Goal: Task Accomplishment & Management: Use online tool/utility

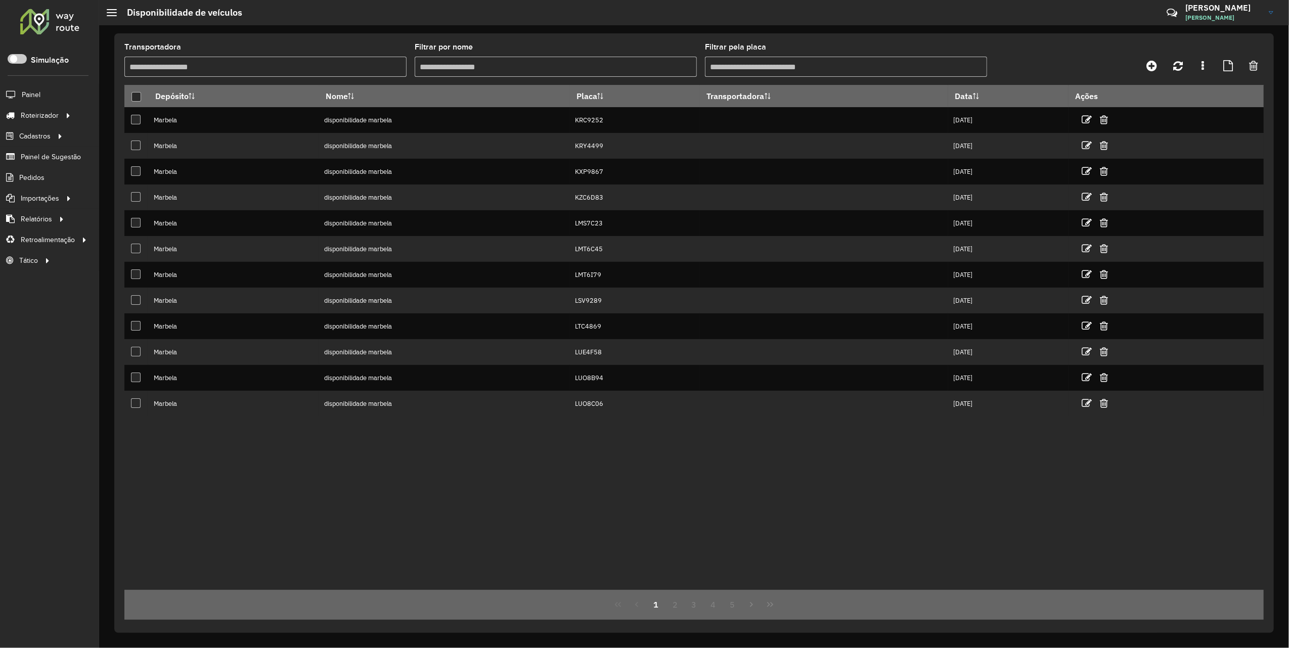
click at [751, 67] on input "Filtrar pela placa" at bounding box center [846, 67] width 282 height 20
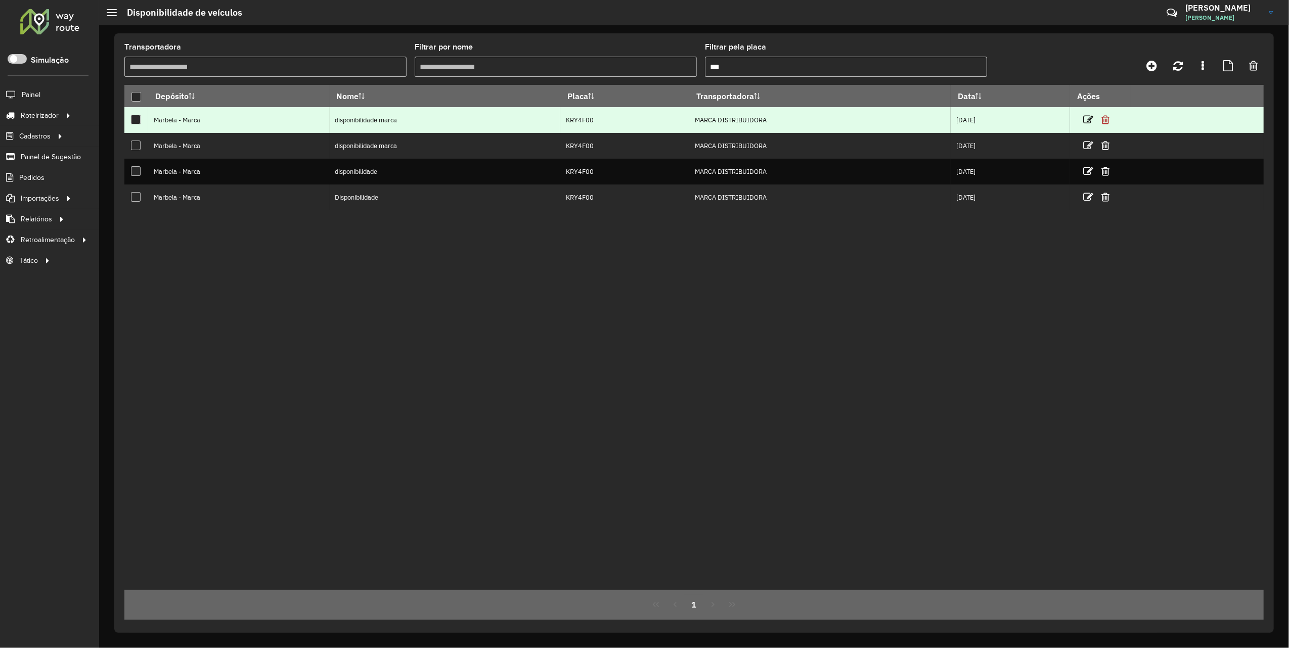
click at [915, 119] on icon at bounding box center [1106, 120] width 8 height 10
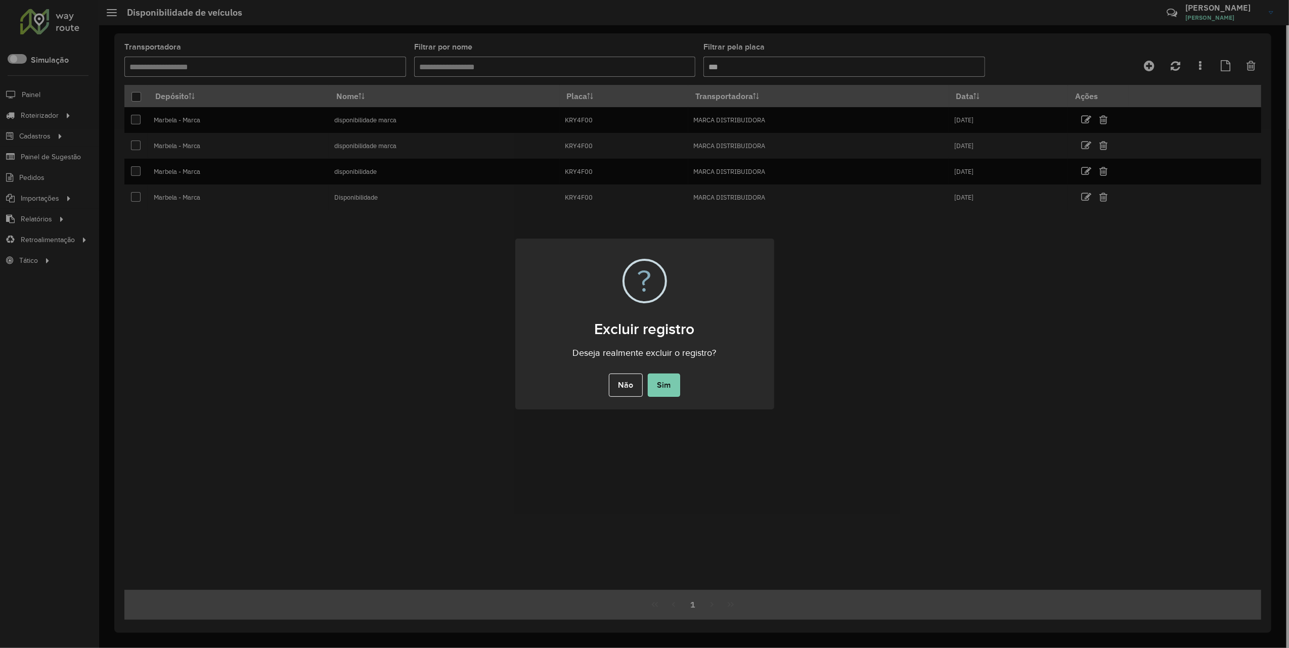
click at [665, 383] on button "Sim" at bounding box center [664, 385] width 32 height 23
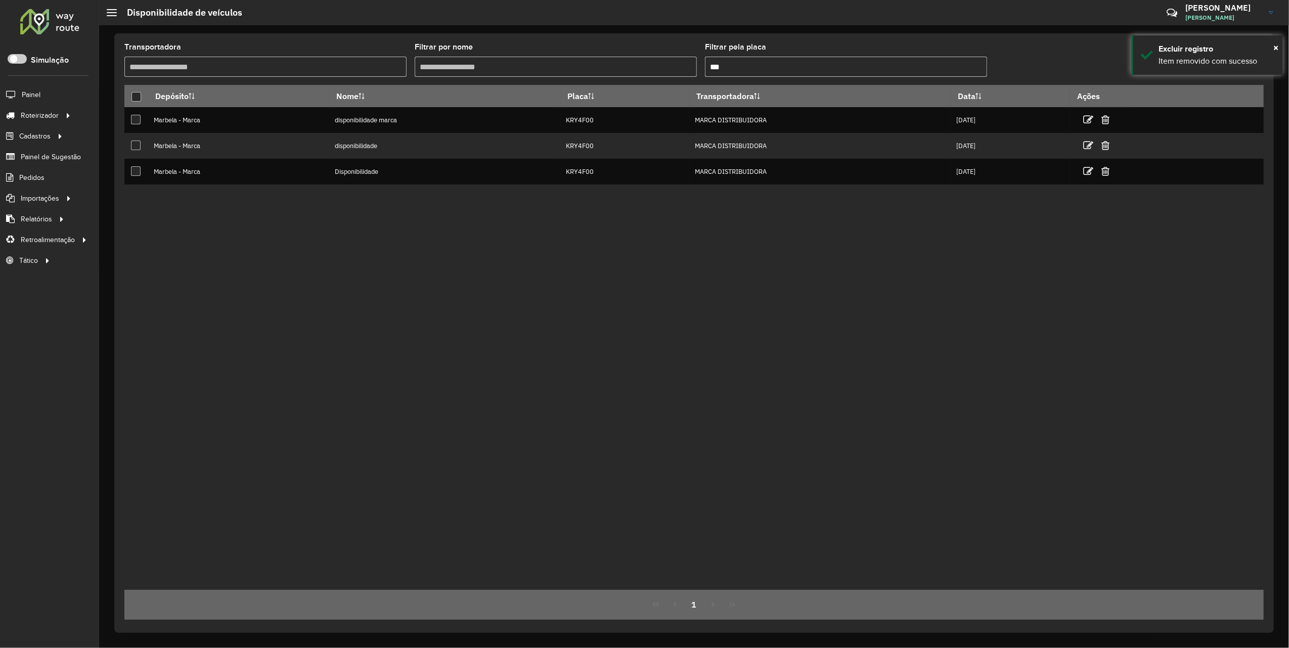
click at [750, 62] on input "***" at bounding box center [846, 67] width 282 height 20
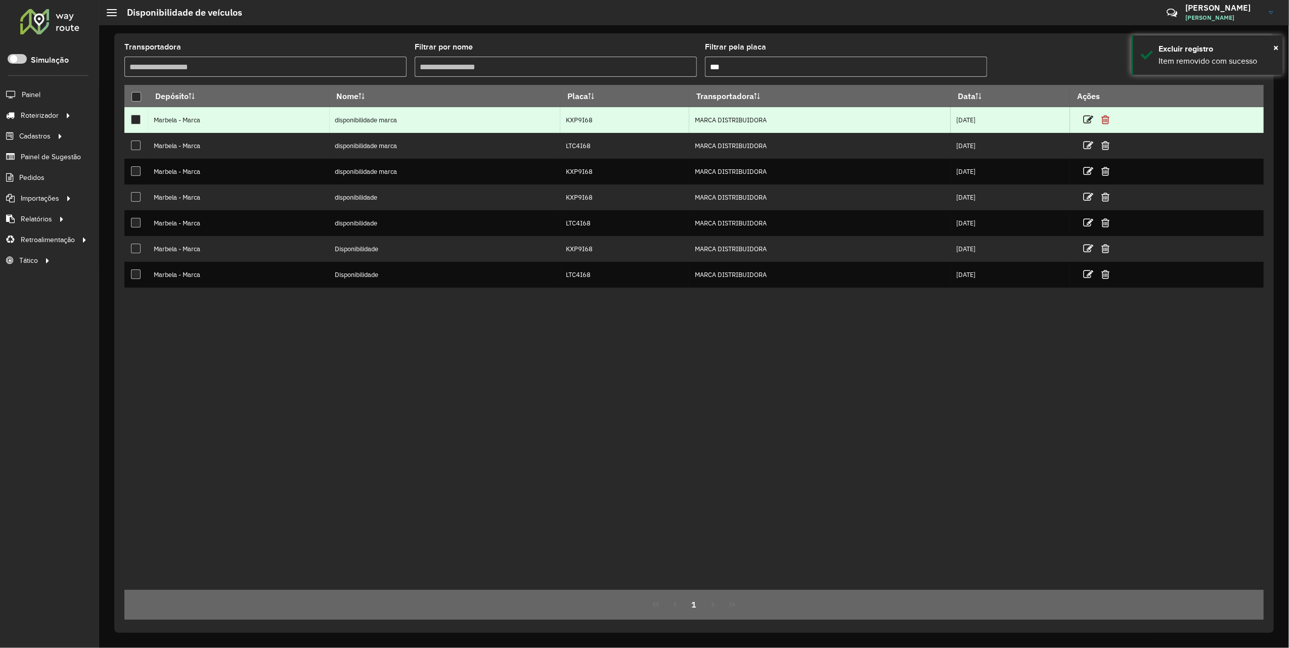
click at [915, 122] on icon at bounding box center [1106, 120] width 8 height 10
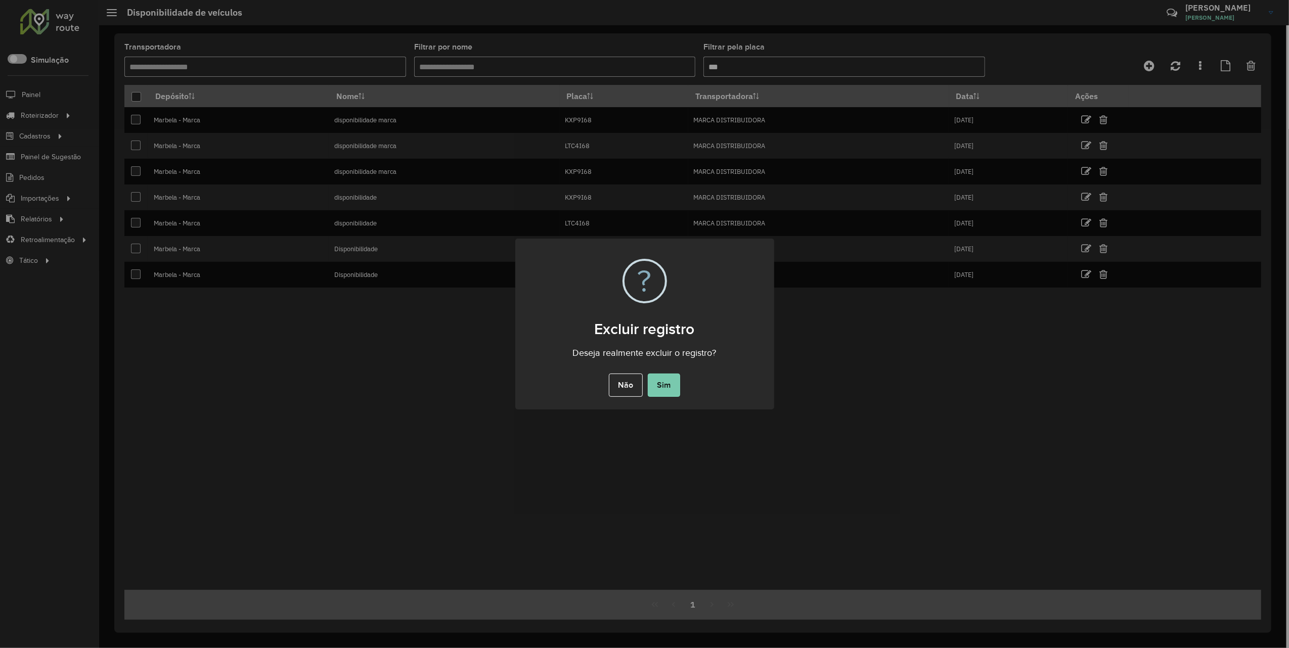
click at [670, 381] on button "Sim" at bounding box center [664, 385] width 32 height 23
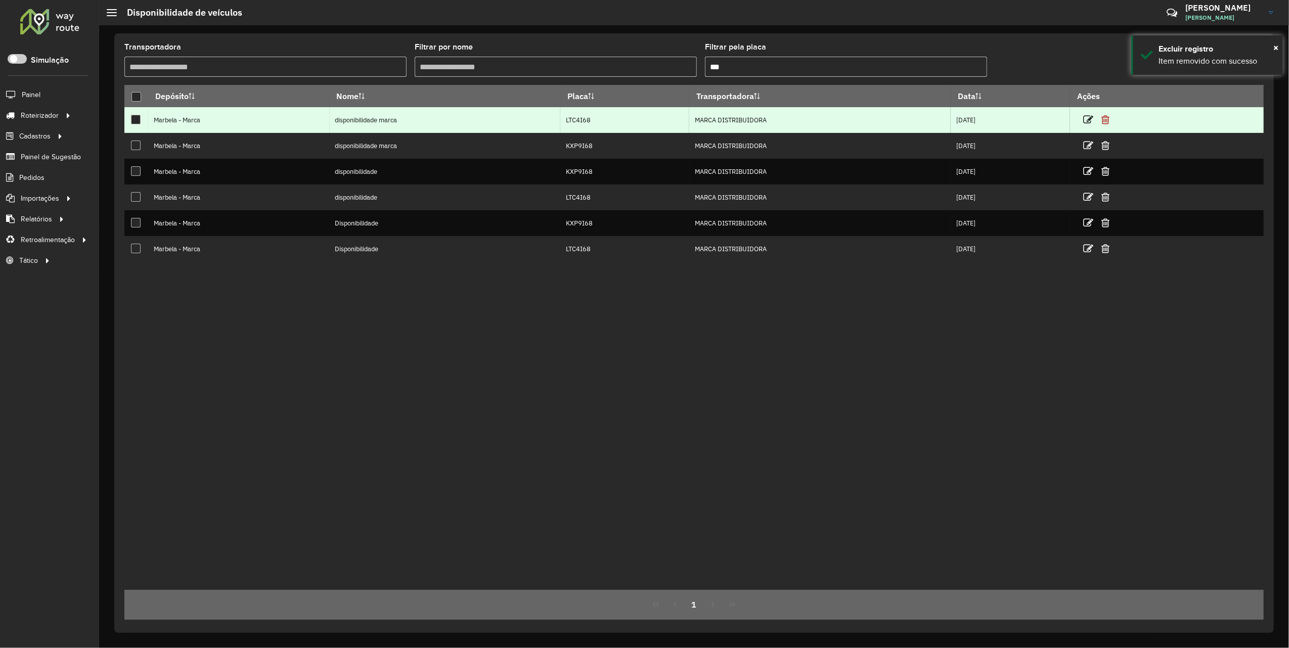
click at [915, 119] on icon at bounding box center [1106, 120] width 8 height 10
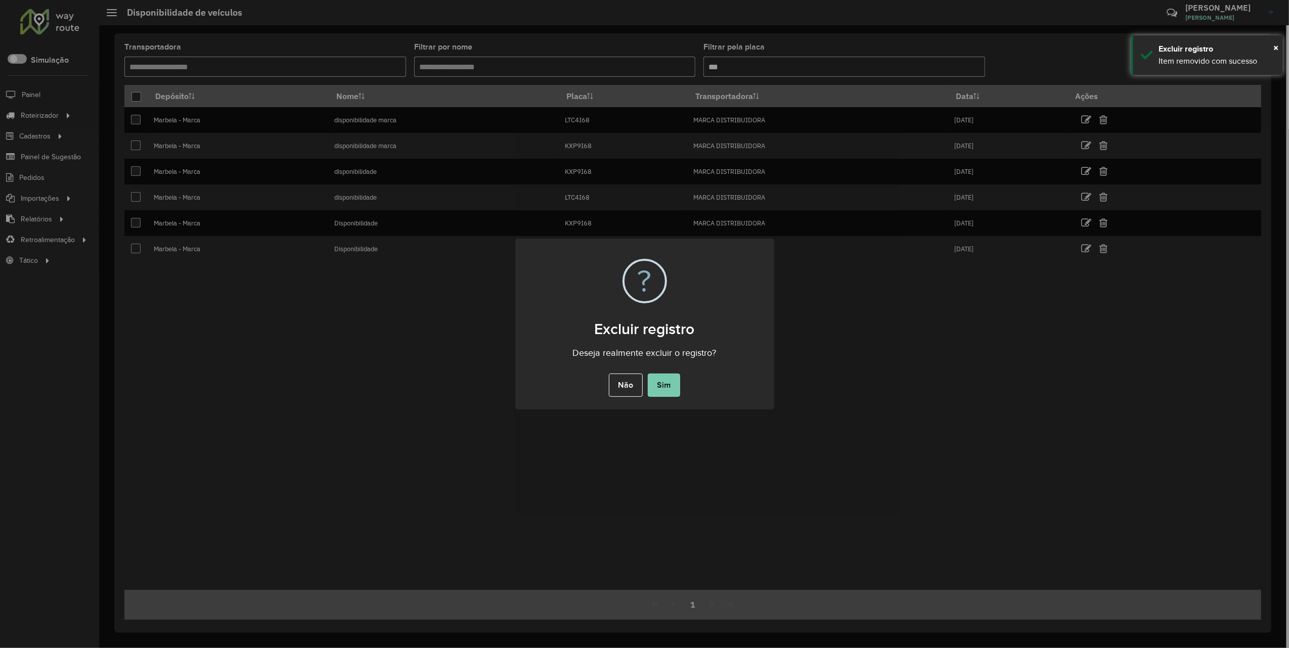
click at [661, 390] on button "Sim" at bounding box center [664, 385] width 32 height 23
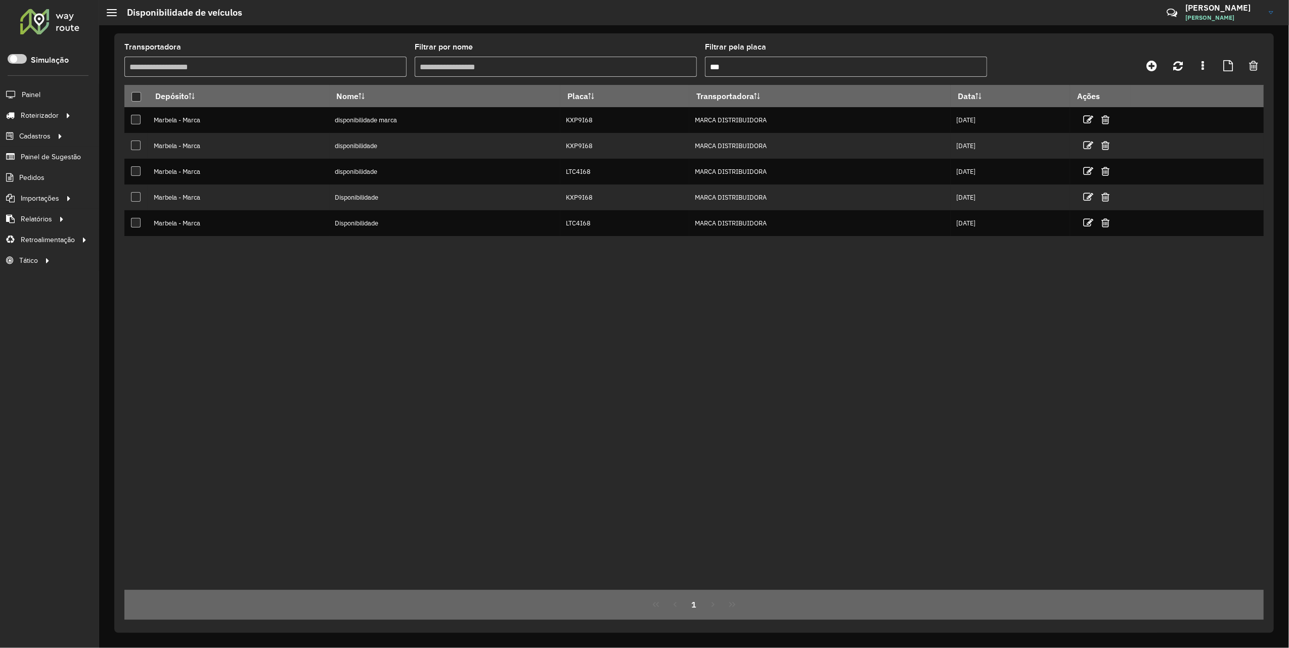
click at [741, 63] on input "***" at bounding box center [846, 67] width 282 height 20
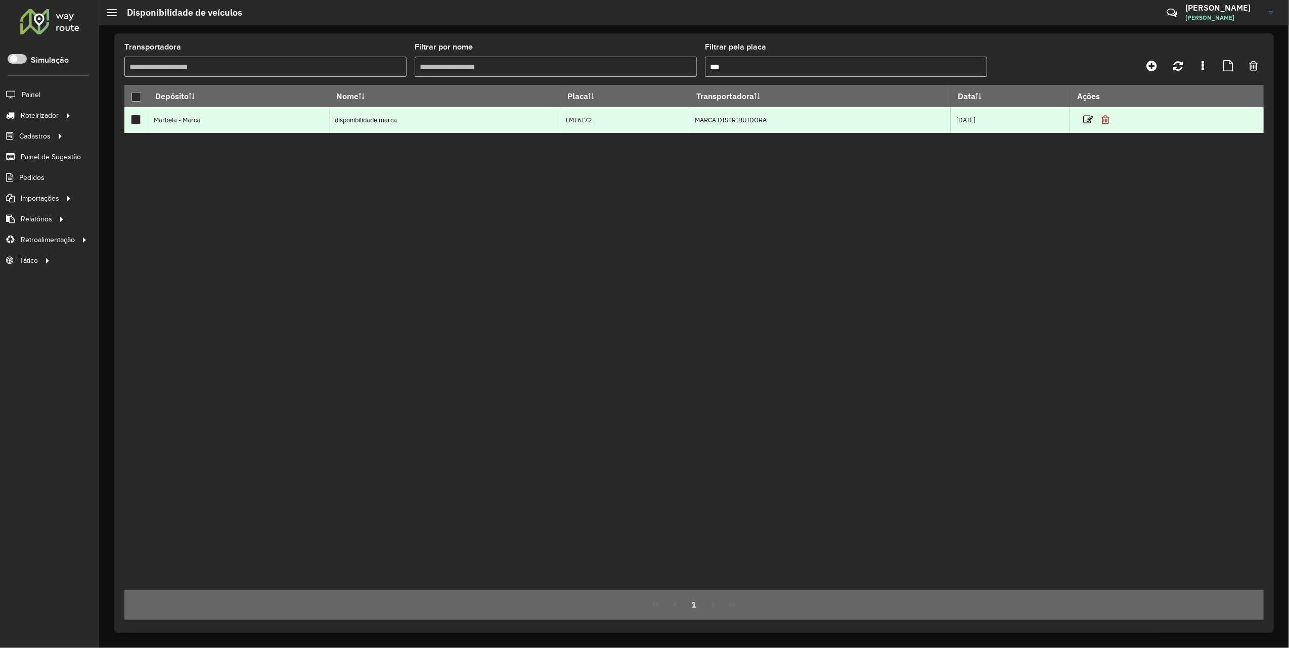
type input "***"
click at [915, 124] on icon at bounding box center [1106, 120] width 8 height 10
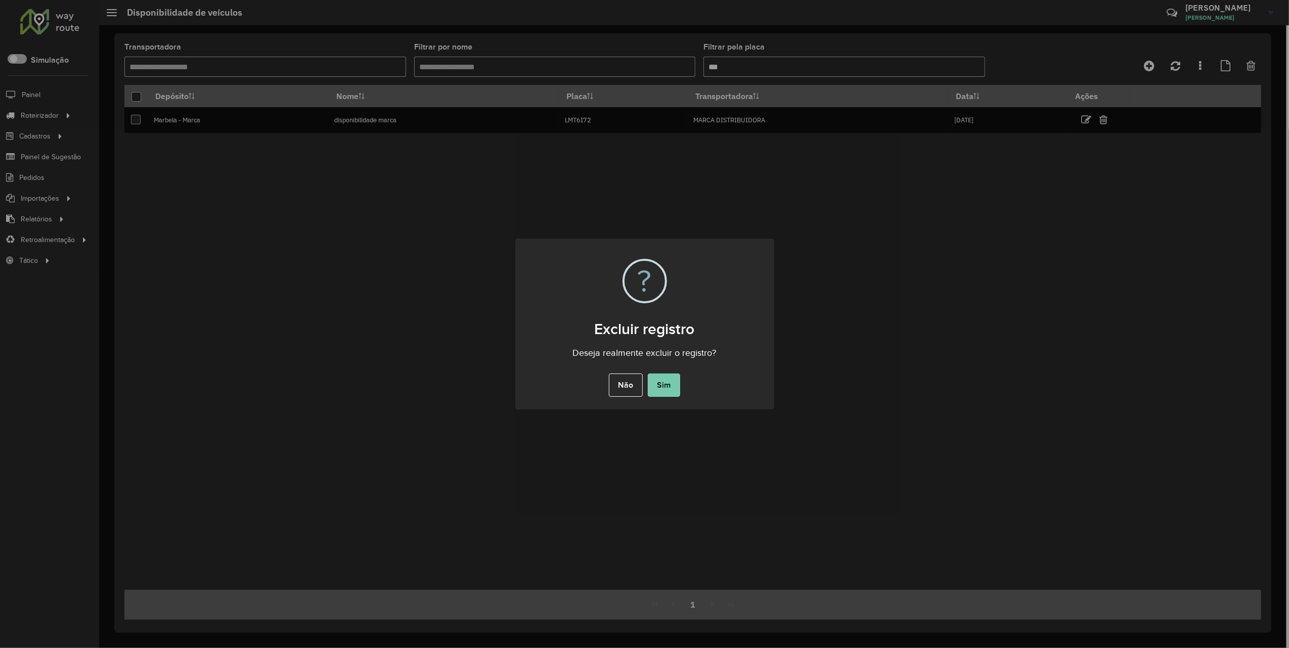
click at [659, 389] on button "Sim" at bounding box center [664, 385] width 32 height 23
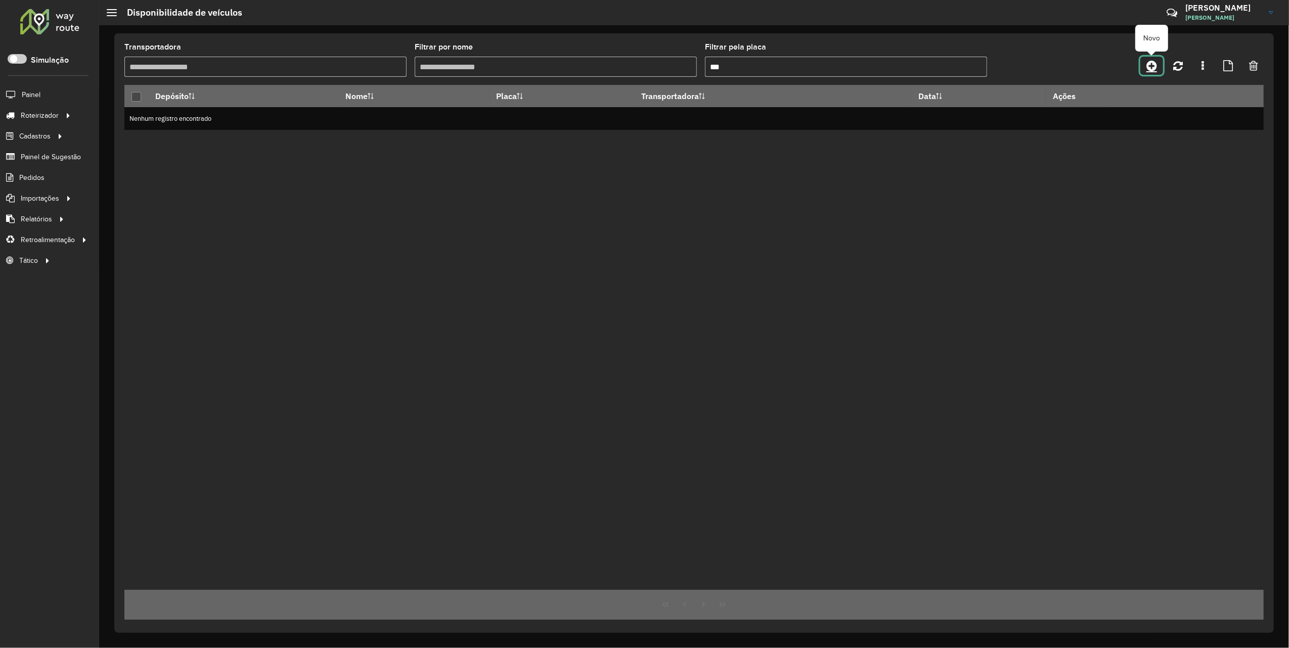
click at [915, 67] on icon at bounding box center [1152, 66] width 11 height 12
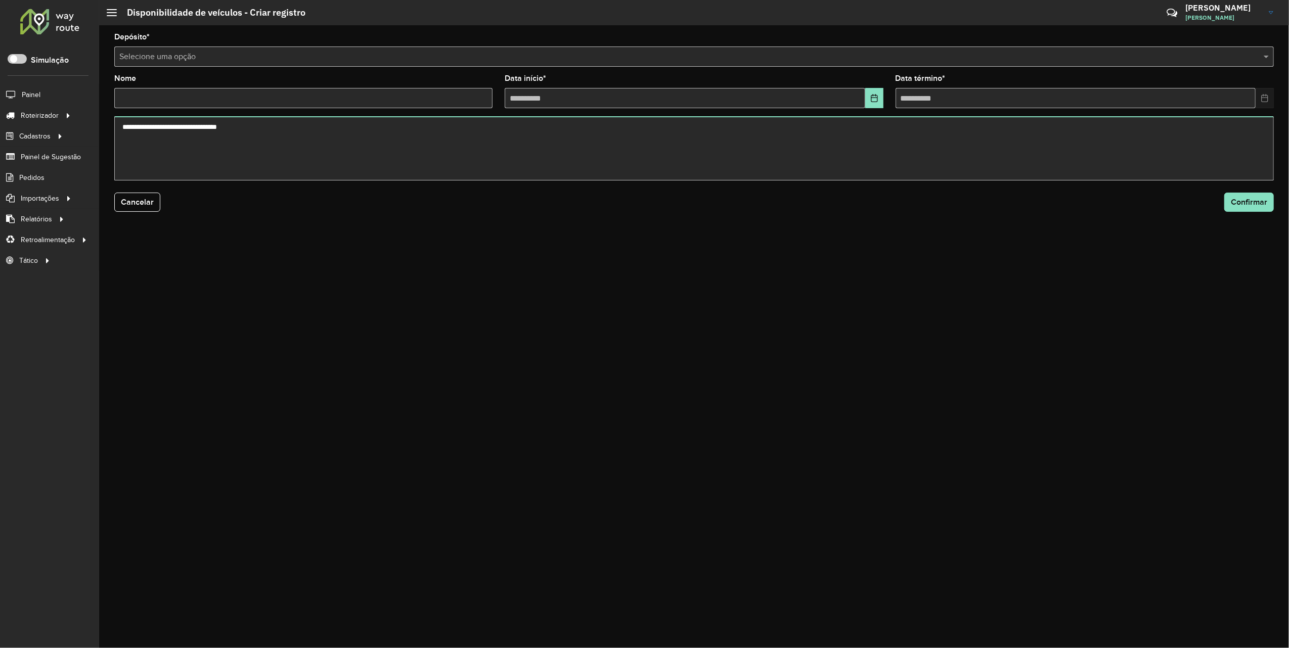
click at [264, 58] on input "text" at bounding box center [684, 57] width 1130 height 12
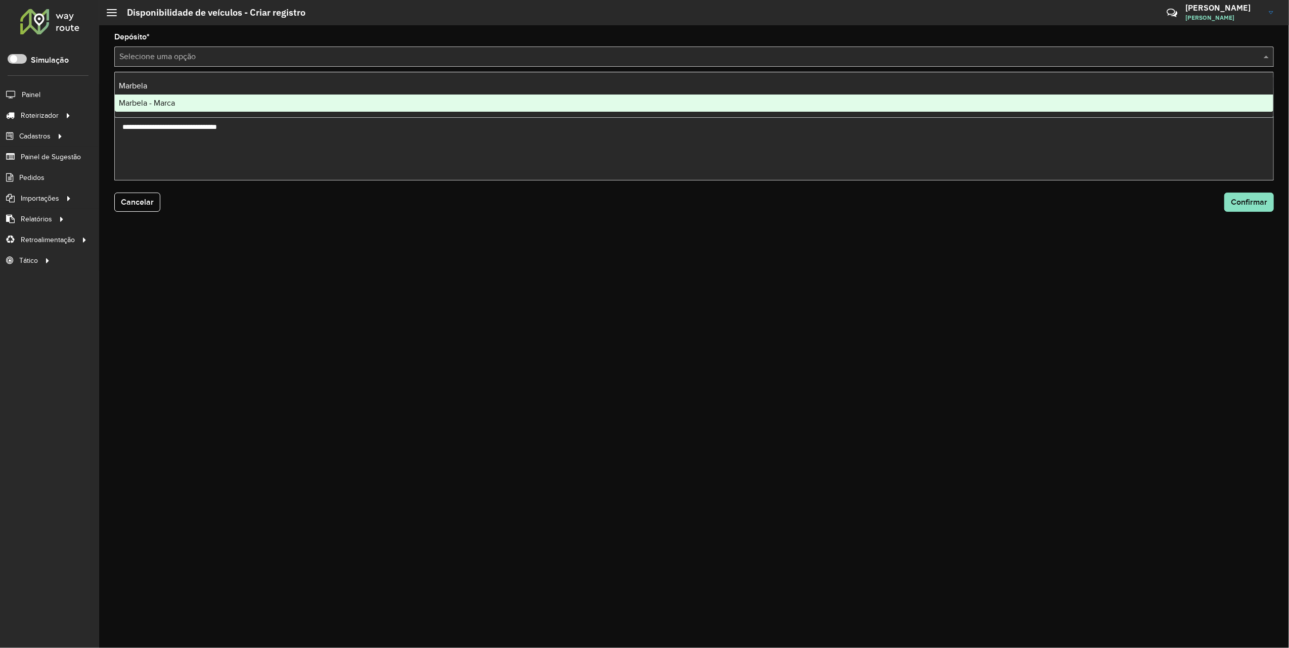
click at [137, 106] on span "Marbela - Marca" at bounding box center [147, 103] width 56 height 9
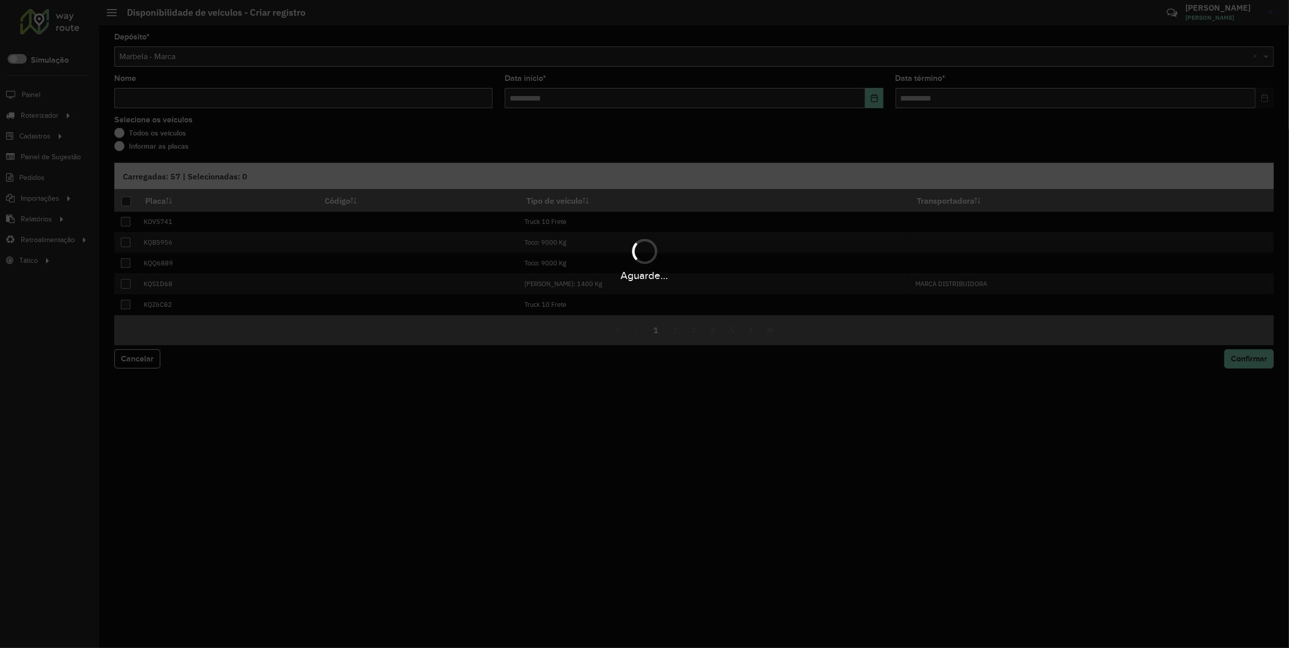
click at [146, 98] on hb-app "Aguarde... Pop-up bloqueado! Seu navegador bloqueou automáticamente a abertura …" at bounding box center [644, 324] width 1289 height 648
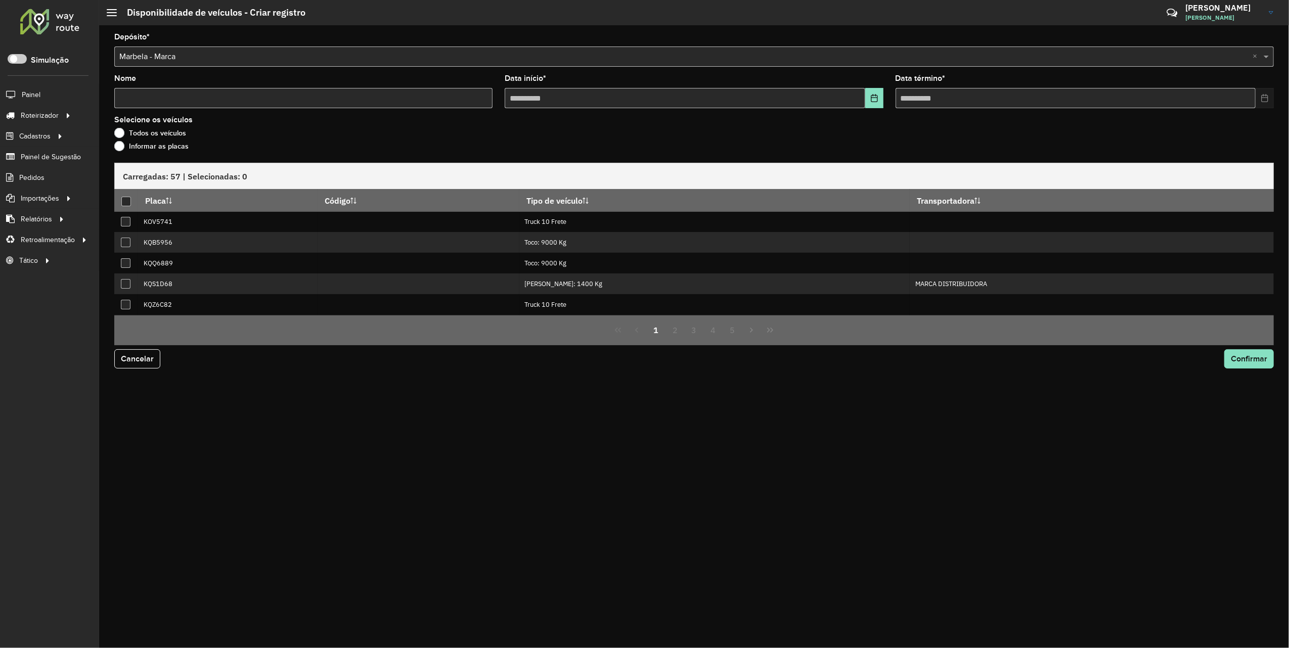
click at [146, 98] on input "Nome" at bounding box center [303, 98] width 378 height 20
click at [169, 104] on input "Nome" at bounding box center [303, 98] width 378 height 20
click at [178, 93] on input "Nome" at bounding box center [303, 98] width 378 height 20
type input "*"
type input "**********"
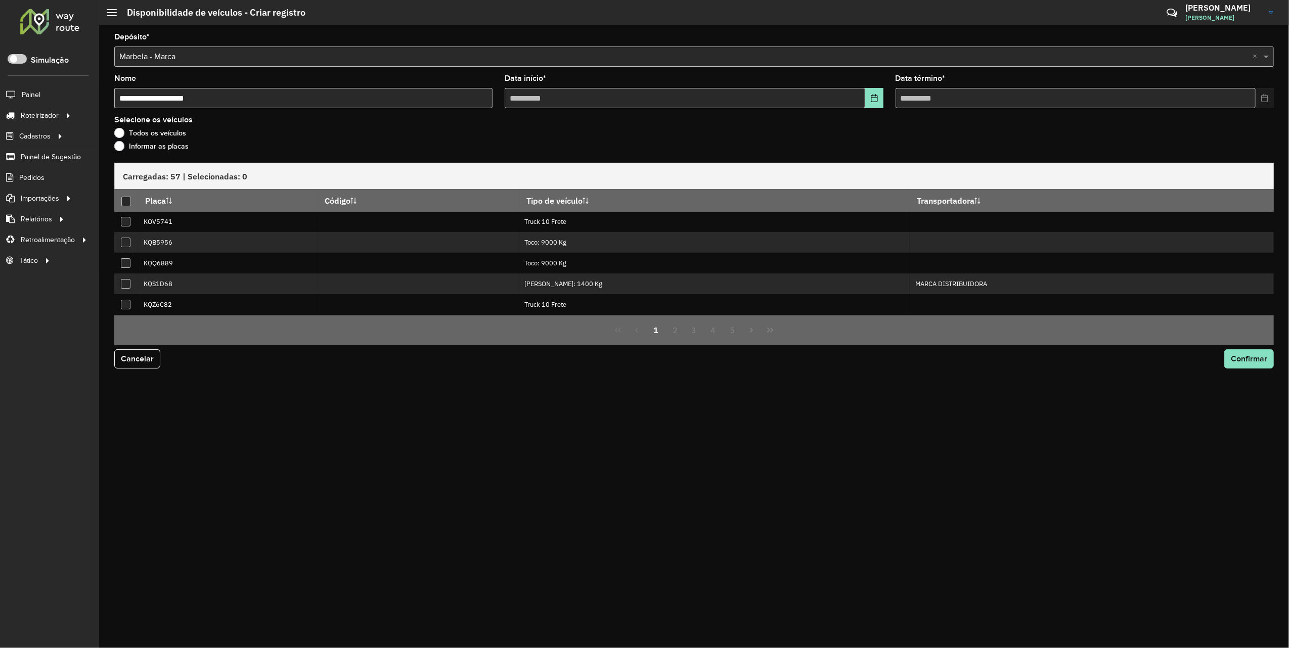
click at [116, 148] on label "Informar as placas" at bounding box center [151, 146] width 74 height 10
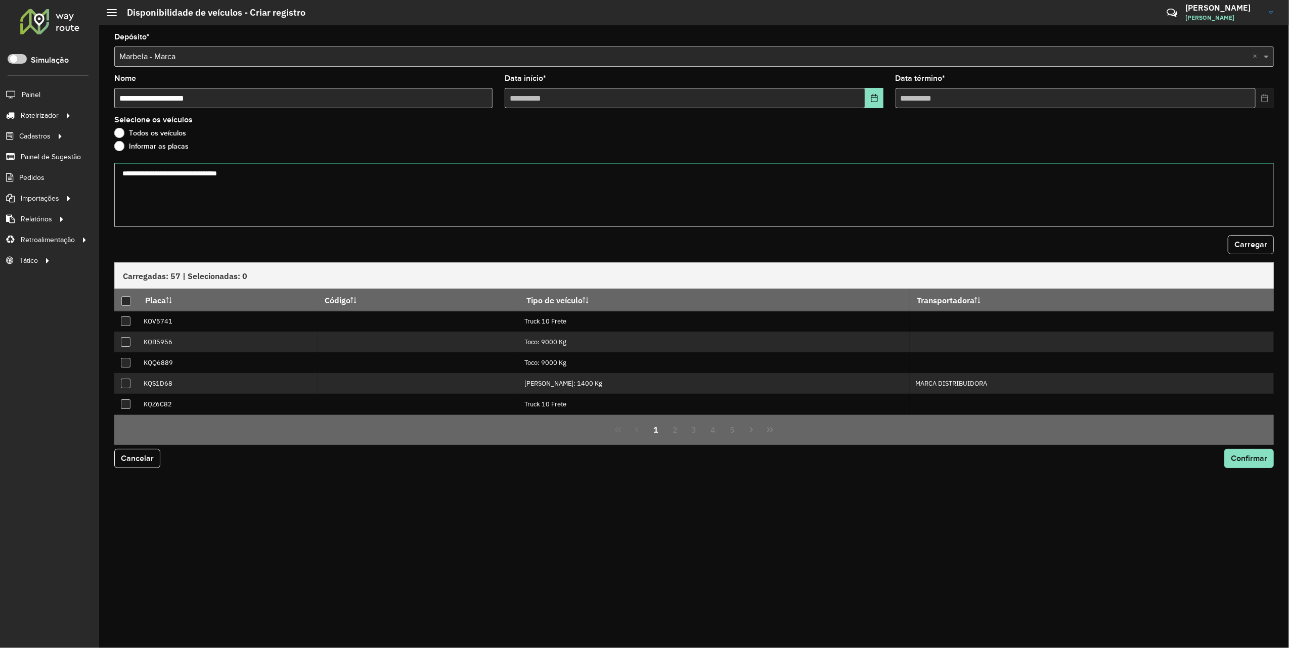
click at [193, 179] on textarea at bounding box center [694, 195] width 1160 height 64
type textarea "****"
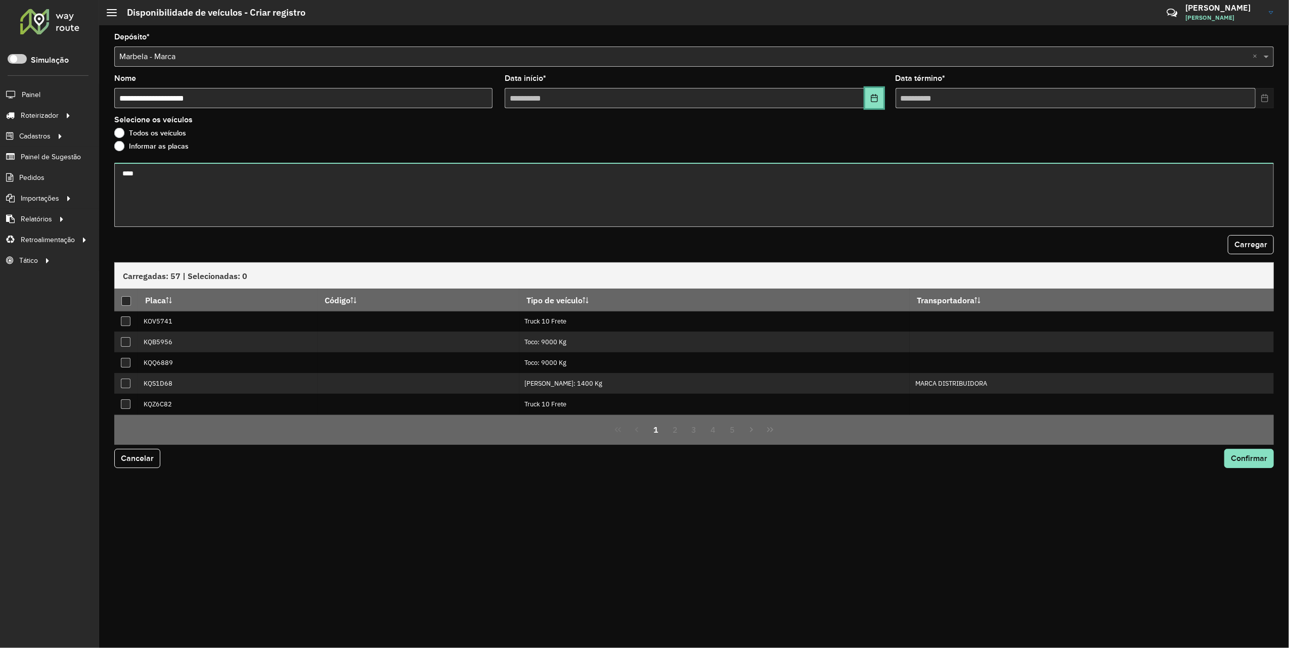
click at [873, 94] on icon "Choose Date" at bounding box center [875, 98] width 8 height 8
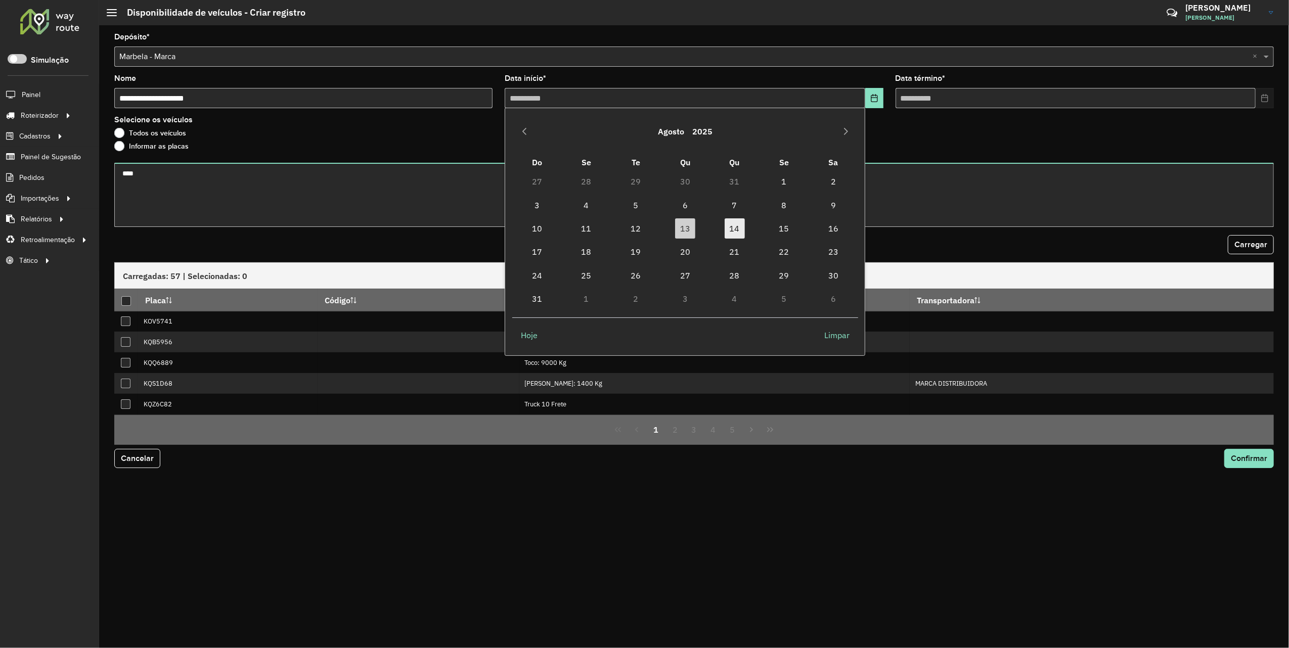
click at [727, 223] on span "14" at bounding box center [735, 229] width 20 height 20
type input "**********"
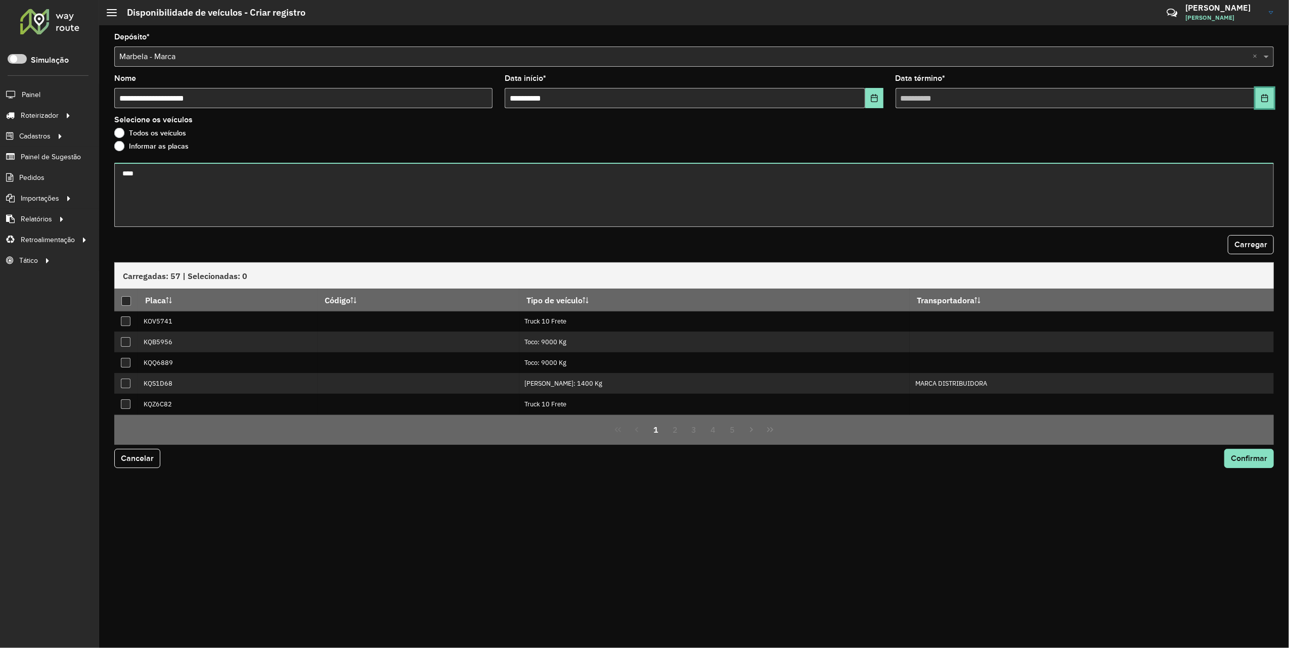
click at [915, 91] on button "Choose Date" at bounding box center [1265, 98] width 18 height 20
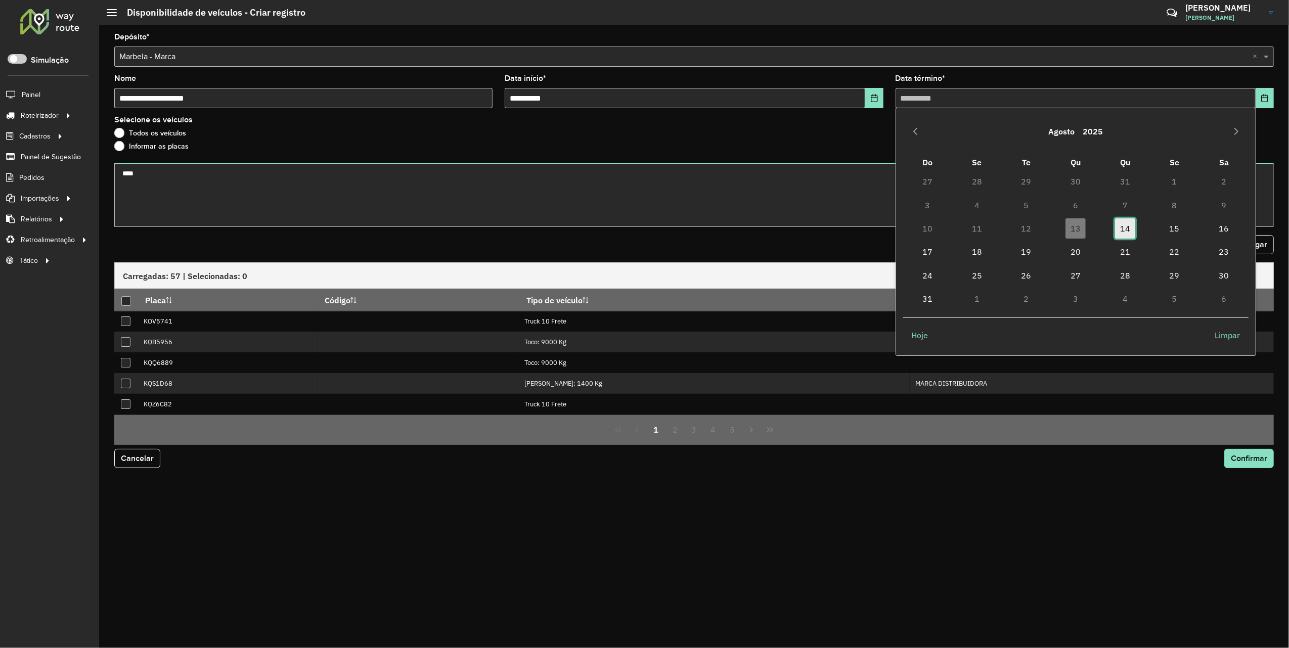
click at [915, 228] on span "14" at bounding box center [1125, 229] width 20 height 20
type input "**********"
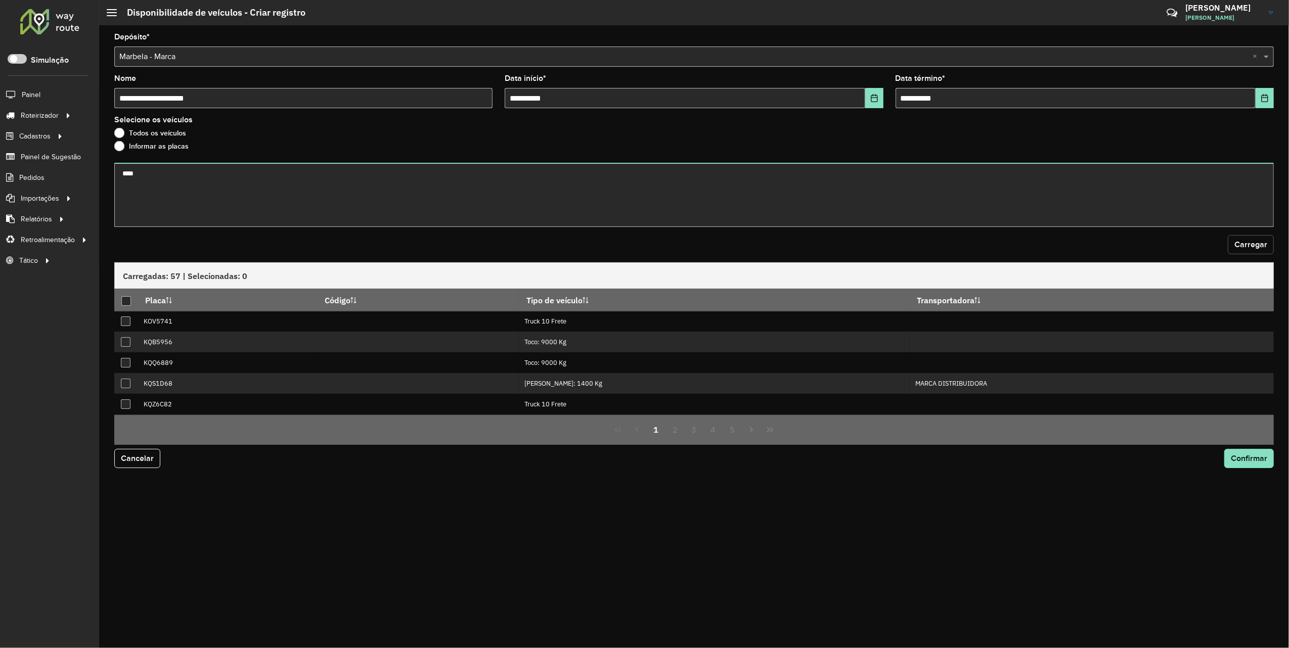
click at [915, 242] on span "Carregar" at bounding box center [1251, 244] width 33 height 9
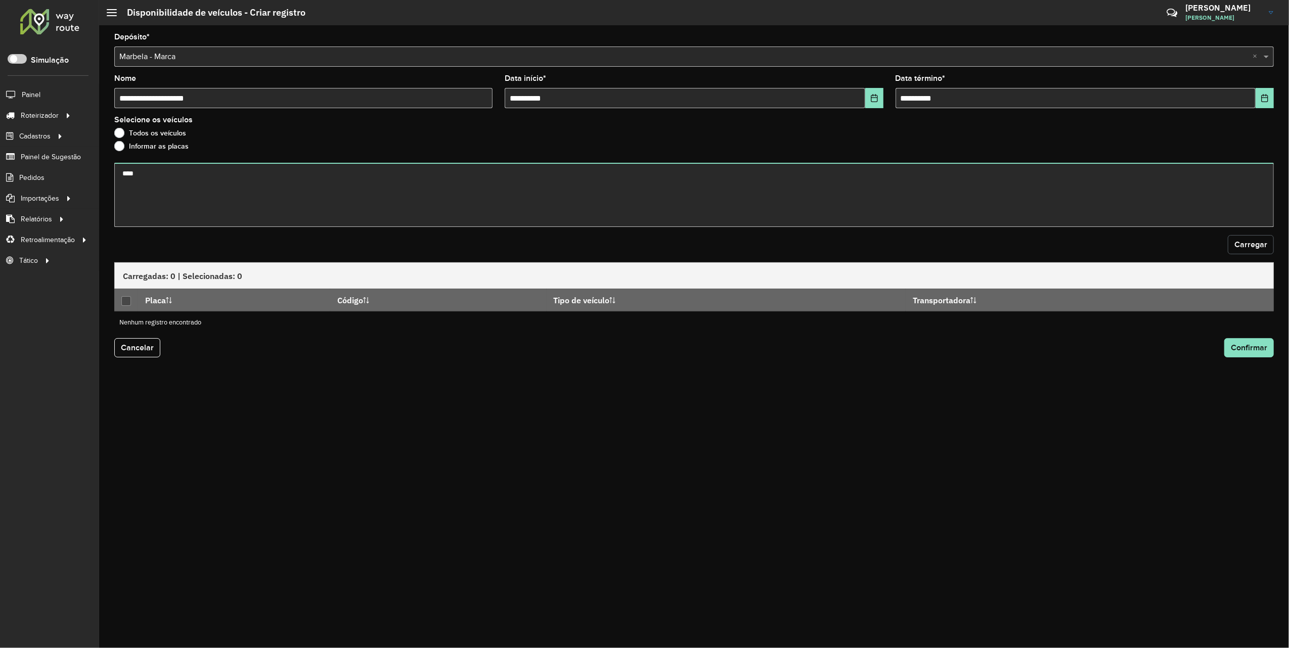
click at [915, 249] on button "Carregar" at bounding box center [1251, 244] width 46 height 19
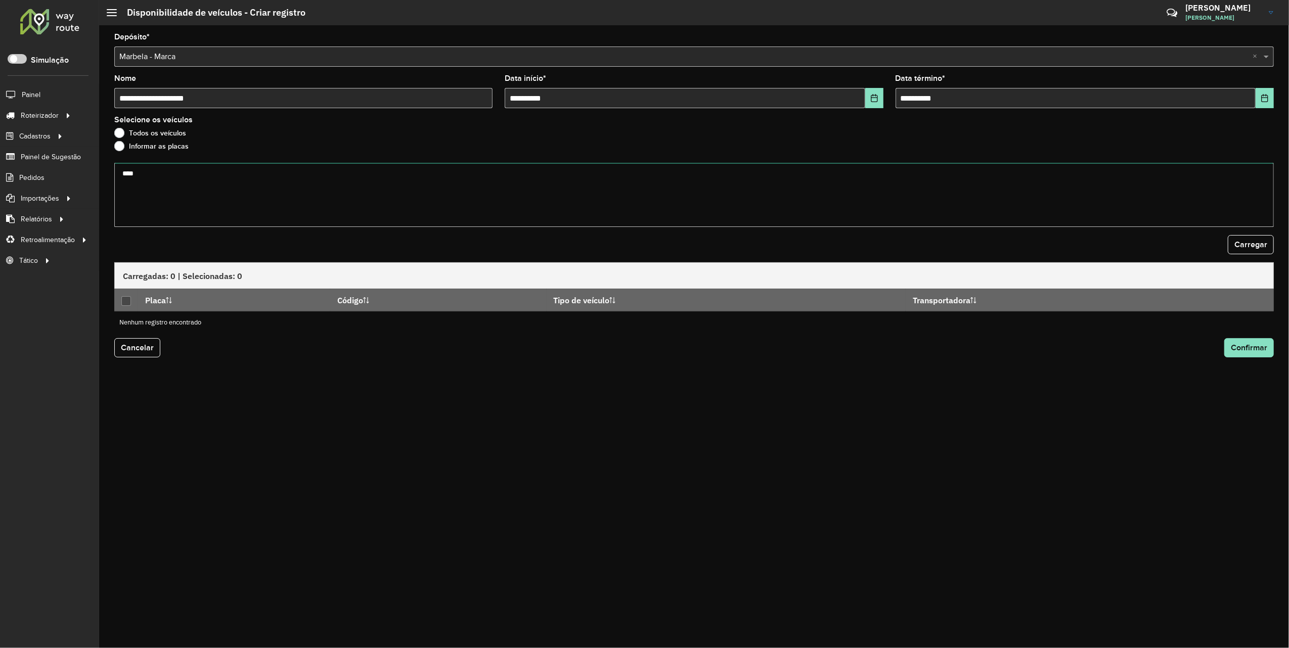
click at [124, 170] on textarea "****" at bounding box center [694, 195] width 1160 height 64
type textarea "*******"
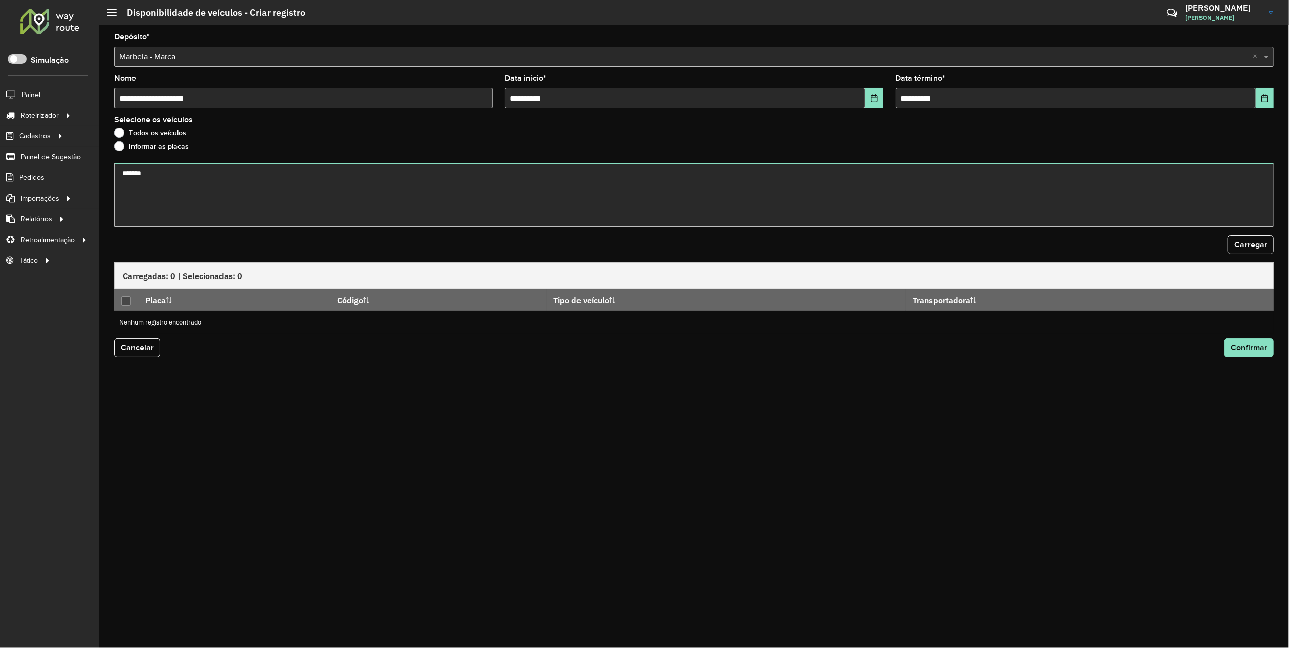
click at [915, 229] on form "**********" at bounding box center [694, 201] width 1160 height 336
click at [915, 240] on span "Carregar" at bounding box center [1251, 244] width 33 height 9
click at [126, 302] on div at bounding box center [126, 301] width 10 height 10
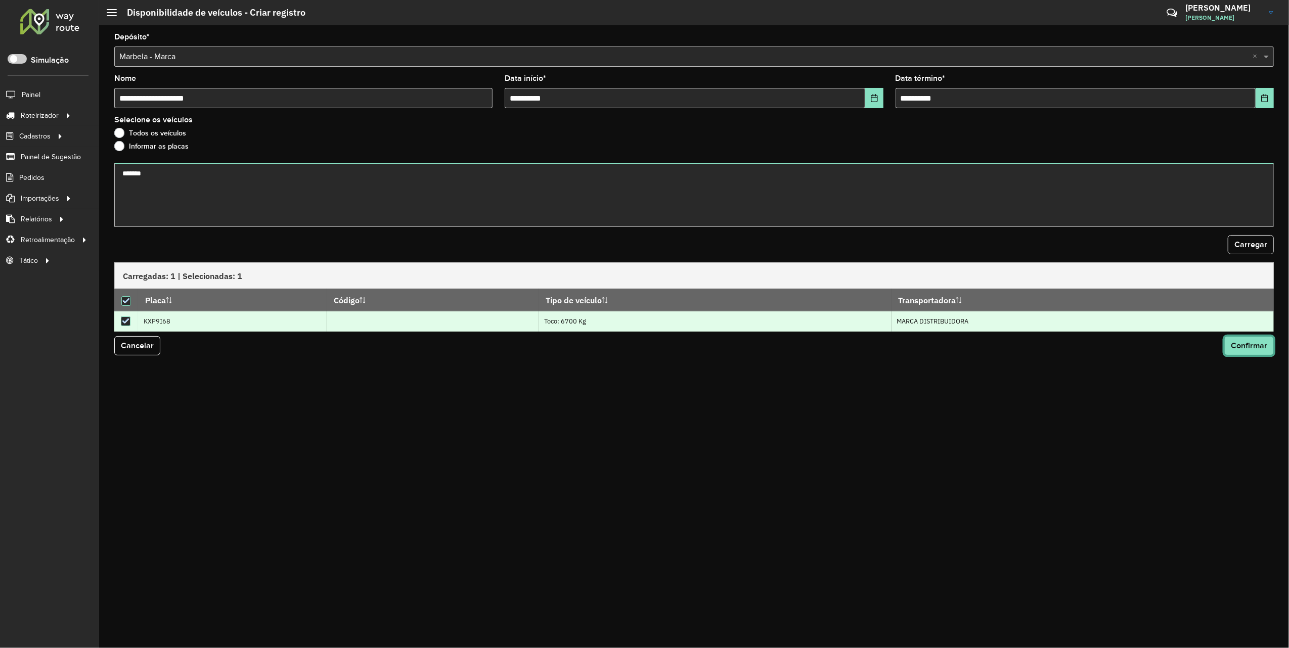
click at [915, 348] on span "Confirmar" at bounding box center [1249, 345] width 36 height 9
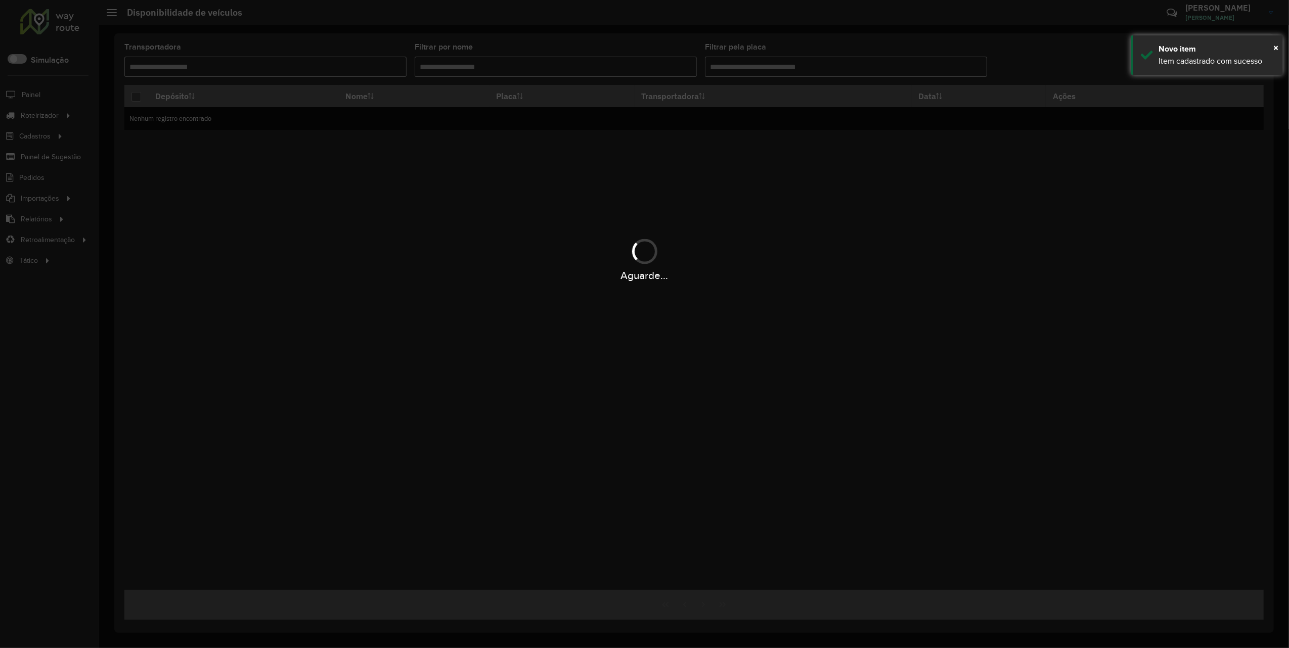
type input "***"
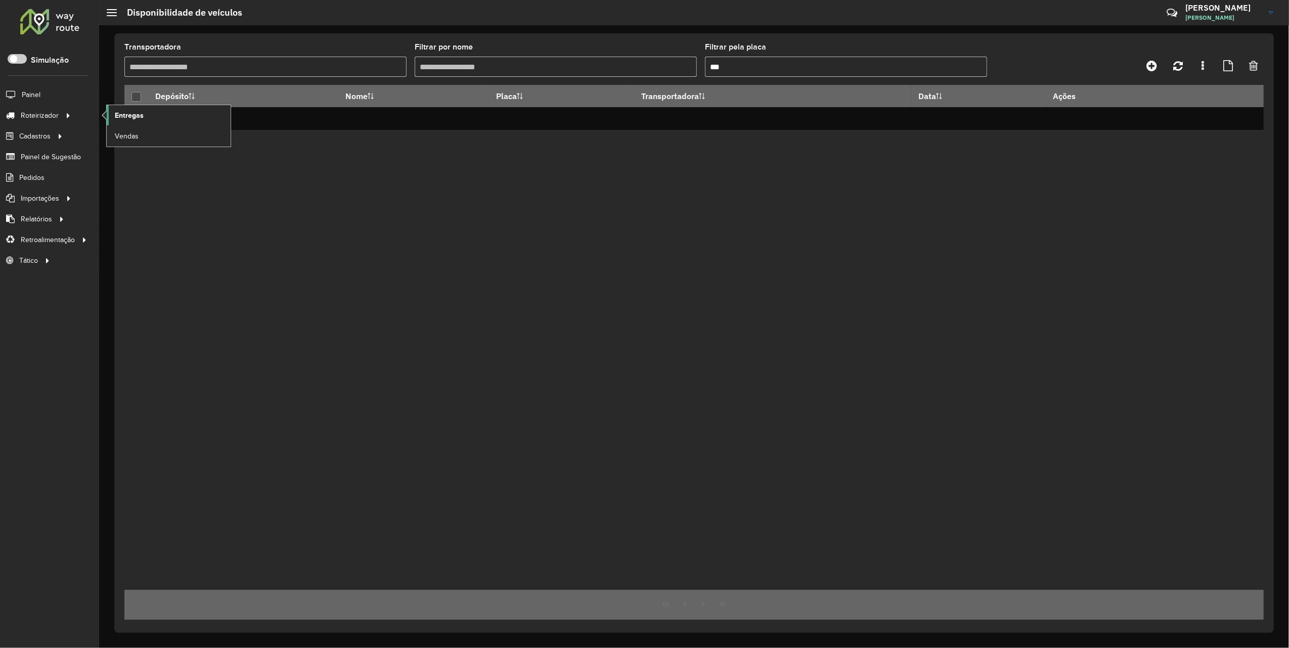
click at [124, 113] on span "Entregas" at bounding box center [129, 115] width 29 height 11
click at [130, 111] on span "Entregas" at bounding box center [129, 115] width 29 height 11
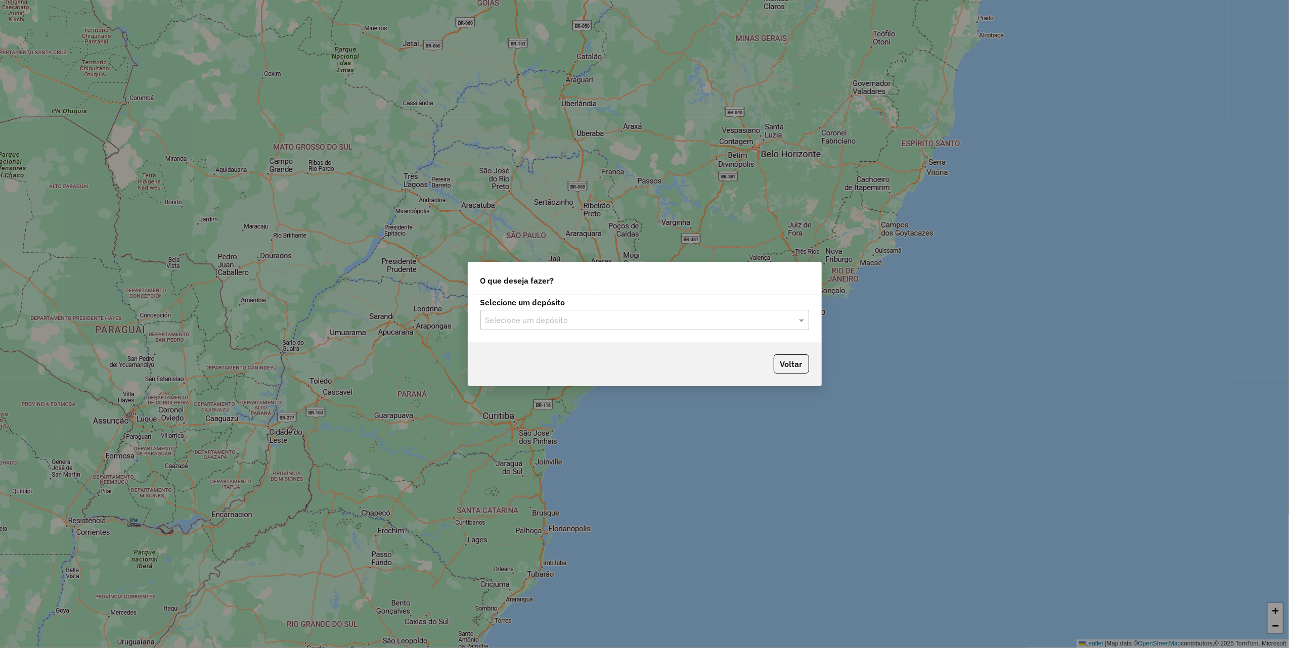
click at [686, 316] on input "text" at bounding box center [635, 321] width 298 height 12
click at [523, 348] on div "Marbela" at bounding box center [644, 349] width 327 height 17
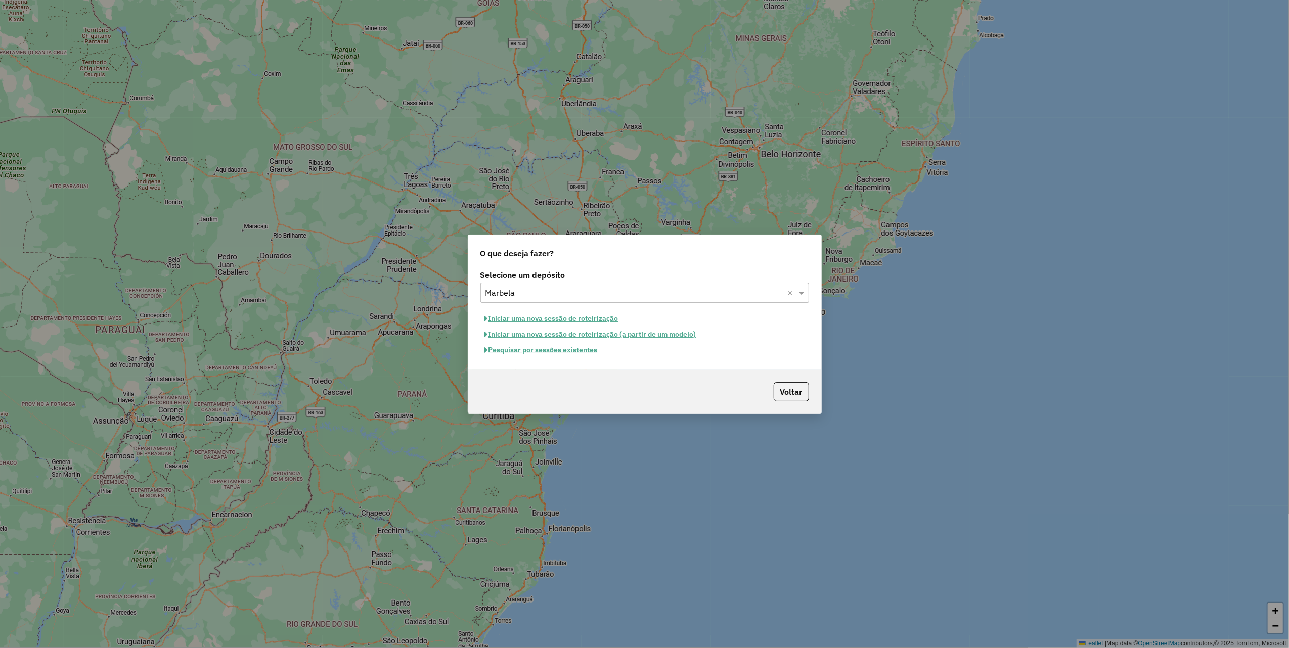
click at [606, 318] on button "Iniciar uma nova sessão de roteirização" at bounding box center [552, 319] width 143 height 16
select select "*"
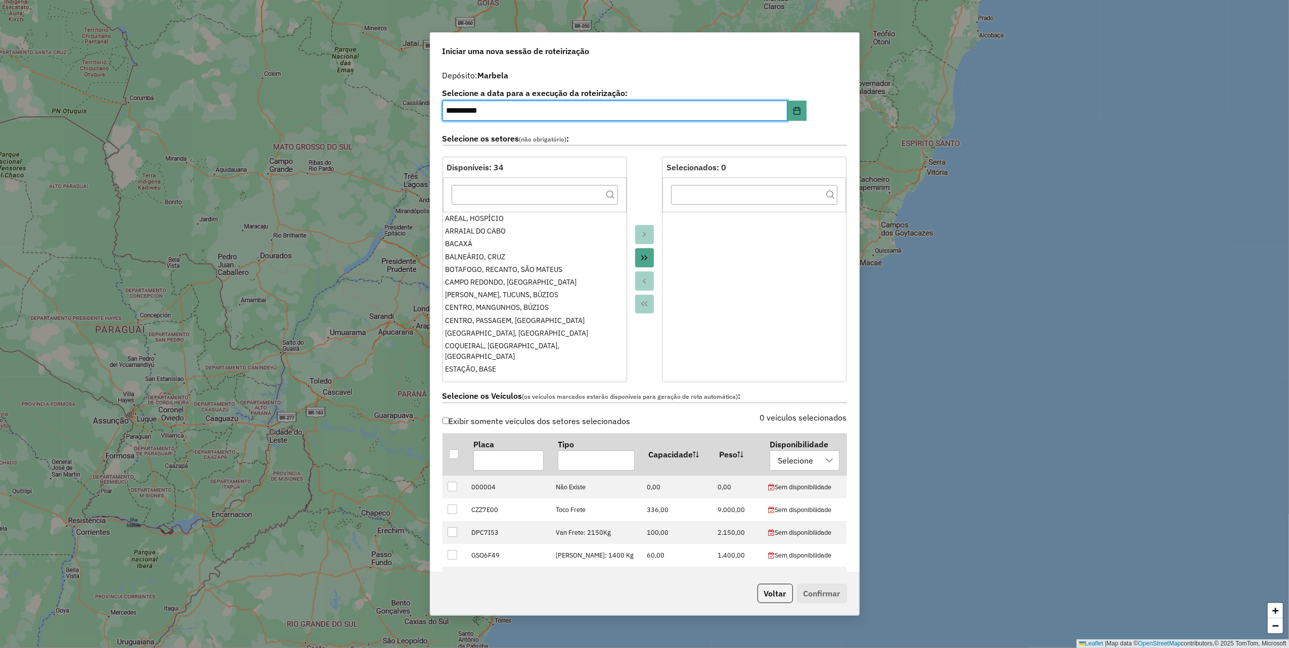
click at [641, 255] on icon "Move All to Target" at bounding box center [644, 258] width 8 height 8
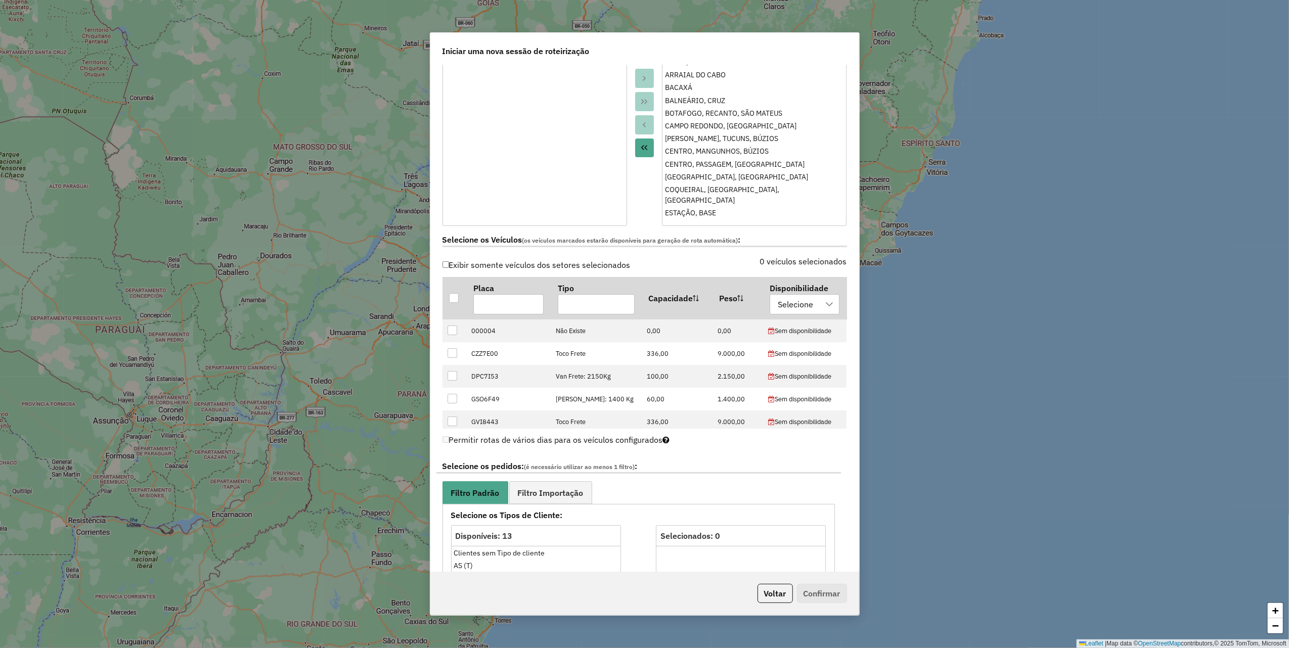
scroll to position [337, 0]
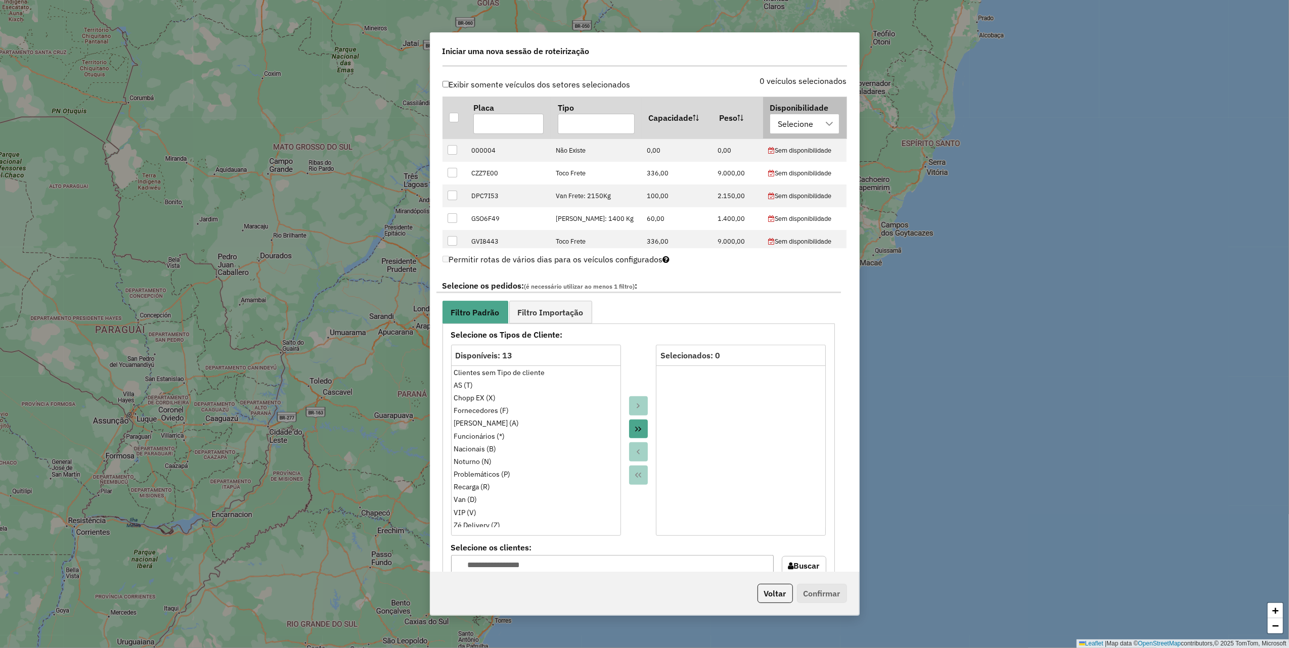
click at [802, 126] on div "Selecione" at bounding box center [795, 123] width 42 height 19
click at [823, 176] on span "disponibilidade marbela" at bounding box center [833, 173] width 88 height 12
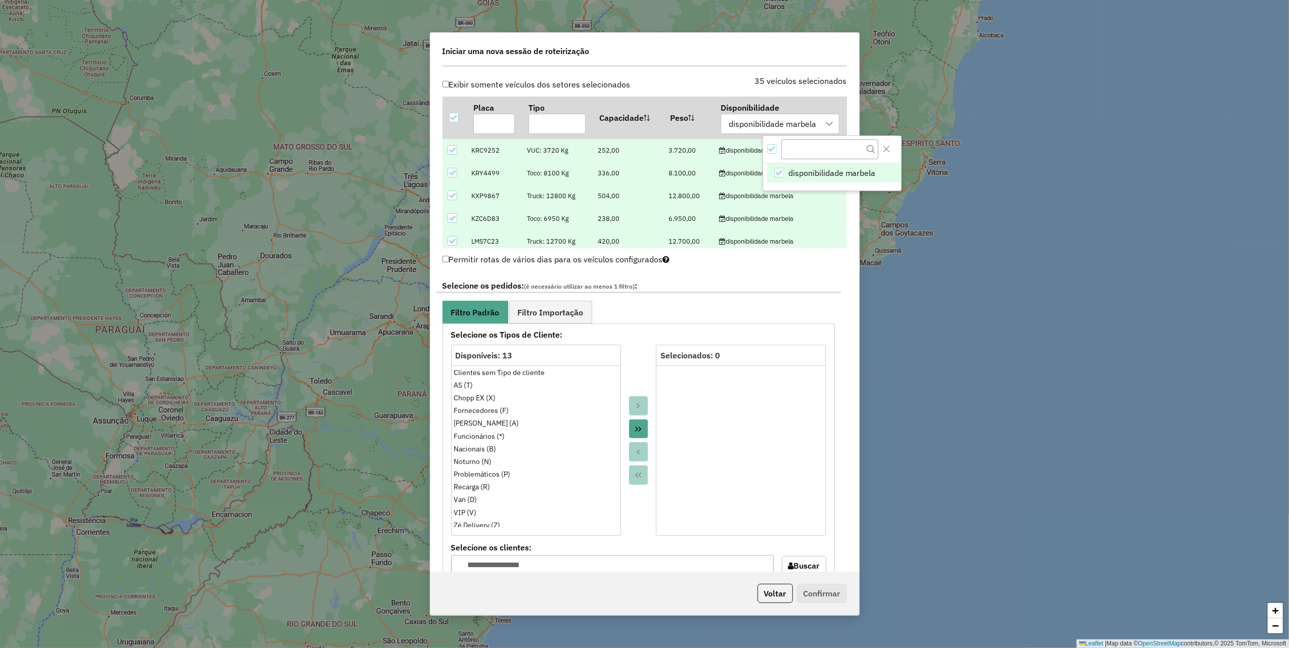
click at [449, 153] on icon at bounding box center [452, 150] width 7 height 7
click at [489, 132] on input "text" at bounding box center [493, 124] width 41 height 20
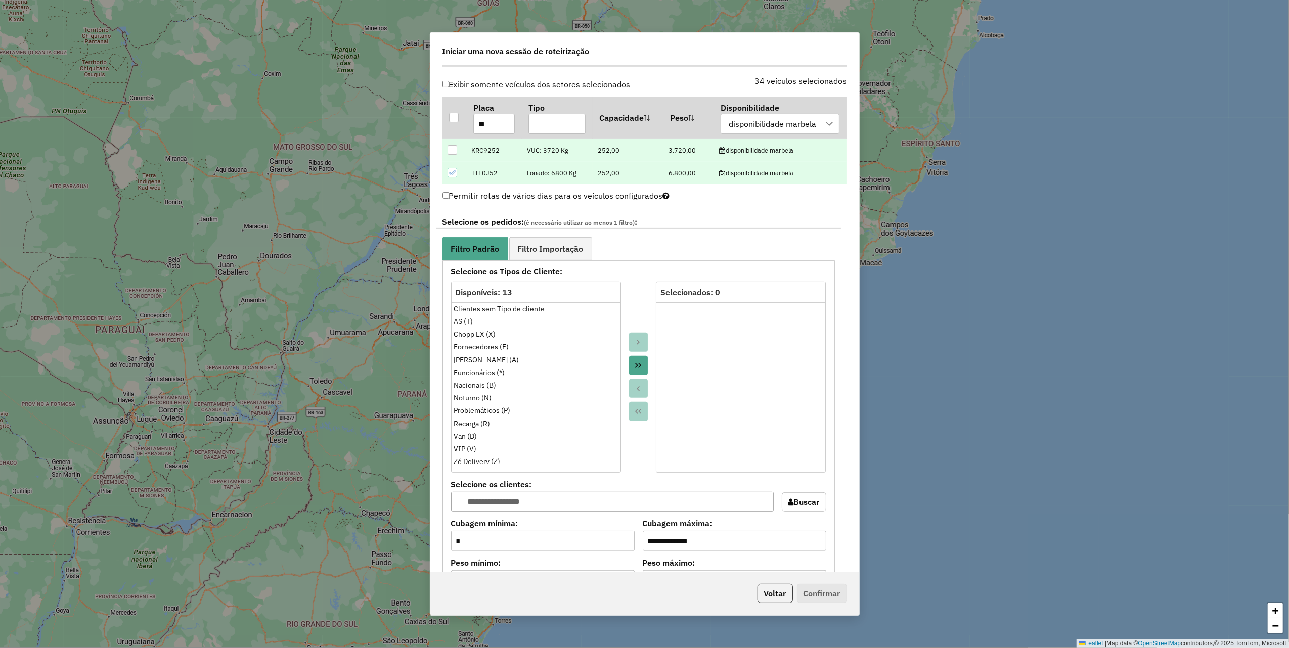
click at [450, 169] on div at bounding box center [453, 173] width 10 height 10
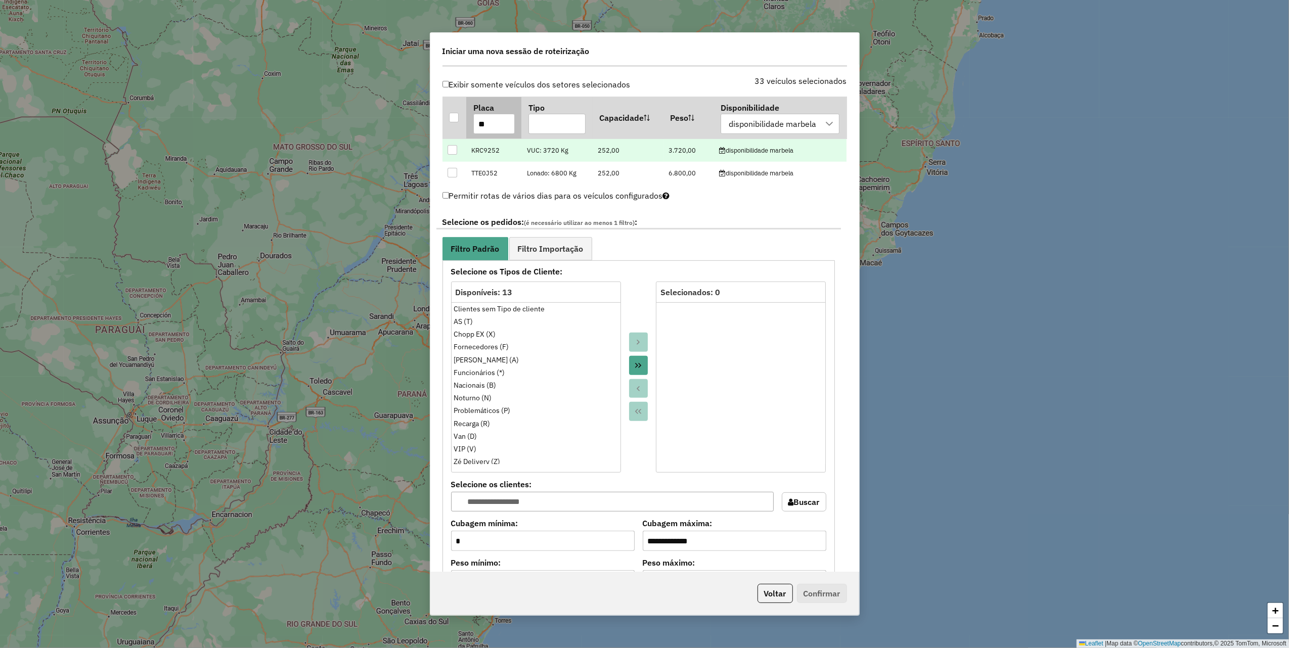
click at [493, 119] on input "**" at bounding box center [493, 124] width 41 height 20
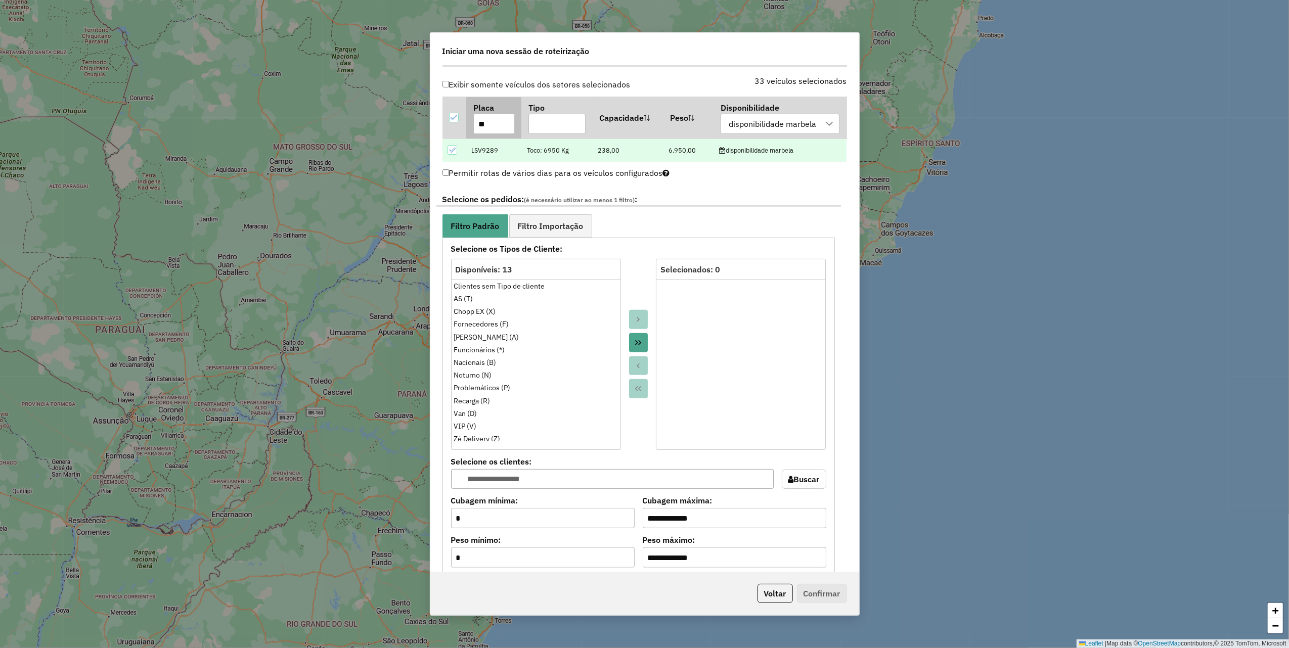
type input "*"
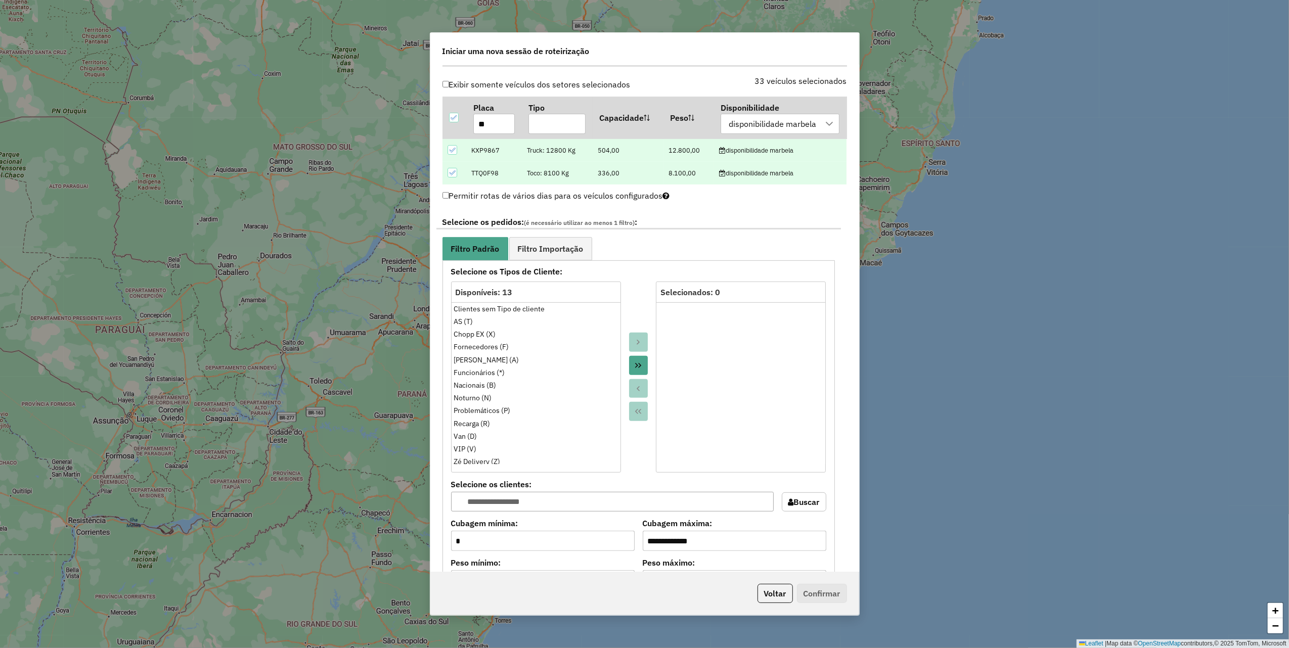
drag, startPoint x: 694, startPoint y: 218, endPoint x: 615, endPoint y: 209, distance: 79.4
click at [694, 218] on label "Selecione os pedidos: (é necessário utilizar ao menos 1 filtro) :" at bounding box center [639, 223] width 405 height 14
click at [449, 152] on icon at bounding box center [452, 150] width 7 height 7
click at [490, 122] on input "**" at bounding box center [493, 124] width 41 height 20
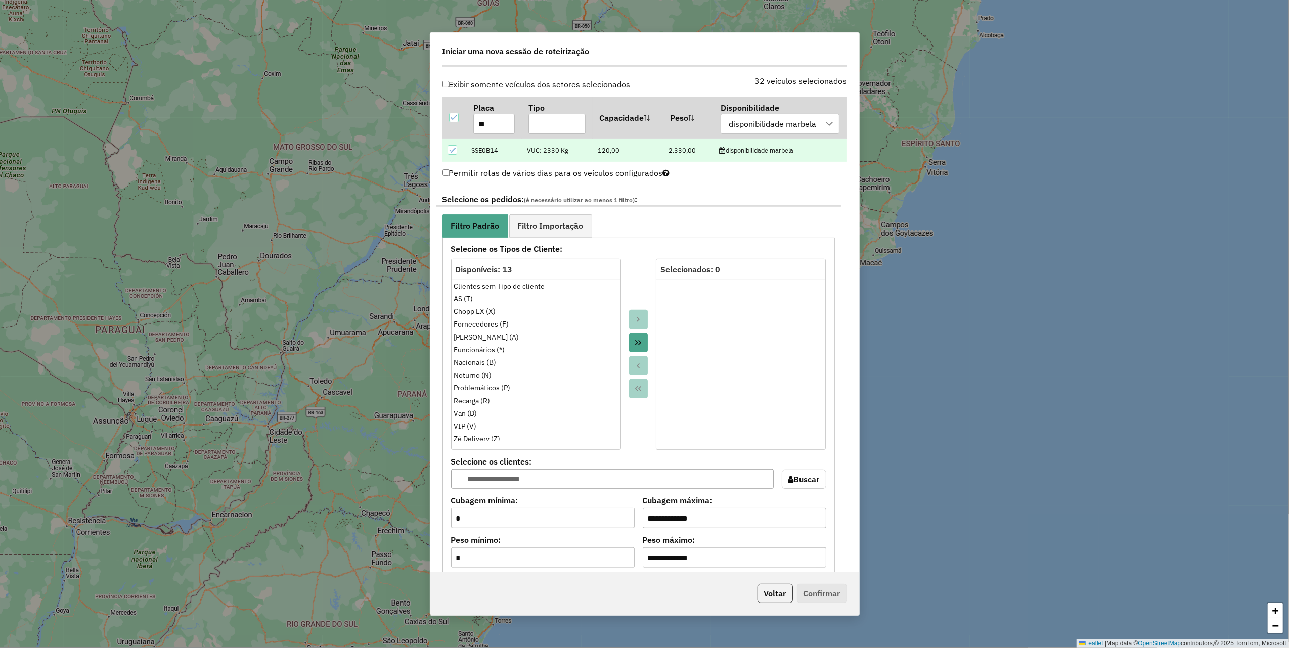
click at [452, 152] on icon at bounding box center [452, 150] width 7 height 5
click at [500, 127] on input "**" at bounding box center [493, 124] width 41 height 20
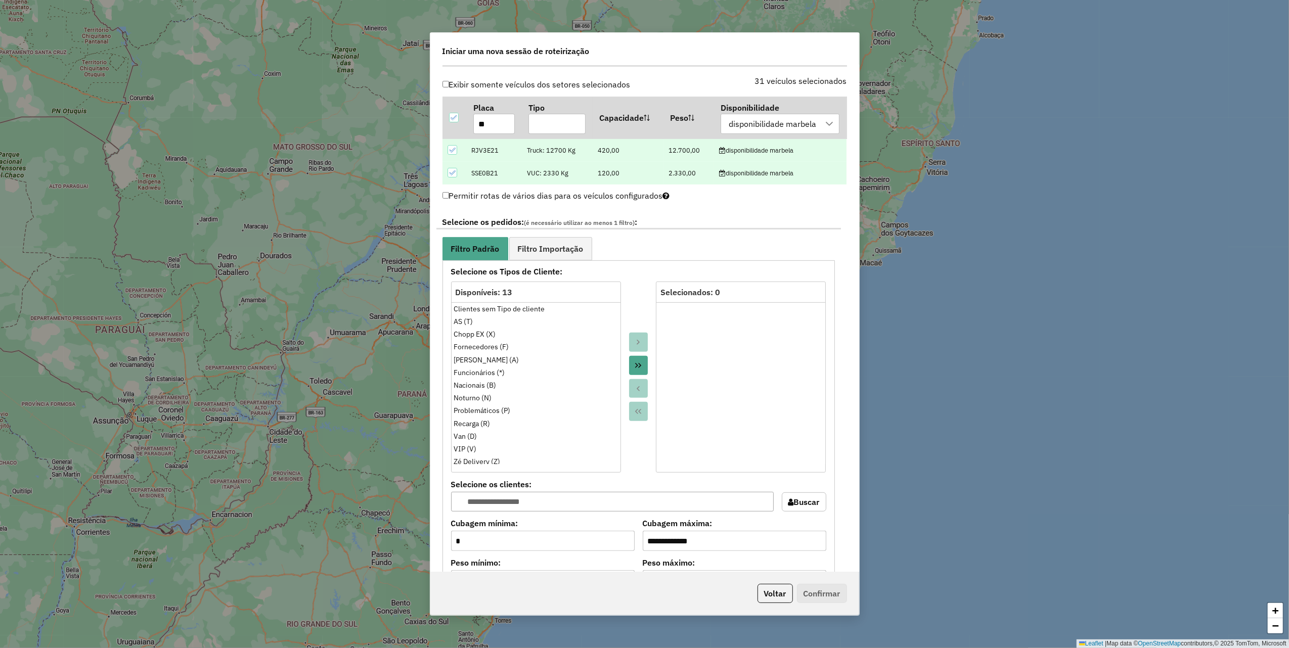
click at [450, 177] on icon at bounding box center [452, 172] width 7 height 7
click at [498, 128] on input "**" at bounding box center [493, 124] width 41 height 20
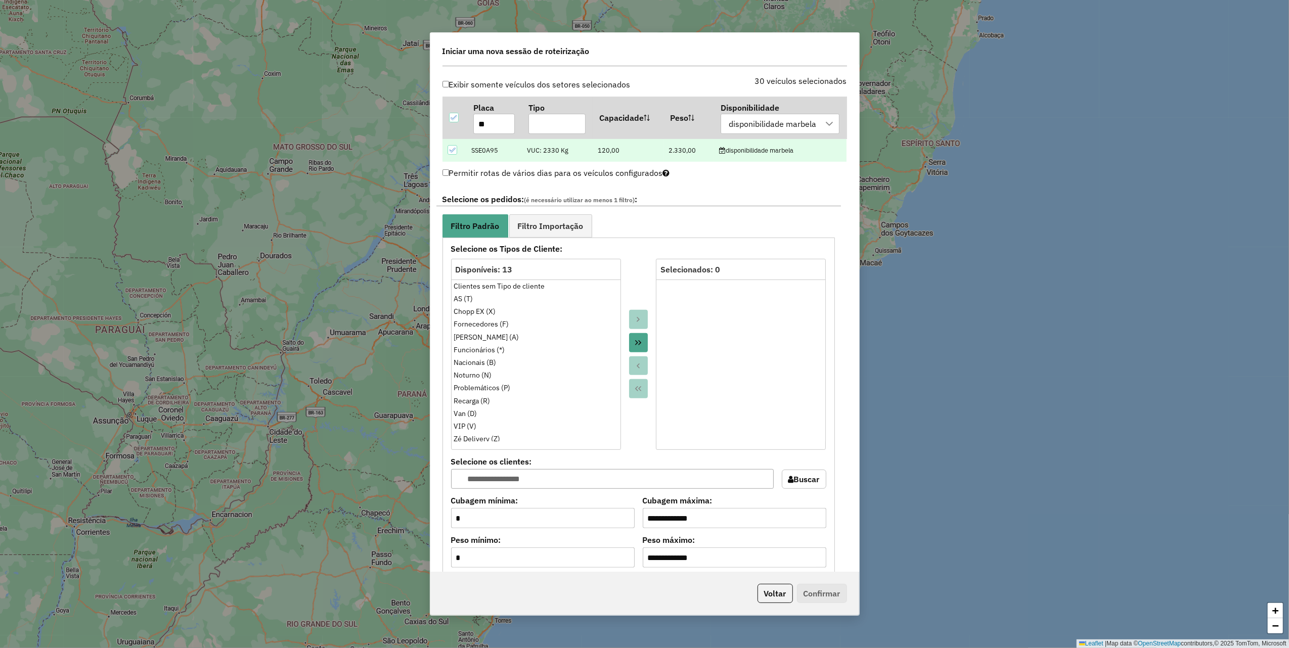
click at [454, 153] on icon at bounding box center [452, 150] width 7 height 7
click at [694, 194] on div "**********" at bounding box center [639, 399] width 405 height 427
click at [500, 127] on input "**" at bounding box center [493, 124] width 41 height 20
type input "**"
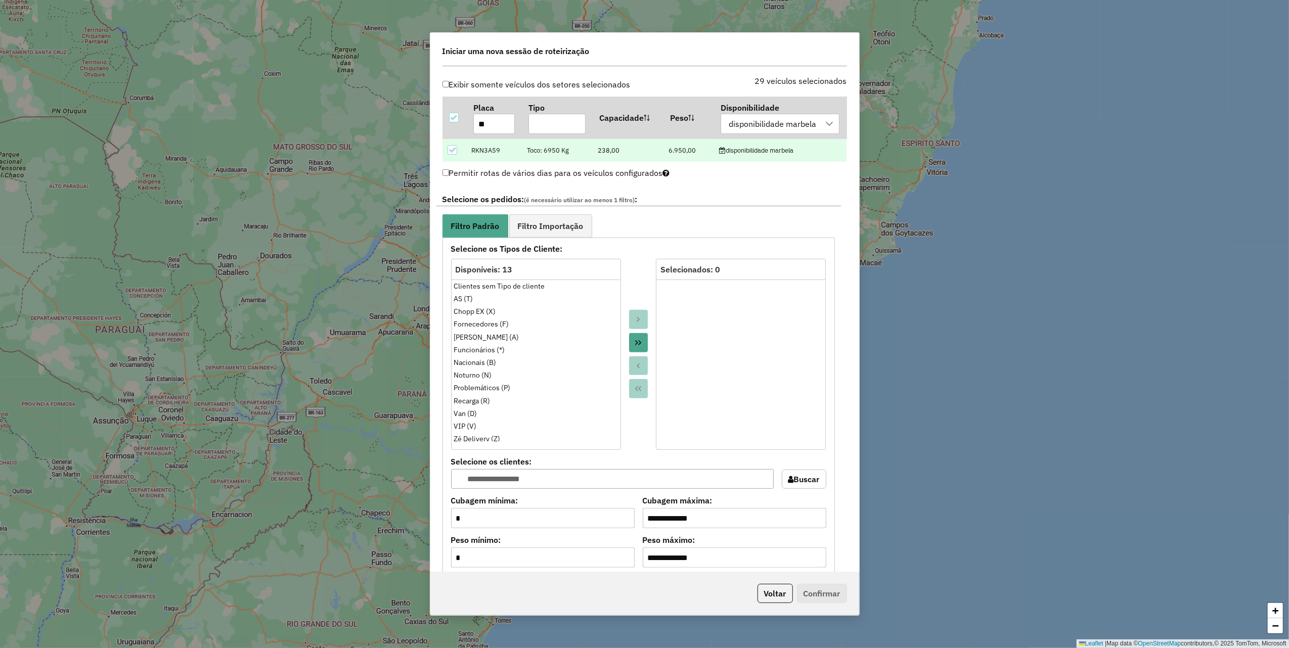
click at [454, 150] on icon at bounding box center [452, 150] width 7 height 7
click at [634, 196] on label "Selecione os pedidos: (é necessário utilizar ao menos 1 filtro) :" at bounding box center [639, 200] width 405 height 14
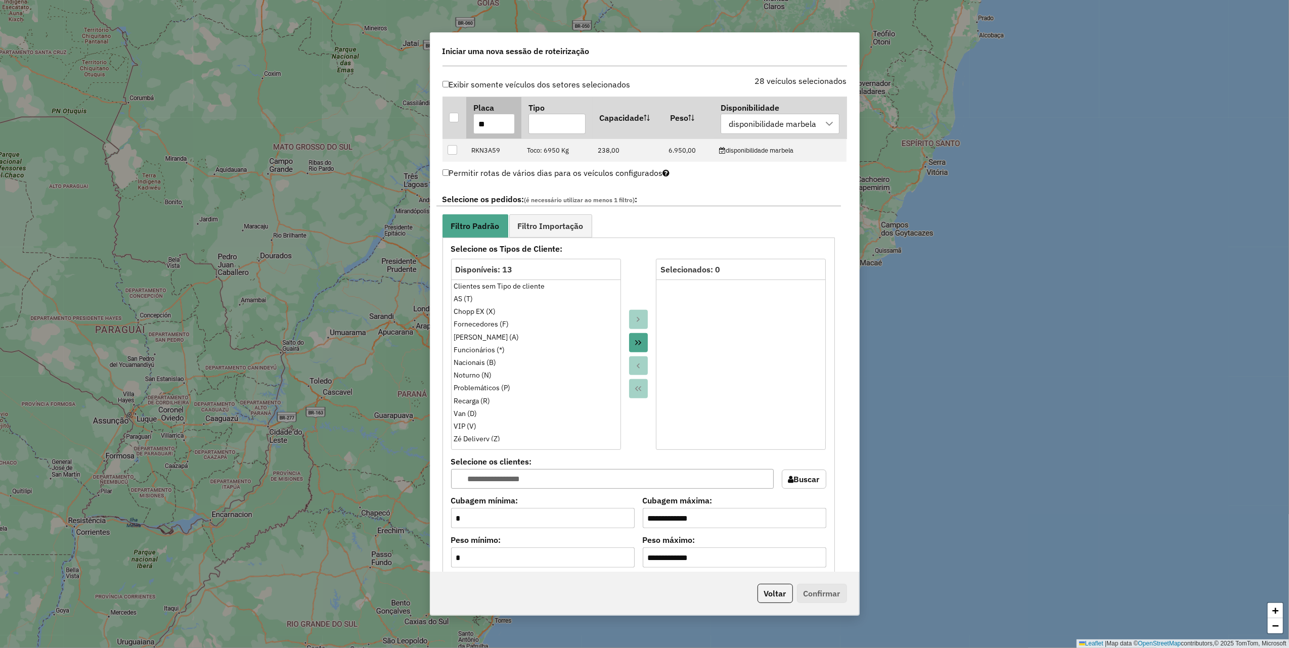
click at [494, 128] on input "**" at bounding box center [493, 124] width 41 height 20
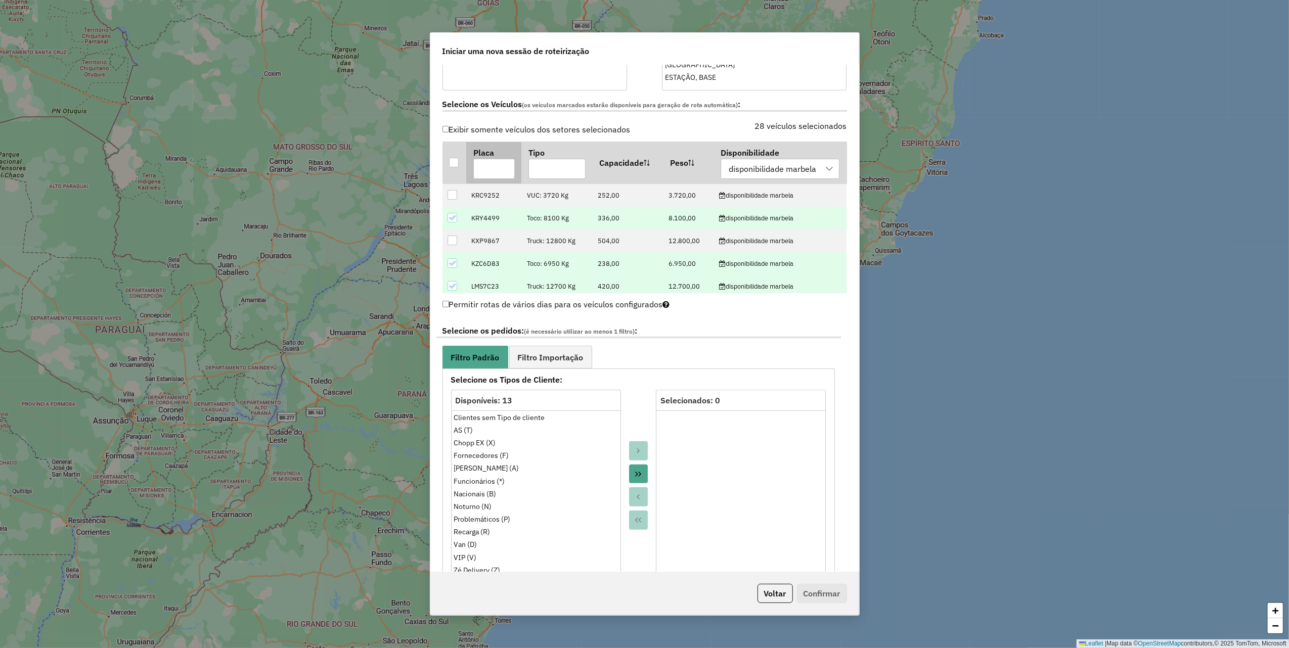
scroll to position [270, 0]
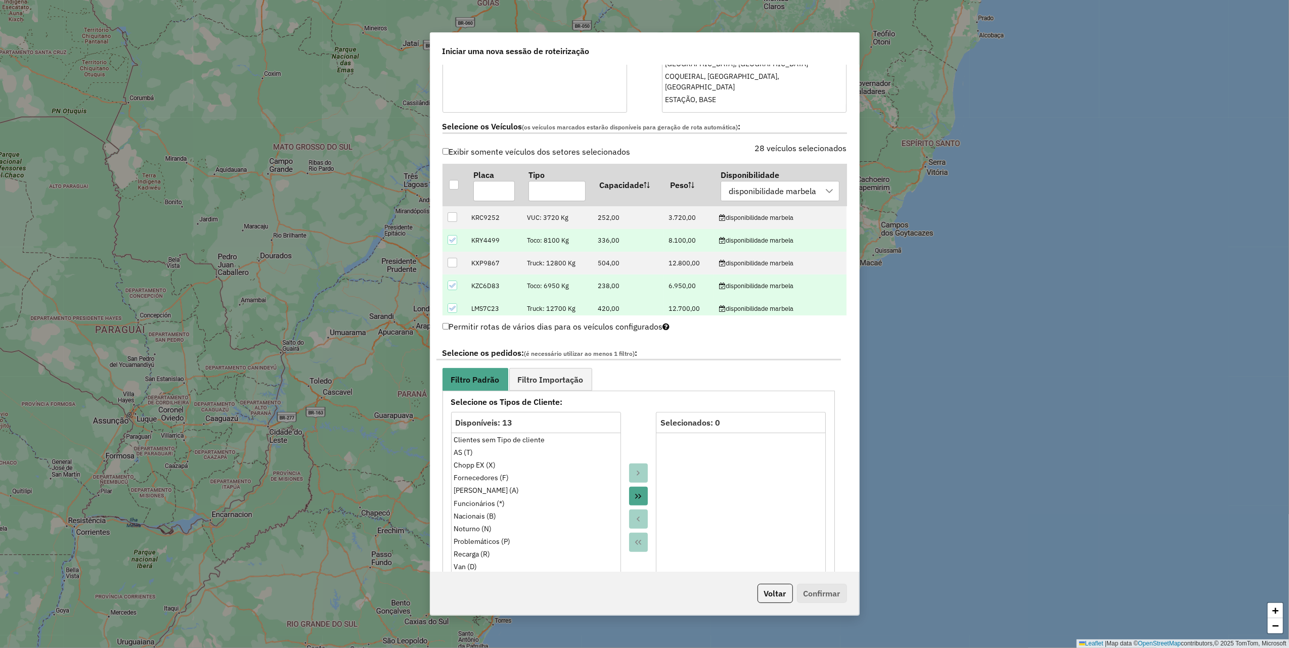
click at [448, 242] on div at bounding box center [453, 240] width 10 height 10
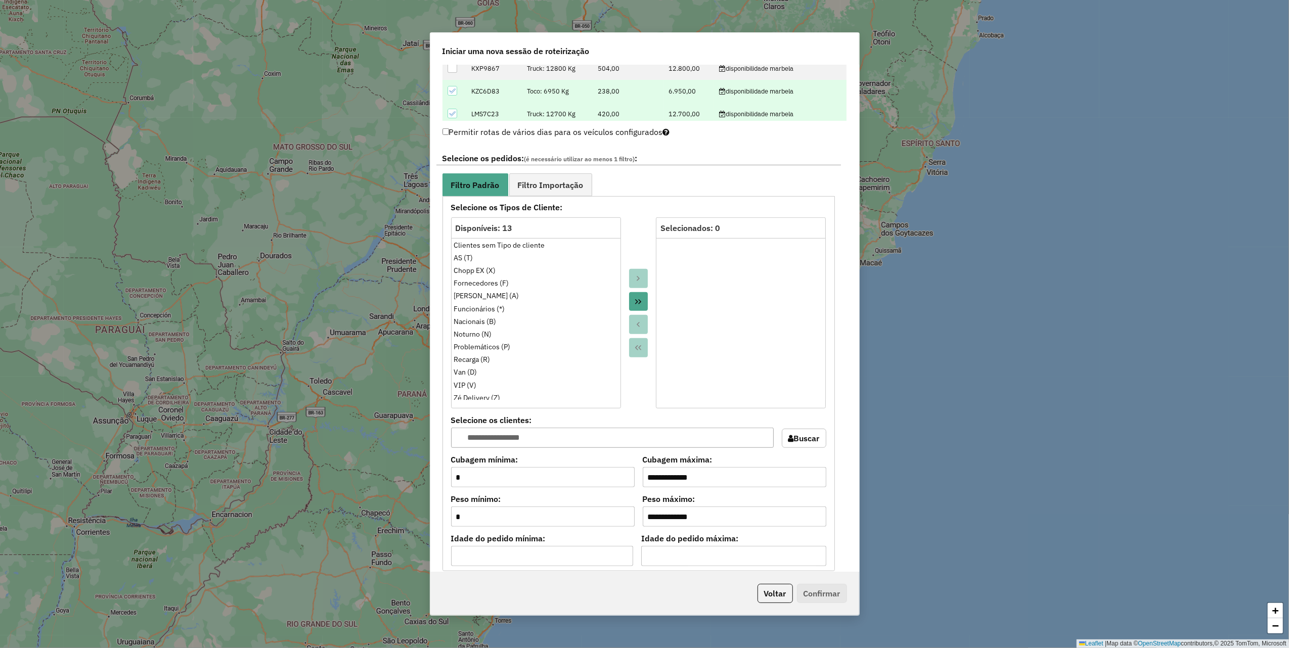
scroll to position [472, 0]
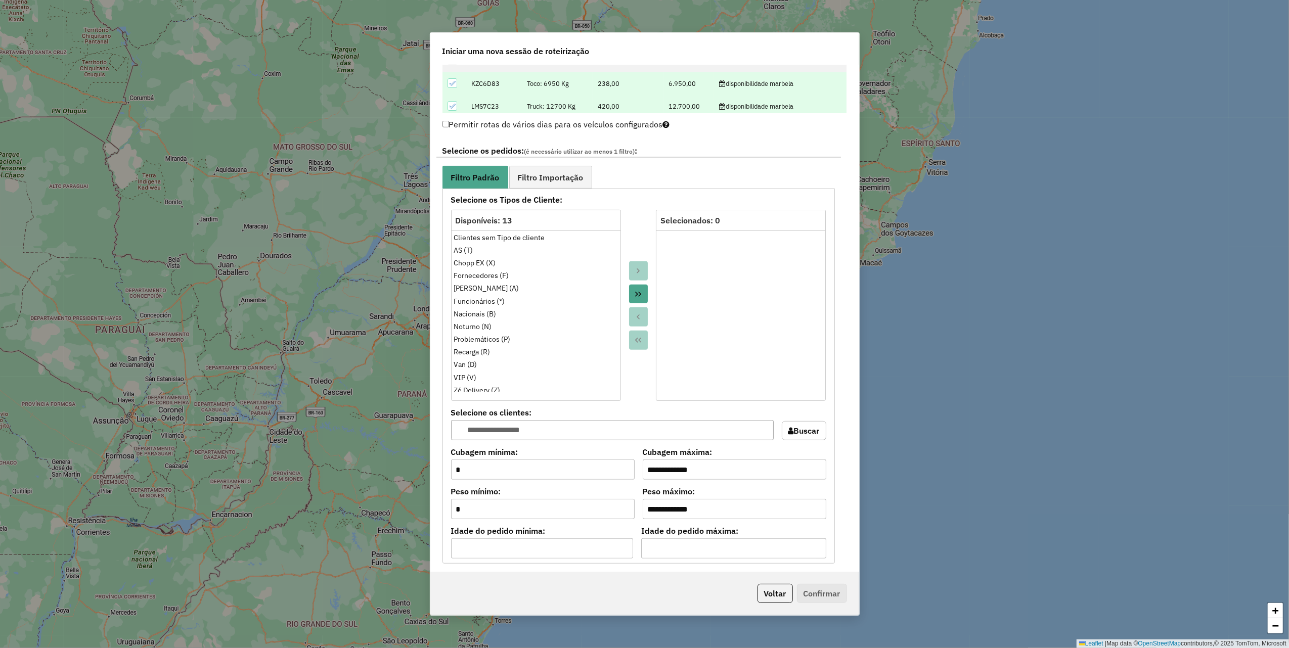
click at [638, 294] on icon "Move All to Target" at bounding box center [638, 294] width 6 height 5
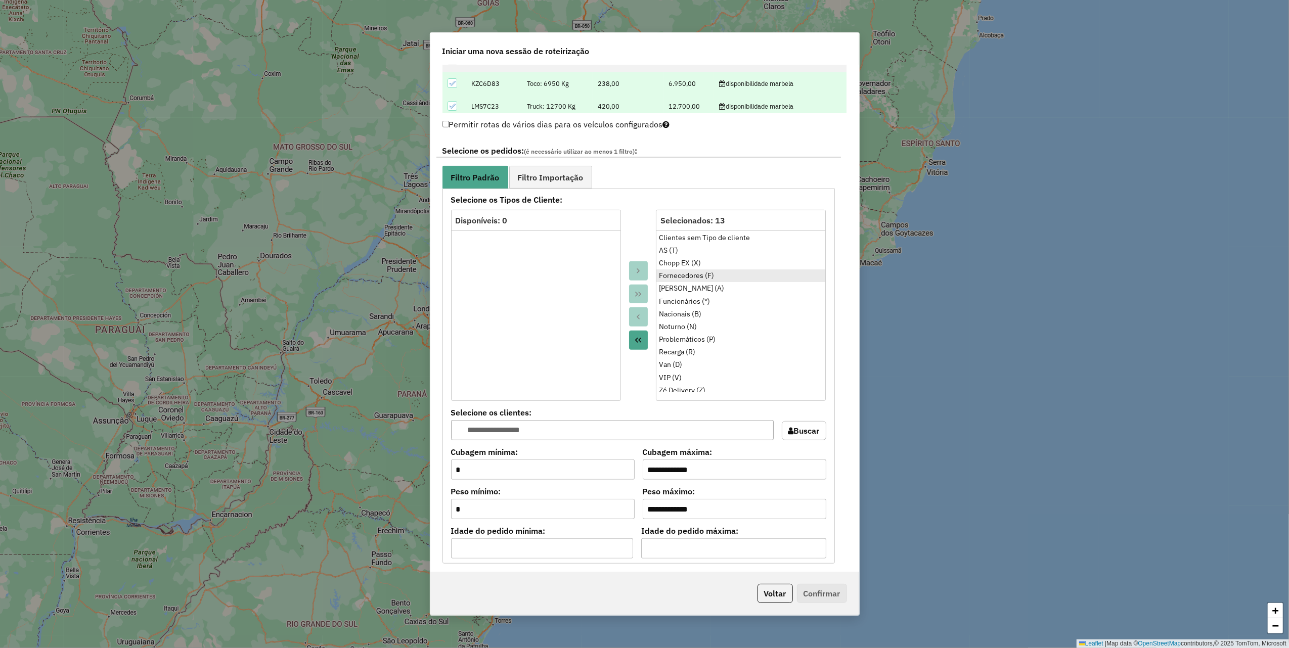
click at [692, 281] on div "Fornecedores (F)" at bounding box center [741, 276] width 164 height 11
click at [639, 319] on icon "Move to Source" at bounding box center [638, 317] width 8 height 8
click at [684, 292] on div "Funcionários (*)" at bounding box center [741, 288] width 164 height 11
click at [636, 314] on button "Move to Source" at bounding box center [638, 317] width 19 height 19
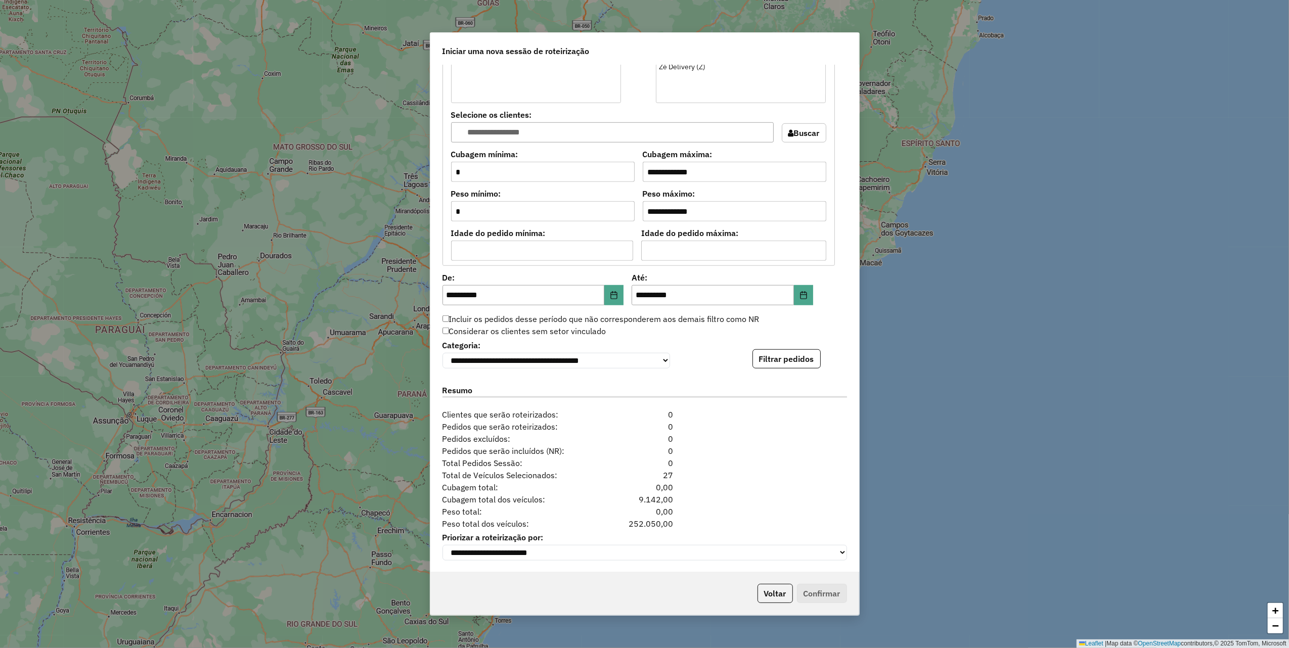
scroll to position [777, 0]
click at [787, 355] on button "Filtrar pedidos" at bounding box center [787, 358] width 68 height 19
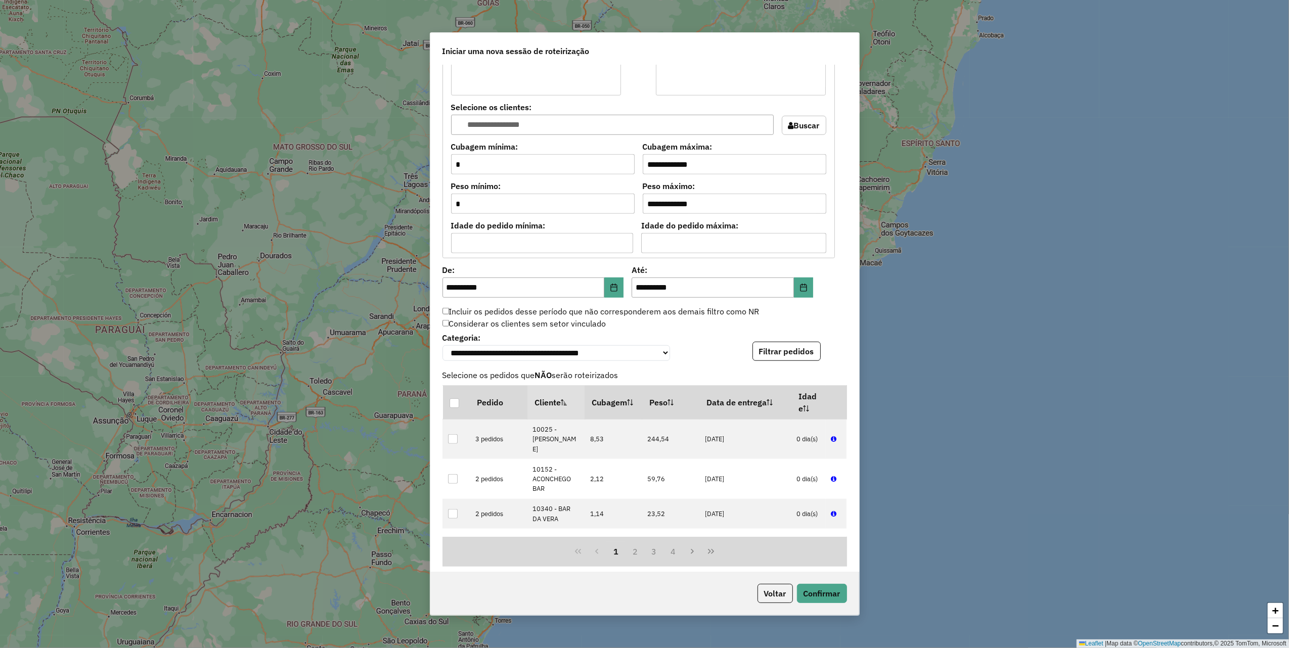
scroll to position [986, 0]
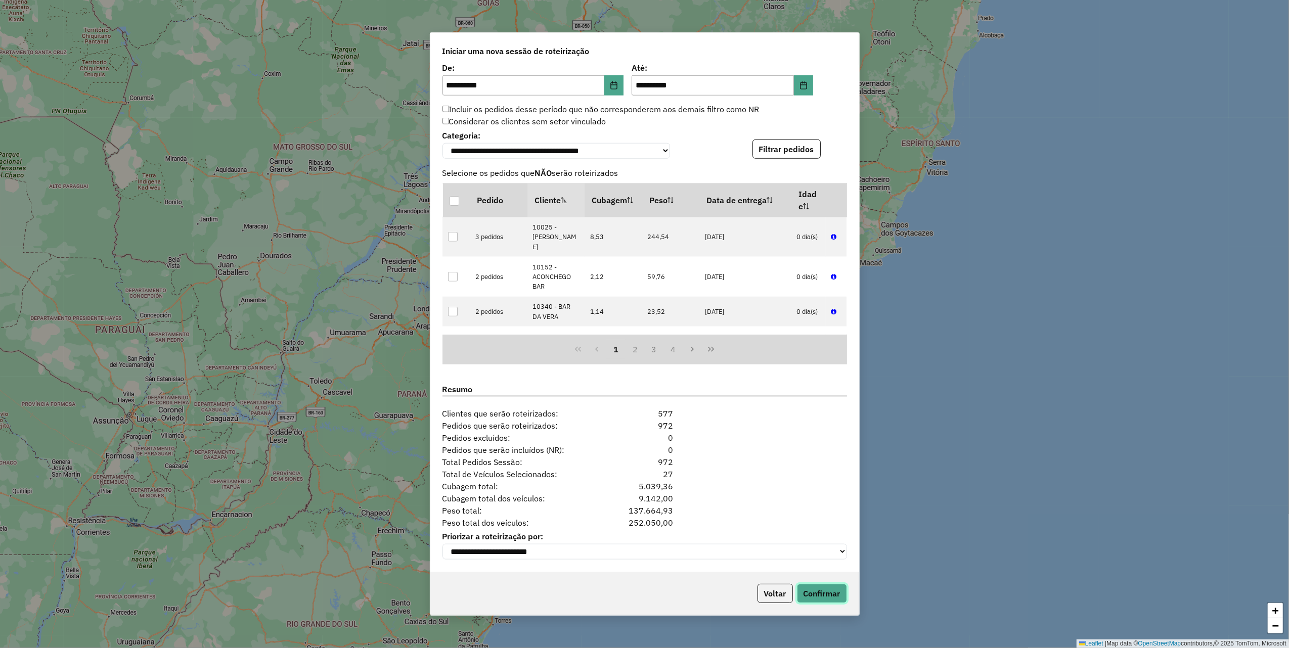
click at [828, 595] on button "Confirmar" at bounding box center [822, 593] width 50 height 19
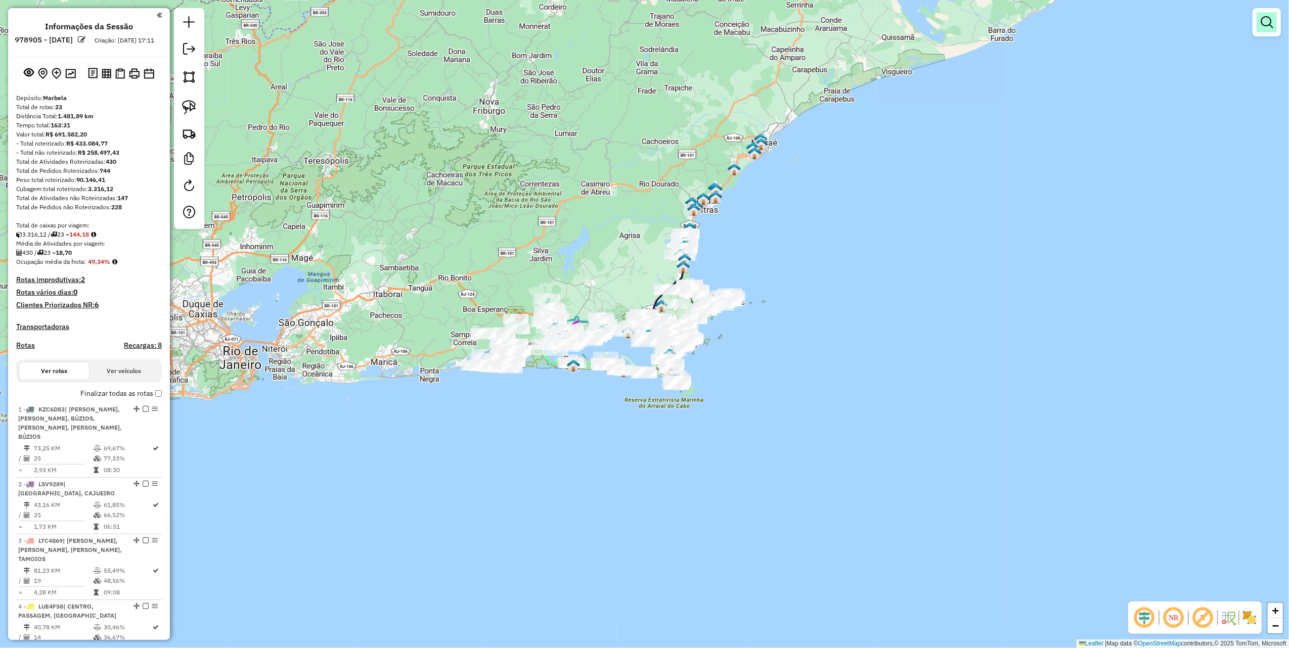
click at [1261, 25] on em at bounding box center [1267, 22] width 12 height 12
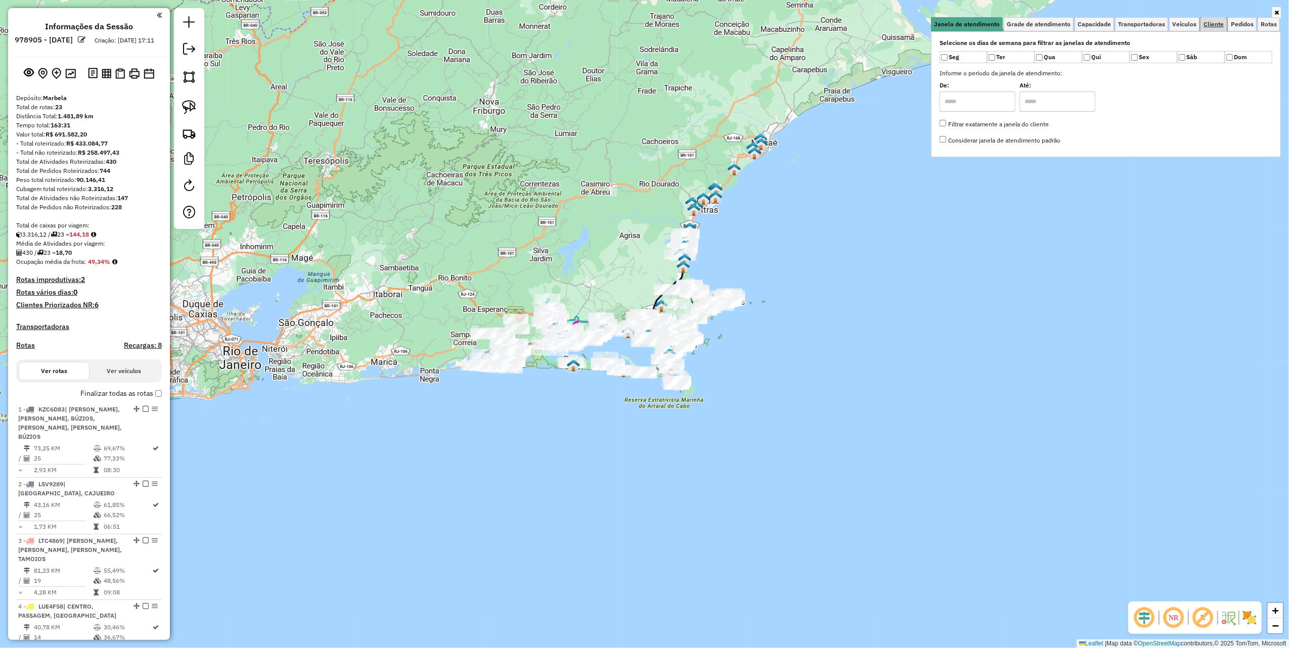
click at [1217, 29] on link "Cliente" at bounding box center [1214, 24] width 26 height 14
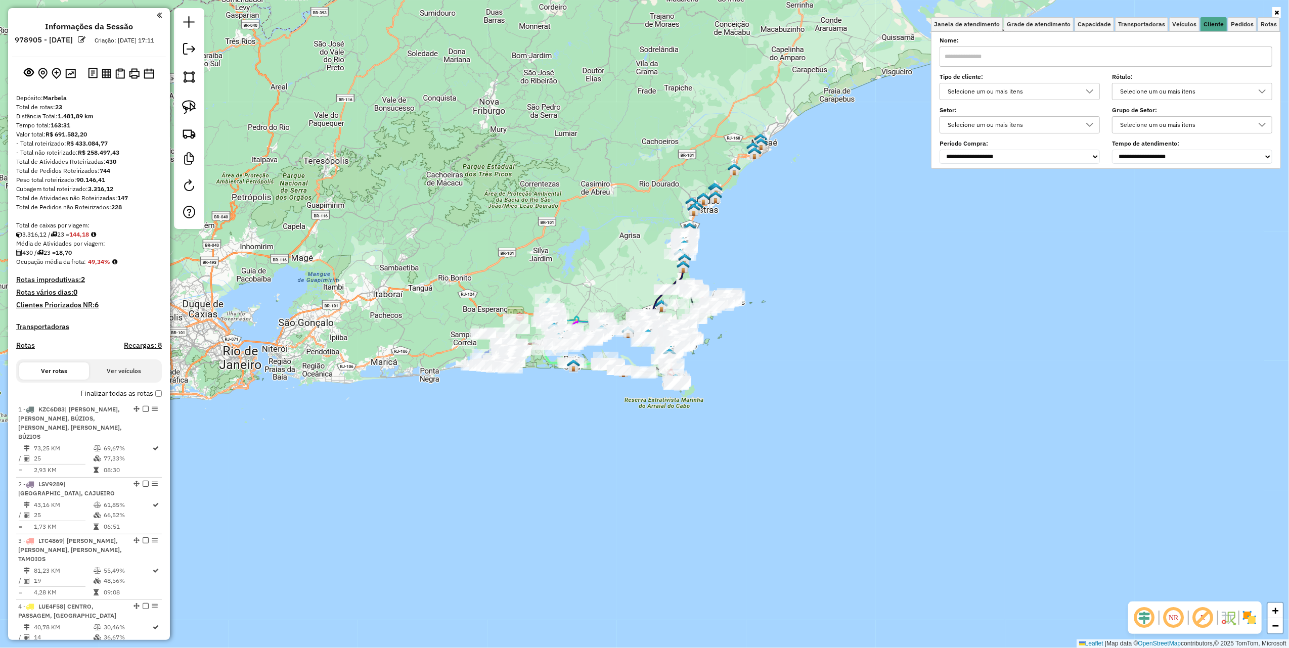
click at [1031, 90] on div "Selecione um ou mais itens" at bounding box center [1012, 91] width 136 height 16
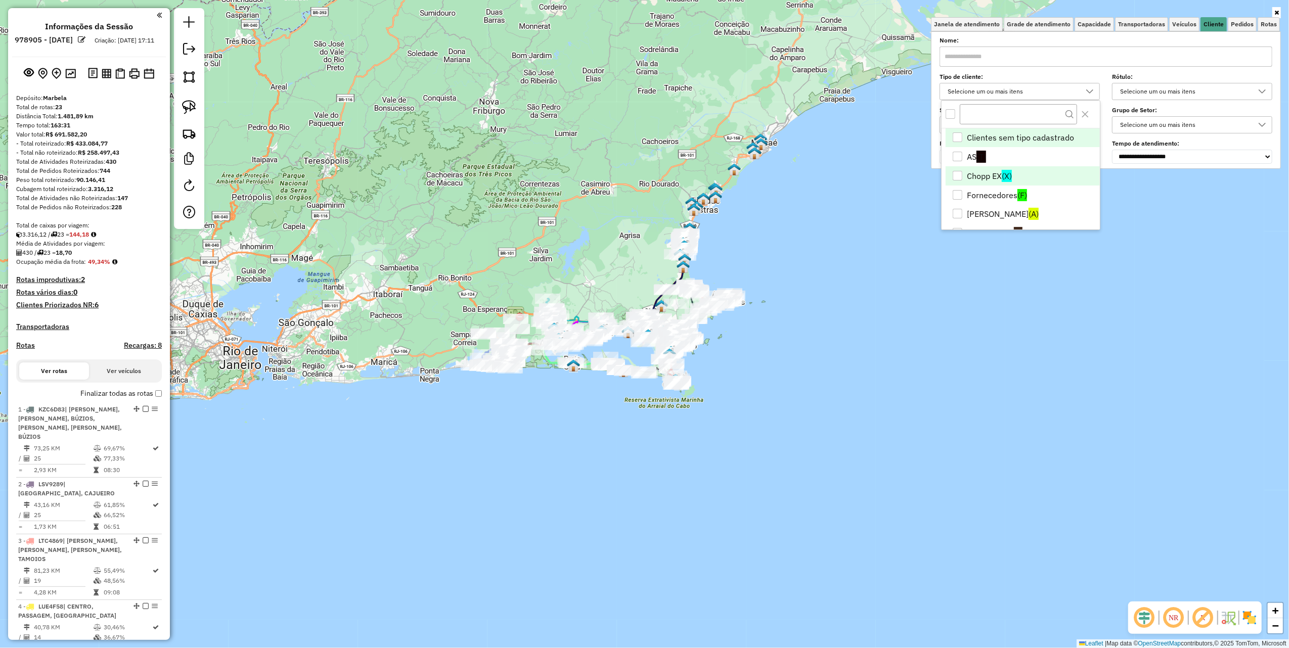
scroll to position [67, 0]
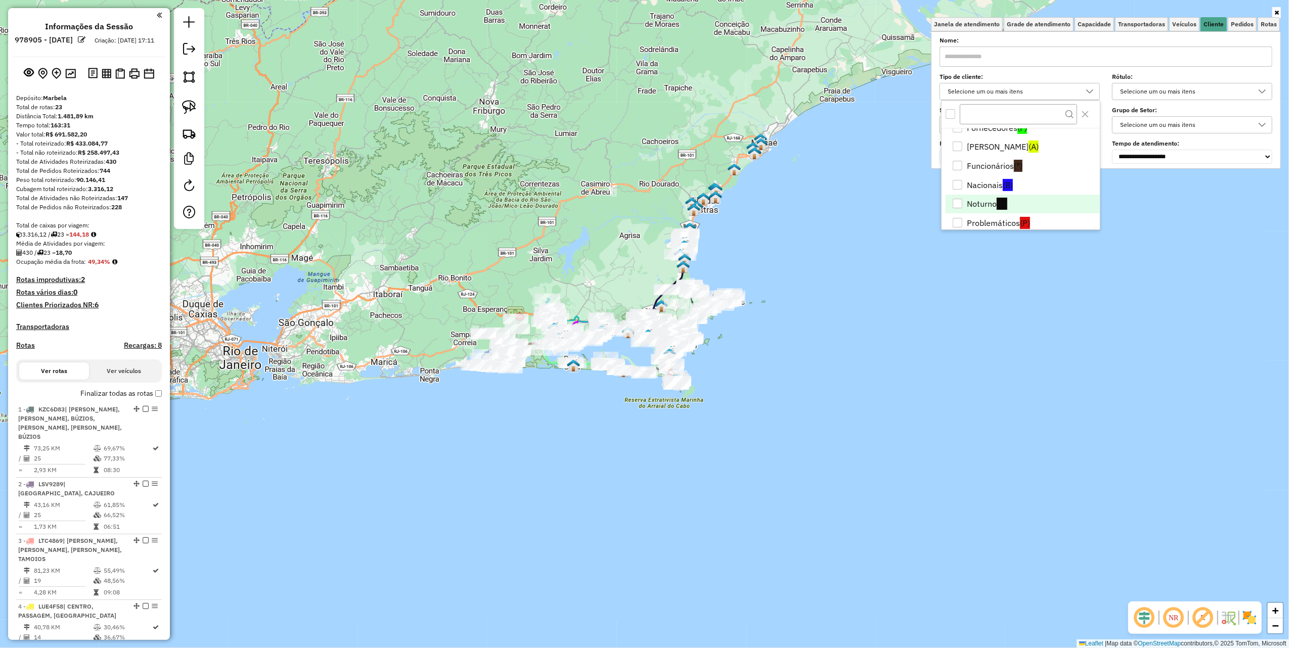
click at [1005, 199] on span "(N)" at bounding box center [1002, 204] width 11 height 12
drag, startPoint x: 930, startPoint y: 359, endPoint x: 921, endPoint y: 367, distance: 11.9
click at [928, 361] on div "Janela de atendimento Grade de atendimento Capacidade Transportadoras Veículos …" at bounding box center [644, 324] width 1289 height 648
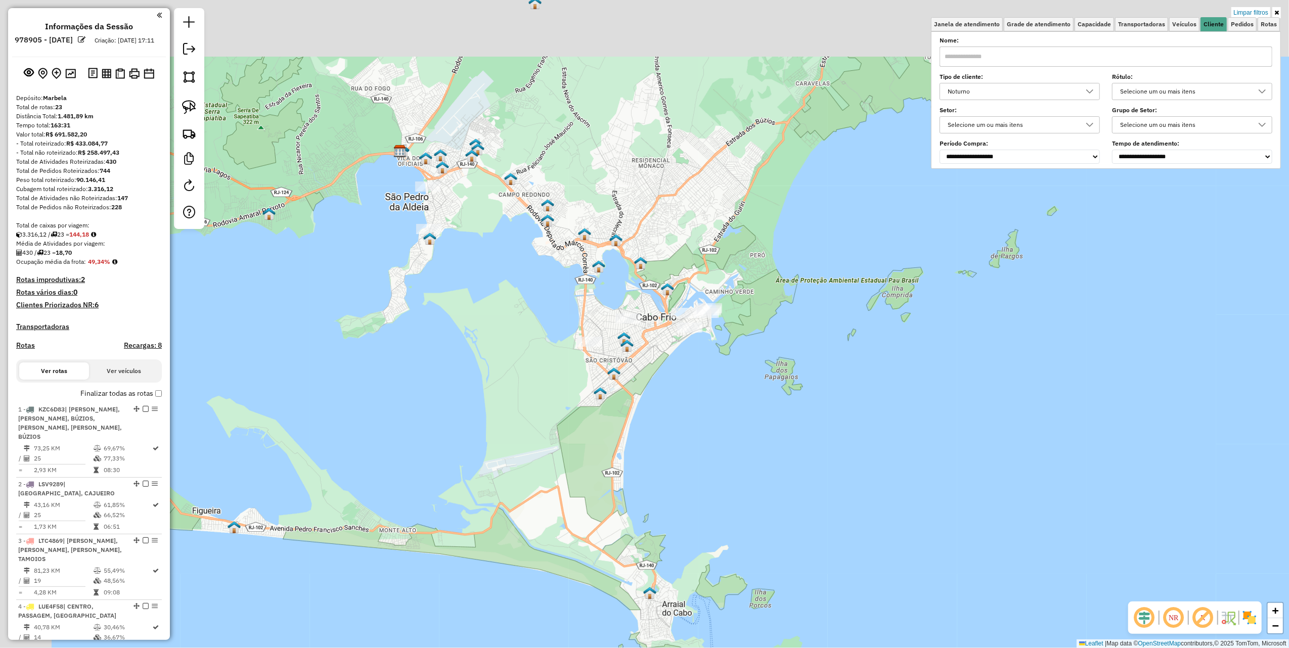
drag, startPoint x: 525, startPoint y: 191, endPoint x: 488, endPoint y: 196, distance: 36.8
click at [575, 282] on div "Limpar filtros Janela de atendimento Grade de atendimento Capacidade Transporta…" at bounding box center [644, 324] width 1289 height 648
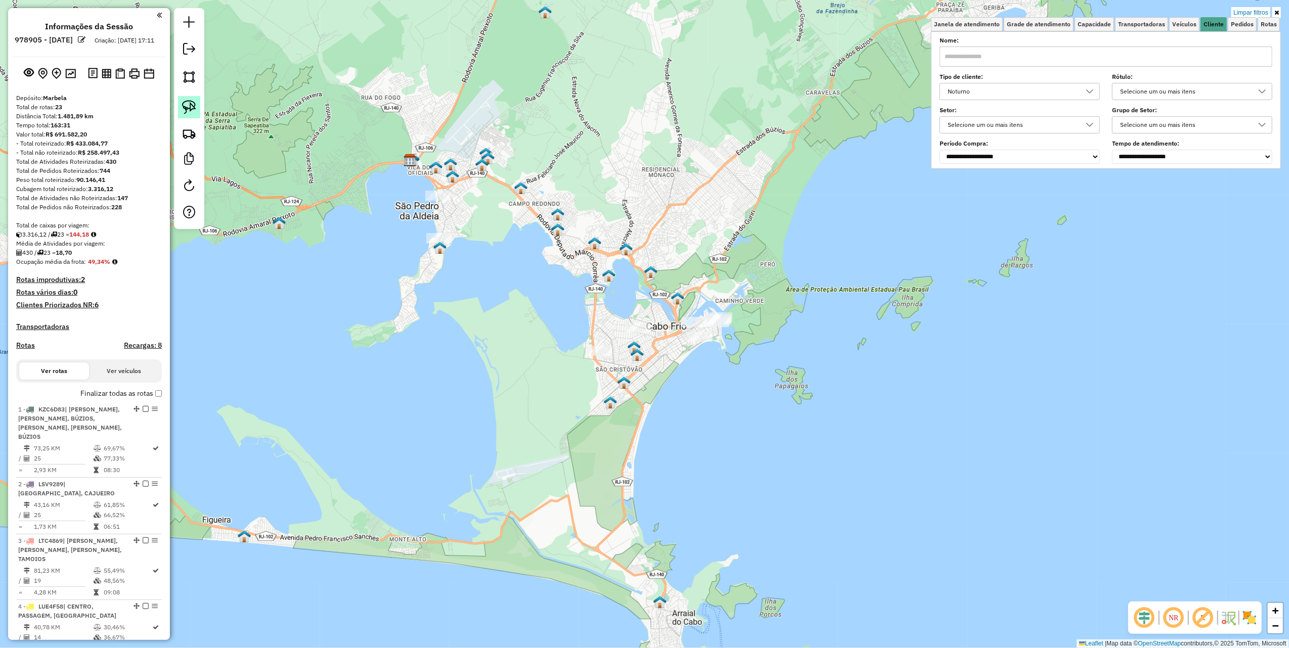
click at [194, 110] on img at bounding box center [189, 107] width 14 height 14
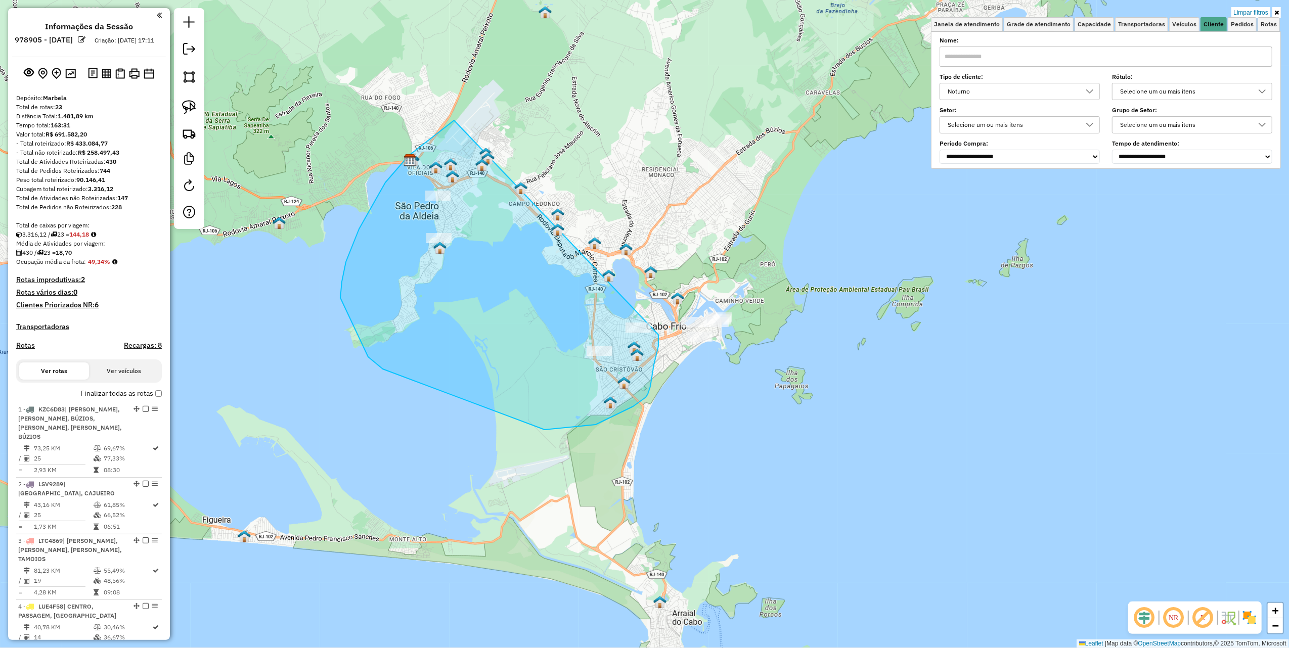
drag, startPoint x: 346, startPoint y: 262, endPoint x: 659, endPoint y: 331, distance: 320.1
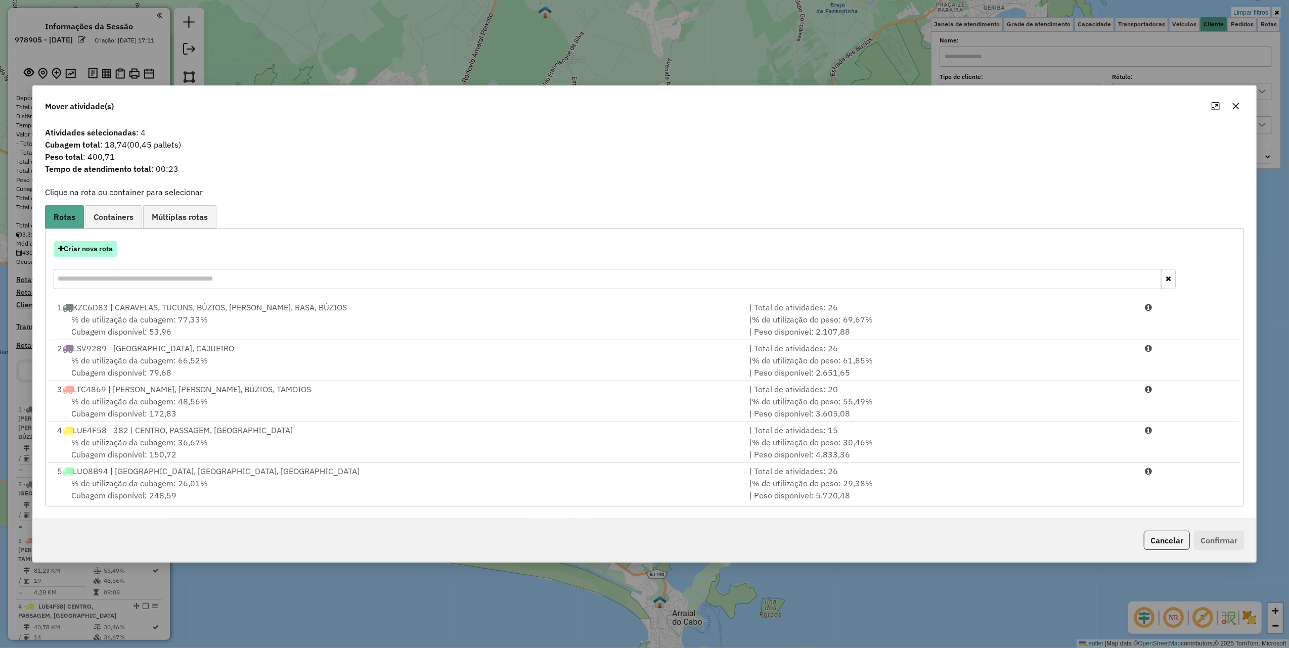
click at [112, 251] on button "Criar nova rota" at bounding box center [86, 249] width 64 height 16
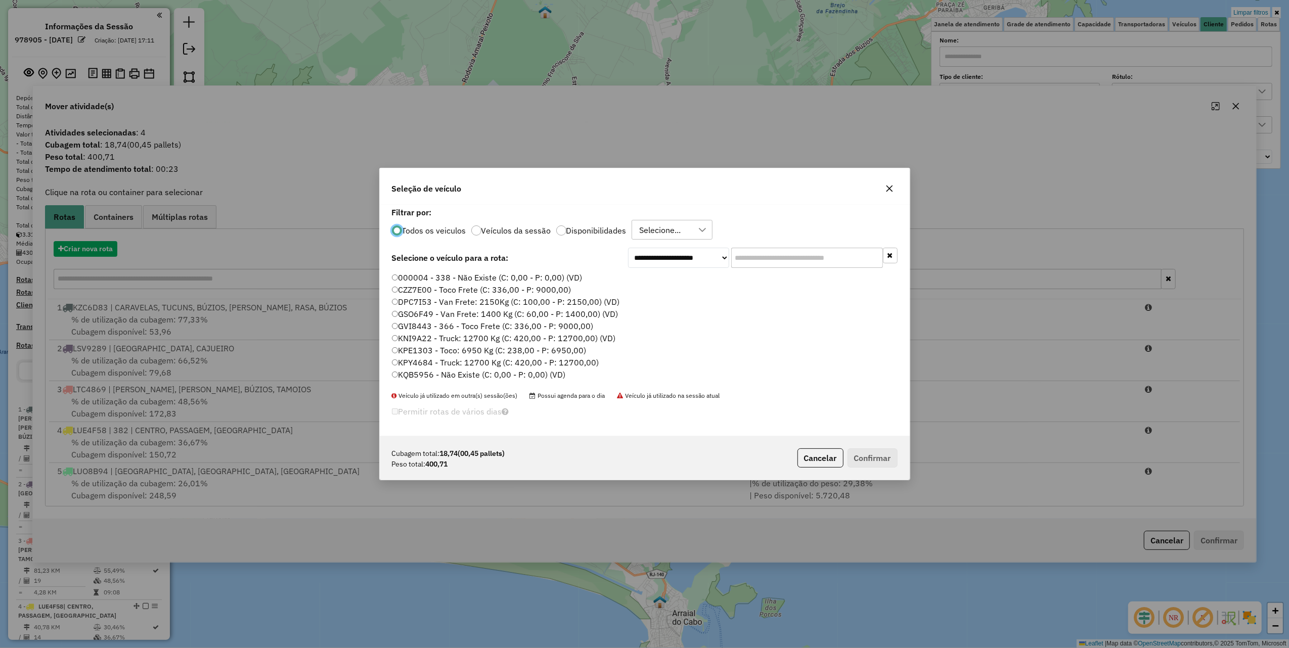
scroll to position [5, 3]
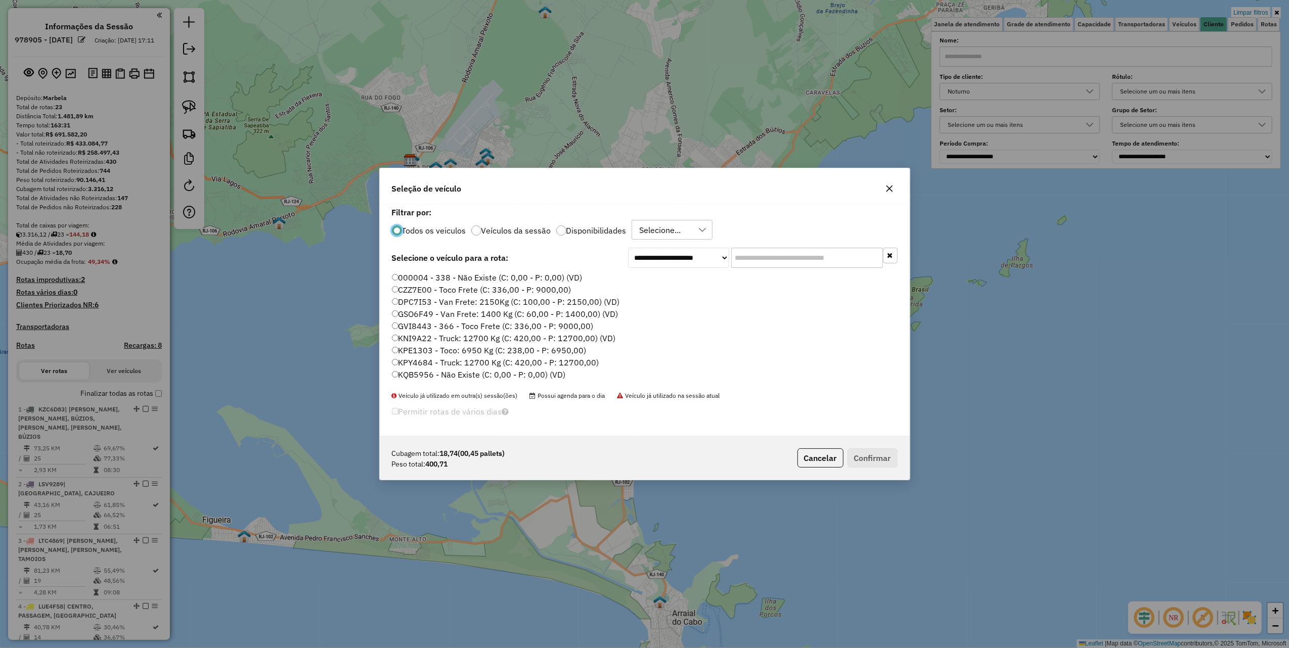
click at [806, 258] on input "text" at bounding box center [807, 258] width 152 height 20
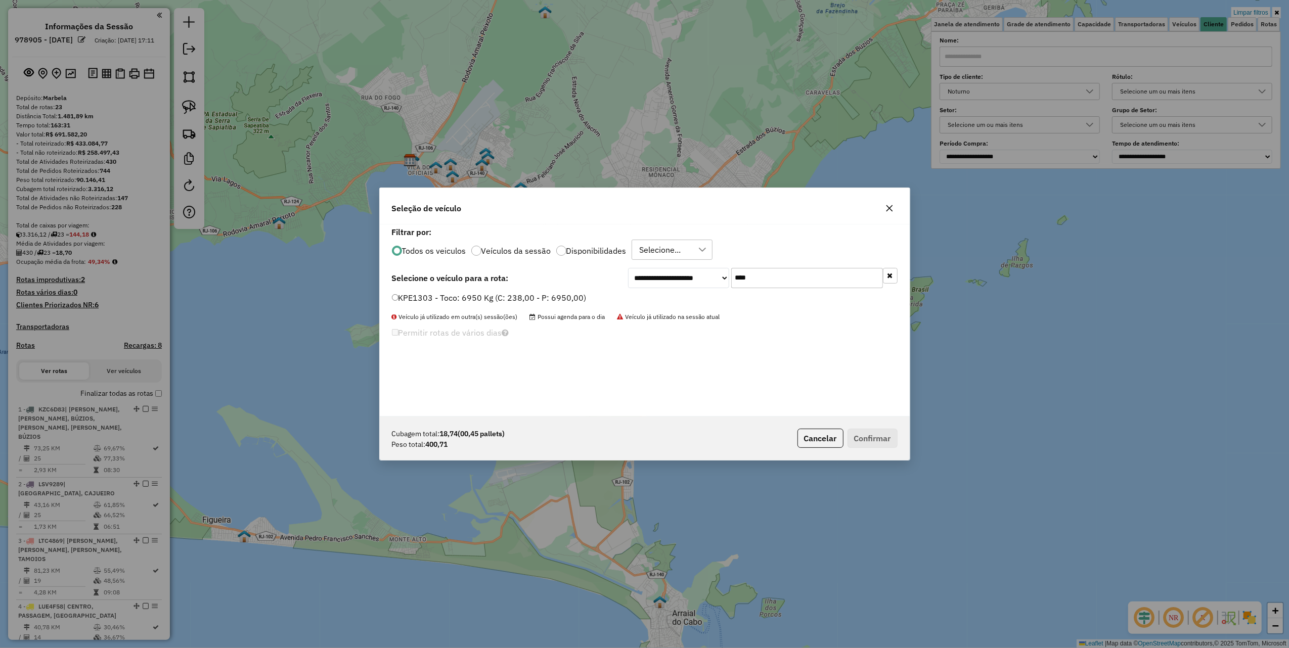
type input "****"
click at [576, 297] on label "KPE1303 - Toco: 6950 Kg (C: 238,00 - P: 6950,00)" at bounding box center [489, 298] width 195 height 12
click at [876, 436] on button "Confirmar" at bounding box center [873, 438] width 50 height 19
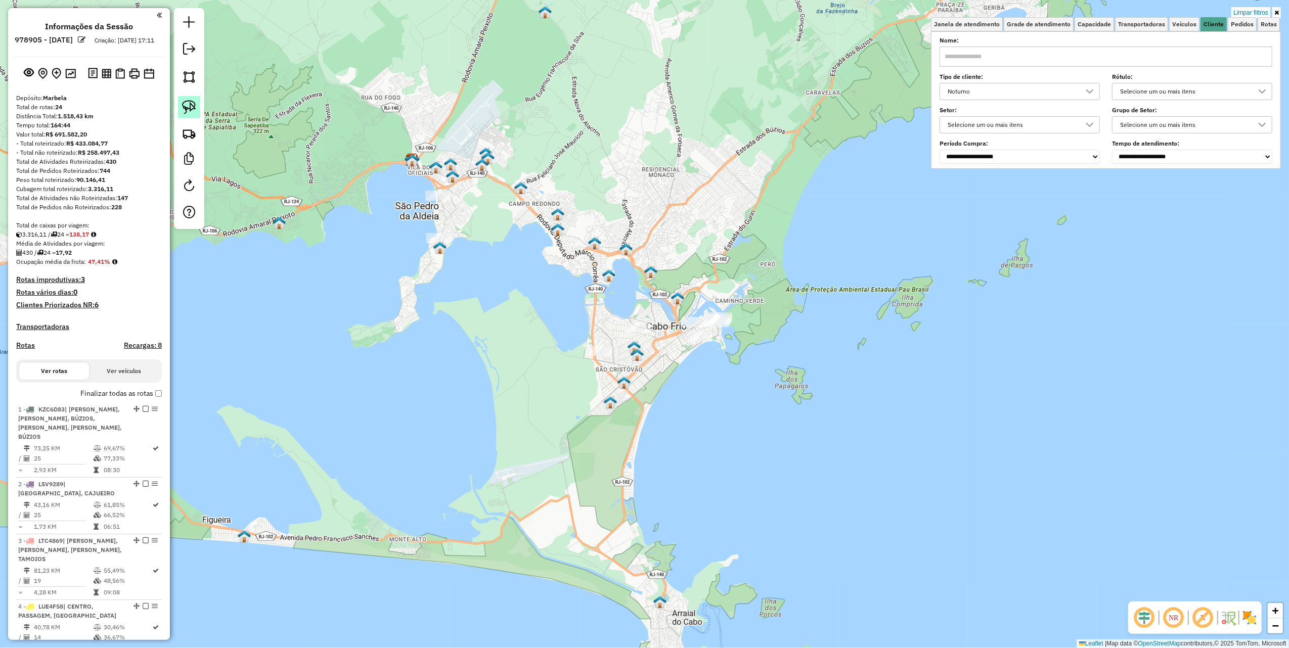
click at [195, 103] on img at bounding box center [189, 107] width 14 height 14
drag, startPoint x: 737, startPoint y: 253, endPoint x: 769, endPoint y: 322, distance: 76.5
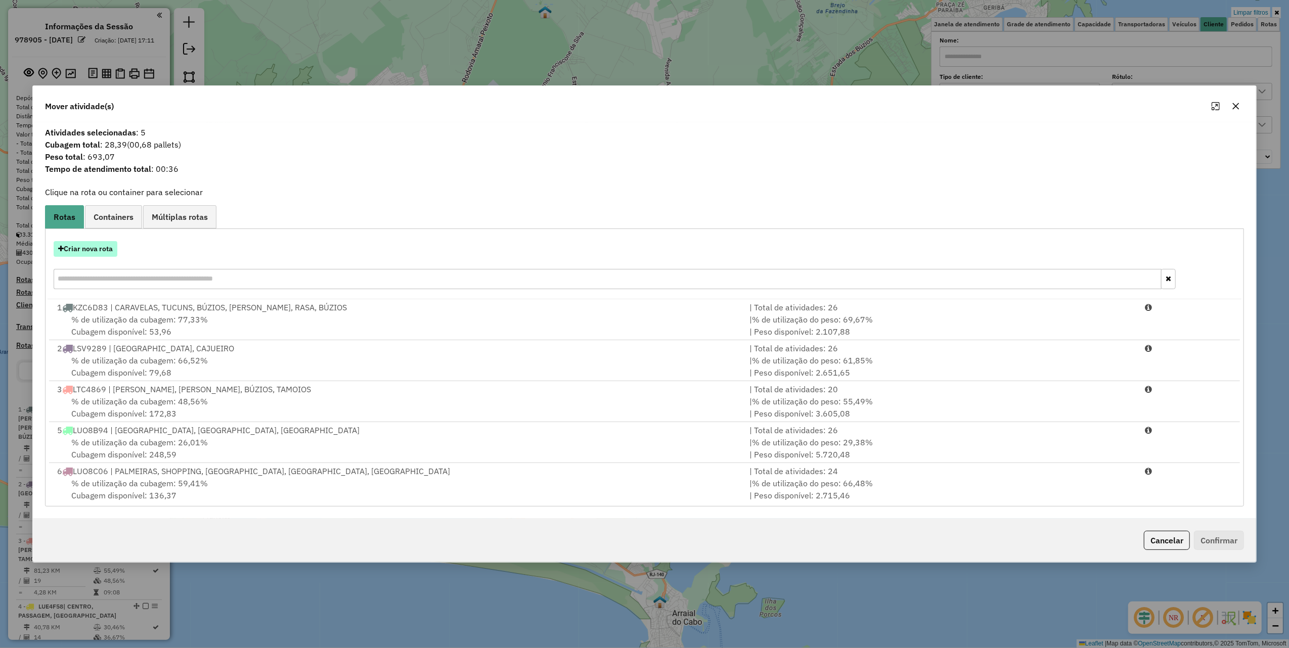
click at [84, 250] on button "Criar nova rota" at bounding box center [86, 249] width 64 height 16
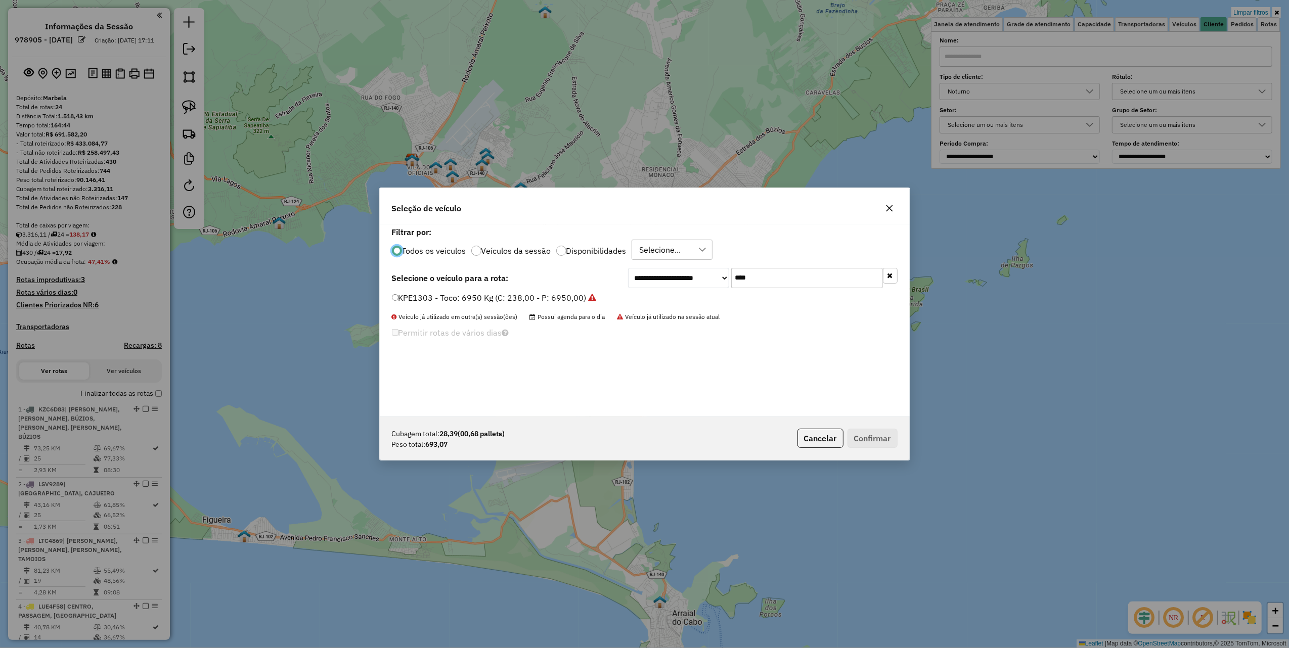
click at [480, 296] on label "KPE1303 - Toco: 6950 Kg (C: 238,00 - P: 6950,00)" at bounding box center [494, 298] width 205 height 12
click at [866, 433] on button "Confirmar" at bounding box center [873, 438] width 50 height 19
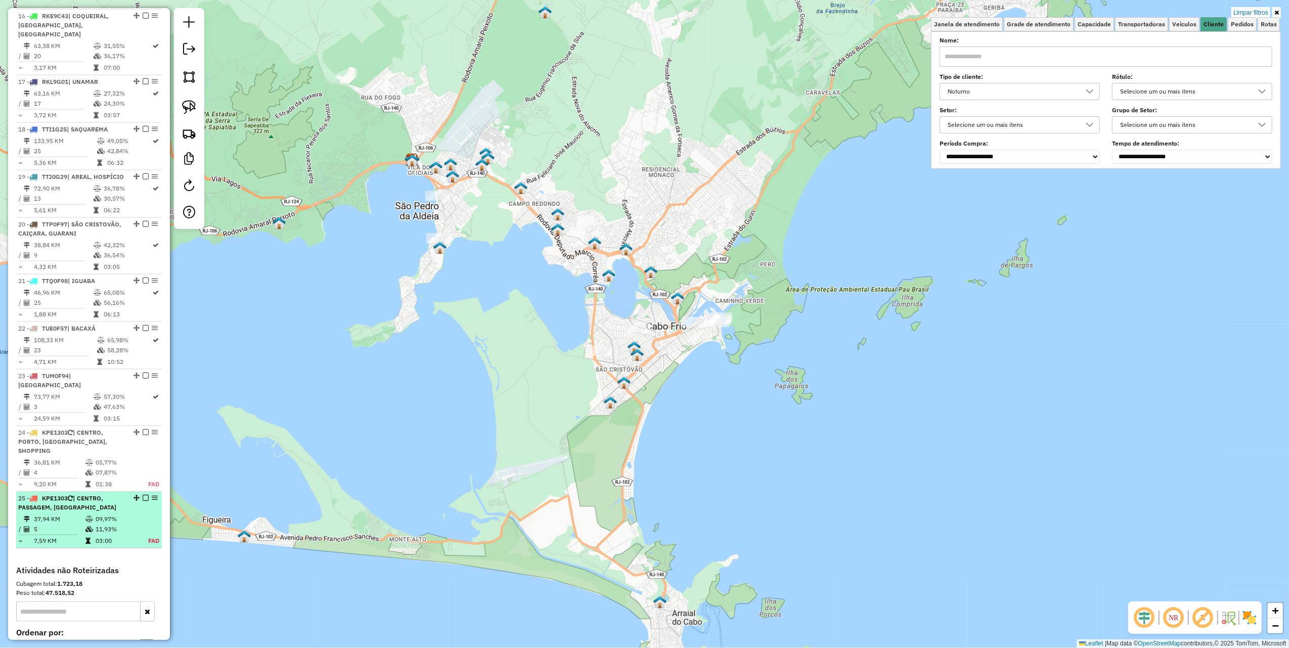
scroll to position [1336, 0]
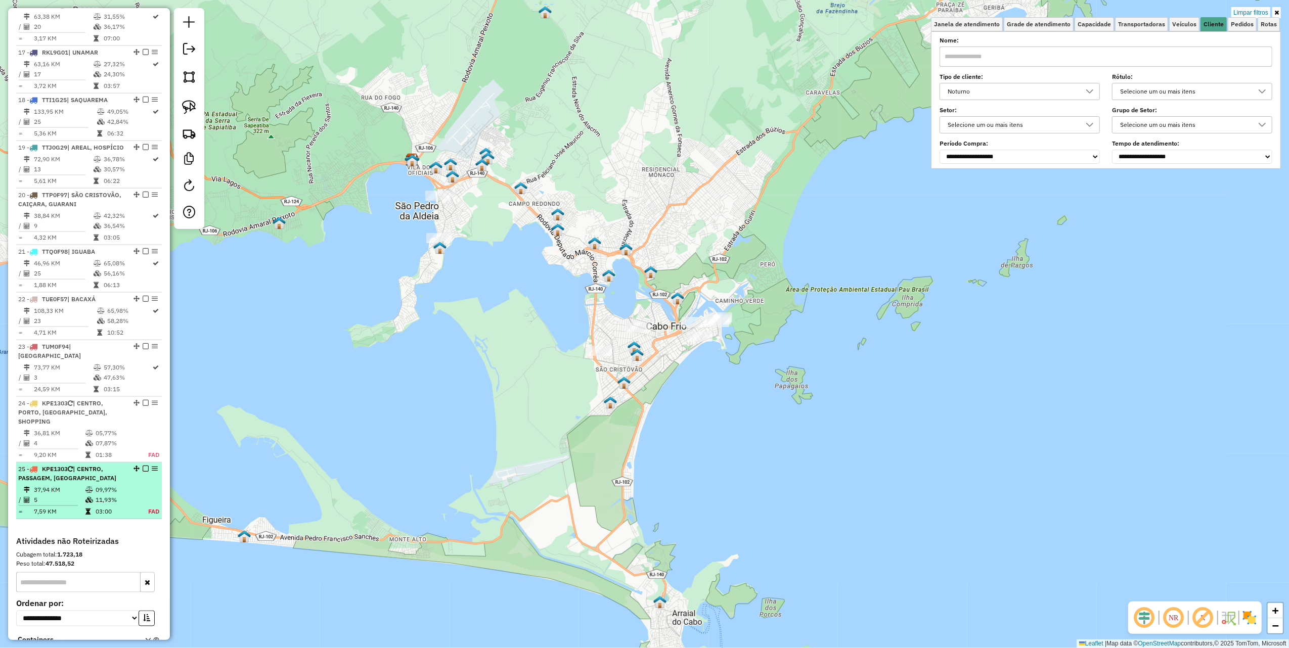
click at [143, 466] on em at bounding box center [146, 469] width 6 height 6
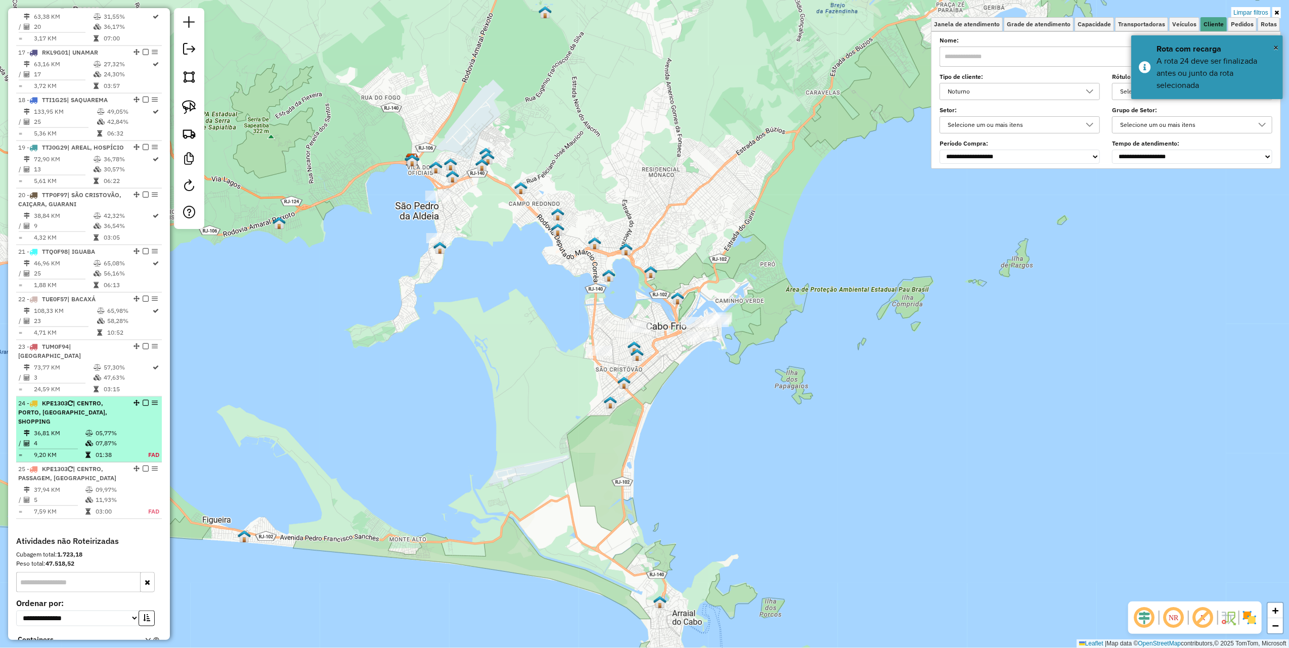
click at [143, 400] on em at bounding box center [146, 403] width 6 height 6
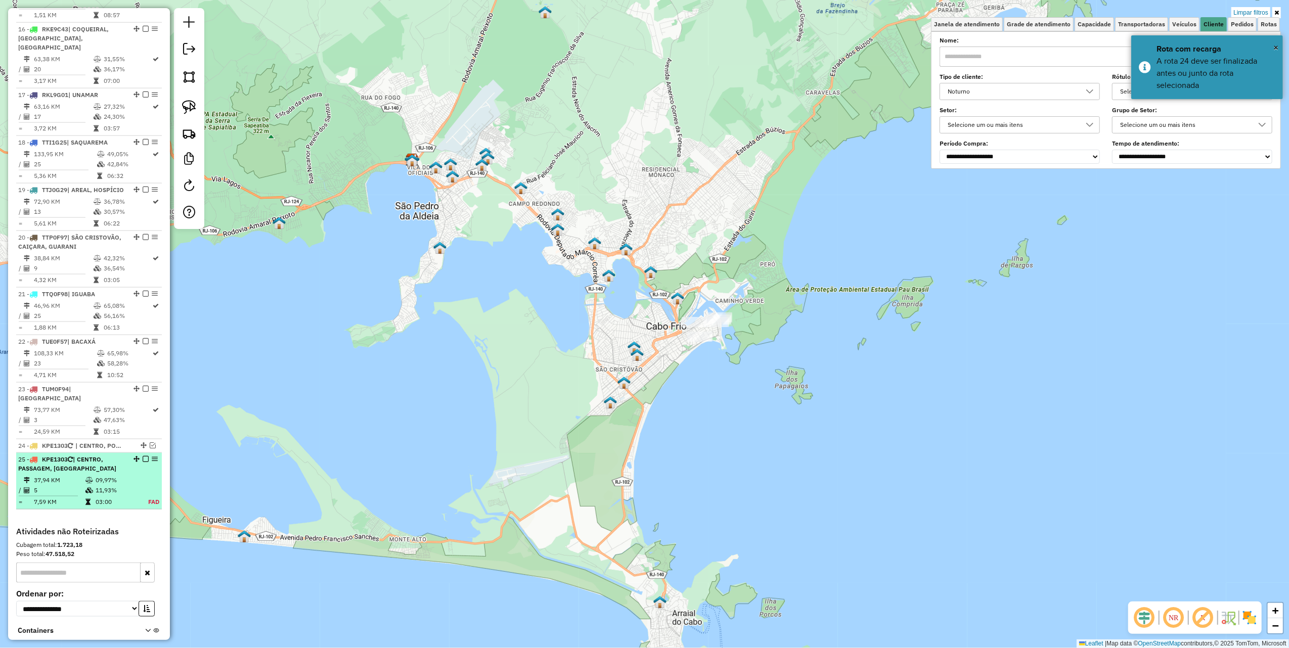
click at [145, 456] on em at bounding box center [146, 459] width 6 height 6
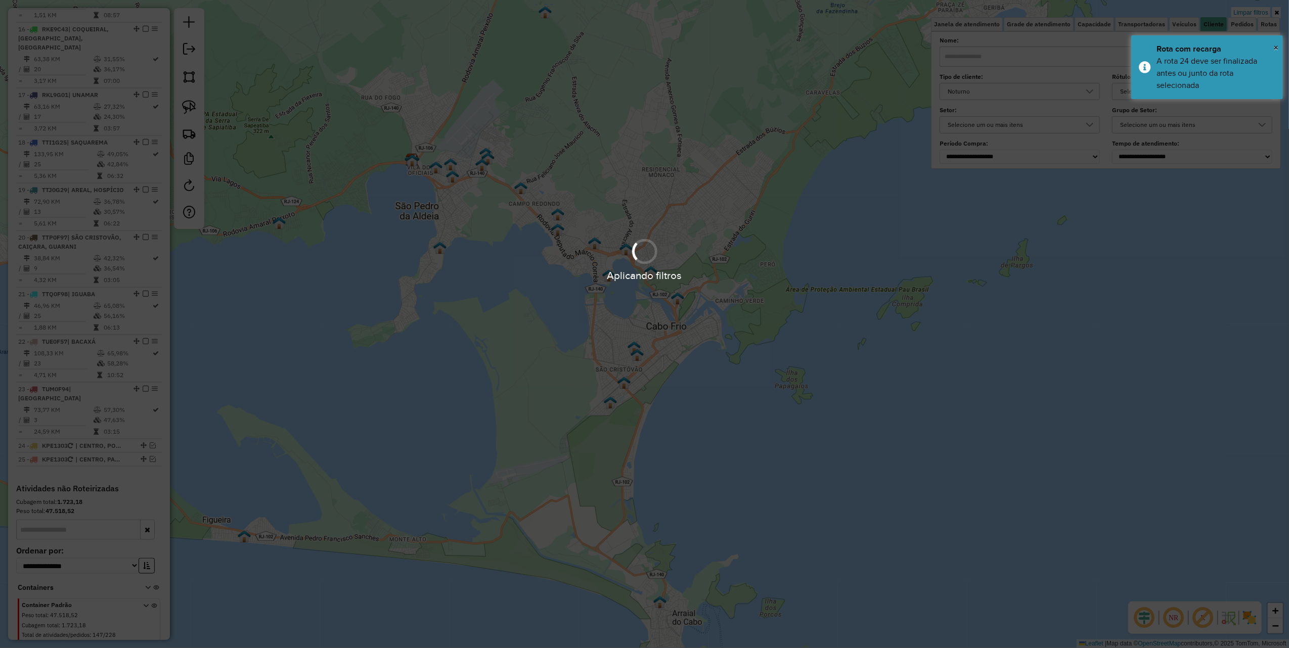
scroll to position [1251, 0]
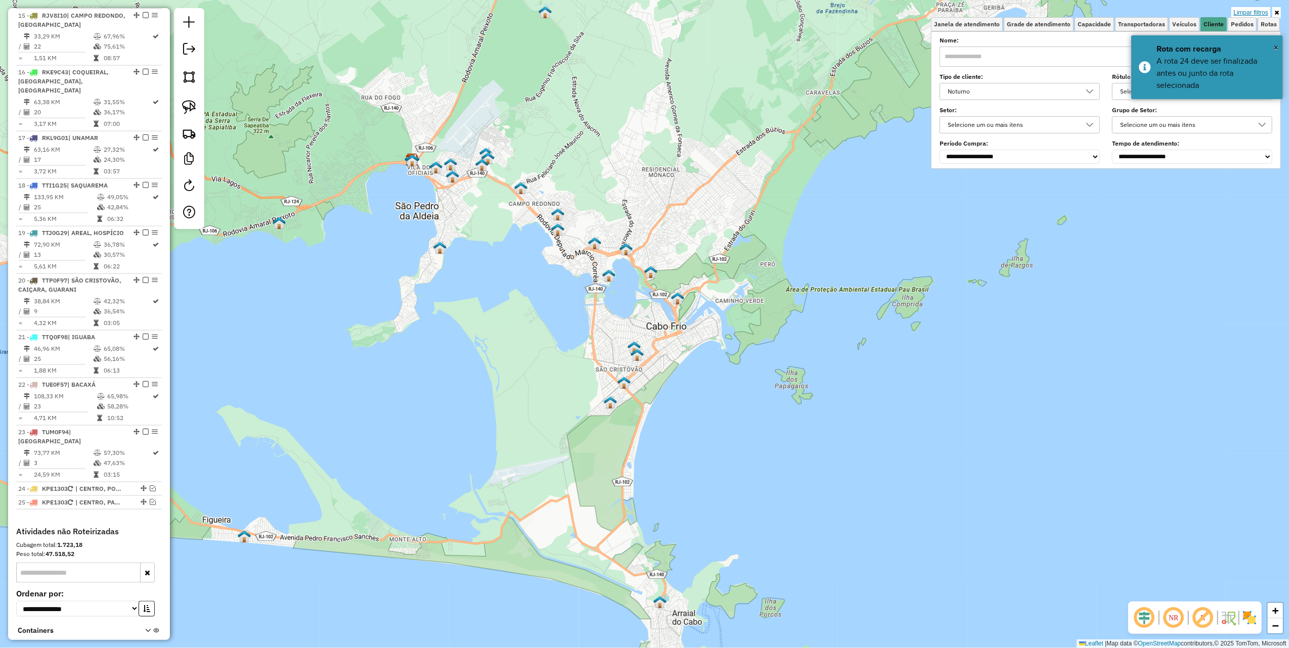
click at [1260, 15] on link "Limpar filtros" at bounding box center [1251, 12] width 39 height 11
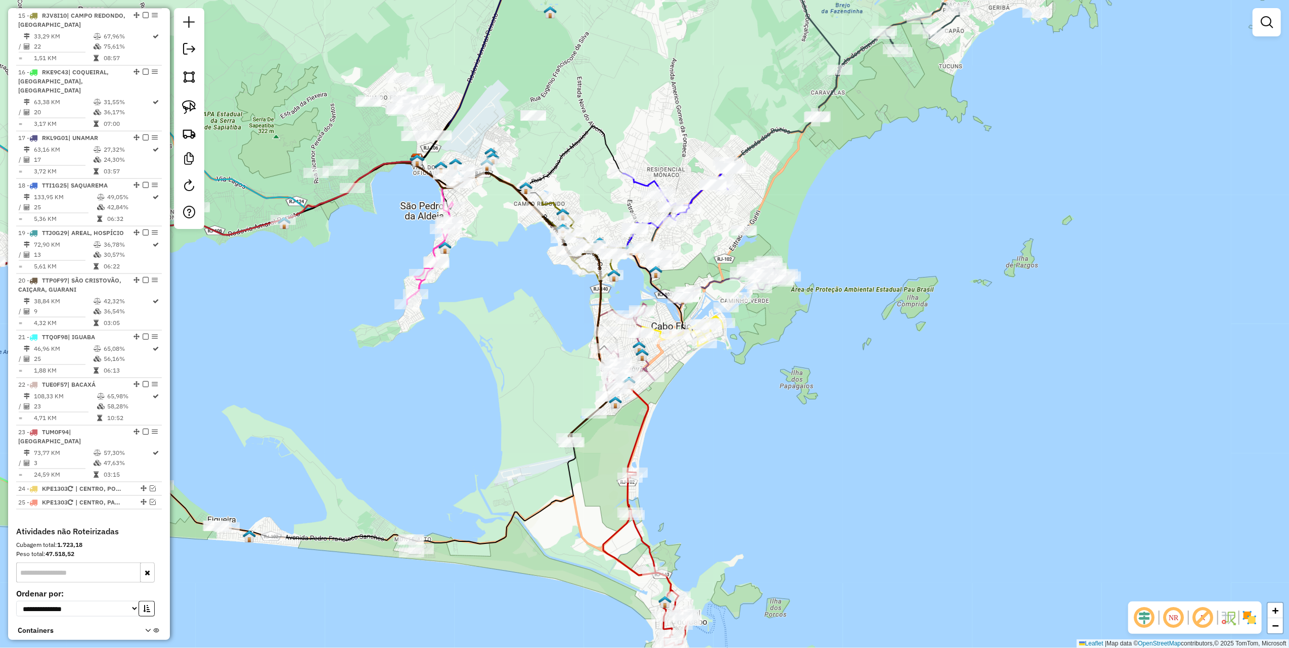
drag, startPoint x: 555, startPoint y: 359, endPoint x: 781, endPoint y: 241, distance: 254.5
click at [761, 246] on div "Janela de atendimento Grade de atendimento Capacidade Transportadoras Veículos …" at bounding box center [644, 324] width 1289 height 648
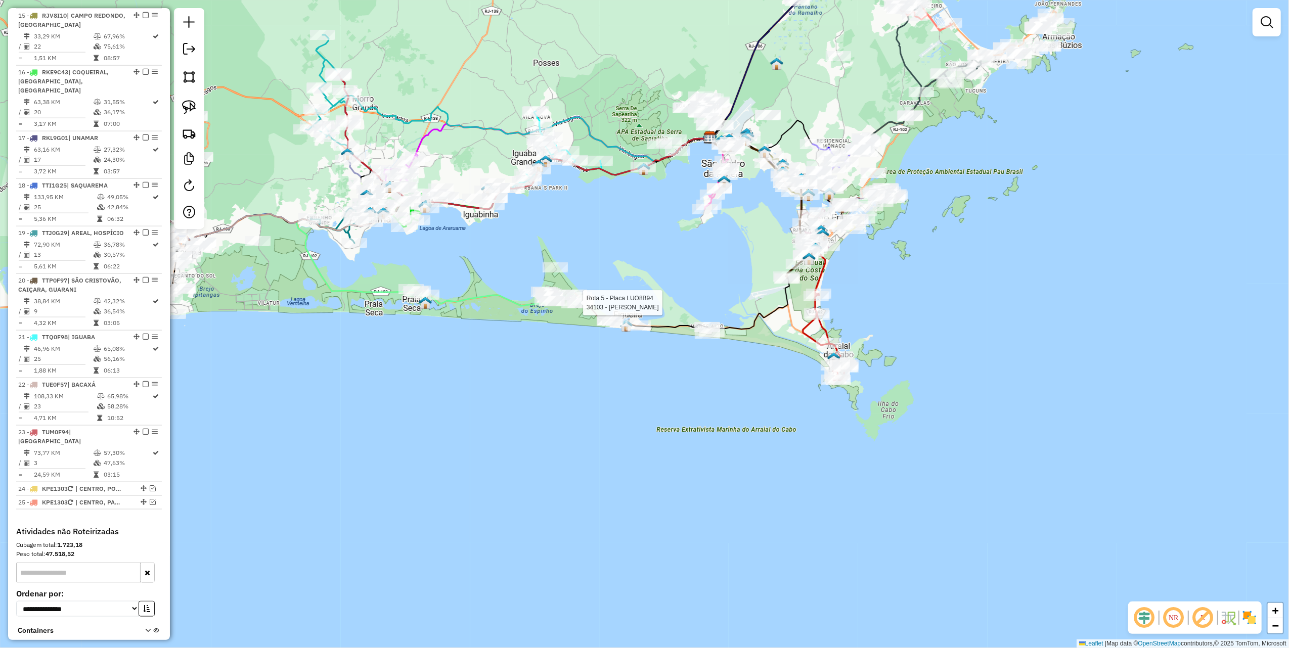
select select "**********"
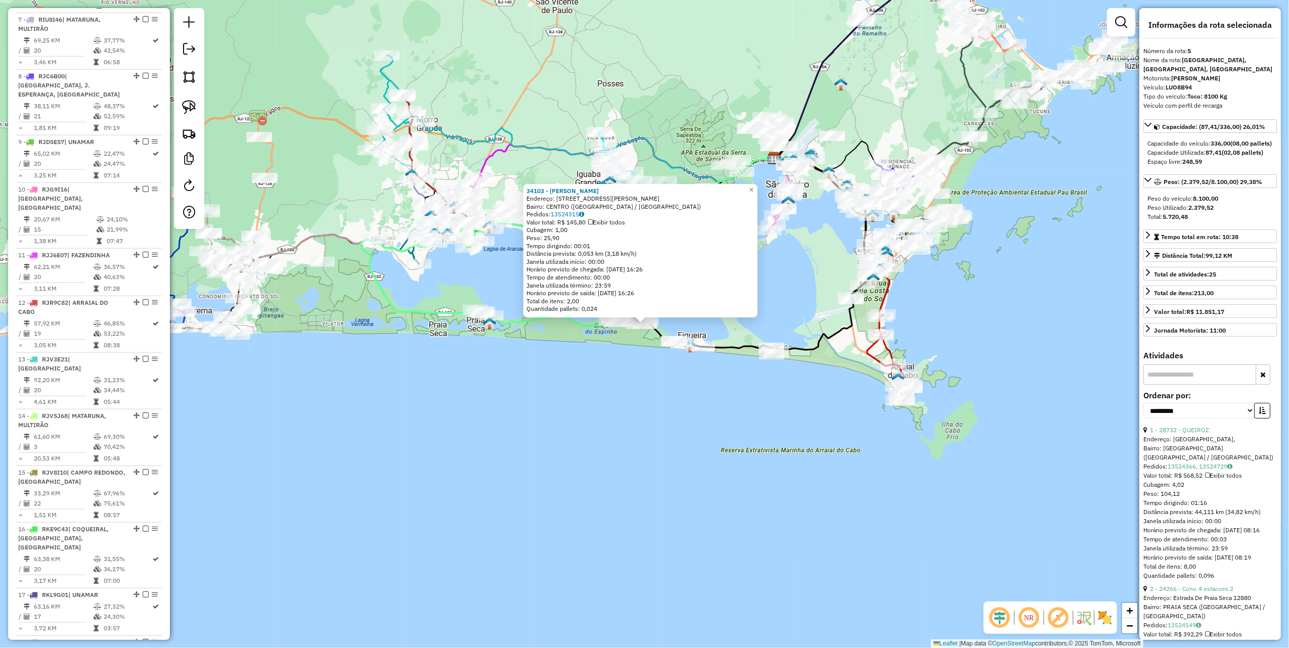
scroll to position [640, 0]
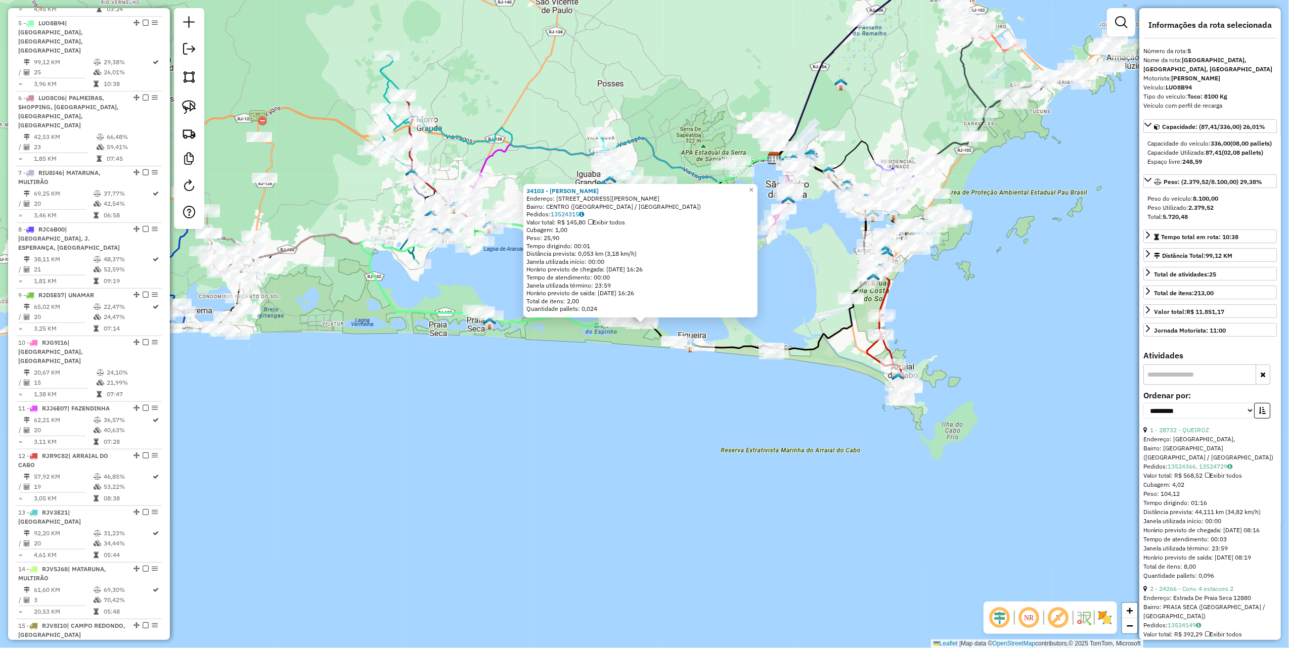
click at [570, 395] on div "34103 - FABIO PEREIRA BICHAR Endereço: RUA SaO MARCOS 7 Bairro: CENTRO (ARRAIAL…" at bounding box center [644, 324] width 1289 height 648
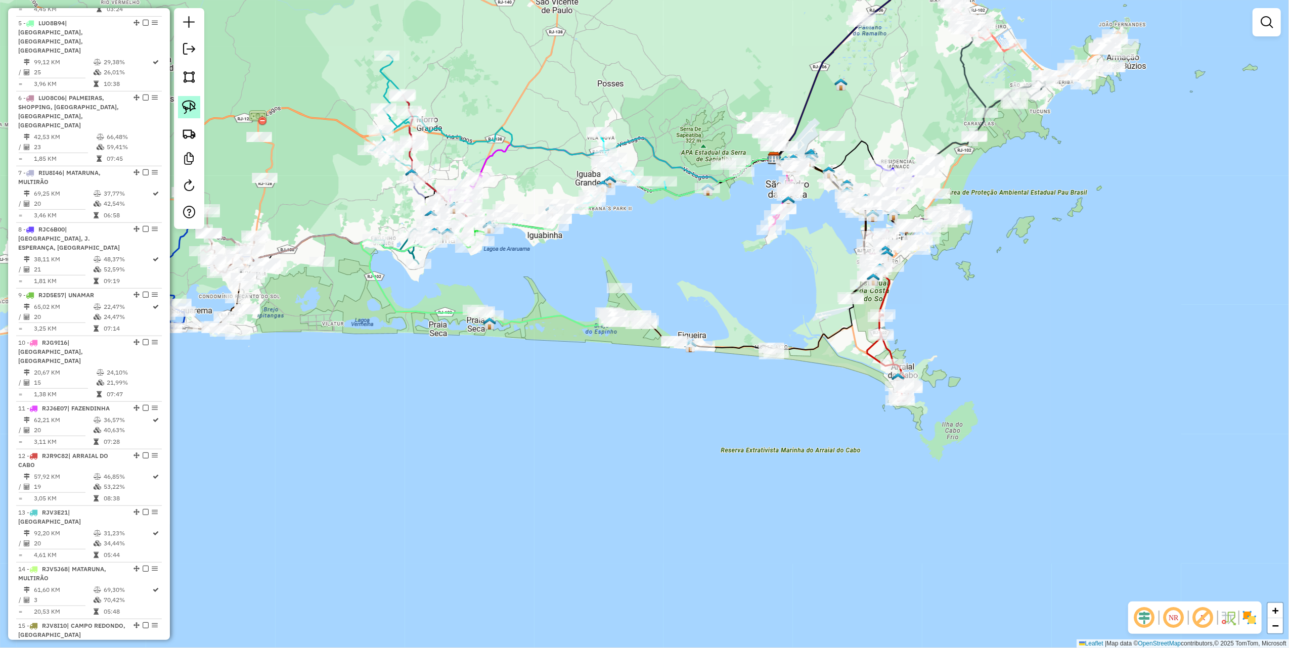
click at [187, 100] on img at bounding box center [189, 107] width 14 height 14
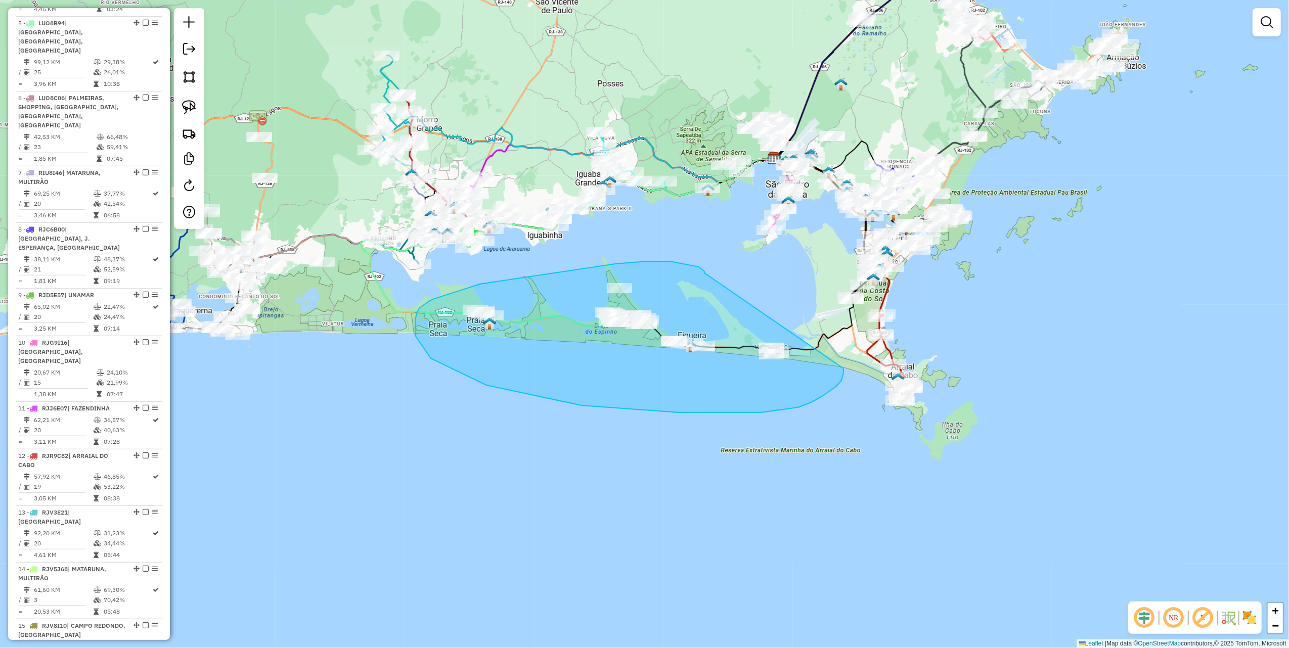
drag, startPoint x: 646, startPoint y: 262, endPoint x: 844, endPoint y: 369, distance: 225.0
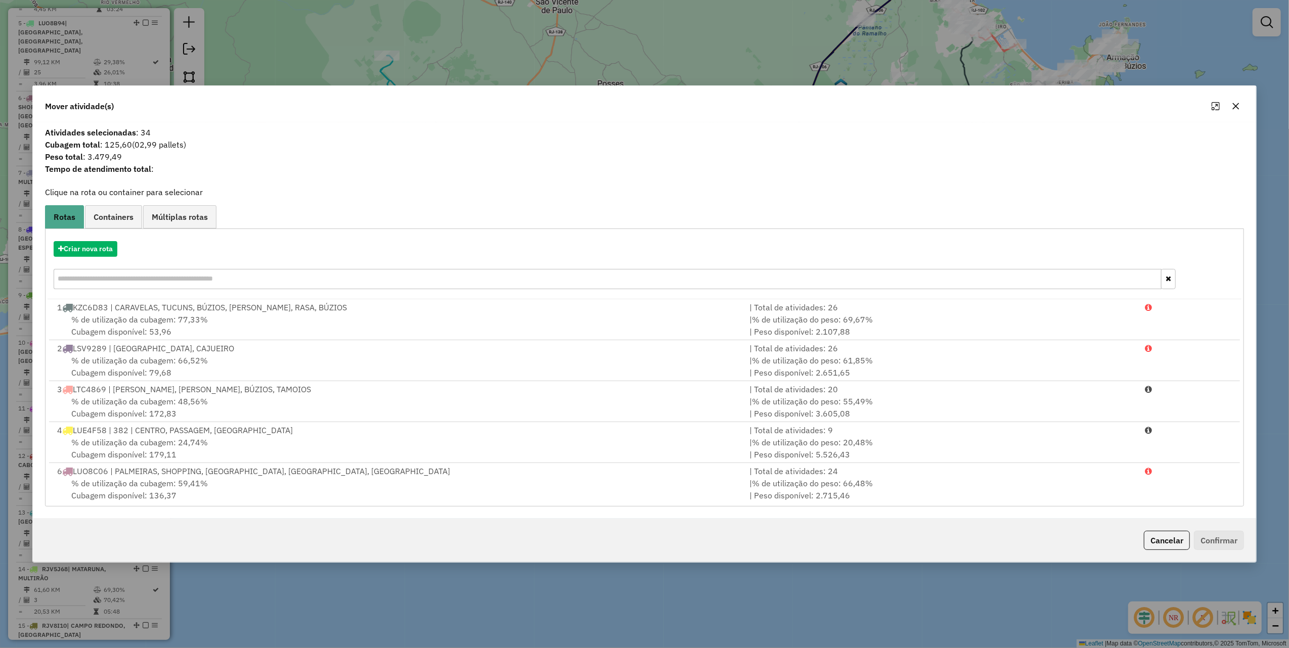
click at [1233, 104] on icon "button" at bounding box center [1236, 106] width 8 height 8
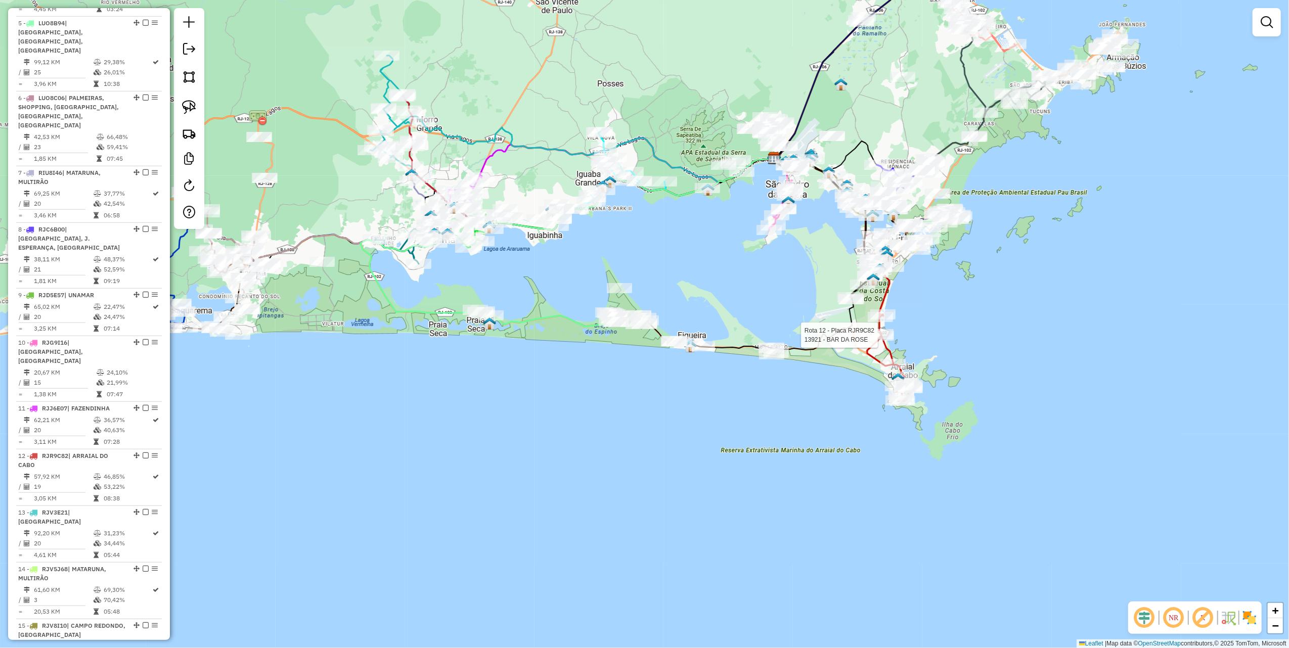
select select "**********"
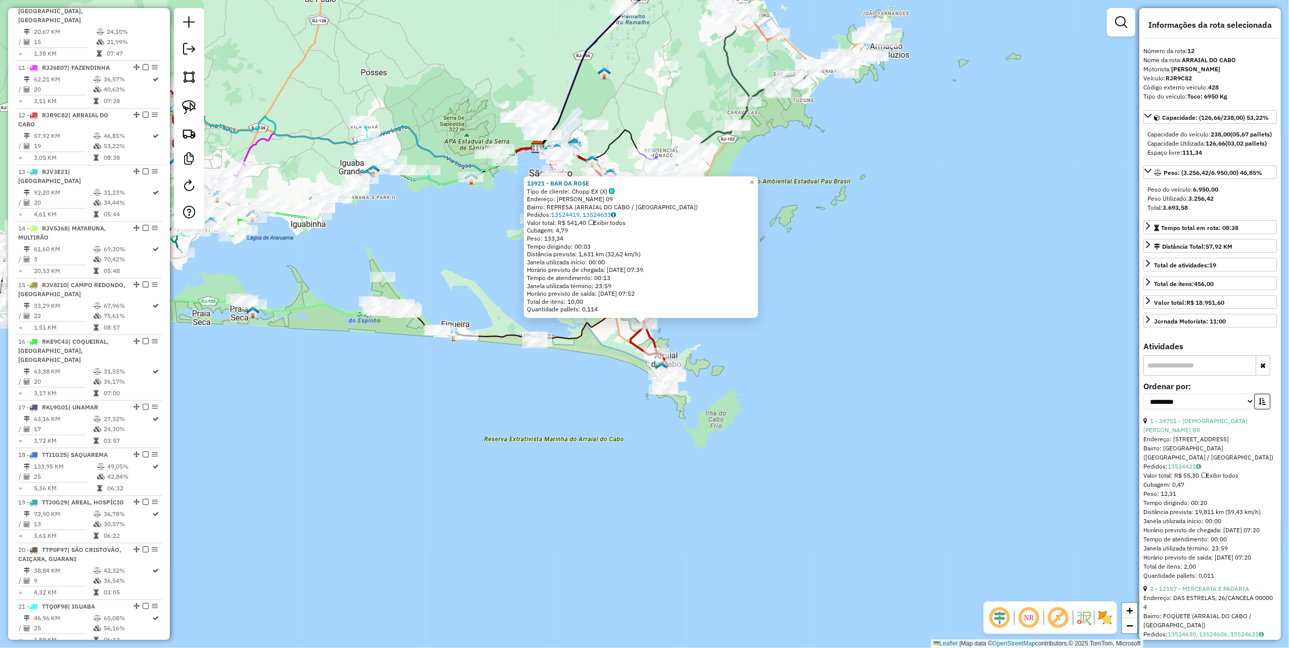
scroll to position [1020, 0]
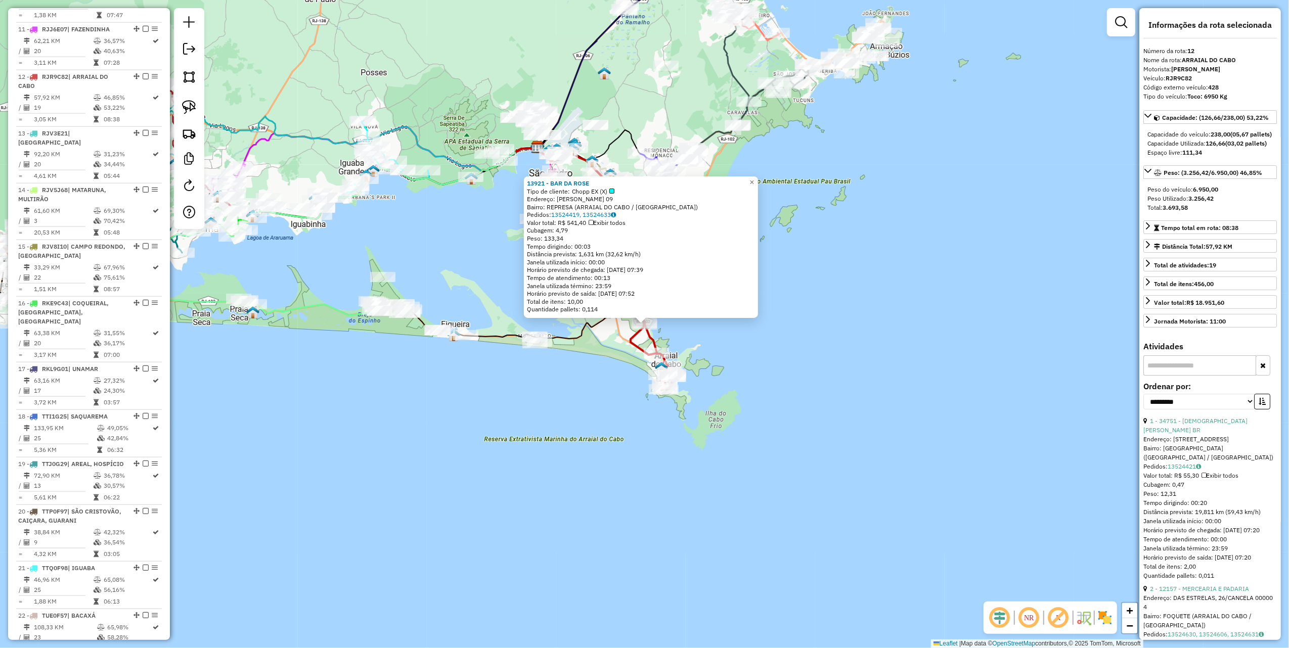
click at [570, 399] on div "13921 - BAR DA ROSE Tipo de cliente: Chopp EX (X) Endereço: JOSE PINTO DE MACED…" at bounding box center [644, 324] width 1289 height 648
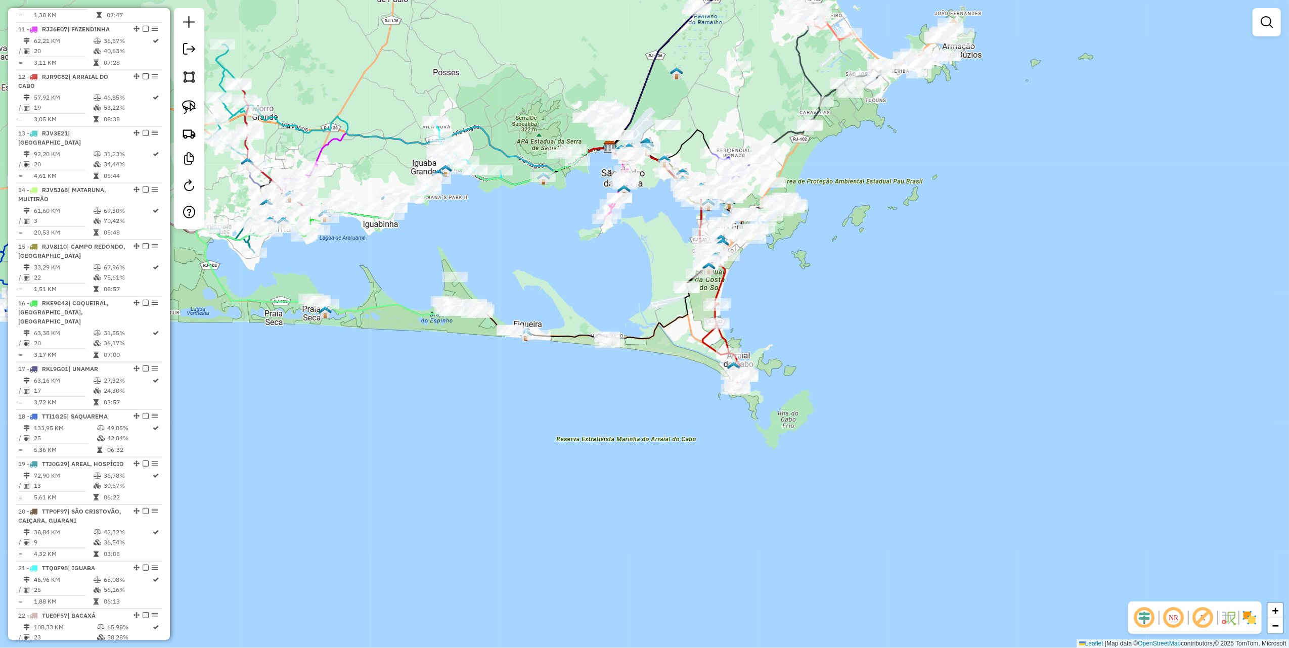
drag, startPoint x: 549, startPoint y: 251, endPoint x: 591, endPoint y: 253, distance: 42.5
click at [580, 248] on div "Janela de atendimento Grade de atendimento Capacidade Transportadoras Veículos …" at bounding box center [644, 324] width 1289 height 648
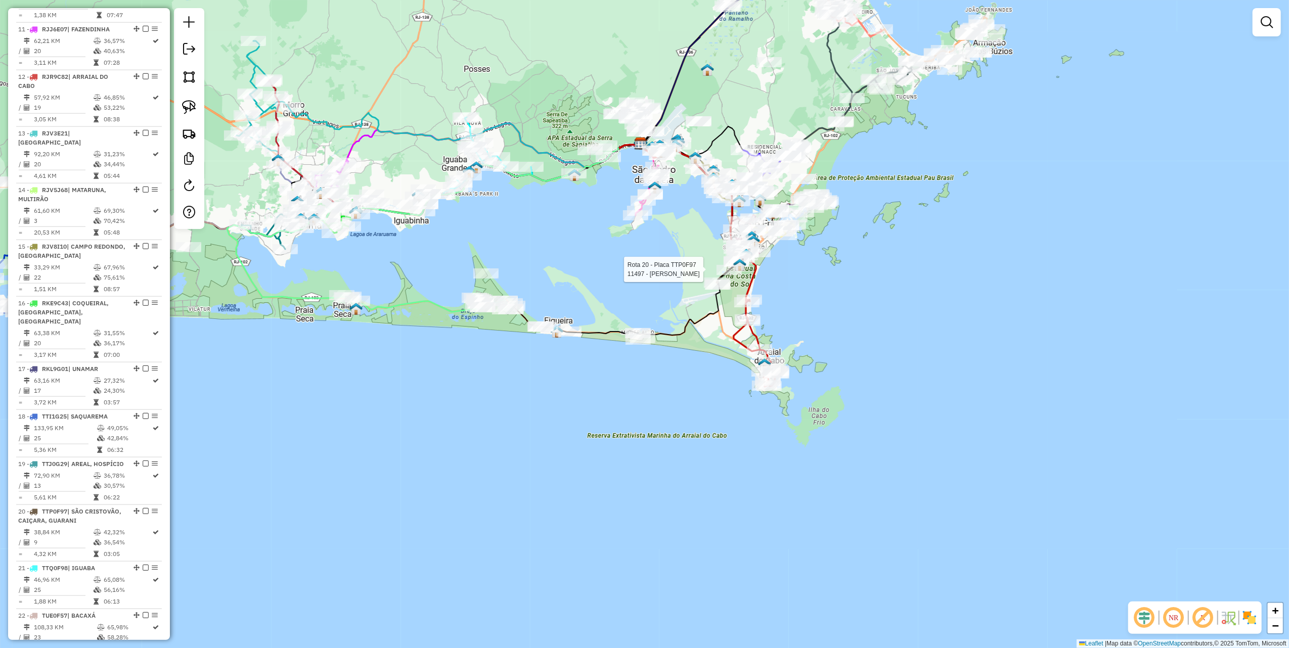
select select "**********"
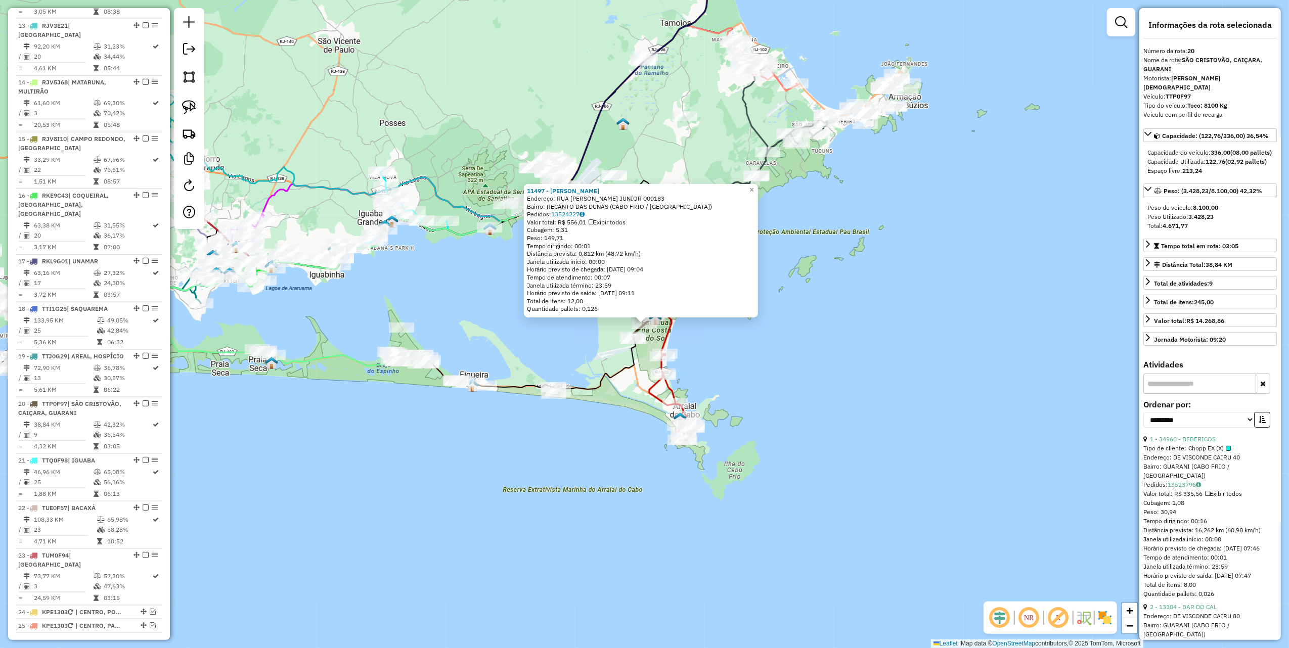
scroll to position [1251, 0]
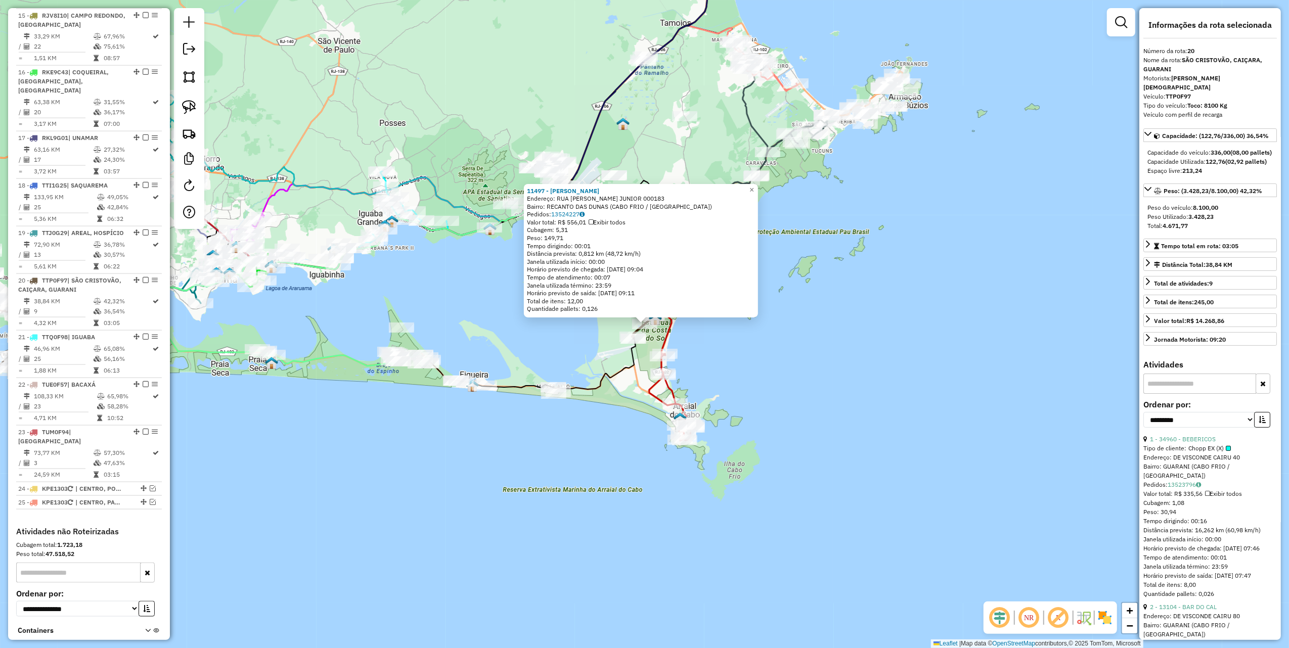
click at [421, 307] on div "11497 - MARTA VALERIA RODRIG Endereço: RUA ADOLFO BERANGER JUNIOR 000183 Bairro…" at bounding box center [644, 324] width 1289 height 648
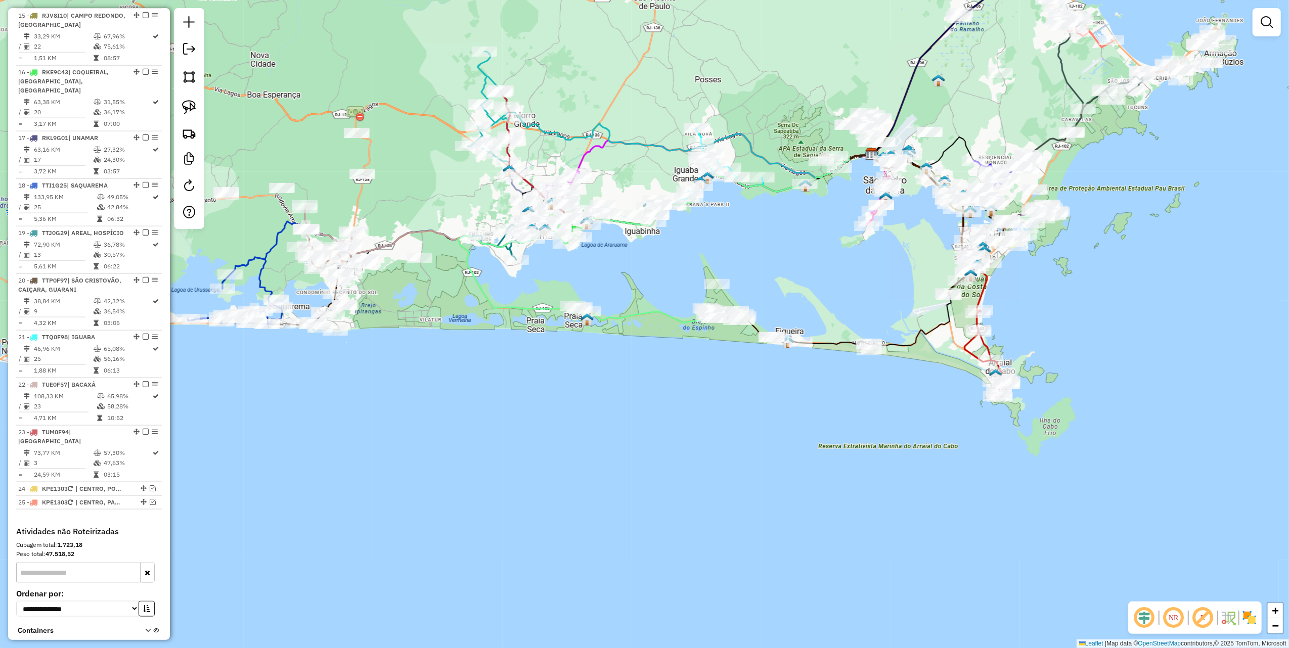
drag, startPoint x: 401, startPoint y: 288, endPoint x: 930, endPoint y: 212, distance: 533.9
click at [930, 212] on div "Janela de atendimento Grade de atendimento Capacidade Transportadoras Veículos …" at bounding box center [644, 324] width 1289 height 648
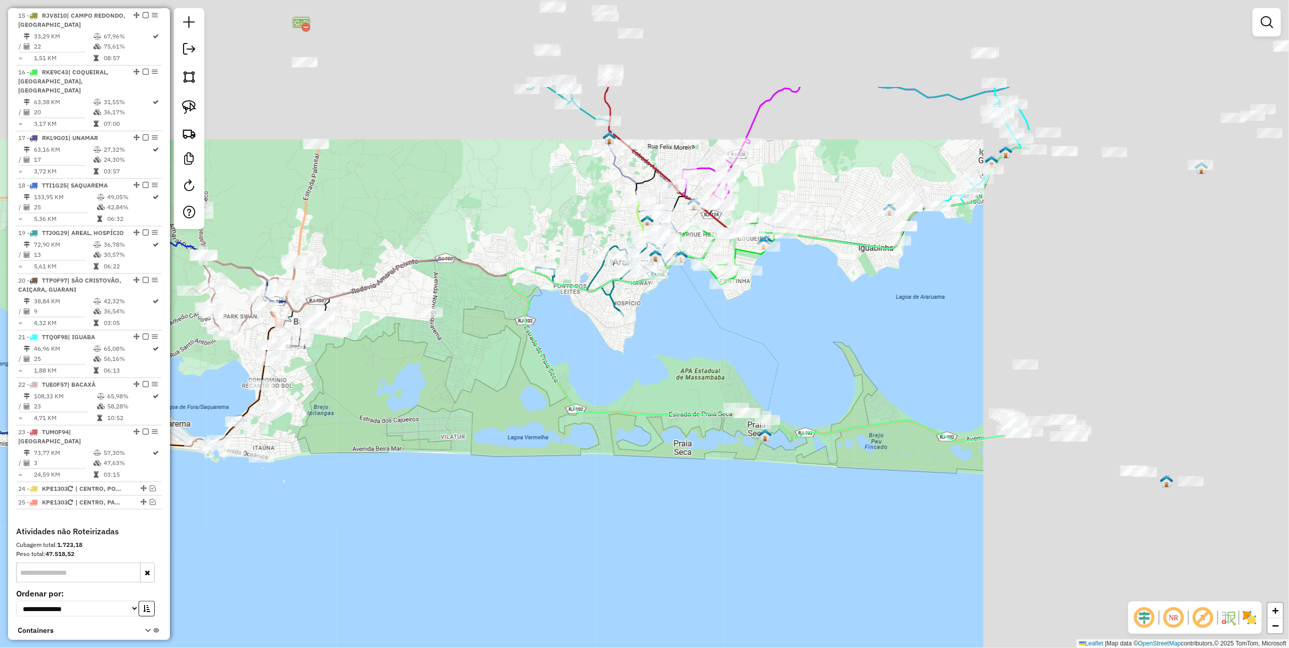
drag, startPoint x: 656, startPoint y: 308, endPoint x: 417, endPoint y: 403, distance: 257.5
click at [379, 417] on div "Janela de atendimento Grade de atendimento Capacidade Transportadoras Veículos …" at bounding box center [644, 324] width 1289 height 648
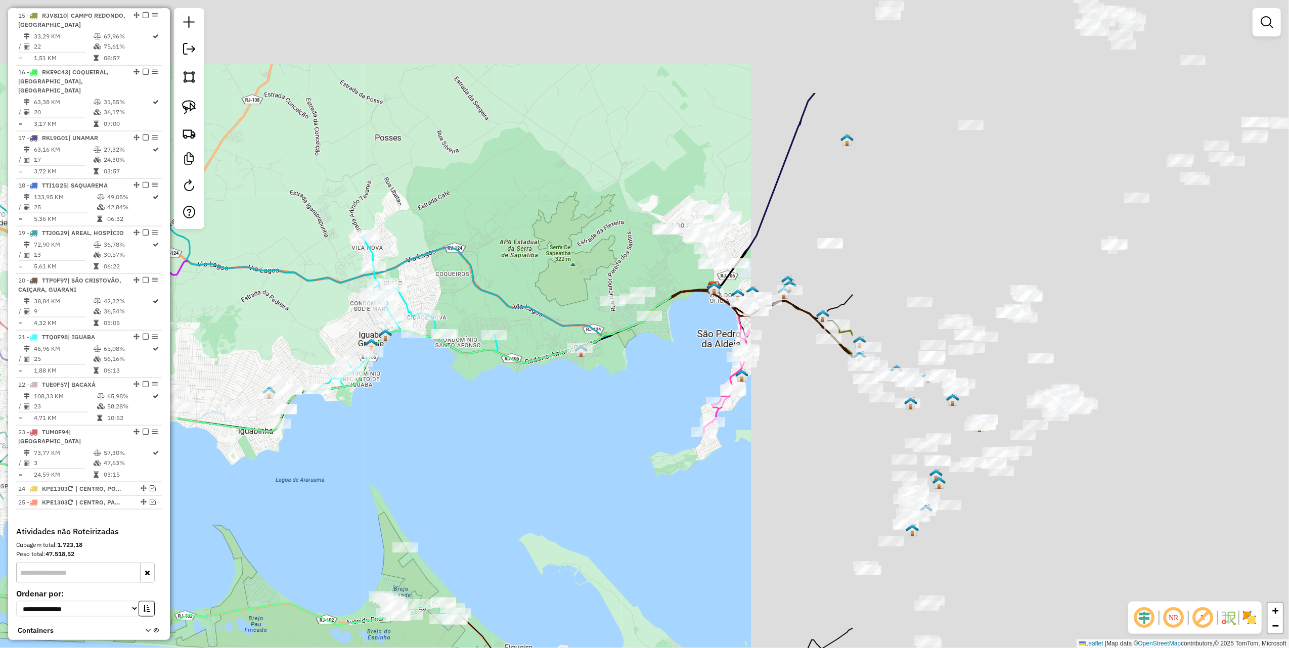
drag, startPoint x: 971, startPoint y: 307, endPoint x: 387, endPoint y: 474, distance: 607.7
click at [378, 476] on div "Janela de atendimento Grade de atendimento Capacidade Transportadoras Veículos …" at bounding box center [644, 324] width 1289 height 648
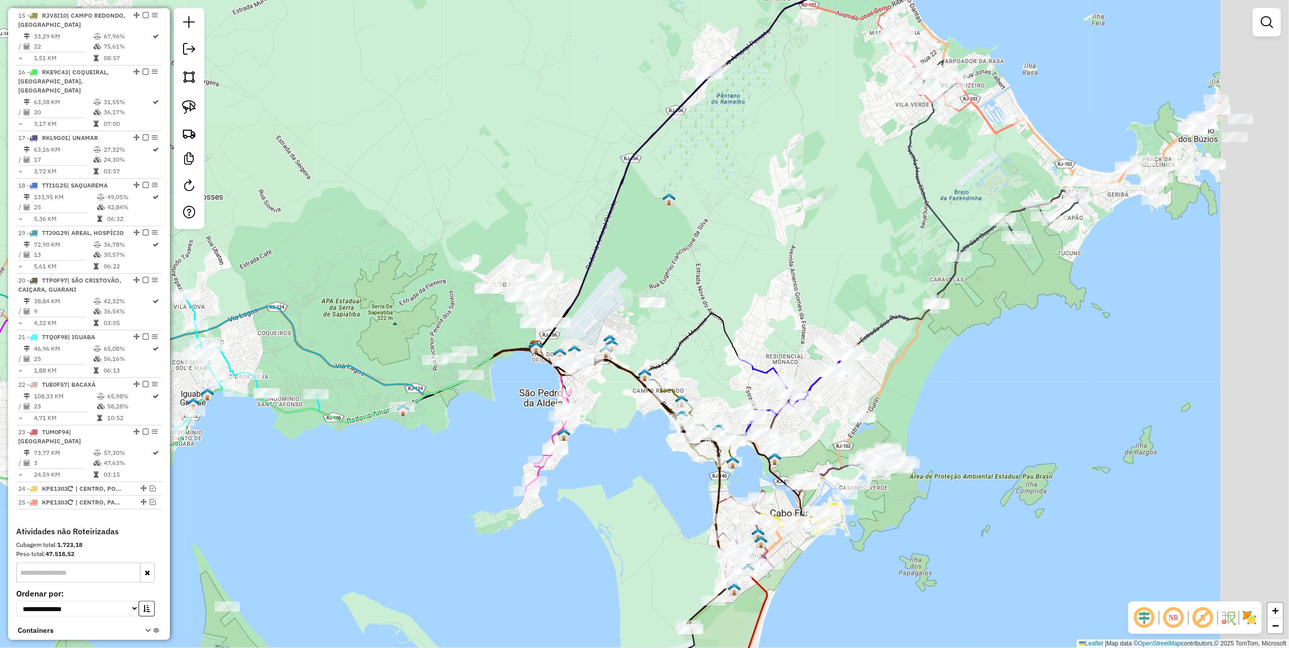
drag, startPoint x: 913, startPoint y: 227, endPoint x: 462, endPoint y: 324, distance: 461.5
click at [344, 369] on div "Janela de atendimento Grade de atendimento Capacidade Transportadoras Veículos …" at bounding box center [644, 324] width 1289 height 648
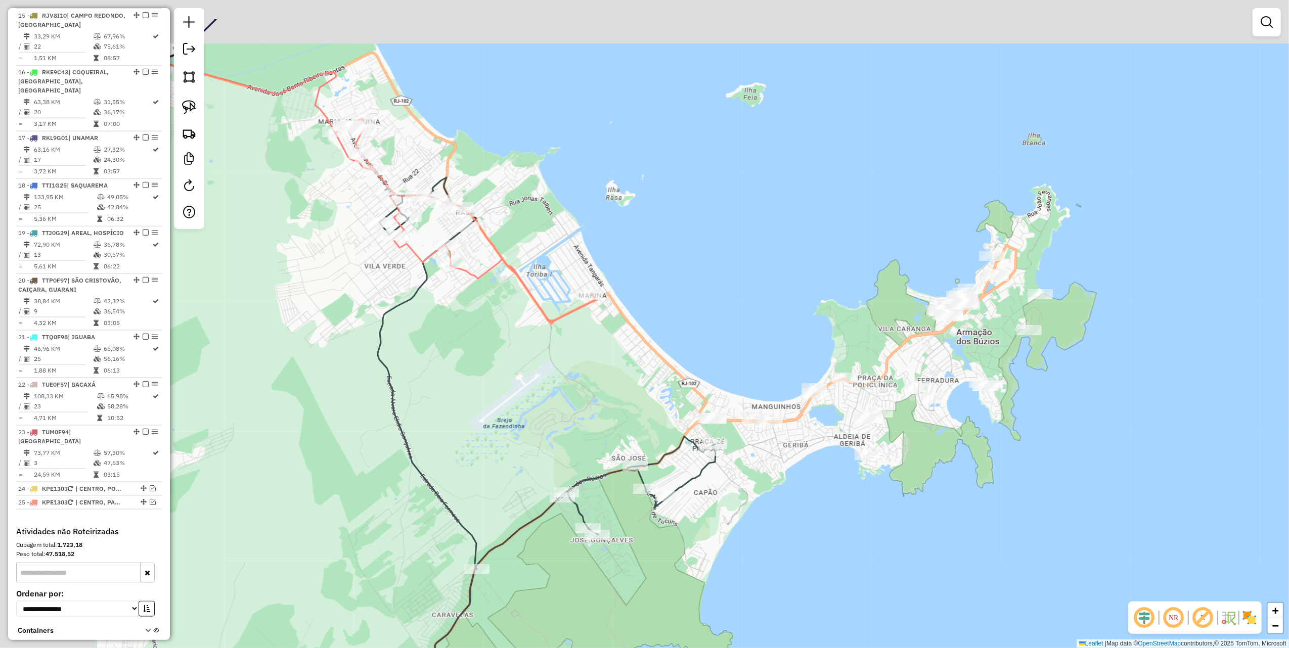
drag, startPoint x: 359, startPoint y: 256, endPoint x: 666, endPoint y: 388, distance: 334.4
click at [666, 388] on div "Janela de atendimento Grade de atendimento Capacidade Transportadoras Veículos …" at bounding box center [644, 324] width 1289 height 648
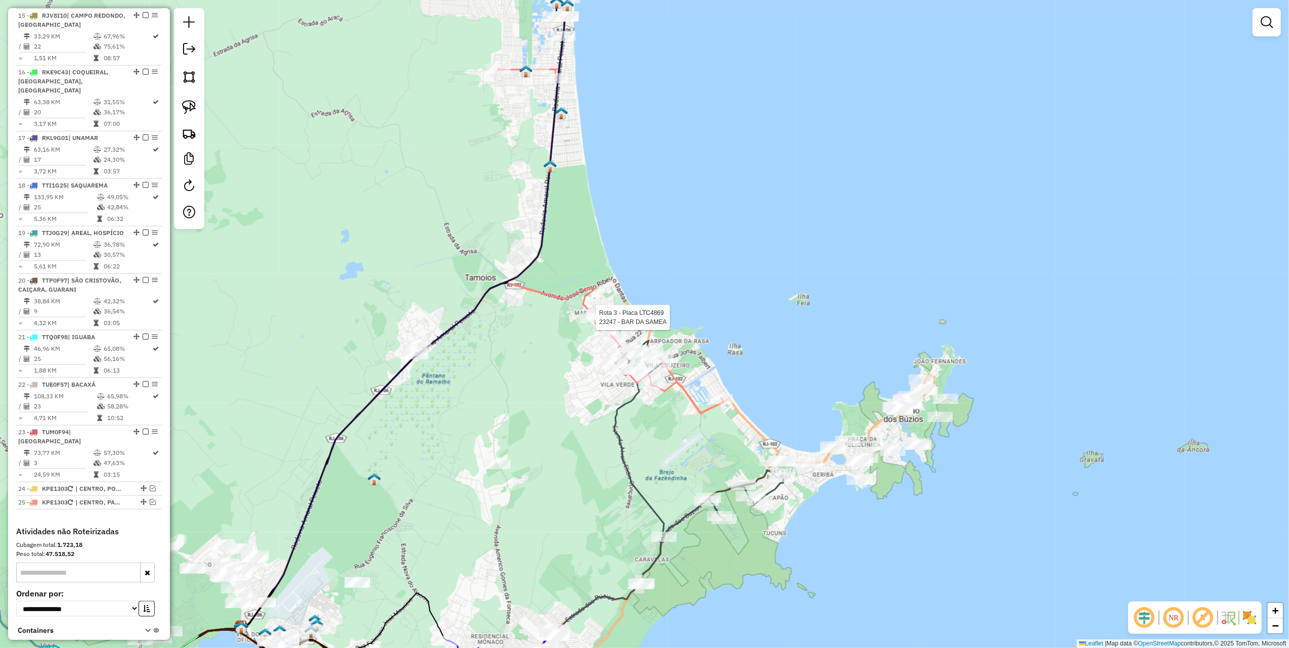
select select "**********"
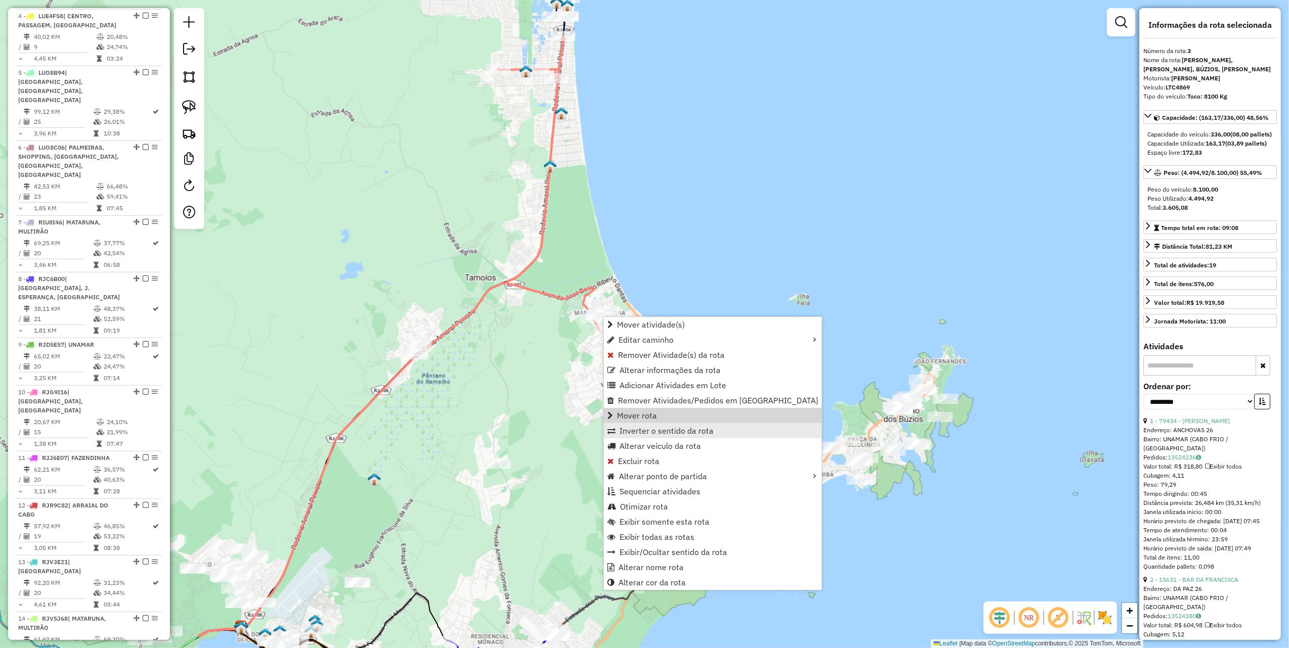
scroll to position [517, 0]
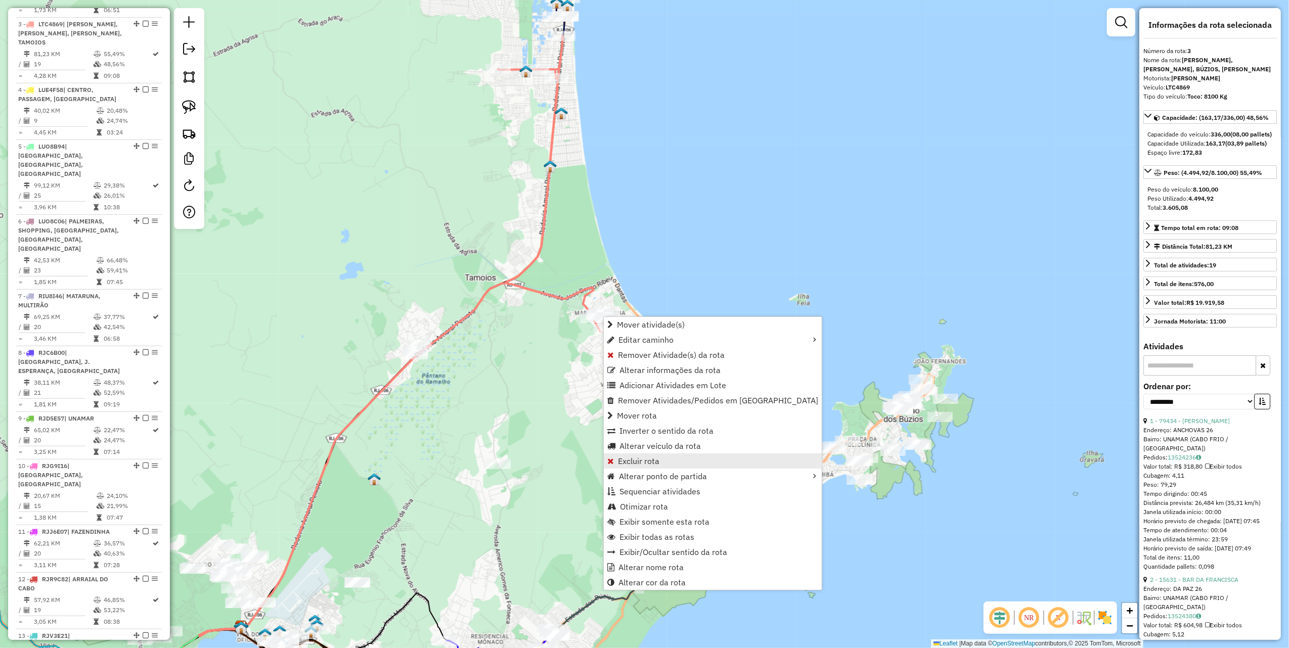
click at [642, 461] on span "Excluir rota" at bounding box center [638, 461] width 41 height 8
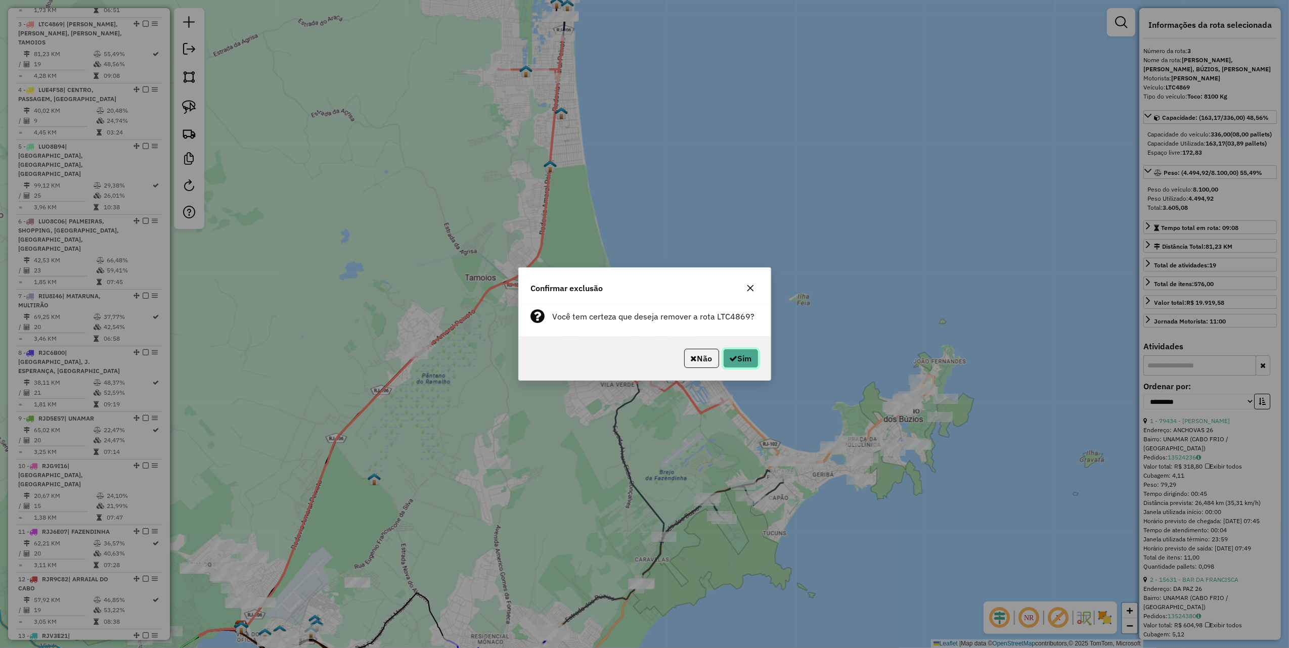
click at [731, 362] on icon "button" at bounding box center [734, 359] width 8 height 8
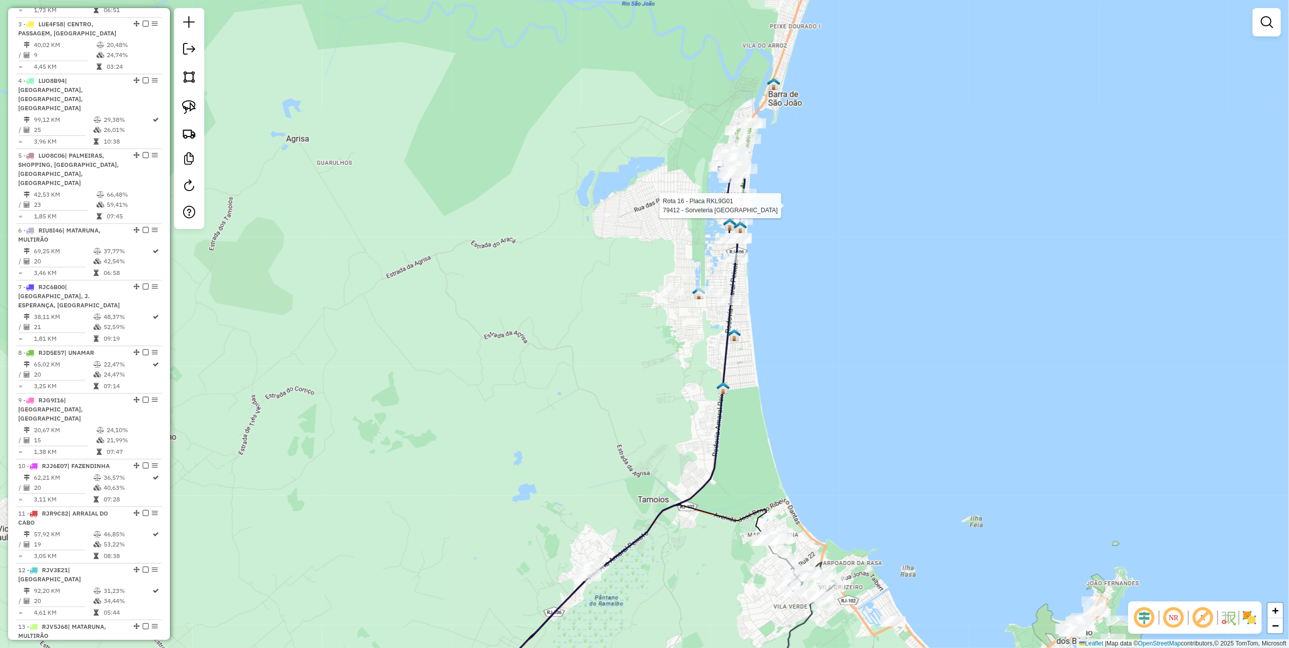
select select "**********"
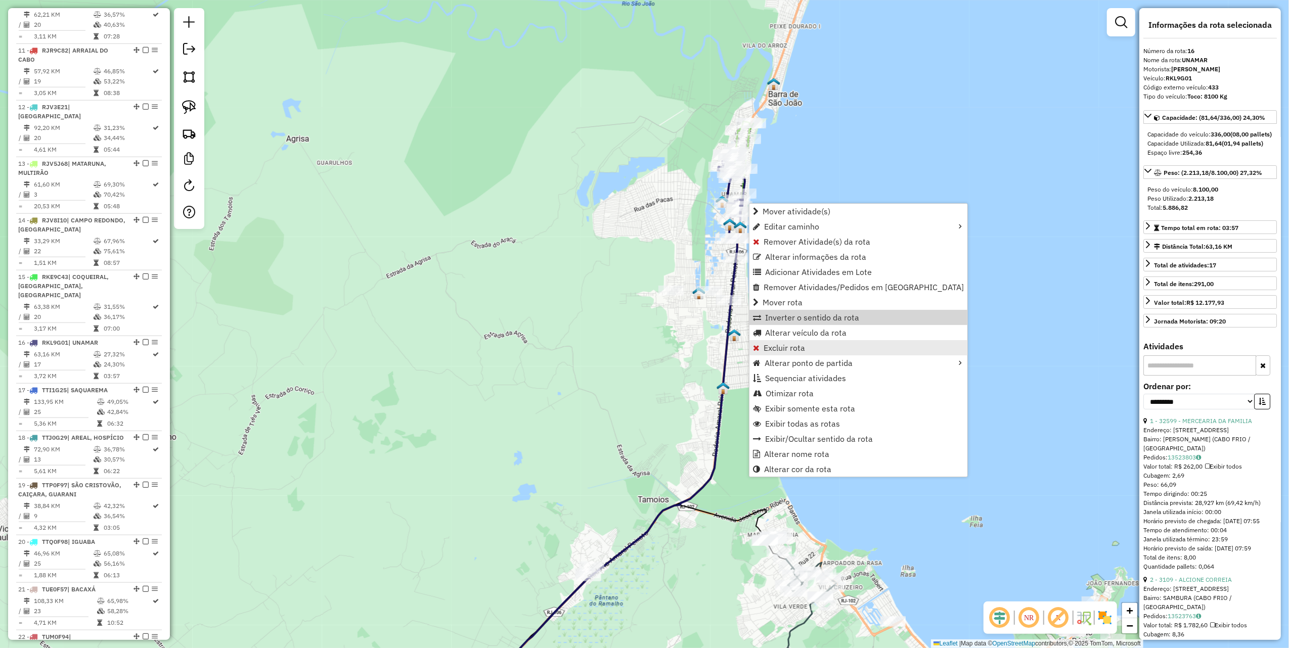
scroll to position [1185, 0]
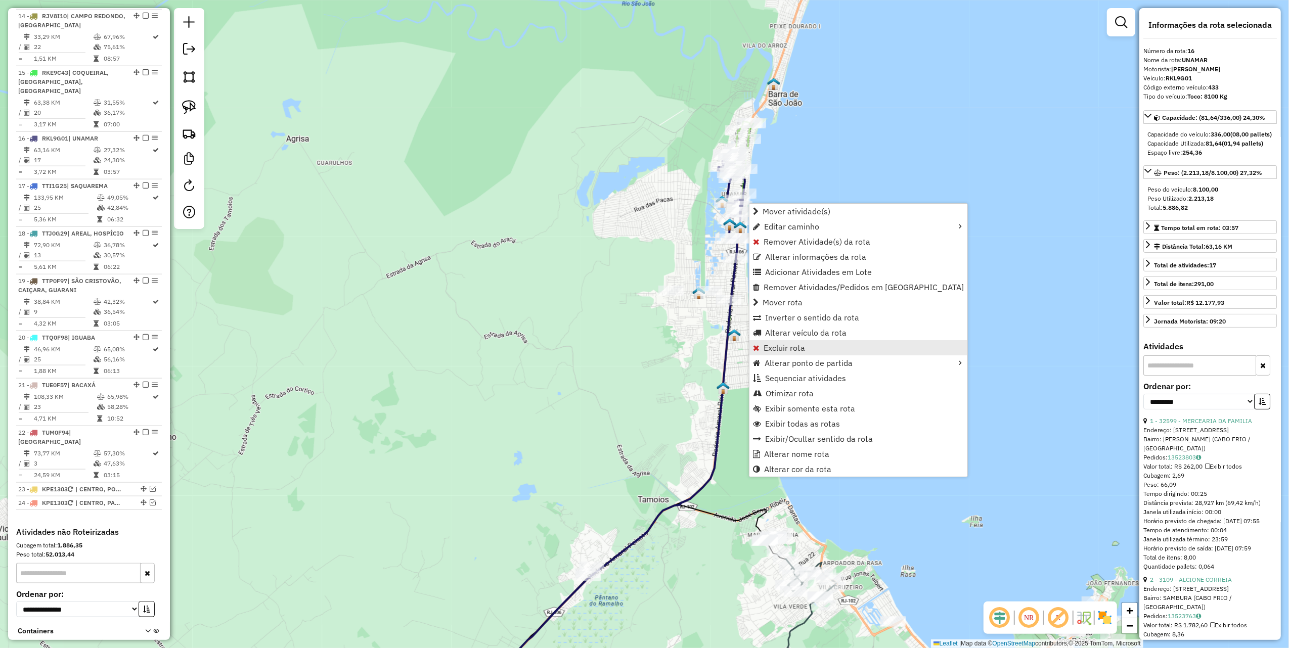
click at [777, 347] on span "Excluir rota" at bounding box center [784, 348] width 41 height 8
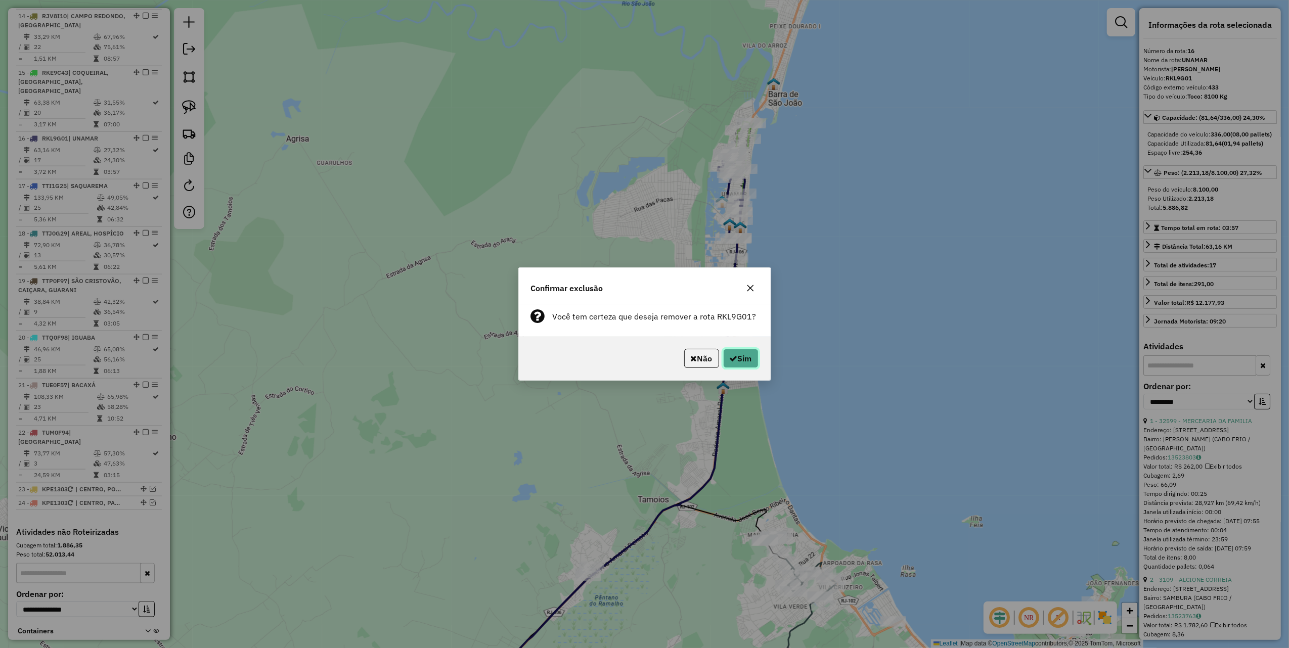
click at [746, 358] on button "Sim" at bounding box center [740, 358] width 35 height 19
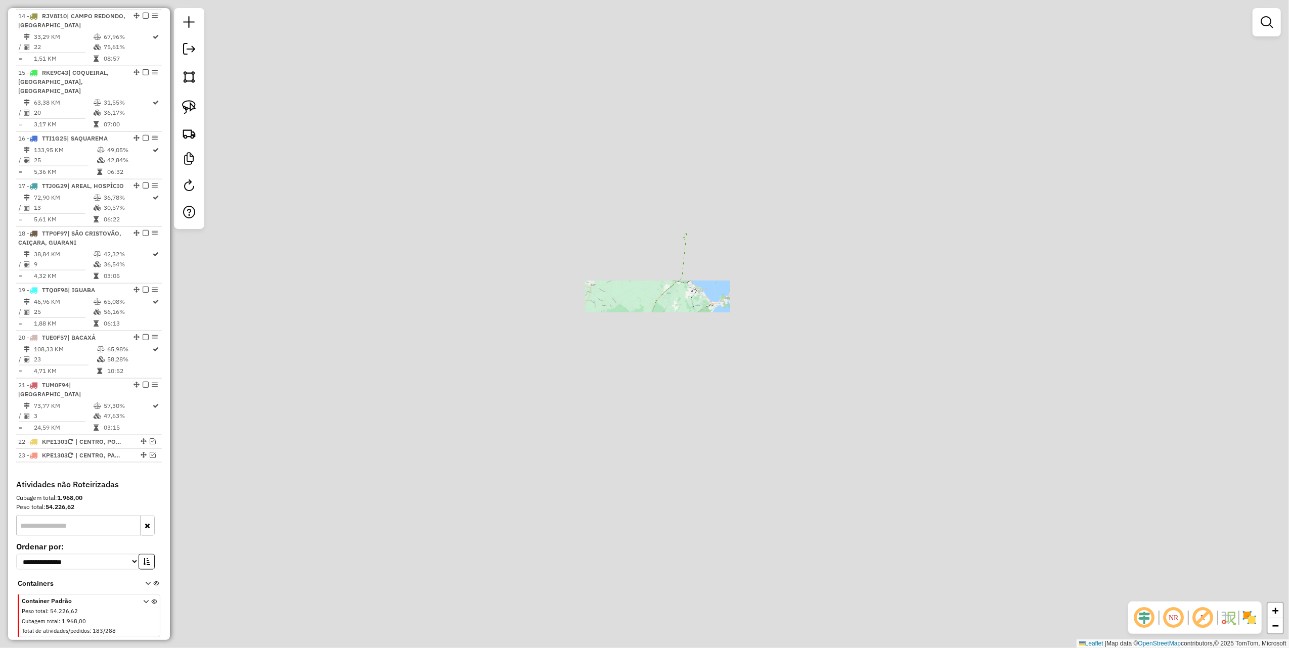
scroll to position [1137, 0]
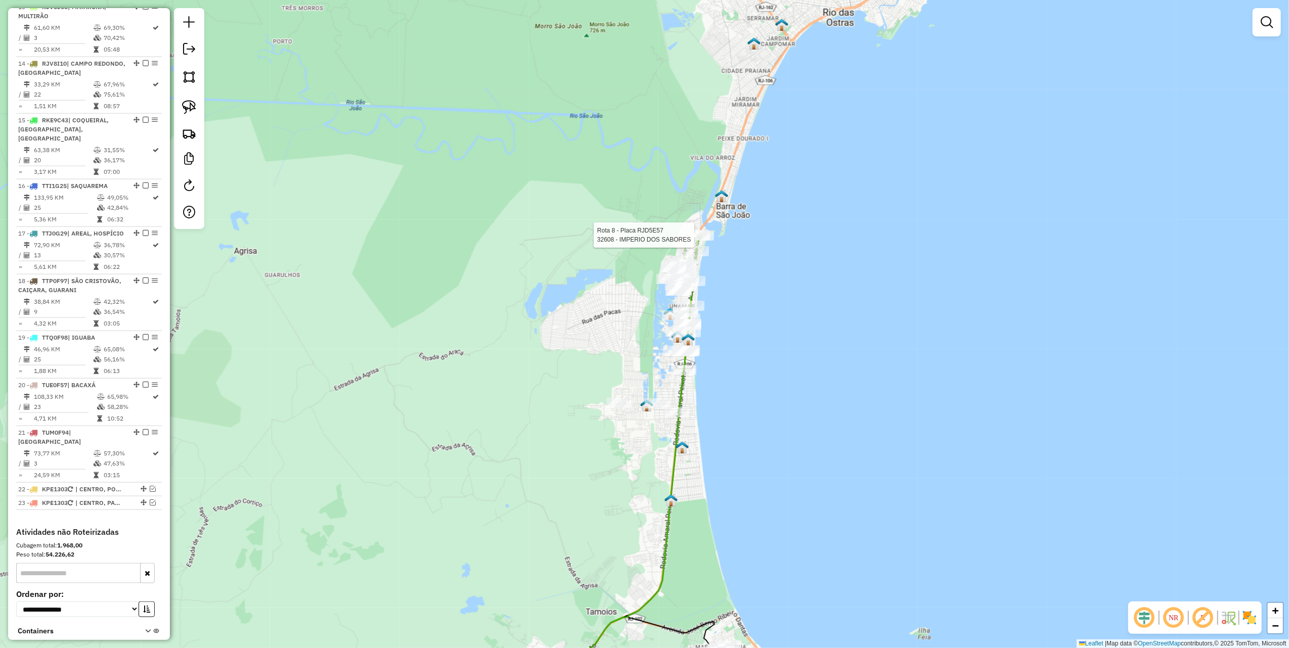
select select "**********"
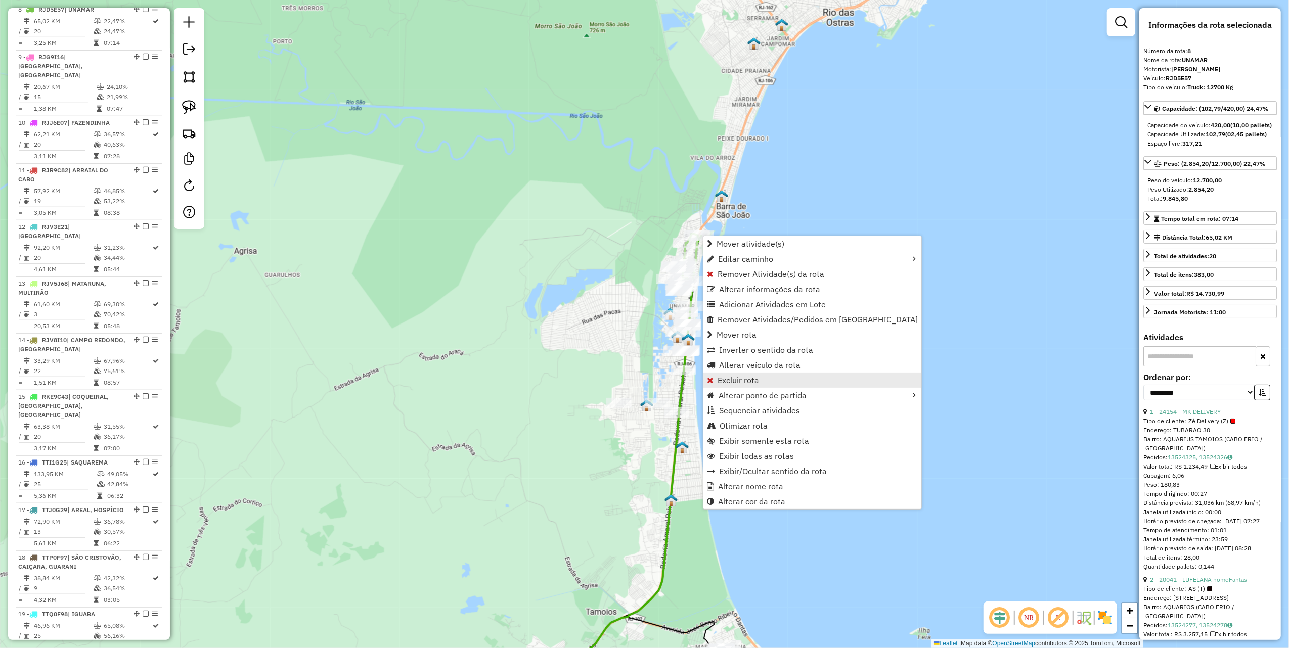
scroll to position [810, 0]
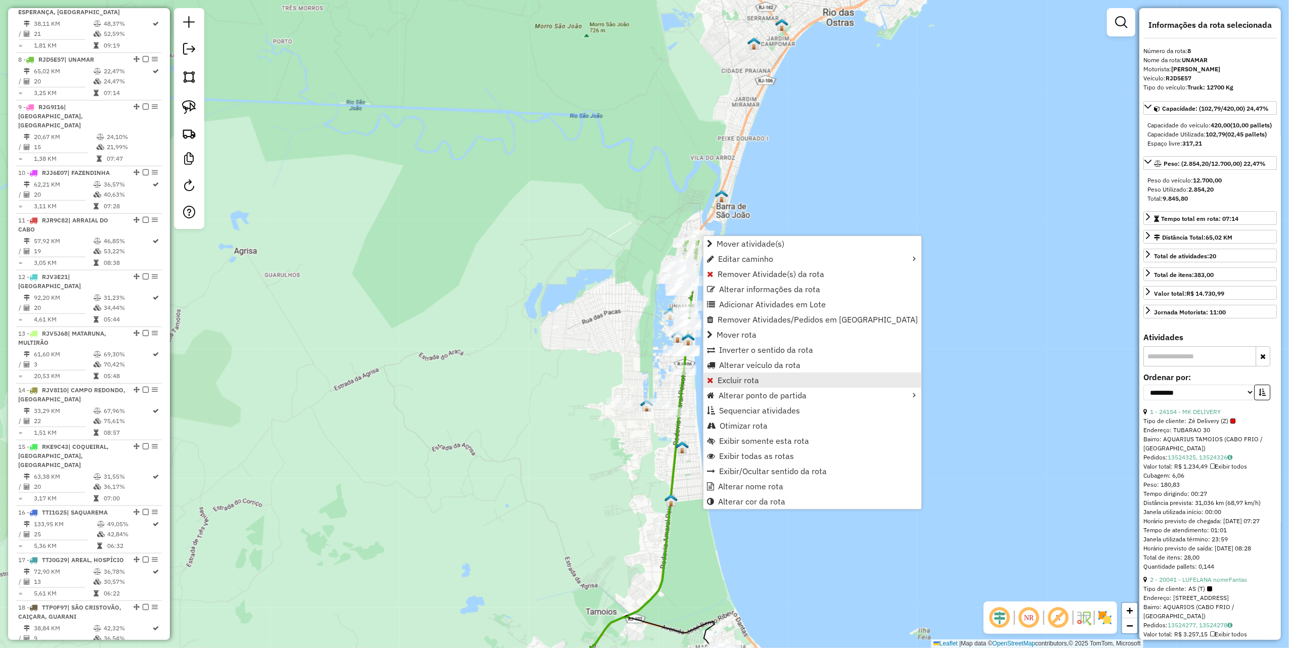
click at [751, 376] on span "Excluir rota" at bounding box center [738, 380] width 41 height 8
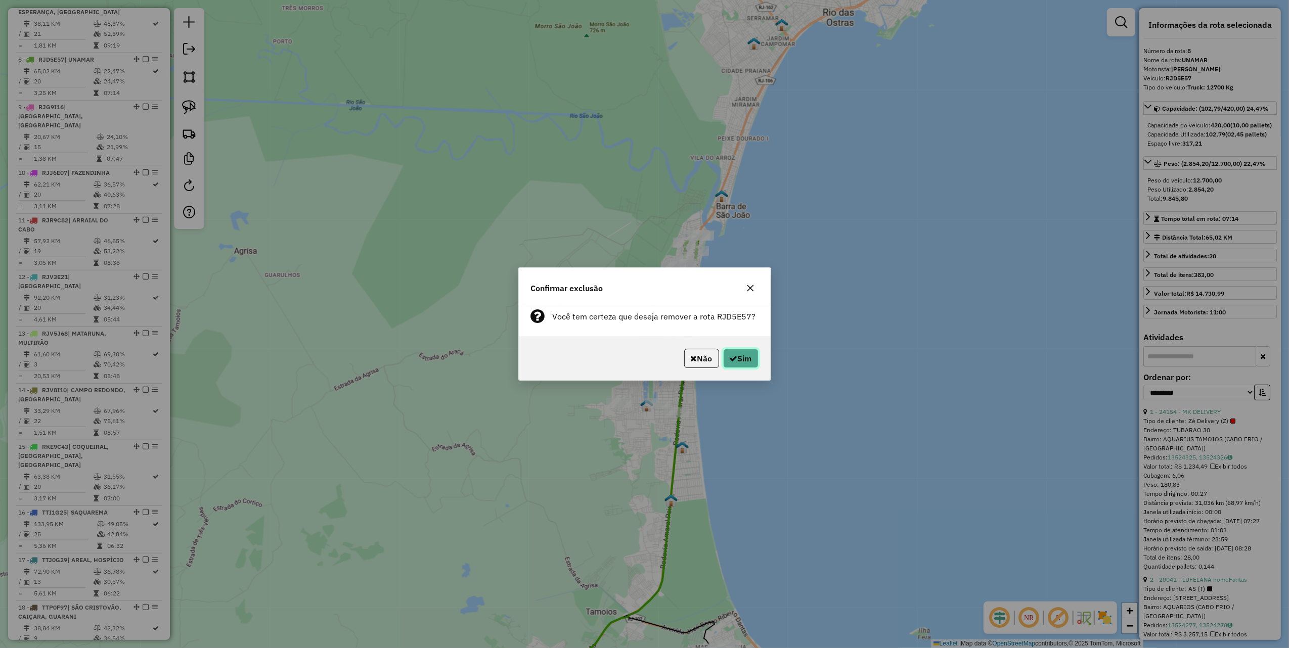
click at [751, 364] on button "Sim" at bounding box center [740, 358] width 35 height 19
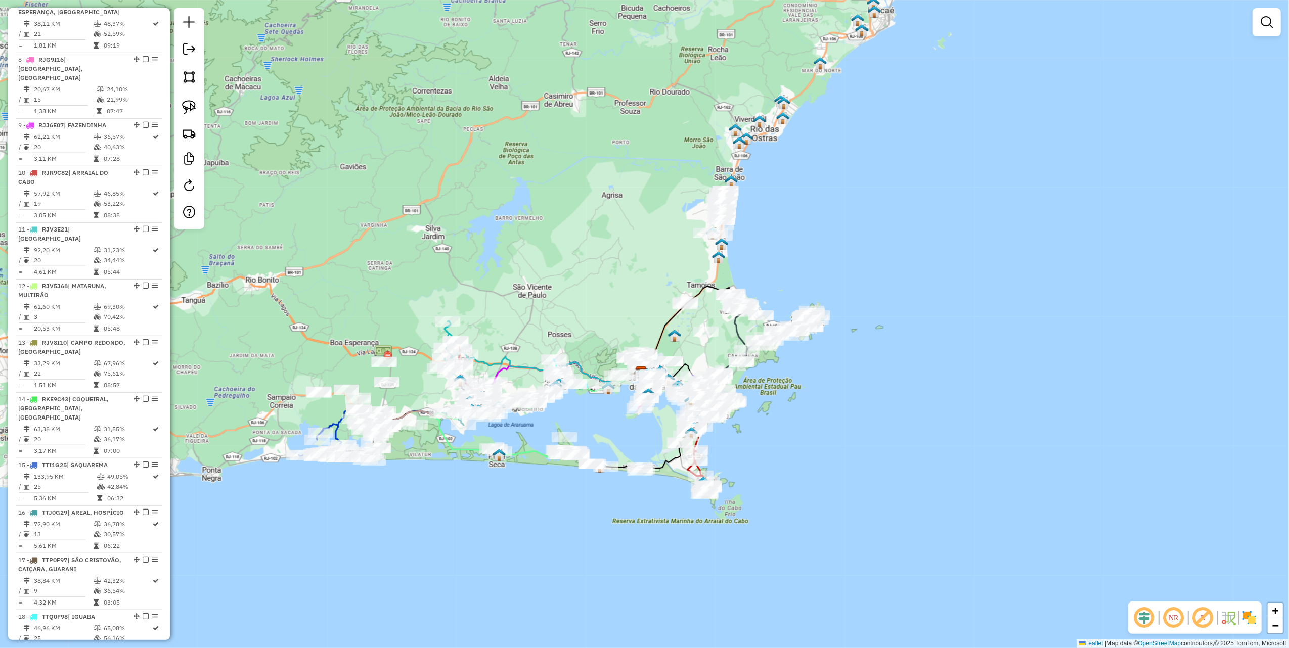
drag, startPoint x: 587, startPoint y: 243, endPoint x: 494, endPoint y: 235, distance: 93.4
click at [499, 235] on div "Janela de atendimento Grade de atendimento Capacidade Transportadoras Veículos …" at bounding box center [644, 324] width 1289 height 648
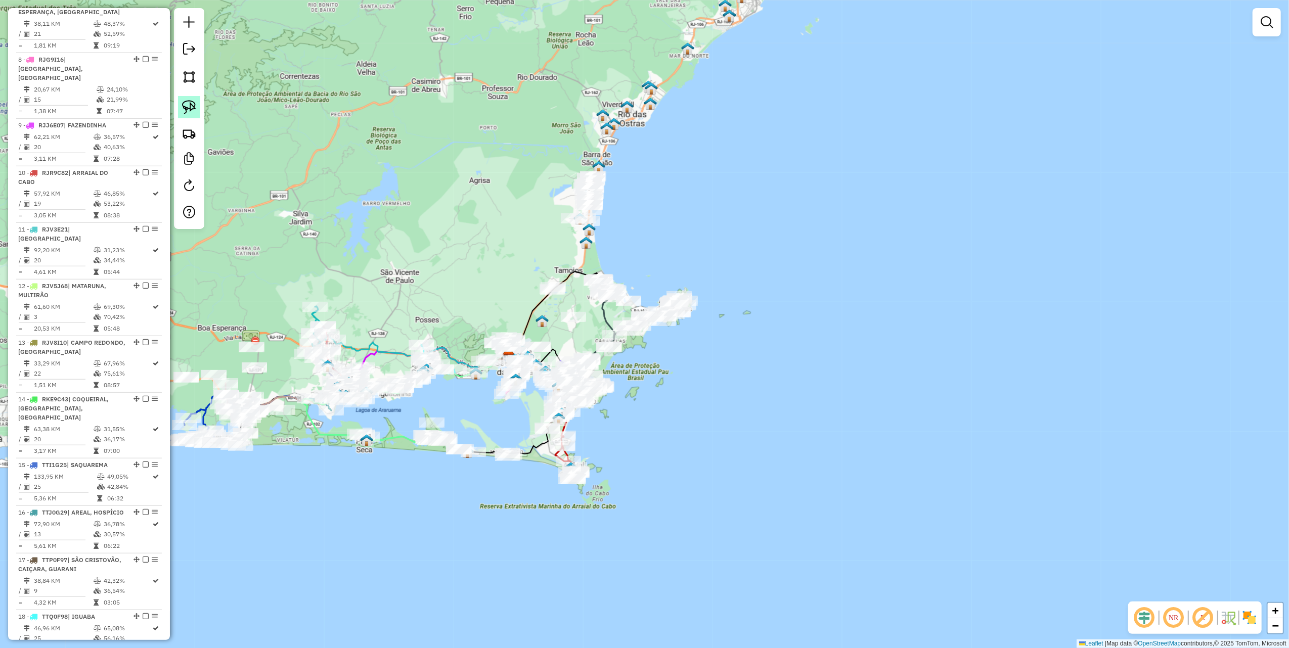
click at [196, 105] on link at bounding box center [189, 107] width 22 height 22
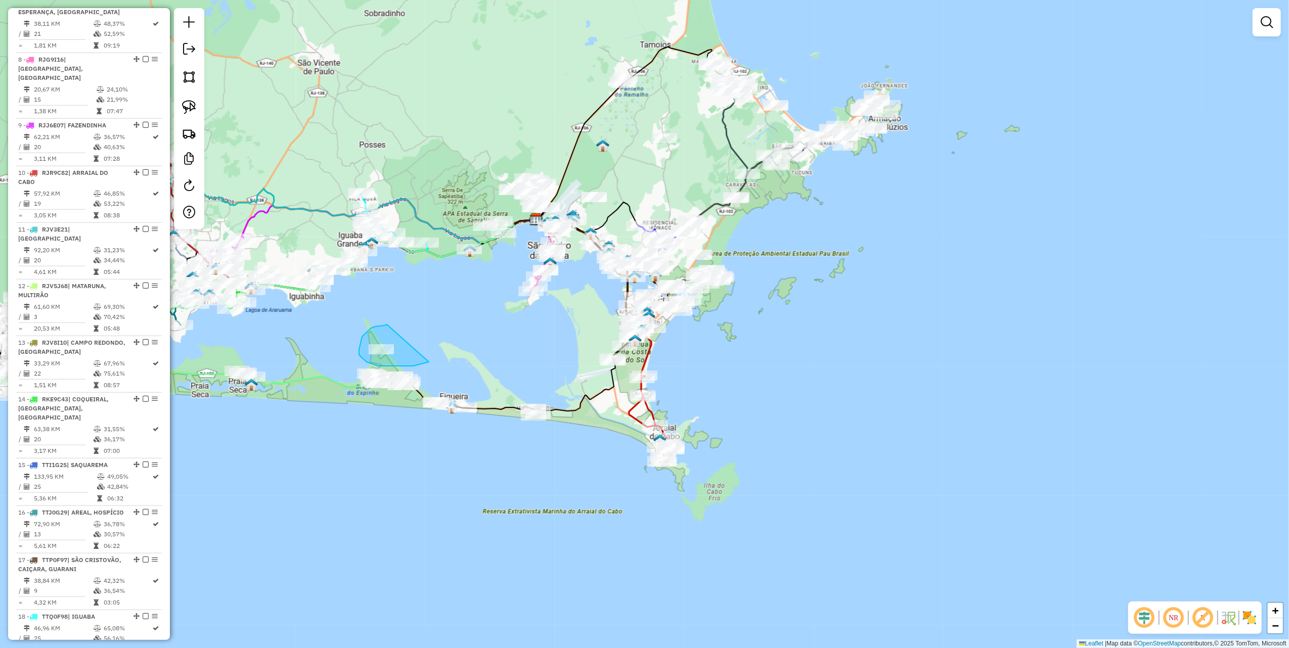
drag, startPoint x: 369, startPoint y: 330, endPoint x: 435, endPoint y: 358, distance: 71.4
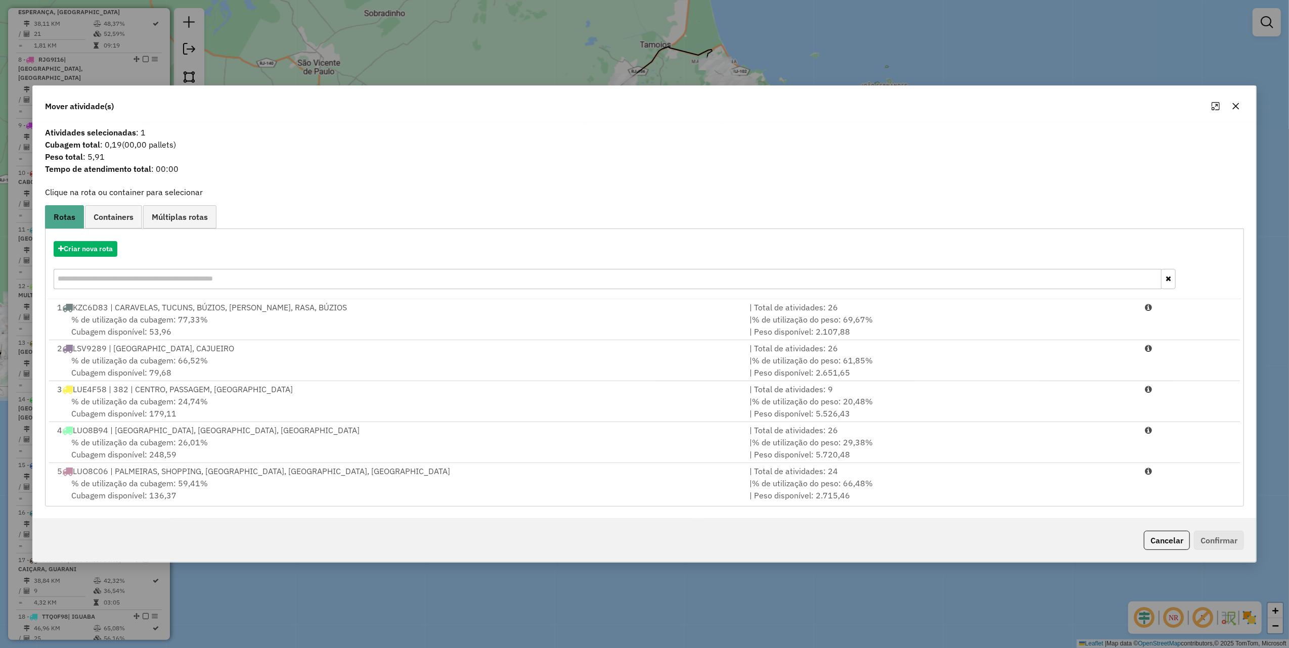
click at [148, 274] on input "text" at bounding box center [608, 279] width 1108 height 20
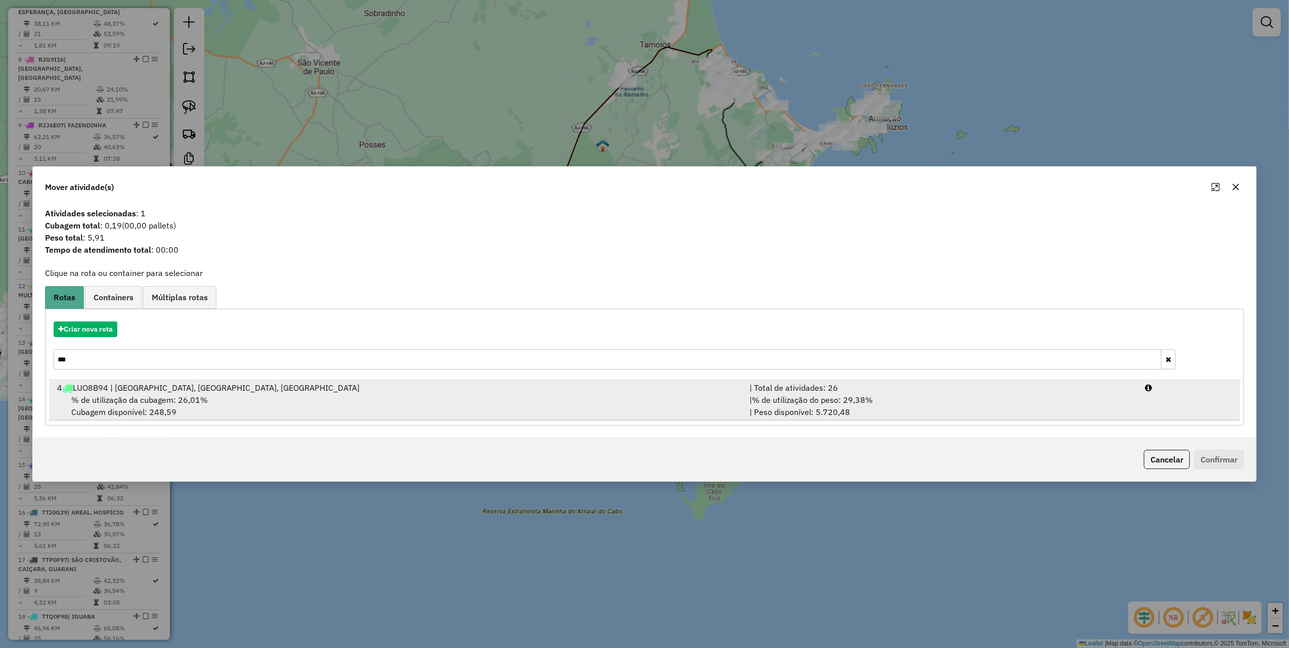
type input "***"
click at [402, 418] on div "% de utilização da cubagem: 26,01% Cubagem disponível: 248,59" at bounding box center [397, 406] width 692 height 24
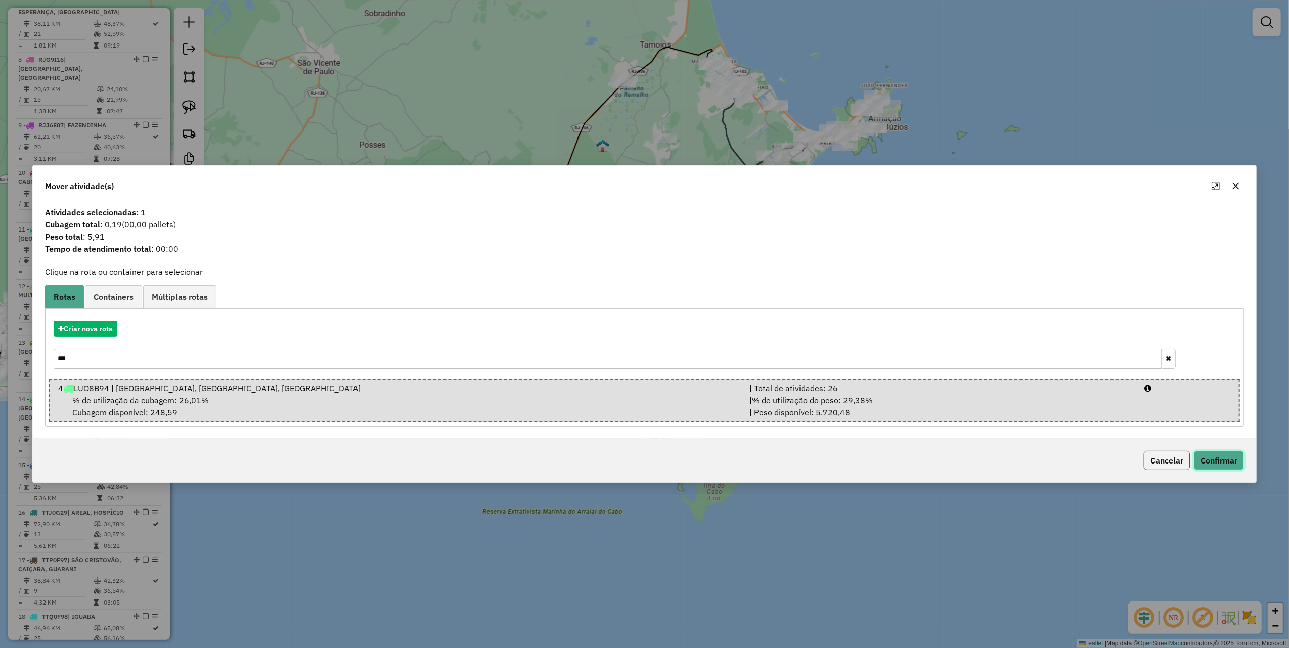
click at [1209, 459] on button "Confirmar" at bounding box center [1219, 460] width 50 height 19
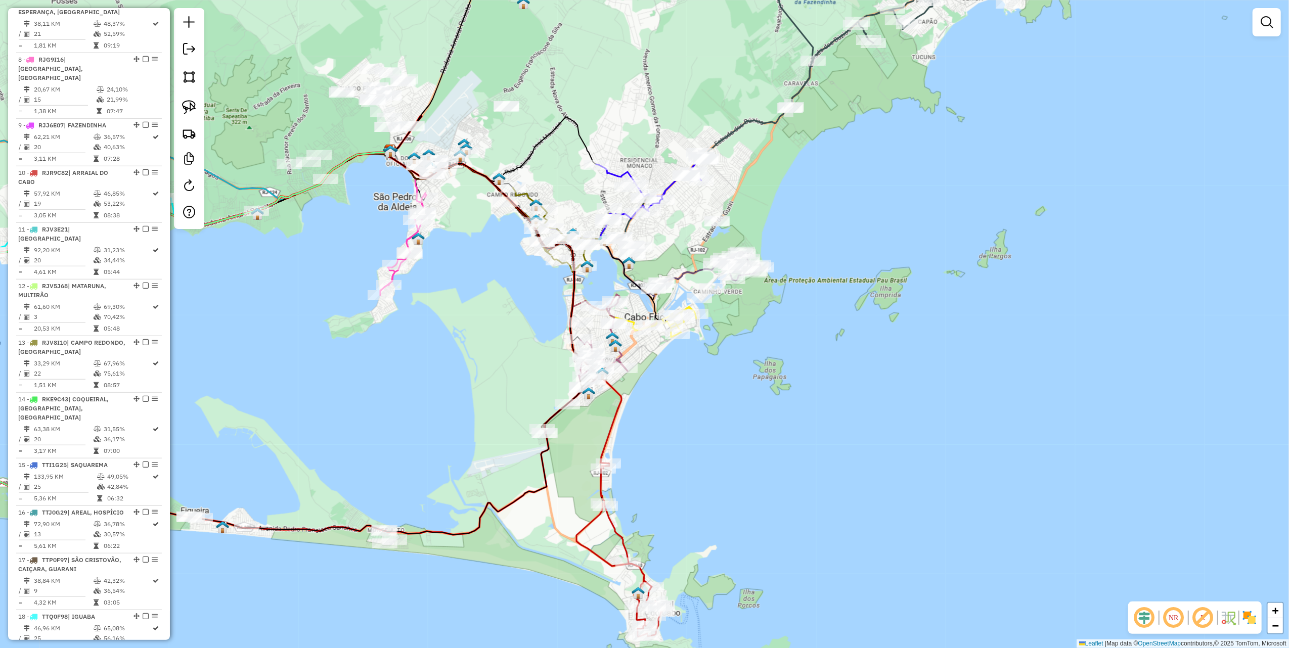
drag, startPoint x: 470, startPoint y: 387, endPoint x: 539, endPoint y: 354, distance: 76.2
click at [518, 362] on div "Janela de atendimento Grade de atendimento Capacidade Transportadoras Veículos …" at bounding box center [644, 324] width 1289 height 648
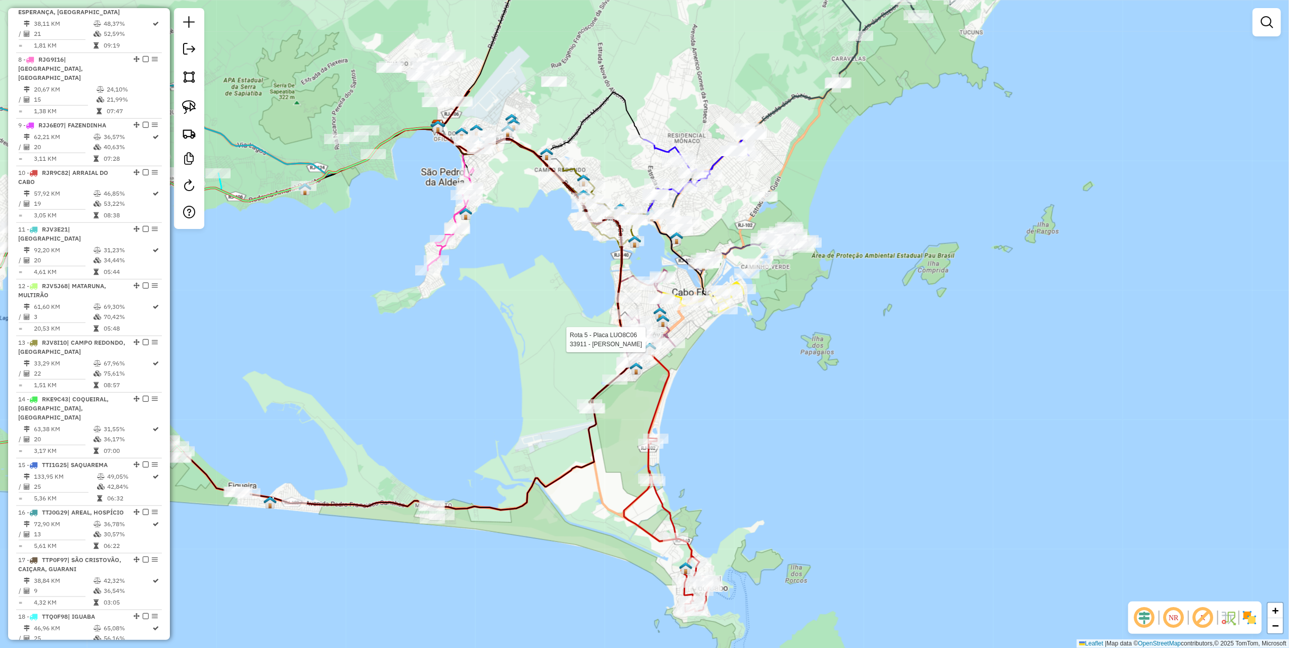
select select "**********"
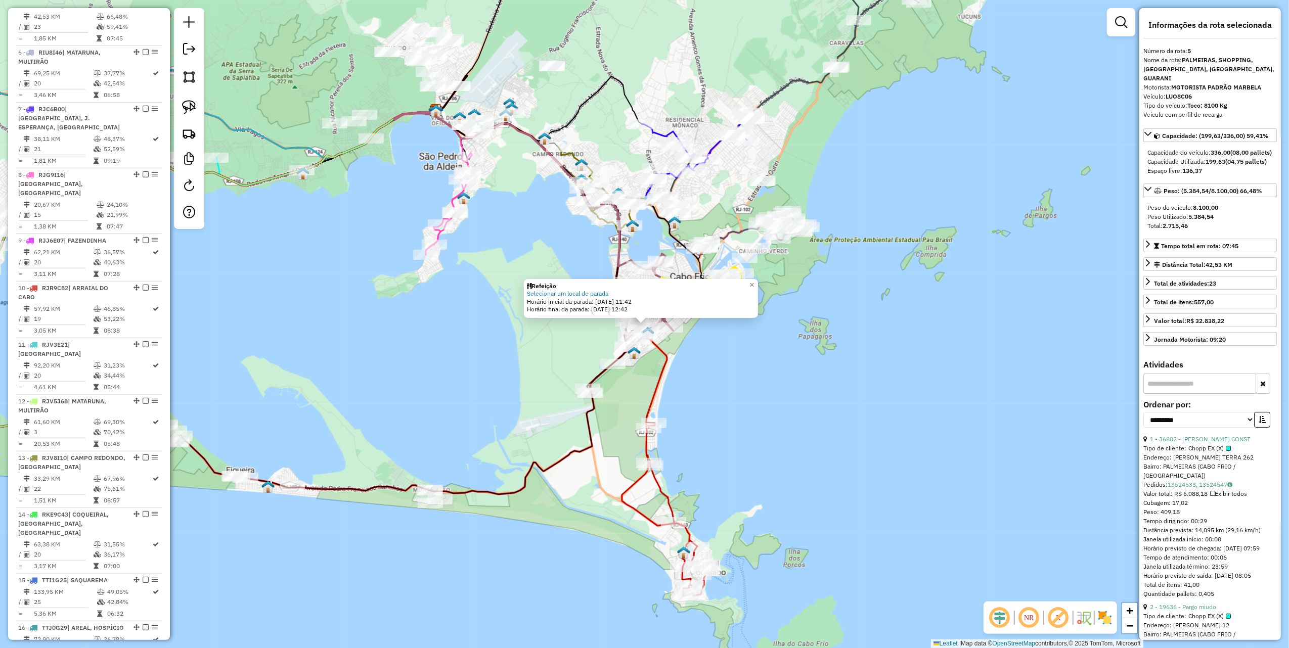
click at [444, 388] on div "Refeição Selecionar um local de parada Horário inicial da parada: 14/08/2025 11…" at bounding box center [644, 324] width 1289 height 648
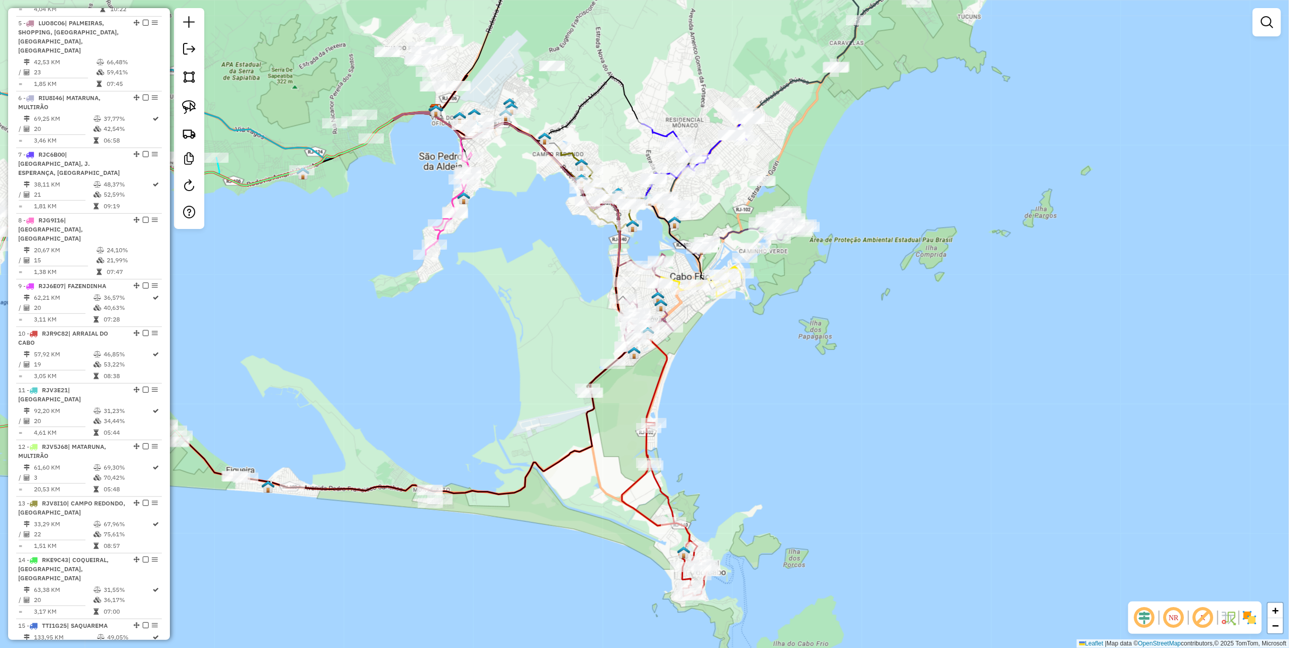
scroll to position [631, 0]
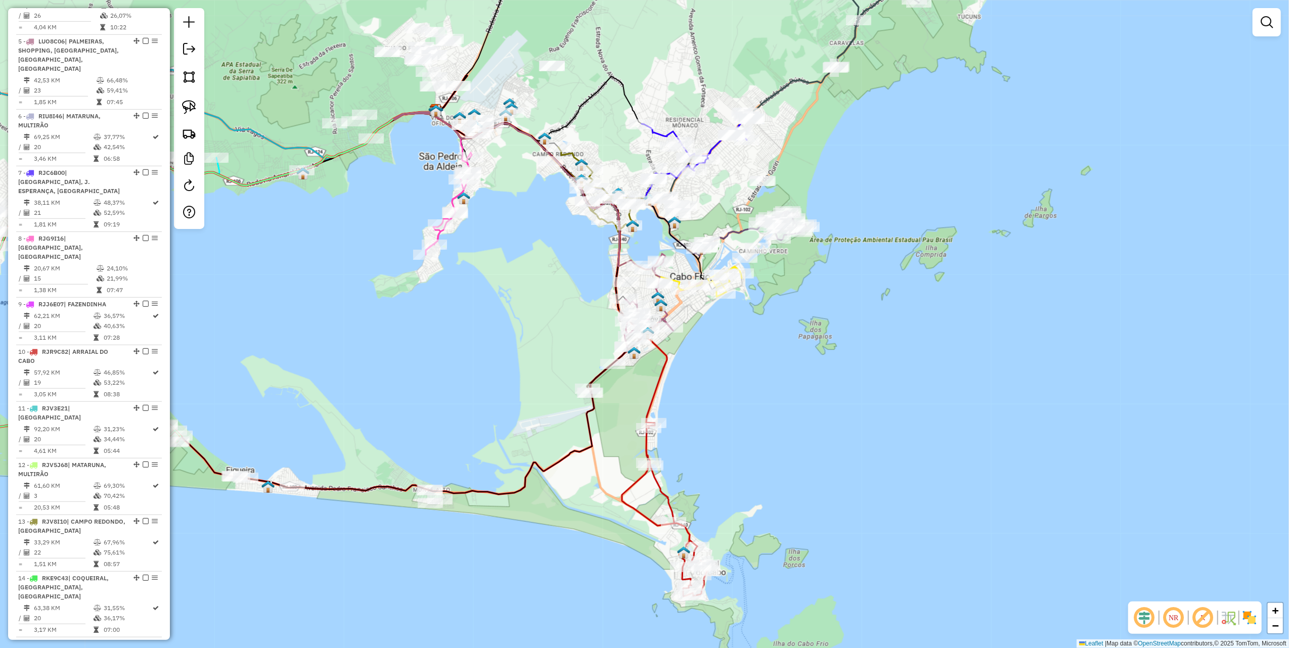
drag, startPoint x: 389, startPoint y: 387, endPoint x: 541, endPoint y: 342, distance: 157.7
click at [581, 355] on div "Janela de atendimento Grade de atendimento Capacidade Transportadoras Veículos …" at bounding box center [644, 324] width 1289 height 648
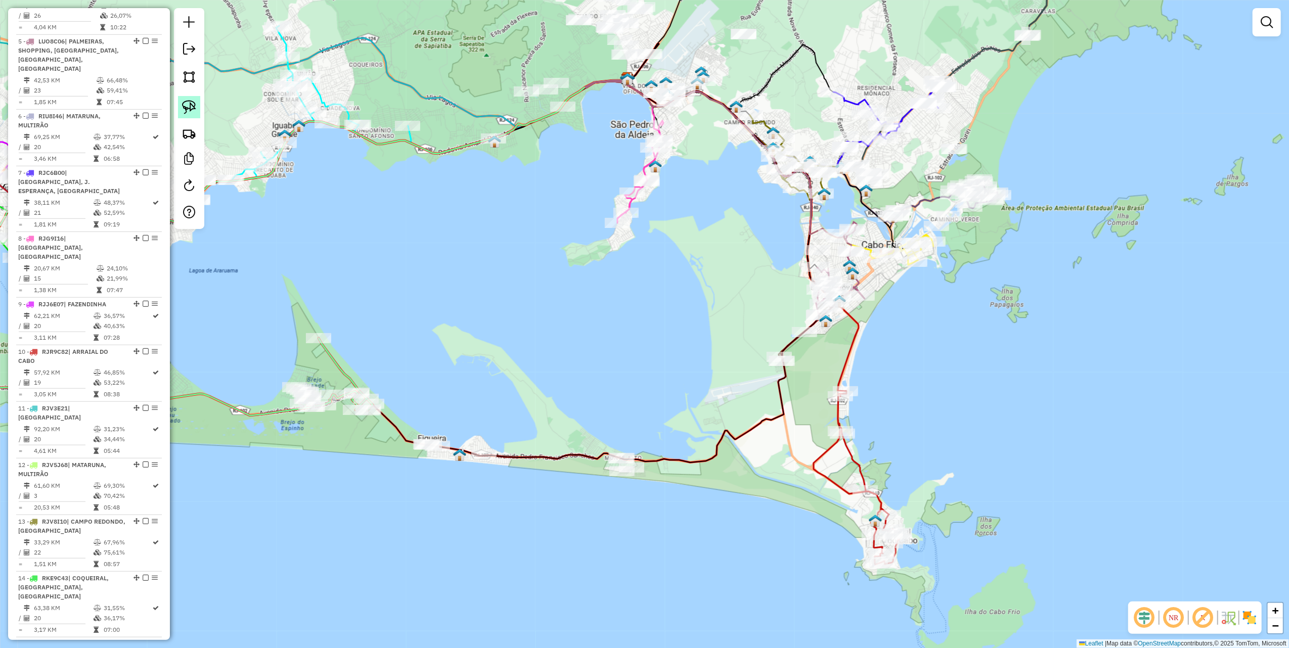
click at [187, 112] on img at bounding box center [189, 107] width 14 height 14
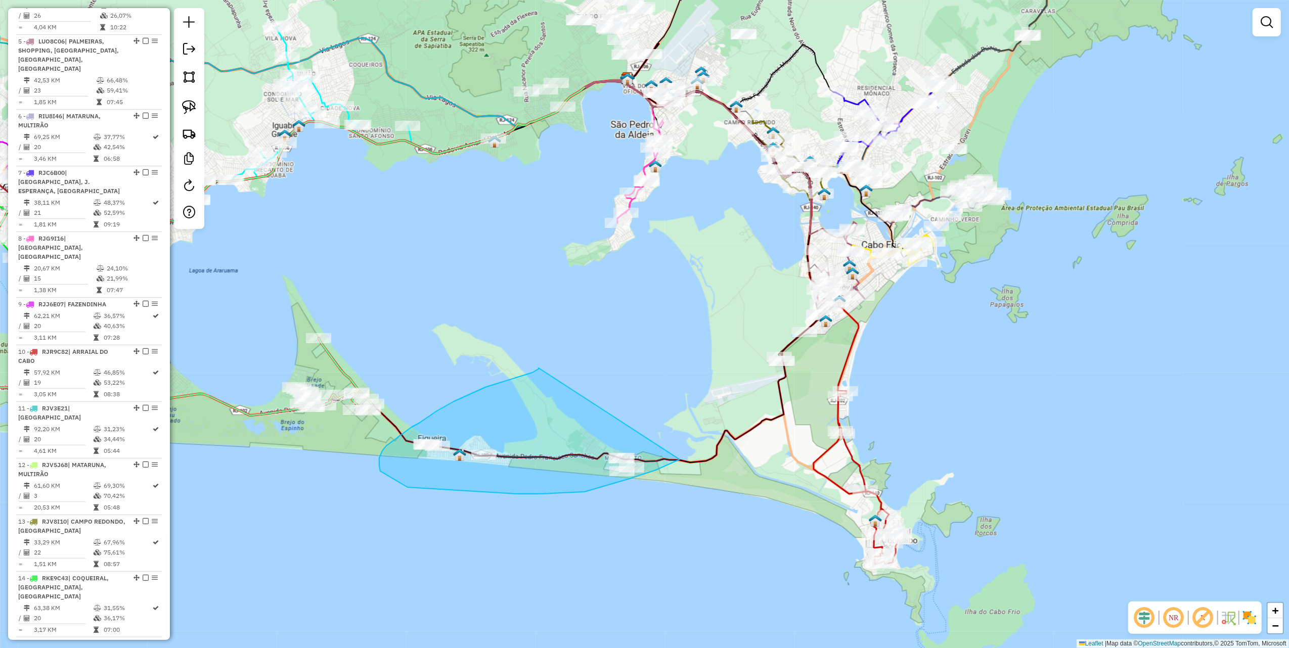
drag, startPoint x: 478, startPoint y: 391, endPoint x: 680, endPoint y: 460, distance: 213.2
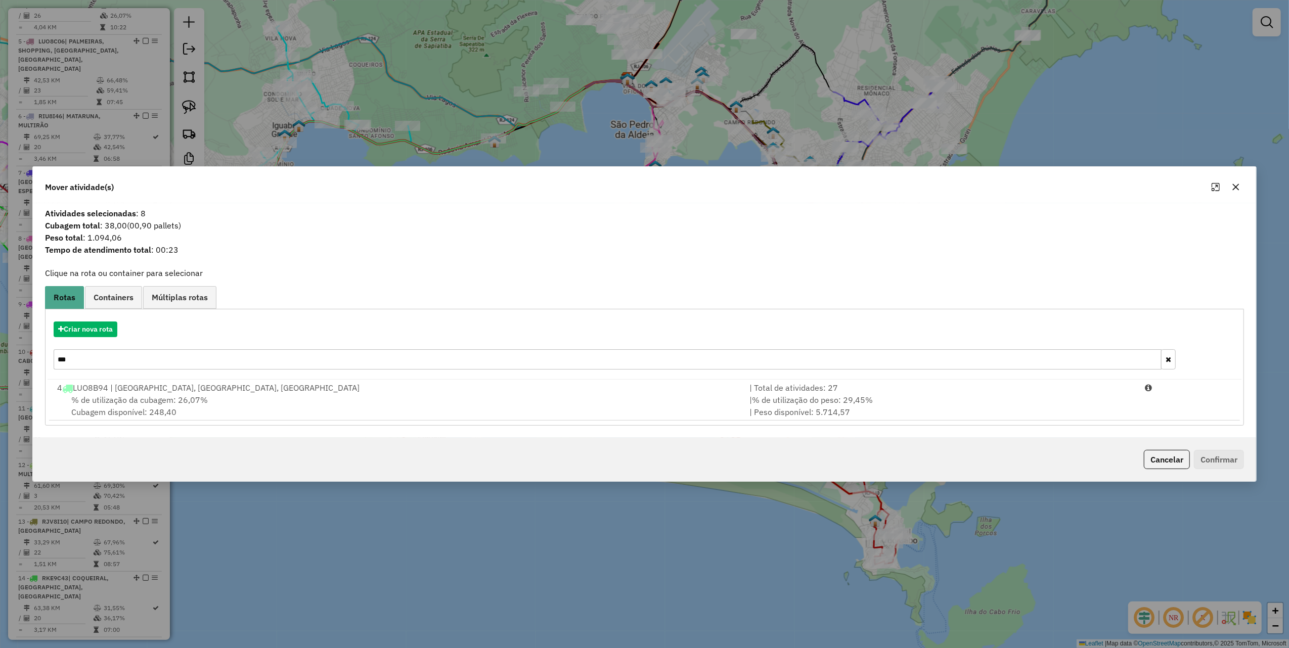
click at [1235, 187] on icon "button" at bounding box center [1236, 187] width 7 height 7
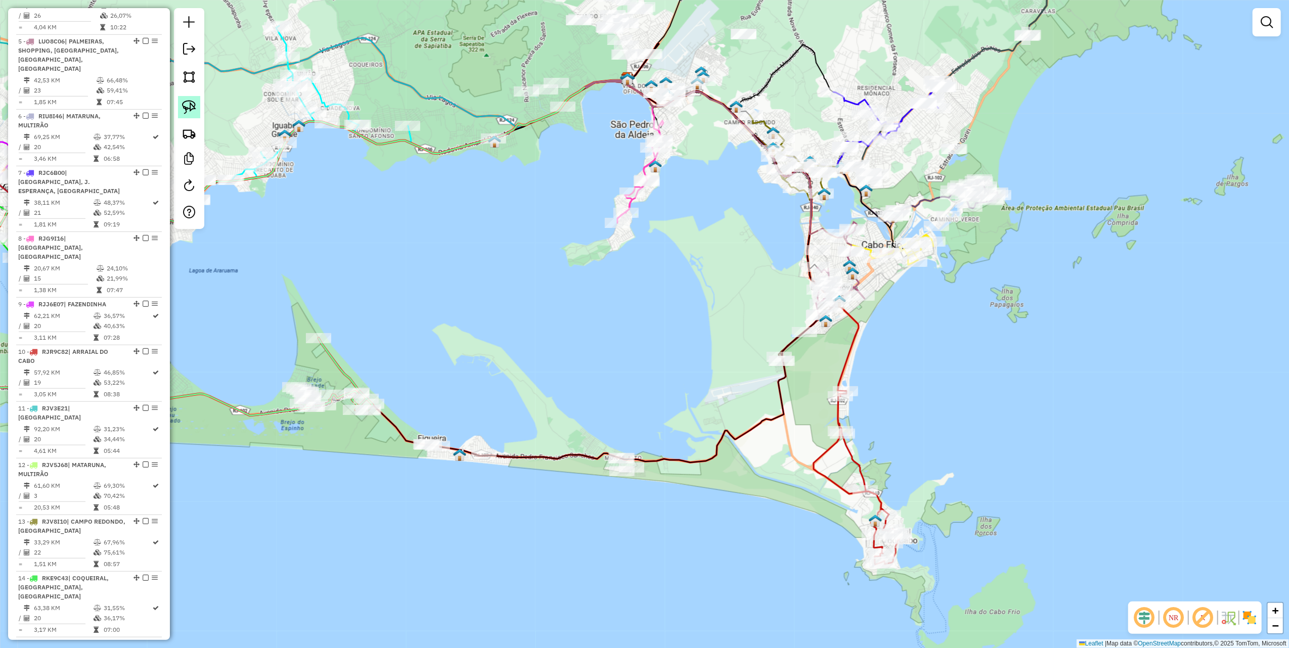
click at [183, 112] on img at bounding box center [189, 107] width 14 height 14
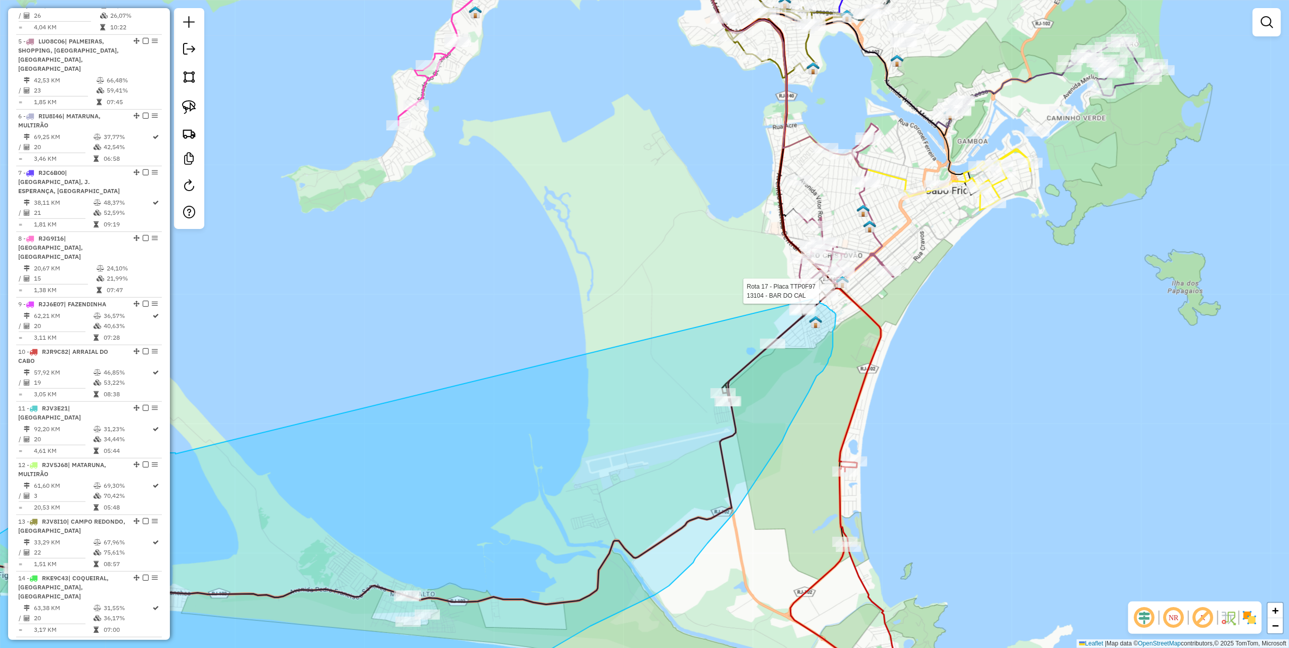
drag, startPoint x: 503, startPoint y: 387, endPoint x: 811, endPoint y: 299, distance: 320.7
click at [811, 299] on div "Rota 17 - Placa TTP0F97 34960 - BEBERICOS Rota 17 - Placa TTP0F97 13104 - BAR D…" at bounding box center [644, 324] width 1289 height 648
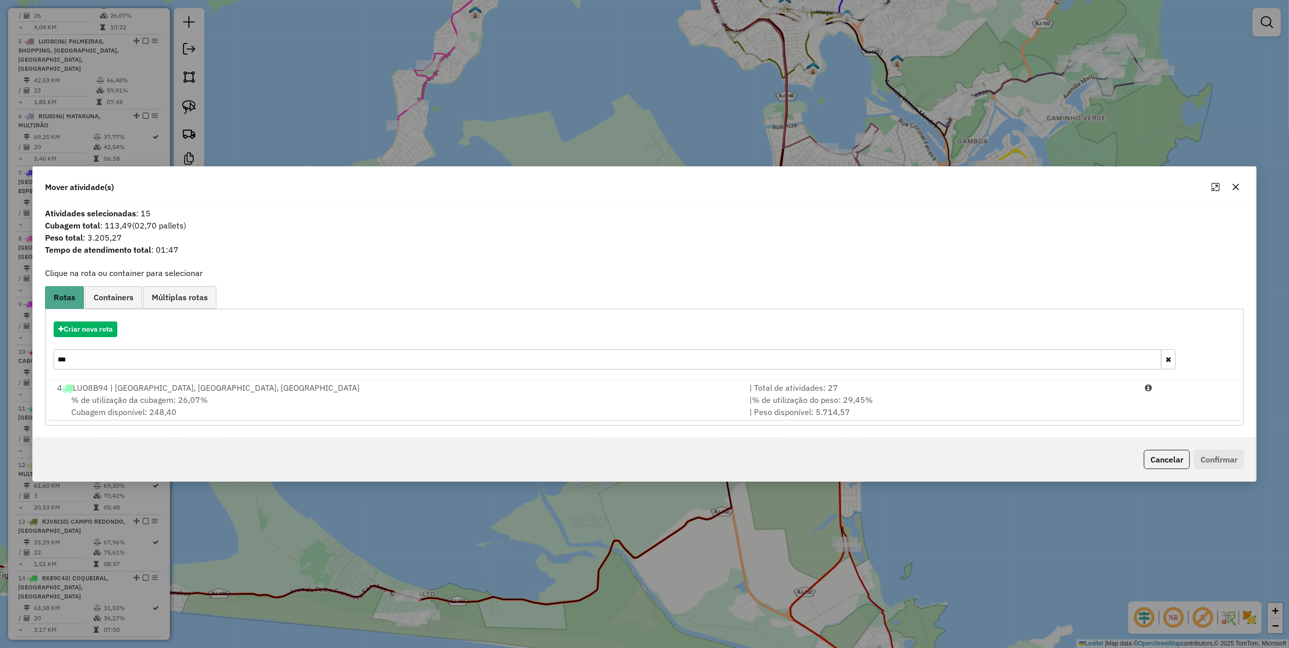
click at [1238, 186] on icon "button" at bounding box center [1236, 187] width 8 height 8
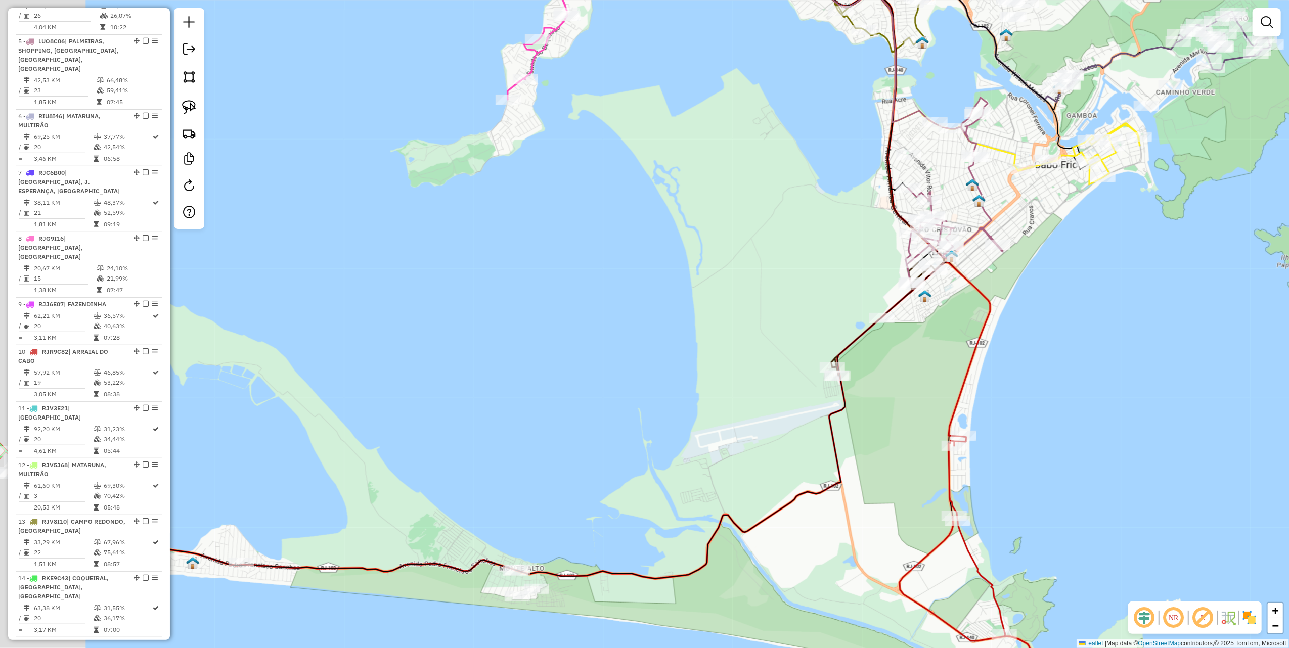
drag, startPoint x: 598, startPoint y: 280, endPoint x: 672, endPoint y: 259, distance: 76.8
click at [664, 262] on div "Janela de atendimento Grade de atendimento Capacidade Transportadoras Veículos …" at bounding box center [644, 324] width 1289 height 648
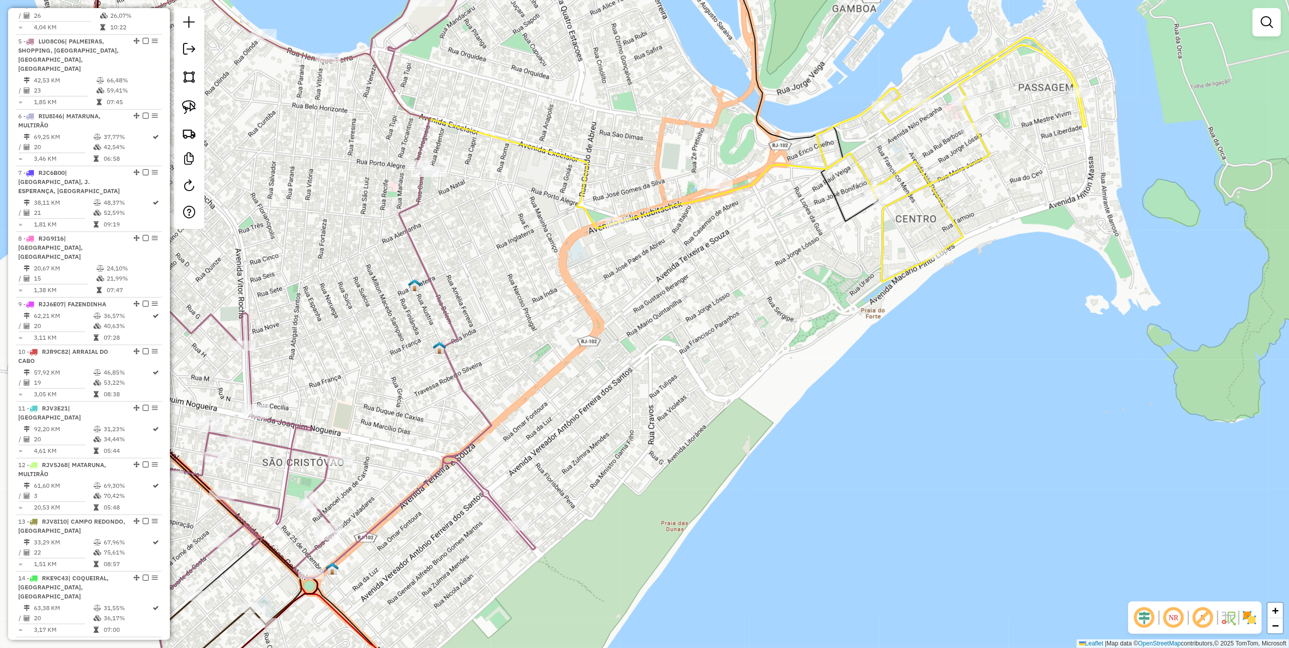
drag, startPoint x: 195, startPoint y: 110, endPoint x: 369, endPoint y: 129, distance: 174.6
click at [195, 110] on img at bounding box center [189, 107] width 14 height 14
drag, startPoint x: 657, startPoint y: 125, endPoint x: 777, endPoint y: 177, distance: 131.4
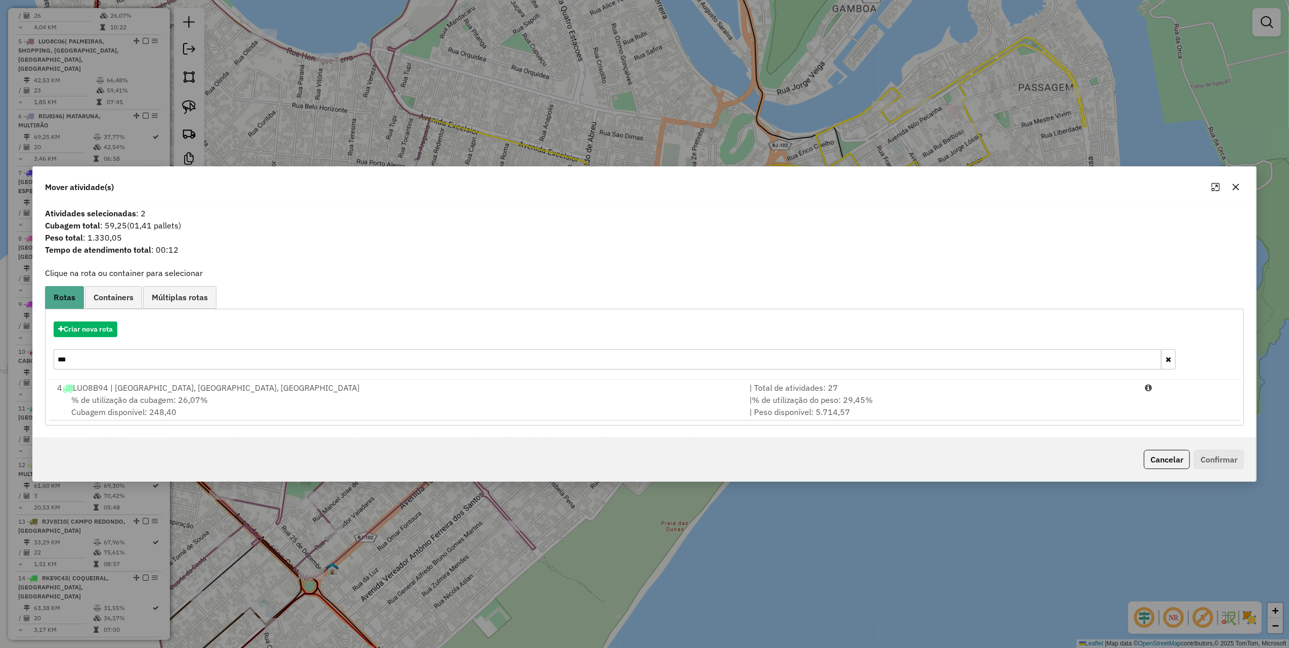
click at [1241, 183] on button "button" at bounding box center [1236, 187] width 16 height 16
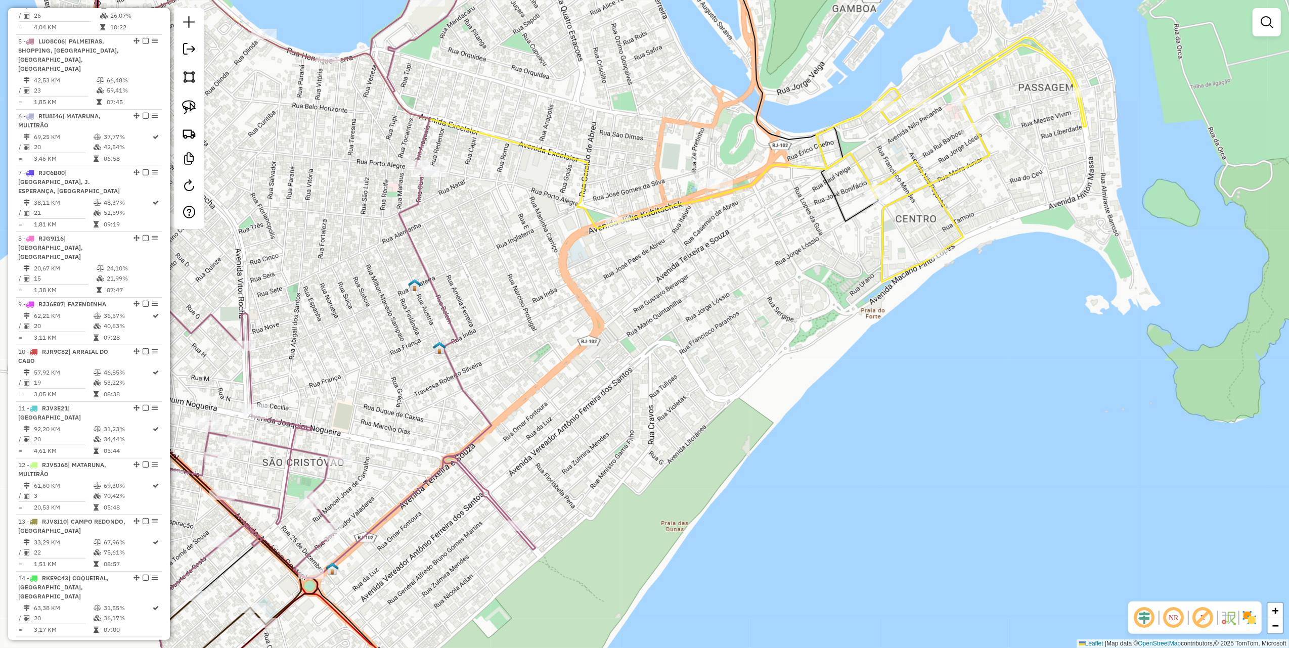
click at [893, 195] on div "Rota 3 - Placa LUE4F58 9273 - MERCEARIA DO GAUCHO Janela de atendimento Grade d…" at bounding box center [644, 324] width 1289 height 648
select select "**********"
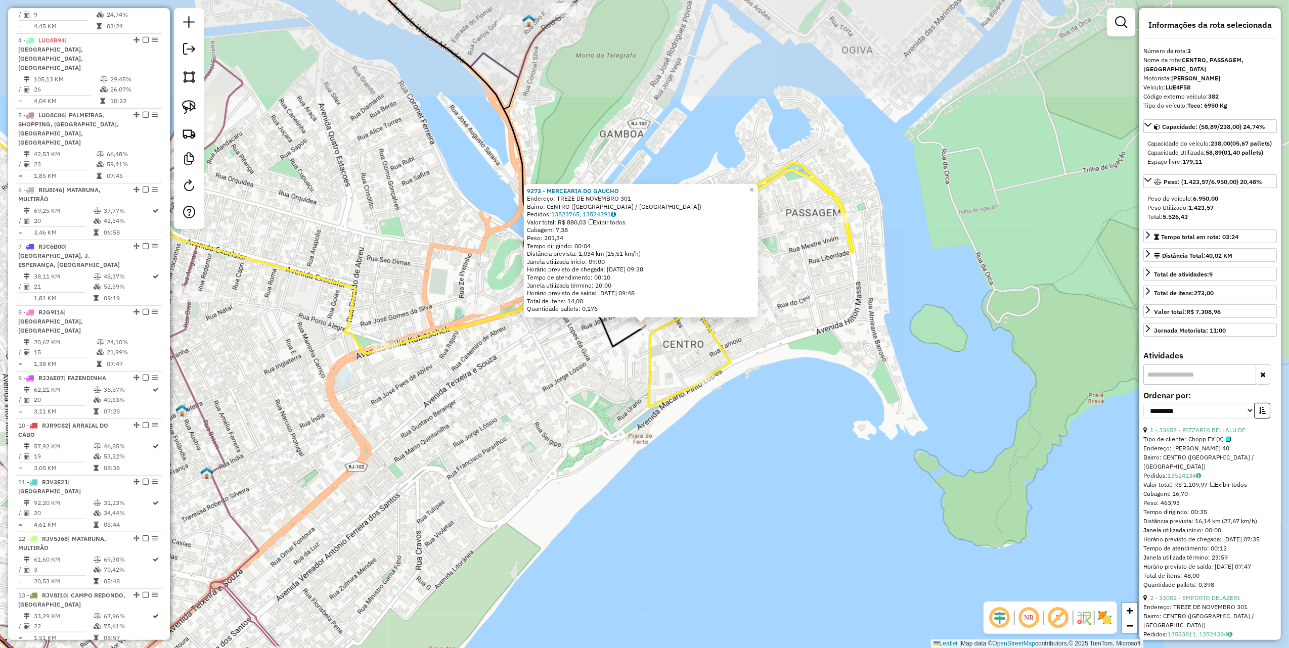
scroll to position [517, 0]
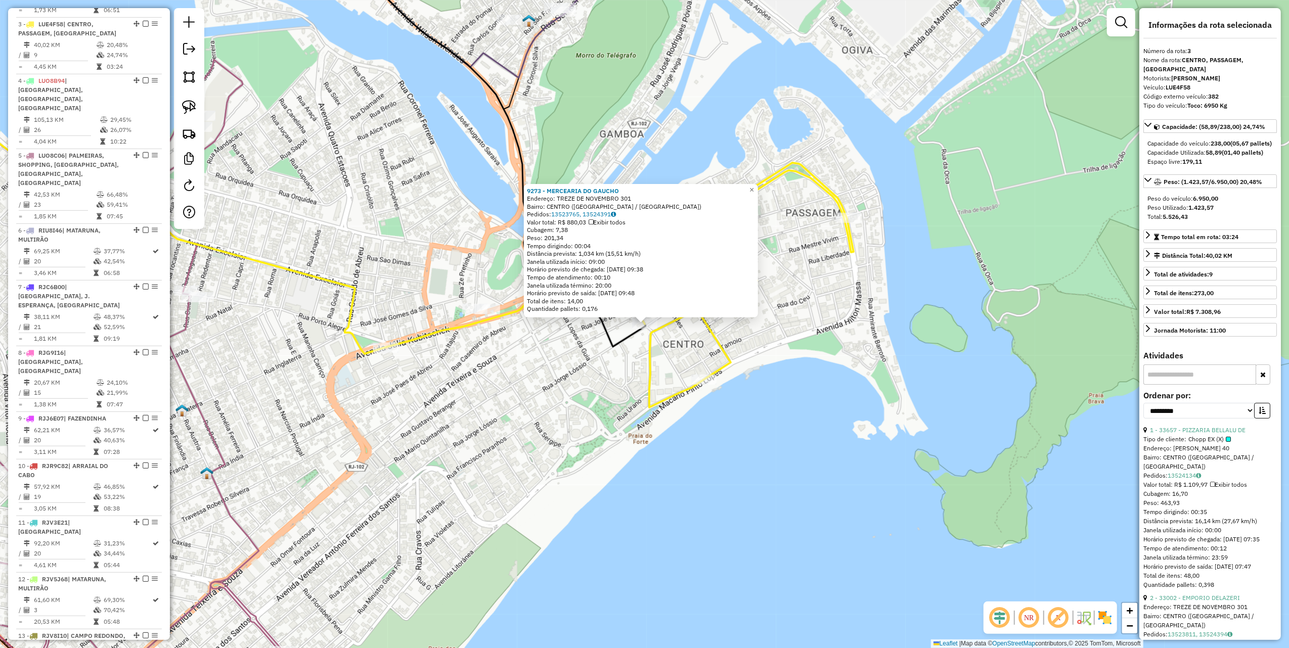
click at [569, 363] on div "9273 - MERCEARIA DO GAUCHO Endereço: TREZE DE NOVEMBRO 301 Bairro: CENTRO (CABO…" at bounding box center [644, 324] width 1289 height 648
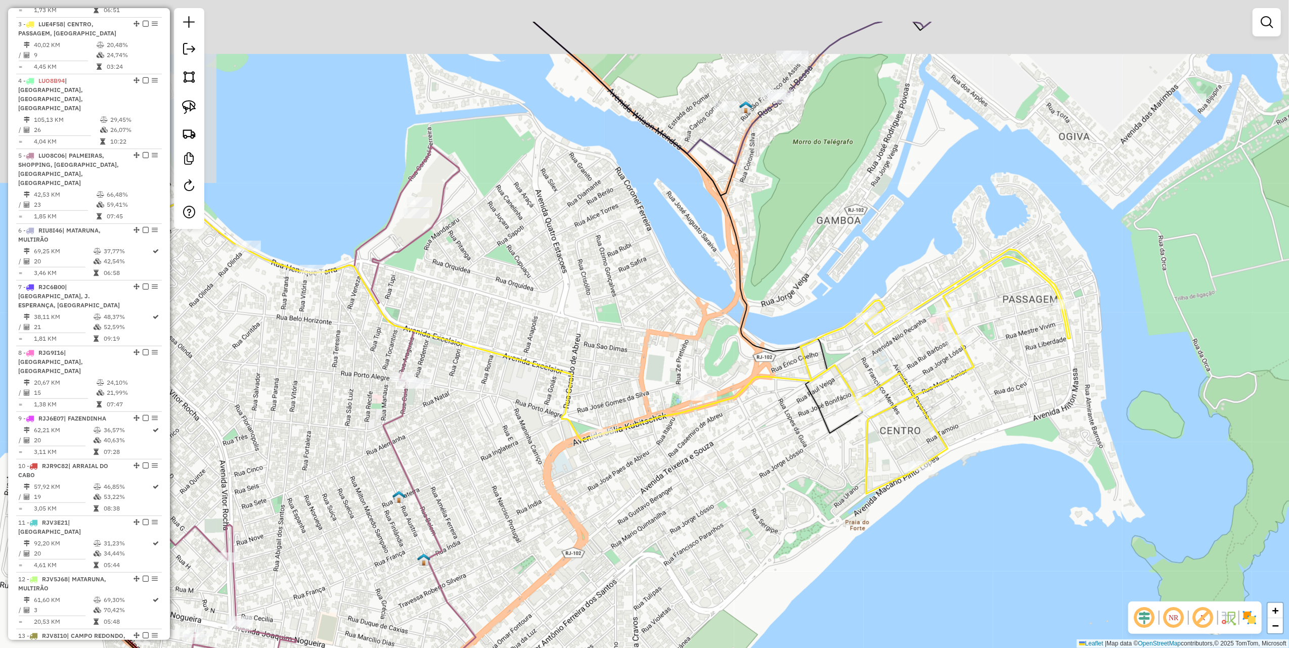
drag, startPoint x: 719, startPoint y: 461, endPoint x: 772, endPoint y: 451, distance: 53.6
click at [747, 466] on div "Janela de atendimento Grade de atendimento Capacidade Transportadoras Veículos …" at bounding box center [644, 324] width 1289 height 648
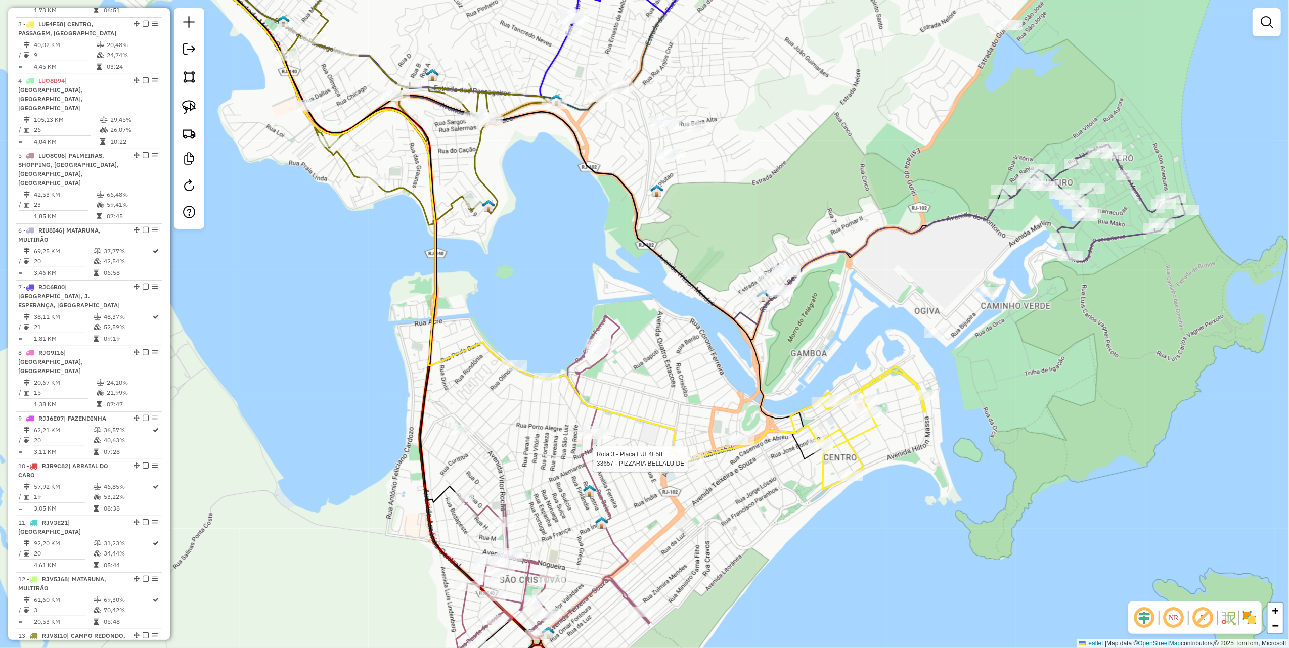
select select "**********"
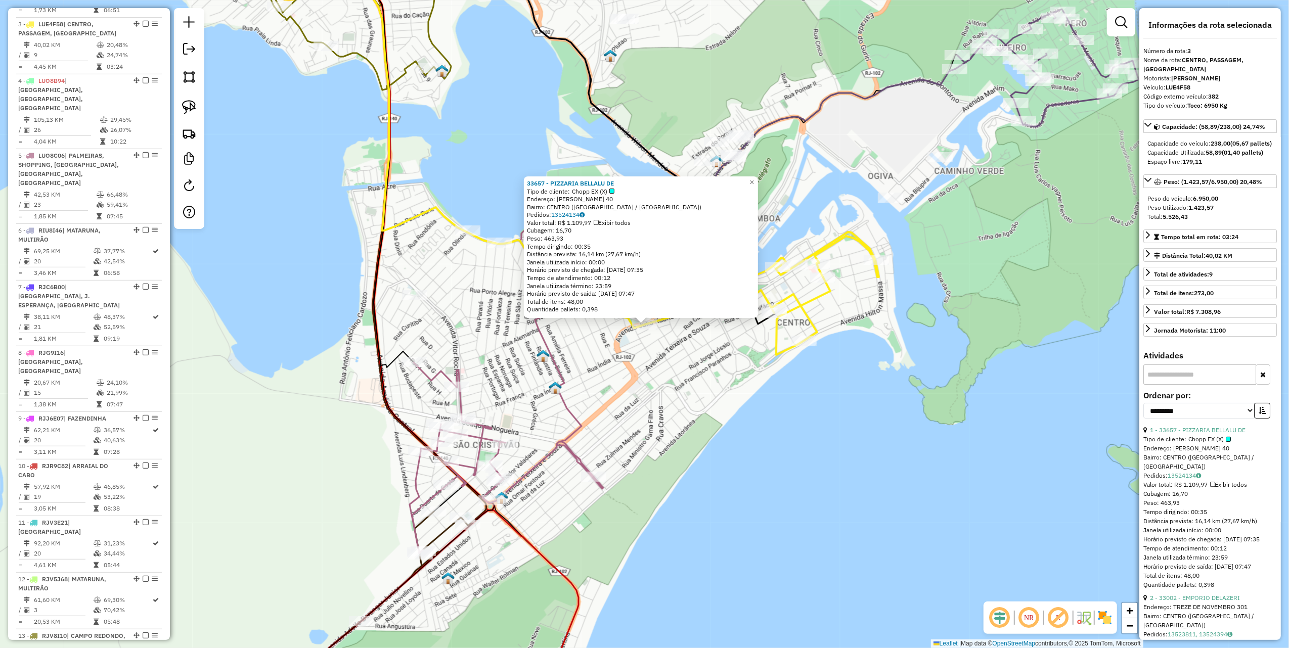
click at [697, 460] on div "33657 - PIZZARIA BELLALU DE Tipo de cliente: Chopp EX (X) Endereço: JULIA KUBIT…" at bounding box center [644, 324] width 1289 height 648
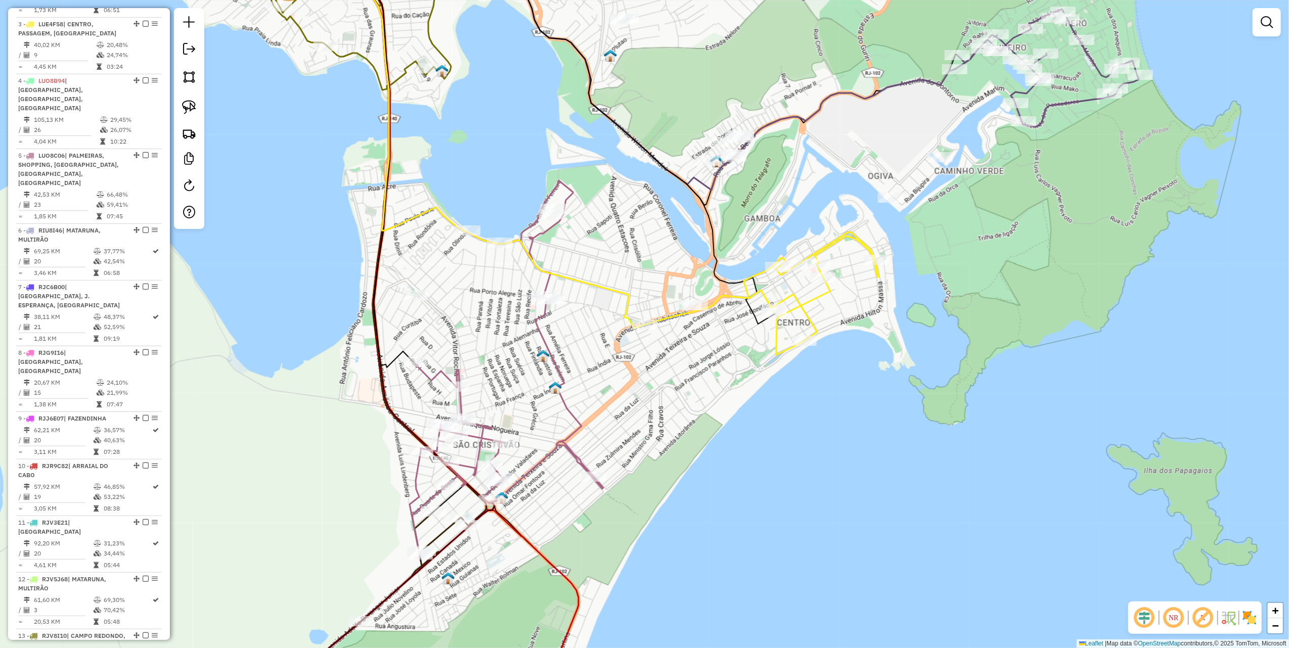
drag, startPoint x: 658, startPoint y: 401, endPoint x: 731, endPoint y: 379, distance: 76.5
click at [728, 385] on div "Janela de atendimento Grade de atendimento Capacidade Transportadoras Veículos …" at bounding box center [644, 324] width 1289 height 648
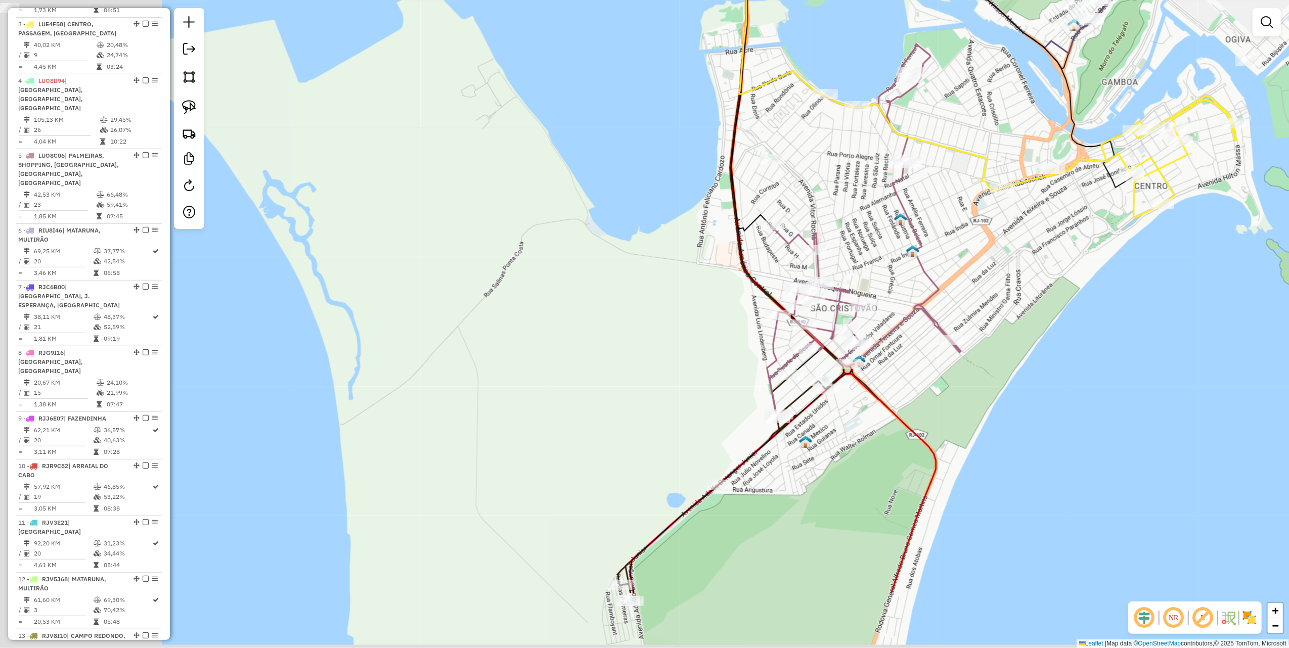
drag, startPoint x: 379, startPoint y: 221, endPoint x: 672, endPoint y: 99, distance: 317.2
click at [668, 100] on div "Janela de atendimento Grade de atendimento Capacidade Transportadoras Veículos …" at bounding box center [644, 324] width 1289 height 648
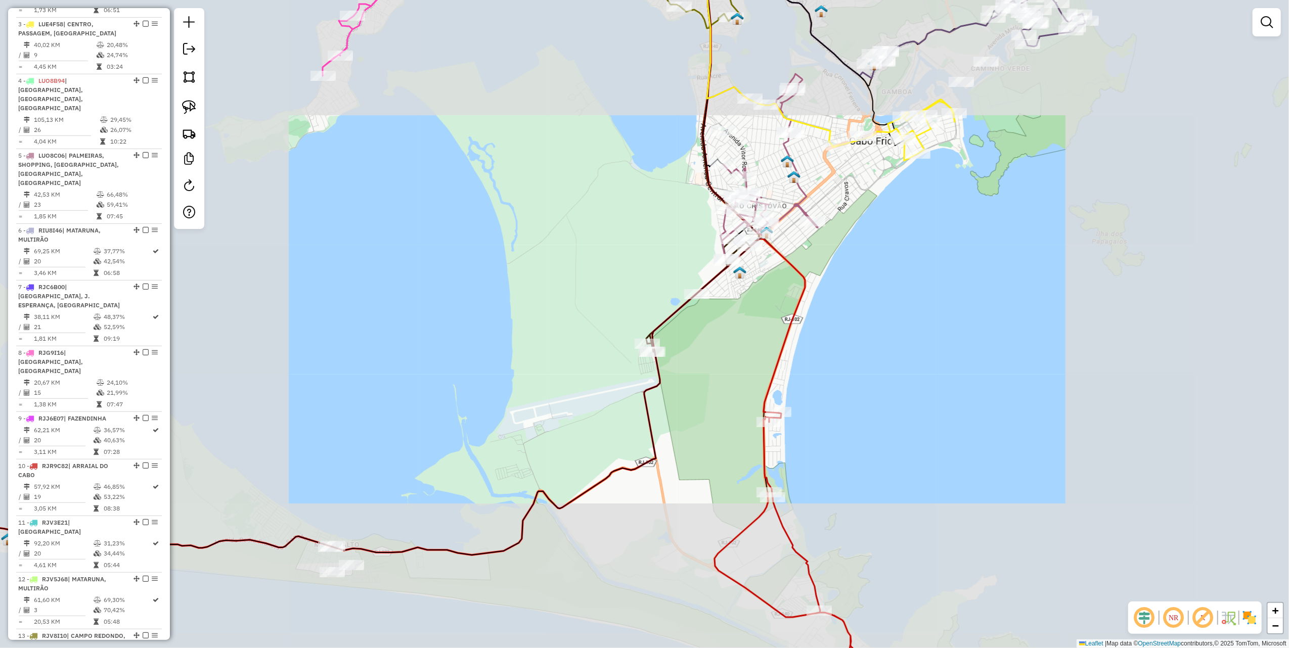
drag, startPoint x: 543, startPoint y: 204, endPoint x: 599, endPoint y: 181, distance: 60.8
click at [591, 183] on div "Janela de atendimento Grade de atendimento Capacidade Transportadoras Veículos …" at bounding box center [644, 324] width 1289 height 648
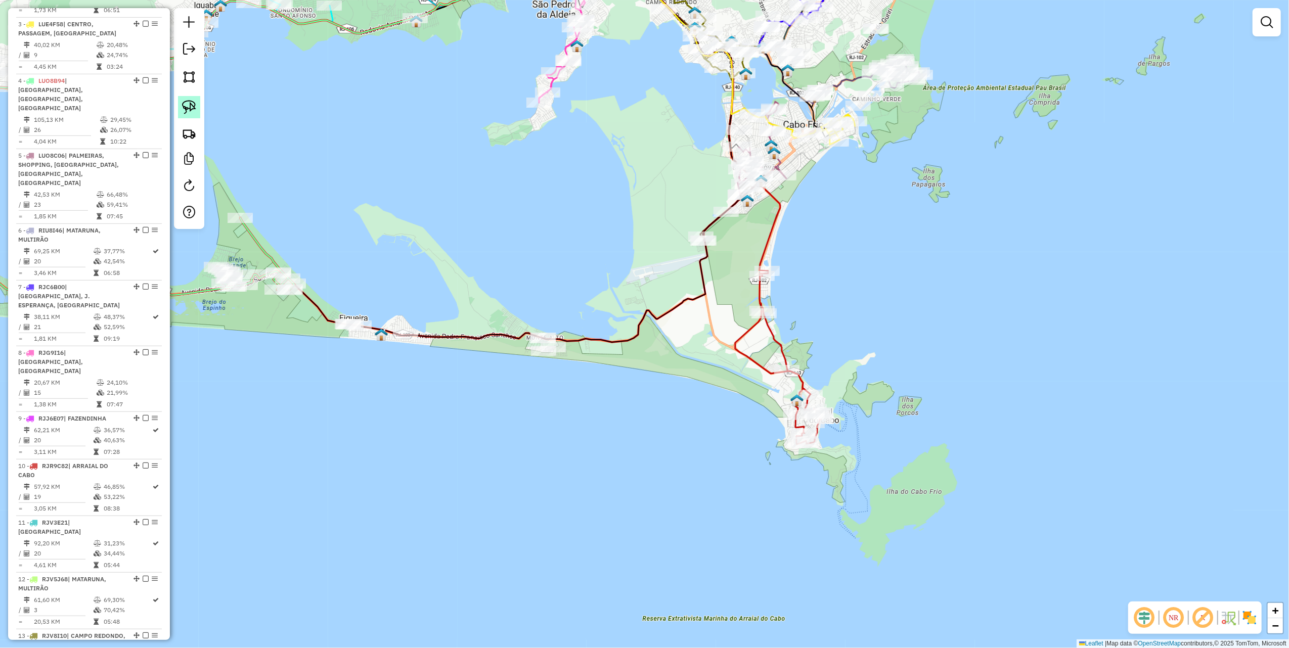
click at [189, 101] on img at bounding box center [189, 107] width 14 height 14
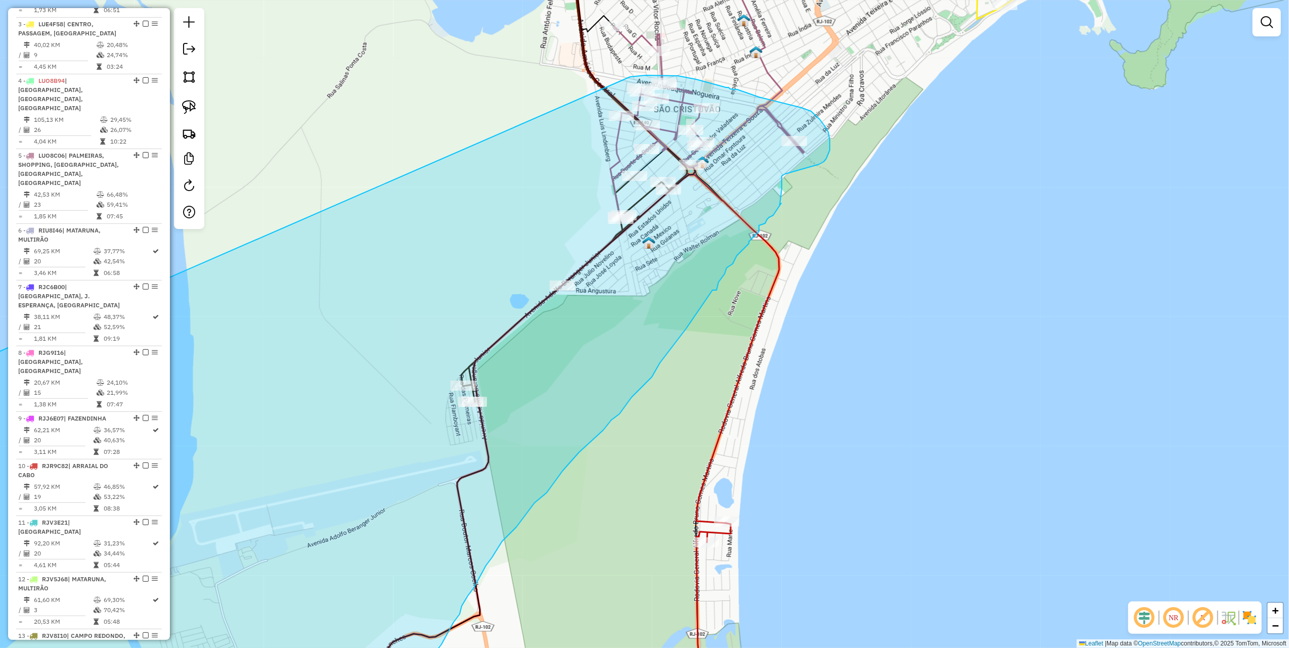
drag, startPoint x: 476, startPoint y: 276, endPoint x: 623, endPoint y: 79, distance: 245.4
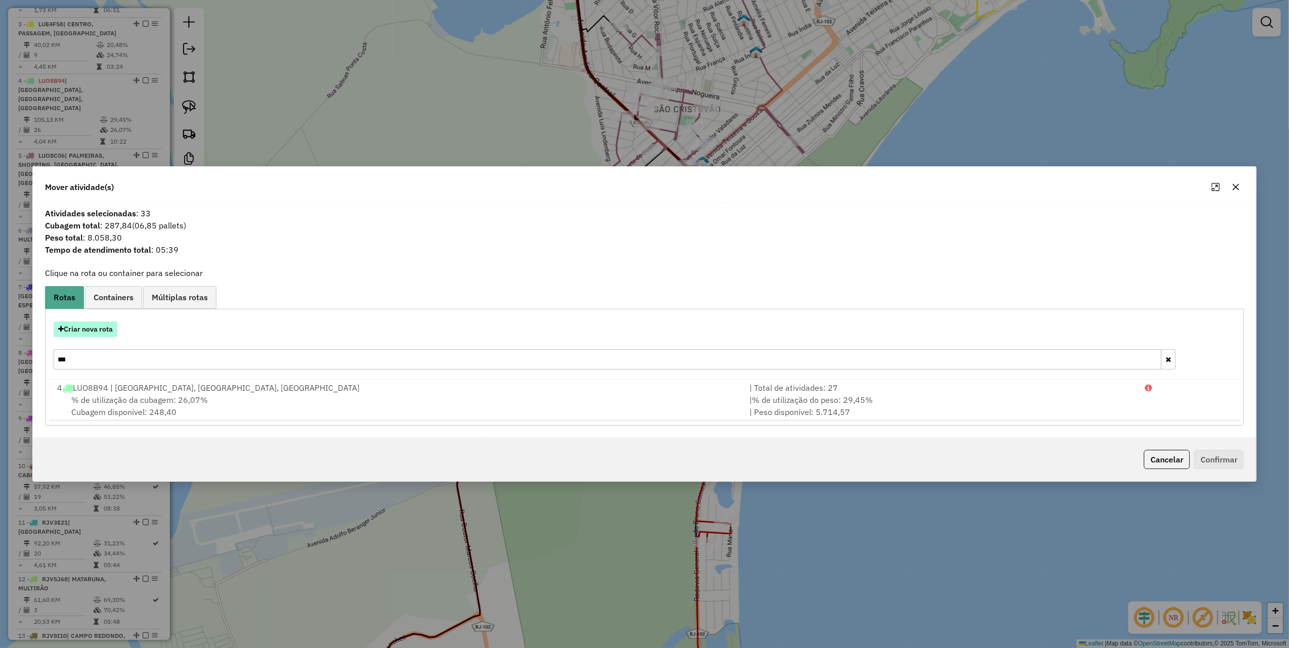
click at [95, 330] on button "Criar nova rota" at bounding box center [86, 330] width 64 height 16
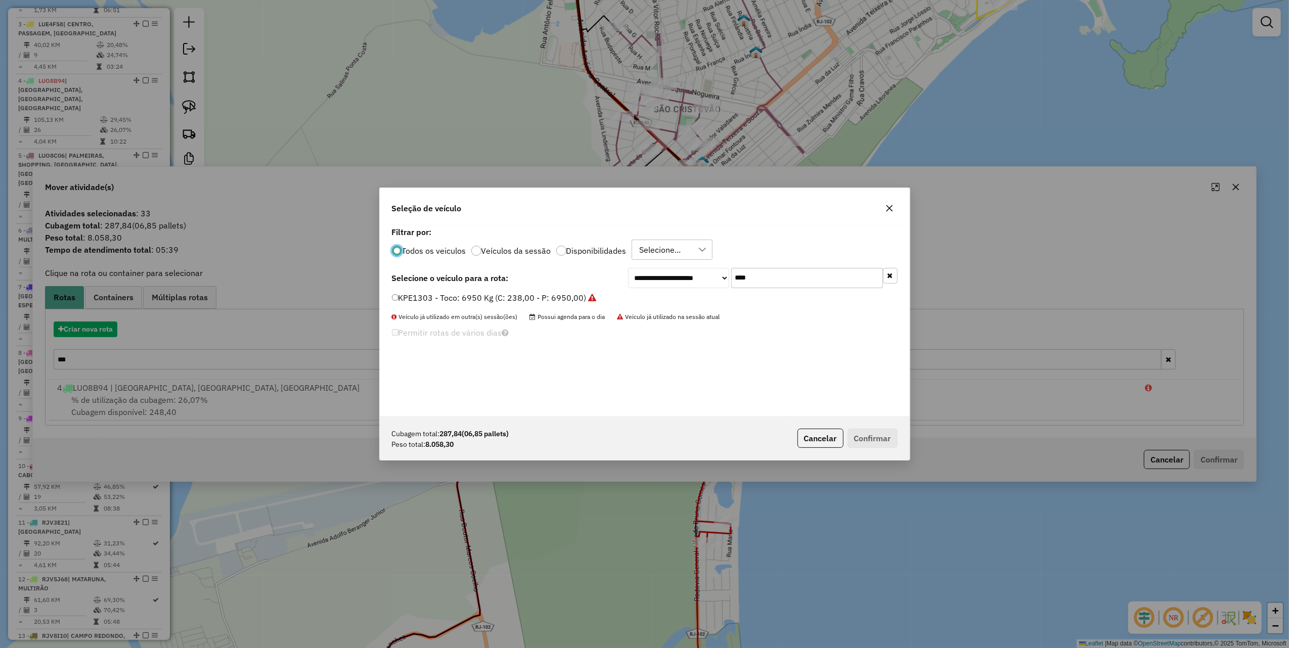
scroll to position [5, 3]
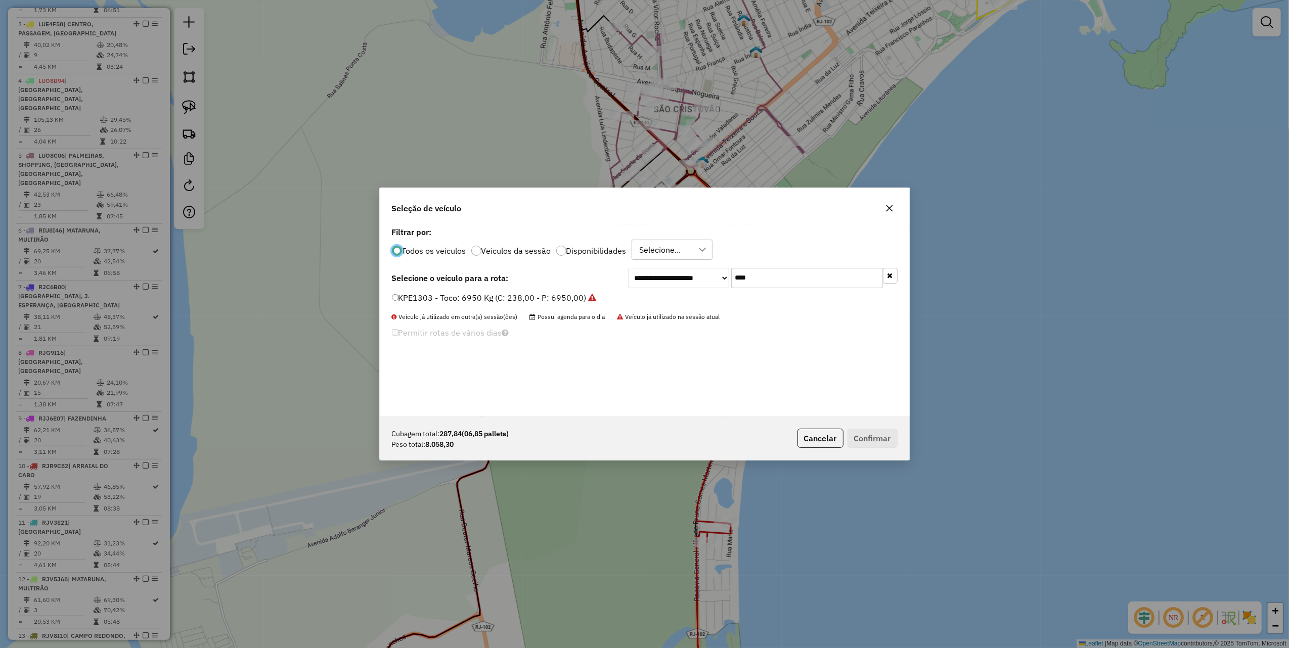
click at [773, 272] on input "****" at bounding box center [807, 278] width 152 height 20
type input "***"
click at [591, 298] on label "SSE0B14 - VUC: 2330 Kg (C: 120,00 - P: 2330,00) (VD)" at bounding box center [502, 298] width 220 height 12
click at [885, 449] on div "Cubagem total: 287,84 (06,85 pallets) Peso total: 8.058,30 Cancelar Confirmar" at bounding box center [645, 439] width 530 height 44
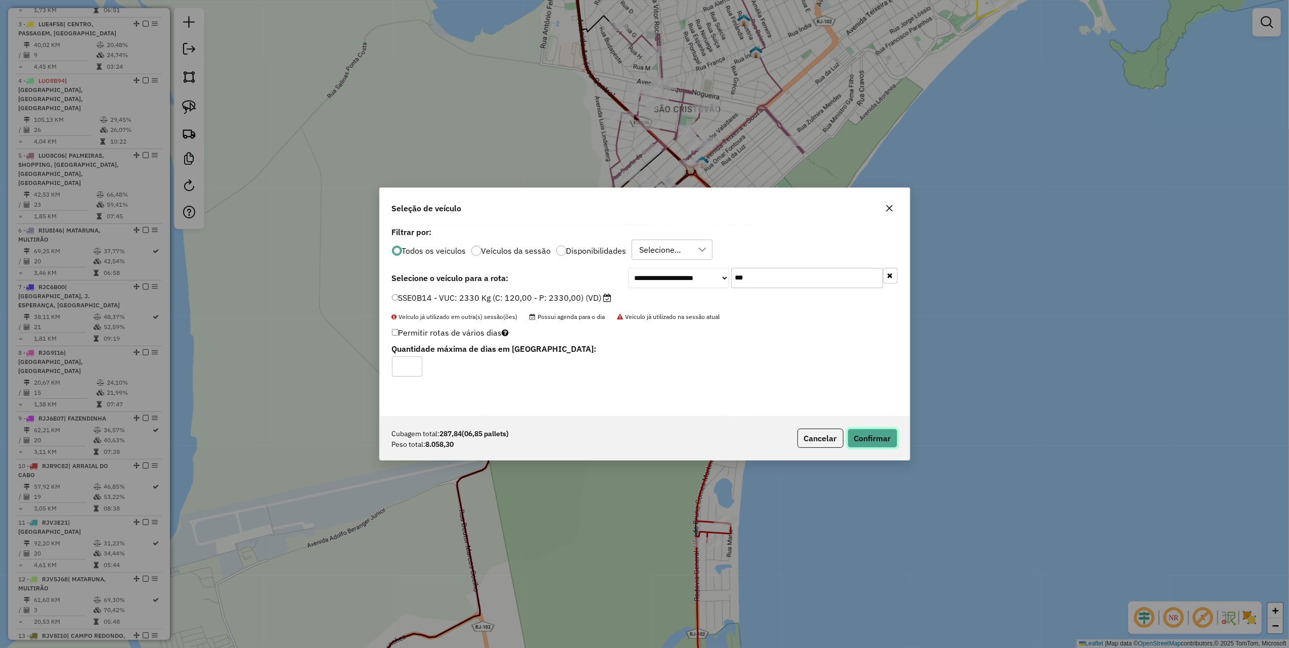
click at [886, 442] on button "Confirmar" at bounding box center [873, 438] width 50 height 19
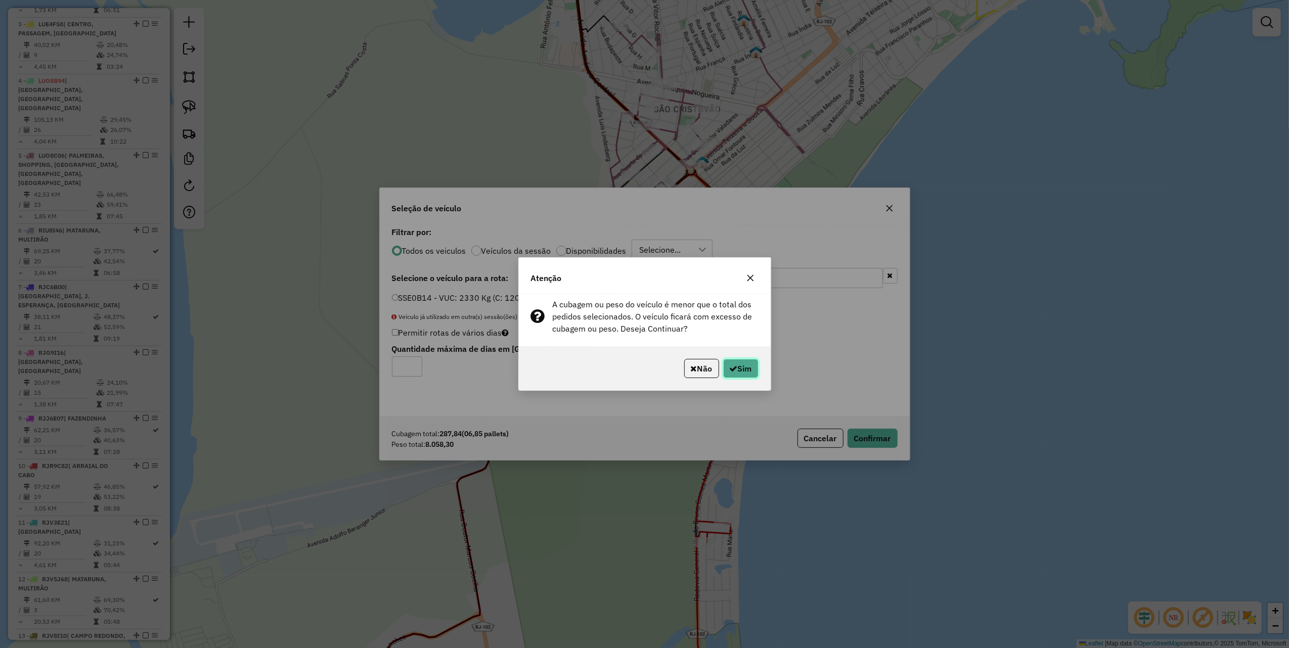
click at [733, 370] on icon "button" at bounding box center [734, 369] width 8 height 8
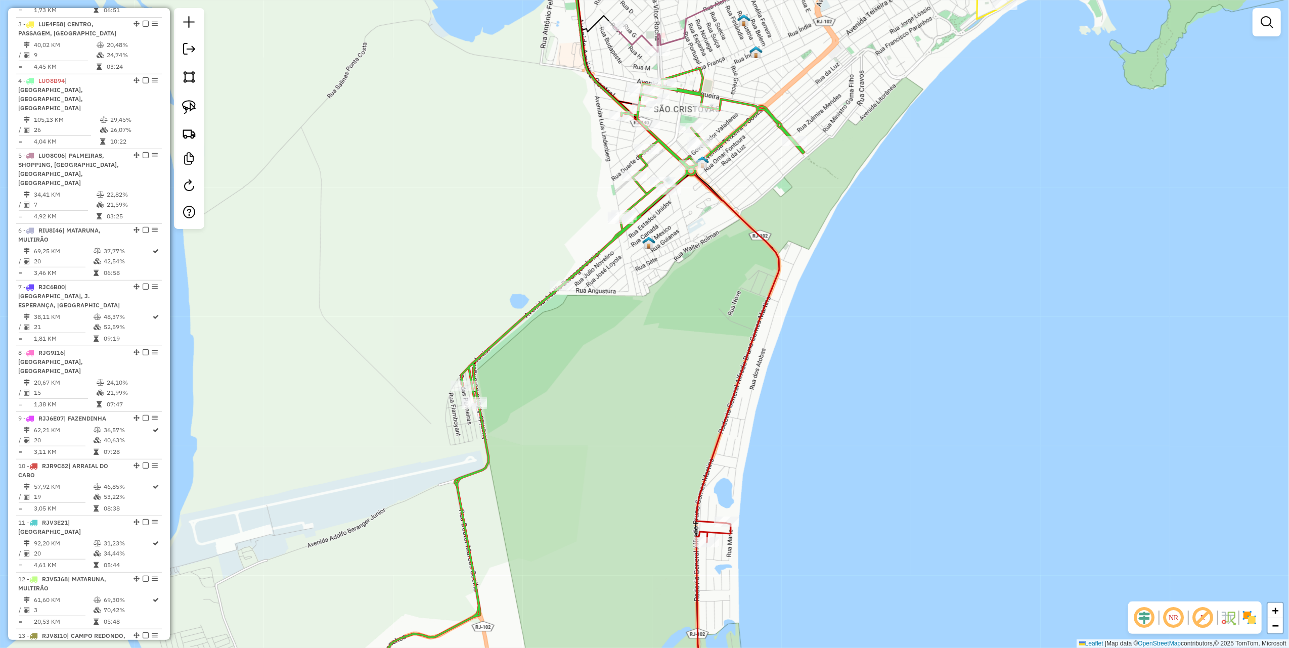
click at [682, 182] on icon at bounding box center [518, 391] width 574 height 646
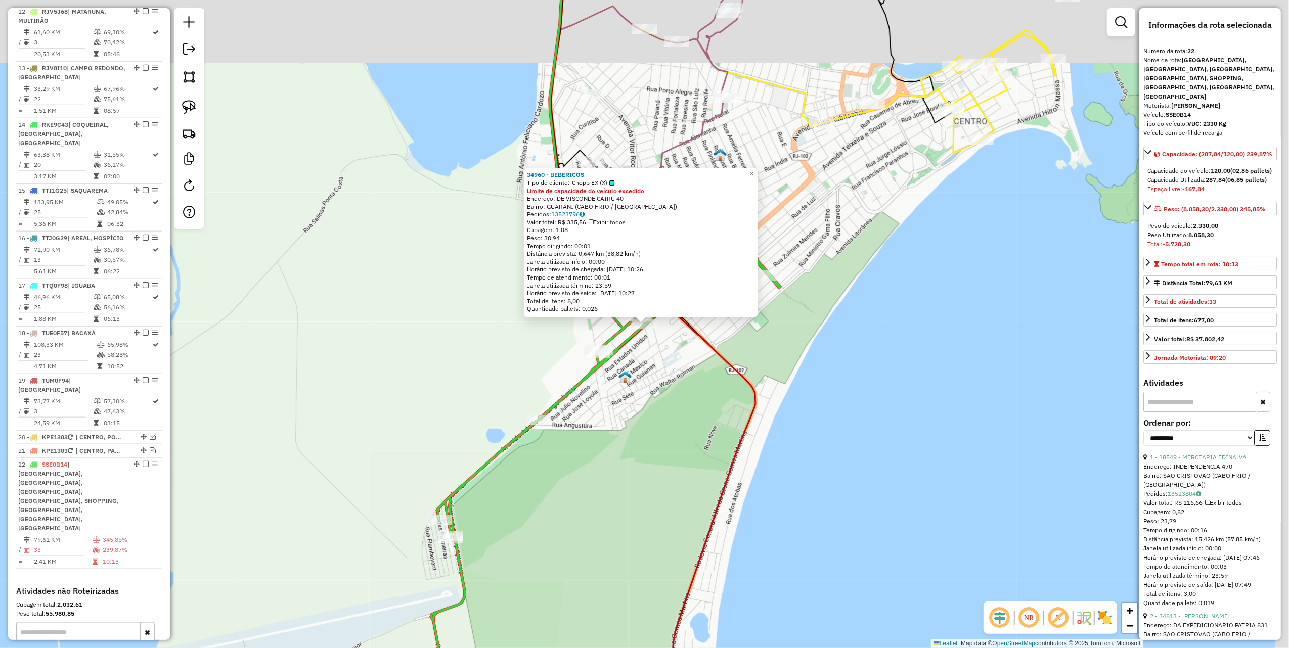
scroll to position [1108, 0]
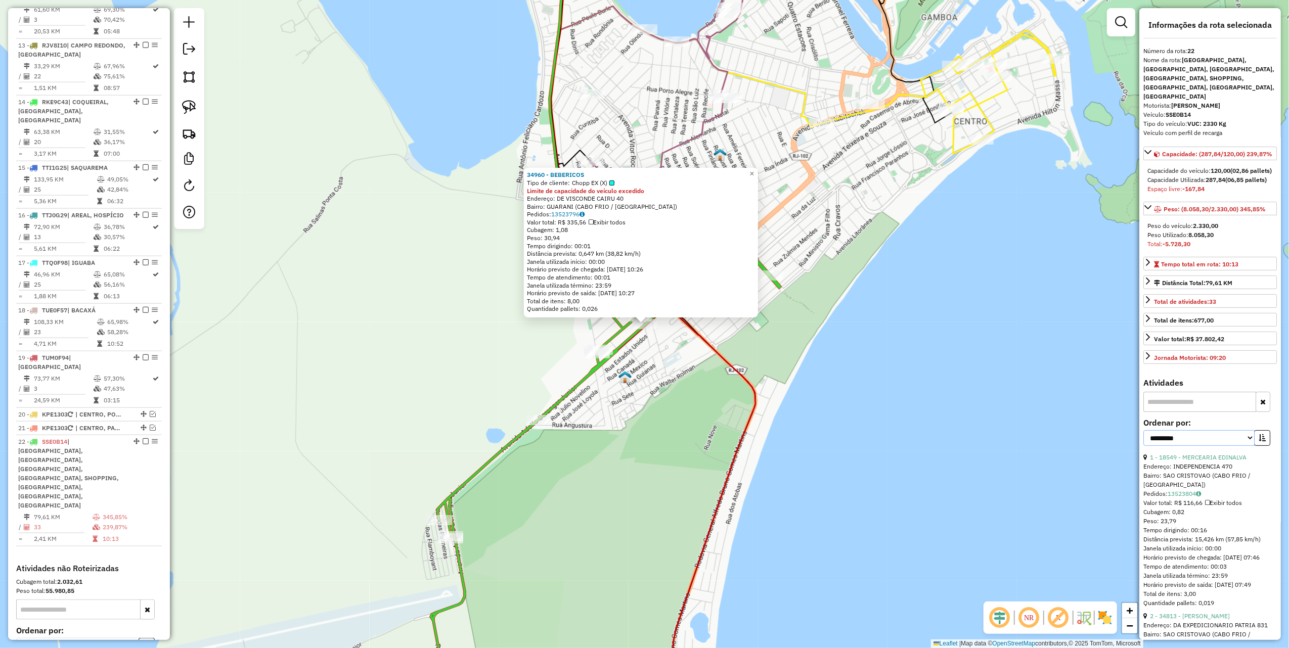
drag, startPoint x: 1225, startPoint y: 455, endPoint x: 1222, endPoint y: 467, distance: 12.4
click at [1225, 446] on select "**********" at bounding box center [1199, 438] width 111 height 16
select select "*********"
click at [1144, 446] on select "**********" at bounding box center [1199, 438] width 111 height 16
click at [1259, 442] on icon "button" at bounding box center [1262, 438] width 7 height 7
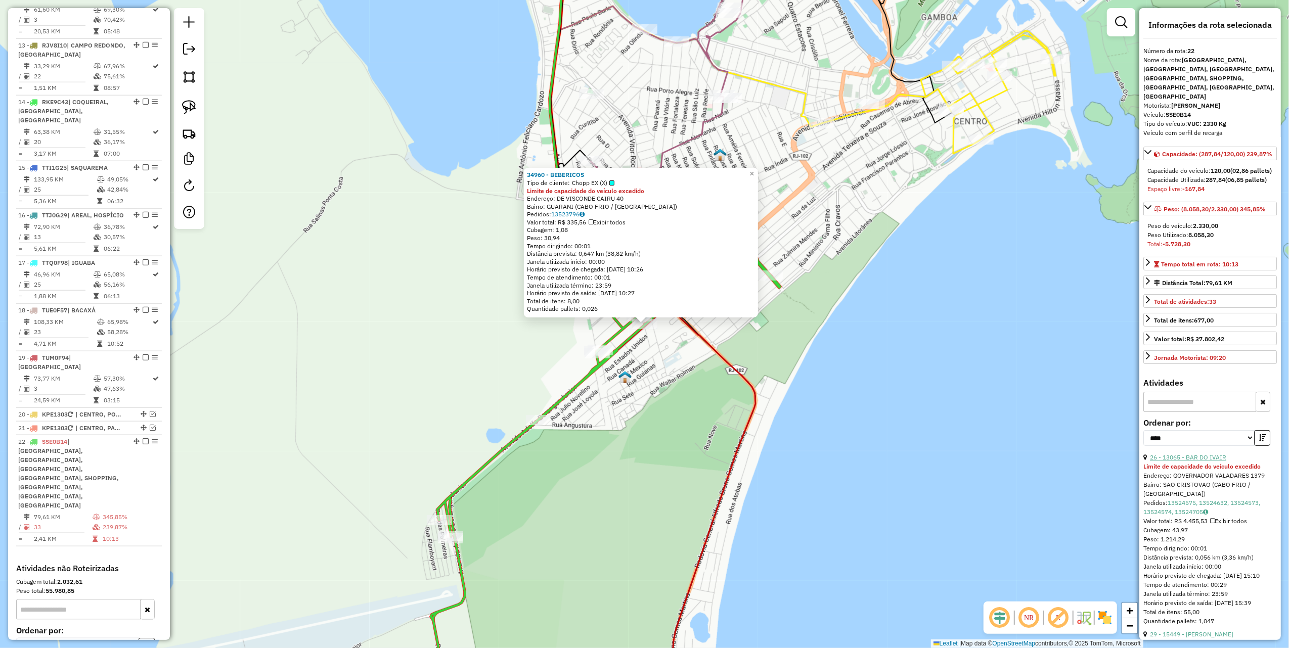
click at [1219, 461] on link "26 - 13065 - BAR DO IVAIR" at bounding box center [1188, 458] width 76 height 8
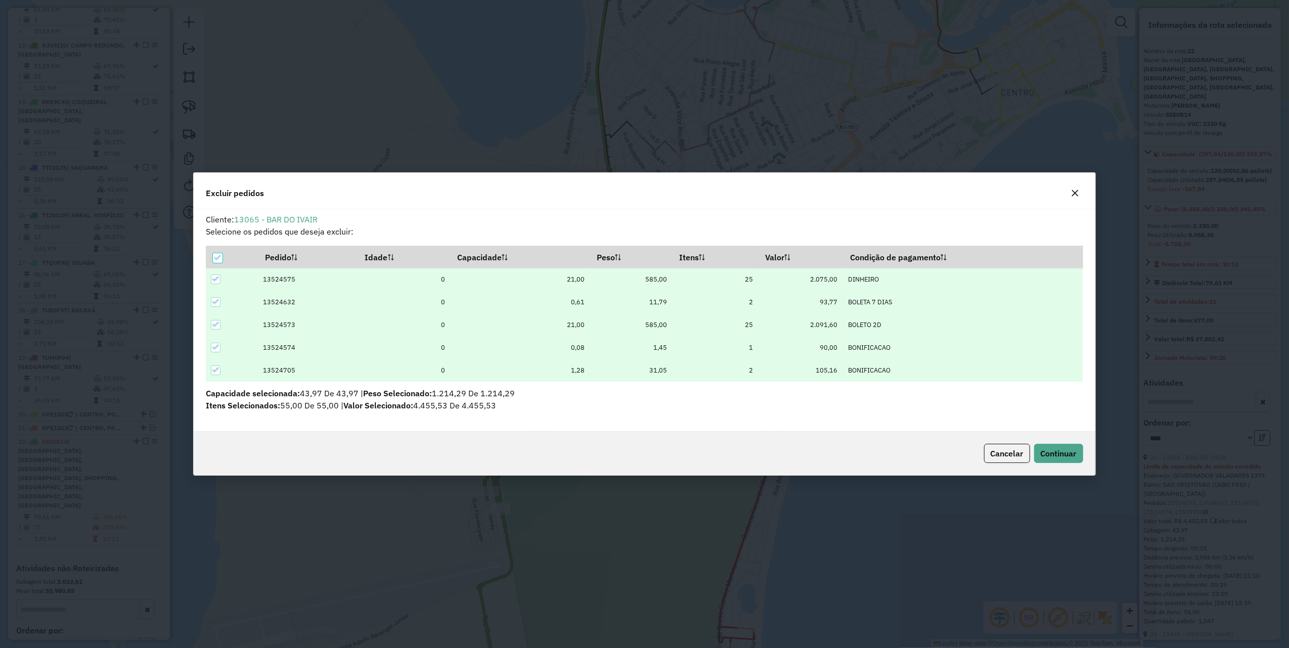
scroll to position [0, 0]
click at [1070, 451] on span "Continuar" at bounding box center [1059, 454] width 36 height 10
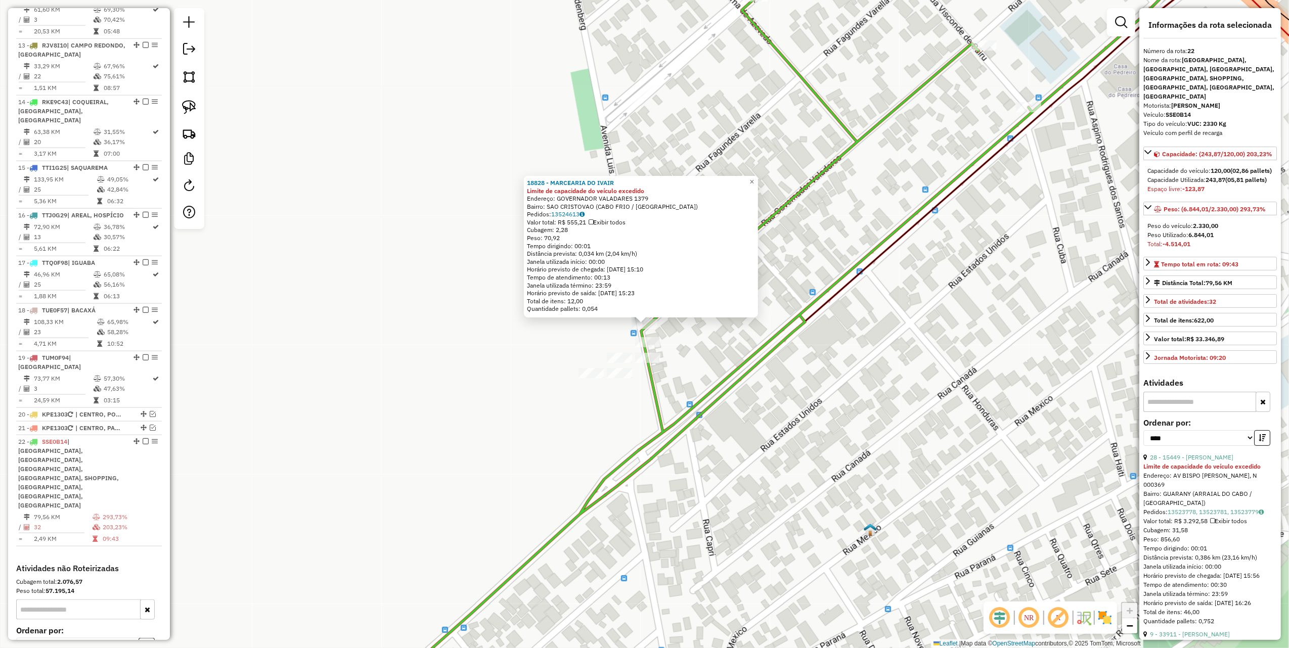
click at [698, 341] on div "18828 - MARCEARIA DO IVAIR Limite de capacidade do veículo excedido Endereço: G…" at bounding box center [644, 324] width 1289 height 648
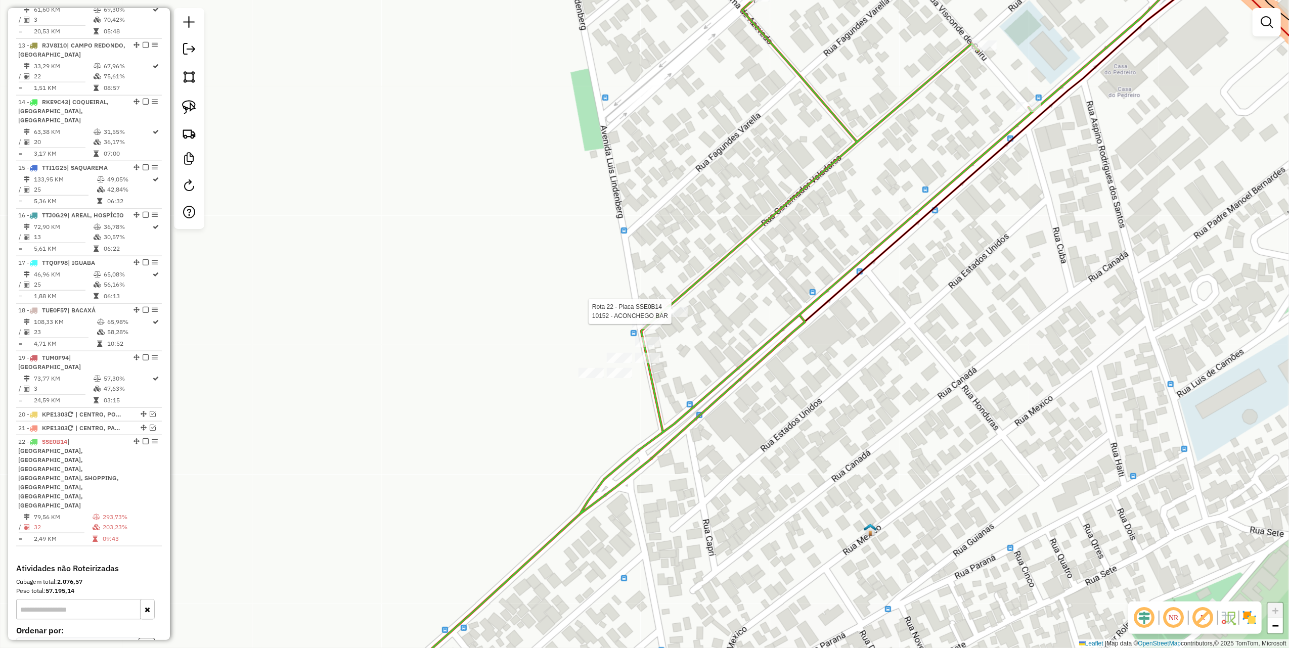
select select "*********"
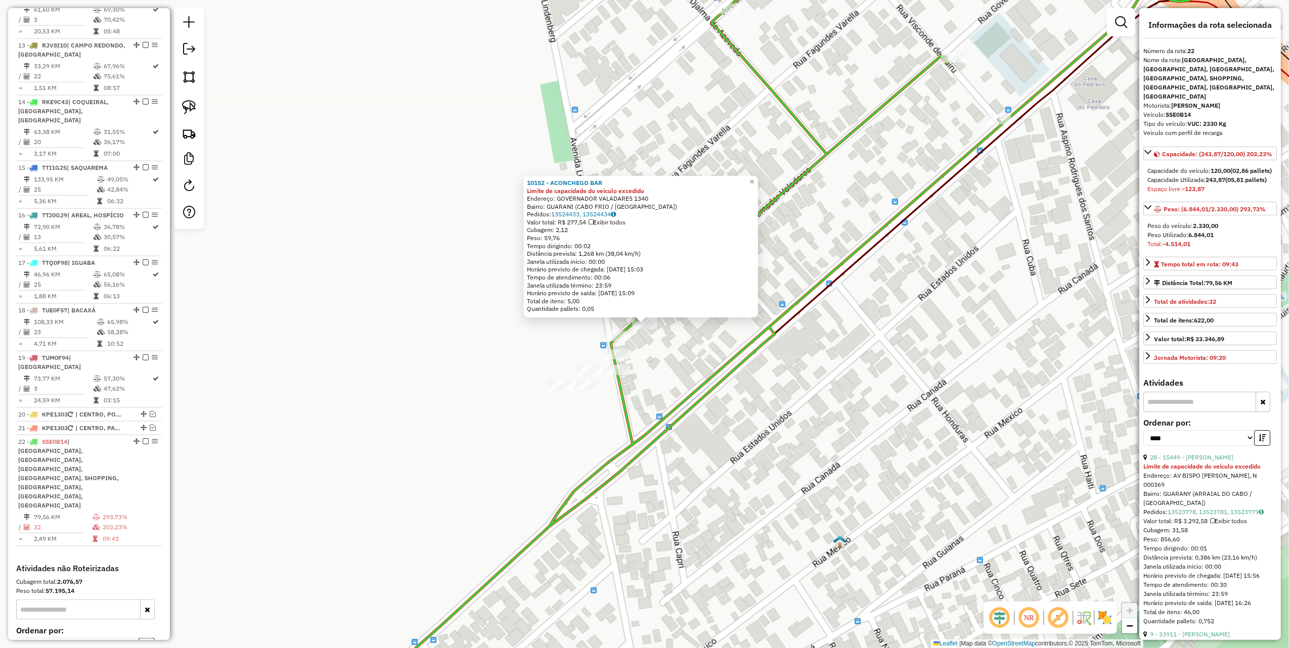
click at [1218, 462] on div "28 - 15449 - ZENANDE ANTUNES VIEI" at bounding box center [1211, 457] width 134 height 9
click at [1213, 461] on link "28 - 15449 - ZENANDE ANTUNES VIEI" at bounding box center [1191, 458] width 83 height 8
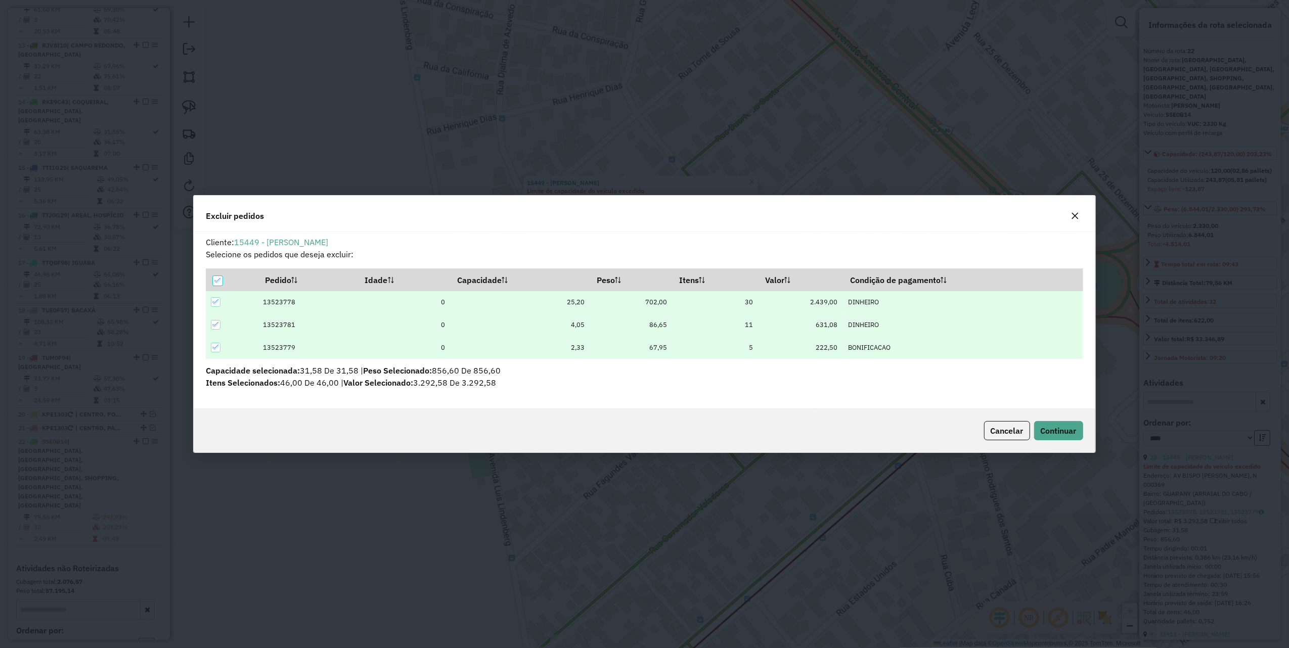
scroll to position [5, 3]
click at [1057, 429] on span "Continuar" at bounding box center [1059, 431] width 36 height 10
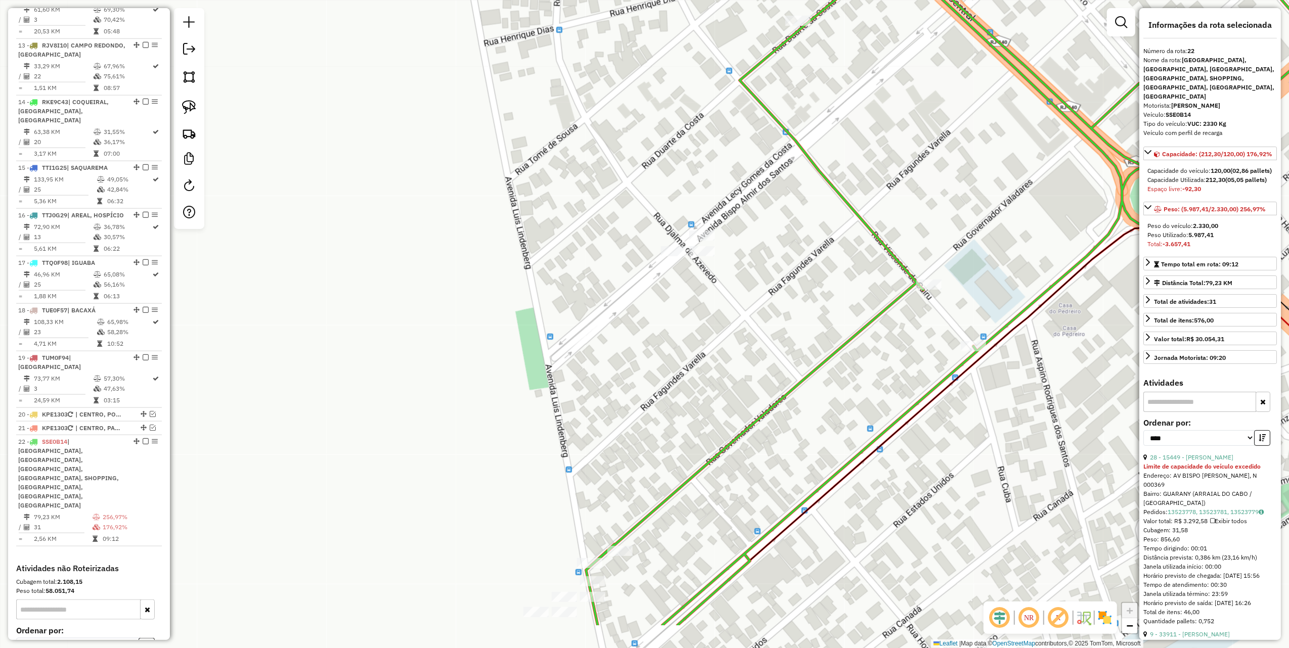
drag, startPoint x: 593, startPoint y: 482, endPoint x: 677, endPoint y: 440, distance: 93.7
click at [665, 353] on div "Janela de atendimento Grade de atendimento Capacidade Transportadoras Veículos …" at bounding box center [644, 324] width 1289 height 648
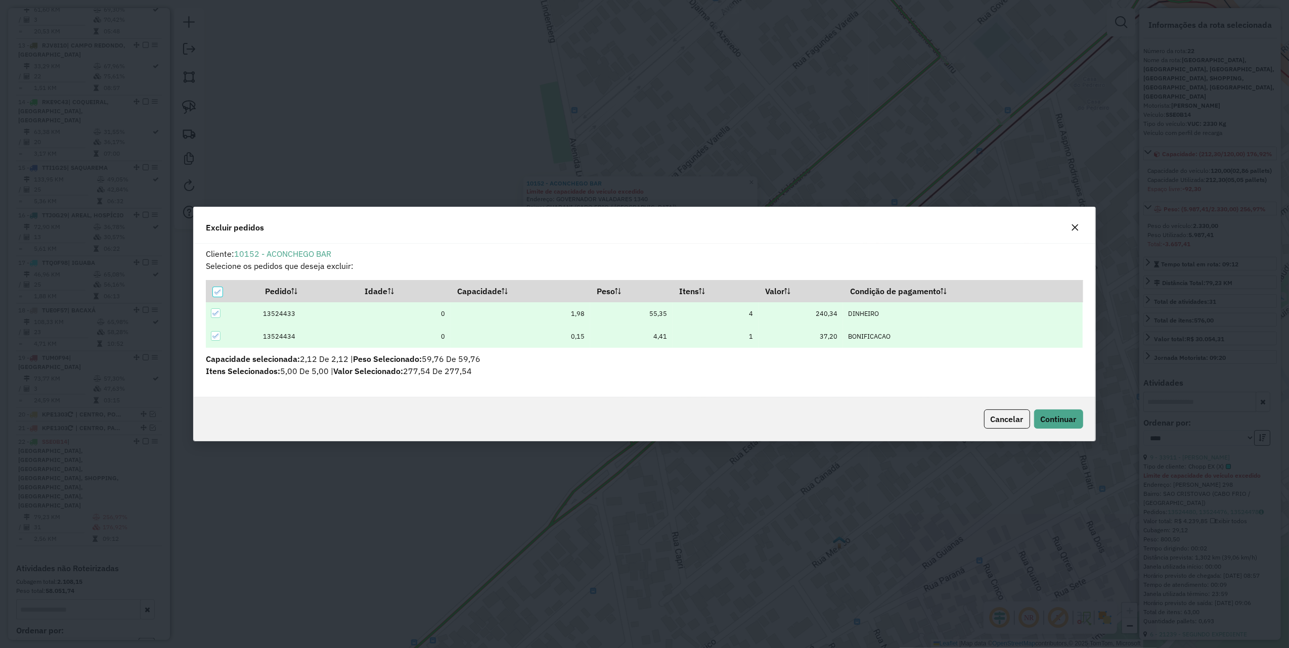
scroll to position [0, 0]
click at [1061, 423] on span "Continuar" at bounding box center [1059, 419] width 36 height 10
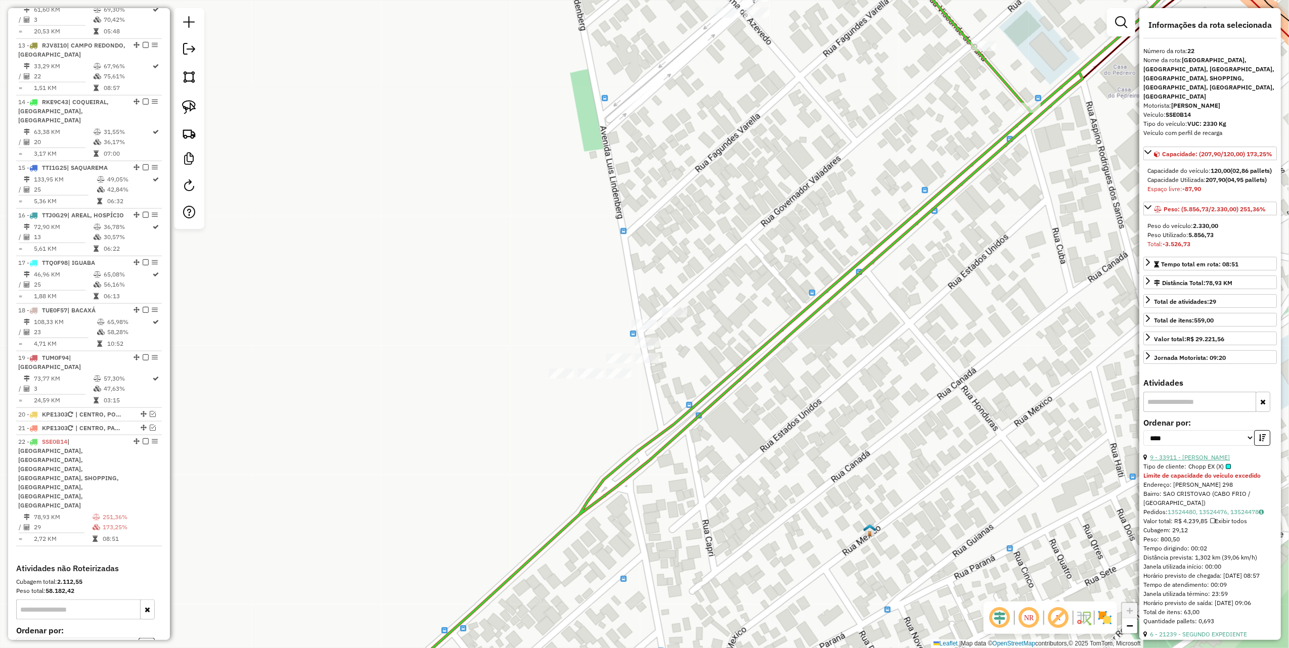
click at [1196, 461] on link "9 - 33911 - JOSELIA ROCHA" at bounding box center [1190, 458] width 80 height 8
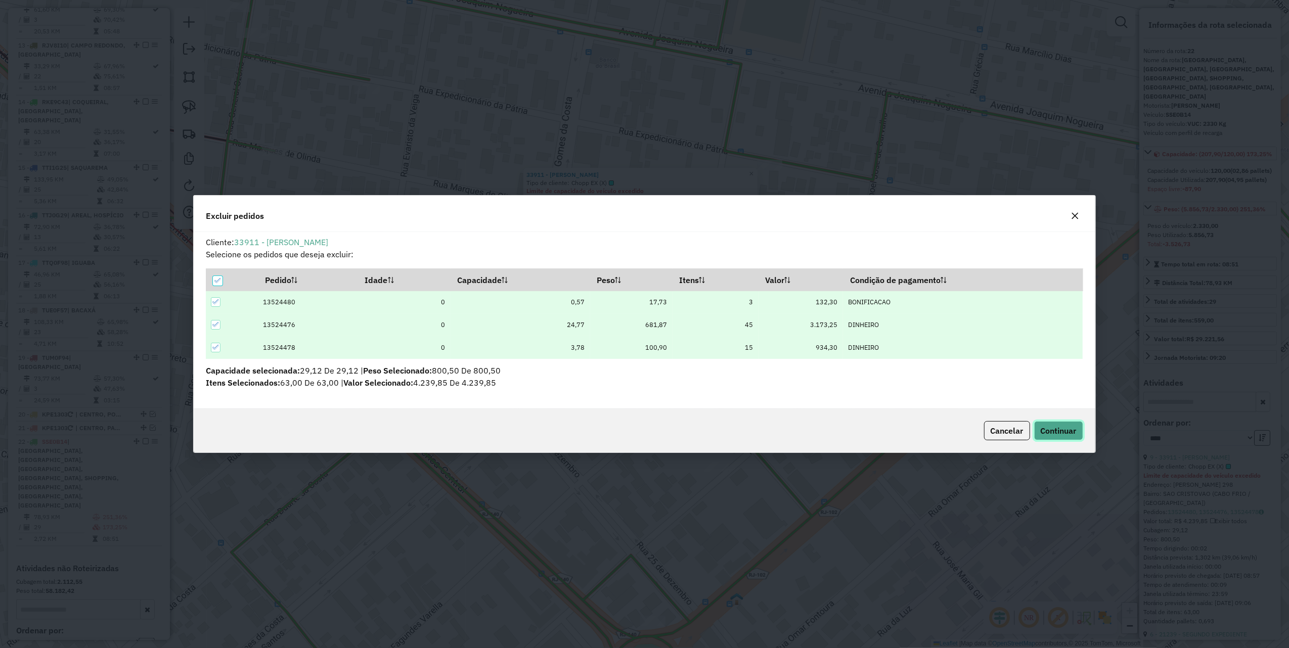
click at [1052, 429] on span "Continuar" at bounding box center [1059, 431] width 36 height 10
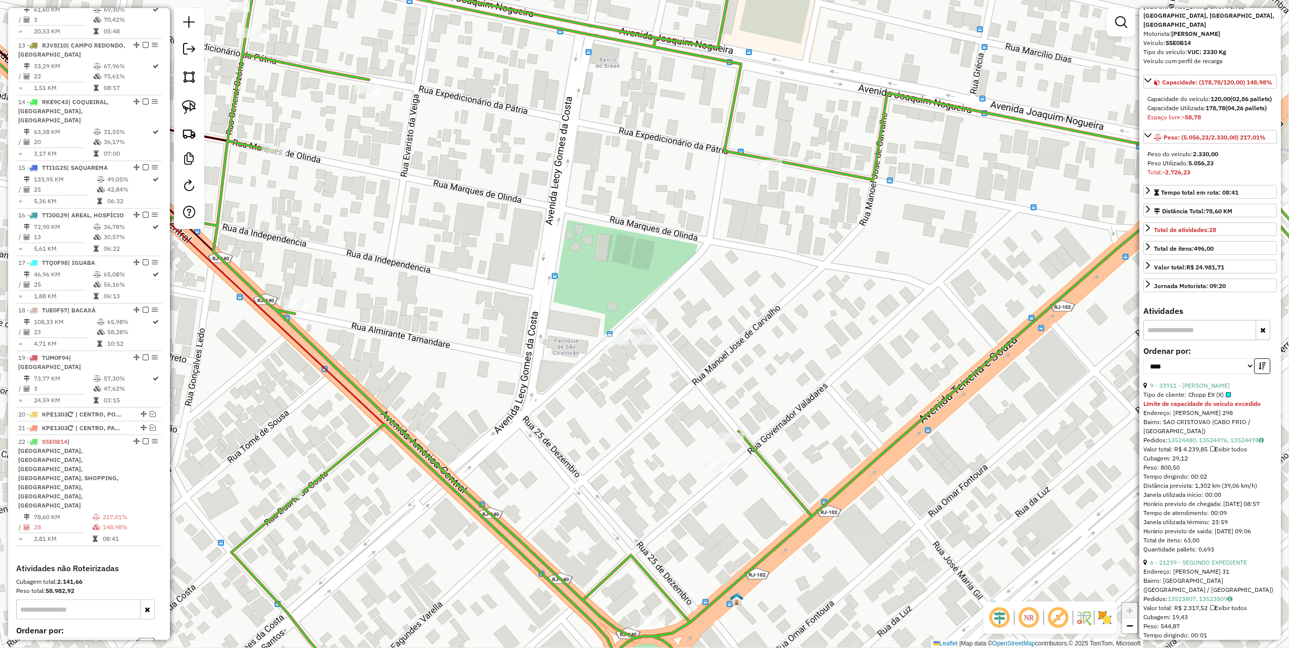
scroll to position [135, 0]
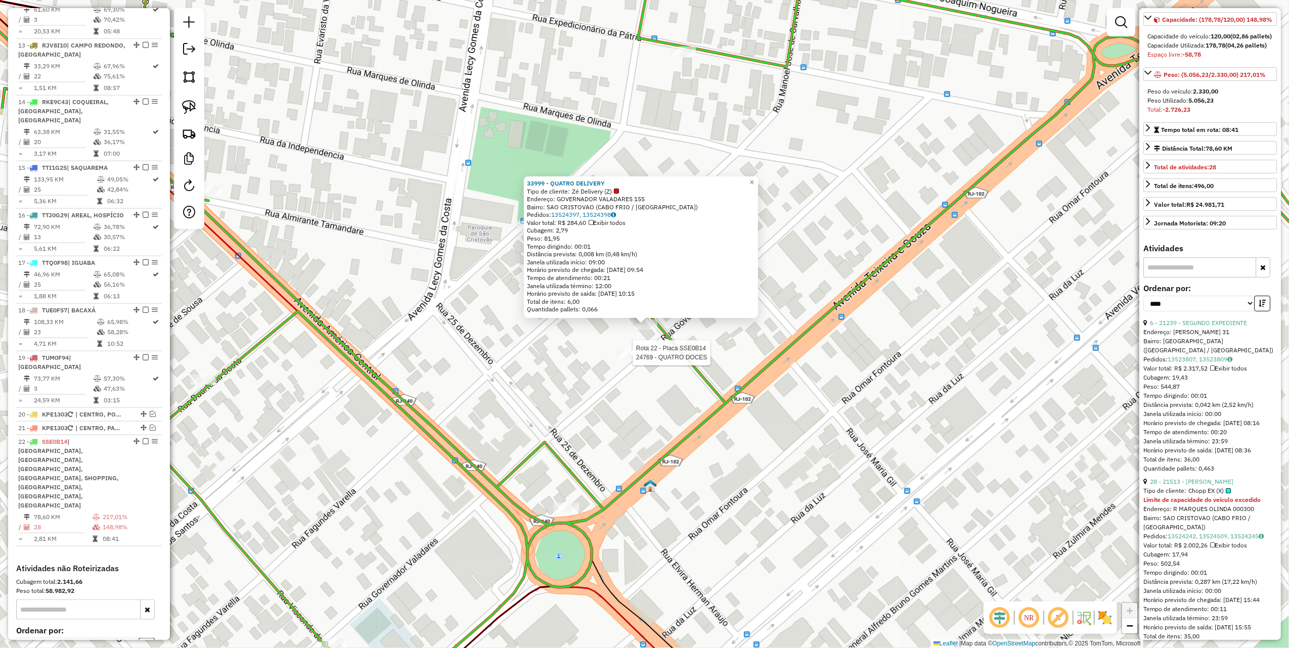
click at [634, 359] on div at bounding box center [629, 354] width 25 height 10
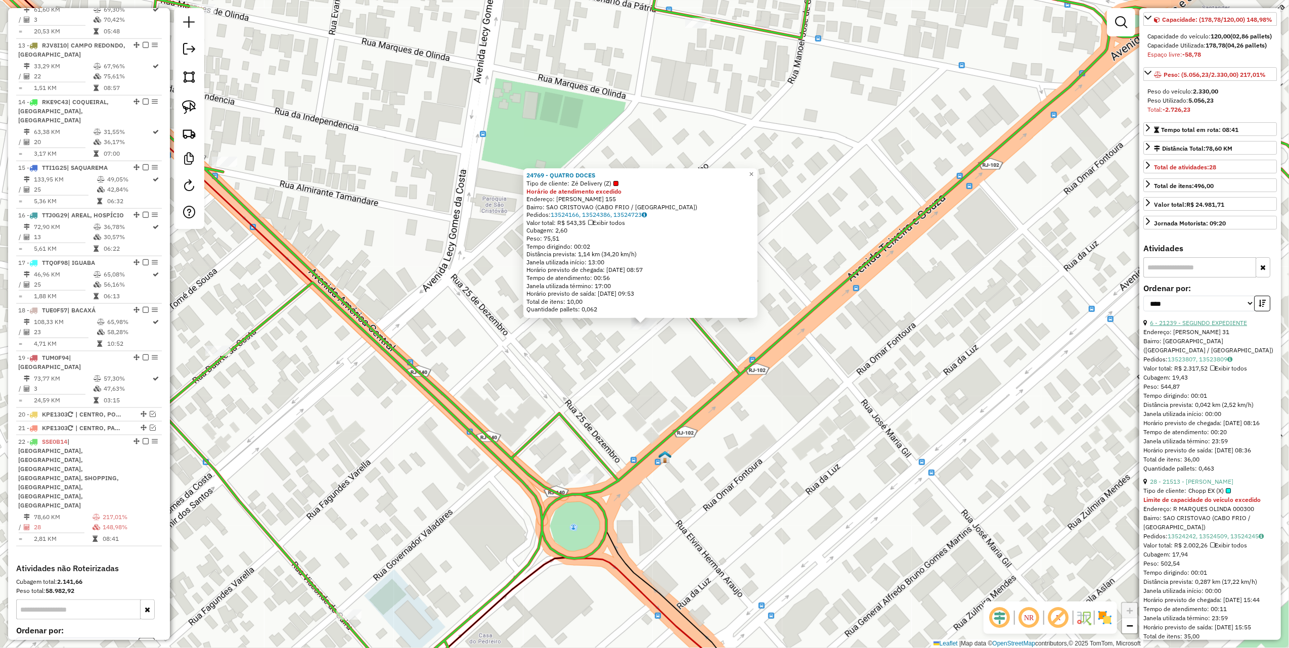
click at [1199, 327] on link "6 - 21239 - SEGUNDO EXPEDIENTE" at bounding box center [1198, 323] width 97 height 8
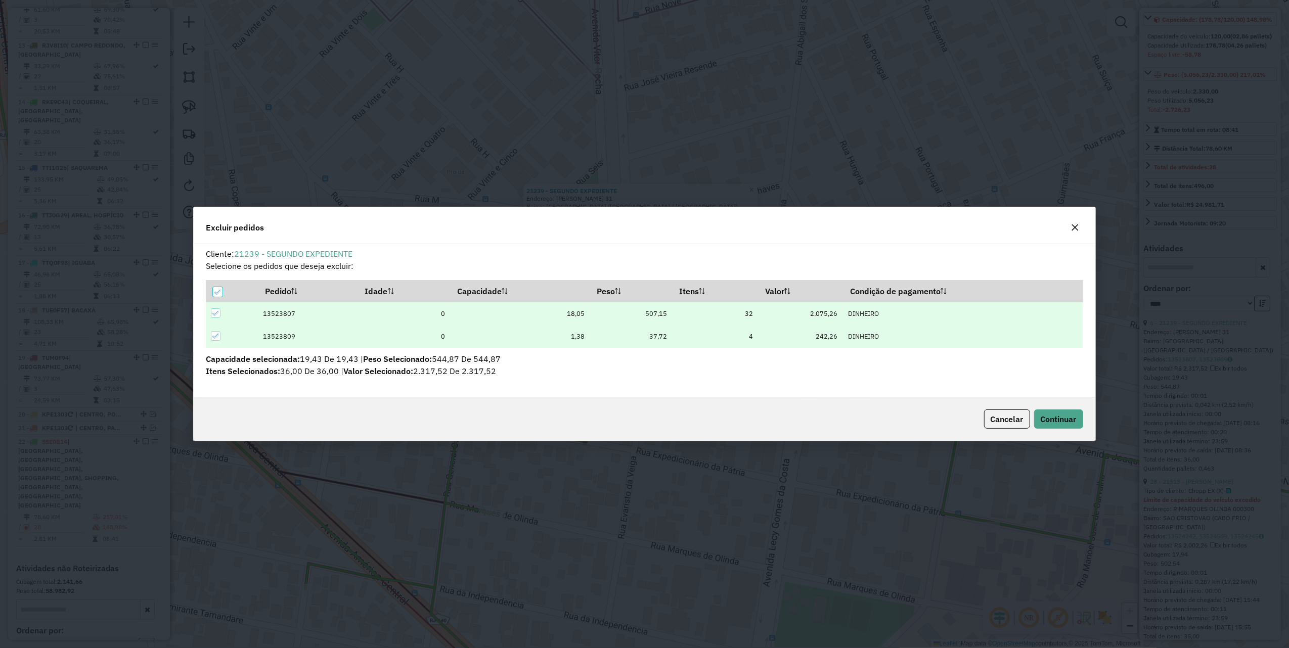
scroll to position [0, 0]
click at [1072, 415] on span "Continuar" at bounding box center [1059, 419] width 36 height 10
click at [1075, 423] on span "Continuar" at bounding box center [1059, 419] width 36 height 10
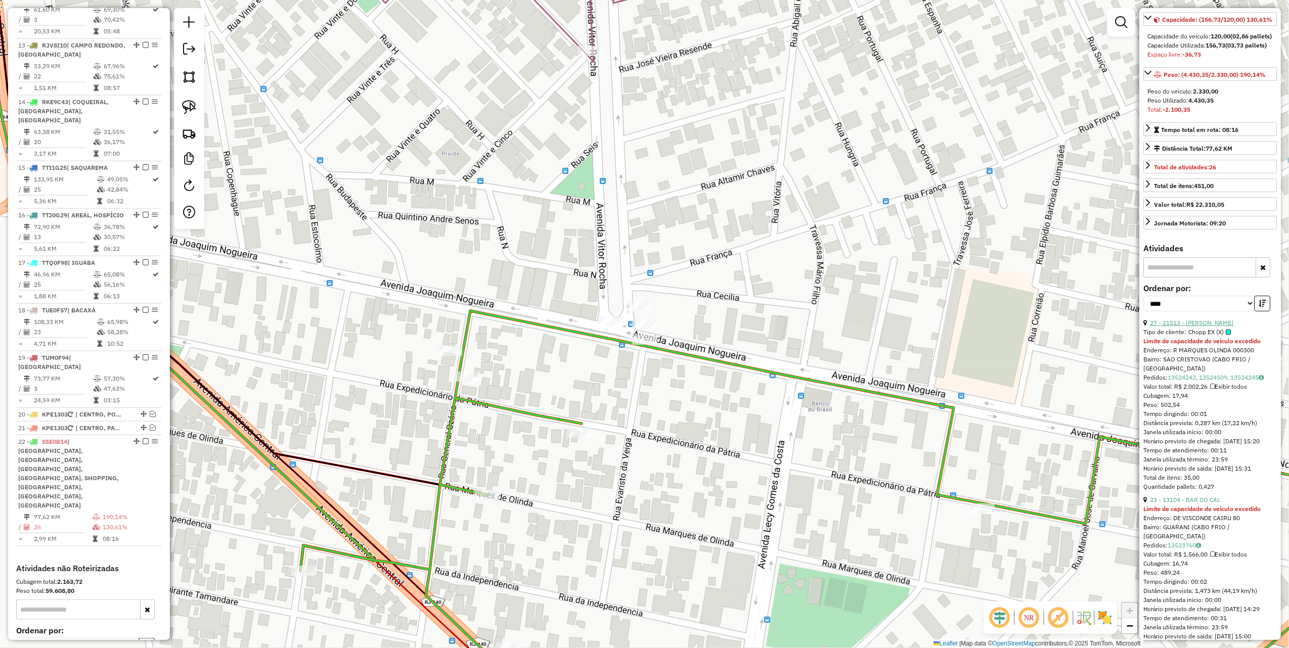
click at [1204, 327] on link "27 - 21513 - ERDELEY RIBEIRO SOAR" at bounding box center [1191, 323] width 83 height 8
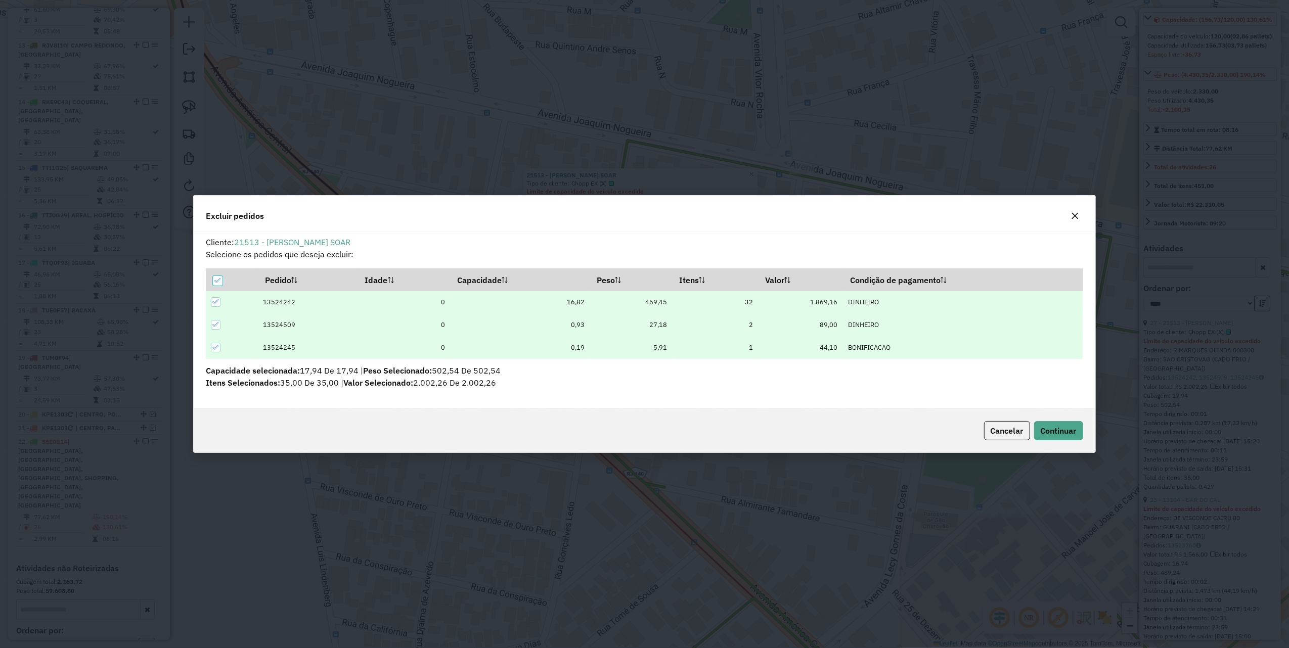
scroll to position [5, 3]
click at [1063, 424] on button "Continuar" at bounding box center [1058, 430] width 49 height 19
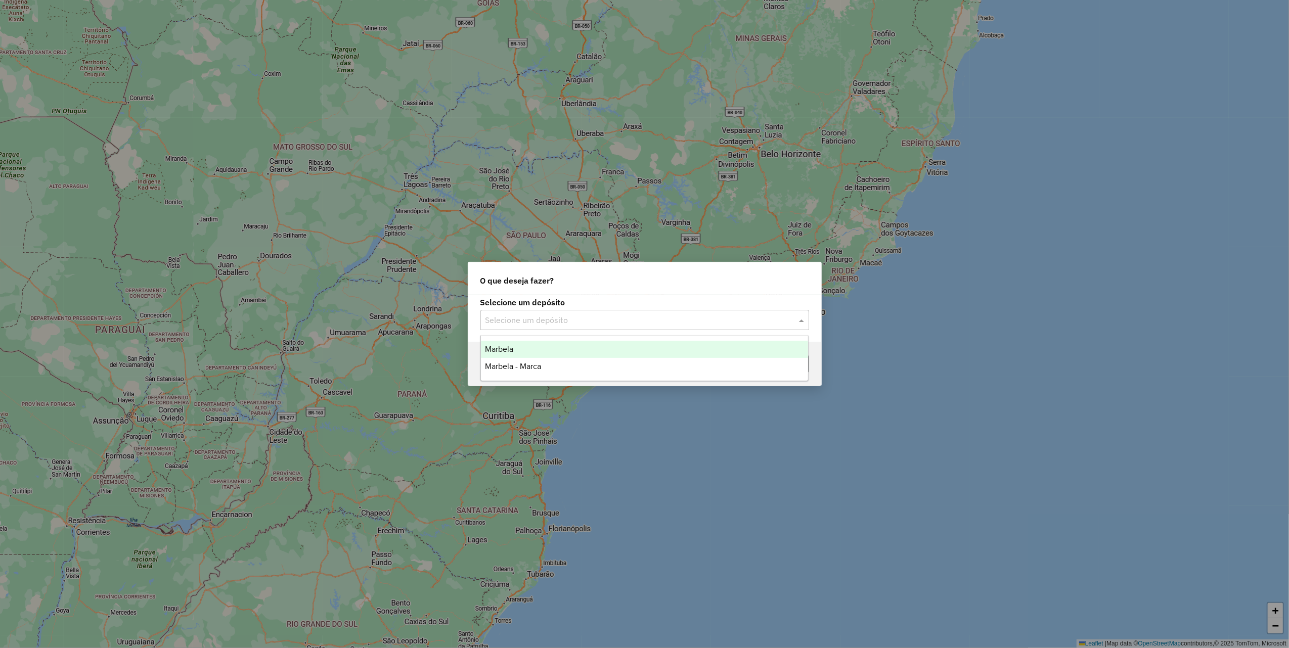
click at [599, 317] on input "text" at bounding box center [635, 321] width 298 height 12
click at [553, 365] on div "Marbela - Marca" at bounding box center [644, 366] width 327 height 17
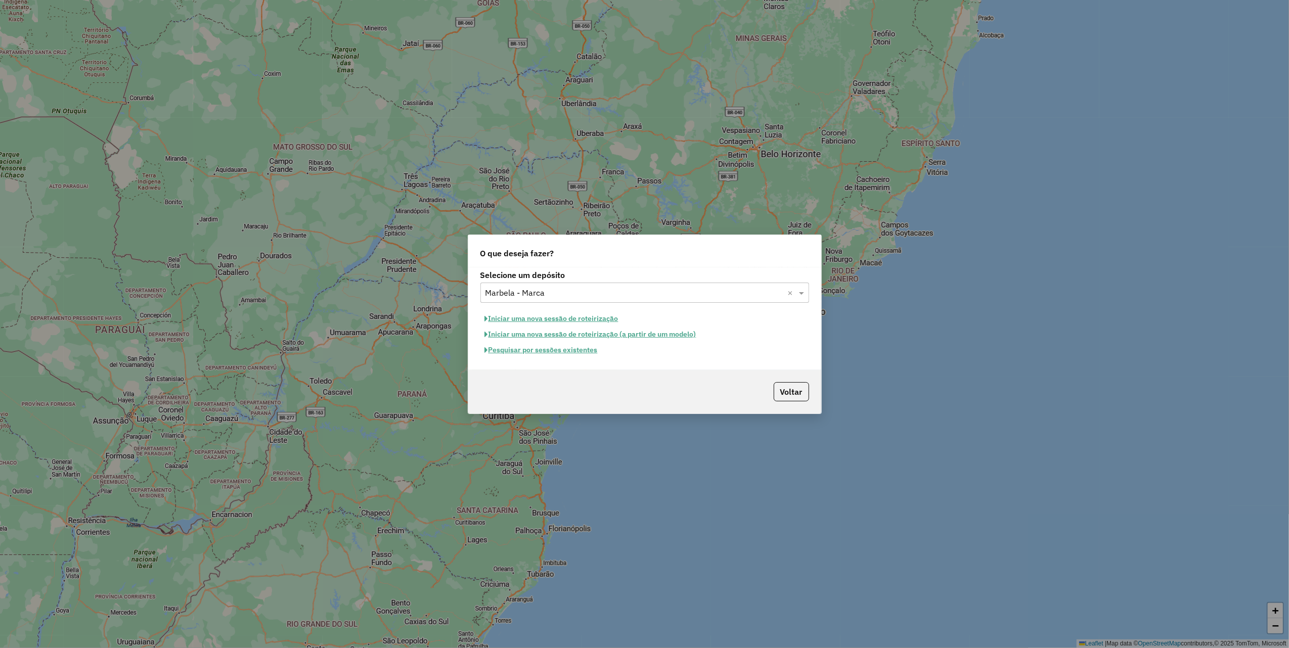
click at [567, 314] on button "Iniciar uma nova sessão de roteirização" at bounding box center [552, 319] width 143 height 16
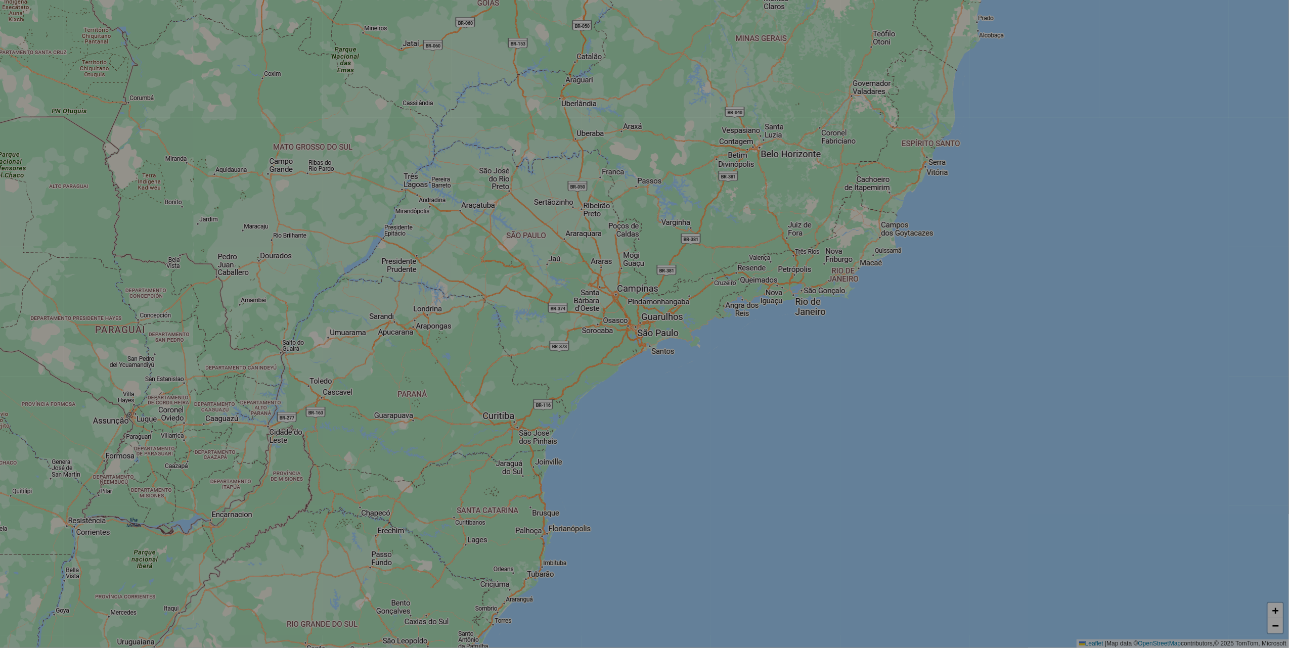
select select "*"
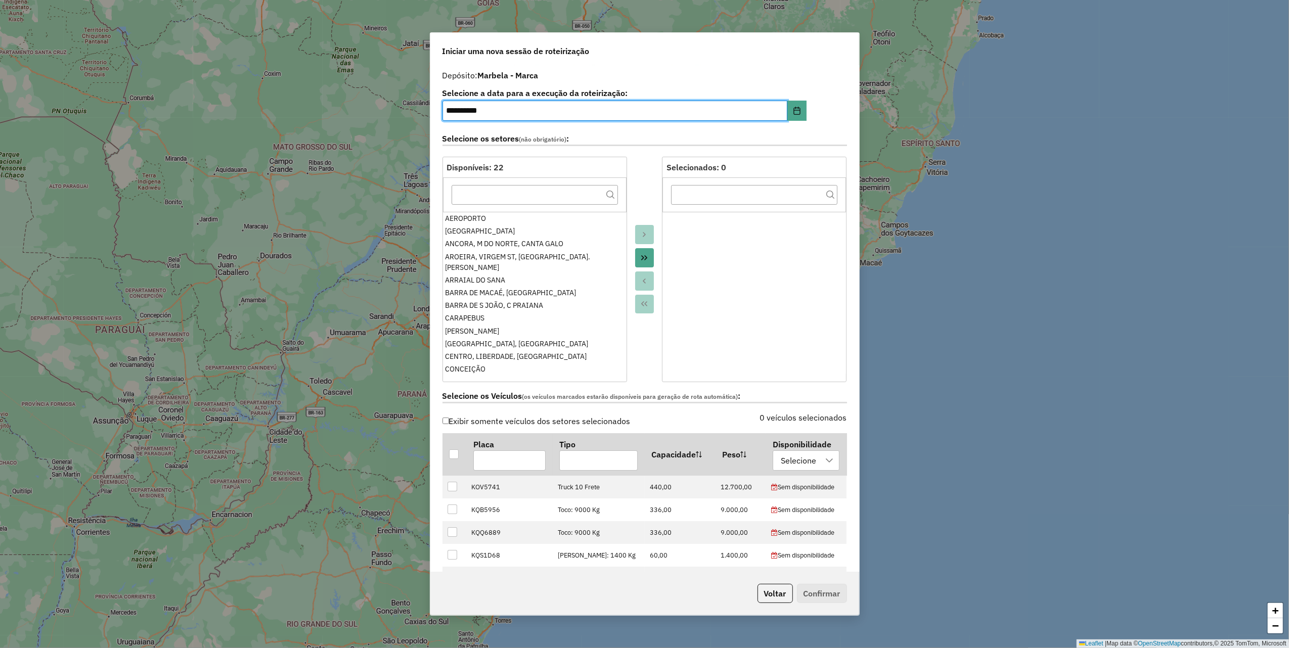
click at [640, 256] on icon "Move All to Target" at bounding box center [644, 258] width 8 height 8
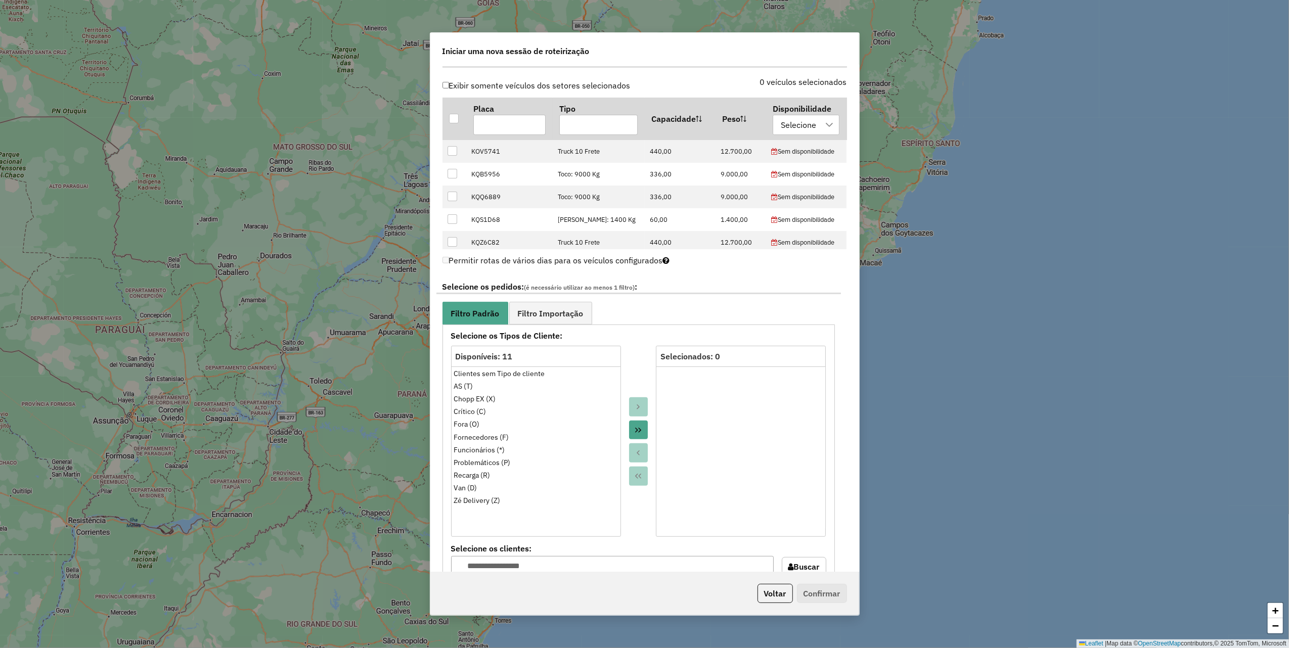
scroll to position [337, 0]
click at [796, 120] on div "Selecione" at bounding box center [798, 123] width 42 height 19
click at [785, 170] on div "disponibilidade marca" at bounding box center [782, 173] width 10 height 10
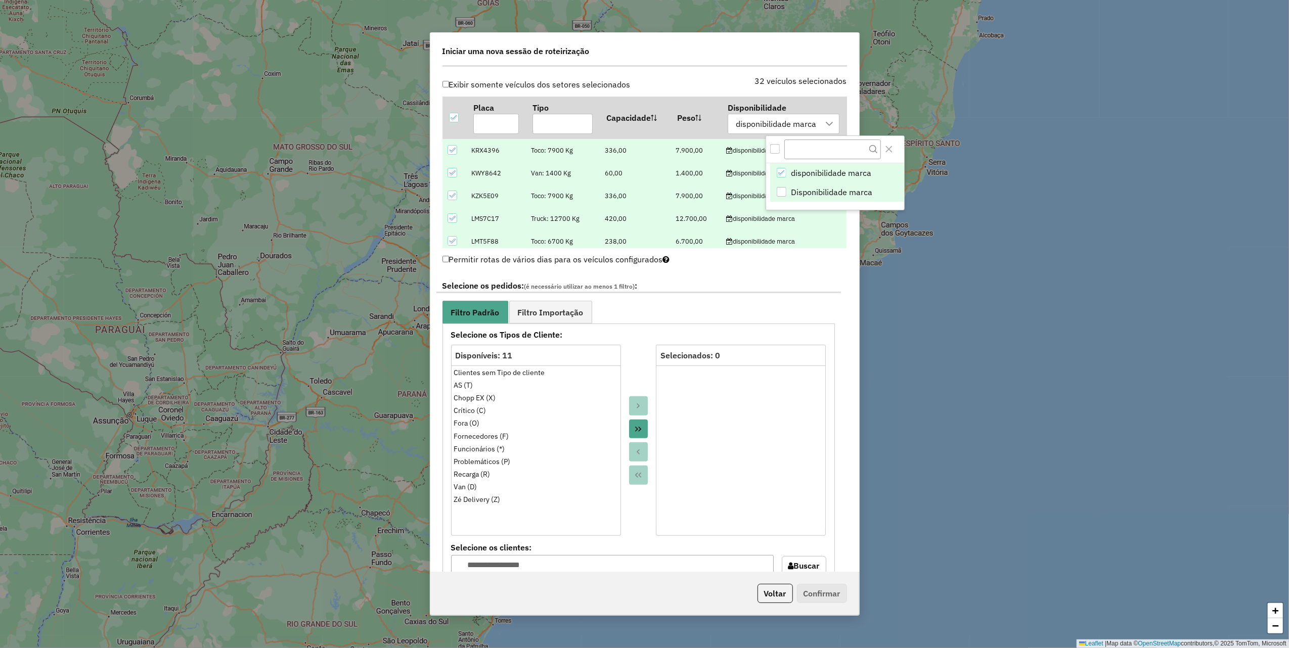
click at [781, 186] on li "Disponibilidade marca" at bounding box center [837, 192] width 134 height 19
click at [448, 172] on div at bounding box center [453, 173] width 10 height 10
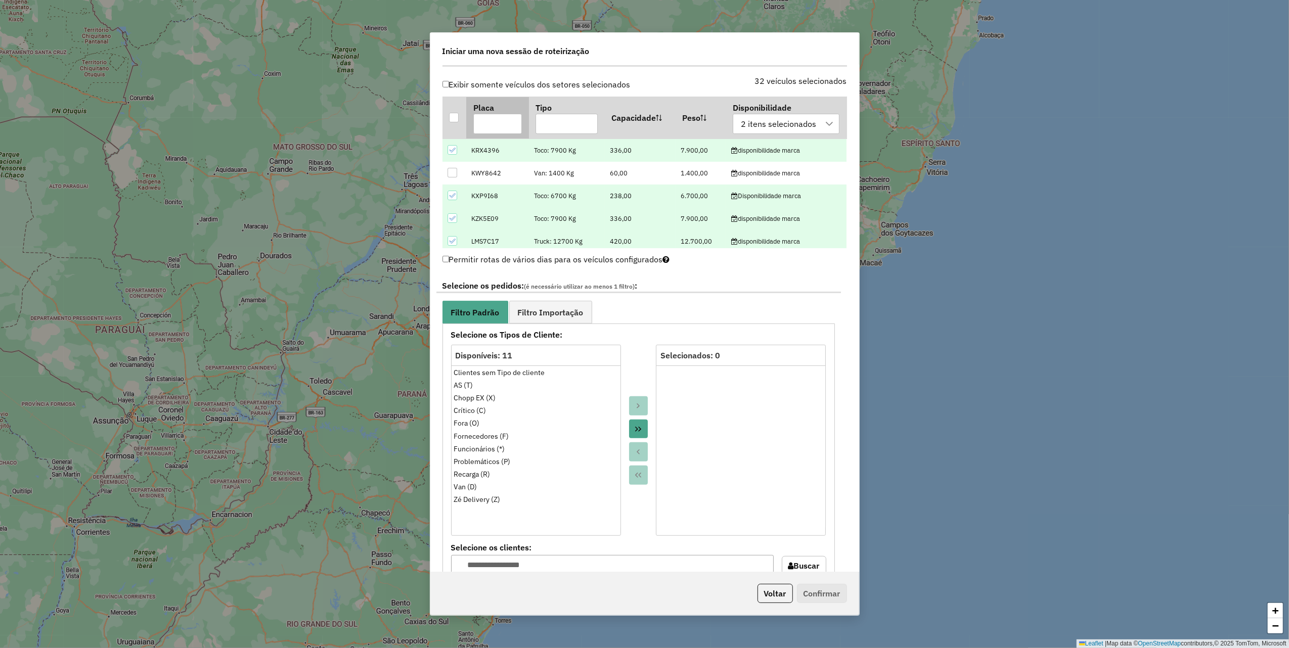
click at [497, 122] on input "text" at bounding box center [497, 124] width 49 height 20
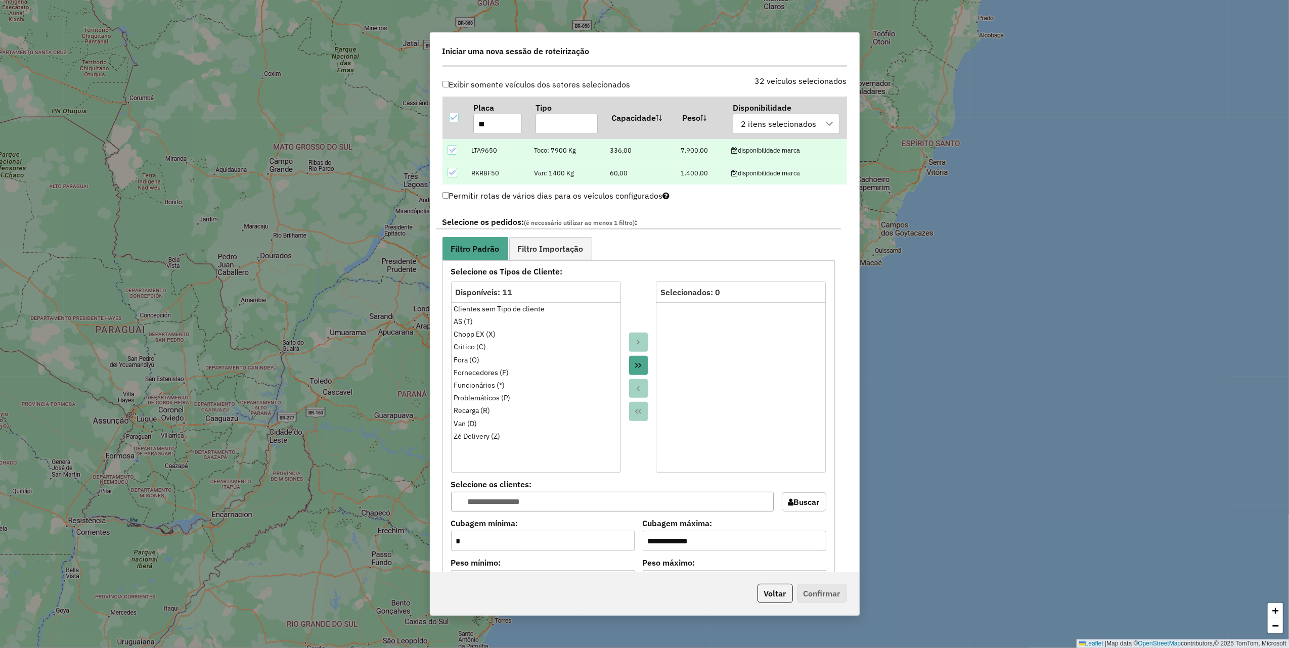
click at [452, 173] on icon at bounding box center [452, 172] width 7 height 7
click at [501, 121] on input "**" at bounding box center [497, 124] width 49 height 20
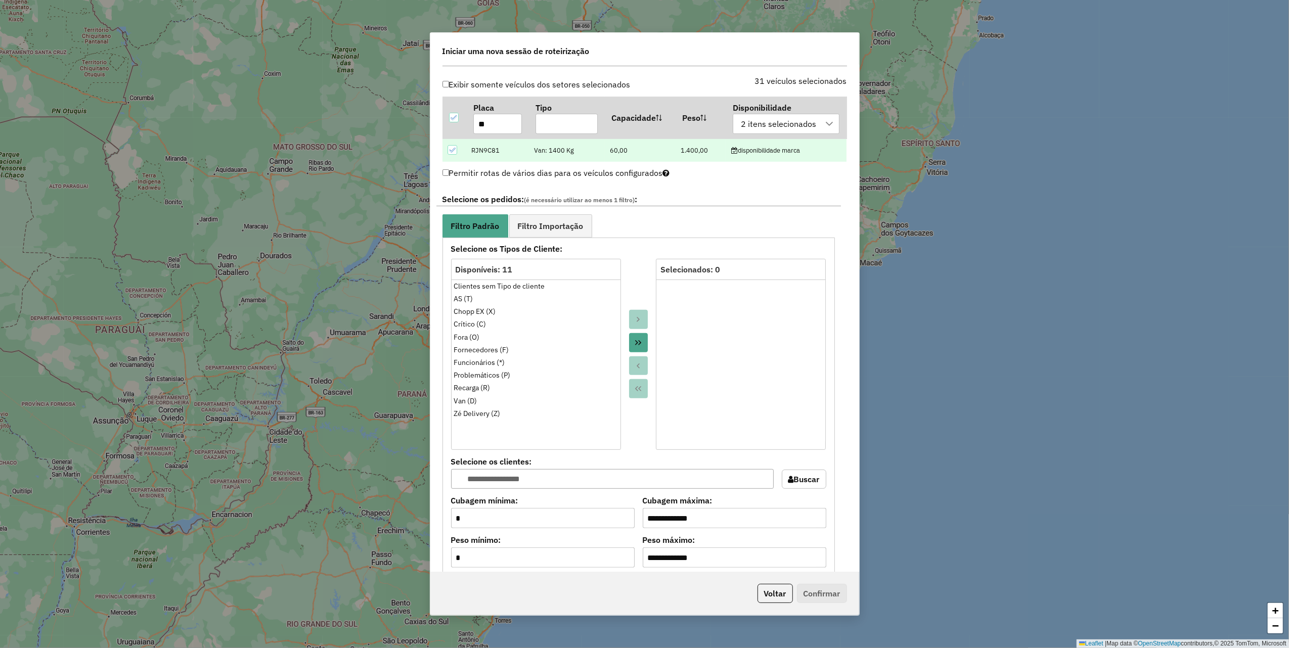
click at [453, 152] on icon at bounding box center [452, 150] width 7 height 5
click at [497, 124] on input "**" at bounding box center [497, 124] width 49 height 20
type input "**"
click at [450, 152] on icon at bounding box center [452, 150] width 7 height 7
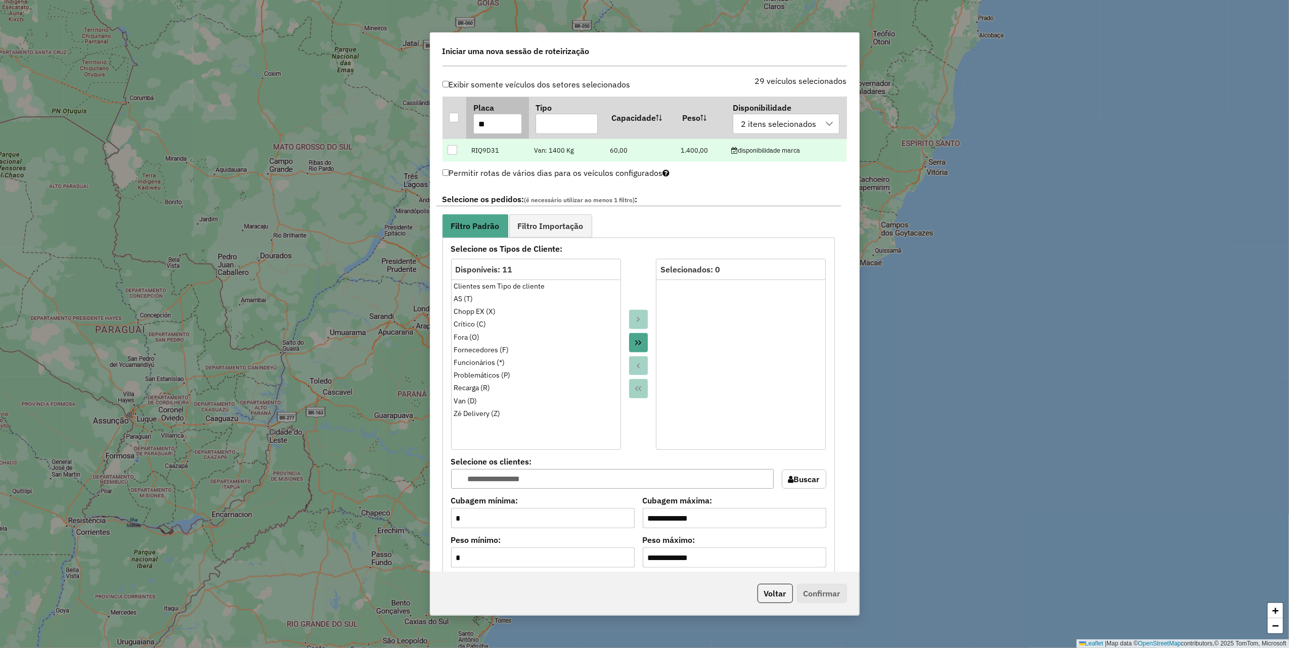
click at [490, 126] on input "**" at bounding box center [497, 124] width 49 height 20
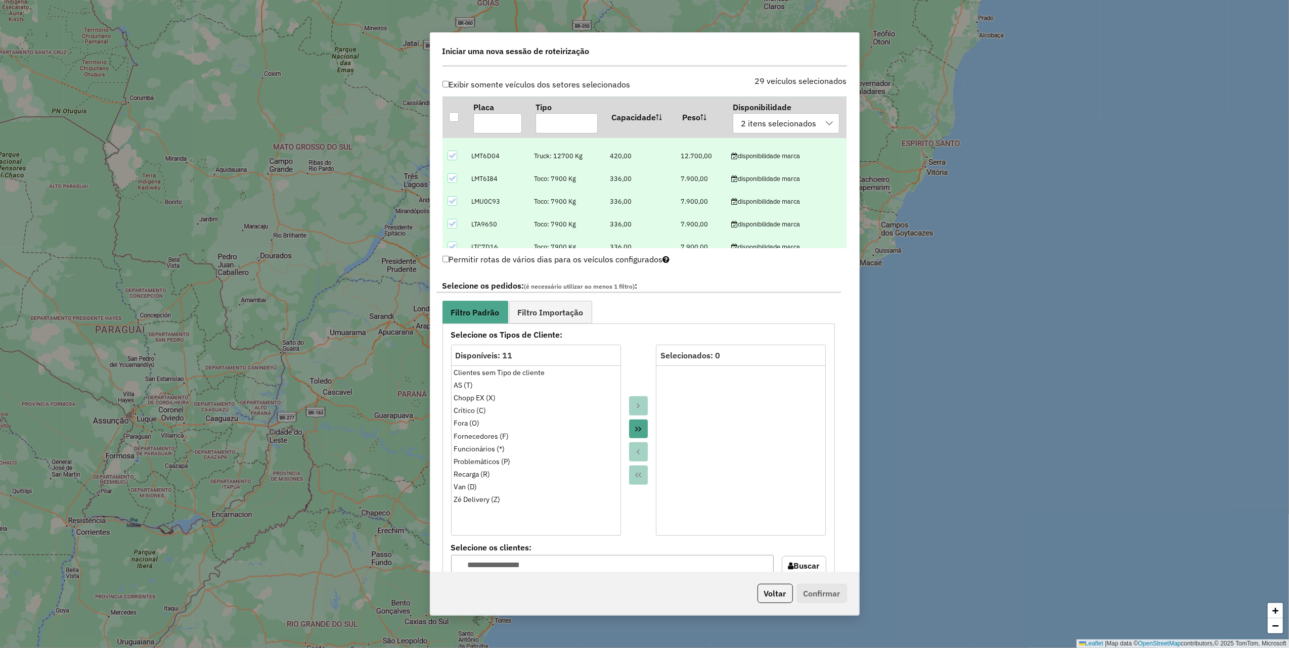
scroll to position [202, 0]
click at [632, 434] on button "Move All to Target" at bounding box center [638, 429] width 19 height 19
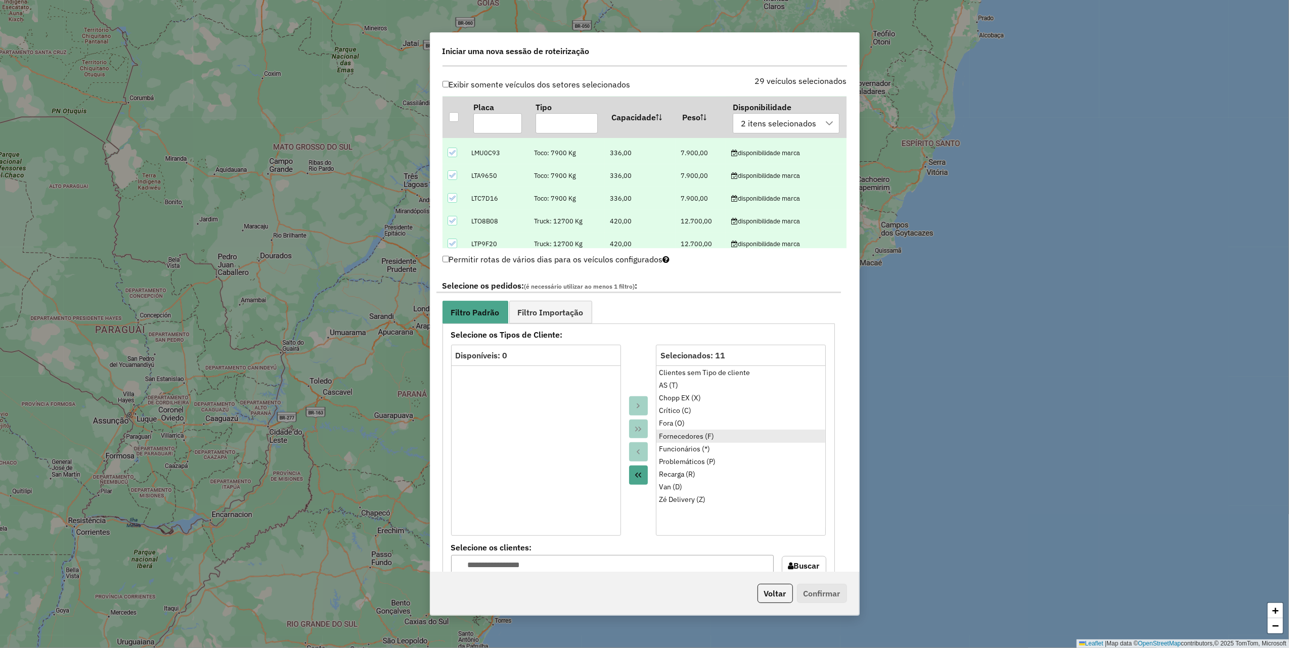
click at [687, 433] on div "Fornecedores (F)" at bounding box center [741, 436] width 164 height 11
click at [642, 450] on button "Move to Source" at bounding box center [638, 452] width 19 height 19
click at [692, 436] on div "Funcionários (*)" at bounding box center [741, 436] width 164 height 11
click at [638, 449] on button "Move to Source" at bounding box center [638, 452] width 19 height 19
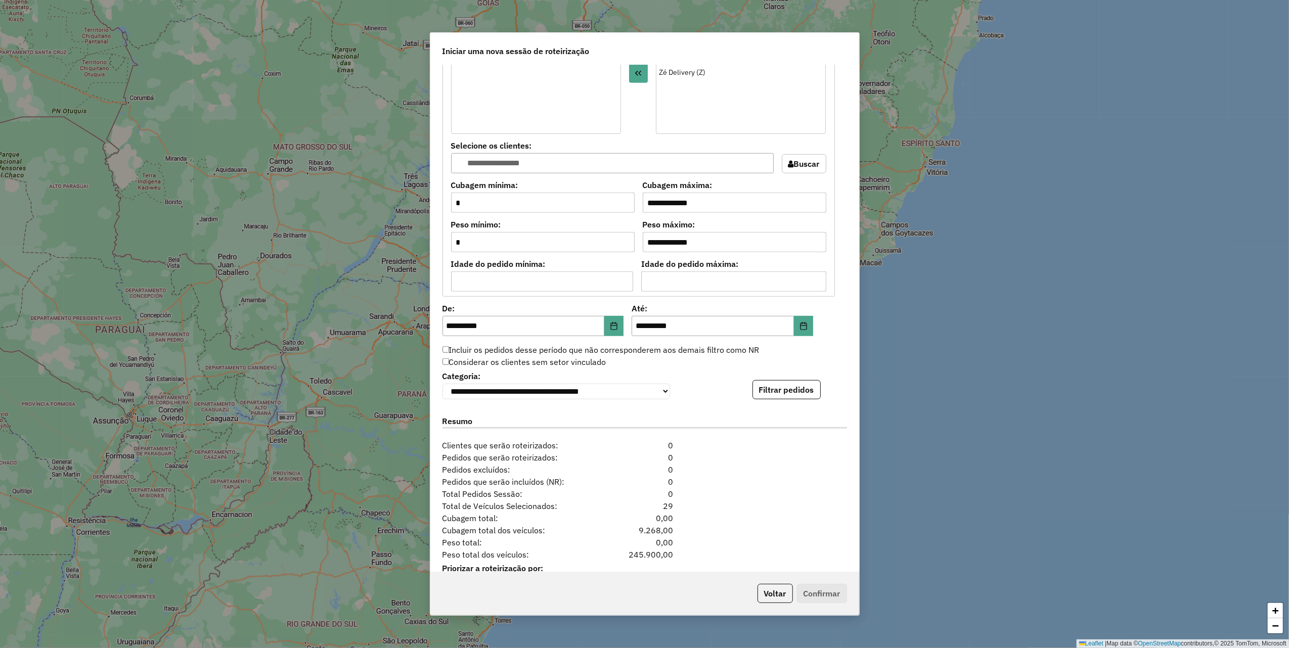
scroll to position [742, 0]
click at [798, 388] on button "Filtrar pedidos" at bounding box center [787, 387] width 68 height 19
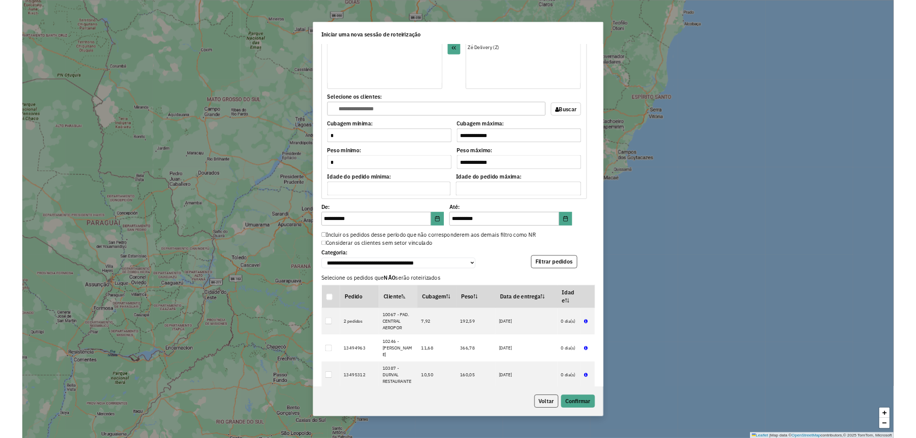
scroll to position [986, 0]
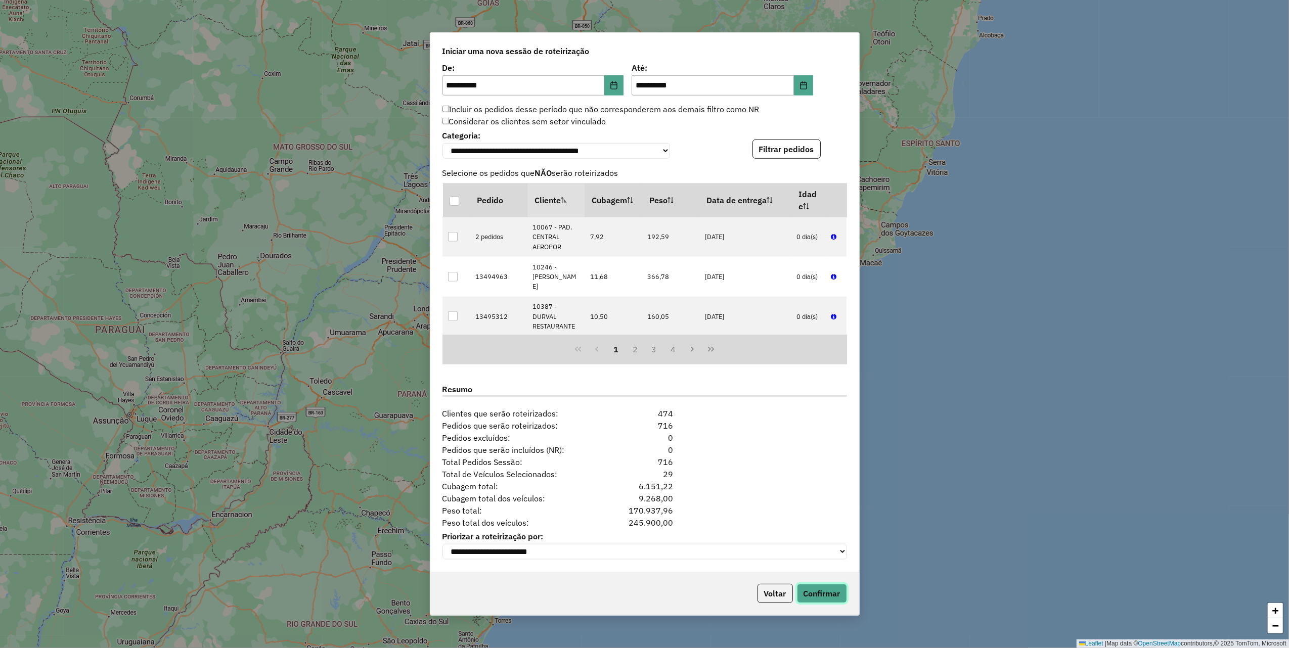
click at [820, 592] on button "Confirmar" at bounding box center [822, 593] width 50 height 19
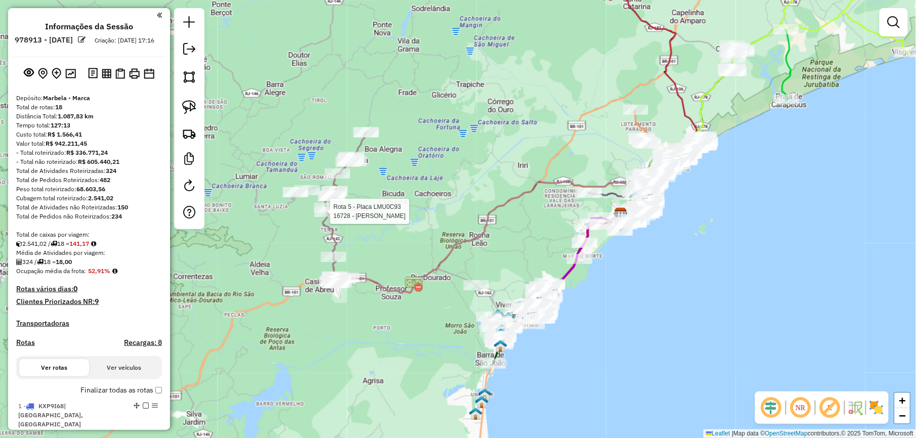
select select "**********"
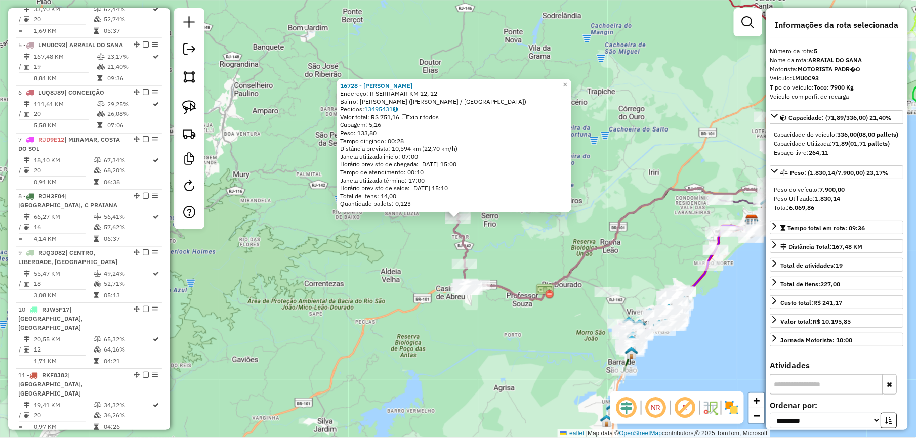
scroll to position [618, 0]
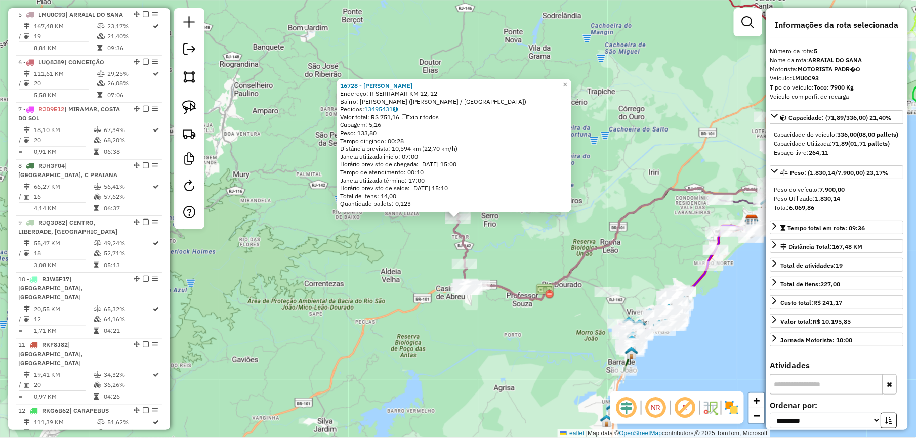
drag, startPoint x: 386, startPoint y: 292, endPoint x: 395, endPoint y: 272, distance: 22.5
click at [386, 292] on div "16728 - ROSANA MIGUILINI Endereço: R SERRAMAR KM 12, 12 Bairro: VITORIA VALE (C…" at bounding box center [458, 219] width 916 height 438
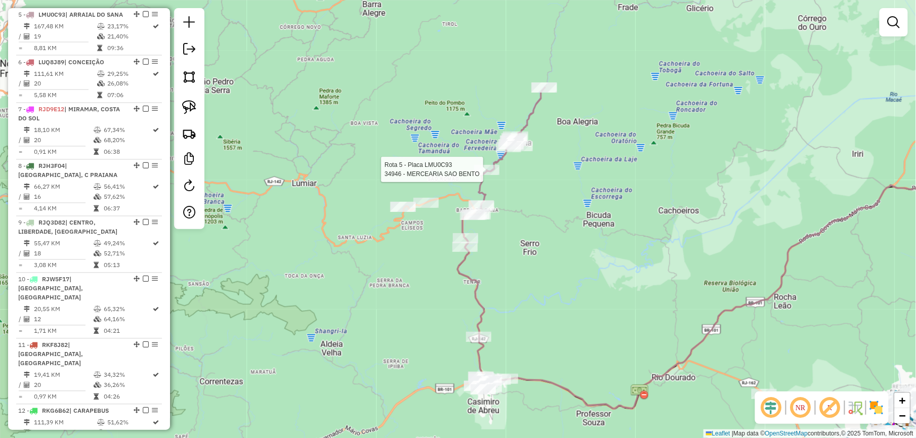
click at [485, 175] on div at bounding box center [486, 170] width 25 height 10
select select "**********"
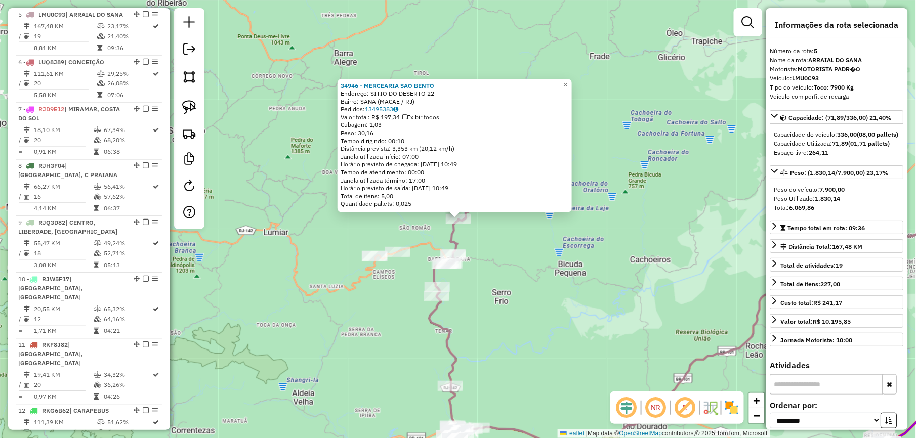
click at [256, 292] on div "34946 - MERCEARIA SAO BENTO Endereço: SITIO DO DESERTO 22 Bairro: SANA (MACAE /…" at bounding box center [458, 219] width 916 height 438
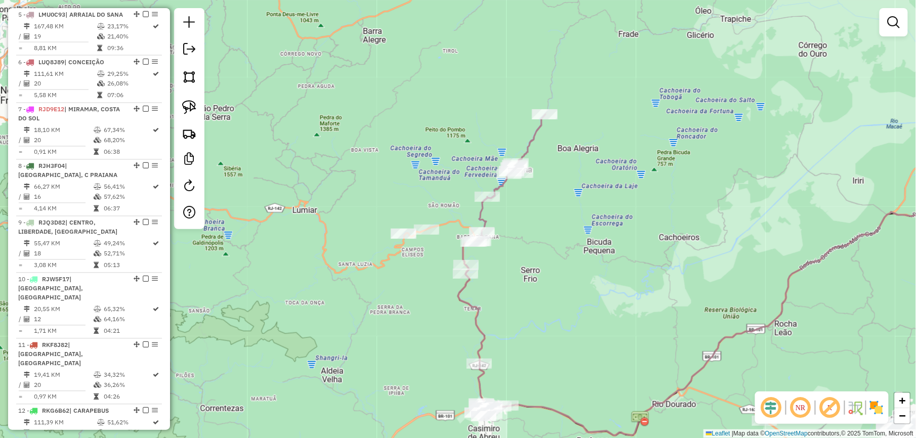
drag, startPoint x: 315, startPoint y: 290, endPoint x: 373, endPoint y: 199, distance: 108.0
click at [367, 211] on div "Janela de atendimento Grade de atendimento Capacidade Transportadoras Veículos …" at bounding box center [458, 219] width 916 height 438
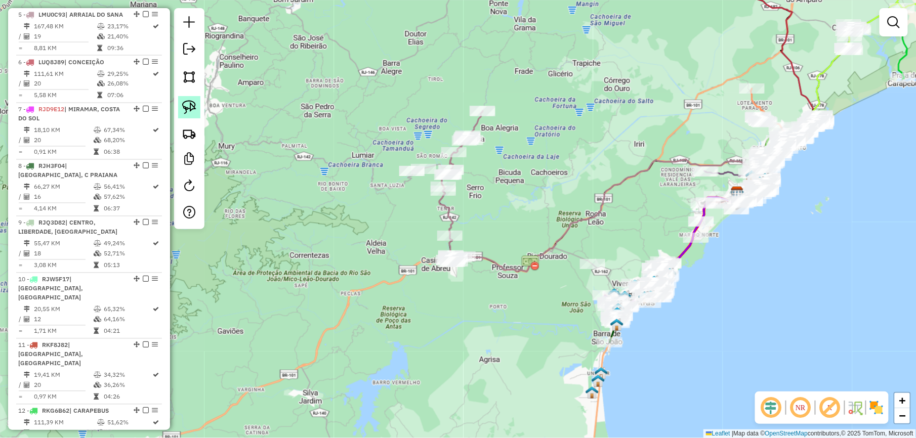
click at [189, 108] on img at bounding box center [189, 107] width 14 height 14
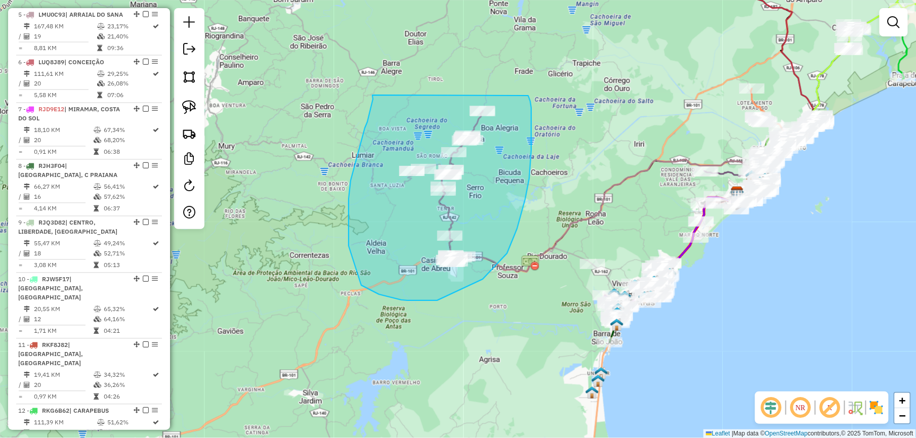
drag, startPoint x: 372, startPoint y: 95, endPoint x: 527, endPoint y: 95, distance: 154.8
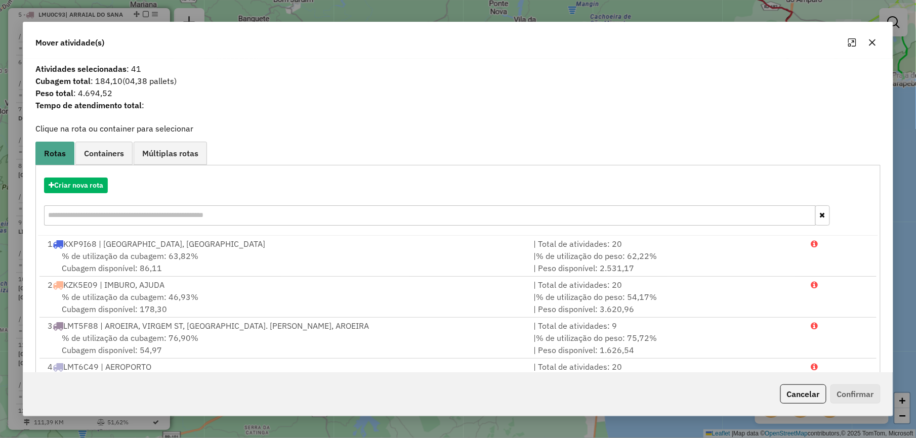
drag, startPoint x: 873, startPoint y: 42, endPoint x: 557, endPoint y: 48, distance: 315.7
click at [873, 42] on icon "button" at bounding box center [872, 42] width 8 height 8
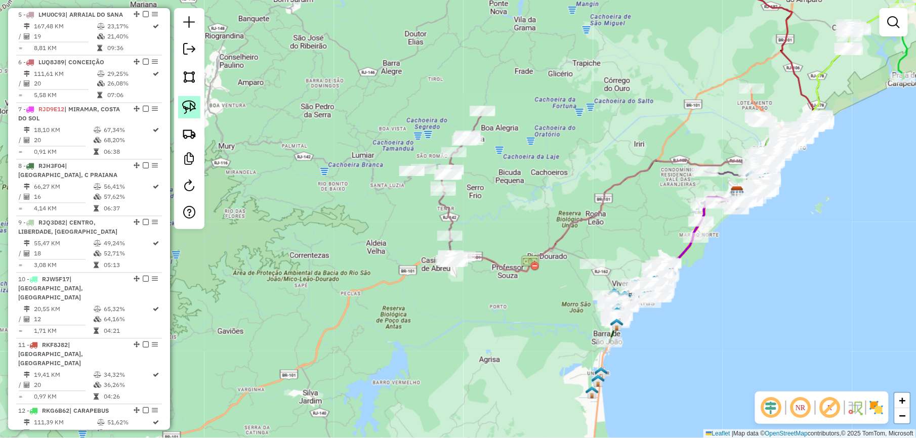
click at [192, 107] on img at bounding box center [189, 107] width 14 height 14
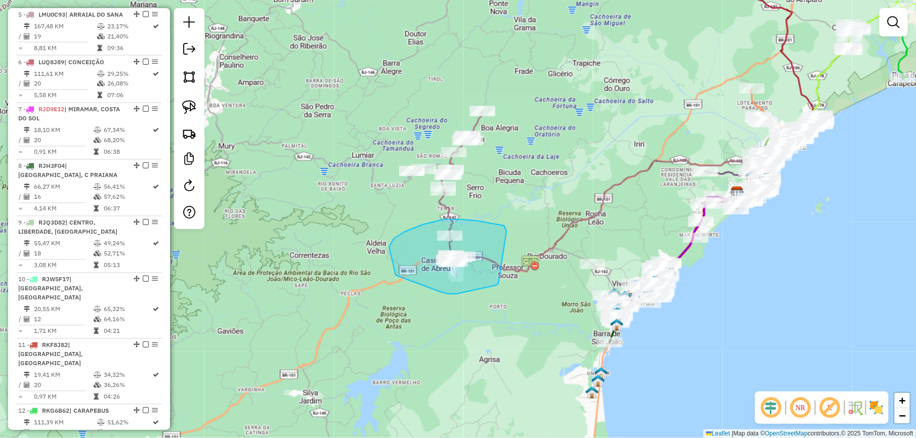
drag, startPoint x: 506, startPoint y: 231, endPoint x: 502, endPoint y: 276, distance: 45.2
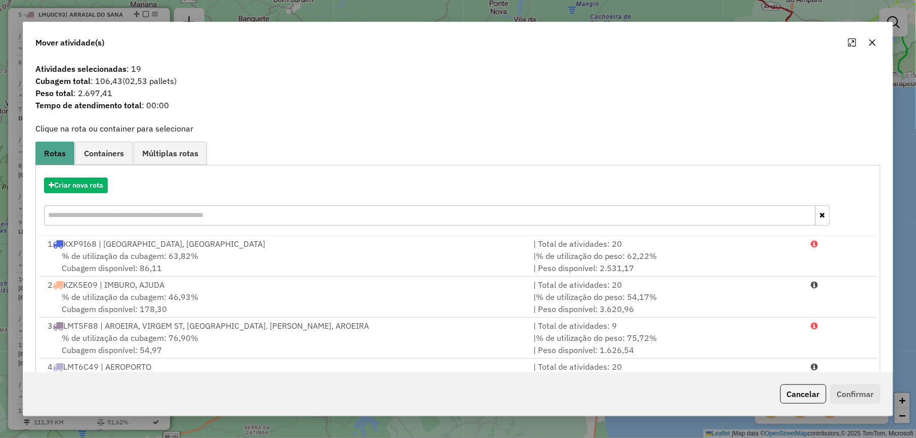
click at [876, 41] on icon "button" at bounding box center [872, 42] width 8 height 8
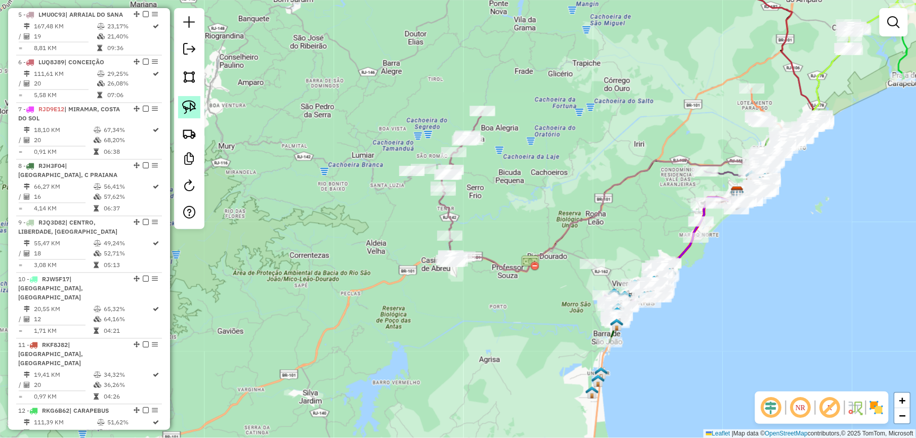
click at [189, 100] on link at bounding box center [189, 107] width 22 height 22
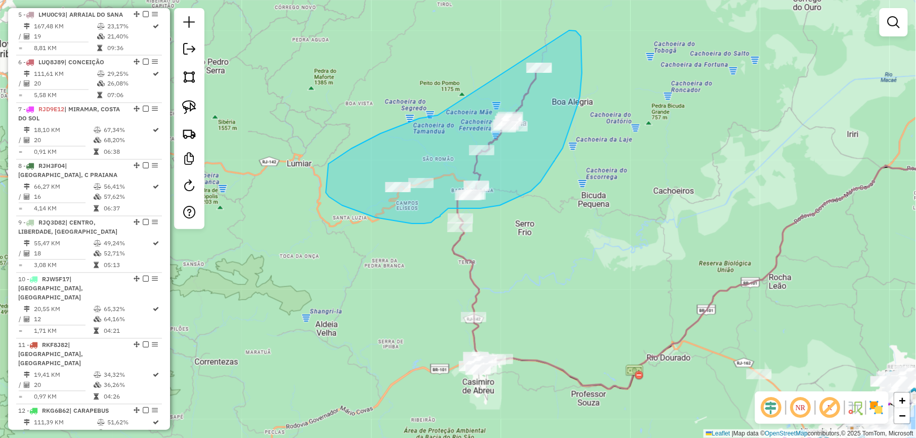
drag, startPoint x: 351, startPoint y: 149, endPoint x: 557, endPoint y: 30, distance: 237.9
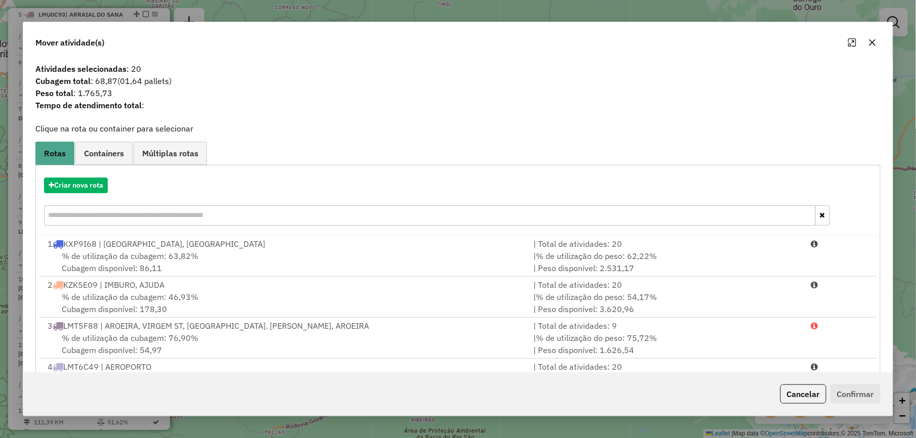
click at [876, 46] on icon "button" at bounding box center [872, 42] width 8 height 8
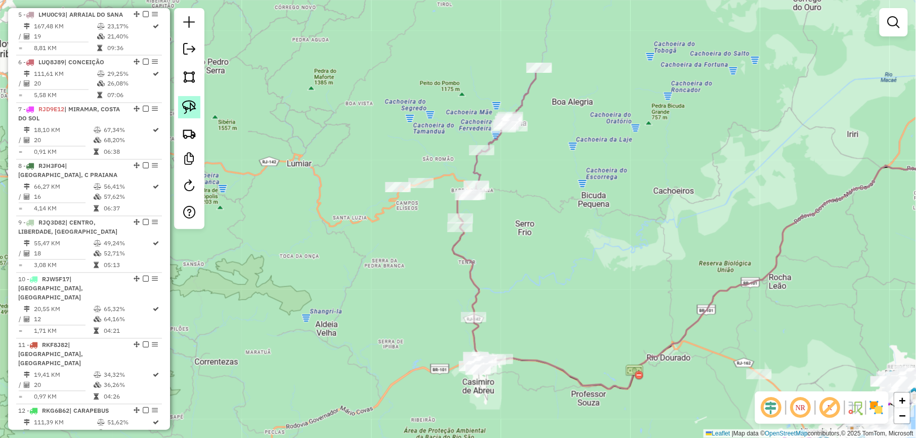
drag, startPoint x: 189, startPoint y: 105, endPoint x: 334, endPoint y: 102, distance: 145.7
click at [189, 104] on img at bounding box center [189, 107] width 14 height 14
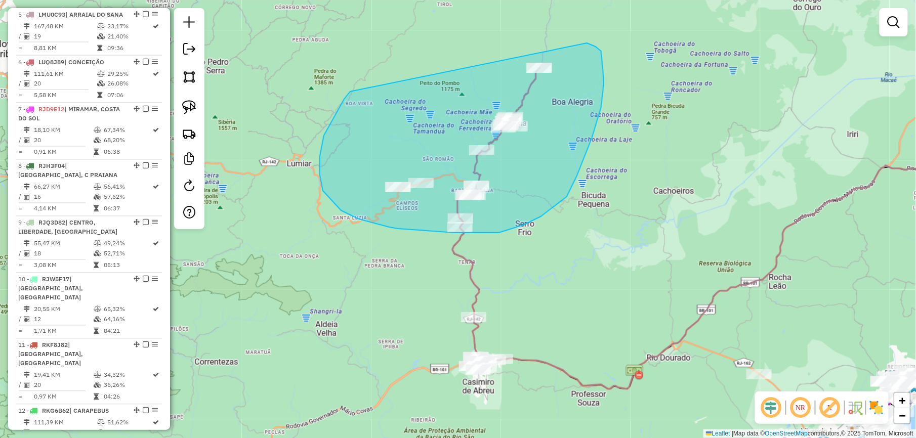
drag, startPoint x: 344, startPoint y: 99, endPoint x: 549, endPoint y: 40, distance: 213.6
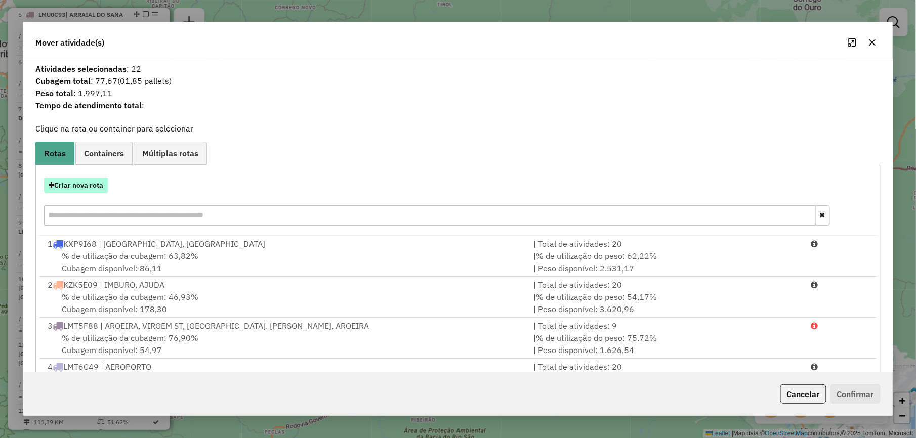
click at [90, 185] on button "Criar nova rota" at bounding box center [76, 186] width 64 height 16
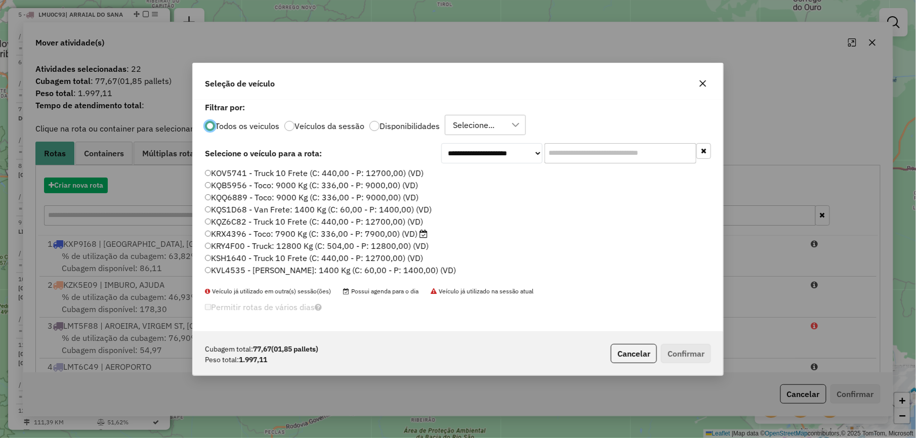
scroll to position [5, 3]
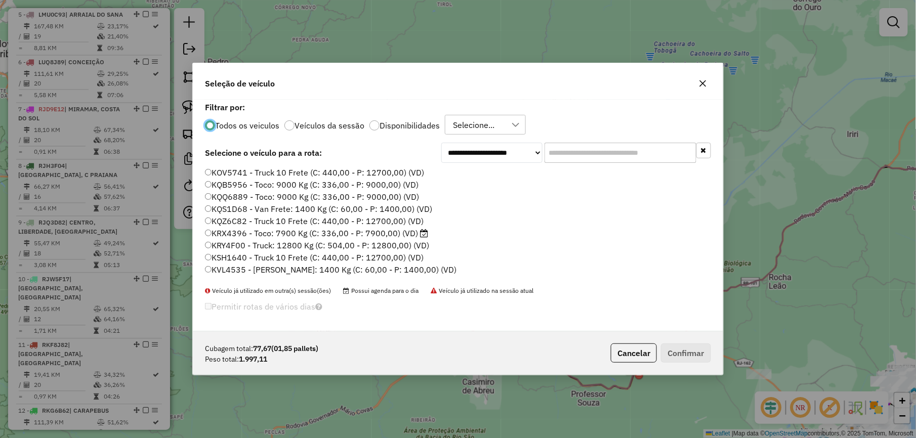
click at [575, 155] on input "text" at bounding box center [620, 153] width 152 height 20
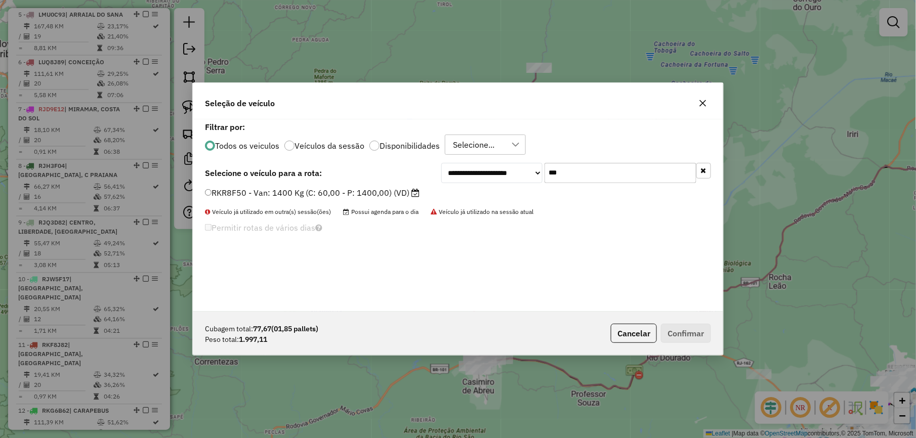
type input "***"
click at [355, 189] on label "RKR8F50 - Van: 1400 Kg (C: 60,00 - P: 1400,00) (VD)" at bounding box center [312, 193] width 214 height 12
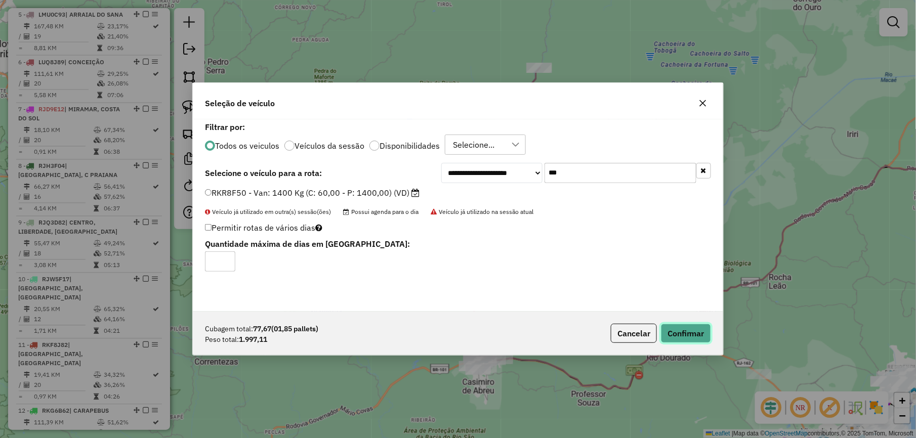
click at [683, 327] on button "Confirmar" at bounding box center [686, 333] width 50 height 19
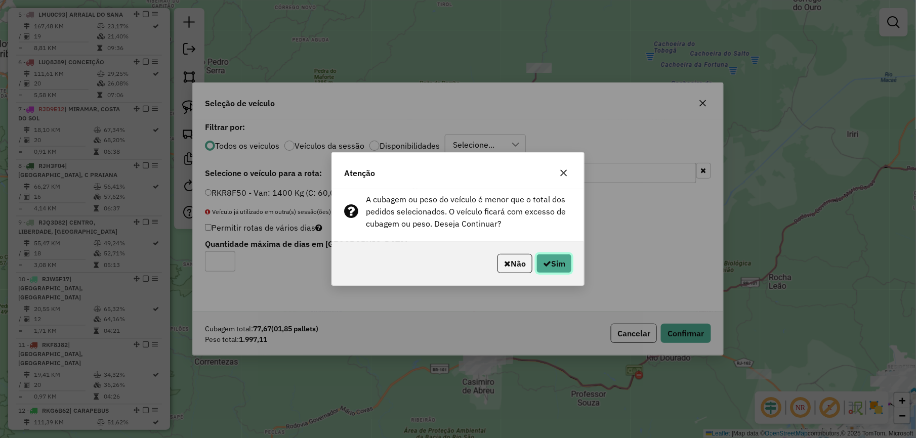
click at [561, 267] on button "Sim" at bounding box center [553, 263] width 35 height 19
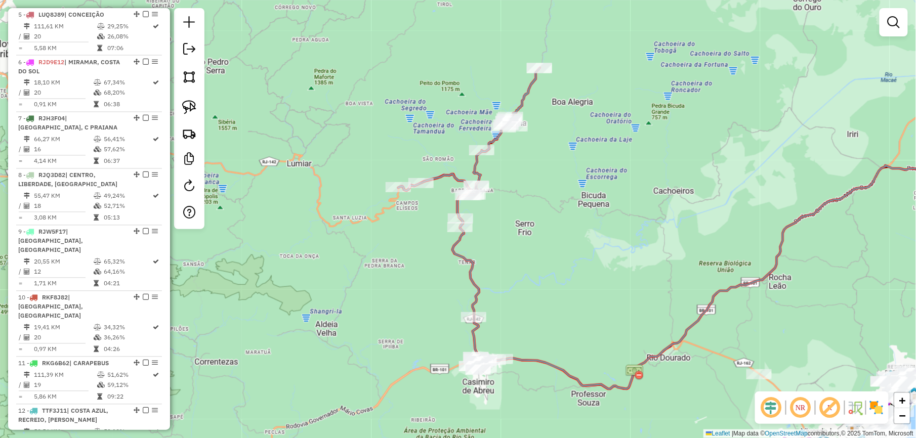
drag, startPoint x: 744, startPoint y: 121, endPoint x: 721, endPoint y: 123, distance: 22.3
click at [745, 121] on div "Janela de atendimento Grade de atendimento Capacidade Transportadoras Veículos …" at bounding box center [458, 219] width 916 height 438
click at [816, 189] on div "Janela de atendimento Grade de atendimento Capacidade Transportadoras Veículos …" at bounding box center [458, 219] width 916 height 438
drag, startPoint x: 316, startPoint y: 251, endPoint x: 368, endPoint y: 214, distance: 64.3
click at [311, 247] on div "Janela de atendimento Grade de atendimento Capacidade Transportadoras Veículos …" at bounding box center [458, 219] width 916 height 438
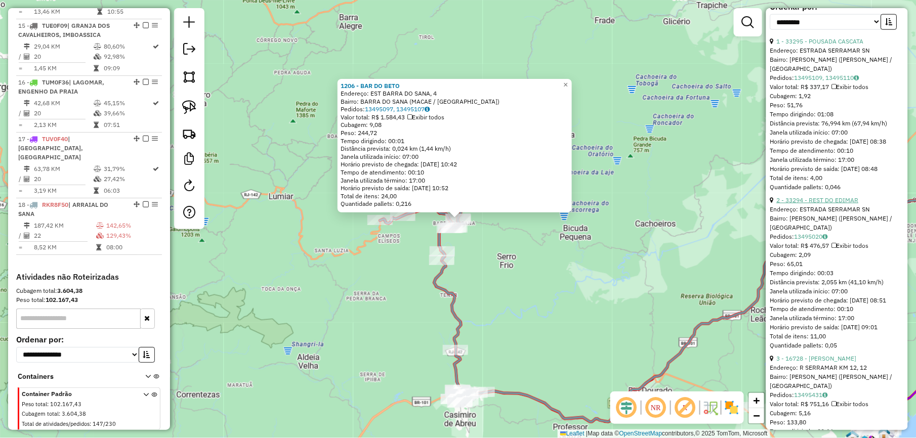
scroll to position [405, 0]
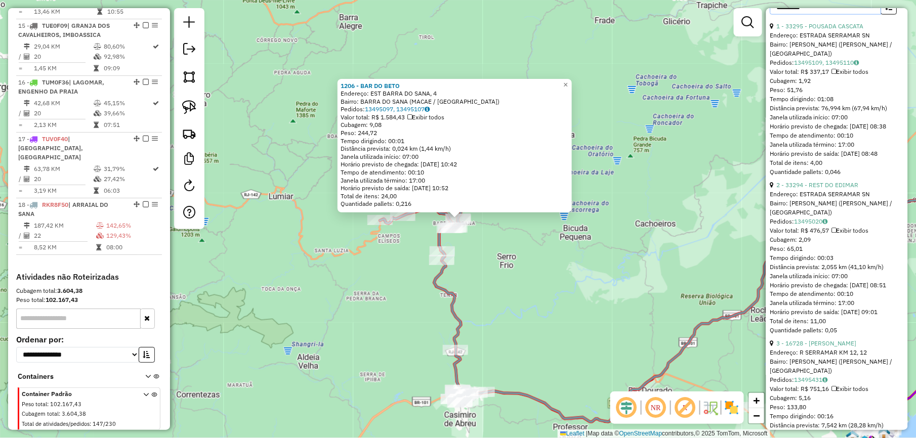
click at [860, 15] on select "**********" at bounding box center [825, 7] width 111 height 16
select select "*********"
click at [770, 10] on select "**********" at bounding box center [825, 7] width 111 height 16
click at [894, 13] on button "button" at bounding box center [889, 7] width 16 height 16
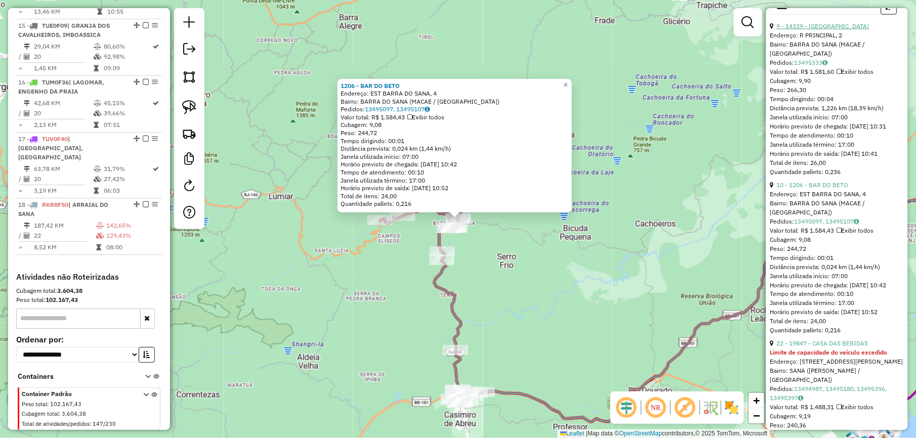
click at [846, 30] on link "9 - 14329 - MER DO ANGELO" at bounding box center [822, 26] width 93 height 8
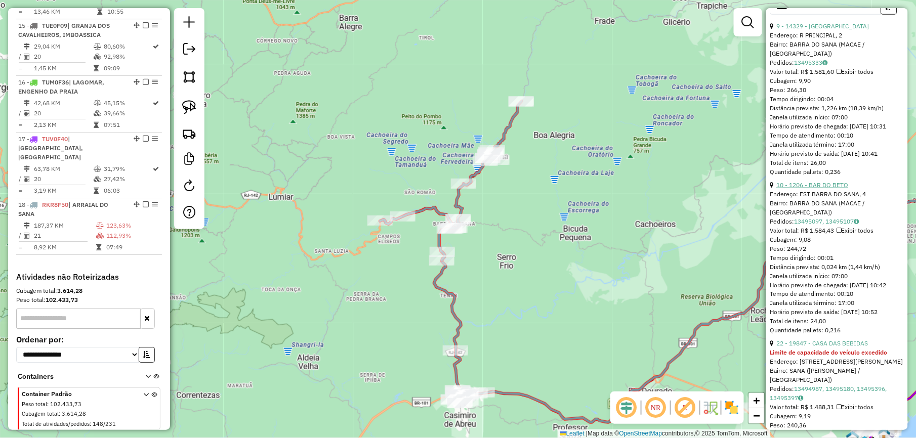
click at [830, 189] on link "10 - 1206 - BAR DO BETO" at bounding box center [812, 185] width 72 height 8
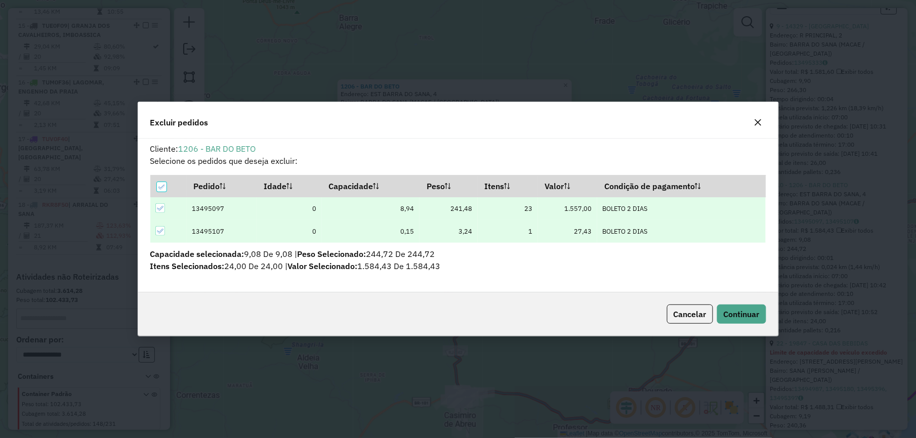
scroll to position [0, 0]
click at [727, 310] on span "Continuar" at bounding box center [741, 314] width 36 height 10
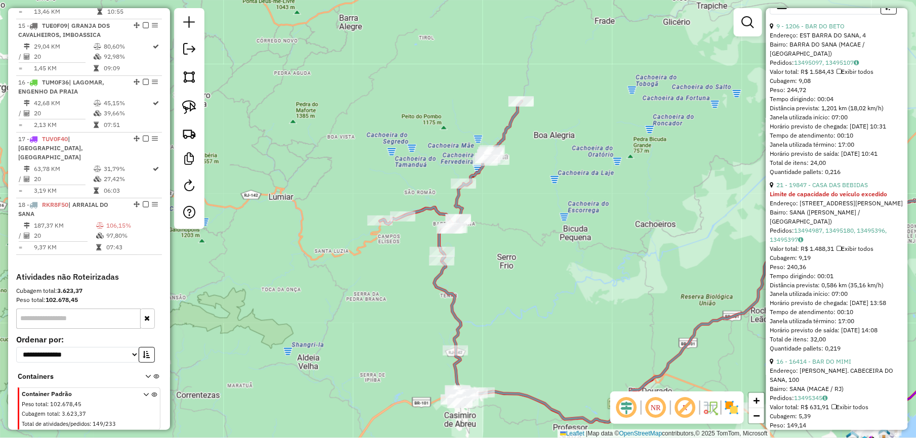
click at [840, 177] on div "Quantidade pallets: 0,216" at bounding box center [837, 171] width 134 height 9
click at [841, 189] on link "21 - 19847 - CASA DAS BEBIDAS" at bounding box center [822, 185] width 92 height 8
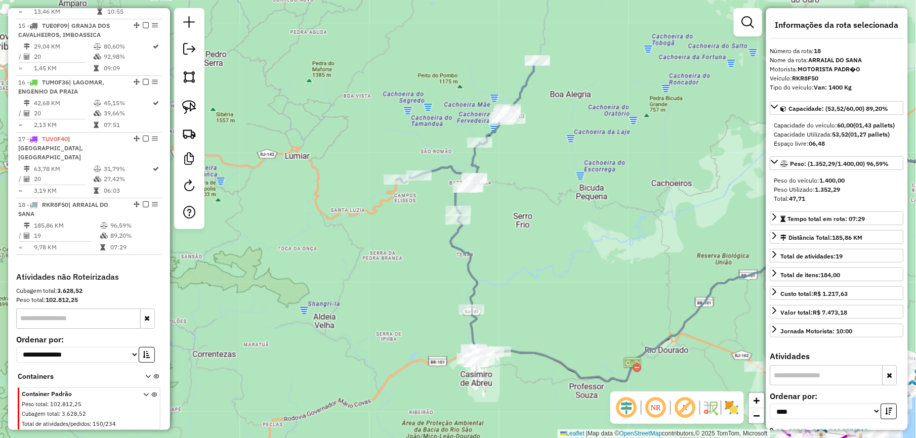
drag, startPoint x: 648, startPoint y: 136, endPoint x: 655, endPoint y: 138, distance: 7.0
click at [648, 136] on div "Janela de atendimento Grade de atendimento Capacidade Transportadoras Veículos …" at bounding box center [458, 219] width 916 height 438
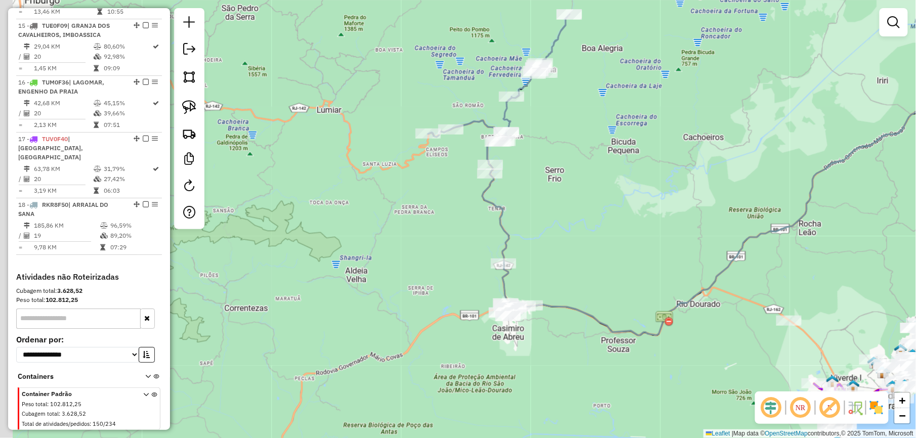
drag, startPoint x: 563, startPoint y: 221, endPoint x: 272, endPoint y: 348, distance: 318.0
click at [601, 159] on div "Janela de atendimento Grade de atendimento Capacidade Transportadoras Veículos …" at bounding box center [458, 219] width 916 height 438
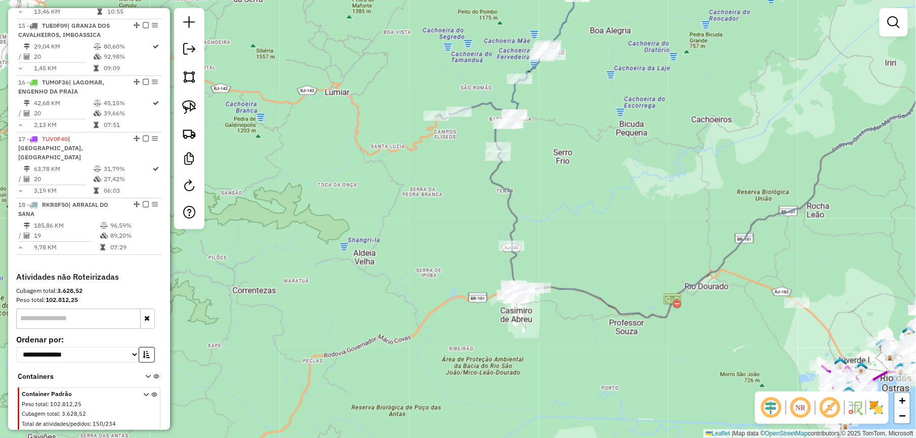
click at [439, 298] on div "Janela de atendimento Grade de atendimento Capacidade Transportadoras Veículos …" at bounding box center [458, 219] width 916 height 438
click at [653, 215] on div "Janela de atendimento Grade de atendimento Capacidade Transportadoras Veículos …" at bounding box center [458, 219] width 916 height 438
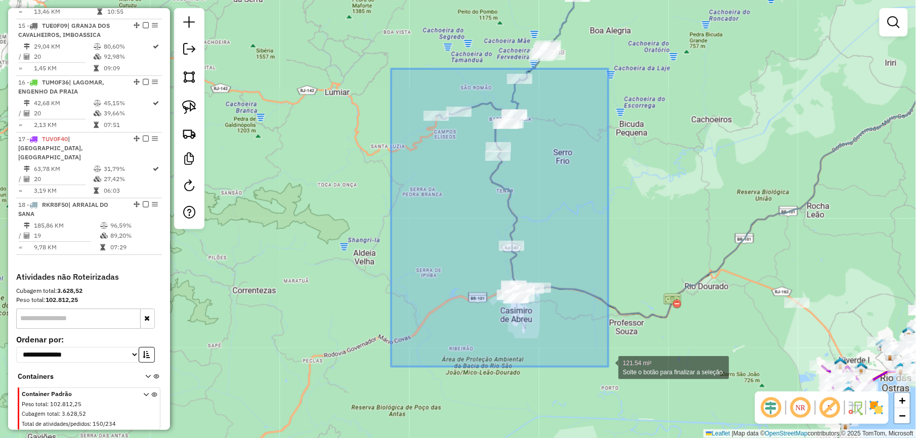
drag, startPoint x: 401, startPoint y: 85, endPoint x: 608, endPoint y: 367, distance: 349.8
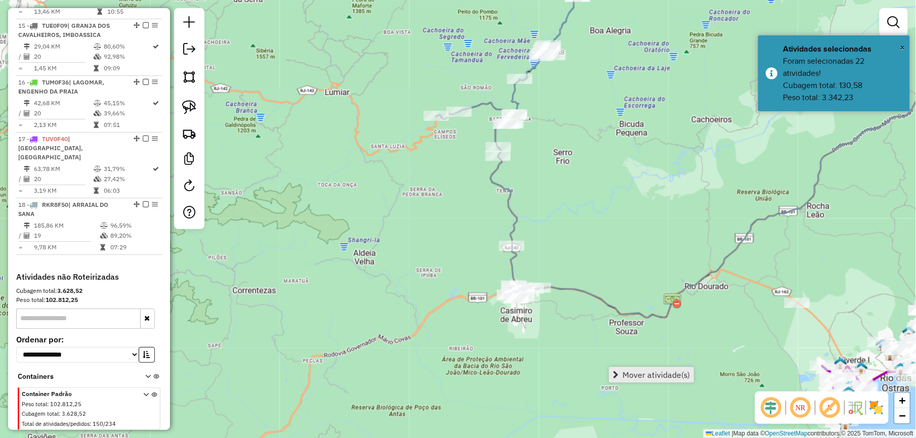
click at [640, 374] on span "Mover atividade(s)" at bounding box center [656, 375] width 68 height 8
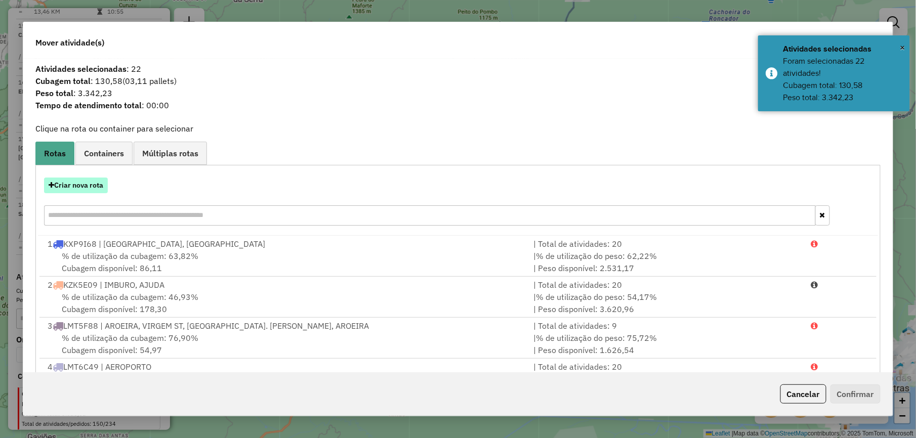
click at [74, 185] on button "Criar nova rota" at bounding box center [76, 186] width 64 height 16
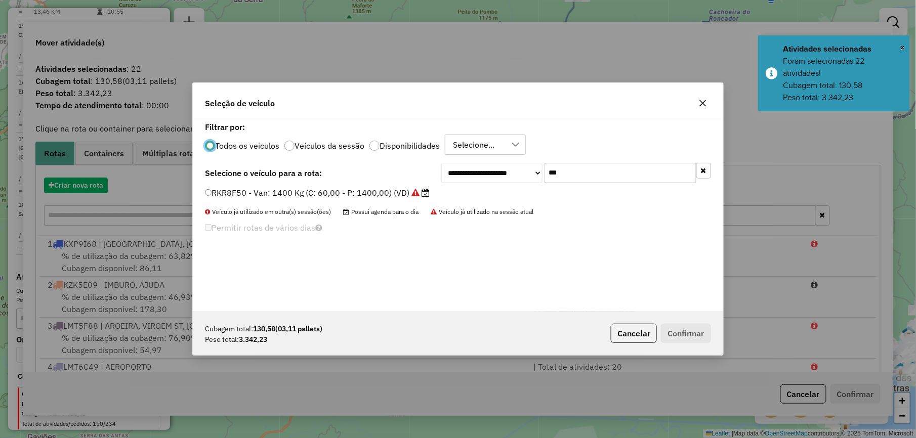
scroll to position [5, 3]
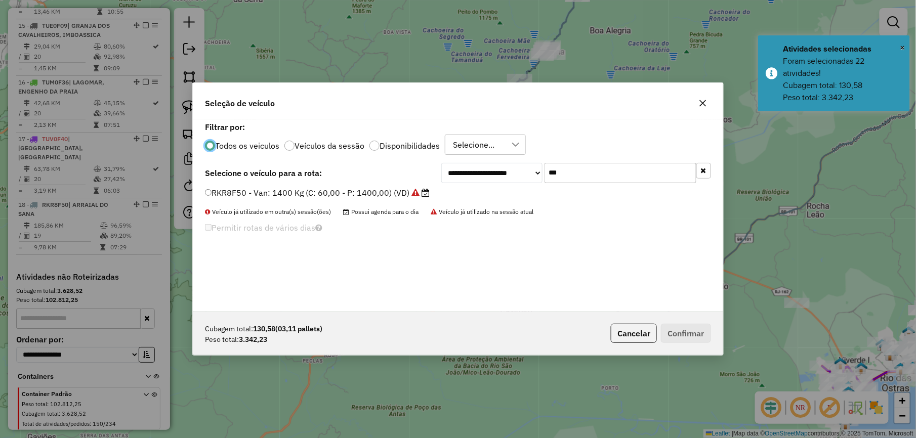
click at [587, 181] on input "***" at bounding box center [620, 173] width 152 height 20
click at [581, 169] on input "***" at bounding box center [620, 173] width 152 height 20
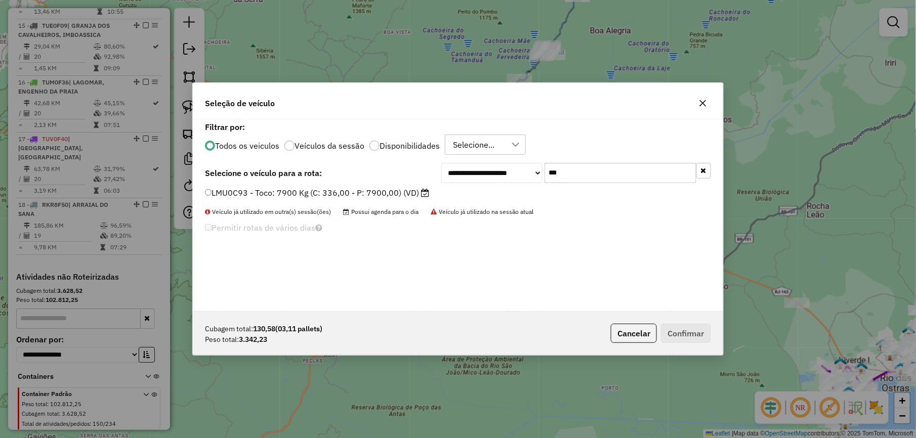
type input "***"
click at [414, 194] on label "LMU0C93 - Toco: 7900 Kg (C: 336,00 - P: 7900,00) (VD)" at bounding box center [317, 193] width 224 height 12
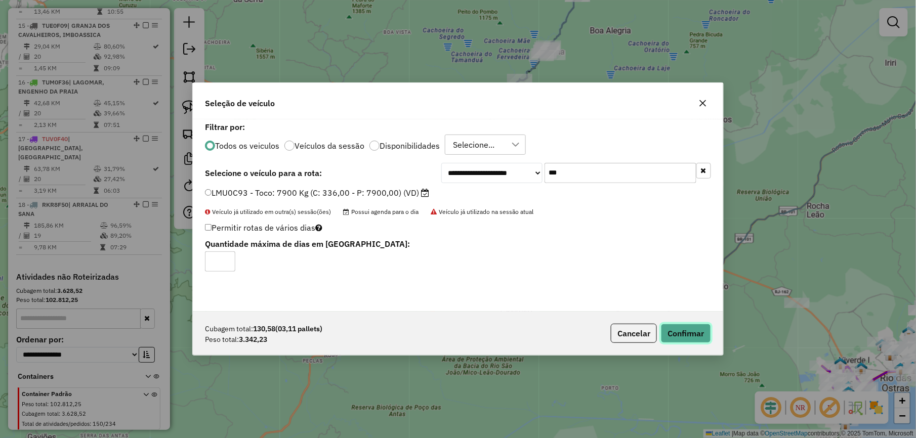
click at [701, 334] on button "Confirmar" at bounding box center [686, 333] width 50 height 19
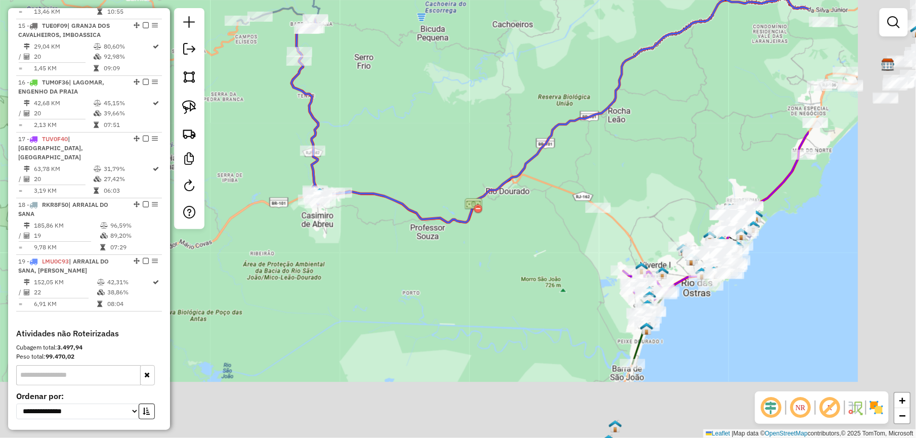
drag, startPoint x: 529, startPoint y: 300, endPoint x: 407, endPoint y: 238, distance: 137.3
click at [409, 239] on div "Janela de atendimento Grade de atendimento Capacidade Transportadoras Veículos …" at bounding box center [458, 219] width 916 height 438
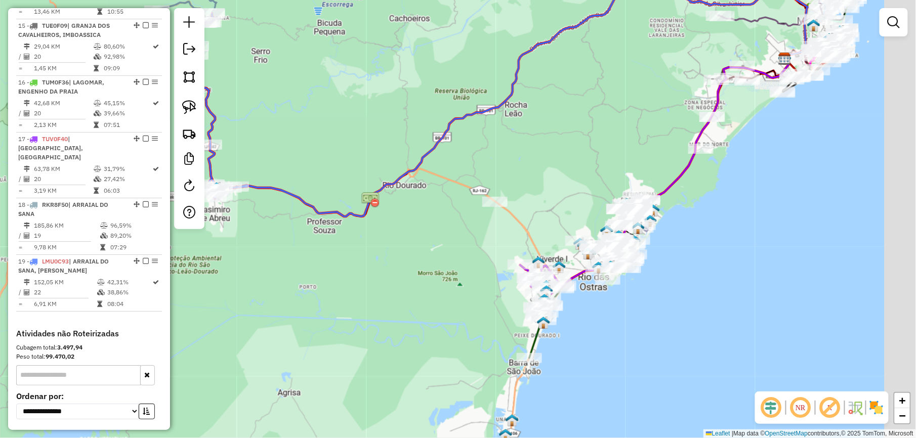
drag, startPoint x: 583, startPoint y: 185, endPoint x: 559, endPoint y: 195, distance: 25.8
click at [559, 195] on div "Janela de atendimento Grade de atendimento Capacidade Transportadoras Veículos …" at bounding box center [458, 219] width 916 height 438
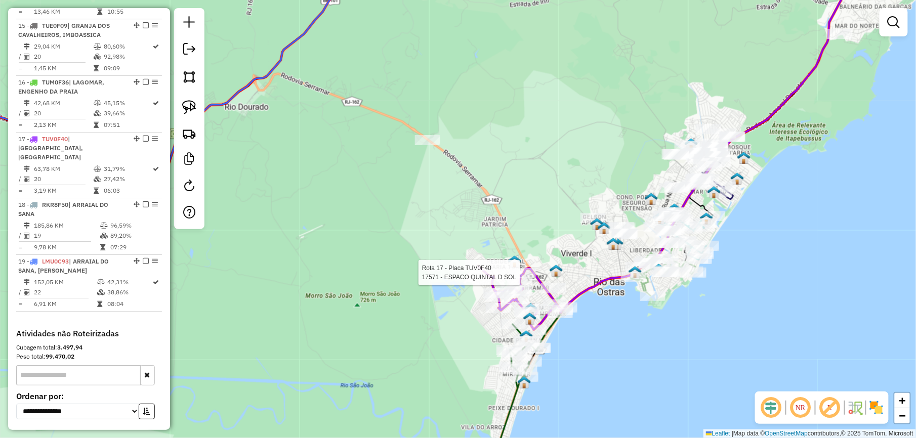
select select "*********"
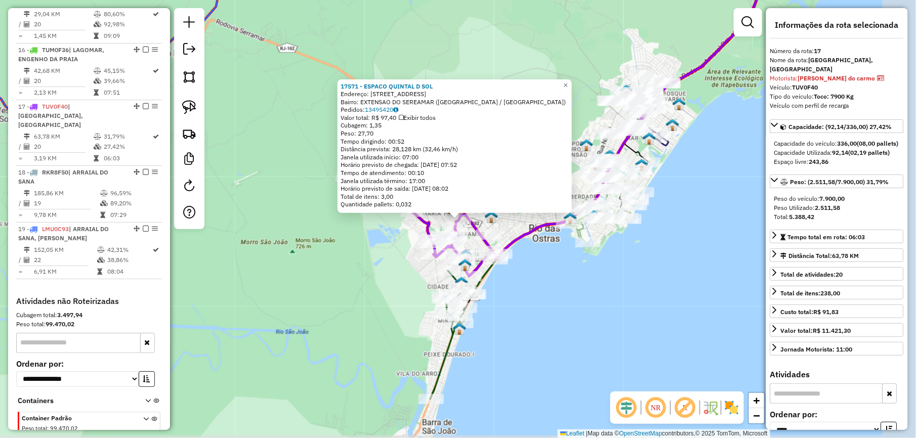
scroll to position [1230, 0]
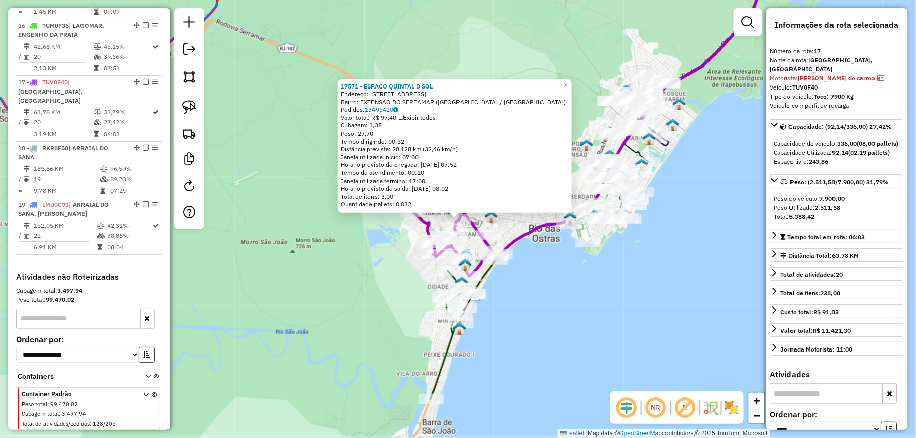
click at [337, 270] on div "17571 - ESPACO QUINTAL D SOL Endereço: R AVE SERRAMAR, 1421 Bairro: EXTENSAO DO…" at bounding box center [458, 219] width 916 height 438
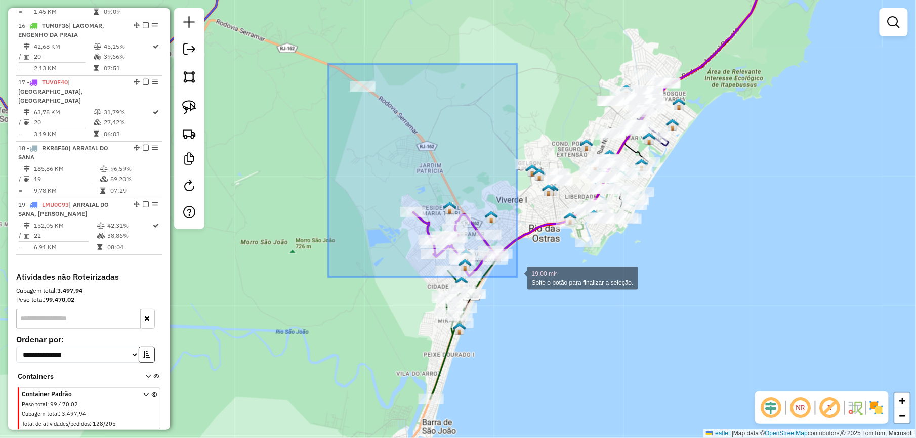
drag, startPoint x: 363, startPoint y: 101, endPoint x: 517, endPoint y: 277, distance: 233.7
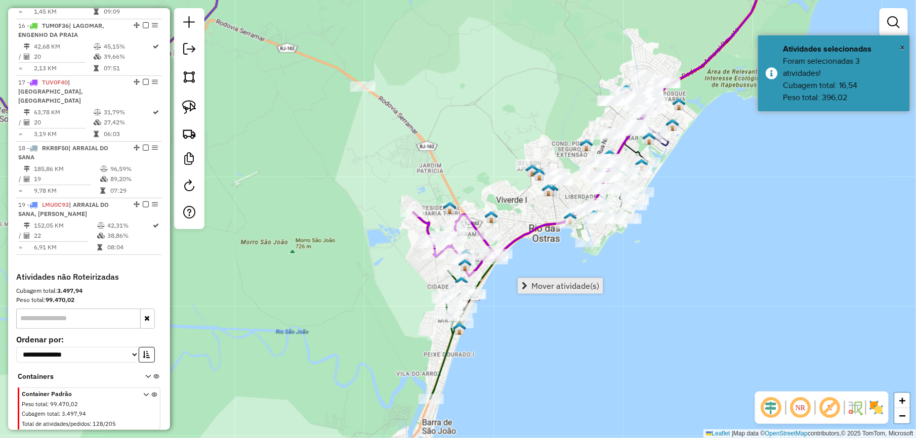
click at [535, 283] on span "Mover atividade(s)" at bounding box center [565, 286] width 68 height 8
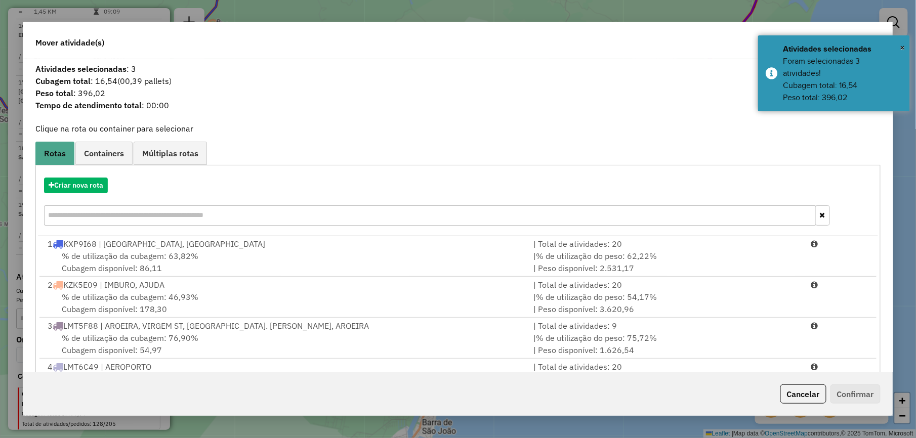
click at [80, 215] on input "text" at bounding box center [429, 215] width 771 height 20
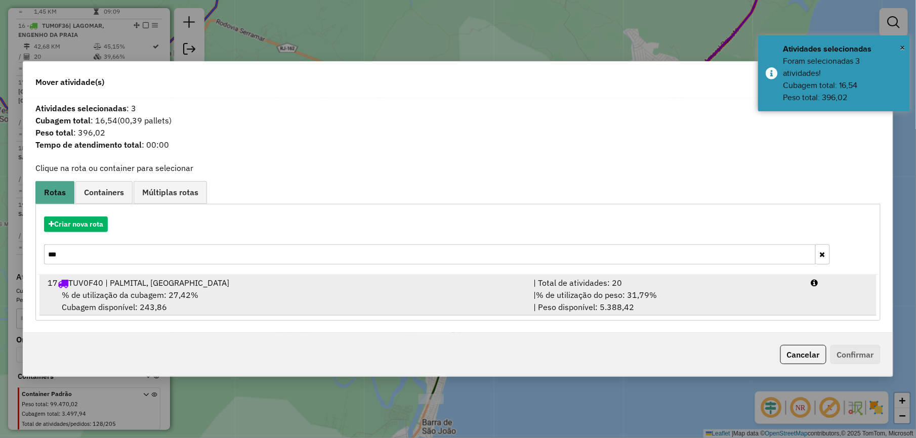
type input "***"
click at [286, 301] on div "% de utilização da cubagem: 27,42% Cubagem disponível: 243,86" at bounding box center [284, 301] width 486 height 24
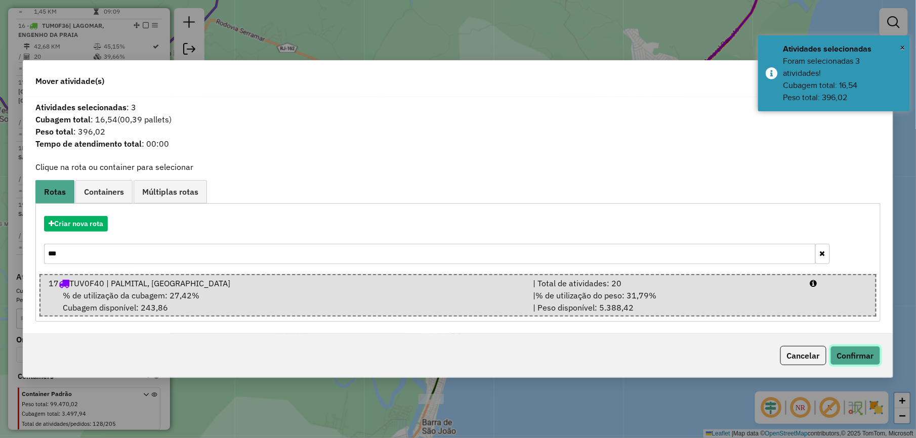
click at [852, 357] on button "Confirmar" at bounding box center [855, 355] width 50 height 19
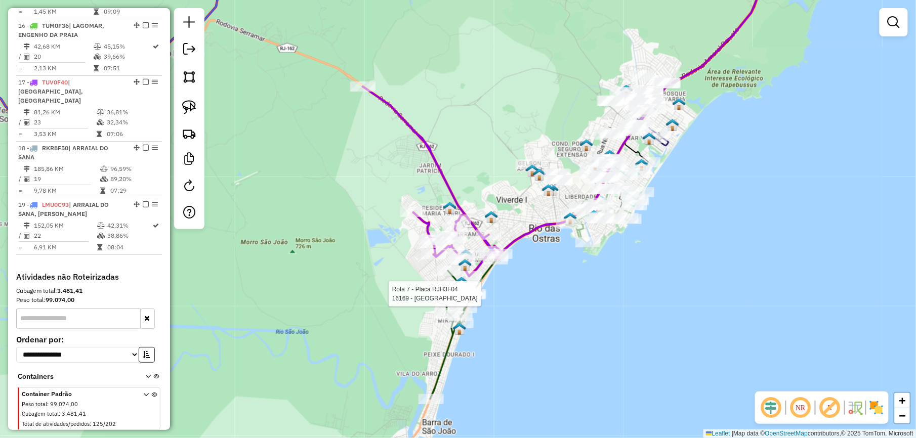
select select "*********"
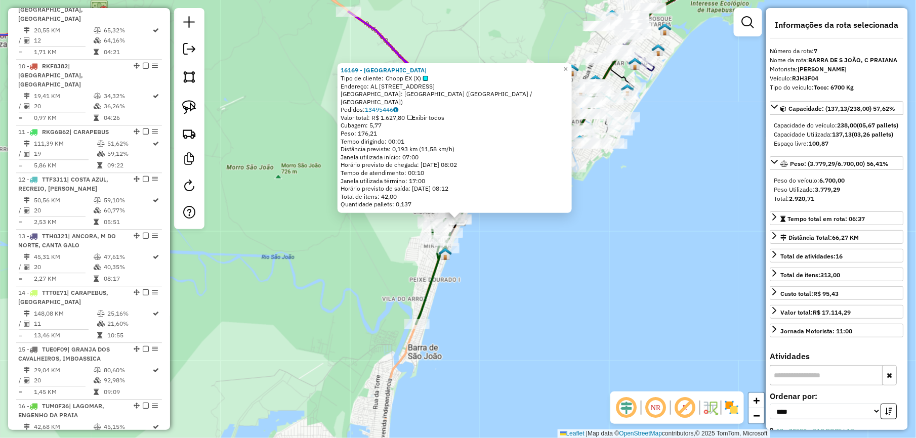
scroll to position [723, 0]
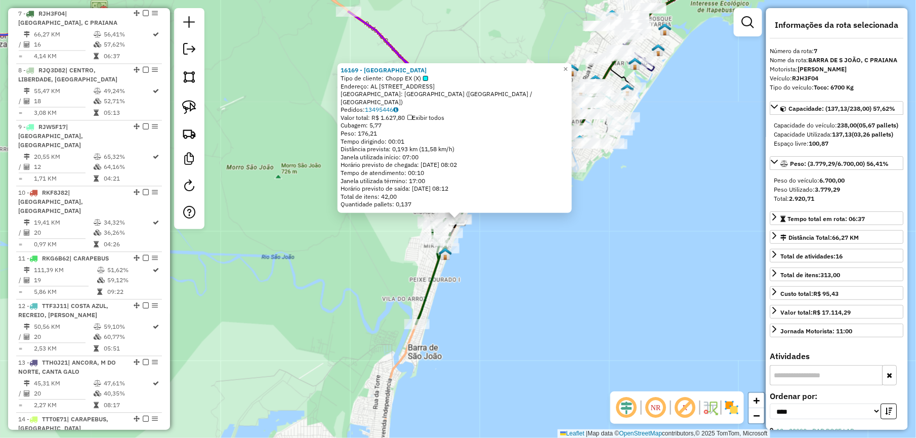
click at [512, 309] on div "16169 - HOTEL VILAREJO Tipo de cliente: Chopp EX (X) Endereço: AL ALAMEDA DO AB…" at bounding box center [458, 219] width 916 height 438
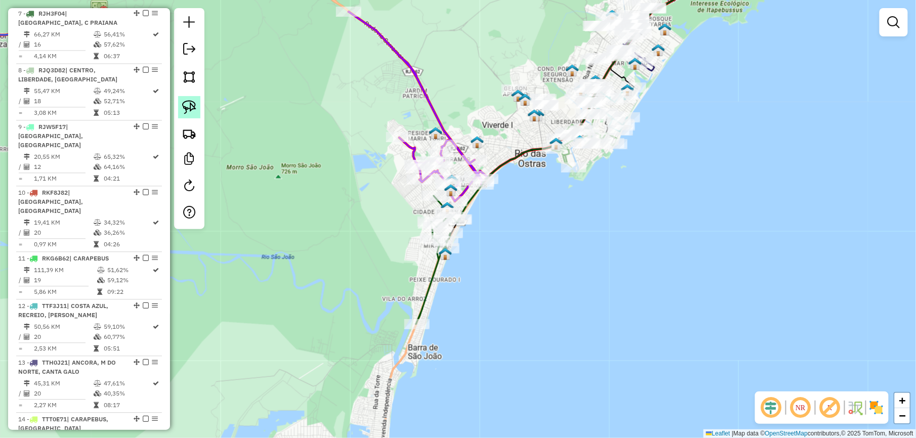
click at [194, 107] on img at bounding box center [189, 107] width 14 height 14
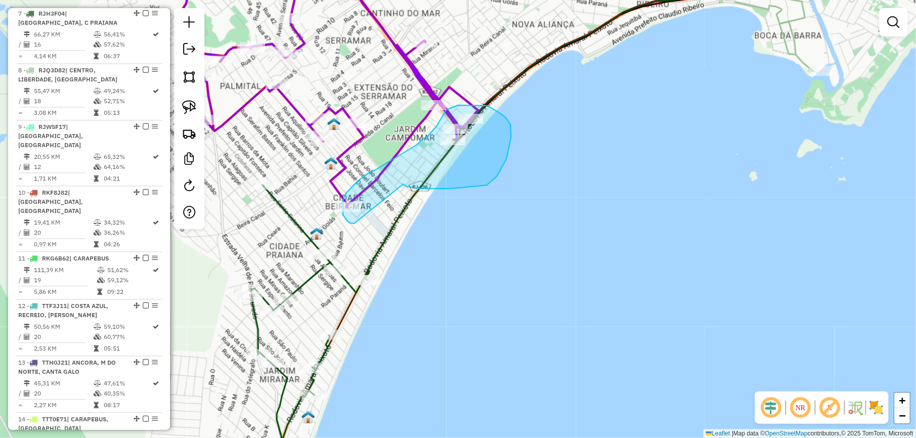
drag, startPoint x: 487, startPoint y: 185, endPoint x: 357, endPoint y: 224, distance: 135.1
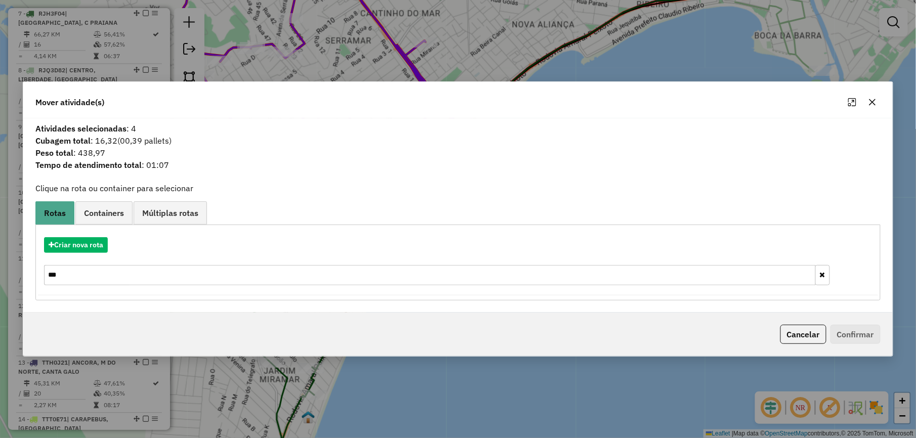
click at [94, 274] on input "***" at bounding box center [429, 275] width 771 height 20
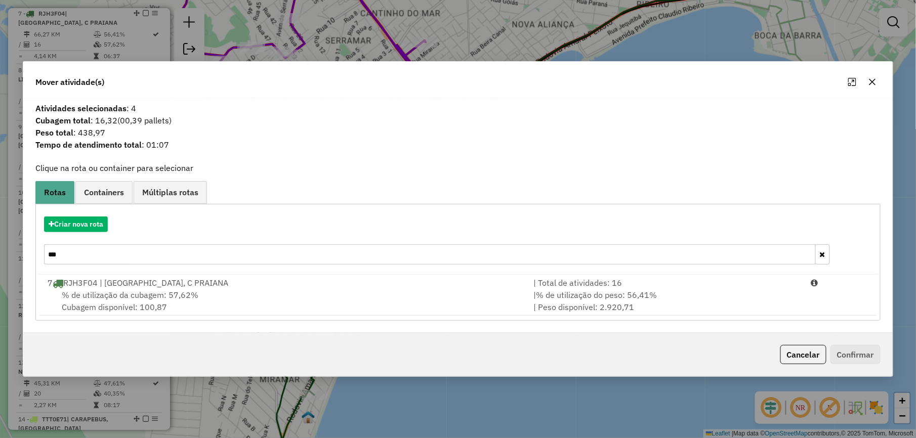
type input "***"
click at [94, 275] on li "7 RJH3F04 | BARRA DE S JOÃO, C PRAIANA | Total de atividades: 16 % de utilizaçã…" at bounding box center [457, 295] width 837 height 41
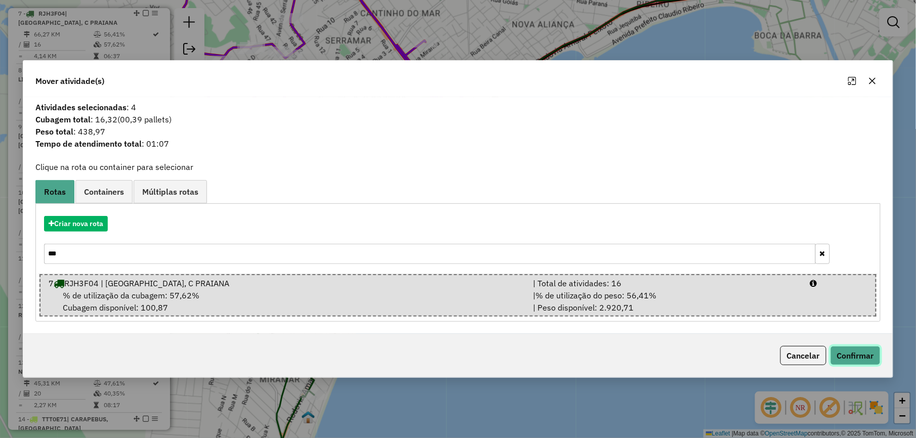
click at [858, 350] on button "Confirmar" at bounding box center [855, 355] width 50 height 19
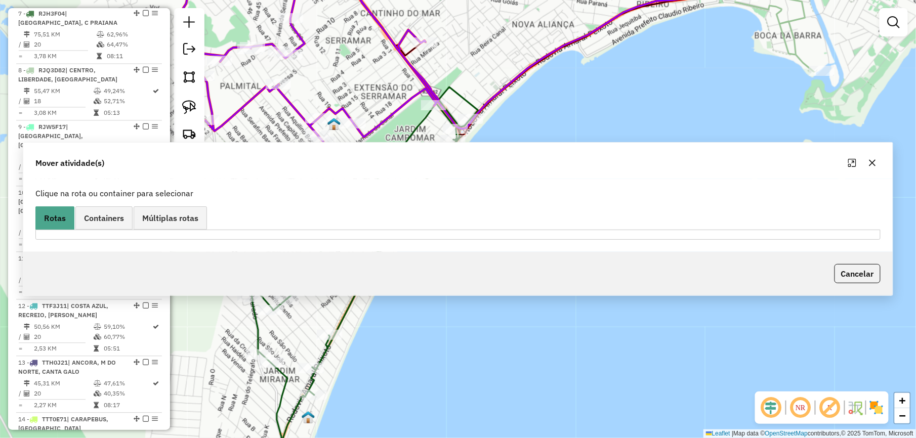
scroll to position [666, 0]
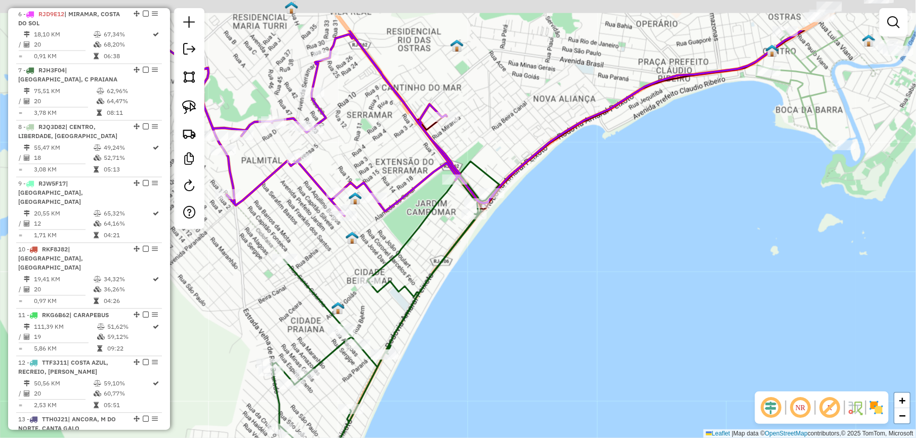
drag, startPoint x: 421, startPoint y: 213, endPoint x: 472, endPoint y: 340, distance: 137.3
click at [472, 340] on div "Janela de atendimento Grade de atendimento Capacidade Transportadoras Veículos …" at bounding box center [458, 219] width 916 height 438
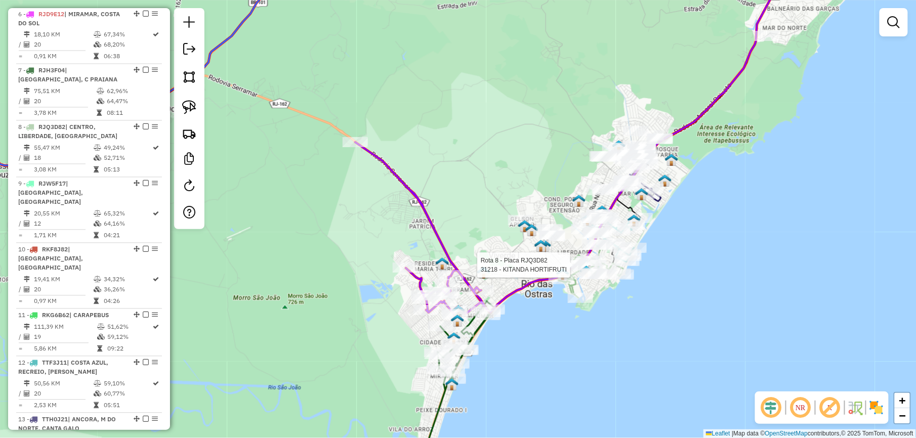
select select "*********"
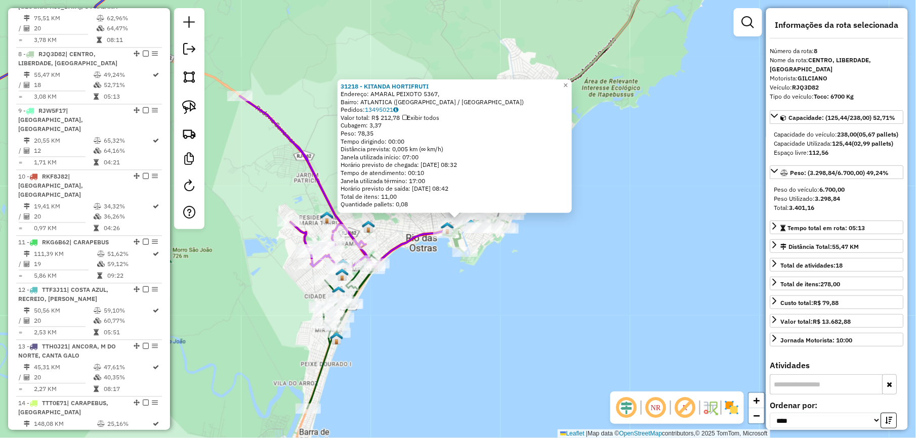
scroll to position [780, 0]
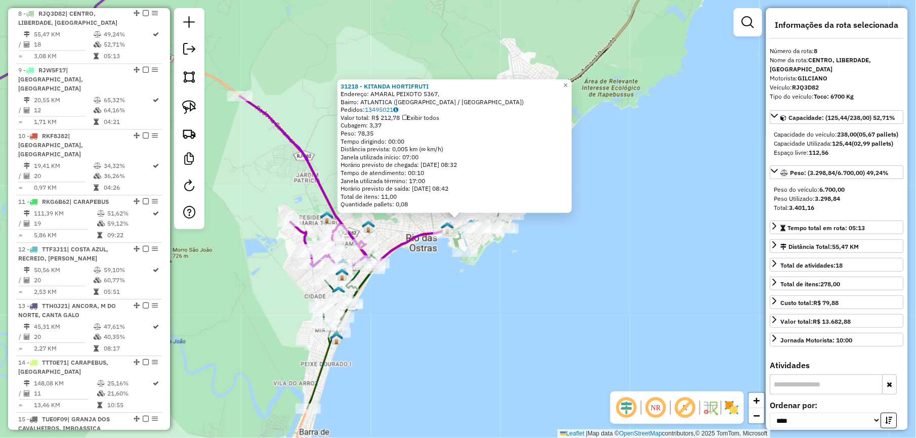
click at [523, 282] on div "31218 - KITANDA HORTIFRUTI Endereço: AMARAL PEIXOTO 5367, Bairro: ATLANTICA (RI…" at bounding box center [458, 219] width 916 height 438
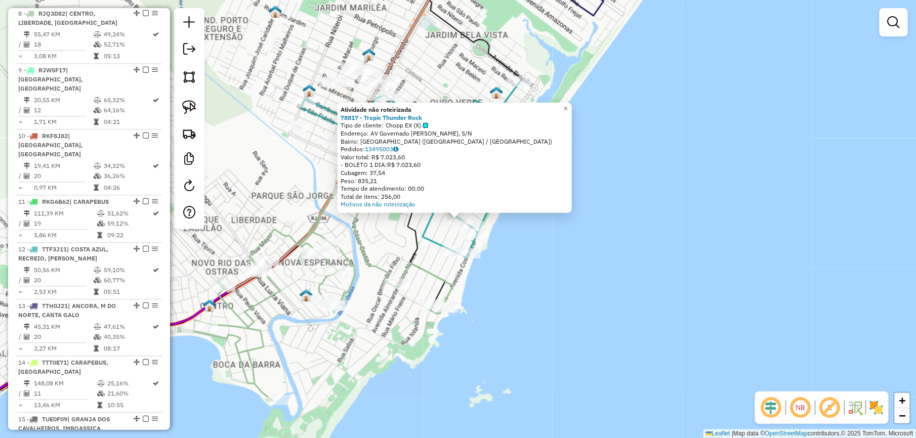
click at [575, 273] on div "Atividade não roteirizada 78817 - Tropic Thunder Rock Tipo de cliente: Chopp EX…" at bounding box center [458, 219] width 916 height 438
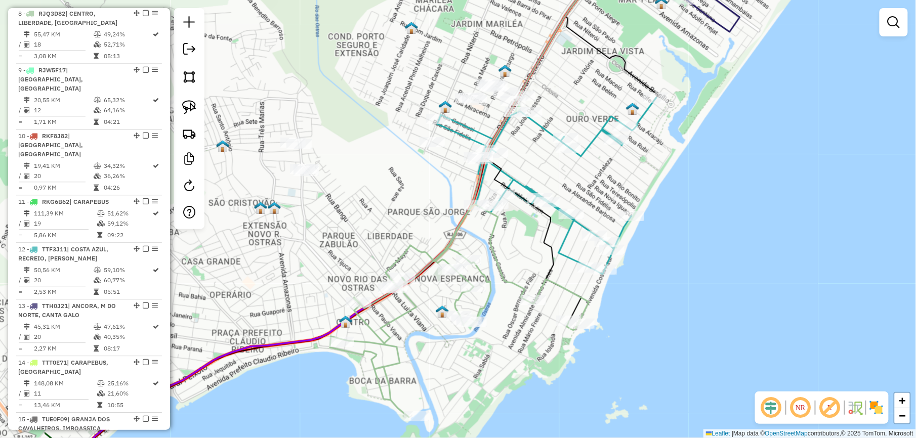
drag, startPoint x: 387, startPoint y: 222, endPoint x: 530, endPoint y: 238, distance: 144.1
click at [530, 238] on div "Janela de atendimento Grade de atendimento Capacidade Transportadoras Veículos …" at bounding box center [458, 219] width 916 height 438
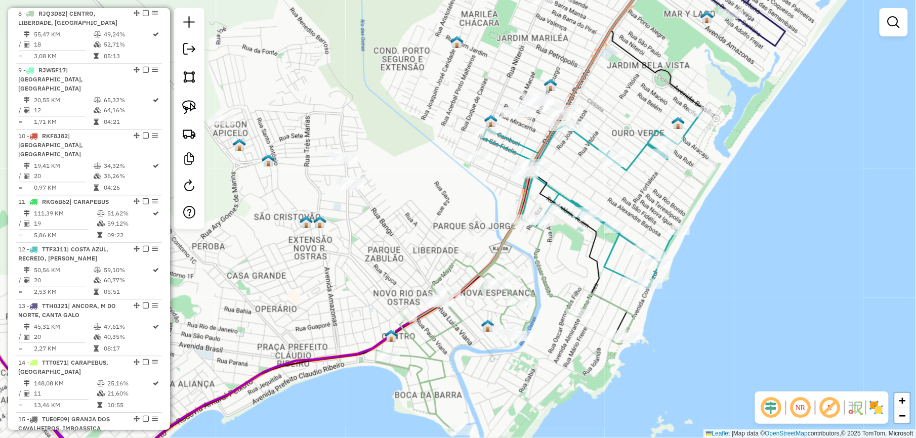
drag, startPoint x: 411, startPoint y: 202, endPoint x: 482, endPoint y: 219, distance: 72.8
click at [482, 219] on div "Janela de atendimento Grade de atendimento Capacidade Transportadoras Veículos …" at bounding box center [458, 219] width 916 height 438
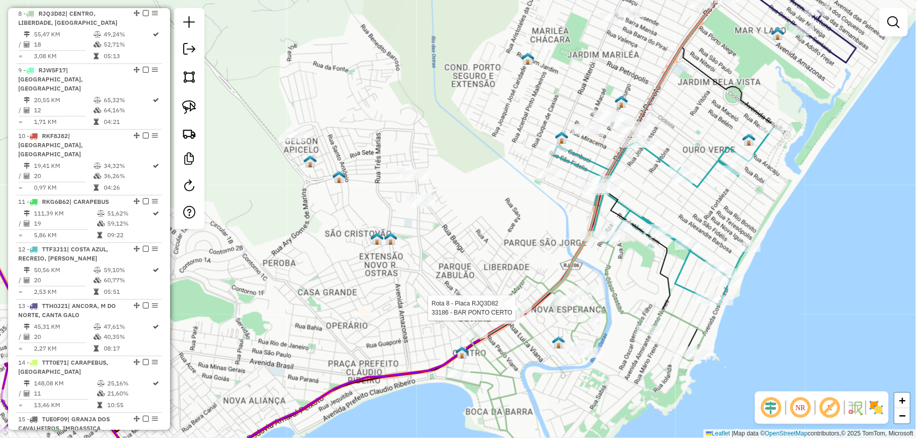
select select "*********"
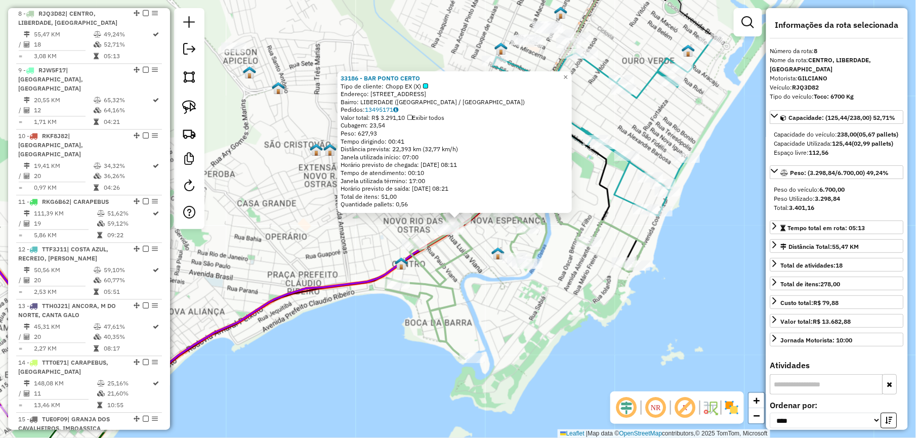
click at [300, 209] on div "33186 - BAR PONTO CERTO Tipo de cliente: Chopp EX (X) Endereço: RUA UBERABA 107…" at bounding box center [458, 219] width 916 height 438
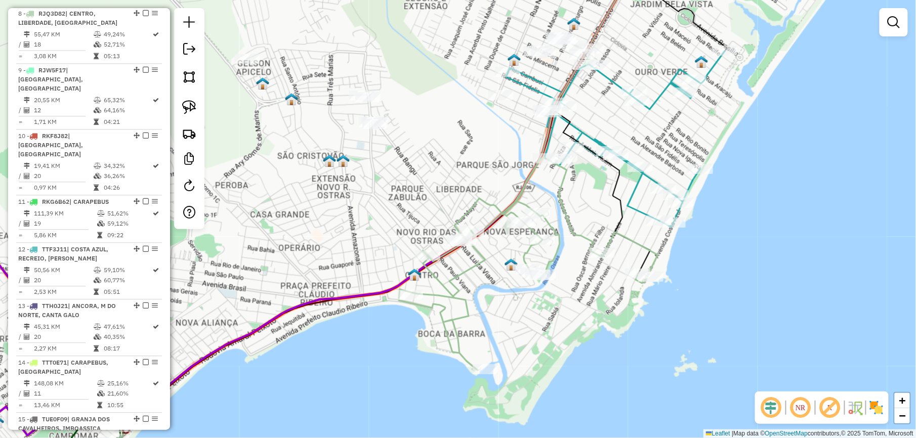
drag, startPoint x: 281, startPoint y: 132, endPoint x: 264, endPoint y: 138, distance: 18.4
click at [337, 173] on div "Janela de atendimento Grade de atendimento Capacidade Transportadoras Veículos …" at bounding box center [458, 219] width 916 height 438
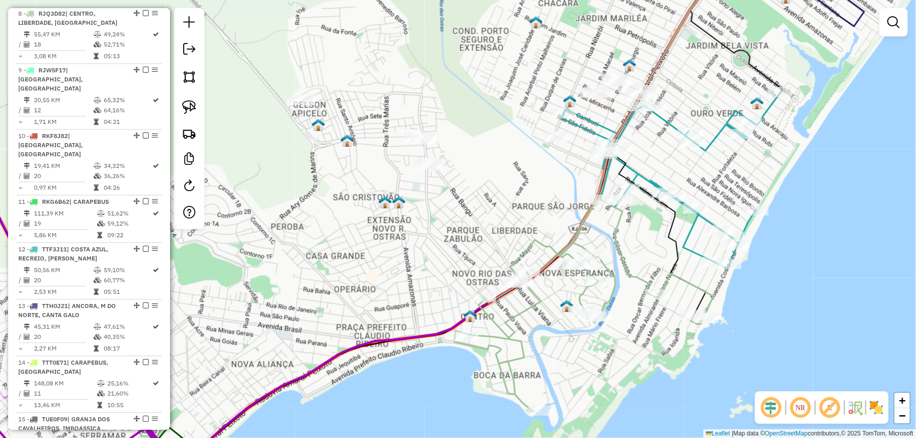
drag, startPoint x: 185, startPoint y: 100, endPoint x: 270, endPoint y: 92, distance: 85.4
click at [185, 100] on link at bounding box center [189, 107] width 22 height 22
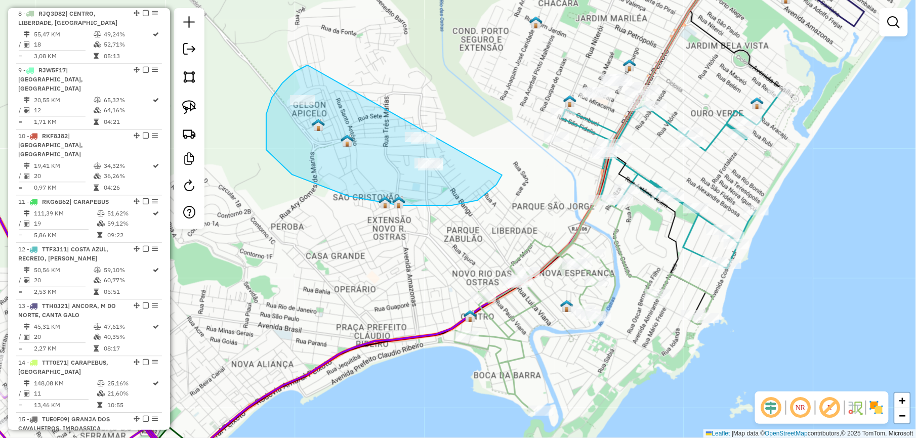
drag, startPoint x: 266, startPoint y: 114, endPoint x: 506, endPoint y: 151, distance: 242.5
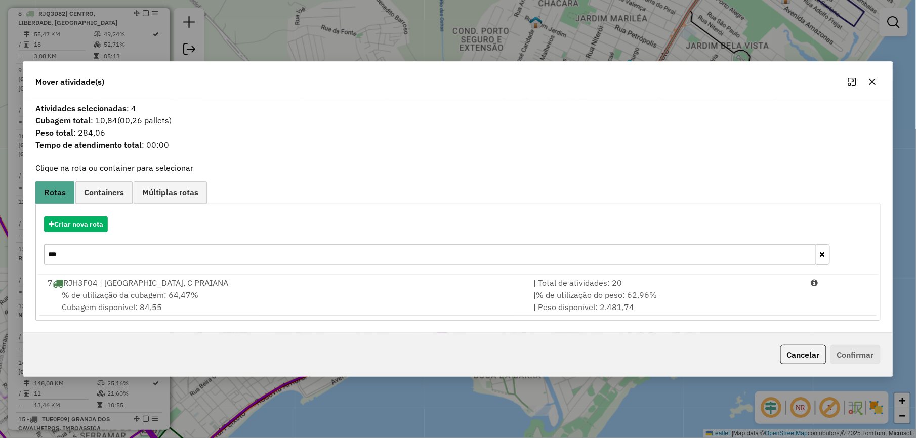
click at [138, 257] on input "***" at bounding box center [429, 254] width 771 height 20
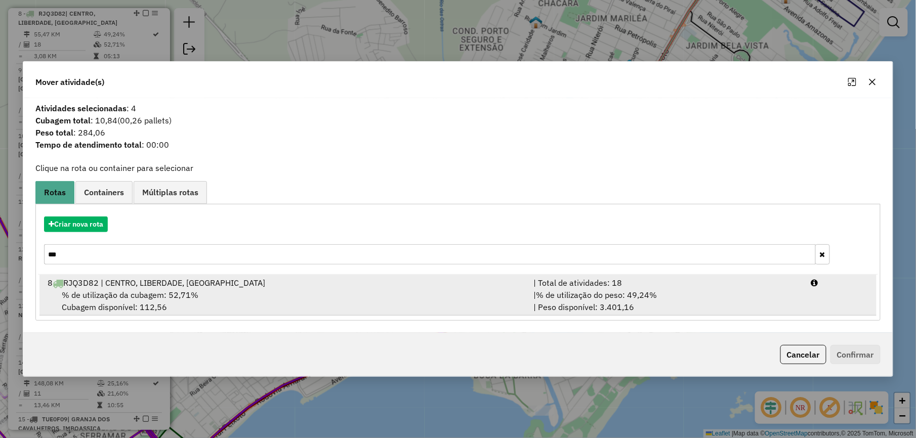
type input "***"
click at [160, 290] on span "% de utilização da cubagem: 52,71%" at bounding box center [130, 295] width 137 height 10
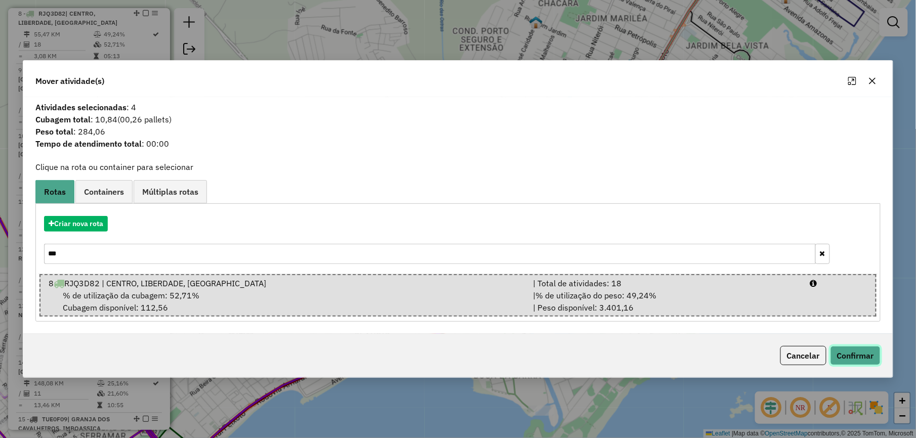
click at [864, 355] on button "Confirmar" at bounding box center [855, 355] width 50 height 19
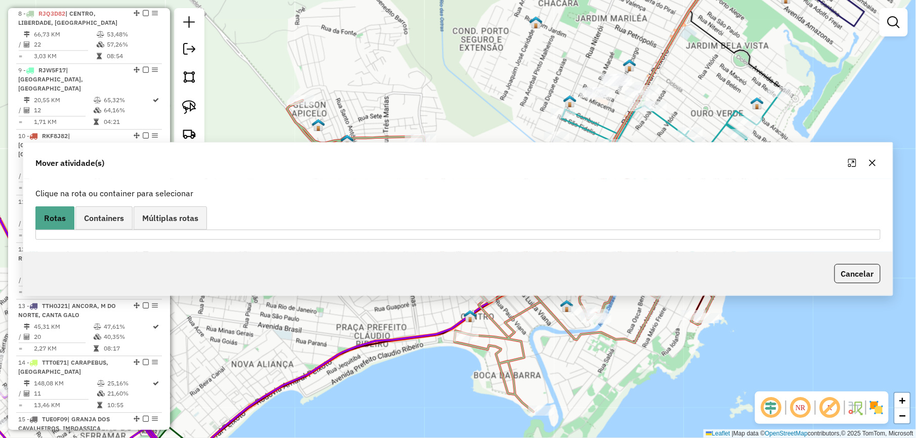
scroll to position [723, 0]
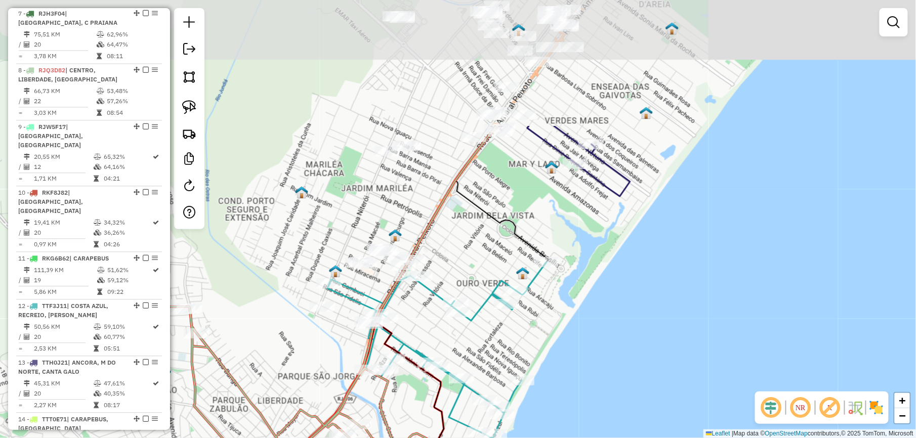
drag, startPoint x: 503, startPoint y: 100, endPoint x: 270, endPoint y: 272, distance: 289.7
click at [270, 272] on div "Janela de atendimento Grade de atendimento Capacidade Transportadoras Veículos …" at bounding box center [458, 219] width 916 height 438
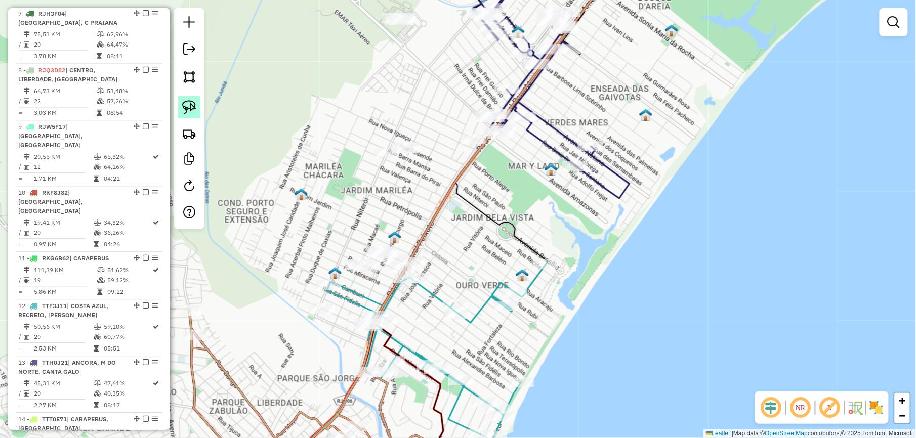
click at [182, 104] on img at bounding box center [189, 107] width 14 height 14
select select "*********"
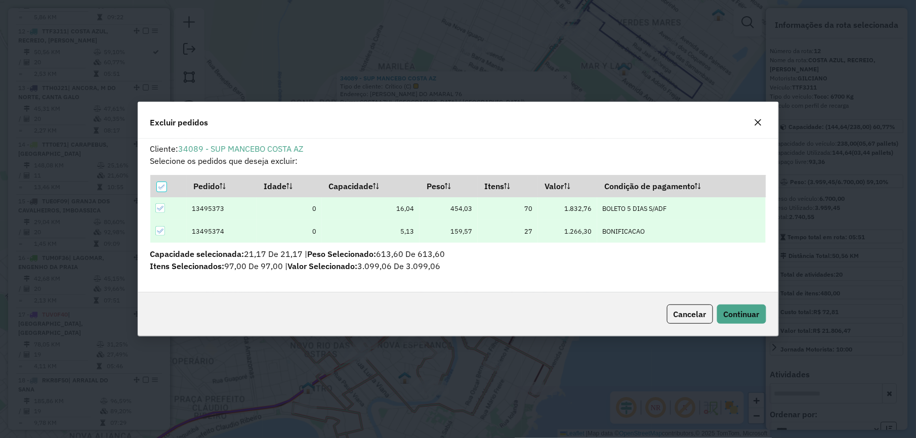
scroll to position [0, 0]
click at [751, 309] on span "Continuar" at bounding box center [741, 314] width 36 height 10
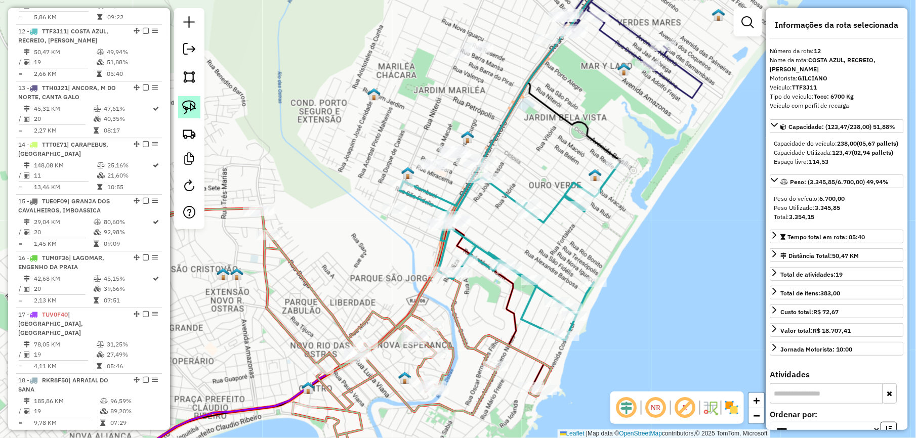
click at [191, 104] on img at bounding box center [189, 107] width 14 height 14
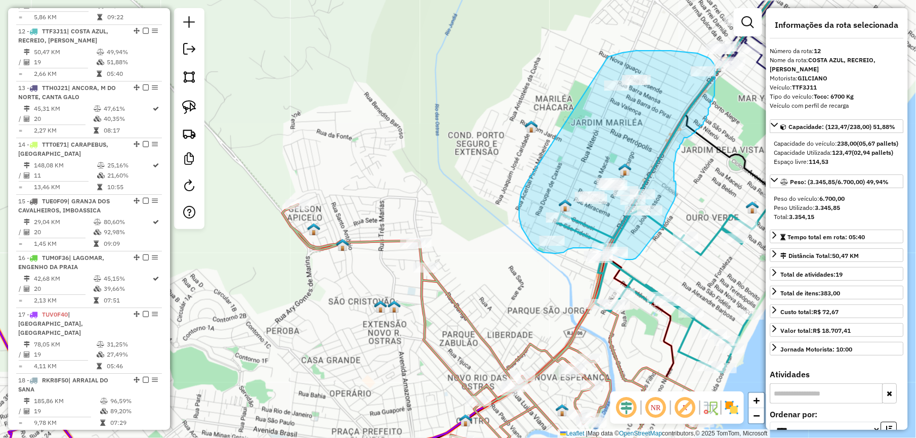
drag, startPoint x: 383, startPoint y: 166, endPoint x: 582, endPoint y: 69, distance: 221.5
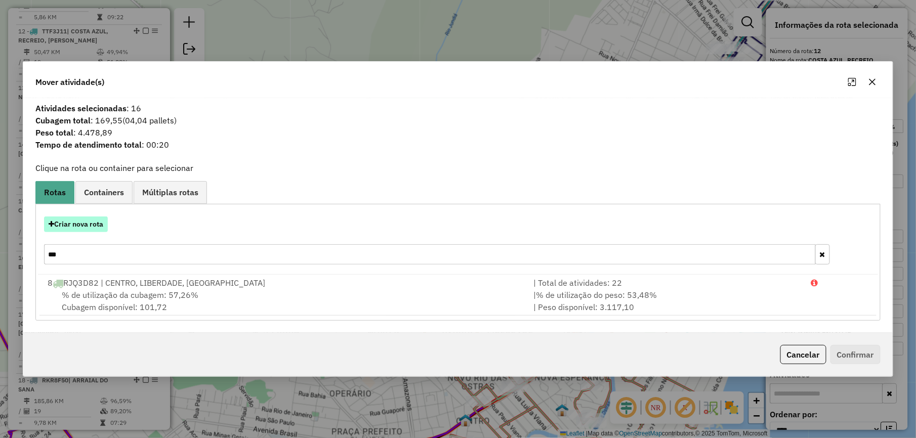
click at [82, 226] on button "Criar nova rota" at bounding box center [76, 224] width 64 height 16
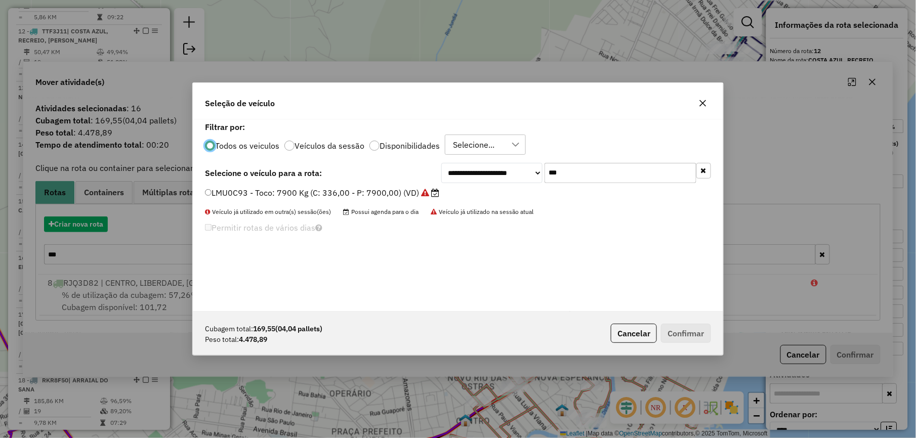
scroll to position [5, 3]
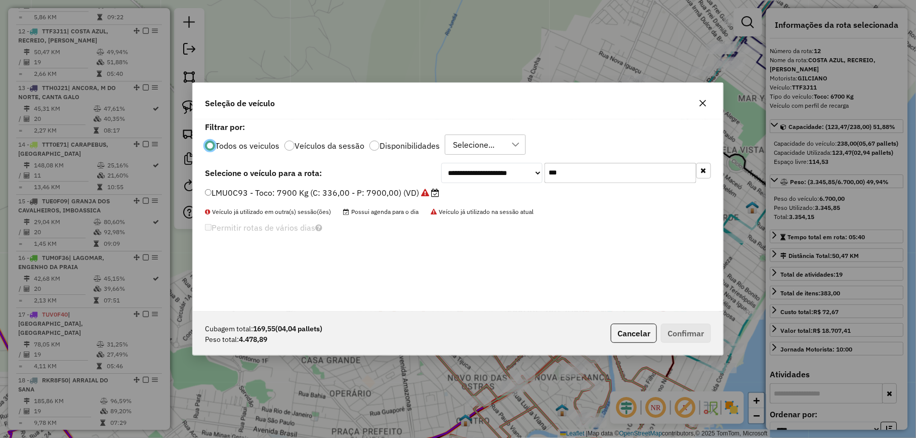
click at [577, 170] on input "***" at bounding box center [620, 173] width 152 height 20
type input "***"
click at [411, 194] on label "RJS9A27 - Toco: 7900 Kg (C: 336,00 - P: 7900,00) (VD)" at bounding box center [316, 193] width 222 height 12
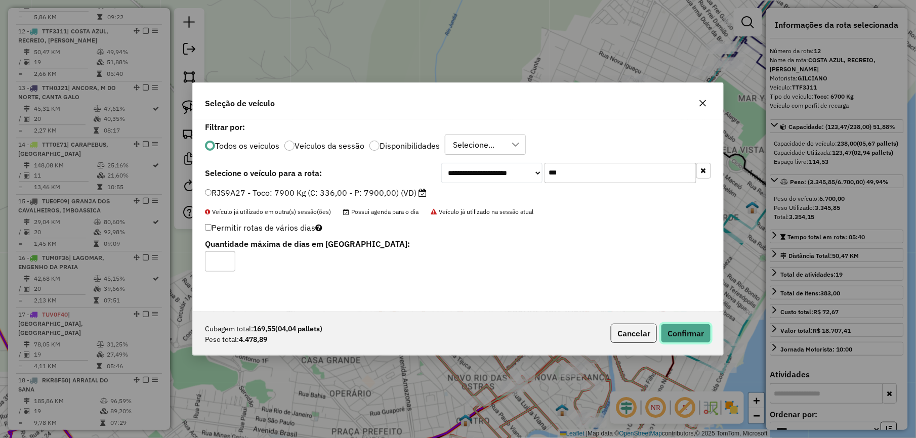
click at [686, 330] on button "Confirmar" at bounding box center [686, 333] width 50 height 19
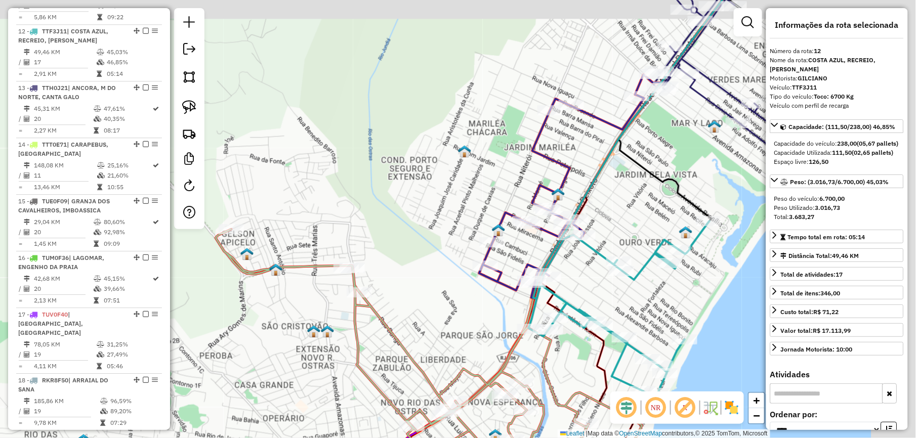
drag, startPoint x: 522, startPoint y: 187, endPoint x: 395, endPoint y: 201, distance: 128.3
click at [419, 209] on div "Janela de atendimento Grade de atendimento Capacidade Transportadoras Veículos …" at bounding box center [458, 219] width 916 height 438
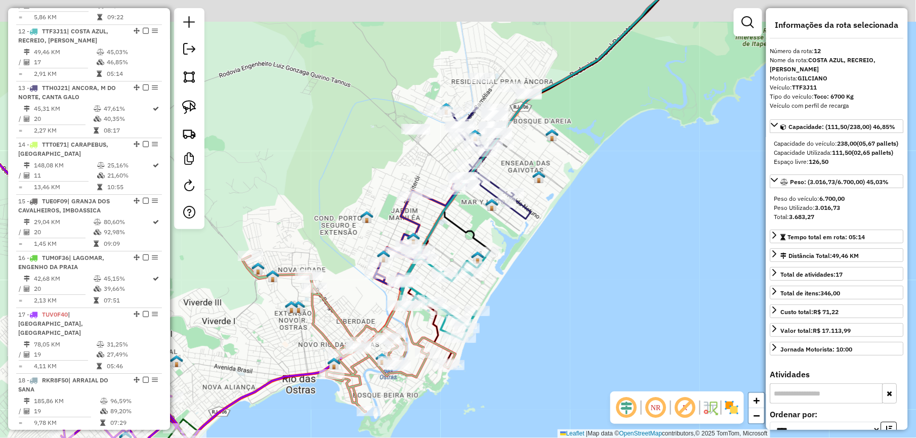
drag, startPoint x: 363, startPoint y: 174, endPoint x: 332, endPoint y: 219, distance: 54.2
click at [330, 219] on div "Janela de atendimento Grade de atendimento Capacidade Transportadoras Veículos …" at bounding box center [458, 219] width 916 height 438
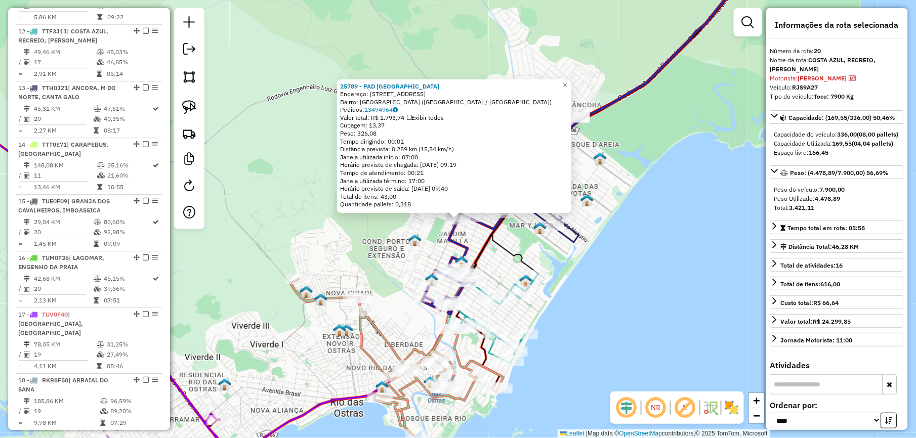
scroll to position [1287, 0]
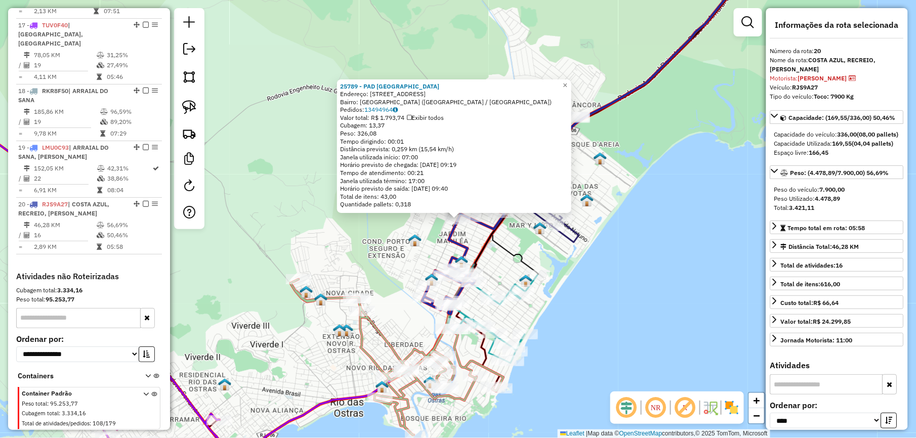
click at [374, 262] on div "25789 - PAD JARDIM MARILEIA Endereço: RUA BARRA MANSA 535 Bairro: JARDIM MARILE…" at bounding box center [458, 219] width 916 height 438
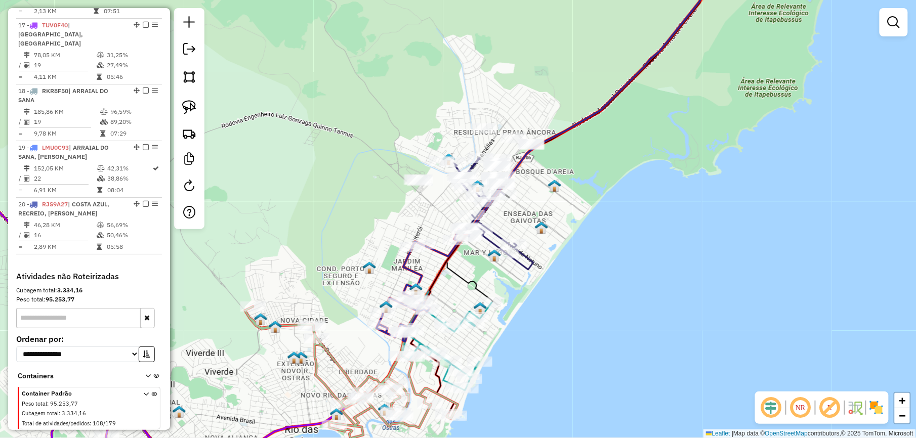
drag, startPoint x: 429, startPoint y: 220, endPoint x: 304, endPoint y: 268, distance: 134.3
click at [304, 268] on div "Janela de atendimento Grade de atendimento Capacidade Transportadoras Veículos …" at bounding box center [458, 219] width 916 height 438
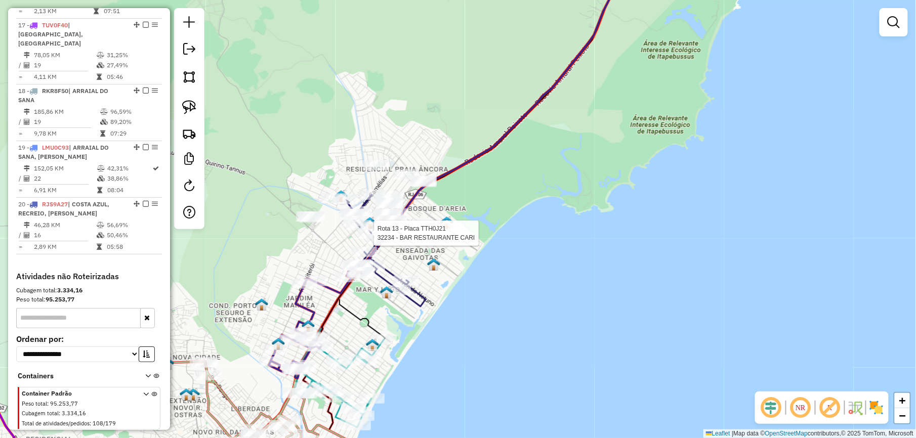
select select "*********"
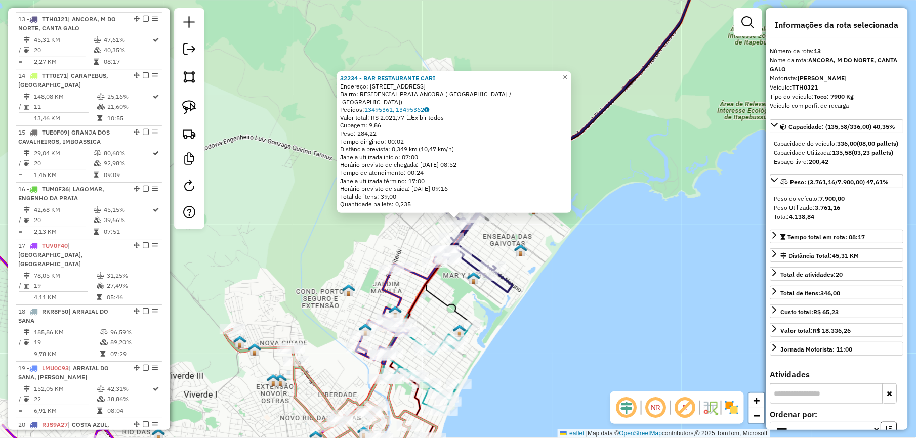
scroll to position [1055, 0]
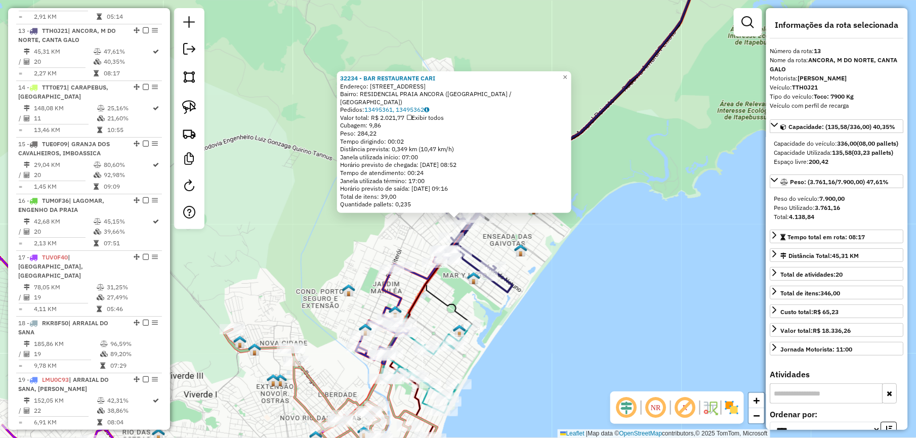
click at [336, 249] on div "32234 - BAR RESTAURANTE CARI Endereço: RUA DOS LIRIOS 9 Bairro: RESIDENCIAL PRA…" at bounding box center [458, 219] width 916 height 438
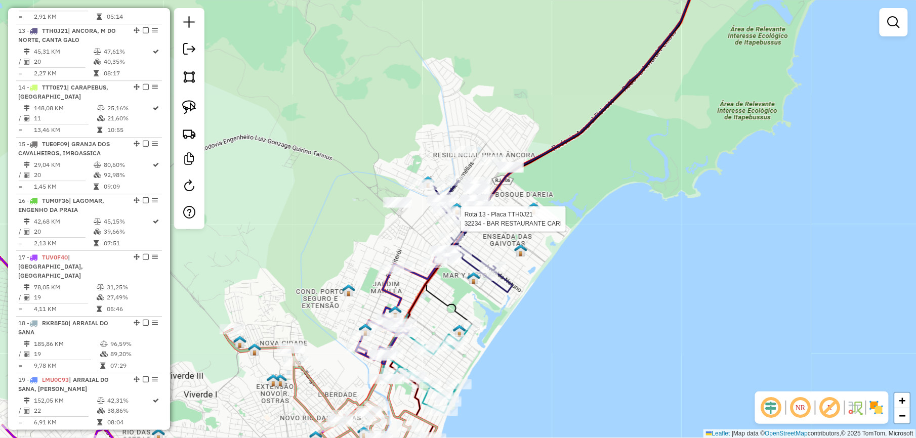
select select "*********"
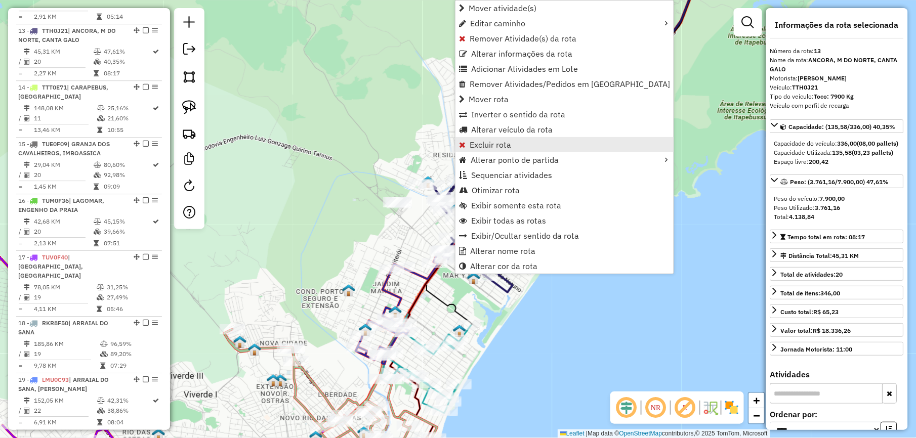
click at [496, 148] on span "Excluir rota" at bounding box center [489, 145] width 41 height 8
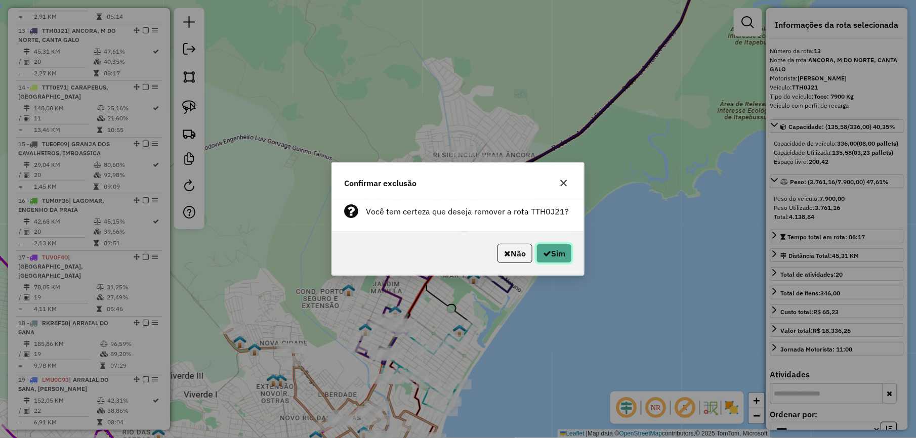
click at [545, 253] on icon "button" at bounding box center [547, 253] width 8 height 8
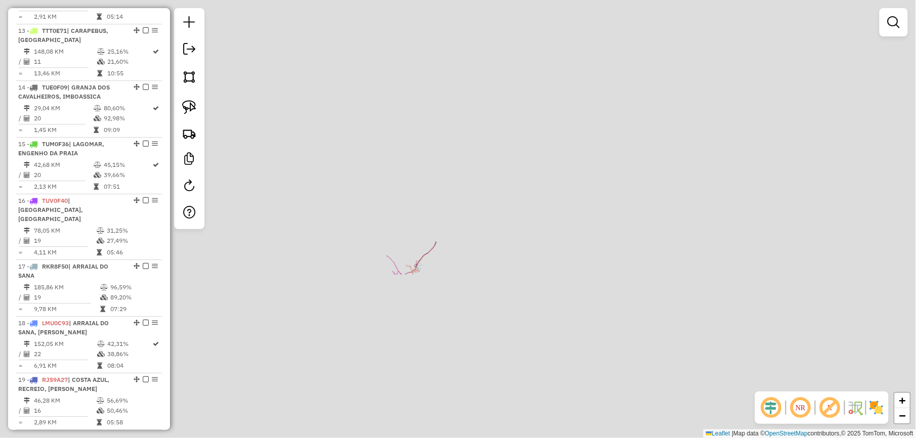
scroll to position [998, 0]
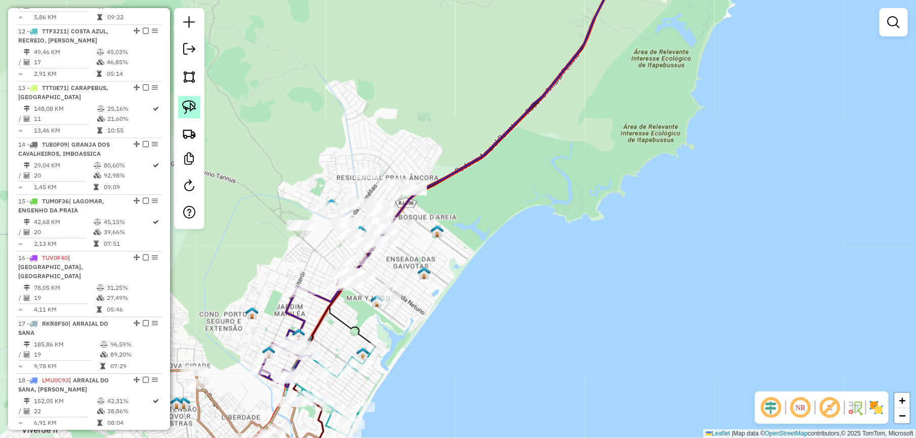
click at [189, 104] on img at bounding box center [189, 107] width 14 height 14
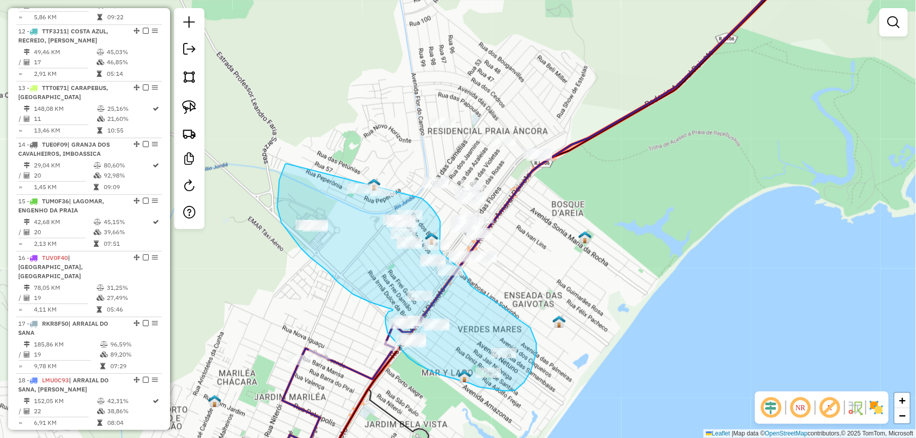
drag, startPoint x: 287, startPoint y: 164, endPoint x: 368, endPoint y: 172, distance: 81.3
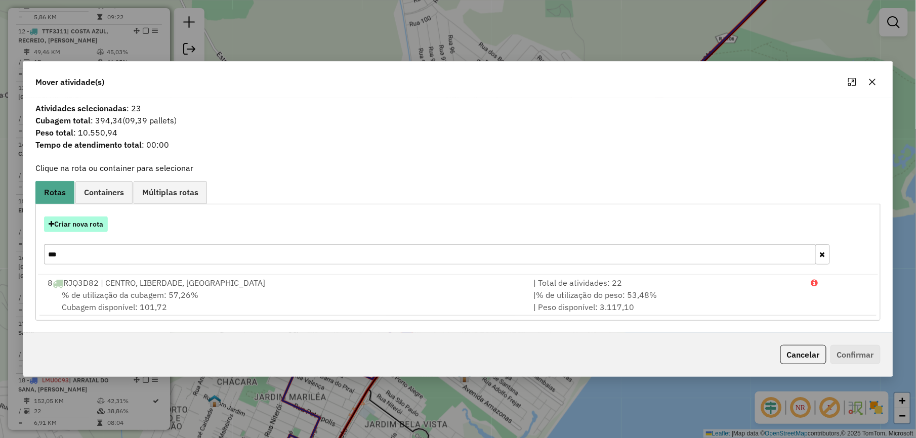
click at [93, 229] on button "Criar nova rota" at bounding box center [76, 224] width 64 height 16
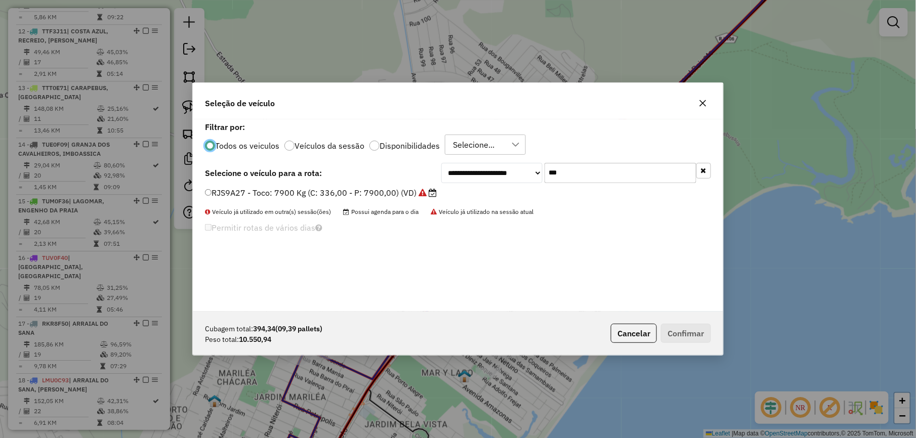
scroll to position [5, 3]
click at [593, 170] on input "***" at bounding box center [620, 173] width 152 height 20
type input "***"
click at [401, 184] on div "**********" at bounding box center [458, 215] width 530 height 192
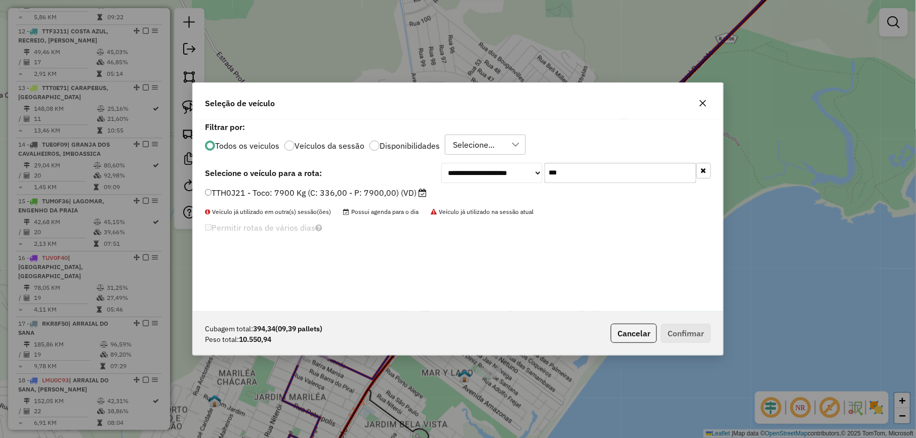
click at [401, 191] on label "TTH0J21 - Toco: 7900 Kg (C: 336,00 - P: 7900,00) (VD)" at bounding box center [316, 193] width 222 height 12
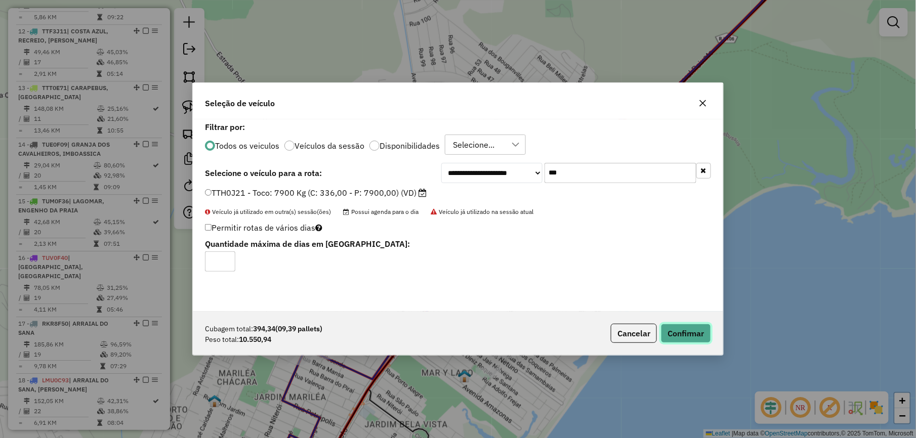
click at [699, 332] on button "Confirmar" at bounding box center [686, 333] width 50 height 19
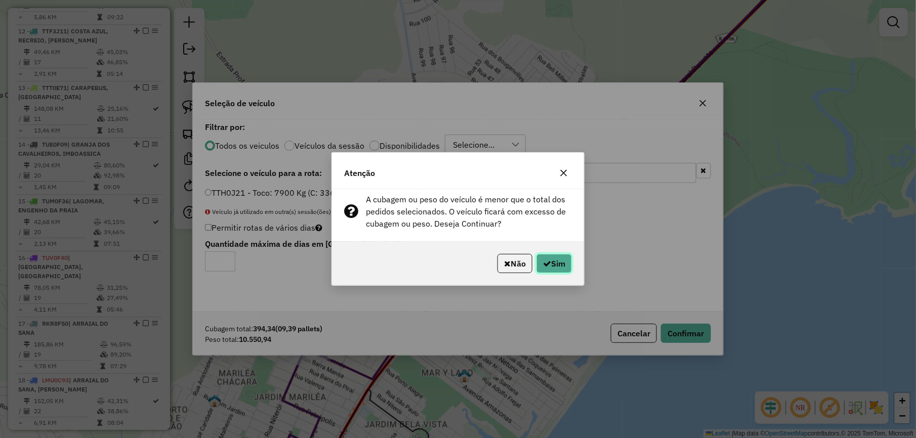
click at [558, 259] on button "Sim" at bounding box center [553, 263] width 35 height 19
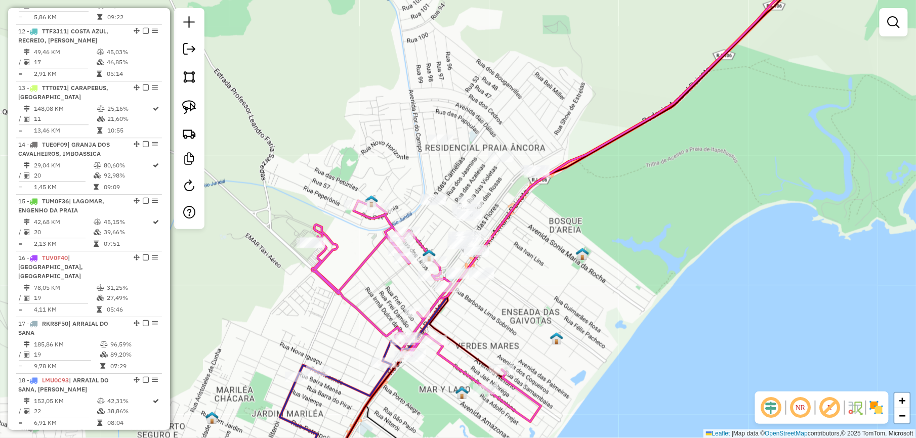
drag, startPoint x: 391, startPoint y: 105, endPoint x: 378, endPoint y: 191, distance: 86.9
click at [378, 191] on div "Janela de atendimento Grade de atendimento Capacidade Transportadoras Veículos …" at bounding box center [458, 219] width 916 height 438
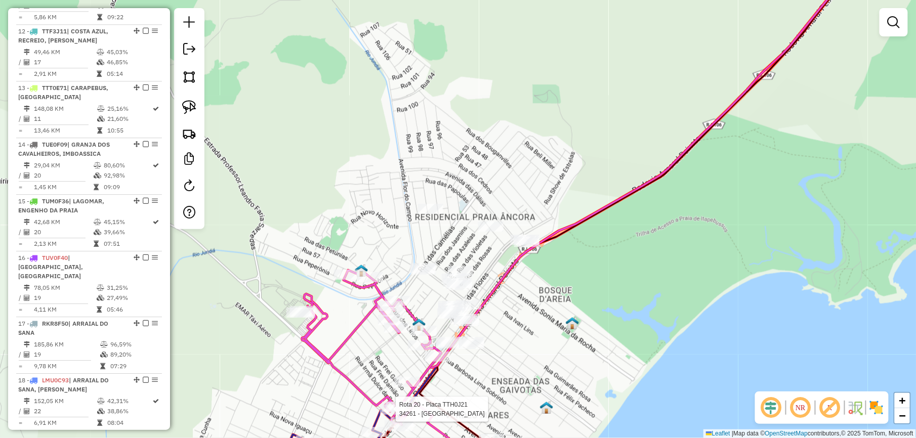
select select "*********"
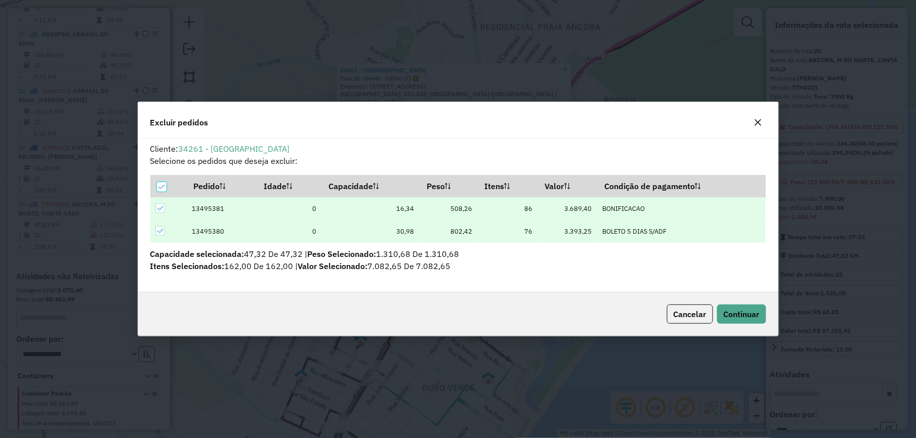
scroll to position [0, 0]
drag, startPoint x: 734, startPoint y: 308, endPoint x: 629, endPoint y: 321, distance: 106.0
click at [733, 310] on button "Continuar" at bounding box center [741, 314] width 49 height 19
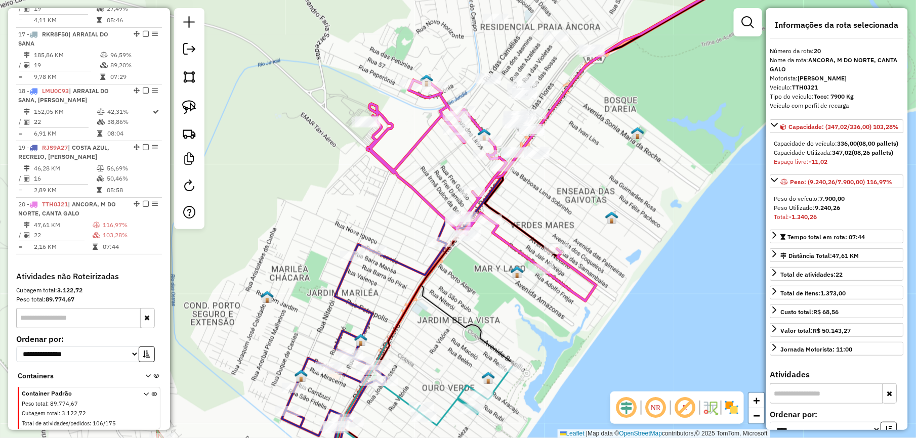
drag, startPoint x: 401, startPoint y: 194, endPoint x: 302, endPoint y: 345, distance: 180.4
click at [302, 345] on div "Janela de atendimento Grade de atendimento Capacidade Transportadoras Veículos …" at bounding box center [458, 219] width 916 height 438
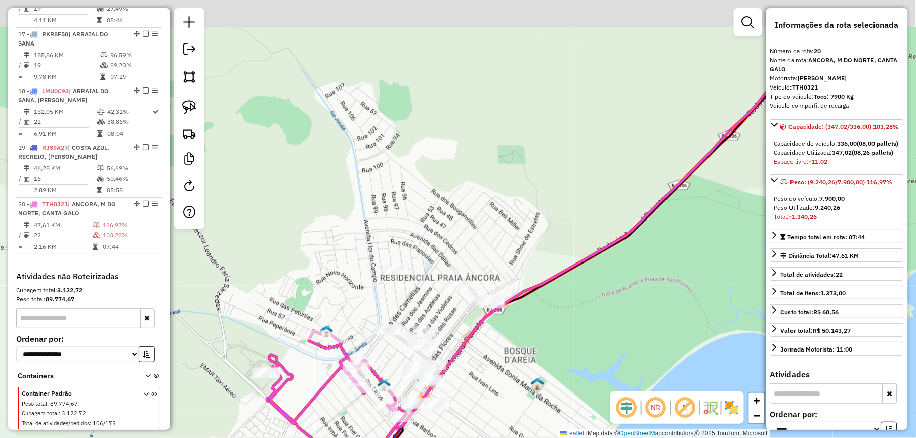
drag, startPoint x: 334, startPoint y: 154, endPoint x: 334, endPoint y: 270, distance: 115.3
click at [334, 270] on div "Janela de atendimento Grade de atendimento Capacidade Transportadoras Veículos …" at bounding box center [458, 219] width 916 height 438
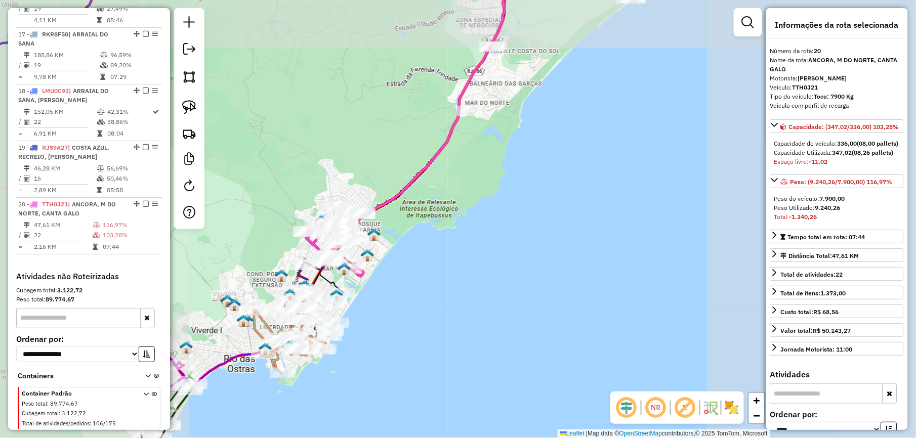
drag, startPoint x: 333, startPoint y: 186, endPoint x: 317, endPoint y: 194, distance: 18.1
click at [330, 200] on div "Janela de atendimento Grade de atendimento Capacidade Transportadoras Veículos …" at bounding box center [458, 219] width 916 height 438
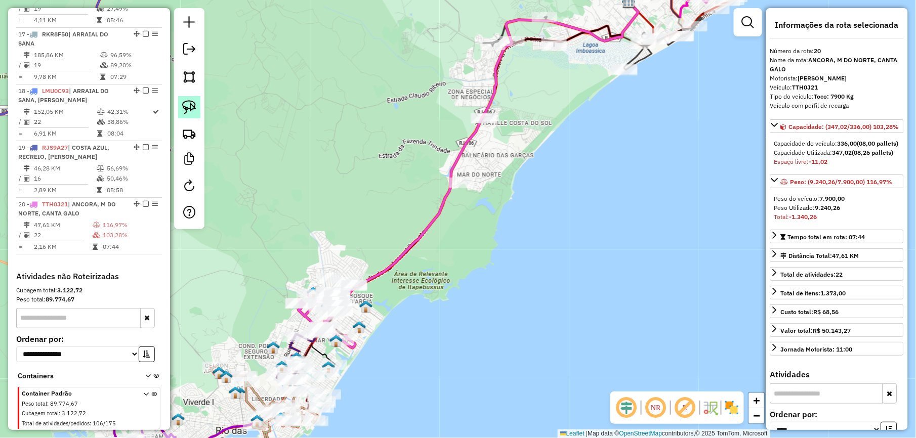
click at [193, 109] on img at bounding box center [189, 107] width 14 height 14
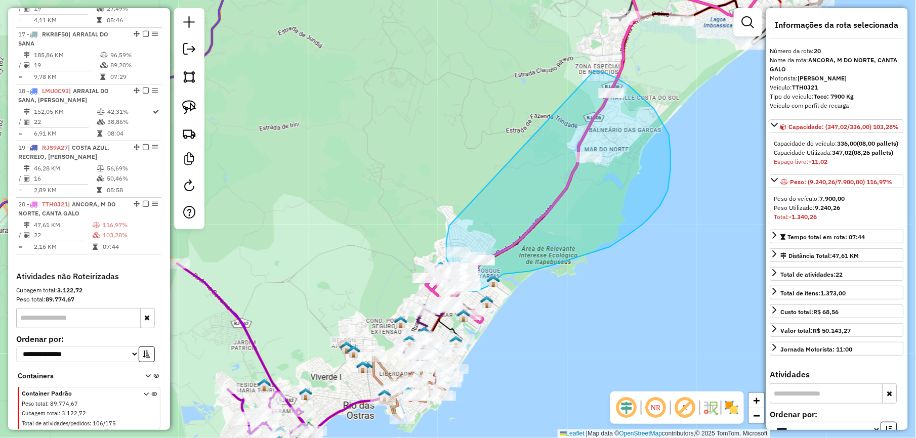
drag, startPoint x: 305, startPoint y: 189, endPoint x: 579, endPoint y: 71, distance: 298.6
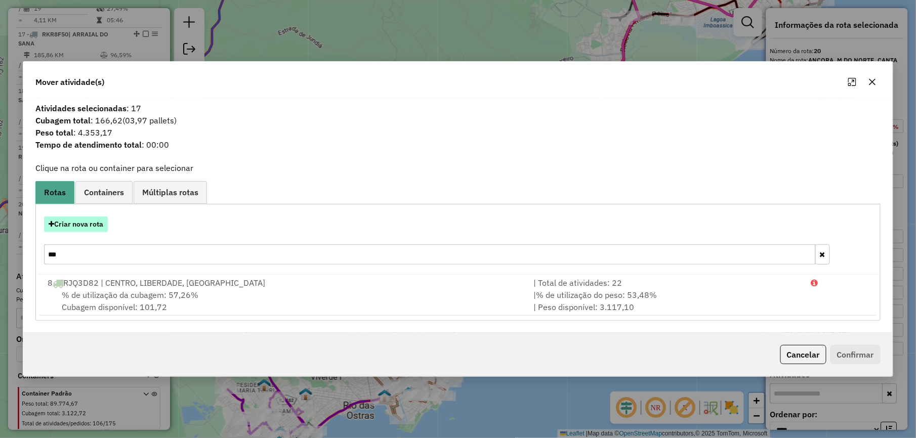
click at [92, 229] on button "Criar nova rota" at bounding box center [76, 224] width 64 height 16
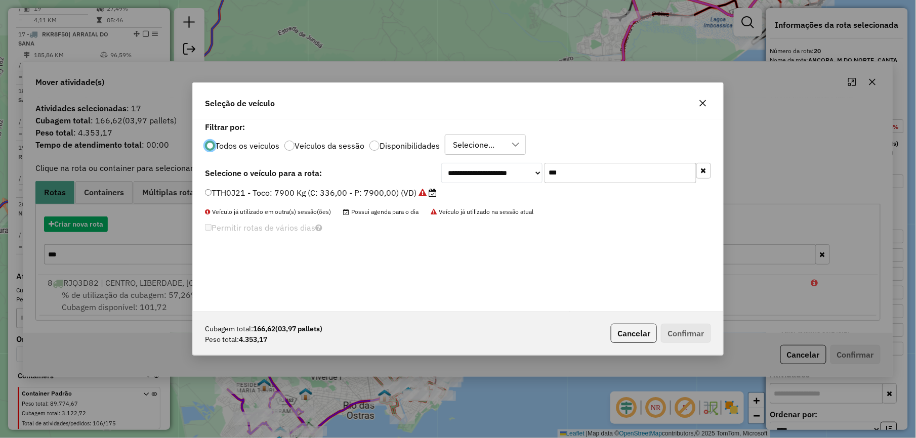
scroll to position [5, 3]
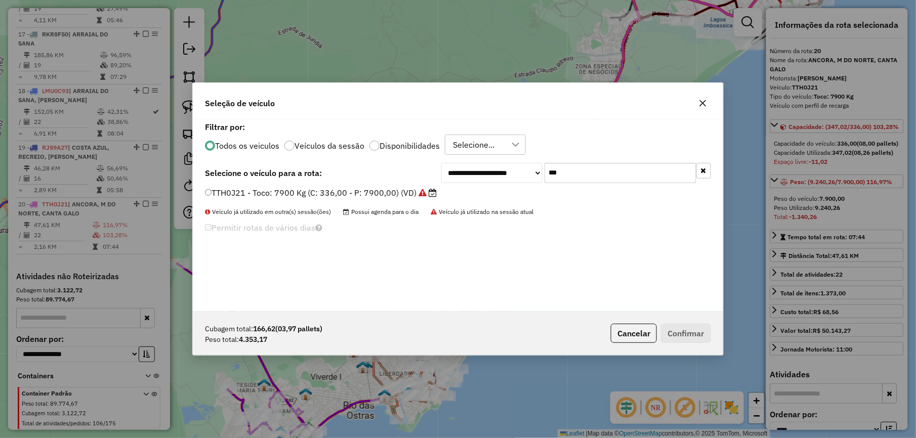
click at [588, 172] on input "***" at bounding box center [620, 173] width 152 height 20
type input "****"
click at [401, 192] on label "LTA9650 - Toco: 7900 Kg (C: 336,00 - P: 7900,00) (VD)" at bounding box center [315, 193] width 221 height 12
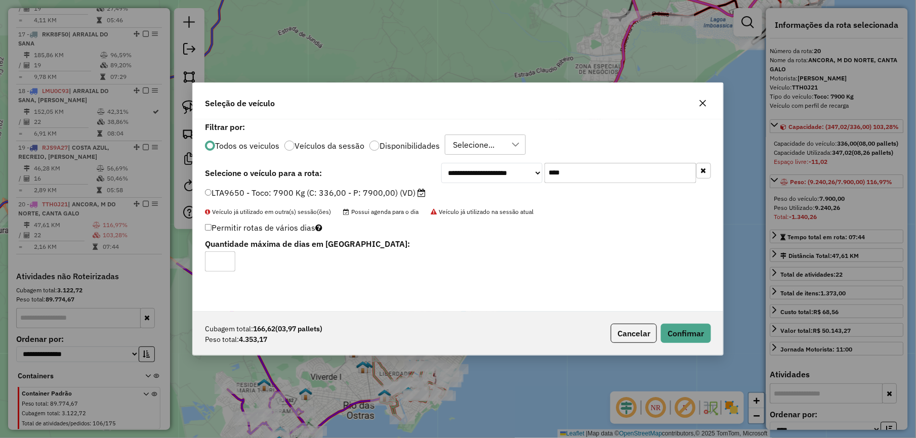
drag, startPoint x: 658, startPoint y: 323, endPoint x: 664, endPoint y: 325, distance: 6.4
click at [659, 323] on div "Cubagem total: 166,62 (03,97 pallets) Peso total: 4.353,17 Cancelar Confirmar" at bounding box center [458, 334] width 530 height 44
click at [672, 326] on button "Confirmar" at bounding box center [686, 333] width 50 height 19
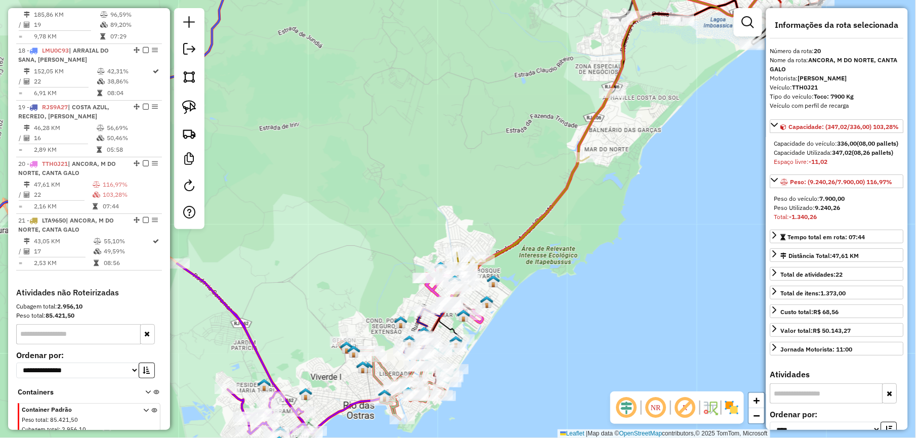
scroll to position [1344, 0]
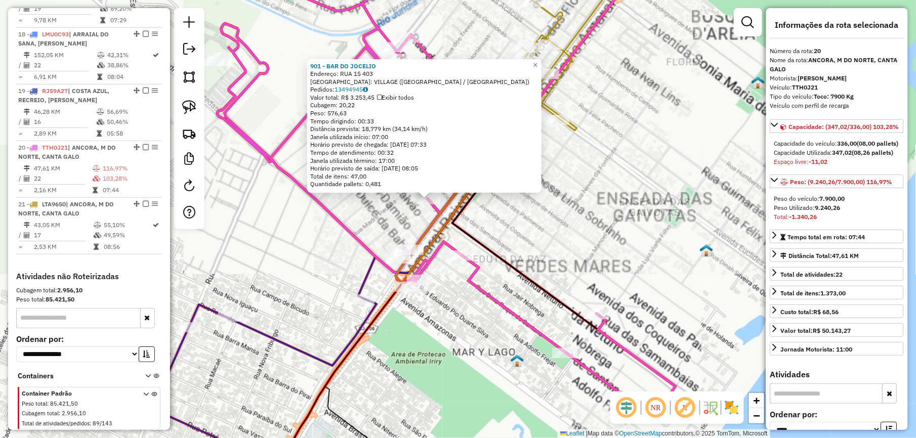
click at [436, 305] on div "901 - BAR DO JOCELIO Endereço: RUA 15 403 Bairro: VILLAGE (RIO DAS OSTRAS / RJ)…" at bounding box center [458, 219] width 916 height 438
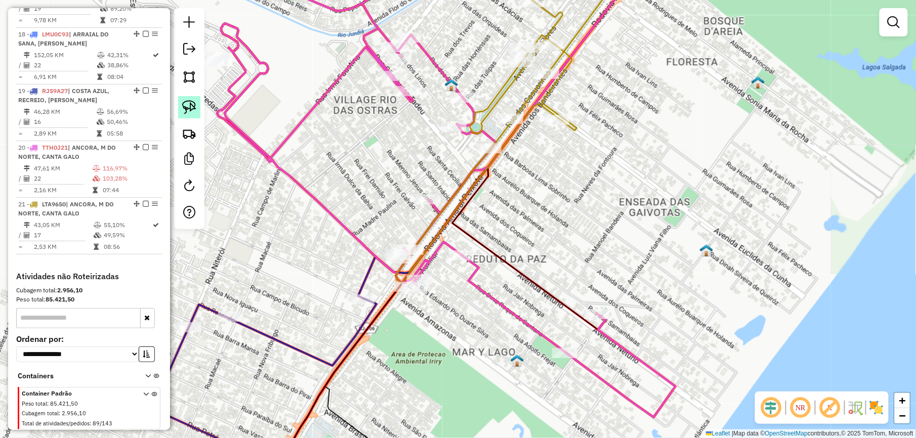
click at [189, 106] on img at bounding box center [189, 107] width 14 height 14
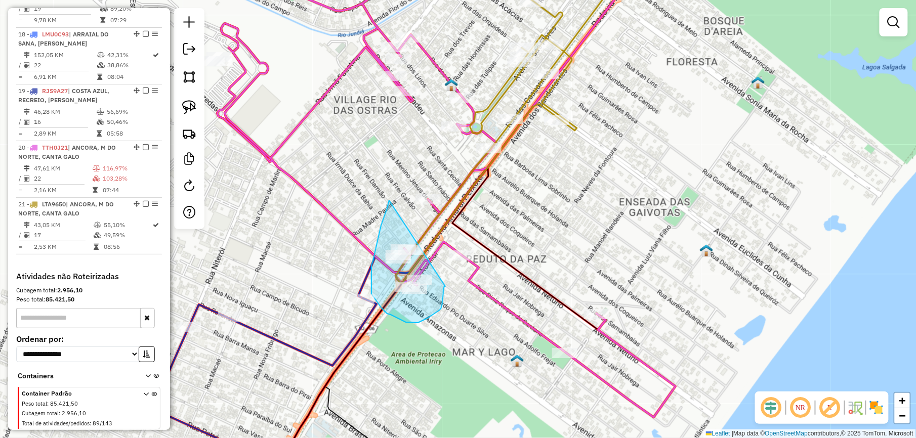
drag, startPoint x: 389, startPoint y: 200, endPoint x: 445, endPoint y: 286, distance: 102.3
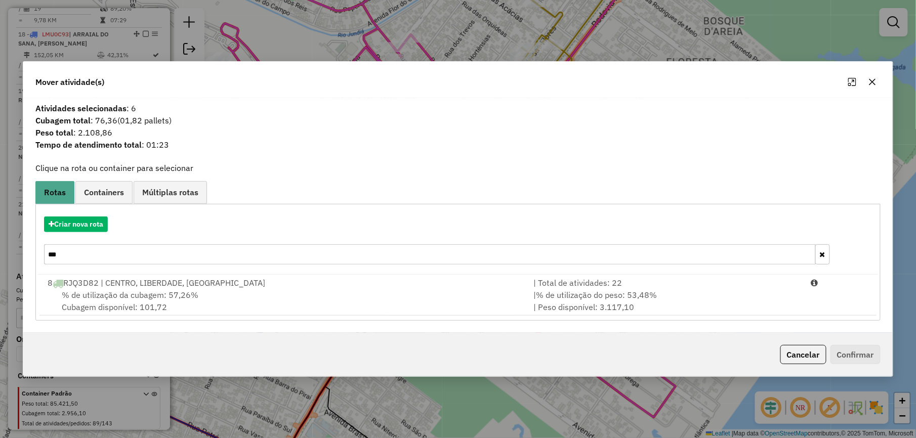
click at [866, 81] on button "button" at bounding box center [872, 82] width 16 height 16
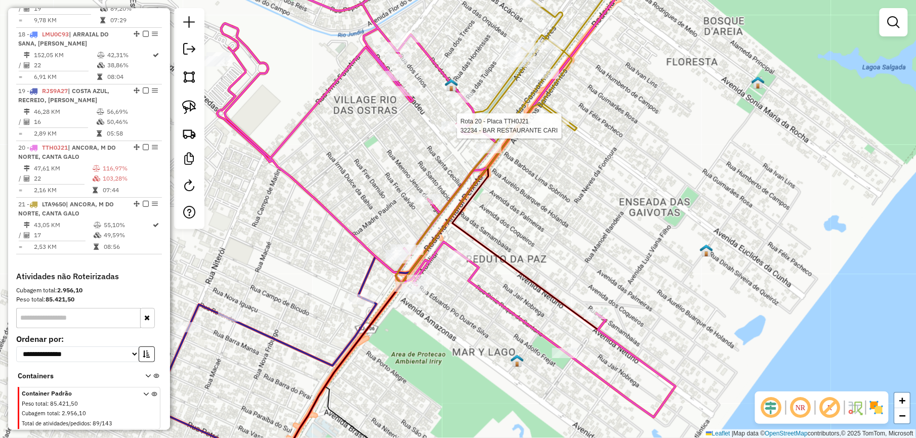
select select "*********"
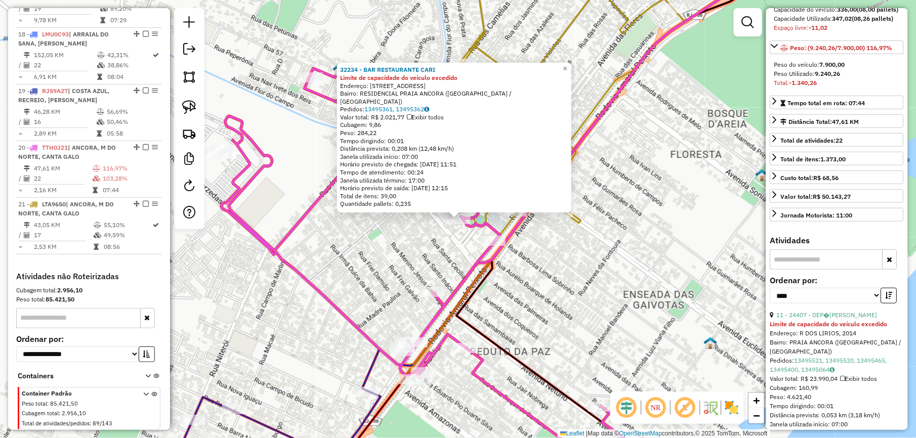
scroll to position [135, 0]
click at [832, 318] on link "11 - 24407 - DEP�SITO FERNANDES" at bounding box center [826, 315] width 101 height 8
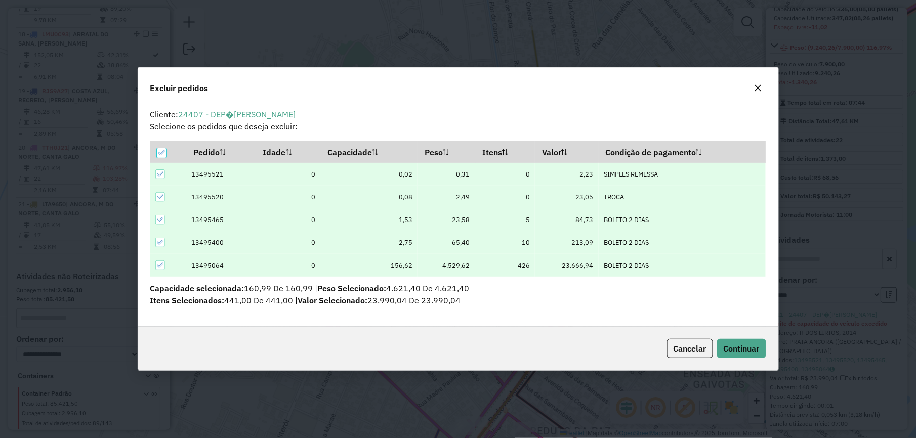
scroll to position [0, 0]
click at [733, 345] on span "Continuar" at bounding box center [741, 348] width 36 height 10
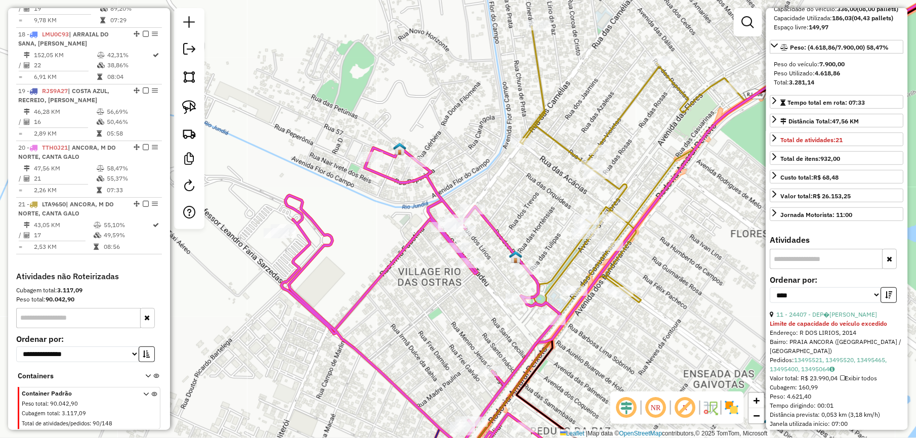
scroll to position [126, 0]
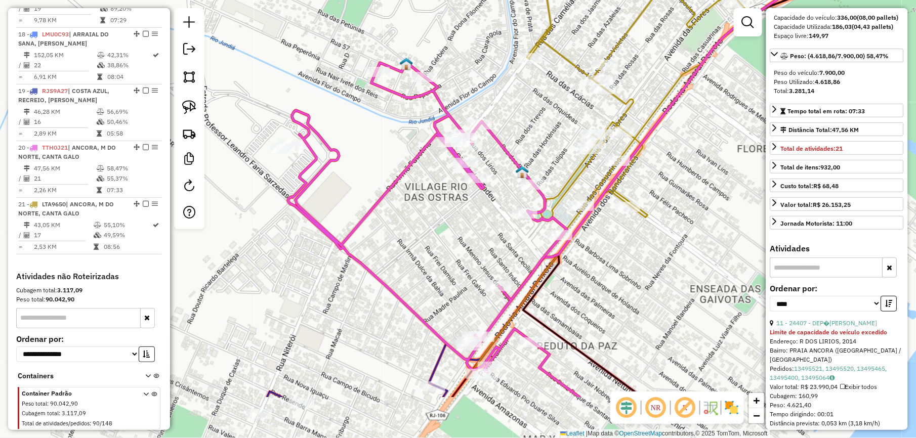
drag, startPoint x: 411, startPoint y: 278, endPoint x: 418, endPoint y: 178, distance: 99.9
click at [418, 180] on div "Janela de atendimento Grade de atendimento Capacidade Transportadoras Veículos …" at bounding box center [458, 219] width 916 height 438
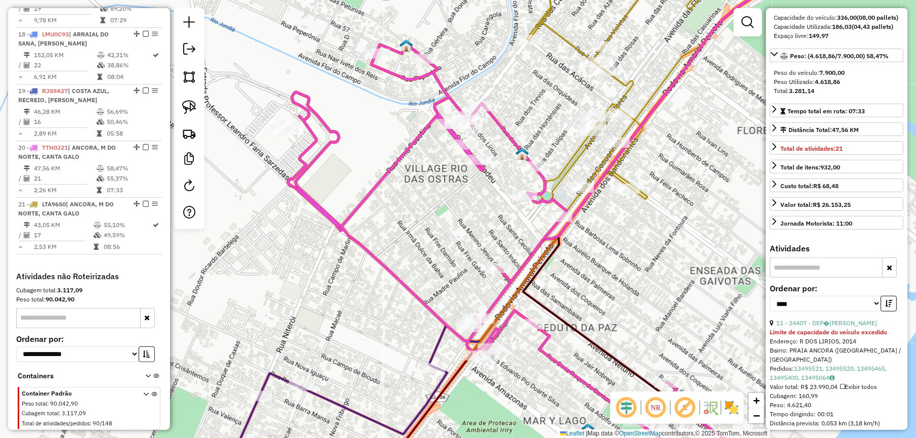
click at [195, 105] on img at bounding box center [189, 107] width 14 height 14
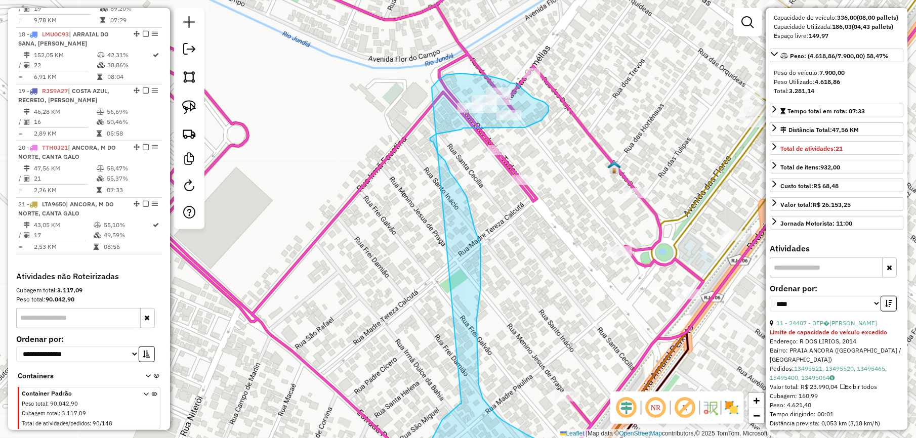
drag, startPoint x: 426, startPoint y: 318, endPoint x: 429, endPoint y: 90, distance: 228.2
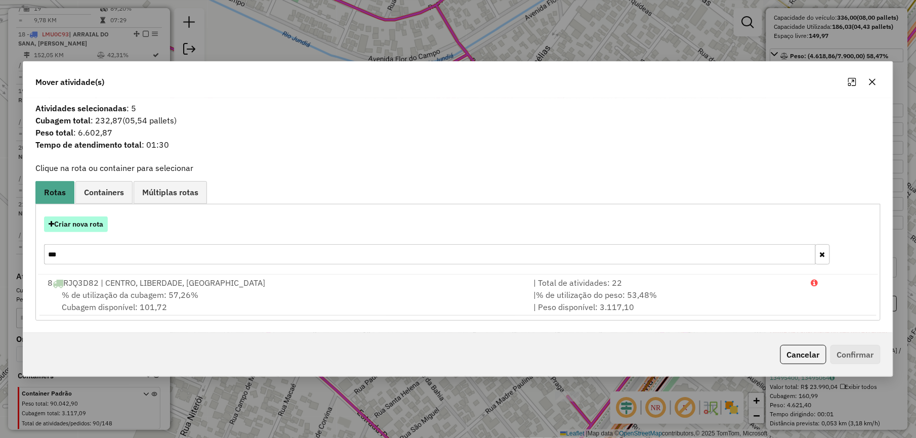
click at [75, 228] on button "Criar nova rota" at bounding box center [76, 224] width 64 height 16
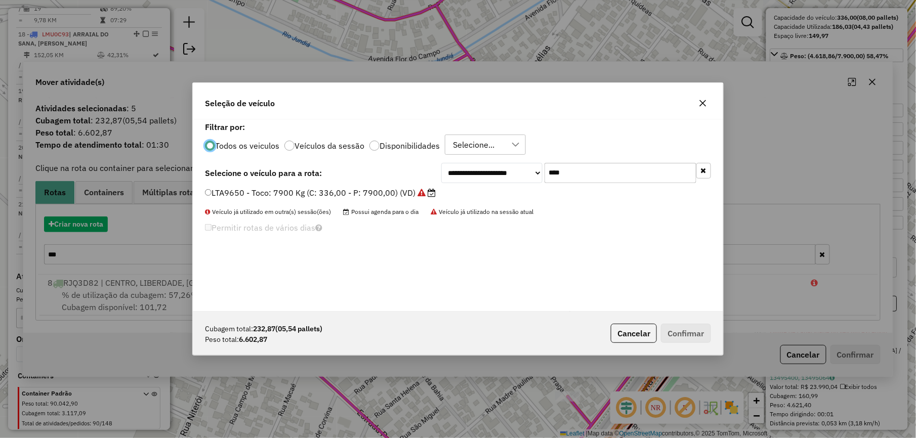
scroll to position [5, 3]
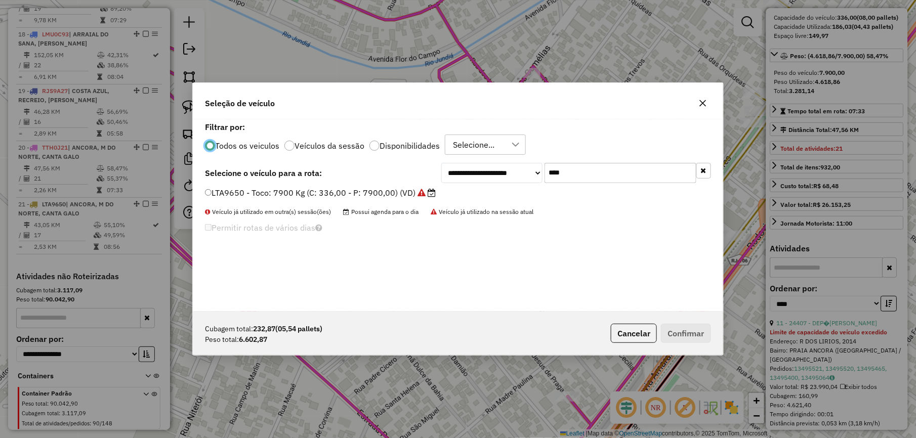
click at [618, 176] on input "****" at bounding box center [620, 173] width 152 height 20
type input "***"
click at [397, 189] on label "LTP9F20 - Truck: 12700 Kg (C: 420,00 - P: 12700,00) (VD)" at bounding box center [321, 193] width 233 height 12
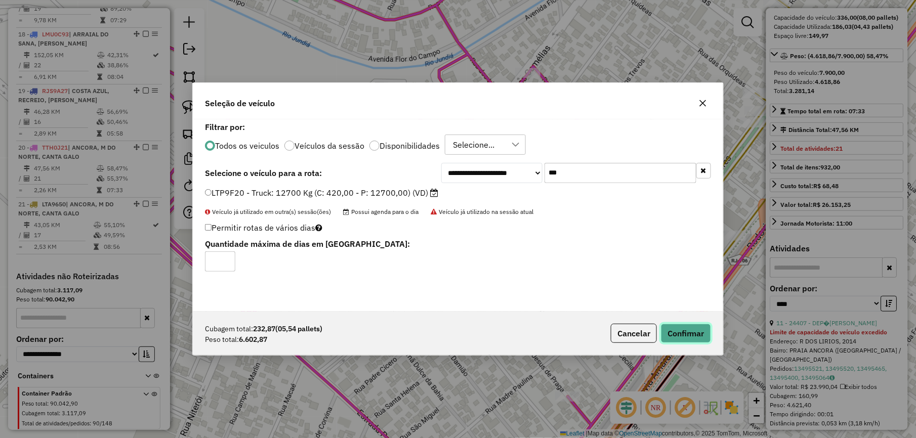
click at [690, 329] on button "Confirmar" at bounding box center [686, 333] width 50 height 19
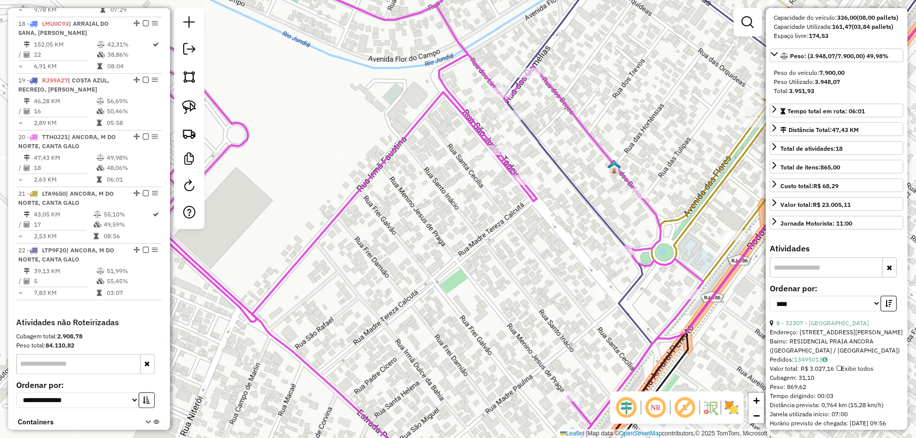
scroll to position [1401, 0]
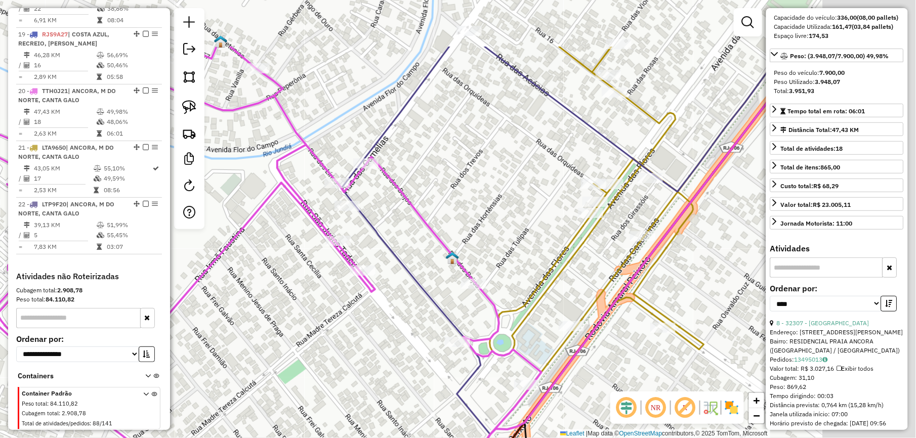
drag, startPoint x: 424, startPoint y: 183, endPoint x: 246, endPoint y: 284, distance: 205.0
click at [250, 280] on div "Janela de atendimento Grade de atendimento Capacidade Transportadoras Veículos …" at bounding box center [458, 219] width 916 height 438
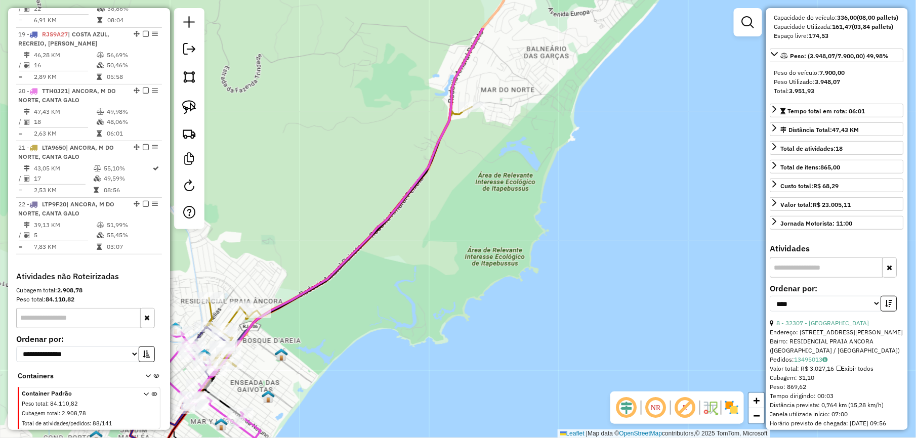
drag, startPoint x: 492, startPoint y: 181, endPoint x: 429, endPoint y: 253, distance: 95.4
click at [429, 253] on div "Janela de atendimento Grade de atendimento Capacidade Transportadoras Veículos …" at bounding box center [458, 219] width 916 height 438
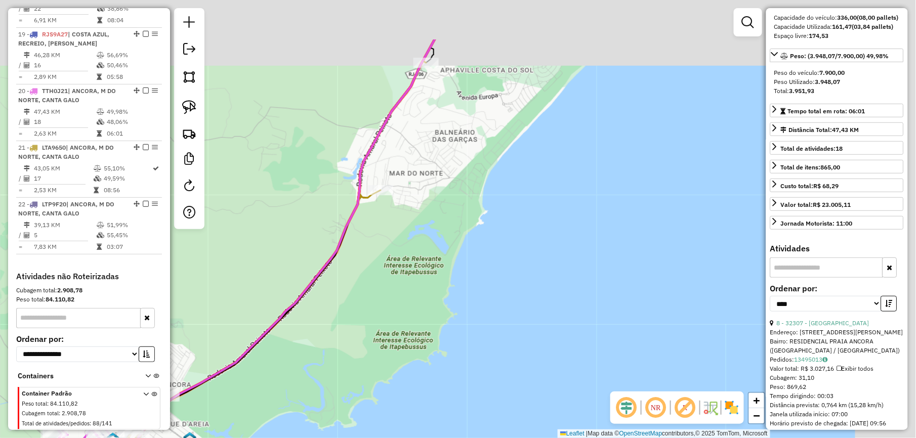
drag, startPoint x: 465, startPoint y: 245, endPoint x: 427, endPoint y: 283, distance: 54.0
click at [427, 283] on div "Janela de atendimento Grade de atendimento Capacidade Transportadoras Veículos …" at bounding box center [458, 219] width 916 height 438
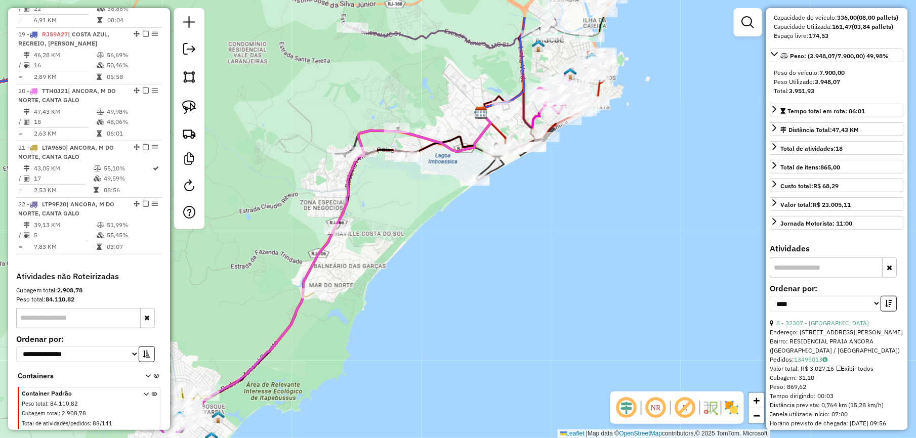
drag, startPoint x: 512, startPoint y: 193, endPoint x: 379, endPoint y: 276, distance: 157.0
click at [379, 276] on div "Janela de atendimento Grade de atendimento Capacidade Transportadoras Veículos …" at bounding box center [458, 219] width 916 height 438
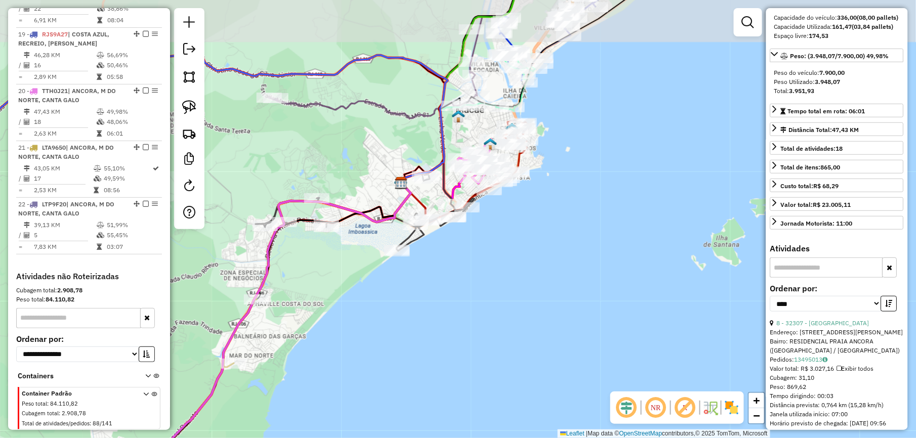
drag, startPoint x: 492, startPoint y: 216, endPoint x: 456, endPoint y: 261, distance: 57.2
click at [460, 261] on div "Janela de atendimento Grade de atendimento Capacidade Transportadoras Veículos …" at bounding box center [458, 219] width 916 height 438
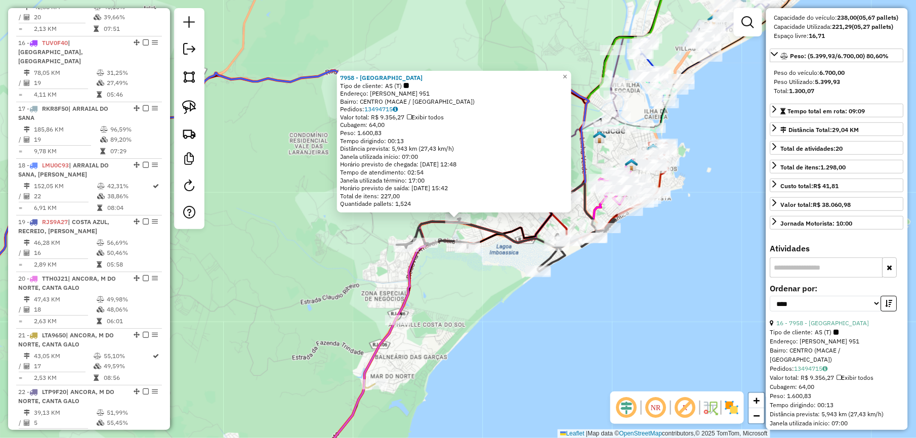
scroll to position [1112, 0]
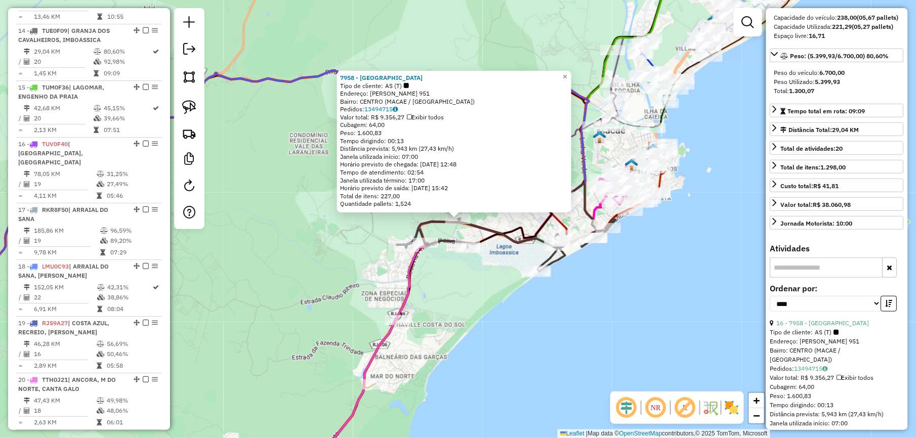
click at [462, 281] on div "7958 - Emporio Norte Sul Tipo de cliente: AS (T) Endereço: MARECHAL DEODORO 951…" at bounding box center [458, 219] width 916 height 438
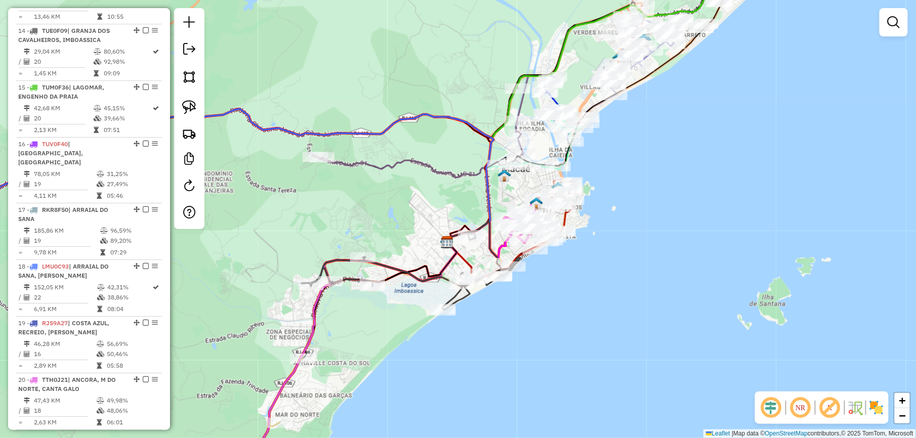
drag, startPoint x: 713, startPoint y: 269, endPoint x: 573, endPoint y: 287, distance: 141.8
click at [610, 309] on div "Janela de atendimento Grade de atendimento Capacidade Transportadoras Veículos …" at bounding box center [458, 219] width 916 height 438
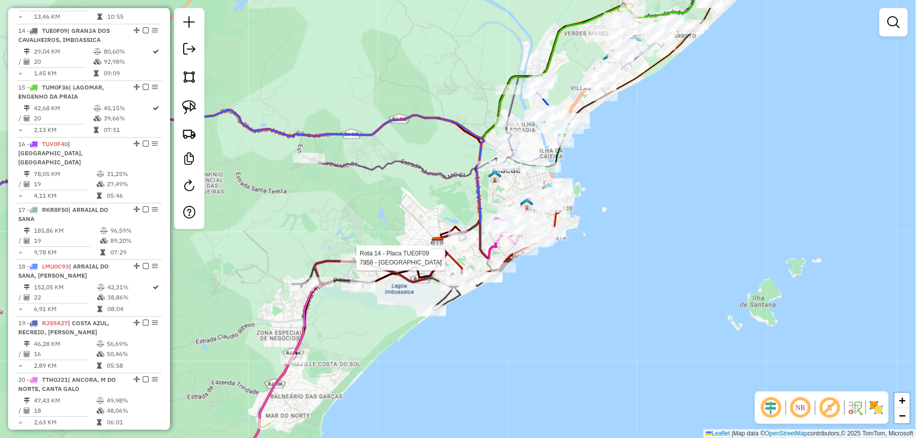
select select "*********"
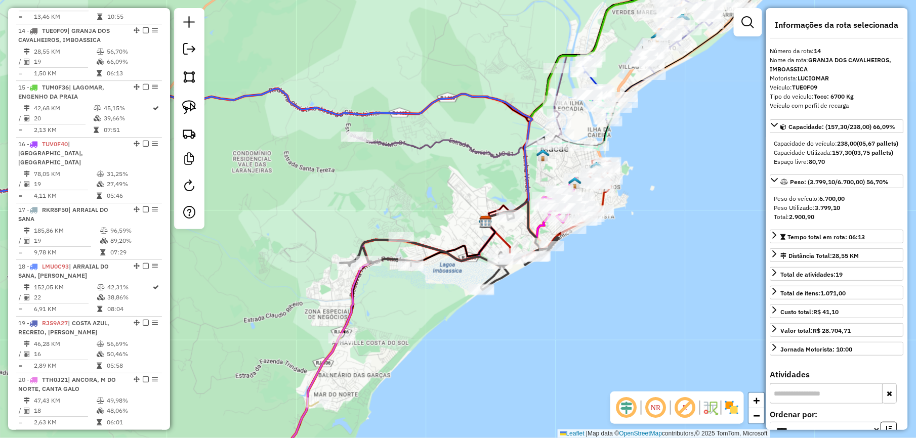
drag, startPoint x: 483, startPoint y: 187, endPoint x: 370, endPoint y: 219, distance: 116.7
click at [370, 219] on div "Janela de atendimento Grade de atendimento Capacidade Transportadoras Veículos …" at bounding box center [458, 219] width 916 height 438
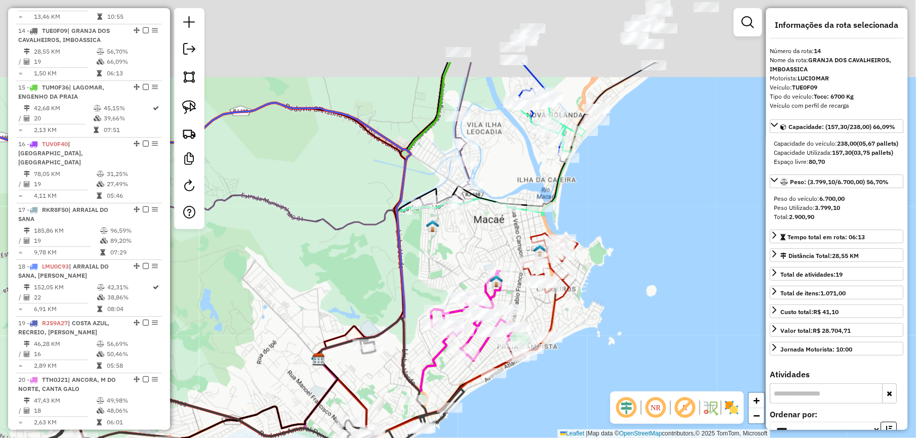
drag, startPoint x: 413, startPoint y: 182, endPoint x: 393, endPoint y: 321, distance: 140.0
click at [393, 316] on icon at bounding box center [151, 228] width 517 height 273
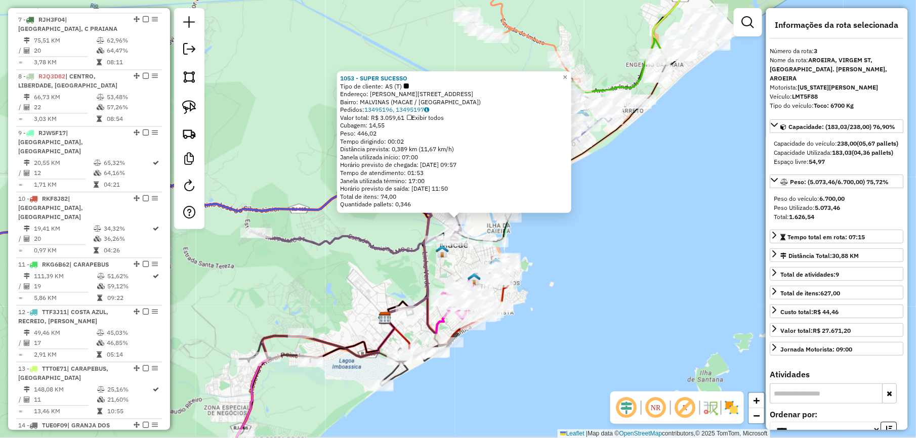
scroll to position [505, 0]
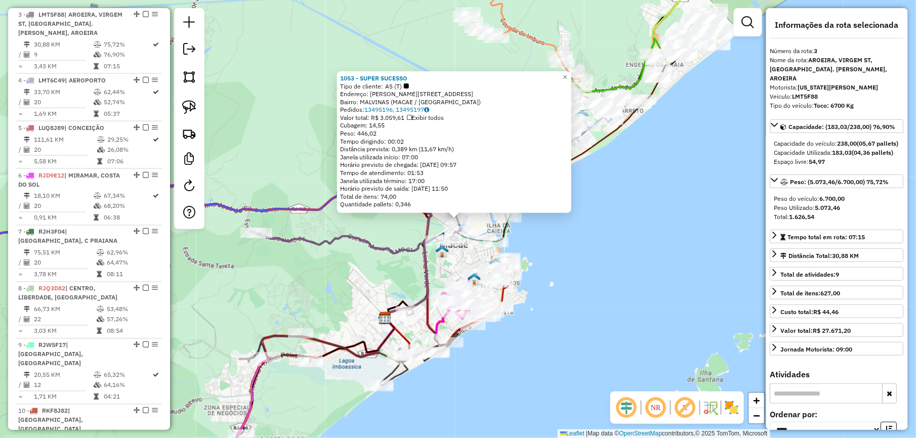
click at [362, 239] on icon at bounding box center [359, 203] width 213 height 102
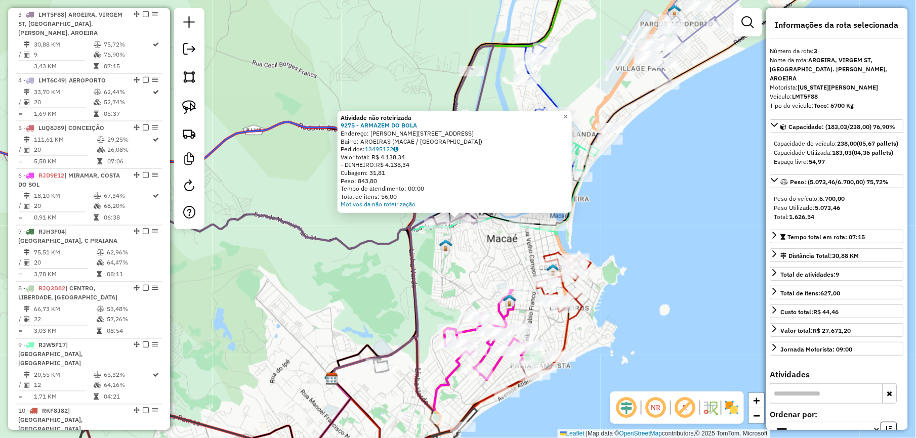
click at [446, 259] on div "Atividade não roteirizada 9275 - ARMAZEM DO BOLA Endereço: ALZIDA DA SILVA GUIM…" at bounding box center [458, 219] width 916 height 438
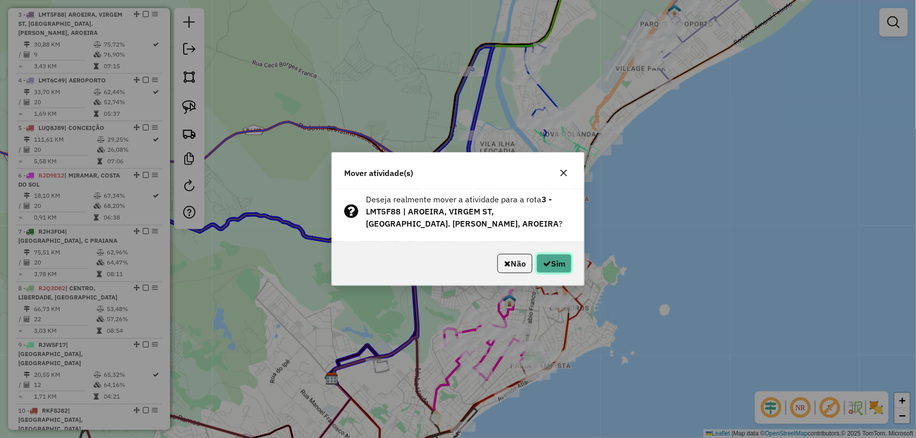
click at [543, 262] on icon "button" at bounding box center [547, 263] width 8 height 8
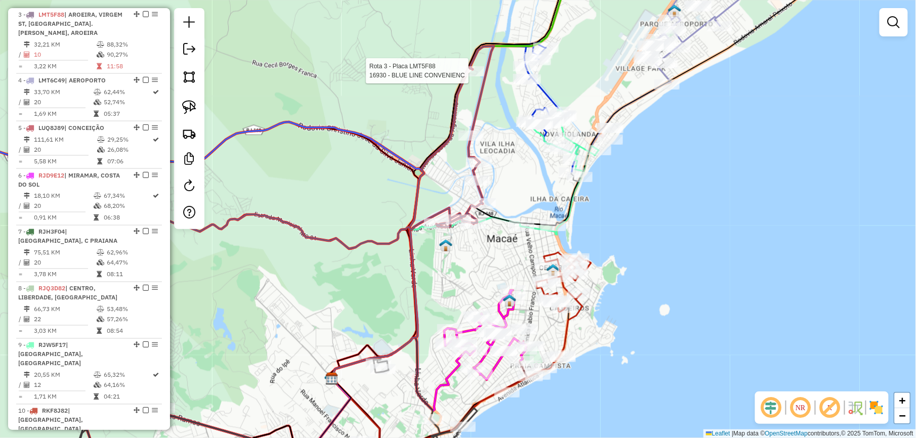
select select "*********"
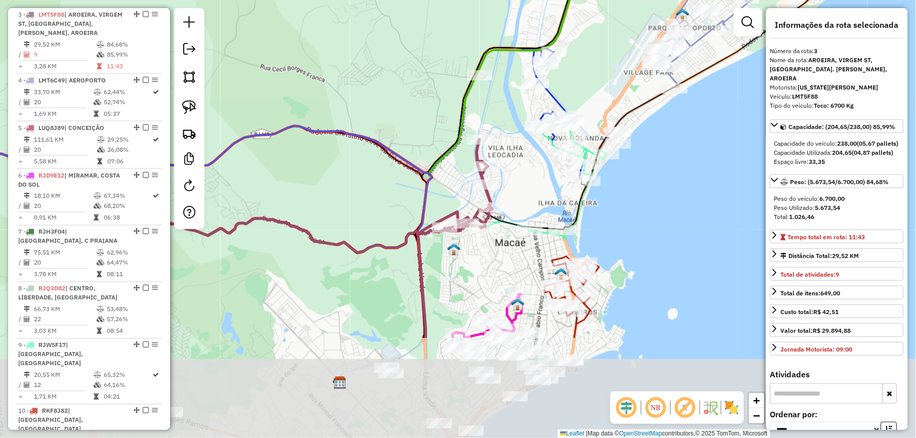
drag, startPoint x: 387, startPoint y: 302, endPoint x: 442, endPoint y: 142, distance: 169.4
click at [432, 149] on div "Janela de atendimento Grade de atendimento Capacidade Transportadoras Veículos …" at bounding box center [458, 219] width 916 height 438
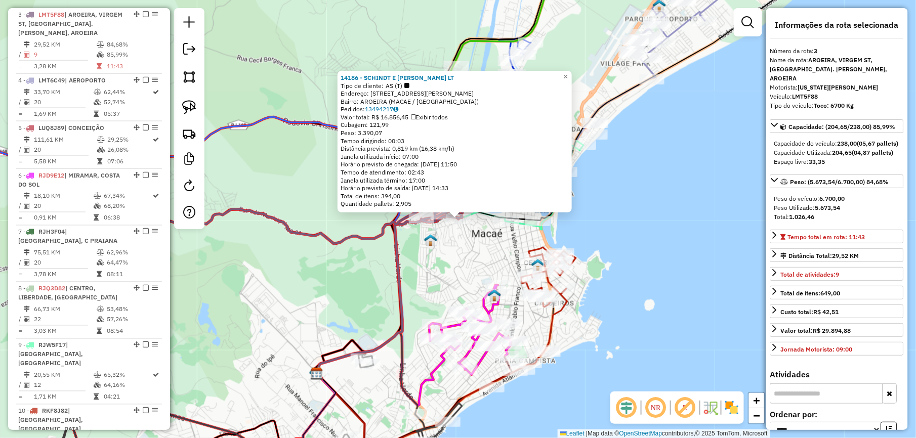
click at [430, 253] on div "14186 - SCHINDT E MACHADO LT Tipo de cliente: AS (T) Endereço: R ALCIDES MOURAO…" at bounding box center [458, 219] width 916 height 438
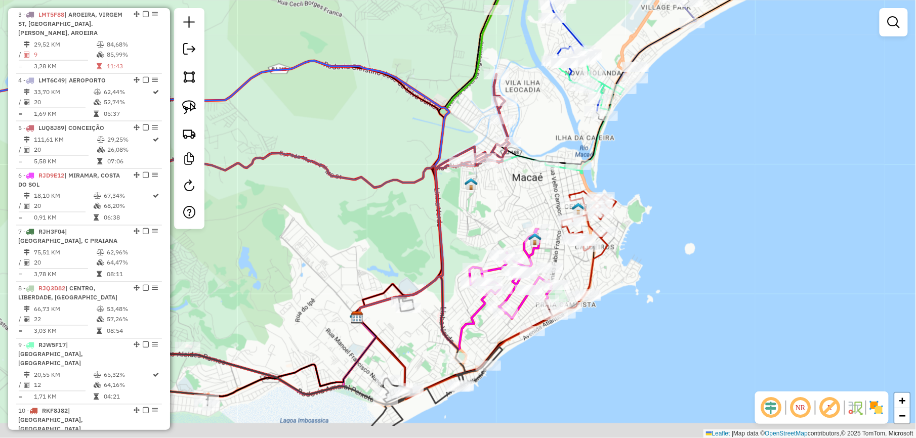
drag, startPoint x: 438, startPoint y: 270, endPoint x: 492, endPoint y: 180, distance: 105.3
click at [489, 182] on div "Janela de atendimento Grade de atendimento Capacidade Transportadoras Veículos …" at bounding box center [458, 219] width 916 height 438
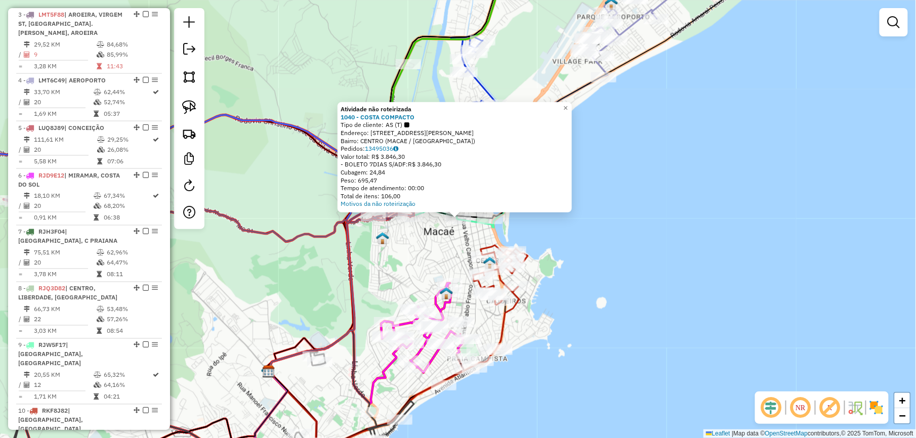
click at [381, 240] on img at bounding box center [382, 238] width 13 height 13
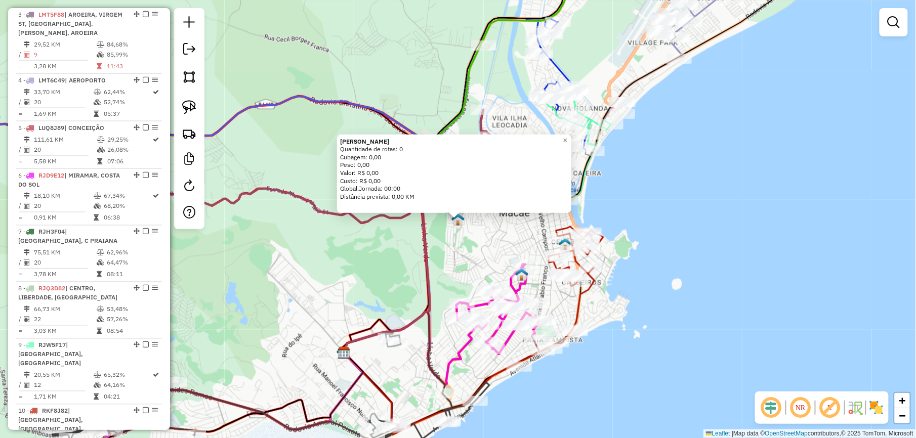
click at [488, 245] on div "REGINALDO Quantidade de rotas: 0 Cubagem: 0,00 Peso: 0,00 Valor: R$ 0,00 Custo:…" at bounding box center [458, 219] width 916 height 438
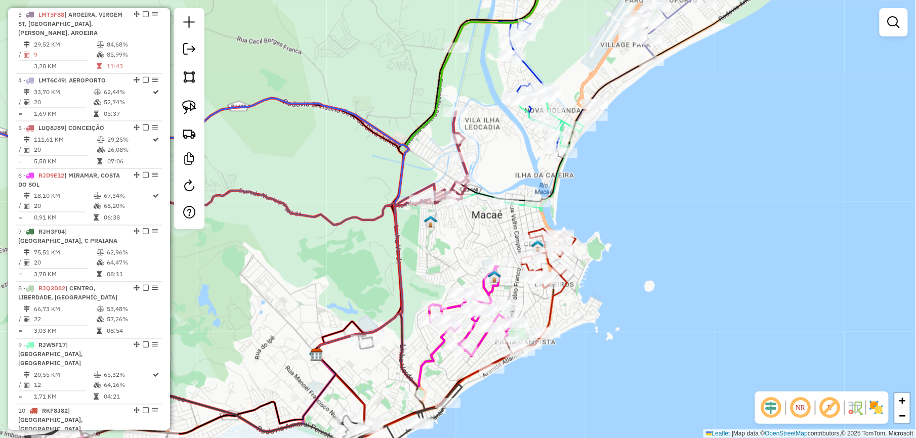
drag, startPoint x: 499, startPoint y: 228, endPoint x: 388, endPoint y: 231, distance: 110.3
click at [389, 231] on div "Janela de atendimento Grade de atendimento Capacidade Transportadoras Veículos …" at bounding box center [458, 219] width 916 height 438
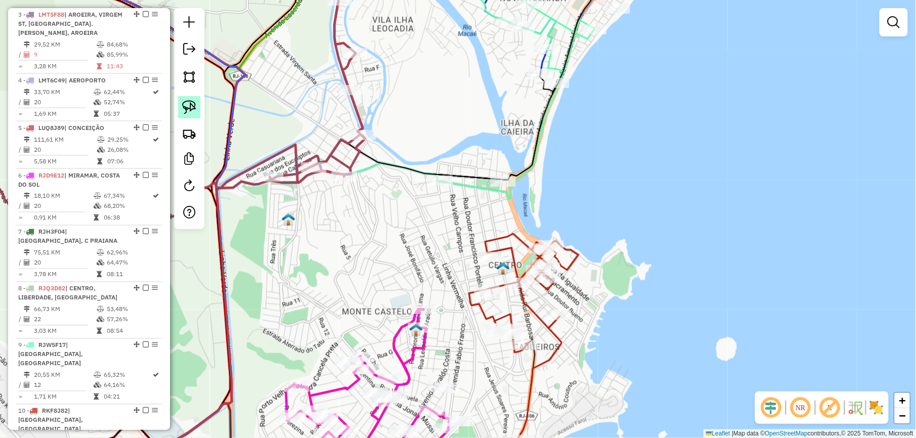
click at [190, 103] on img at bounding box center [189, 107] width 14 height 14
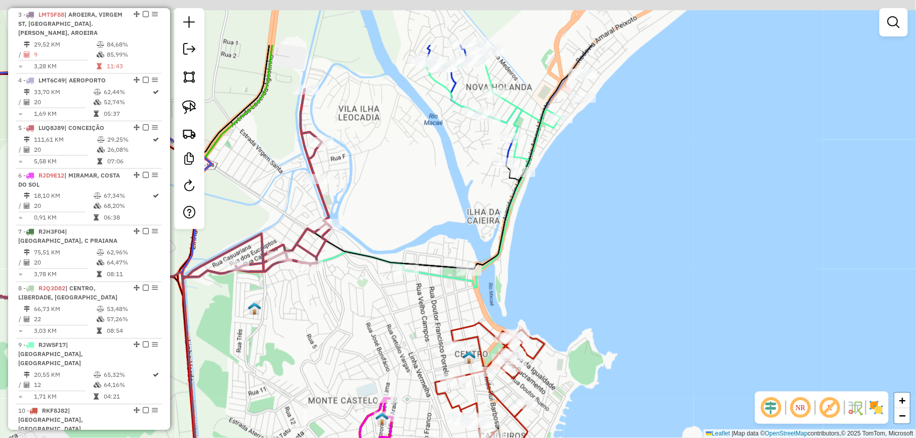
drag, startPoint x: 488, startPoint y: 114, endPoint x: 442, endPoint y: 241, distance: 134.6
click at [445, 237] on div "Janela de atendimento Grade de atendimento Capacidade Transportadoras Veículos …" at bounding box center [458, 219] width 916 height 438
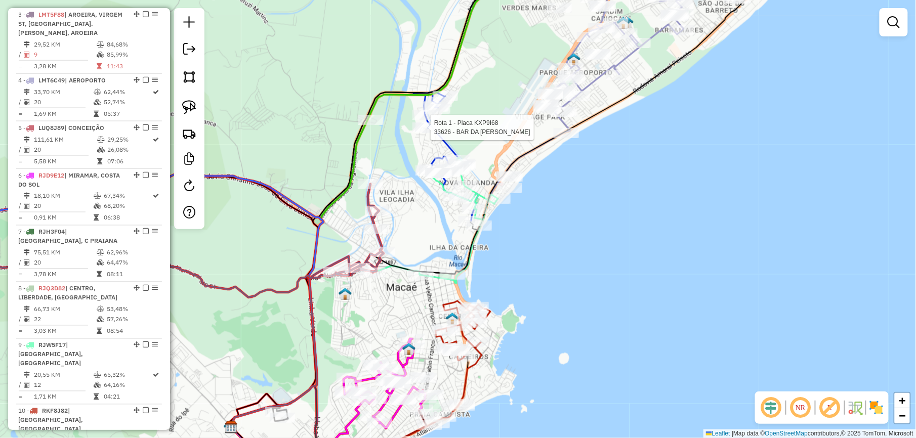
select select "*********"
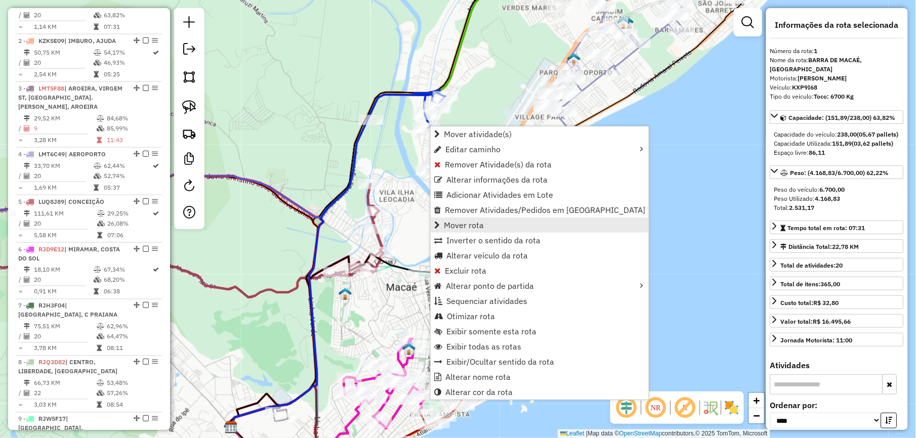
scroll to position [401, 0]
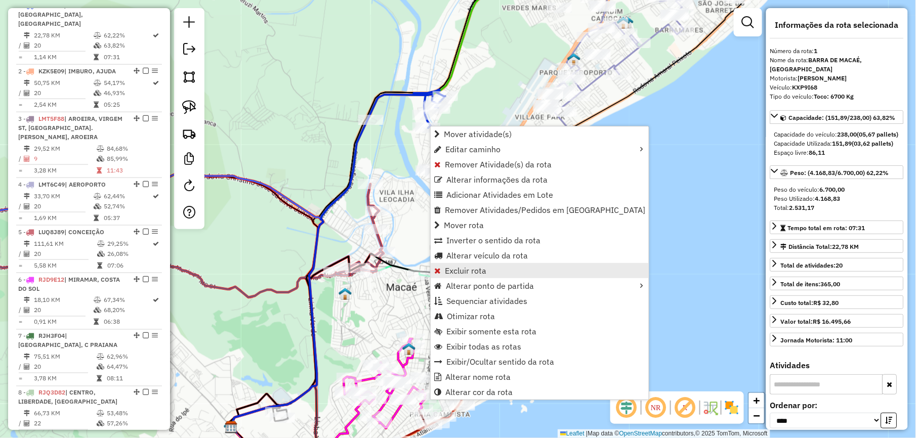
click at [462, 270] on span "Excluir rota" at bounding box center [465, 271] width 41 height 8
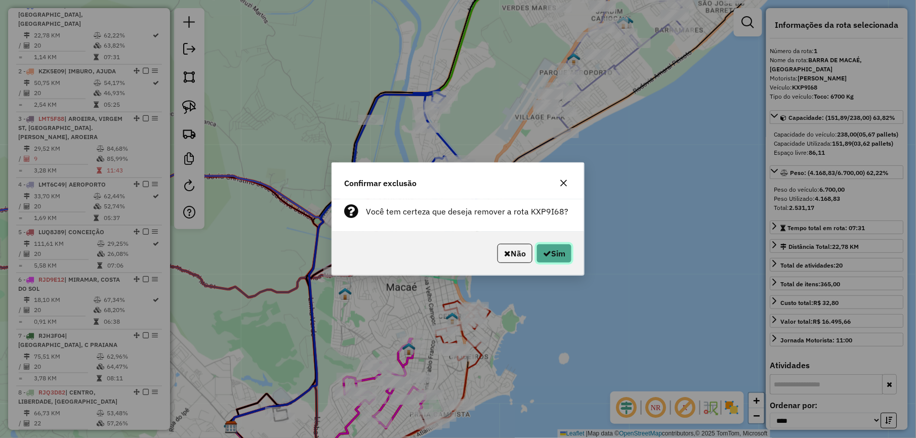
click at [565, 258] on button "Sim" at bounding box center [553, 253] width 35 height 19
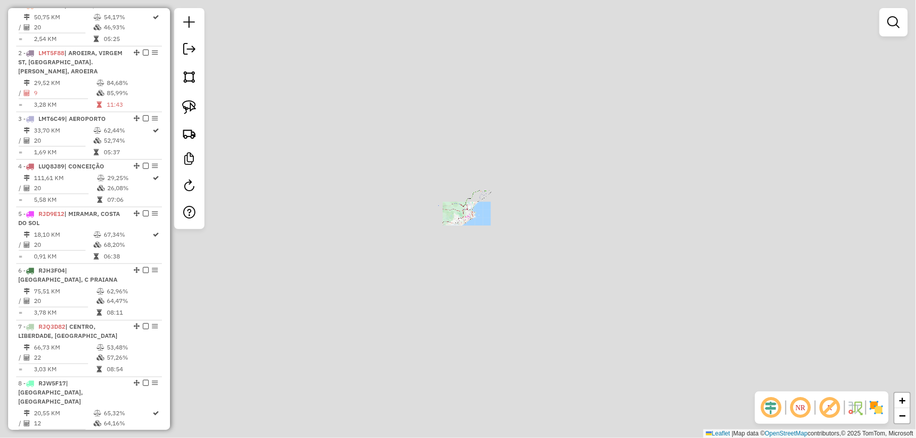
scroll to position [344, 0]
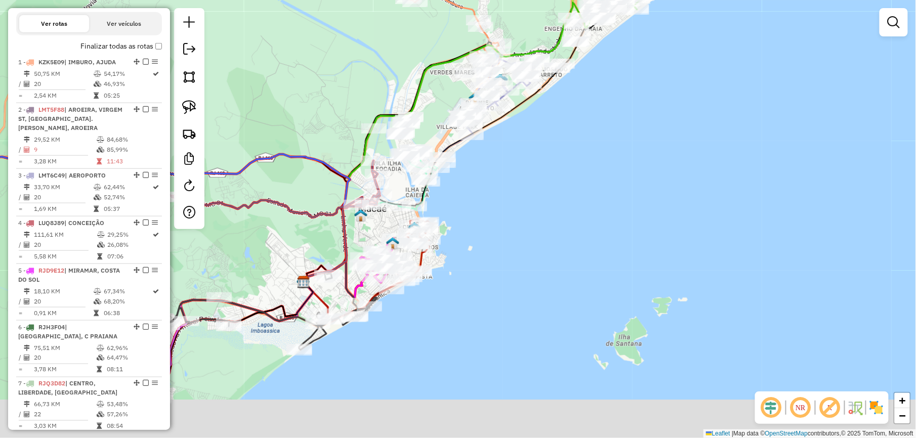
drag, startPoint x: 255, startPoint y: 304, endPoint x: 275, endPoint y: 212, distance: 93.8
click at [263, 210] on div "Janela de atendimento Grade de atendimento Capacidade Transportadoras Veículos …" at bounding box center [458, 219] width 916 height 438
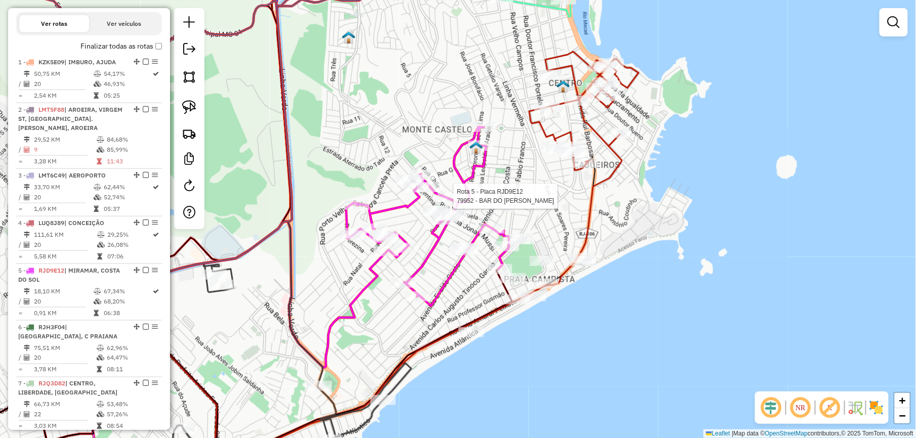
select select "*********"
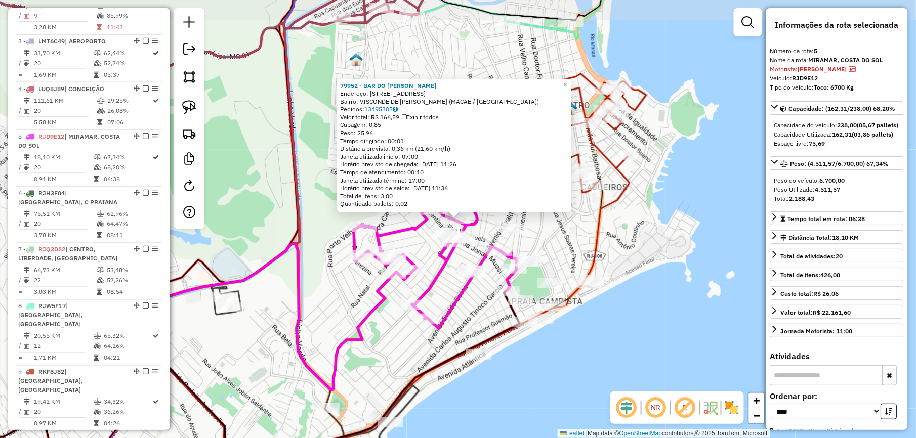
scroll to position [610, 0]
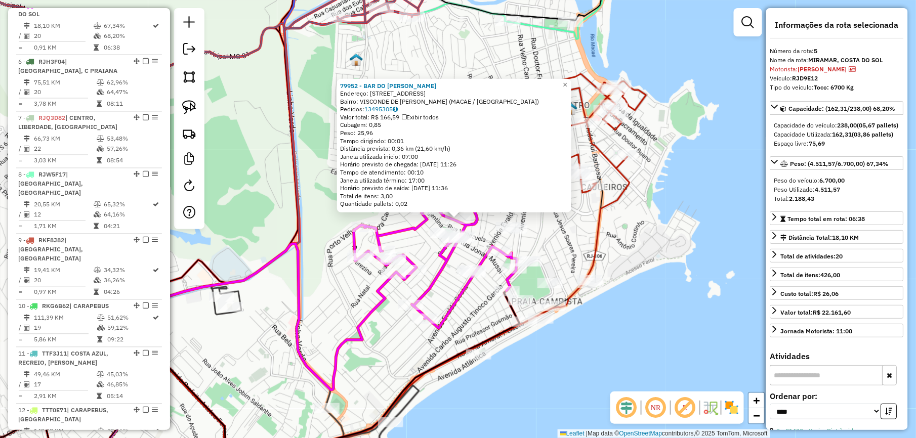
click at [278, 223] on div "79952 - BAR DO RICARDO Endereço: RUA PREFEITO LOBO JUNIOR 926 Bairro: VISCONDE …" at bounding box center [458, 219] width 916 height 438
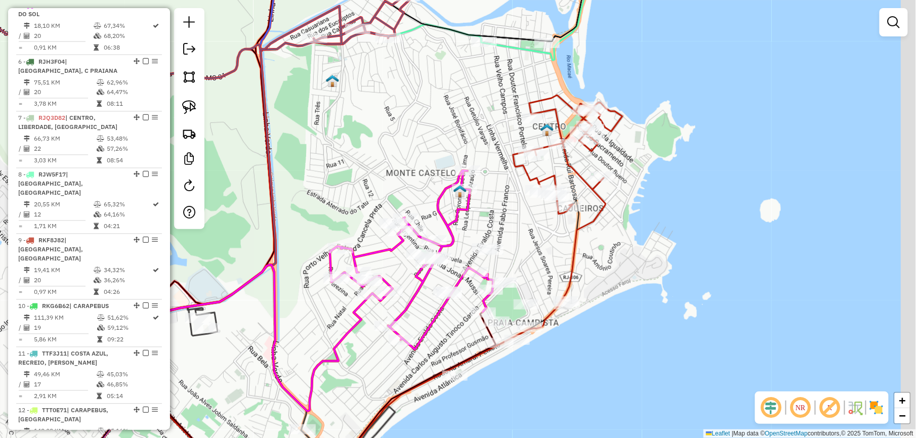
drag, startPoint x: 356, startPoint y: 153, endPoint x: 328, endPoint y: 177, distance: 37.3
click at [328, 177] on div "Janela de atendimento Grade de atendimento Capacidade Transportadoras Veículos …" at bounding box center [458, 219] width 916 height 438
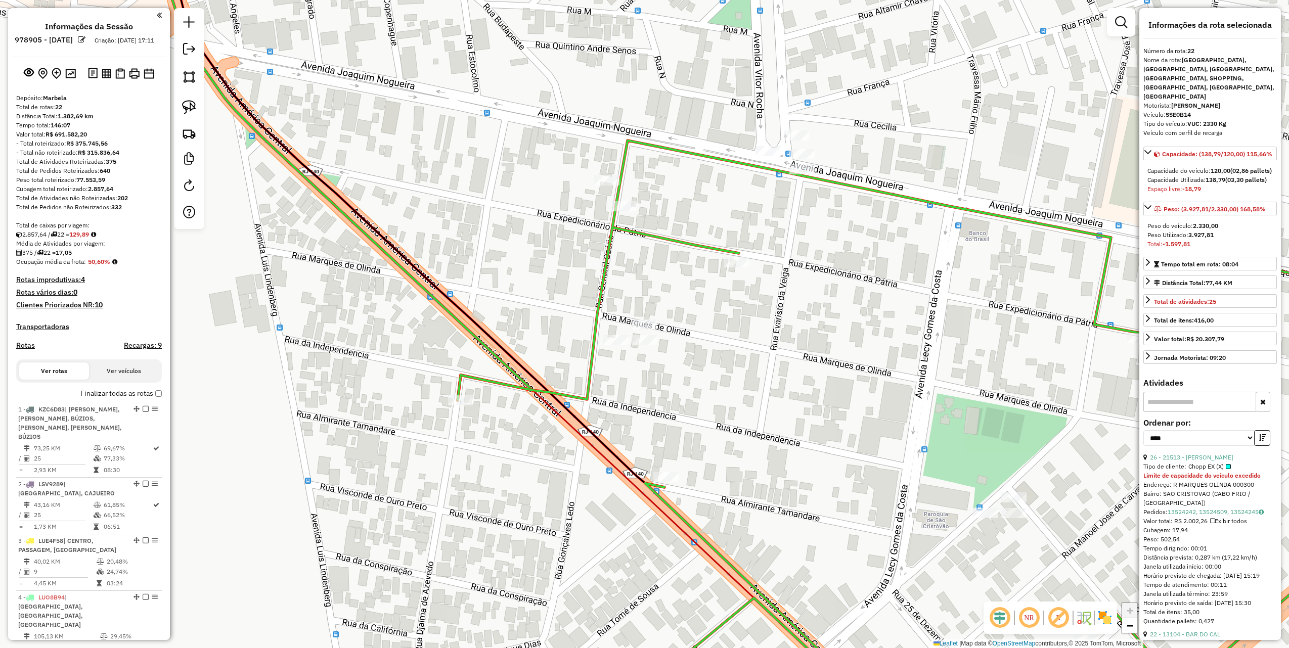
select select "*********"
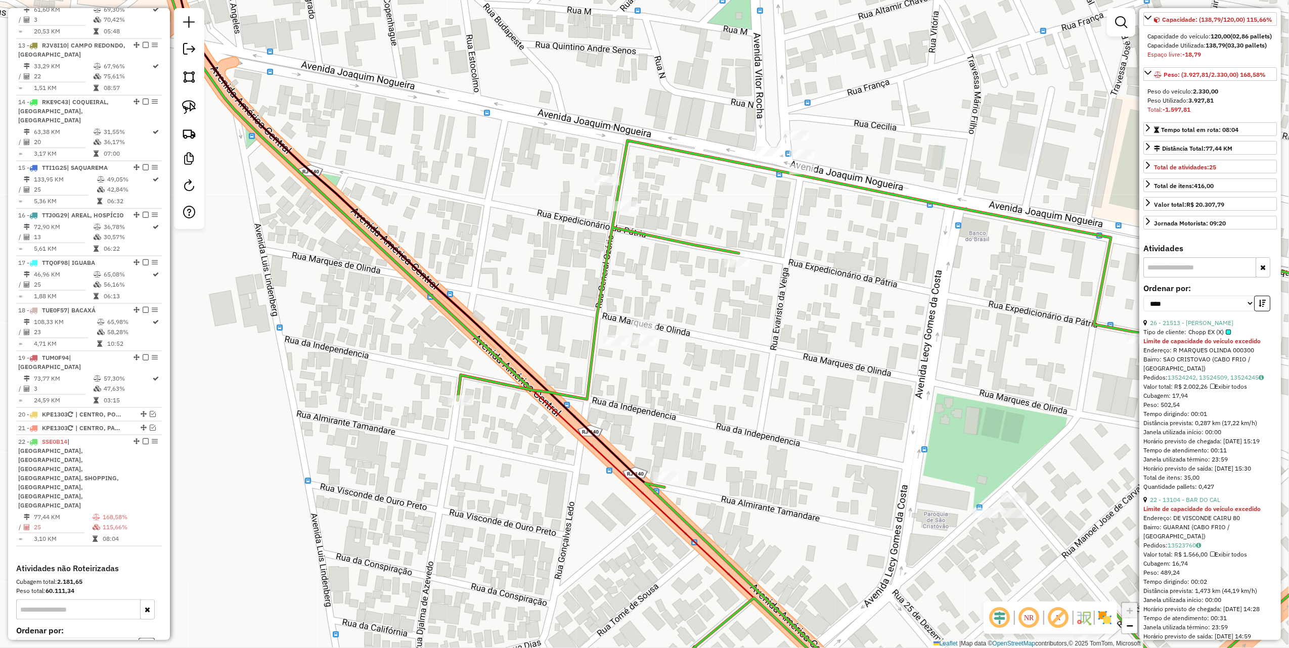
click at [1188, 505] on div "22 - 13104 - BAR DO CAL" at bounding box center [1211, 500] width 134 height 9
click at [1189, 504] on link "22 - 13104 - BAR DO CAL" at bounding box center [1185, 500] width 70 height 8
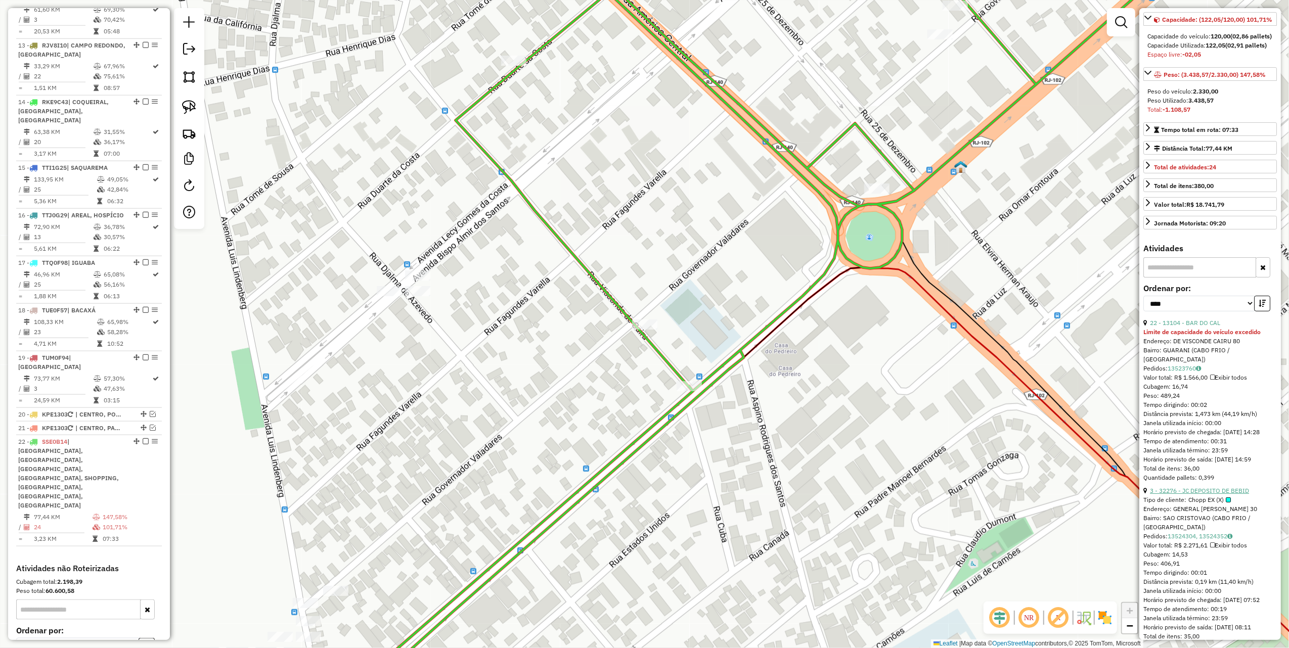
click at [1208, 495] on link "3 - 32276 - JC DEPOSITO DE BEBID" at bounding box center [1199, 491] width 99 height 8
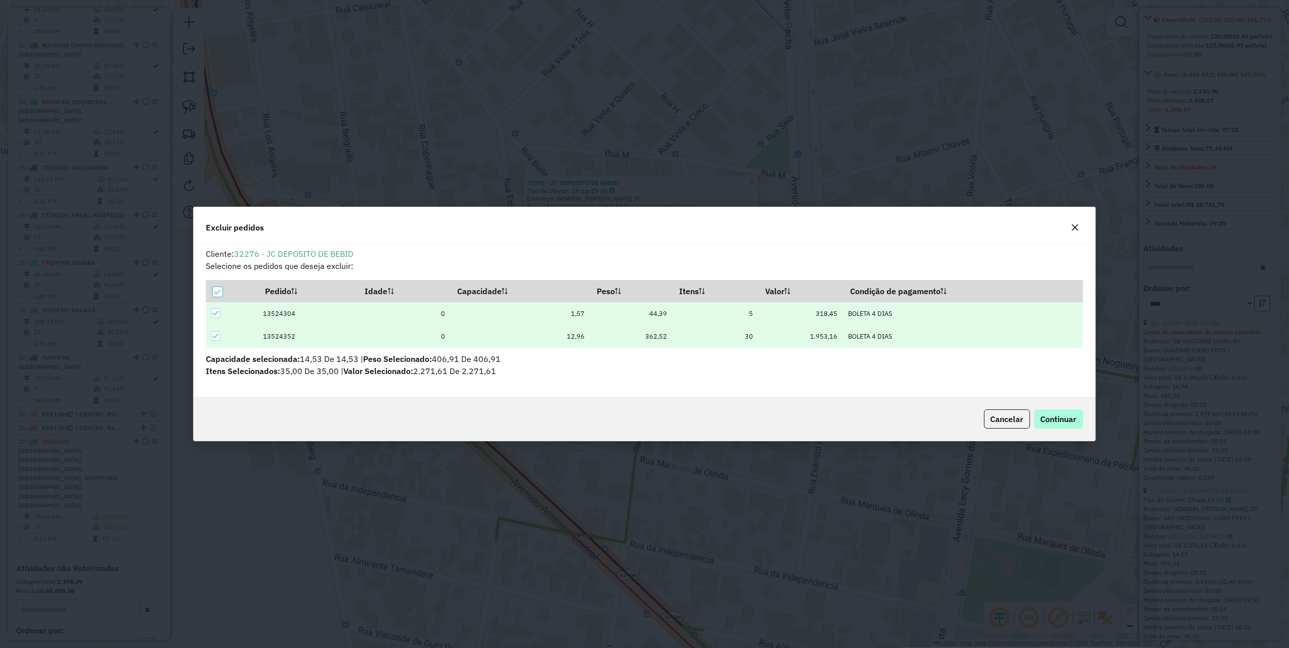
scroll to position [0, 0]
click at [1046, 423] on span "Continuar" at bounding box center [1059, 419] width 36 height 10
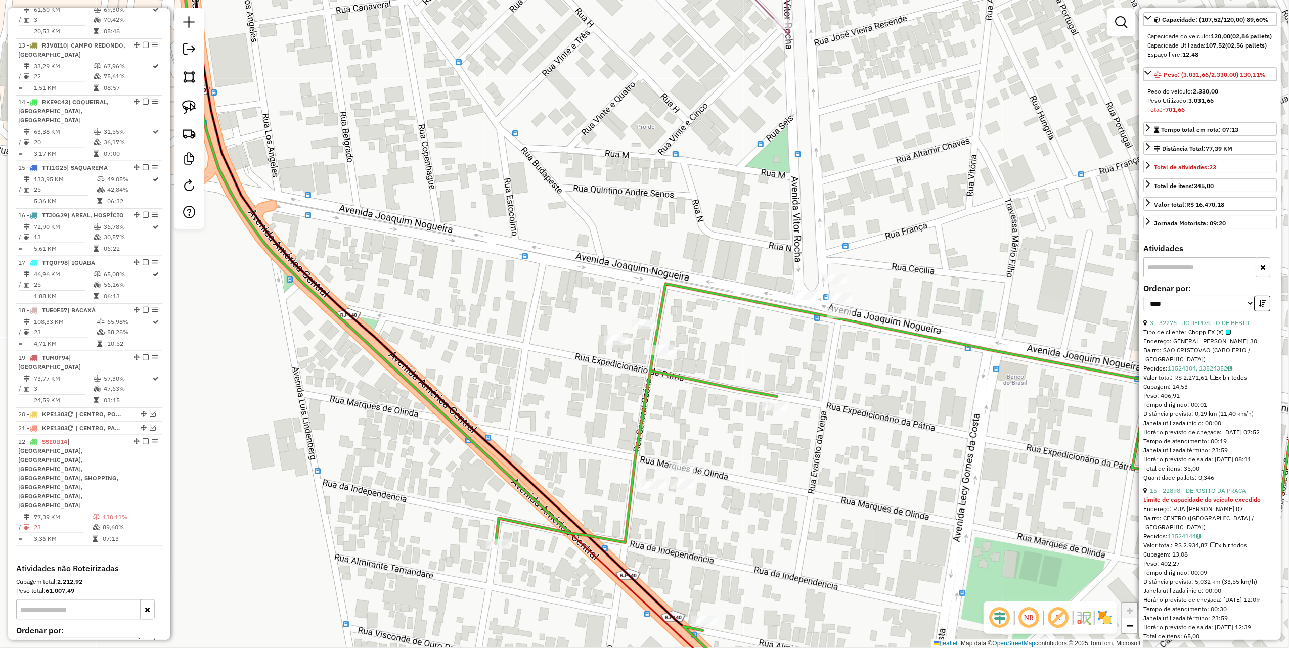
click at [663, 355] on div at bounding box center [662, 350] width 25 height 10
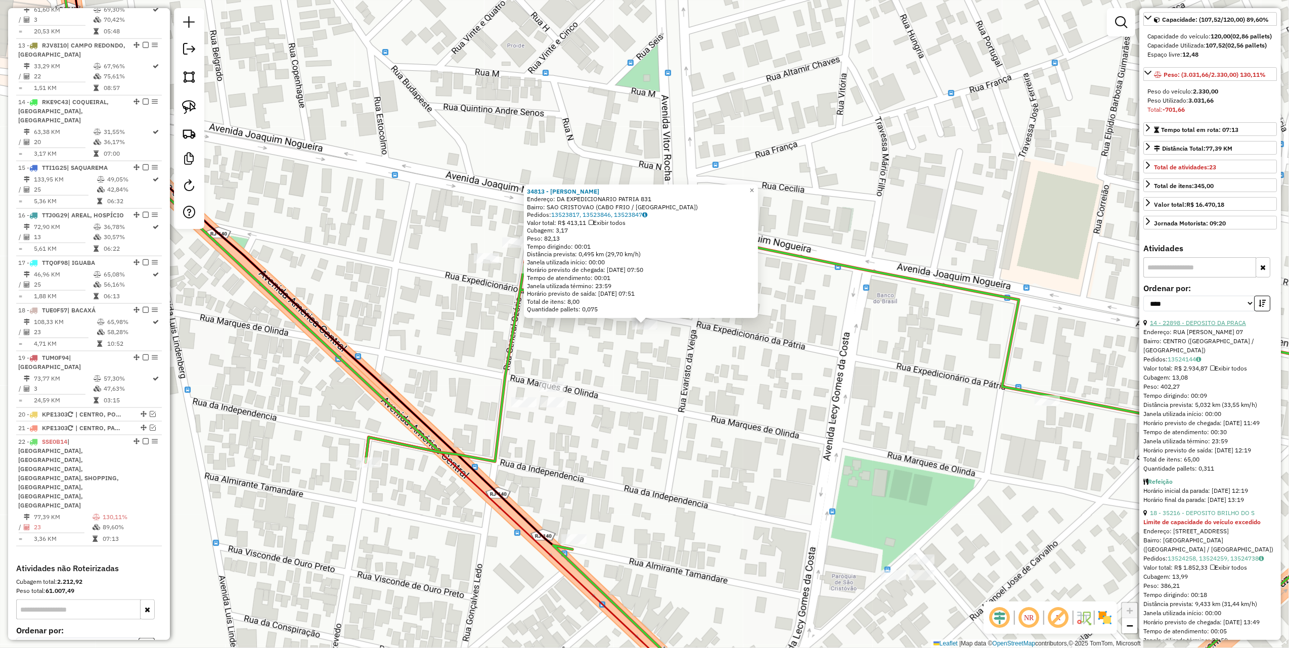
click at [1202, 327] on link "14 - 22898 - DEPOSITO DA PRACA" at bounding box center [1198, 323] width 96 height 8
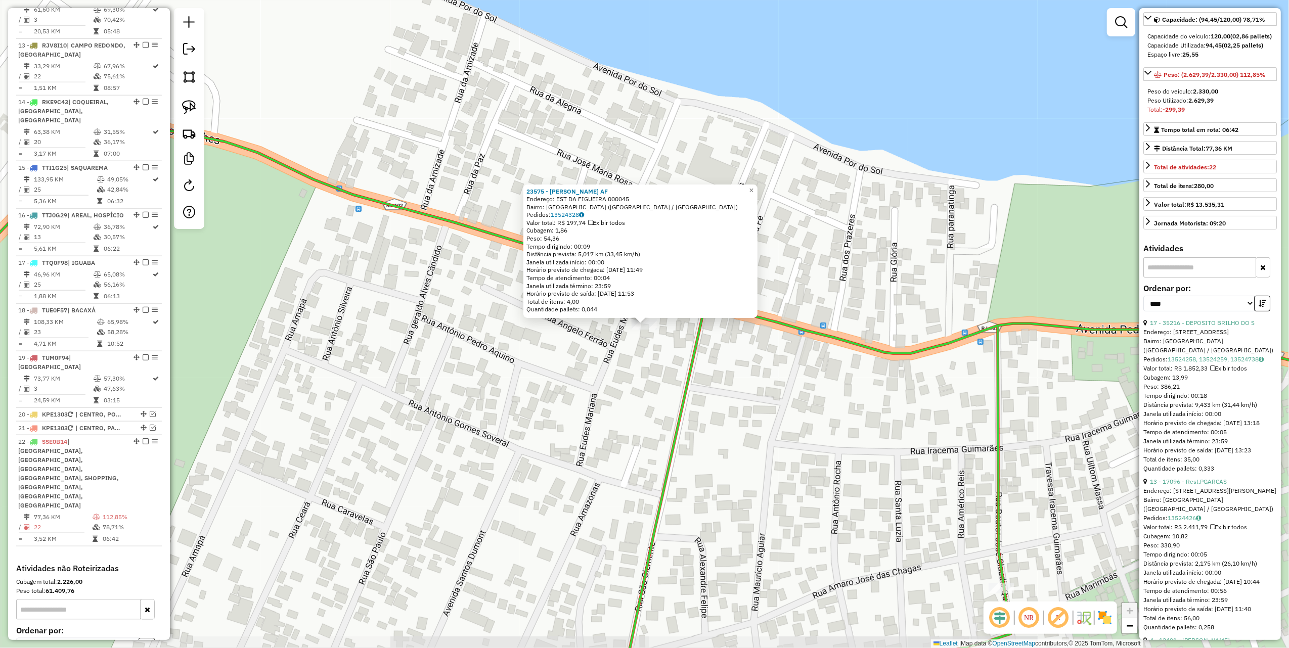
click at [743, 383] on div "23575 - SERGIO DE ALMEIDA AF Endereço: EST DA FIGUEIRA 000045 Bairro: MONTE ALT…" at bounding box center [644, 324] width 1289 height 648
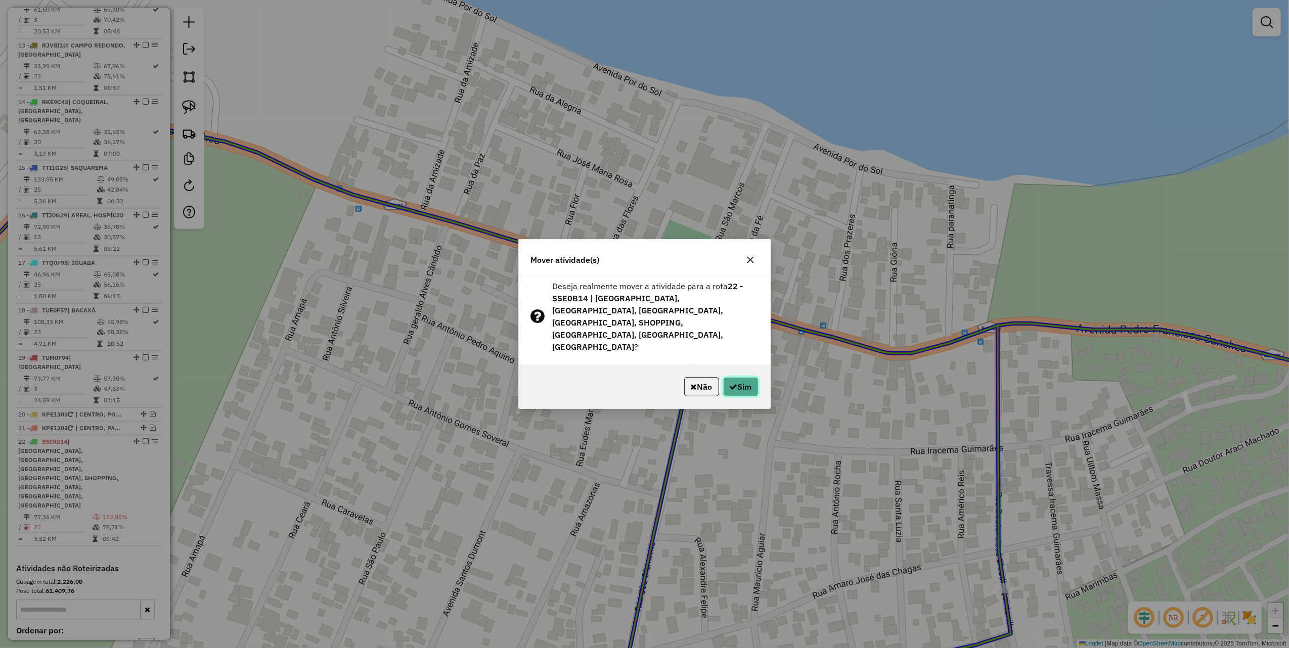
click at [744, 377] on button "Sim" at bounding box center [740, 386] width 35 height 19
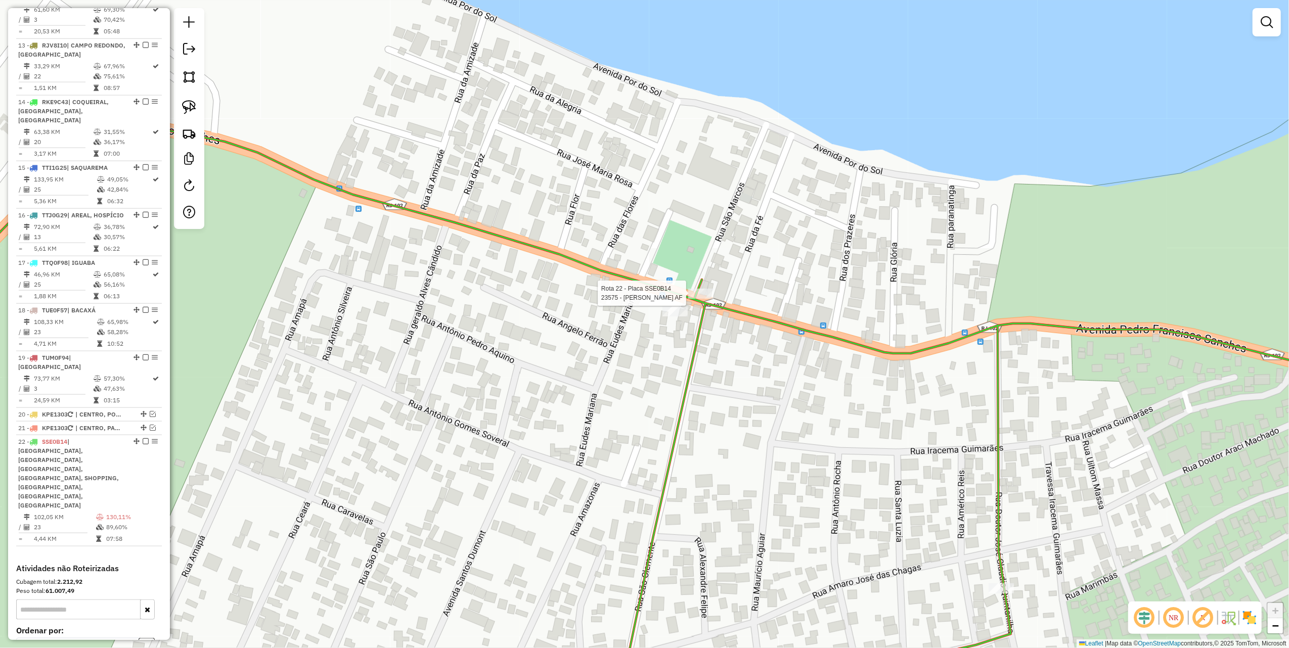
select select "*********"
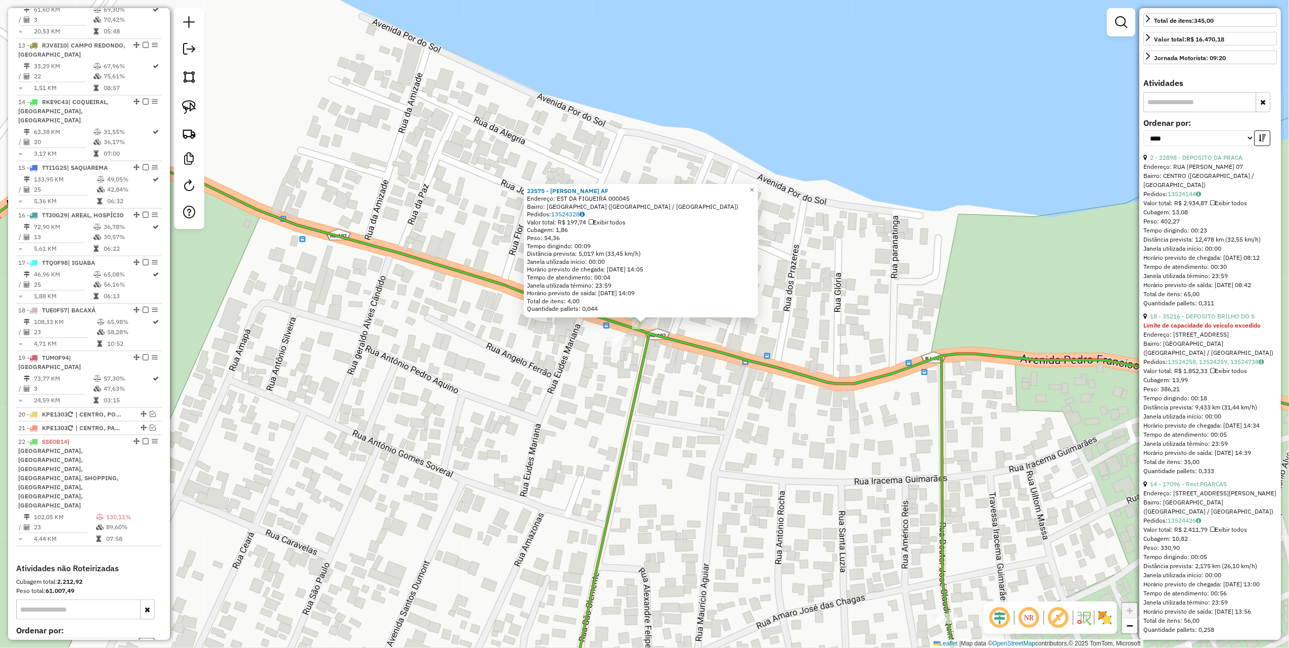
scroll to position [337, 0]
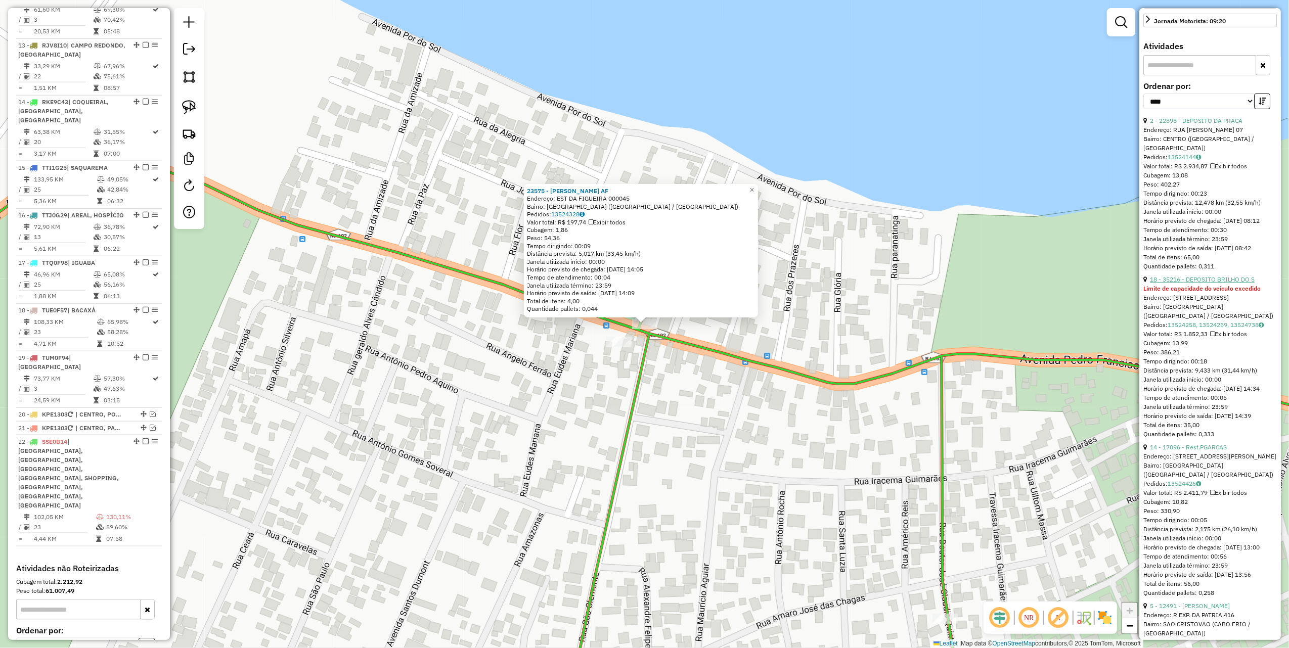
click at [1232, 283] on link "18 - 35216 - DEPOSITO BRILHO DO S" at bounding box center [1202, 280] width 105 height 8
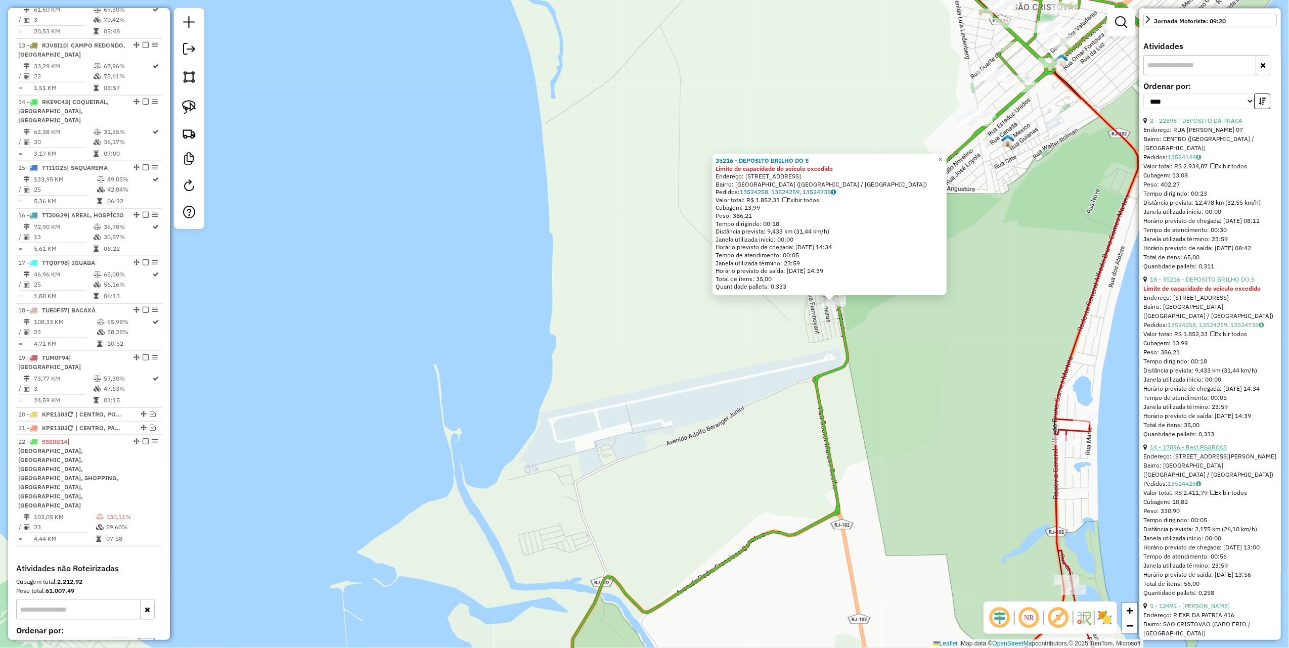
click at [1205, 451] on link "14 - 17096 - Rest.PGARCAS" at bounding box center [1188, 448] width 77 height 8
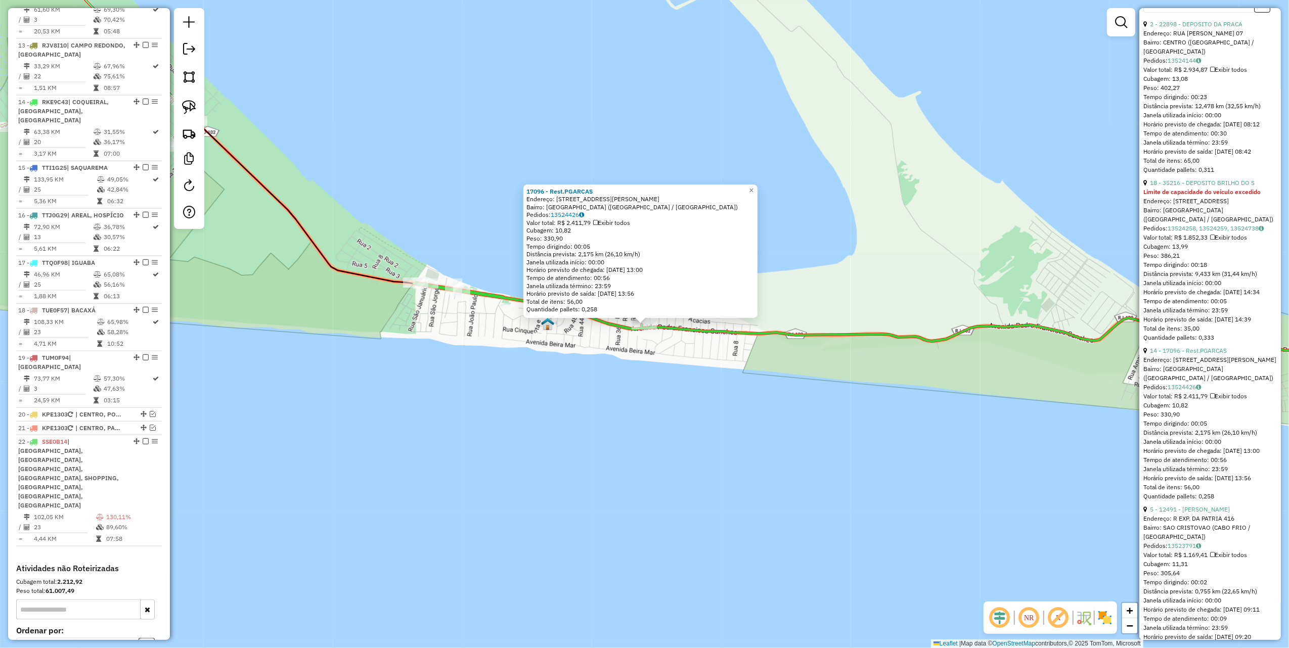
scroll to position [539, 0]
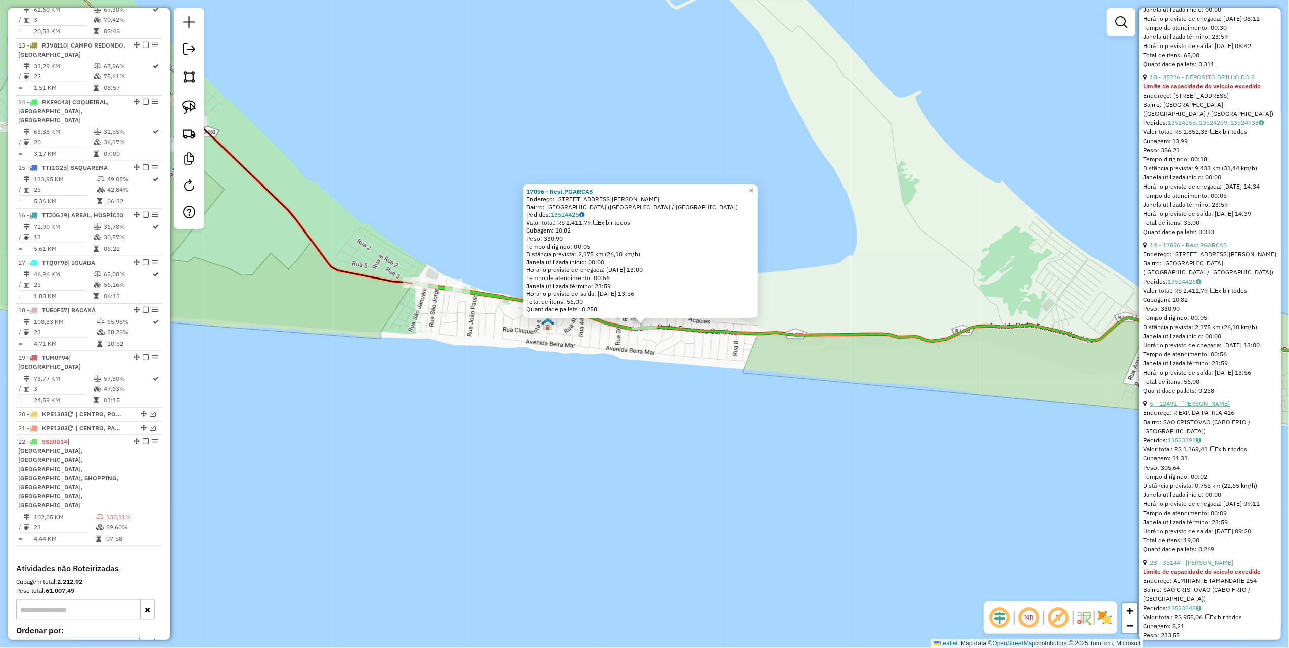
click at [1219, 408] on link "5 - 12491 - AUGUSTO QUEIROZ BARR" at bounding box center [1190, 404] width 80 height 8
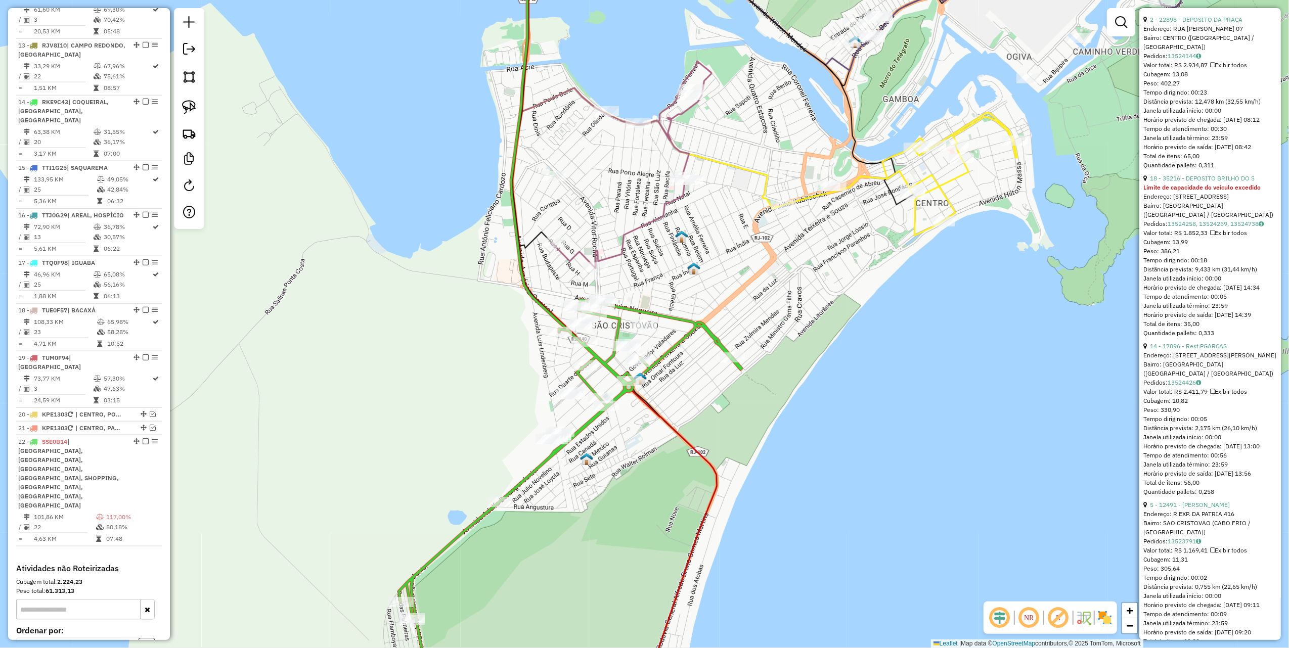
scroll to position [508, 0]
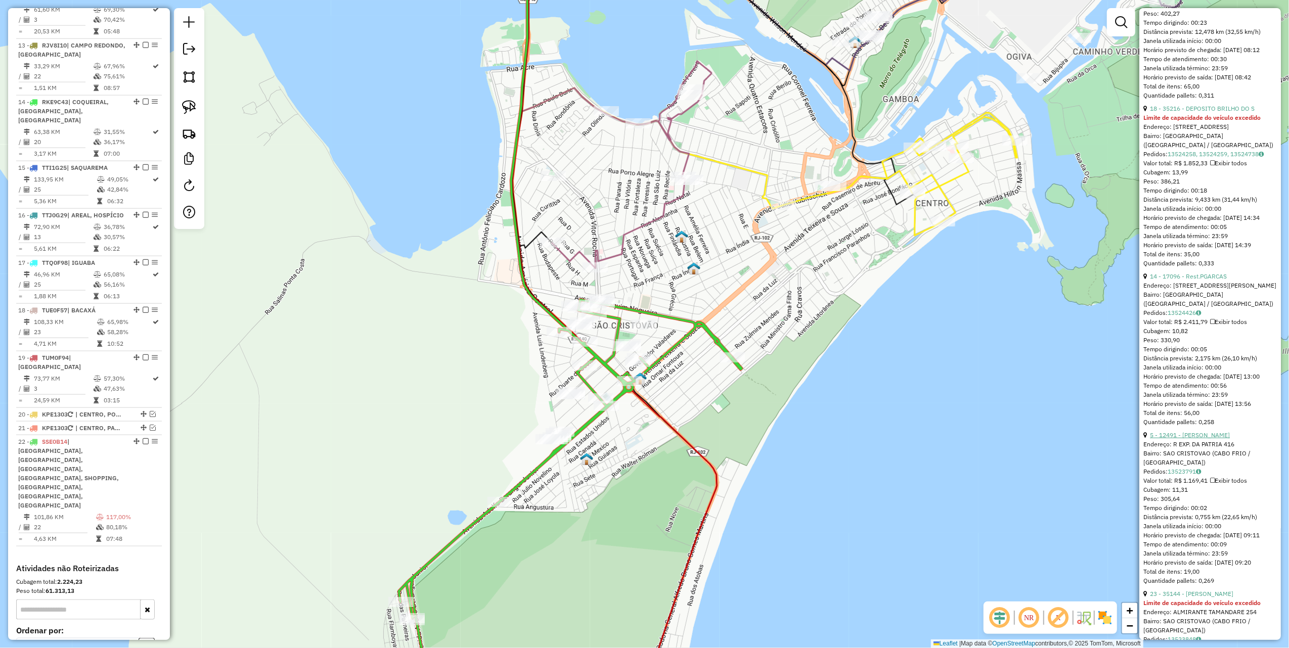
click at [1206, 439] on link "5 - 12491 - AUGUSTO QUEIROZ BARR" at bounding box center [1190, 435] width 80 height 8
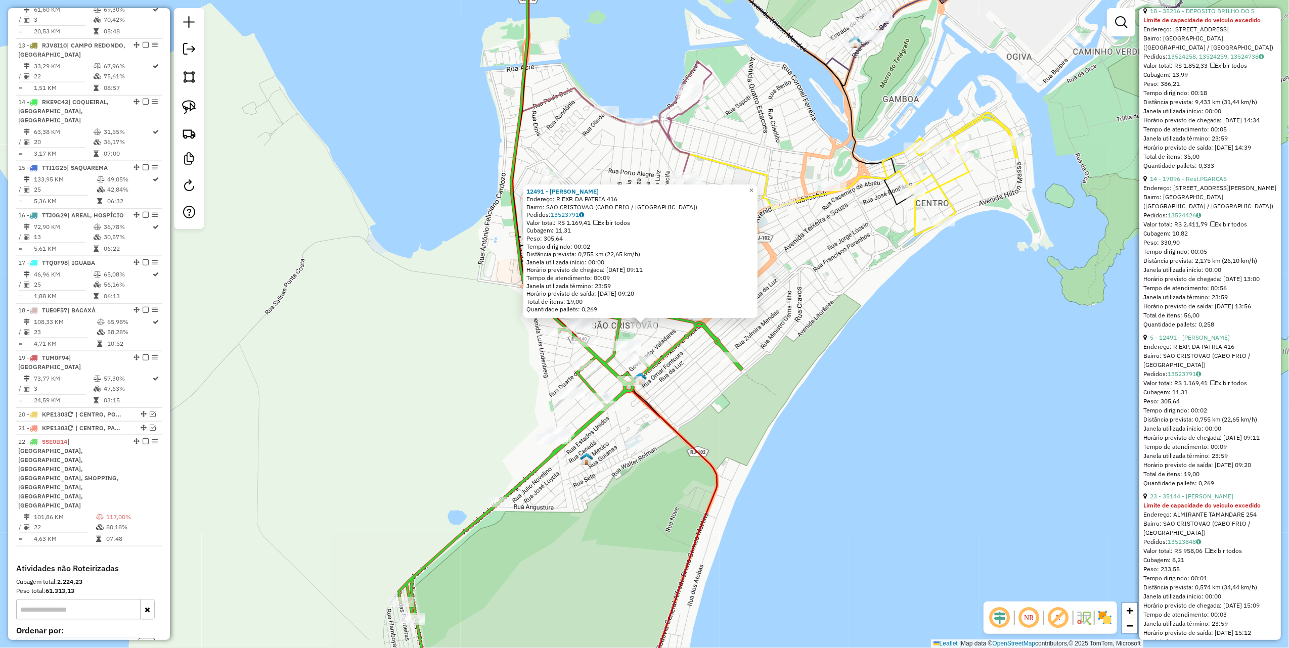
scroll to position [642, 0]
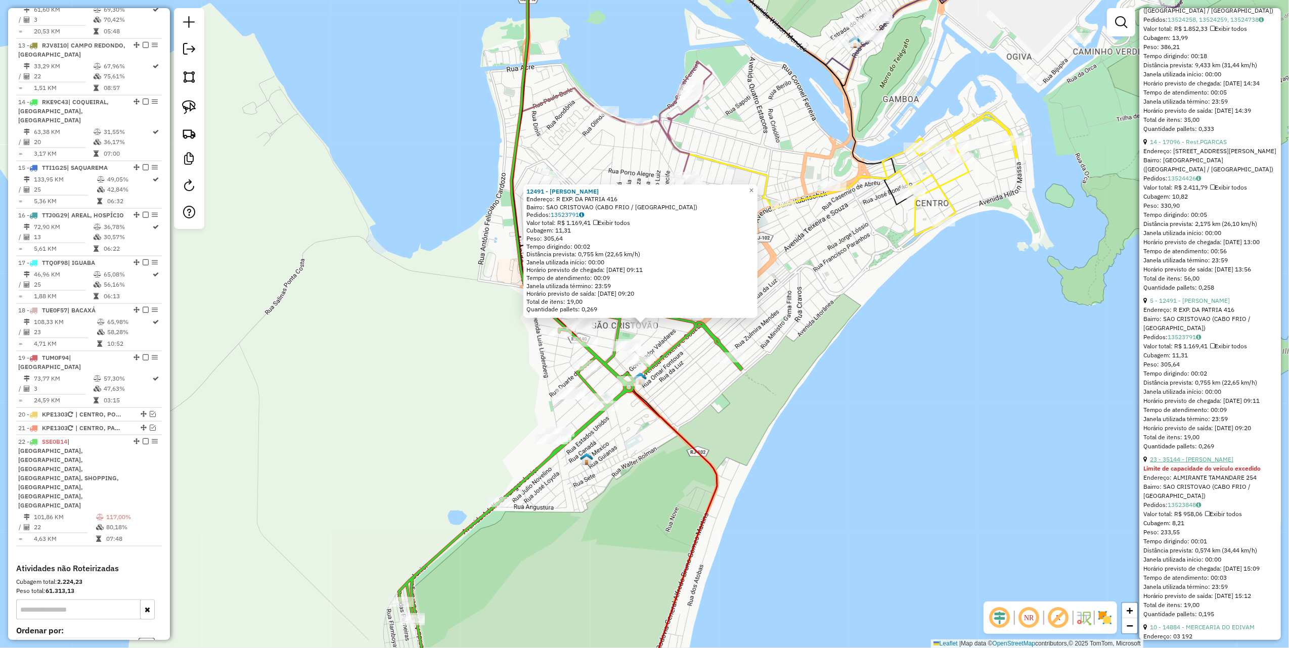
click at [1231, 463] on link "23 - 35144 - ROSIMAR MOREIRA" at bounding box center [1191, 460] width 83 height 8
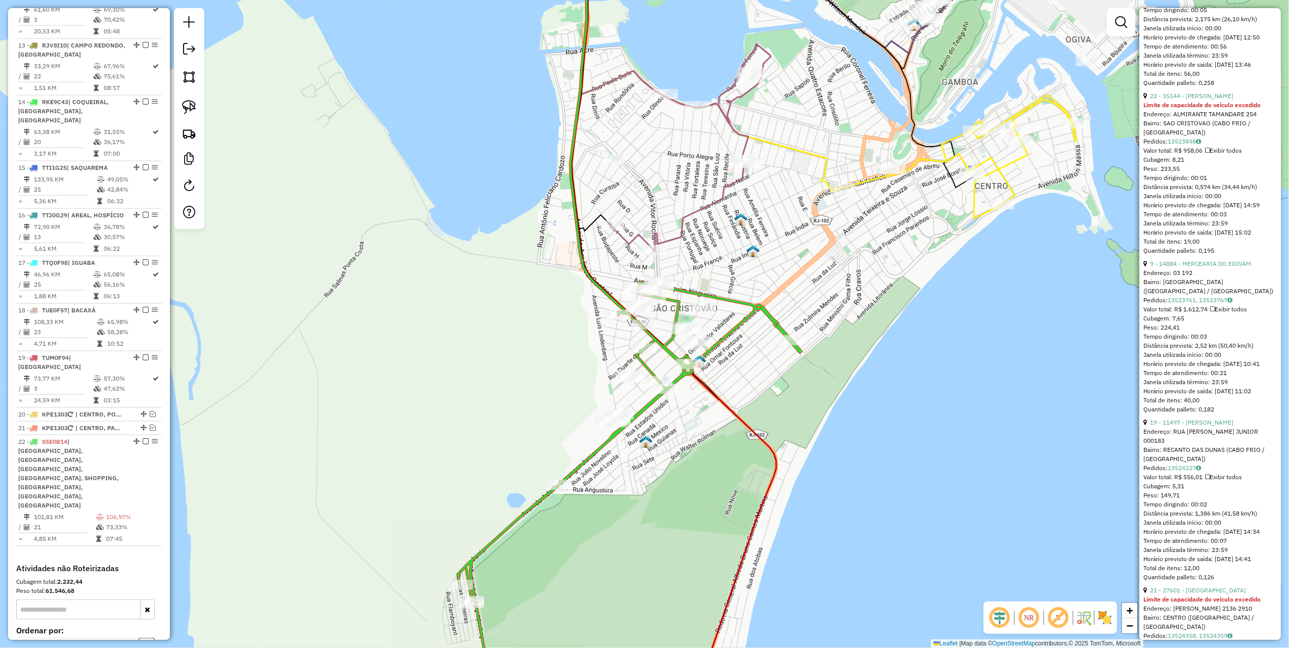
scroll to position [877, 0]
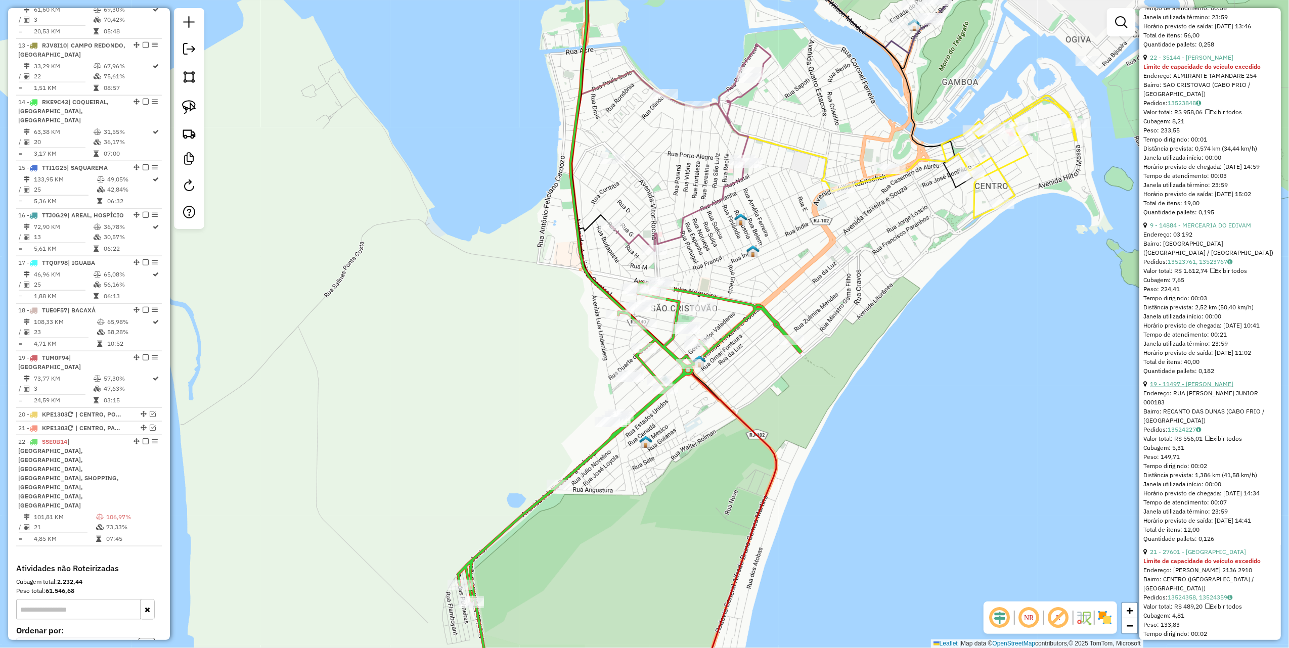
click at [1204, 388] on link "19 - 11497 - MARTA VALERIA RODRIG" at bounding box center [1191, 384] width 83 height 8
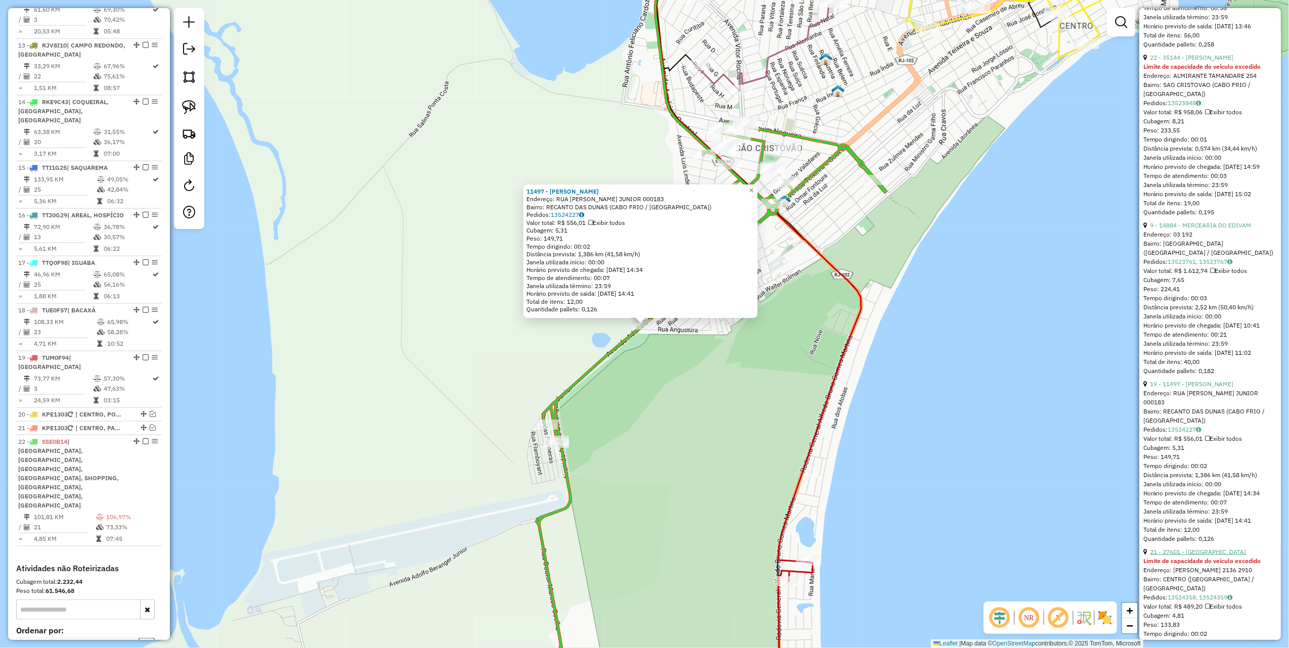
click at [1232, 556] on link "21 - 27601 - CASSIANO PONTE ALMEI" at bounding box center [1198, 552] width 96 height 8
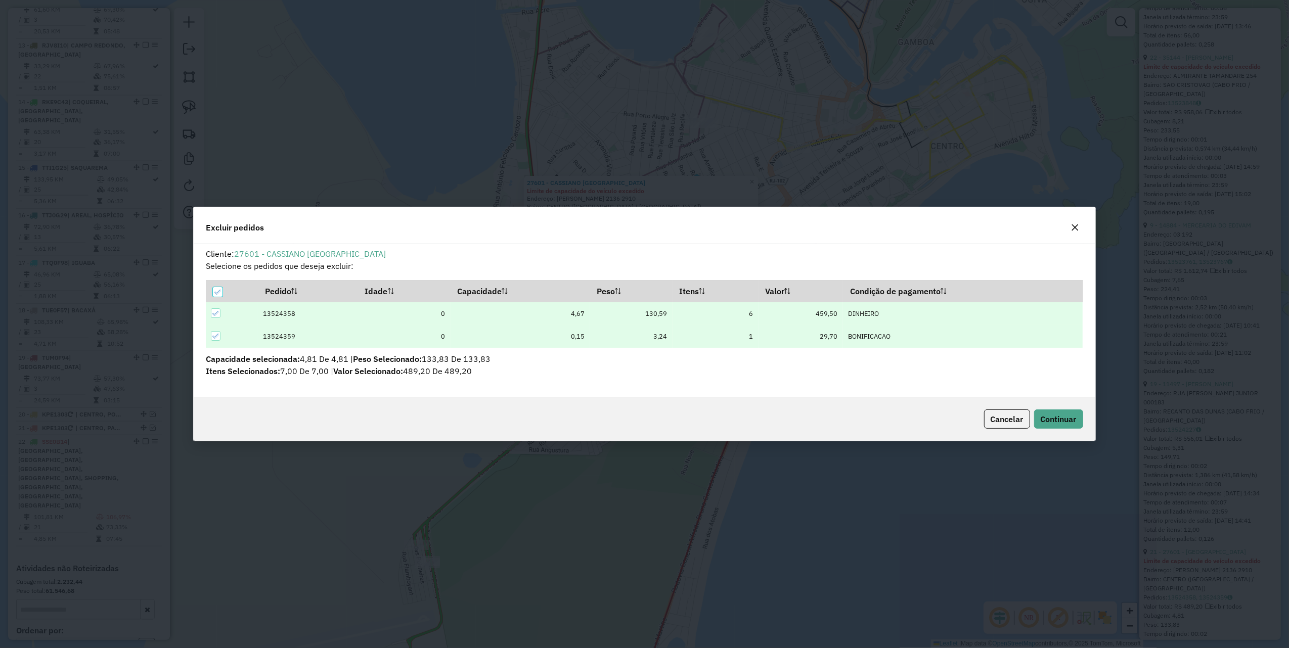
scroll to position [0, 0]
click at [1065, 420] on span "Continuar" at bounding box center [1059, 419] width 36 height 10
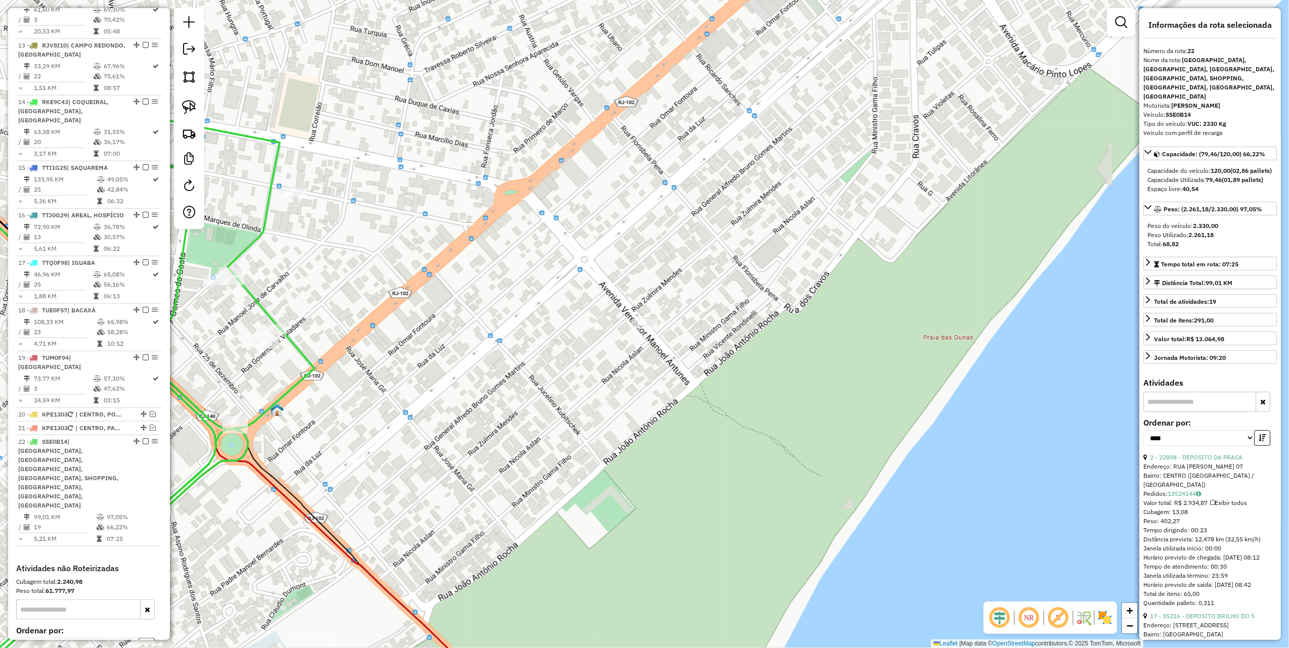
click at [846, 138] on div "Janela de atendimento Grade de atendimento Capacidade Transportadoras Veículos …" at bounding box center [644, 324] width 1289 height 648
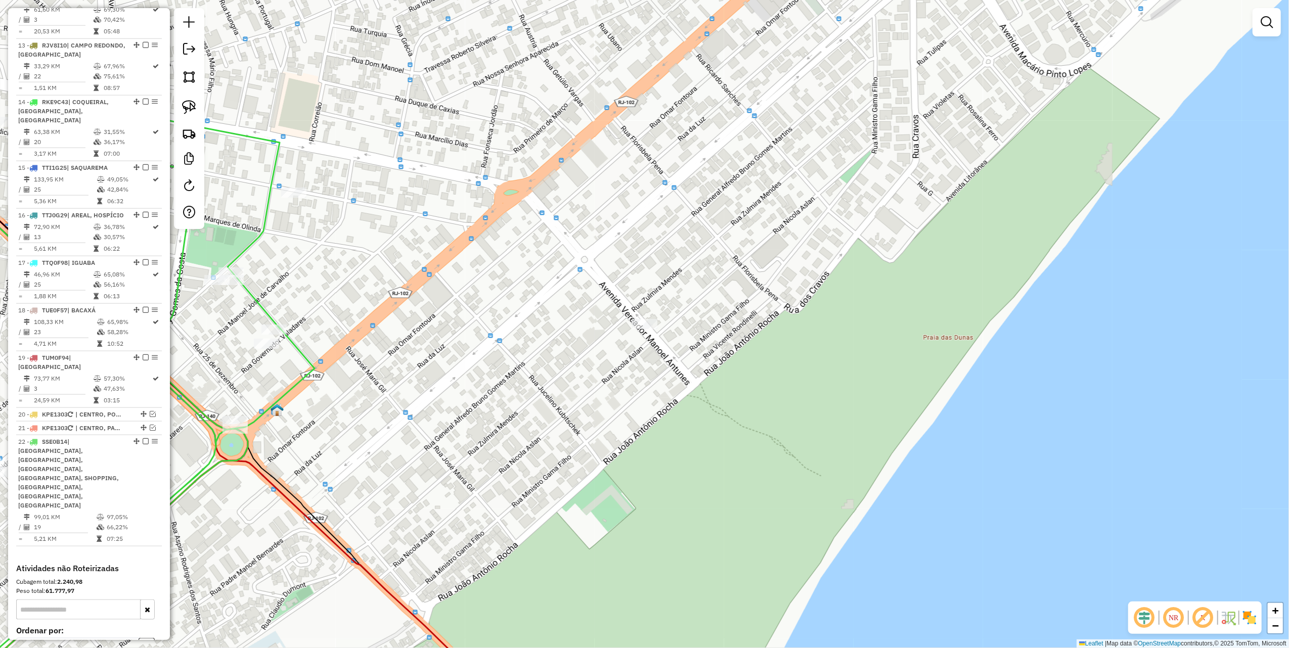
drag, startPoint x: 680, startPoint y: 269, endPoint x: 744, endPoint y: 264, distance: 64.0
click at [739, 268] on div "Janela de atendimento Grade de atendimento Capacidade Transportadoras Veículos …" at bounding box center [644, 324] width 1289 height 648
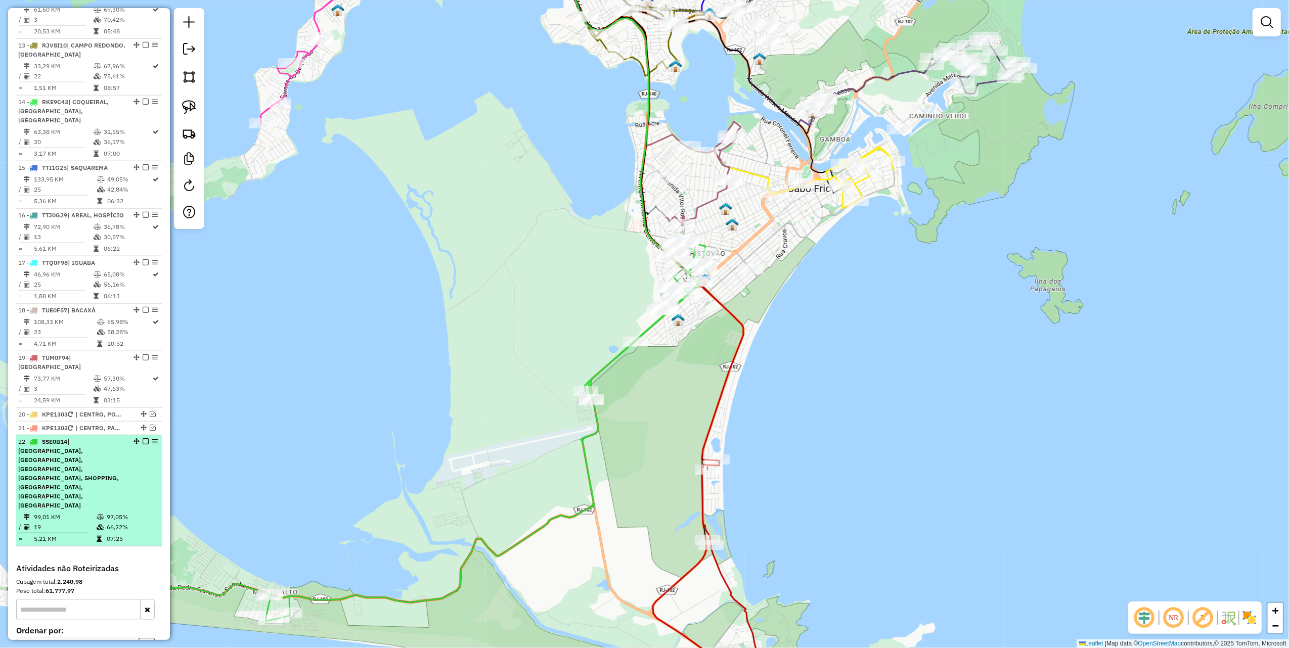
click at [143, 439] on em at bounding box center [146, 442] width 6 height 6
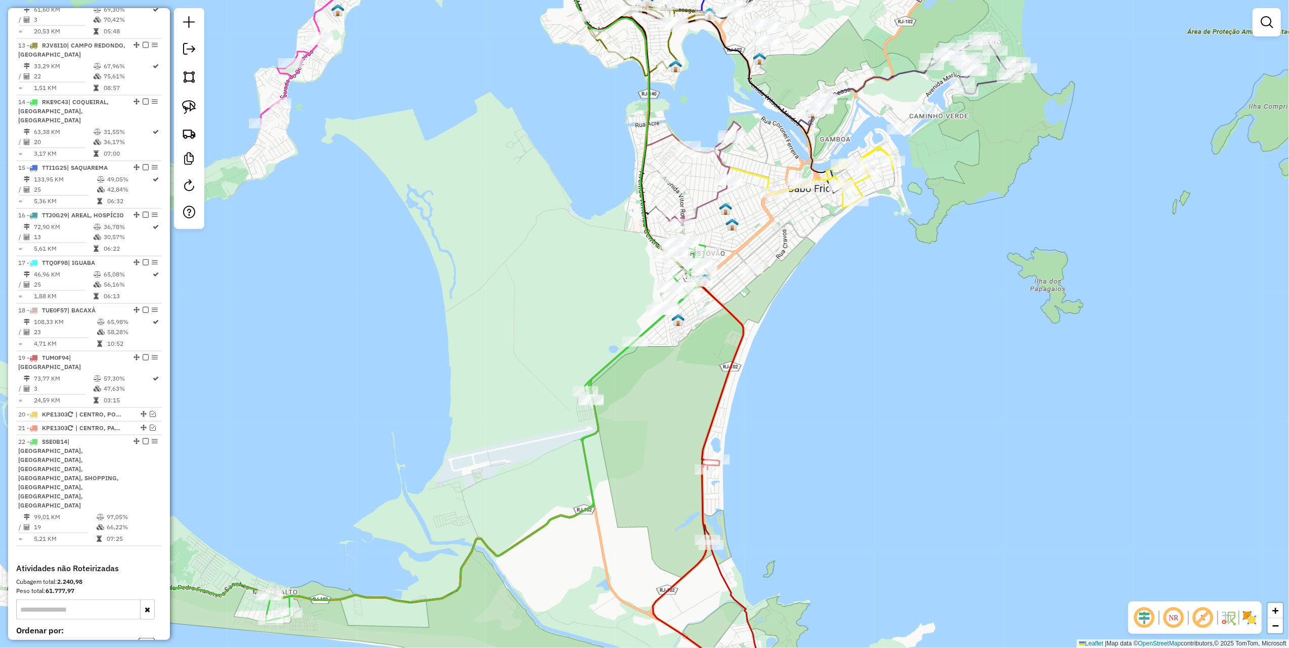
scroll to position [1047, 0]
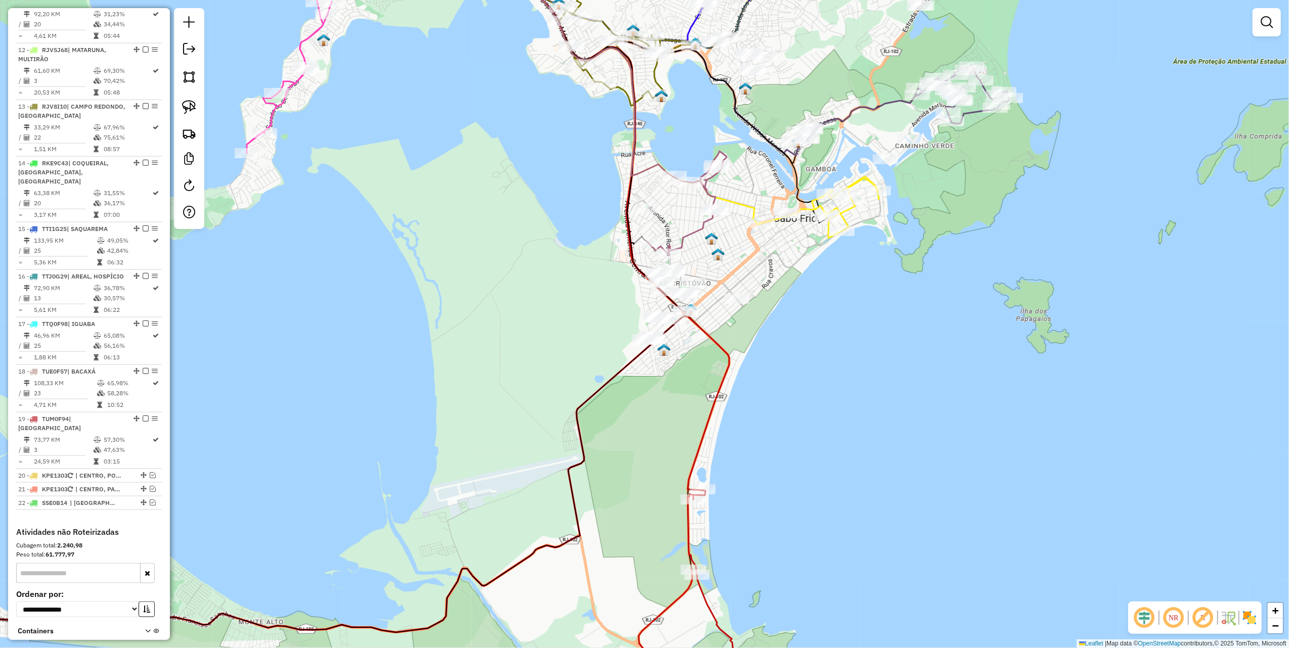
drag, startPoint x: 464, startPoint y: 294, endPoint x: 411, endPoint y: 352, distance: 78.8
click at [418, 361] on div "Janela de atendimento Grade de atendimento Capacidade Transportadoras Veículos …" at bounding box center [644, 324] width 1289 height 648
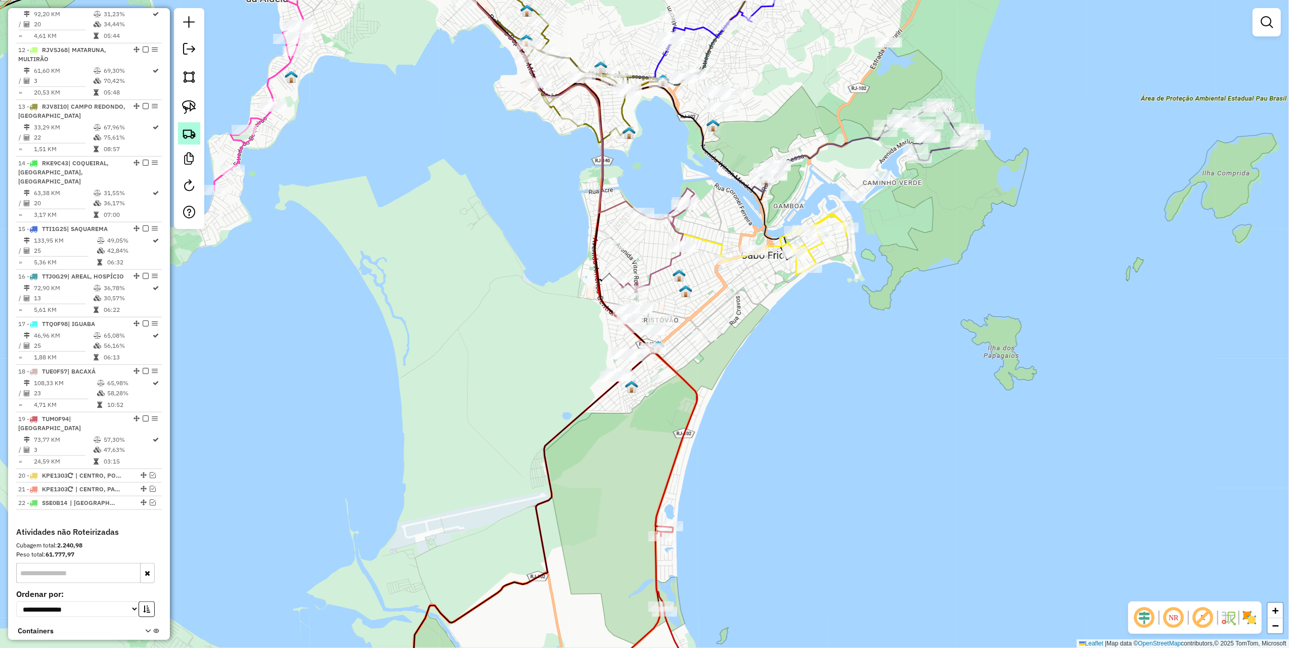
drag, startPoint x: 189, startPoint y: 110, endPoint x: 195, endPoint y: 127, distance: 18.4
click at [189, 110] on img at bounding box center [189, 107] width 14 height 14
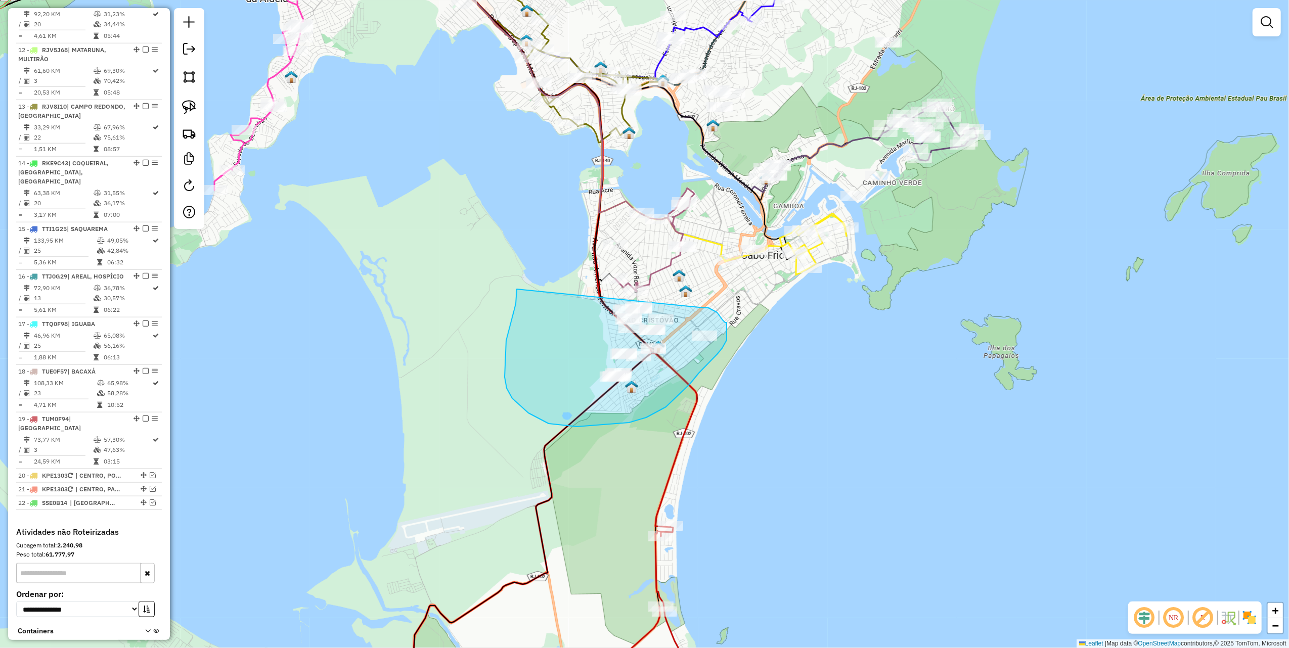
drag, startPoint x: 517, startPoint y: 289, endPoint x: 704, endPoint y: 308, distance: 188.1
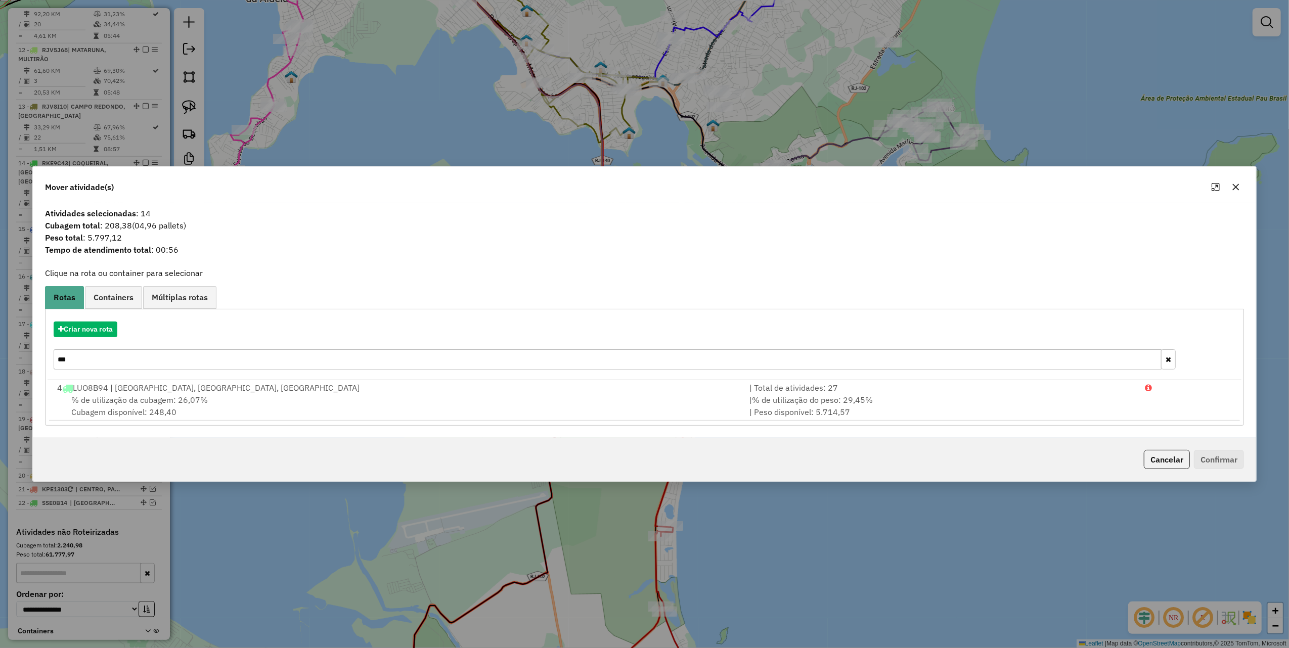
click at [1235, 185] on icon "button" at bounding box center [1236, 187] width 8 height 8
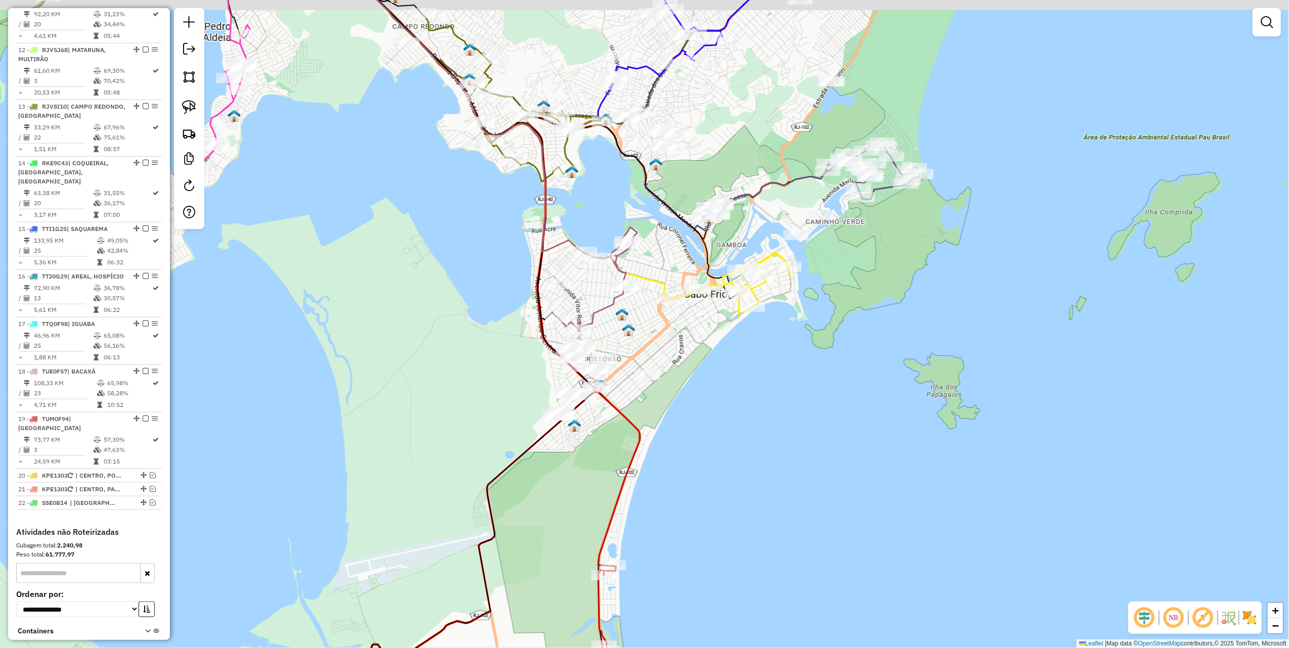
drag, startPoint x: 964, startPoint y: 231, endPoint x: 905, endPoint y: 270, distance: 70.0
click at [905, 270] on div "Janela de atendimento Grade de atendimento Capacidade Transportadoras Veículos …" at bounding box center [644, 324] width 1289 height 648
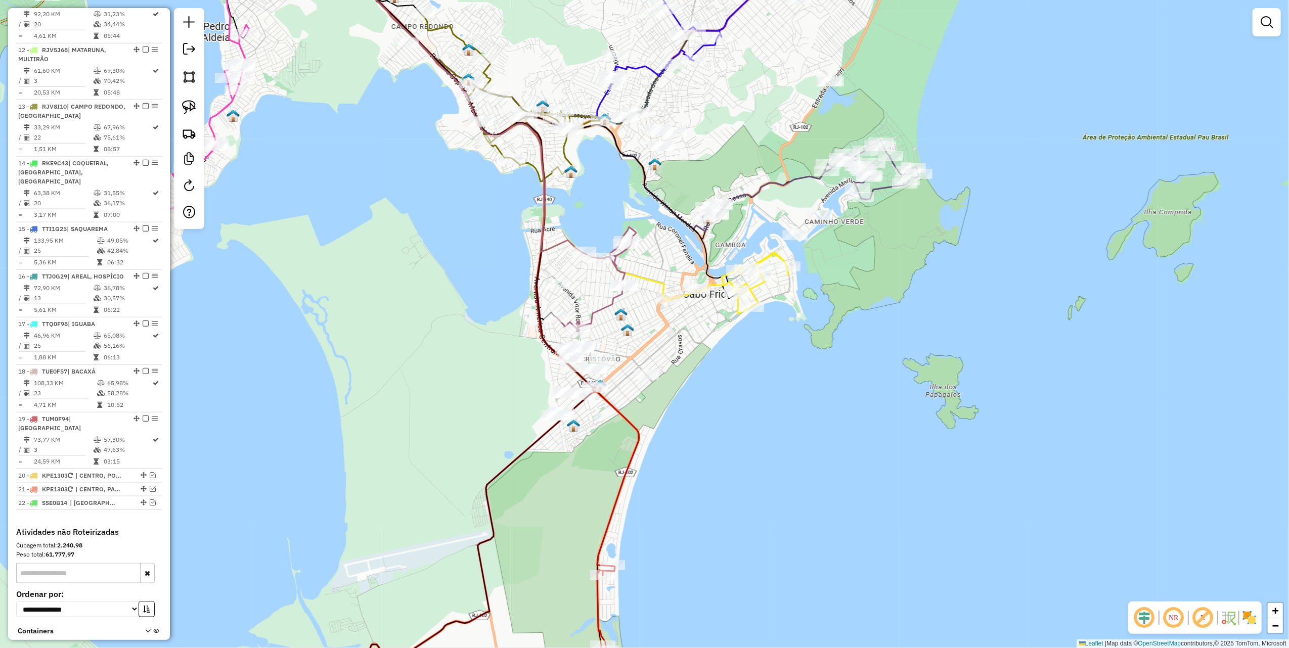
click at [177, 105] on div at bounding box center [189, 118] width 30 height 221
click at [188, 105] on img at bounding box center [189, 107] width 14 height 14
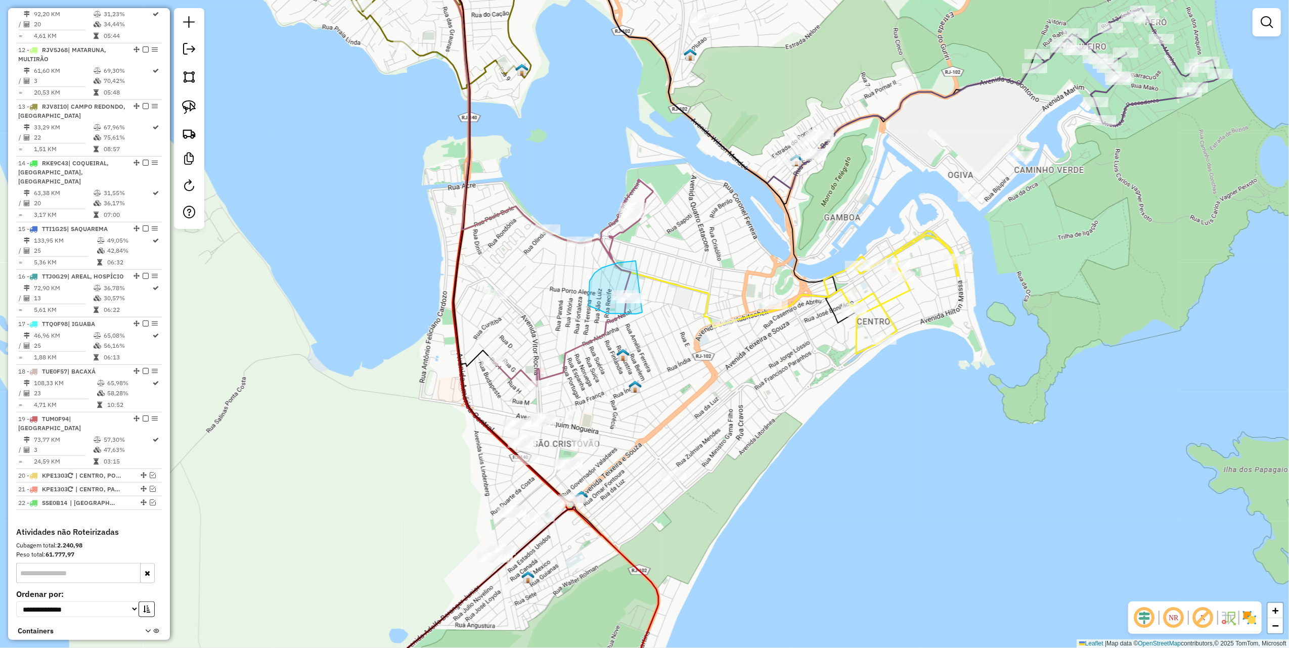
drag, startPoint x: 602, startPoint y: 268, endPoint x: 668, endPoint y: 301, distance: 73.7
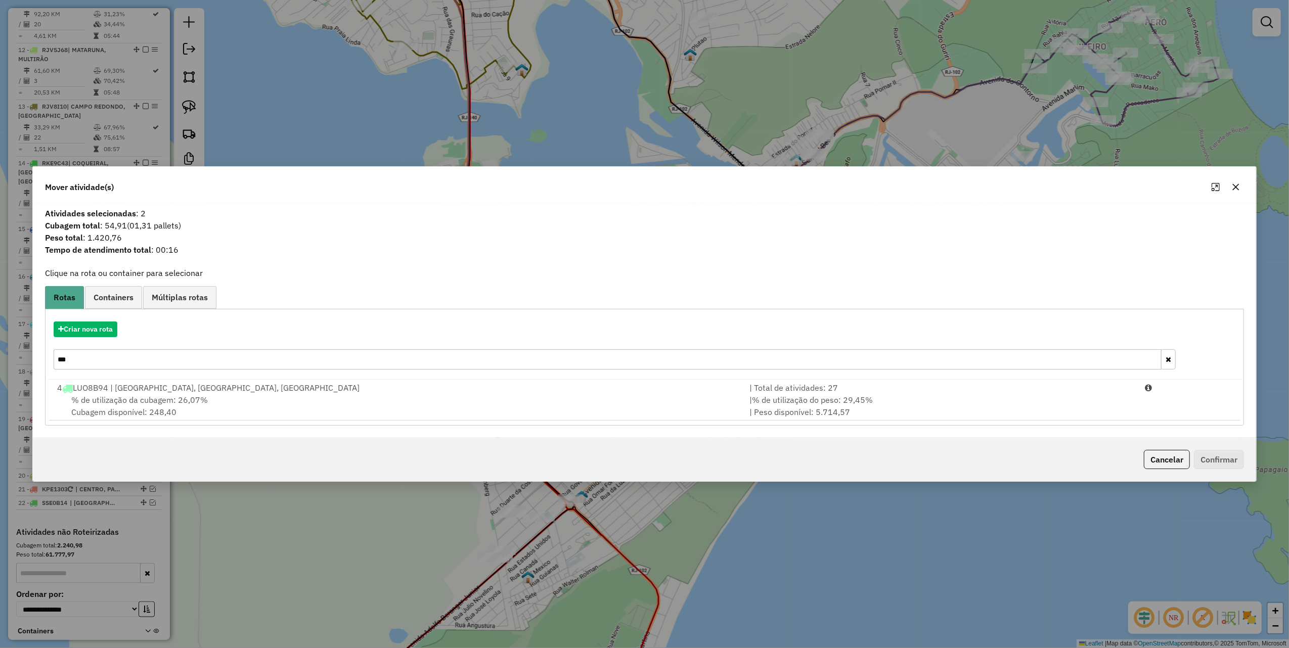
click at [1240, 185] on icon "button" at bounding box center [1236, 187] width 8 height 8
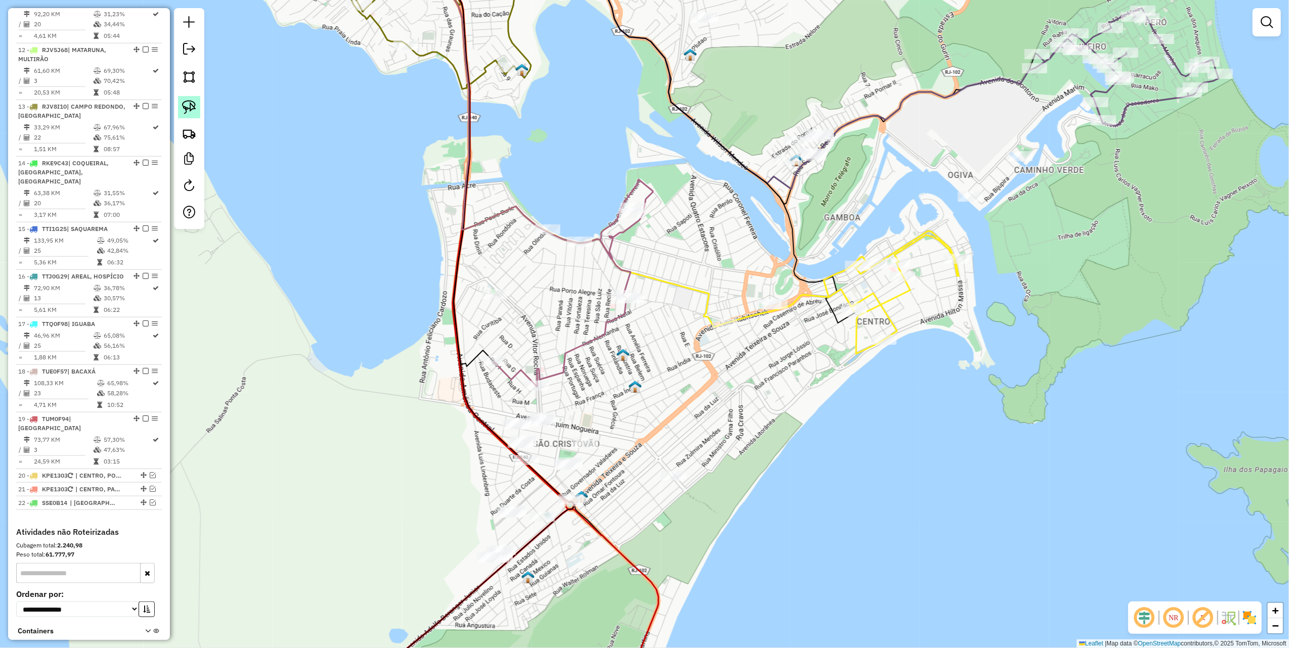
click at [185, 108] on img at bounding box center [189, 107] width 14 height 14
select select "*********"
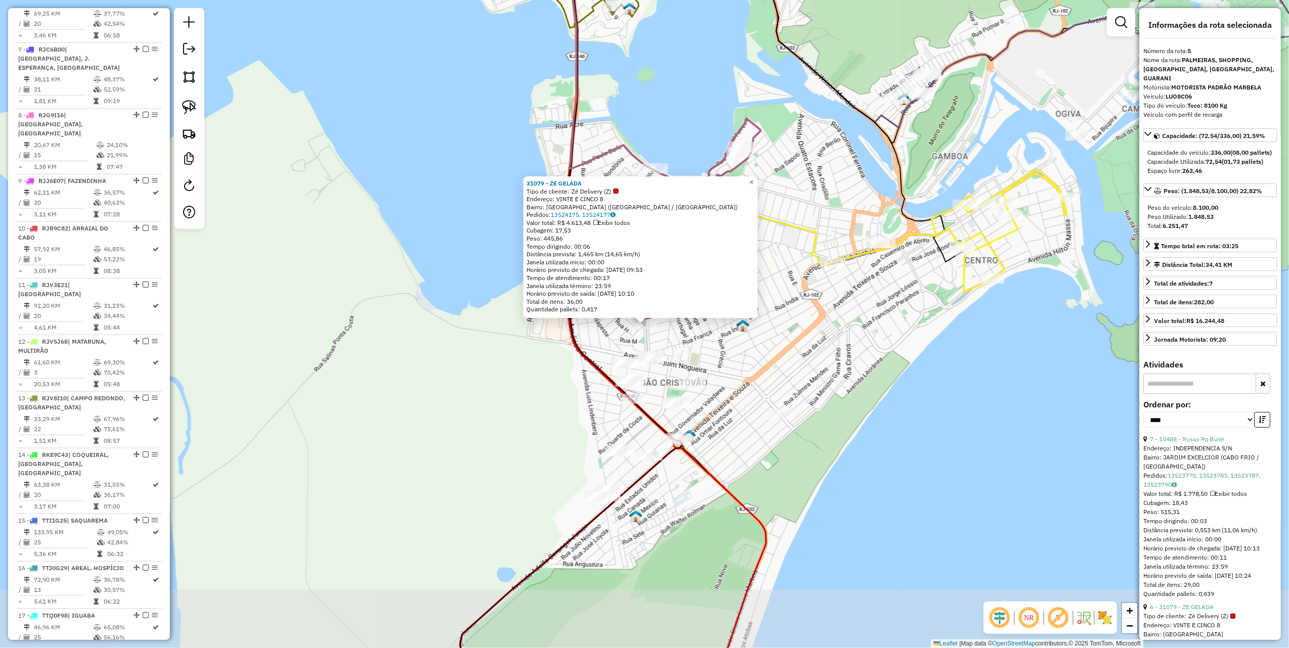
scroll to position [631, 0]
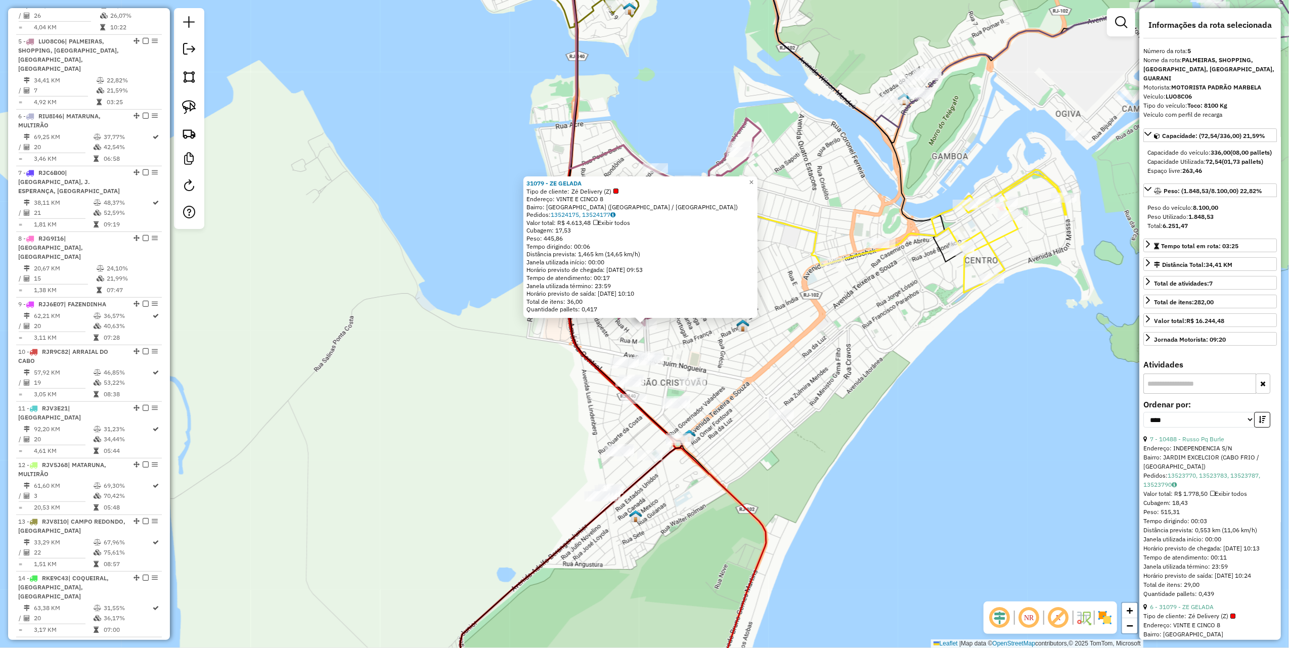
click at [839, 345] on div "31079 - ZE GELADA Tipo de cliente: Zé Delivery (Z) Endereço: VINTE E CINCO 8 Ba…" at bounding box center [644, 324] width 1289 height 648
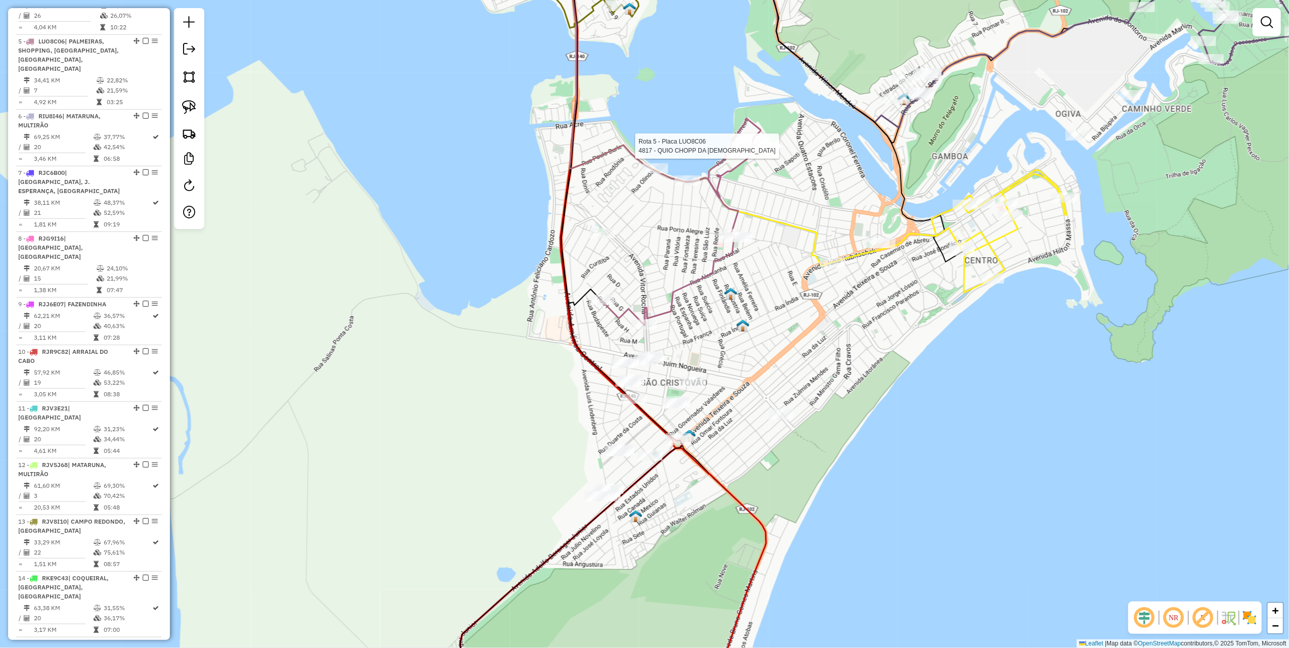
select select "*********"
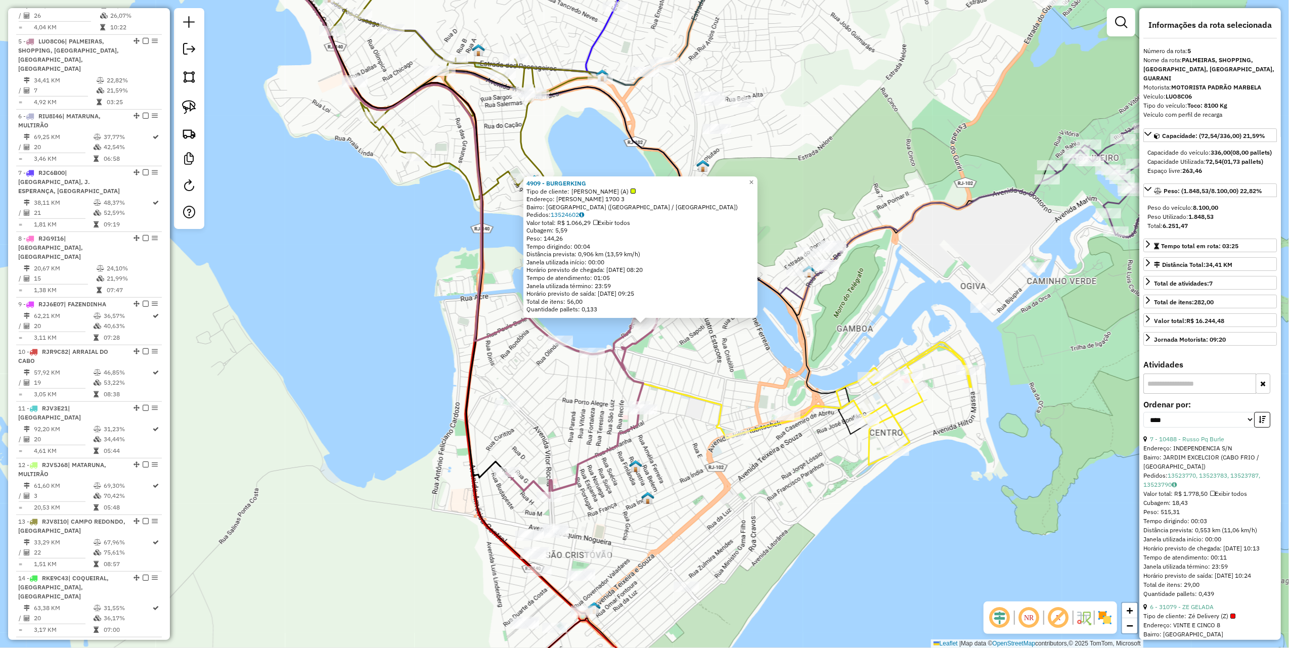
click at [678, 359] on div "4909 - BURGERKING Tipo de cliente: Franquias Ambev (A) Endereço: HENRIQUE TERRA…" at bounding box center [644, 324] width 1289 height 648
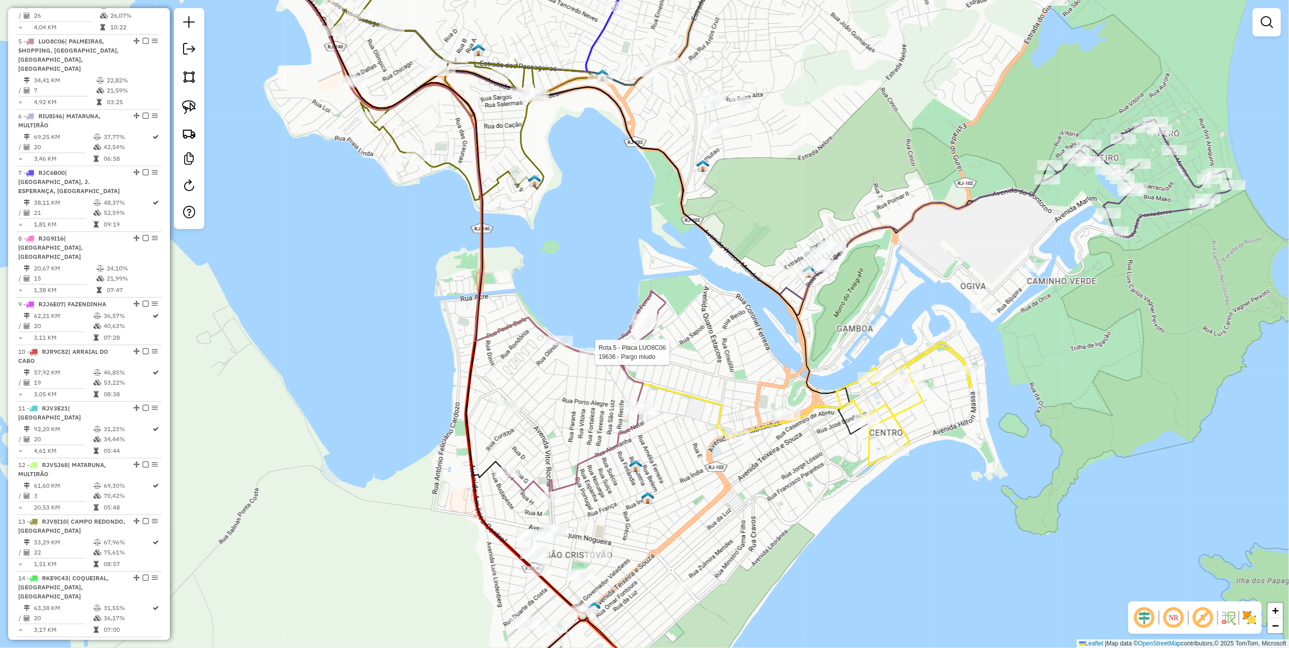
select select "*********"
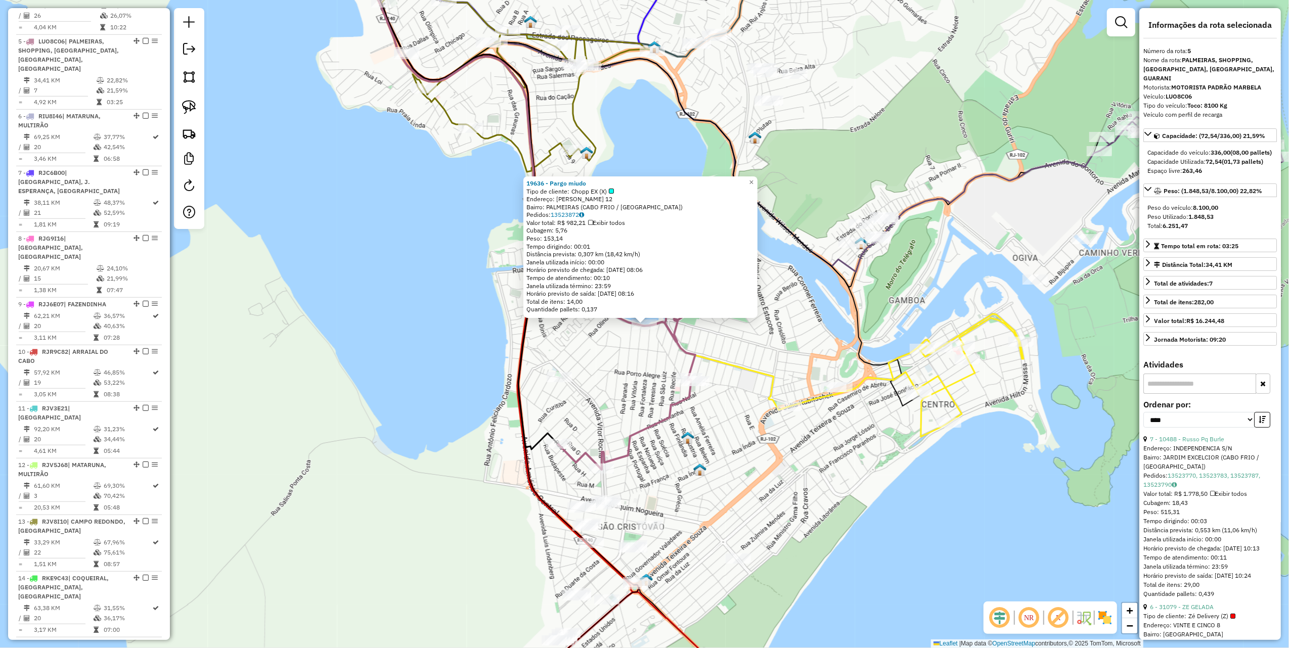
click at [606, 385] on div "19636 - Pargo miudo Tipo de cliente: Chopp EX (X) Endereço: HENRIQUE TERRA 12 B…" at bounding box center [644, 324] width 1289 height 648
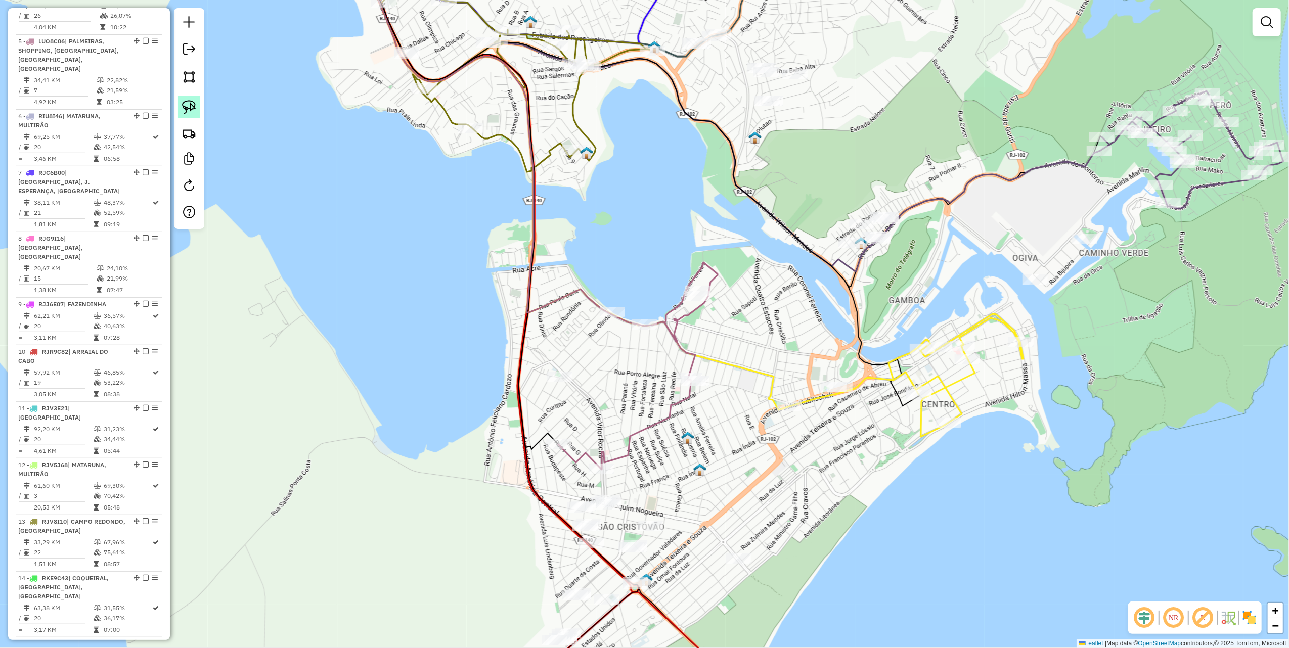
drag, startPoint x: 199, startPoint y: 108, endPoint x: 466, endPoint y: 253, distance: 303.7
click at [198, 108] on link at bounding box center [189, 107] width 22 height 22
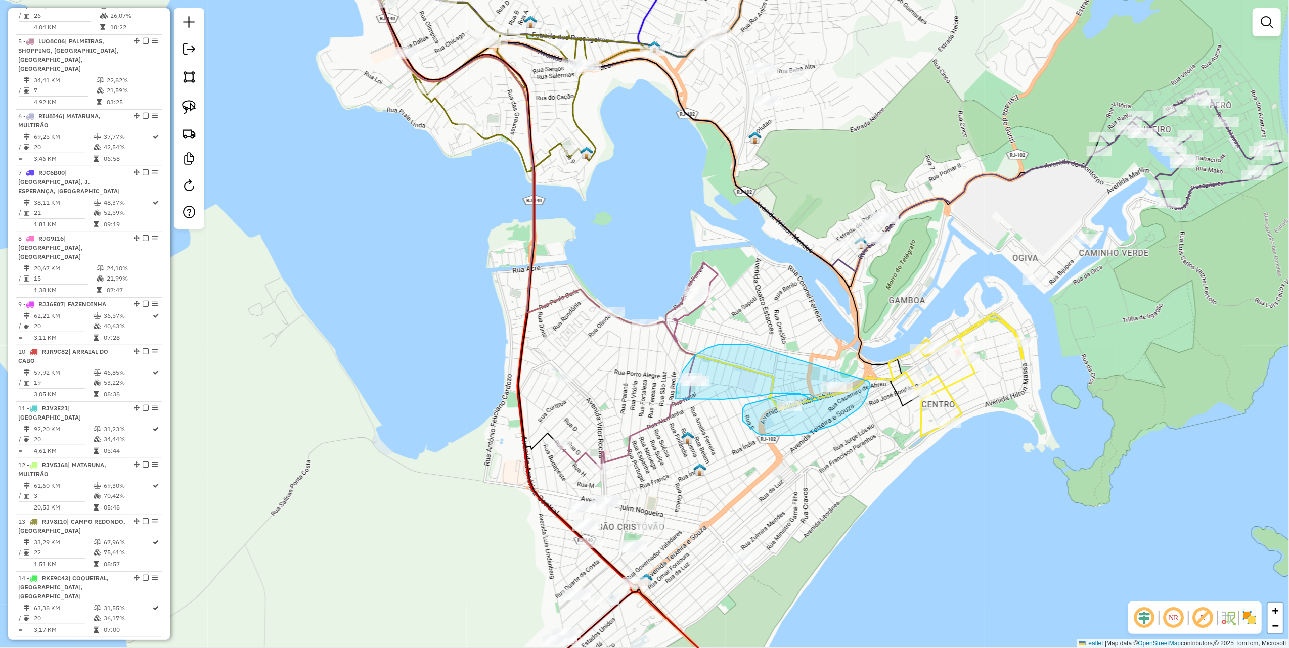
drag, startPoint x: 707, startPoint y: 349, endPoint x: 863, endPoint y: 379, distance: 158.7
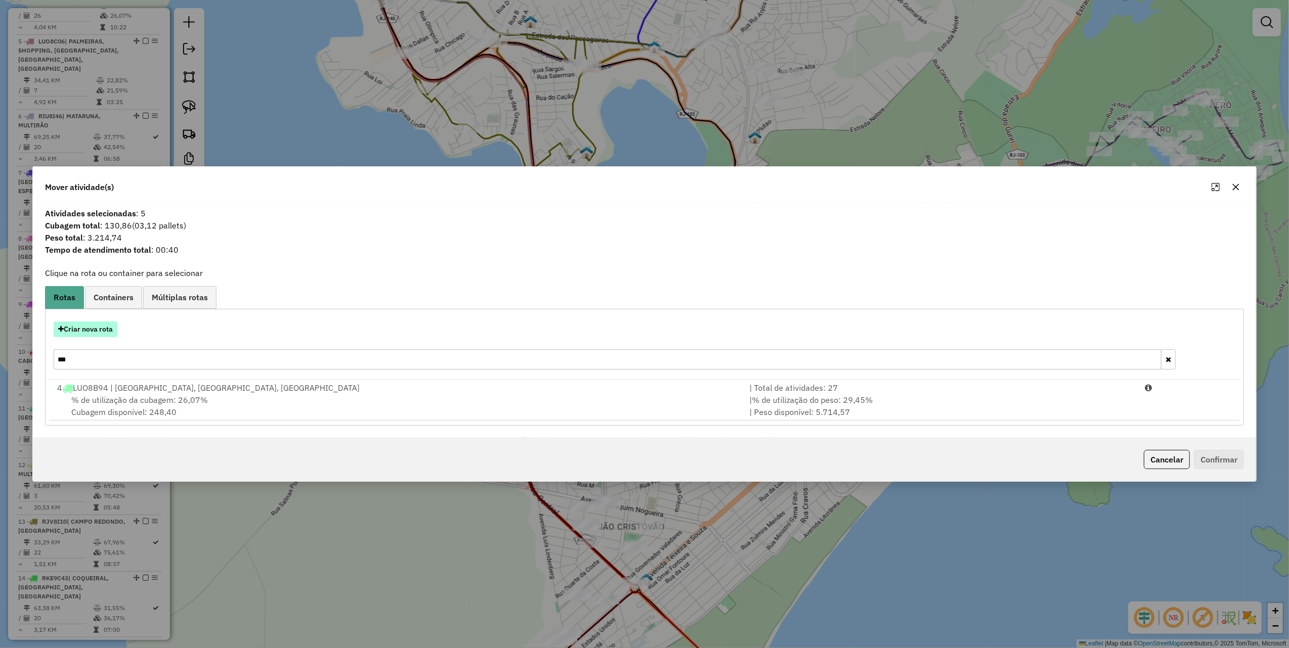
click at [104, 333] on button "Criar nova rota" at bounding box center [86, 330] width 64 height 16
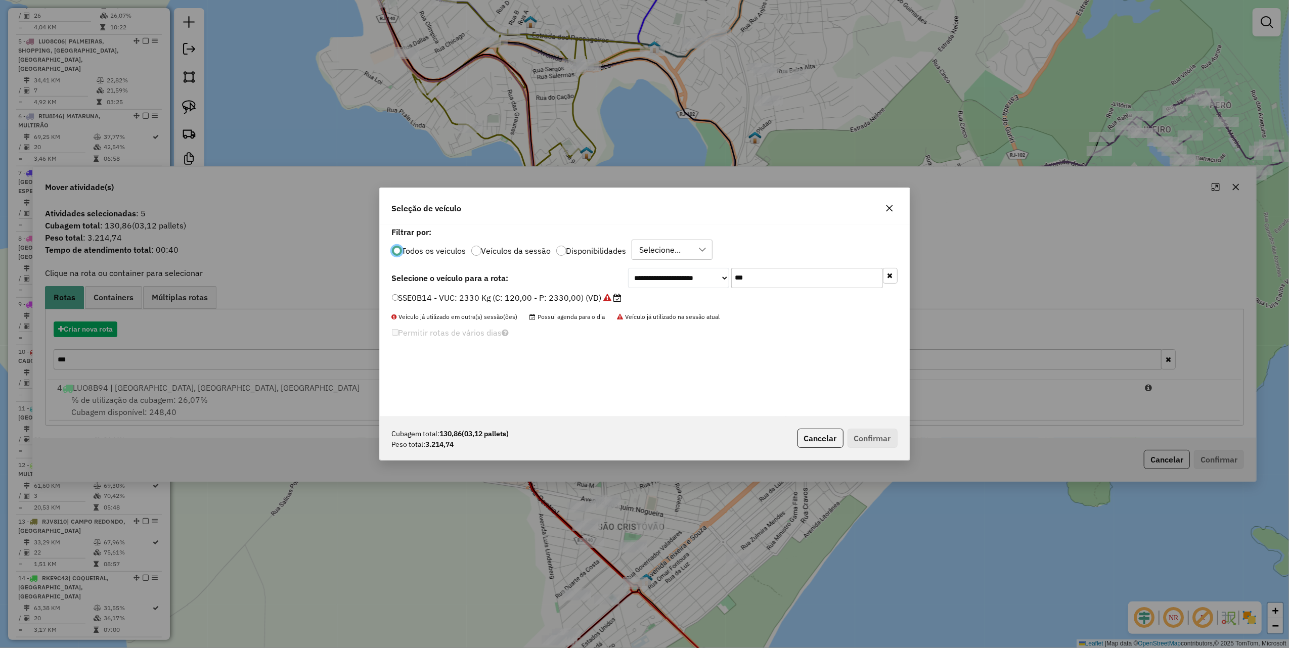
scroll to position [5, 3]
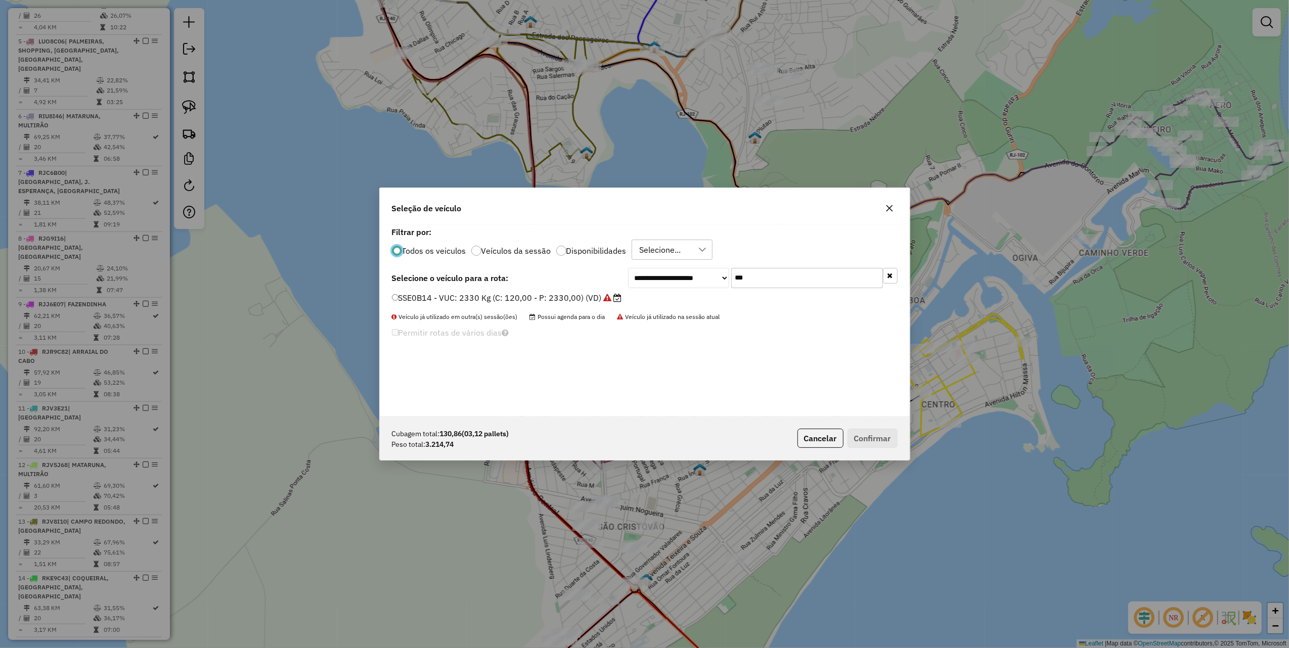
click at [753, 280] on input "***" at bounding box center [807, 278] width 152 height 20
type input "**"
drag, startPoint x: 567, startPoint y: 298, endPoint x: 581, endPoint y: 305, distance: 14.9
click at [567, 298] on label "KRC9252 - VUC: 3720 Kg (C: 252,00 - P: 3720,00) (VD)" at bounding box center [503, 298] width 222 height 12
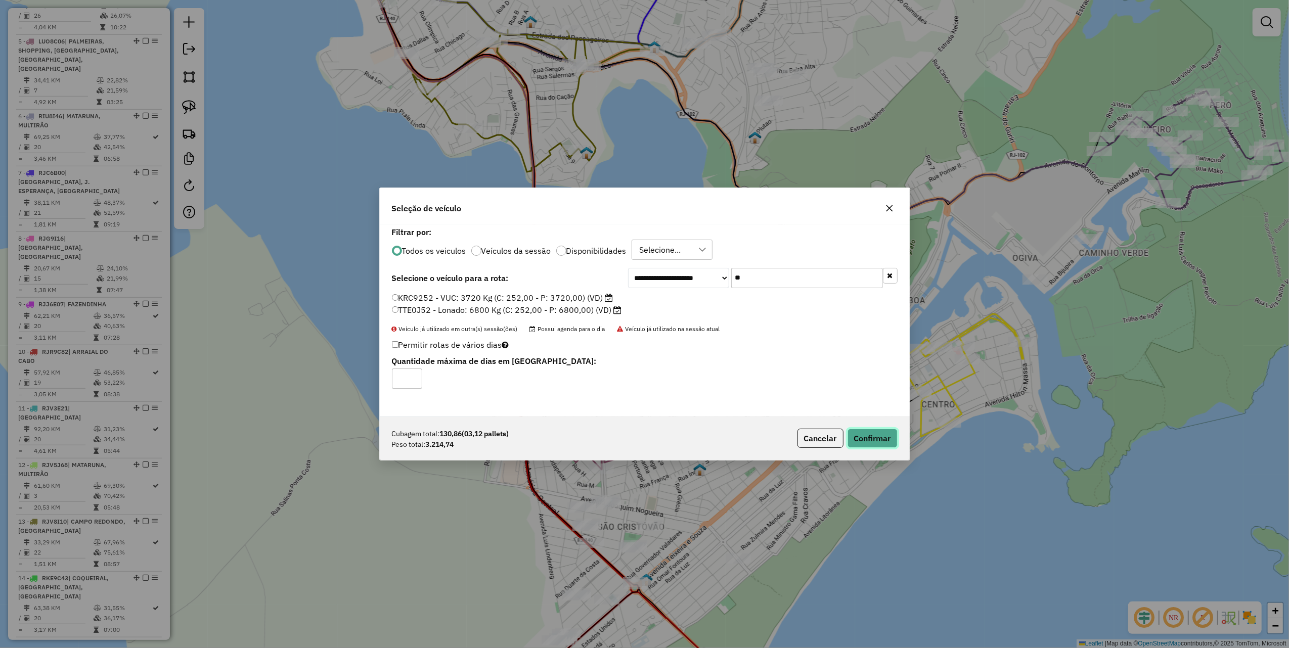
click at [869, 435] on button "Confirmar" at bounding box center [873, 438] width 50 height 19
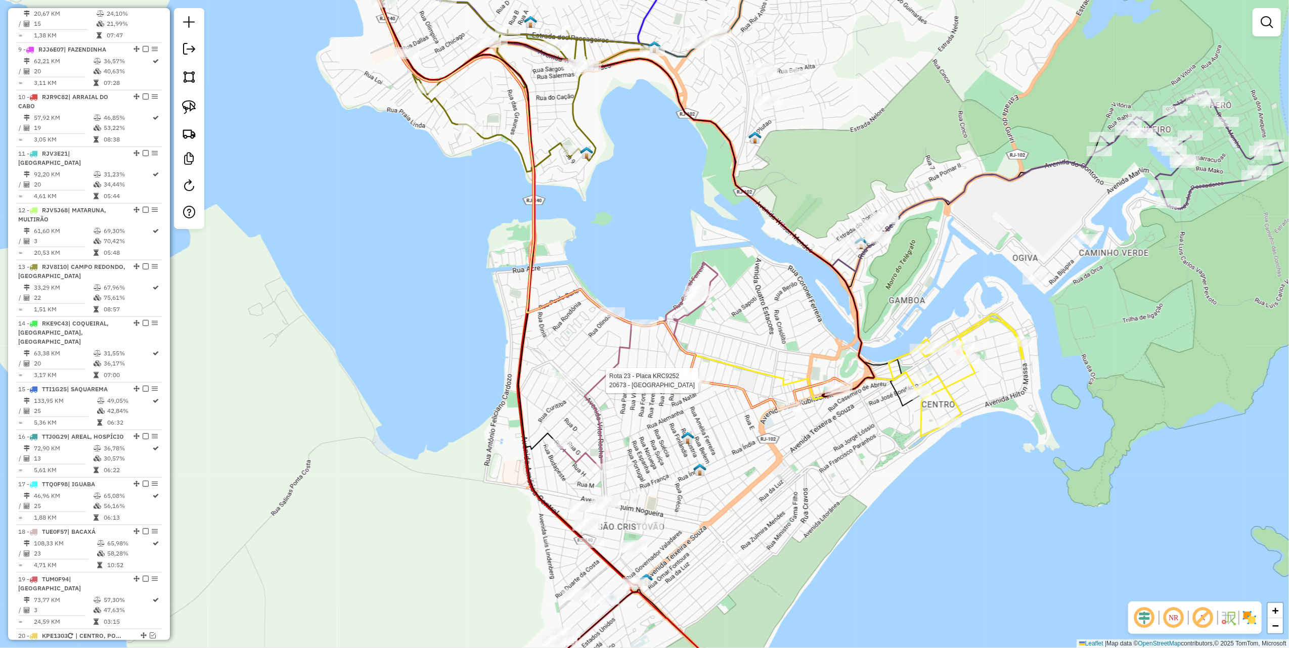
select select "*********"
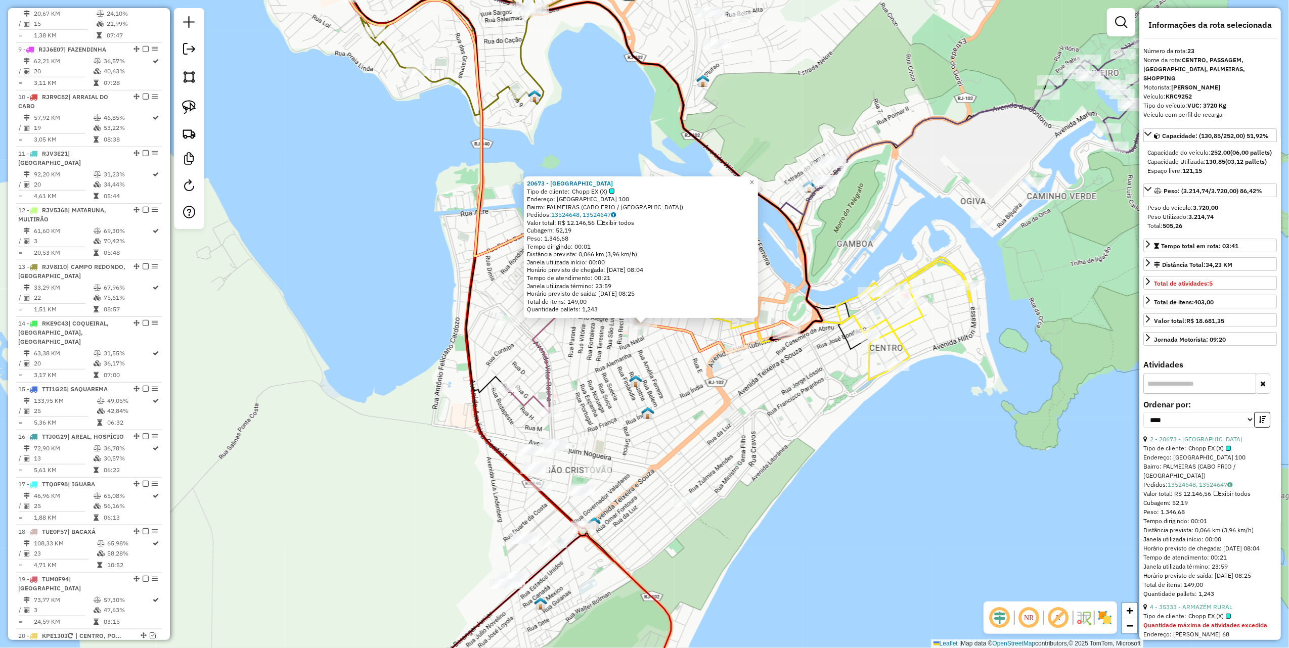
scroll to position [1113, 0]
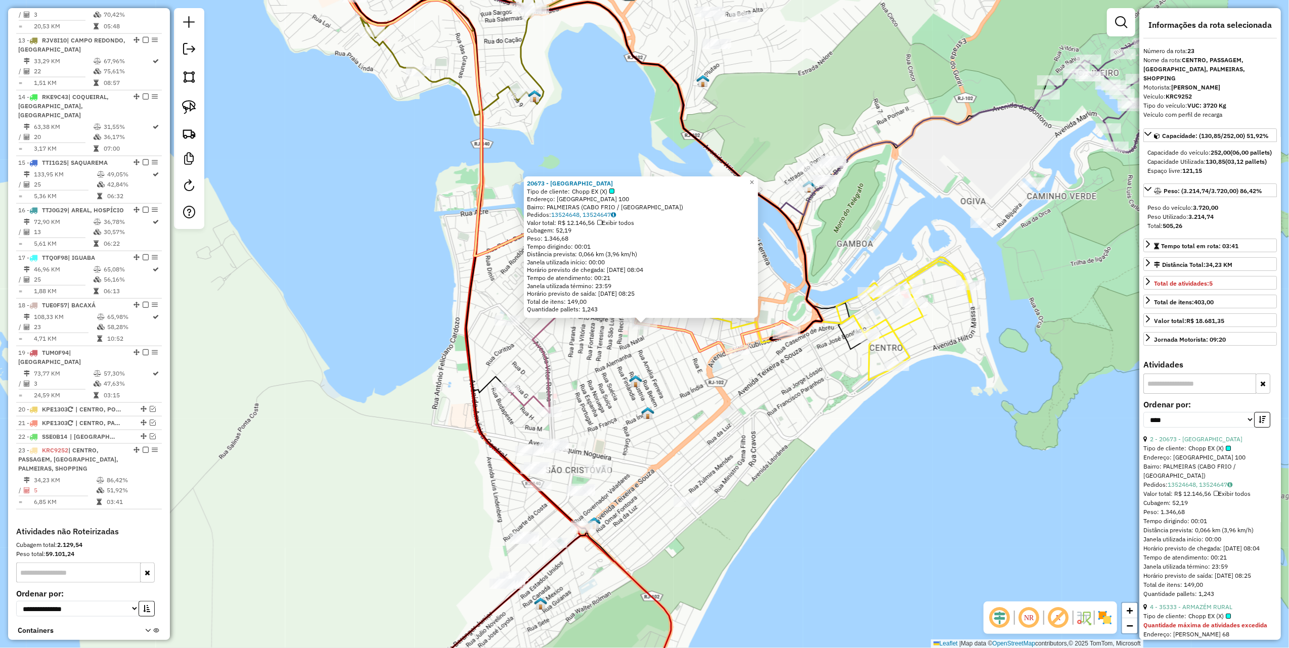
click at [705, 410] on div "20673 - New Calibrado Louge Tipo de cliente: Chopp EX (X) Endereço: PORTO ALEGR…" at bounding box center [644, 324] width 1289 height 648
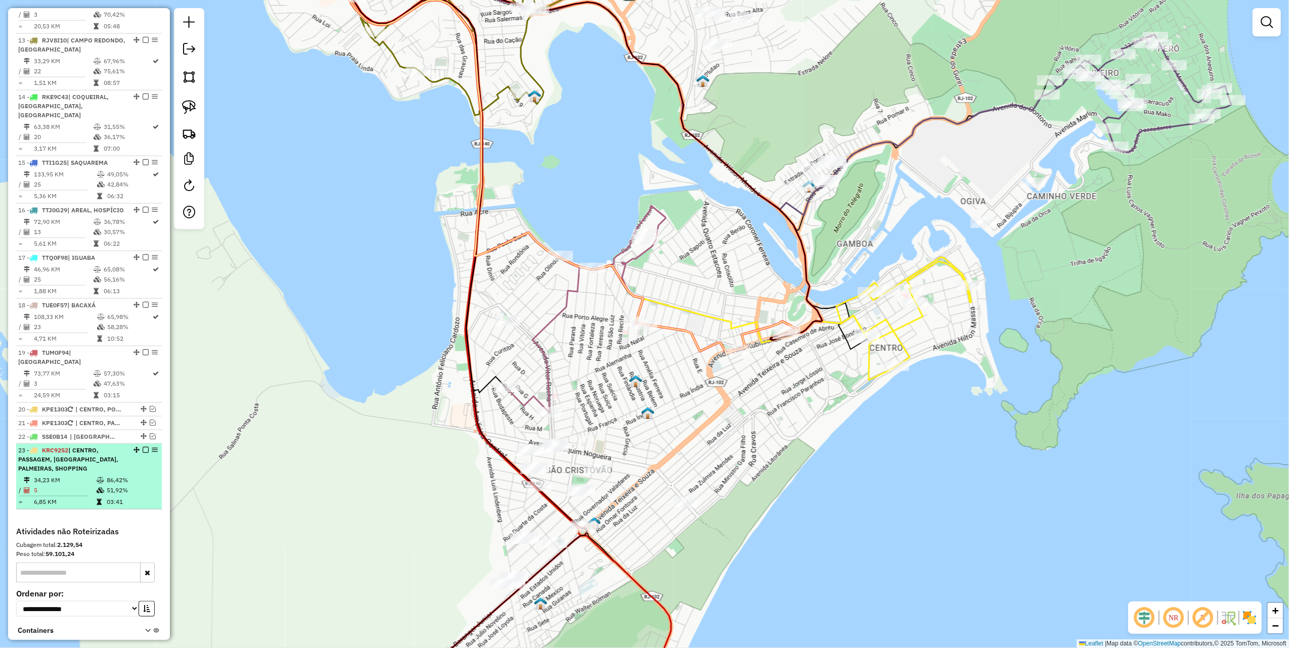
click at [143, 447] on em at bounding box center [146, 450] width 6 height 6
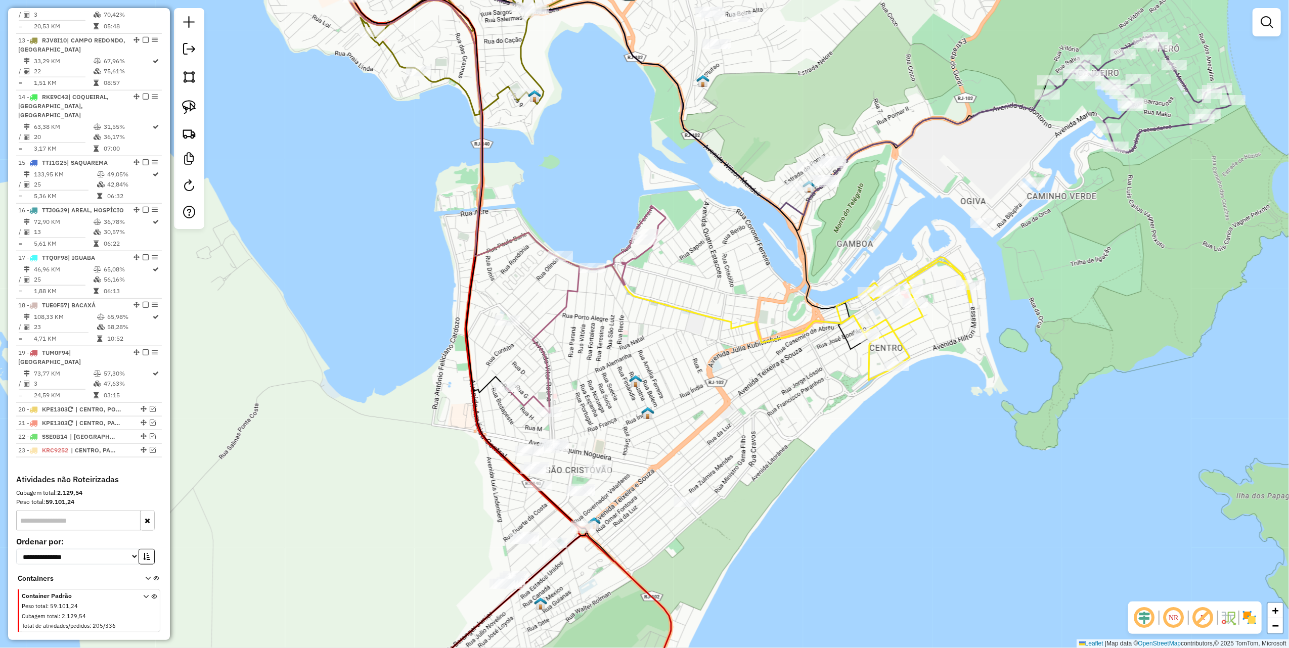
scroll to position [1060, 0]
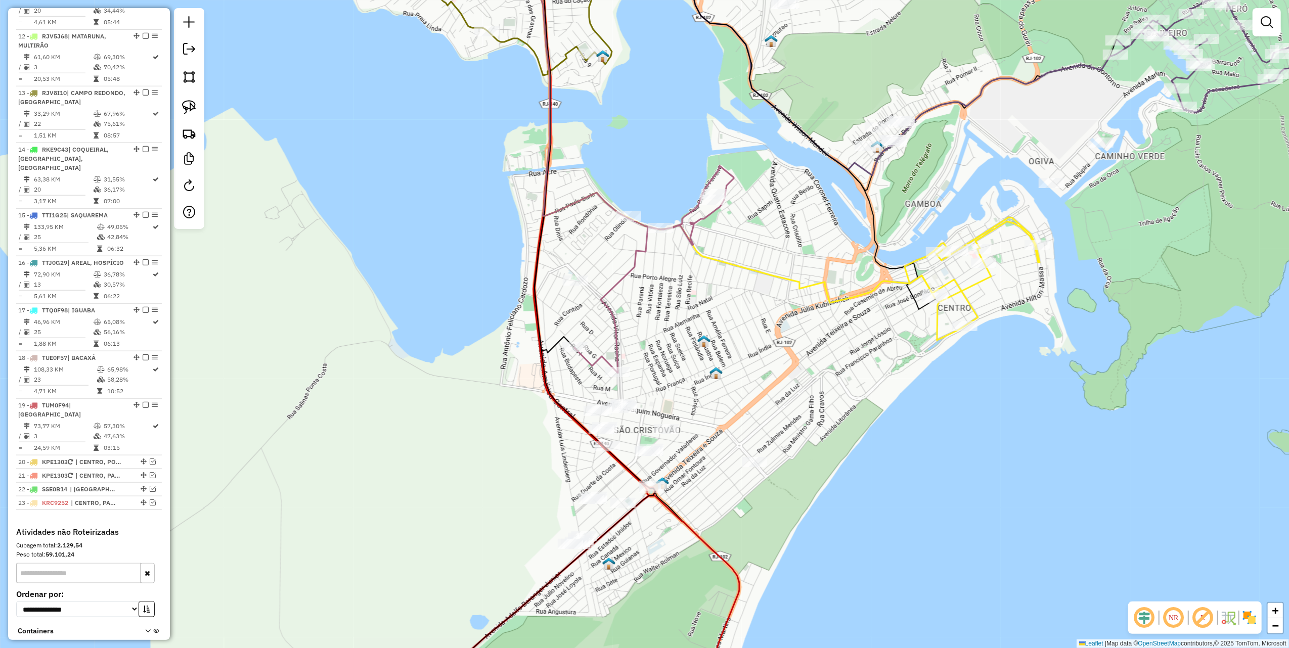
drag, startPoint x: 506, startPoint y: 348, endPoint x: 611, endPoint y: 274, distance: 128.1
click at [610, 276] on div "Janela de atendimento Grade de atendimento Capacidade Transportadoras Veículos …" at bounding box center [644, 324] width 1289 height 648
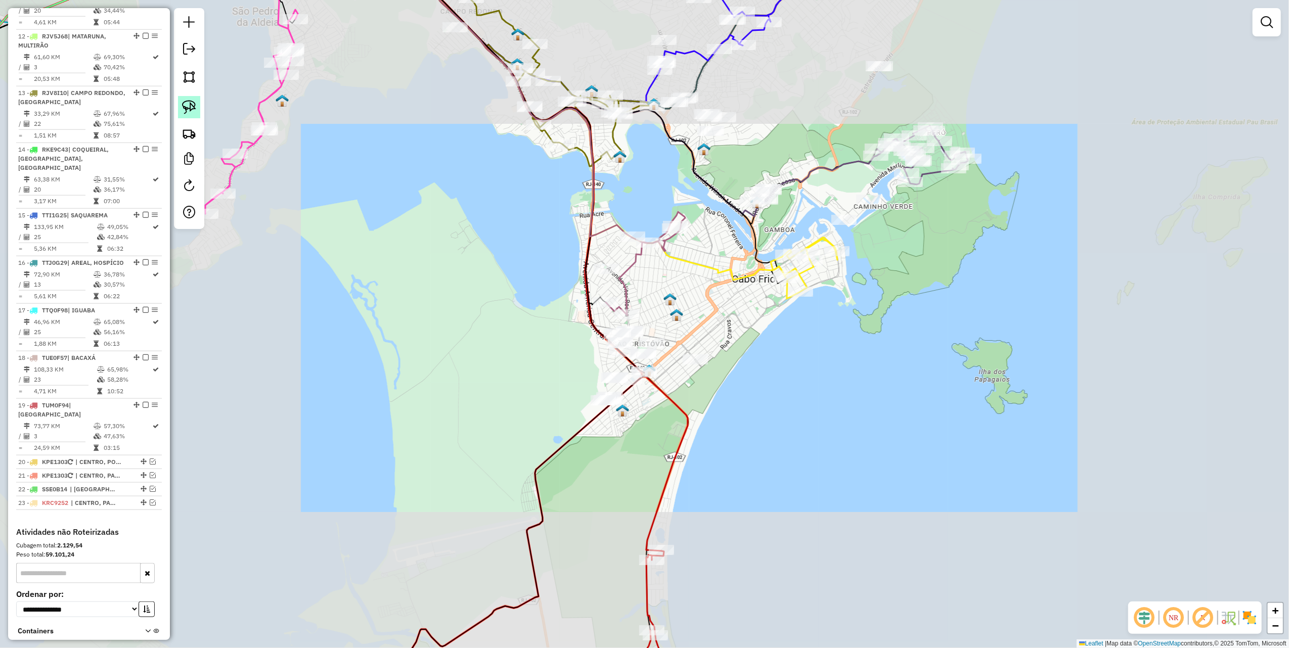
click at [196, 104] on link at bounding box center [189, 107] width 22 height 22
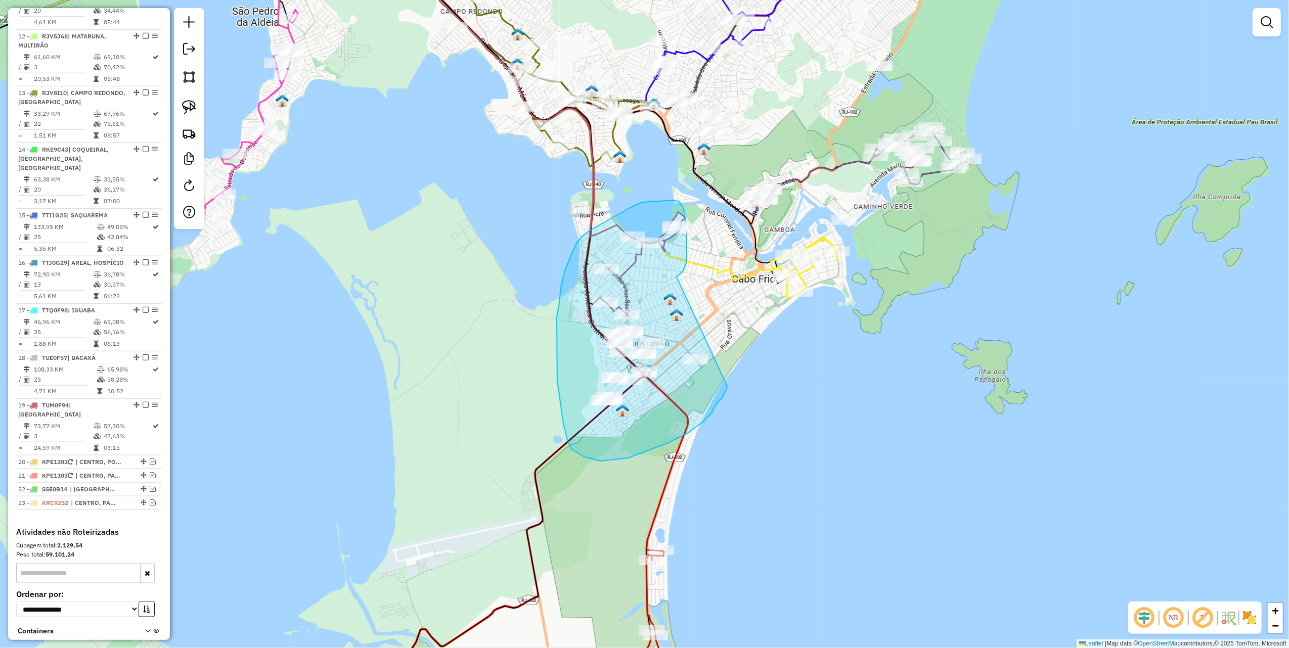
drag, startPoint x: 685, startPoint y: 268, endPoint x: 730, endPoint y: 375, distance: 116.0
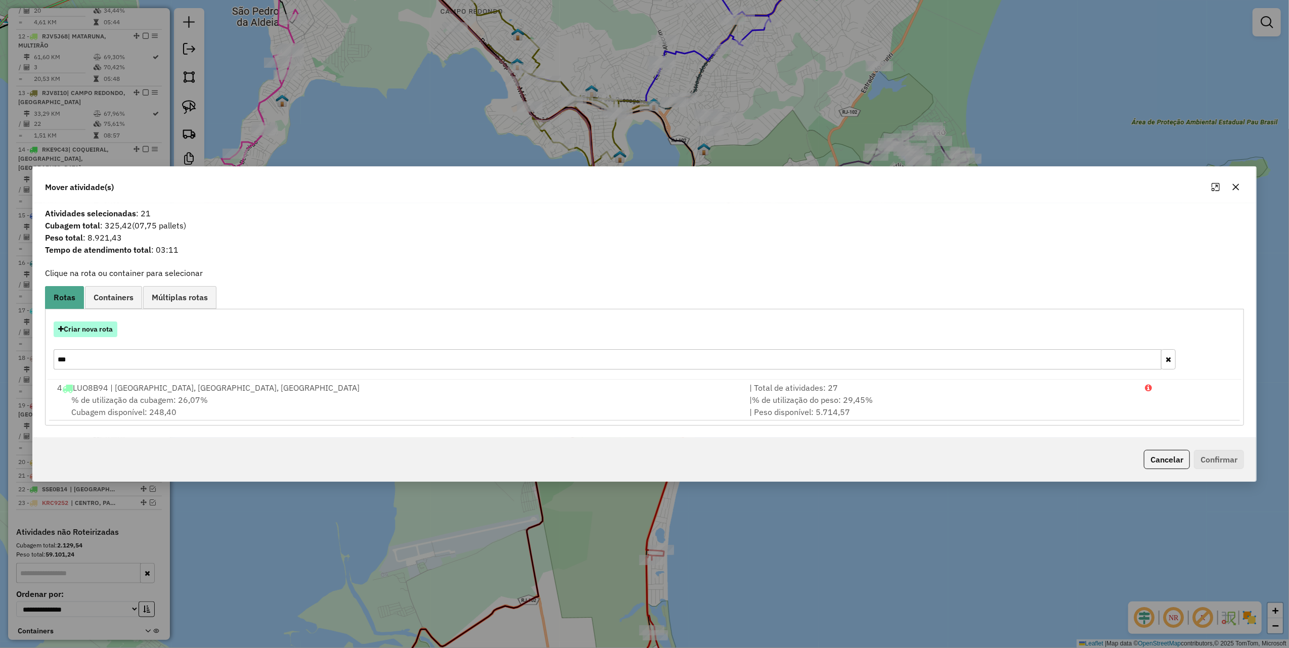
click at [66, 329] on button "Criar nova rota" at bounding box center [86, 330] width 64 height 16
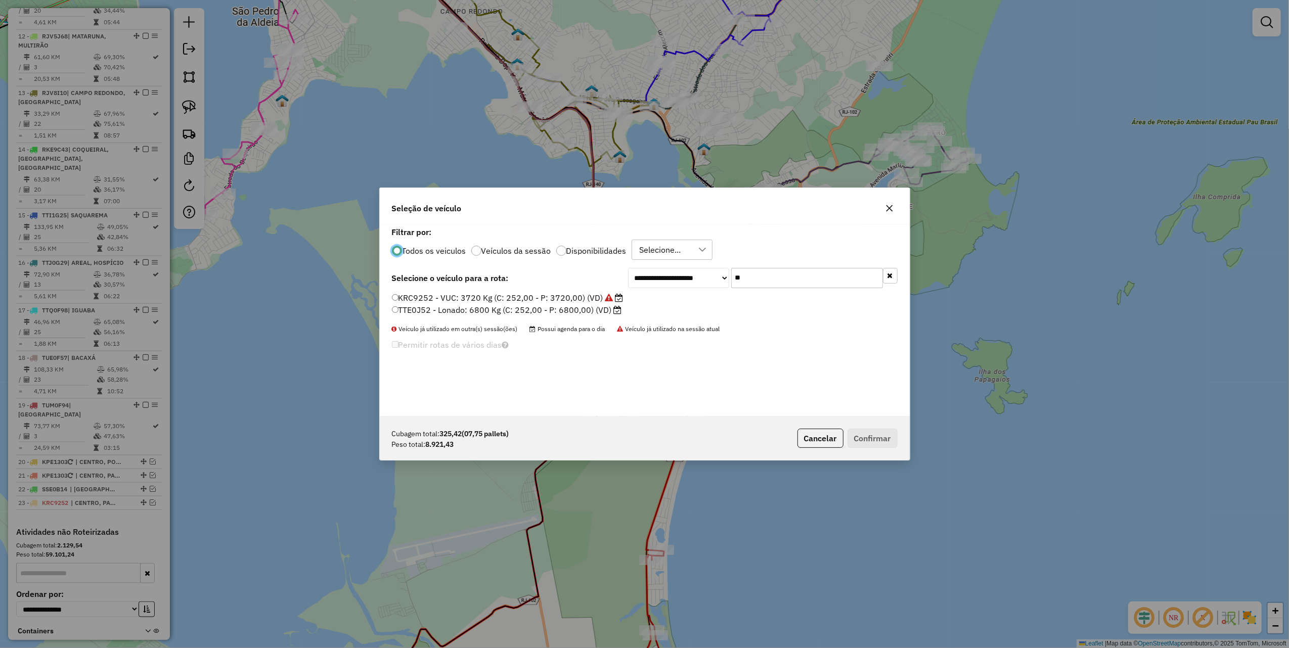
scroll to position [5, 3]
click at [779, 272] on input "**" at bounding box center [807, 278] width 152 height 20
type input "***"
click at [589, 292] on label "TTP0F97 - Toco: 8100 Kg (C: 336,00 - P: 8100,00) (VD)" at bounding box center [503, 298] width 222 height 12
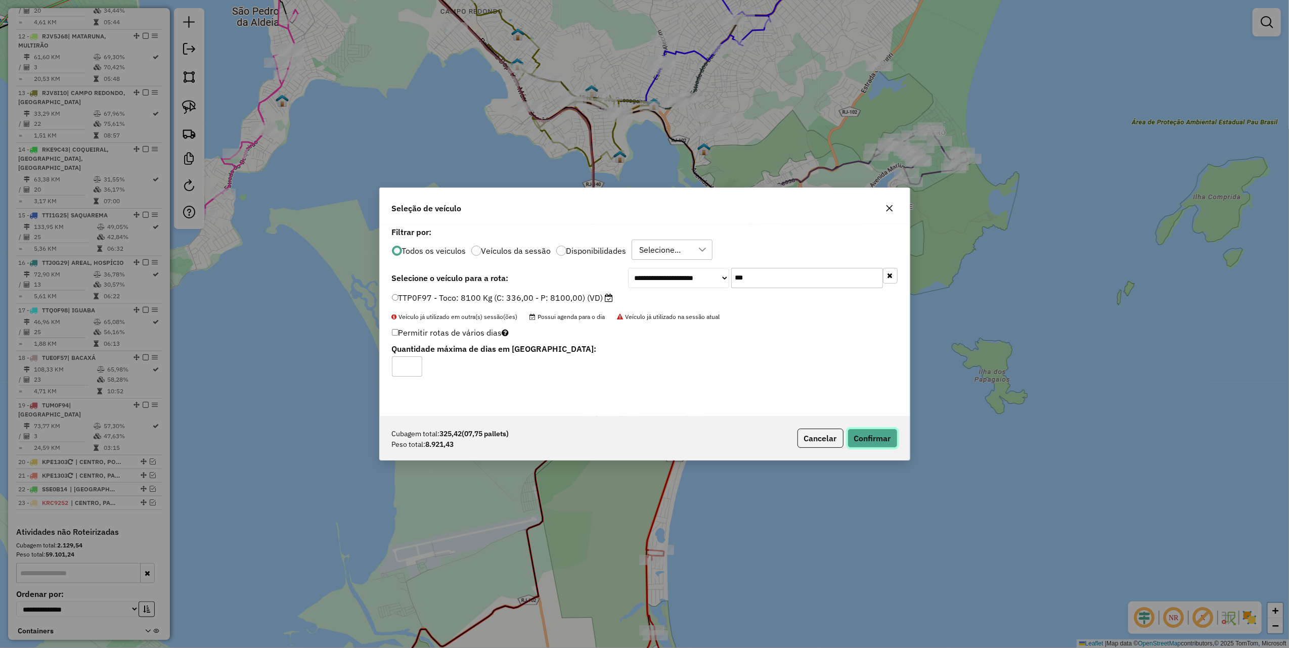
click at [869, 436] on button "Confirmar" at bounding box center [873, 438] width 50 height 19
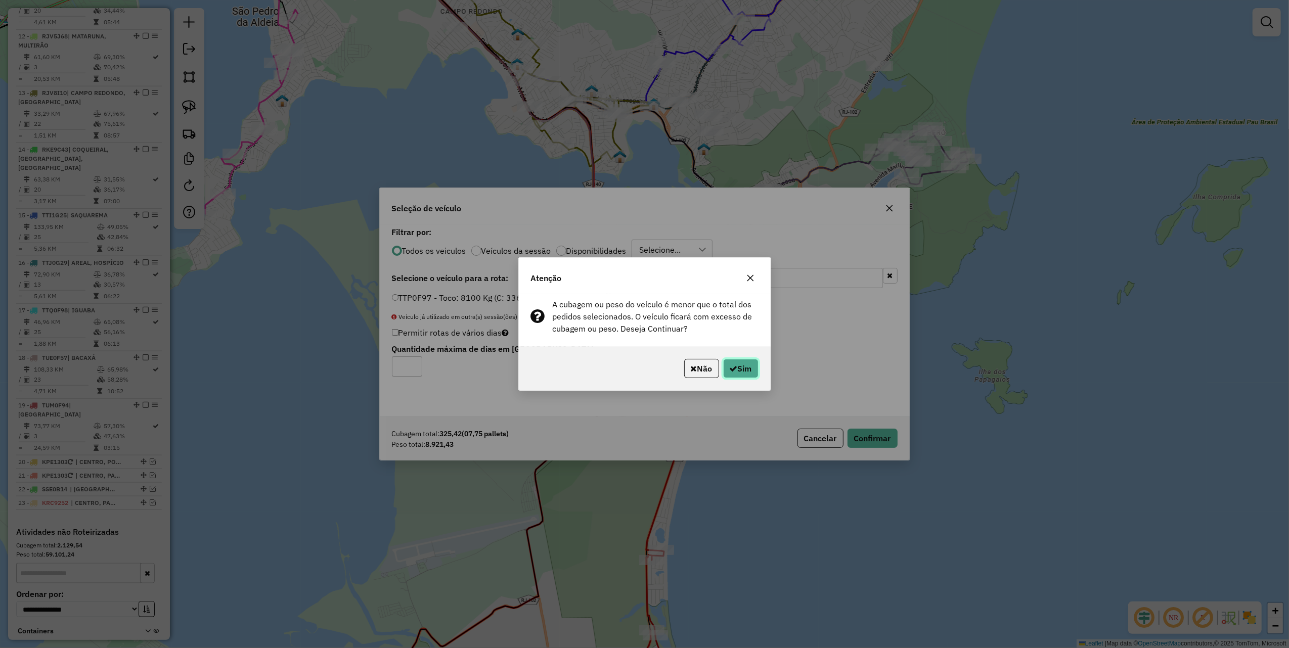
click at [739, 375] on button "Sim" at bounding box center [740, 368] width 35 height 19
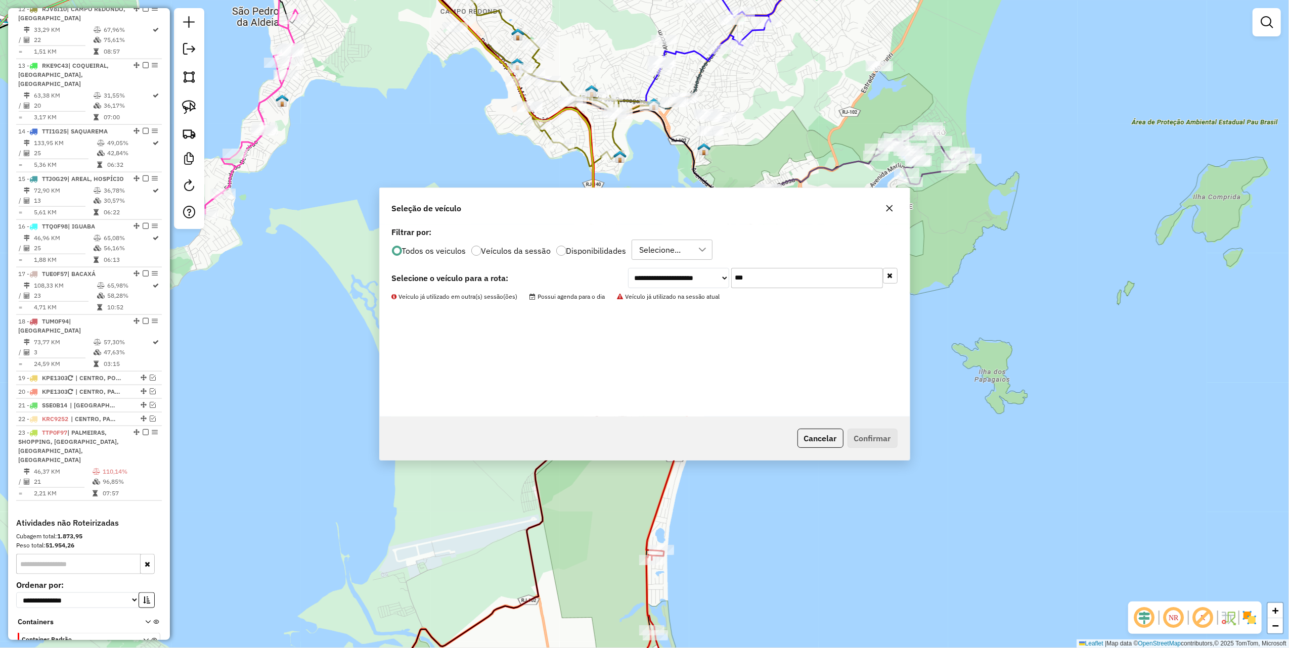
scroll to position [1047, 0]
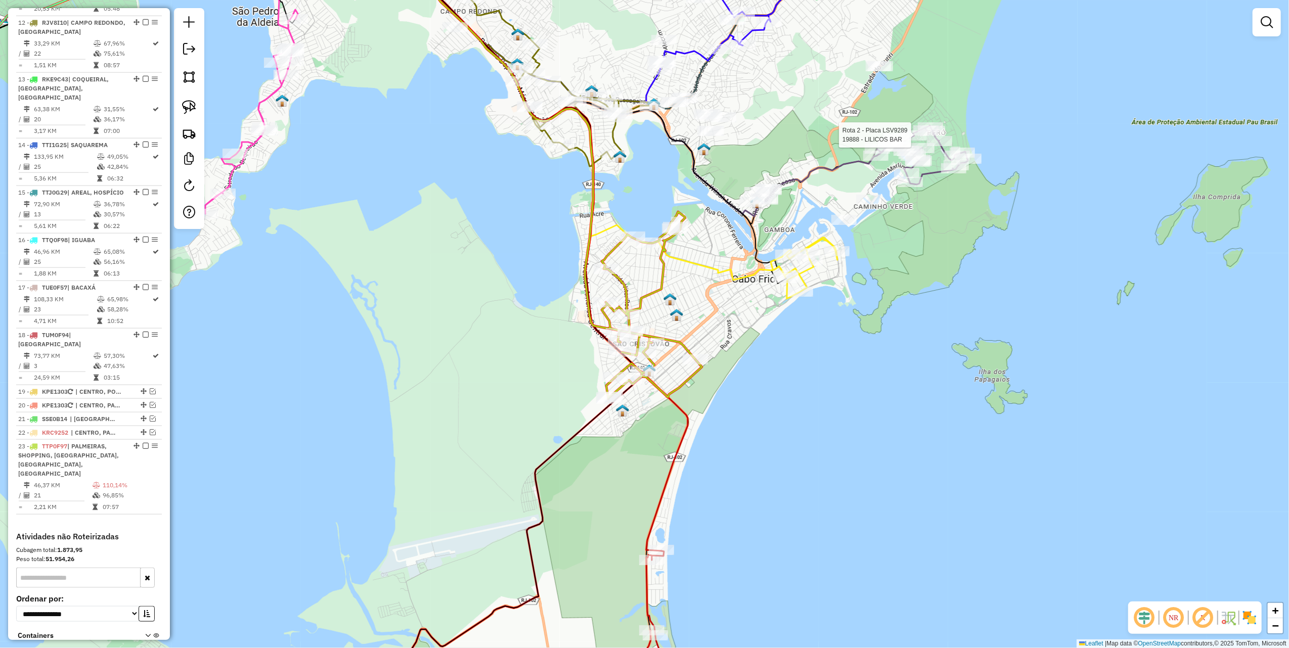
select select "*********"
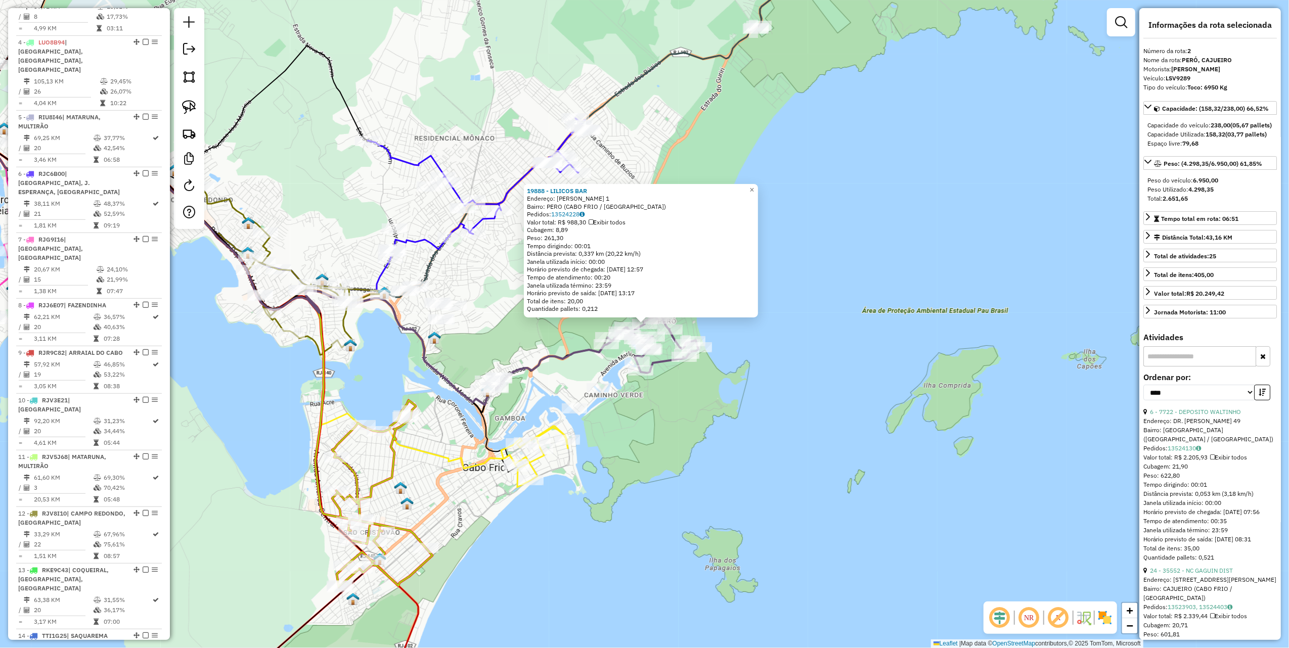
click at [804, 385] on div "19888 - LILICOS BAR Endereço: Machado De Assis 1 Bairro: PERO (CABO FRIO / RJ) …" at bounding box center [644, 324] width 1289 height 648
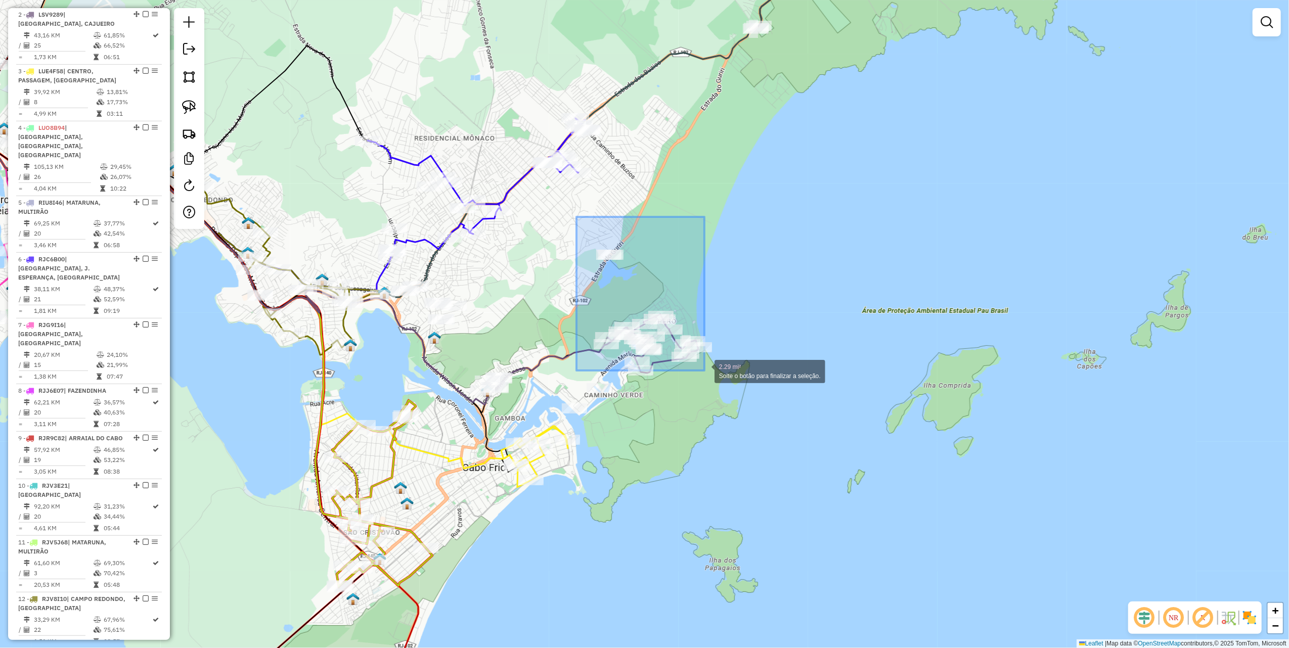
drag, startPoint x: 582, startPoint y: 233, endPoint x: 705, endPoint y: 371, distance: 184.9
click at [705, 371] on div "2.29 mi² Solte o botão para finalizar a seleção. Janela de atendimento Grade de…" at bounding box center [644, 324] width 1289 height 648
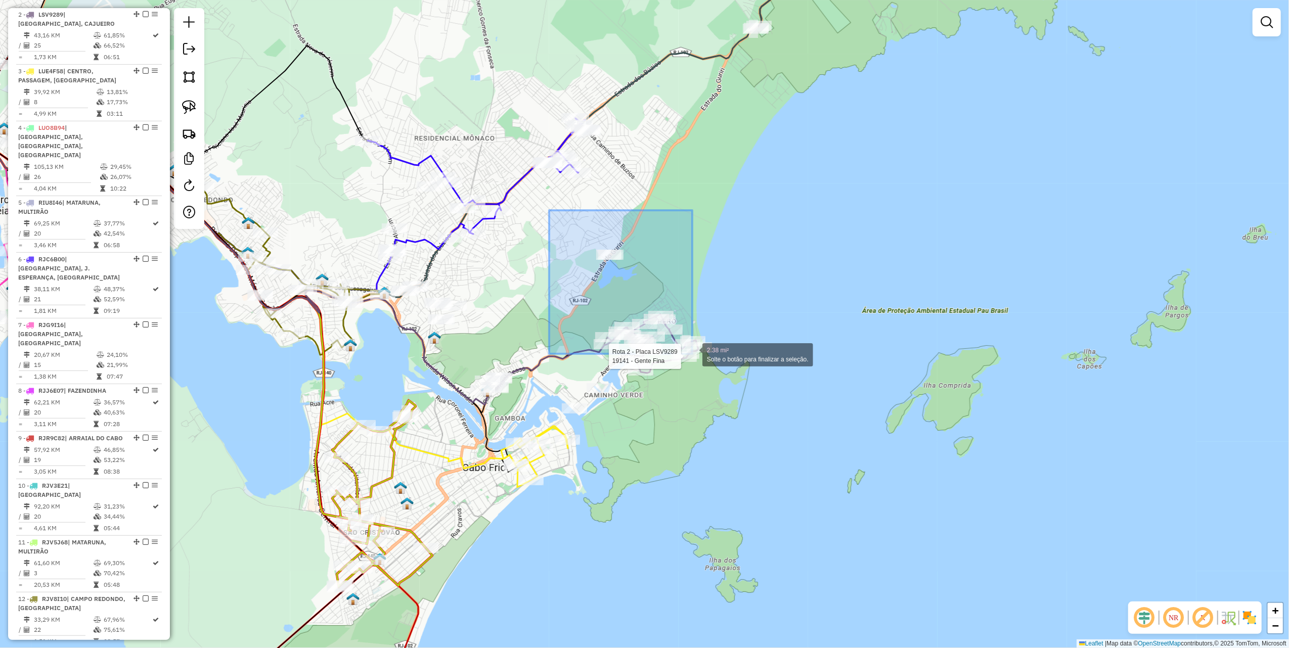
click at [692, 354] on div "Rota 2 - Placa LSV9289 19141 - Gente Fina 2.38 mi² Solte o botão para finalizar…" at bounding box center [644, 324] width 1289 height 648
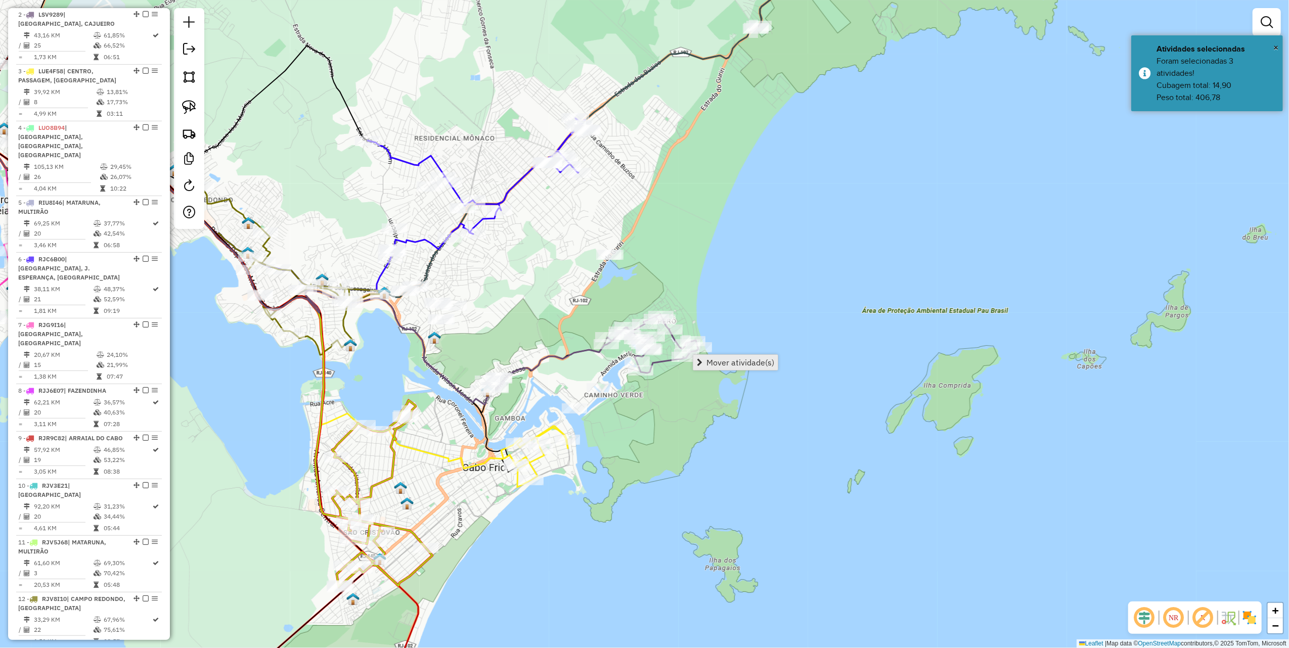
click at [729, 363] on span "Mover atividade(s)" at bounding box center [741, 363] width 68 height 8
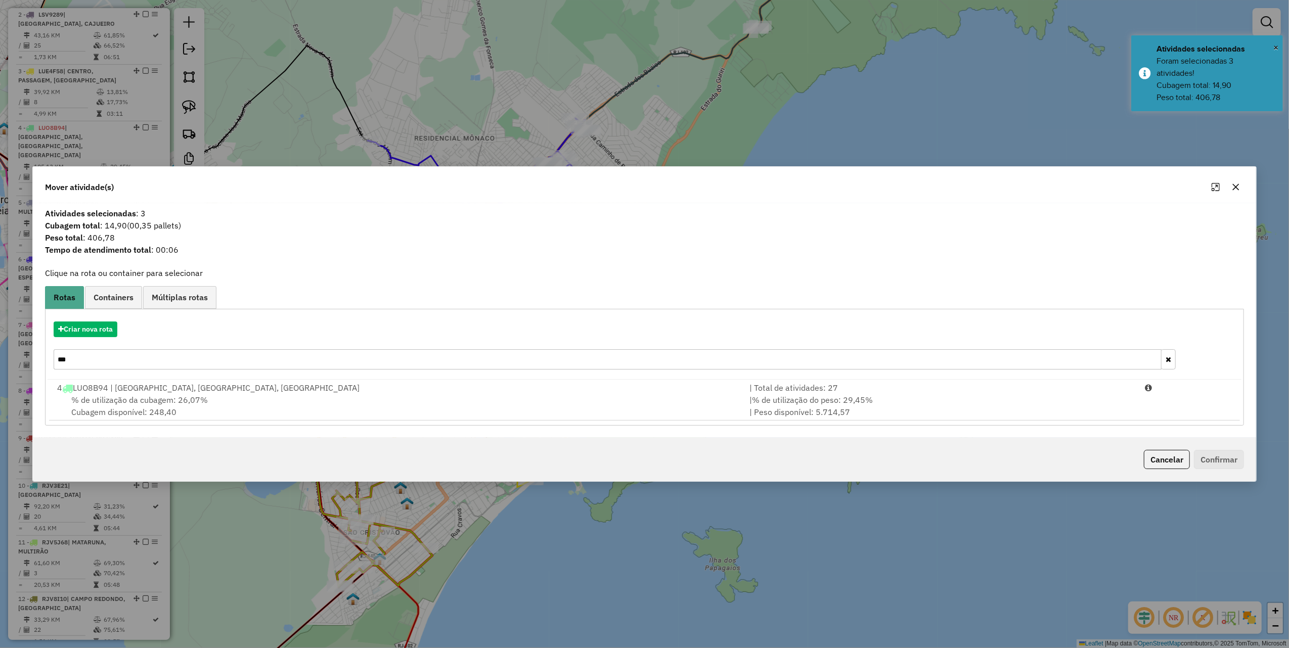
click at [90, 355] on input "***" at bounding box center [608, 360] width 1108 height 20
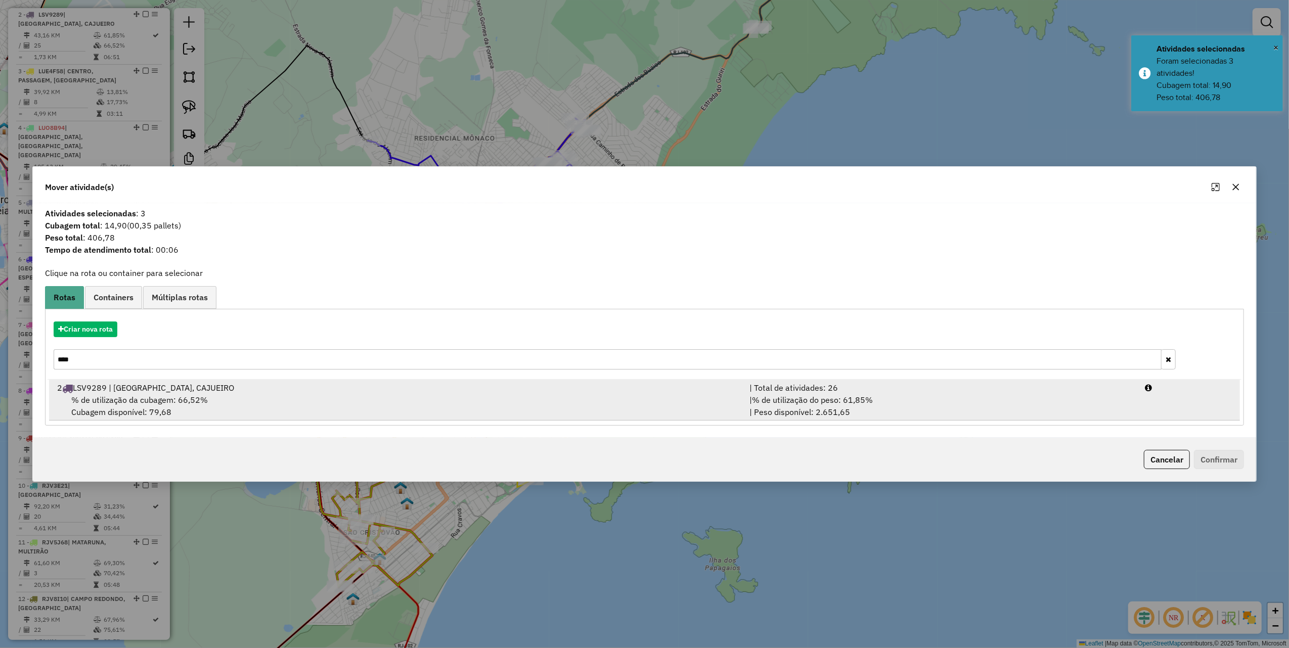
type input "****"
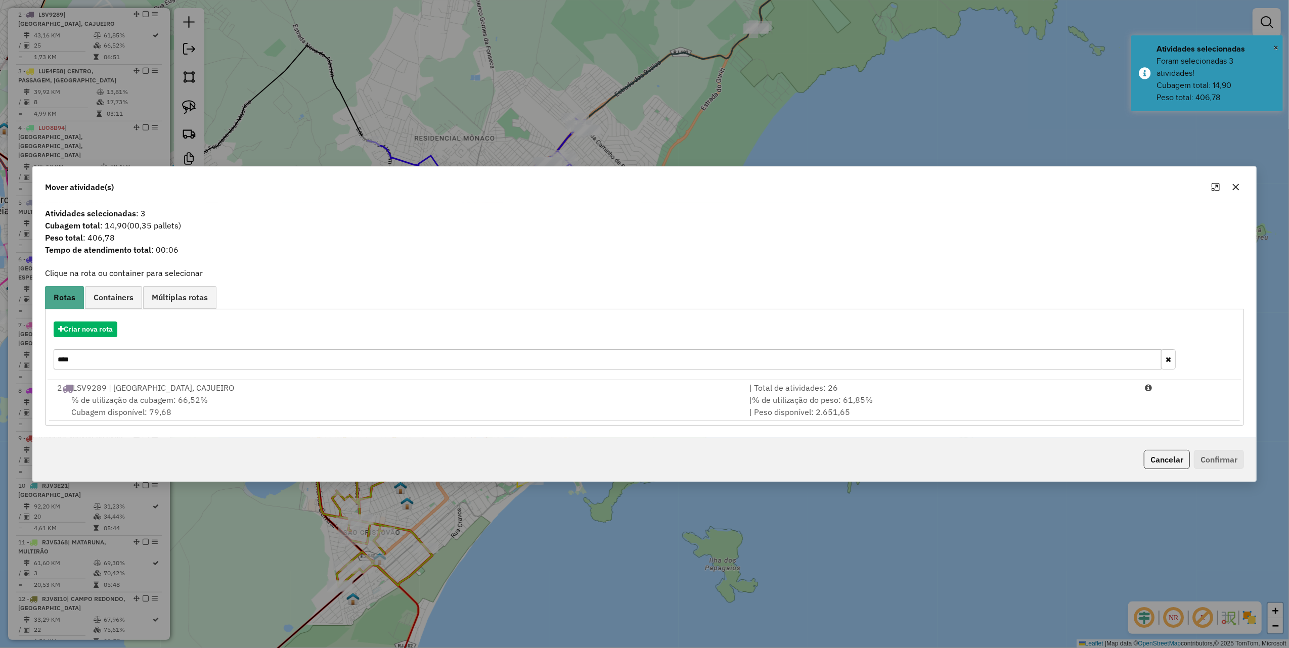
drag, startPoint x: 915, startPoint y: 405, endPoint x: 1069, endPoint y: 439, distance: 158.4
click at [915, 405] on div "| % de utilização do peso: 61,85% | Peso disponível: 2.651,65" at bounding box center [942, 406] width 396 height 24
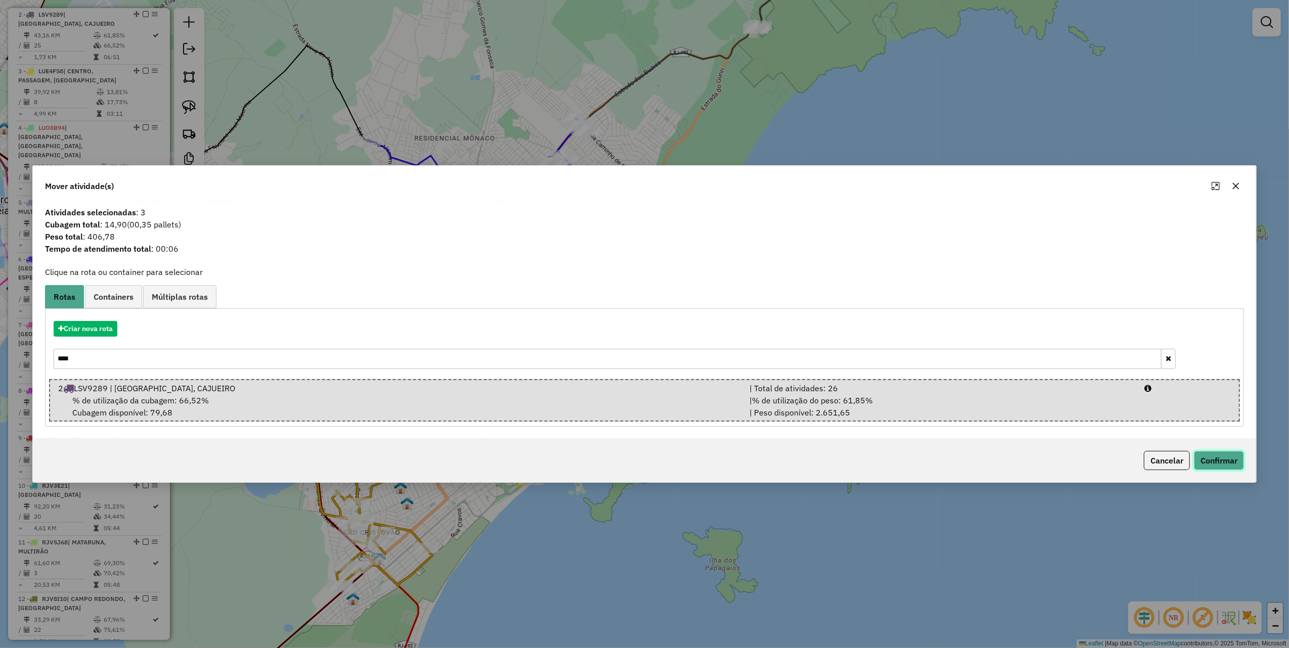
click at [1221, 458] on button "Confirmar" at bounding box center [1219, 460] width 50 height 19
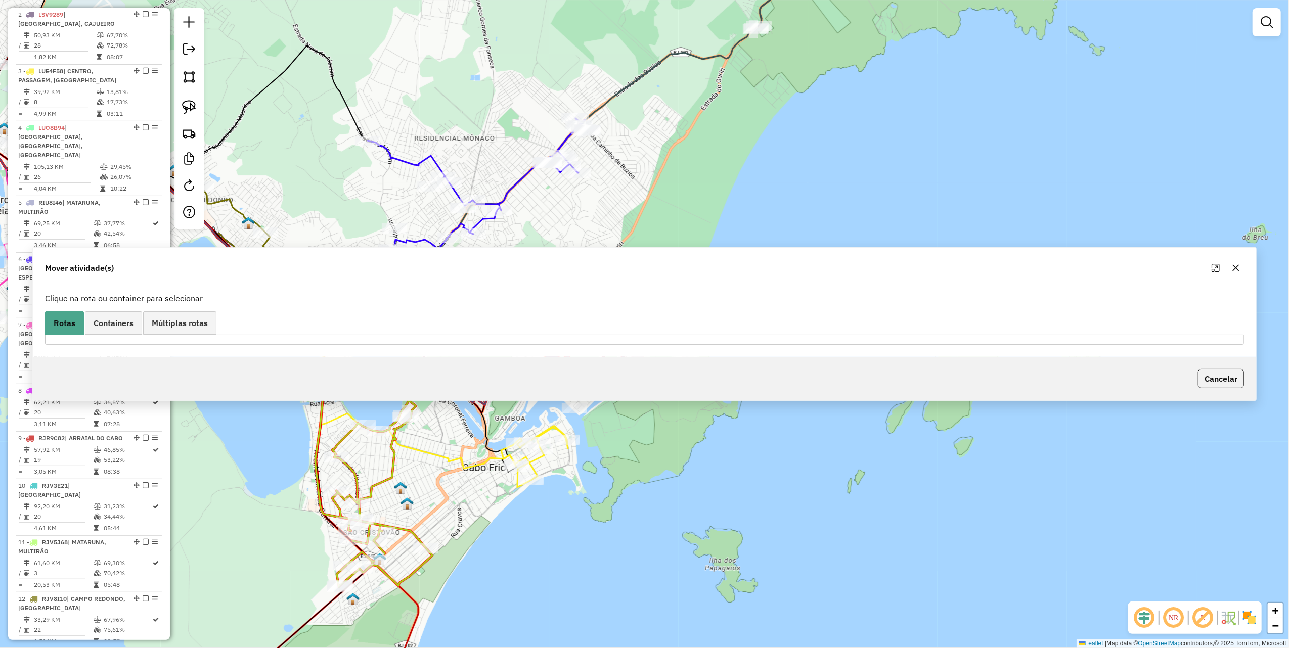
scroll to position [423, 0]
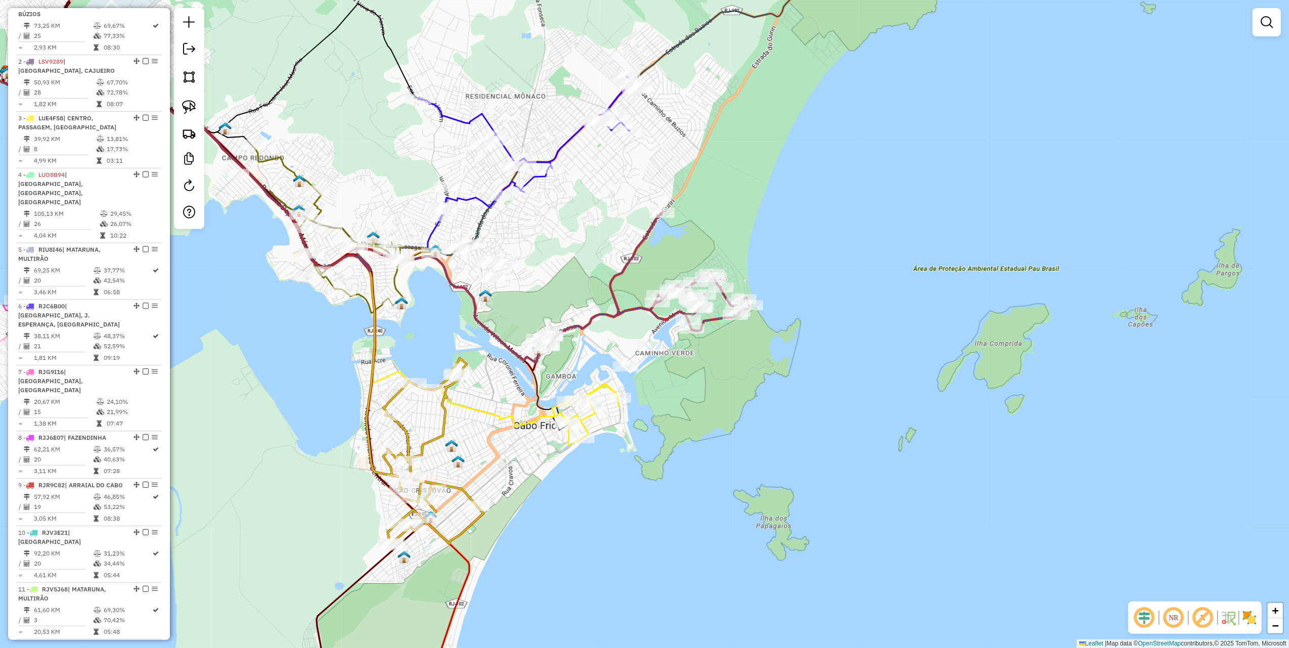
drag, startPoint x: 523, startPoint y: 411, endPoint x: 672, endPoint y: 170, distance: 283.0
click at [664, 171] on div "Janela de atendimento Grade de atendimento Capacidade Transportadoras Veículos …" at bounding box center [644, 324] width 1289 height 648
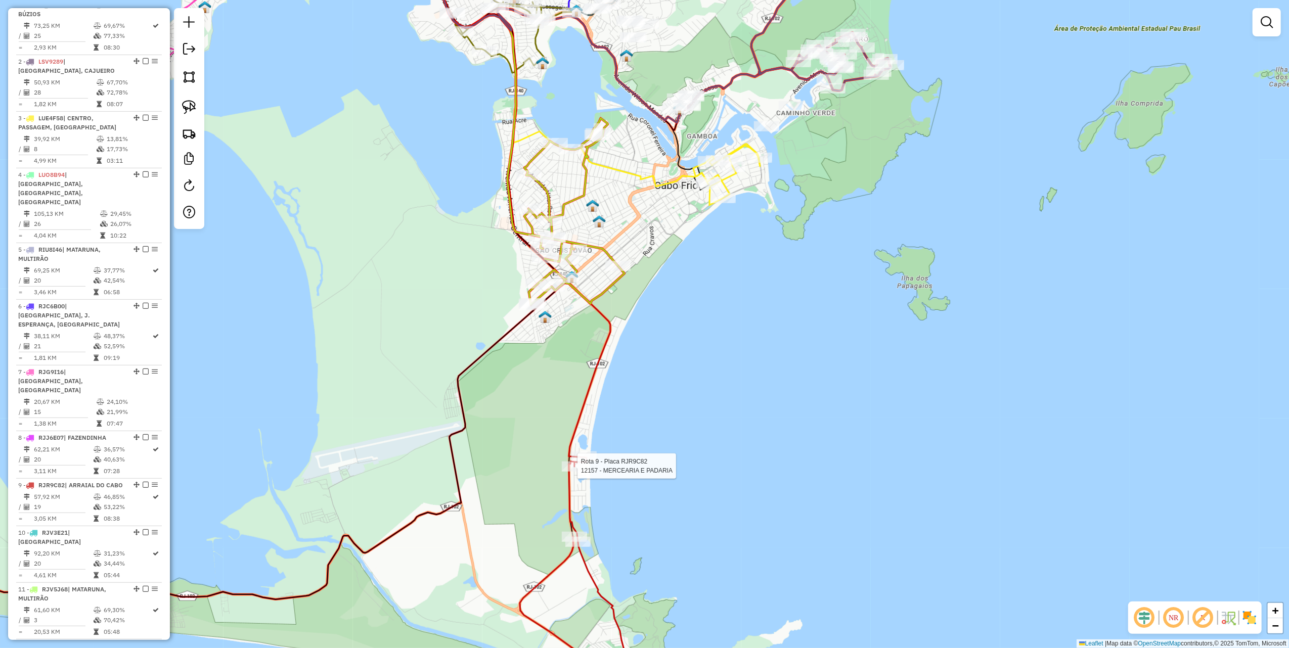
select select "*********"
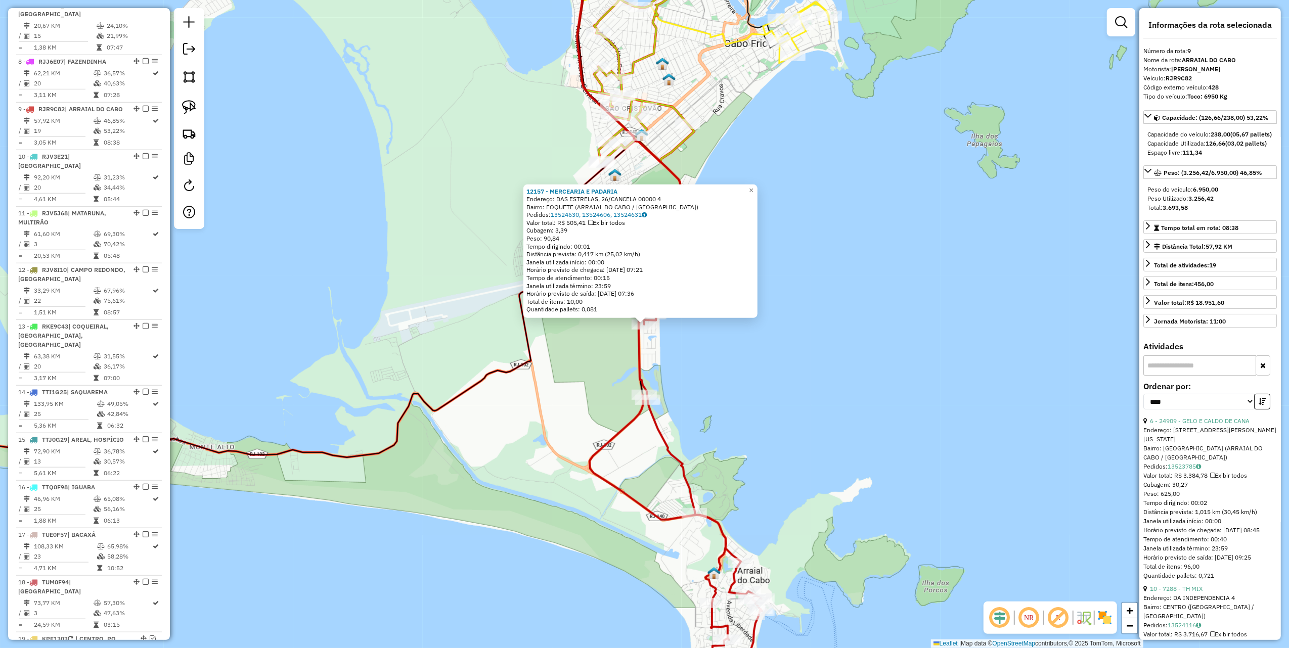
scroll to position [840, 0]
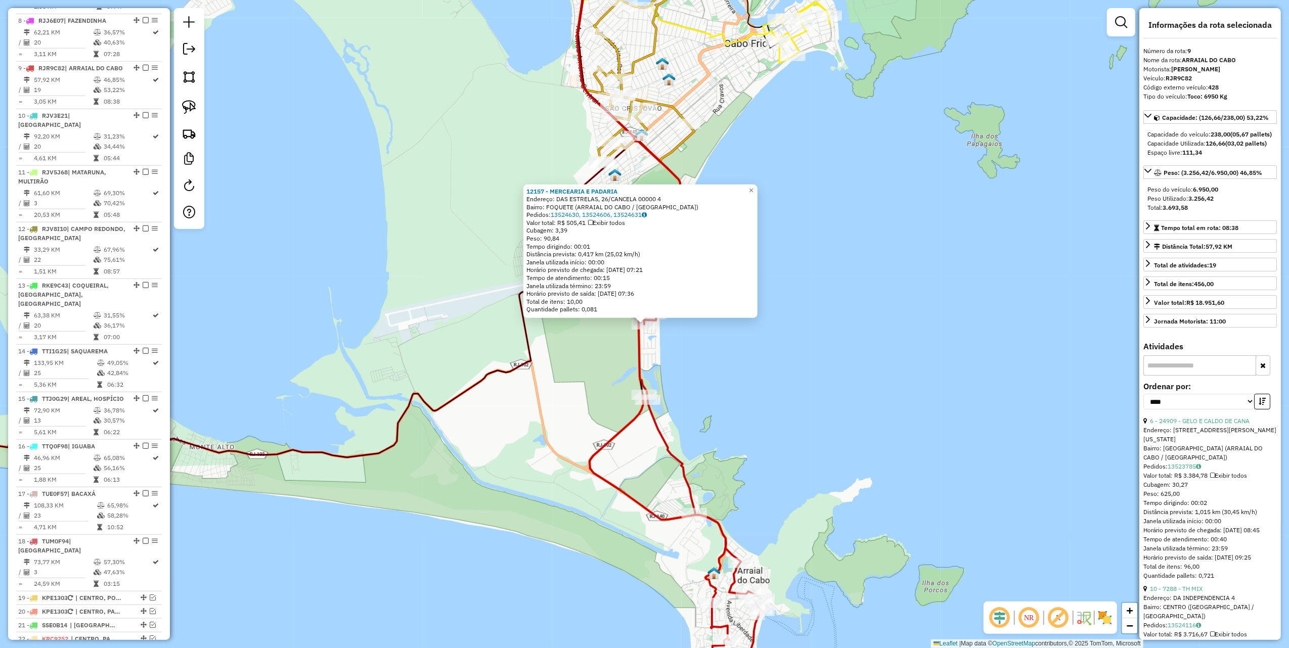
click at [838, 363] on div "12157 - MERCEARIA E PADARIA Endereço: DAS ESTRELAS, 26/CANCELA 00000 4 Bairro: …" at bounding box center [644, 324] width 1289 height 648
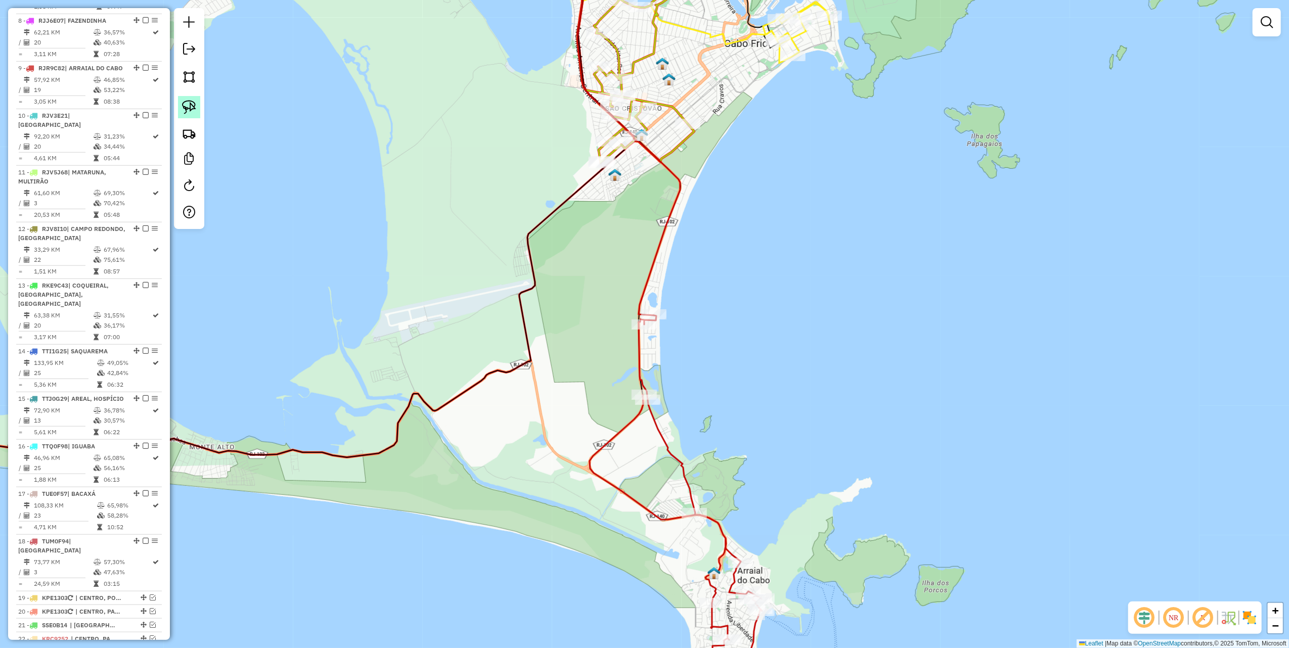
click at [185, 103] on img at bounding box center [189, 107] width 14 height 14
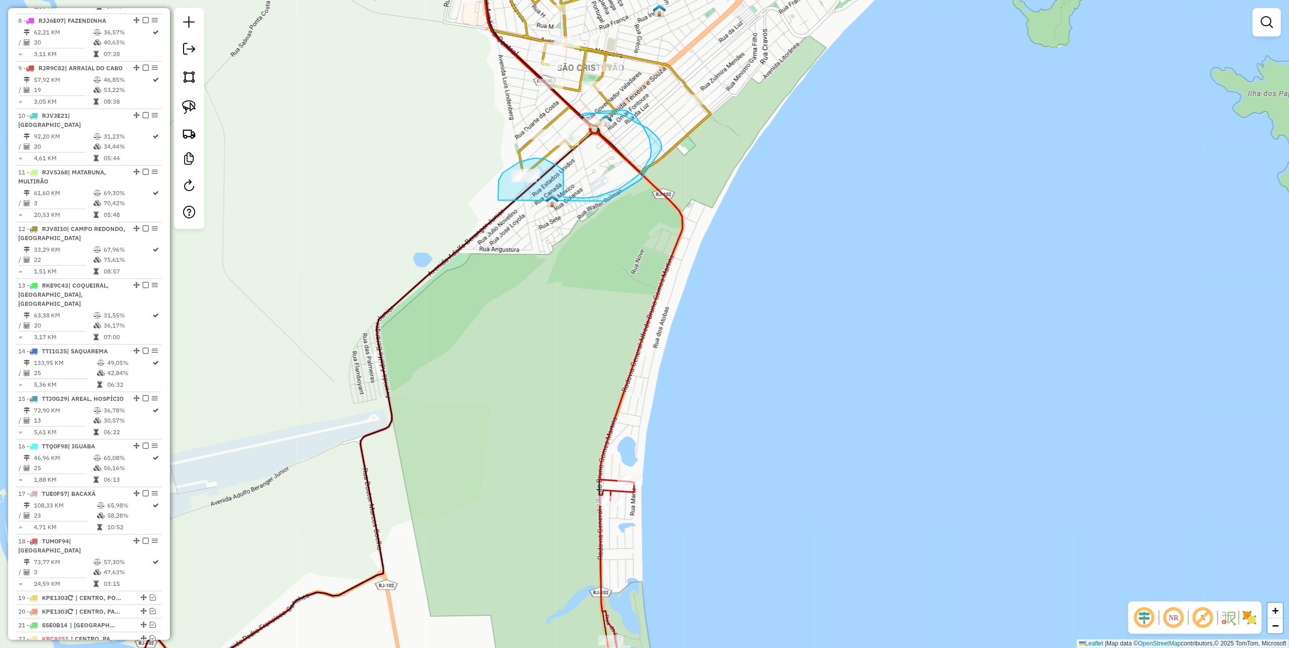
drag, startPoint x: 640, startPoint y: 181, endPoint x: 539, endPoint y: 212, distance: 105.6
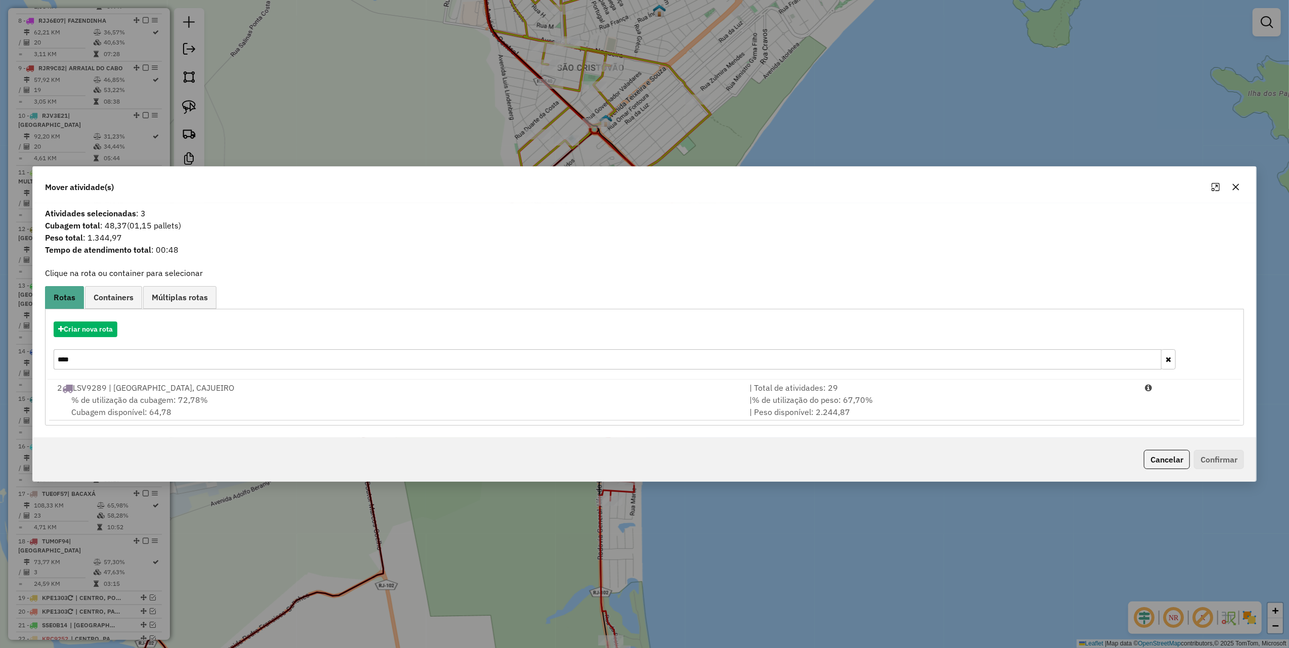
click at [258, 362] on input "****" at bounding box center [608, 360] width 1108 height 20
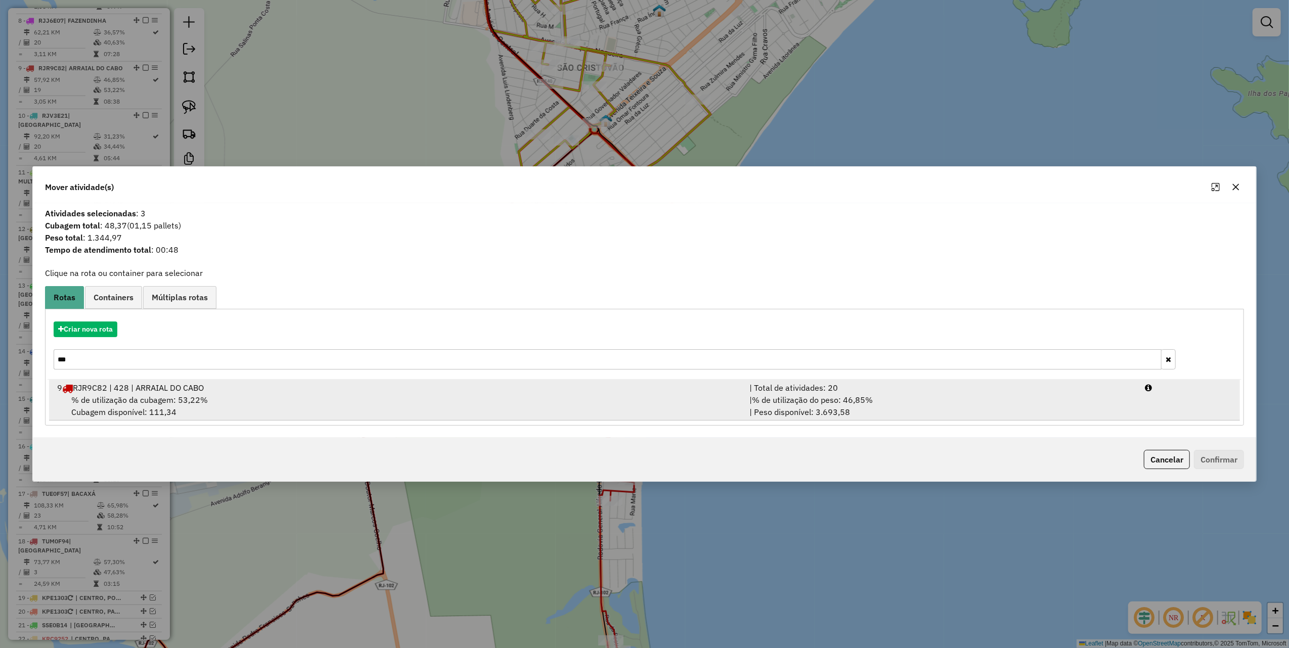
type input "***"
drag, startPoint x: 1181, startPoint y: 405, endPoint x: 1186, endPoint y: 417, distance: 13.4
click at [1182, 405] on li "9 RJR9C82 | 428 | ARRAIAL DO CABO | Total de atividades: 20 % de utilização da …" at bounding box center [645, 400] width 1192 height 41
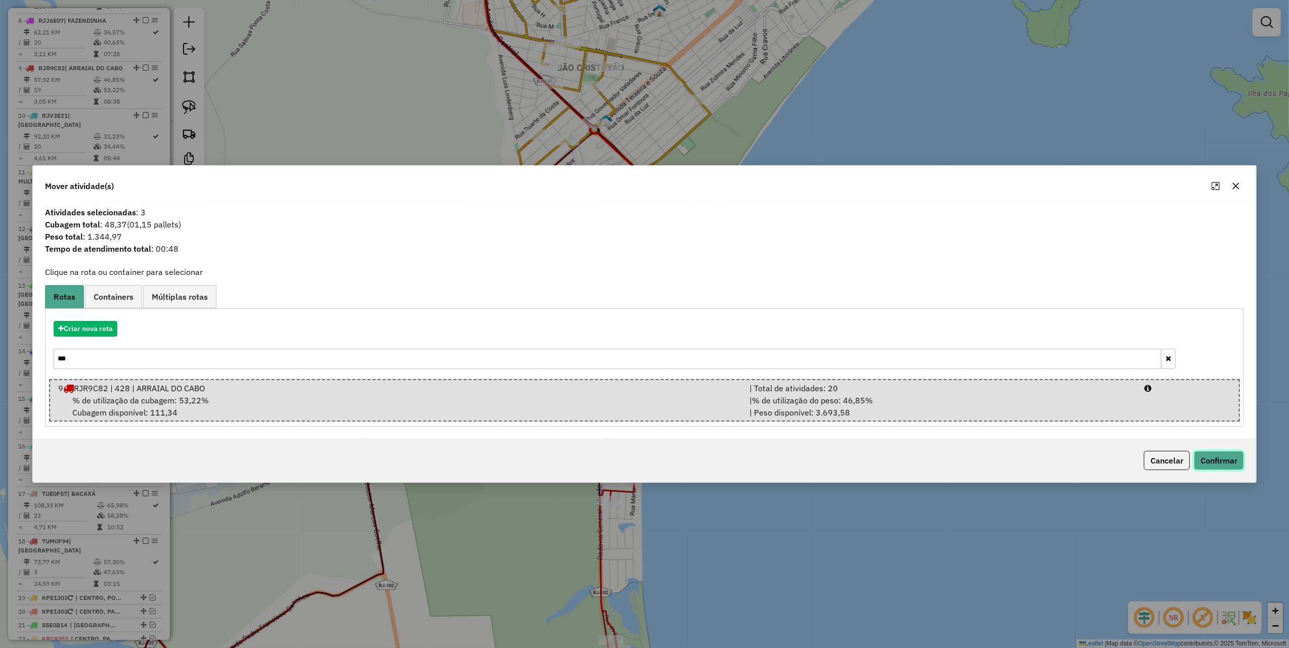
click at [1211, 464] on button "Confirmar" at bounding box center [1219, 460] width 50 height 19
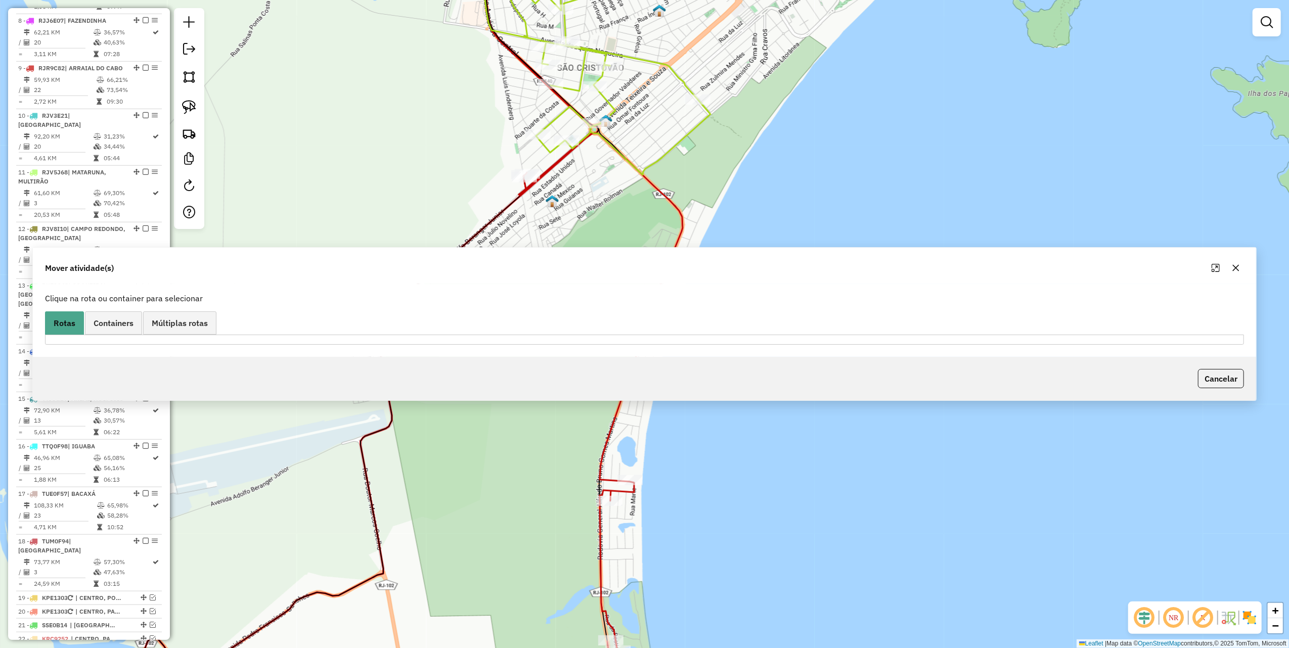
scroll to position [784, 0]
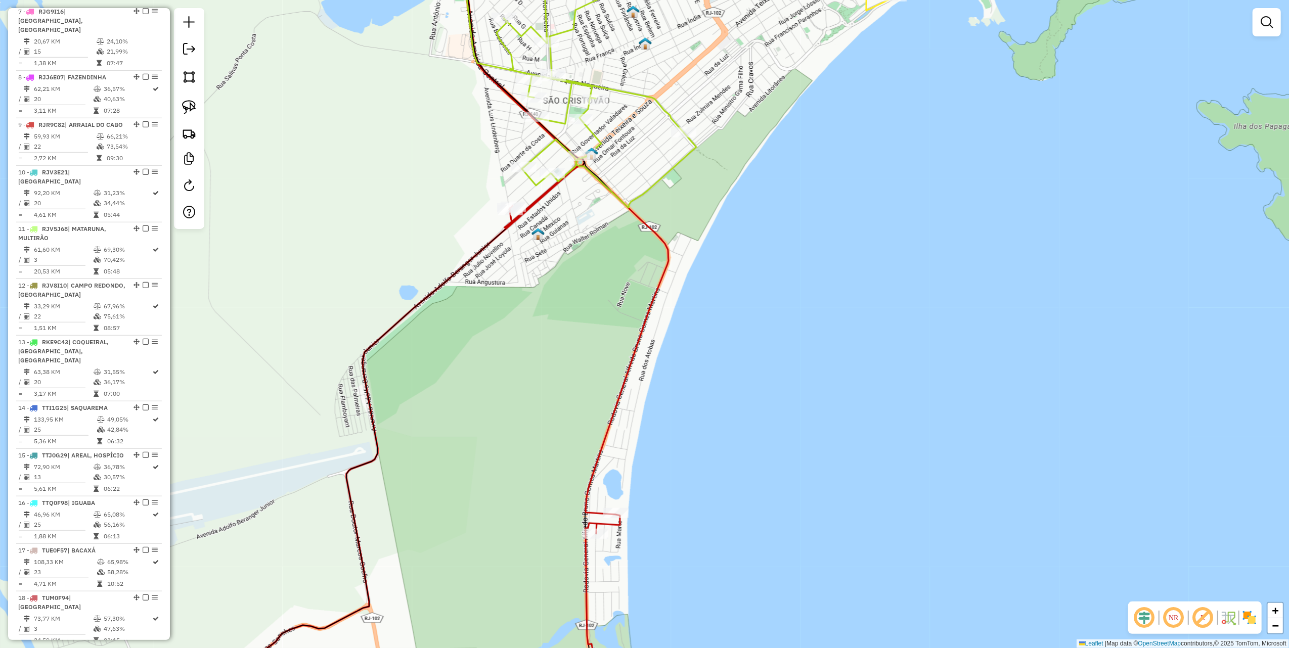
drag, startPoint x: 536, startPoint y: 210, endPoint x: 464, endPoint y: 348, distance: 155.4
click at [464, 348] on div "Janela de atendimento Grade de atendimento Capacidade Transportadoras Veículos …" at bounding box center [644, 324] width 1289 height 648
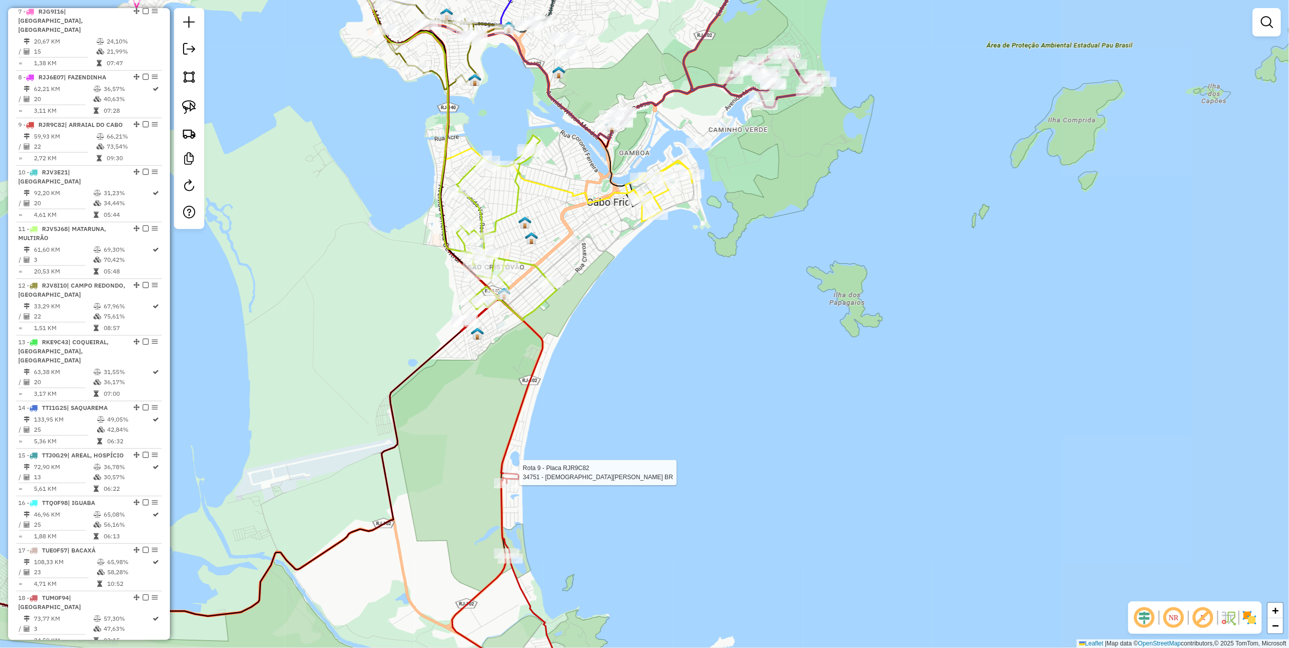
select select "*********"
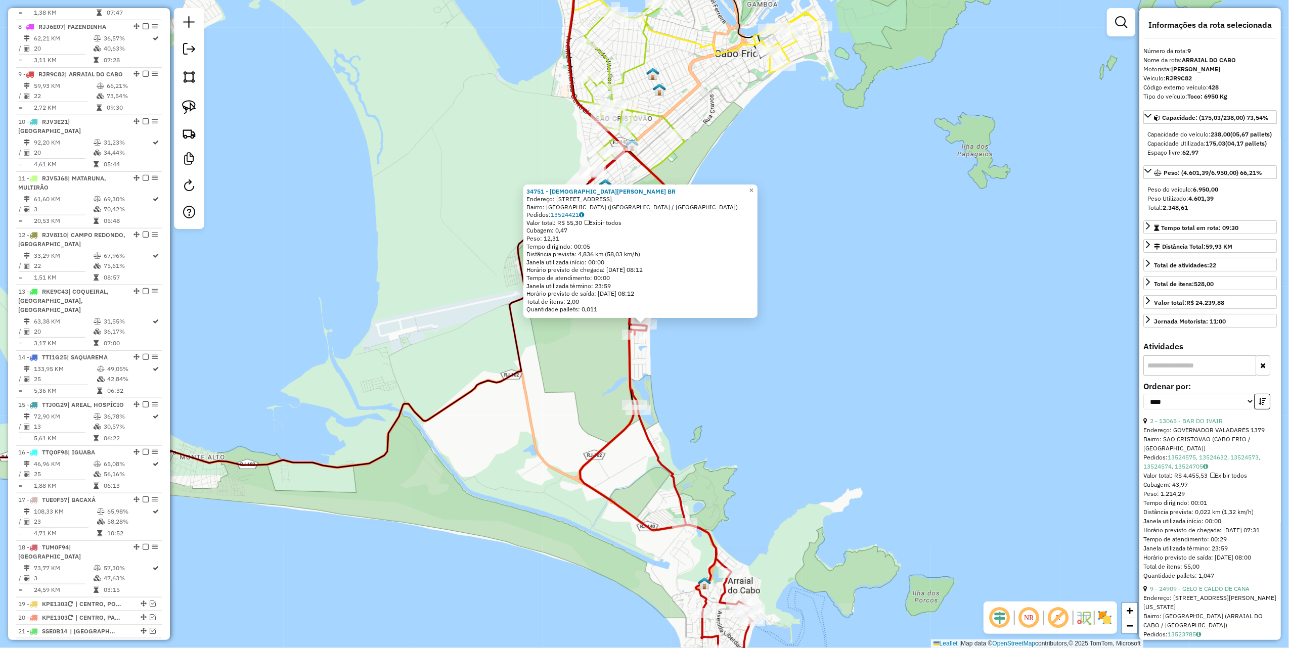
scroll to position [840, 0]
click at [810, 395] on div "34751 - CRISTIANE AZEVEDO BR Endereço: AVENIDA DOS ASTROS 291 Bairro: PRAIA DO …" at bounding box center [644, 324] width 1289 height 648
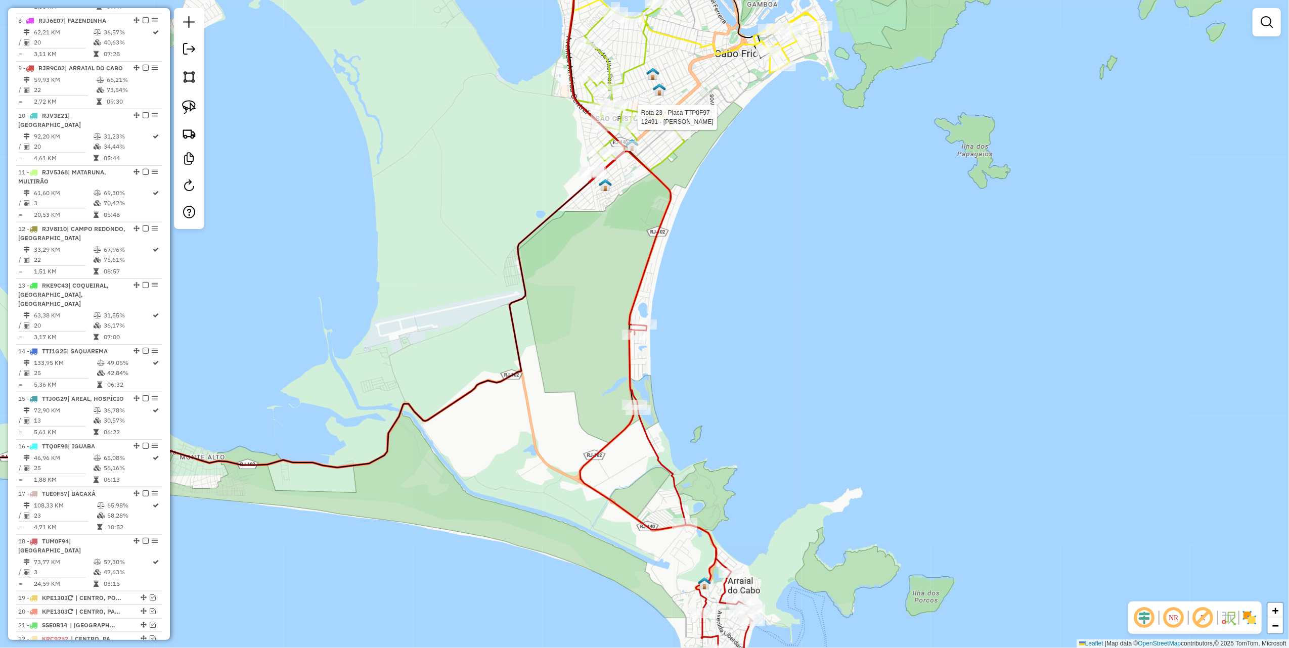
select select "*********"
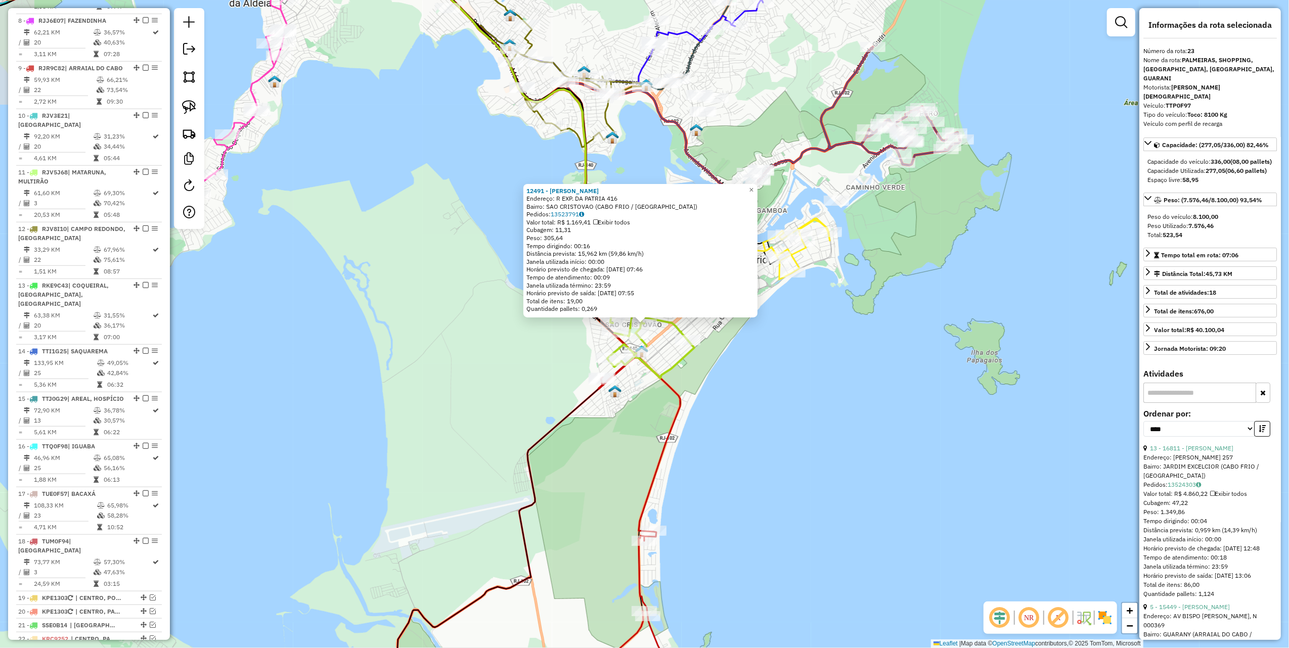
scroll to position [1060, 0]
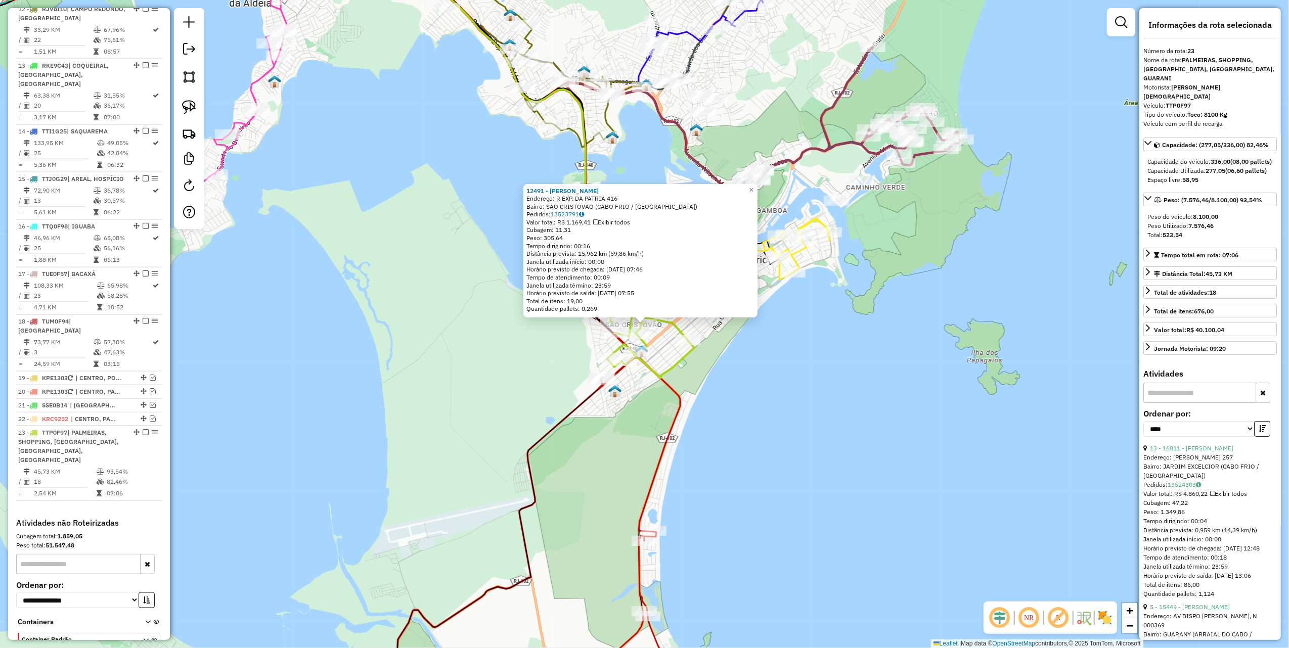
click at [461, 318] on div "12491 - AUGUSTO QUEIROZ BARR Endereço: R EXP. DA PATRIA 416 Bairro: SAO CRISTOV…" at bounding box center [644, 324] width 1289 height 648
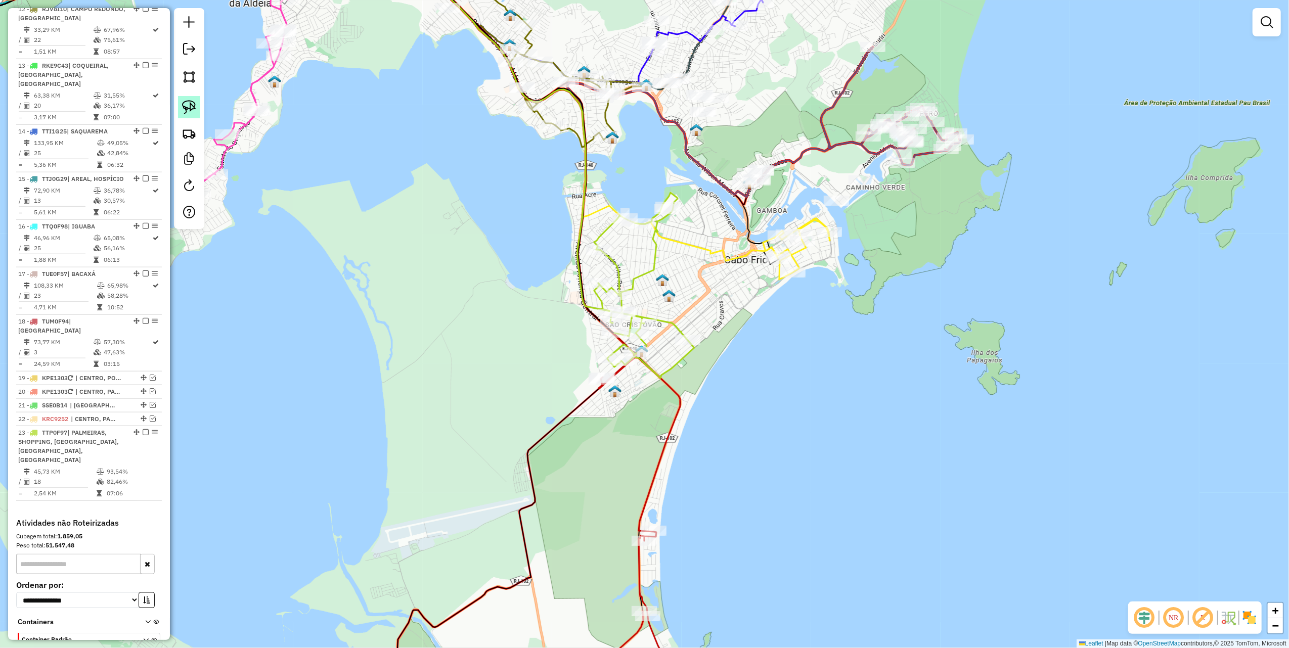
click at [198, 104] on link at bounding box center [189, 107] width 22 height 22
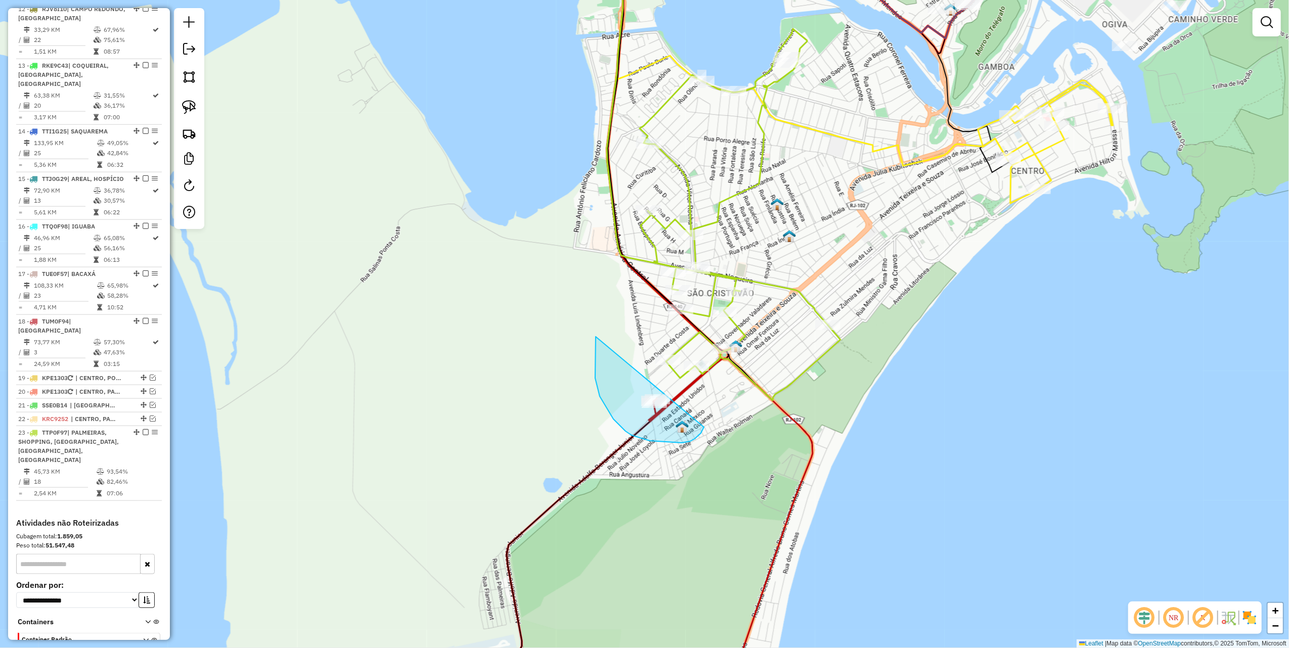
drag, startPoint x: 596, startPoint y: 337, endPoint x: 707, endPoint y: 417, distance: 137.3
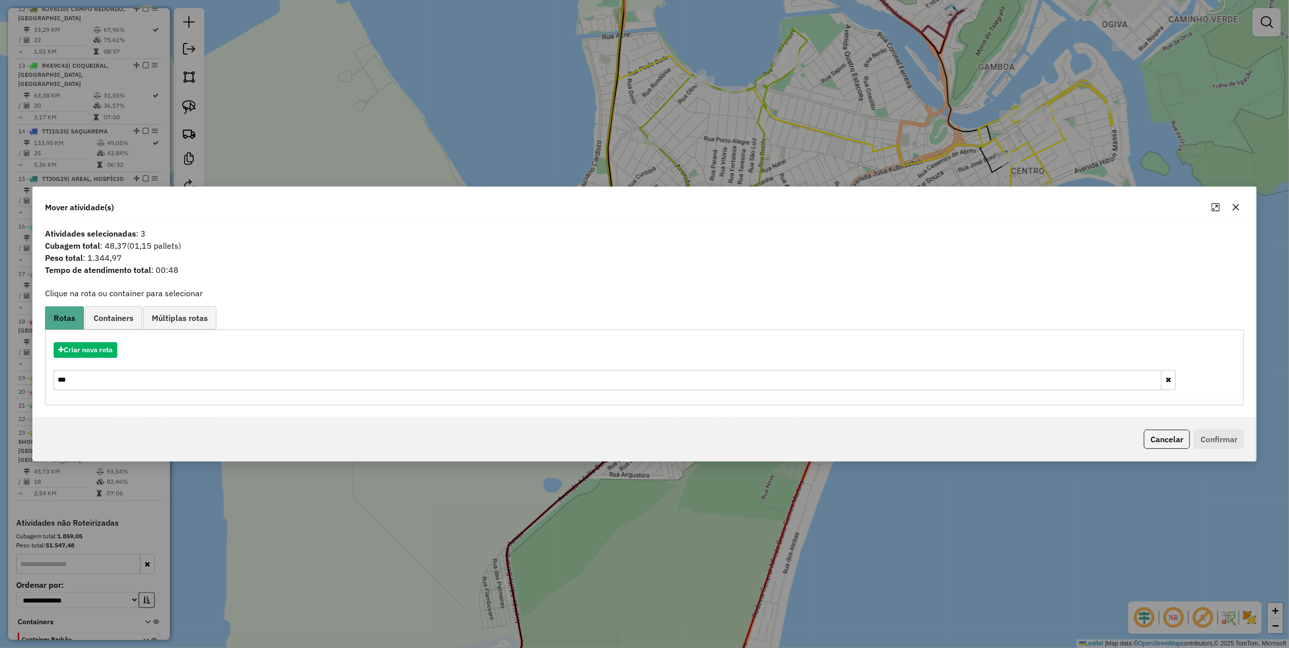
click at [116, 379] on input "***" at bounding box center [608, 380] width 1108 height 20
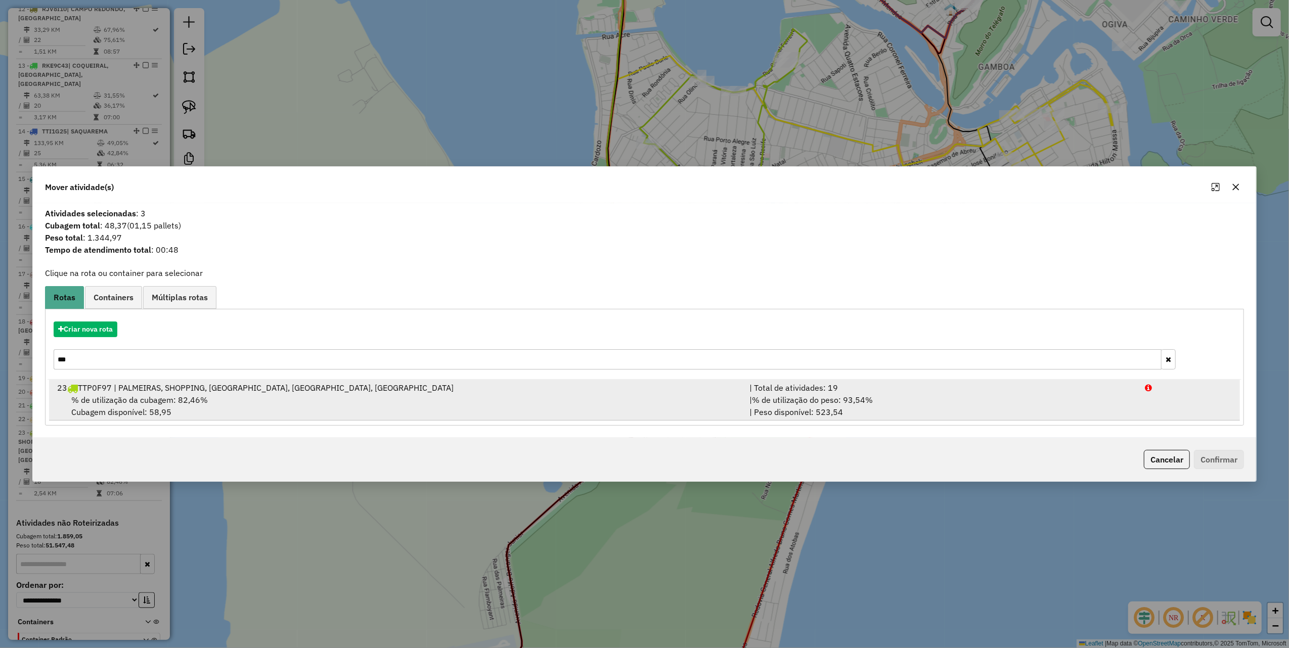
type input "***"
click at [384, 390] on div "23 TTP0F97 | PALMEIRAS, SHOPPING, SÃO CRISTOVÃO, CAIÇARA, GUARANI" at bounding box center [397, 388] width 692 height 12
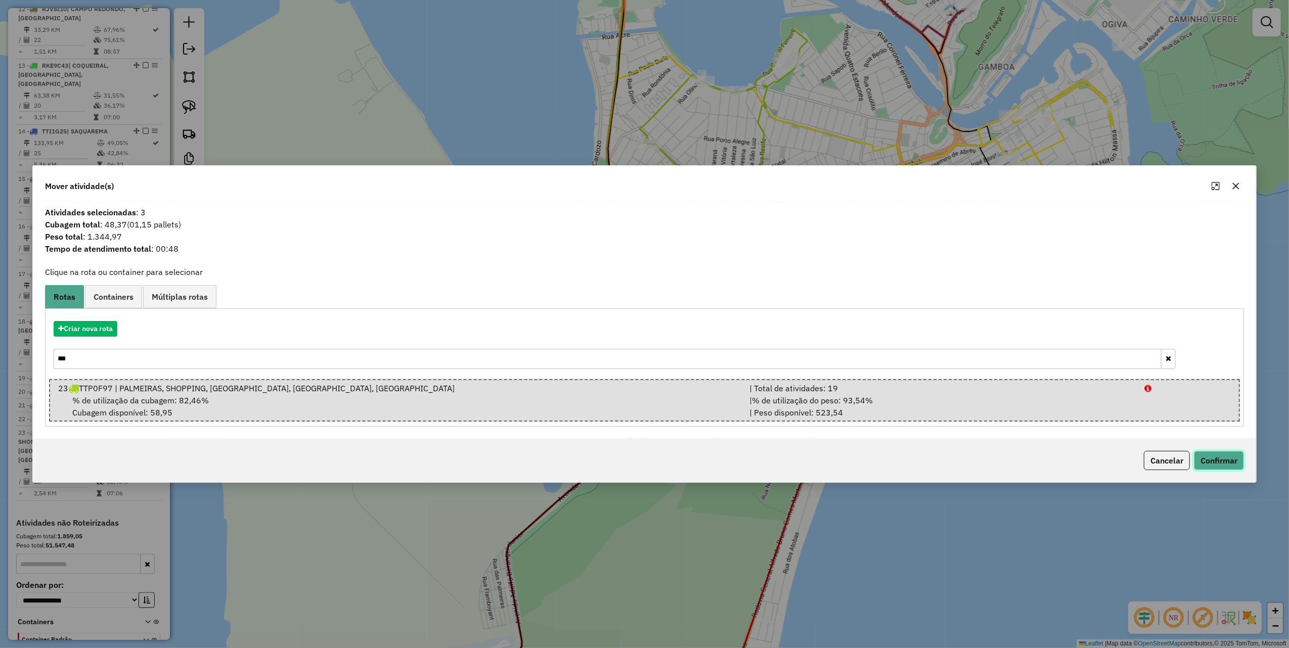
click at [1226, 465] on button "Confirmar" at bounding box center [1219, 460] width 50 height 19
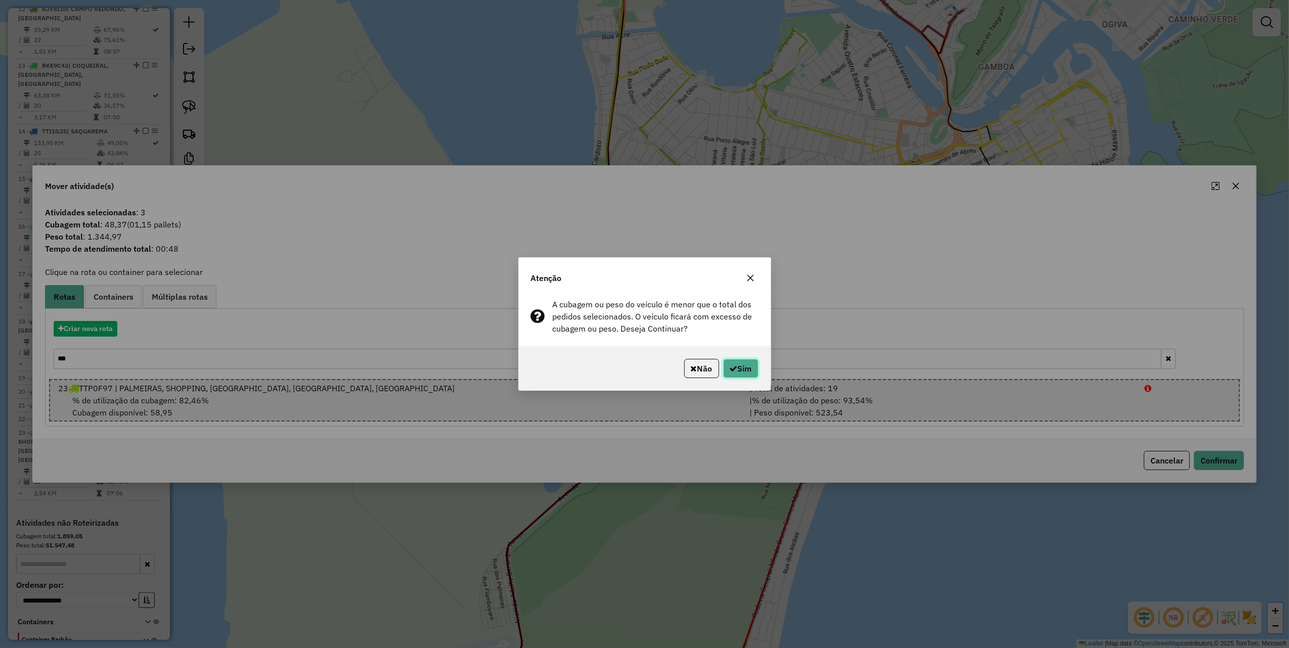
click at [735, 369] on button "Sim" at bounding box center [740, 368] width 35 height 19
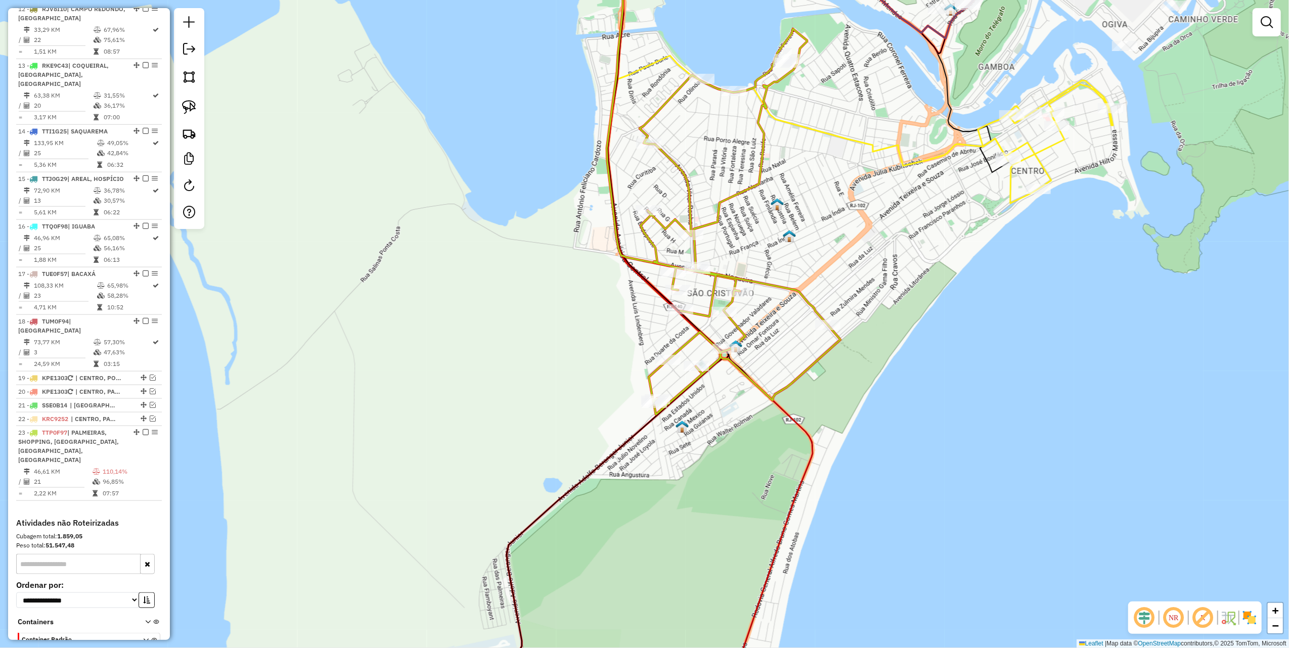
drag, startPoint x: 618, startPoint y: 272, endPoint x: 626, endPoint y: 267, distance: 10.0
click at [626, 267] on div "Janela de atendimento Grade de atendimento Capacidade Transportadoras Veículos …" at bounding box center [644, 324] width 1289 height 648
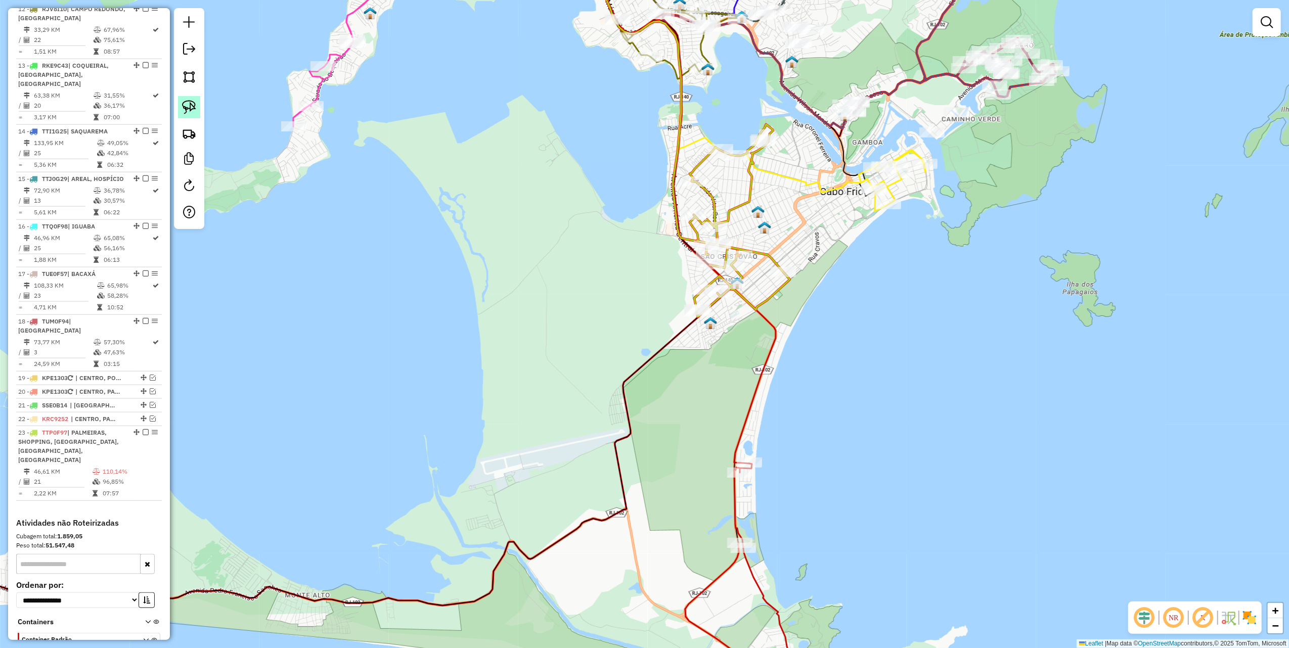
click at [191, 110] on img at bounding box center [189, 107] width 14 height 14
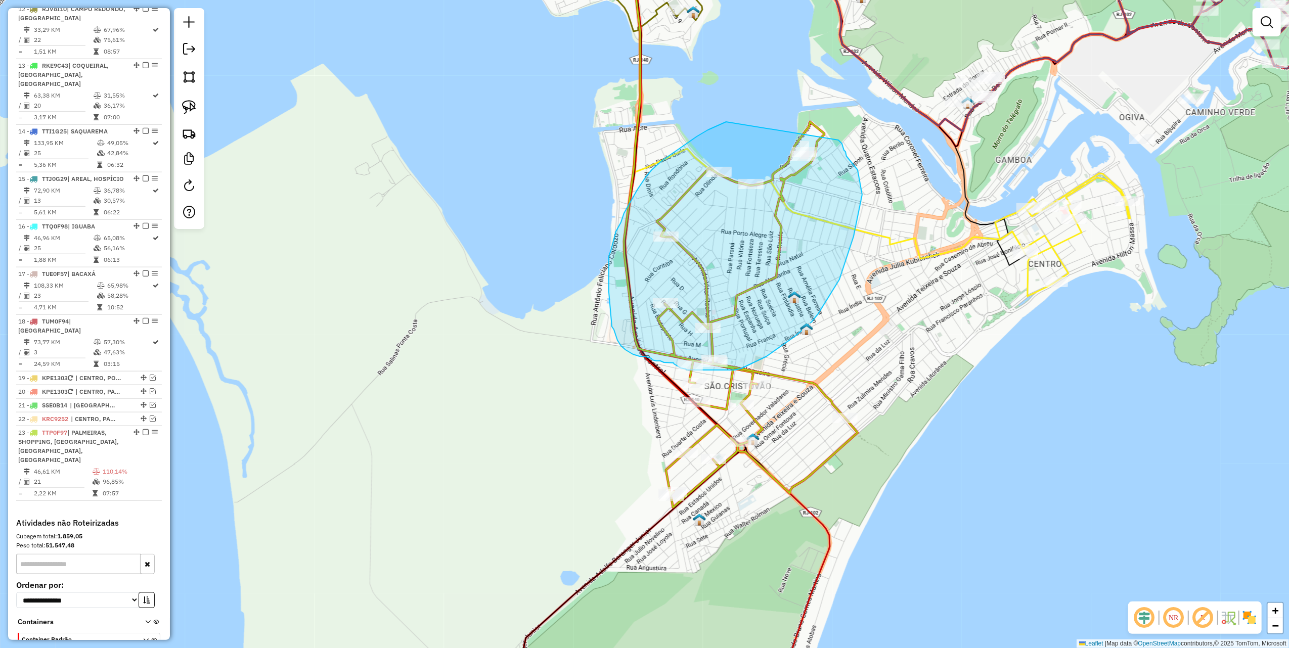
drag, startPoint x: 676, startPoint y: 151, endPoint x: 837, endPoint y: 139, distance: 160.8
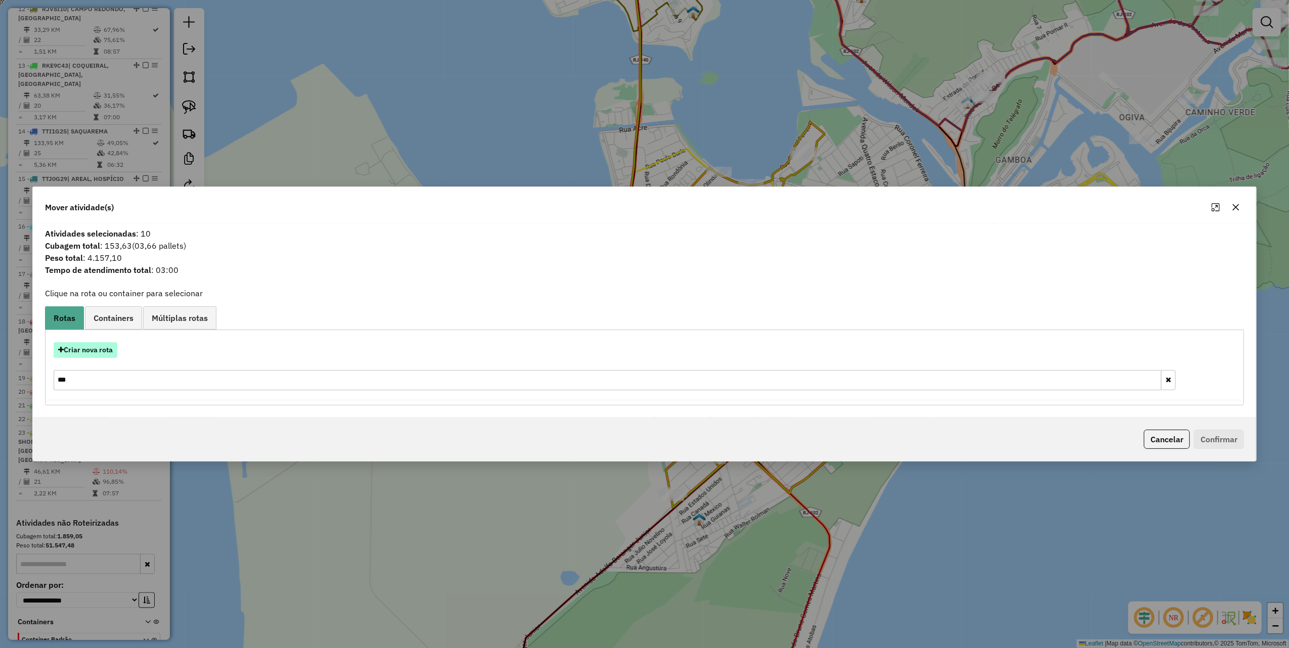
click at [96, 356] on button "Criar nova rota" at bounding box center [86, 350] width 64 height 16
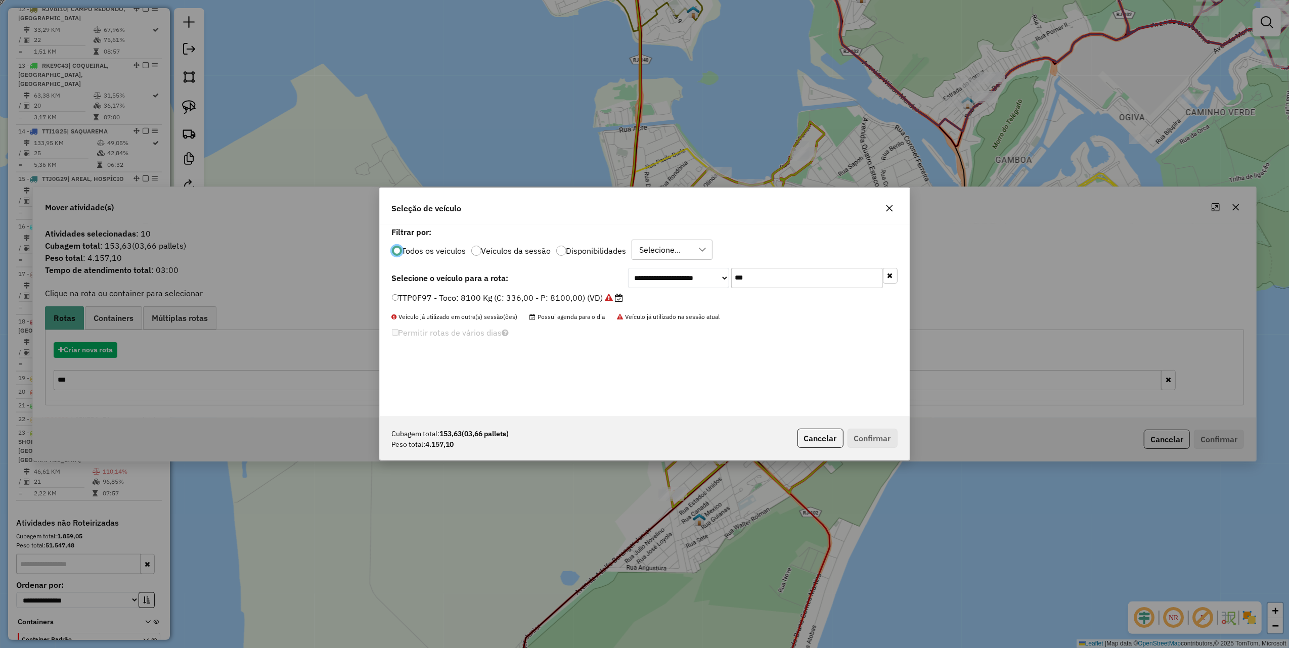
scroll to position [5, 3]
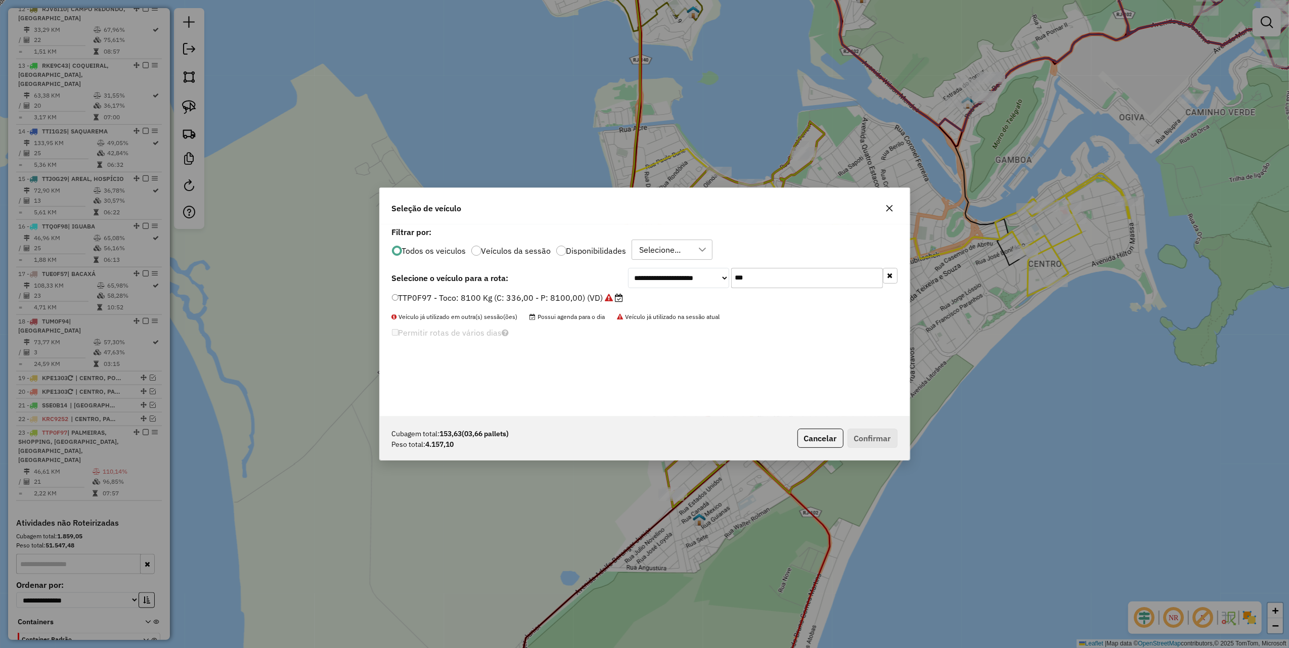
click at [764, 272] on input "***" at bounding box center [807, 278] width 152 height 20
type input "***"
click at [534, 295] on label "LUO8C06 - Toco: 8100 Kg (C: 336,00 - P: 8100,00) (VD)" at bounding box center [503, 298] width 223 height 12
click at [887, 438] on button "Confirmar" at bounding box center [873, 438] width 50 height 19
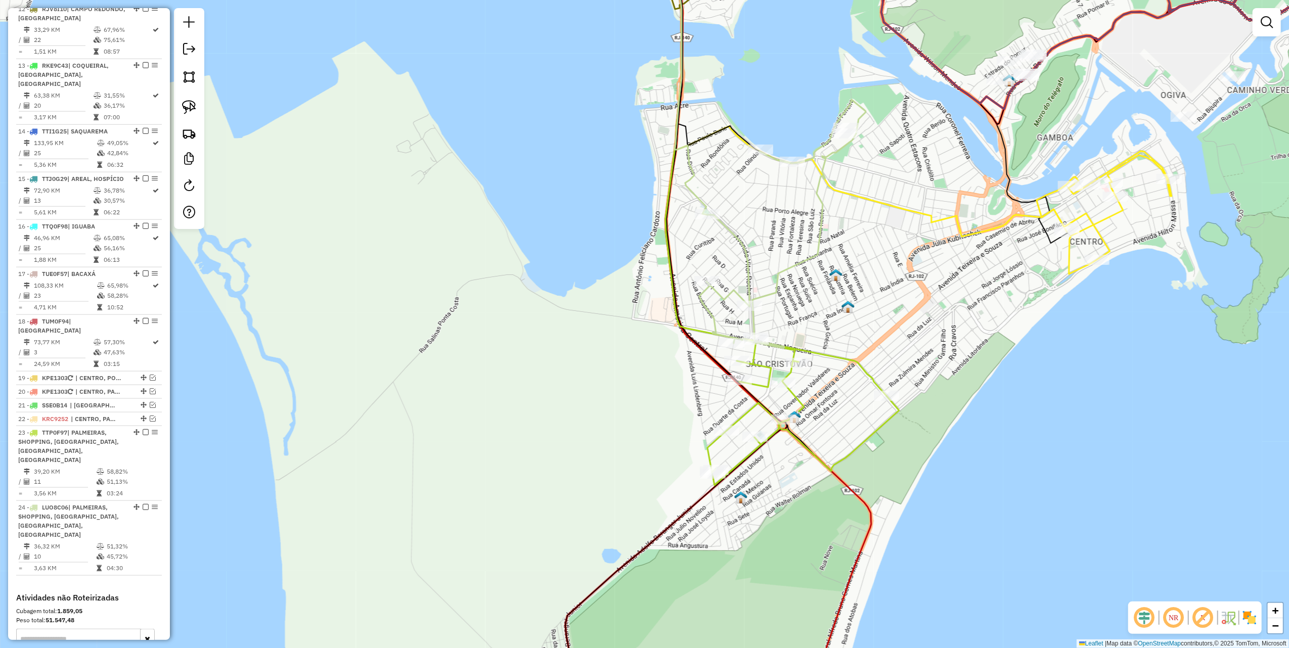
drag, startPoint x: 909, startPoint y: 391, endPoint x: 913, endPoint y: 349, distance: 42.1
click at [962, 353] on div "Janela de atendimento Grade de atendimento Capacidade Transportadoras Veículos …" at bounding box center [644, 324] width 1289 height 648
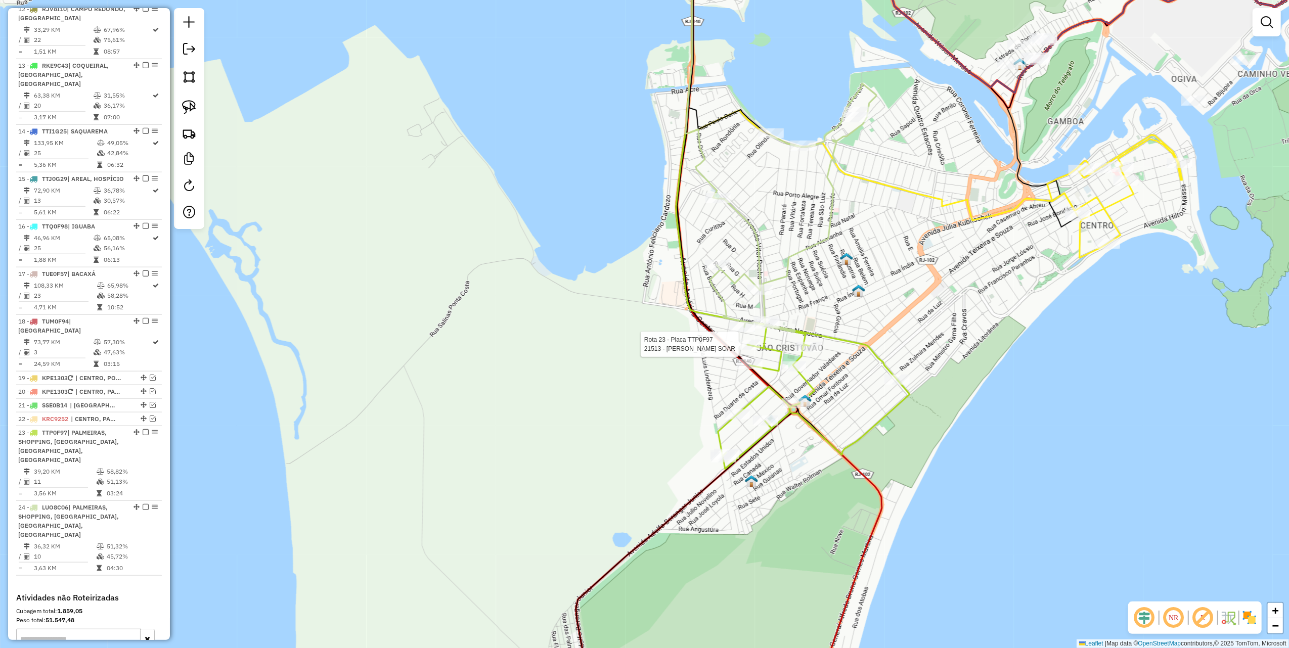
scroll to position [1126, 0]
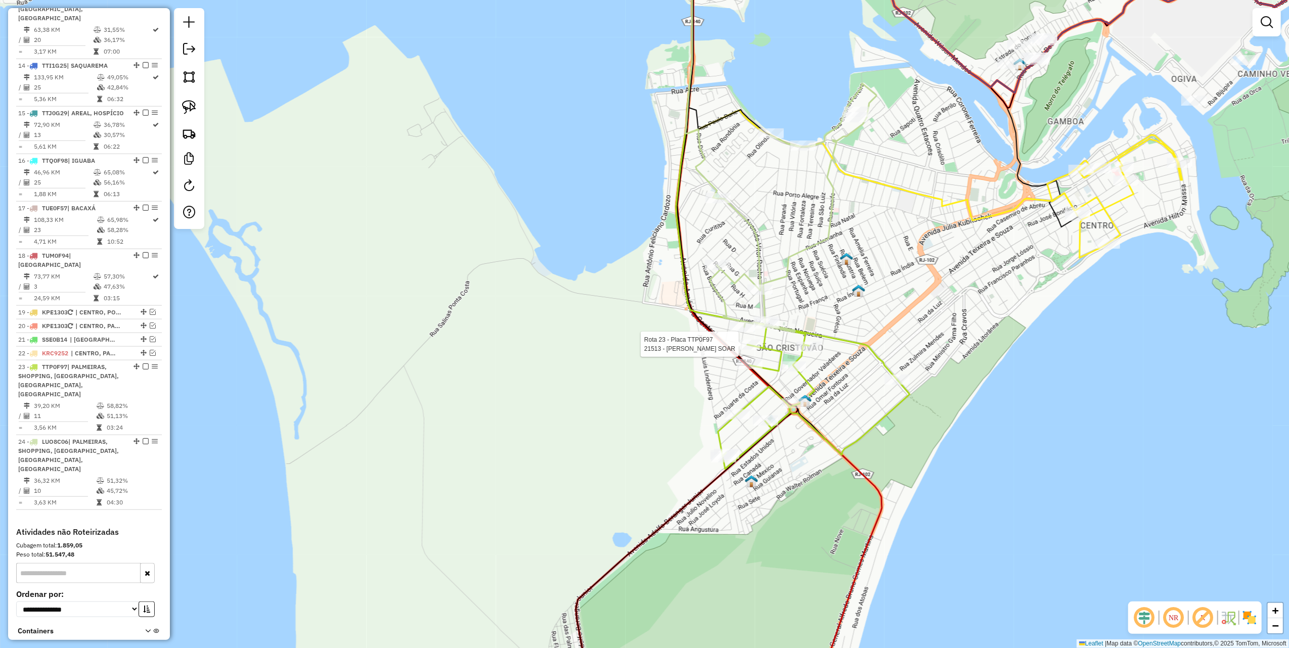
select select "*********"
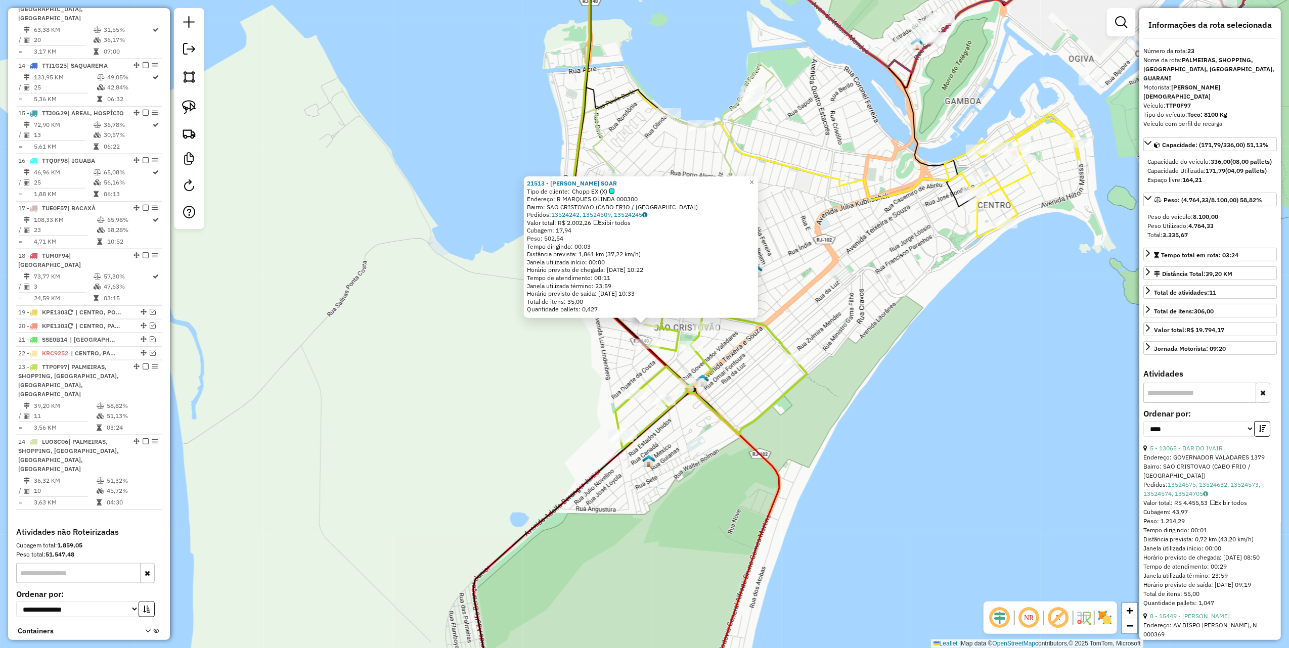
click at [553, 361] on div "21513 - ERDELEY RIBEIRO SOAR Tipo de cliente: Chopp EX (X) Endereço: R MARQUES …" at bounding box center [644, 324] width 1289 height 648
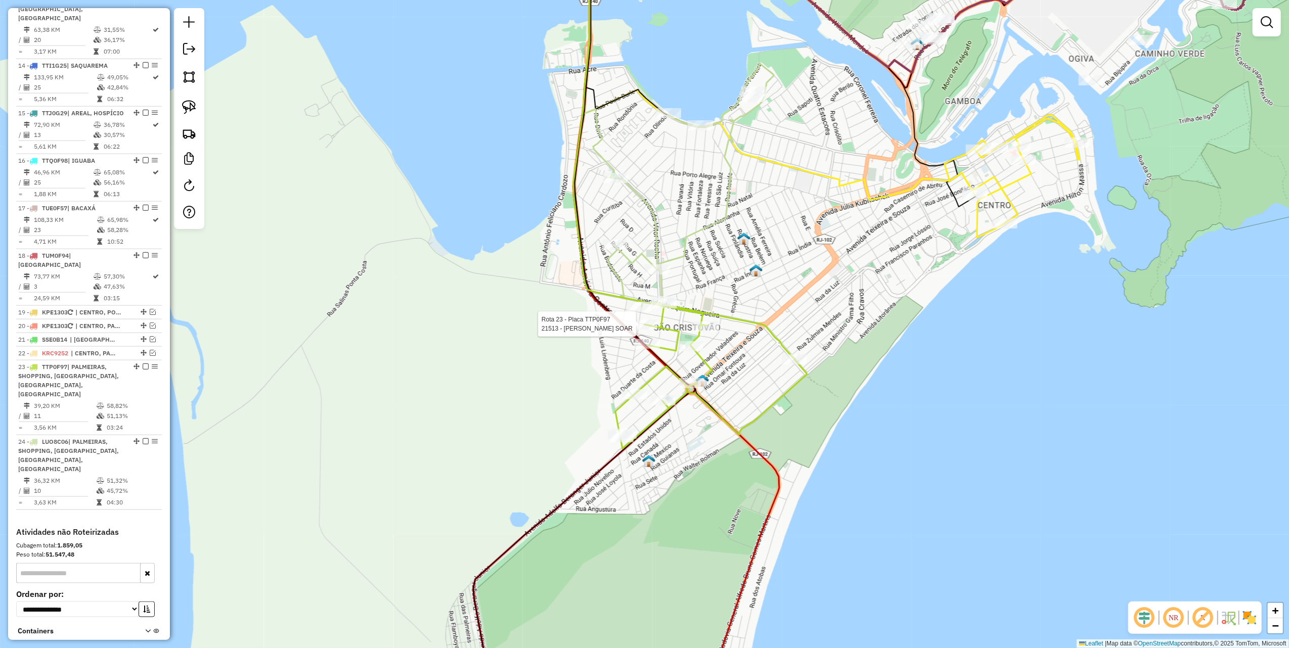
select select "*********"
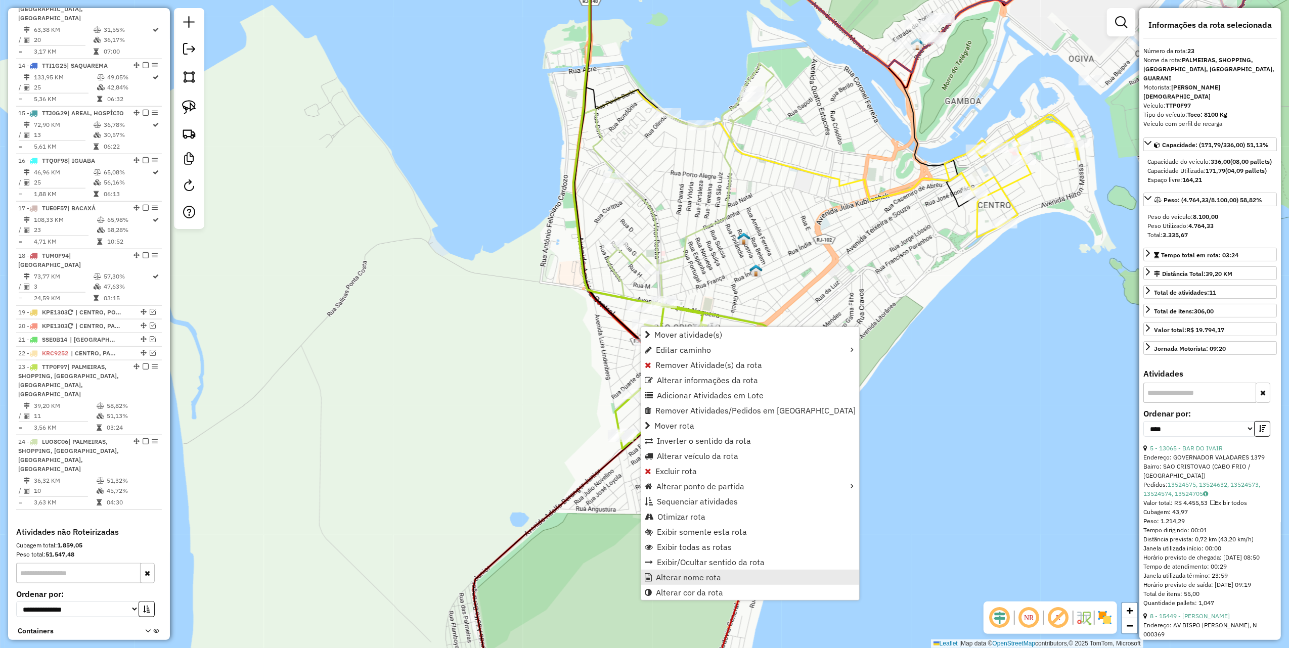
click at [692, 576] on span "Alterar nome rota" at bounding box center [688, 578] width 65 height 8
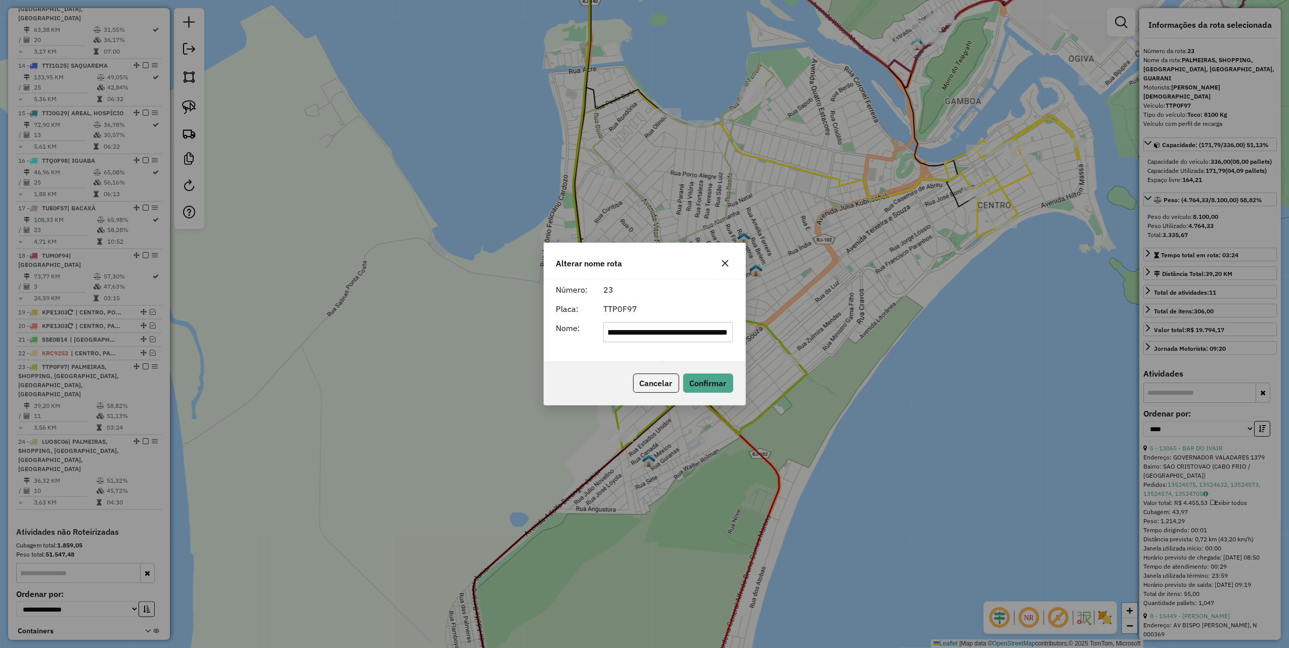
scroll to position [0, 0]
click at [728, 264] on icon "button" at bounding box center [725, 263] width 8 height 8
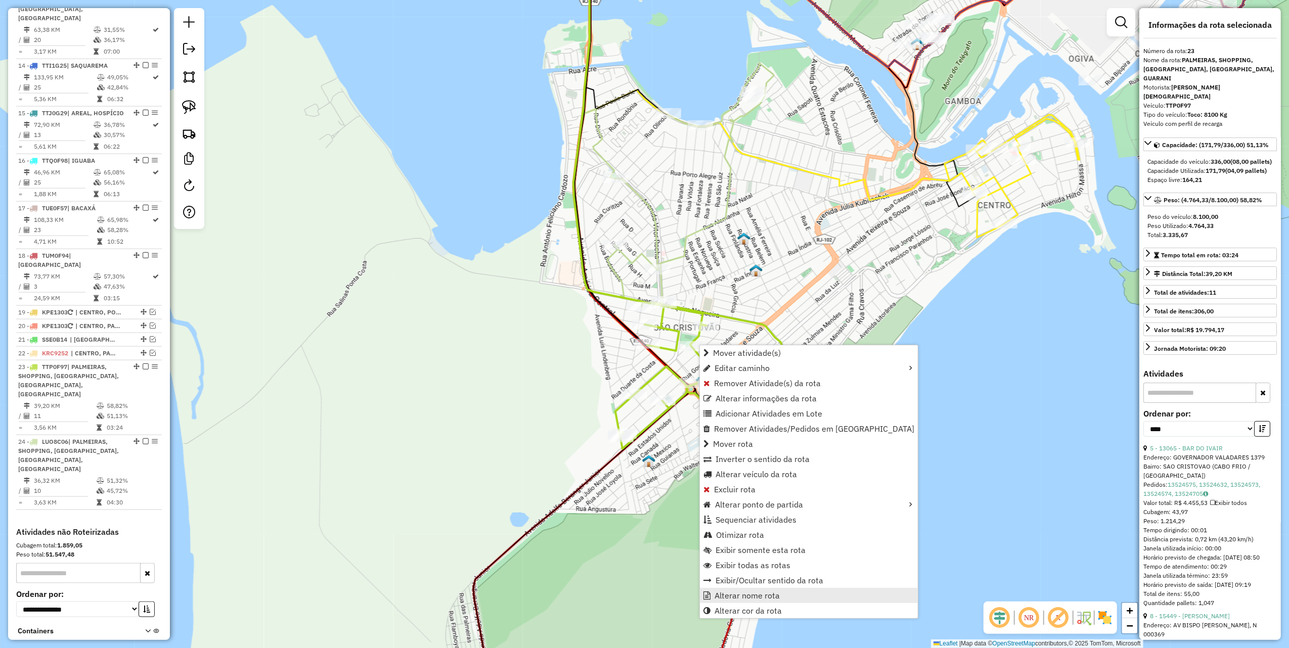
click at [735, 594] on span "Alterar nome rota" at bounding box center [747, 596] width 65 height 8
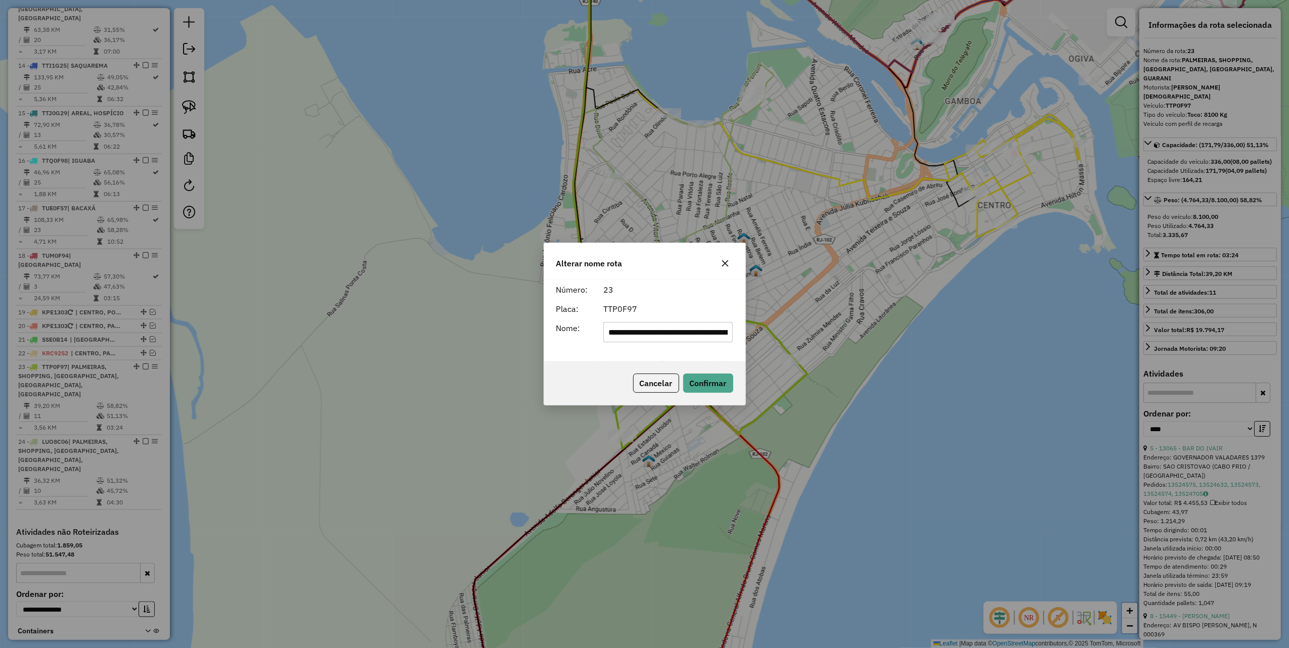
drag, startPoint x: 626, startPoint y: 330, endPoint x: 573, endPoint y: 330, distance: 53.1
click at [573, 330] on div "**********" at bounding box center [644, 332] width 189 height 20
click at [662, 336] on input "**********" at bounding box center [667, 332] width 129 height 20
drag, startPoint x: 702, startPoint y: 330, endPoint x: 282, endPoint y: 331, distance: 419.8
click at [282, 331] on div "**********" at bounding box center [644, 324] width 1289 height 648
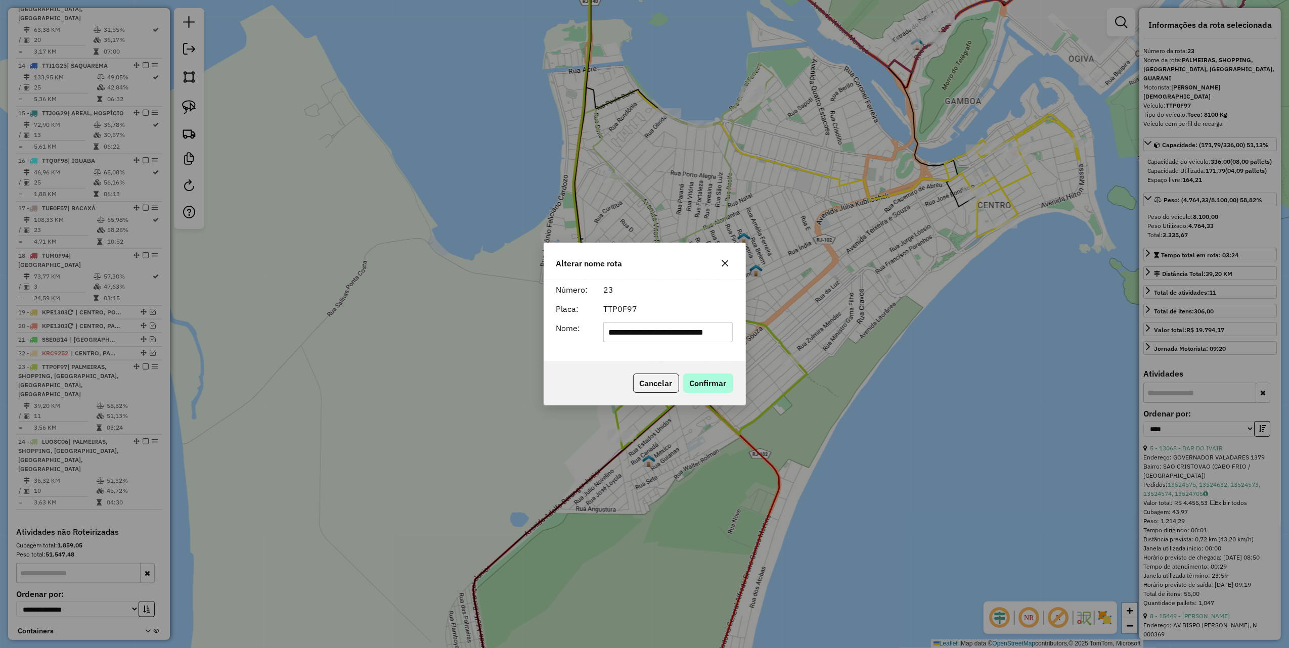
type input "**********"
click at [711, 381] on button "Confirmar" at bounding box center [708, 383] width 50 height 19
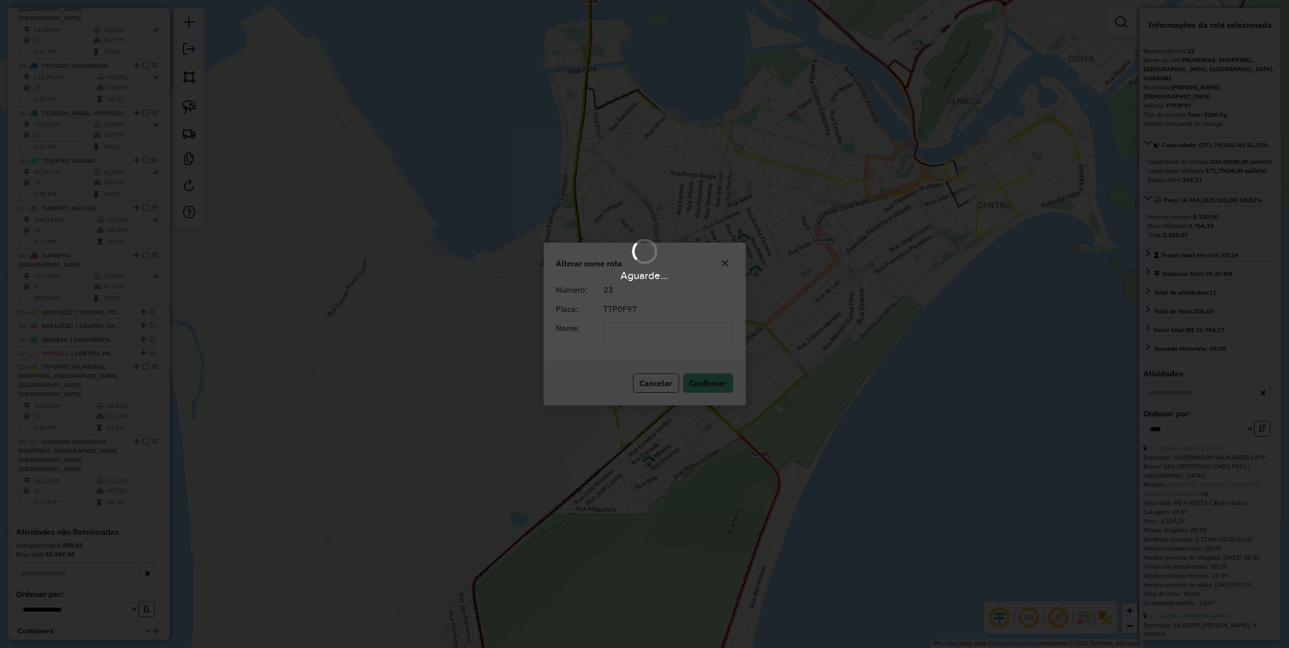
scroll to position [1117, 0]
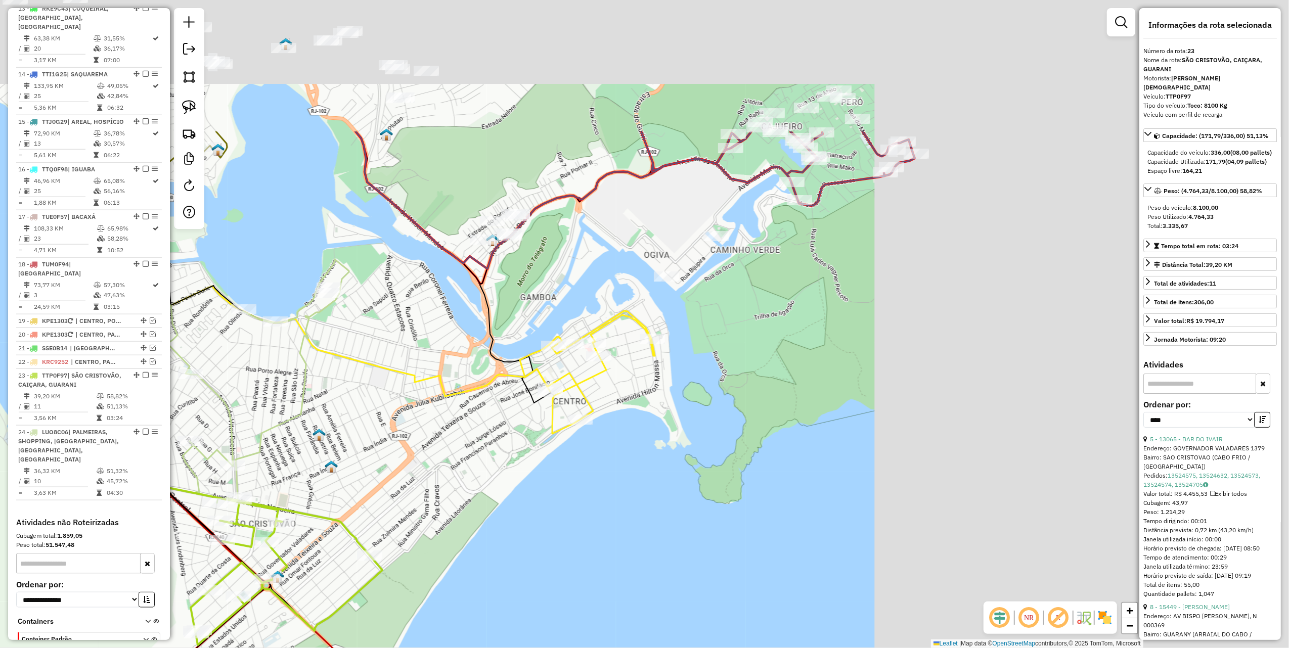
drag, startPoint x: 727, startPoint y: 257, endPoint x: 344, endPoint y: 421, distance: 416.7
click at [344, 421] on div "Janela de atendimento Grade de atendimento Capacidade Transportadoras Veículos …" at bounding box center [644, 324] width 1289 height 648
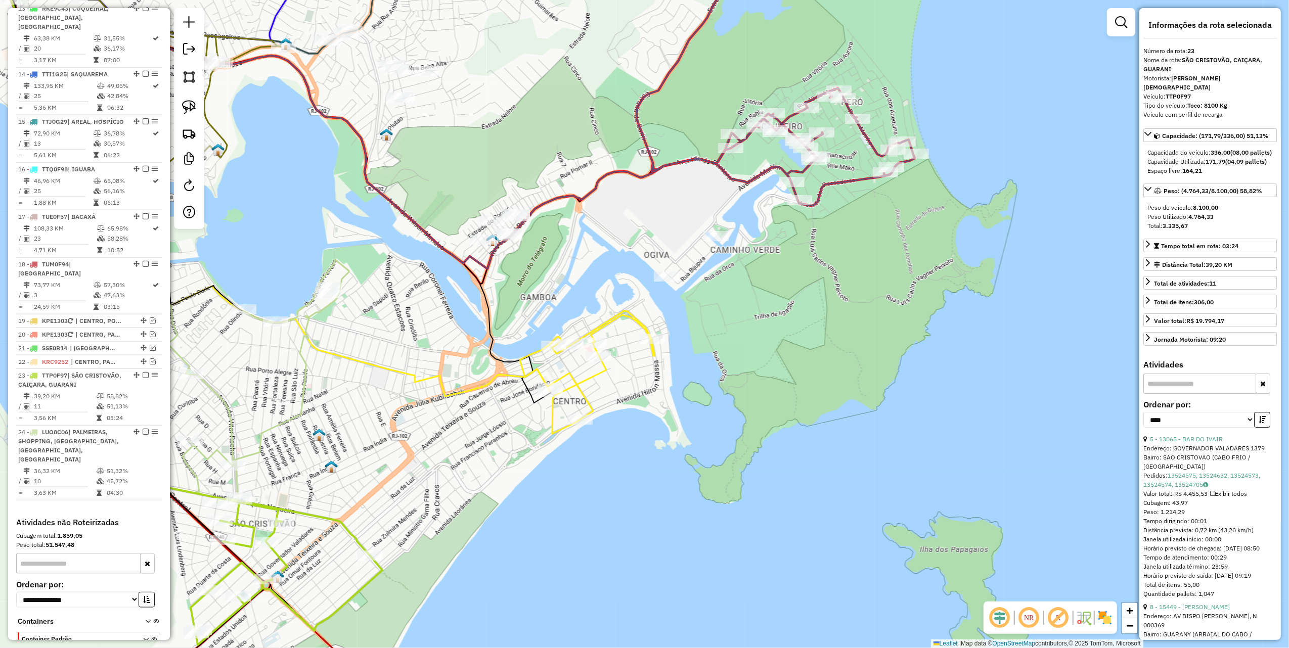
drag, startPoint x: 192, startPoint y: 101, endPoint x: 357, endPoint y: 228, distance: 207.8
click at [192, 101] on img at bounding box center [189, 107] width 14 height 14
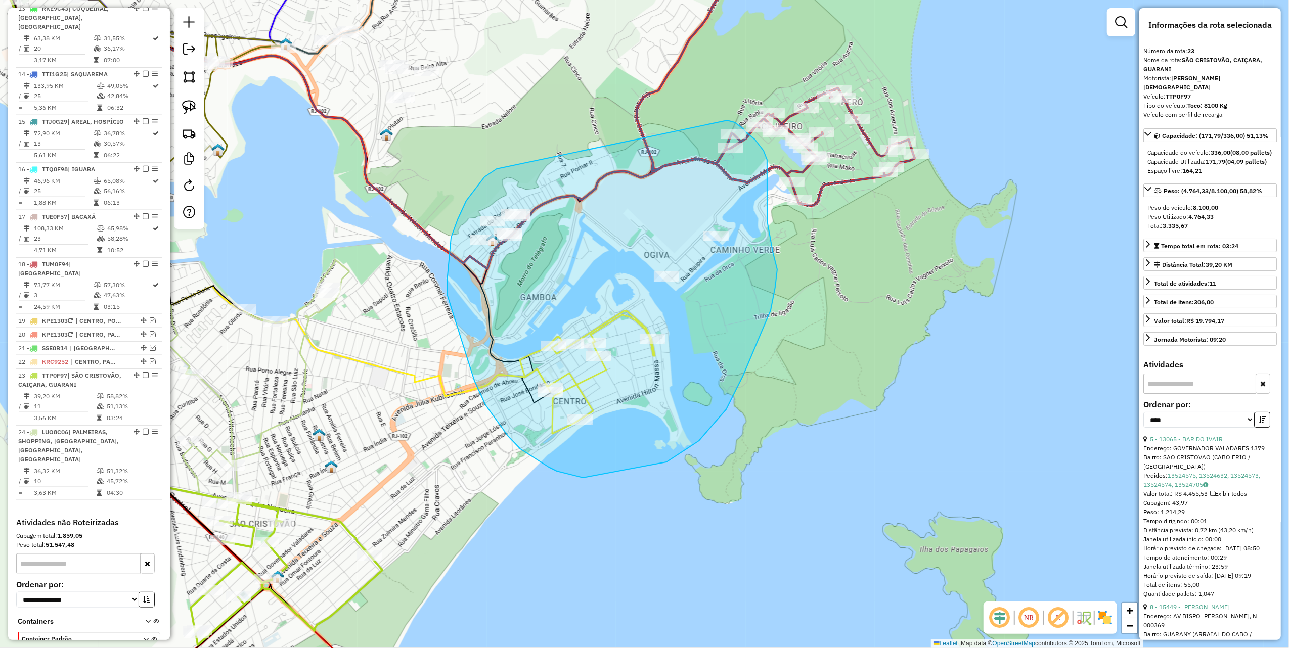
drag, startPoint x: 497, startPoint y: 169, endPoint x: 670, endPoint y: 120, distance: 179.8
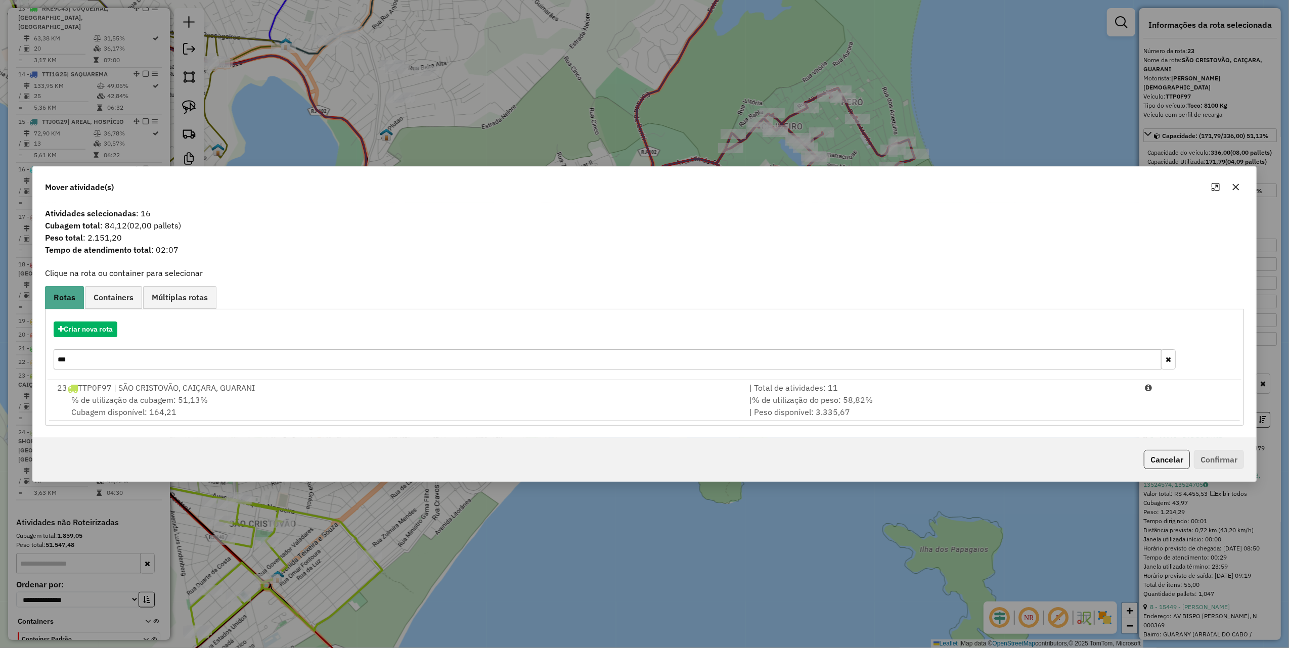
click at [1239, 185] on icon "button" at bounding box center [1236, 187] width 8 height 8
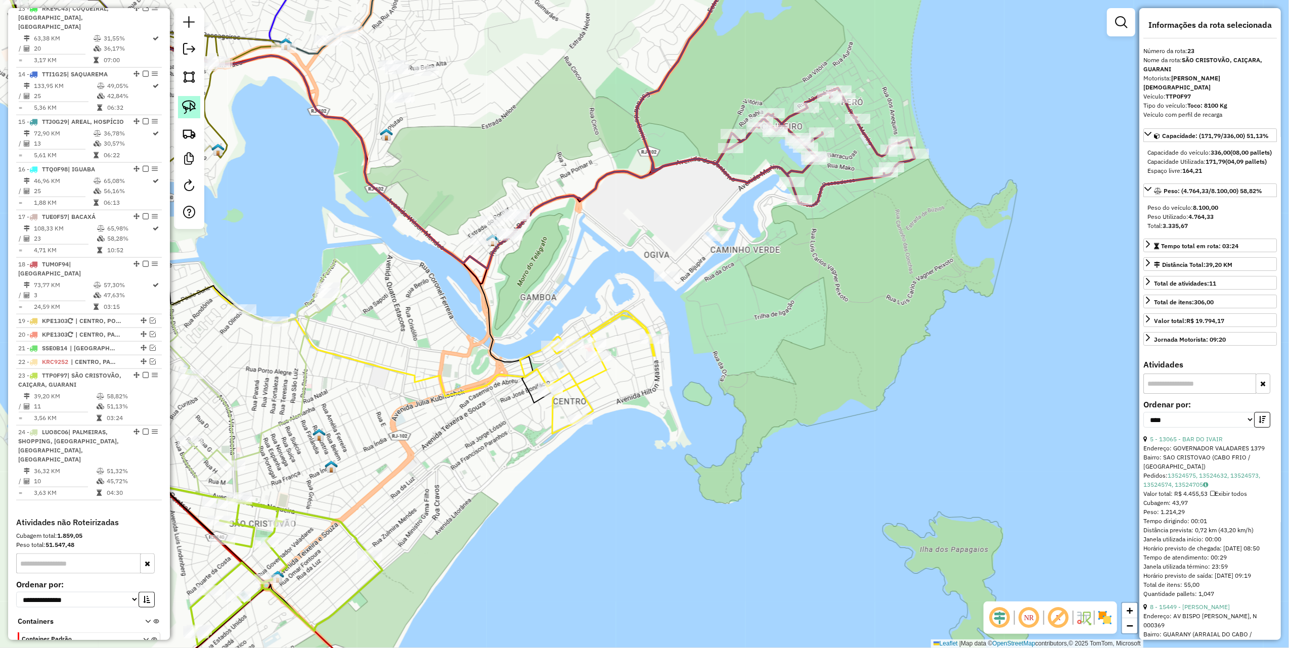
click at [191, 105] on img at bounding box center [189, 107] width 14 height 14
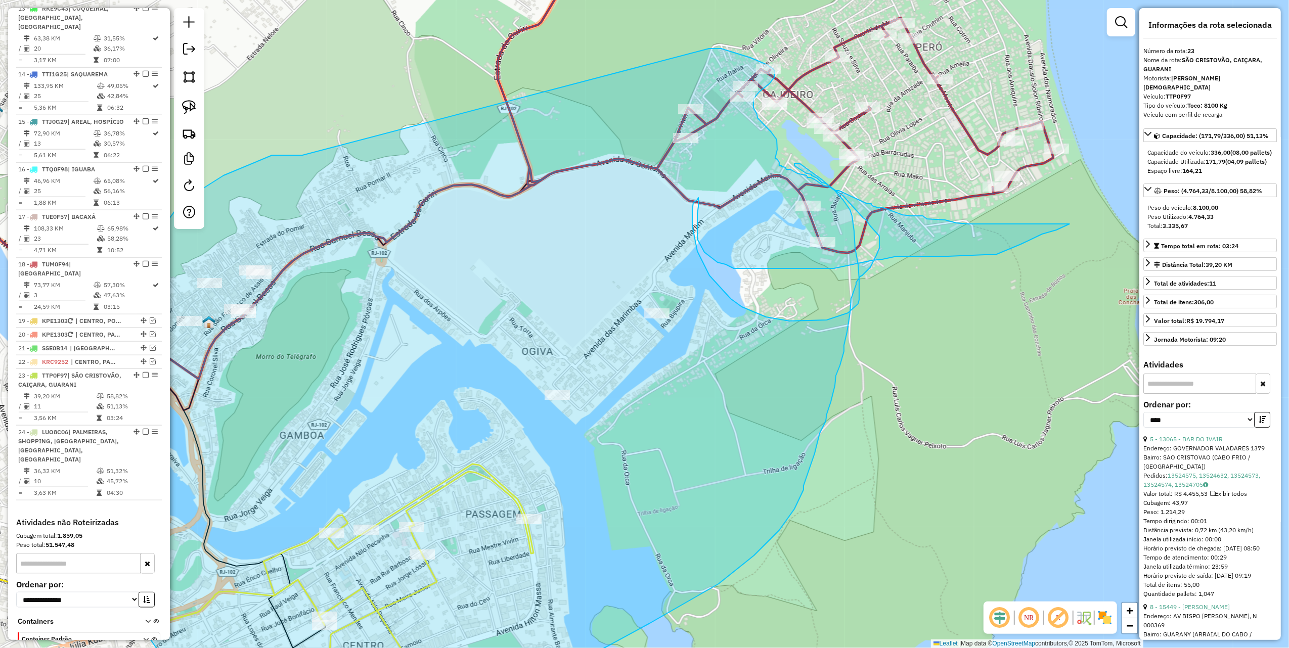
drag, startPoint x: 511, startPoint y: 162, endPoint x: 709, endPoint y: 49, distance: 228.6
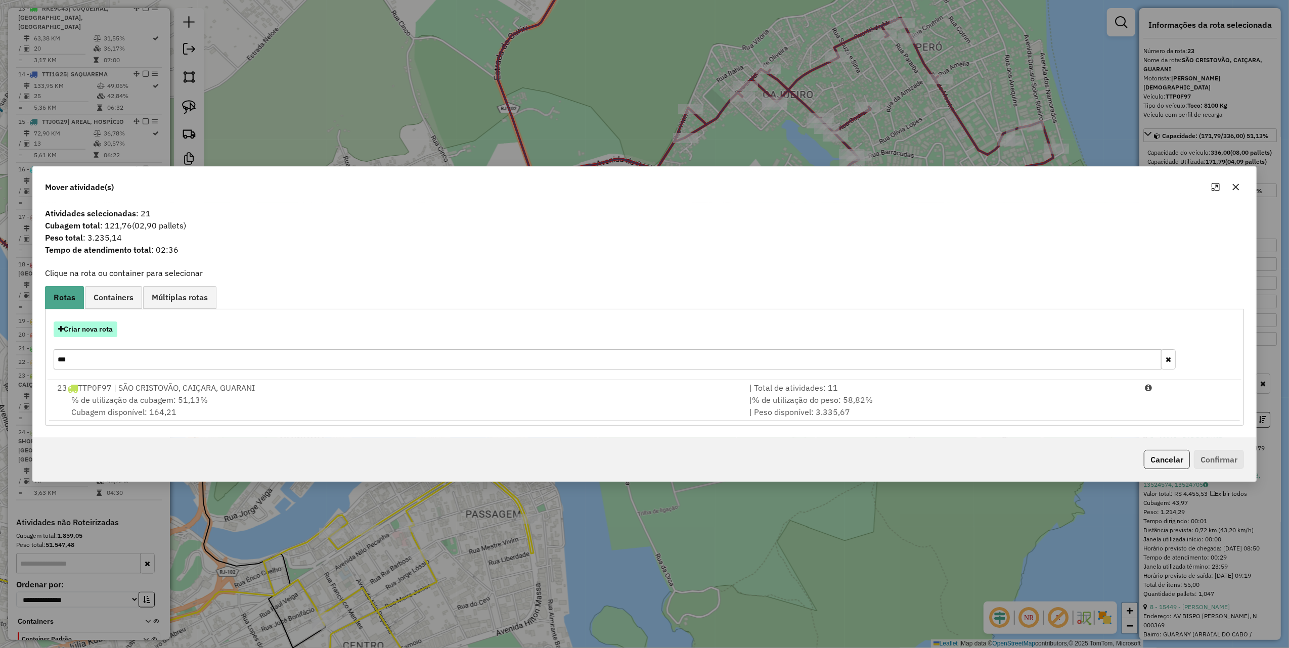
click at [92, 334] on button "Criar nova rota" at bounding box center [86, 330] width 64 height 16
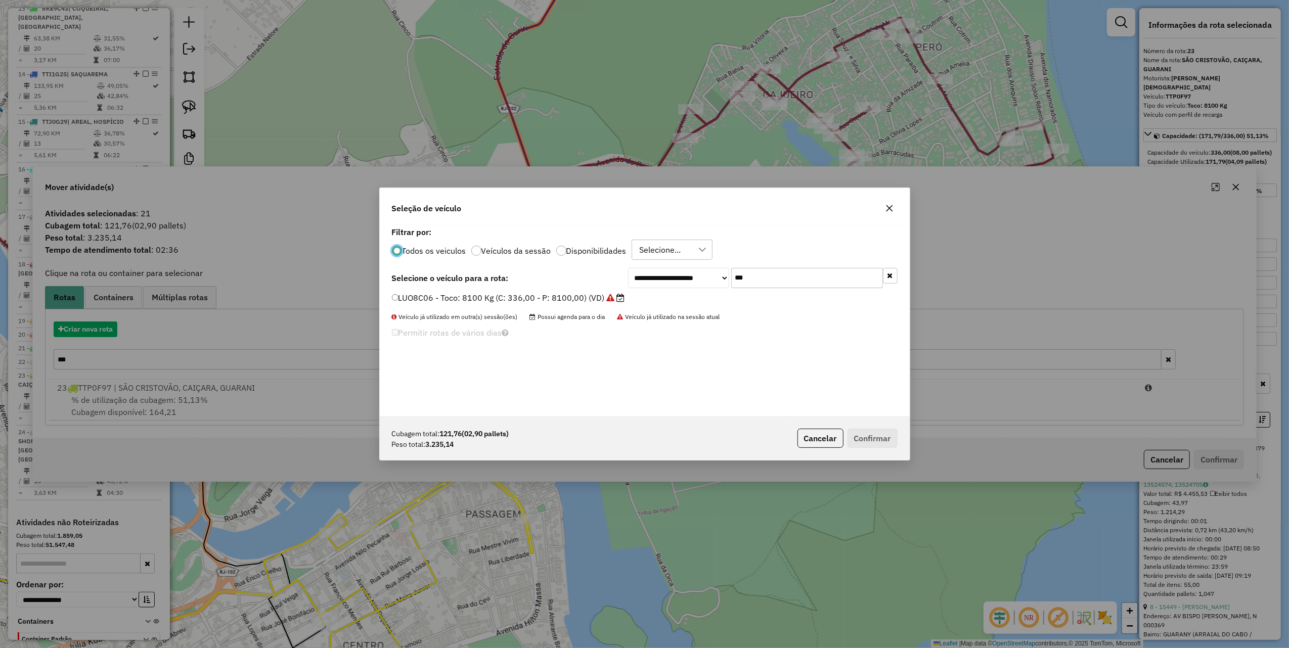
scroll to position [5, 3]
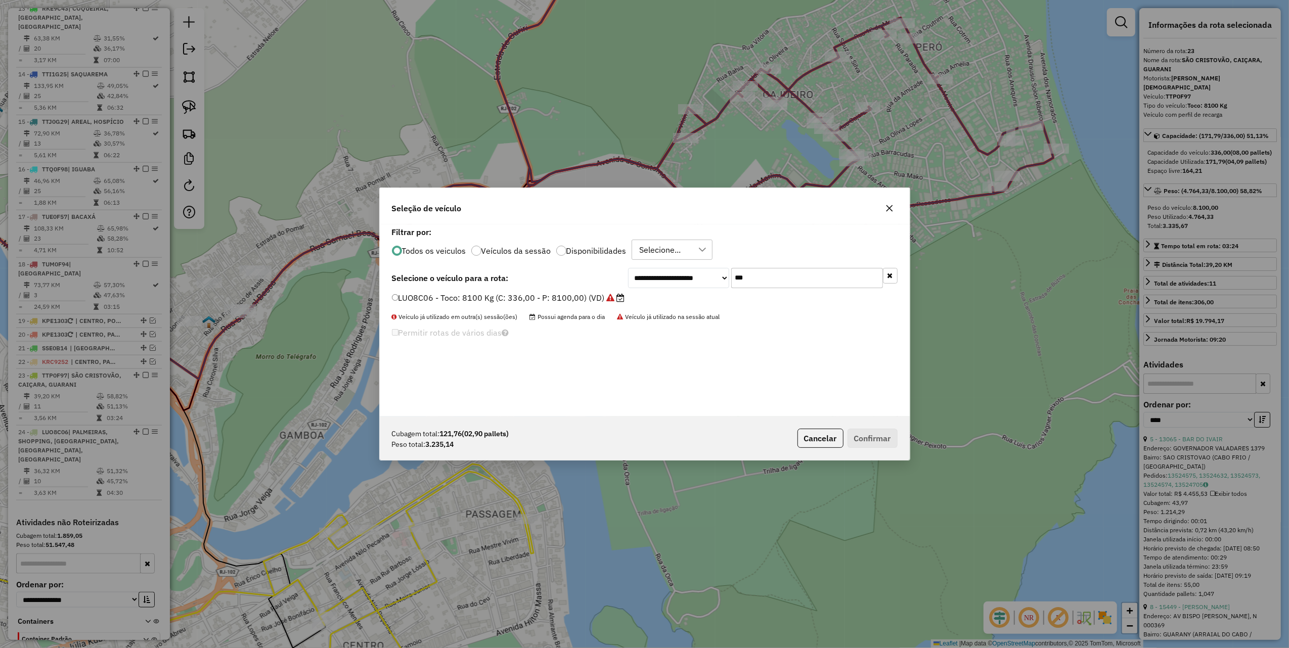
click at [787, 284] on input "***" at bounding box center [807, 278] width 152 height 20
click at [788, 282] on input "***" at bounding box center [807, 278] width 152 height 20
type input "***"
click at [620, 294] on label "LUE4F58 - 382 - Toco: 6950 Kg (C: 238,00 - P: 6950,00) (VD)" at bounding box center [519, 298] width 254 height 12
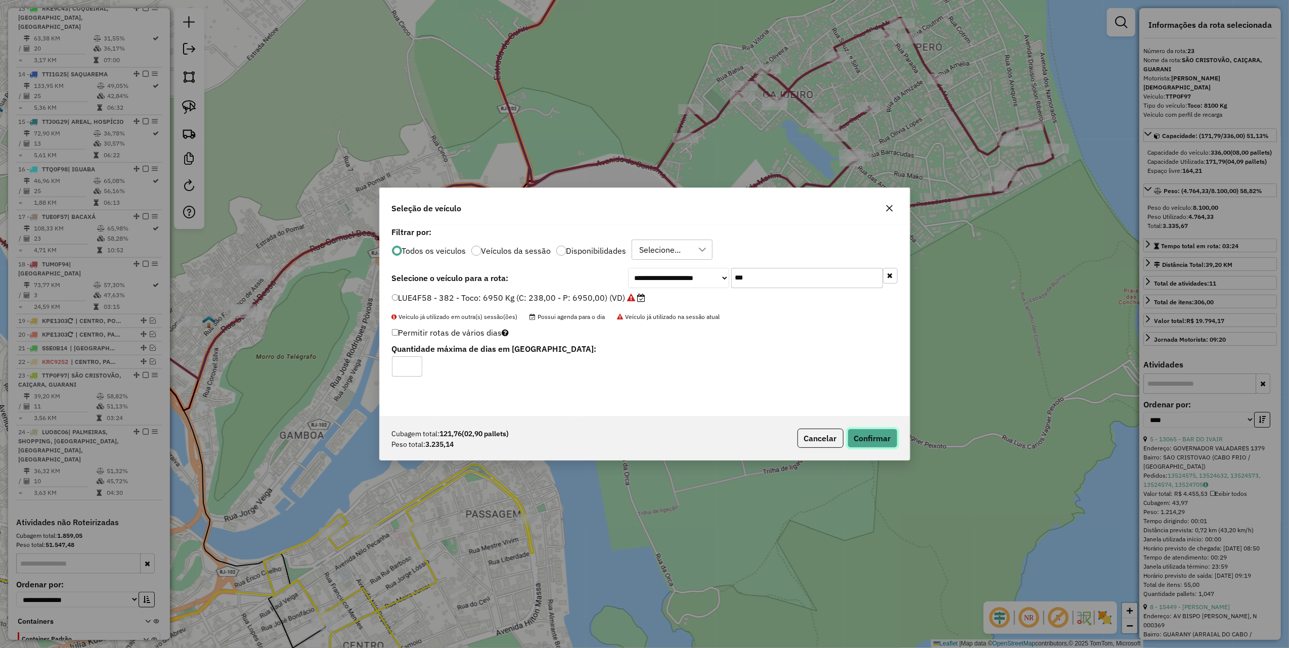
click at [877, 442] on button "Confirmar" at bounding box center [873, 438] width 50 height 19
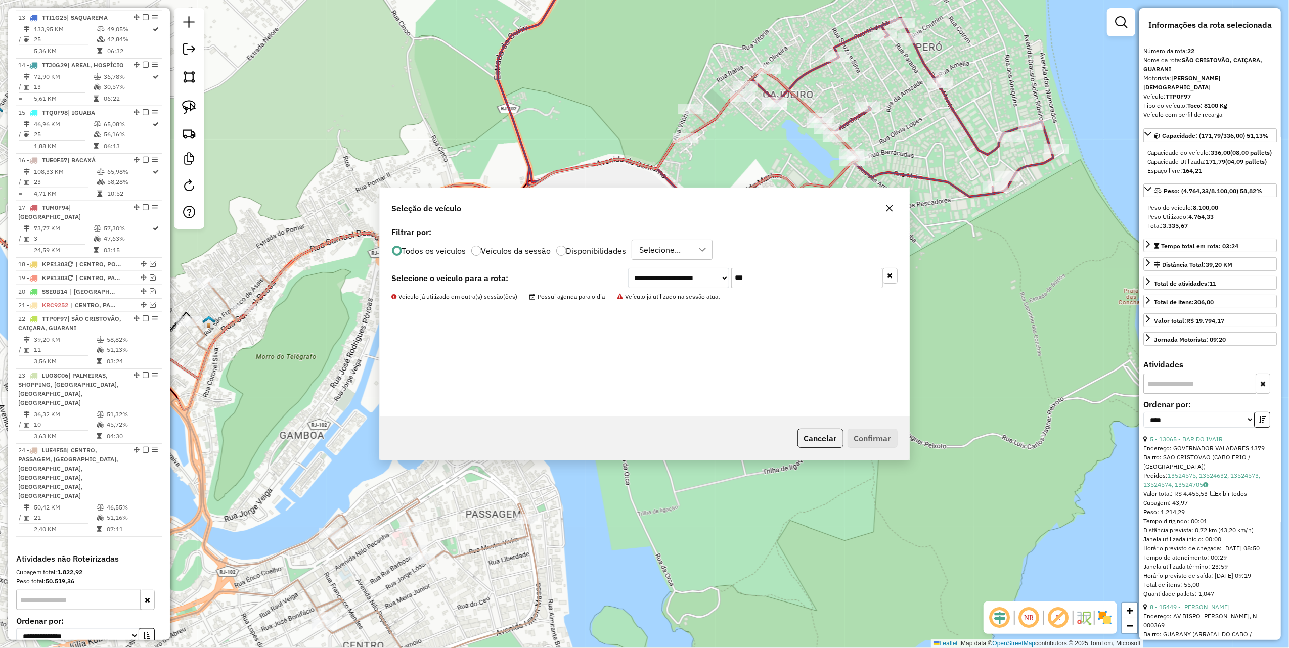
scroll to position [1126, 0]
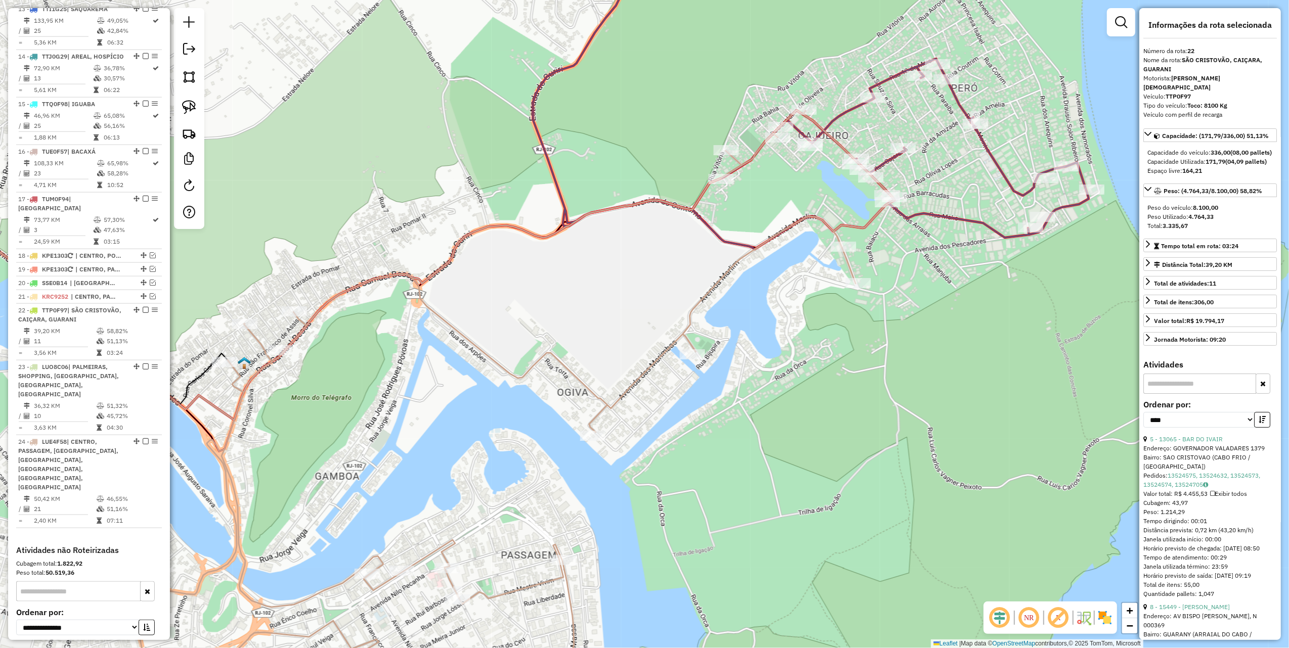
drag, startPoint x: 522, startPoint y: 154, endPoint x: 773, endPoint y: 401, distance: 352.3
click at [763, 249] on icon at bounding box center [811, 112] width 556 height 273
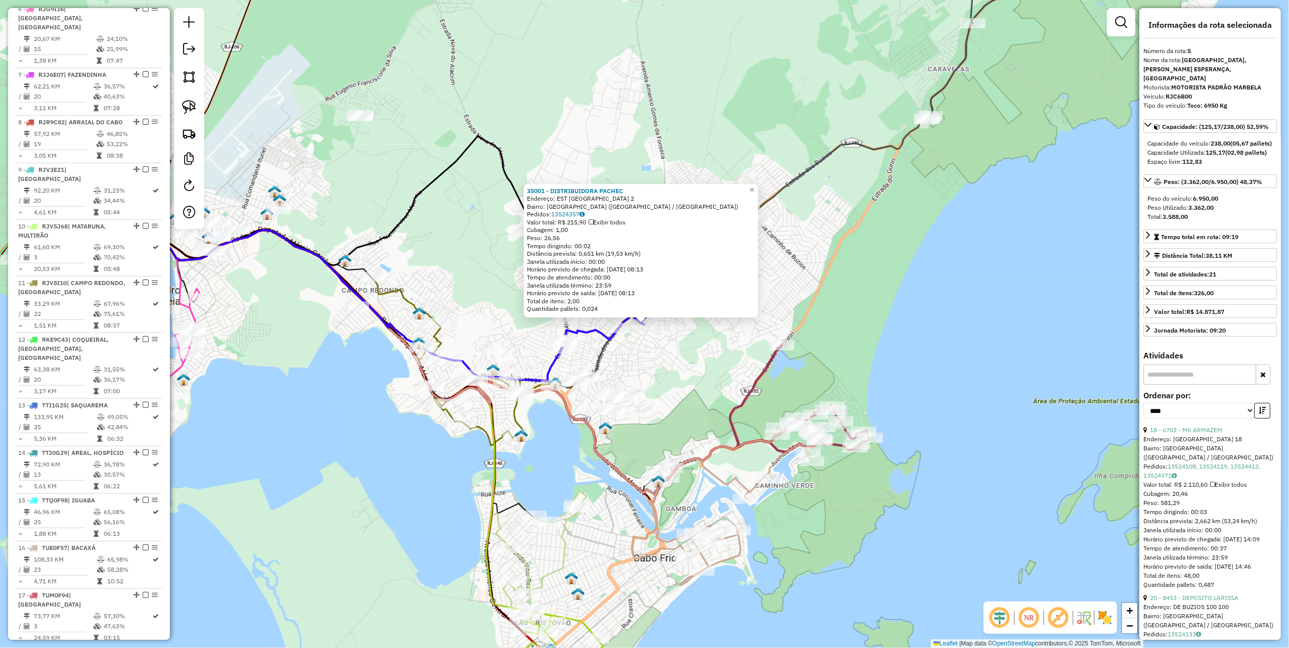
scroll to position [631, 0]
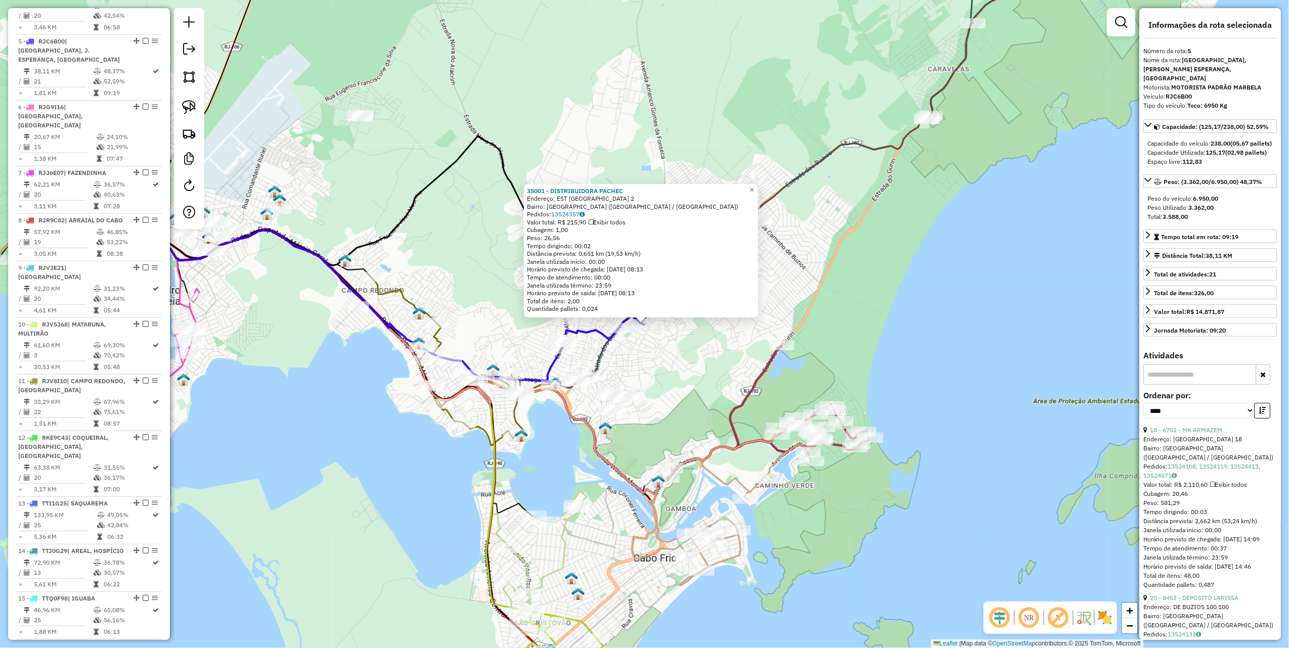
click at [432, 273] on div "35001 - DISTRIBUIDORA PACHEC Endereço: EST MONTE AEGRE 2 Bairro: PORTO DO CARRO…" at bounding box center [644, 324] width 1289 height 648
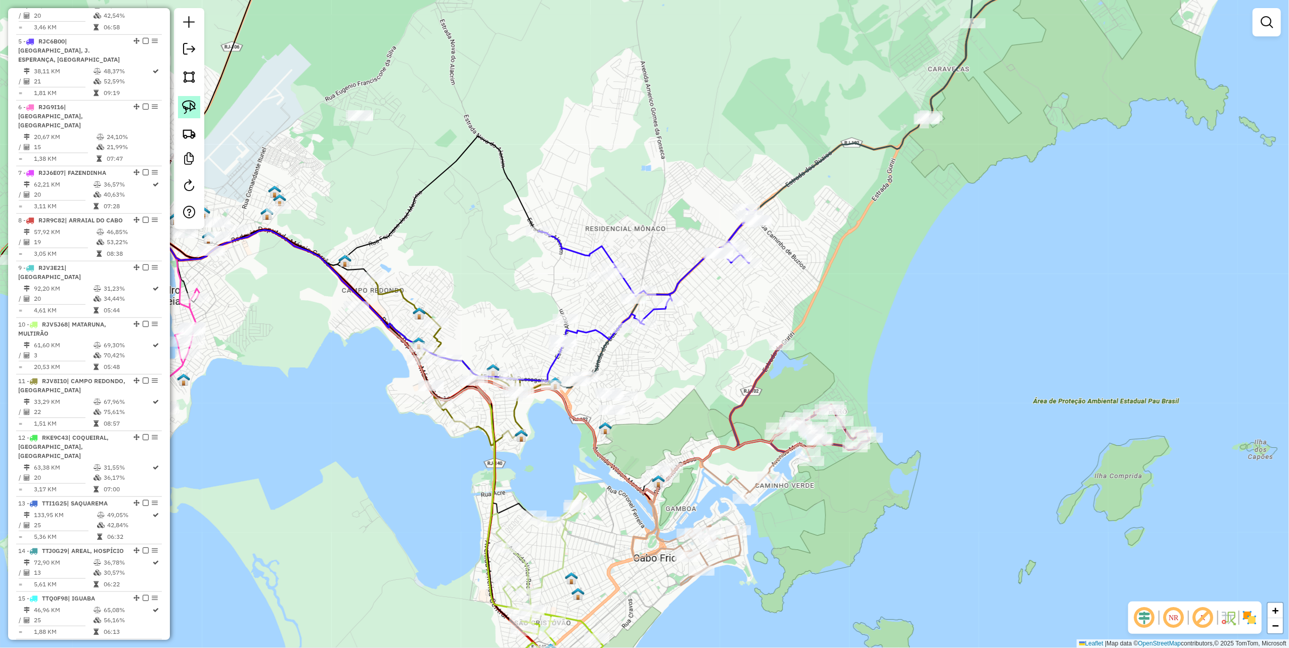
click at [190, 104] on img at bounding box center [189, 107] width 14 height 14
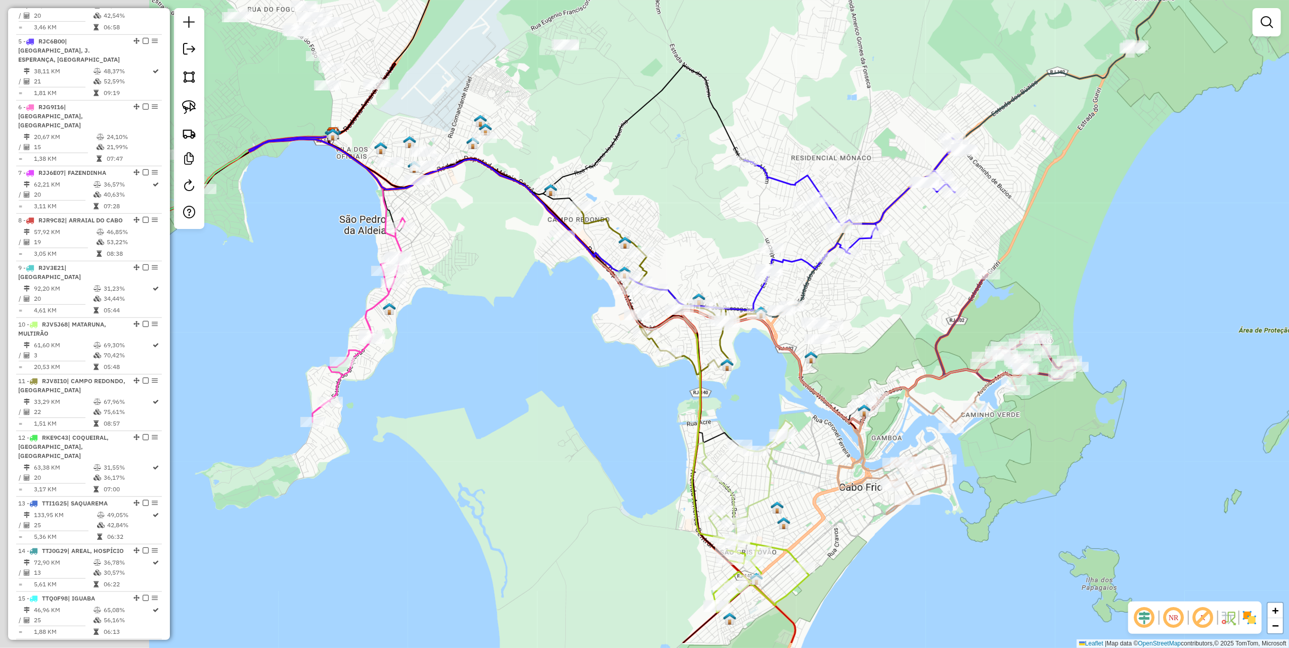
drag, startPoint x: 406, startPoint y: 271, endPoint x: 792, endPoint y: 160, distance: 401.5
click at [771, 164] on div "Janela de atendimento Grade de atendimento Capacidade Transportadoras Veículos …" at bounding box center [644, 324] width 1289 height 648
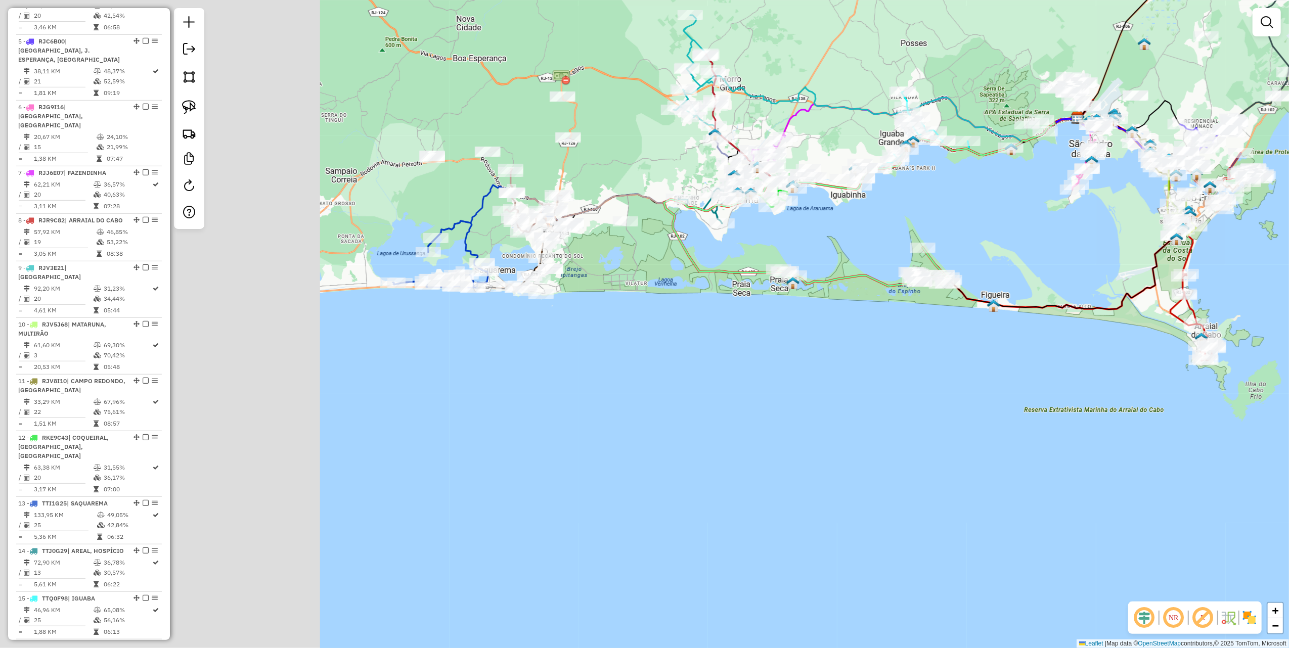
drag, startPoint x: 514, startPoint y: 274, endPoint x: 743, endPoint y: 249, distance: 229.5
click at [852, 223] on div "Janela de atendimento Grade de atendimento Capacidade Transportadoras Veículos …" at bounding box center [644, 324] width 1289 height 648
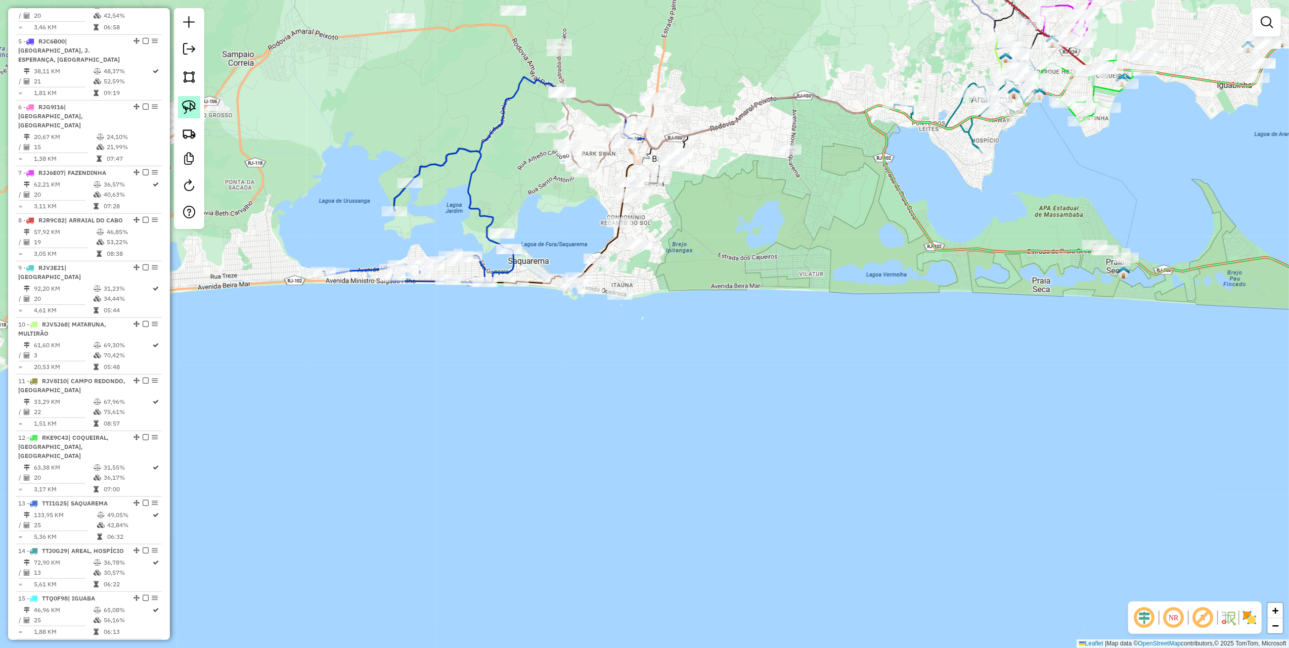
click at [191, 106] on img at bounding box center [189, 107] width 14 height 14
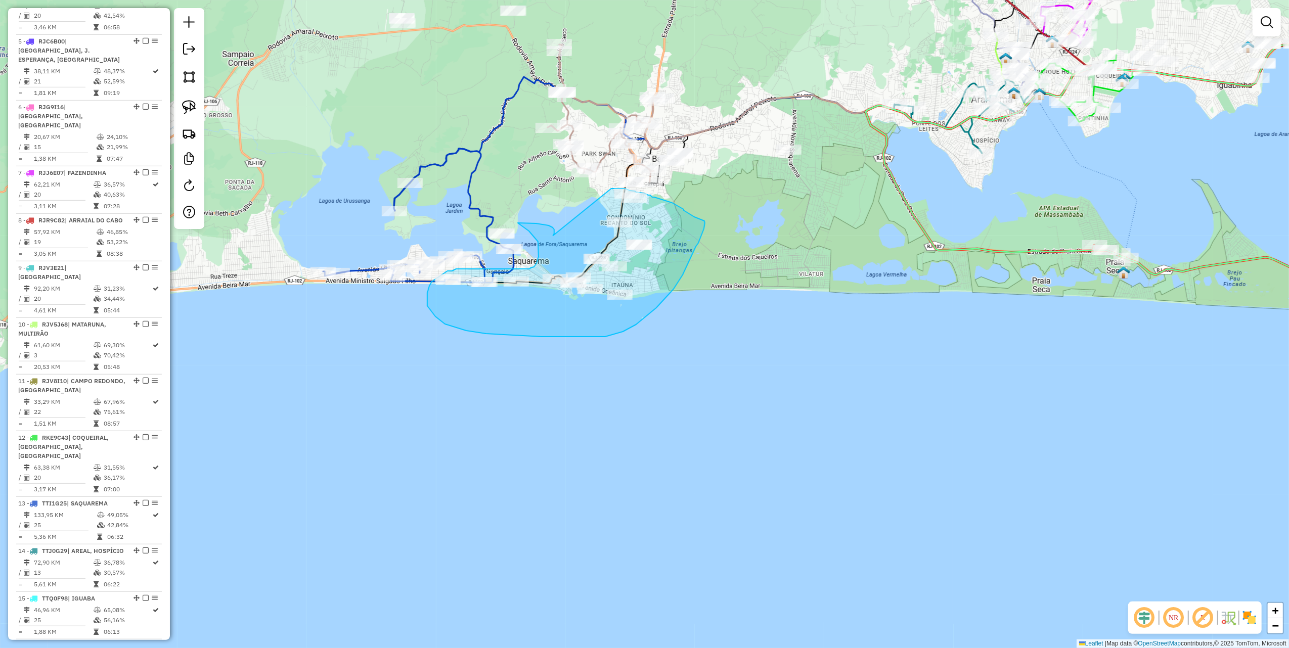
drag, startPoint x: 553, startPoint y: 236, endPoint x: 611, endPoint y: 189, distance: 74.4
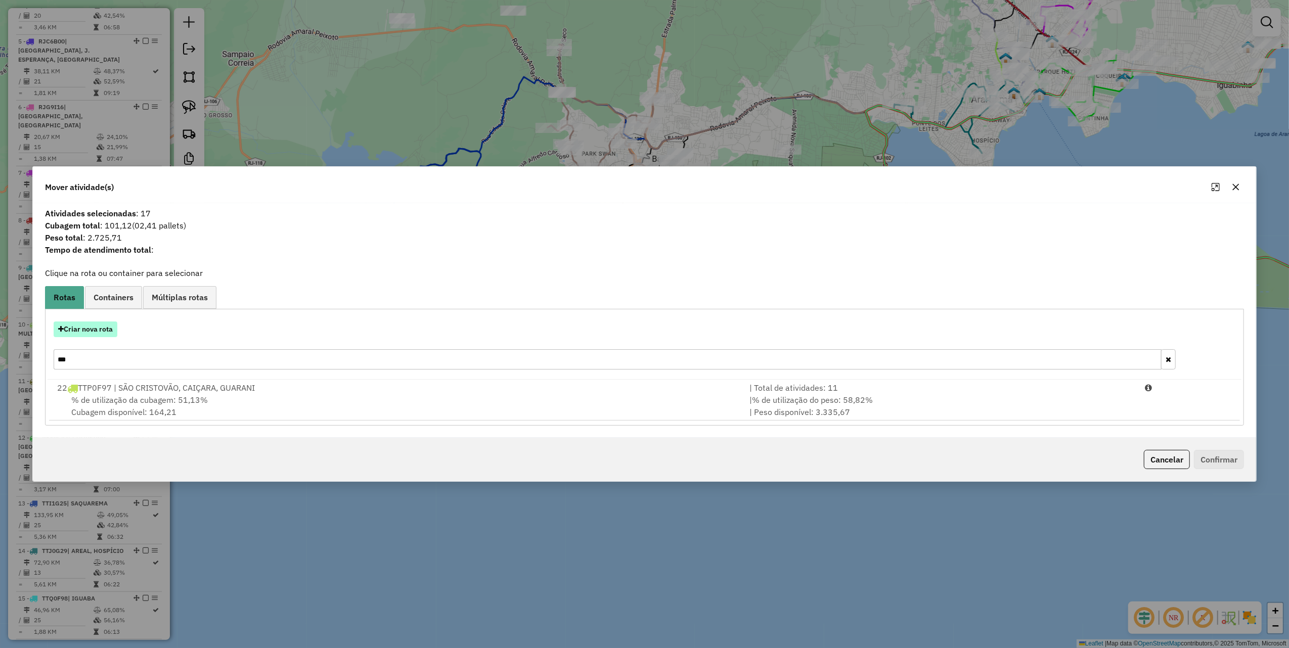
click at [106, 325] on button "Criar nova rota" at bounding box center [86, 330] width 64 height 16
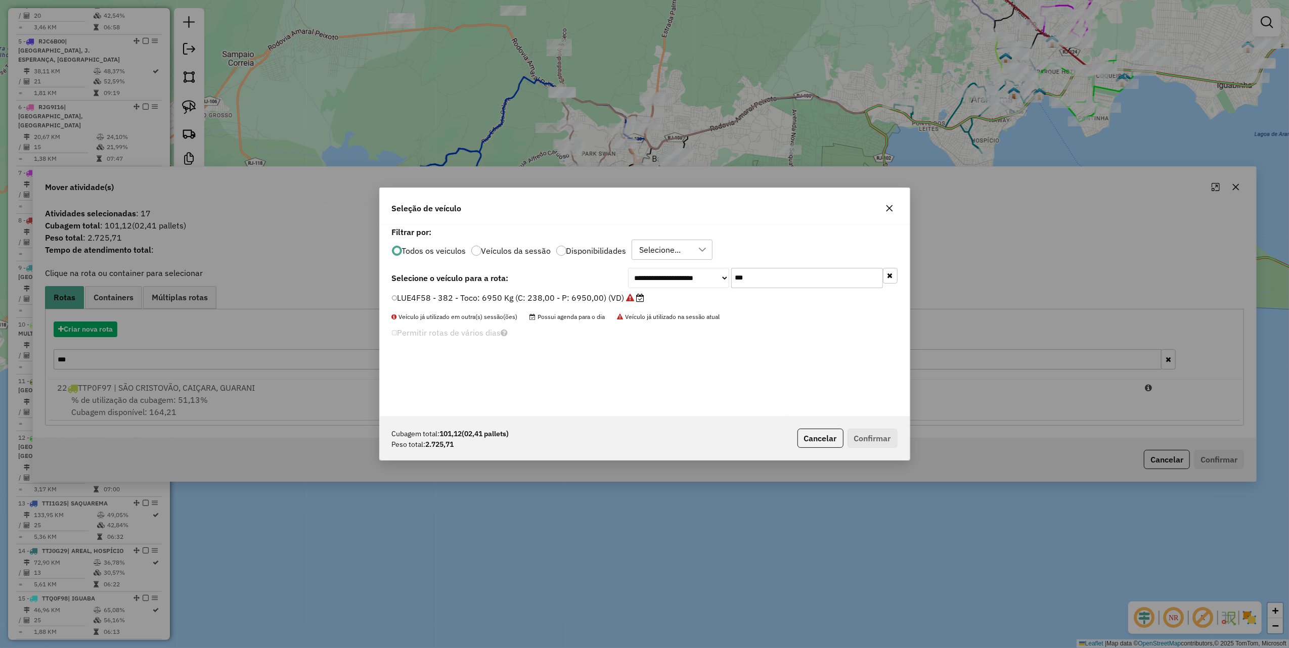
scroll to position [5, 3]
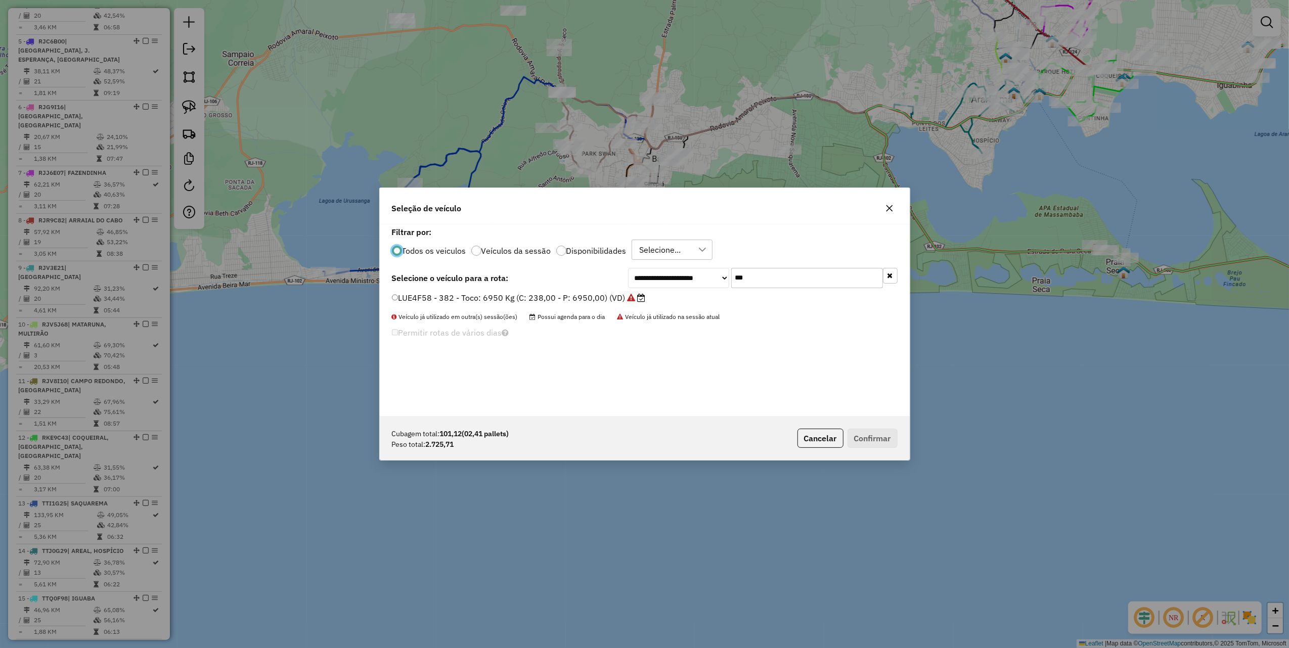
click at [759, 276] on input "***" at bounding box center [807, 278] width 152 height 20
type input "***"
drag, startPoint x: 593, startPoint y: 298, endPoint x: 644, endPoint y: 331, distance: 60.5
click at [593, 298] on label "RJV5J68 - Toco: 6950 Kg (C: 238,00 - P: 6950,00) (VD)" at bounding box center [507, 298] width 231 height 12
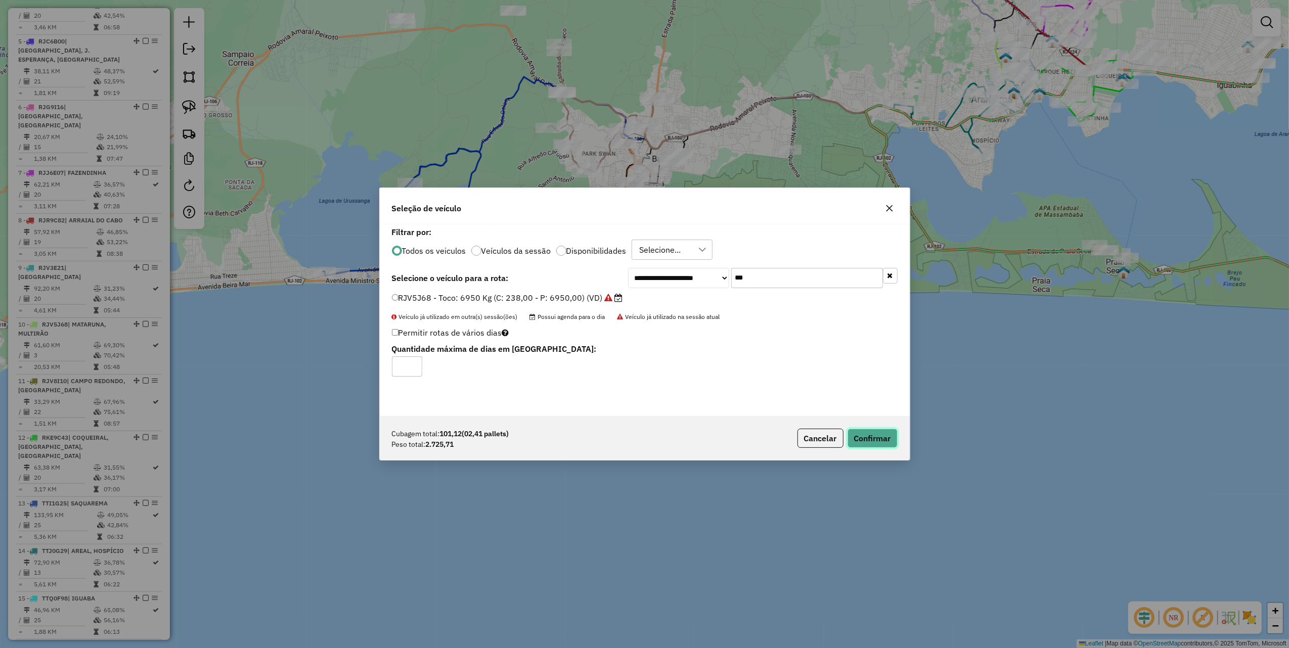
click at [881, 438] on button "Confirmar" at bounding box center [873, 438] width 50 height 19
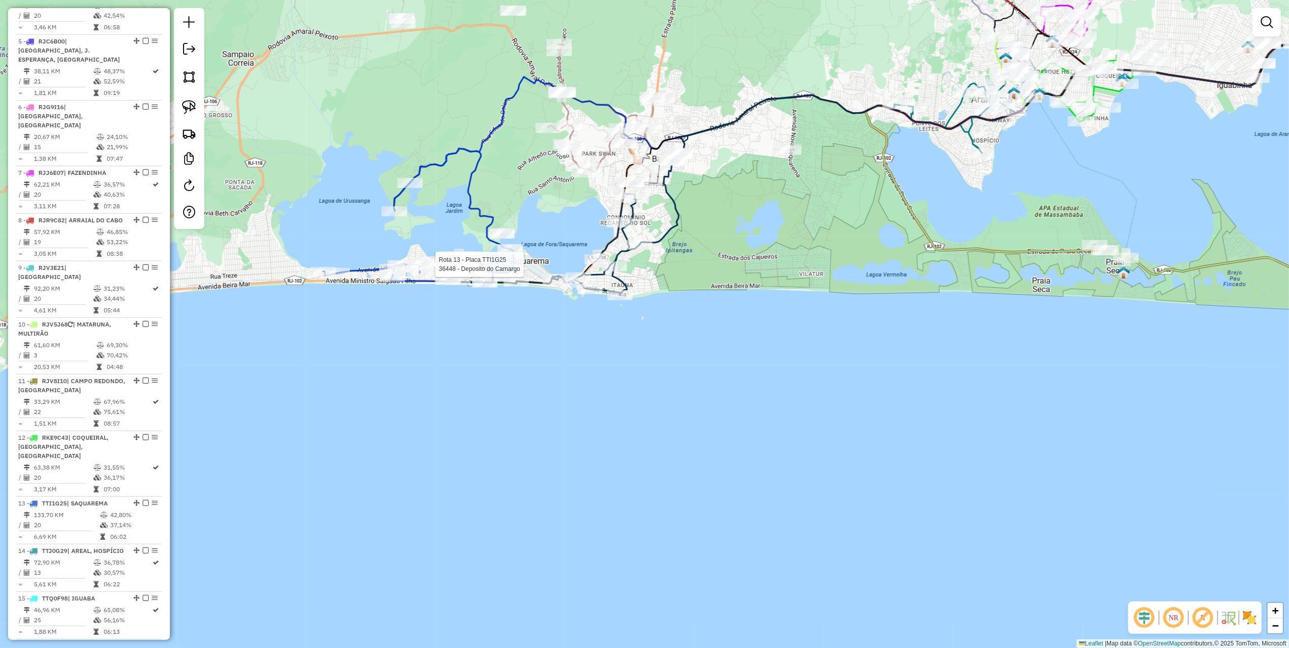
select select "*********"
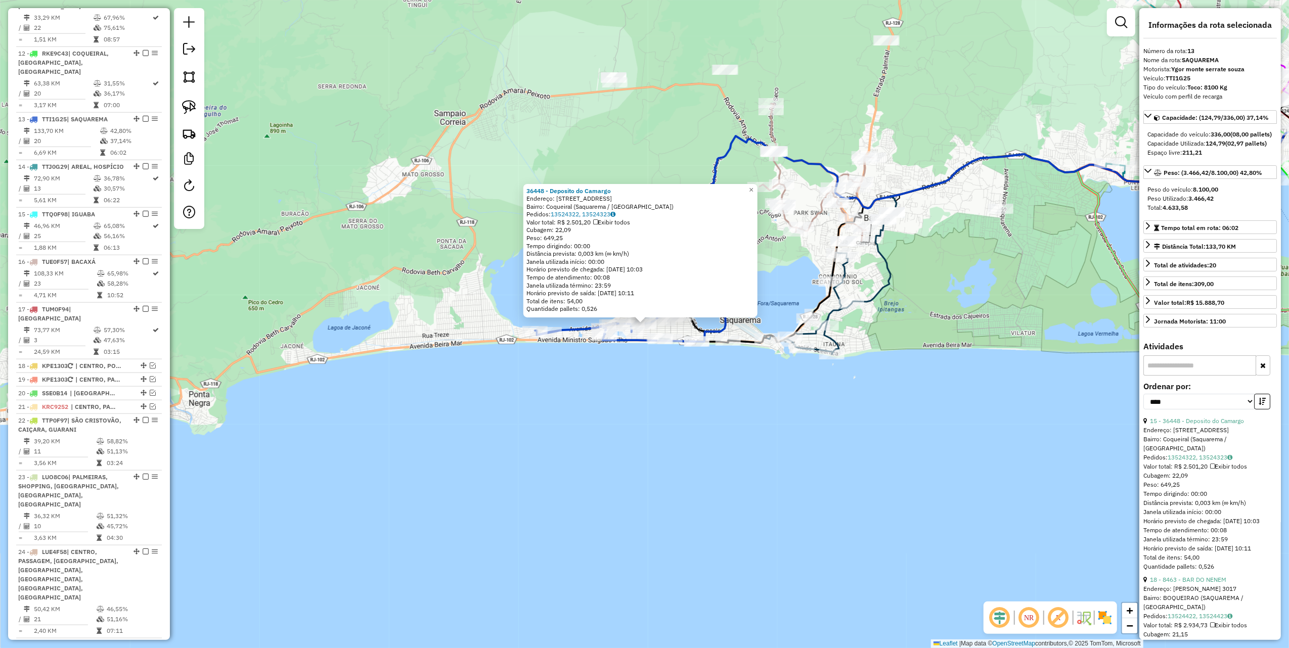
click at [478, 433] on div "36448 - Deposito do Camargo Endereço: Avenida Litorânea, 56 Bairro: Coqueiral (…" at bounding box center [644, 324] width 1289 height 648
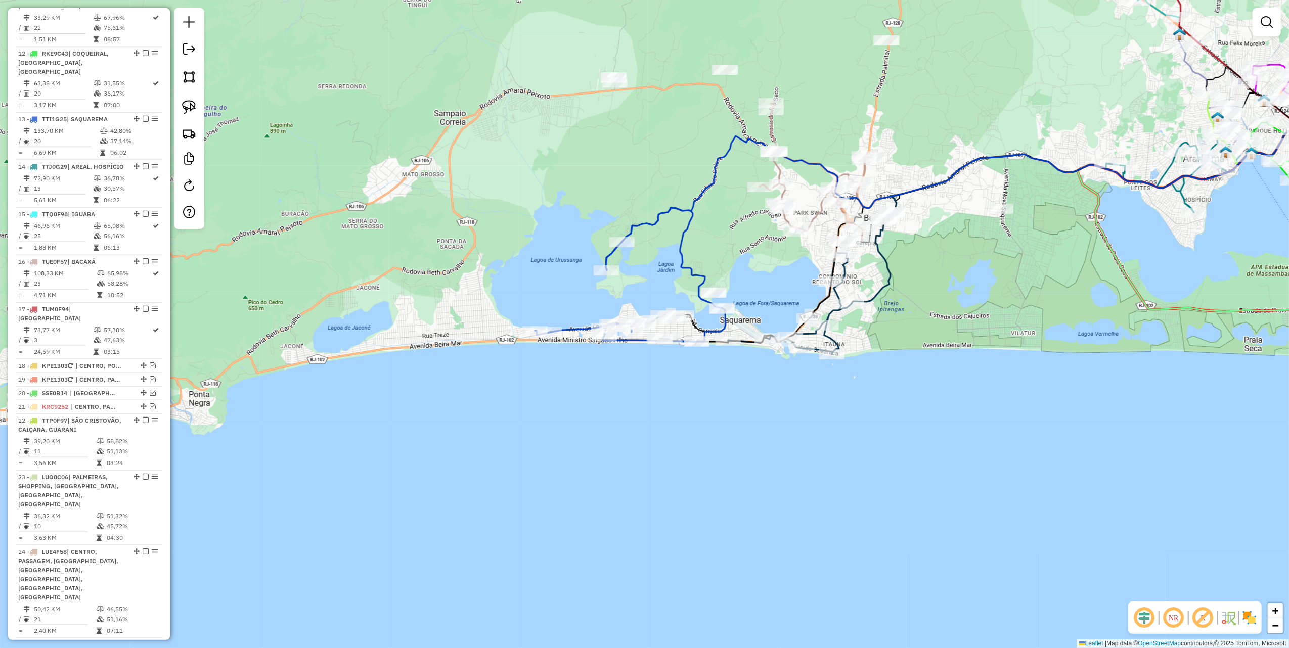
scroll to position [1058, 0]
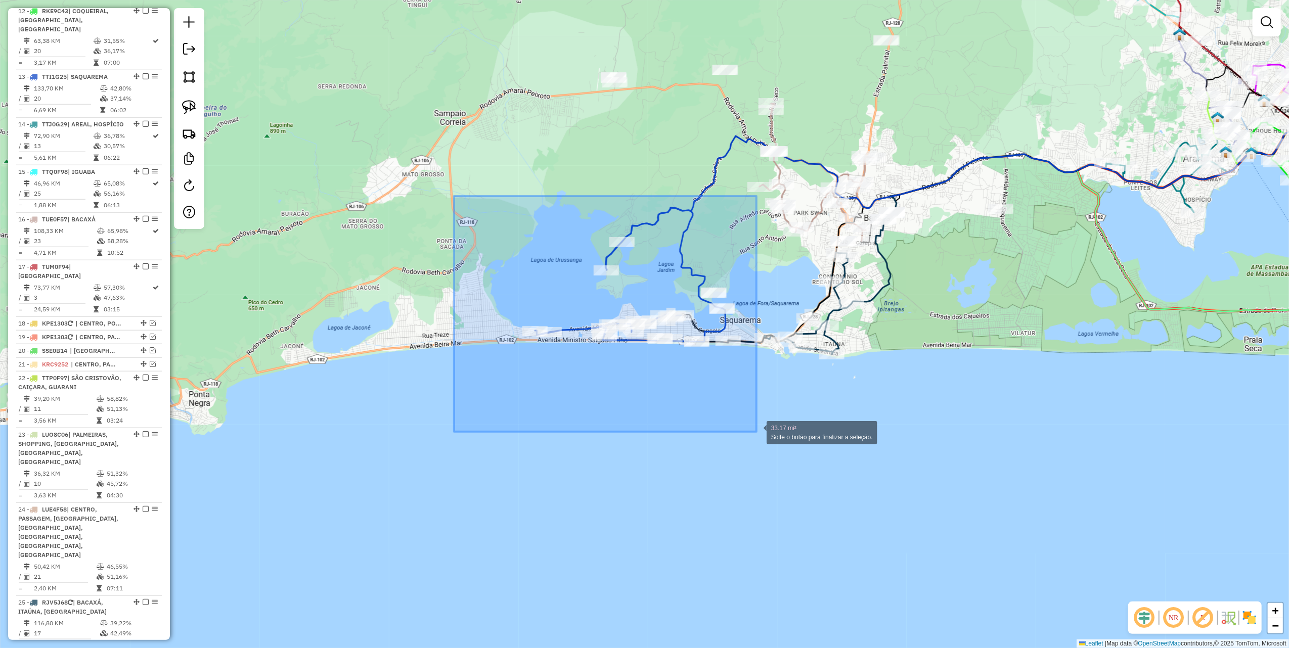
drag, startPoint x: 454, startPoint y: 196, endPoint x: 757, endPoint y: 432, distance: 383.5
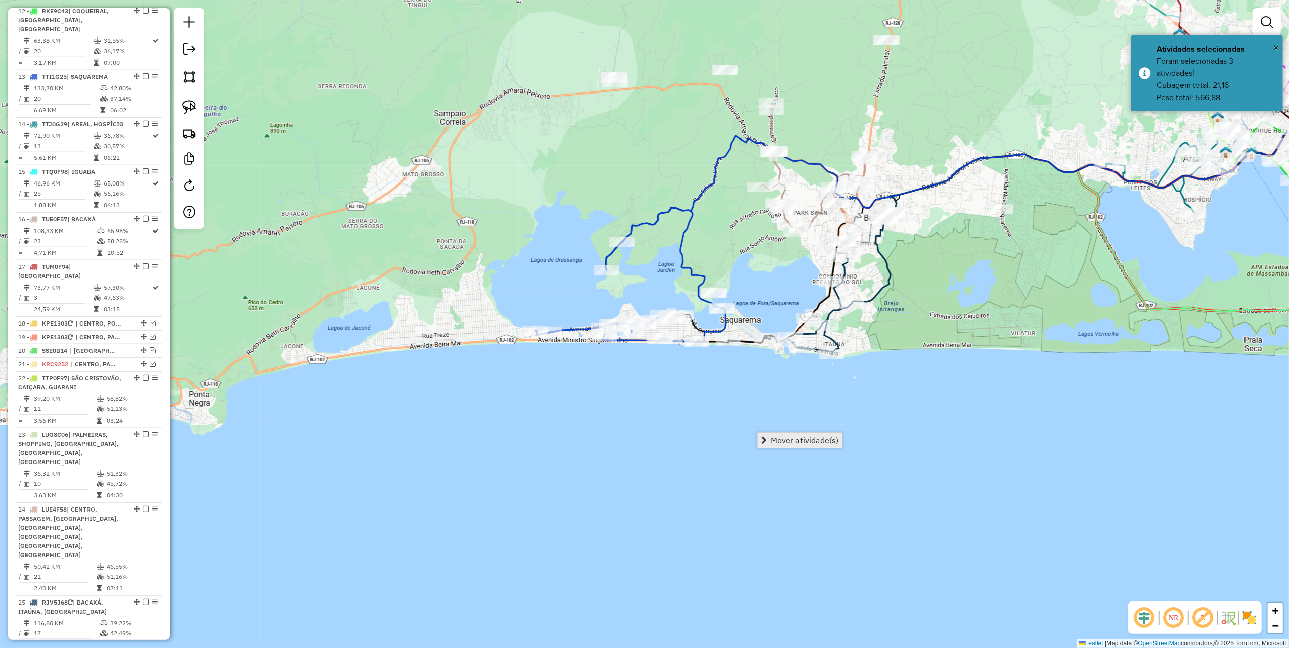
click at [796, 441] on span "Mover atividade(s)" at bounding box center [805, 441] width 68 height 8
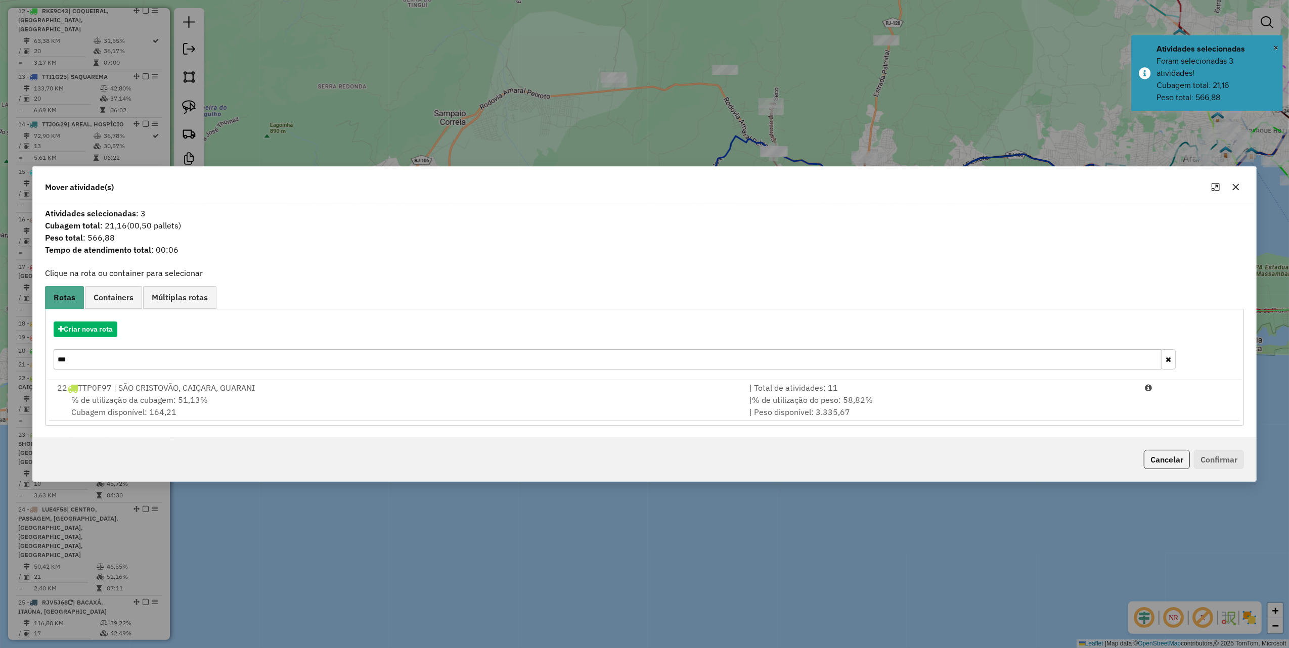
click at [115, 361] on input "***" at bounding box center [608, 360] width 1108 height 20
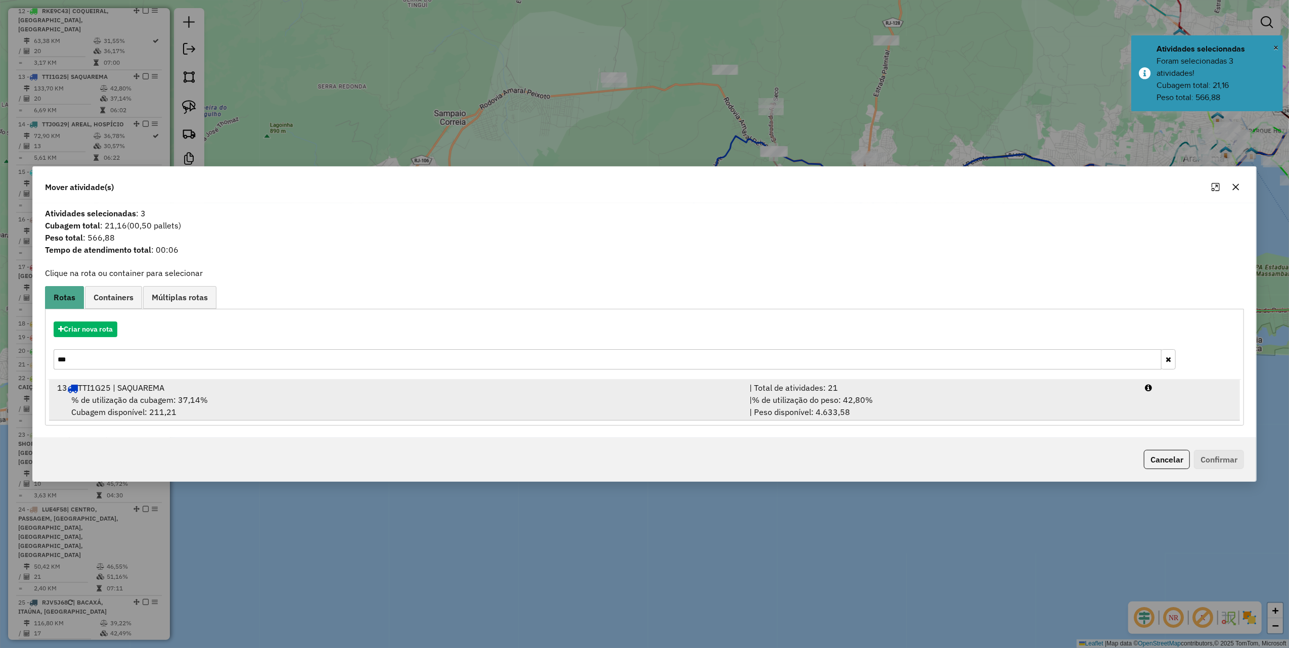
type input "***"
click at [320, 398] on div "% de utilização da cubagem: 37,14% Cubagem disponível: 211,21" at bounding box center [397, 406] width 692 height 24
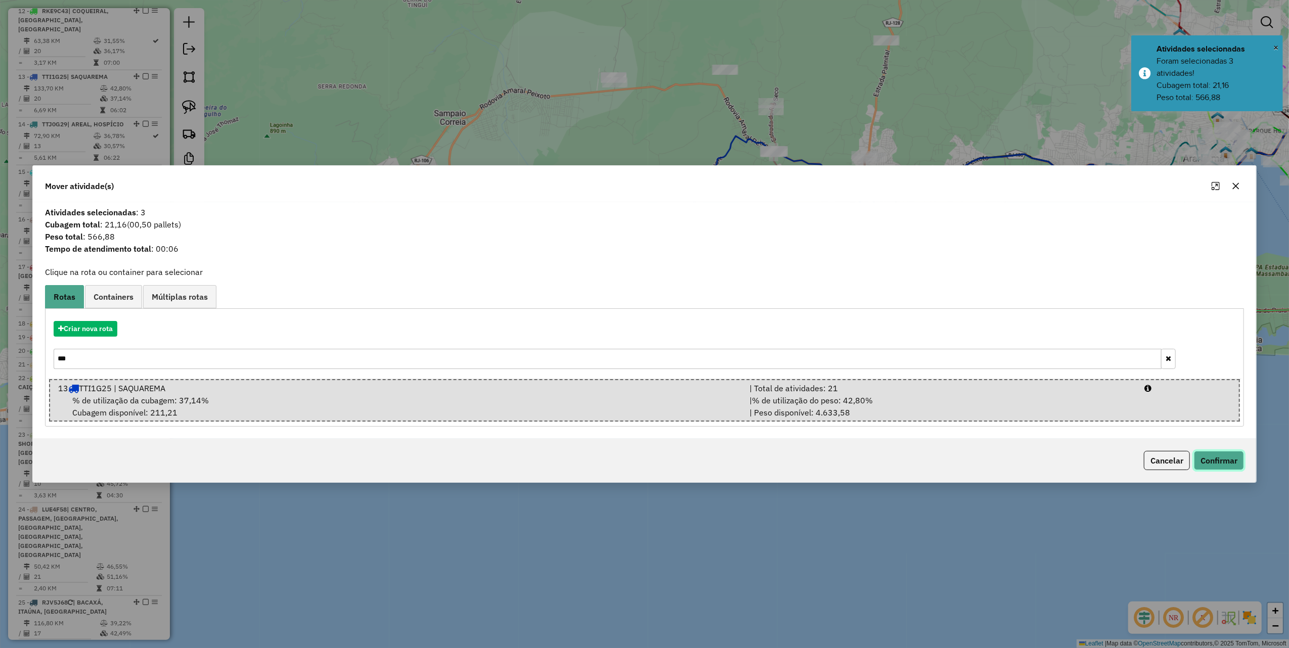
click at [1229, 461] on button "Confirmar" at bounding box center [1219, 460] width 50 height 19
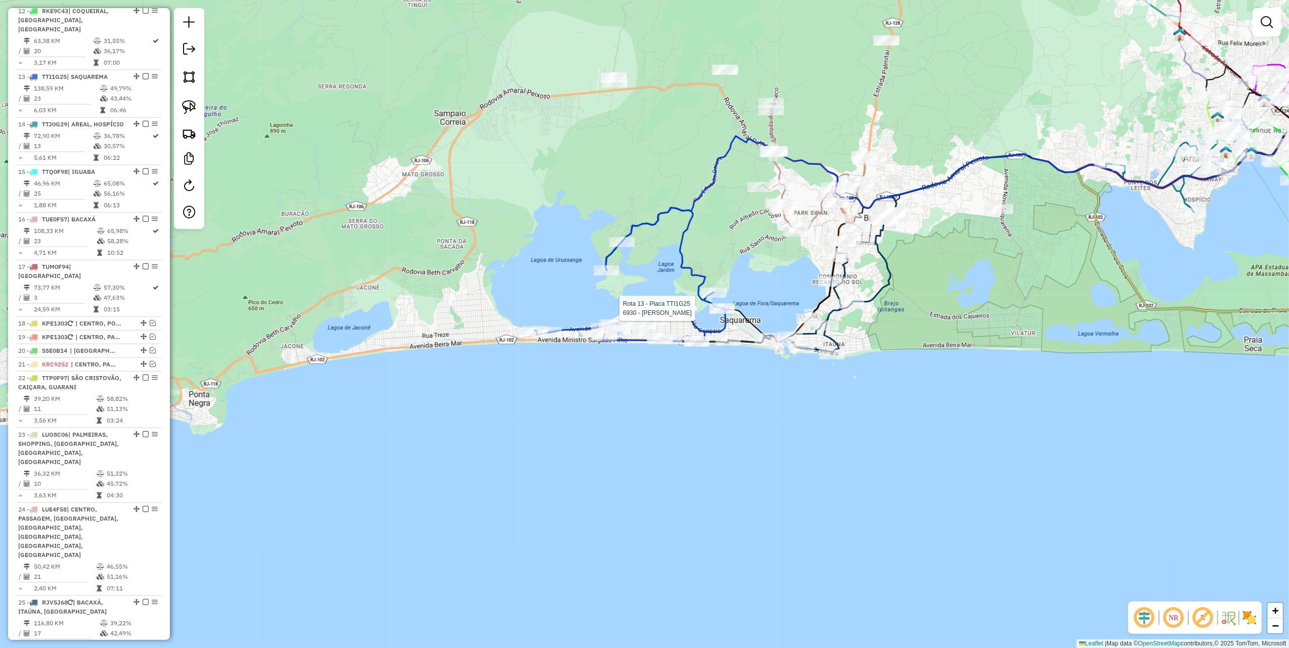
select select "*********"
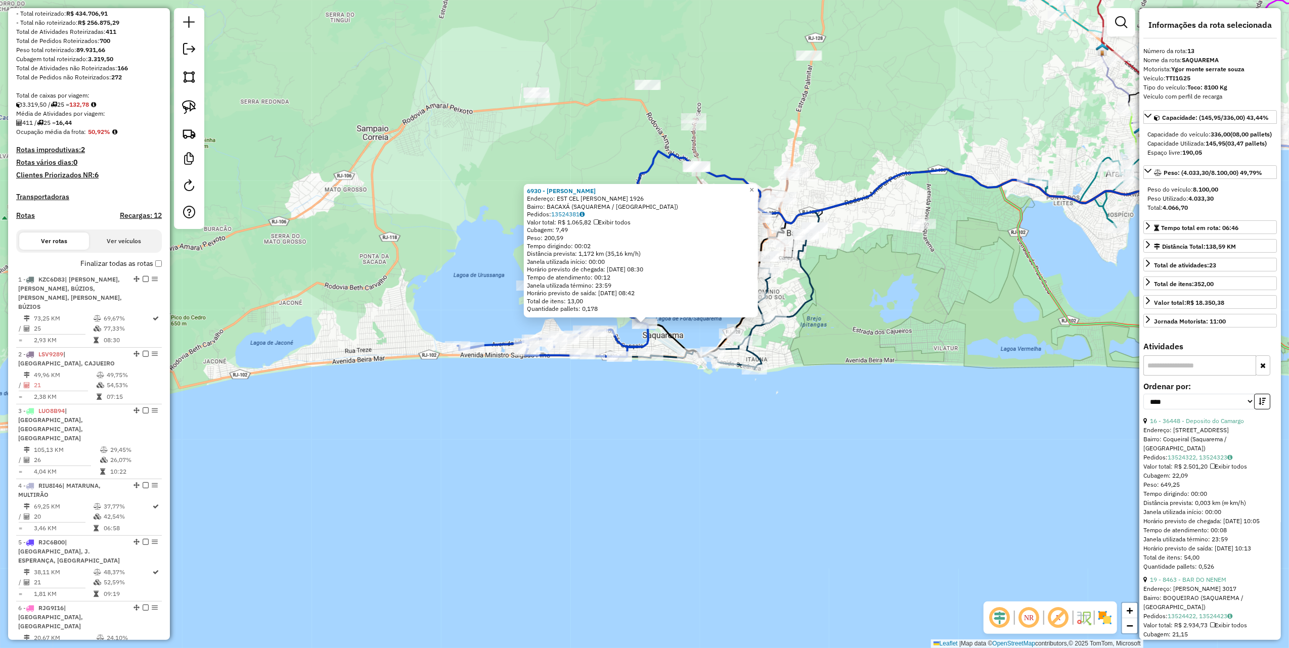
scroll to position [114, 0]
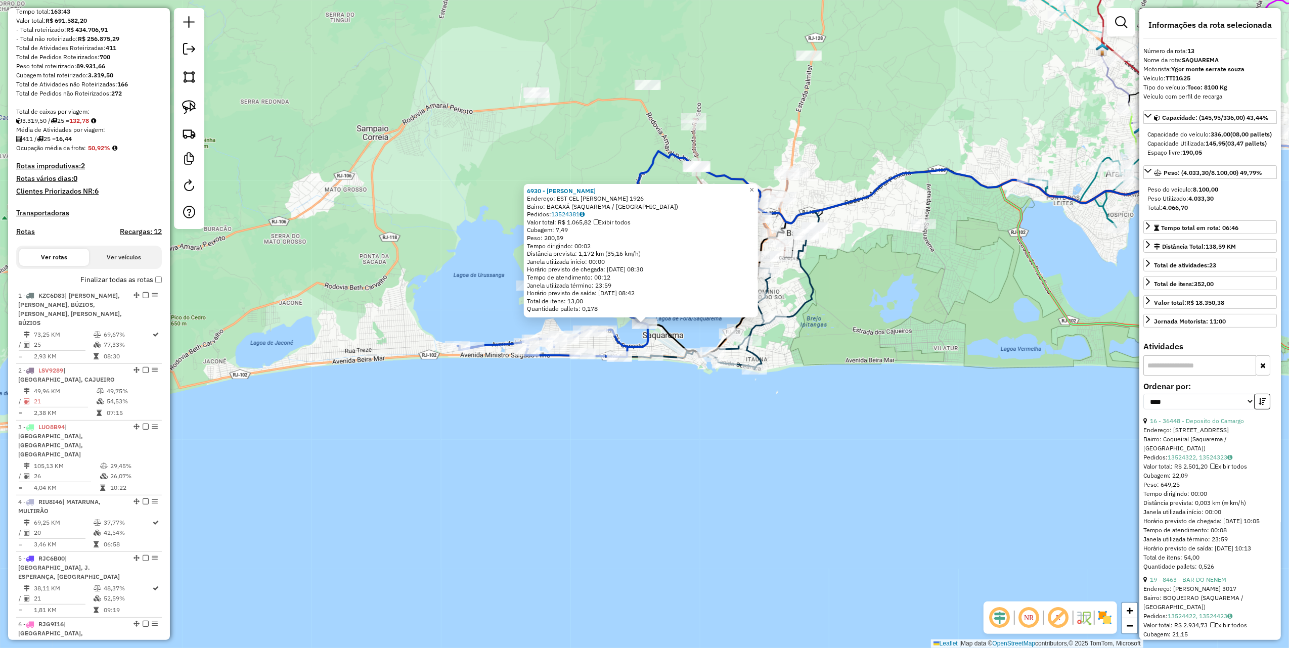
click at [140, 236] on h4 "Recargas: 12" at bounding box center [141, 232] width 42 height 9
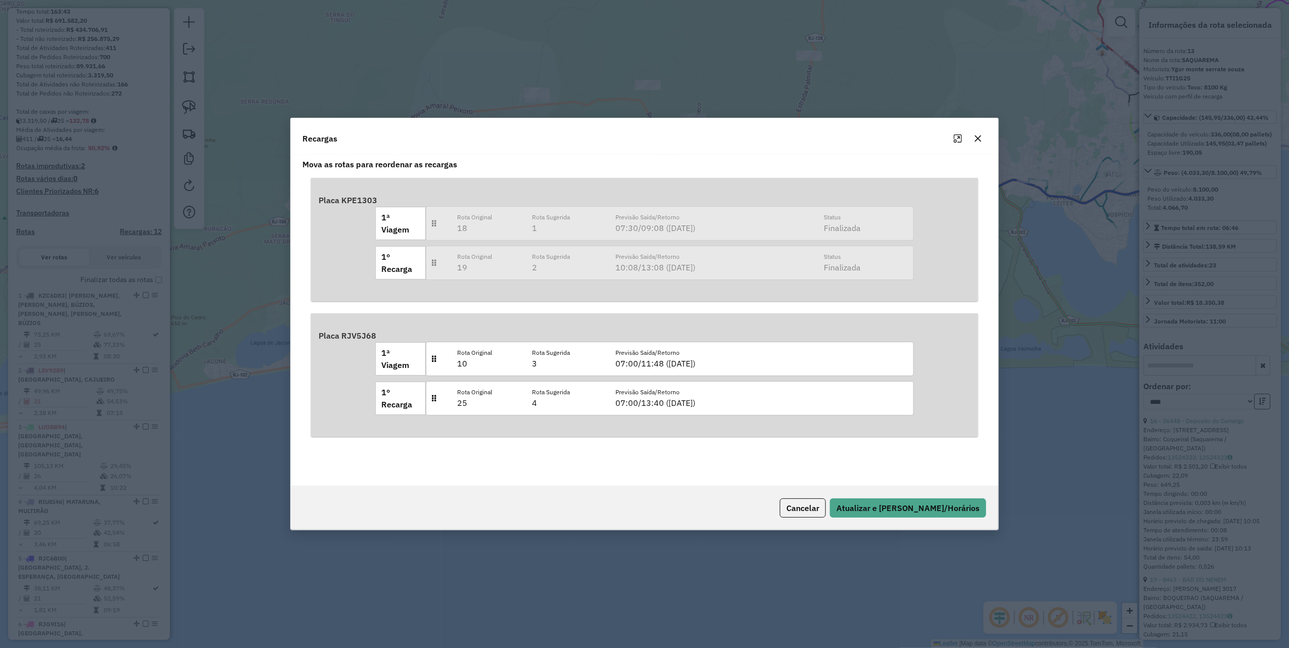
click at [980, 136] on icon "button" at bounding box center [978, 139] width 7 height 7
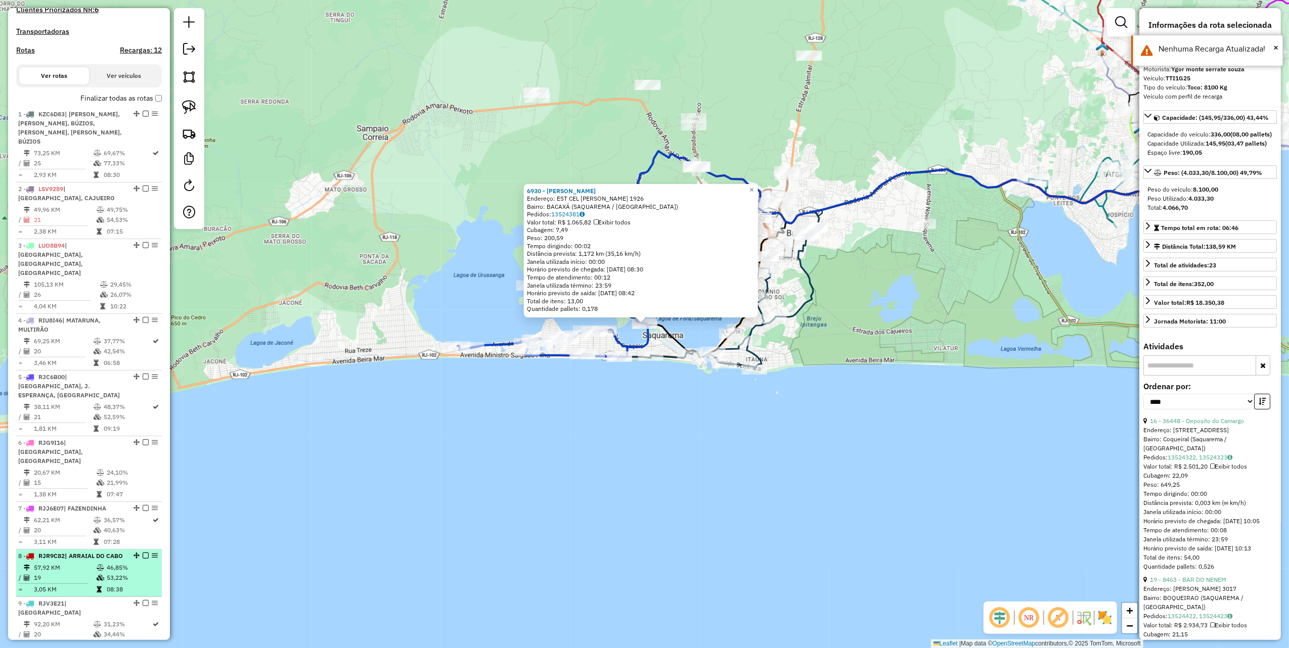
scroll to position [383, 0]
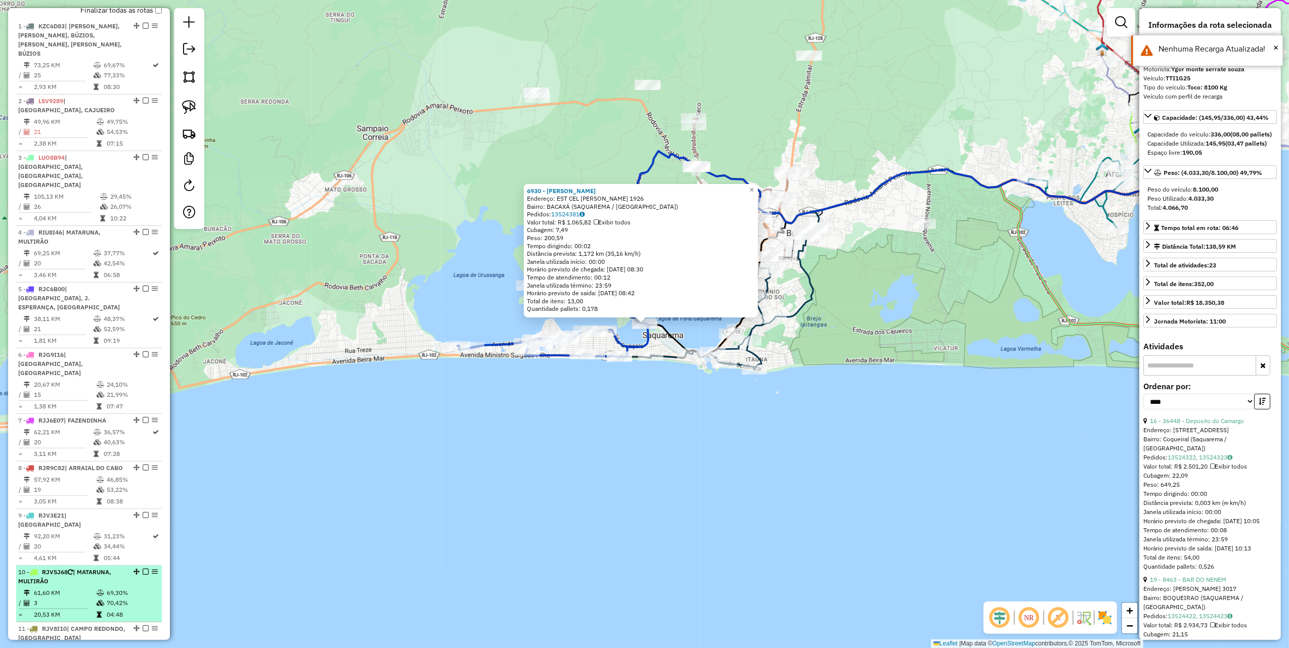
click at [49, 568] on div "10 - RJV5J68 | MATARUNA, MULTIRÃO" at bounding box center [71, 577] width 107 height 18
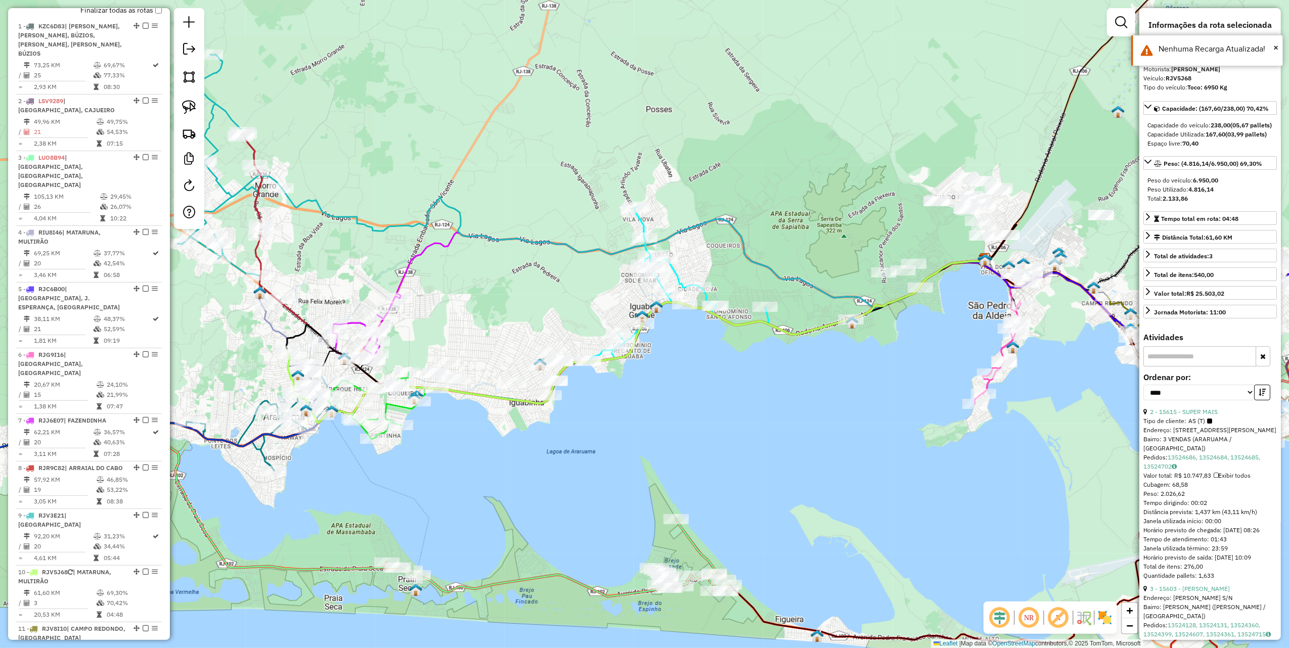
drag, startPoint x: 316, startPoint y: 280, endPoint x: 447, endPoint y: 280, distance: 131.5
click at [447, 280] on div "Janela de atendimento Grade de atendimento Capacidade Transportadoras Veículos …" at bounding box center [644, 324] width 1289 height 648
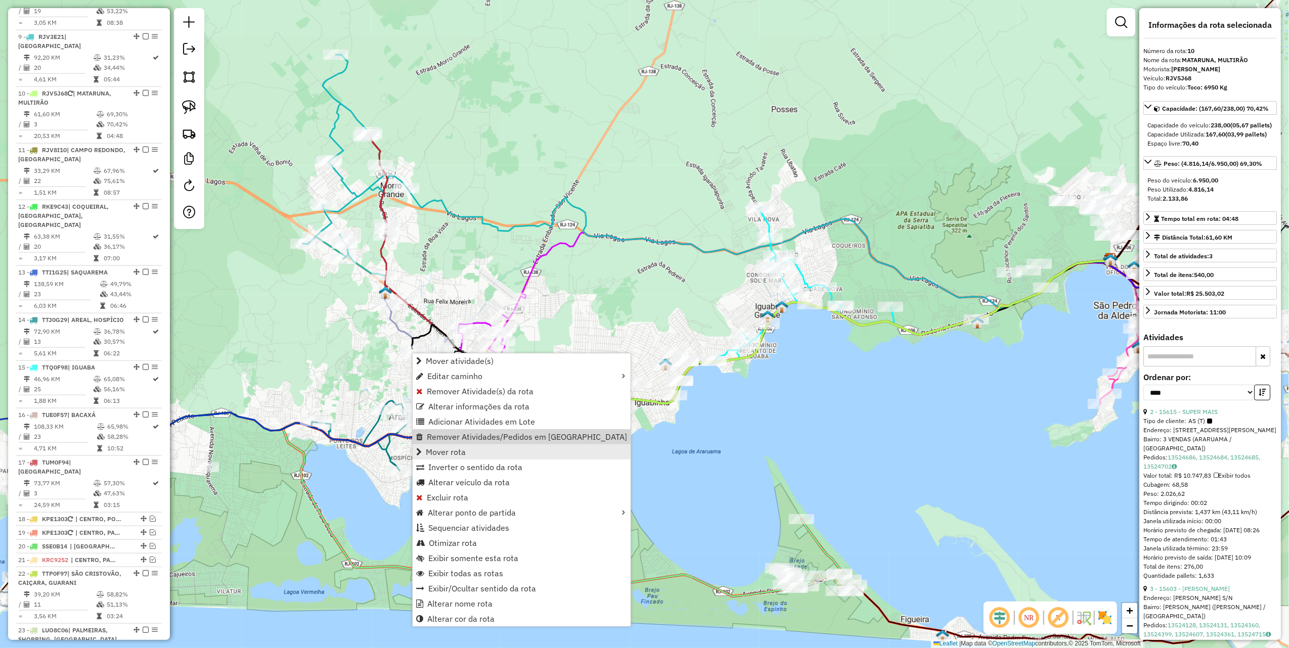
scroll to position [887, 0]
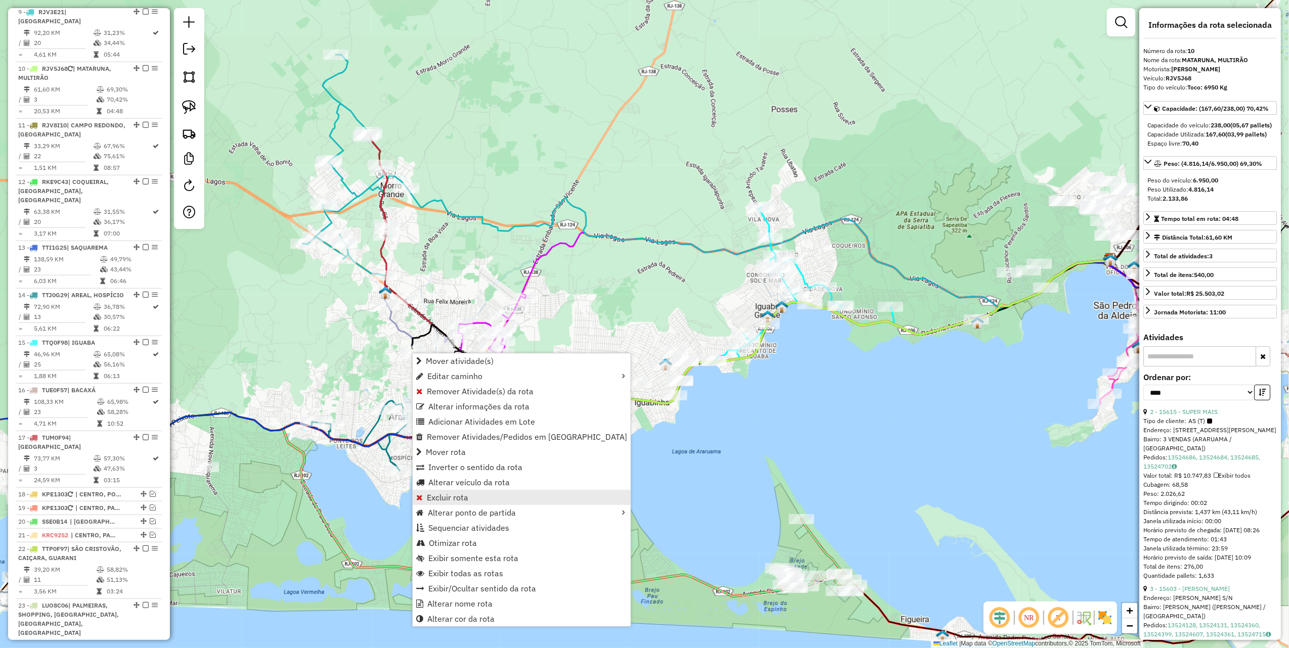
click at [451, 498] on span "Excluir rota" at bounding box center [447, 498] width 41 height 8
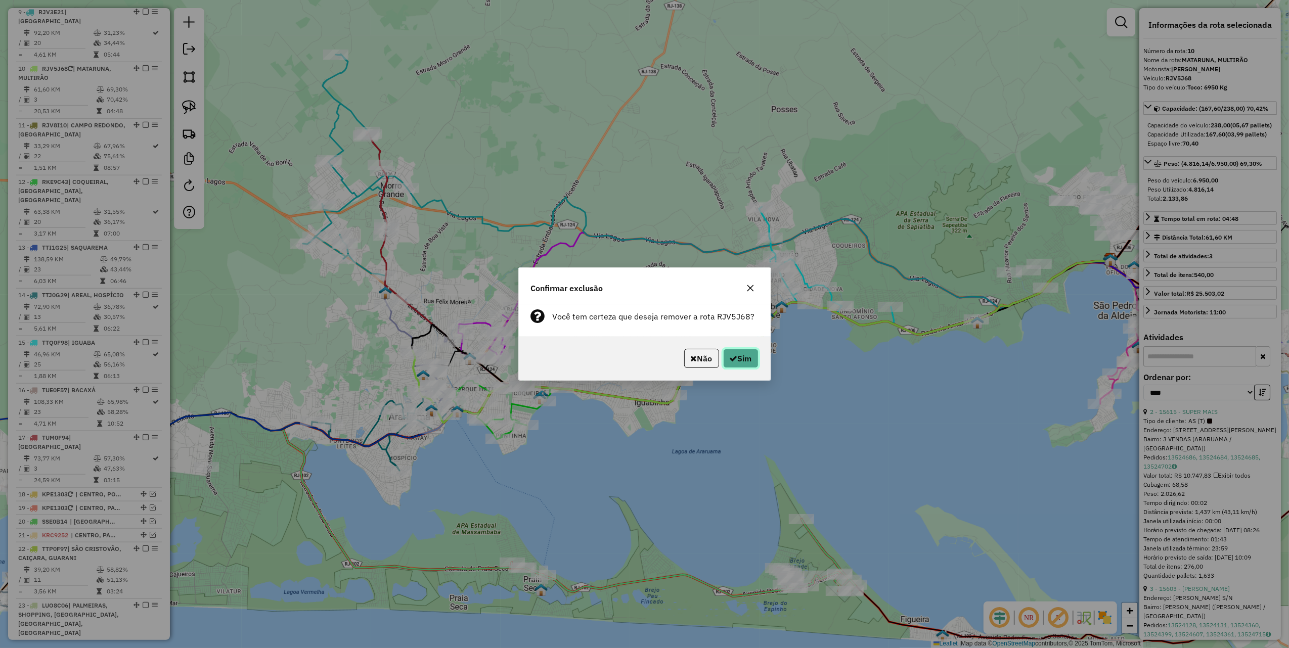
click at [724, 365] on button "Sim" at bounding box center [740, 358] width 35 height 19
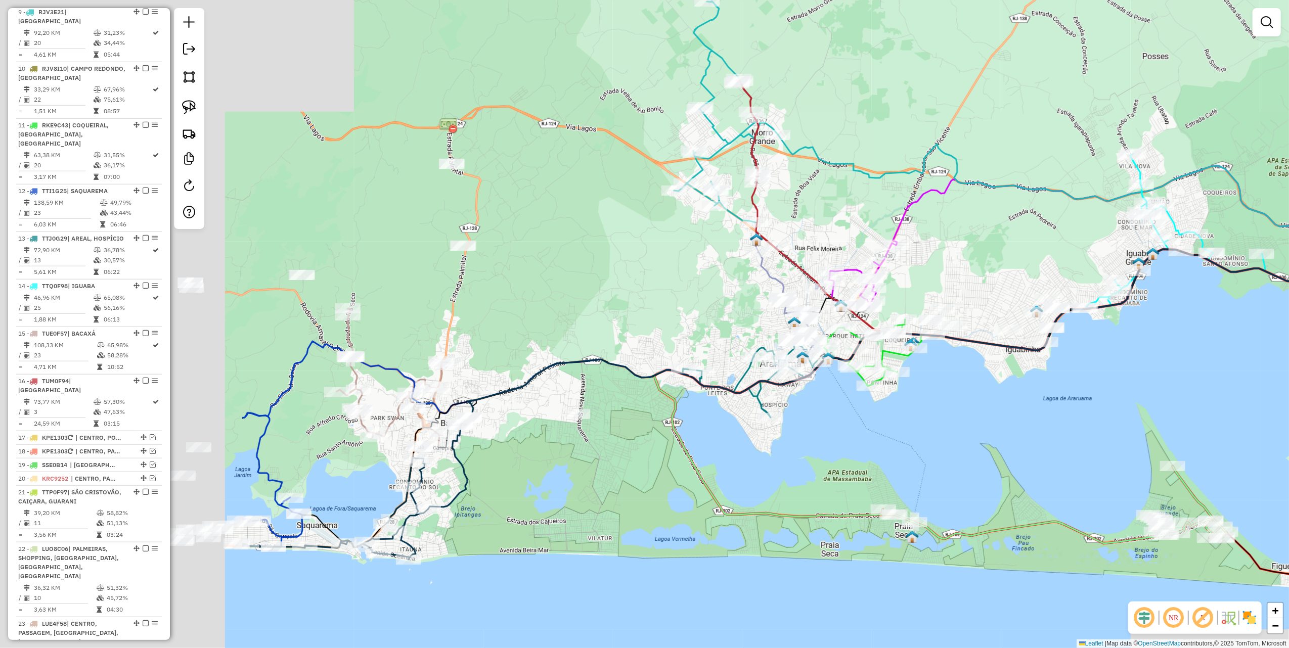
drag, startPoint x: 280, startPoint y: 349, endPoint x: 718, endPoint y: 262, distance: 446.6
click at [717, 262] on div "Janela de atendimento Grade de atendimento Capacidade Transportadoras Veículos …" at bounding box center [644, 324] width 1289 height 648
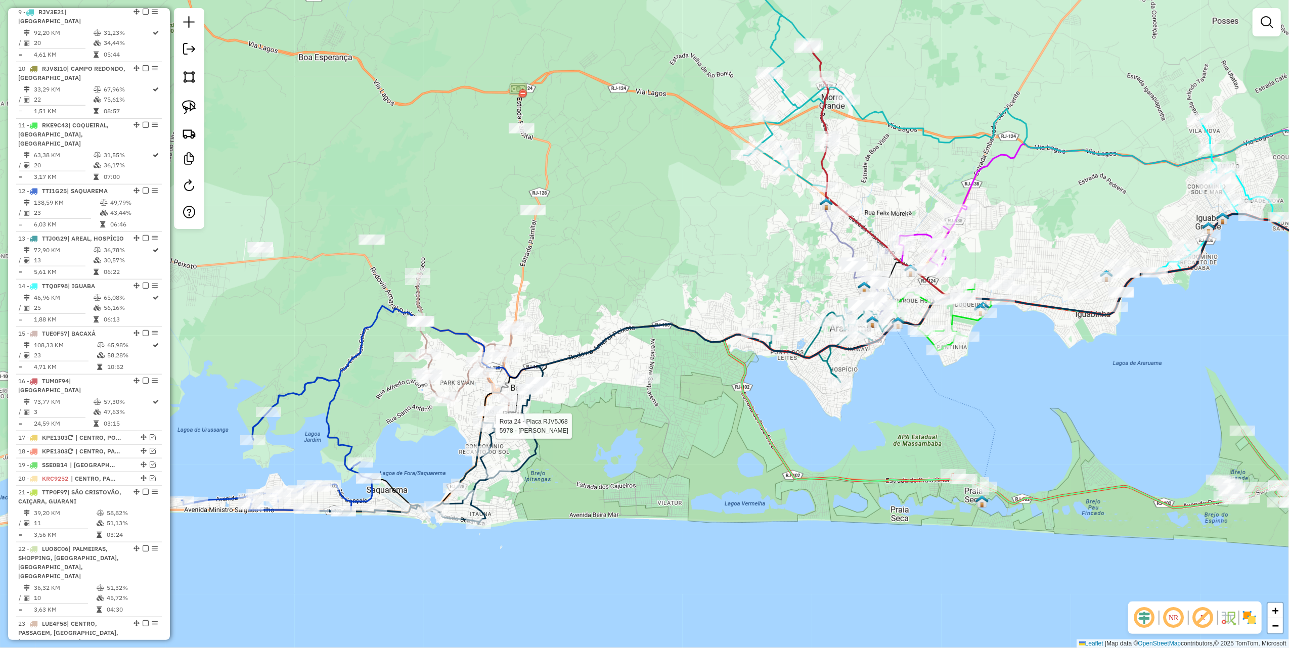
select select "*********"
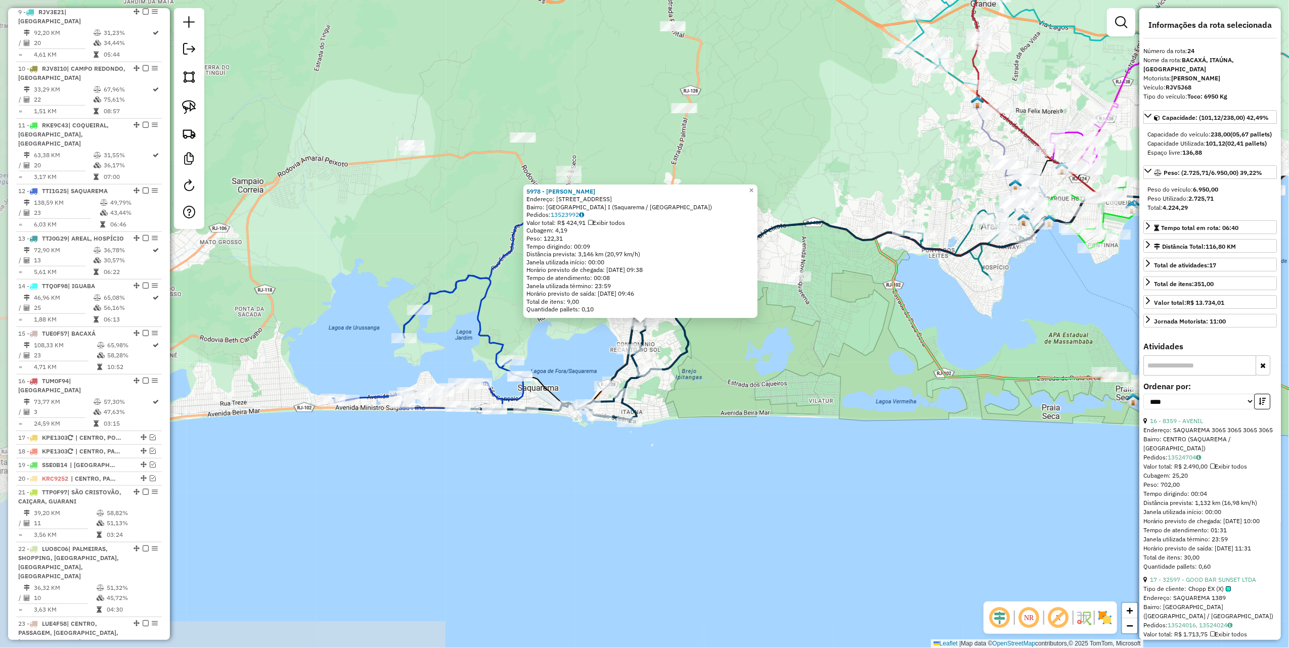
scroll to position [1126, 0]
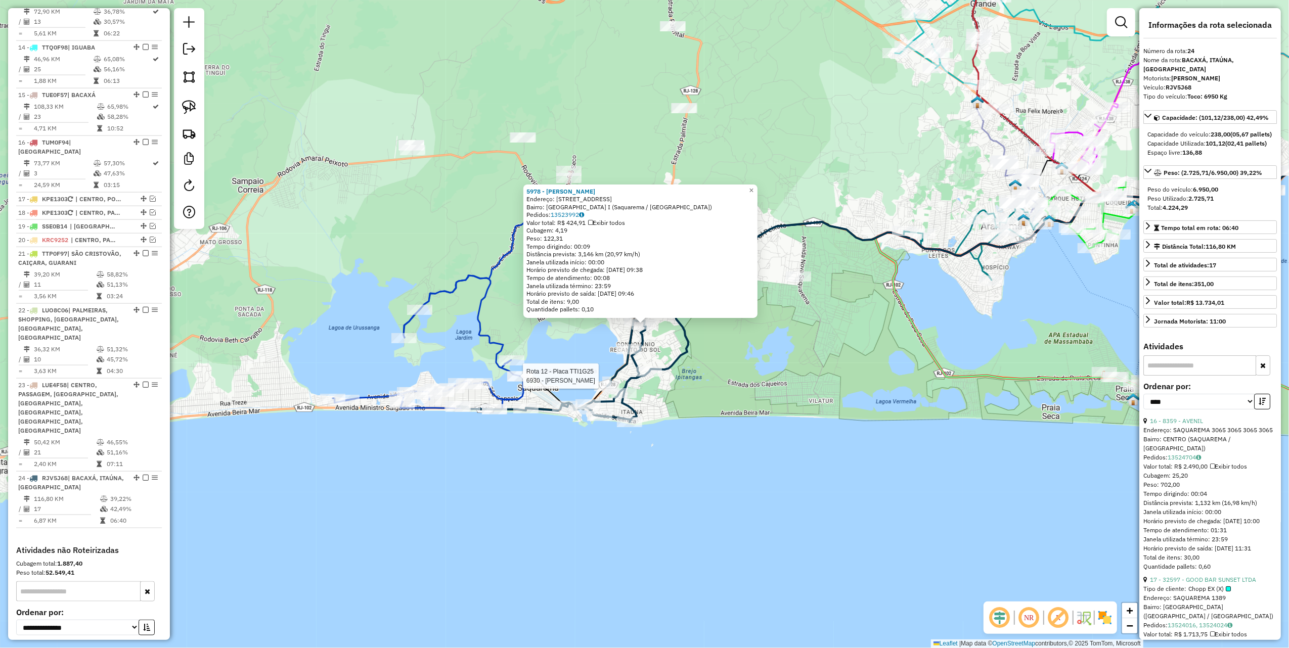
click at [519, 370] on icon at bounding box center [428, 343] width 191 height 134
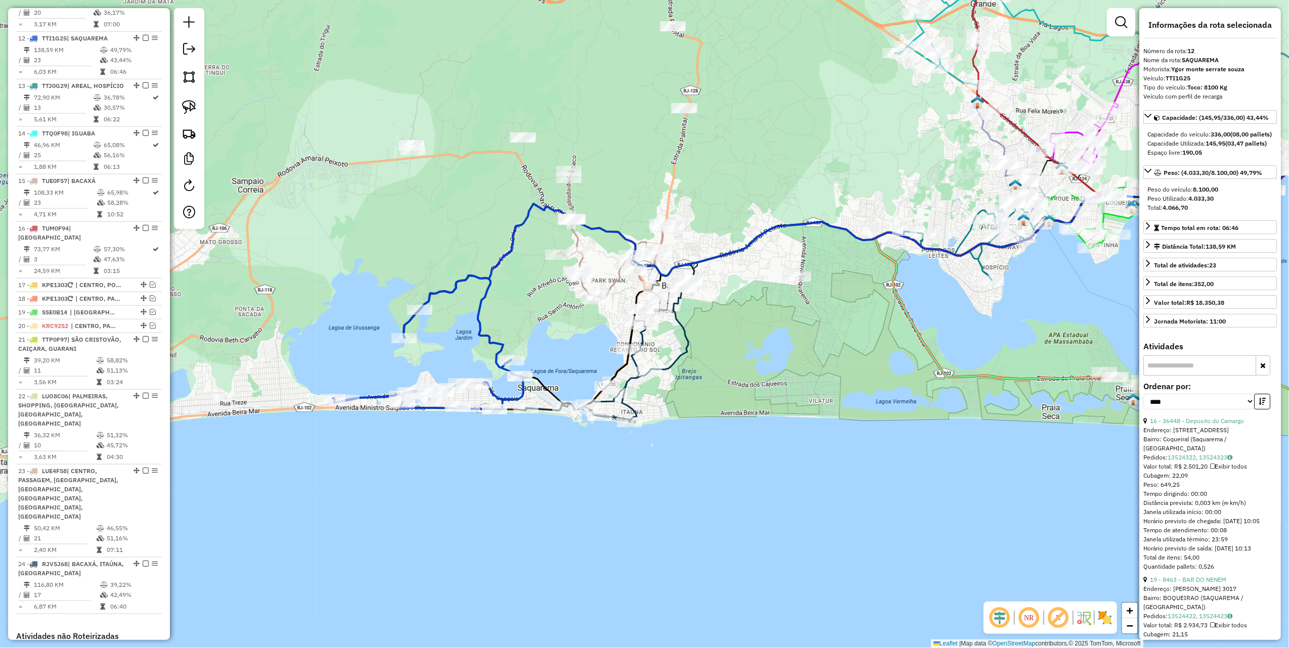
scroll to position [1002, 0]
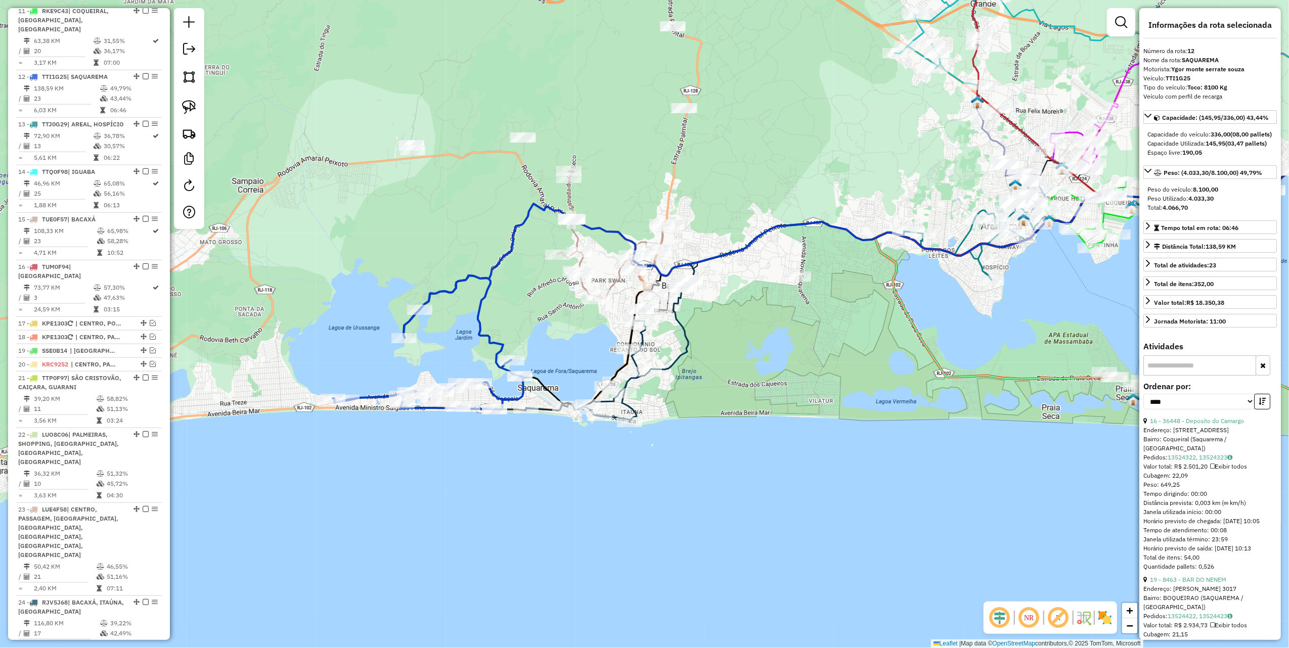
drag, startPoint x: 547, startPoint y: 318, endPoint x: 479, endPoint y: 342, distance: 73.0
click at [488, 349] on div "Janela de atendimento Grade de atendimento Capacidade Transportadoras Veículos …" at bounding box center [644, 324] width 1289 height 648
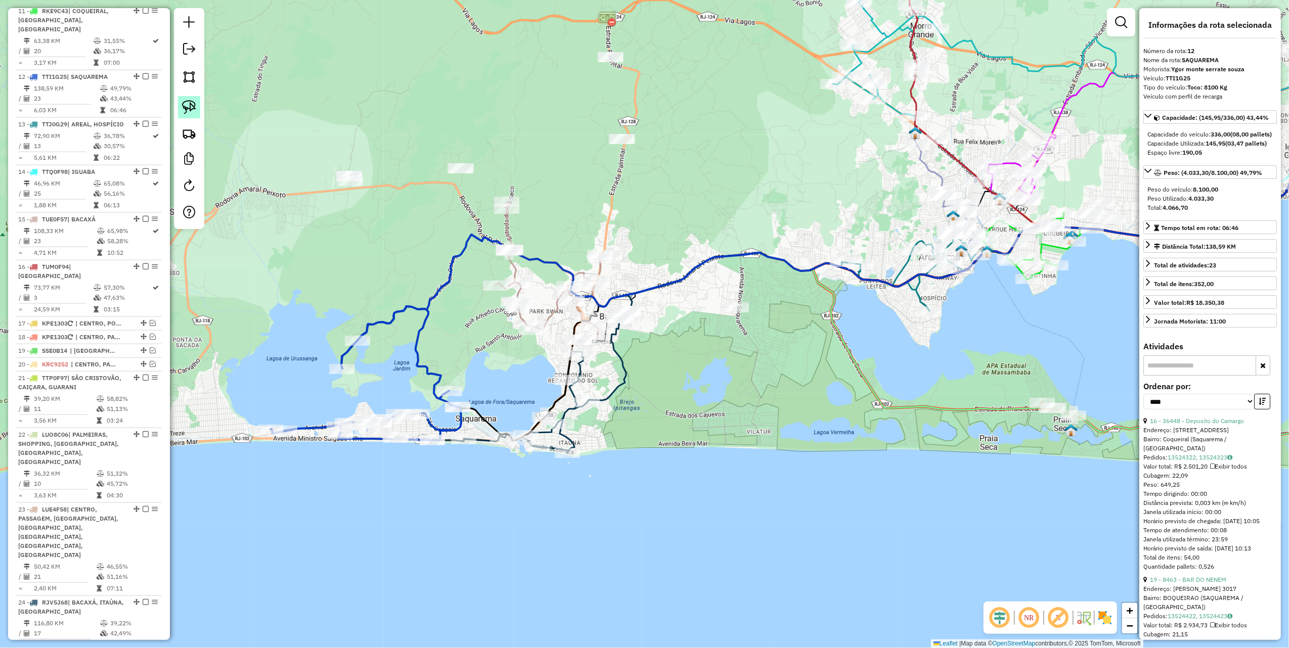
click at [187, 108] on img at bounding box center [189, 107] width 14 height 14
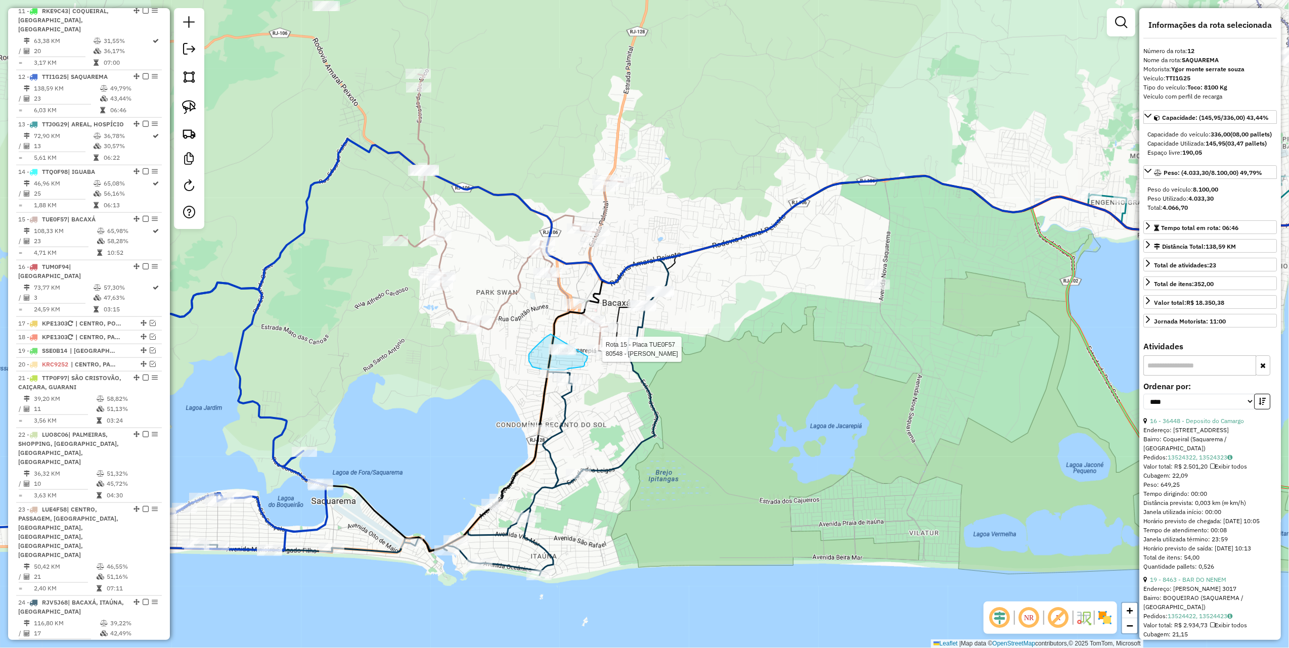
click at [516, 455] on div "Rota 15 - Placa TUE0F57 80548 - JOSE BERNADO DE SA" at bounding box center [516, 455] width 0 height 0
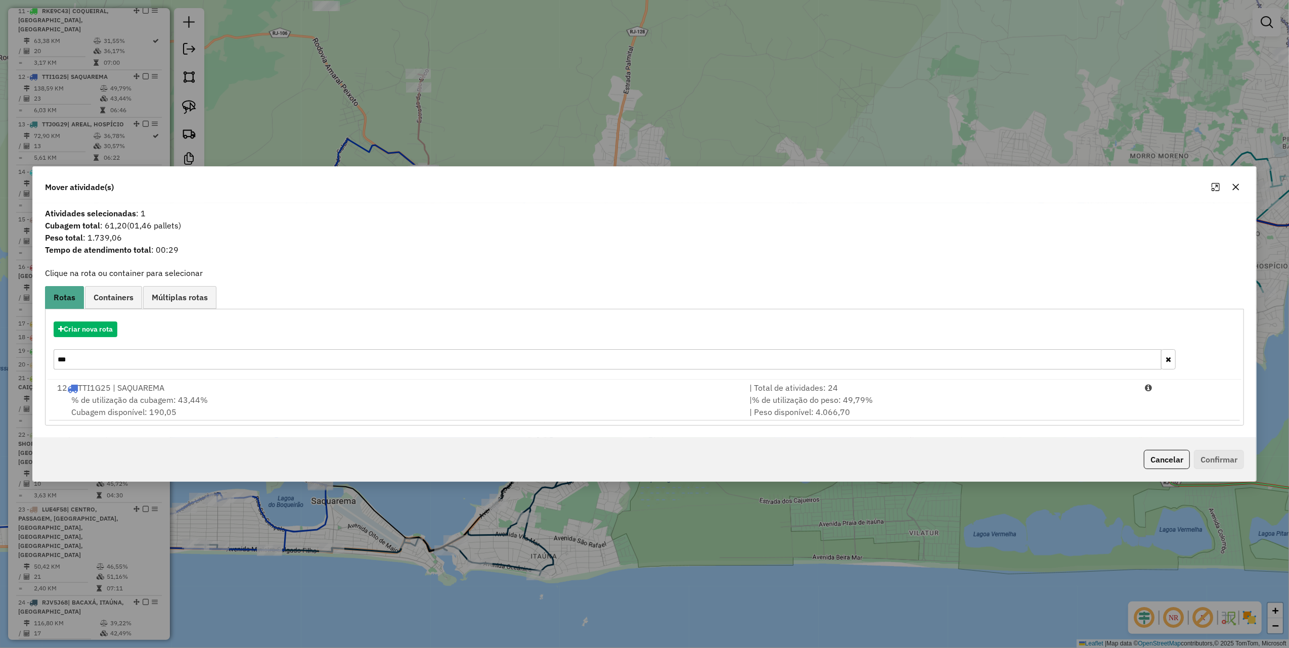
click at [1231, 185] on button "button" at bounding box center [1236, 187] width 16 height 16
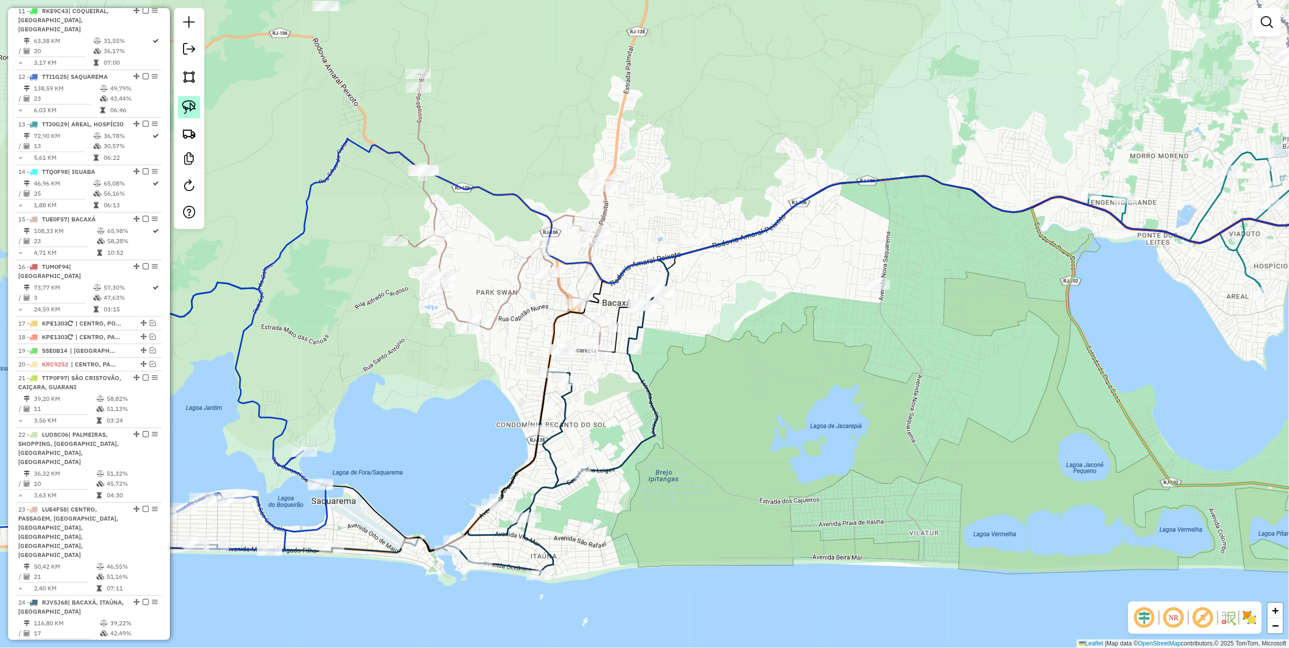
click at [195, 105] on img at bounding box center [189, 107] width 14 height 14
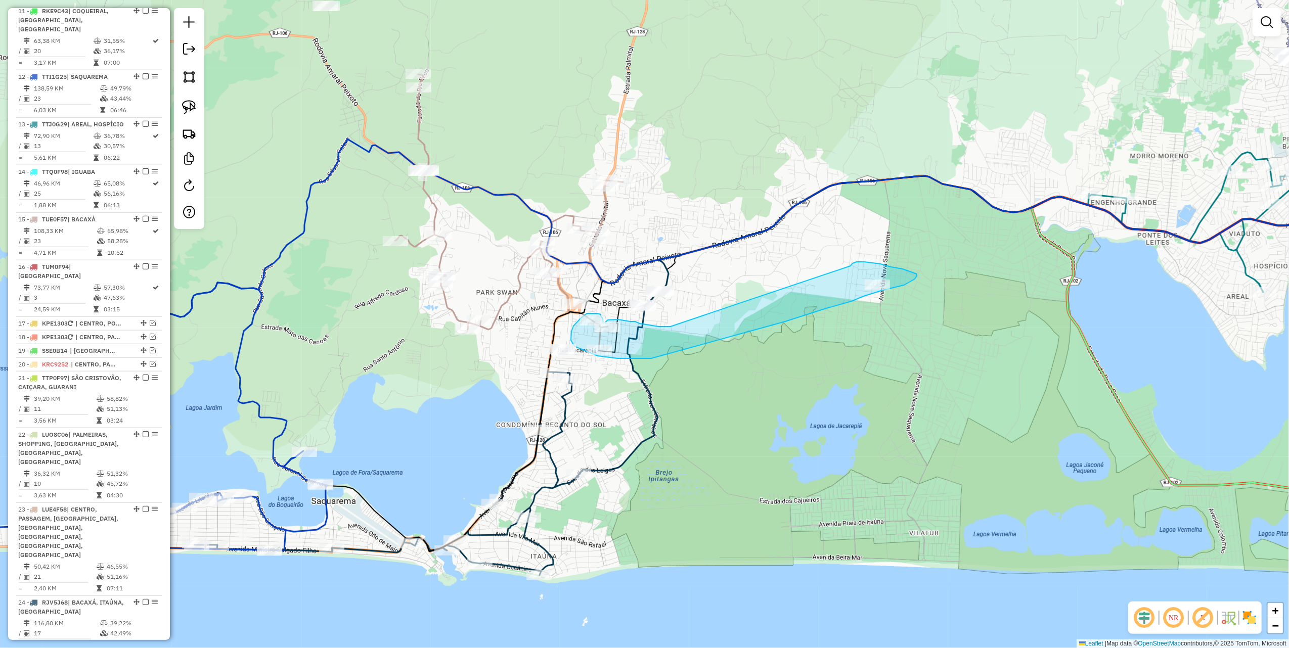
drag, startPoint x: 644, startPoint y: 324, endPoint x: 849, endPoint y: 270, distance: 211.5
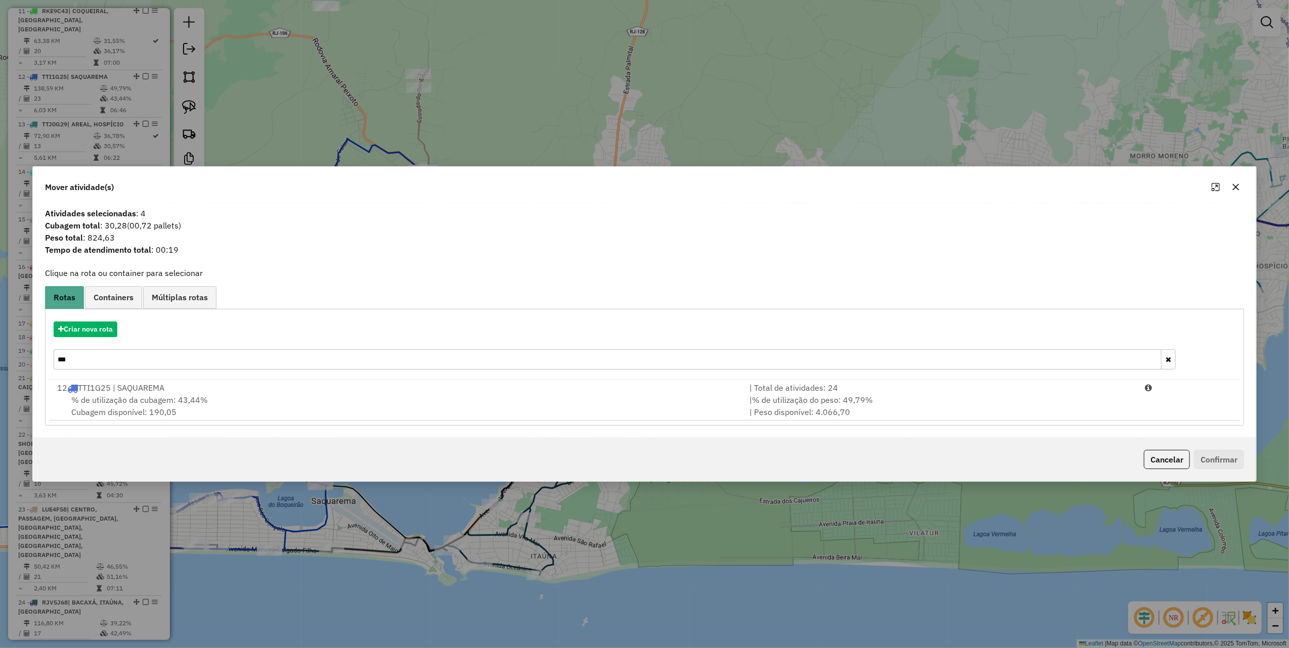
click at [119, 362] on input "***" at bounding box center [608, 360] width 1108 height 20
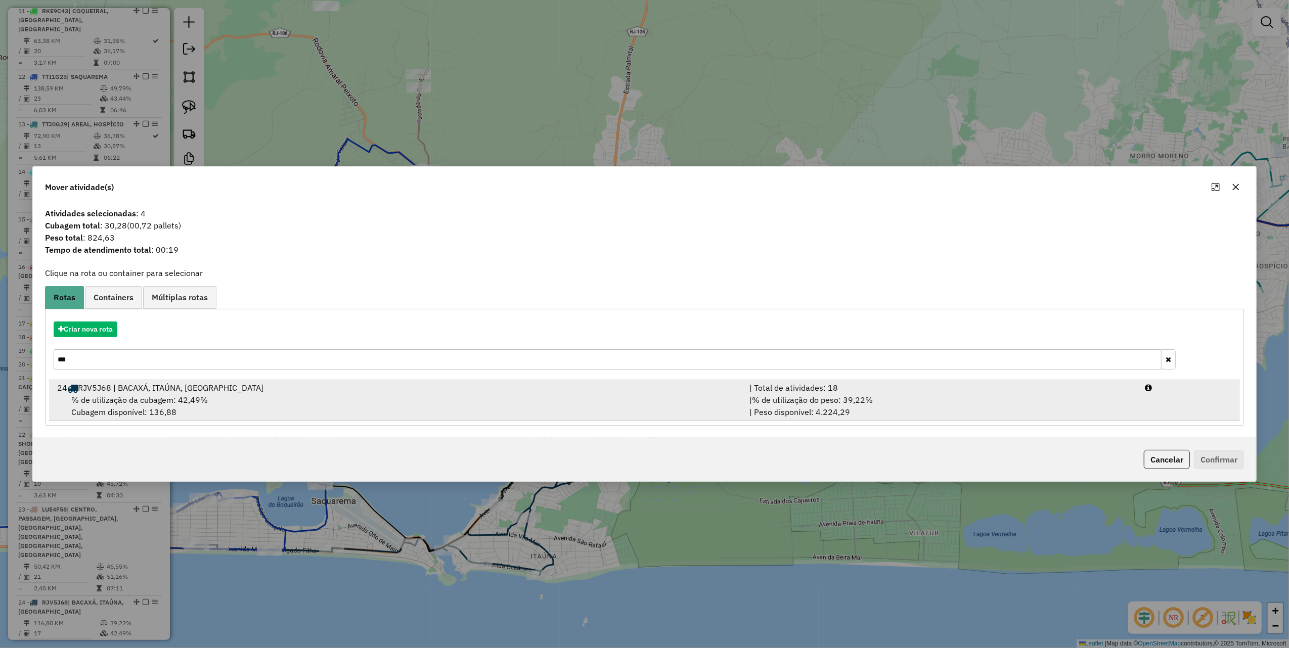
type input "***"
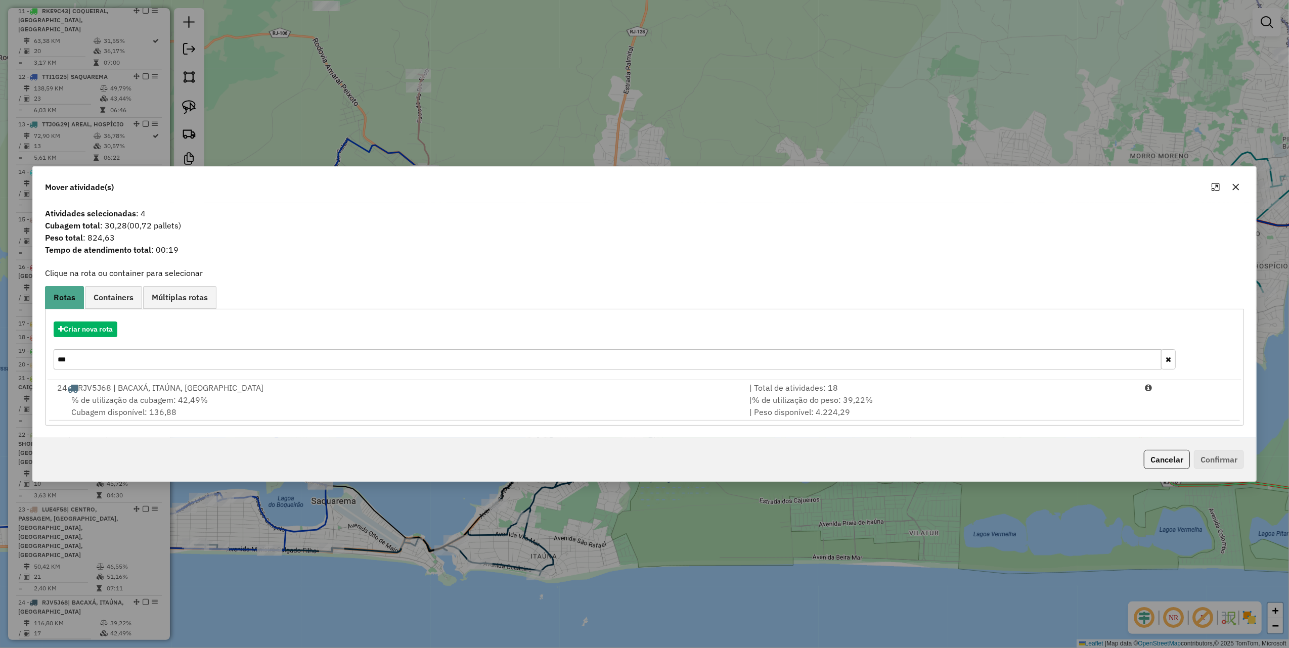
drag, startPoint x: 289, startPoint y: 405, endPoint x: 763, endPoint y: 441, distance: 475.3
click at [292, 405] on div "% de utilização da cubagem: 42,49% Cubagem disponível: 136,88" at bounding box center [397, 406] width 692 height 24
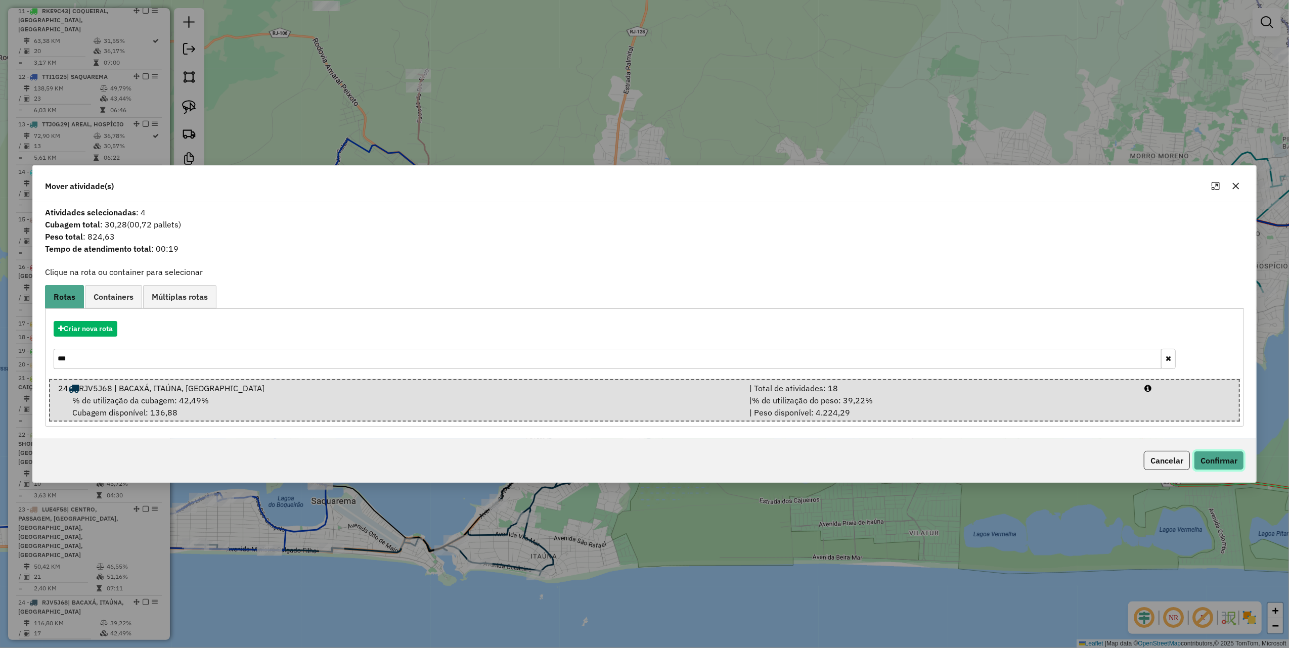
click at [1213, 458] on button "Confirmar" at bounding box center [1219, 460] width 50 height 19
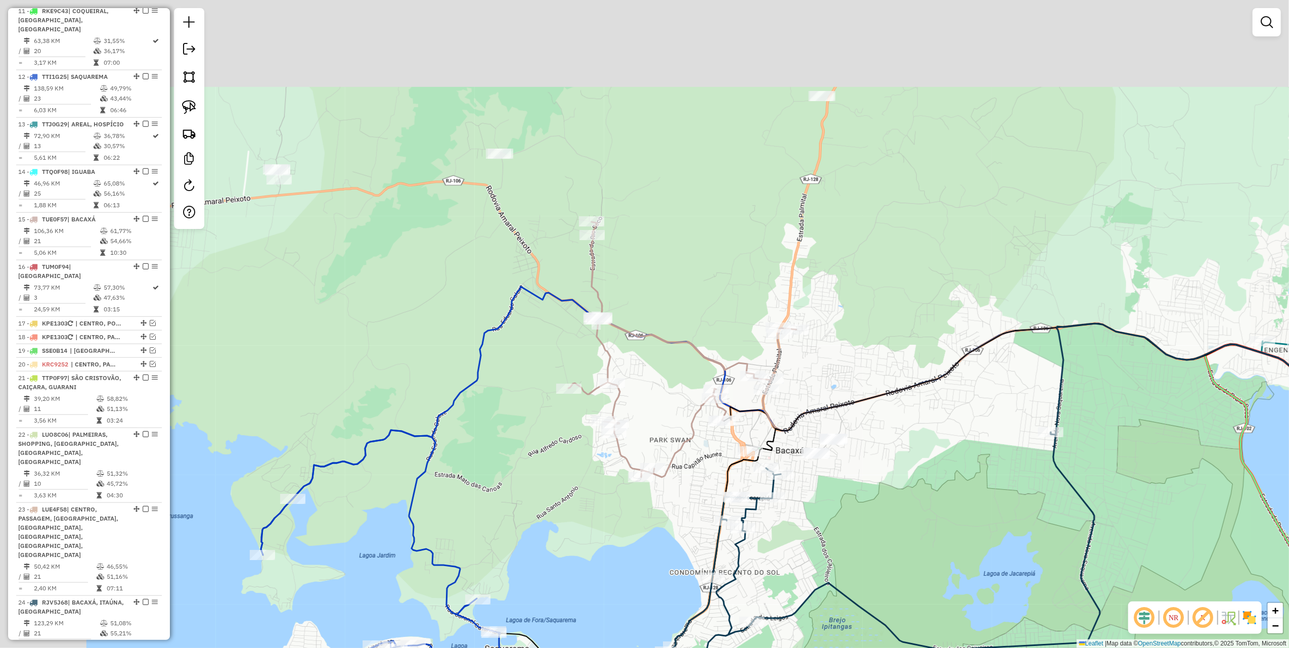
drag, startPoint x: 488, startPoint y: 248, endPoint x: 662, endPoint y: 396, distance: 227.9
click at [662, 396] on div "Janela de atendimento Grade de atendimento Capacidade Transportadoras Veículos …" at bounding box center [644, 324] width 1289 height 648
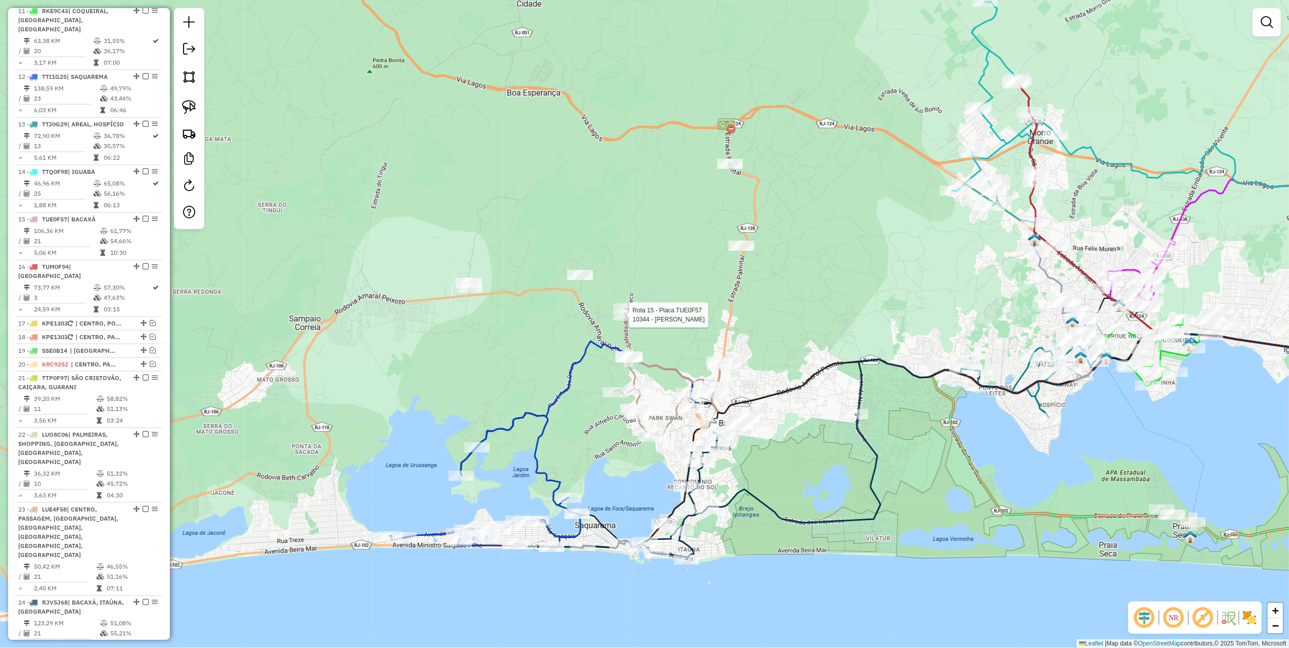
select select "*********"
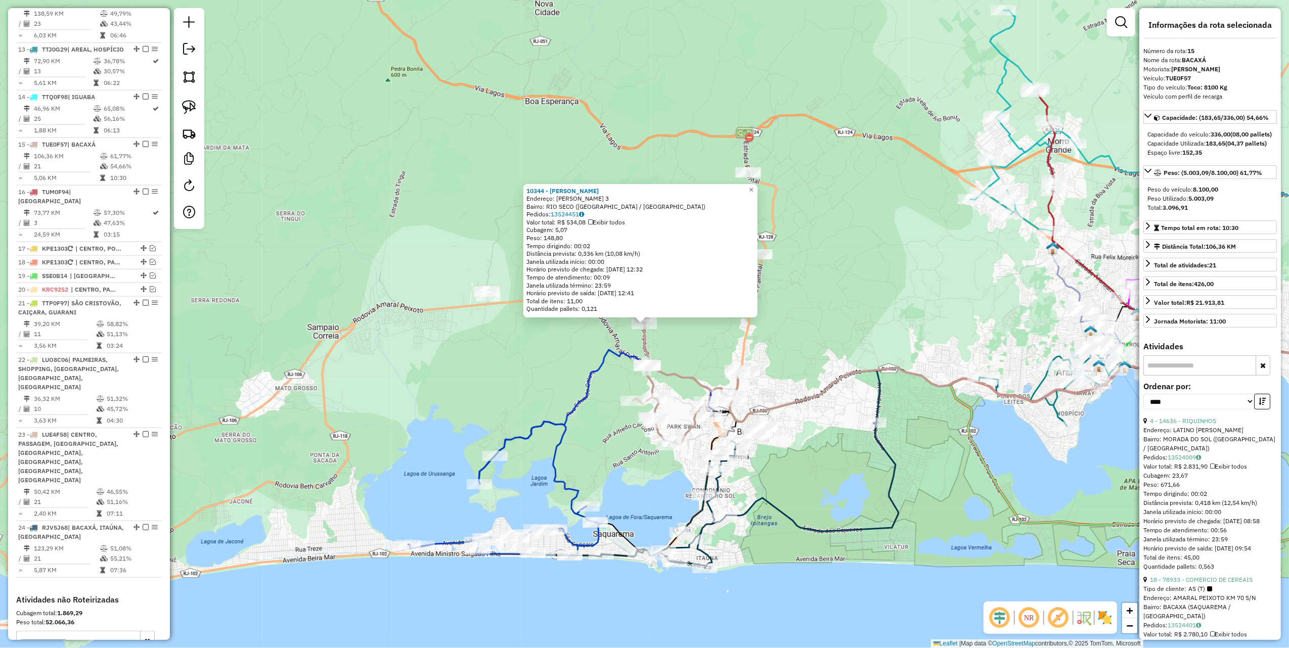
scroll to position [1126, 0]
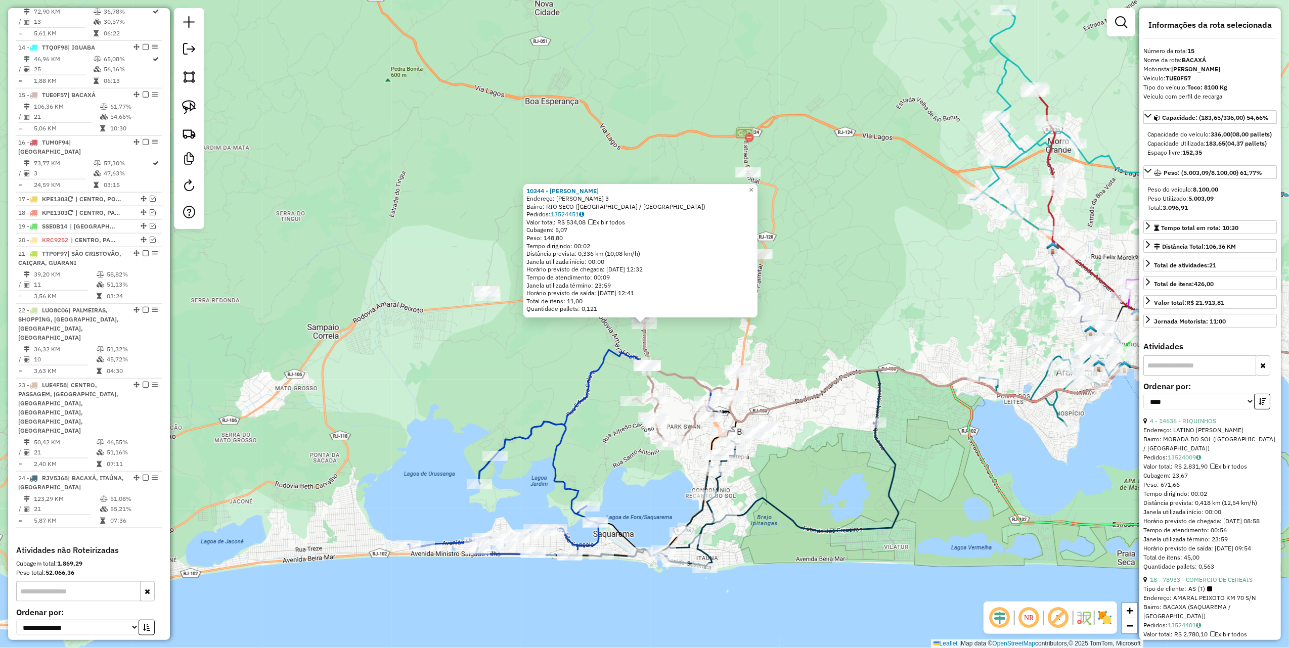
click at [455, 324] on div "10344 - LUCIANO SETIBA Endereço: ODENIR FRANCO COSTA 3 Bairro: RIO SECO (SAQUAR…" at bounding box center [644, 324] width 1289 height 648
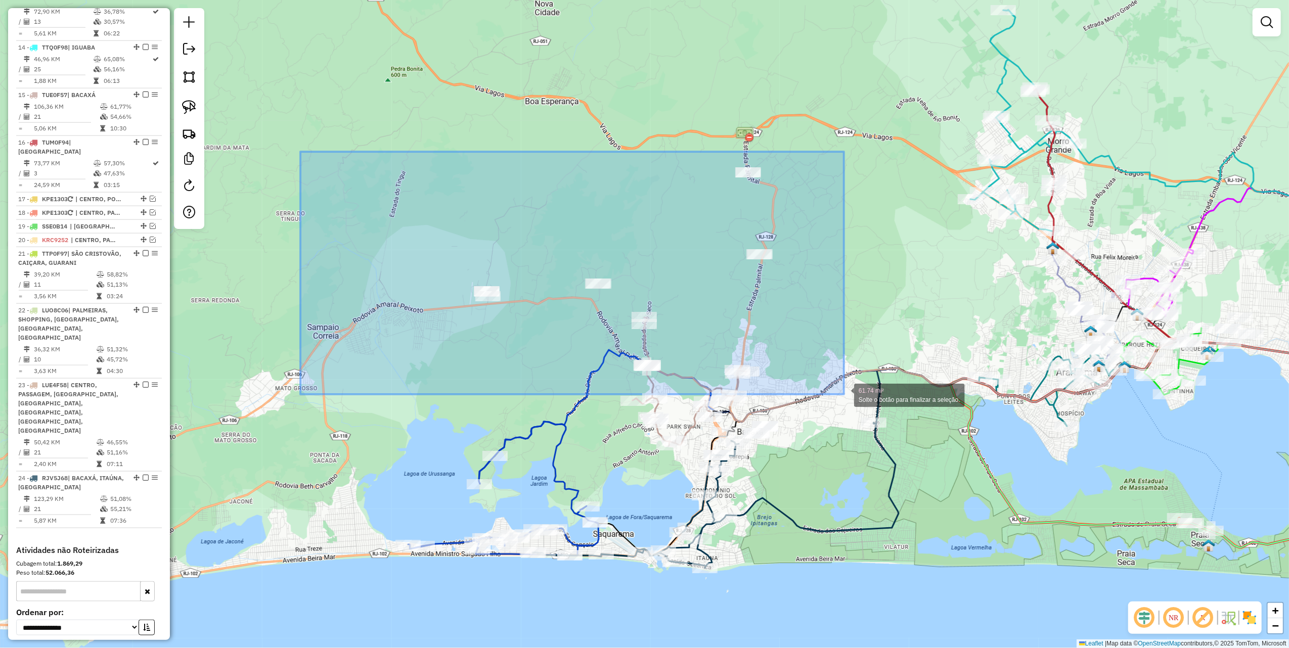
drag, startPoint x: 300, startPoint y: 155, endPoint x: 844, endPoint y: 395, distance: 594.3
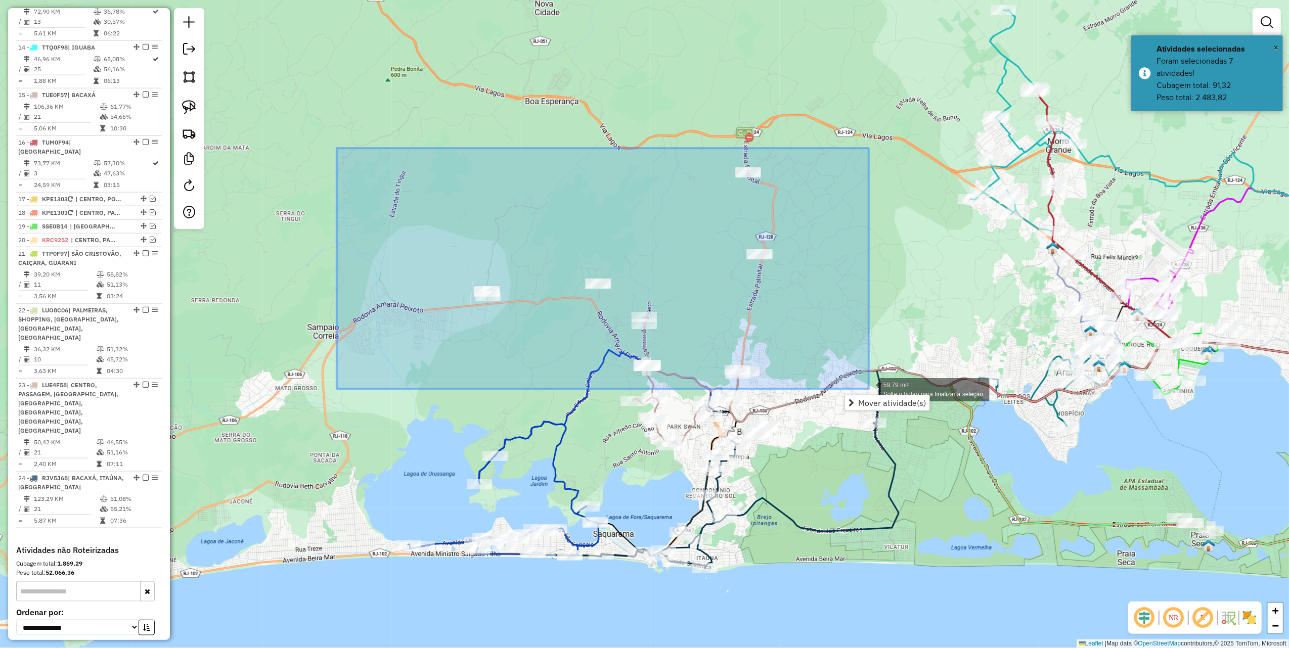
drag, startPoint x: 374, startPoint y: 176, endPoint x: 869, endPoint y: 389, distance: 538.6
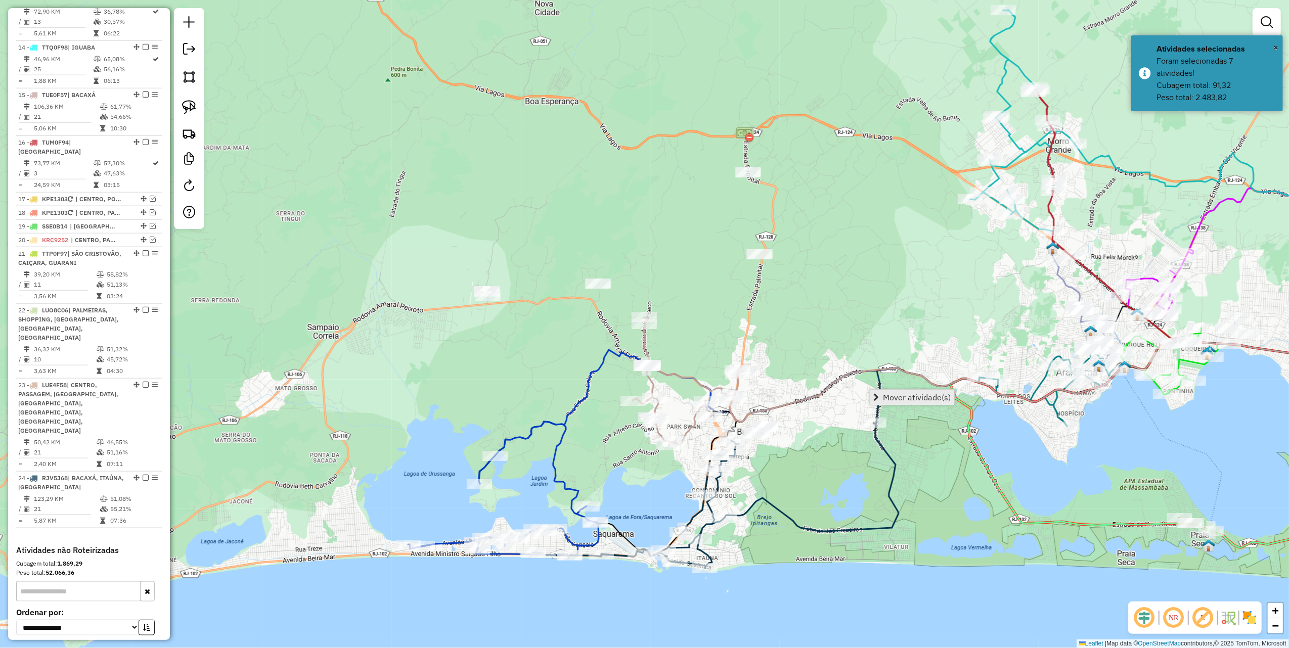
click at [891, 396] on span "Mover atividade(s)" at bounding box center [917, 398] width 68 height 8
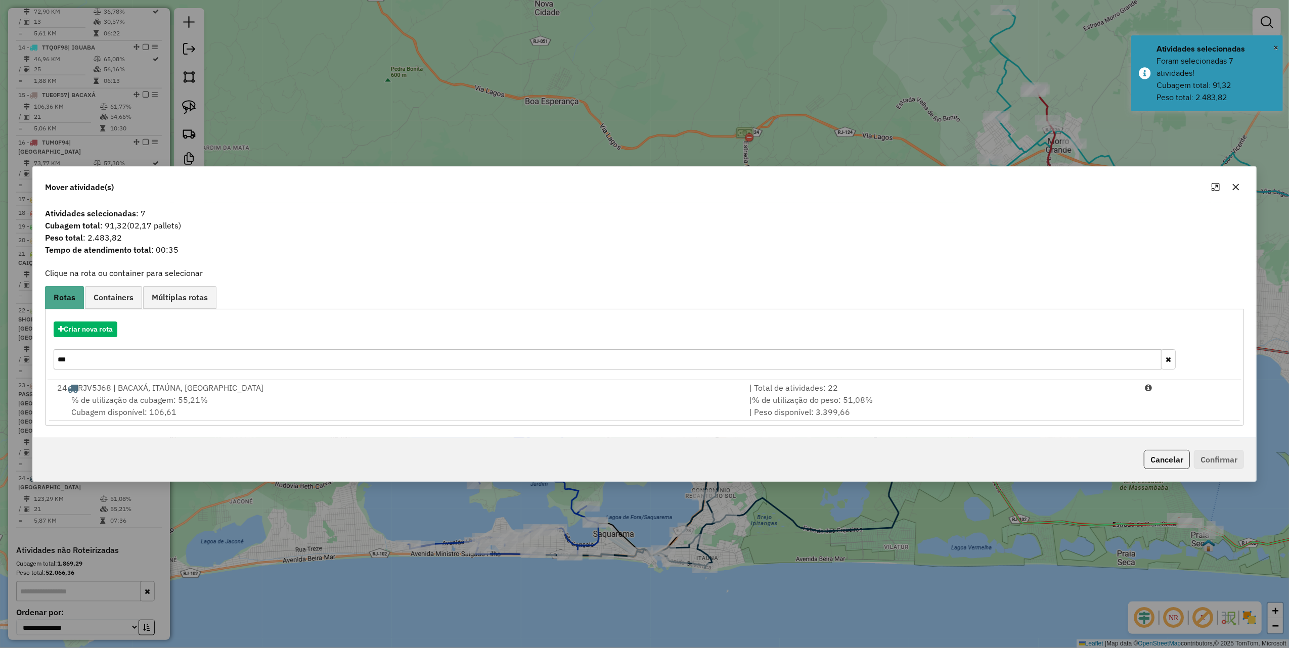
click at [122, 357] on input "***" at bounding box center [608, 360] width 1108 height 20
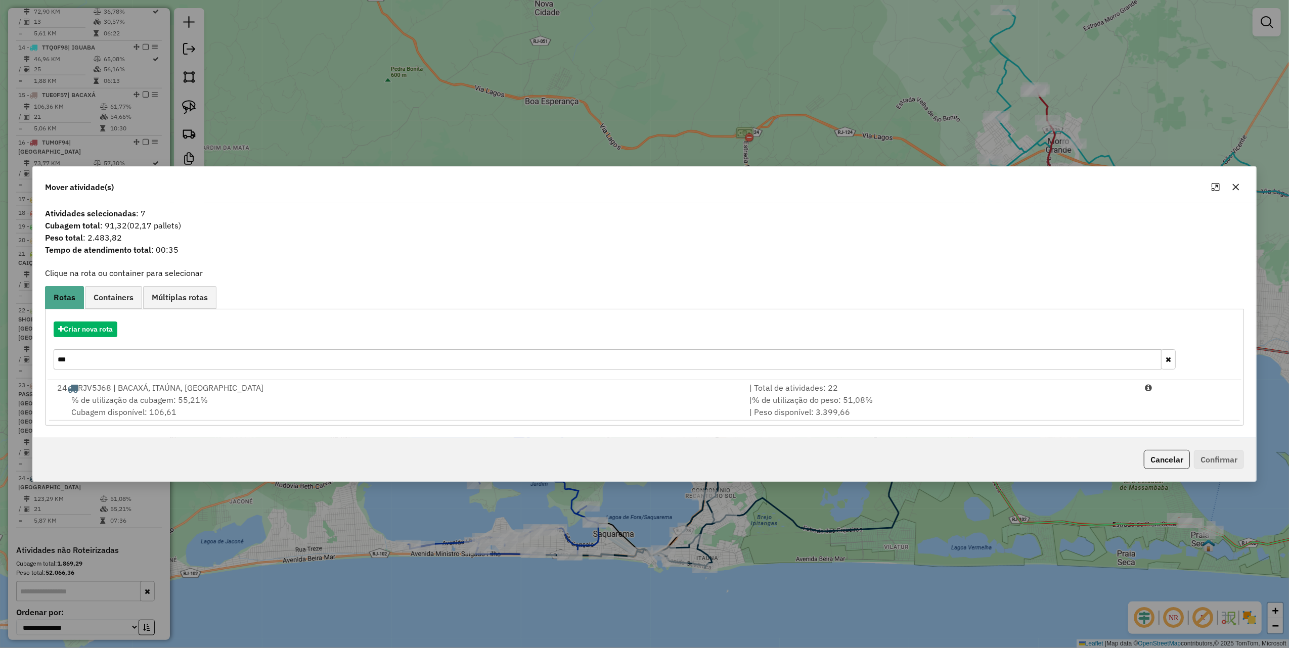
click at [122, 357] on input "***" at bounding box center [608, 360] width 1108 height 20
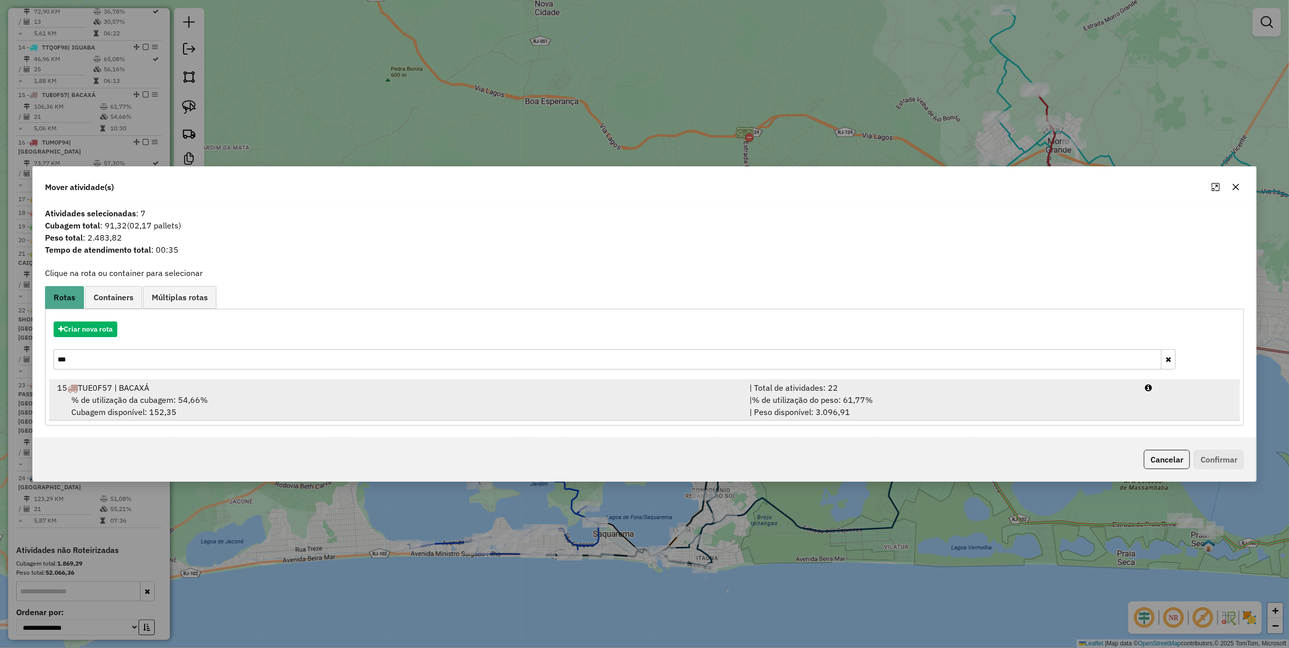
type input "***"
click at [121, 398] on span "% de utilização da cubagem: 54,66%" at bounding box center [139, 400] width 137 height 10
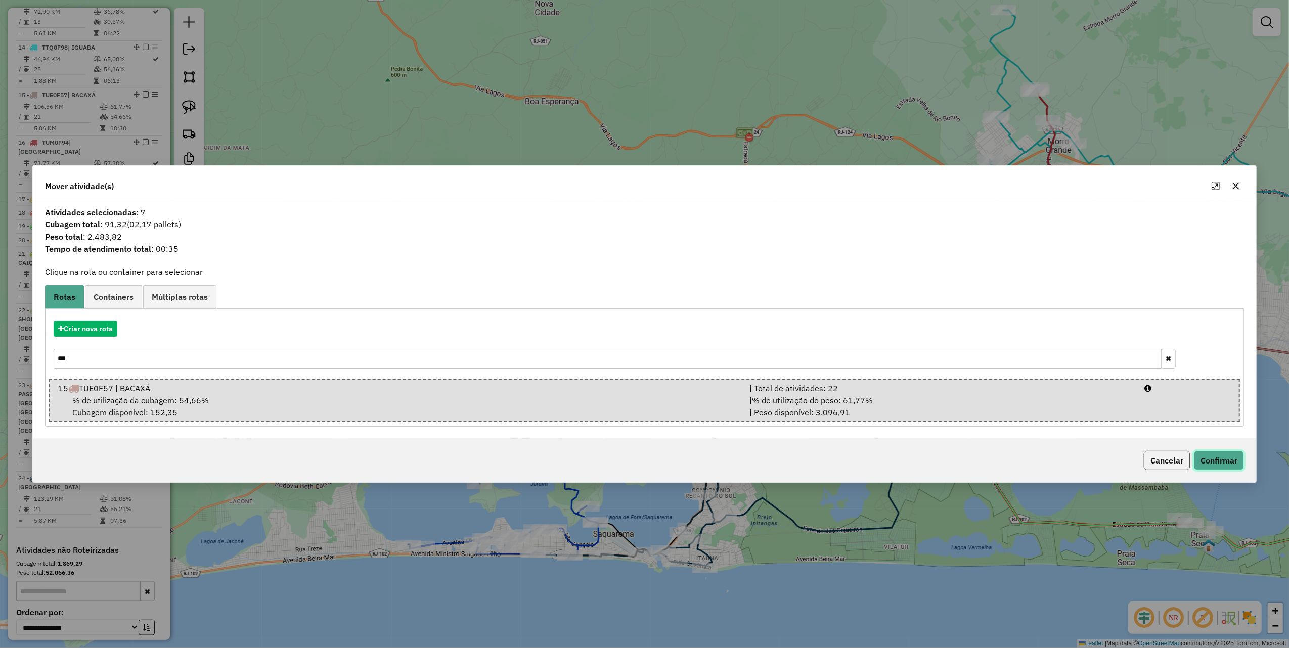
click at [1212, 457] on button "Confirmar" at bounding box center [1219, 460] width 50 height 19
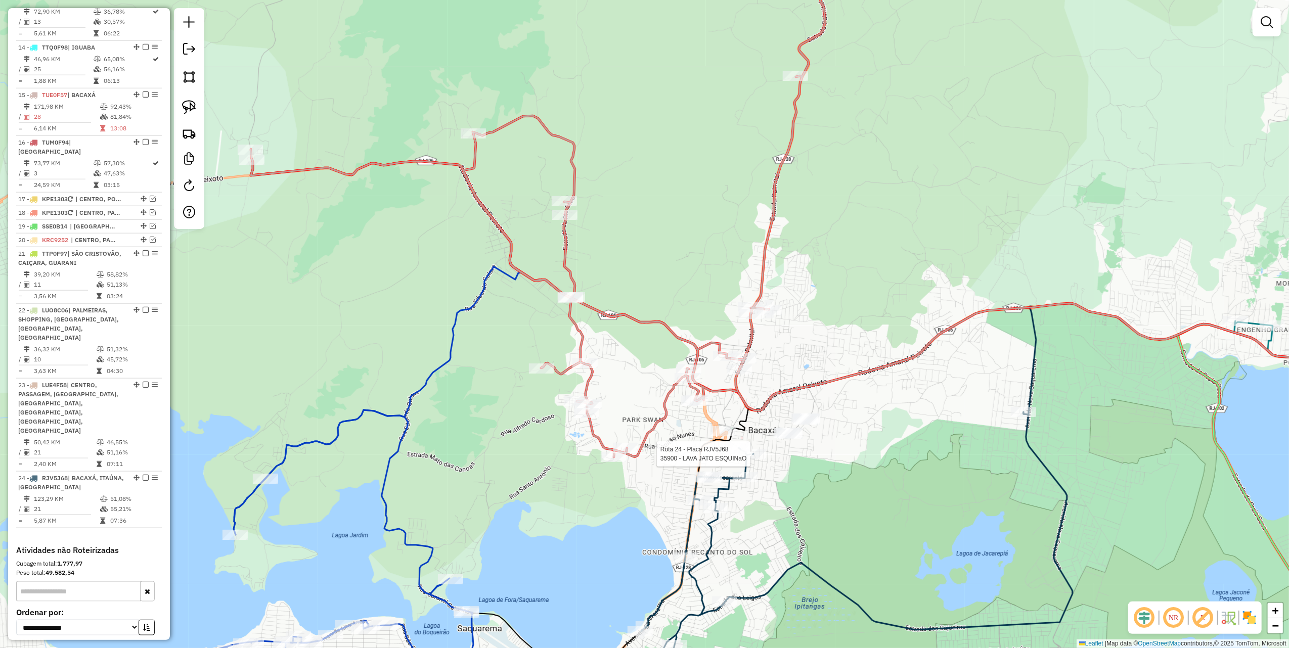
select select "*********"
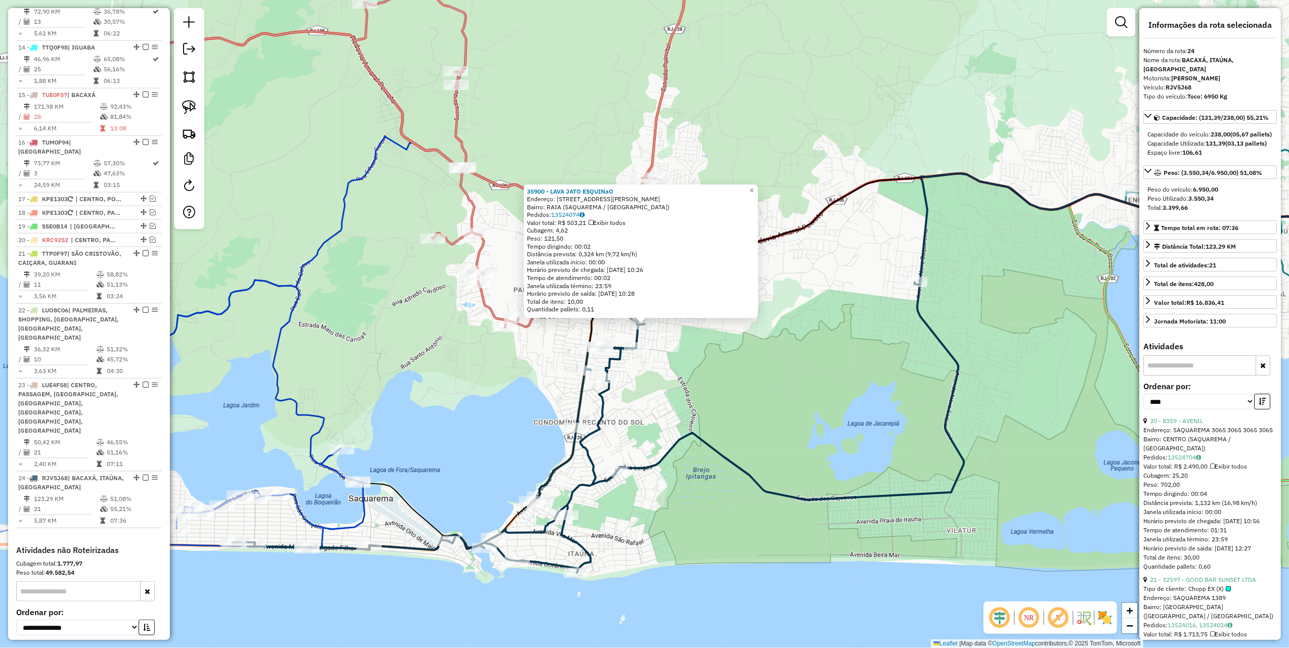
click at [755, 410] on div "35900 - LAVA JATO ESQUINaO Endereço: Rua Alfredo Menezes 62 Bairro: RAIA (SAQUA…" at bounding box center [644, 324] width 1289 height 648
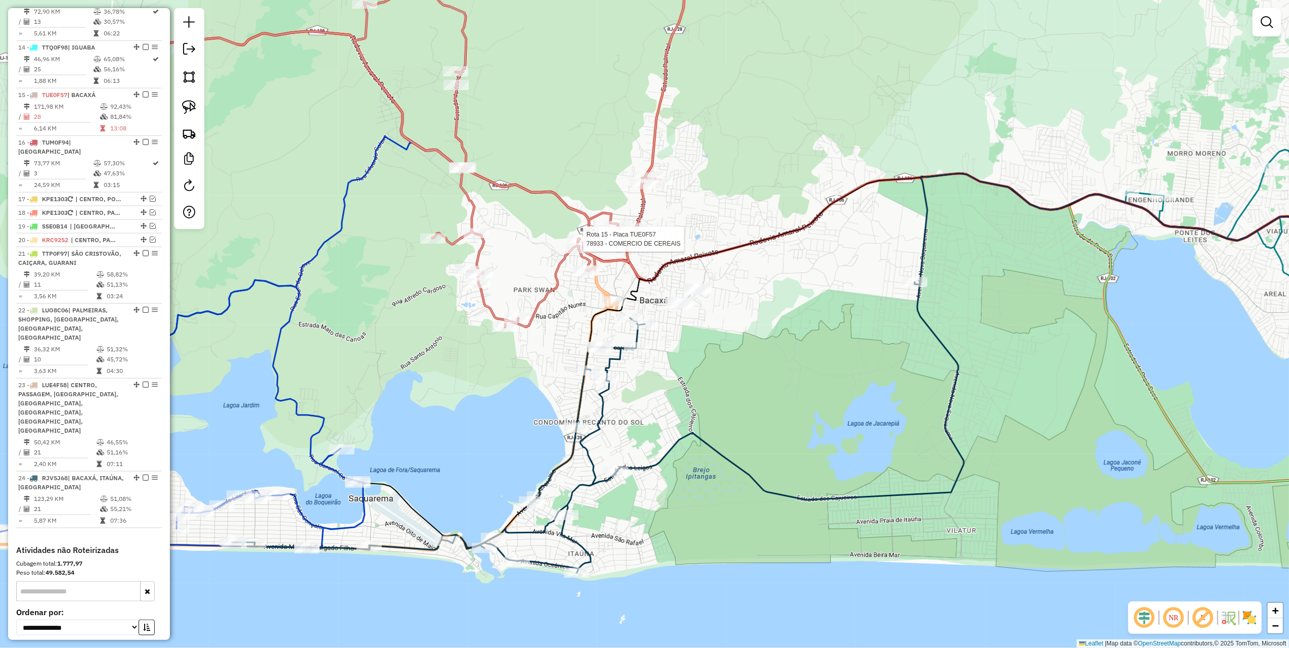
select select "*********"
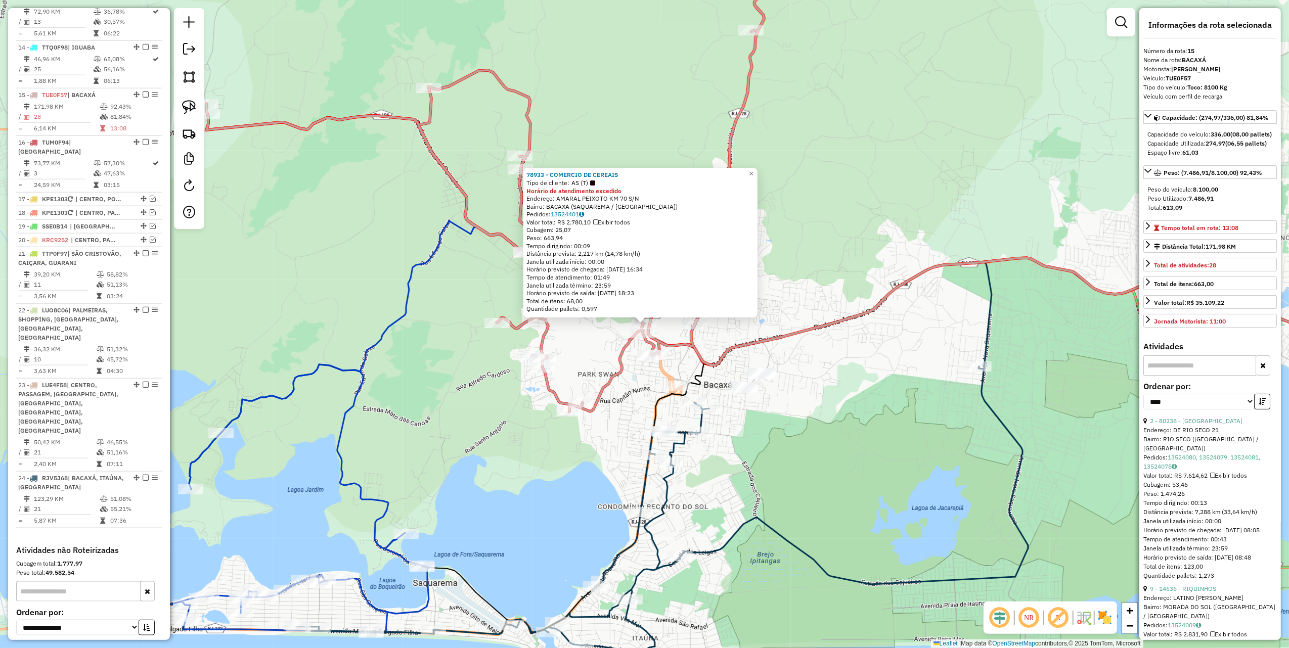
click at [580, 350] on div "78933 - COMERCIO DE CEREAIS Tipo de cliente: AS (T) Horário de atendimento exce…" at bounding box center [644, 324] width 1289 height 648
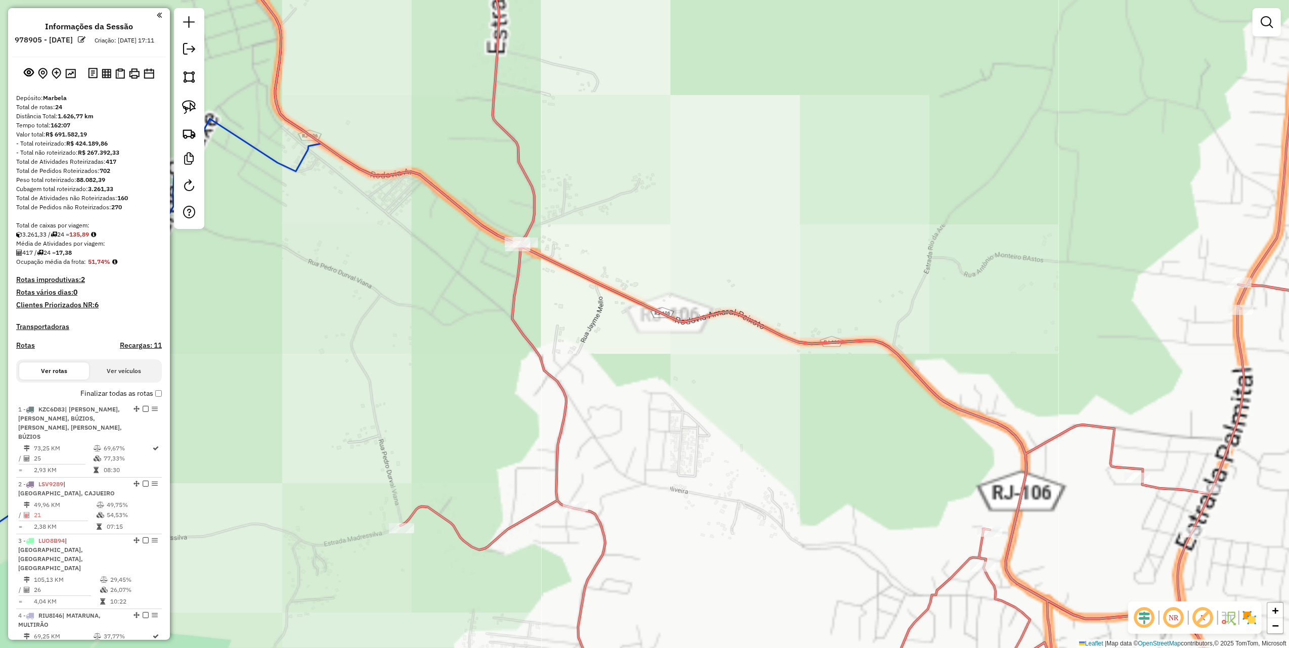
scroll to position [1126, 0]
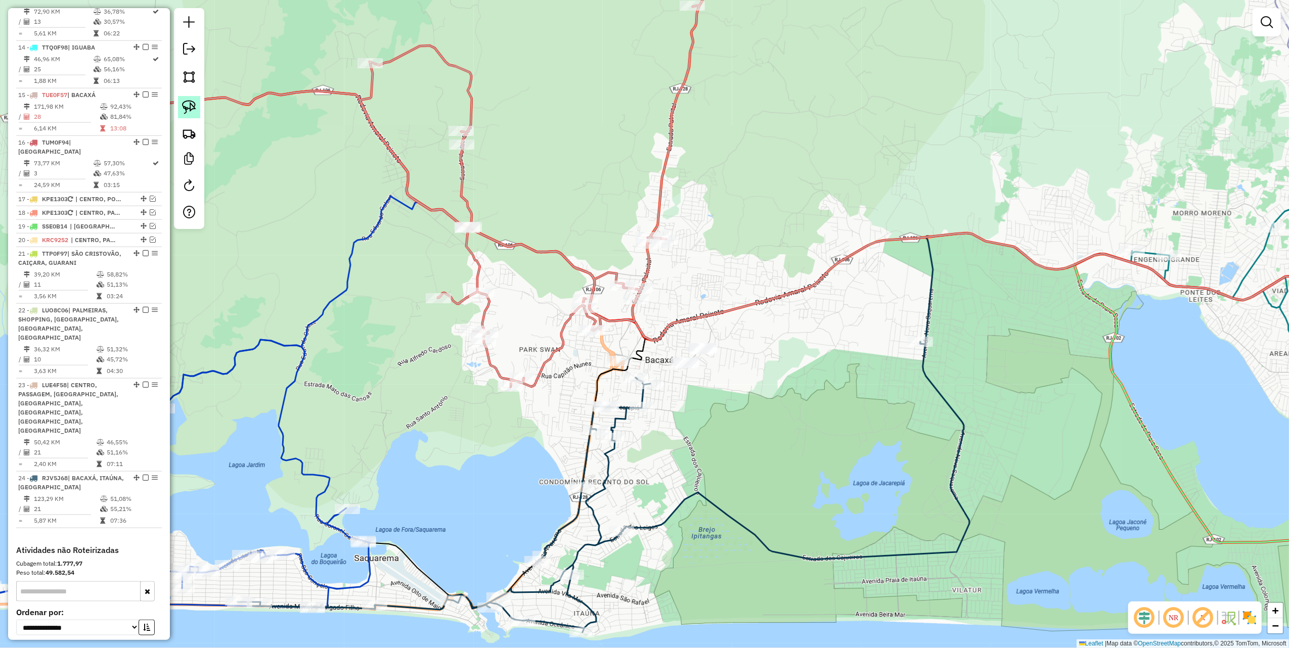
click at [185, 107] on img at bounding box center [189, 107] width 14 height 14
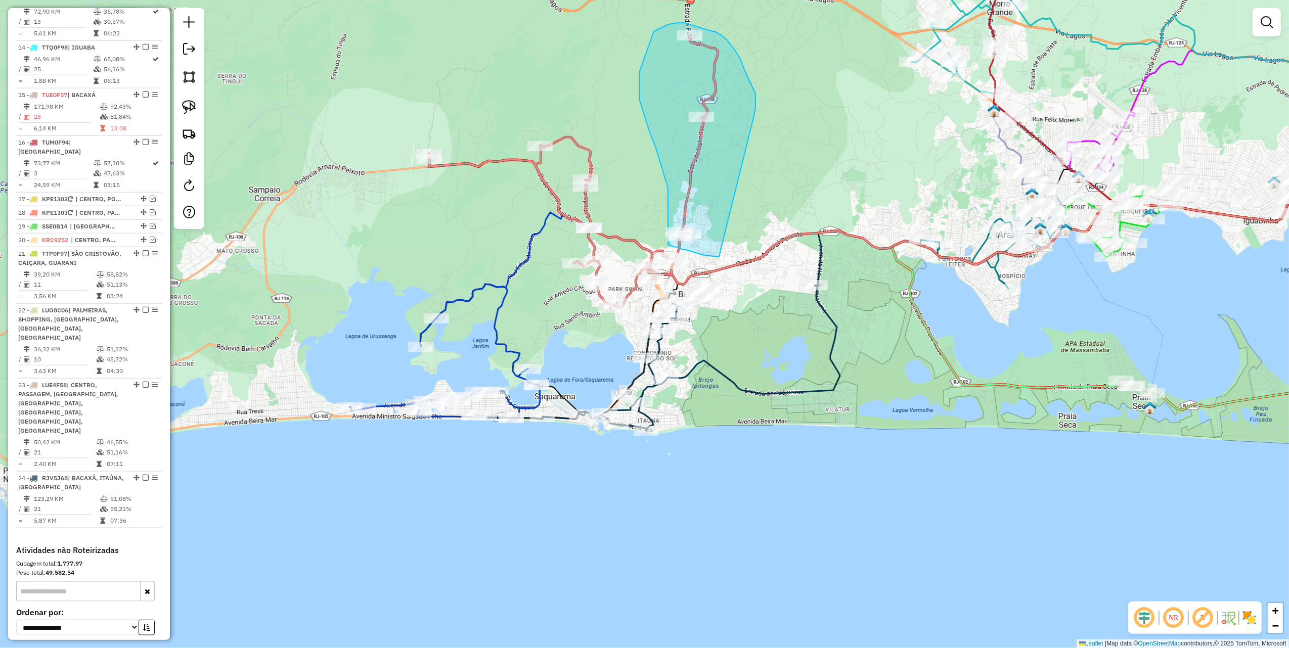
drag, startPoint x: 755, startPoint y: 114, endPoint x: 736, endPoint y: 253, distance: 140.8
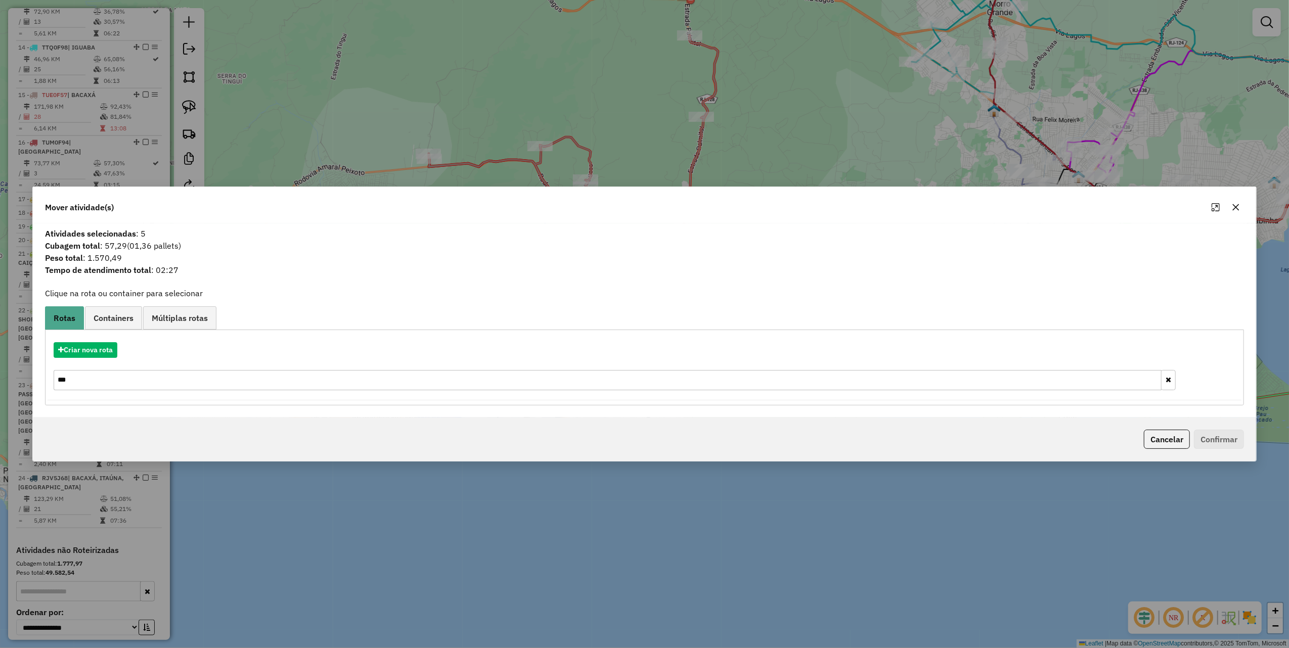
click at [209, 377] on input "***" at bounding box center [608, 380] width 1108 height 20
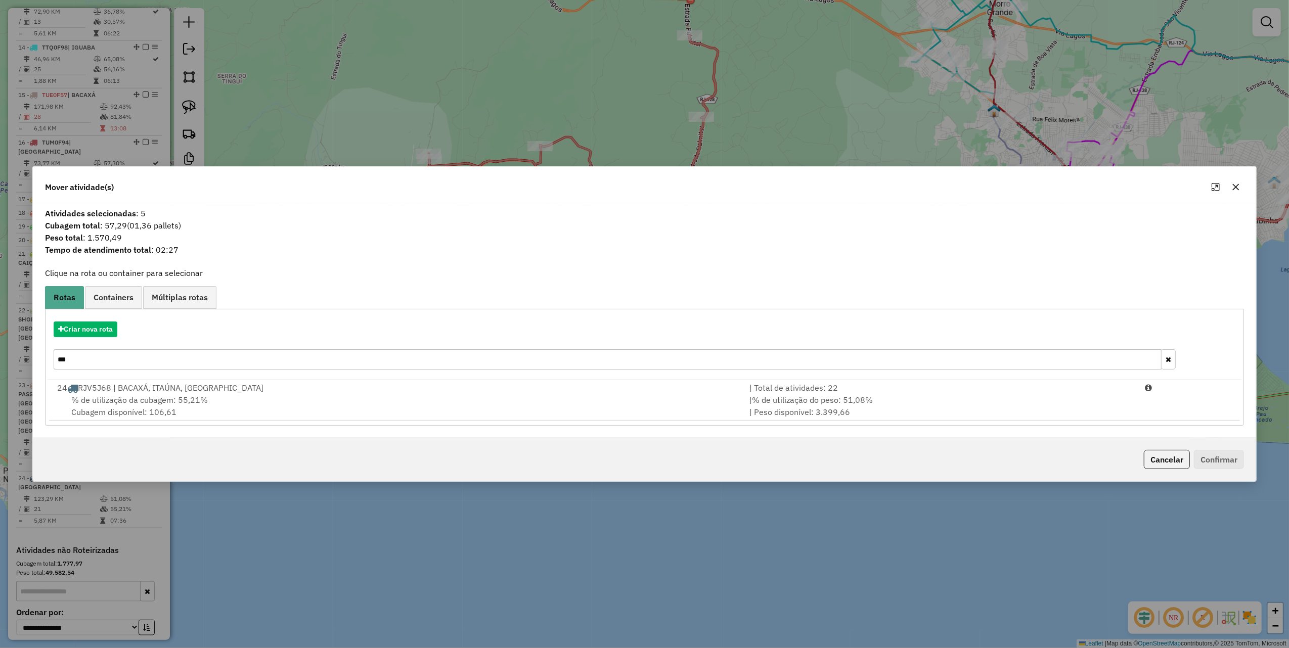
type input "***"
click at [1239, 187] on icon "button" at bounding box center [1236, 187] width 8 height 8
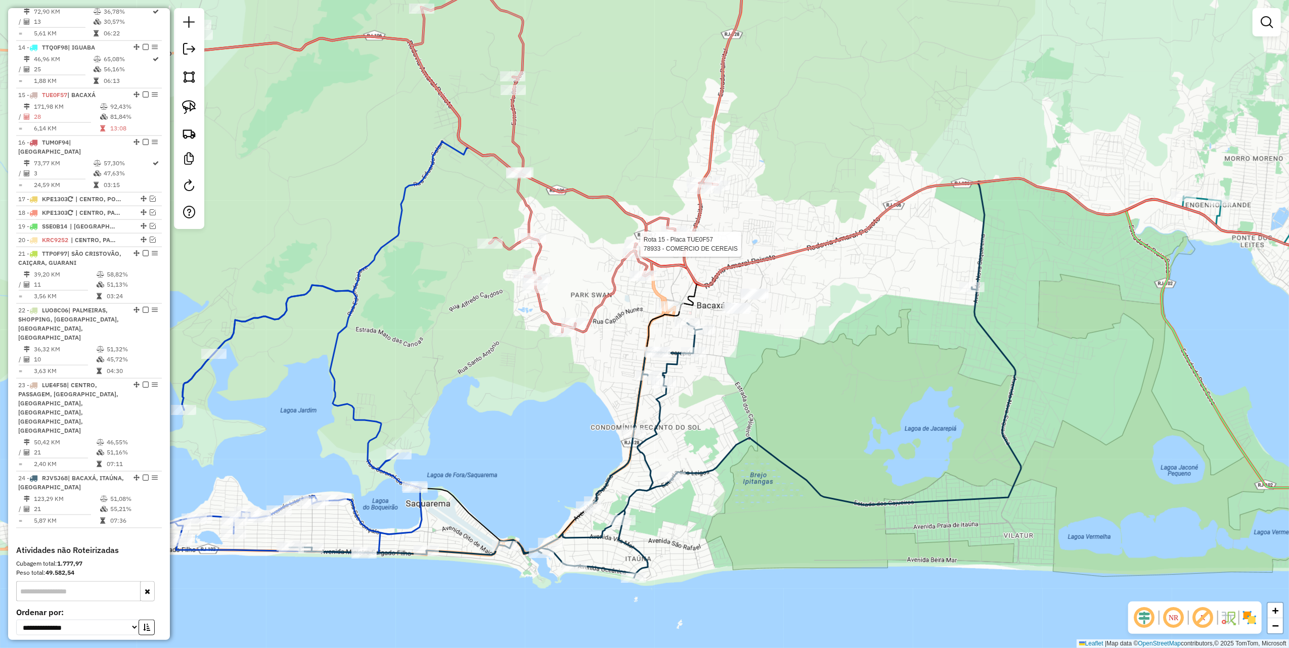
select select "*********"
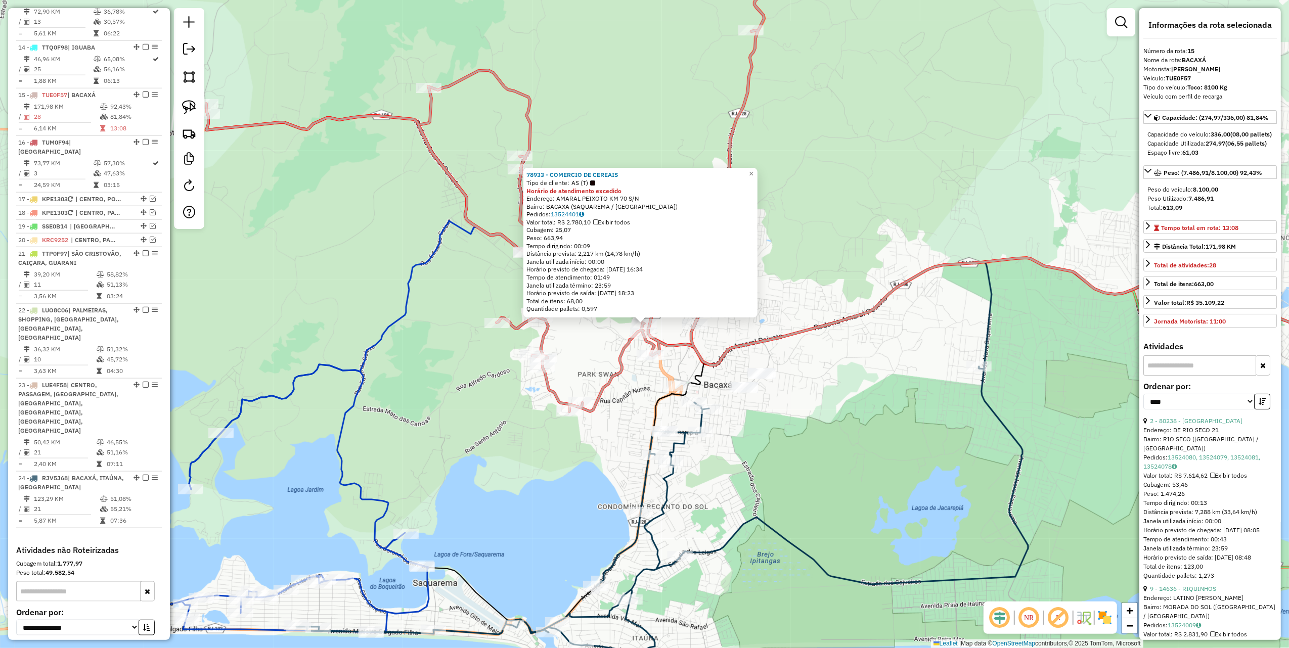
click at [637, 409] on div "78933 - COMERCIO DE CEREAIS Tipo de cliente: AS (T) Horário de atendimento exce…" at bounding box center [644, 324] width 1289 height 648
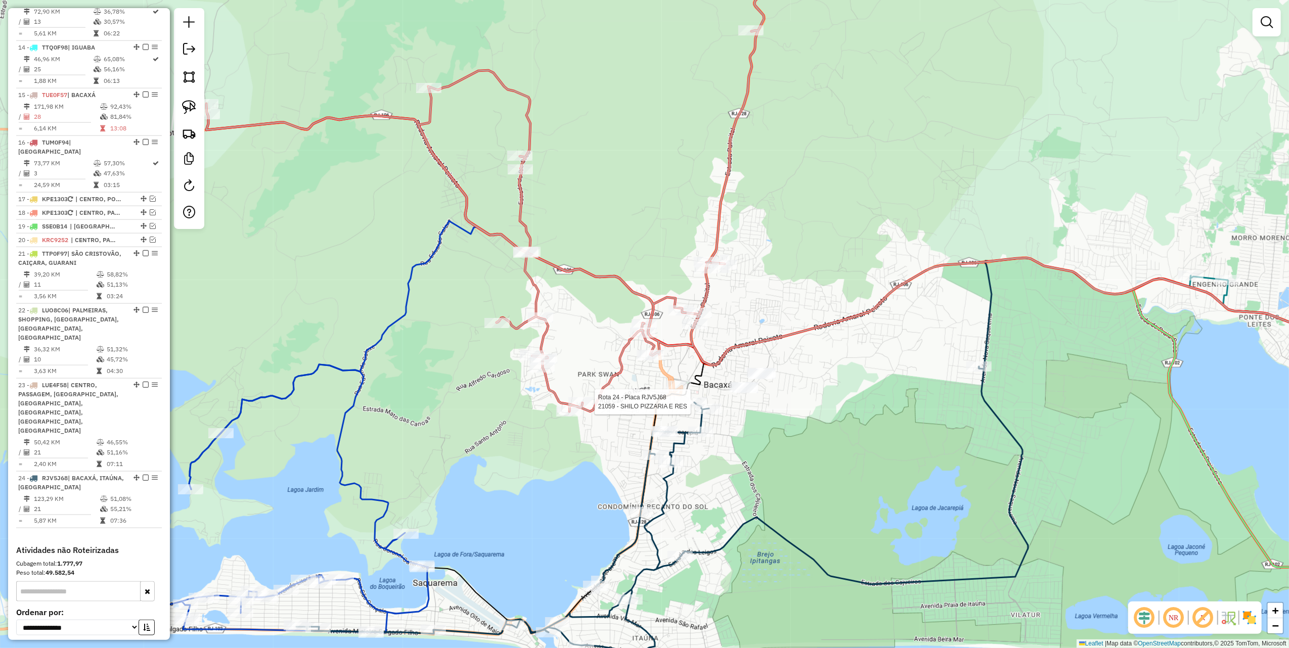
click at [688, 408] on div at bounding box center [694, 403] width 25 height 10
select select "*********"
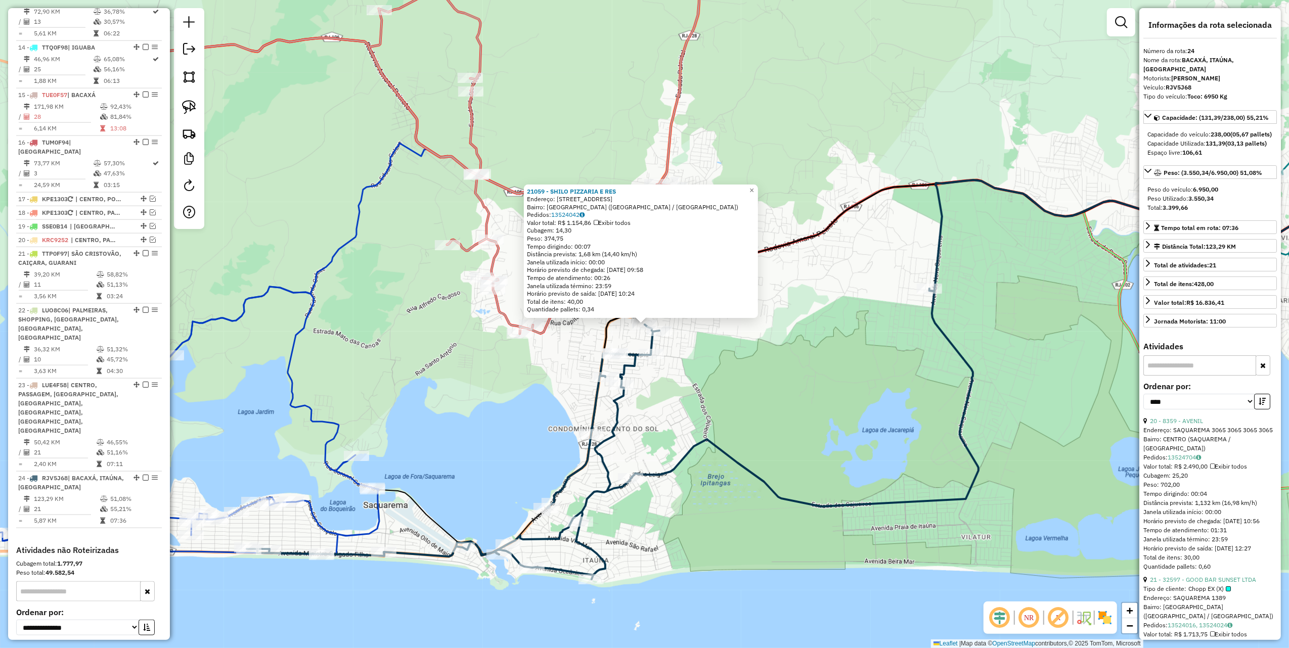
click at [716, 409] on div "21059 - SHILO PIZZARIA E RES Endereço: [STREET_ADDRESS] ([GEOGRAPHIC_DATA] / [G…" at bounding box center [644, 324] width 1289 height 648
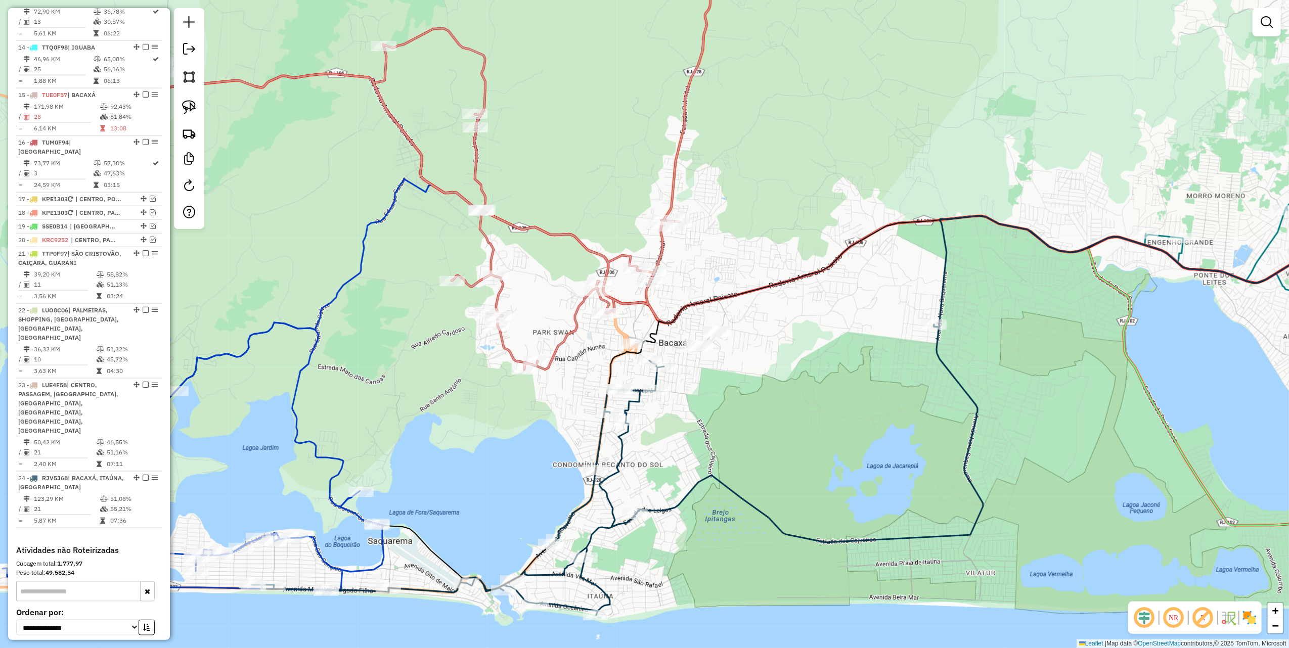
drag, startPoint x: 565, startPoint y: 328, endPoint x: 571, endPoint y: 371, distance: 42.9
click at [571, 371] on div "Janela de atendimento Grade de atendimento Capacidade Transportadoras Veículos …" at bounding box center [644, 324] width 1289 height 648
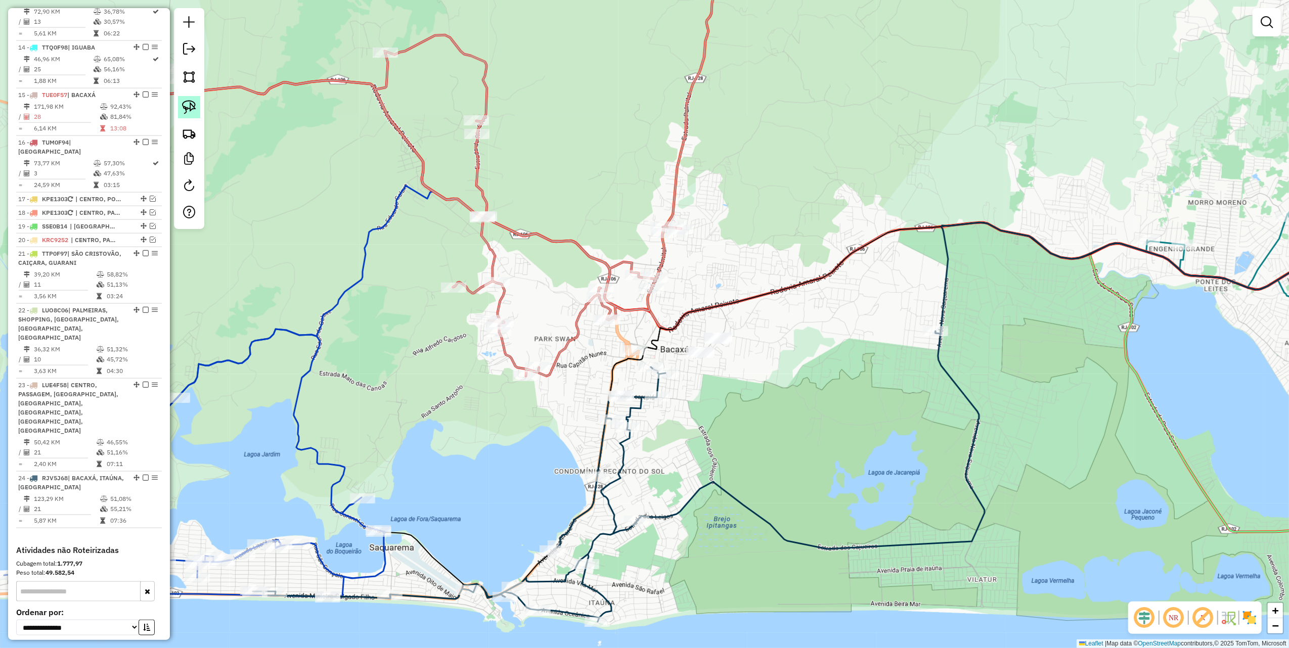
click at [182, 104] on img at bounding box center [189, 107] width 14 height 14
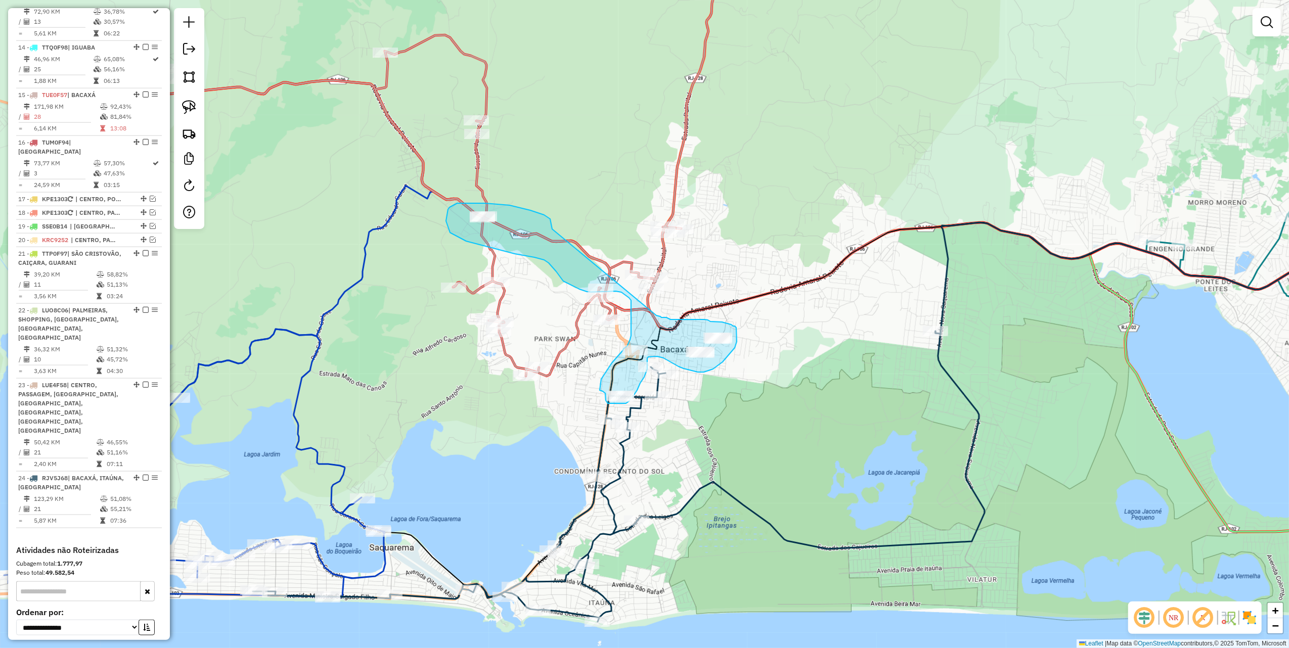
drag, startPoint x: 531, startPoint y: 210, endPoint x: 657, endPoint y: 316, distance: 164.1
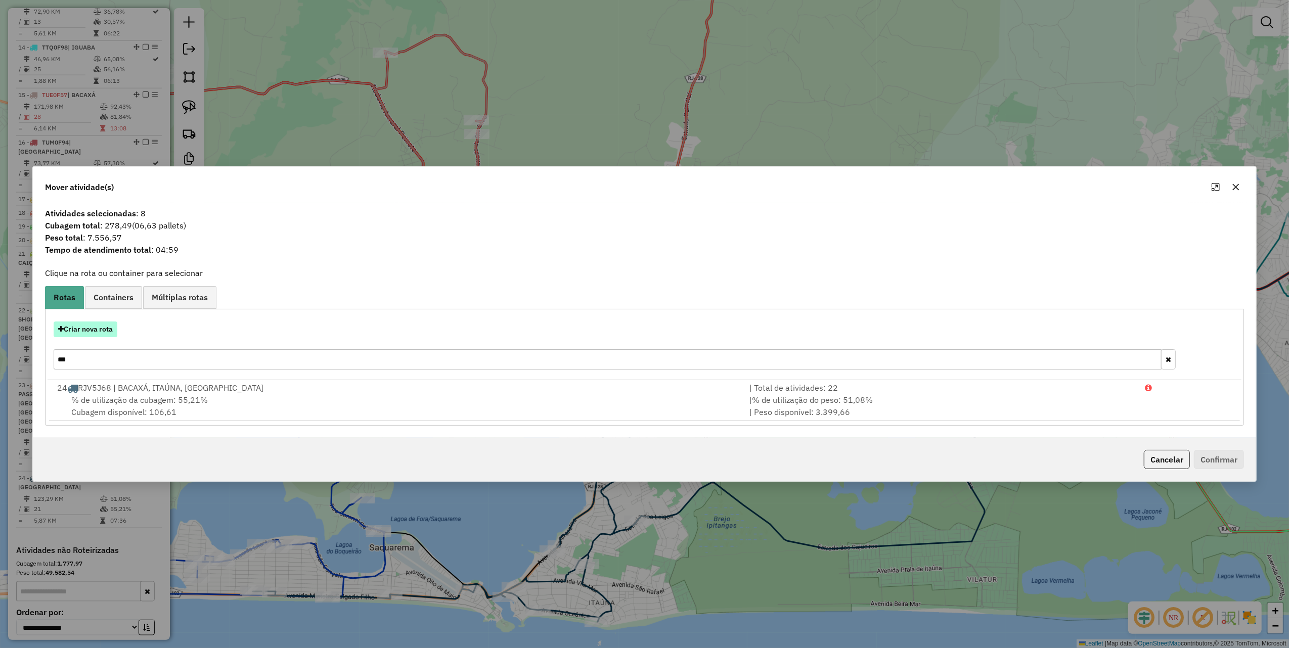
click at [100, 329] on button "Criar nova rota" at bounding box center [86, 330] width 64 height 16
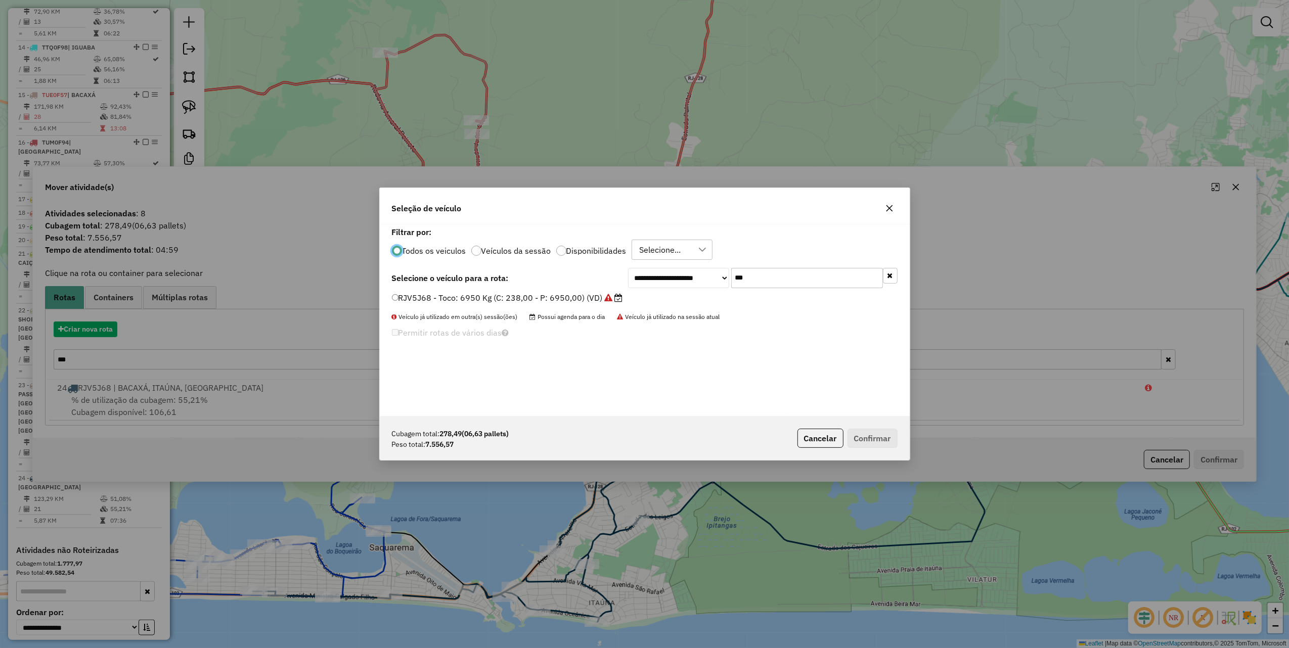
scroll to position [5, 3]
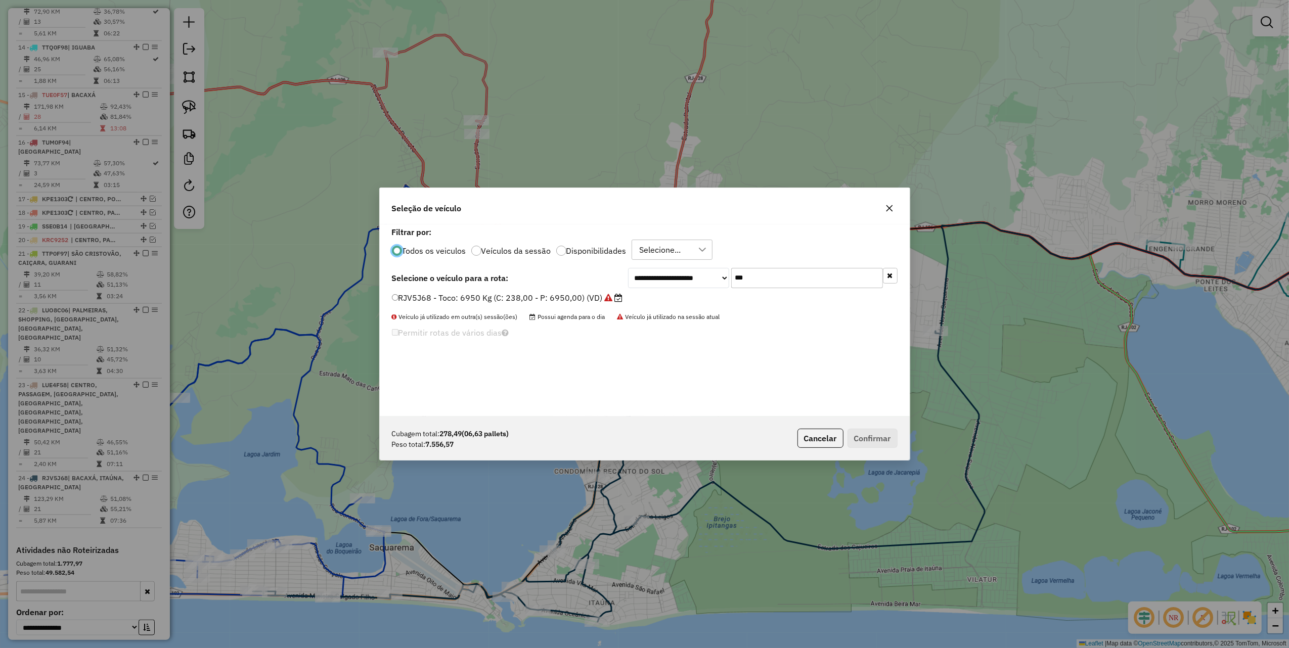
click at [751, 278] on input "***" at bounding box center [807, 278] width 152 height 20
type input "***"
click at [601, 301] on label "RJD5E57 - Truck: 12700 Kg (C: 420,00 - P: 12700,00) (VD)" at bounding box center [509, 298] width 235 height 12
click at [883, 438] on button "Confirmar" at bounding box center [873, 438] width 50 height 19
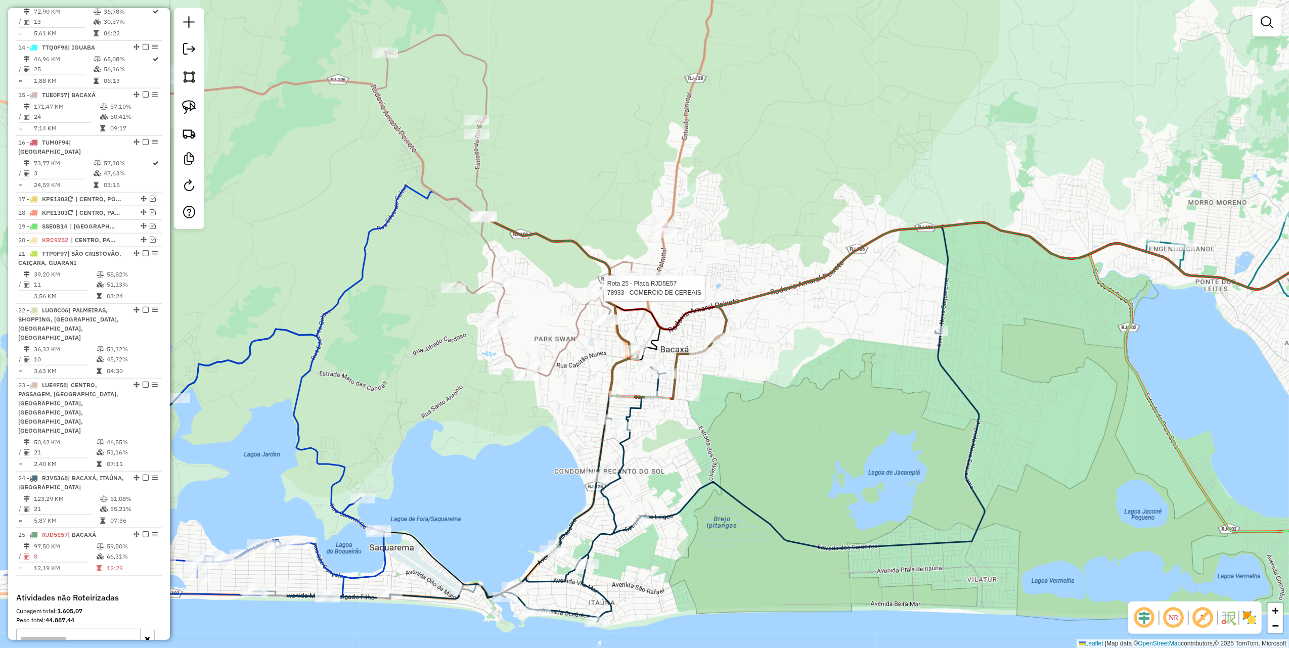
select select "*********"
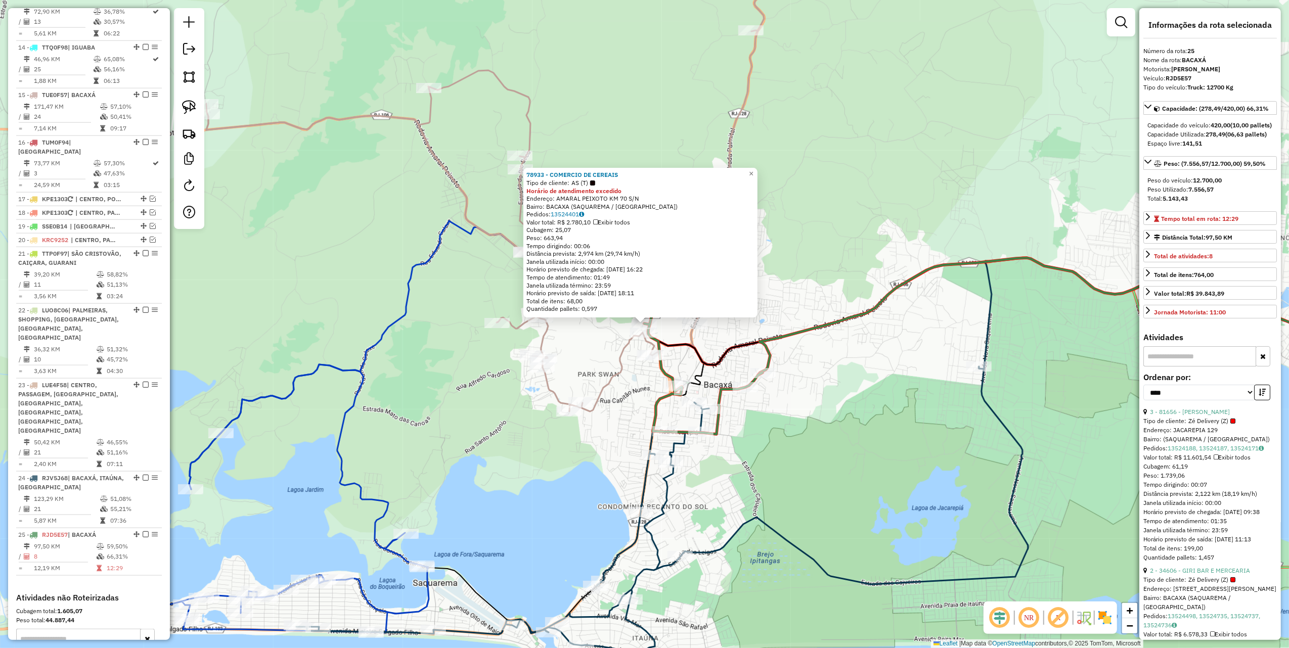
scroll to position [1174, 0]
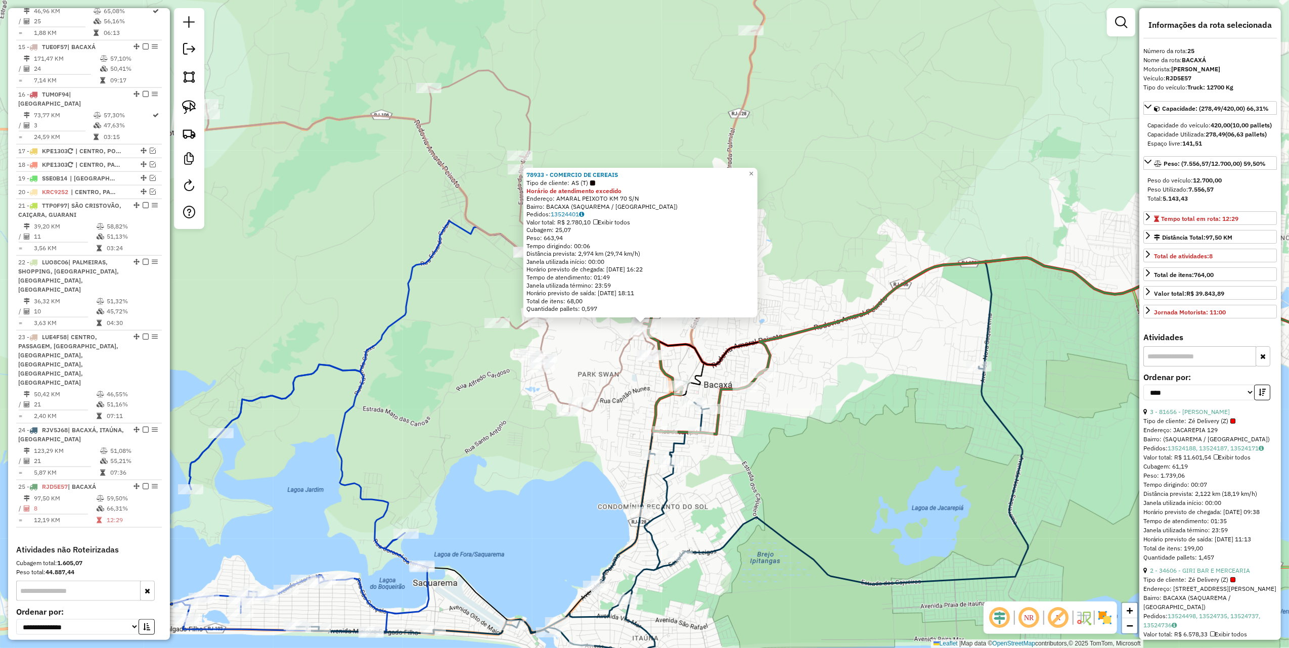
click at [615, 466] on div "78933 - COMERCIO DE CEREAIS Tipo de cliente: AS (T) Horário de atendimento exce…" at bounding box center [644, 324] width 1289 height 648
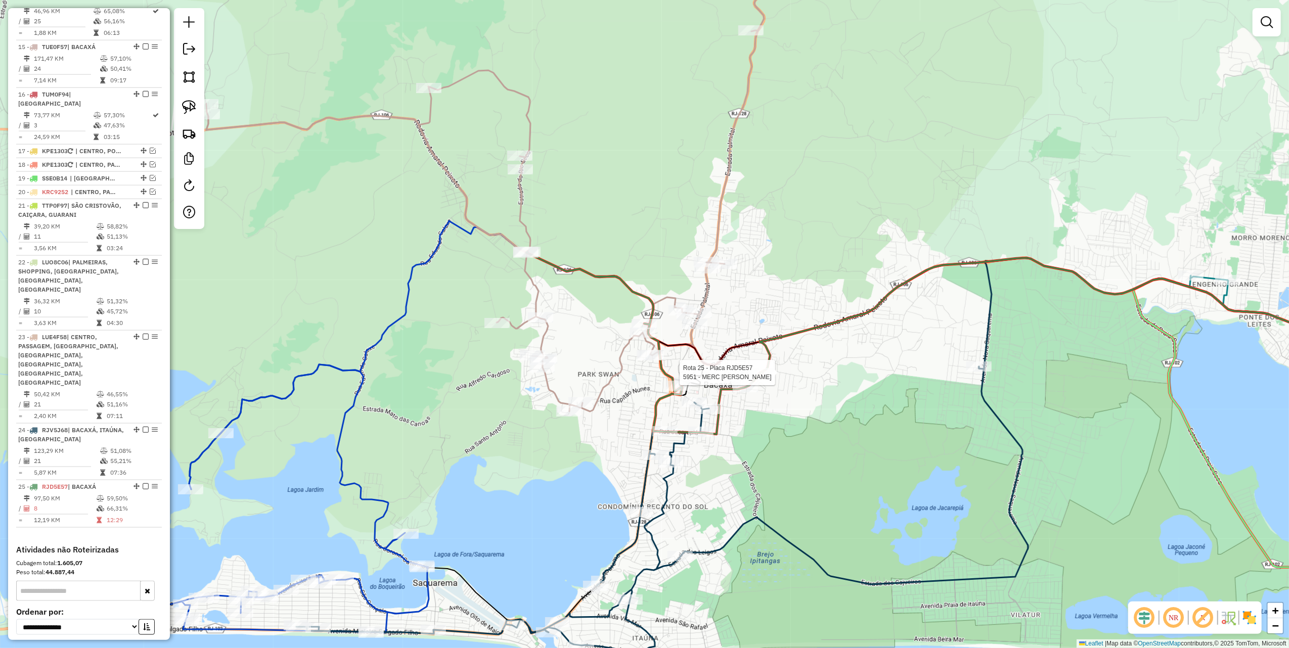
select select "*********"
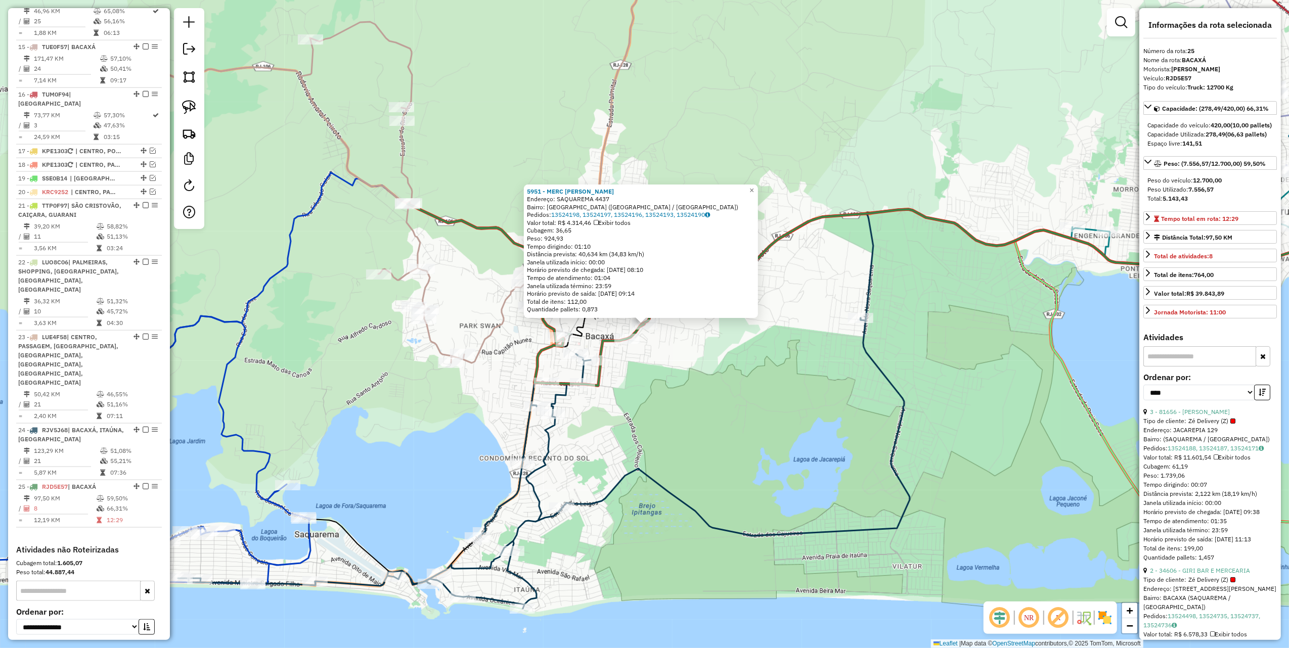
click at [786, 434] on div "5951 - MERC SAO [PERSON_NAME]: [GEOGRAPHIC_DATA] 4437 Bairro: [GEOGRAPHIC_DATA]…" at bounding box center [644, 324] width 1289 height 648
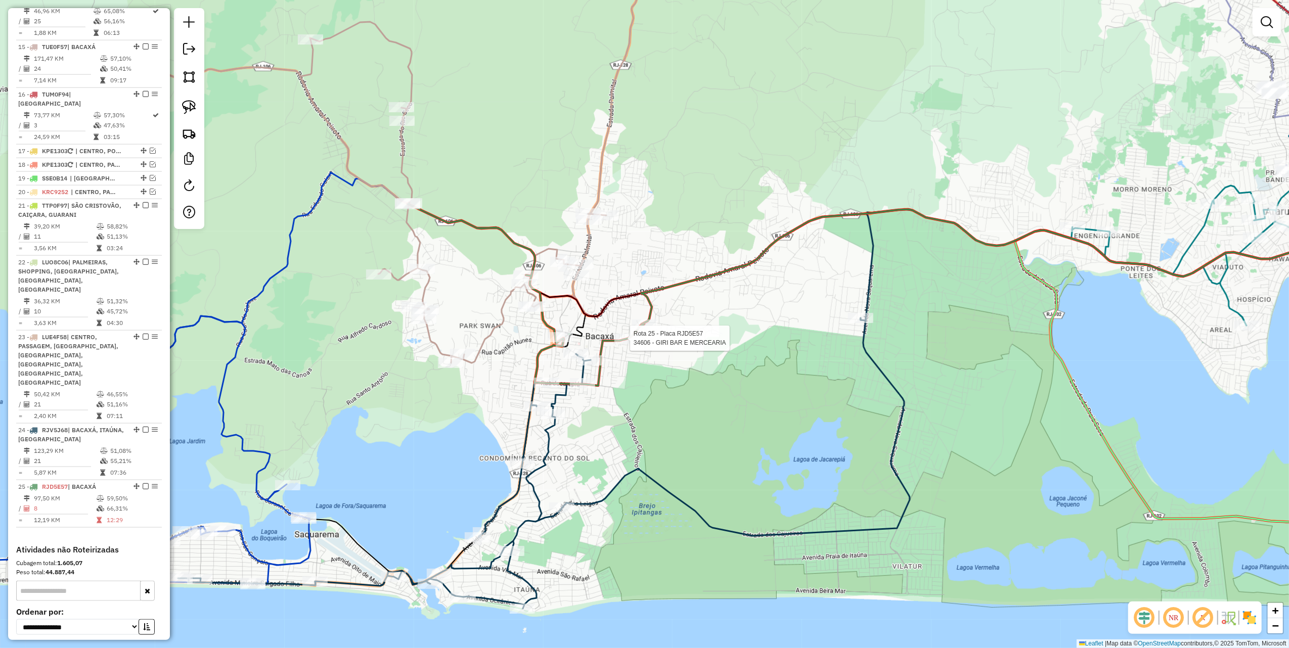
select select "*********"
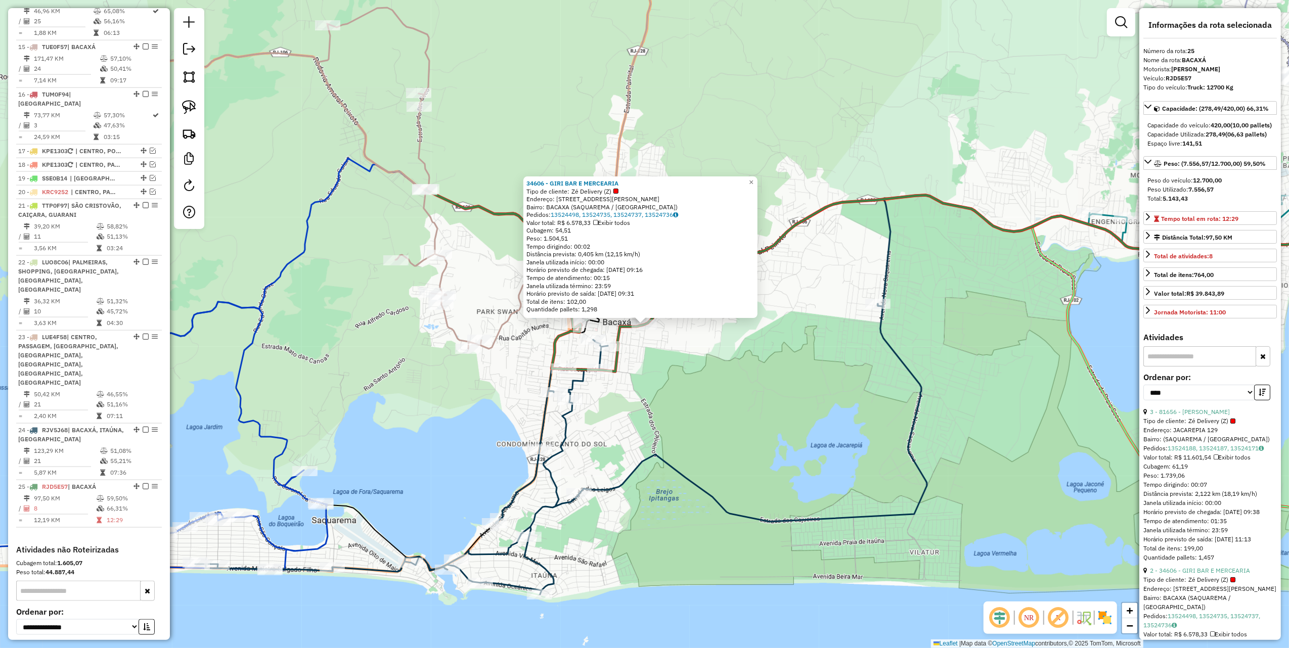
click at [681, 363] on div "34606 - GIRI BAR E MERCEARIA Tipo de cliente: Zé Delivery (Z) Endereço: [STREET…" at bounding box center [644, 324] width 1289 height 648
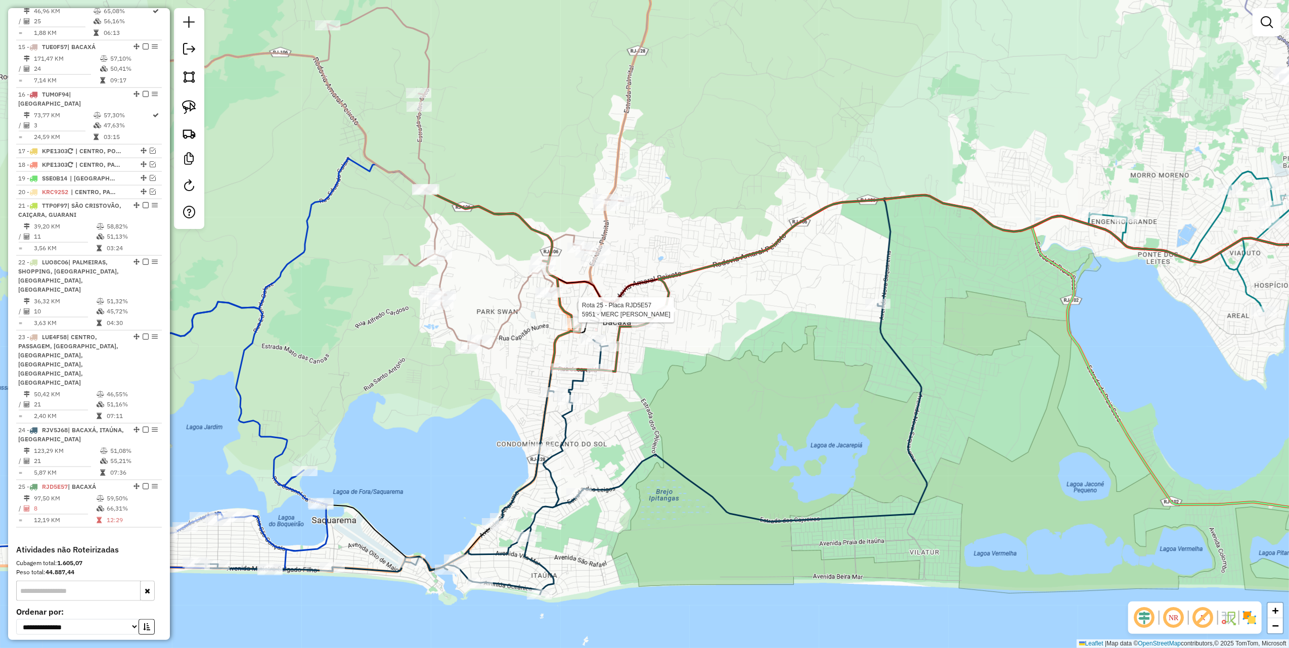
select select "*********"
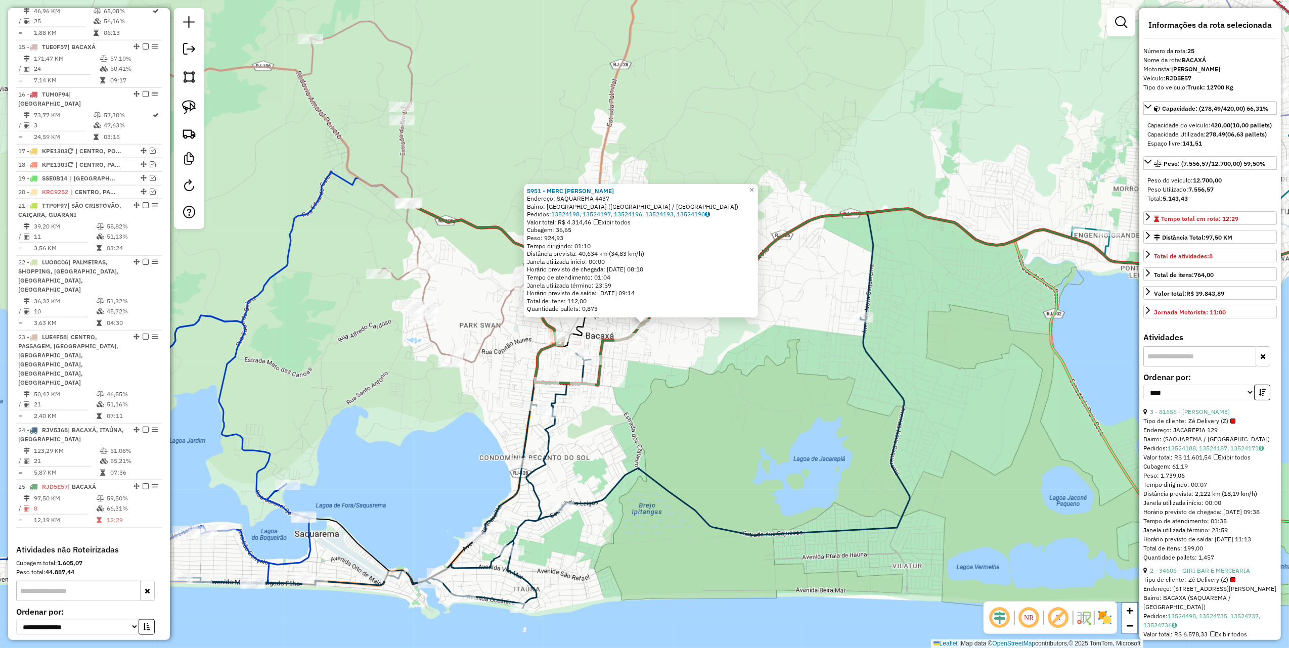
click at [675, 399] on div "5951 - MERC SAO [PERSON_NAME]: [GEOGRAPHIC_DATA] 4437 Bairro: [GEOGRAPHIC_DATA]…" at bounding box center [644, 324] width 1289 height 648
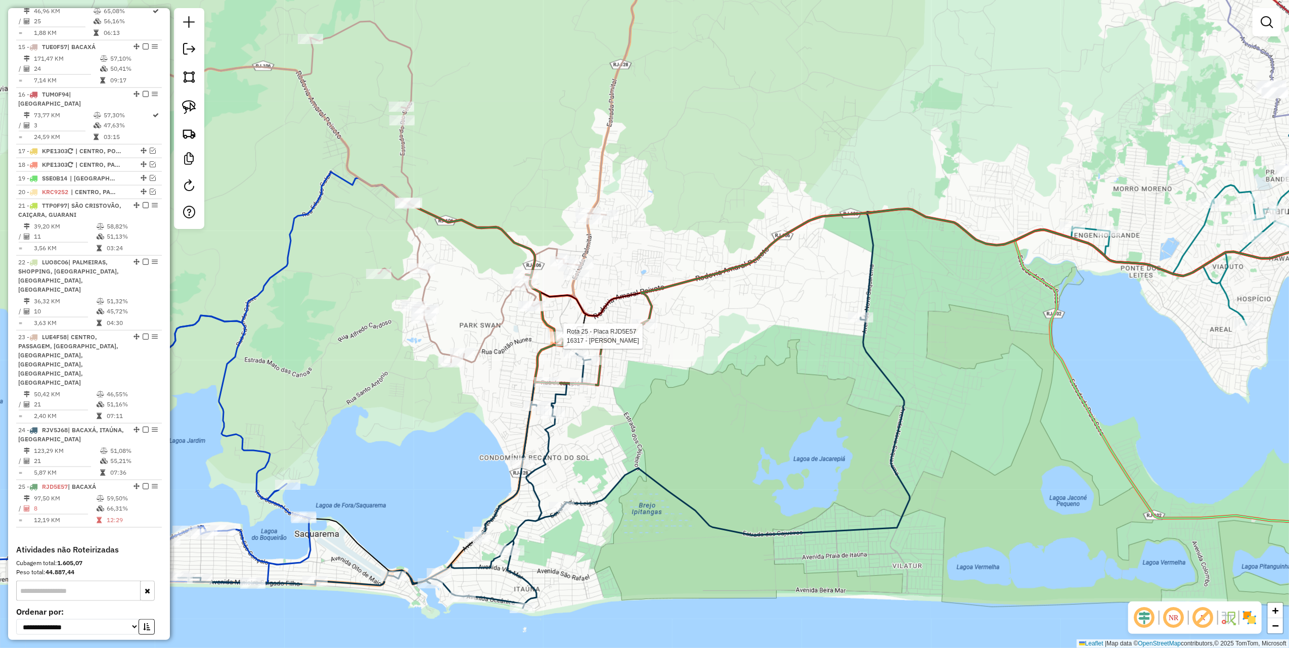
select select "*********"
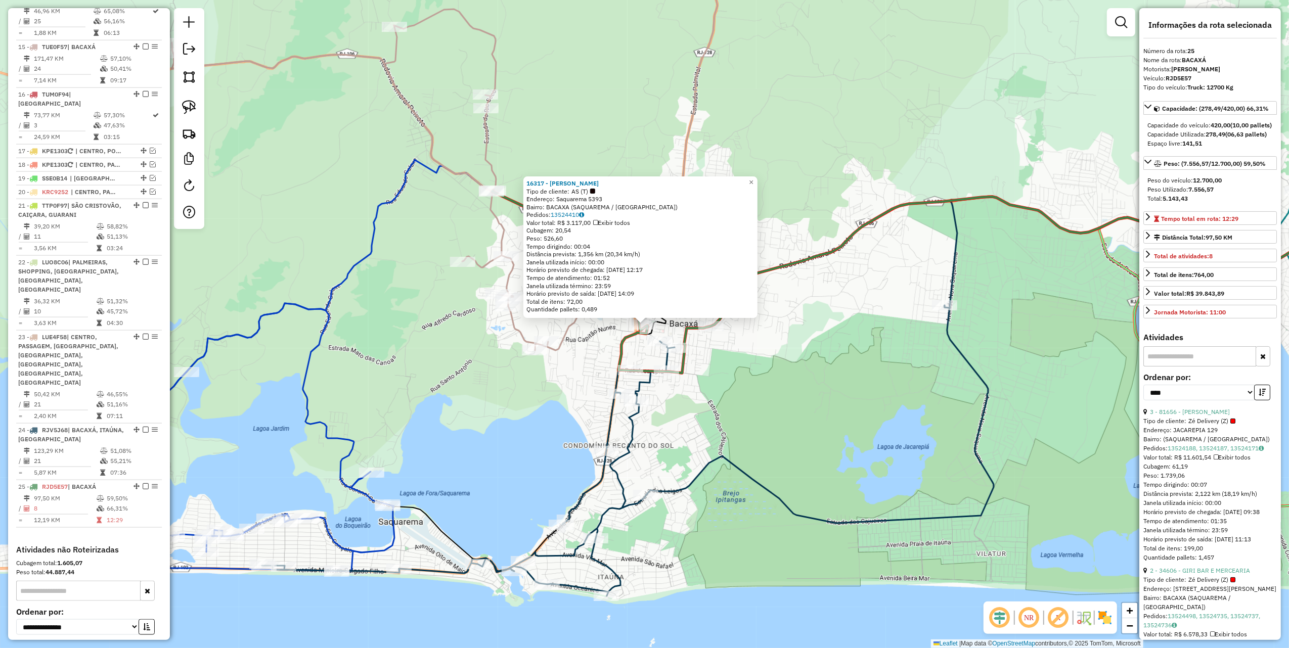
click at [800, 405] on div "16317 - [PERSON_NAME] Tipo de cliente: AS (T) Endereço: Saquarema 5393 Bairro: …" at bounding box center [644, 324] width 1289 height 648
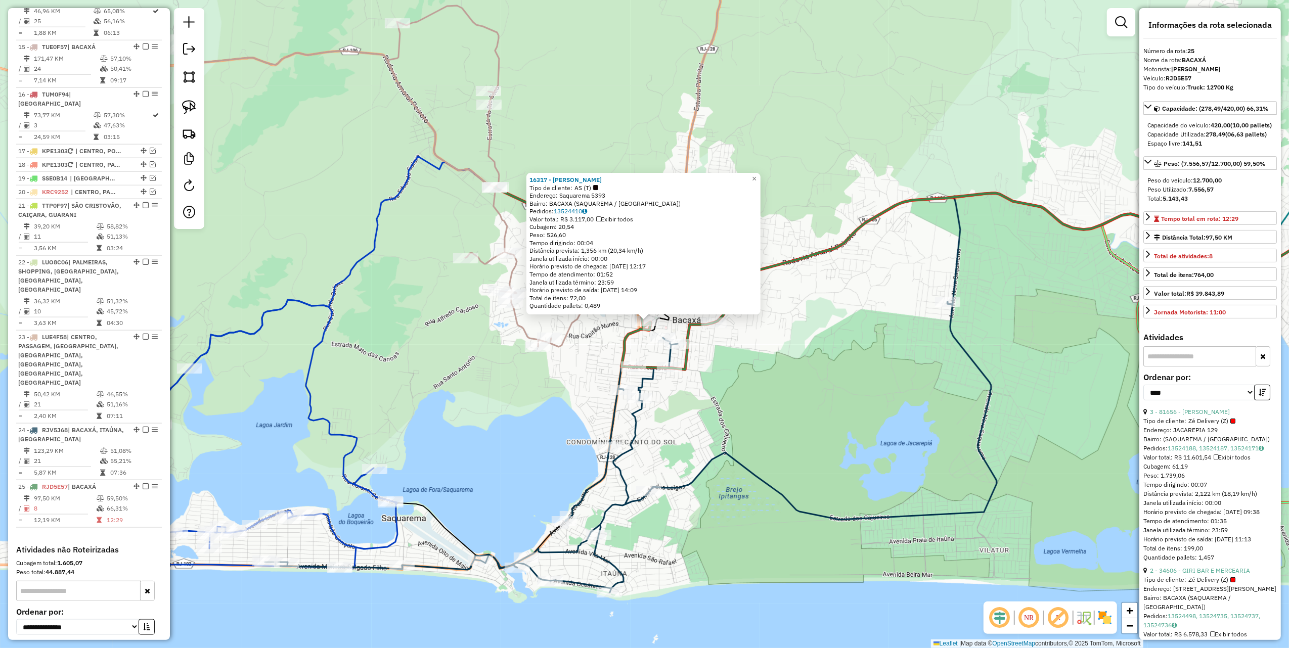
click at [850, 252] on div "16317 - [PERSON_NAME] Tipo de cliente: AS (T) Endereço: Saquarema 5393 Bairro: …" at bounding box center [644, 324] width 1289 height 648
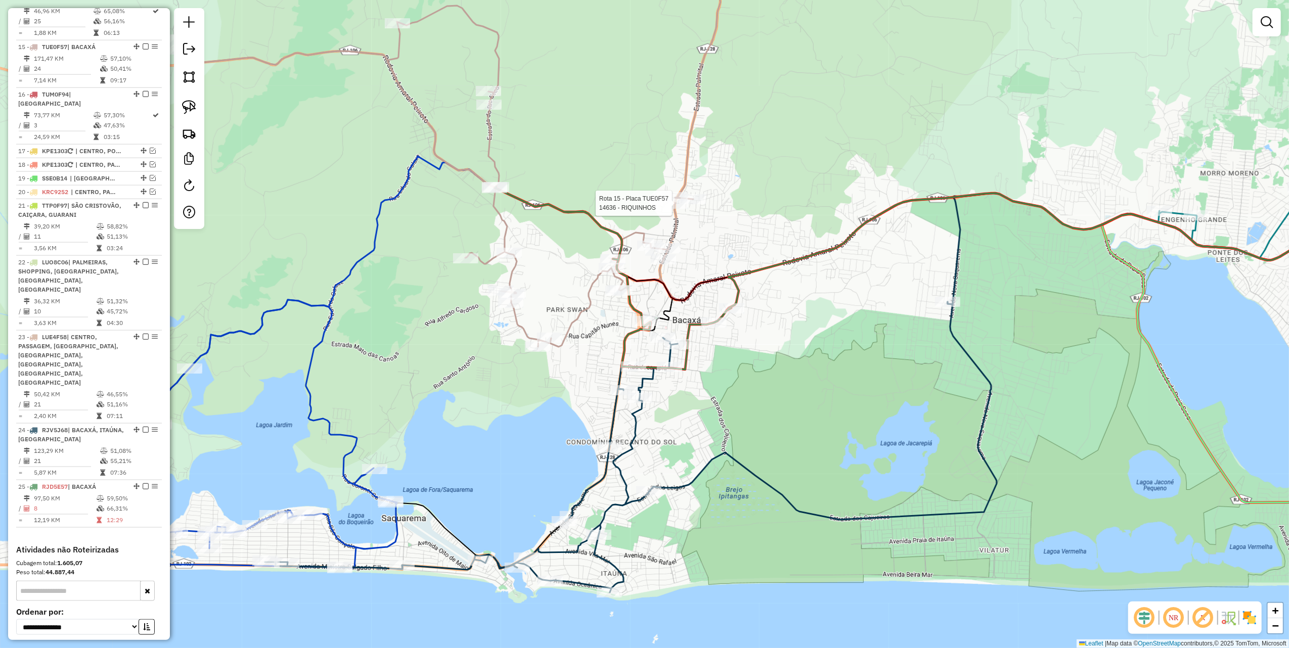
select select "*********"
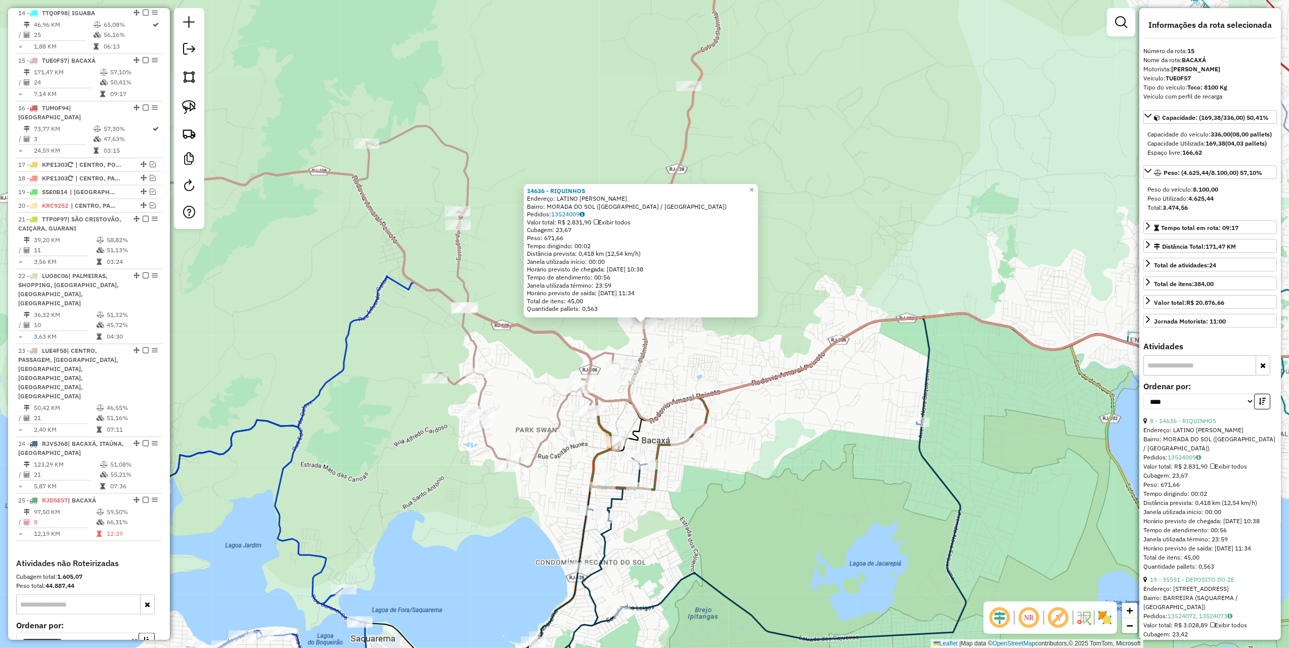
scroll to position [1154, 0]
click at [686, 371] on div "14636 - [PERSON_NAME]: LATINO MELO LJ Bairro: MORADA DO SOL (SAQUAREMA / [GEOGR…" at bounding box center [644, 324] width 1289 height 648
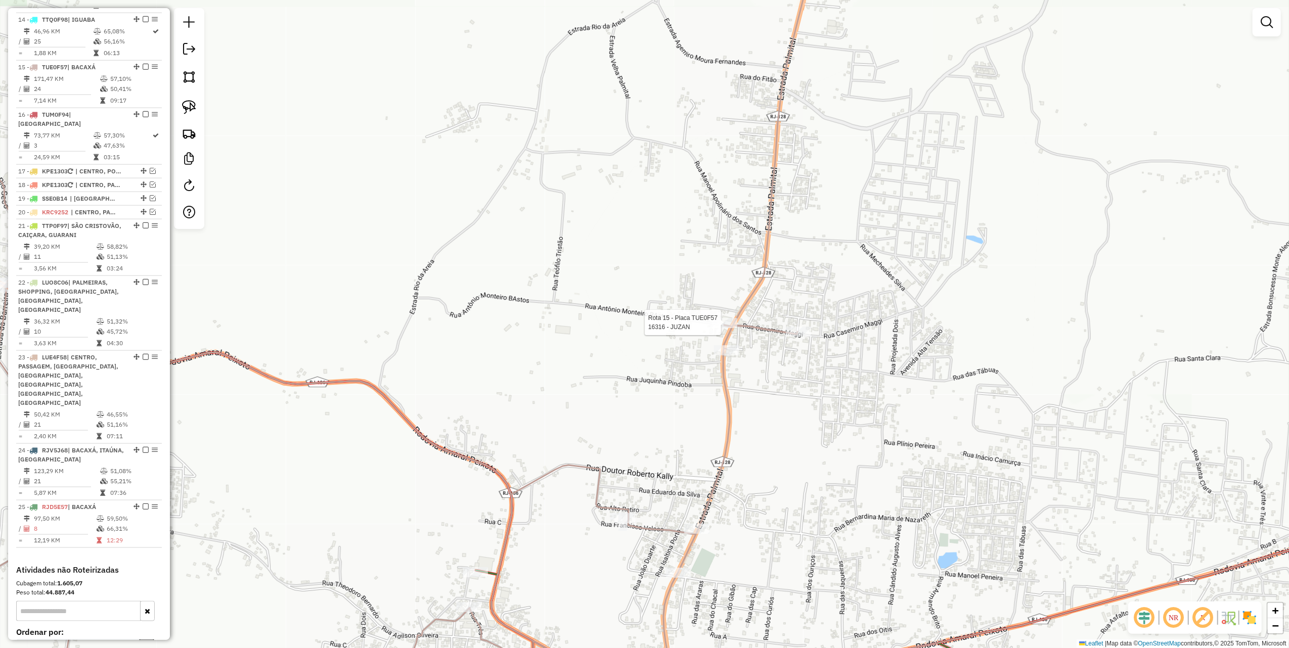
select select "*********"
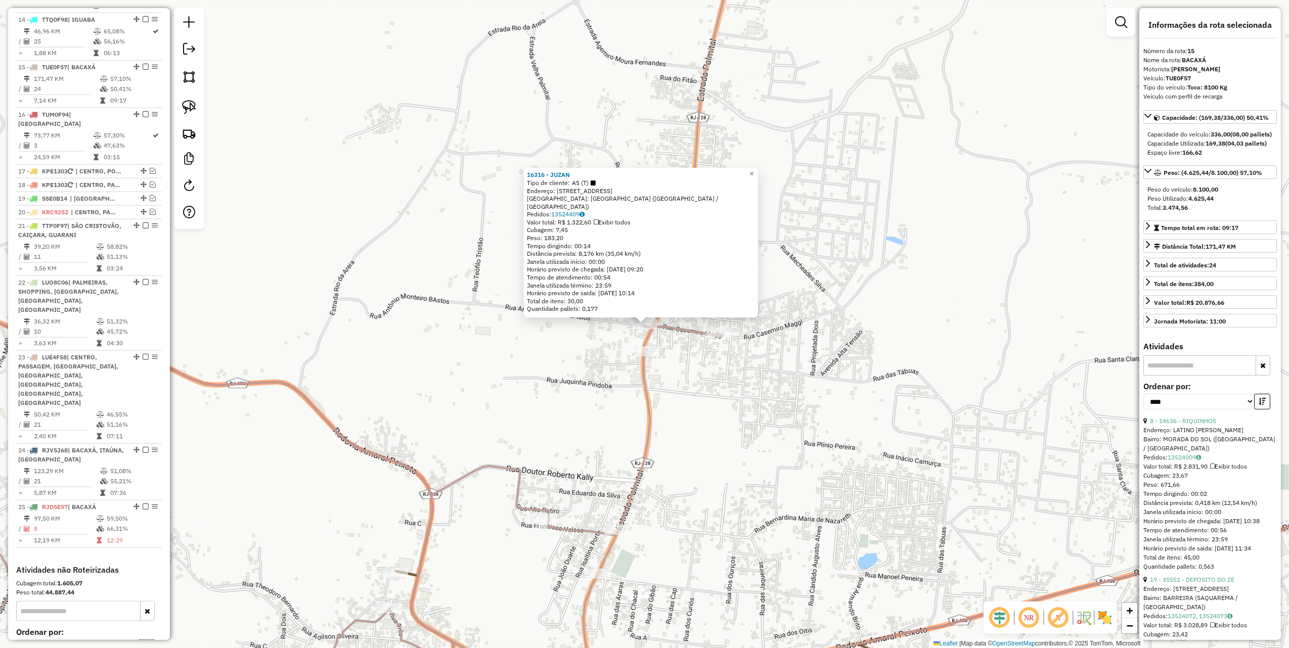
click at [601, 420] on div "16316 - JUZAN Tipo de cliente: AS (T) Endereço: ESTRADA PALMITAL SN 58 Bairro: …" at bounding box center [644, 324] width 1289 height 648
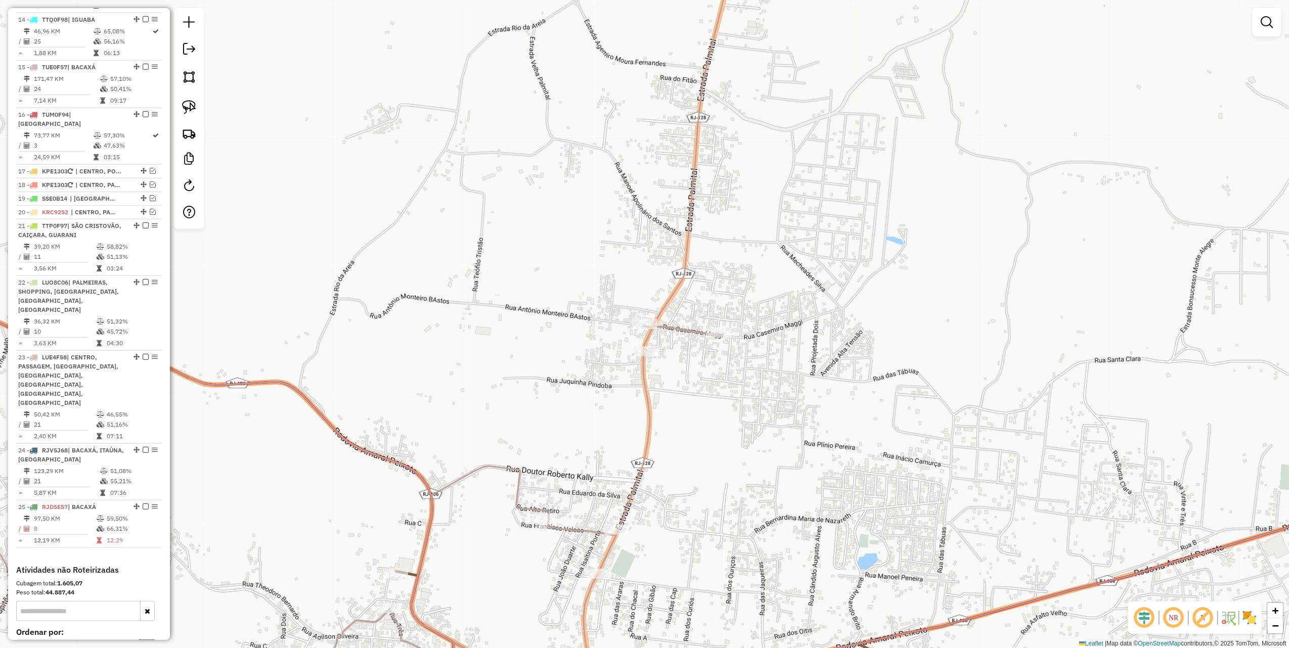
drag, startPoint x: 574, startPoint y: 423, endPoint x: 689, endPoint y: 334, distance: 146.0
click at [678, 345] on div "Janela de atendimento Grade de atendimento Capacidade Transportadoras Veículos …" at bounding box center [644, 324] width 1289 height 648
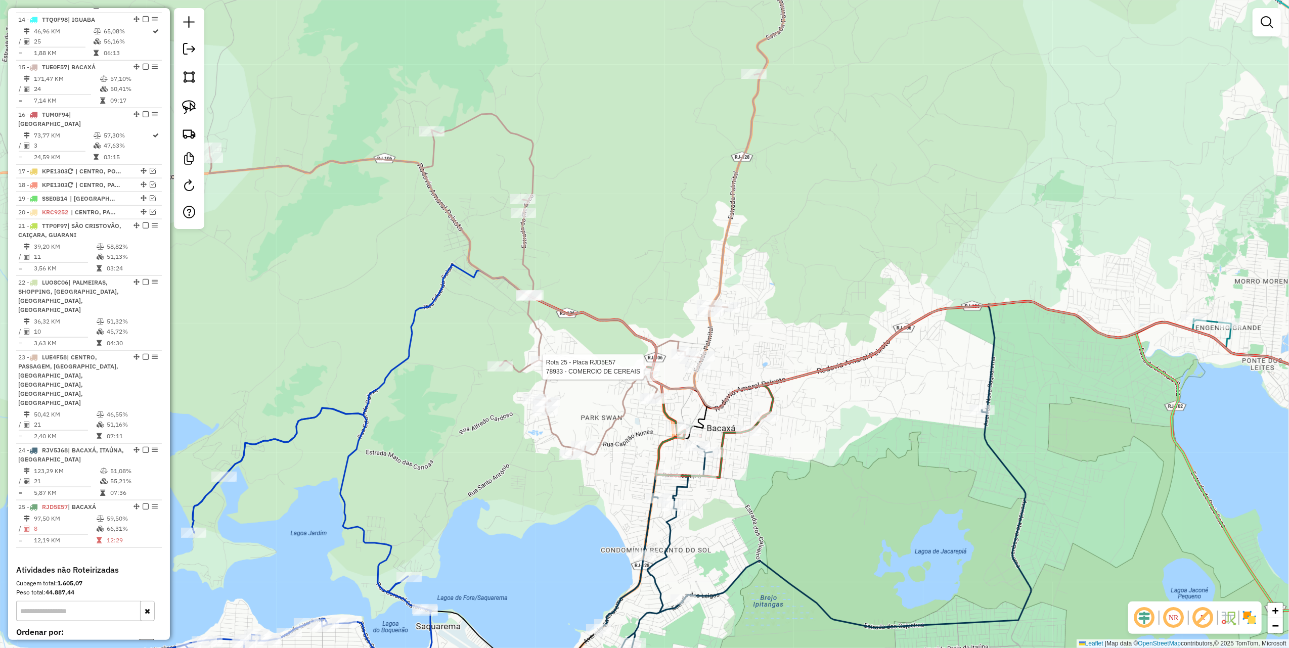
select select "*********"
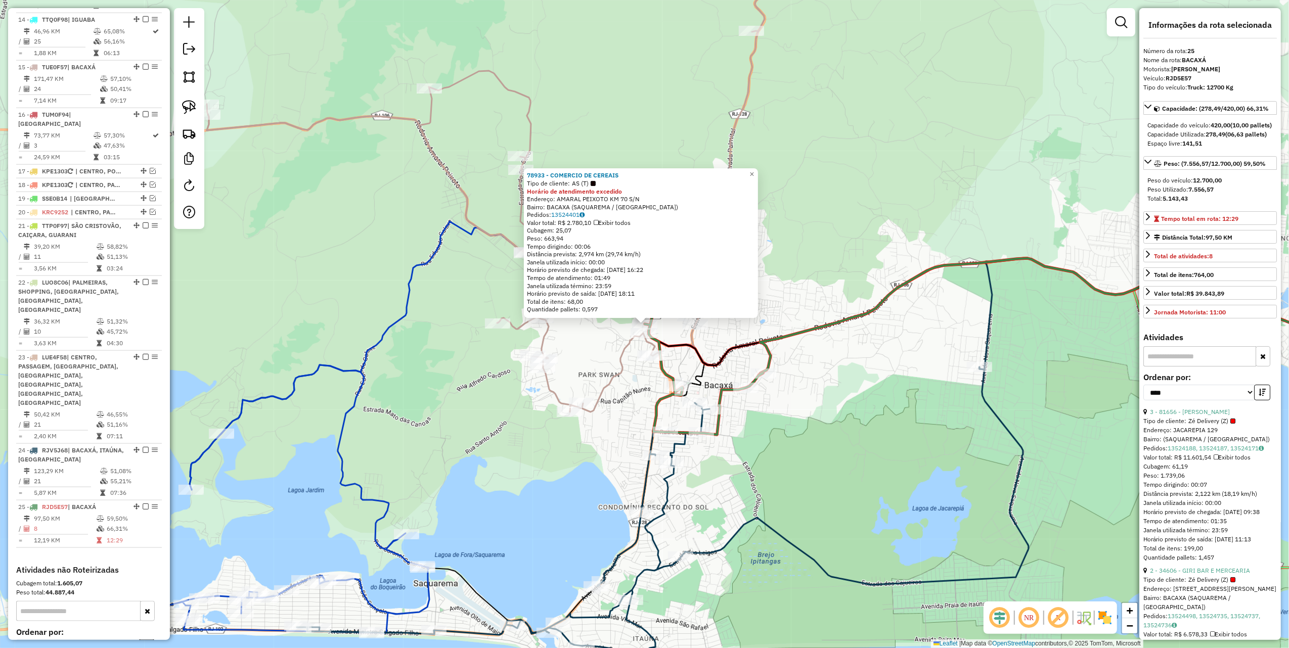
scroll to position [1174, 0]
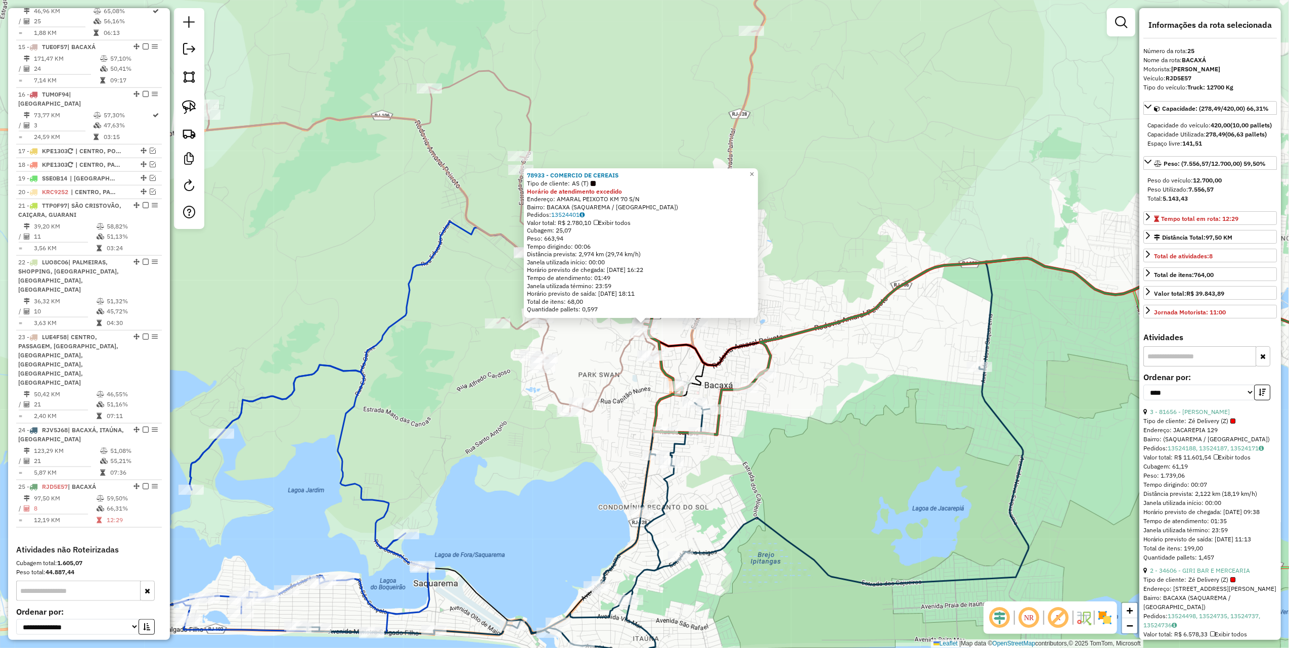
click at [591, 352] on div "78933 - COMERCIO DE CEREAIS Tipo de cliente: AS (T) Horário de atendimento exce…" at bounding box center [644, 324] width 1289 height 648
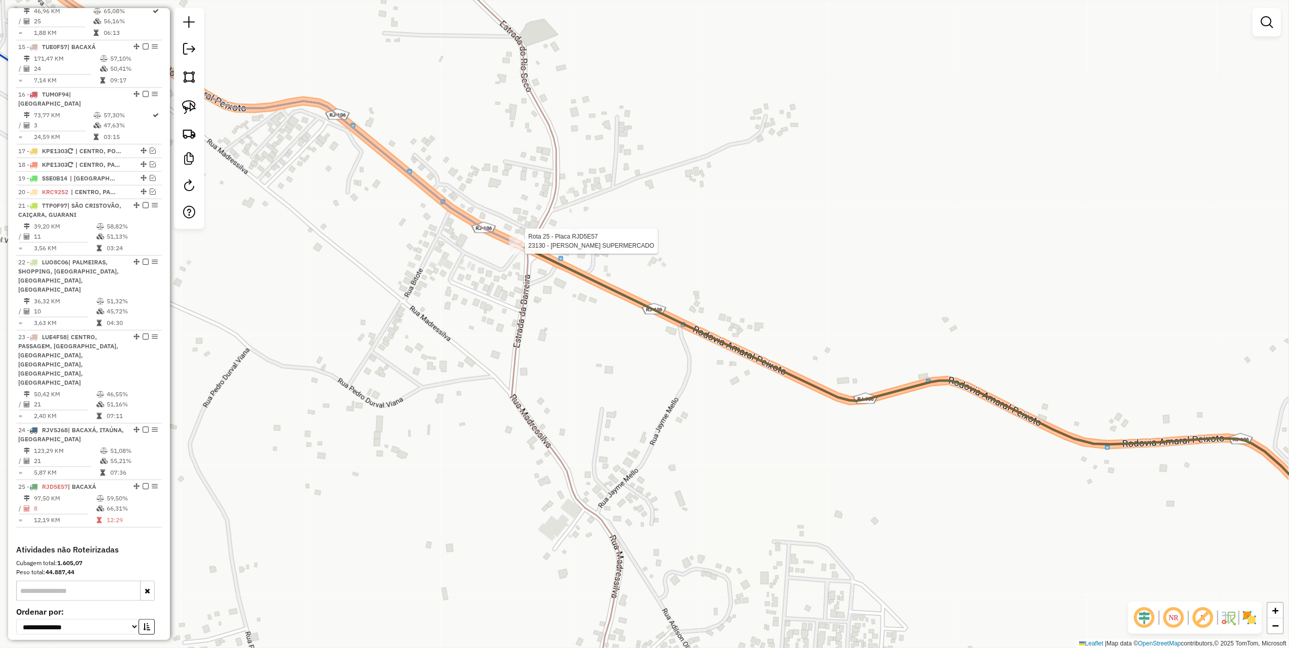
select select "*********"
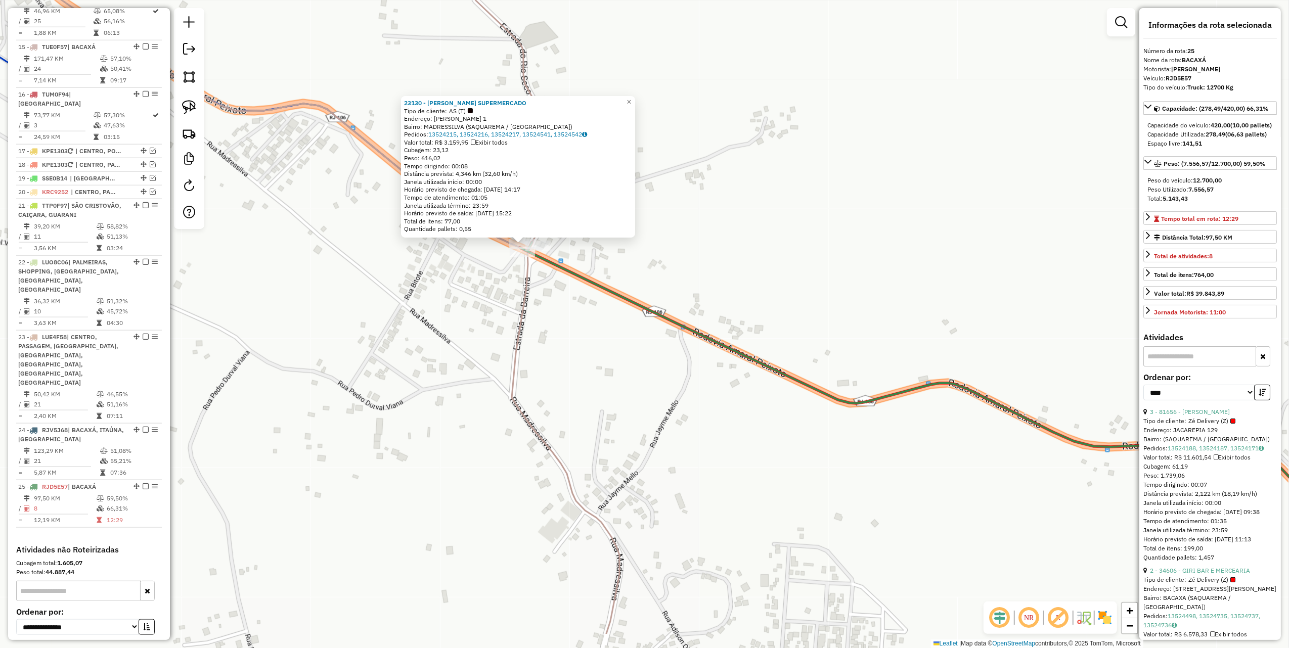
drag, startPoint x: 672, startPoint y: 427, endPoint x: 508, endPoint y: 312, distance: 200.0
click at [494, 310] on div "23130 - GOMES SUPERMERCADO Tipo de cliente: AS (T) Endereço: [PERSON_NAME] 1 Ba…" at bounding box center [644, 324] width 1289 height 648
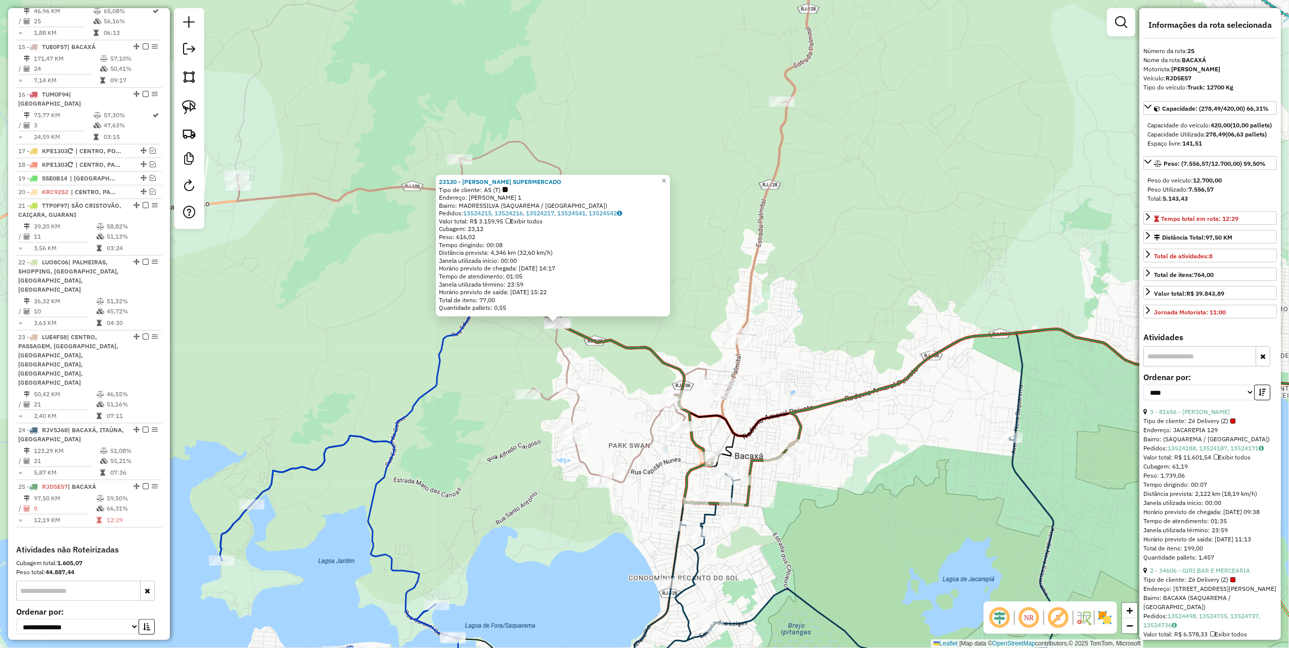
click at [590, 360] on div "23130 - GOMES SUPERMERCADO Tipo de cliente: AS (T) Endereço: [PERSON_NAME] 1 Ba…" at bounding box center [644, 324] width 1289 height 648
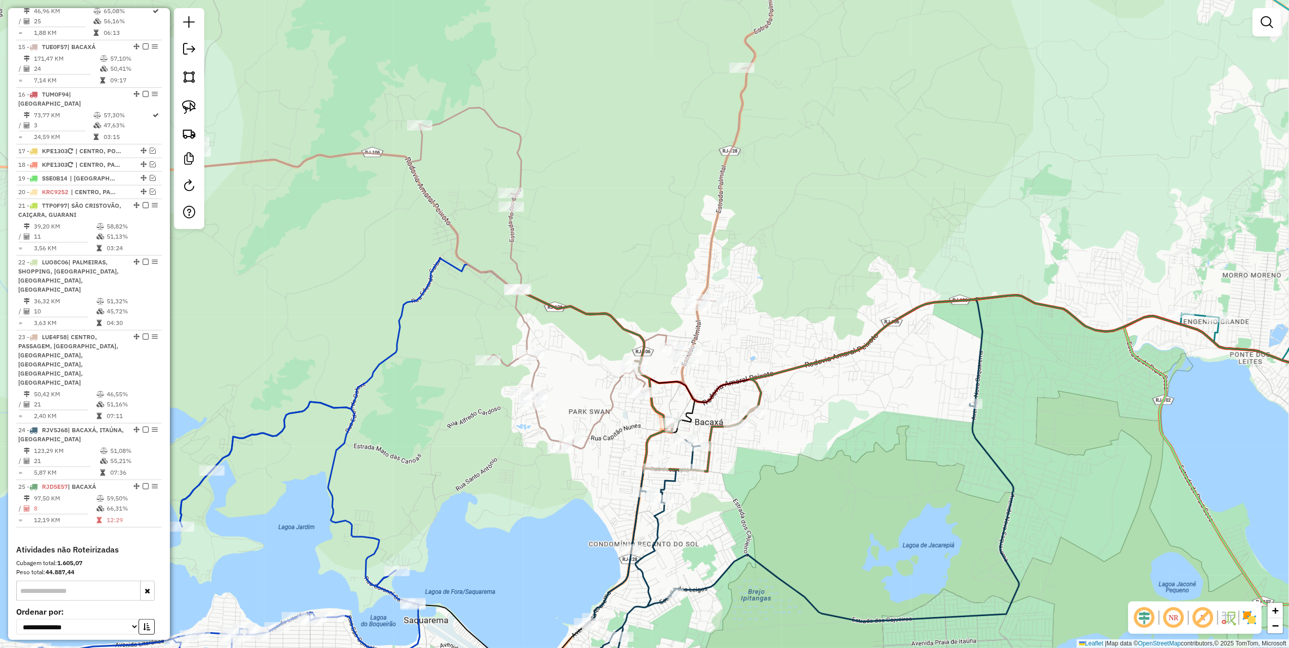
drag, startPoint x: 616, startPoint y: 328, endPoint x: 589, endPoint y: 308, distance: 33.6
click at [589, 308] on icon at bounding box center [635, 380] width 237 height 183
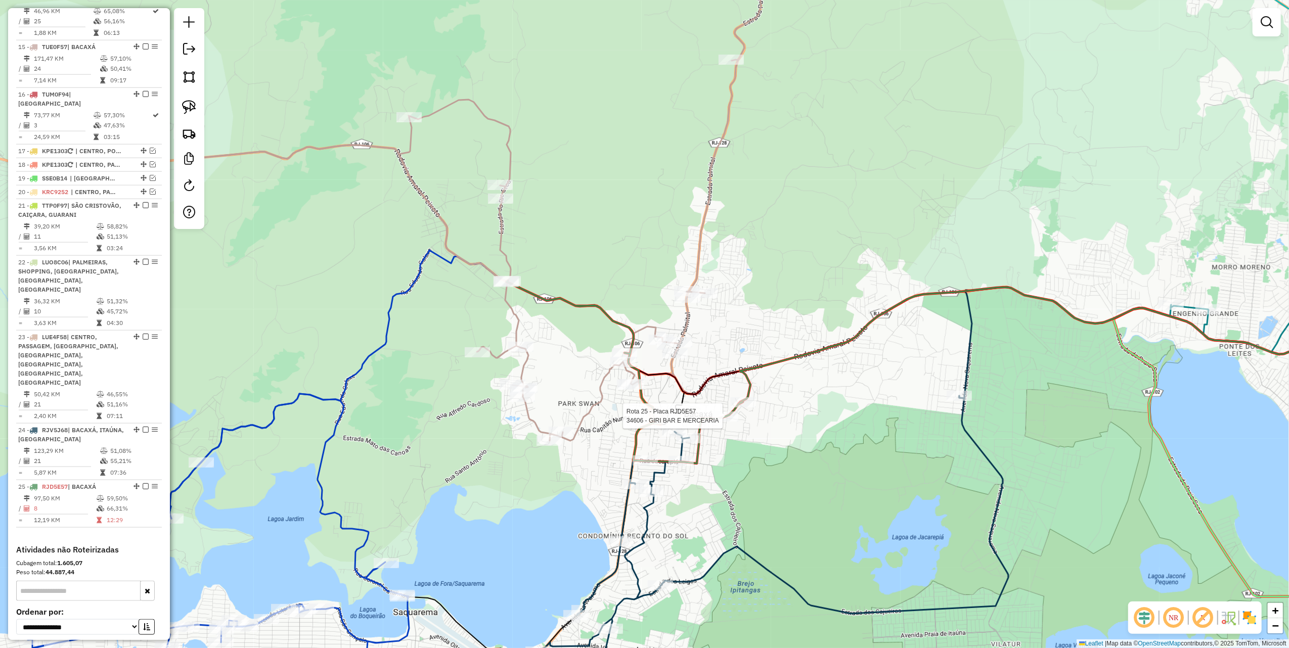
select select "*********"
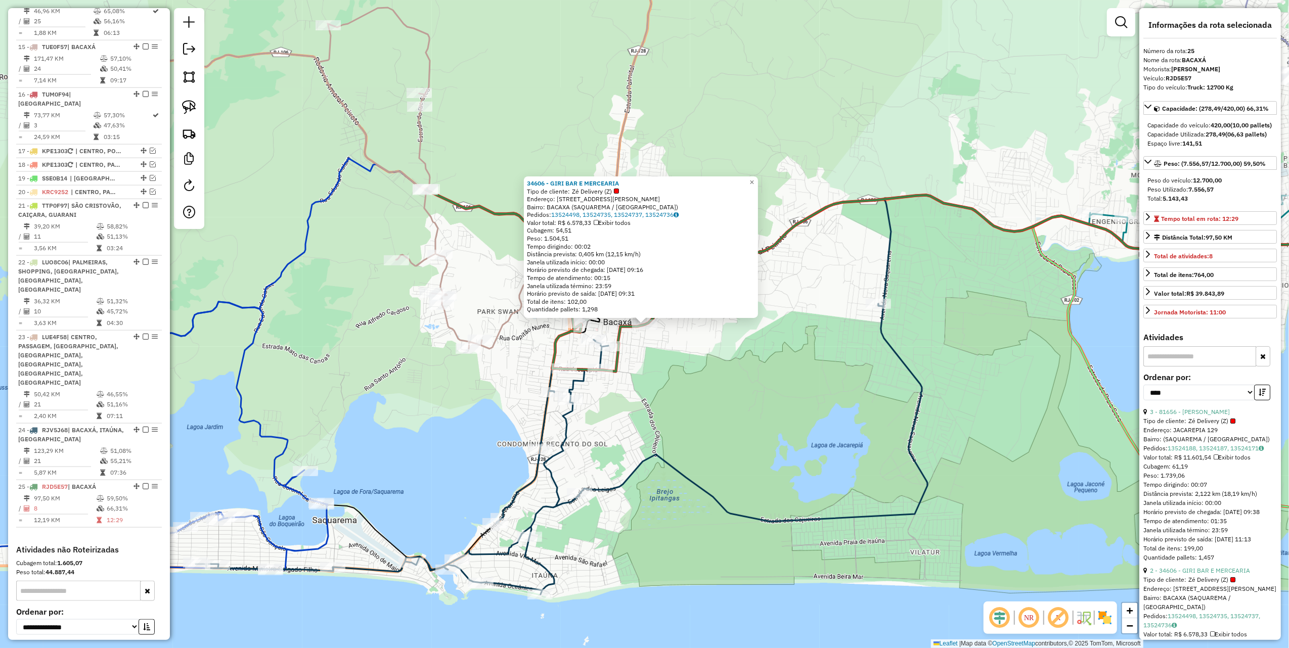
click at [669, 396] on div "34606 - GIRI BAR E MERCEARIA Tipo de cliente: Zé Delivery (Z) Endereço: [STREET…" at bounding box center [644, 324] width 1289 height 648
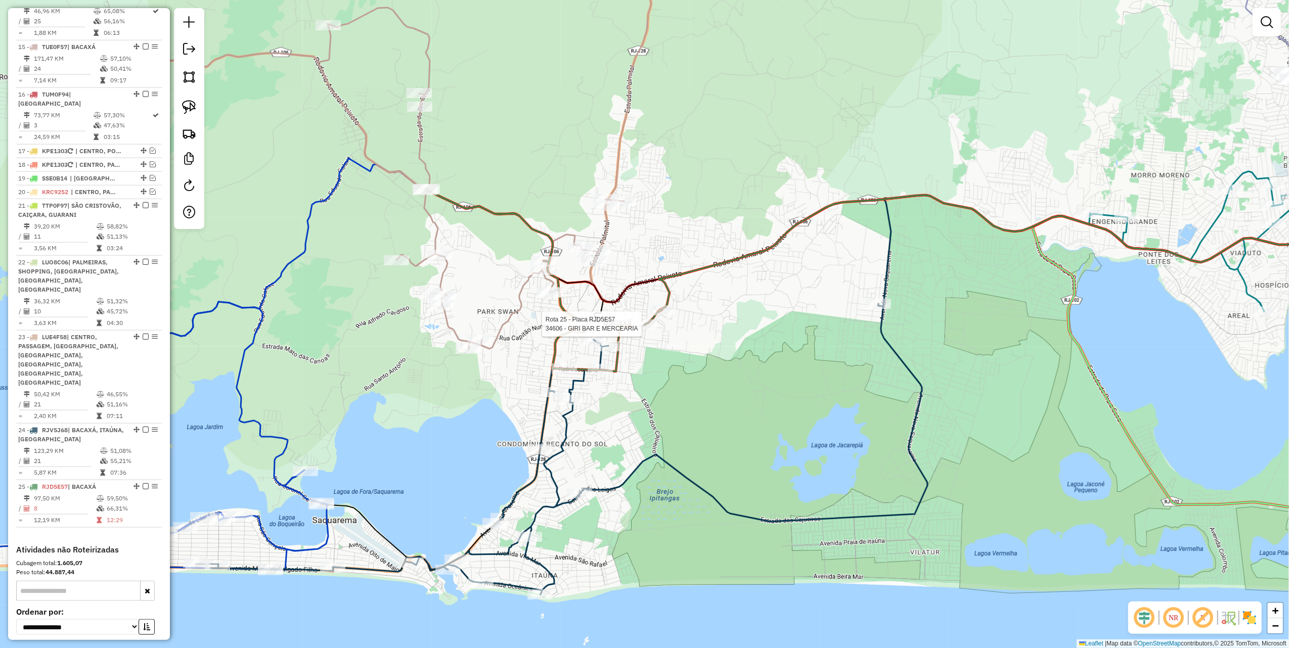
select select "*********"
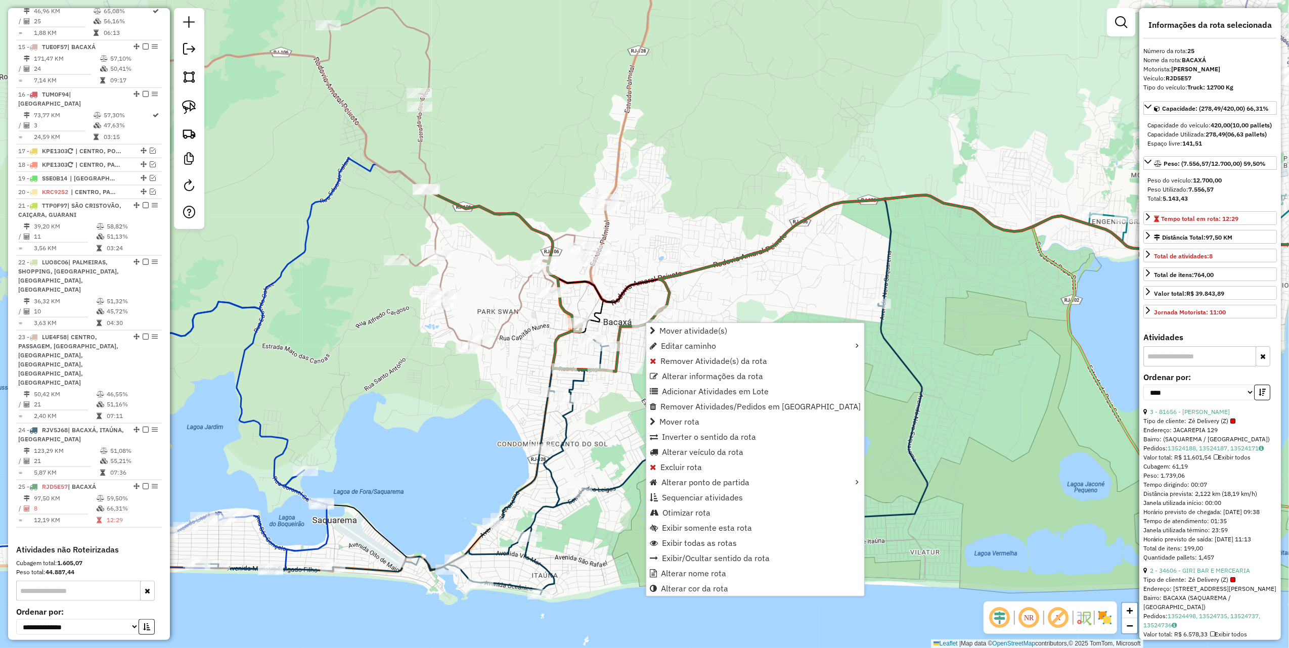
click at [735, 231] on div "Janela de atendimento Grade de atendimento Capacidade Transportadoras Veículos …" at bounding box center [644, 324] width 1289 height 648
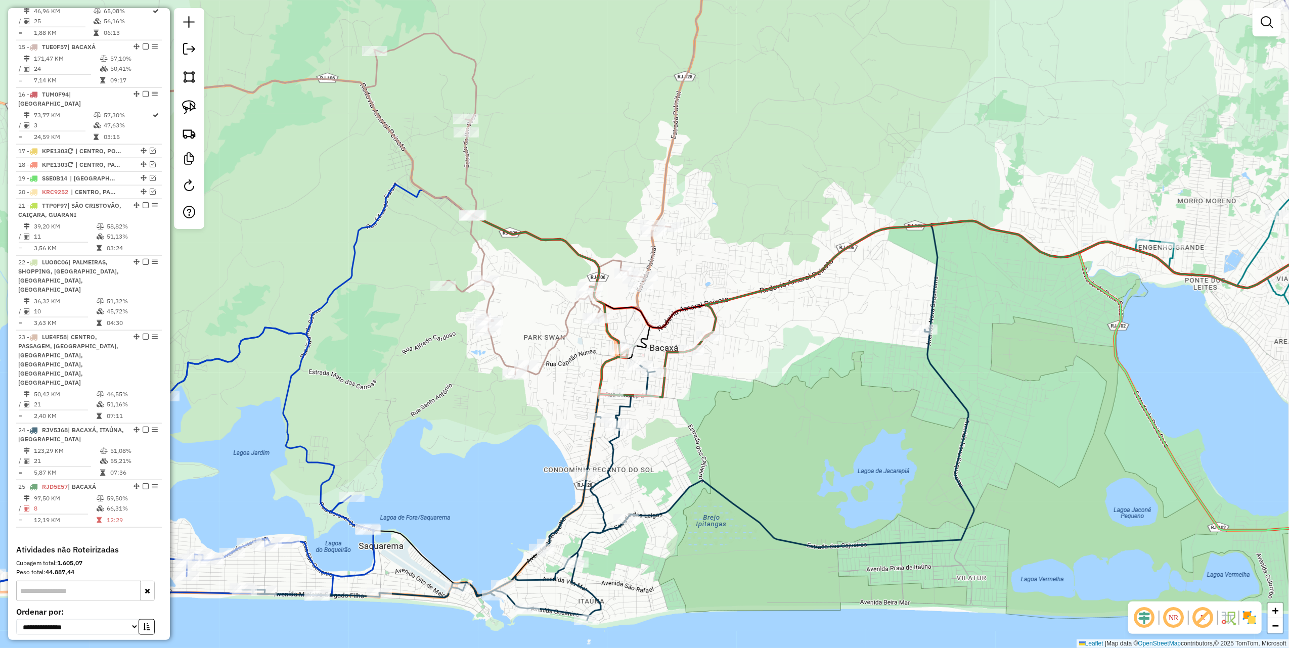
drag, startPoint x: 652, startPoint y: 270, endPoint x: 698, endPoint y: 295, distance: 53.2
click at [698, 295] on div "Janela de atendimento Grade de atendimento Capacidade Transportadoras Veículos …" at bounding box center [644, 324] width 1289 height 648
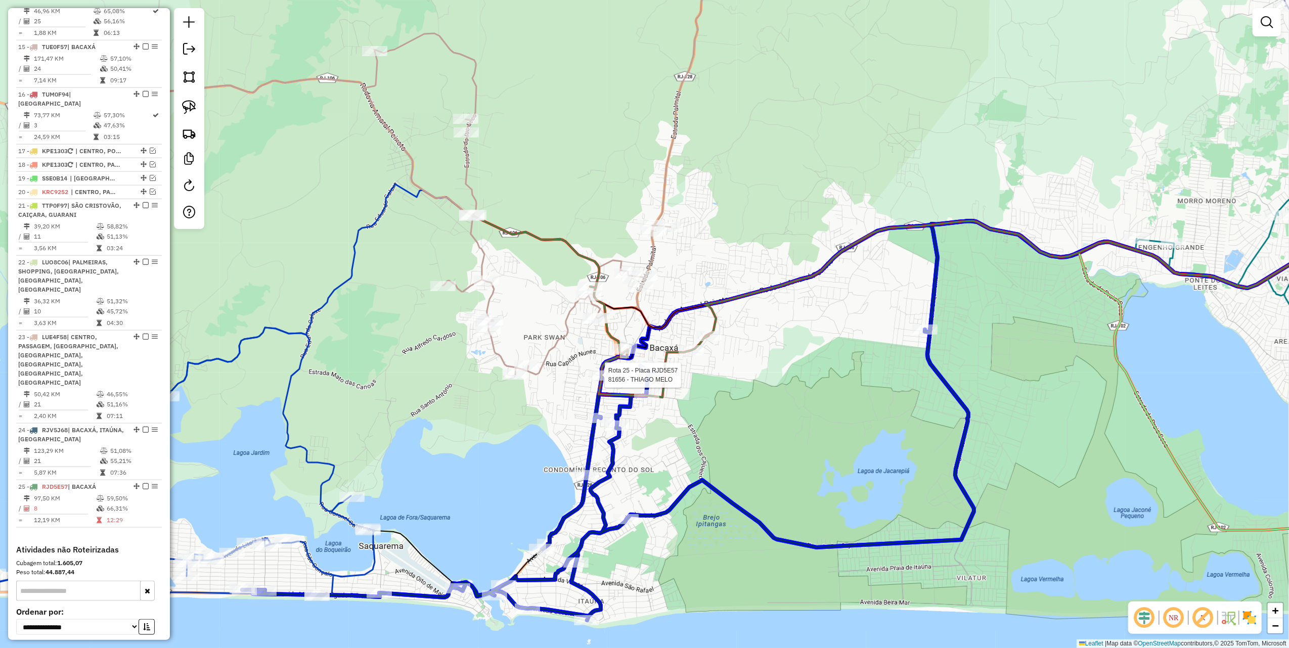
click at [610, 381] on div at bounding box center [601, 376] width 25 height 10
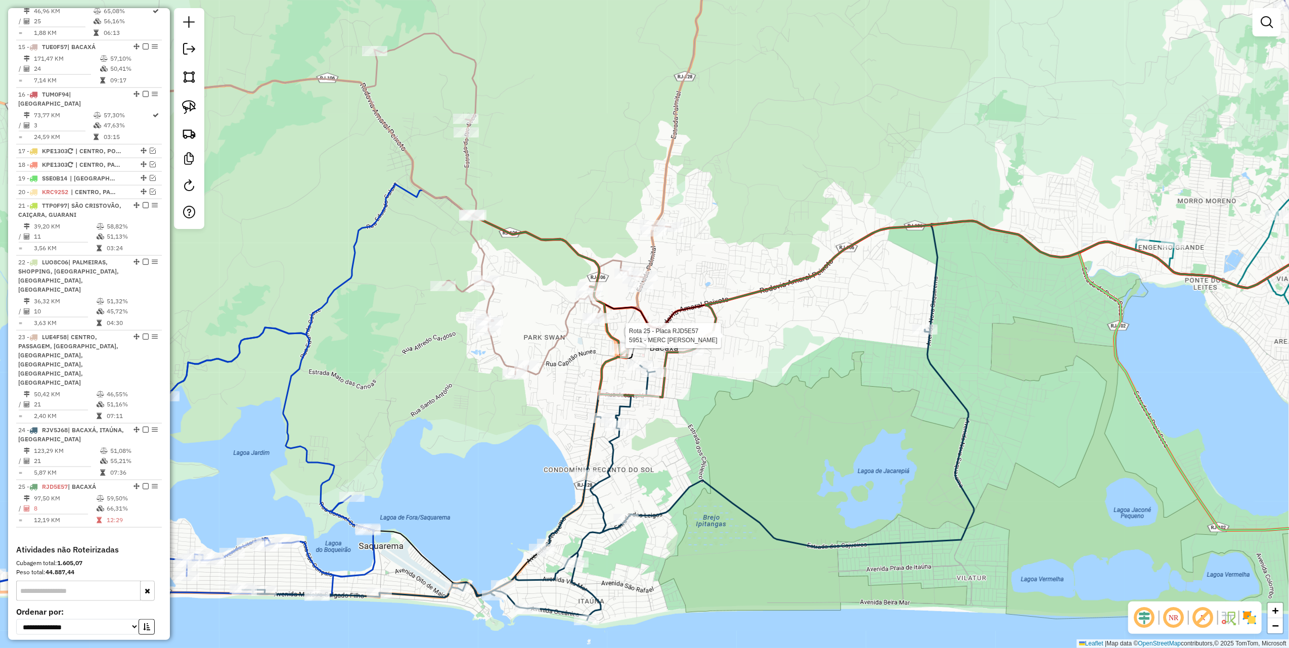
select select "*********"
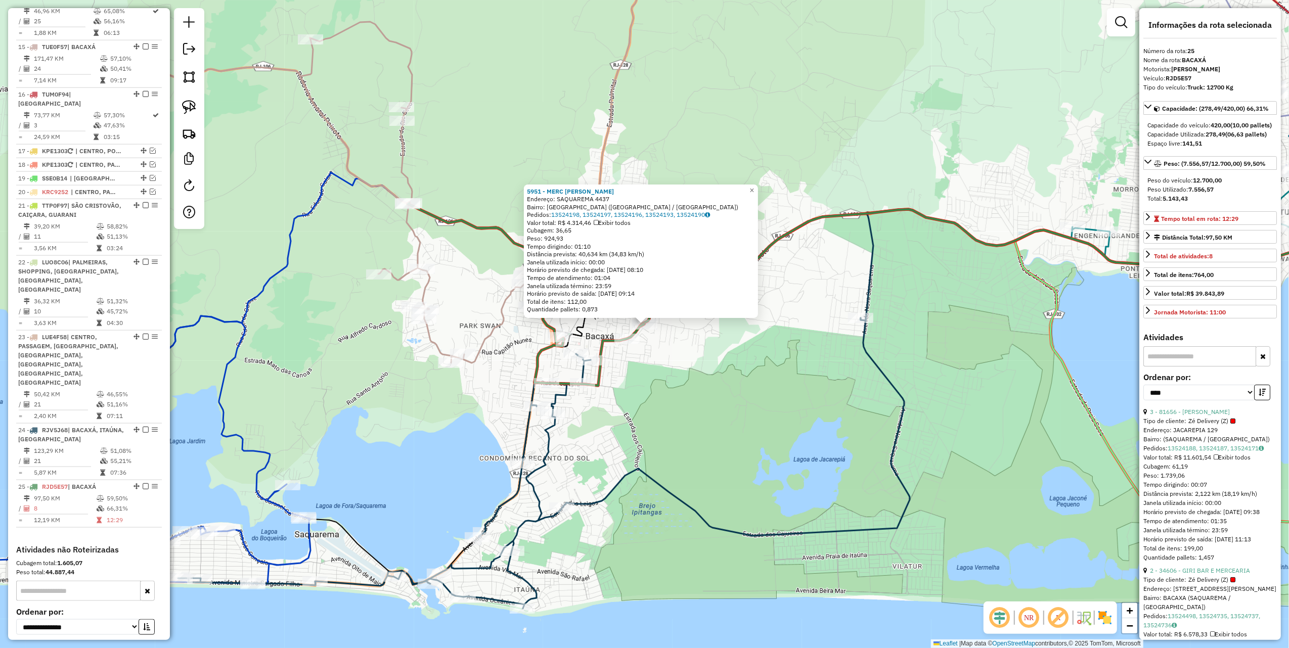
click at [721, 401] on div "5951 - MERC SAO [PERSON_NAME]: [GEOGRAPHIC_DATA] 4437 Bairro: [GEOGRAPHIC_DATA]…" at bounding box center [644, 324] width 1289 height 648
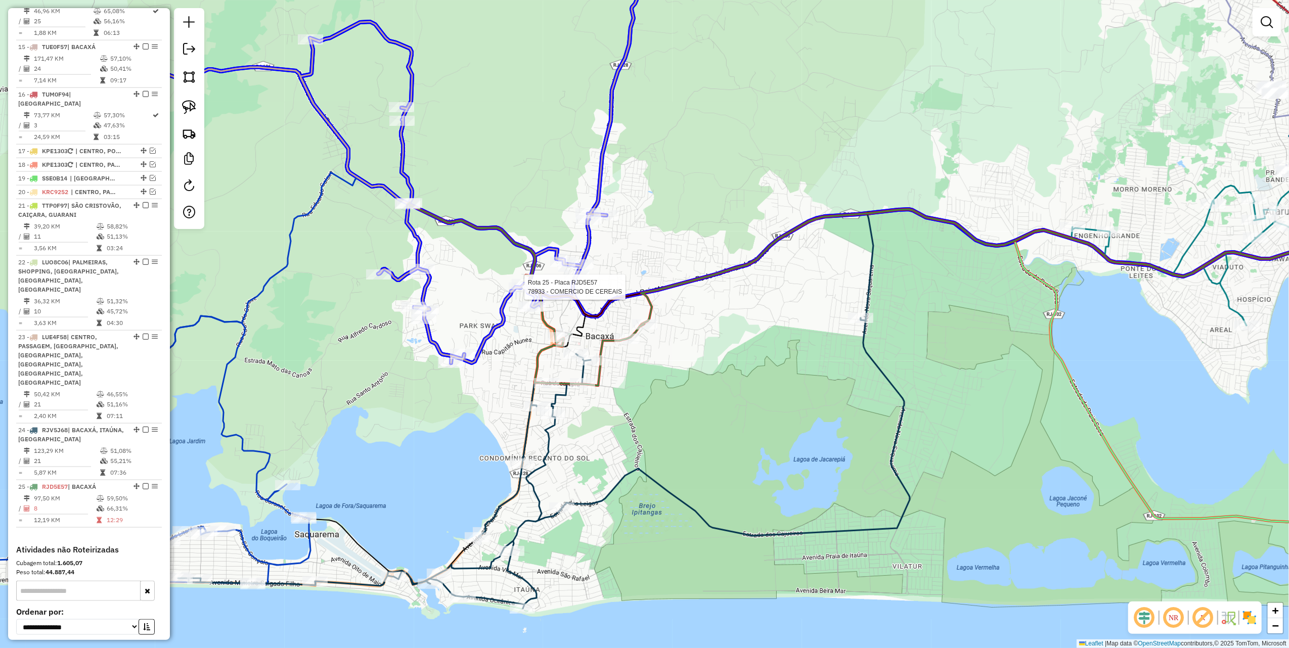
click at [529, 241] on div "Rota 25 - Placa RJD5E57 78933 - COMERCIO DE CEREAIS Janela de atendimento Grade…" at bounding box center [644, 324] width 1289 height 648
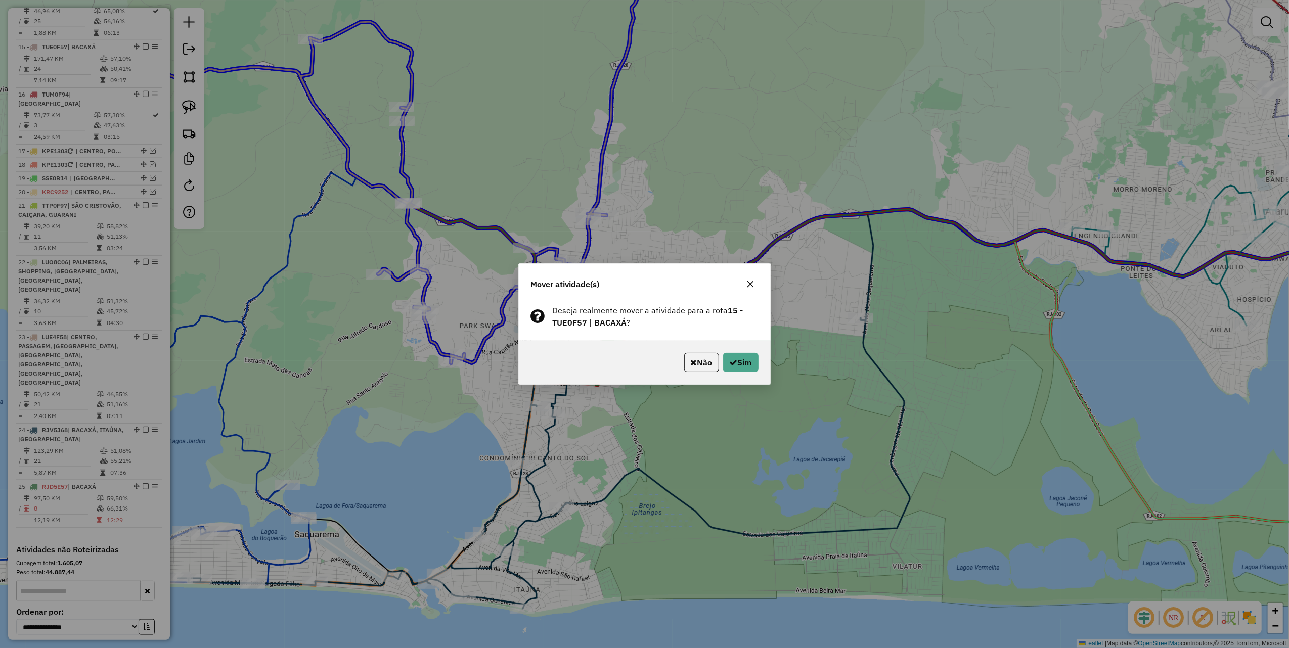
click at [590, 215] on div "Mover atividade(s) Deseja realmente mover a atividade para a rota 15 - TUE0F57 …" at bounding box center [644, 324] width 1289 height 648
drag, startPoint x: 697, startPoint y: 376, endPoint x: 695, endPoint y: 368, distance: 8.3
click at [698, 376] on div "Não Sim" at bounding box center [645, 363] width 252 height 44
click at [694, 359] on button "Não" at bounding box center [701, 362] width 35 height 19
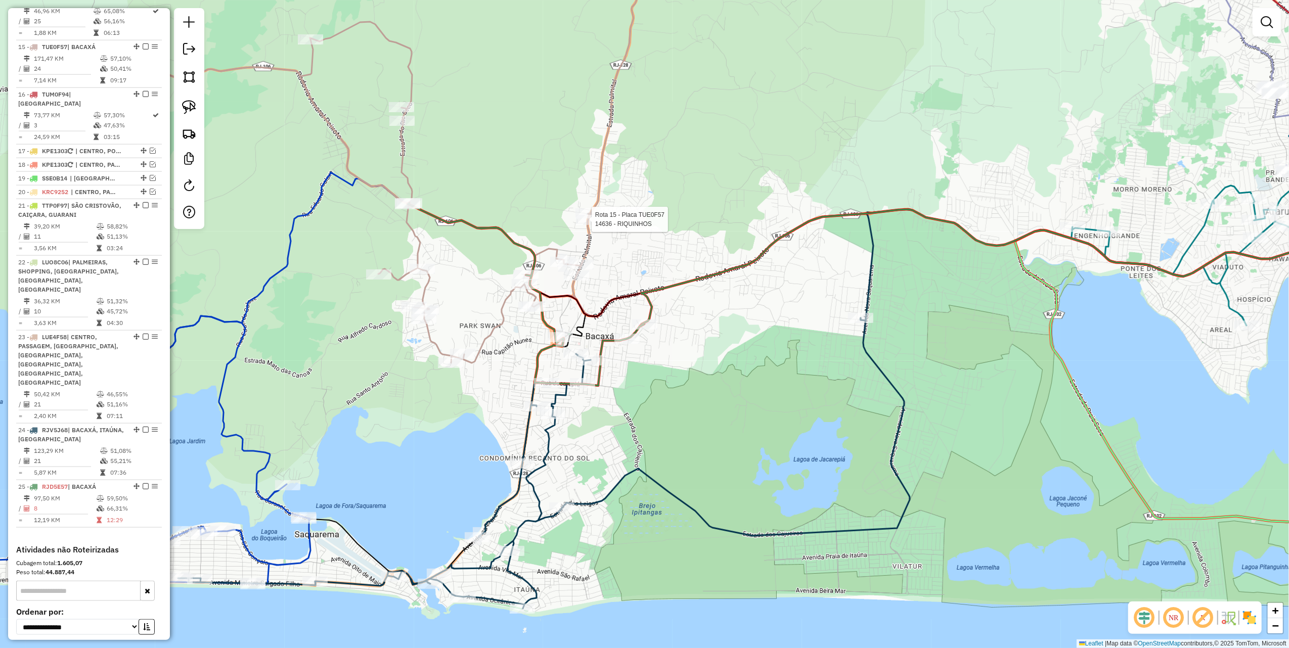
select select "*********"
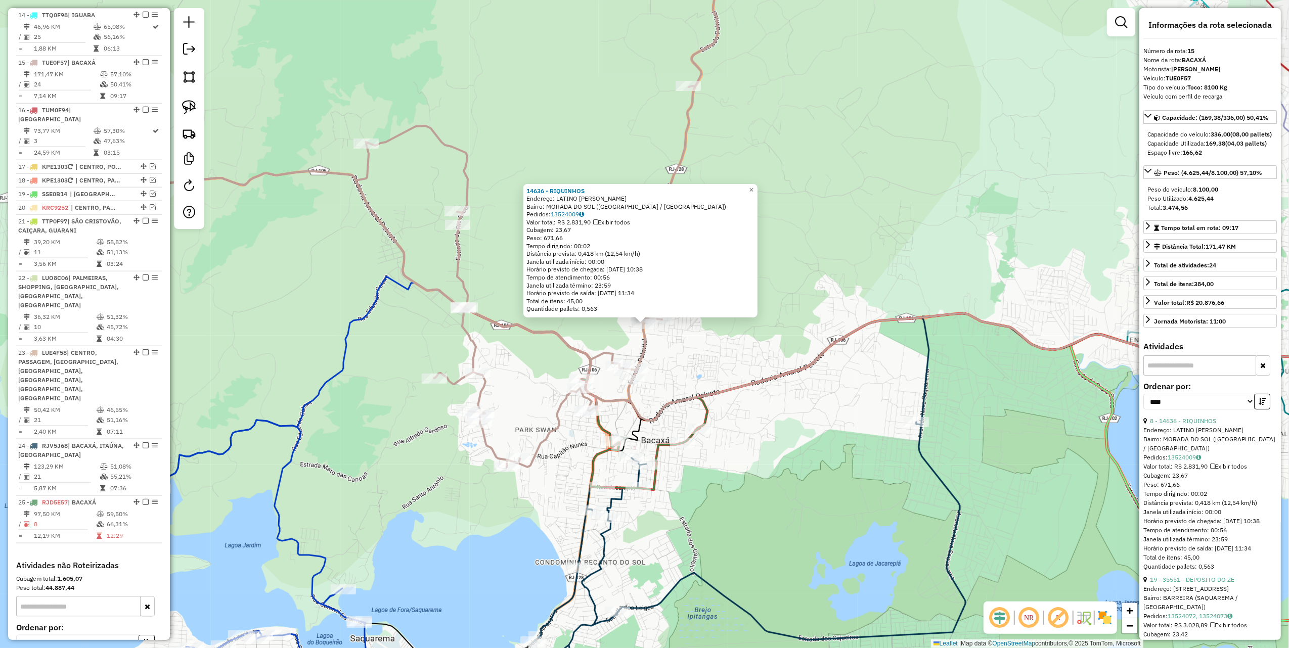
scroll to position [1154, 0]
click at [676, 381] on div "14636 - [PERSON_NAME]: LATINO MELO LJ Bairro: MORADA DO SOL (SAQUAREMA / [GEOGR…" at bounding box center [644, 324] width 1289 height 648
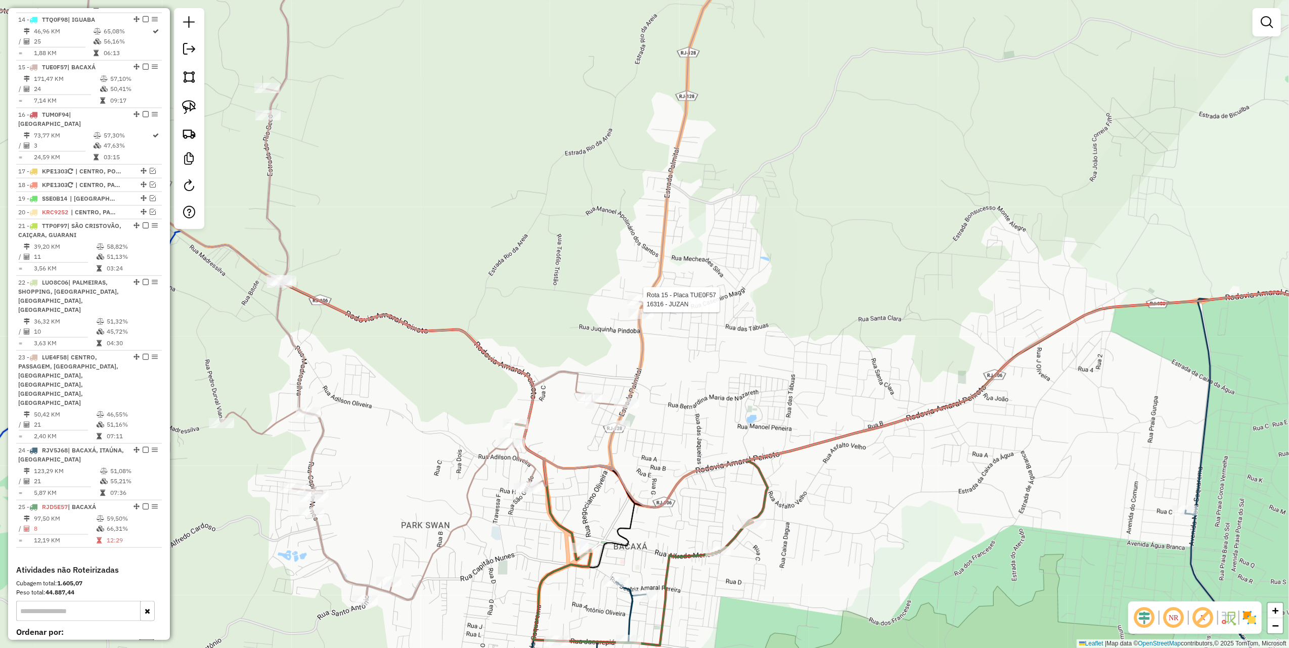
select select "*********"
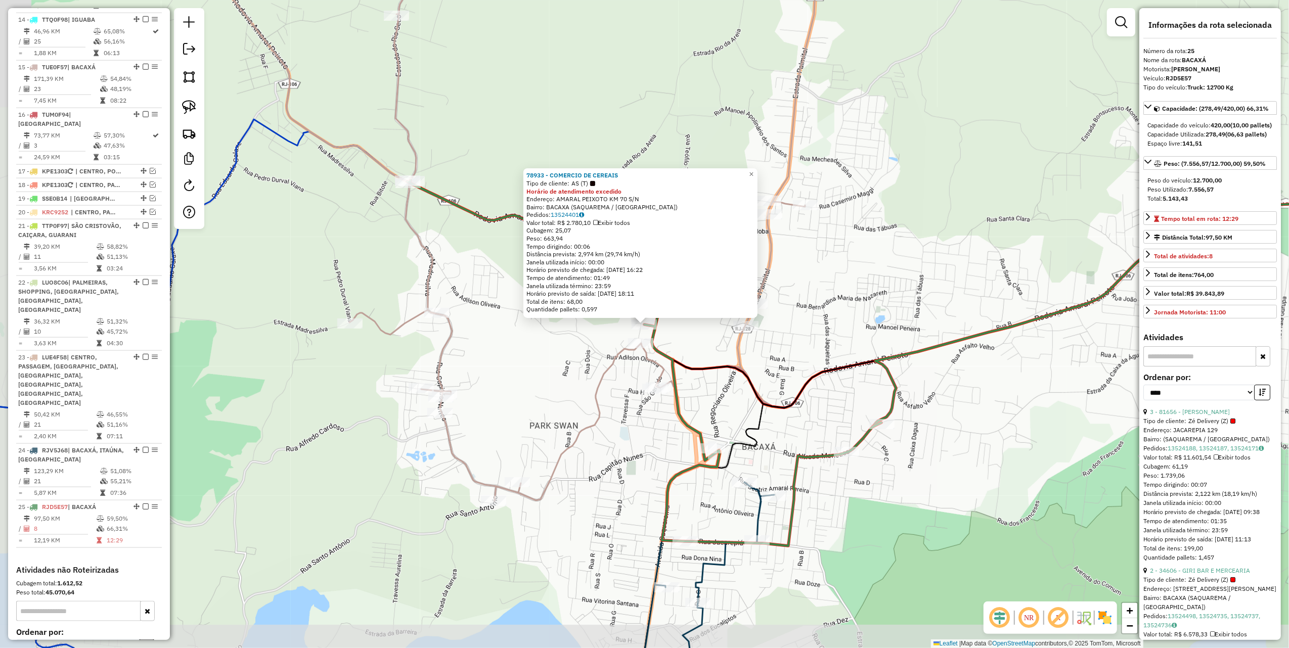
scroll to position [1174, 0]
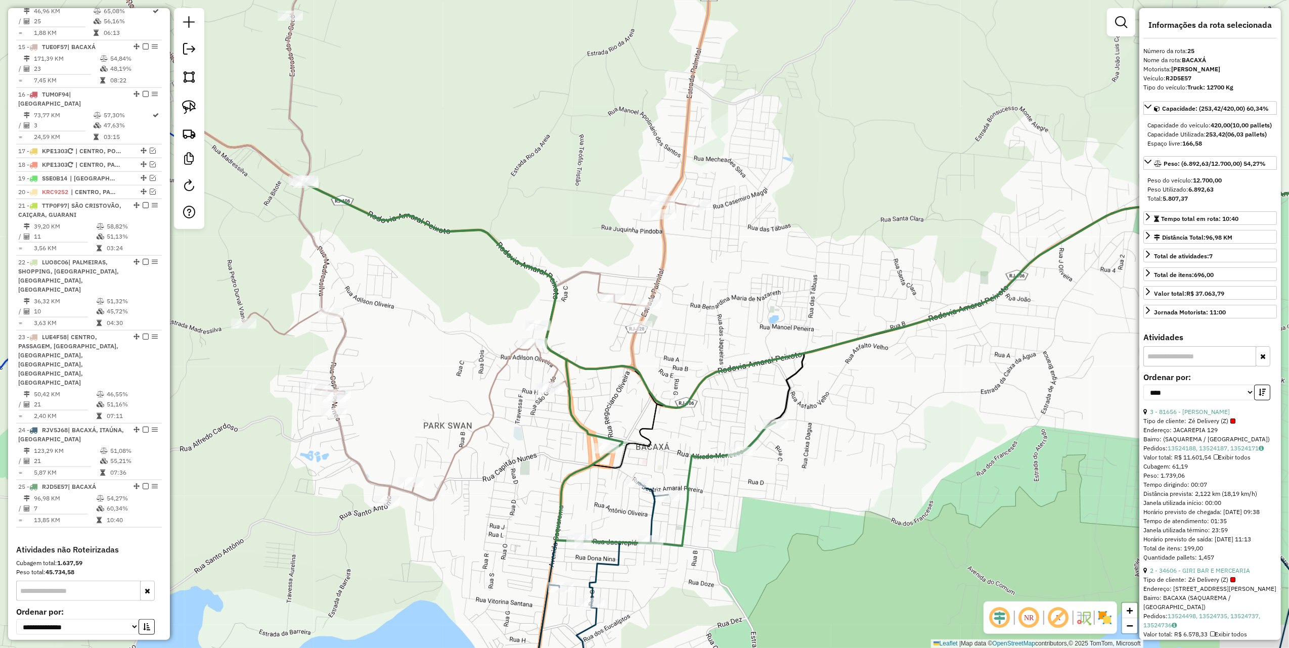
drag, startPoint x: 502, startPoint y: 348, endPoint x: 341, endPoint y: 339, distance: 161.6
click at [342, 341] on div "Janela de atendimento Grade de atendimento Capacidade Transportadoras Veículos …" at bounding box center [644, 324] width 1289 height 648
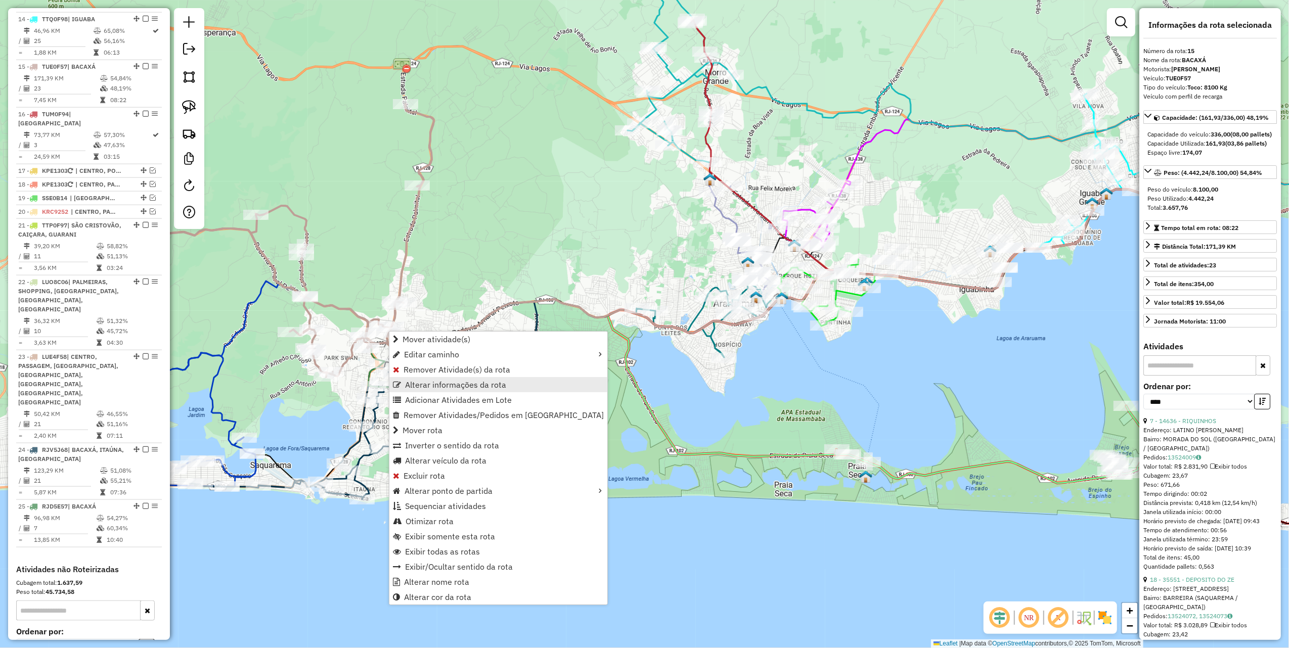
scroll to position [1154, 0]
click at [474, 387] on span "Alterar informações da rota" at bounding box center [455, 385] width 101 height 8
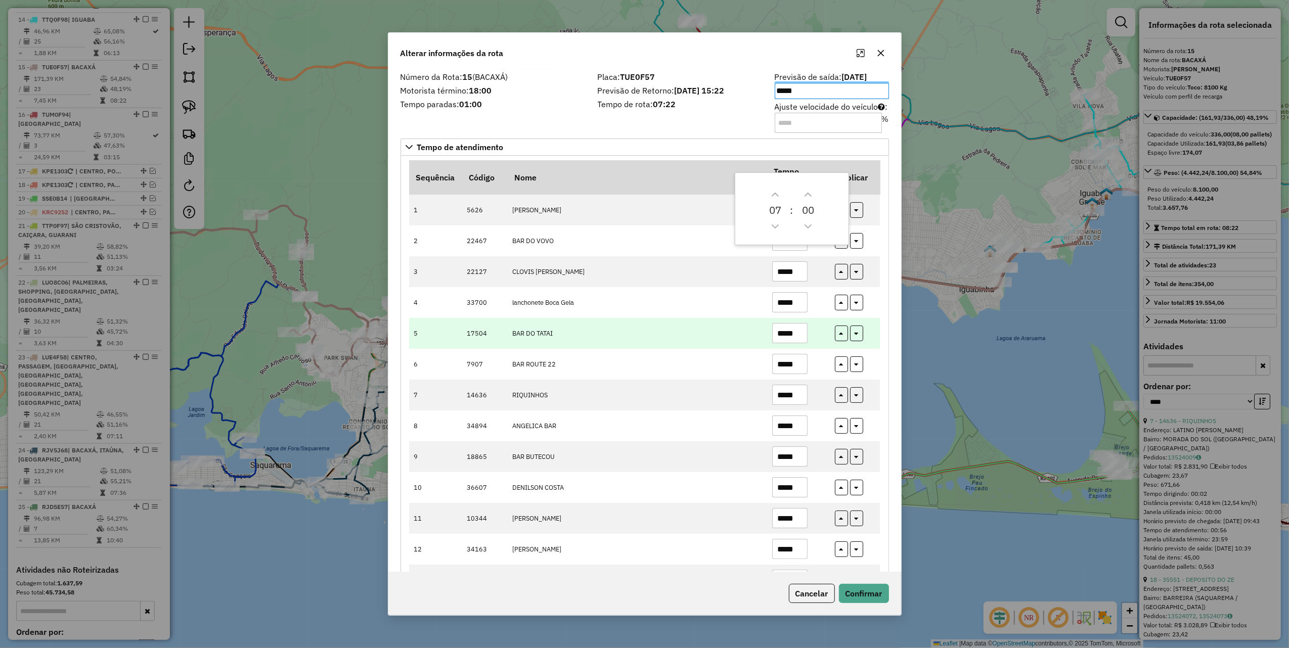
click at [798, 334] on input "*****" at bounding box center [789, 333] width 35 height 20
click at [801, 334] on input "*****" at bounding box center [789, 333] width 35 height 20
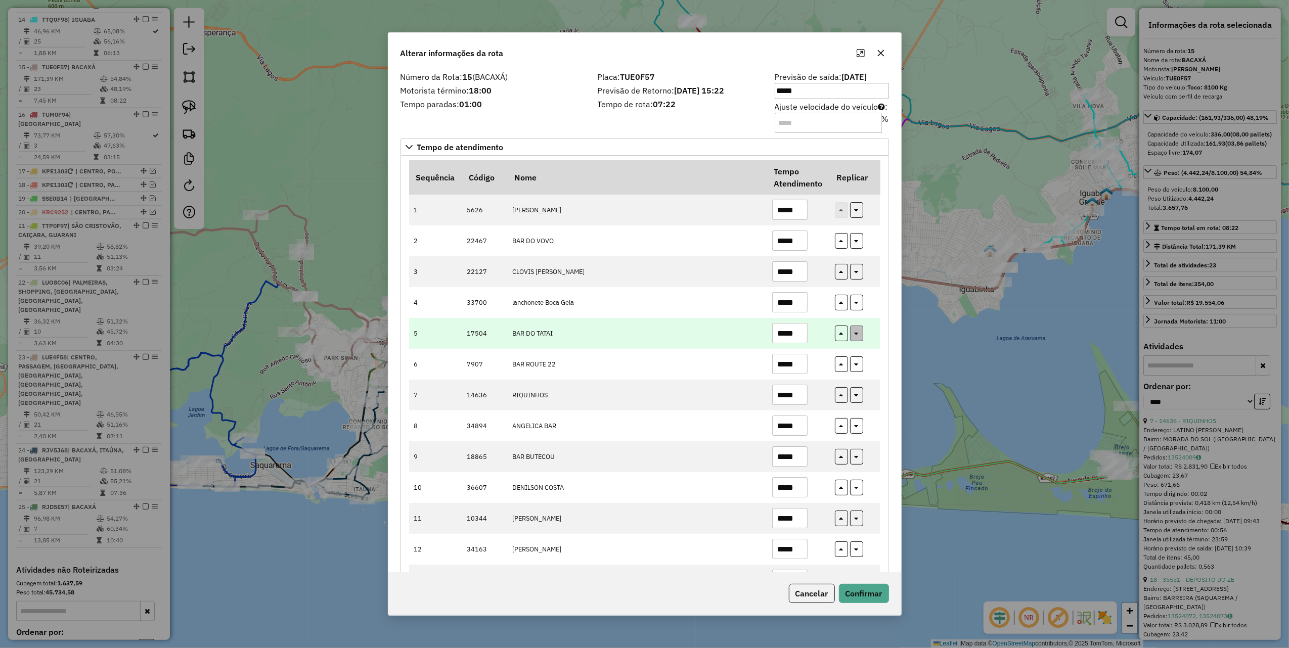
type input "*****"
click at [855, 336] on icon "button" at bounding box center [857, 332] width 4 height 7
type input "*****"
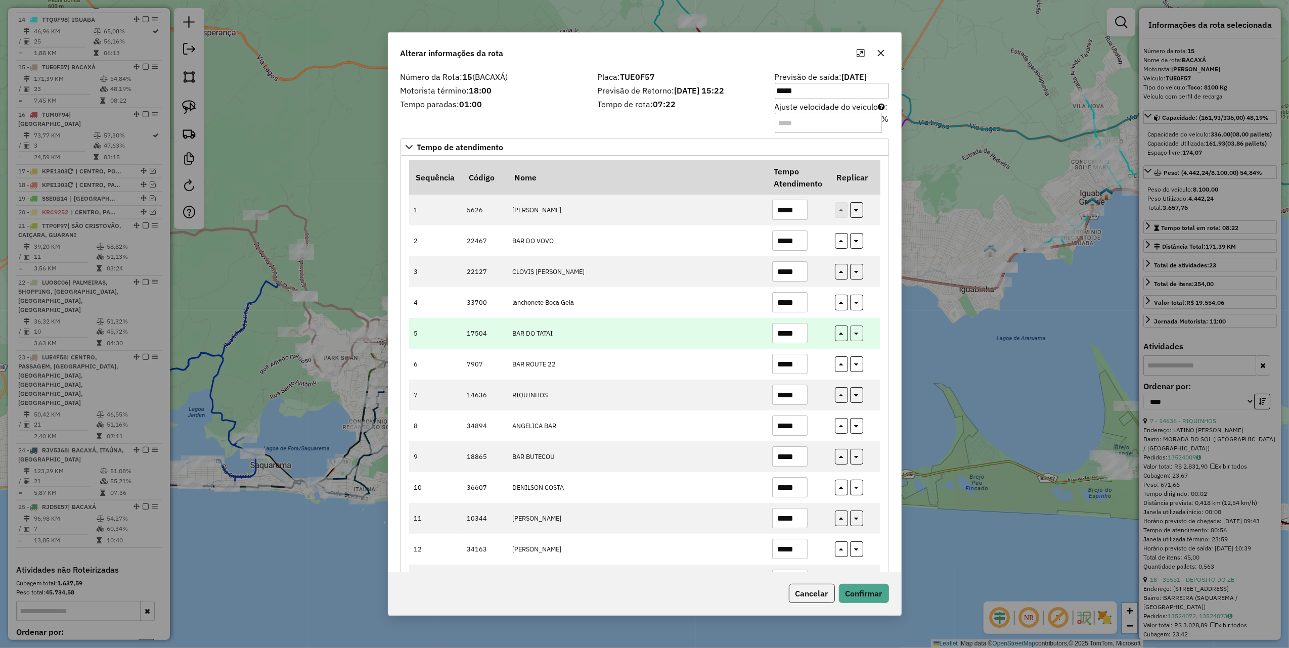
type input "*****"
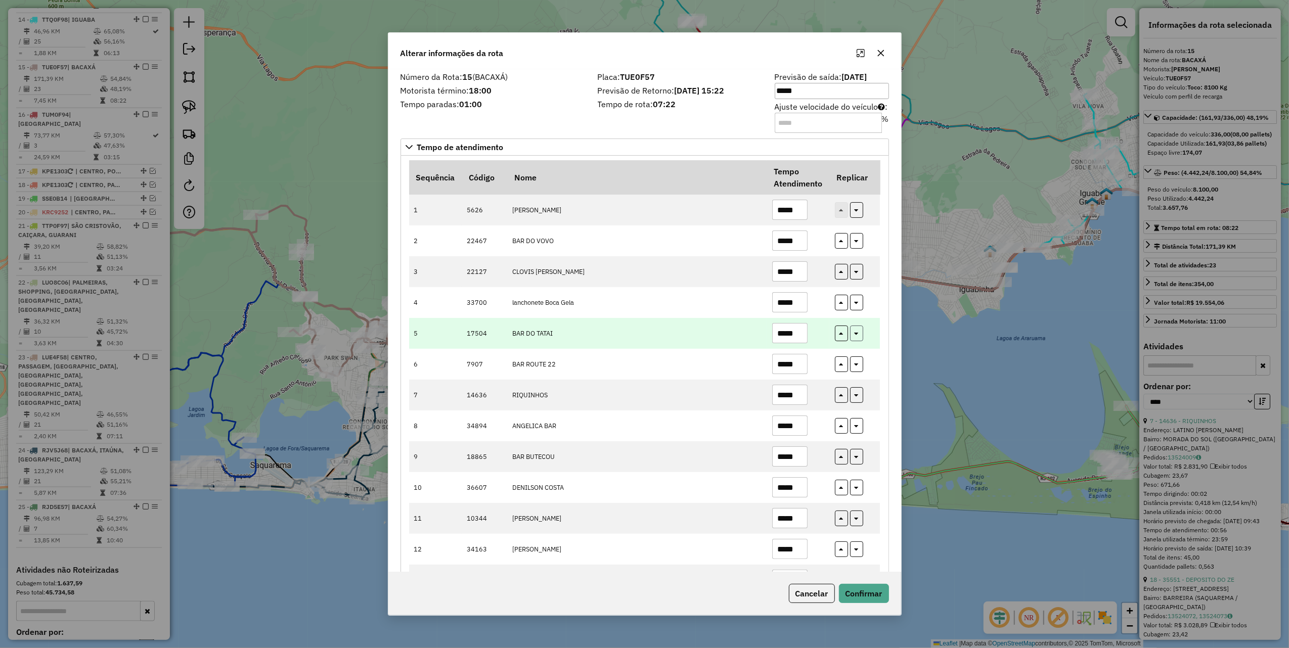
type input "*****"
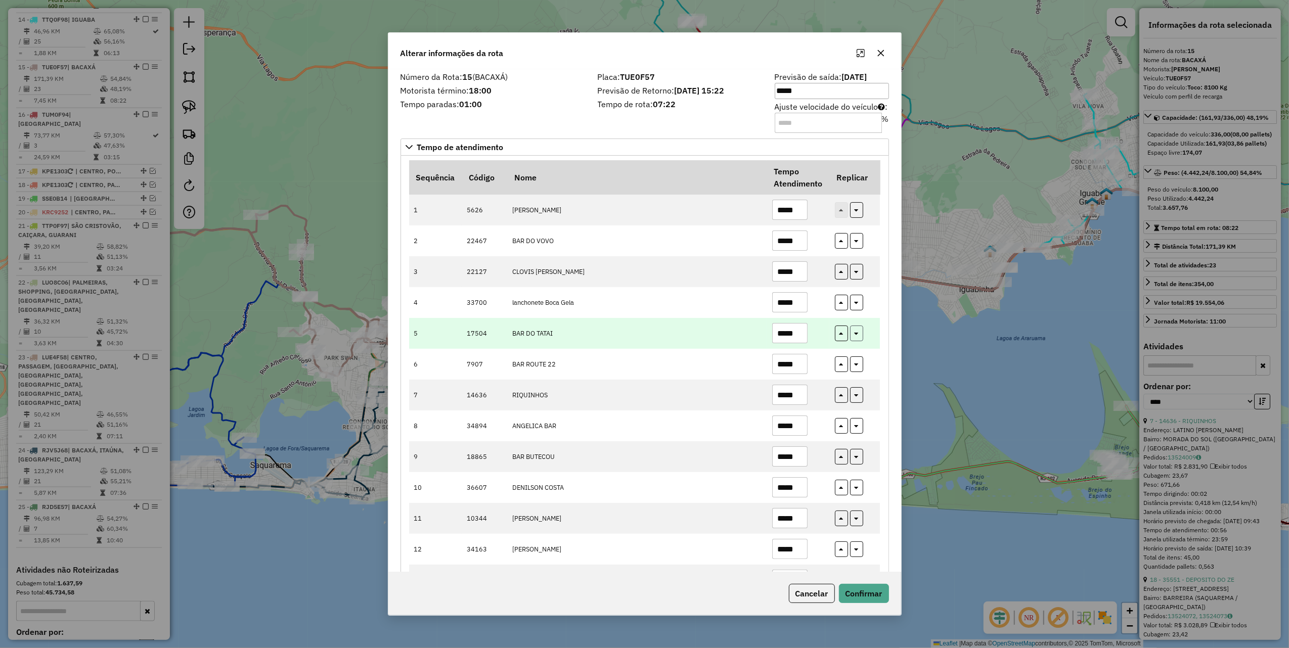
type input "*****"
click at [861, 590] on button "Confirmar" at bounding box center [864, 593] width 50 height 19
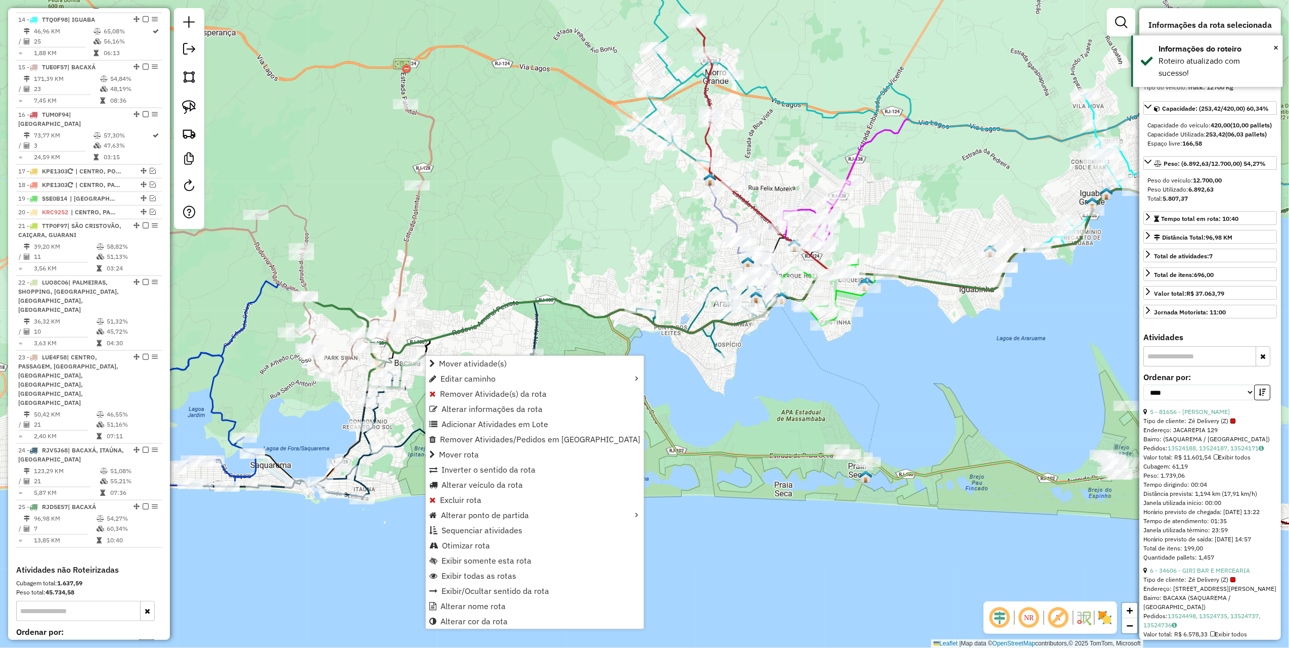
scroll to position [1174, 0]
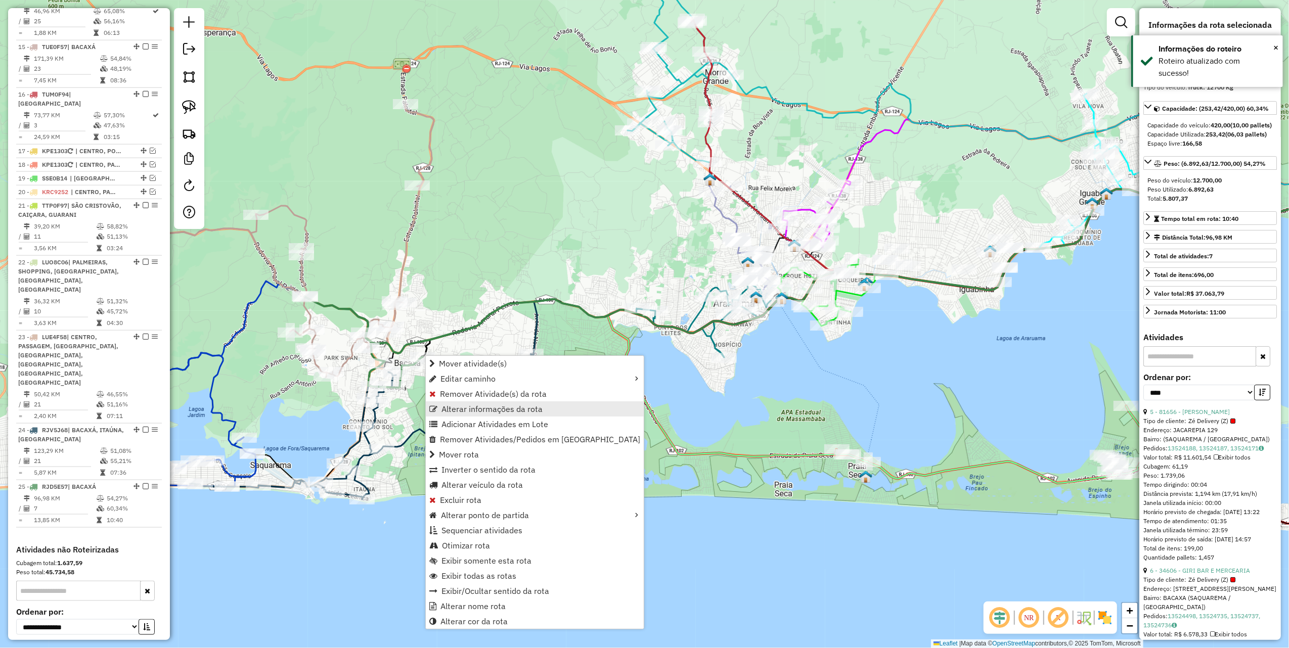
click at [508, 407] on span "Alterar informações da rota" at bounding box center [492, 409] width 101 height 8
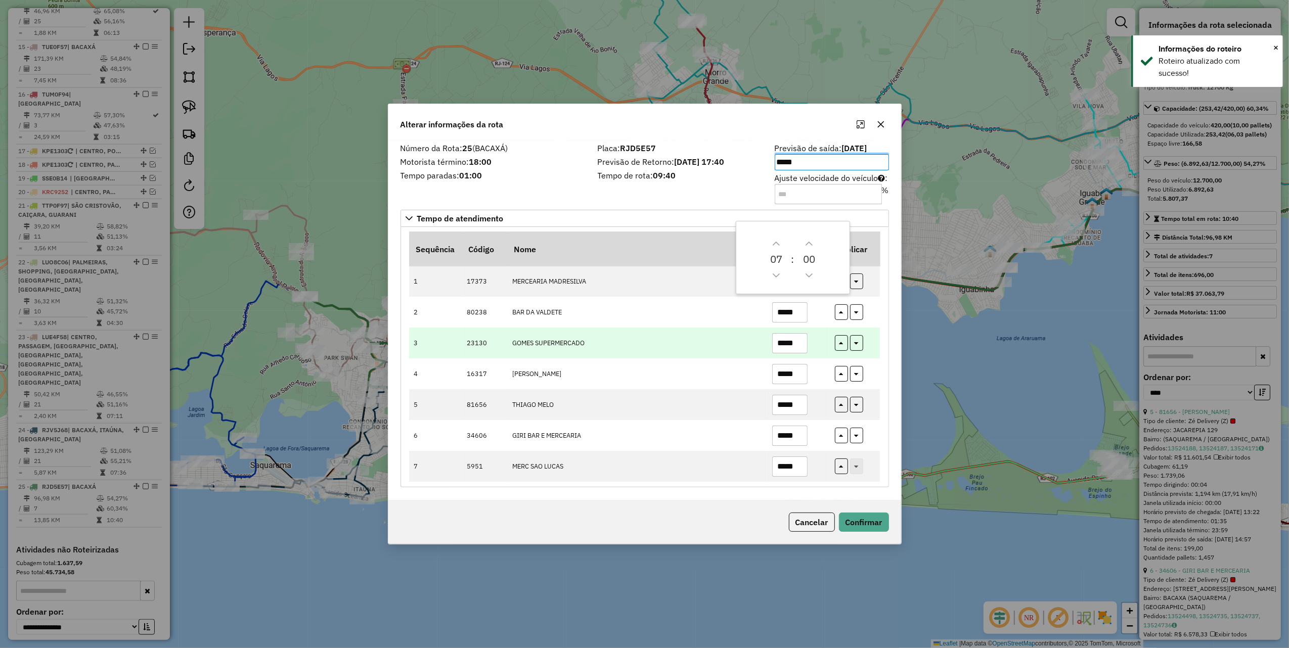
click at [806, 345] on input "*****" at bounding box center [789, 343] width 35 height 20
click at [856, 340] on icon "button" at bounding box center [857, 341] width 4 height 7
type input "*****"
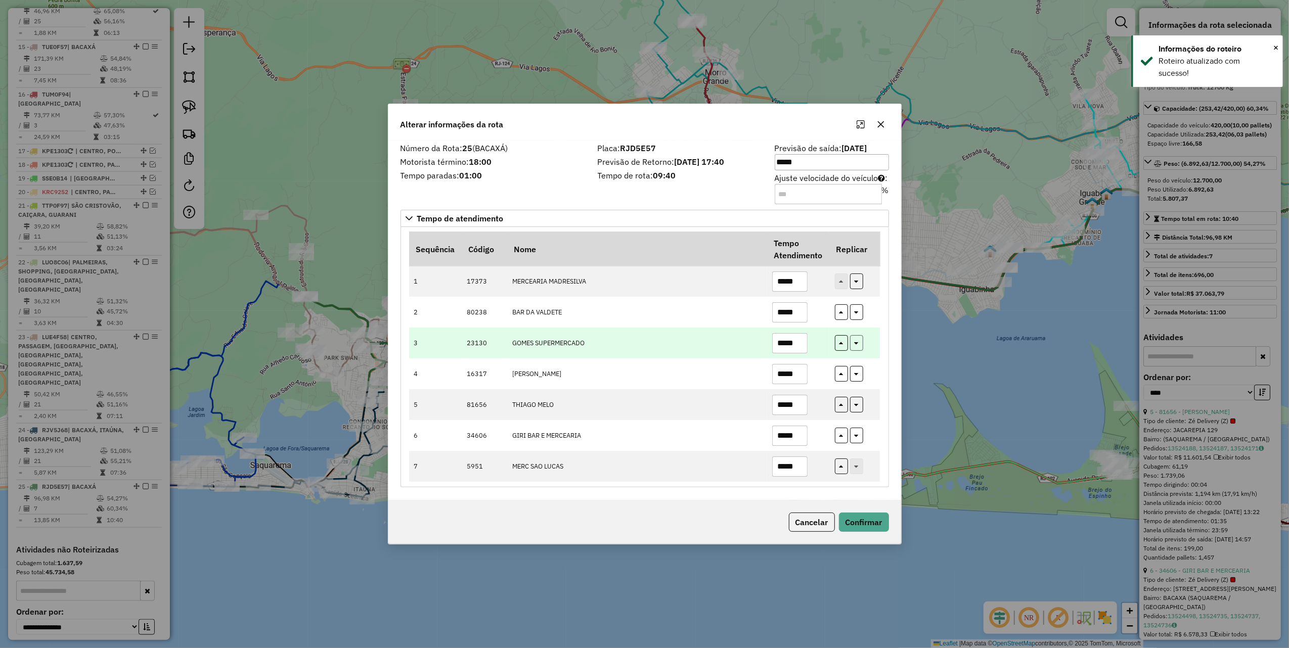
type input "*****"
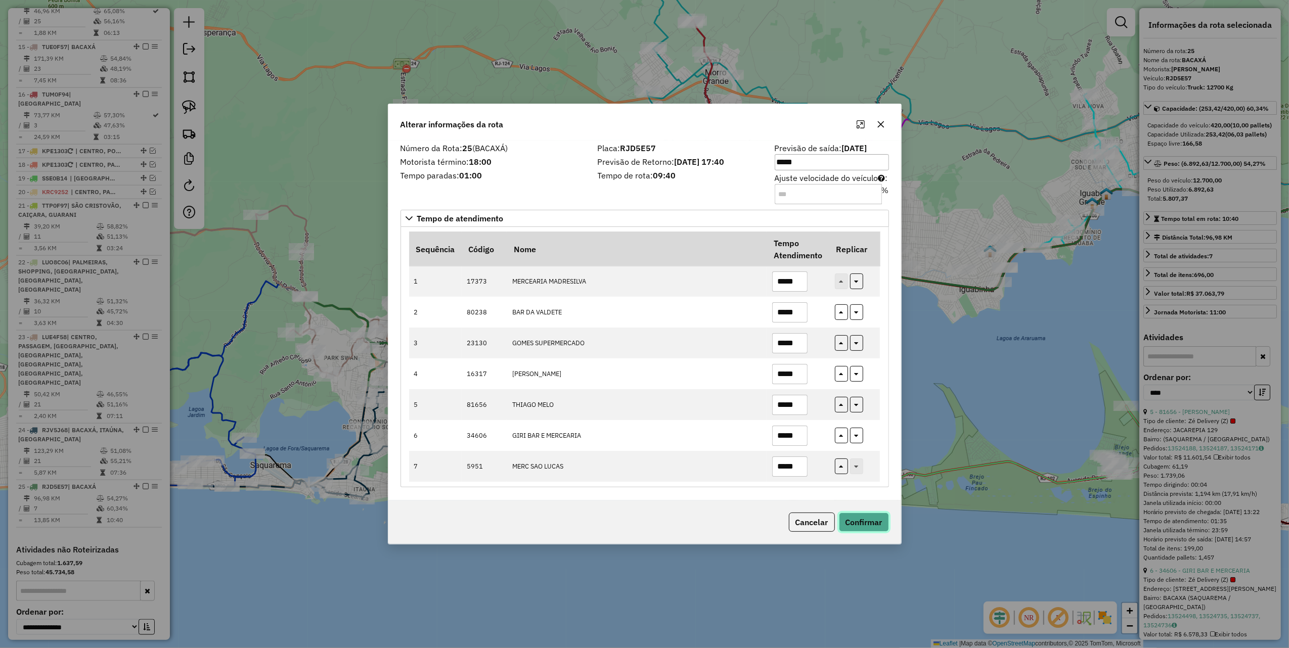
drag, startPoint x: 863, startPoint y: 526, endPoint x: 832, endPoint y: 512, distance: 33.7
click at [863, 525] on button "Confirmar" at bounding box center [864, 522] width 50 height 19
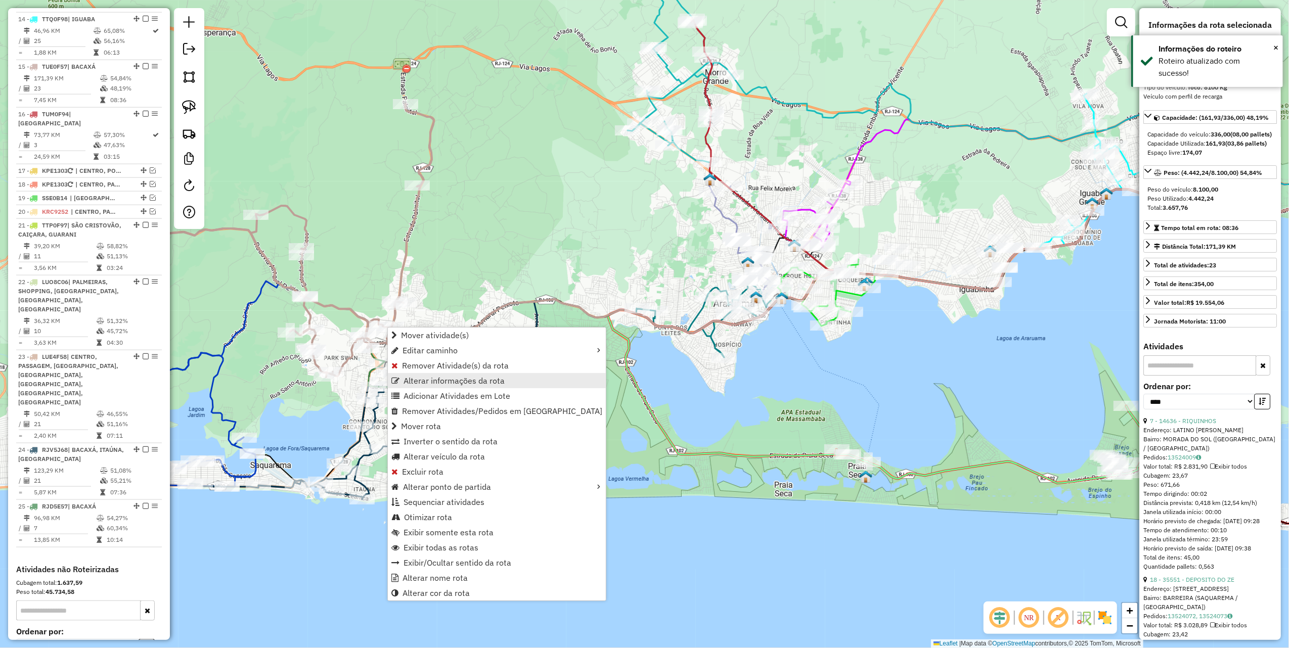
scroll to position [1154, 0]
click at [508, 377] on link "Alterar informações da rota" at bounding box center [497, 380] width 218 height 15
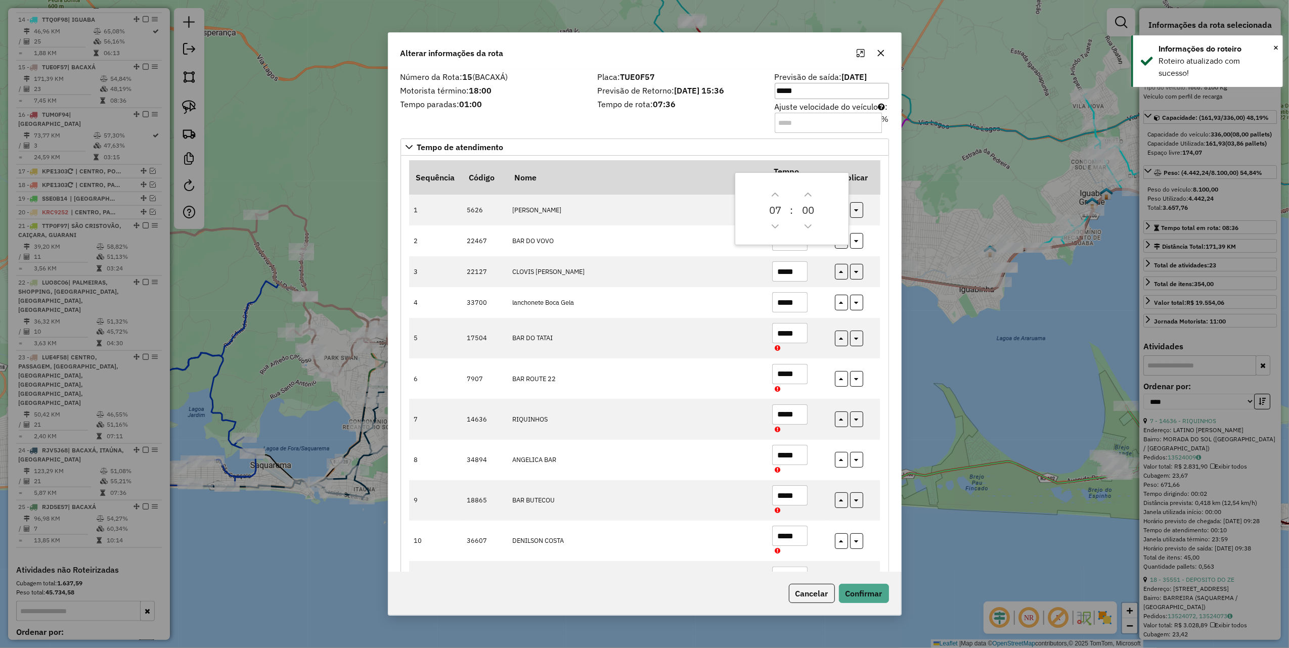
click at [879, 57] on icon "button" at bounding box center [881, 53] width 8 height 8
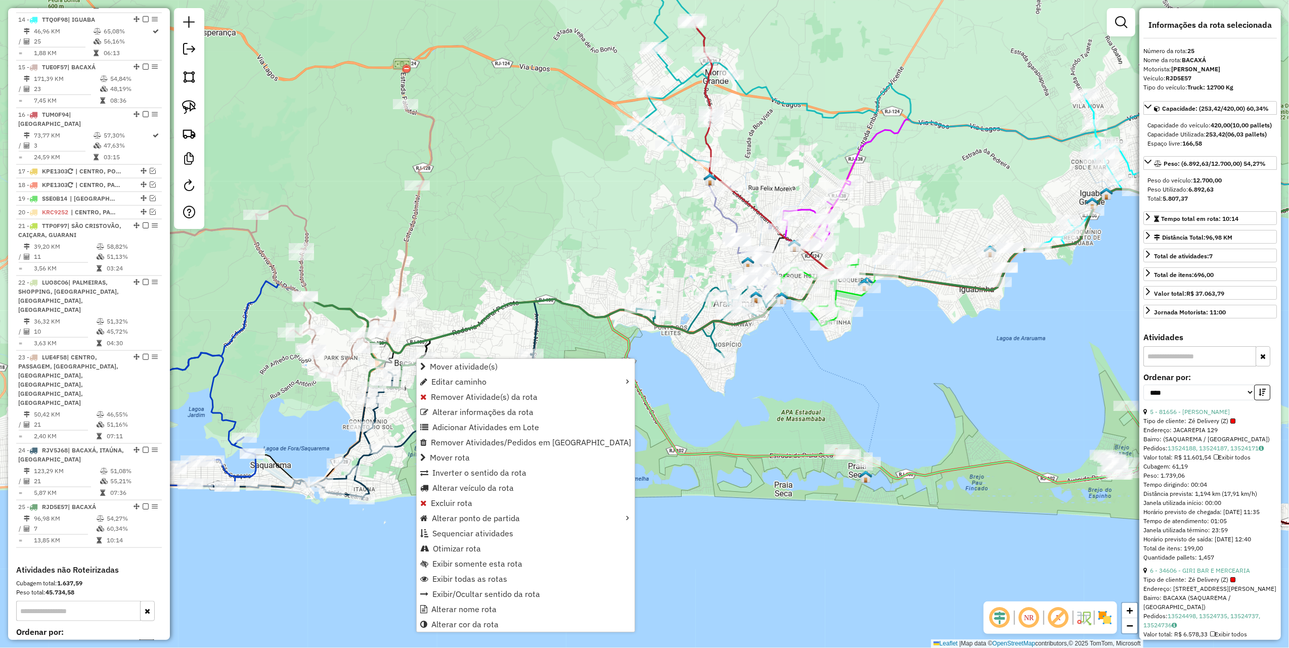
scroll to position [1174, 0]
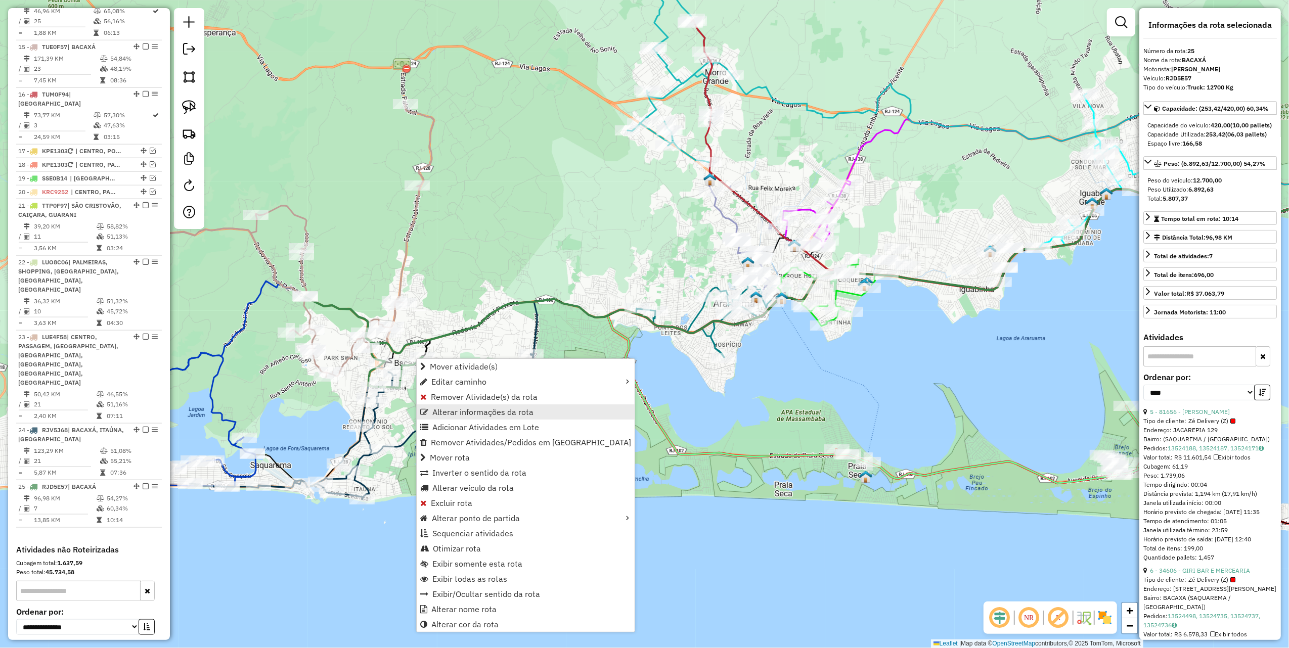
click at [513, 412] on span "Alterar informações da rota" at bounding box center [482, 412] width 101 height 8
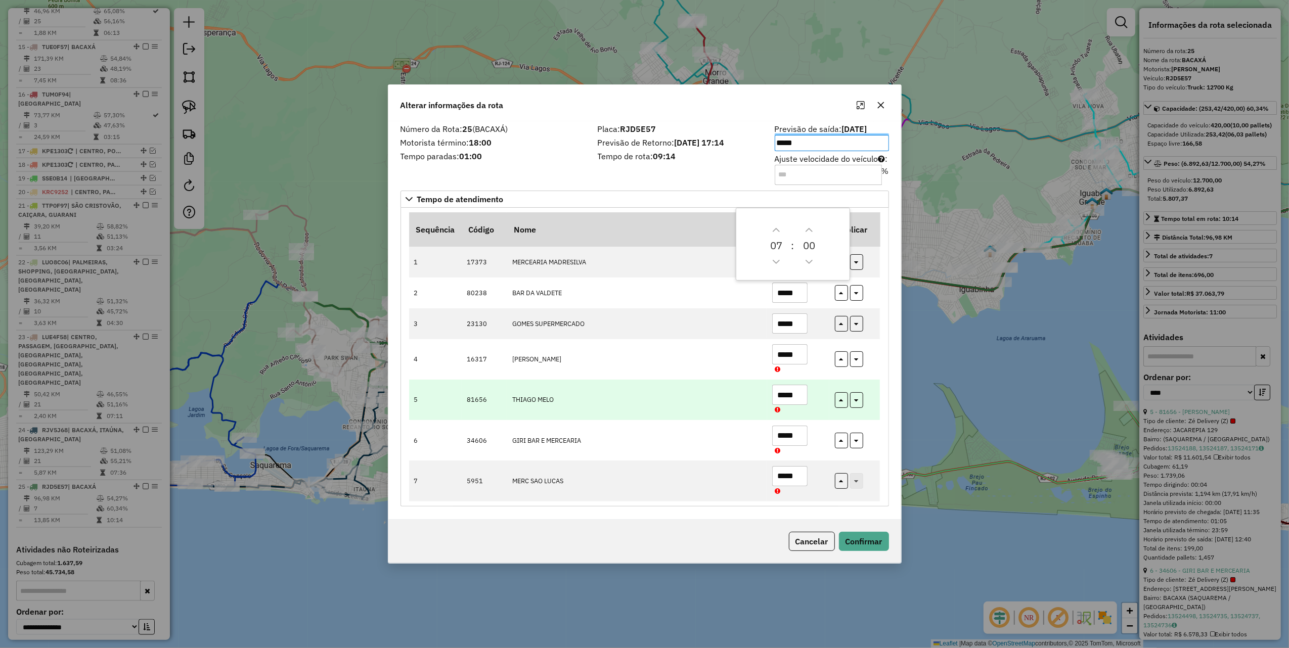
click at [805, 393] on input "*****" at bounding box center [789, 395] width 35 height 20
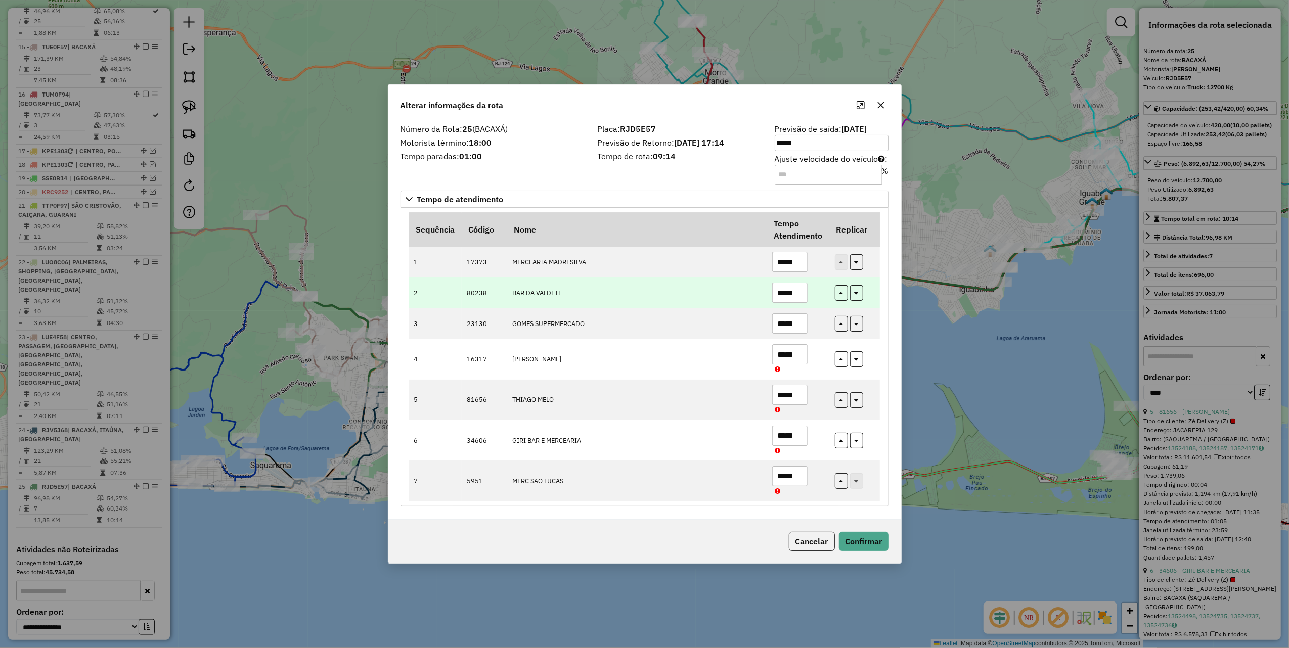
click at [800, 287] on input "*****" at bounding box center [789, 293] width 35 height 20
type input "*****"
click at [864, 294] on td at bounding box center [855, 293] width 51 height 31
click at [853, 288] on button "button" at bounding box center [856, 293] width 13 height 16
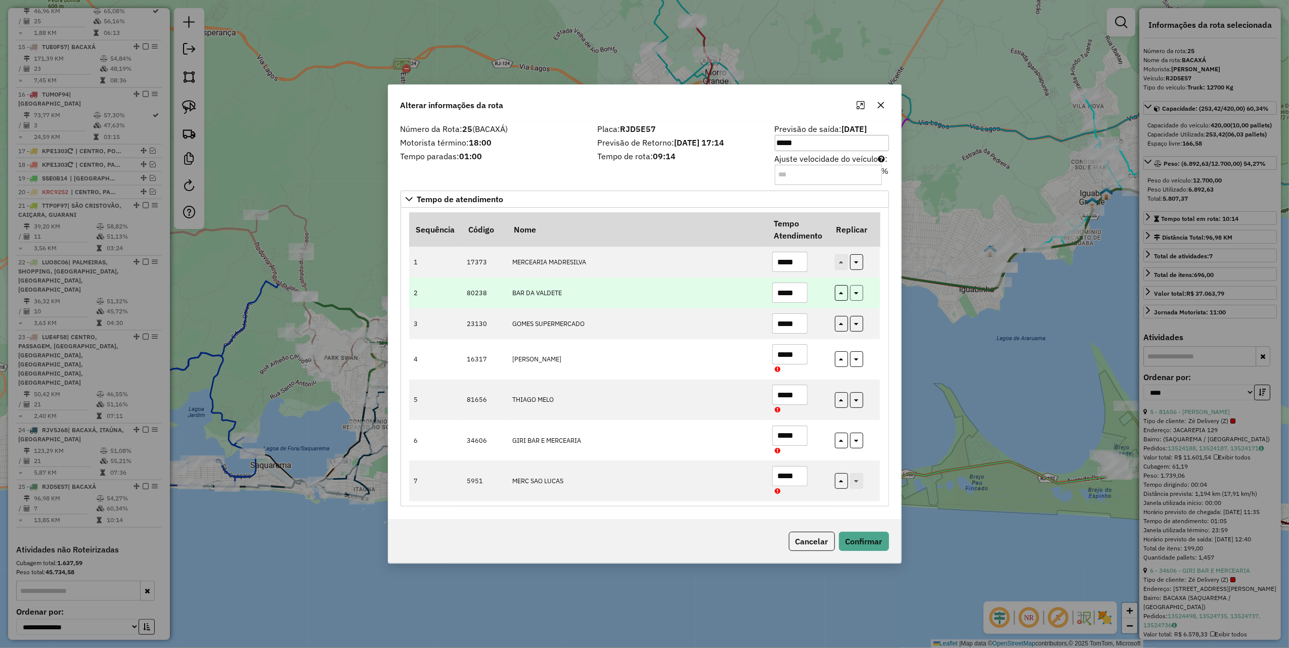
type input "*****"
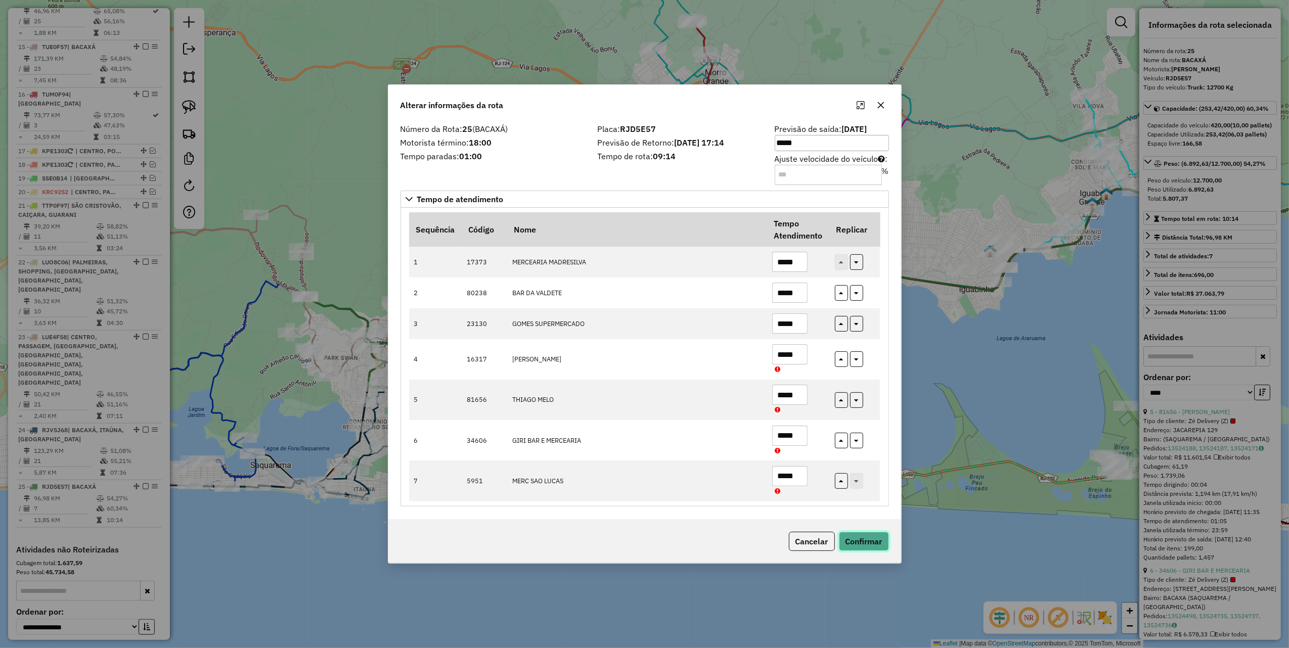
click at [866, 539] on button "Confirmar" at bounding box center [864, 541] width 50 height 19
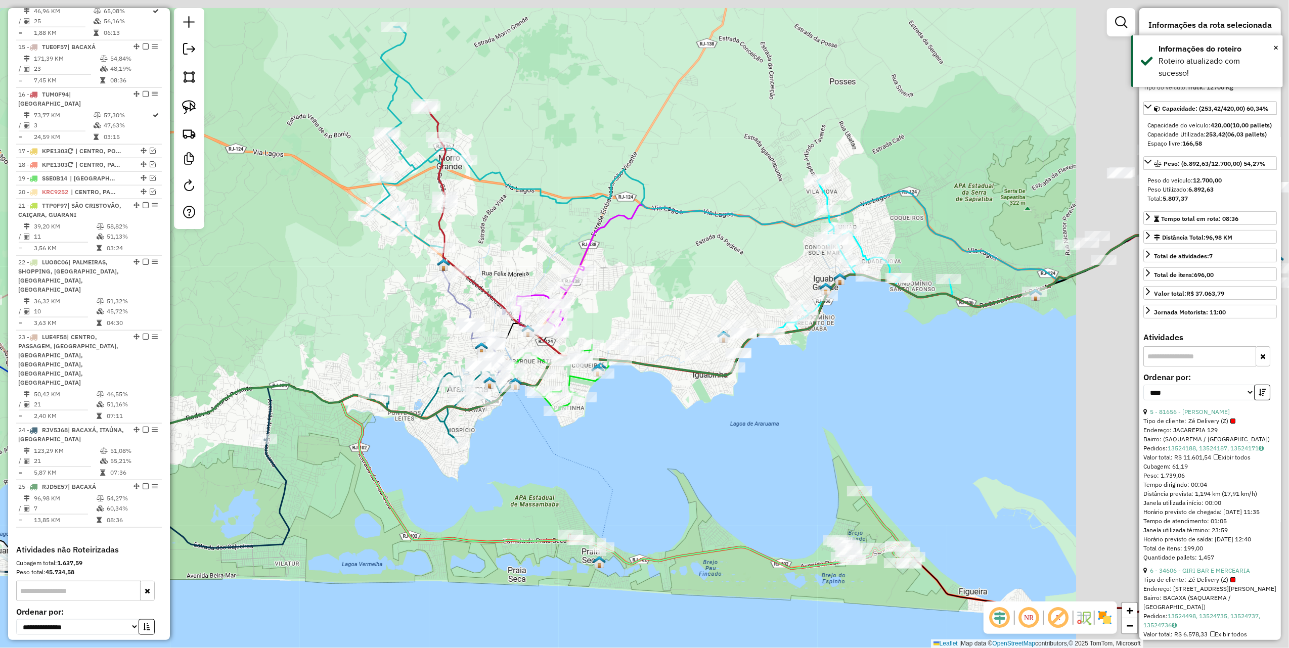
drag, startPoint x: 820, startPoint y: 411, endPoint x: 548, endPoint y: 446, distance: 273.9
click at [549, 496] on div "Janela de atendimento Grade de atendimento Capacidade Transportadoras Veículos …" at bounding box center [644, 324] width 1289 height 648
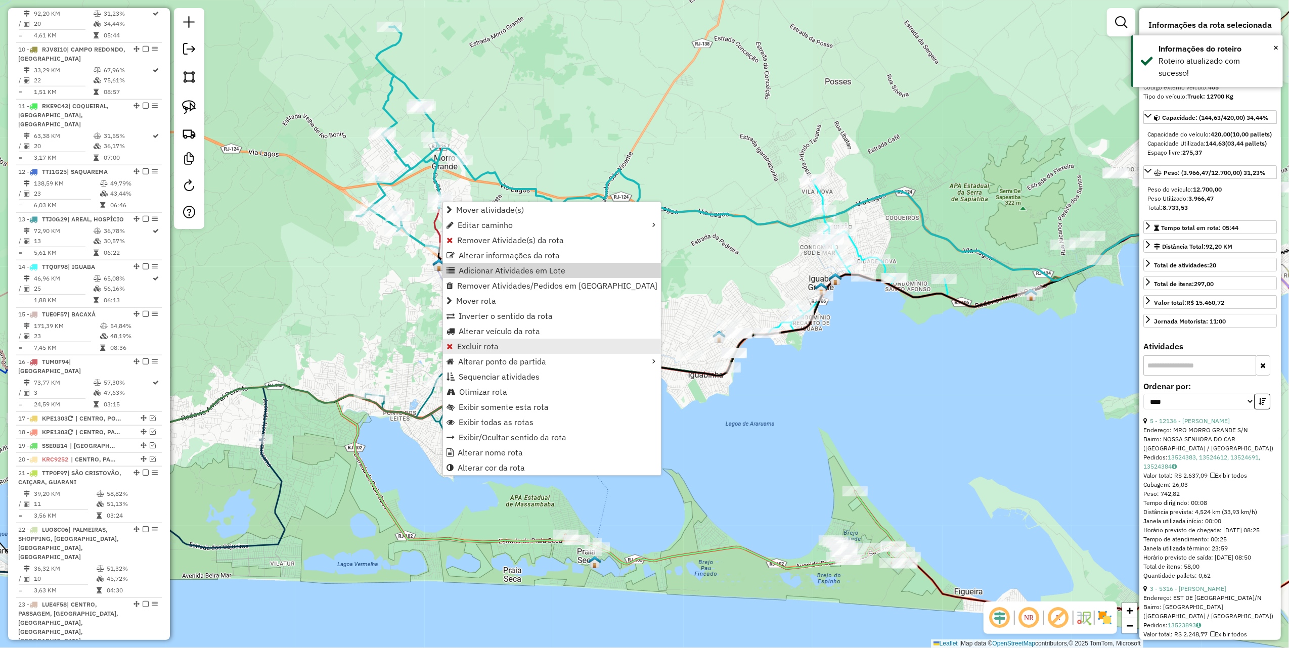
scroll to position [840, 0]
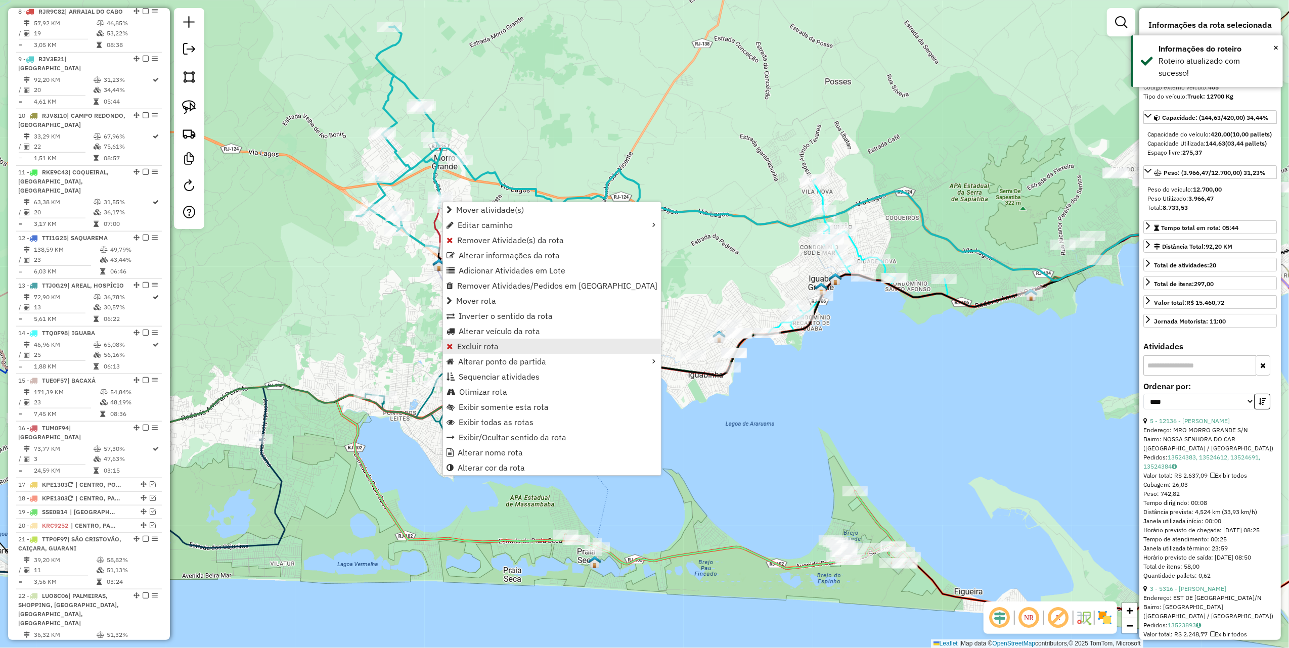
click at [498, 348] on link "Excluir rota" at bounding box center [552, 346] width 218 height 15
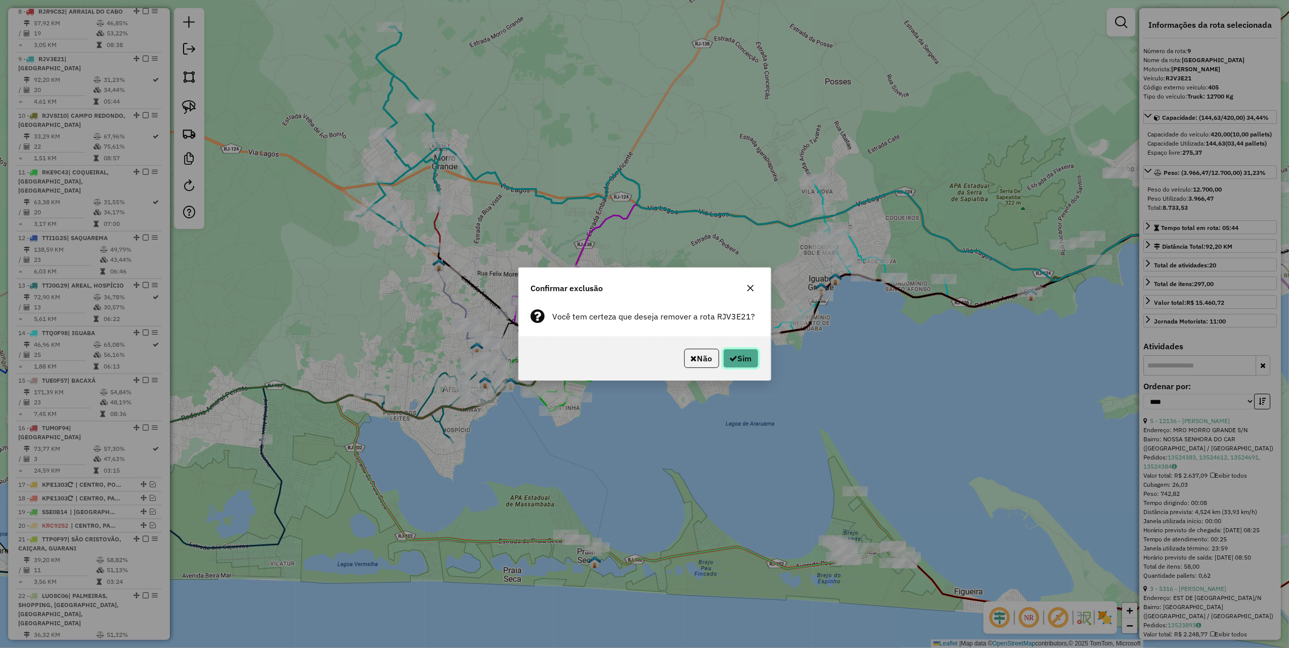
click at [741, 361] on button "Sim" at bounding box center [740, 358] width 35 height 19
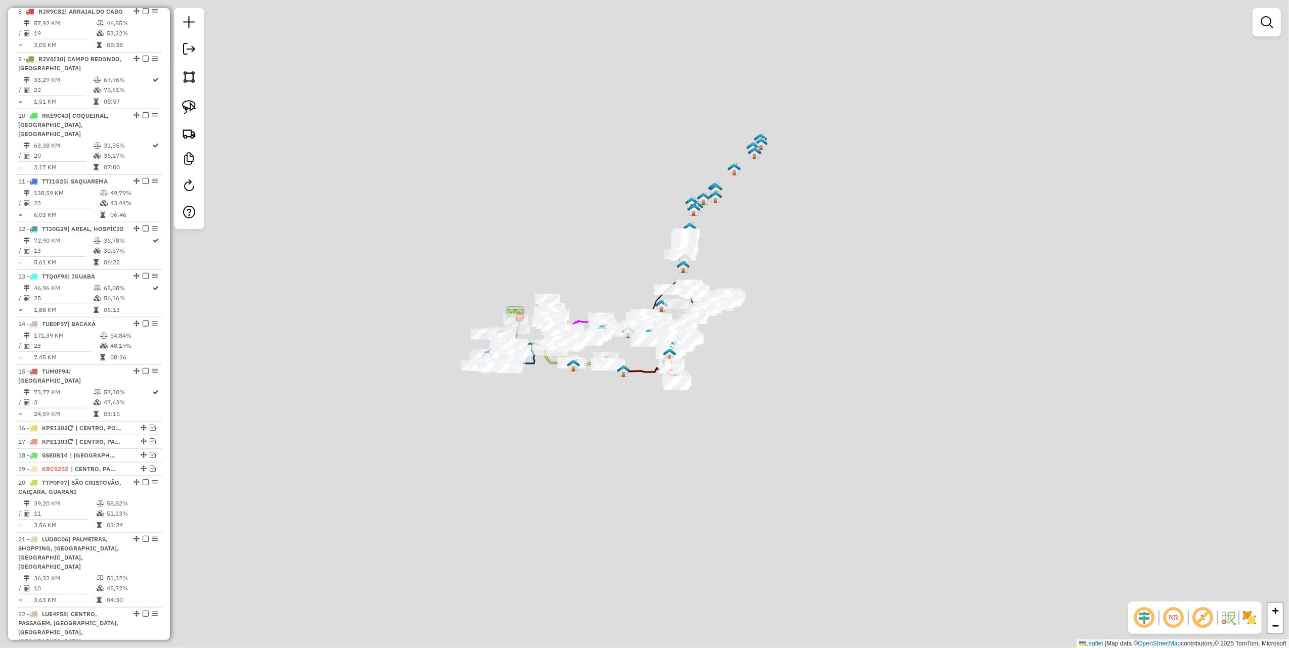
scroll to position [792, 0]
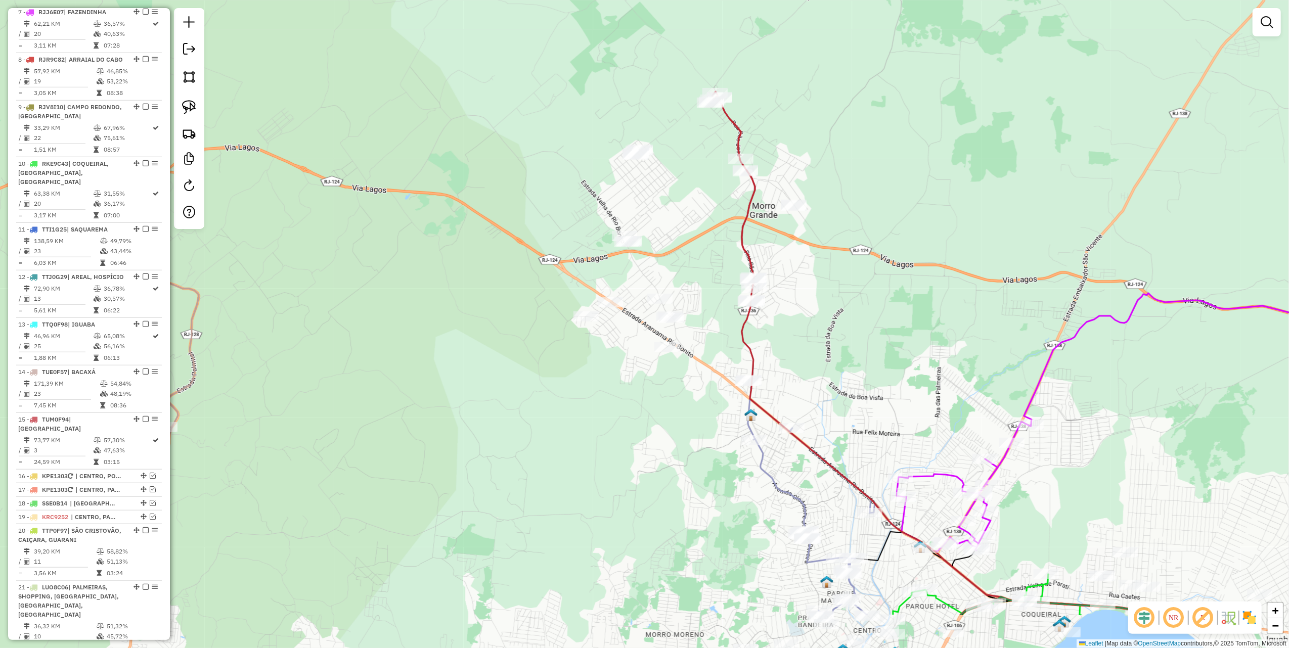
drag, startPoint x: 822, startPoint y: 373, endPoint x: 806, endPoint y: 373, distance: 16.7
click at [821, 361] on div "Janela de atendimento Grade de atendimento Capacidade Transportadoras Veículos …" at bounding box center [644, 324] width 1289 height 648
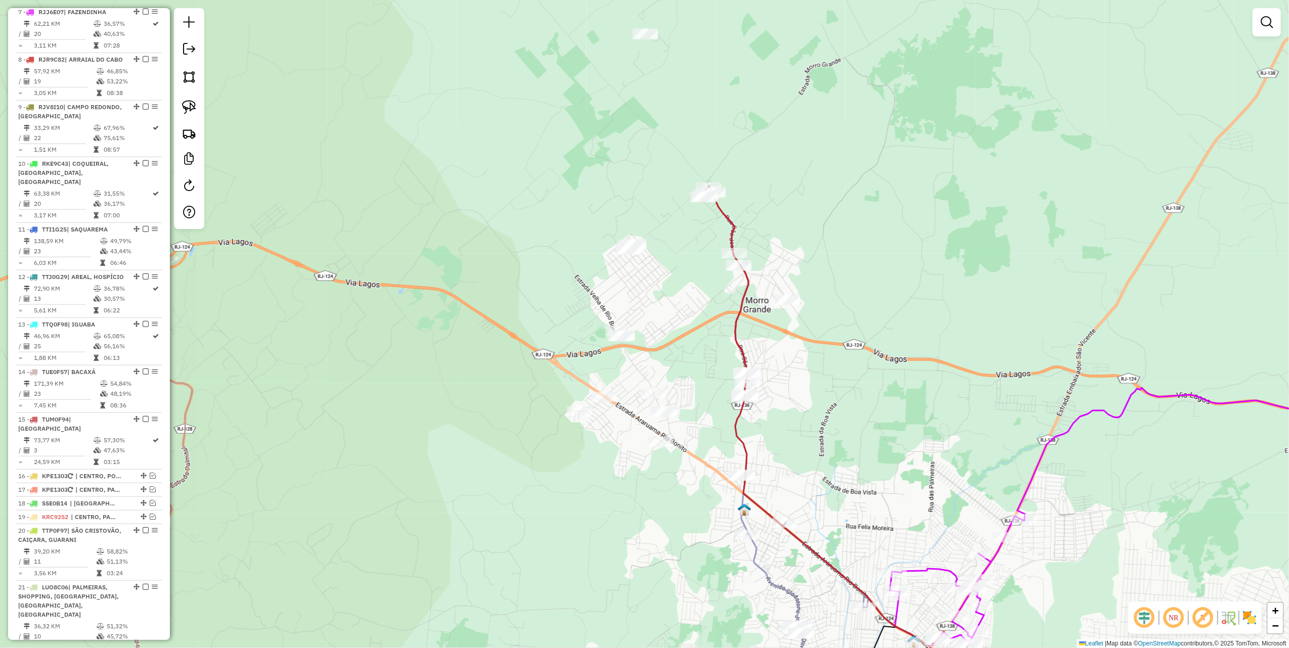
drag, startPoint x: 708, startPoint y: 225, endPoint x: 705, endPoint y: 326, distance: 101.2
click at [705, 326] on div "Janela de atendimento Grade de atendimento Capacidade Transportadoras Veículos …" at bounding box center [644, 324] width 1289 height 648
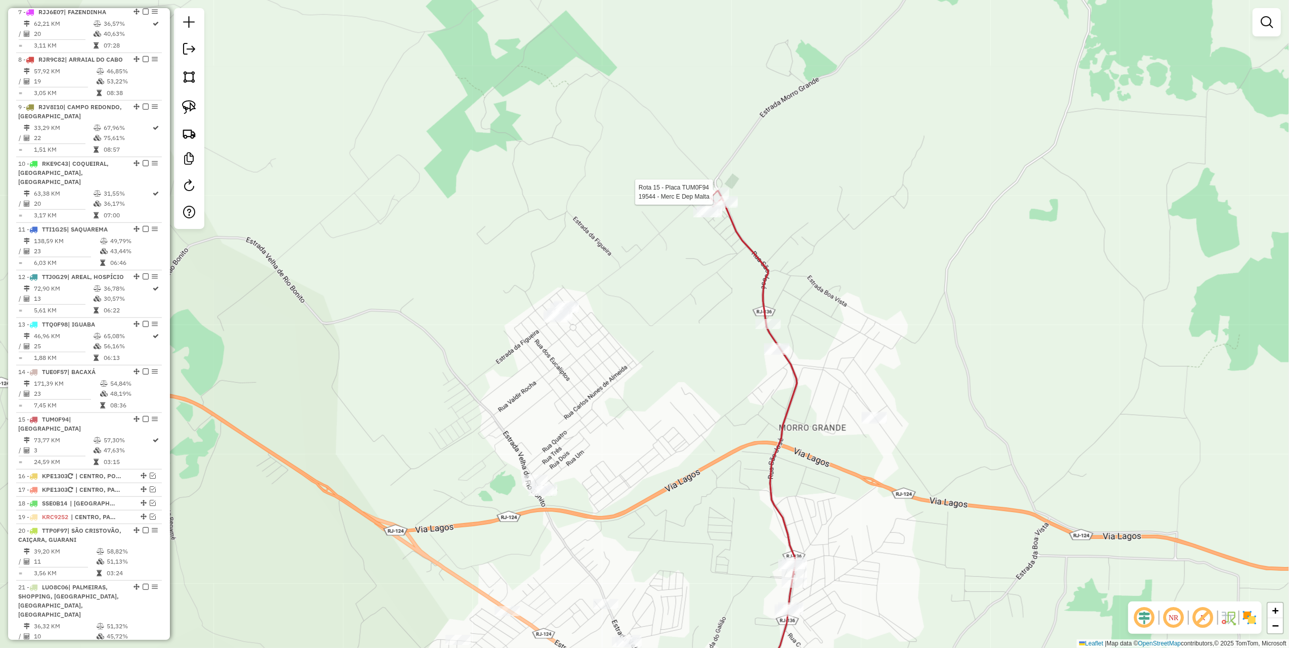
select select "*********"
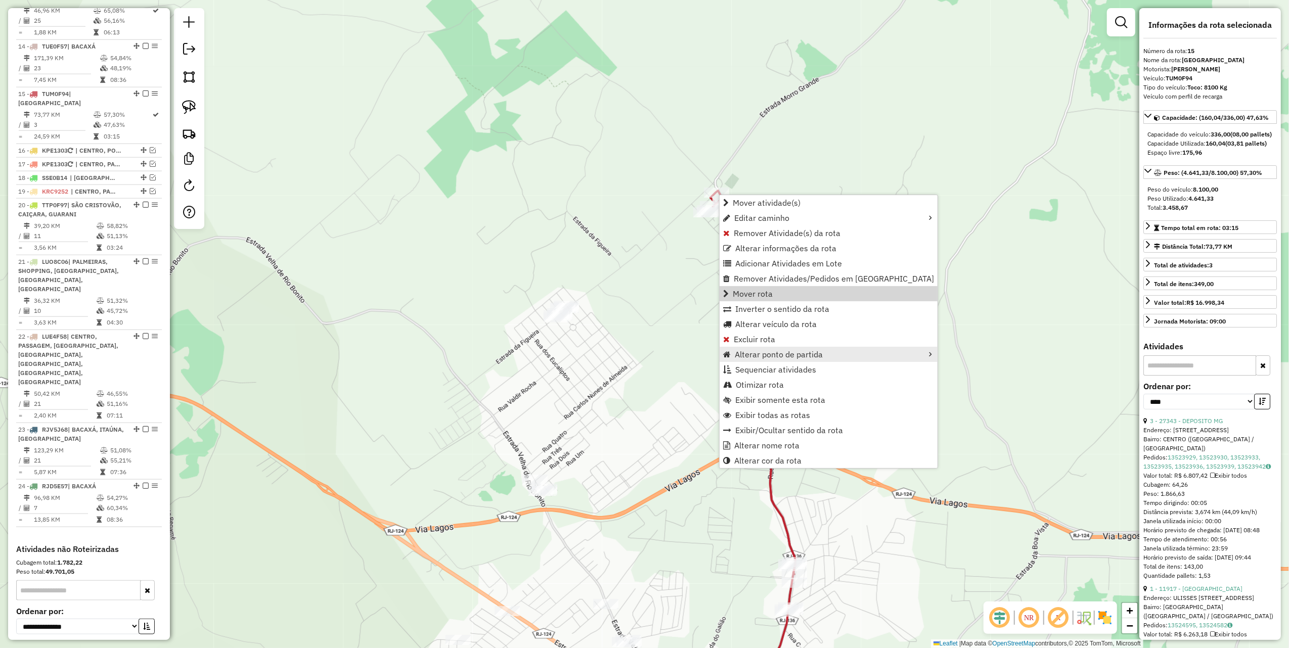
scroll to position [1126, 0]
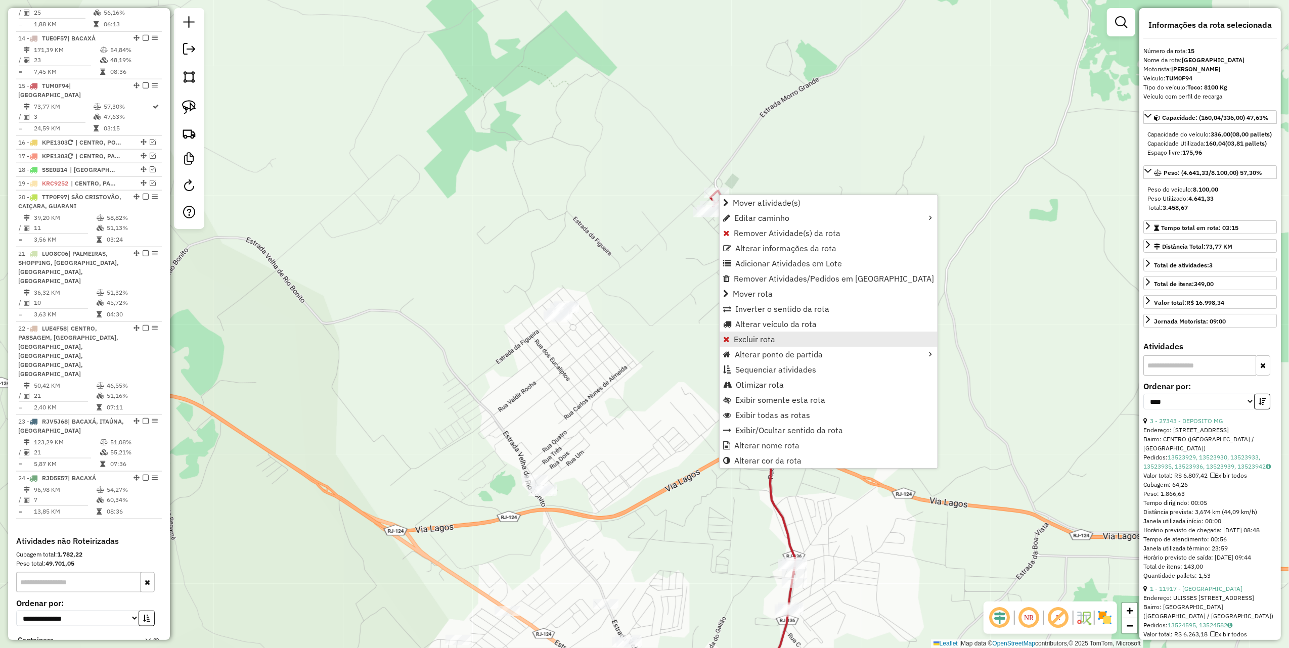
click at [761, 338] on span "Excluir rota" at bounding box center [754, 339] width 41 height 8
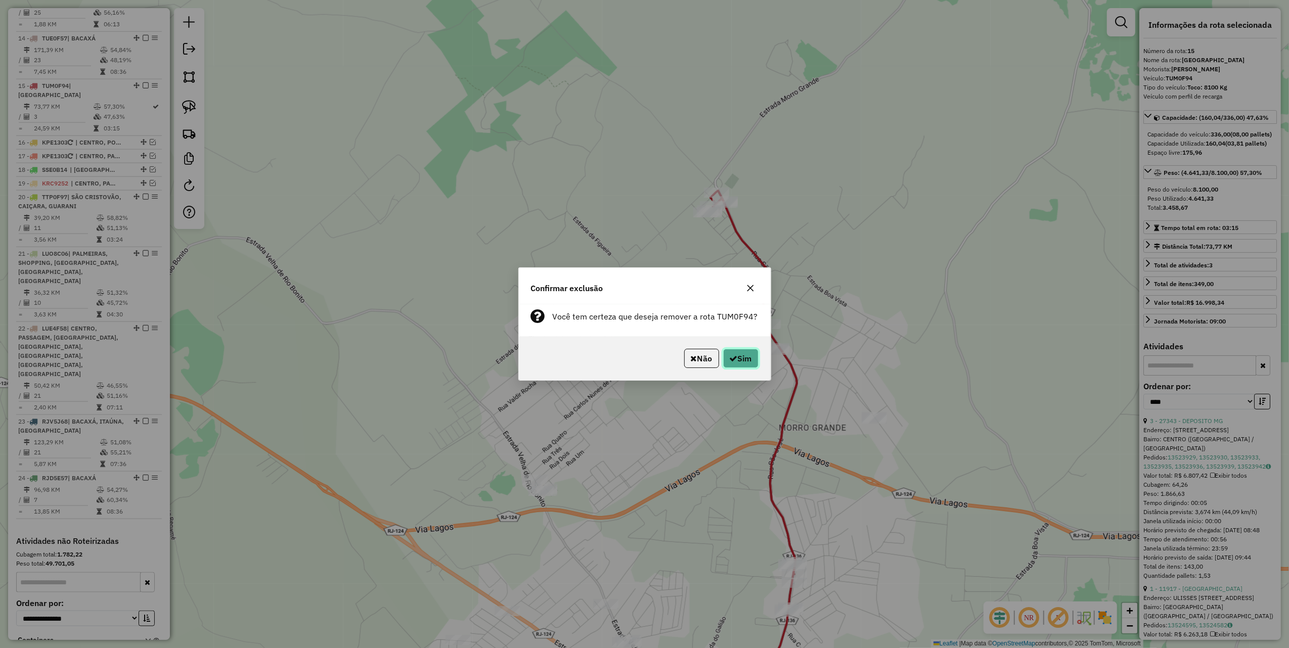
click at [735, 363] on button "Sim" at bounding box center [740, 358] width 35 height 19
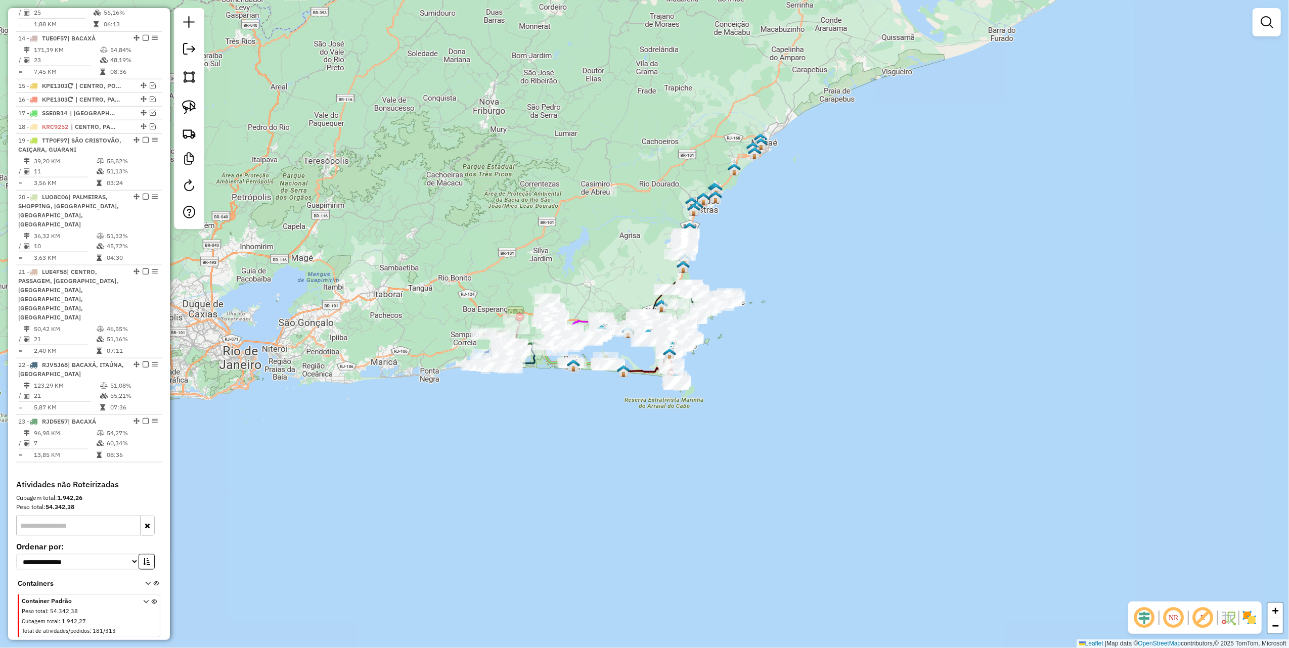
scroll to position [1069, 0]
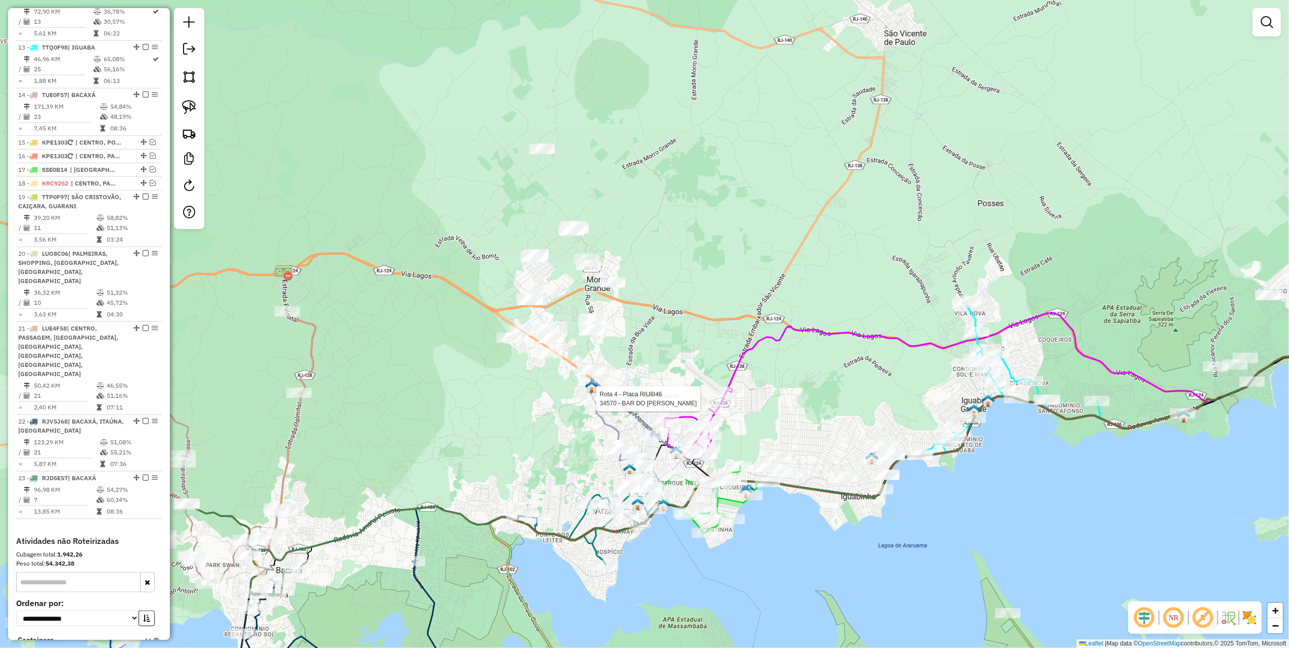
select select "*********"
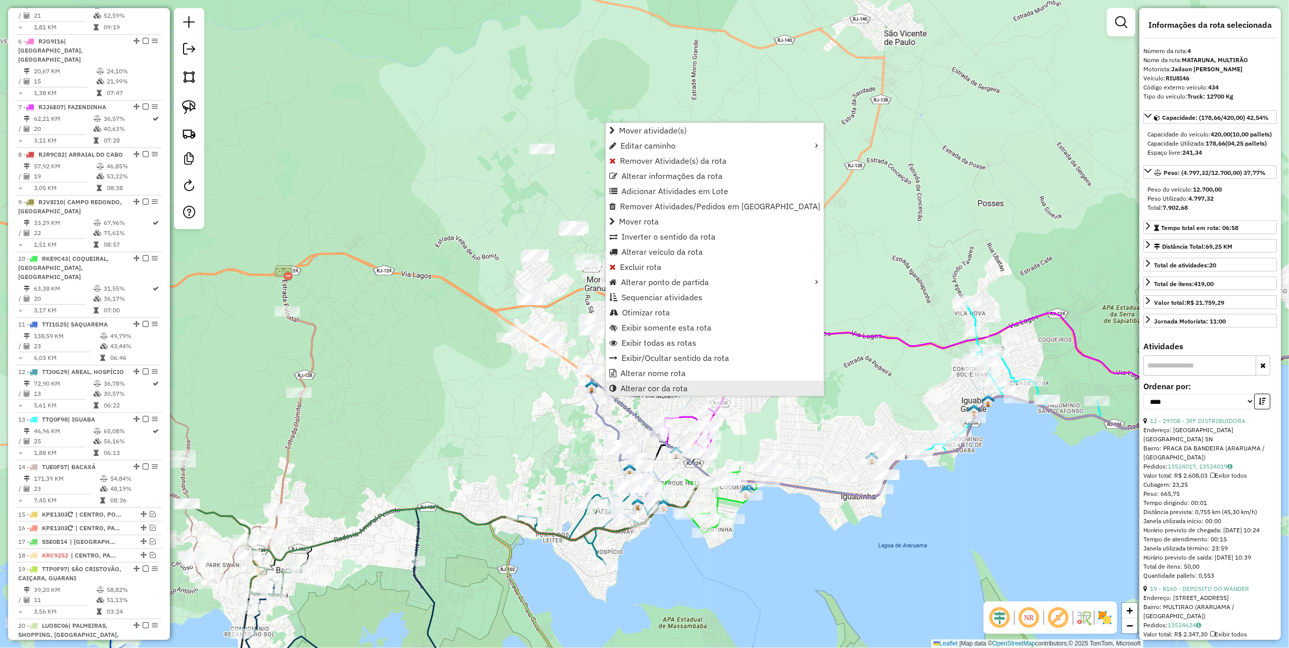
scroll to position [574, 0]
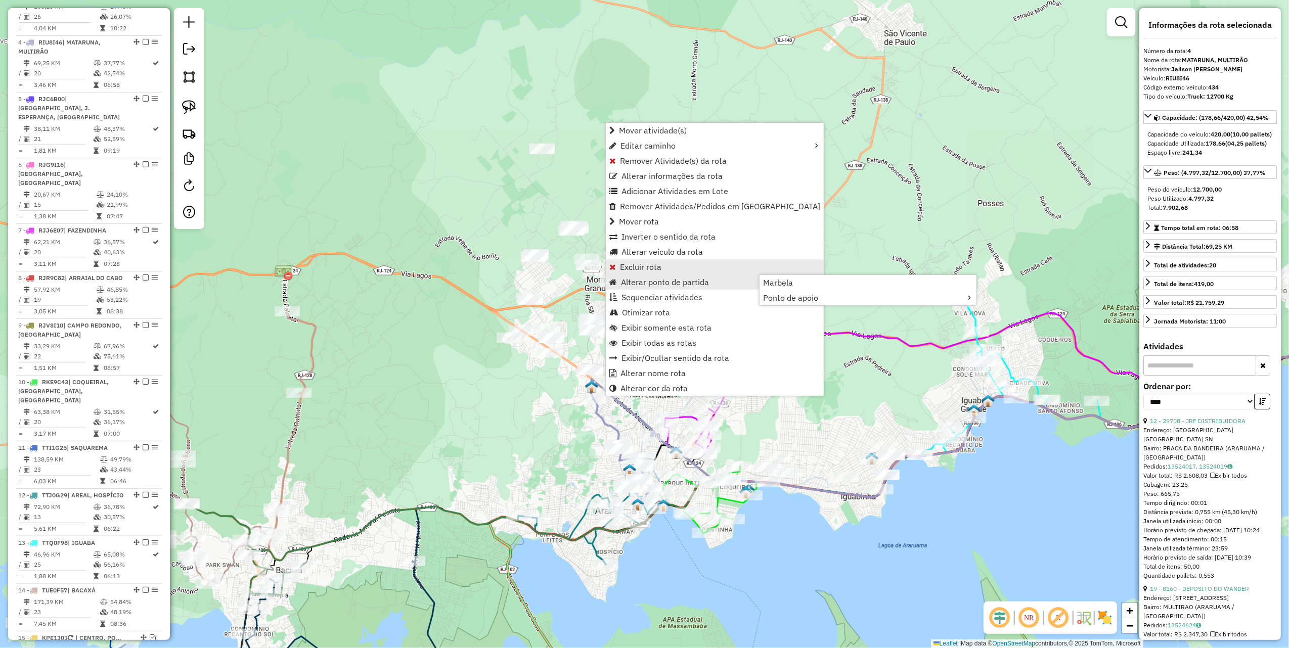
click at [672, 270] on link "Excluir rota" at bounding box center [715, 266] width 218 height 15
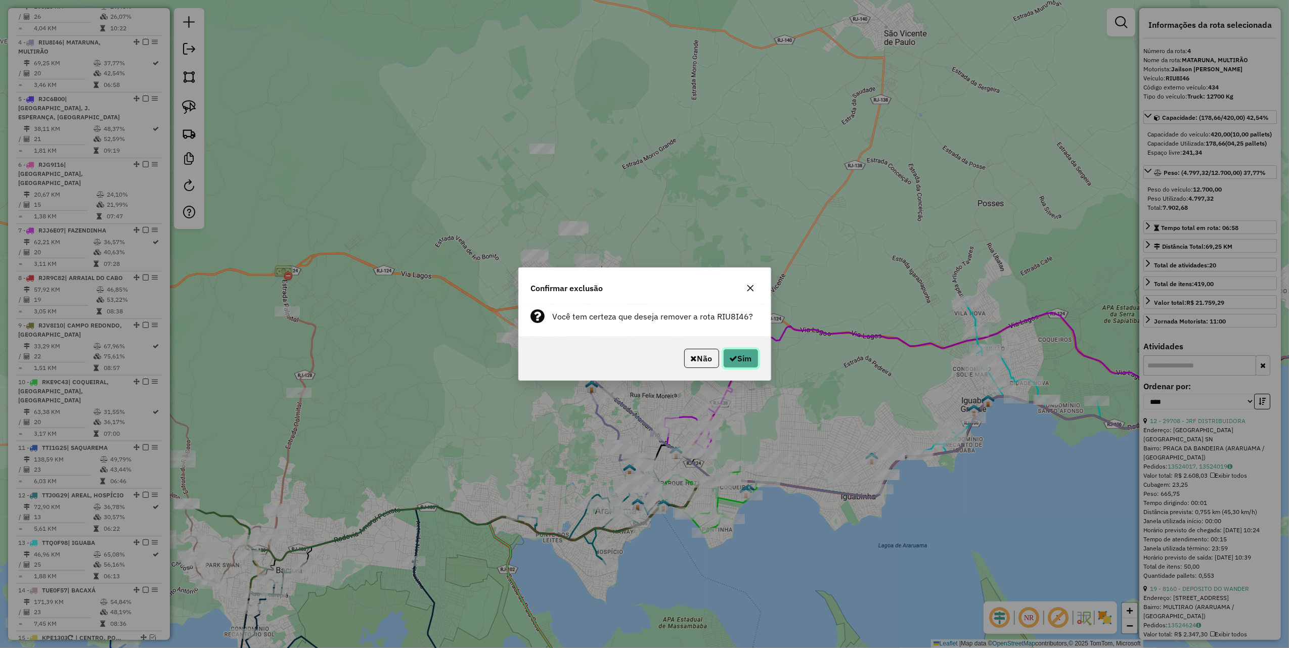
click at [749, 356] on button "Sim" at bounding box center [740, 358] width 35 height 19
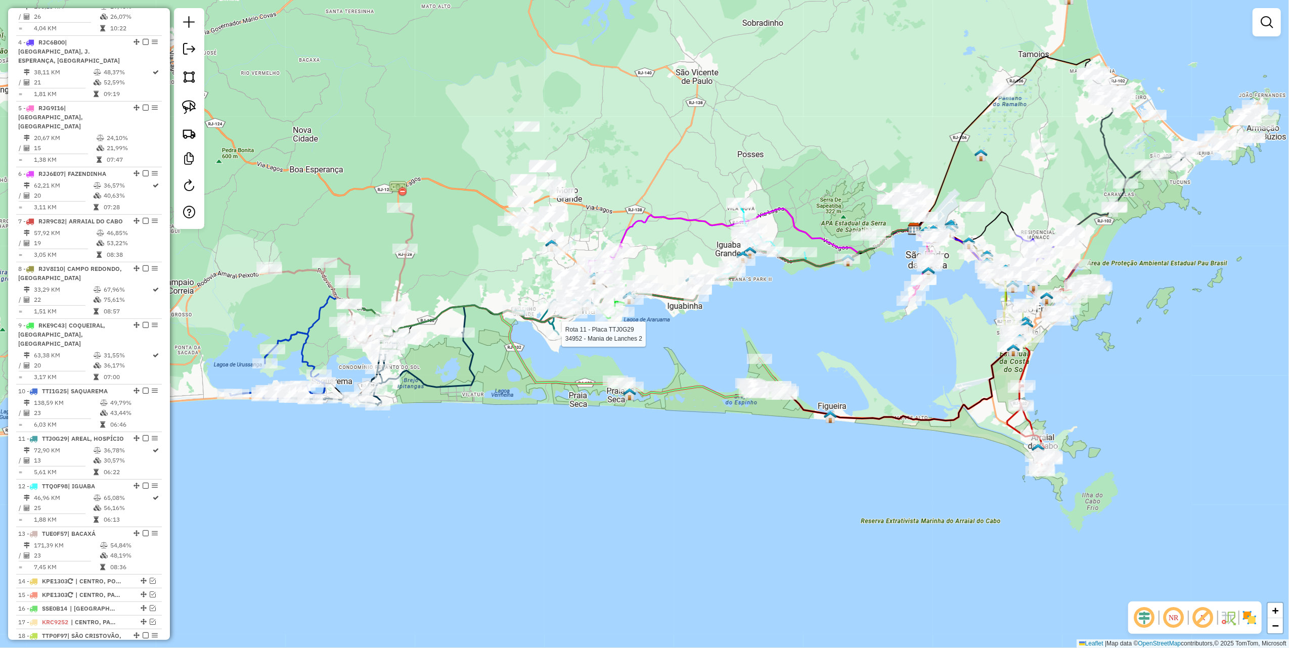
select select "*********"
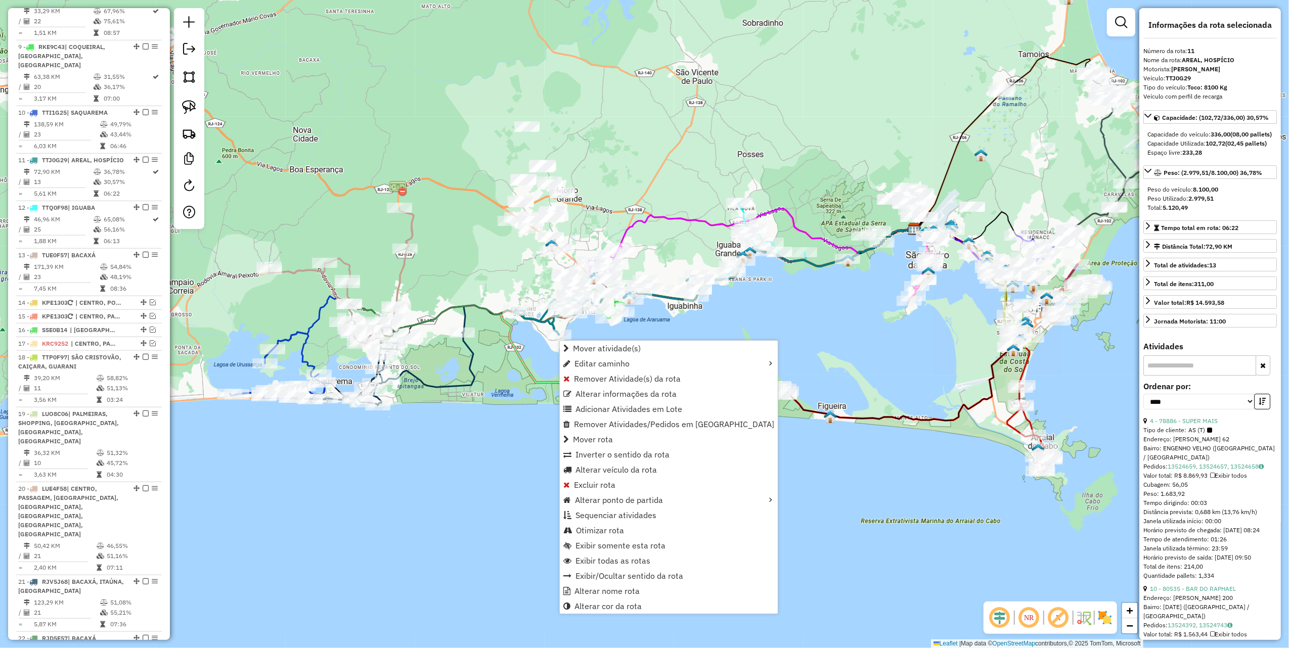
scroll to position [945, 0]
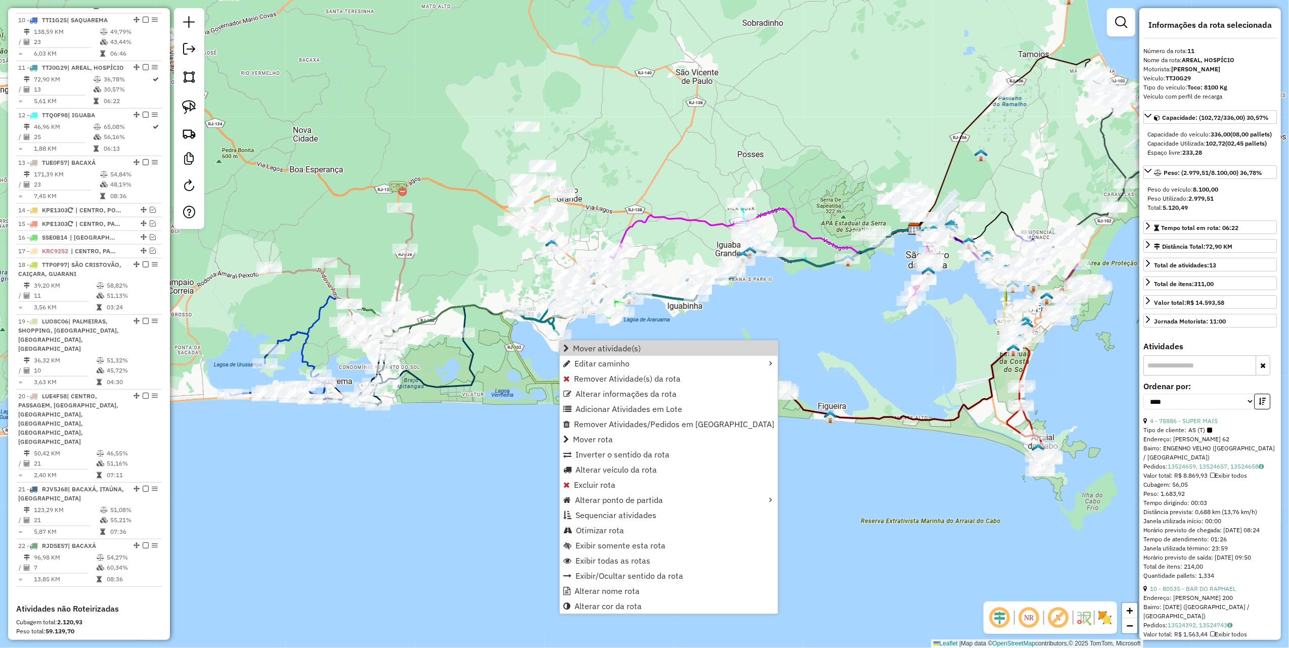
click at [783, 334] on div "Janela de atendimento Grade de atendimento Capacidade Transportadoras Veículos …" at bounding box center [644, 324] width 1289 height 648
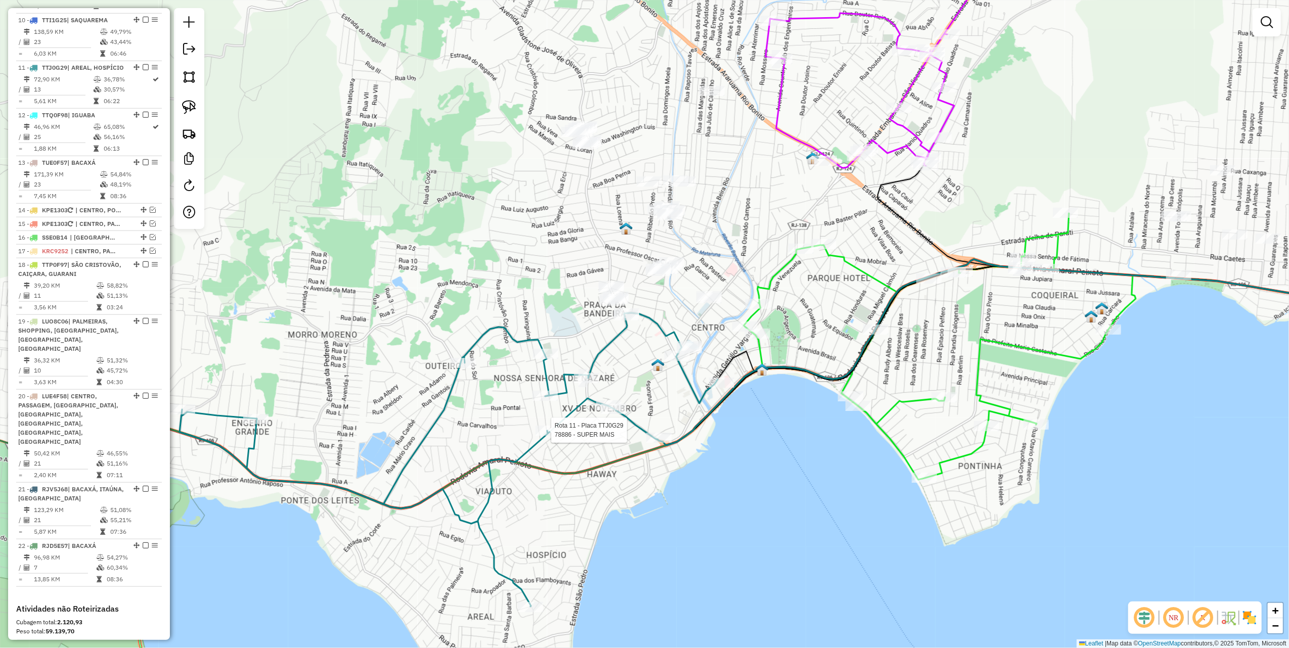
select select "*********"
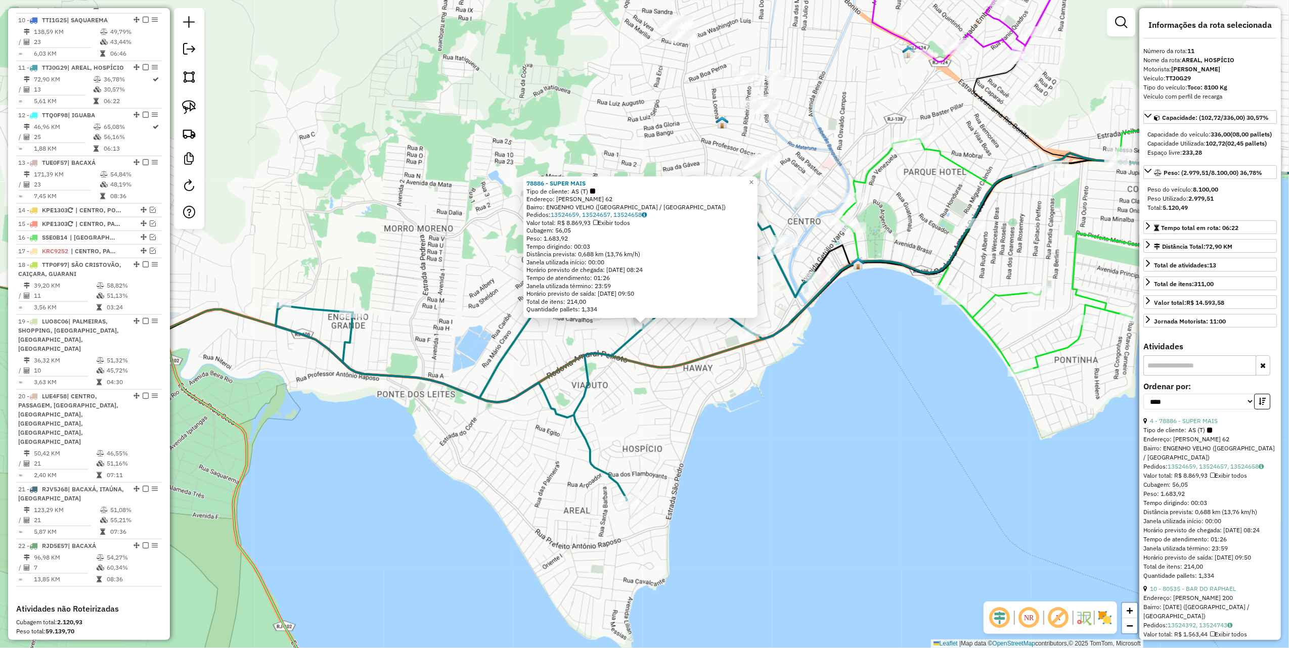
click at [724, 443] on div "78886 - SUPER MAIS Tipo de cliente: AS (T) Endereço: [PERSON_NAME] 62 Bairro: E…" at bounding box center [644, 324] width 1289 height 648
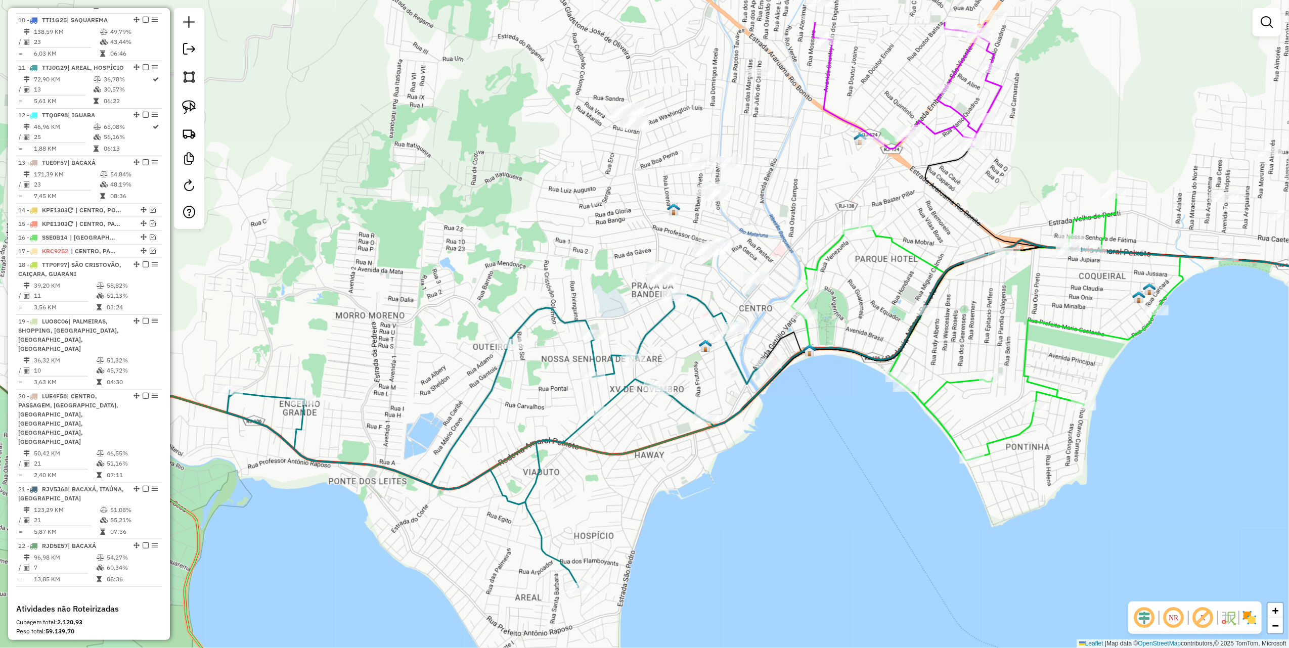
drag, startPoint x: 630, startPoint y: 161, endPoint x: 562, endPoint y: 273, distance: 130.9
click at [562, 273] on div "Janela de atendimento Grade de atendimento Capacidade Transportadoras Veículos …" at bounding box center [644, 324] width 1289 height 648
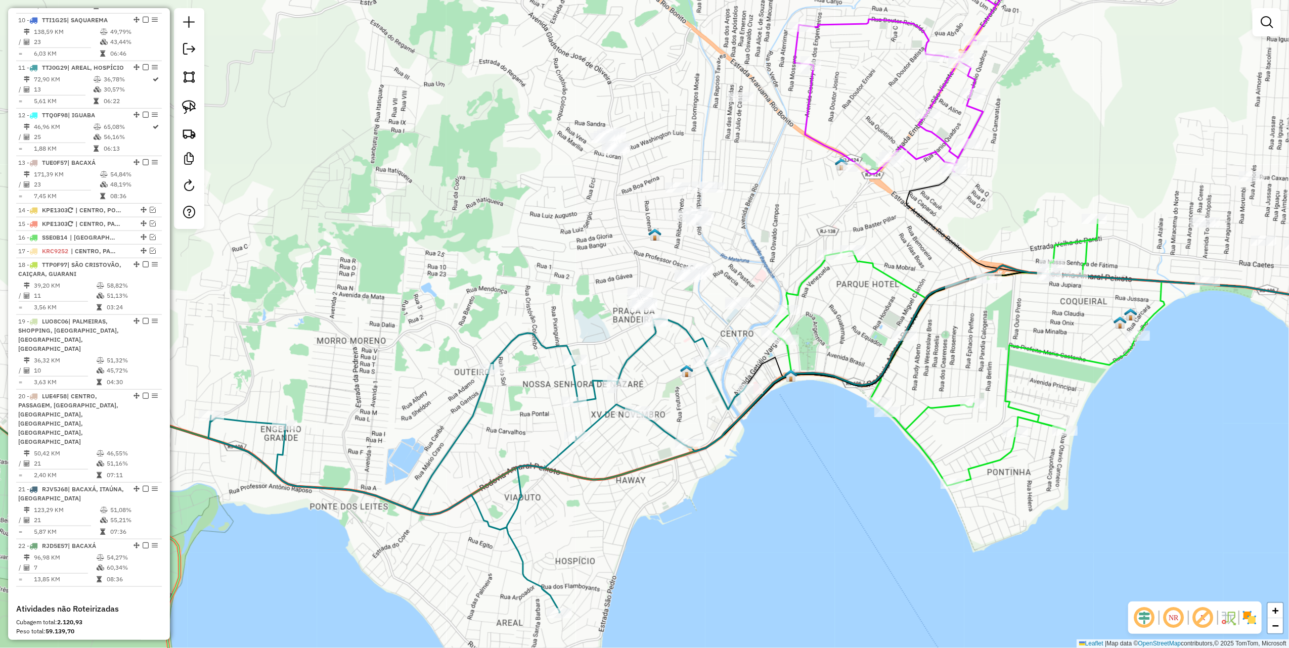
drag, startPoint x: 195, startPoint y: 101, endPoint x: 225, endPoint y: 132, distance: 42.9
click at [195, 101] on img at bounding box center [189, 107] width 14 height 14
drag, startPoint x: 595, startPoint y: 254, endPoint x: 733, endPoint y: 338, distance: 161.4
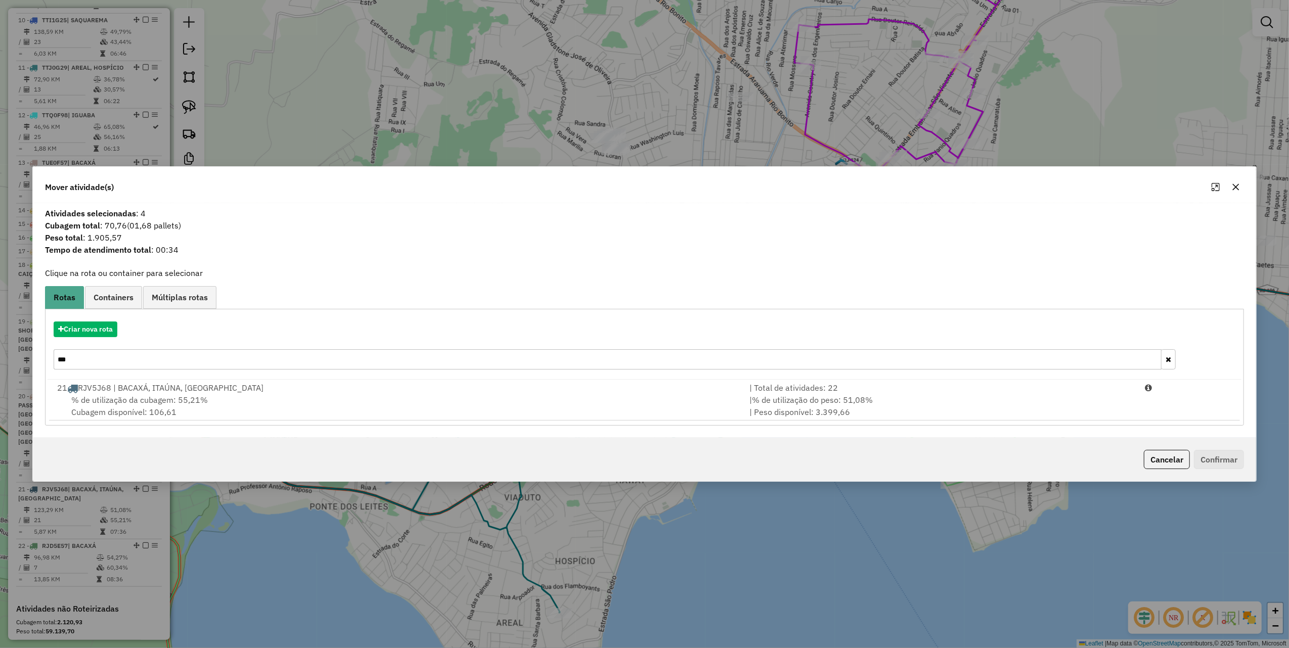
click at [163, 357] on input "***" at bounding box center [608, 360] width 1108 height 20
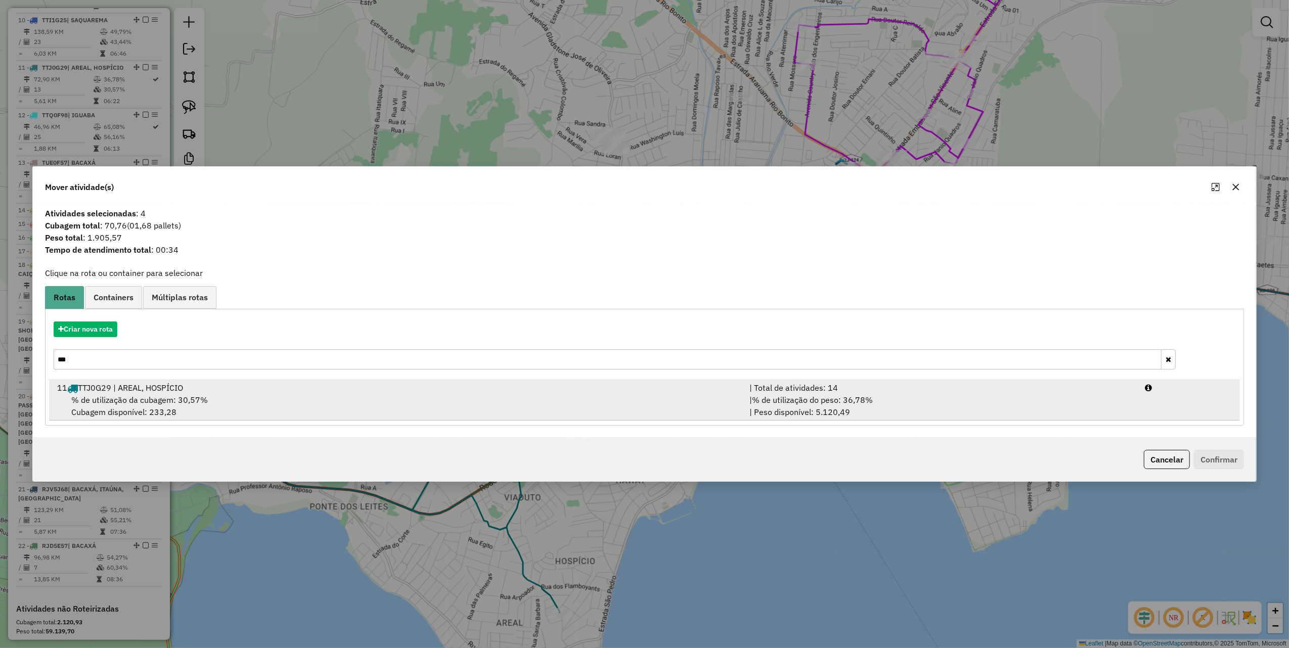
type input "***"
click at [835, 387] on div "| Total de atividades: 14" at bounding box center [942, 388] width 396 height 12
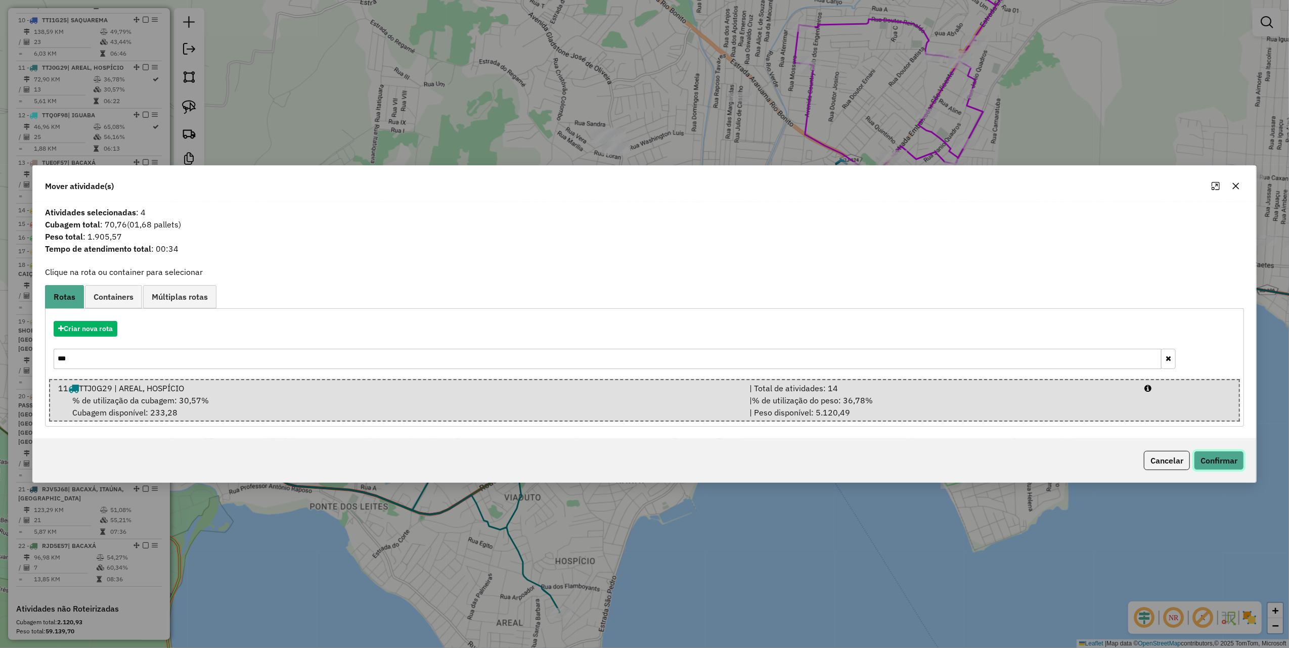
click at [1205, 454] on button "Confirmar" at bounding box center [1219, 460] width 50 height 19
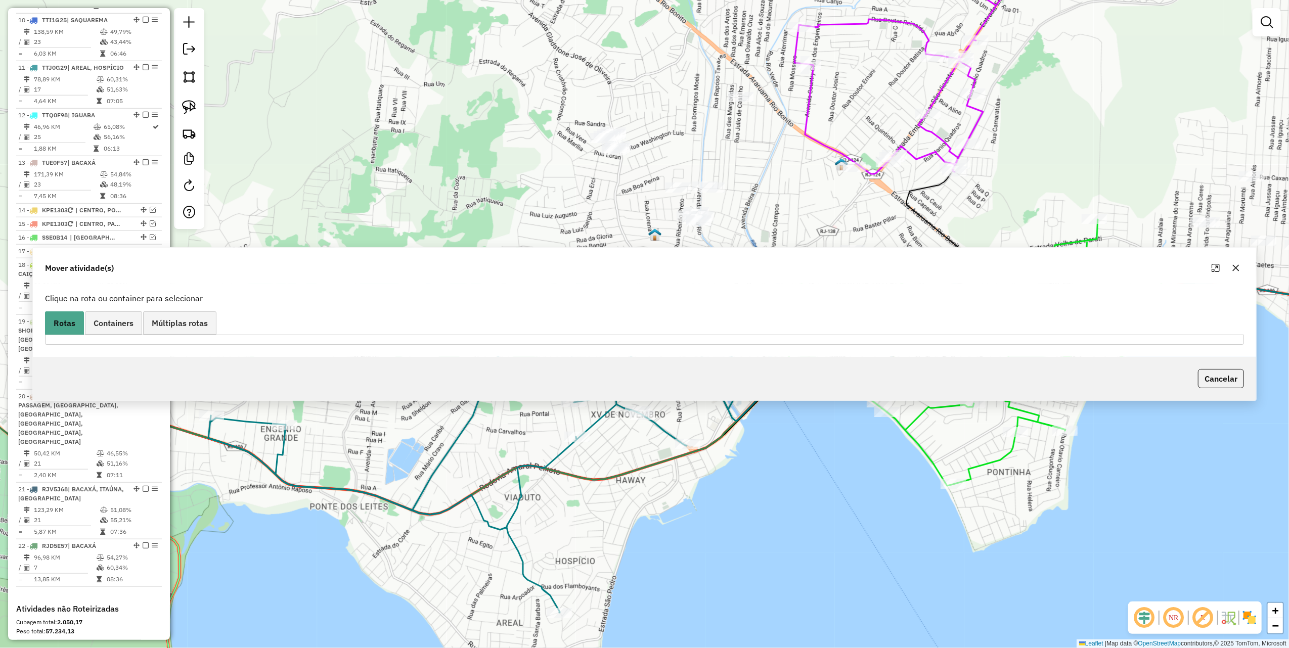
scroll to position [888, 0]
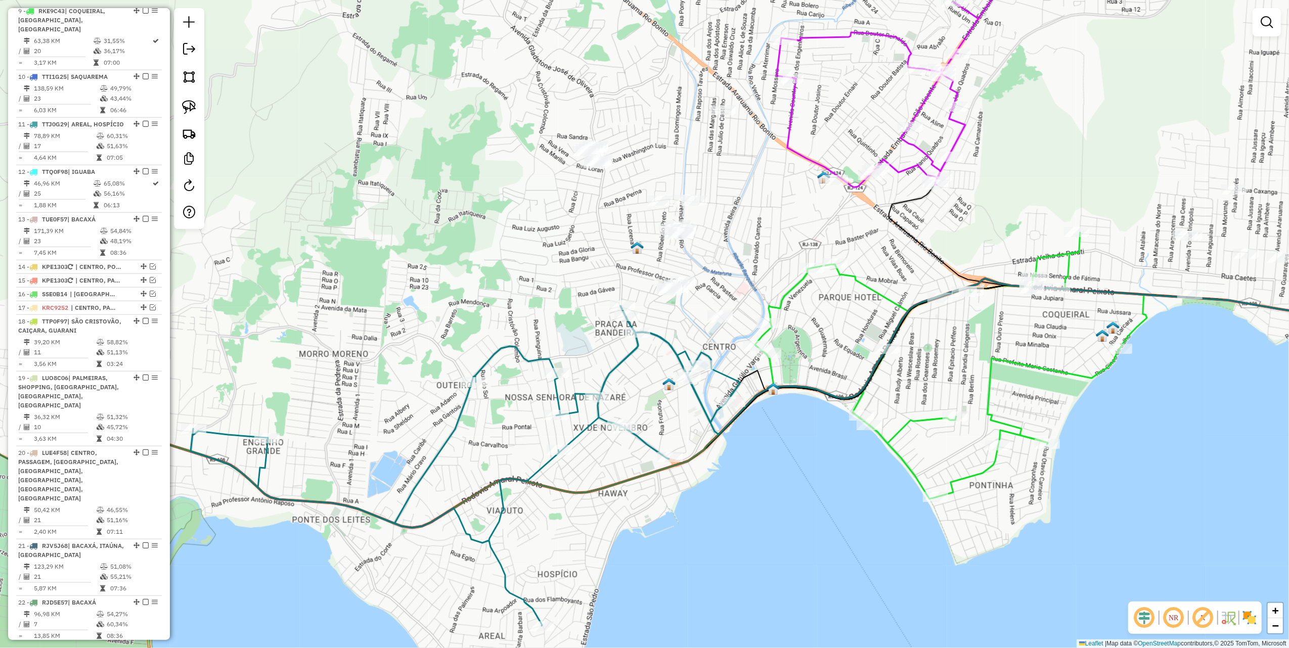
drag, startPoint x: 569, startPoint y: 253, endPoint x: 565, endPoint y: 325, distance: 72.0
click at [507, 327] on div "Janela de atendimento Grade de atendimento Capacidade Transportadoras Veículos …" at bounding box center [644, 324] width 1289 height 648
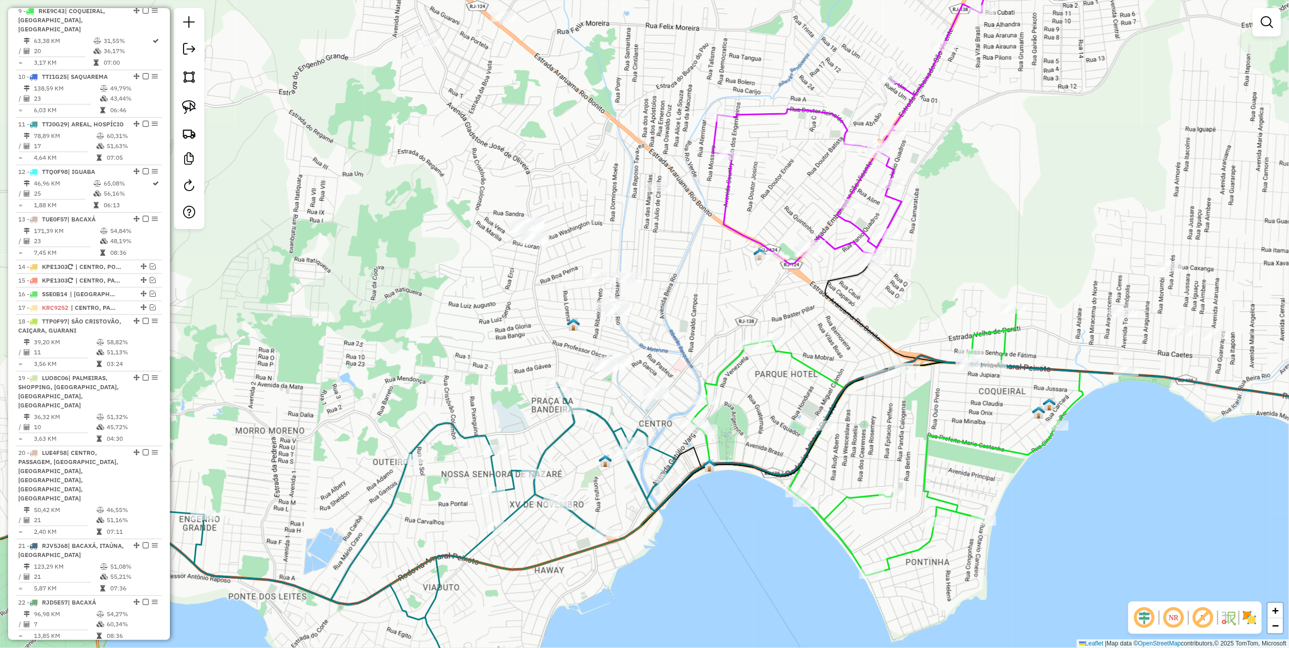
drag, startPoint x: 453, startPoint y: 385, endPoint x: 470, endPoint y: 408, distance: 28.2
click at [466, 407] on div "Janela de atendimento Grade de atendimento Capacidade Transportadoras Veículos …" at bounding box center [644, 324] width 1289 height 648
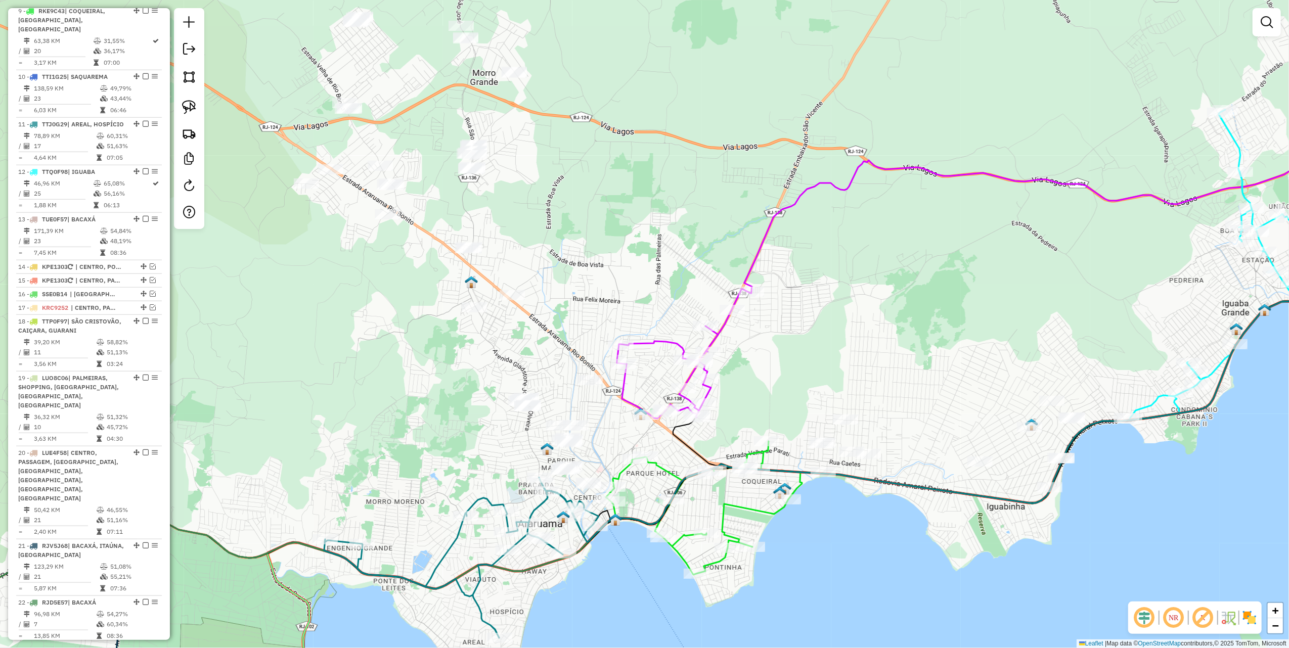
drag, startPoint x: 278, startPoint y: 92, endPoint x: 395, endPoint y: 334, distance: 269.4
click at [395, 334] on div "Janela de atendimento Grade de atendimento Capacidade Transportadoras Veículos …" at bounding box center [644, 324] width 1289 height 648
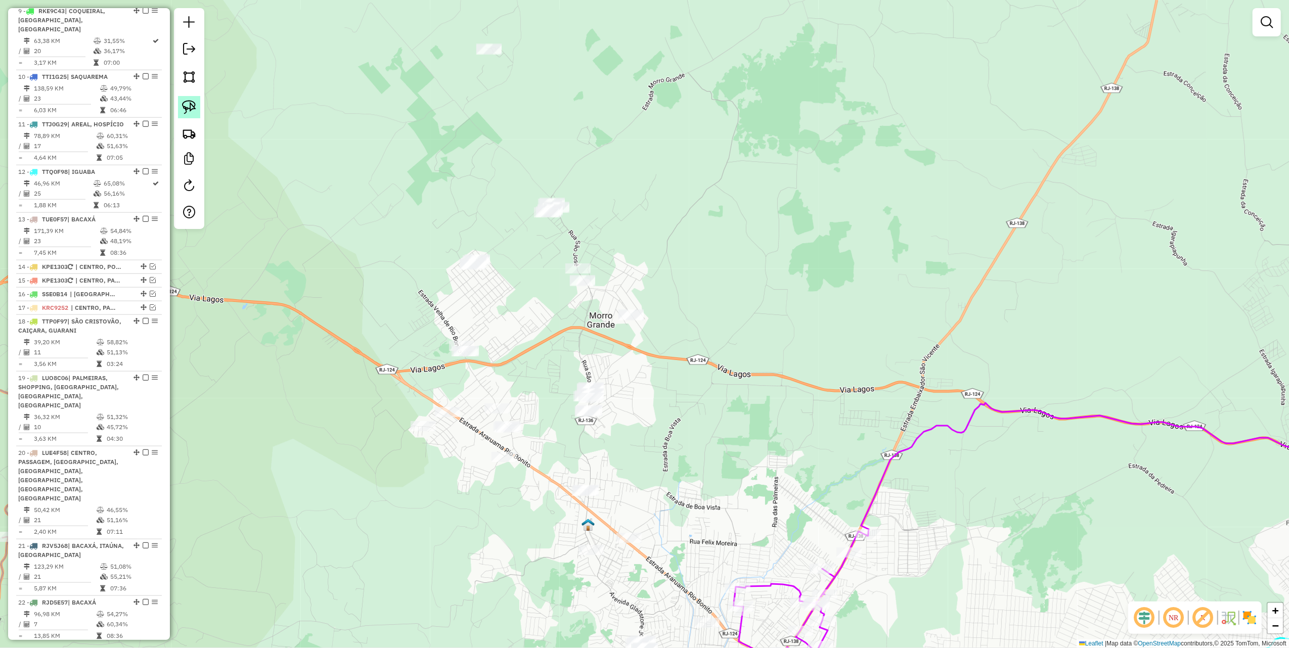
click at [189, 106] on img at bounding box center [189, 107] width 14 height 14
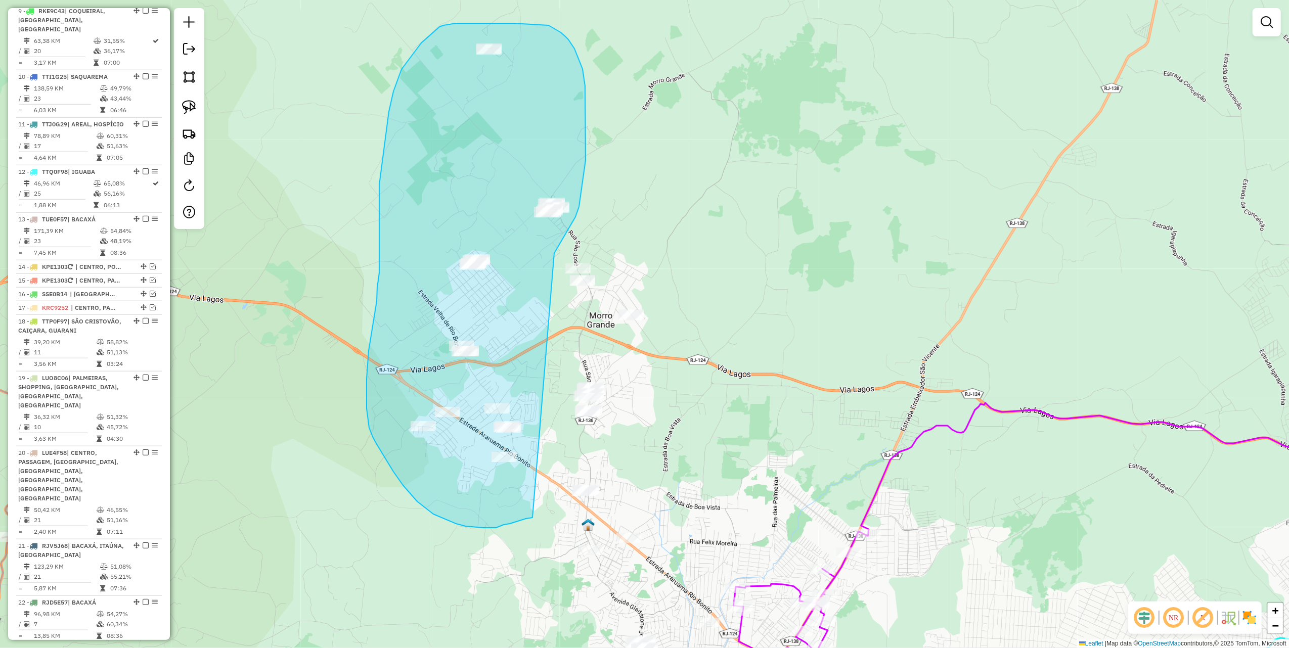
drag, startPoint x: 554, startPoint y: 253, endPoint x: 533, endPoint y: 518, distance: 265.4
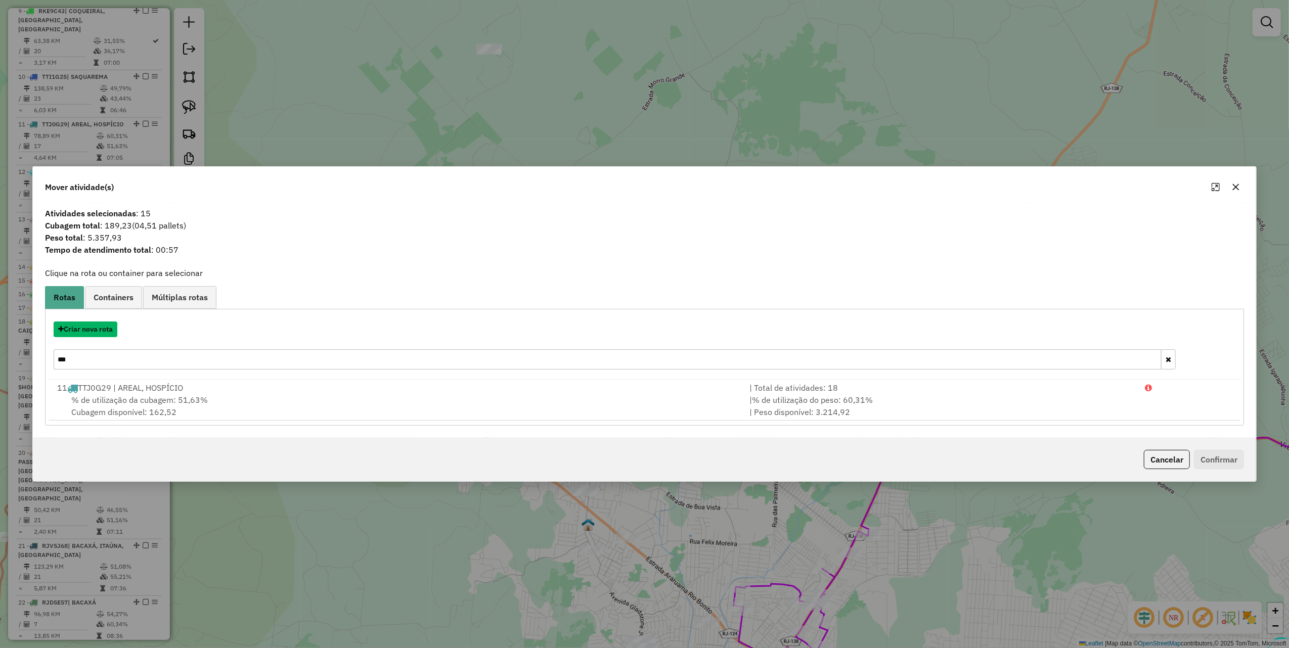
click at [86, 328] on button "Criar nova rota" at bounding box center [86, 330] width 64 height 16
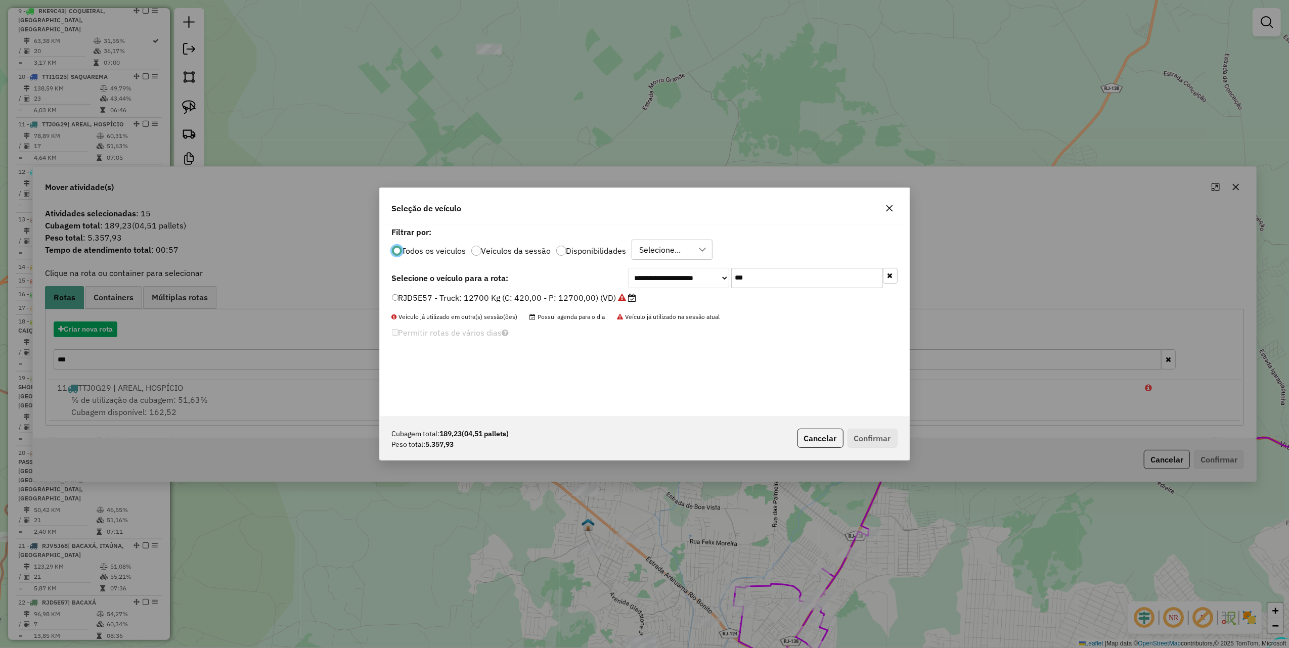
scroll to position [5, 3]
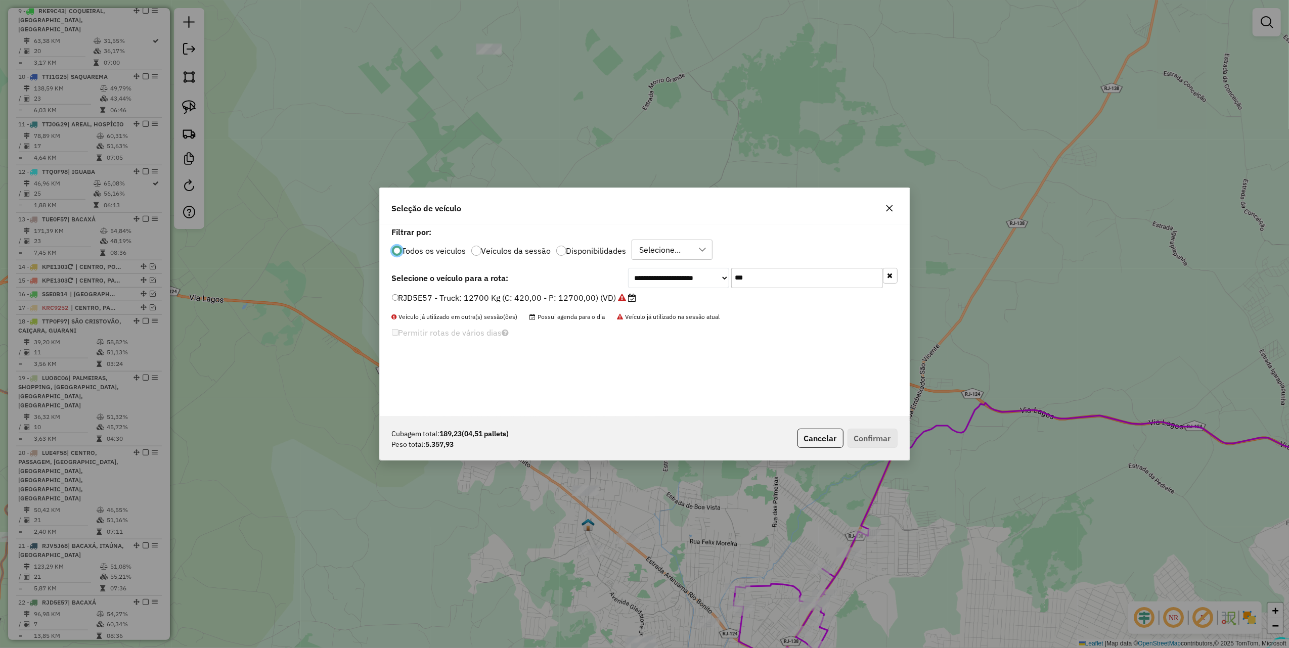
click at [759, 274] on input "***" at bounding box center [807, 278] width 152 height 20
type input "***"
click at [579, 302] on label "RJV3E21 - 405 - Truck: 12700 Kg (C: 420,00 - P: 12700,00) (VD)" at bounding box center [520, 298] width 256 height 12
click at [874, 441] on button "Confirmar" at bounding box center [873, 438] width 50 height 19
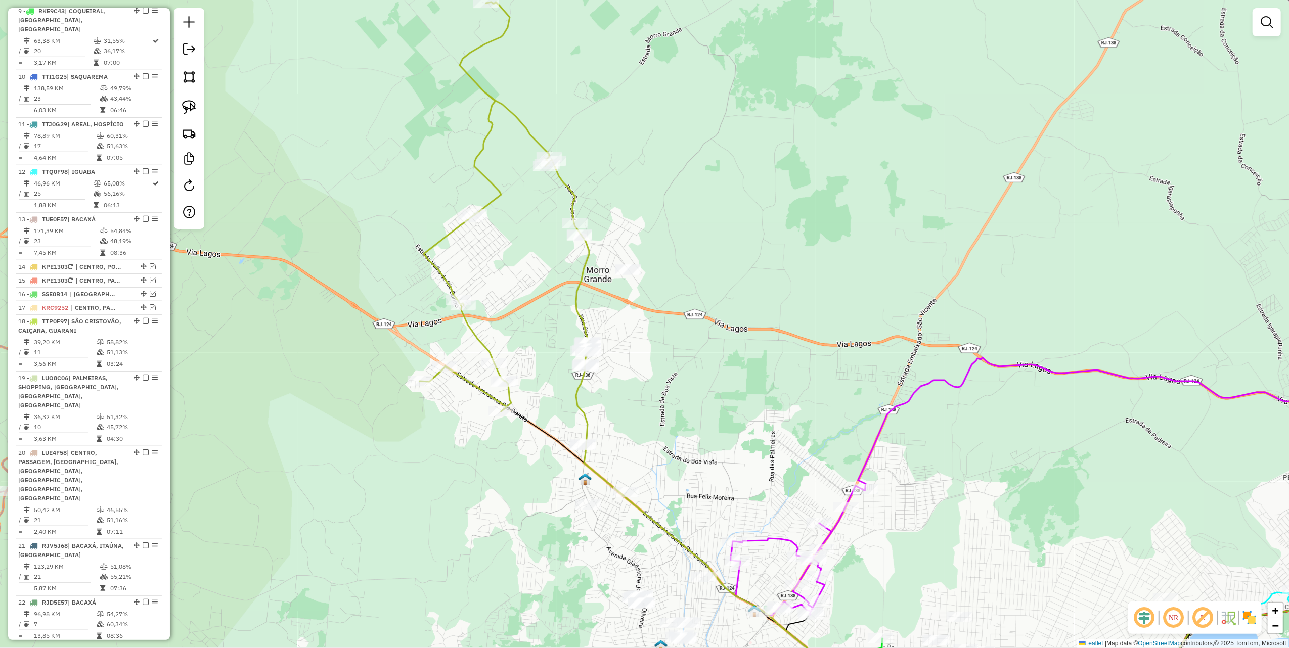
drag, startPoint x: 711, startPoint y: 347, endPoint x: 713, endPoint y: 313, distance: 34.5
click at [710, 327] on div "Janela de atendimento Grade de atendimento Capacidade Transportadoras Veículos …" at bounding box center [644, 324] width 1289 height 648
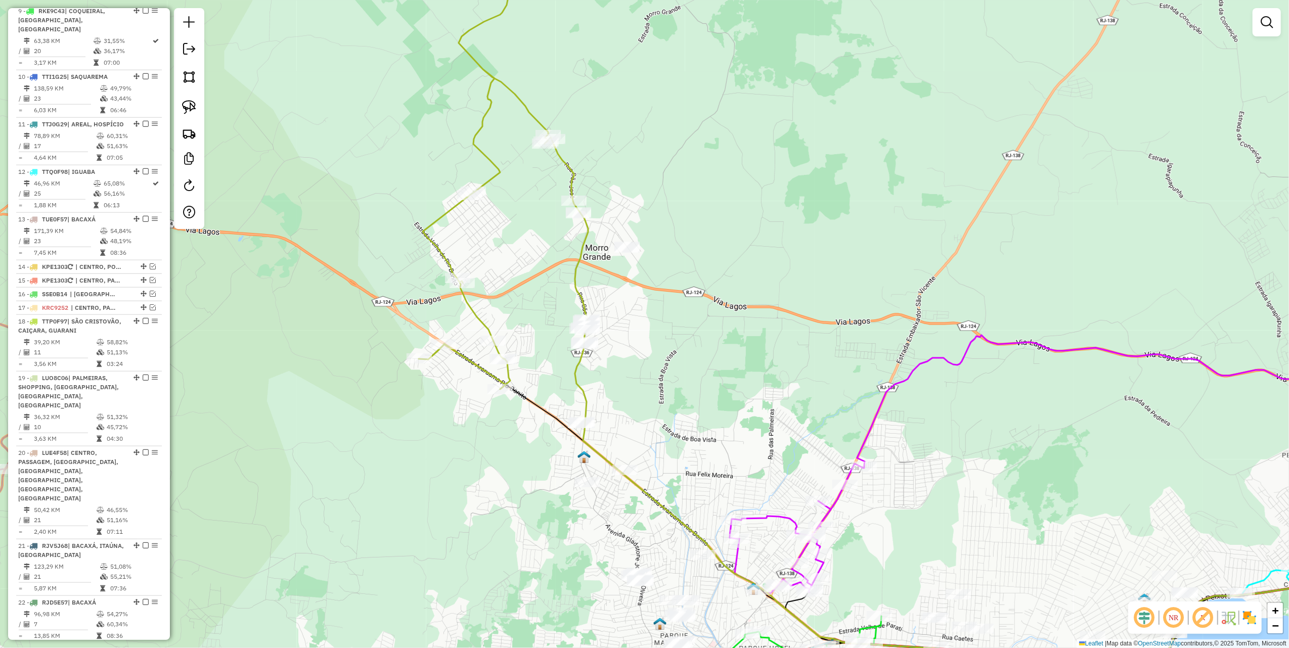
drag, startPoint x: 300, startPoint y: 187, endPoint x: 299, endPoint y: 112, distance: 74.9
click at [299, 112] on div "Janela de atendimento Grade de atendimento Capacidade Transportadoras Veículos …" at bounding box center [644, 324] width 1289 height 648
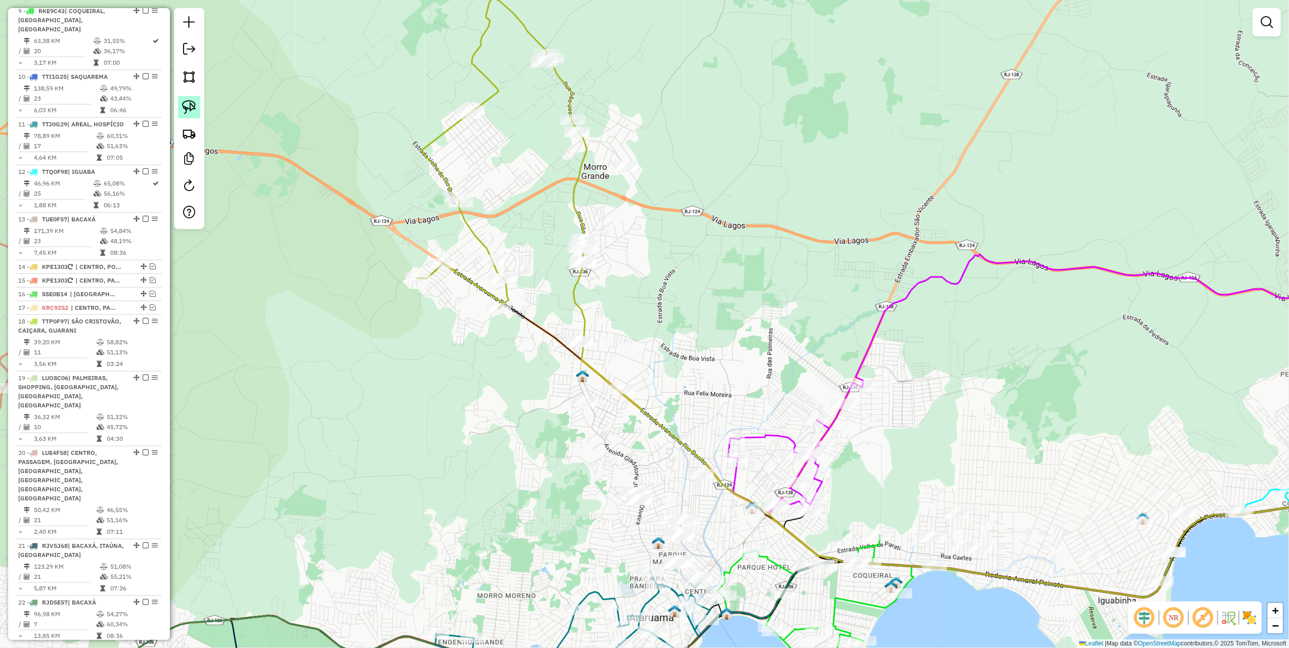
click at [191, 111] on img at bounding box center [189, 107] width 14 height 14
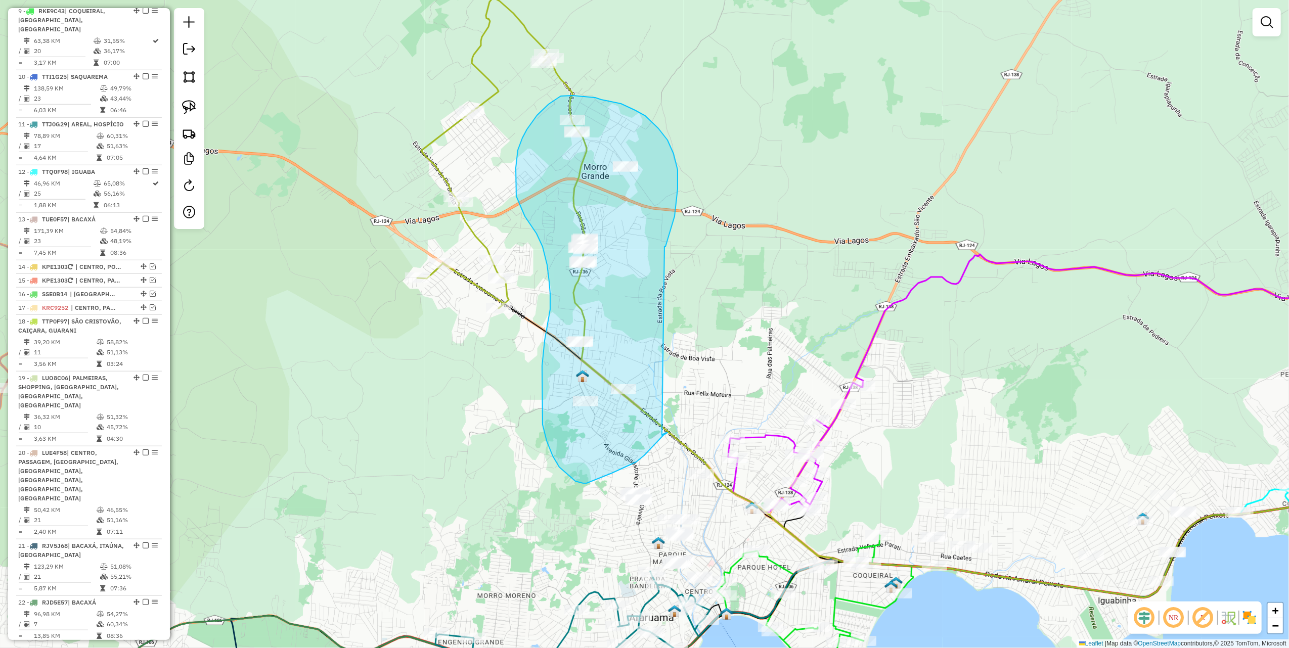
drag, startPoint x: 678, startPoint y: 189, endPoint x: 662, endPoint y: 436, distance: 246.8
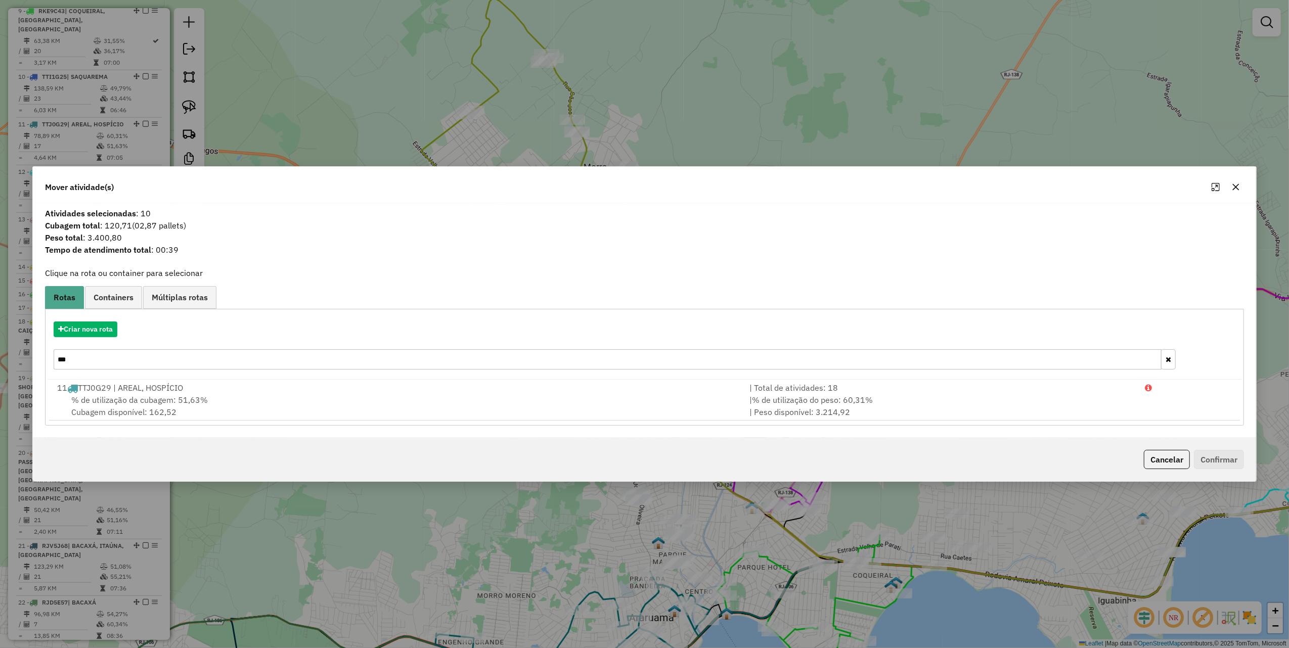
click at [1231, 187] on button "button" at bounding box center [1236, 187] width 16 height 16
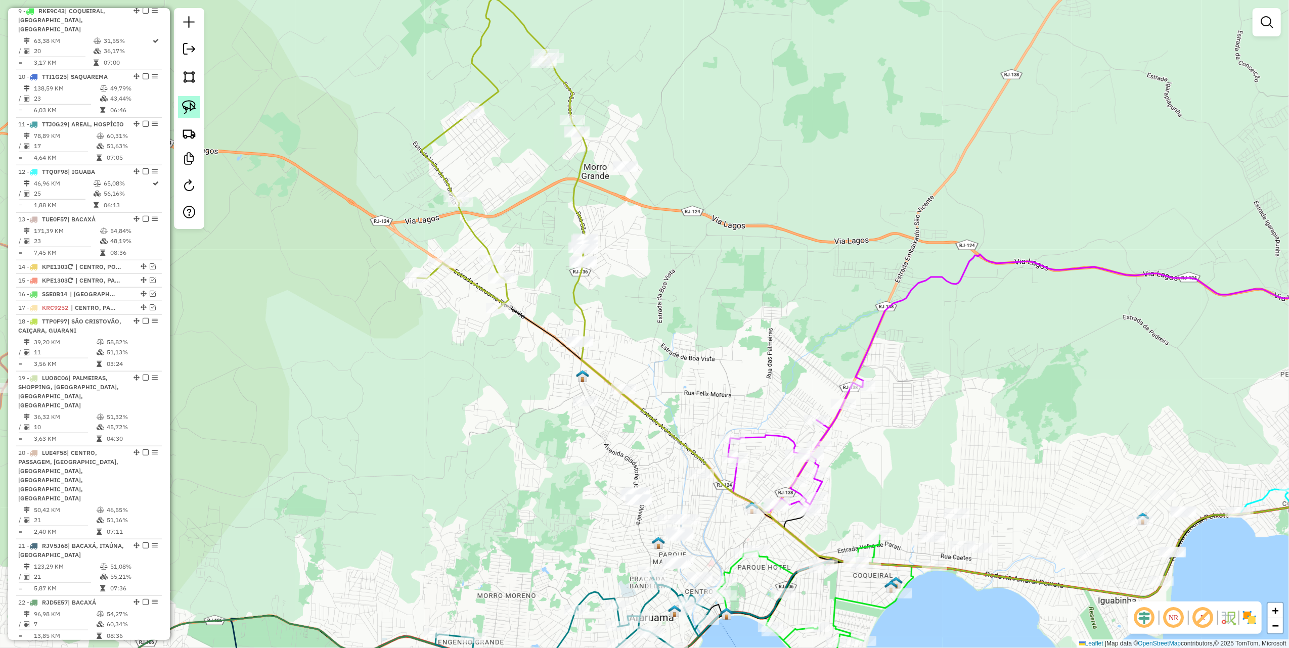
click at [188, 100] on img at bounding box center [189, 107] width 14 height 14
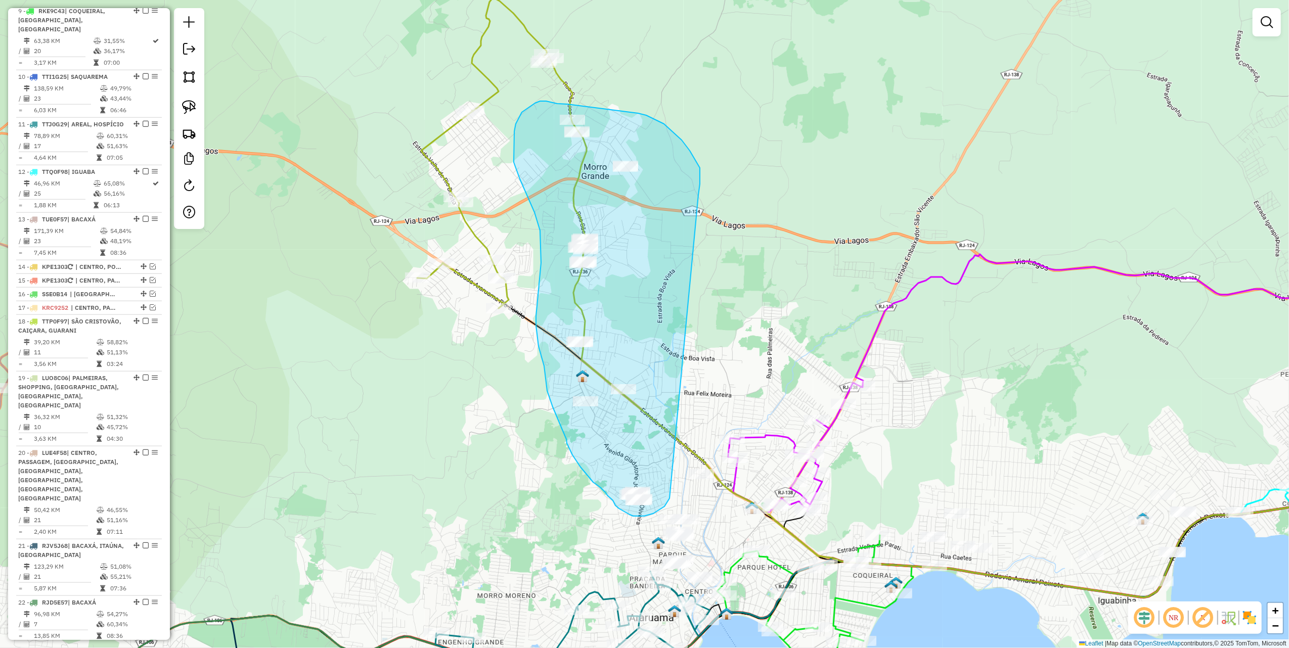
drag, startPoint x: 682, startPoint y: 140, endPoint x: 670, endPoint y: 499, distance: 358.8
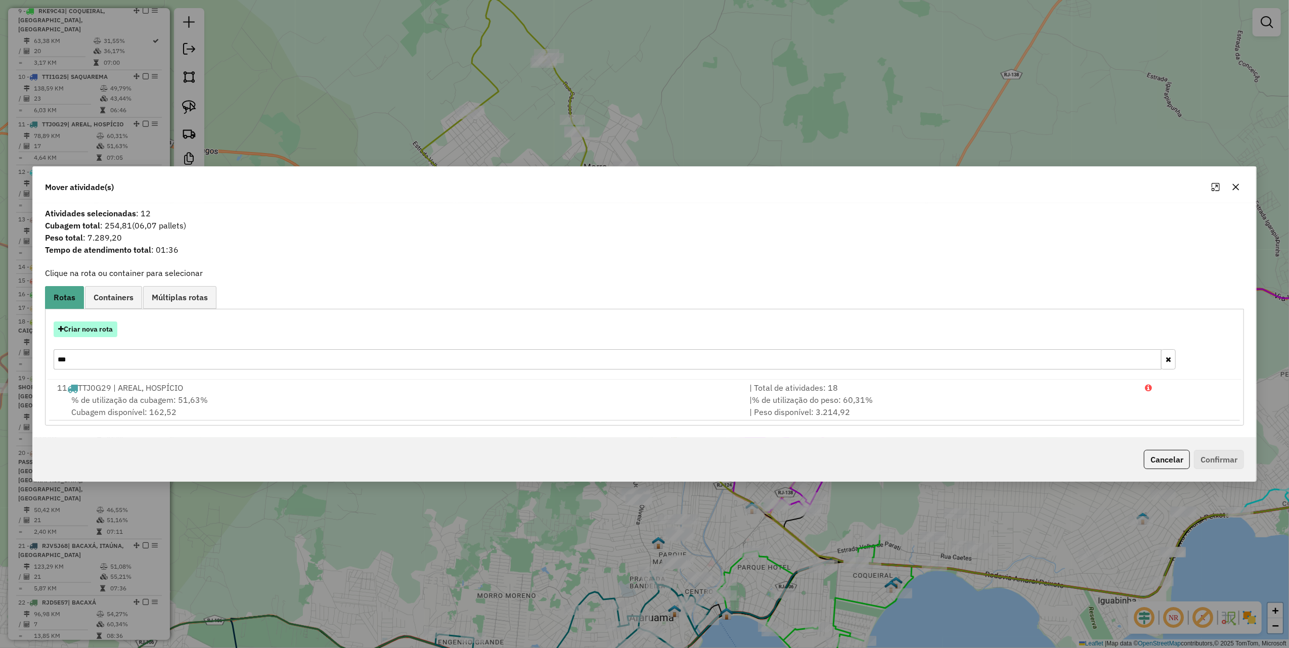
click at [96, 329] on button "Criar nova rota" at bounding box center [86, 330] width 64 height 16
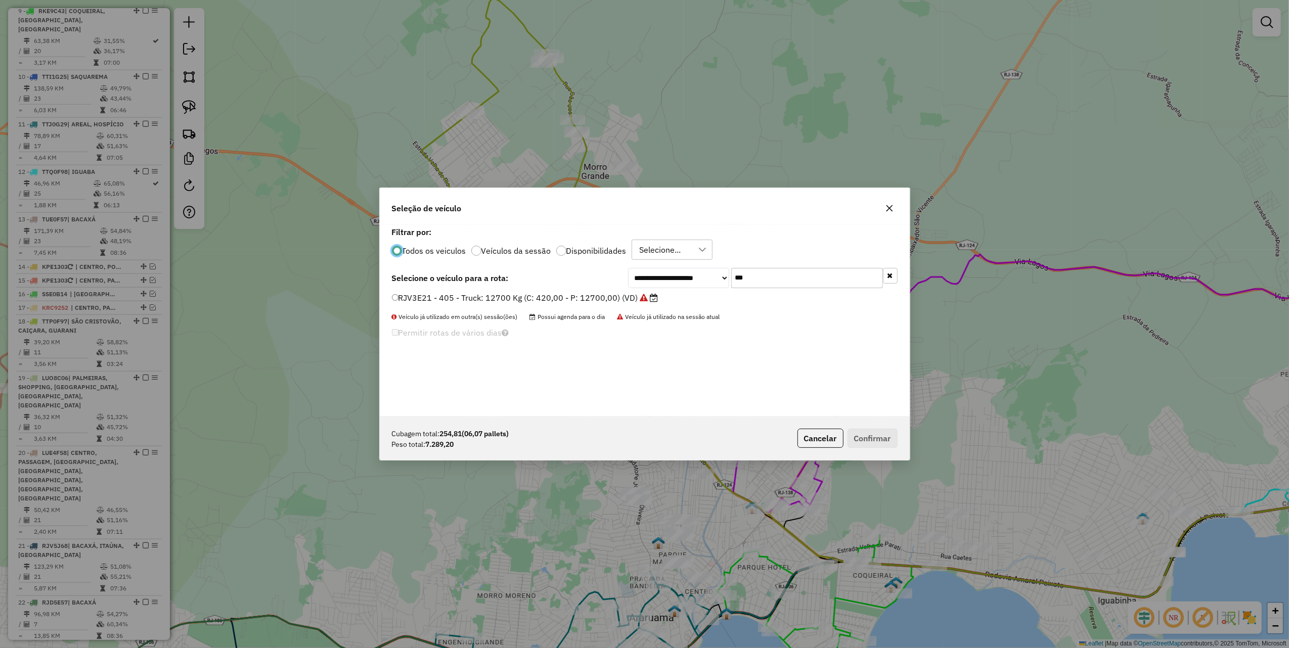
click at [778, 279] on input "***" at bounding box center [807, 278] width 152 height 20
type input "****"
click at [620, 296] on label "LMT6I79 - 350 - Truck: 12700 Kg (C: 420,00 - P: 12700,00) (VD)" at bounding box center [520, 298] width 256 height 12
click at [879, 440] on button "Confirmar" at bounding box center [873, 438] width 50 height 19
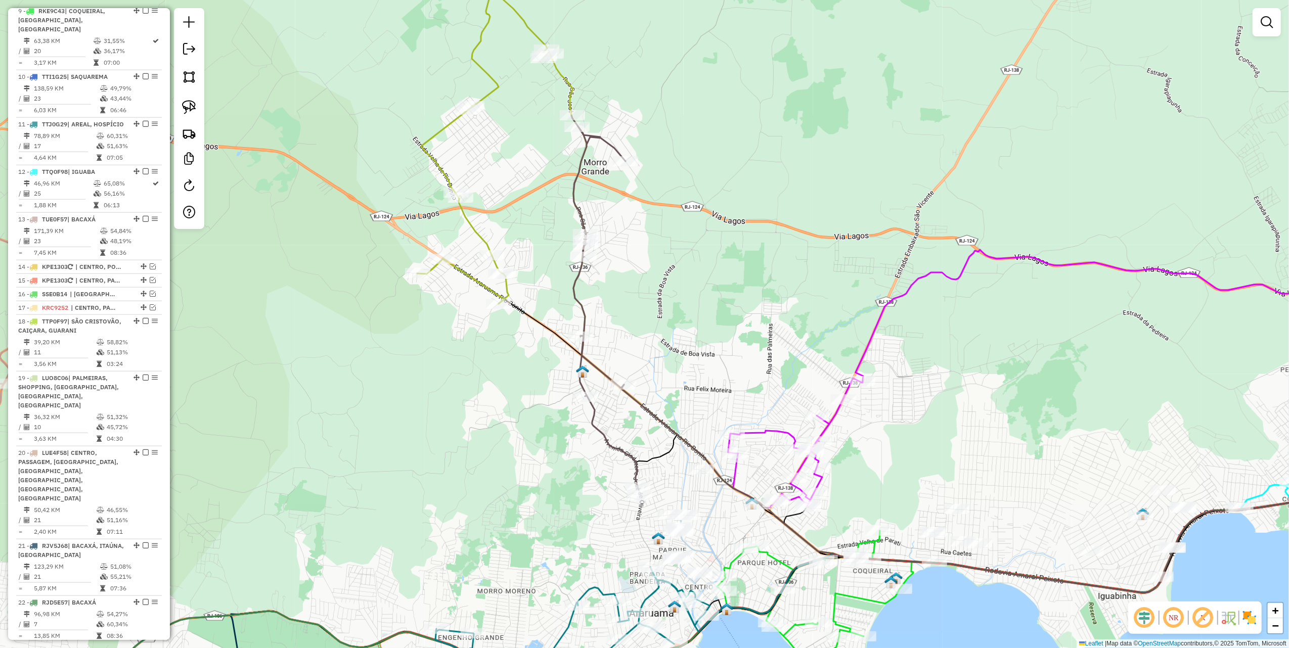
drag, startPoint x: 720, startPoint y: 324, endPoint x: 725, endPoint y: 137, distance: 187.7
click at [725, 140] on div "Janela de atendimento Grade de atendimento Capacidade Transportadoras Veículos …" at bounding box center [644, 324] width 1289 height 648
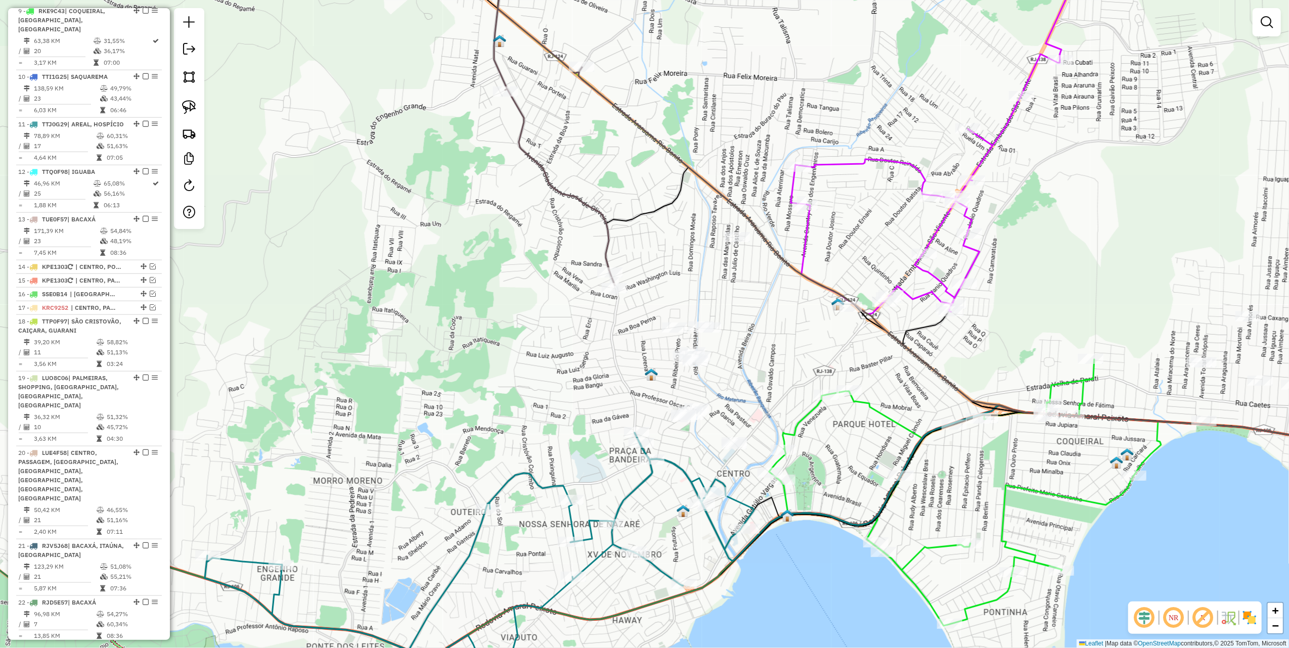
drag, startPoint x: 187, startPoint y: 106, endPoint x: 346, endPoint y: 150, distance: 165.3
click at [187, 106] on img at bounding box center [189, 107] width 14 height 14
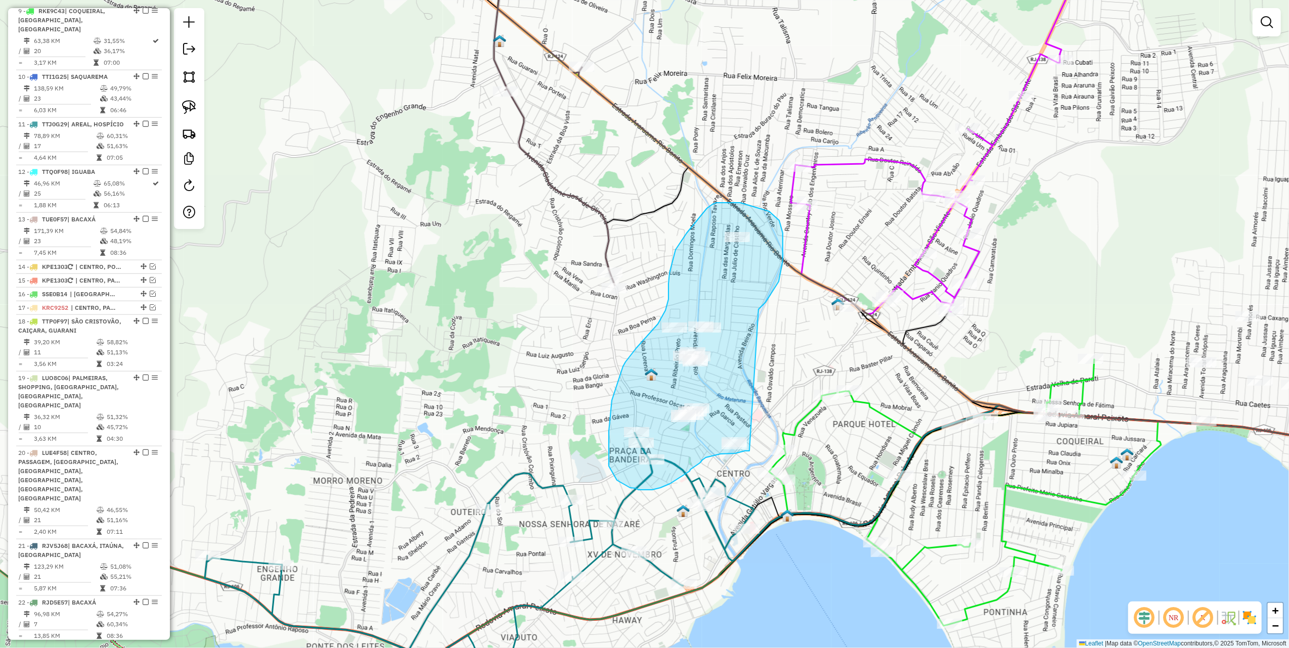
drag, startPoint x: 766, startPoint y: 302, endPoint x: 750, endPoint y: 451, distance: 149.6
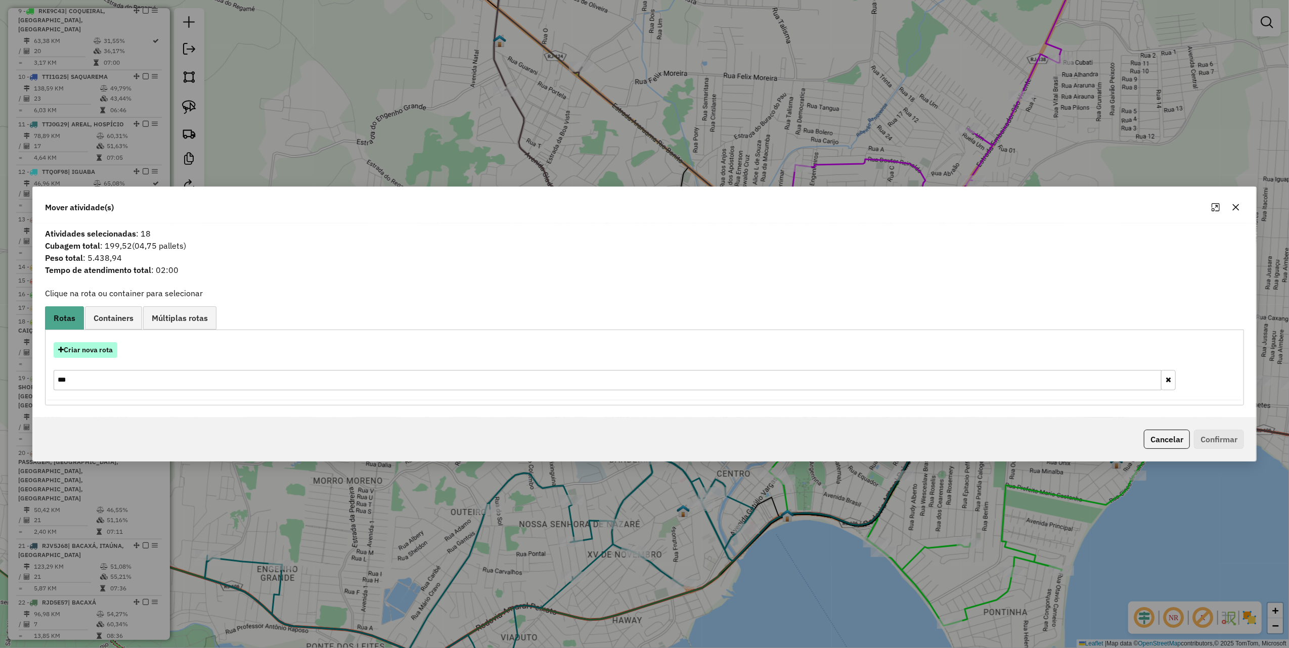
click at [97, 353] on button "Criar nova rota" at bounding box center [86, 350] width 64 height 16
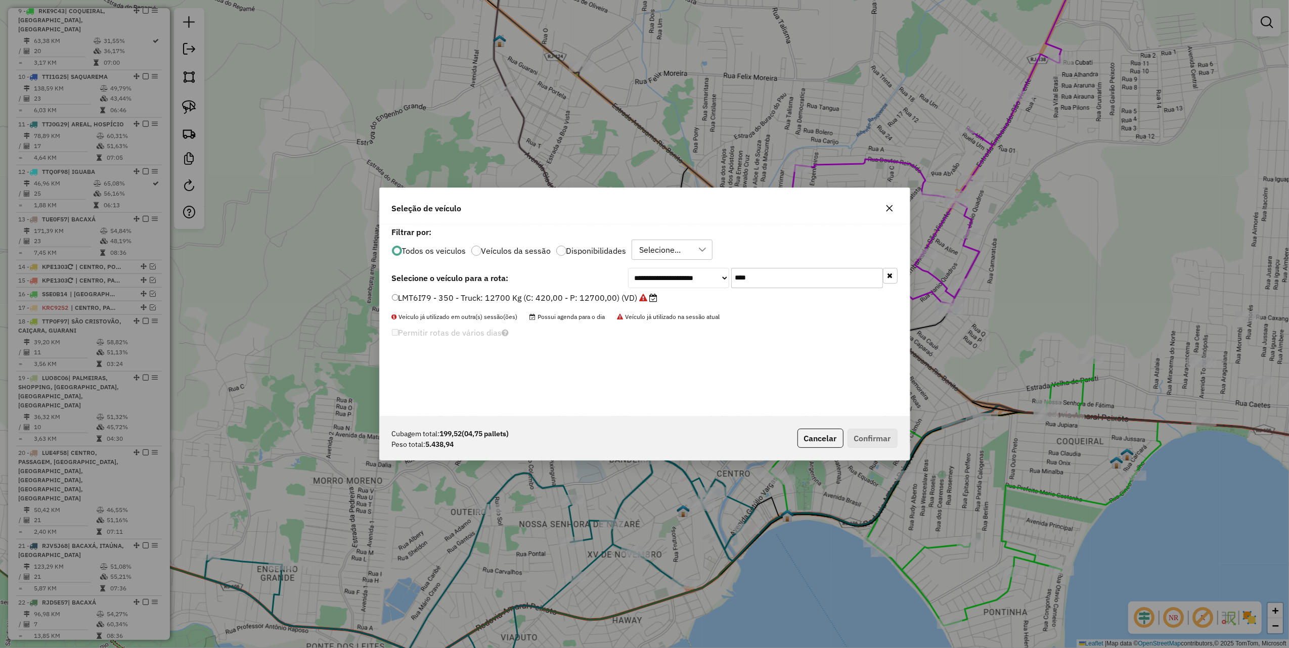
click at [802, 279] on input "****" at bounding box center [807, 278] width 152 height 20
type input "***"
drag, startPoint x: 618, startPoint y: 296, endPoint x: 733, endPoint y: 344, distance: 124.9
click at [618, 296] on label "RIU8I46 - 434 - Truck: 12700 Kg (C: 420,00 - P: 12700,00) (VD)" at bounding box center [519, 298] width 254 height 12
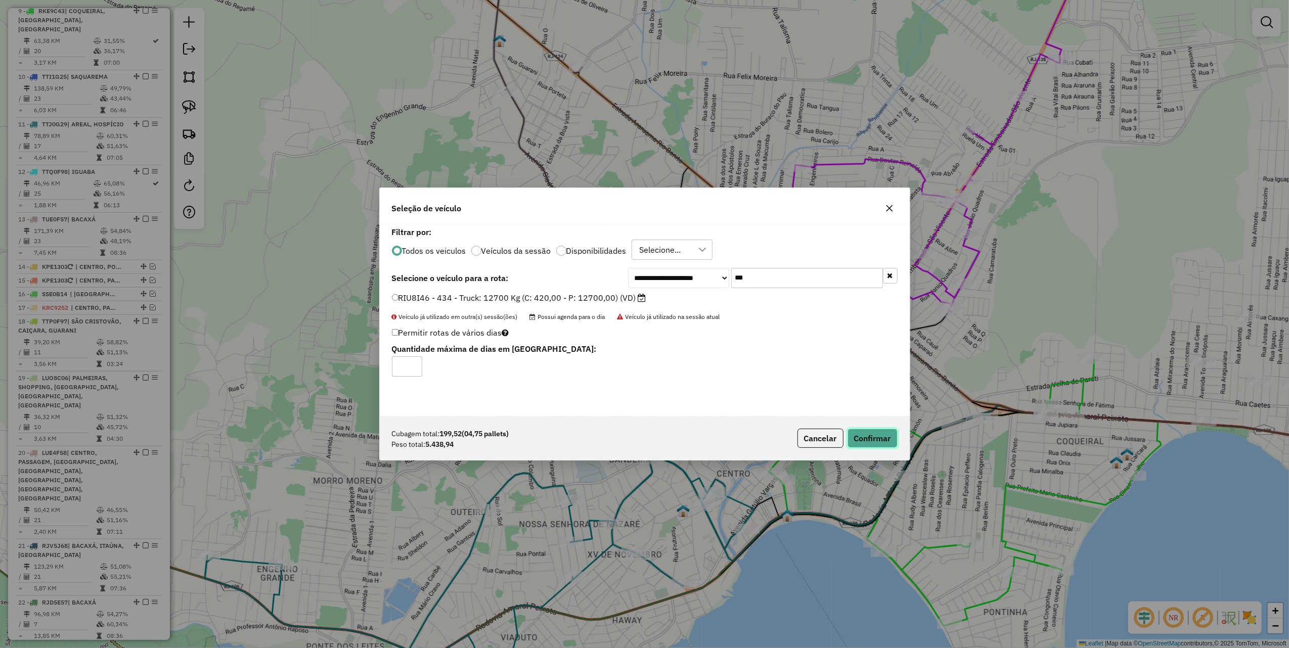
click at [862, 440] on button "Confirmar" at bounding box center [873, 438] width 50 height 19
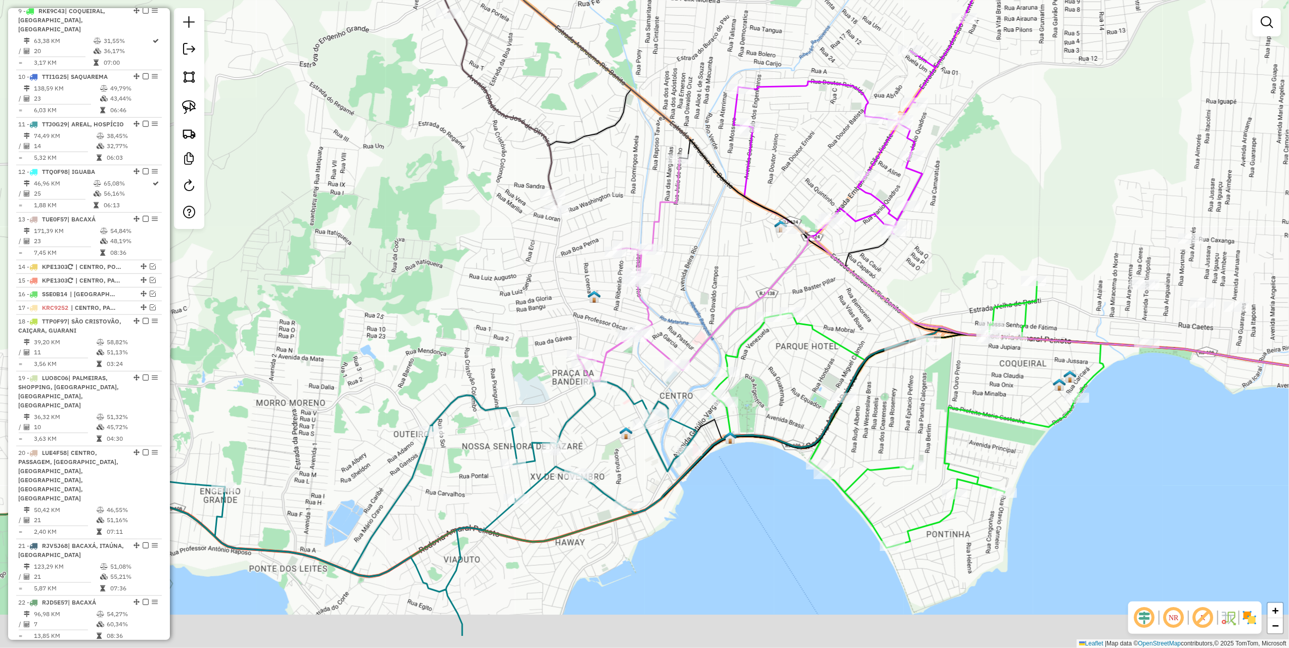
drag, startPoint x: 769, startPoint y: 323, endPoint x: 616, endPoint y: 206, distance: 192.4
click at [626, 210] on div "Janela de atendimento Grade de atendimento Capacidade Transportadoras Veículos …" at bounding box center [644, 324] width 1289 height 648
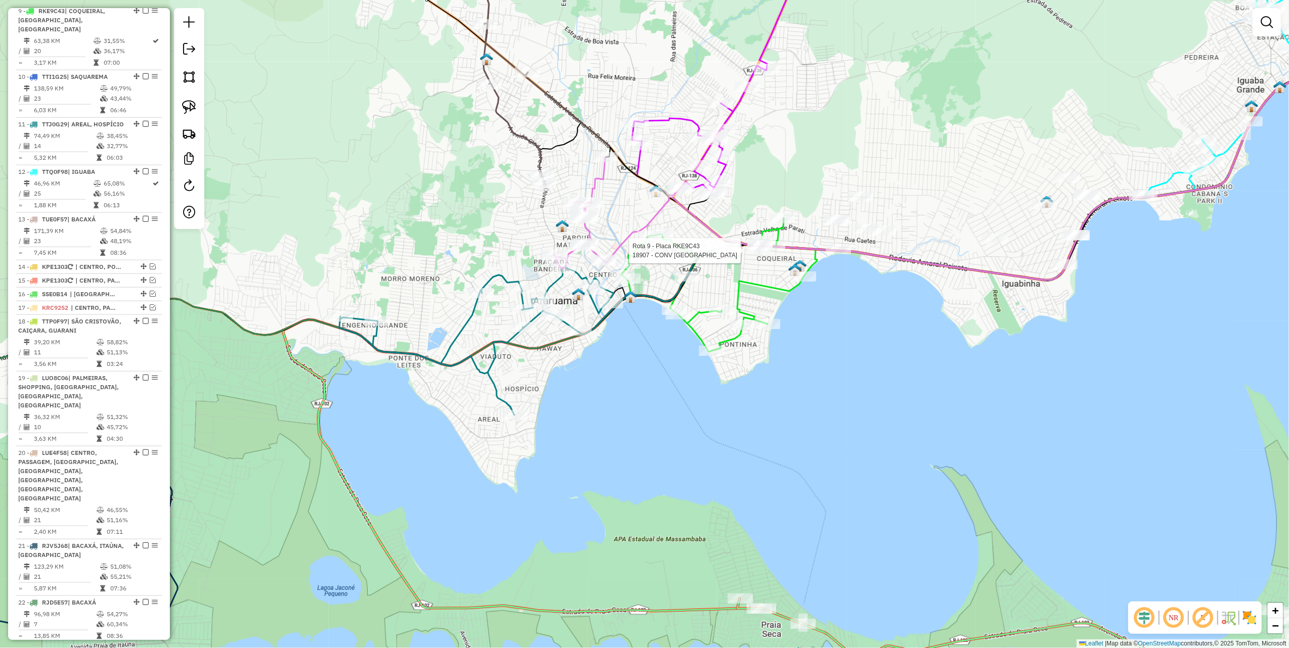
select select "*********"
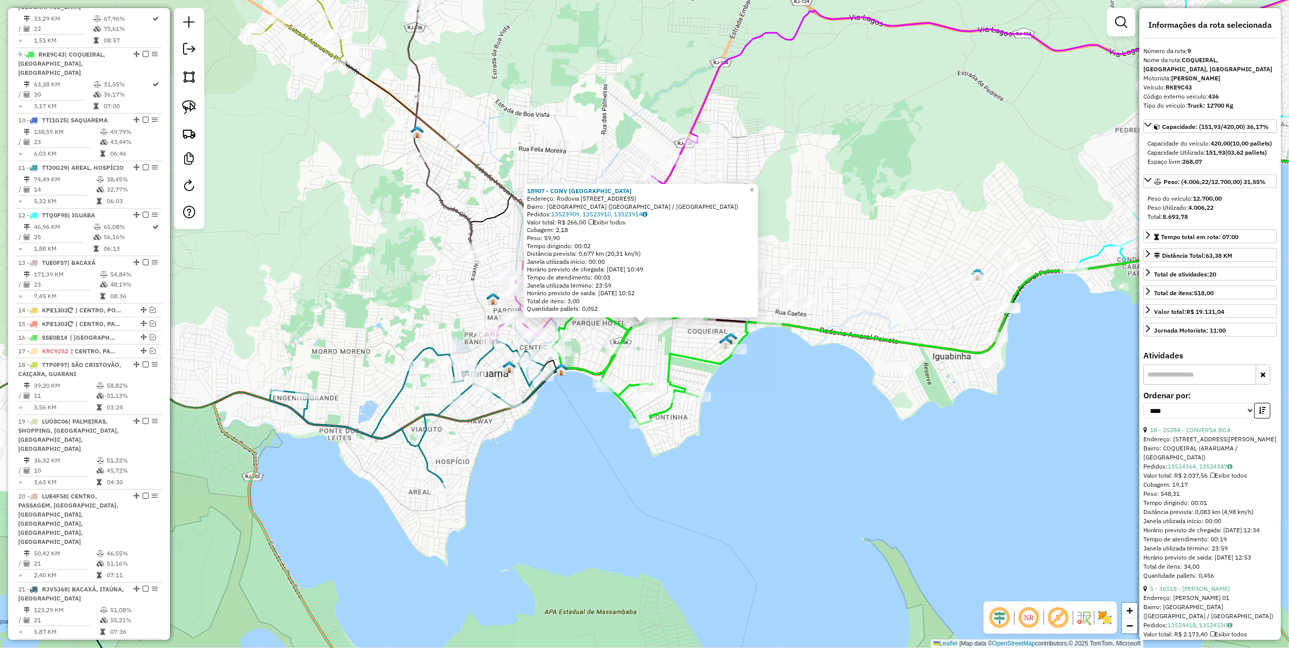
scroll to position [840, 0]
click at [813, 419] on div "18907 - CONV [GEOGRAPHIC_DATA] Endereço: Rodovia Amaral Peixoto 86 Bairro: [GEO…" at bounding box center [644, 324] width 1289 height 648
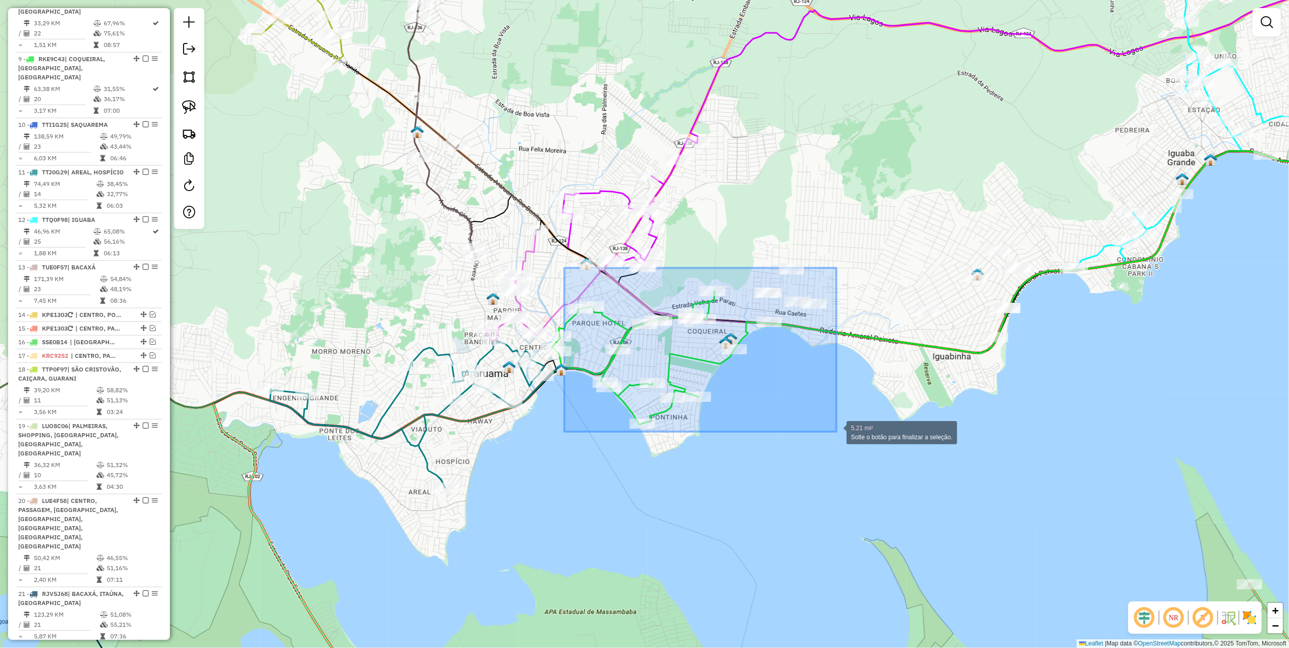
drag, startPoint x: 565, startPoint y: 268, endPoint x: 837, endPoint y: 432, distance: 317.7
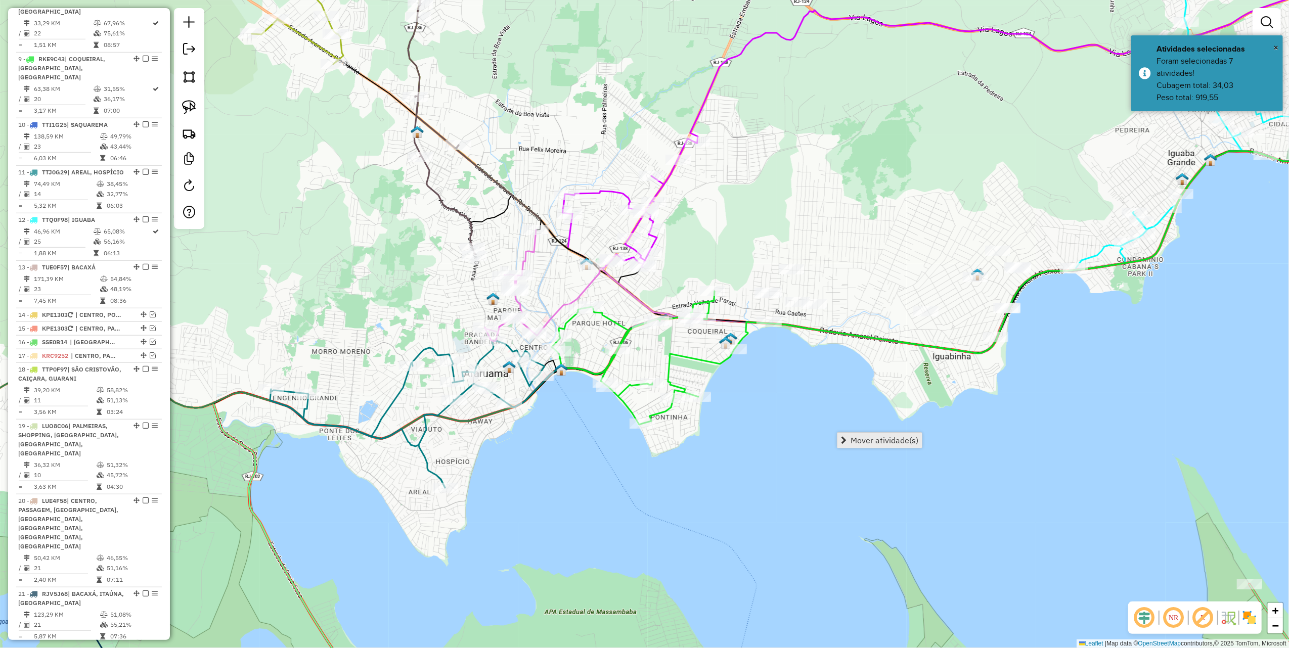
click at [885, 438] on span "Mover atividade(s)" at bounding box center [885, 441] width 68 height 8
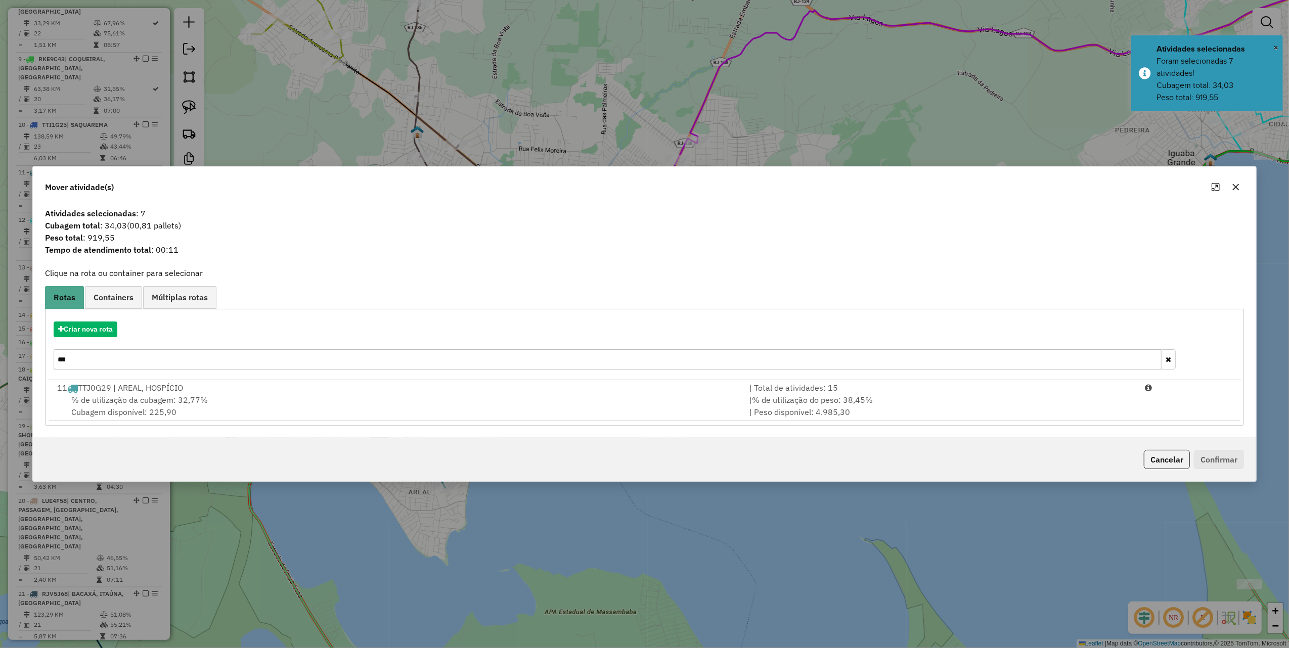
click at [148, 351] on input "***" at bounding box center [608, 360] width 1108 height 20
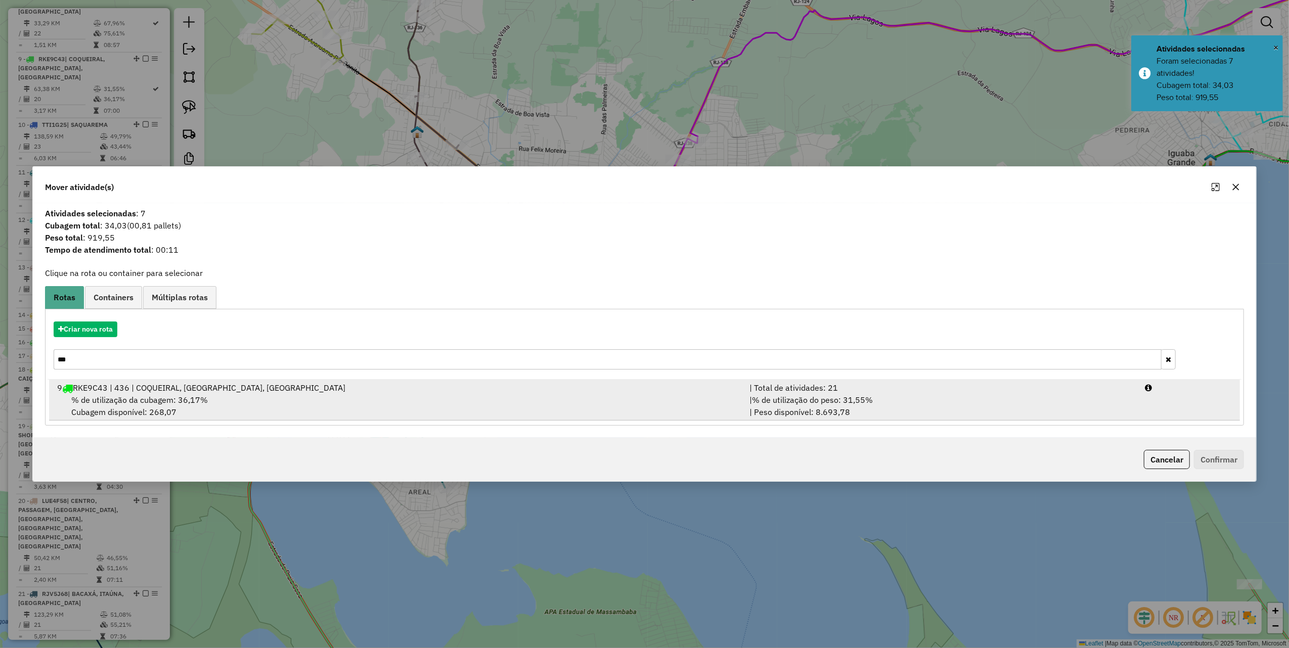
type input "***"
click at [979, 407] on div "| % de utilização do peso: 31,55% | Peso disponível: 8.693,78" at bounding box center [942, 406] width 396 height 24
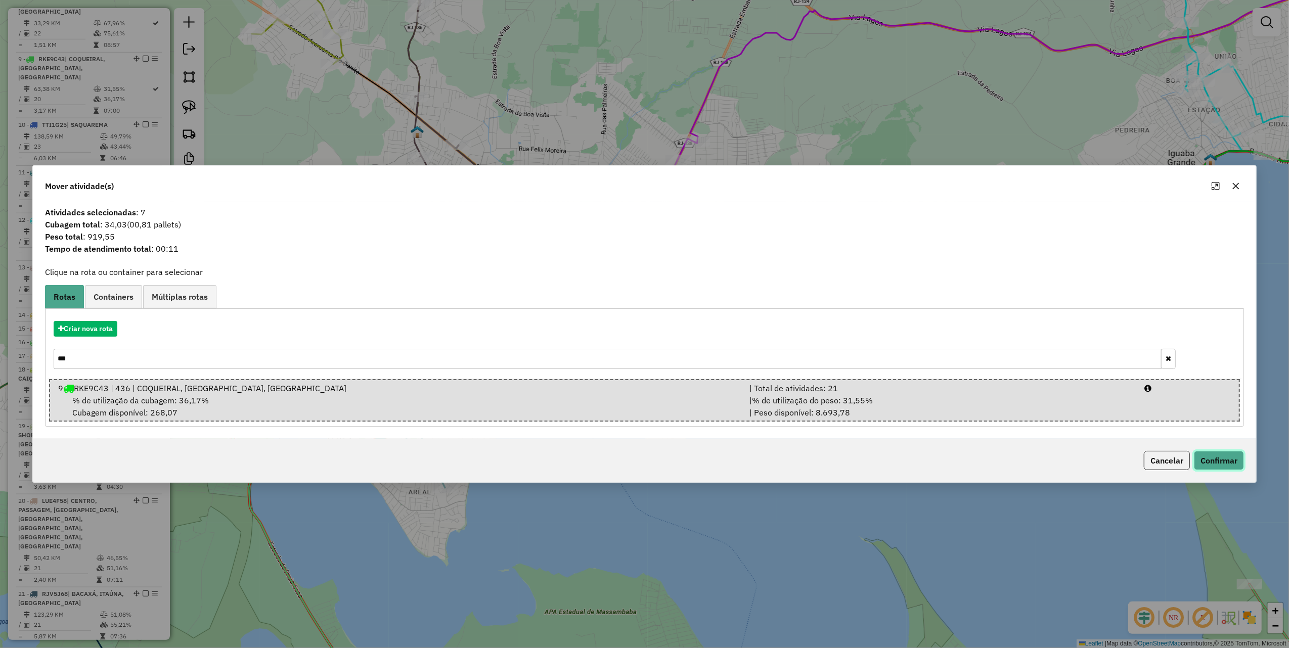
drag, startPoint x: 1219, startPoint y: 467, endPoint x: 1225, endPoint y: 466, distance: 6.3
click at [1220, 466] on button "Confirmar" at bounding box center [1219, 460] width 50 height 19
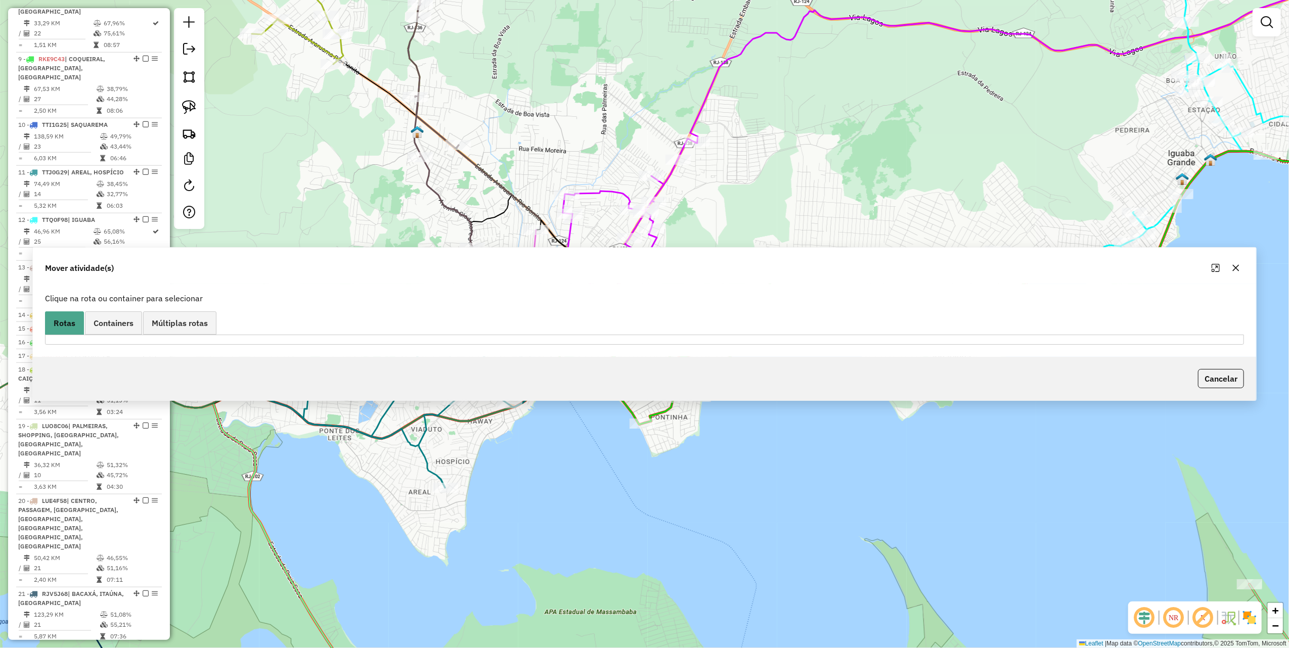
scroll to position [784, 0]
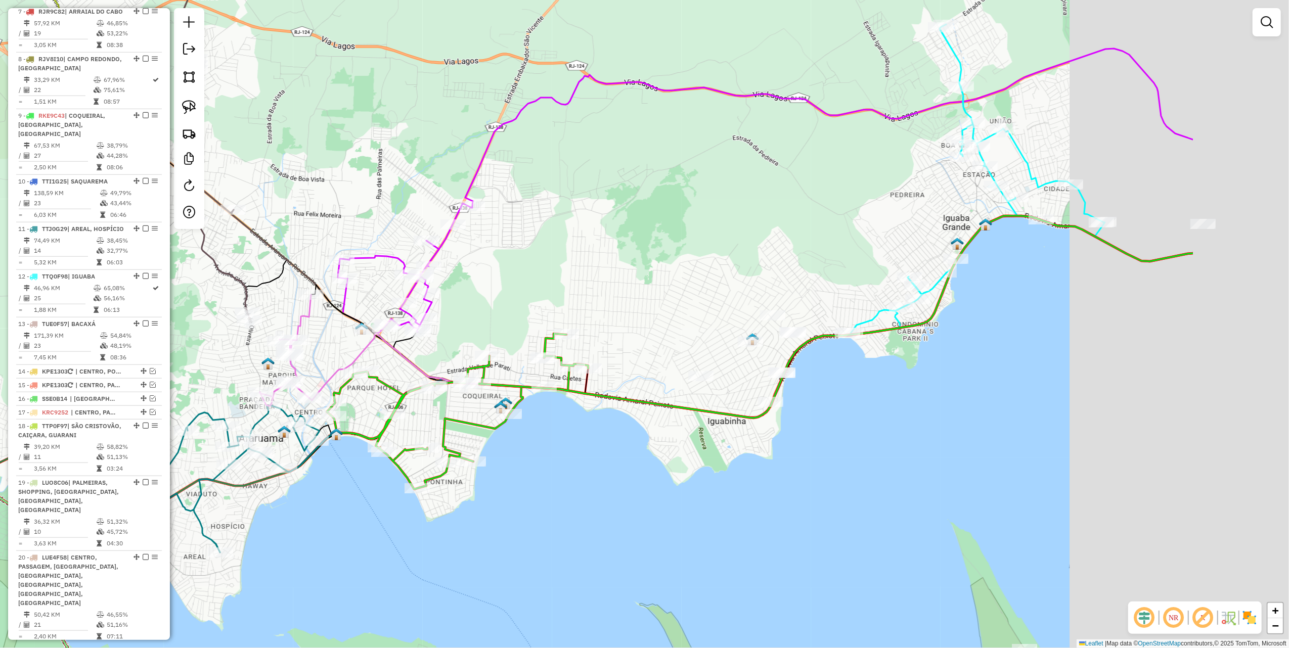
drag, startPoint x: 643, startPoint y: 284, endPoint x: 529, endPoint y: 308, distance: 117.3
click at [496, 325] on div "Janela de atendimento Grade de atendimento Capacidade Transportadoras Veículos …" at bounding box center [644, 324] width 1289 height 648
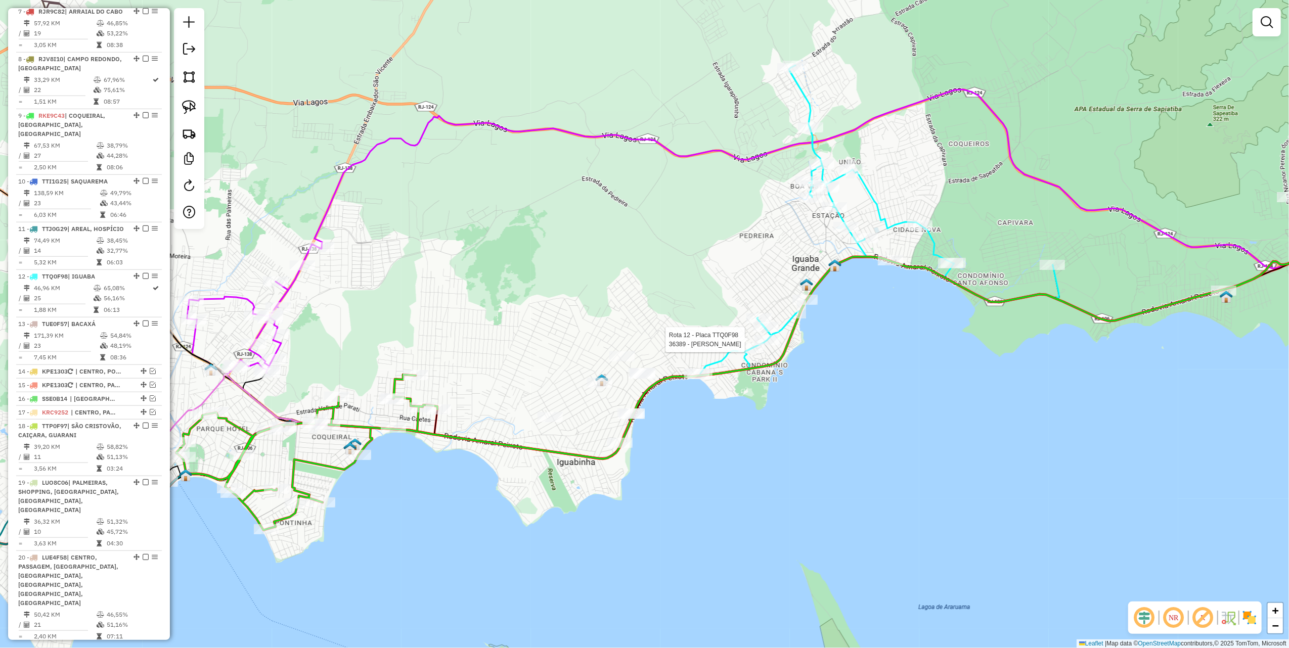
select select "*********"
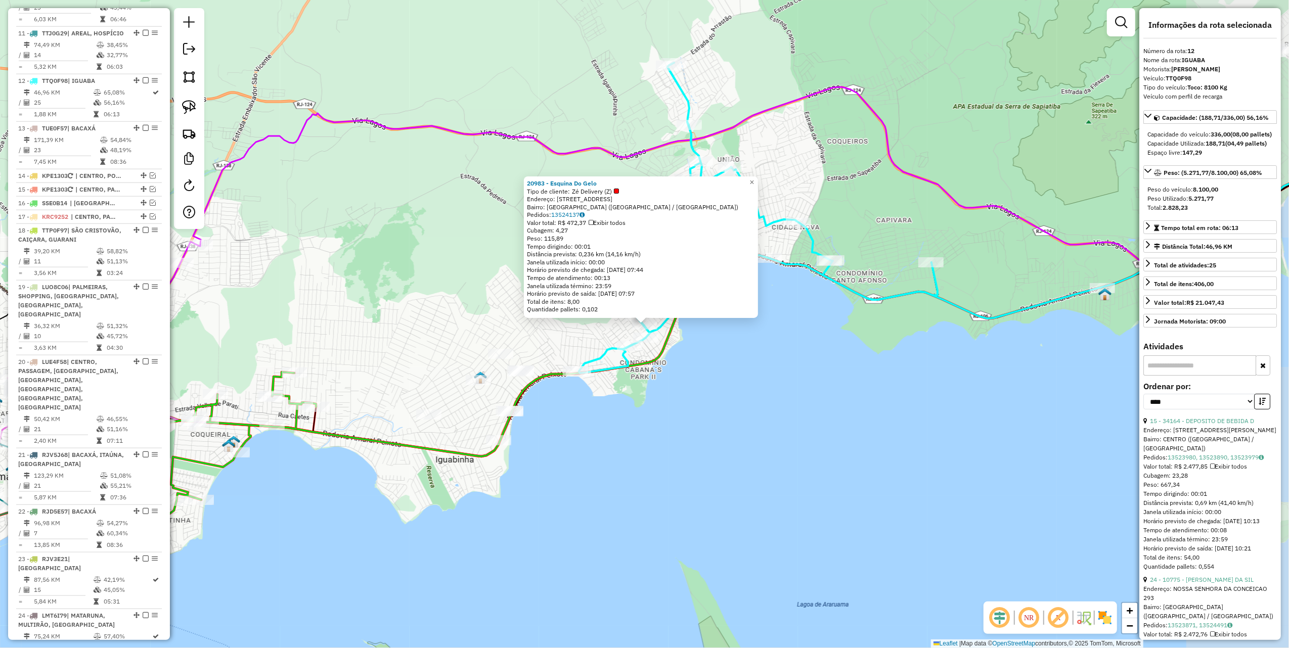
click at [729, 444] on div "20983 - Esquina Do Gelo Tipo de cliente: Zé Delivery (Z) Endereço: Rua Nossa Se…" at bounding box center [644, 324] width 1289 height 648
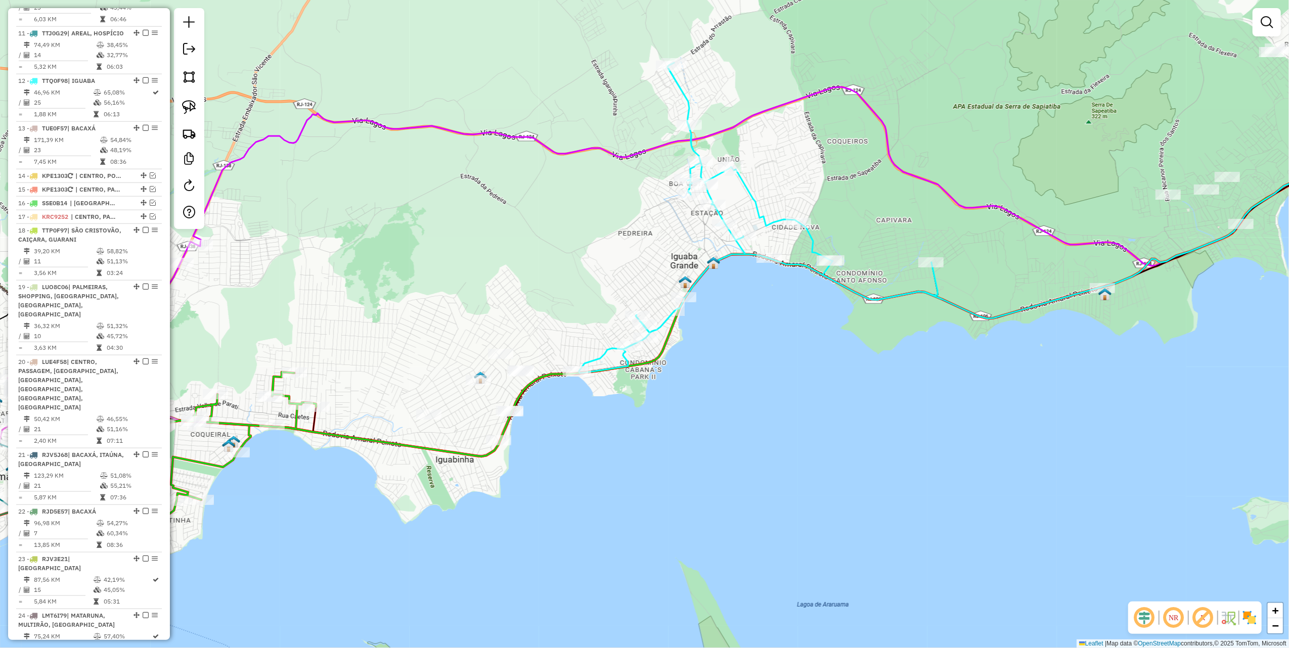
scroll to position [1002, 0]
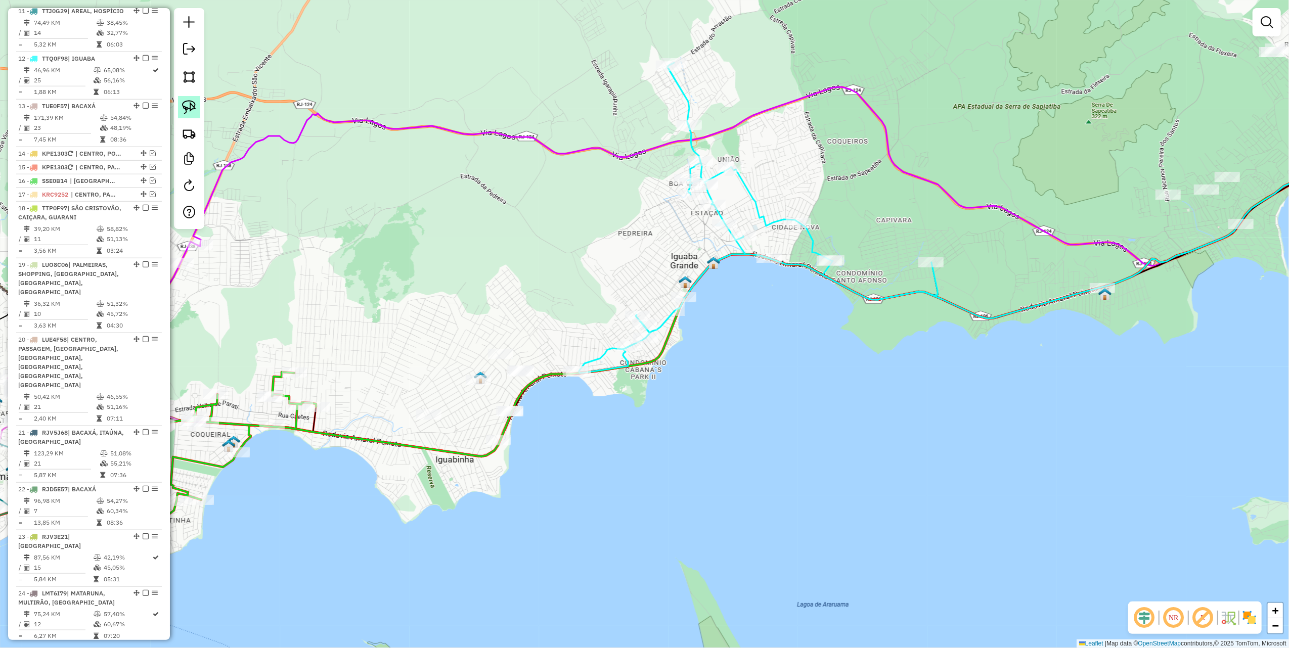
click at [198, 111] on link at bounding box center [189, 107] width 22 height 22
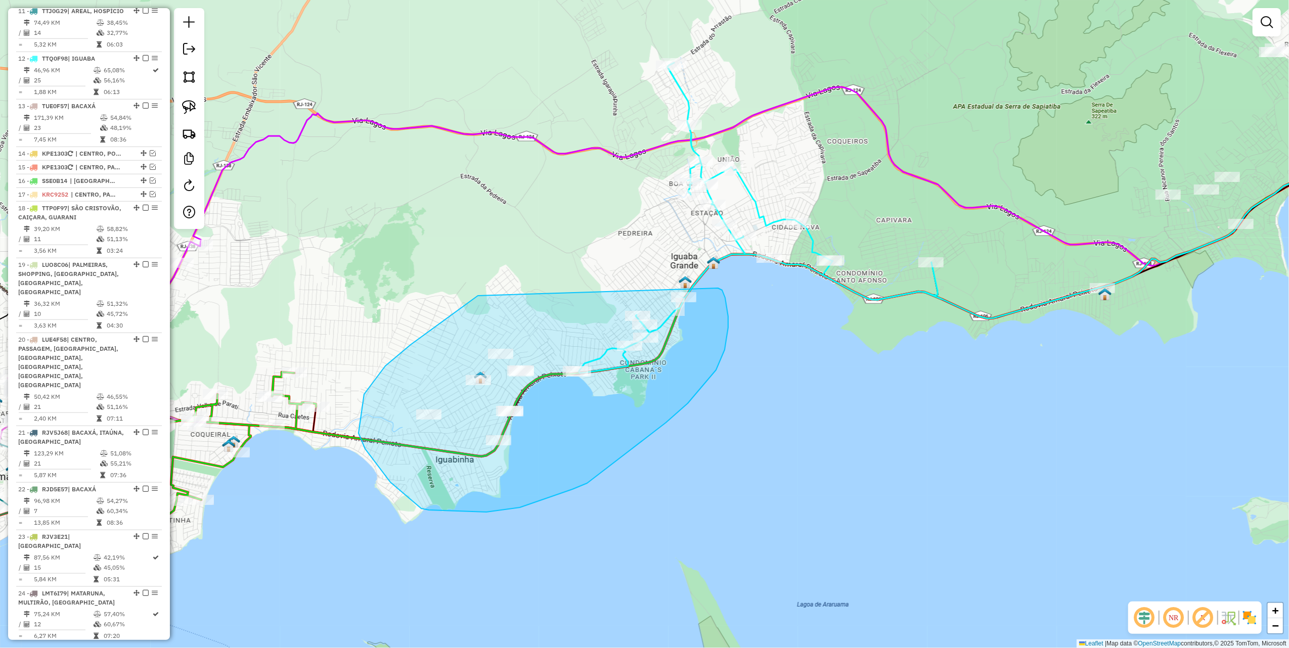
drag, startPoint x: 472, startPoint y: 300, endPoint x: 709, endPoint y: 288, distance: 237.5
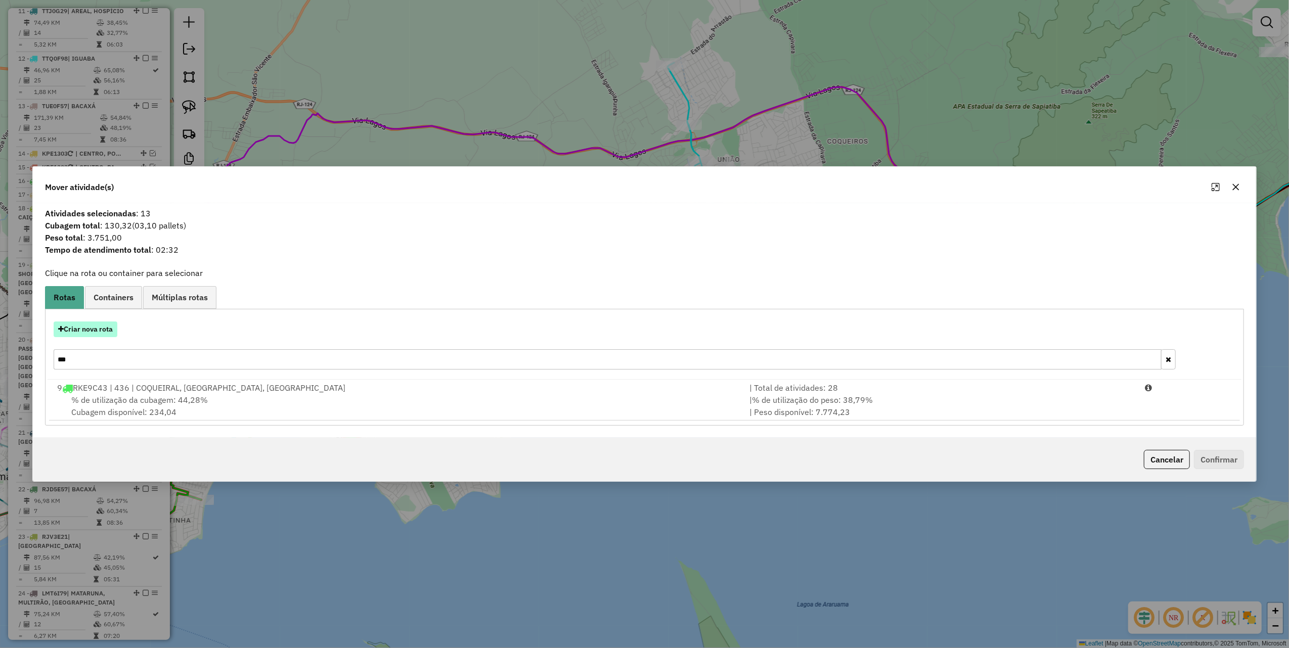
click at [83, 324] on button "Criar nova rota" at bounding box center [86, 330] width 64 height 16
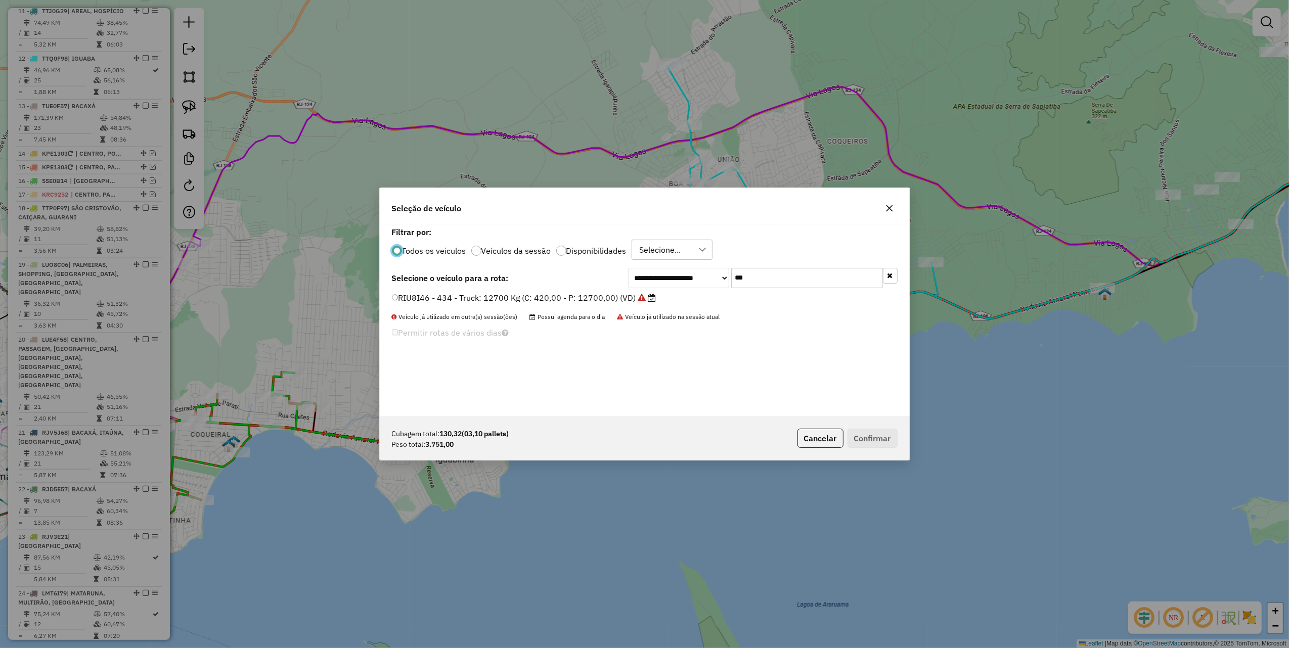
scroll to position [5, 3]
click at [771, 282] on input "***" at bounding box center [807, 278] width 152 height 20
type input "***"
click at [633, 301] on label "LMS7C23 - 340 - Truck: 12700 Kg (C: 420,00 - P: 12700,00) (VD)" at bounding box center [521, 298] width 258 height 12
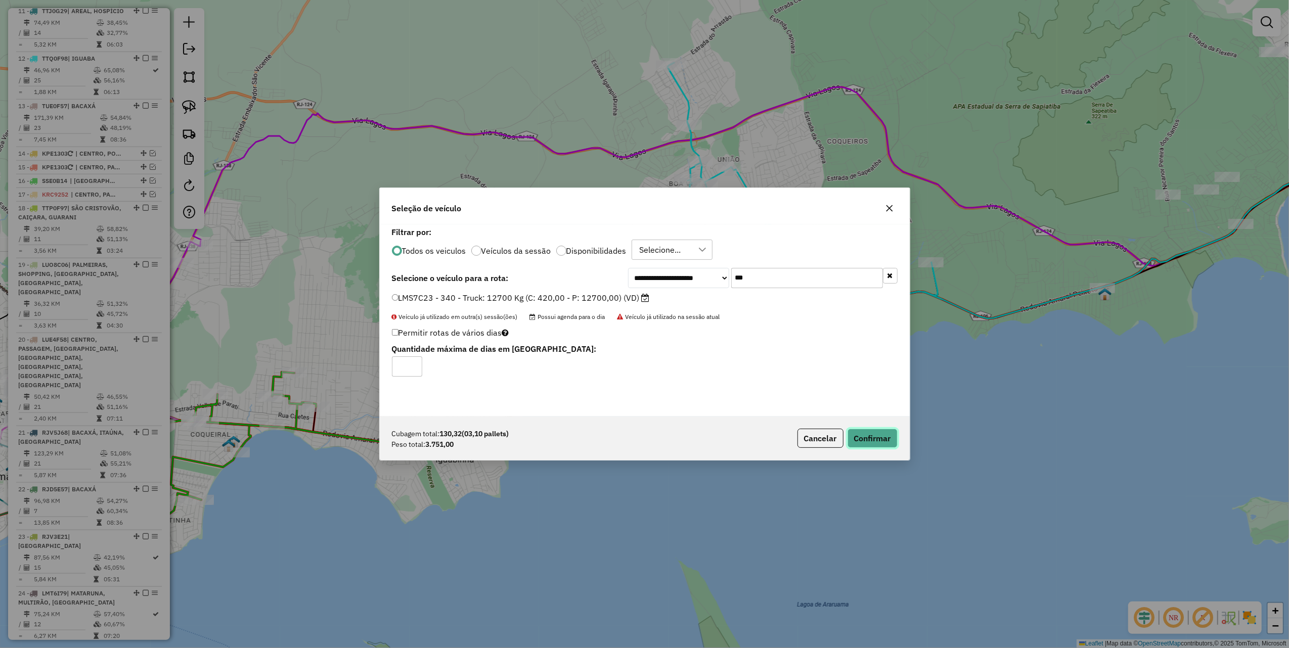
click at [886, 439] on button "Confirmar" at bounding box center [873, 438] width 50 height 19
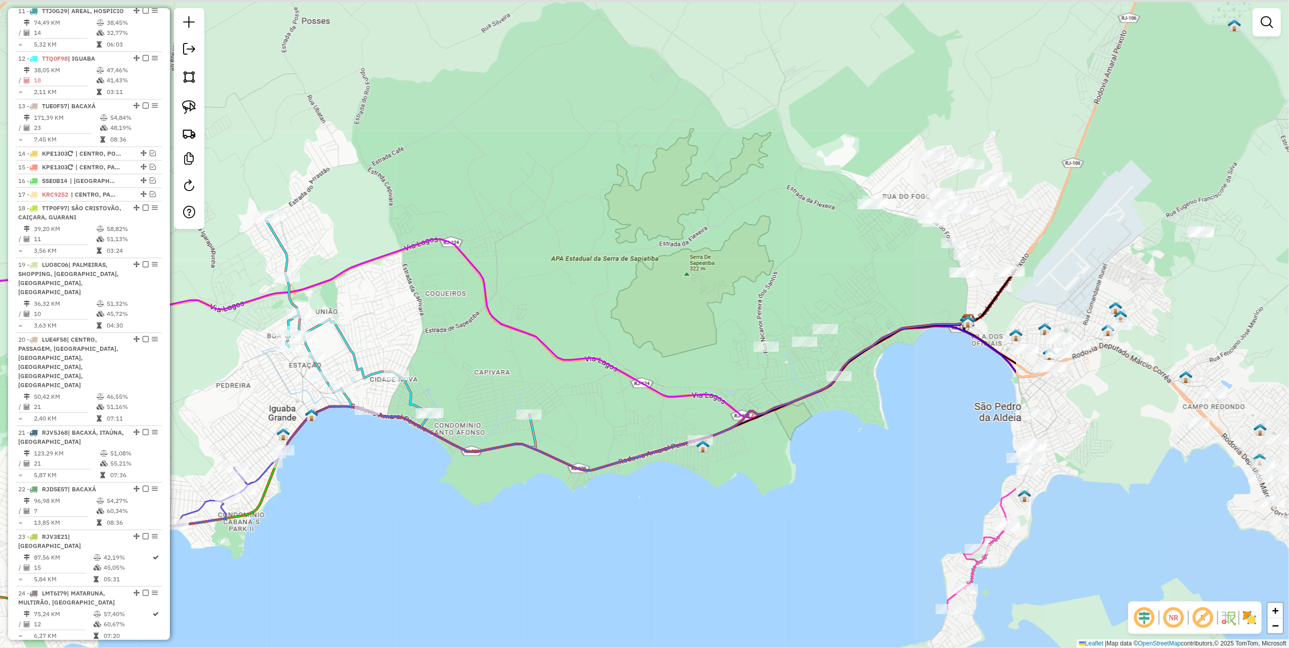
drag, startPoint x: 878, startPoint y: 449, endPoint x: 708, endPoint y: 501, distance: 177.6
click at [708, 501] on div "Janela de atendimento Grade de atendimento Capacidade Transportadoras Veículos …" at bounding box center [644, 324] width 1289 height 648
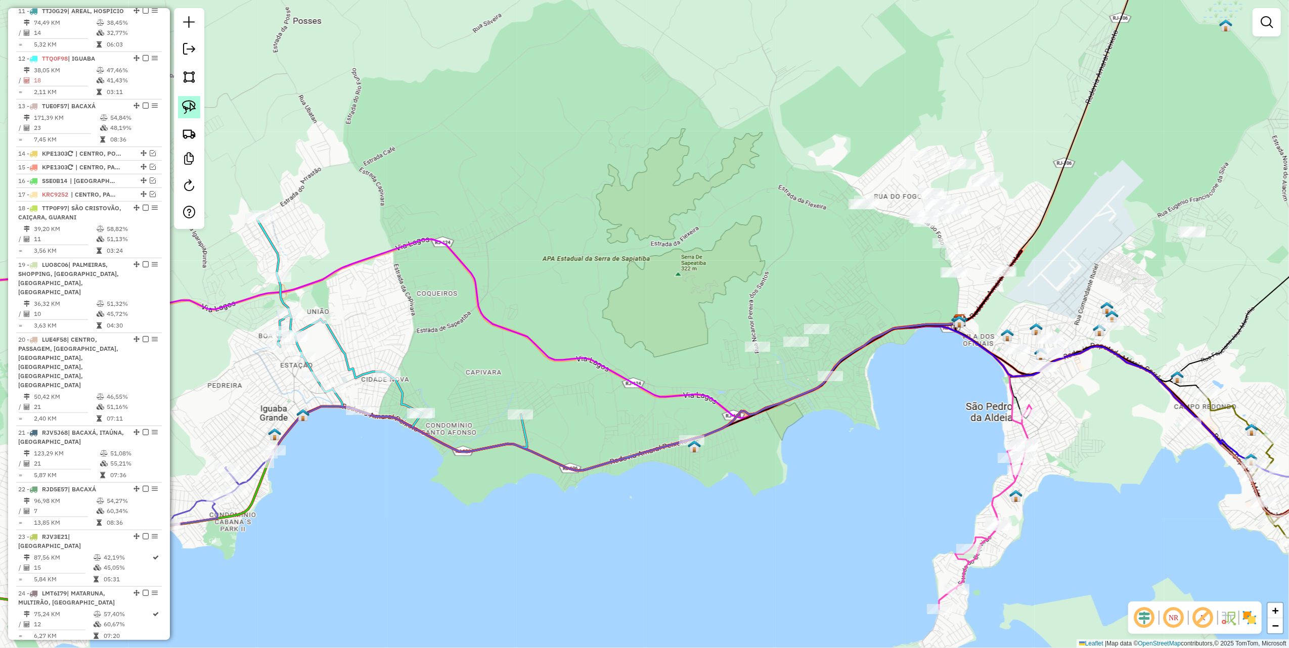
click at [194, 99] on link at bounding box center [189, 107] width 22 height 22
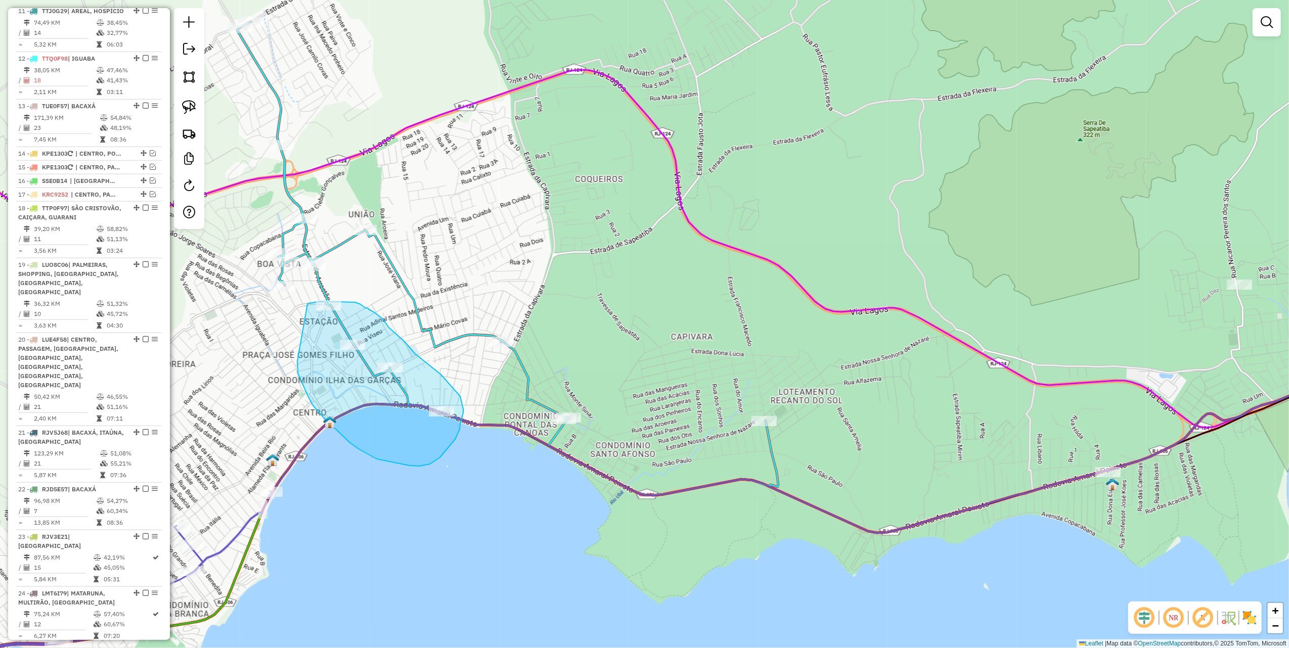
drag, startPoint x: 297, startPoint y: 361, endPoint x: 308, endPoint y: 304, distance: 58.0
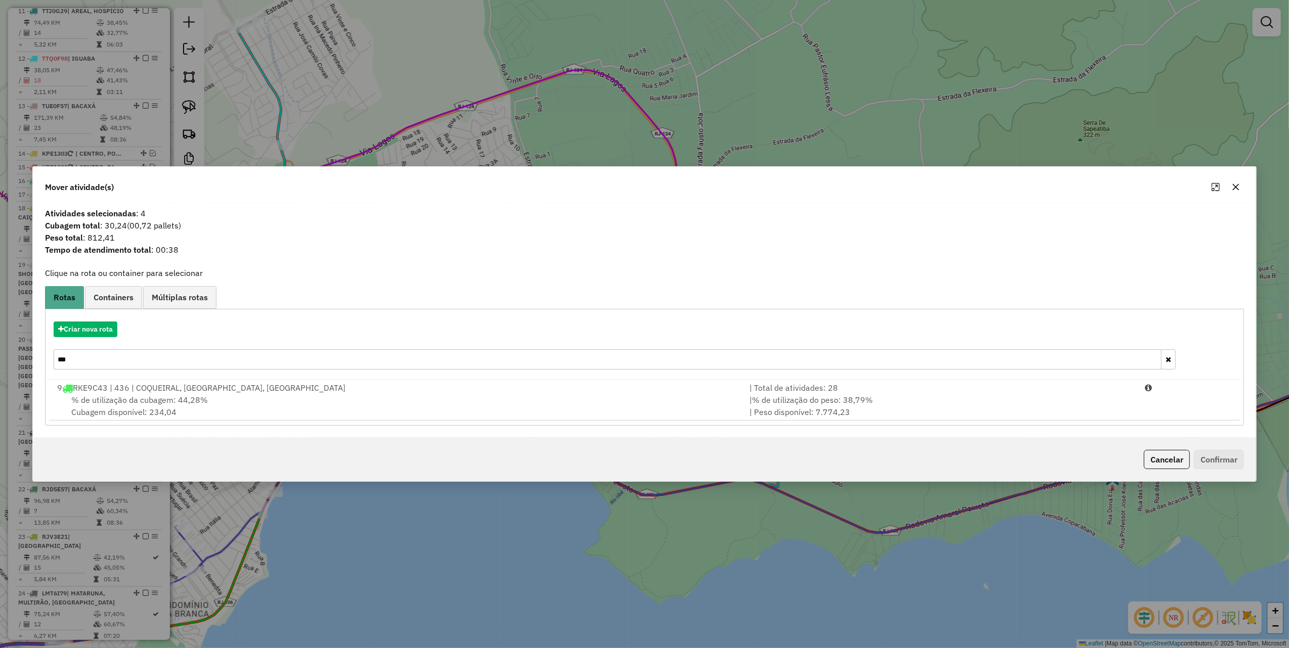
click at [170, 355] on input "***" at bounding box center [608, 360] width 1108 height 20
type input "*"
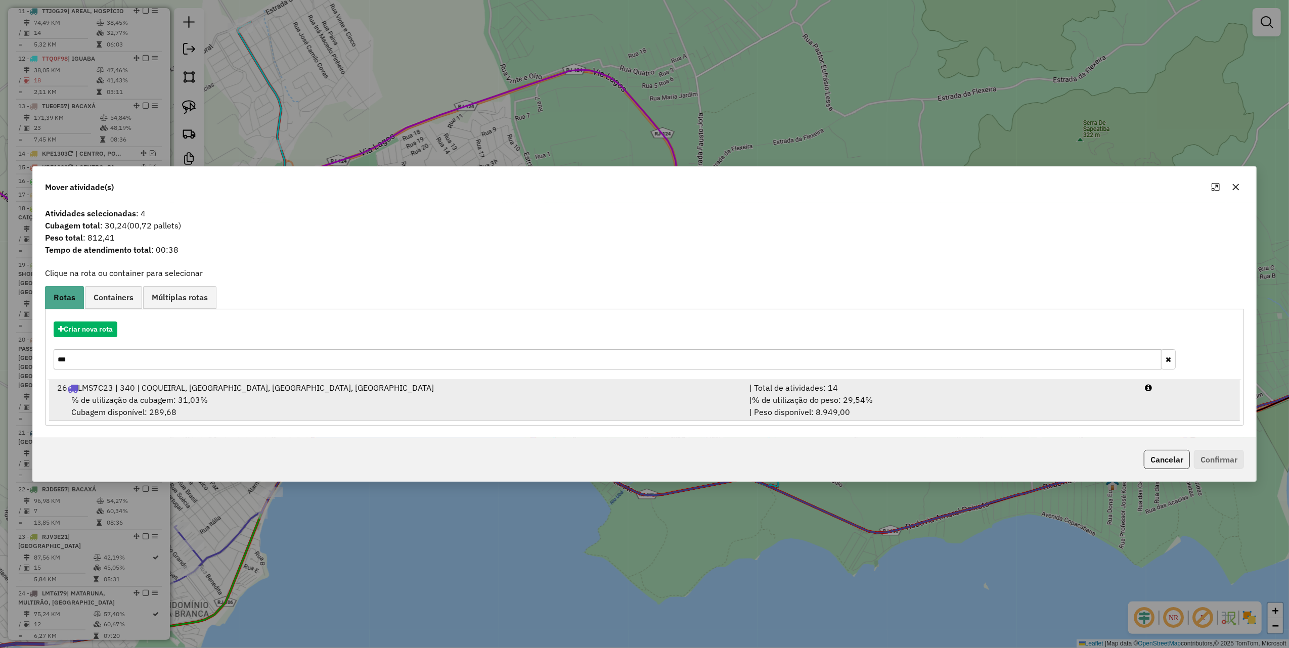
type input "***"
click at [403, 389] on div "26 LMS7C23 | 340 | COQUEIRAL, VILA CAPRI, IGUABINHA, IGUABA" at bounding box center [397, 388] width 692 height 12
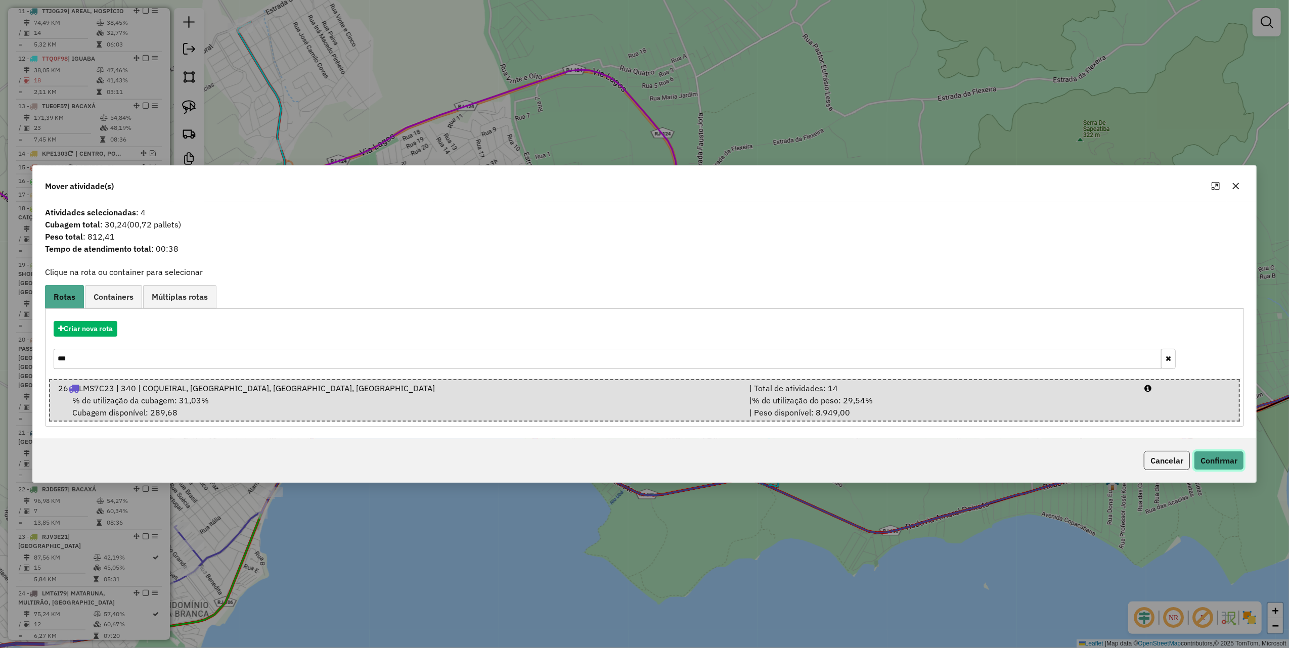
click at [1209, 456] on button "Confirmar" at bounding box center [1219, 460] width 50 height 19
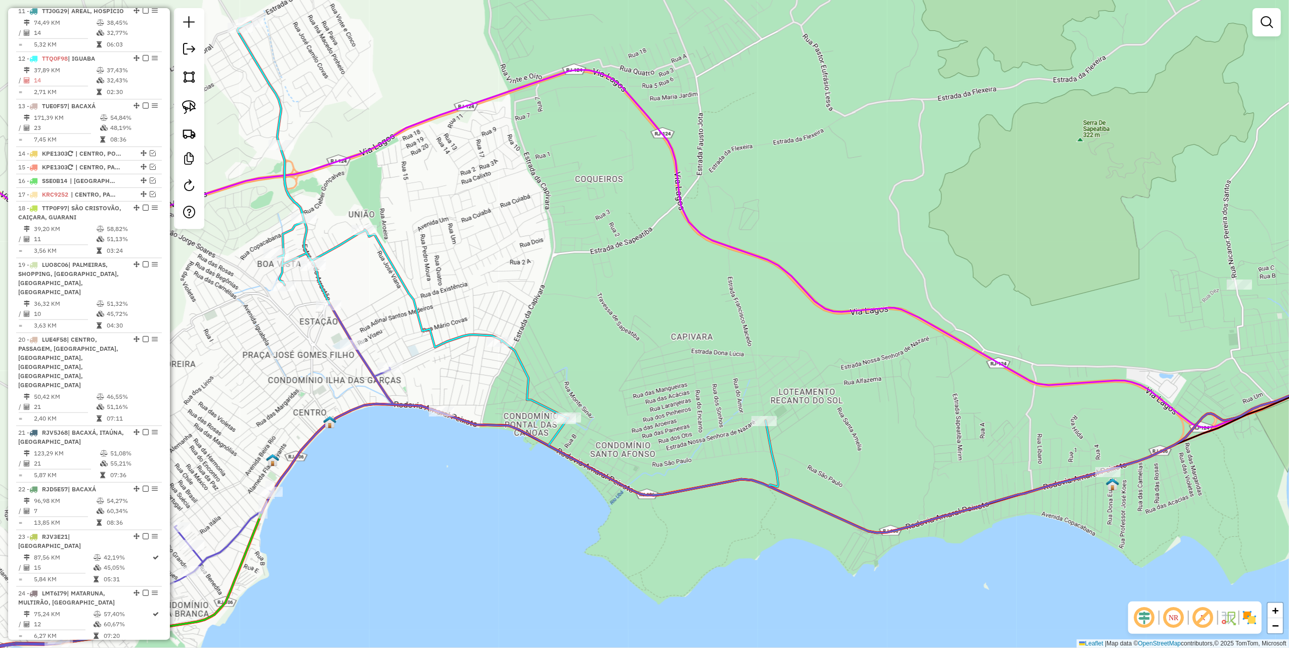
drag, startPoint x: 942, startPoint y: 213, endPoint x: 530, endPoint y: 266, distance: 415.1
click at [539, 264] on div "Janela de atendimento Grade de atendimento Capacidade Transportadoras Veículos …" at bounding box center [644, 324] width 1289 height 648
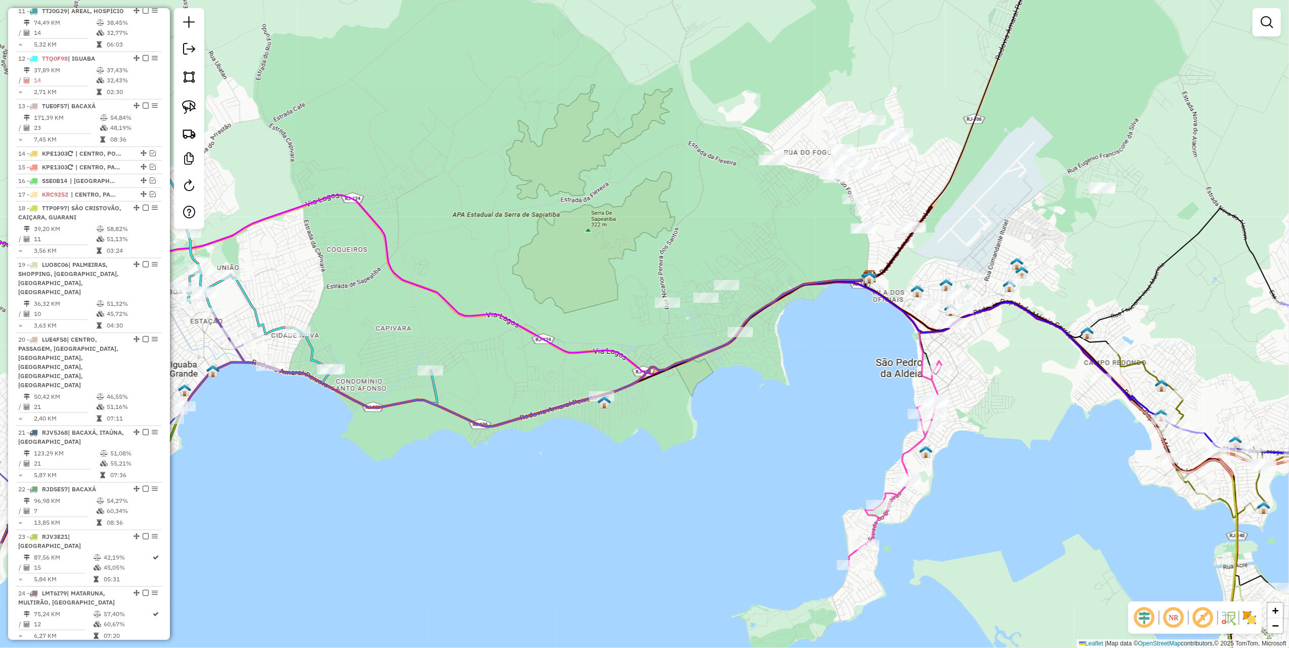
click at [200, 114] on div at bounding box center [189, 118] width 30 height 221
click at [191, 109] on img at bounding box center [189, 107] width 14 height 14
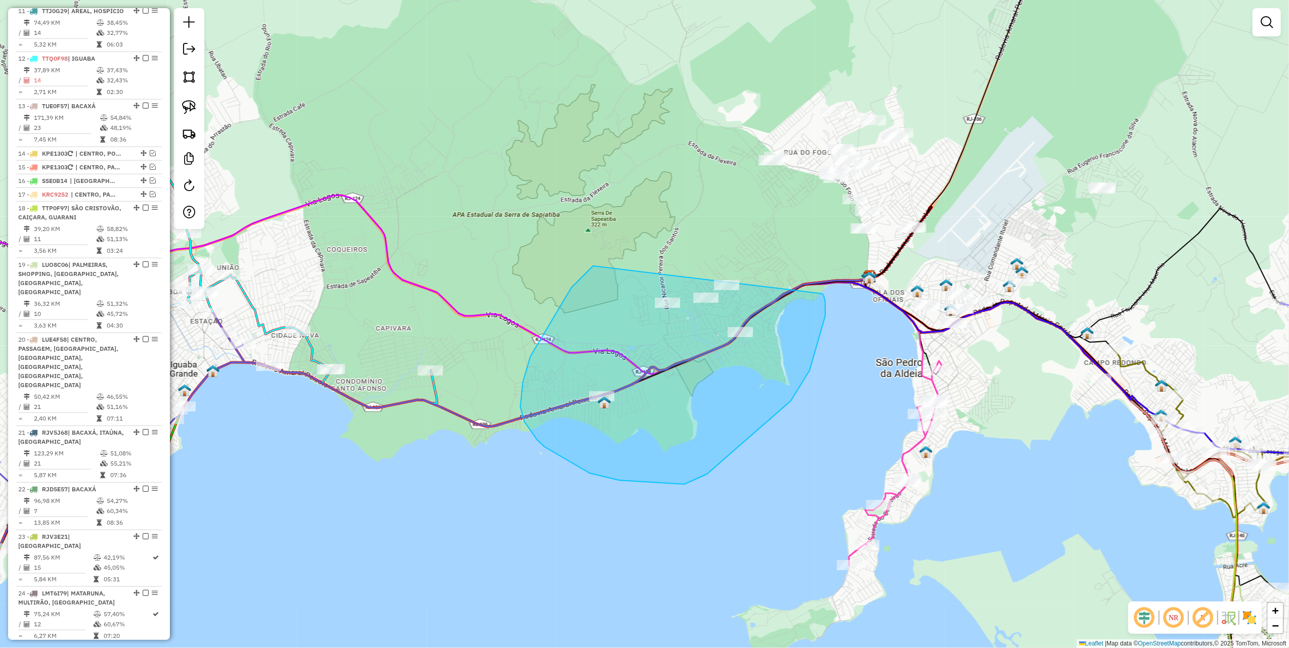
drag, startPoint x: 572, startPoint y: 288, endPoint x: 777, endPoint y: 269, distance: 206.7
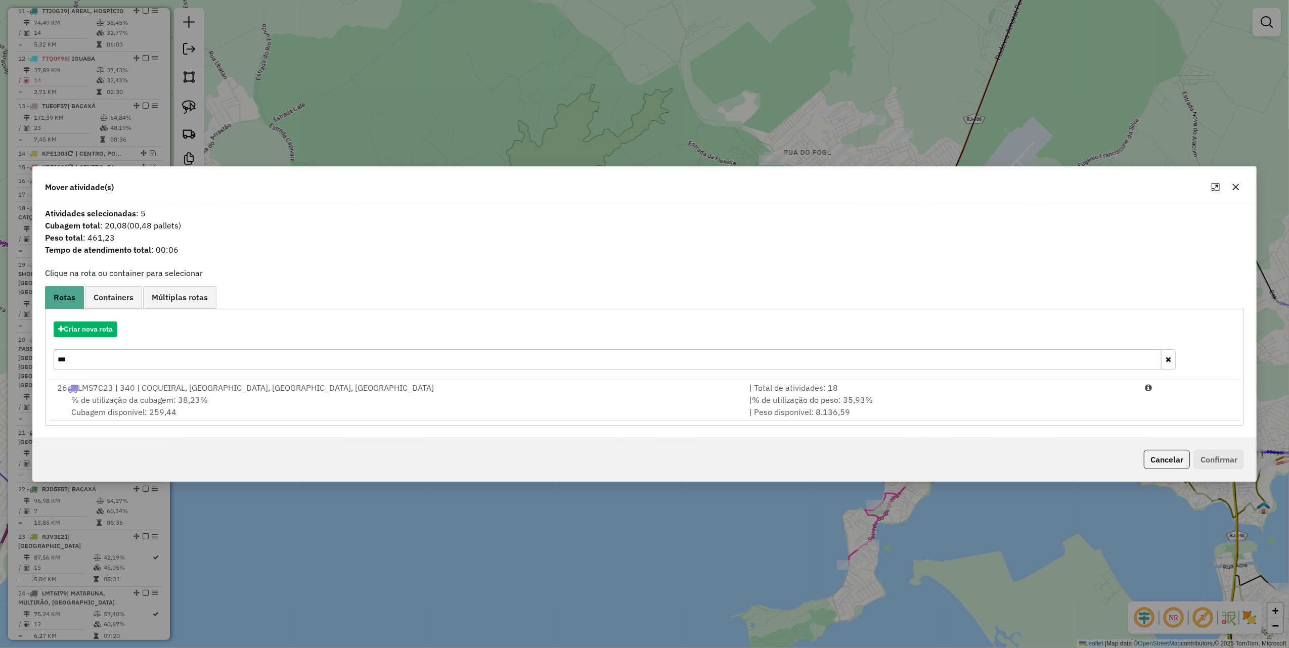
click at [124, 363] on input "***" at bounding box center [608, 360] width 1108 height 20
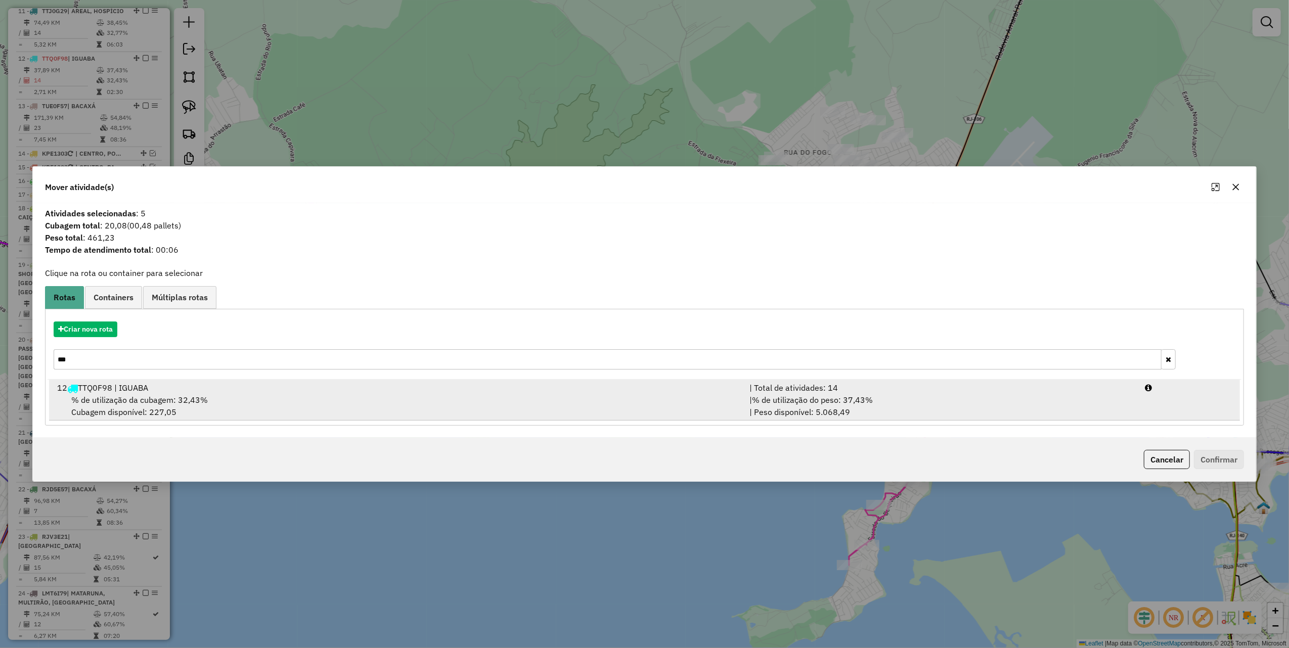
type input "***"
drag, startPoint x: 970, startPoint y: 405, endPoint x: 1065, endPoint y: 427, distance: 98.3
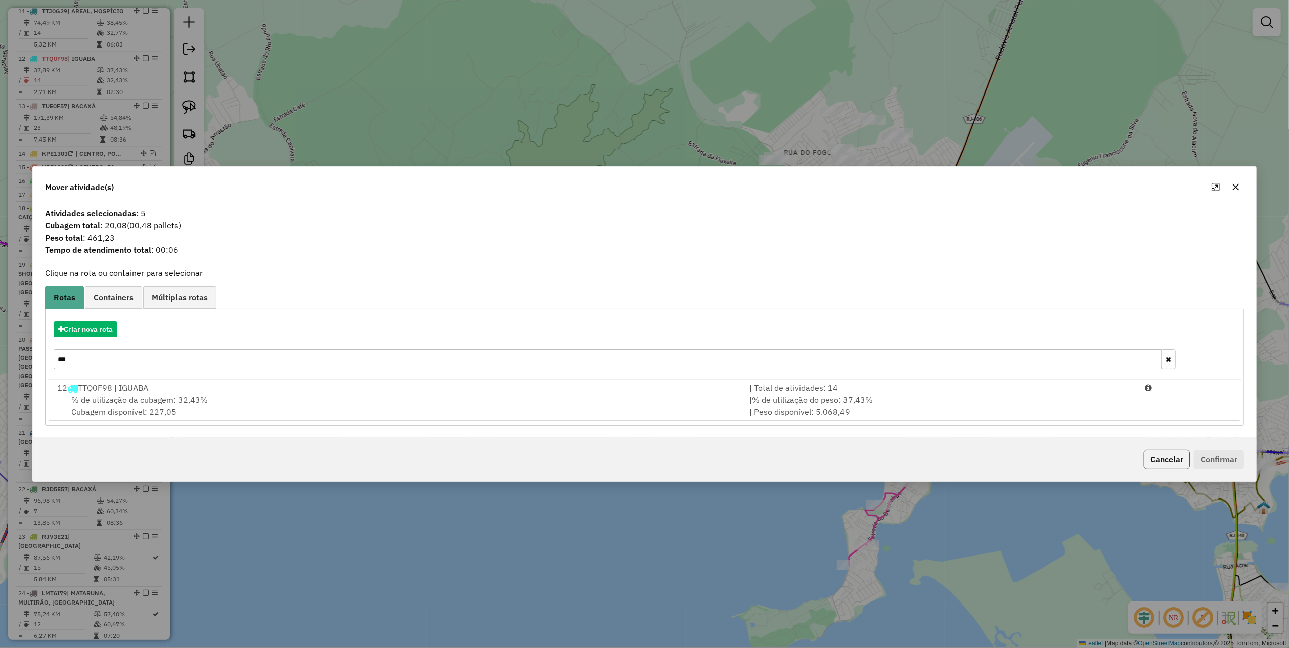
click at [970, 405] on div "| % de utilização do peso: 37,43% | Peso disponível: 5.068,49" at bounding box center [942, 406] width 396 height 24
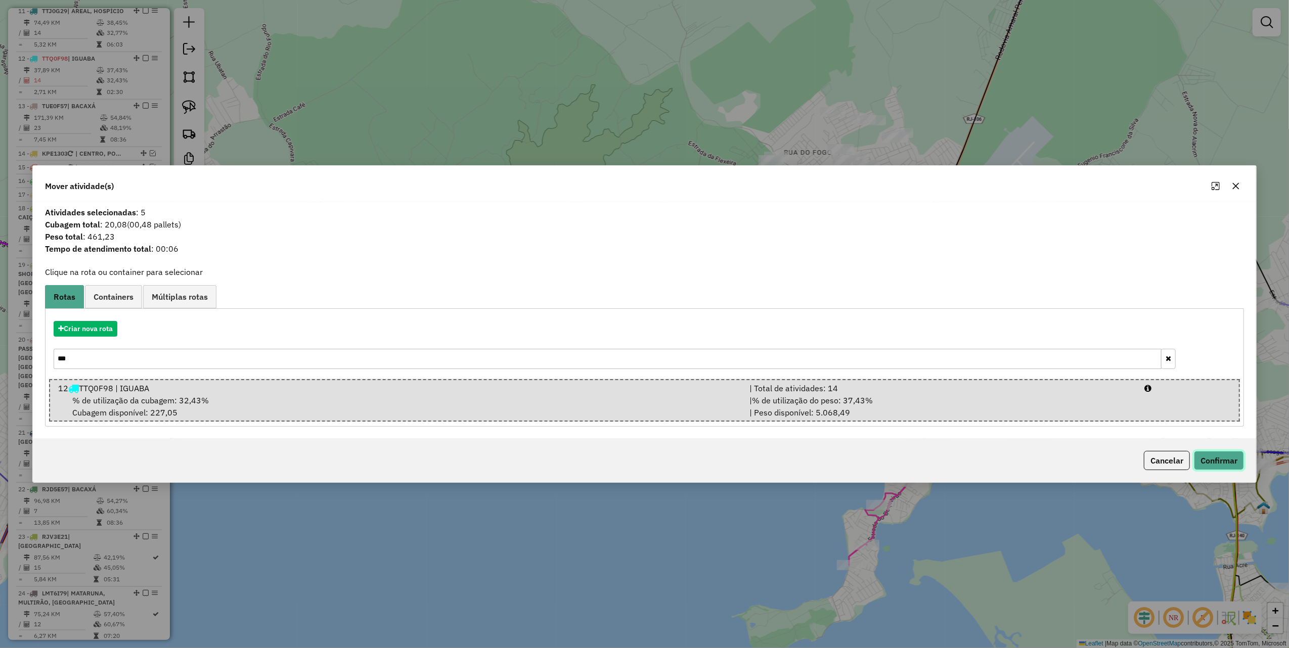
click at [1222, 460] on button "Confirmar" at bounding box center [1219, 460] width 50 height 19
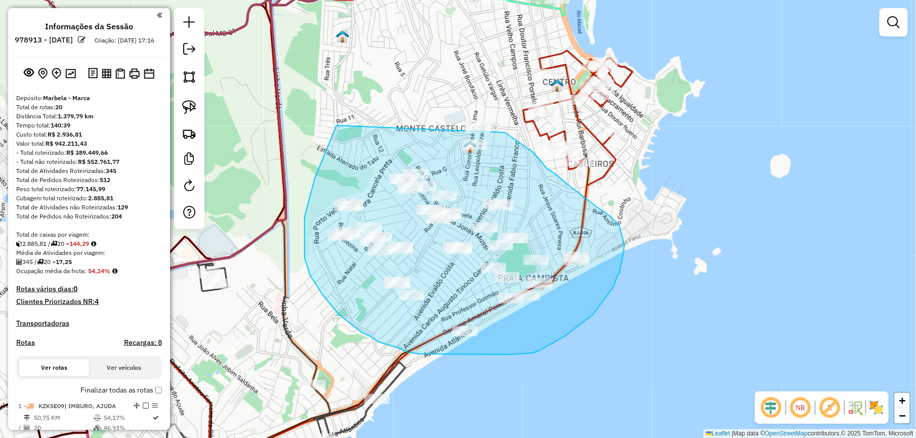
scroll to position [553, 0]
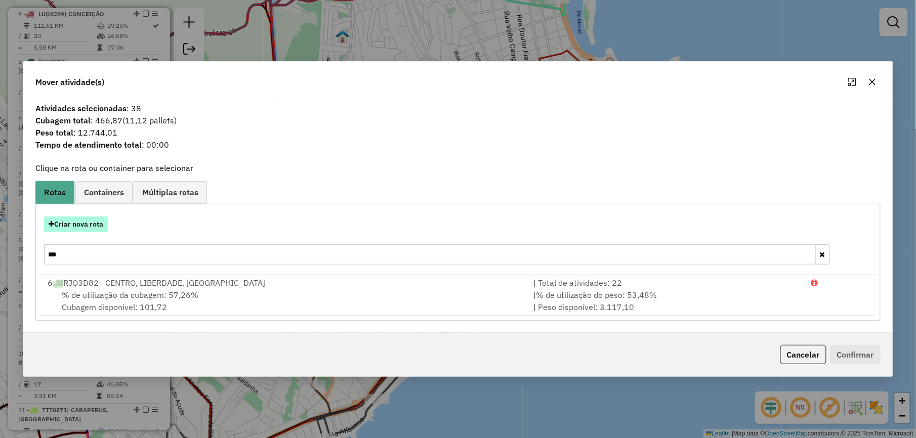
click at [100, 219] on button "Criar nova rota" at bounding box center [76, 224] width 64 height 16
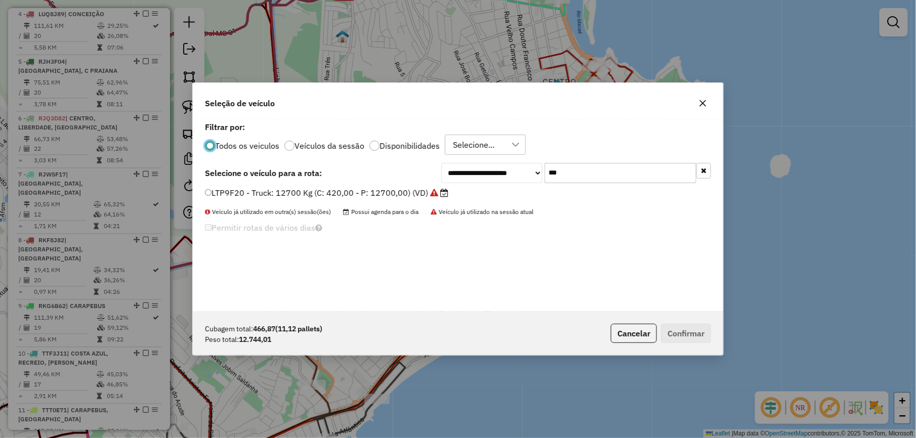
scroll to position [5, 3]
click at [591, 168] on input "***" at bounding box center [620, 173] width 152 height 20
type input "****"
click at [409, 195] on label "KWY8642 - Van: 1400 Kg (C: 60,00 - P: 1400,00) (VD)" at bounding box center [313, 193] width 216 height 12
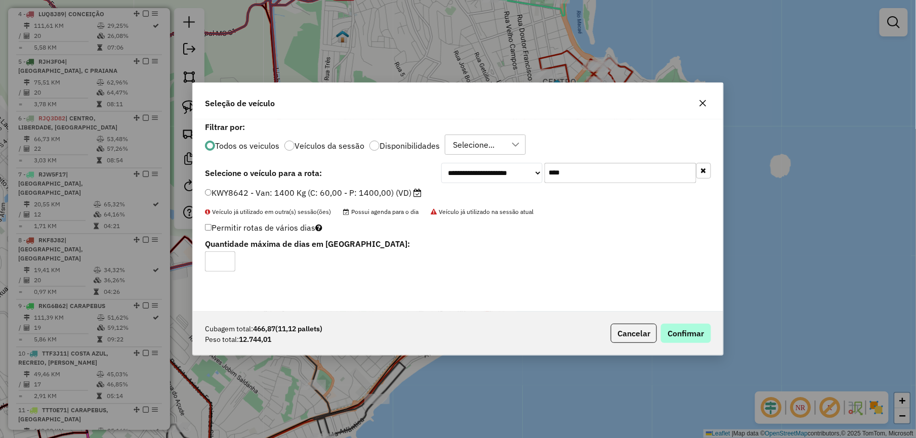
drag, startPoint x: 684, startPoint y: 323, endPoint x: 686, endPoint y: 328, distance: 6.1
click at [686, 323] on div "Cubagem total: 466,87 (11,12 pallets) Peso total: 12.744,01 Cancelar Confirmar" at bounding box center [458, 334] width 530 height 44
click at [686, 330] on button "Confirmar" at bounding box center [686, 333] width 50 height 19
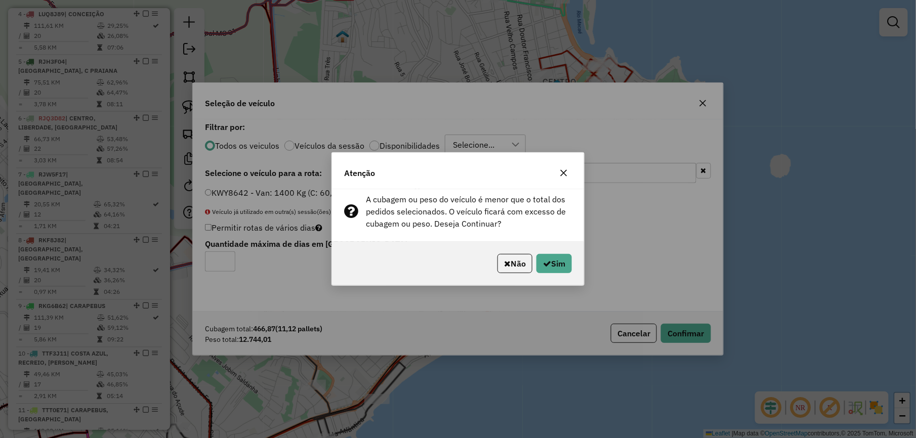
click at [555, 253] on div "Não Sim" at bounding box center [458, 264] width 252 height 44
click at [559, 259] on button "Sim" at bounding box center [553, 263] width 35 height 19
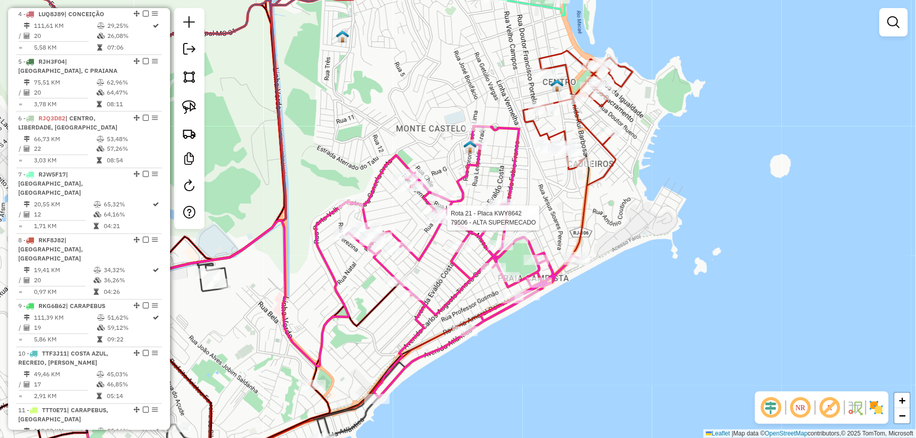
select select "*********"
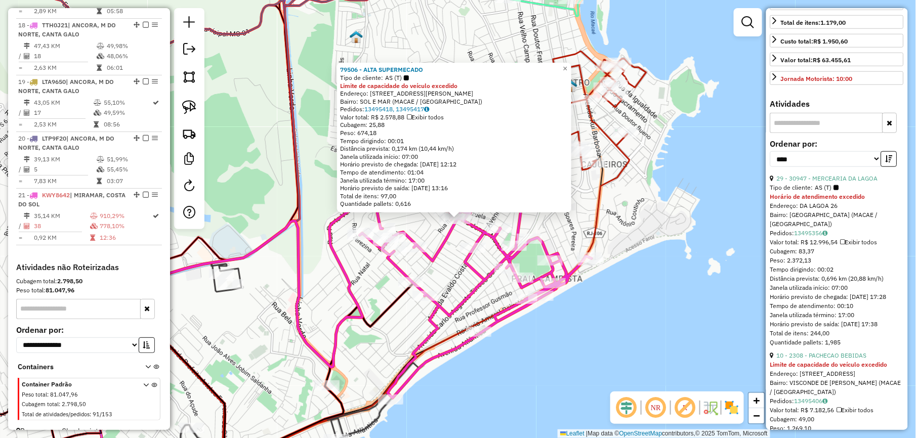
scroll to position [270, 0]
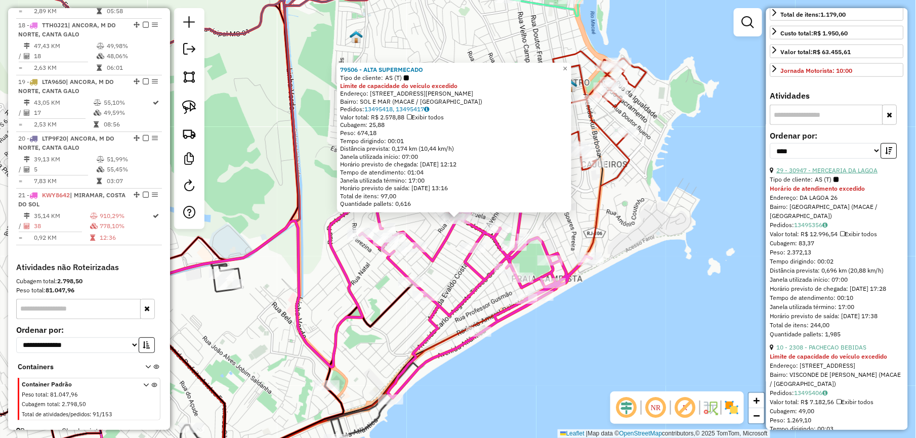
click at [845, 174] on link "29 - 30947 - MERCEARIA DA LAGOA" at bounding box center [826, 170] width 101 height 8
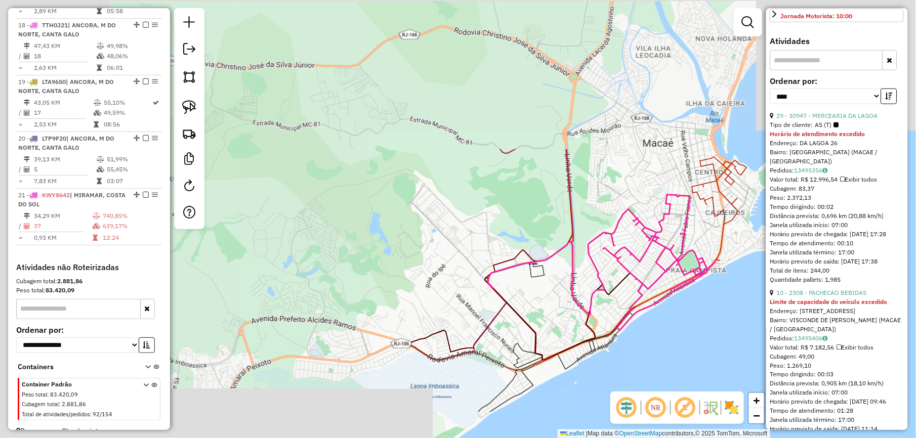
scroll to position [337, 0]
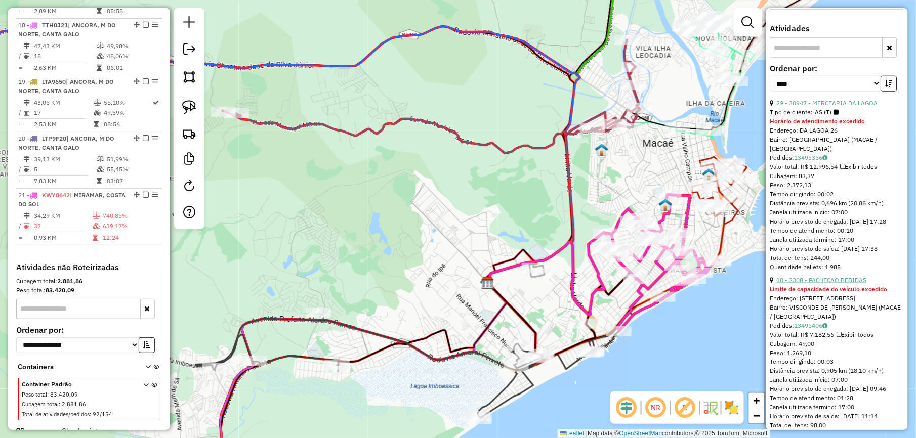
click at [854, 284] on link "10 - 2308 - PACHECAO BEBIDAS" at bounding box center [821, 280] width 90 height 8
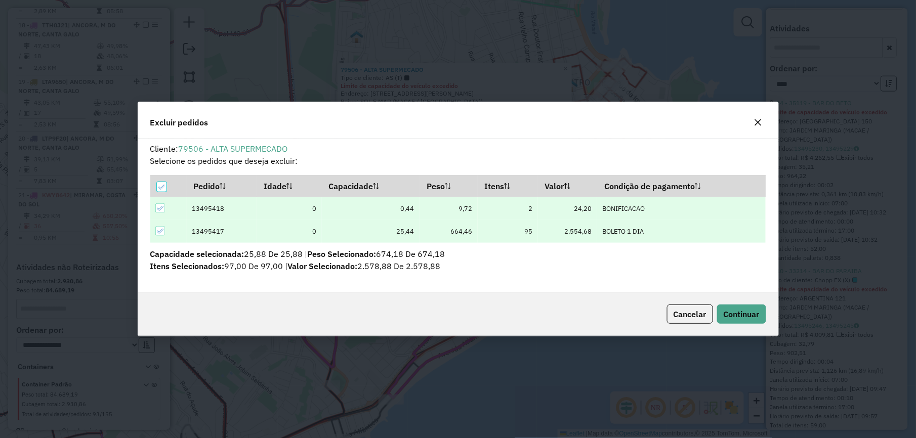
scroll to position [0, 0]
click at [722, 308] on button "Continuar" at bounding box center [741, 314] width 49 height 19
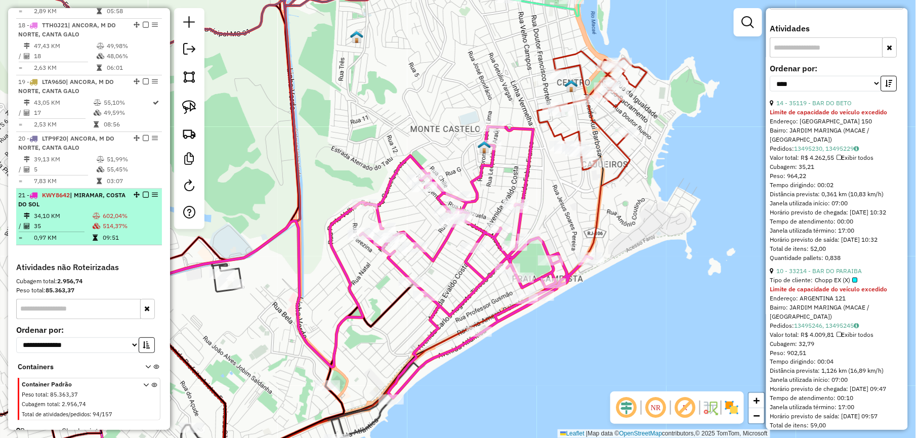
click at [143, 192] on em at bounding box center [146, 195] width 6 height 6
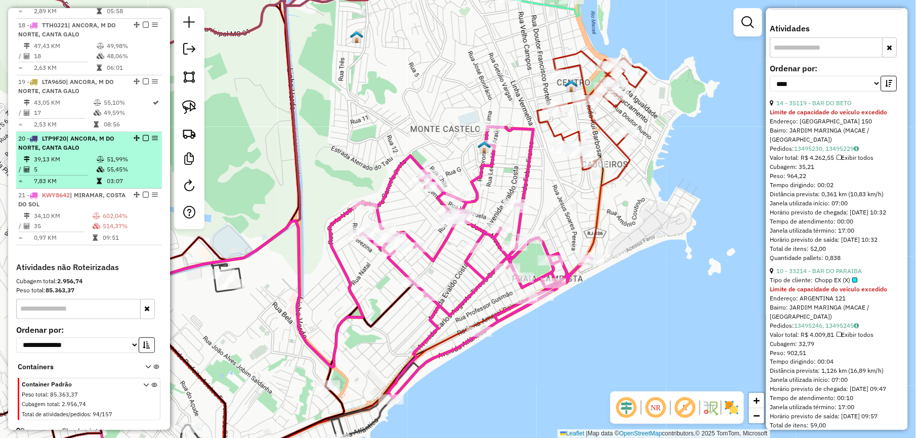
scroll to position [1301, 0]
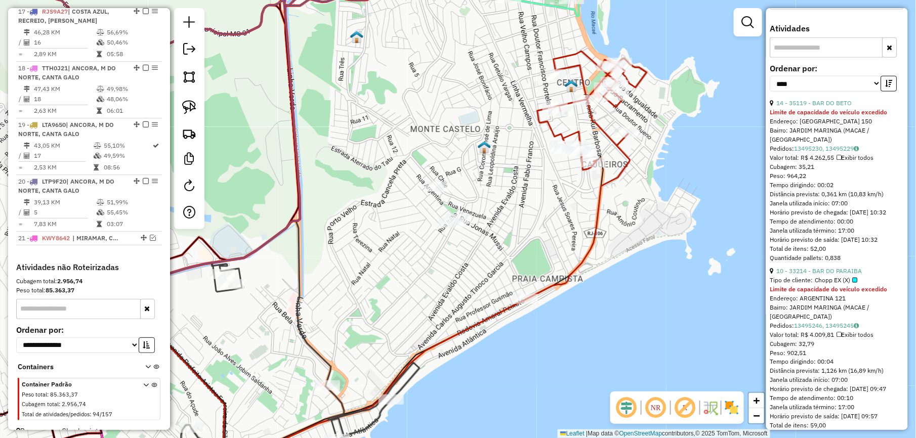
drag, startPoint x: 336, startPoint y: 243, endPoint x: 447, endPoint y: 172, distance: 131.2
click at [436, 177] on div "Janela de atendimento Grade de atendimento Capacidade Transportadoras Veículos …" at bounding box center [458, 219] width 916 height 438
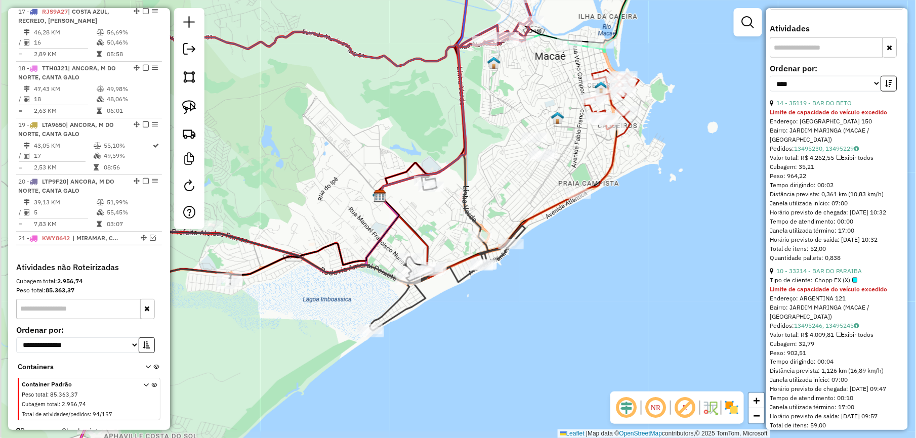
drag, startPoint x: 323, startPoint y: 162, endPoint x: 466, endPoint y: 167, distance: 143.2
click at [476, 167] on div "Janela de atendimento Grade de atendimento Capacidade Transportadoras Veículos …" at bounding box center [458, 219] width 916 height 438
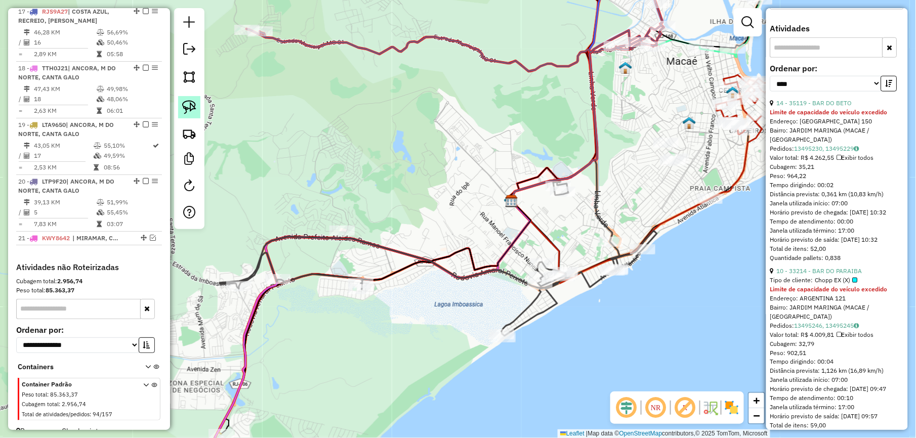
click at [194, 110] on img at bounding box center [189, 107] width 14 height 14
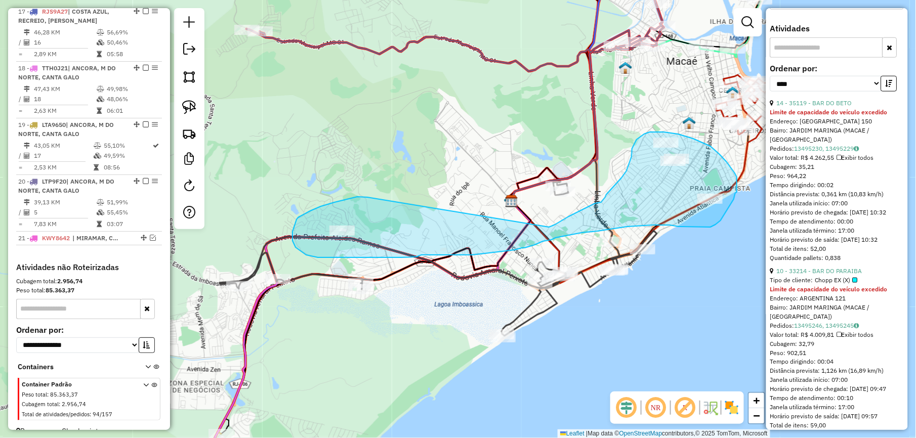
drag, startPoint x: 298, startPoint y: 218, endPoint x: 549, endPoint y: 227, distance: 251.1
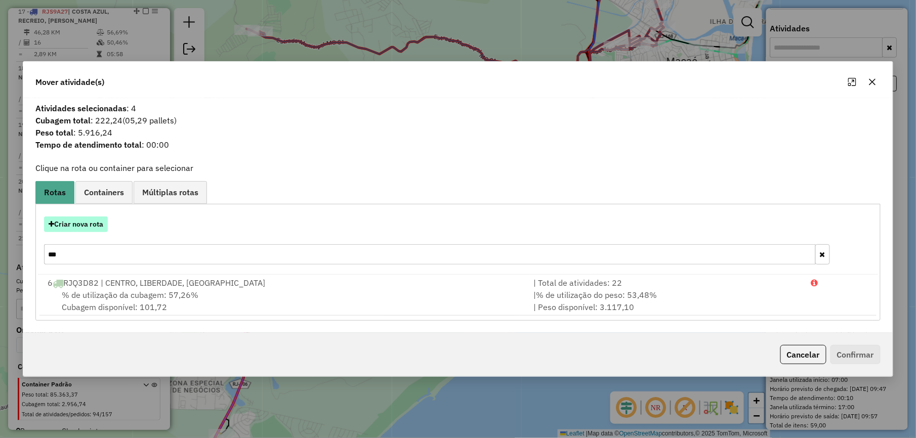
click at [95, 225] on button "Criar nova rota" at bounding box center [76, 224] width 64 height 16
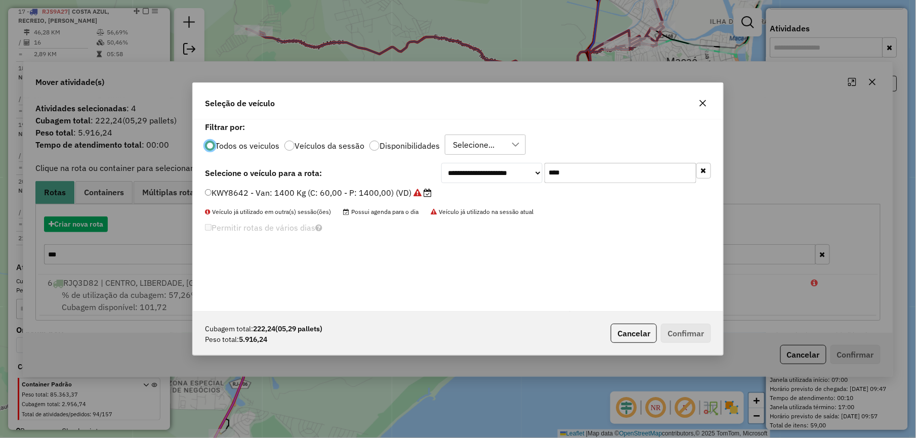
scroll to position [5, 3]
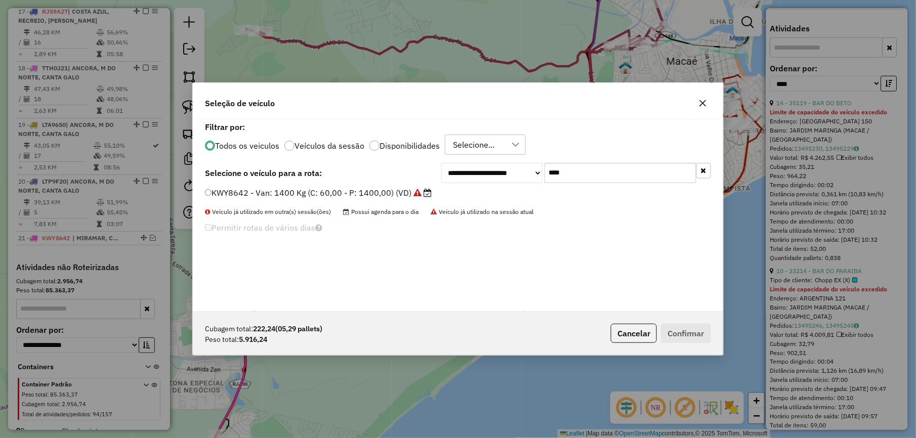
click at [588, 174] on input "****" at bounding box center [620, 173] width 152 height 20
type input "***"
click at [395, 190] on label "LTC7D16 - Toco: 7900 Kg (C: 336,00 - P: 7900,00) (VD)" at bounding box center [316, 193] width 222 height 12
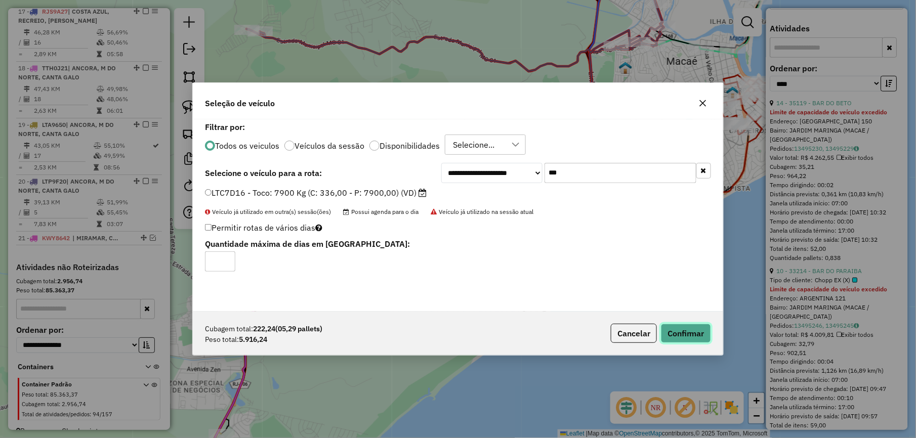
click at [700, 332] on button "Confirmar" at bounding box center [686, 333] width 50 height 19
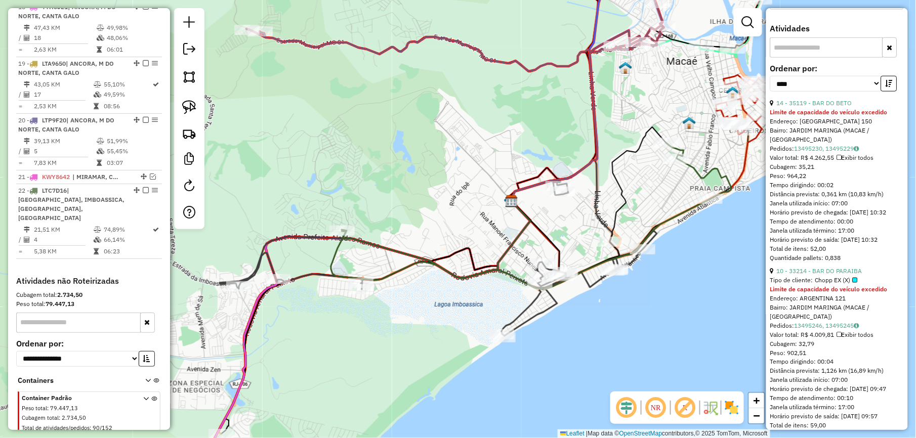
scroll to position [1367, 0]
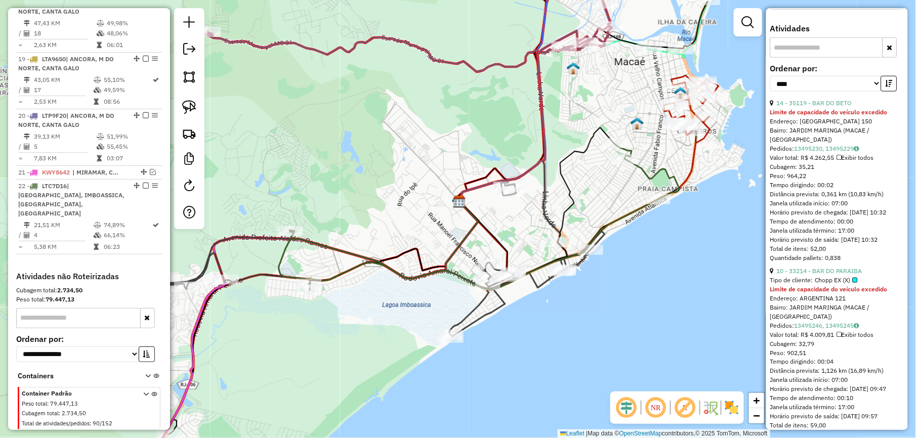
drag, startPoint x: 413, startPoint y: 148, endPoint x: 354, endPoint y: 150, distance: 58.7
click at [354, 150] on div "Janela de atendimento Grade de atendimento Capacidade Transportadoras Veículos …" at bounding box center [458, 219] width 916 height 438
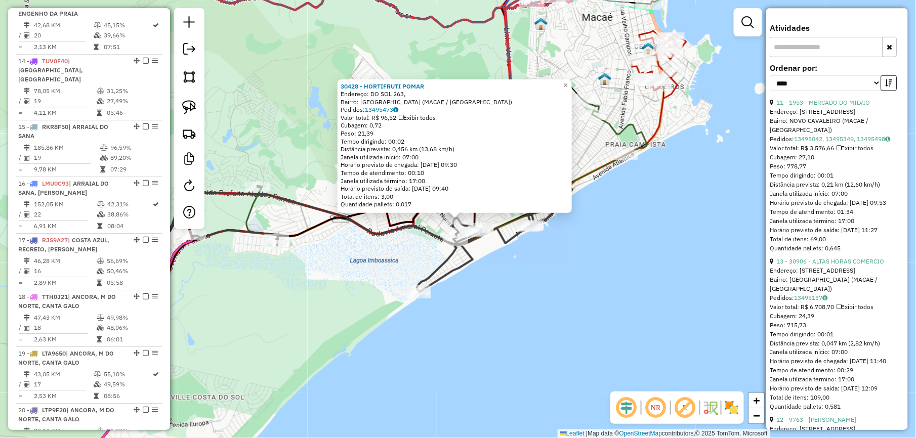
scroll to position [998, 0]
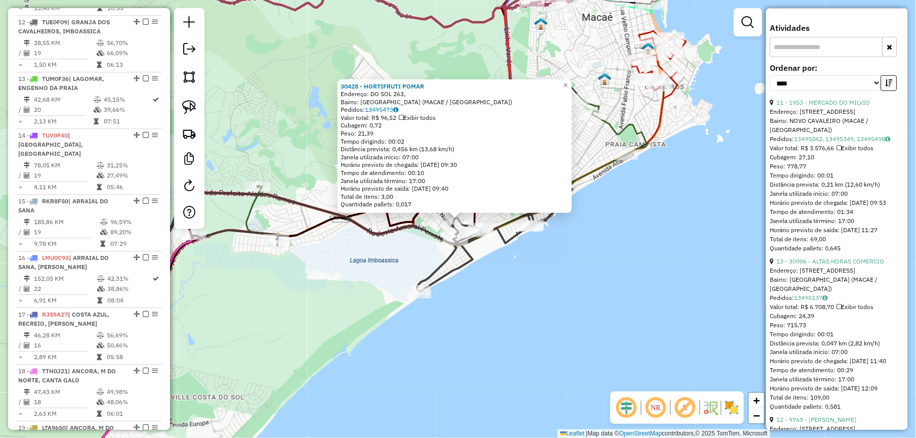
click at [528, 288] on div "30428 - HORTIFRUTI POMAR Endereço: DO SOL 263, Bairro: GRANJA DOS CAVALEIRO (MA…" at bounding box center [458, 219] width 916 height 438
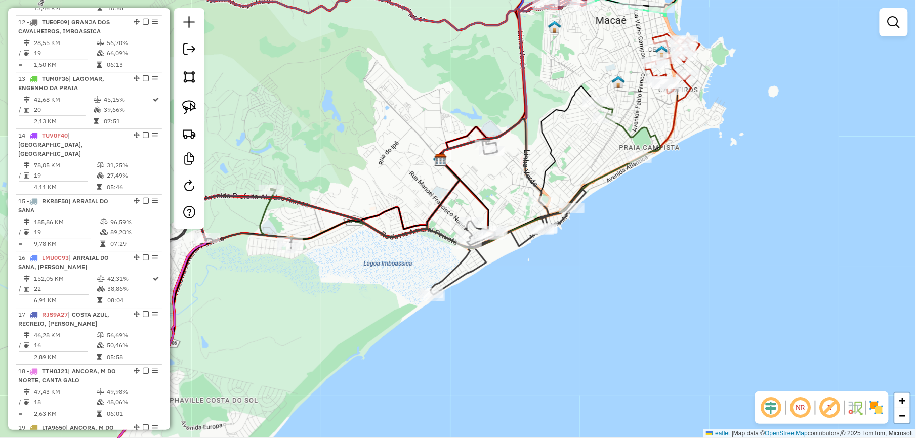
drag, startPoint x: 367, startPoint y: 170, endPoint x: 440, endPoint y: 177, distance: 73.2
click at [439, 177] on div "Janela de atendimento Grade de atendimento Capacidade Transportadoras Veículos …" at bounding box center [458, 219] width 916 height 438
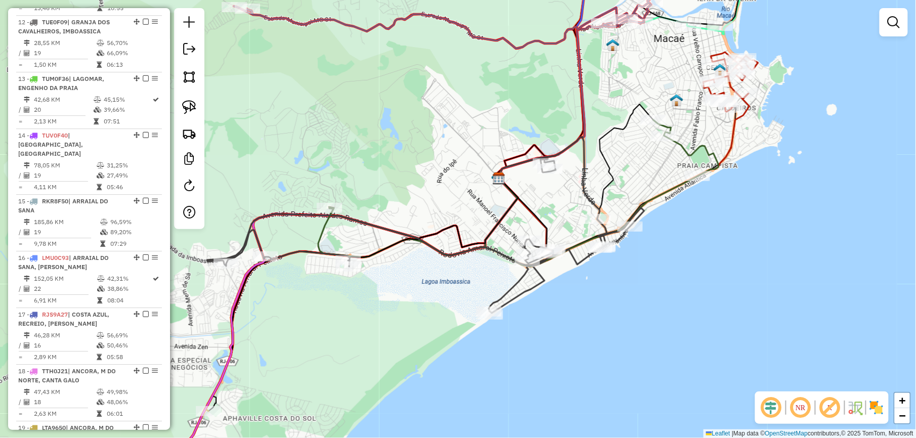
drag, startPoint x: 418, startPoint y: 150, endPoint x: 321, endPoint y: 199, distance: 109.0
click at [321, 199] on div "Janela de atendimento Grade de atendimento Capacidade Transportadoras Veículos …" at bounding box center [458, 219] width 916 height 438
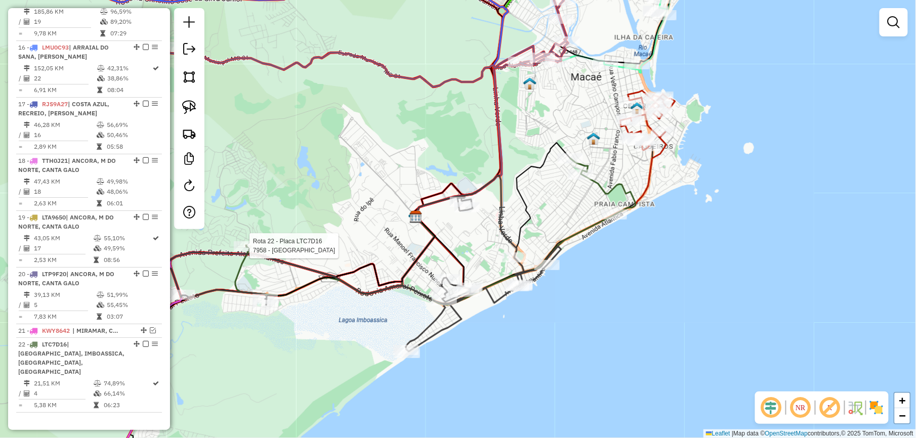
select select "*********"
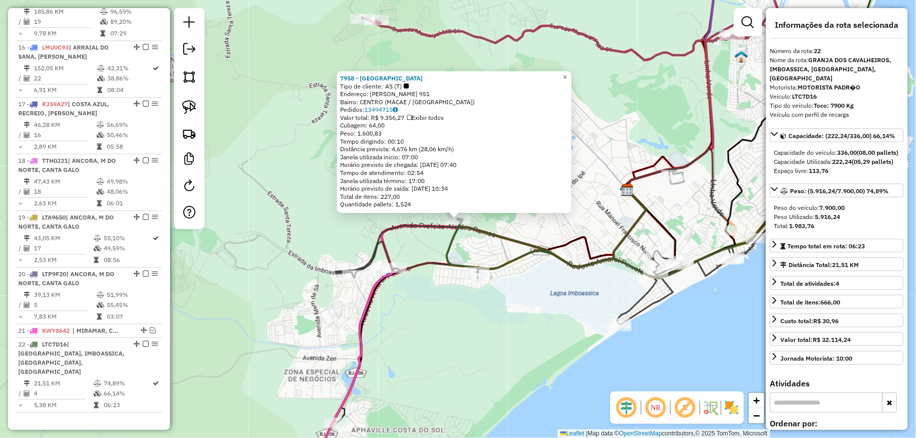
scroll to position [1367, 0]
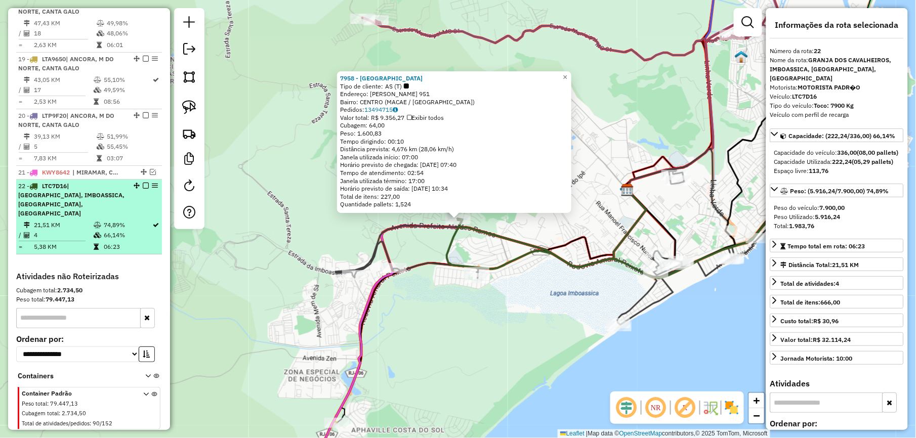
click at [143, 183] on em at bounding box center [146, 186] width 6 height 6
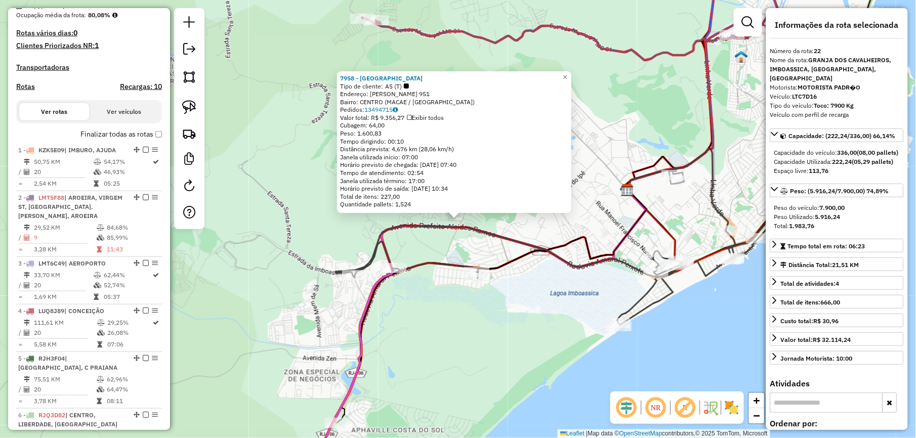
scroll to position [236, 0]
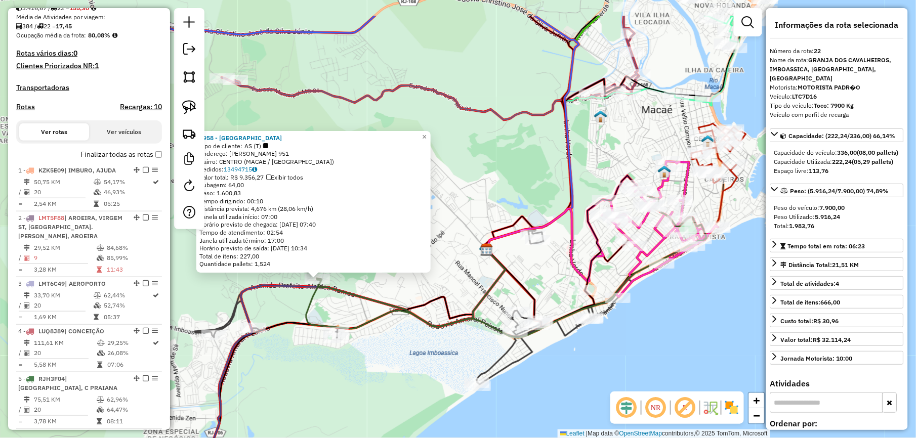
drag, startPoint x: 679, startPoint y: 208, endPoint x: 517, endPoint y: 273, distance: 174.3
click at [523, 273] on div "7958 - Emporio Norte Sul Tipo de cliente: AS (T) Endereço: MARECHAL DEODORO 951…" at bounding box center [458, 219] width 916 height 438
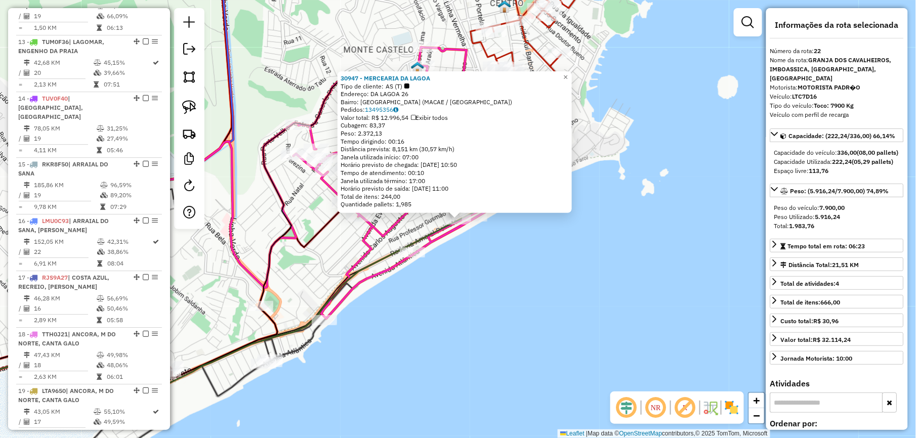
scroll to position [1410, 0]
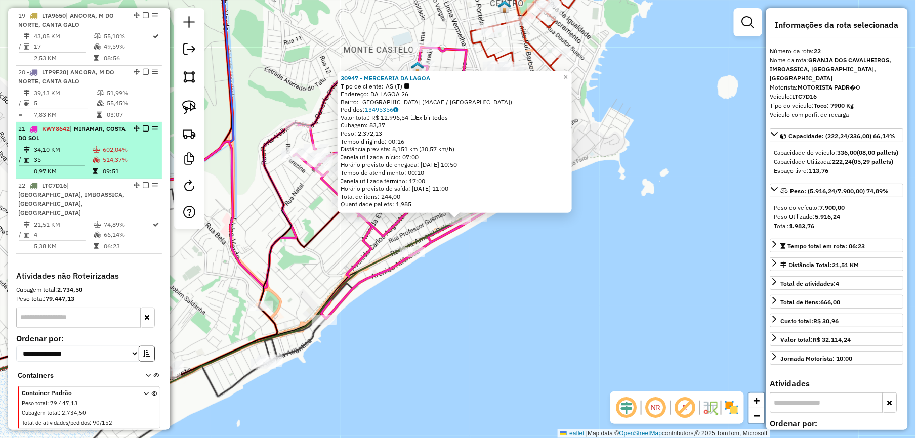
click at [143, 182] on em at bounding box center [146, 185] width 6 height 6
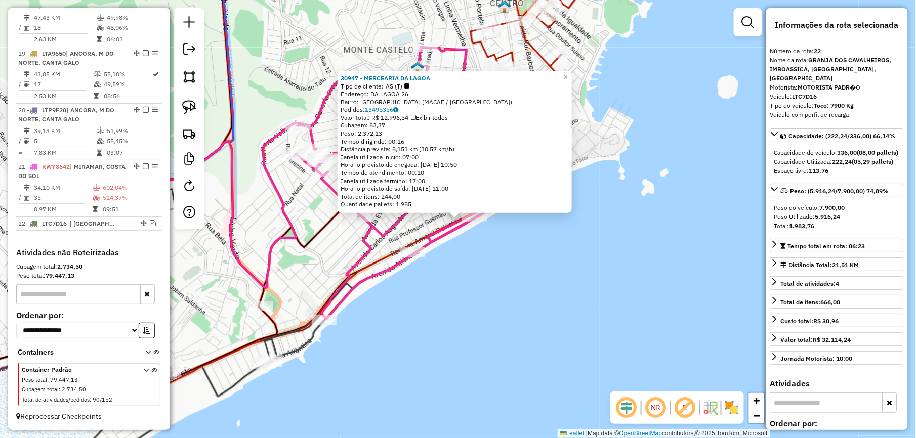
scroll to position [1358, 0]
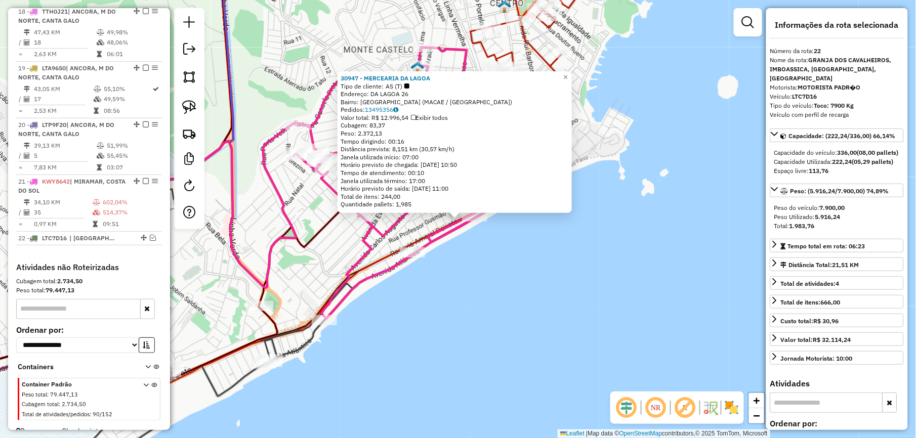
click at [331, 241] on div "30947 - MERCEARIA DA LAGOA Tipo de cliente: AS (T) Endereço: DA LAGOA 26 Bairro…" at bounding box center [458, 219] width 916 height 438
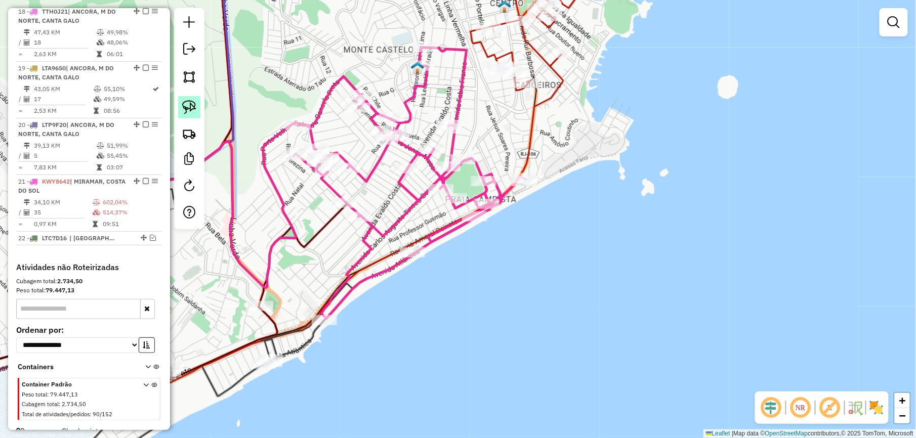
click at [189, 105] on img at bounding box center [189, 107] width 14 height 14
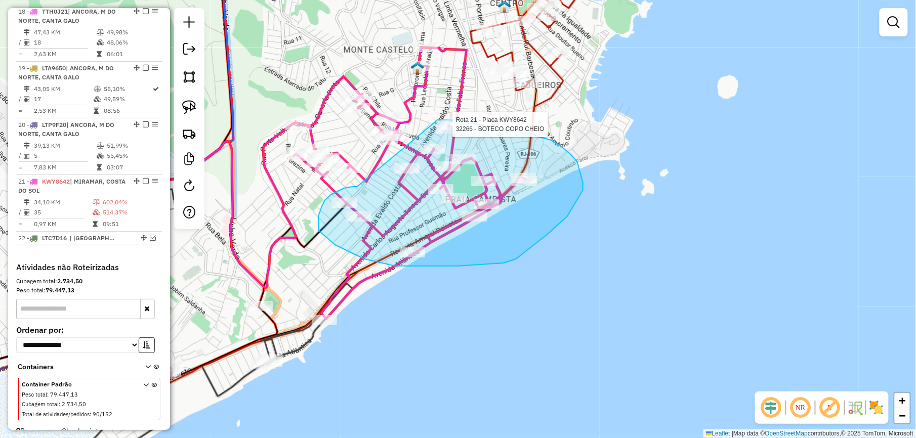
click at [438, 120] on div "Rota 21 - Placa KWY8642 32266 - BOTECO COPO CHEIO Janela de atendimento Grade d…" at bounding box center [458, 219] width 916 height 438
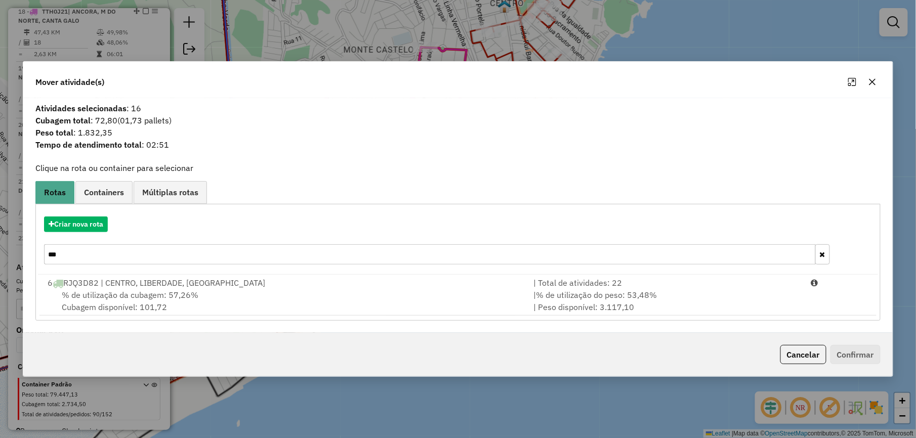
click at [866, 79] on button "button" at bounding box center [872, 82] width 16 height 16
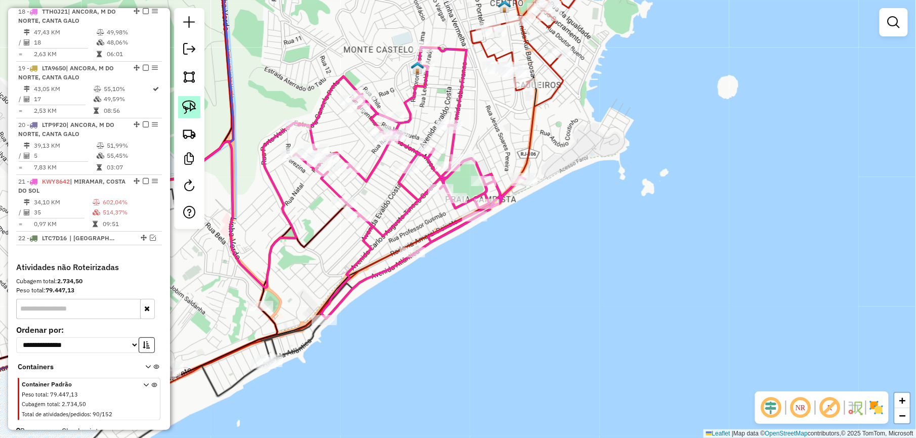
click at [195, 108] on img at bounding box center [189, 107] width 14 height 14
select select "*********"
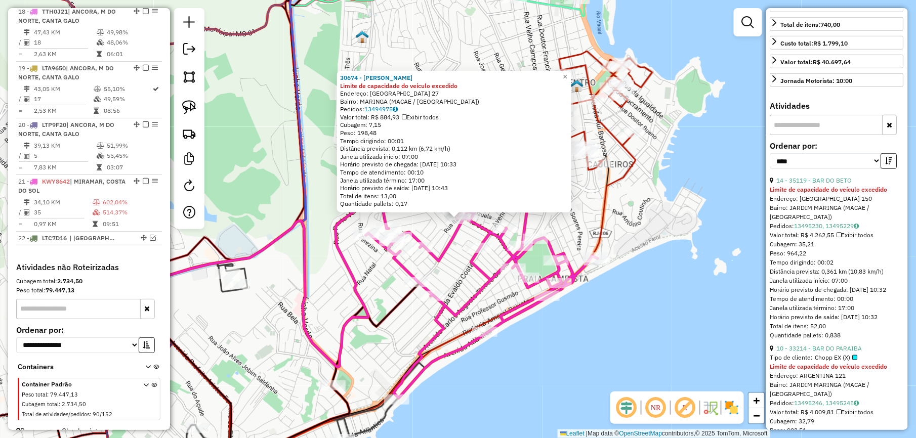
scroll to position [270, 0]
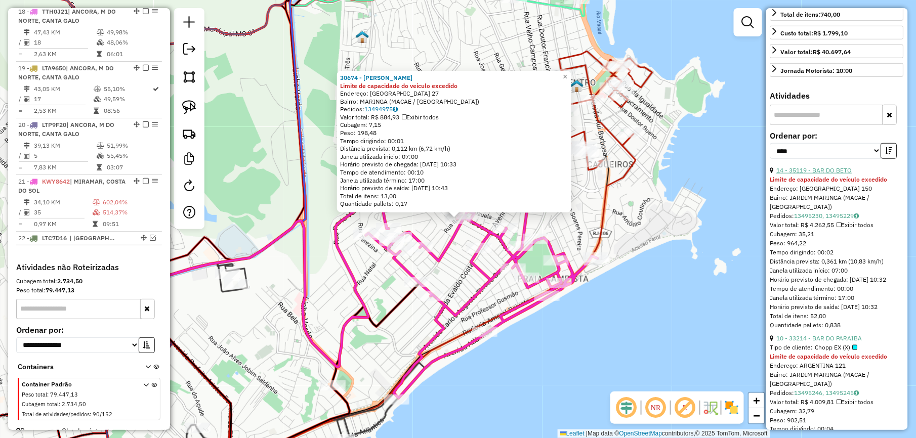
click at [832, 174] on link "14 - 35119 - BAR DO BETO" at bounding box center [813, 170] width 75 height 8
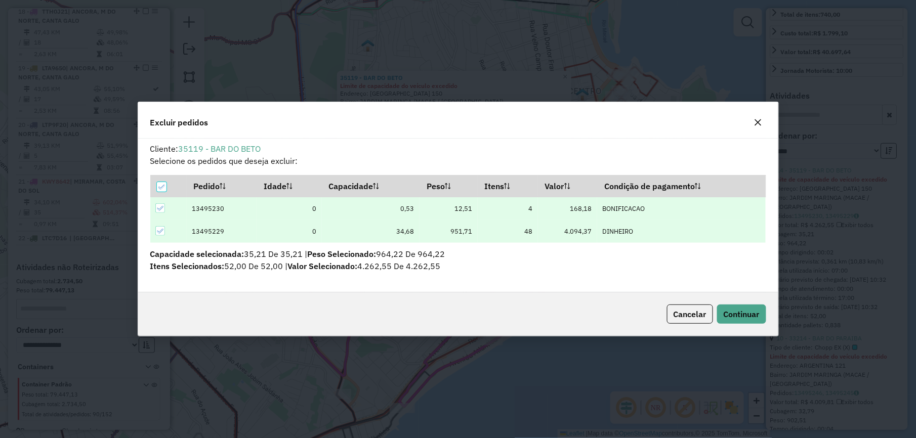
scroll to position [0, 0]
click at [755, 314] on span "Continuar" at bounding box center [741, 314] width 36 height 10
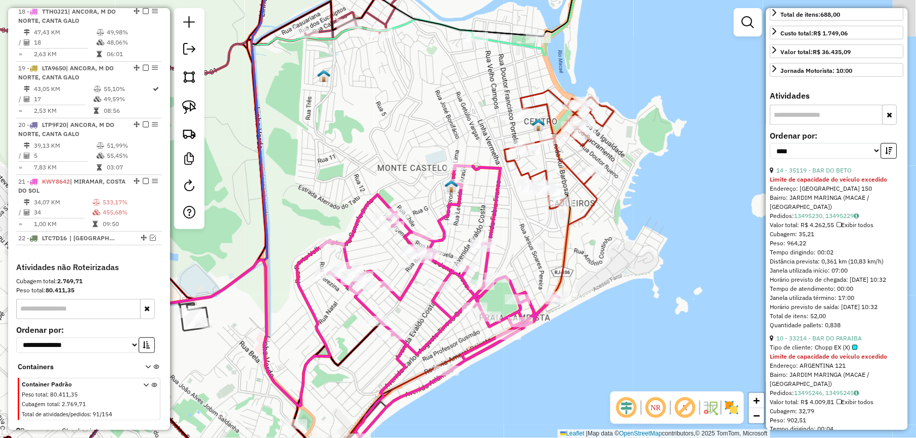
drag, startPoint x: 435, startPoint y: 135, endPoint x: 387, endPoint y: 167, distance: 57.5
click at [387, 167] on div "Janela de atendimento Grade de atendimento Capacidade Transportadoras Veículos …" at bounding box center [458, 219] width 916 height 438
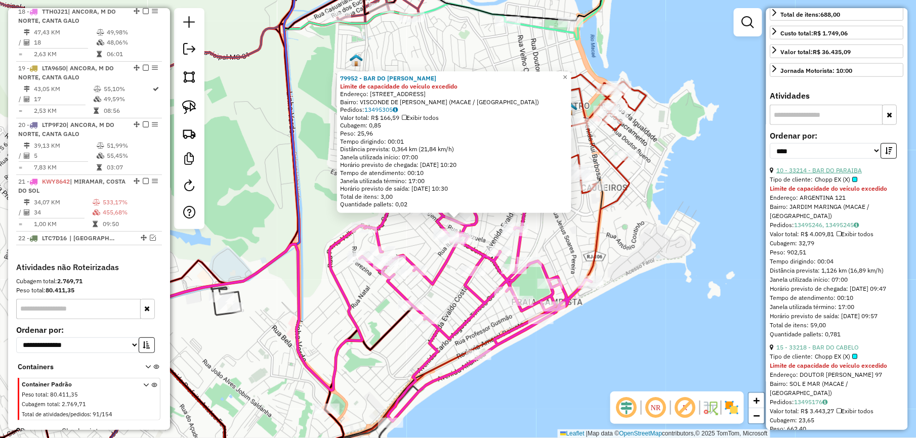
click at [836, 174] on link "10 - 33214 - BAR DO PARAIBA" at bounding box center [818, 170] width 85 height 8
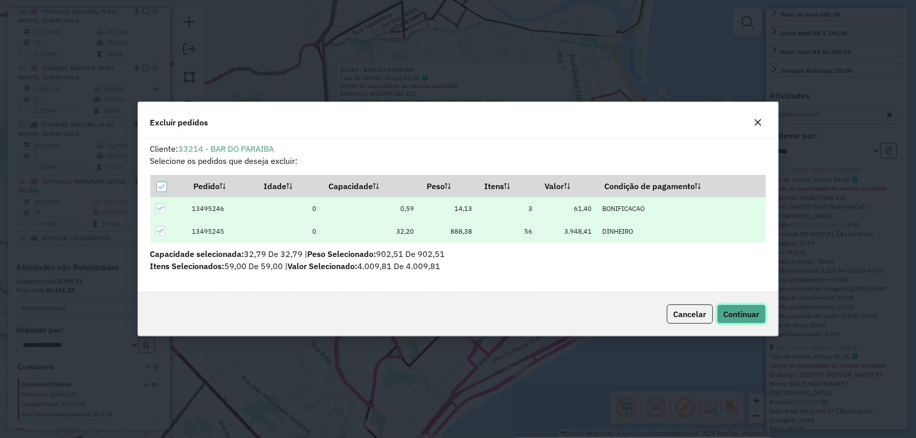
click at [731, 309] on span "Continuar" at bounding box center [741, 314] width 36 height 10
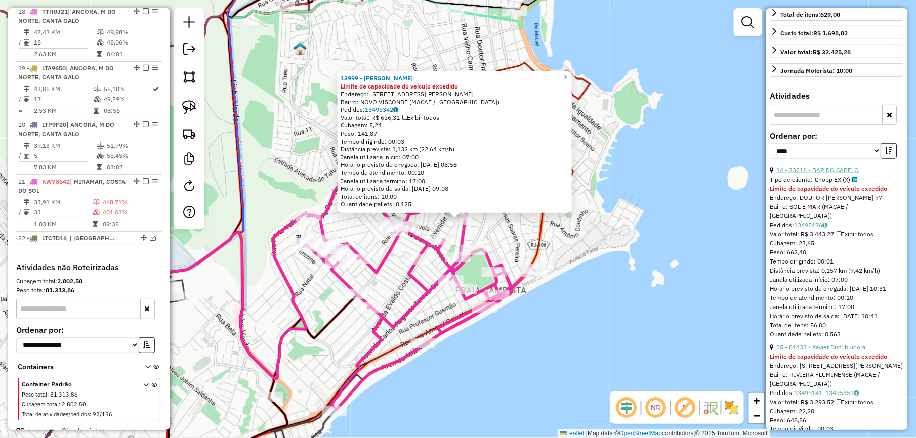
click at [834, 174] on link "14 - 33218 - BAR DO CABELO" at bounding box center [817, 170] width 82 height 8
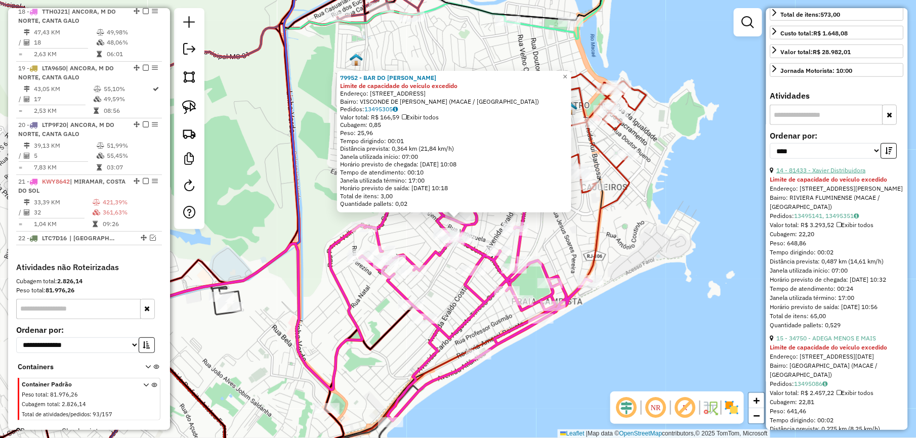
click at [806, 174] on link "14 - 81433 - Xavier Distribuidora" at bounding box center [820, 170] width 89 height 8
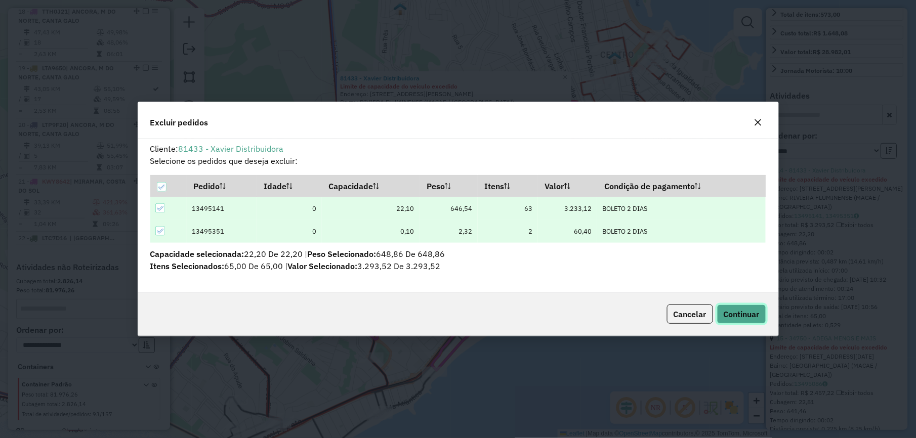
click at [751, 314] on span "Continuar" at bounding box center [741, 314] width 36 height 10
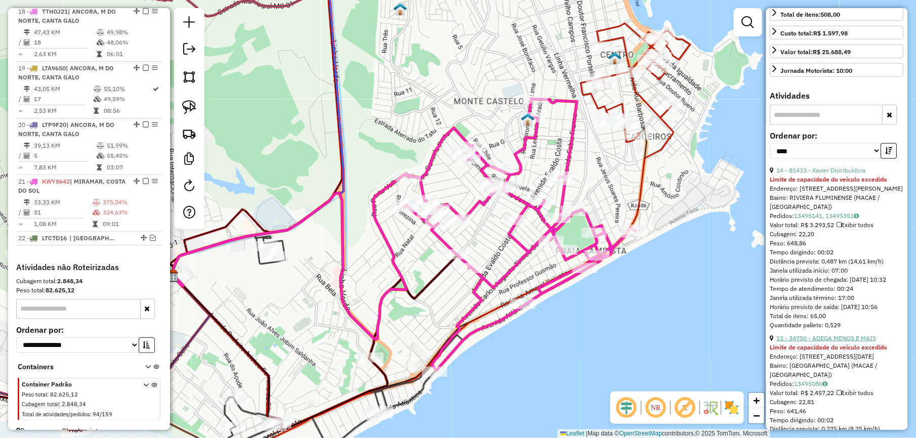
click at [842, 342] on link "15 - 34750 - ADEGA MENOS E MAIS" at bounding box center [826, 338] width 100 height 8
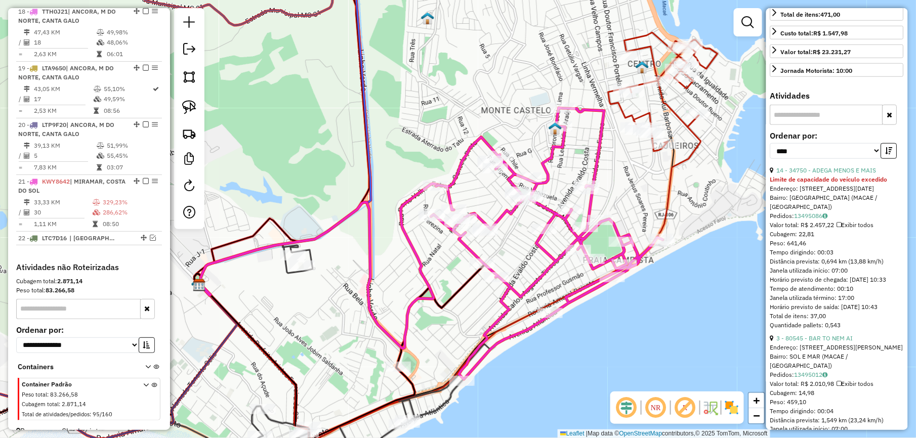
drag, startPoint x: 482, startPoint y: 94, endPoint x: 444, endPoint y: 162, distance: 78.1
click at [422, 148] on div "Janela de atendimento Grade de atendimento Capacidade Transportadoras Veículos …" at bounding box center [458, 219] width 916 height 438
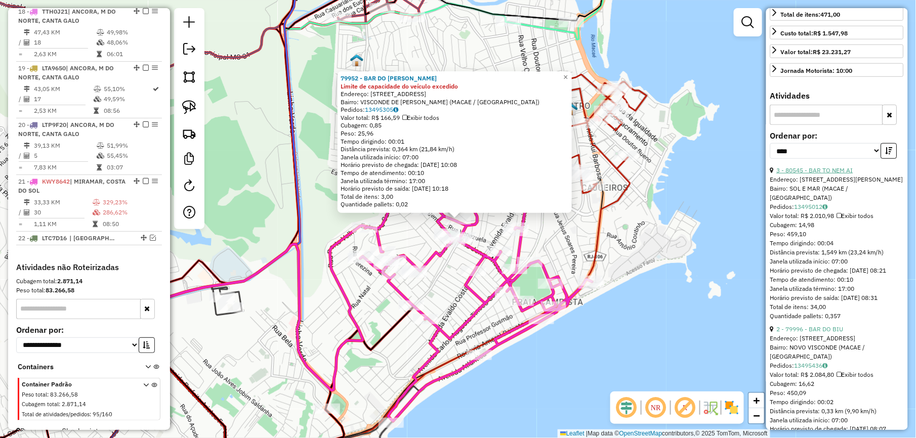
drag, startPoint x: 827, startPoint y: 191, endPoint x: 827, endPoint y: 196, distance: 5.6
click at [827, 174] on link "3 - 80545 - BAR TO NEM AI" at bounding box center [814, 170] width 76 height 8
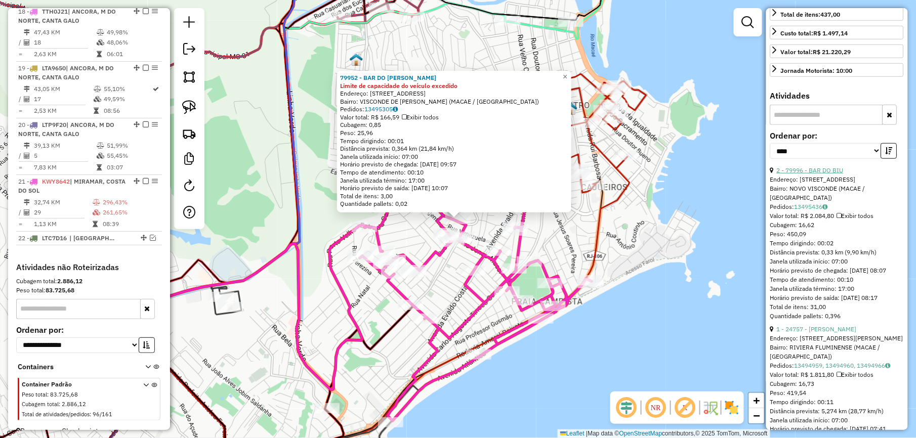
click at [828, 174] on link "2 - 79996 - BAR DO BIU" at bounding box center [809, 170] width 67 height 8
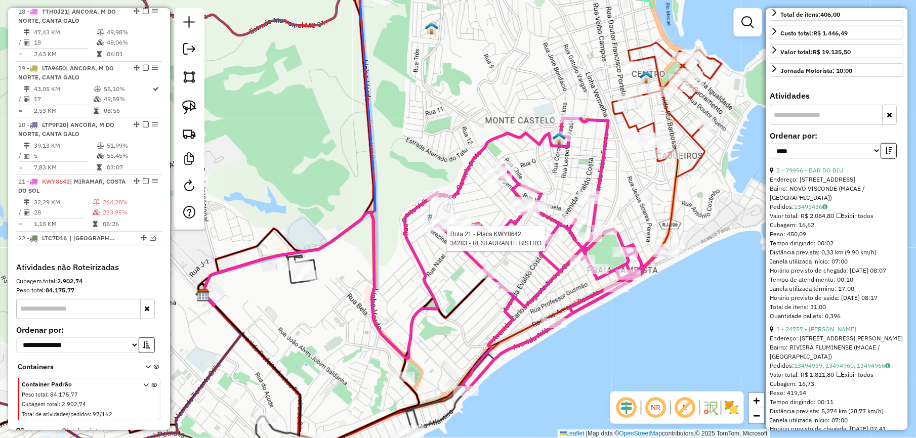
drag, startPoint x: 548, startPoint y: 245, endPoint x: 719, endPoint y: 245, distance: 171.0
click at [548, 244] on div at bounding box center [548, 239] width 25 height 10
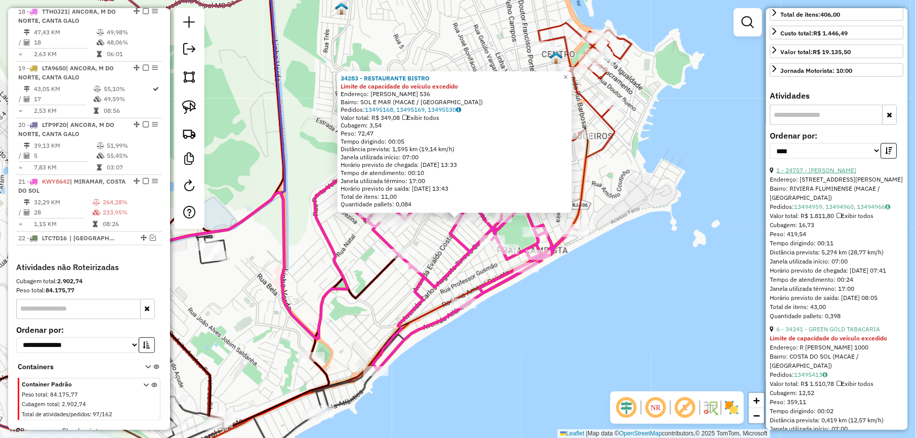
click at [846, 174] on link "1 - 24757 - MARCO JOS� COUTINHO" at bounding box center [816, 170] width 80 height 8
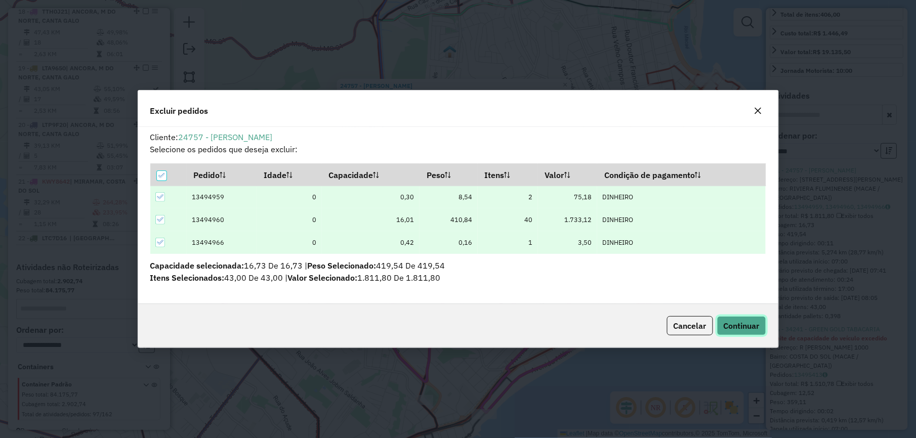
click at [742, 319] on button "Continuar" at bounding box center [741, 325] width 49 height 19
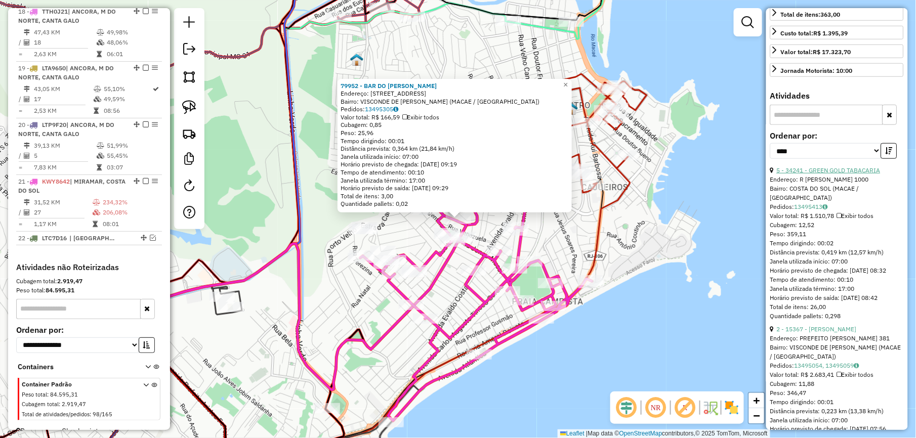
click at [855, 174] on link "5 - 34241 - GREEN GOLD TABACARIA" at bounding box center [828, 170] width 104 height 8
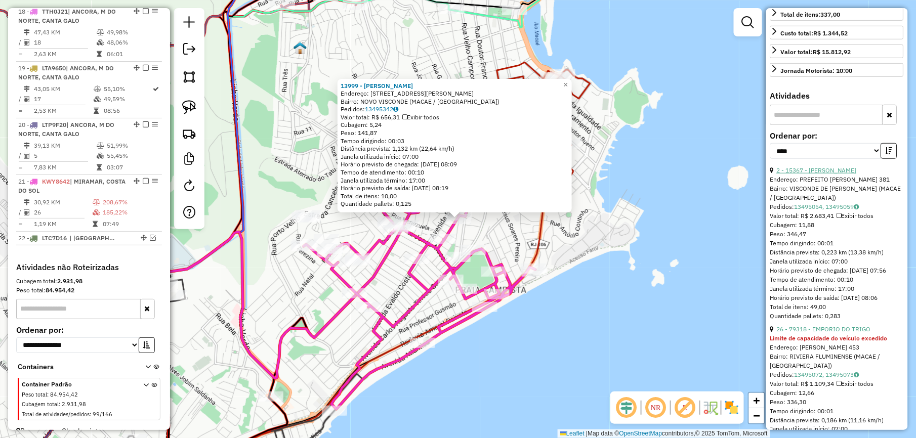
click at [824, 174] on link "2 - 15367 - CAROL E JU" at bounding box center [816, 170] width 80 height 8
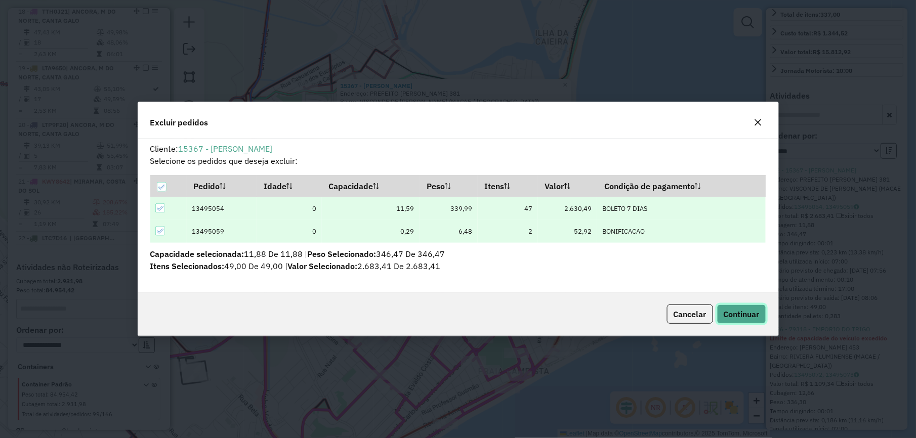
click at [761, 316] on button "Continuar" at bounding box center [741, 314] width 49 height 19
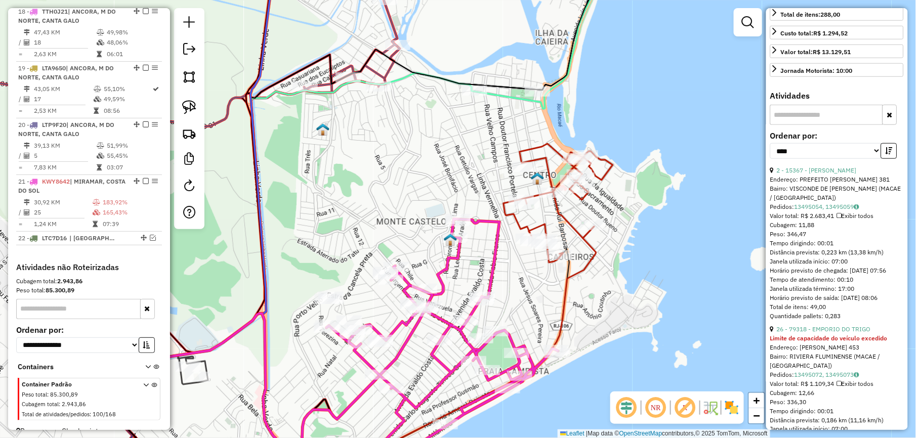
scroll to position [261, 0]
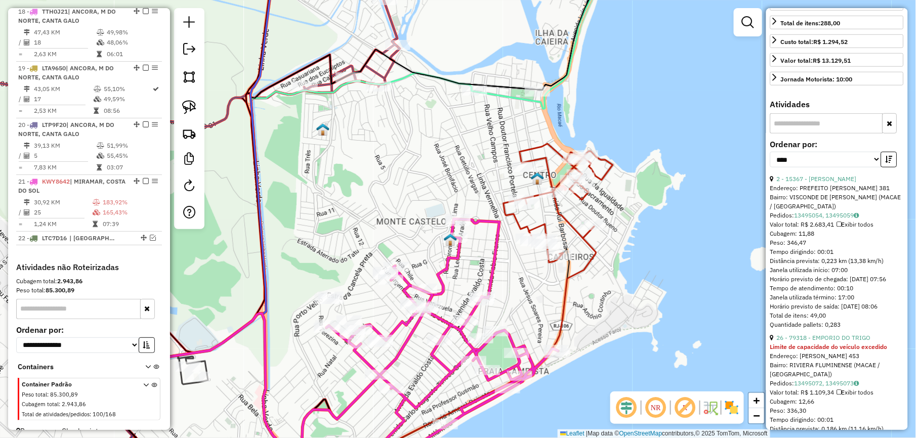
drag, startPoint x: 486, startPoint y: 306, endPoint x: 703, endPoint y: 245, distance: 225.3
click at [486, 306] on div at bounding box center [480, 300] width 25 height 10
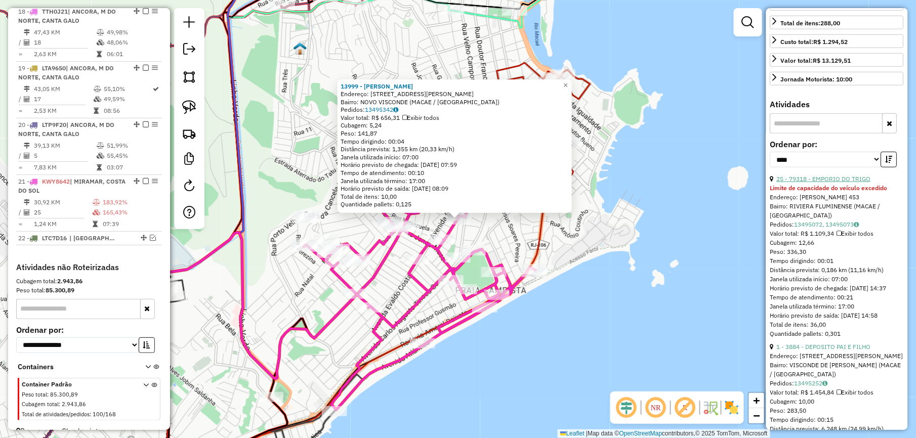
click at [828, 183] on link "25 - 79318 - EMPORIO DO TRIGO" at bounding box center [823, 179] width 94 height 8
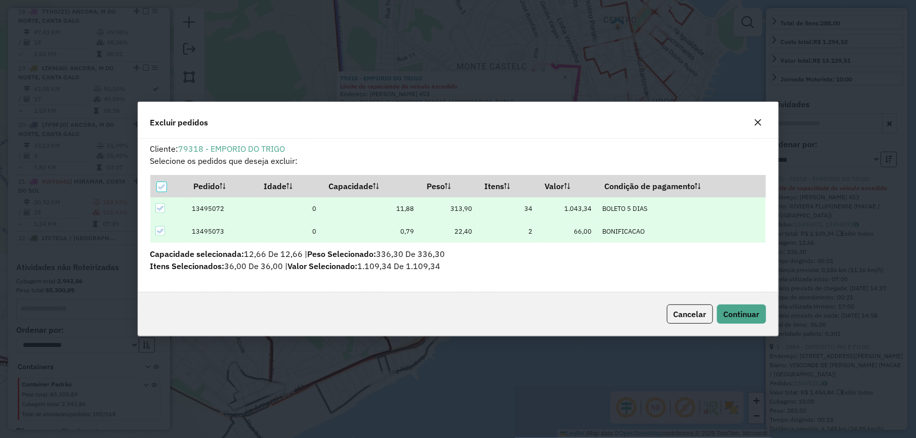
scroll to position [0, 0]
click at [730, 308] on button "Continuar" at bounding box center [741, 314] width 49 height 19
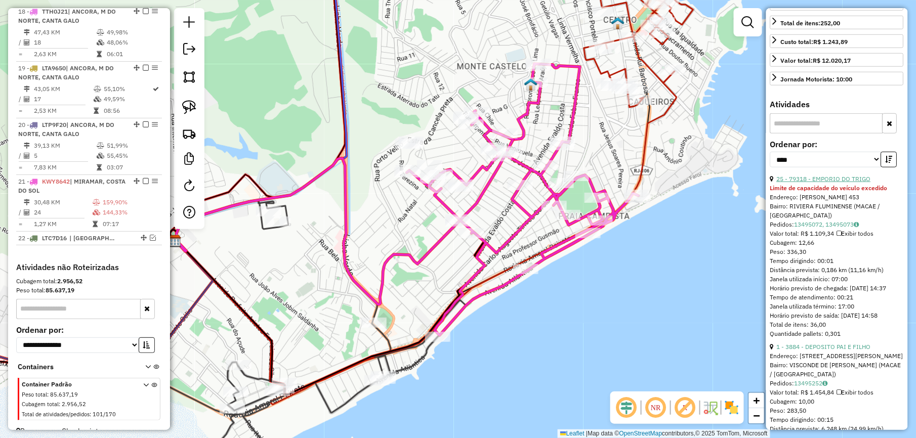
click at [837, 183] on link "25 - 79318 - EMPORIO DO TRIGO" at bounding box center [823, 179] width 94 height 8
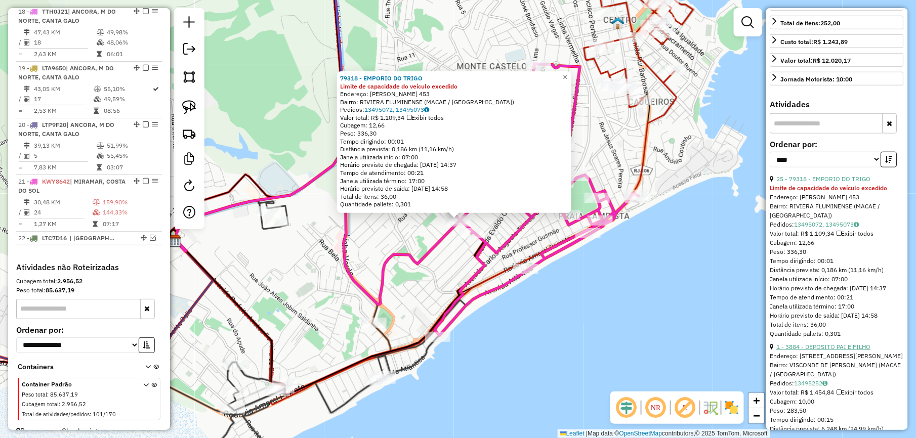
click at [848, 351] on link "1 - 3884 - DEPOSITO PAI E FILHO" at bounding box center [823, 347] width 94 height 8
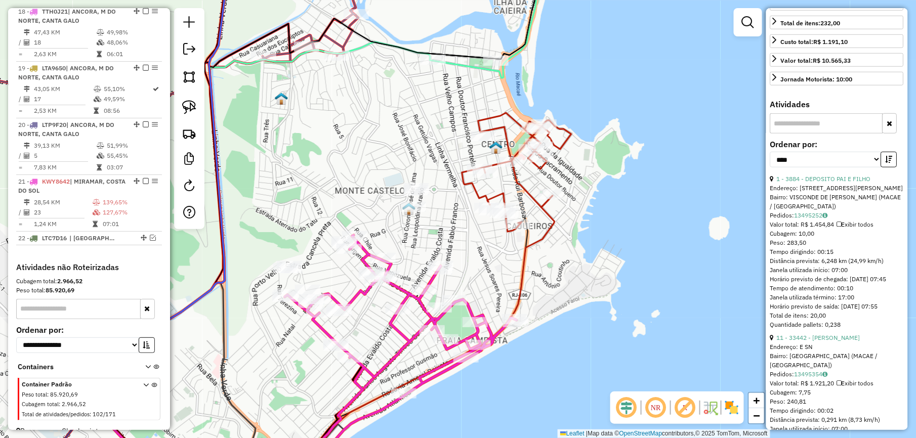
drag, startPoint x: 432, startPoint y: 144, endPoint x: 369, endPoint y: 125, distance: 65.5
click at [369, 125] on div "Janela de atendimento Grade de atendimento Capacidade Transportadoras Veículos …" at bounding box center [458, 219] width 916 height 438
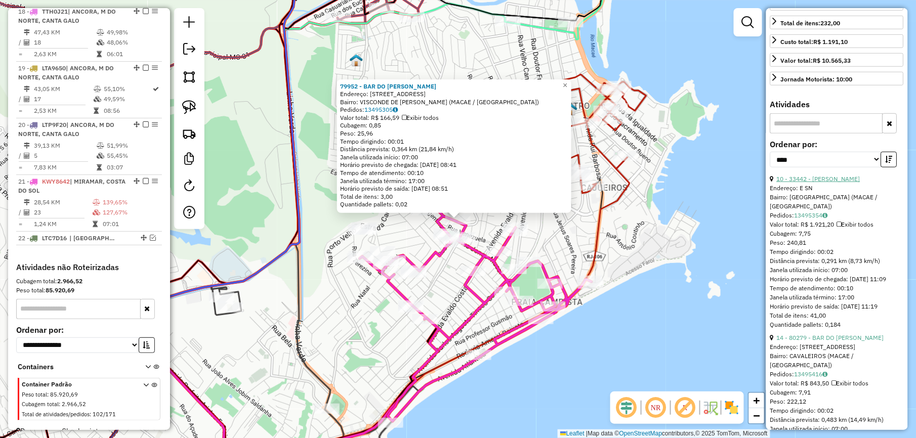
click at [820, 183] on link "10 - 33442 - JULIANA CASTRO" at bounding box center [817, 179] width 83 height 8
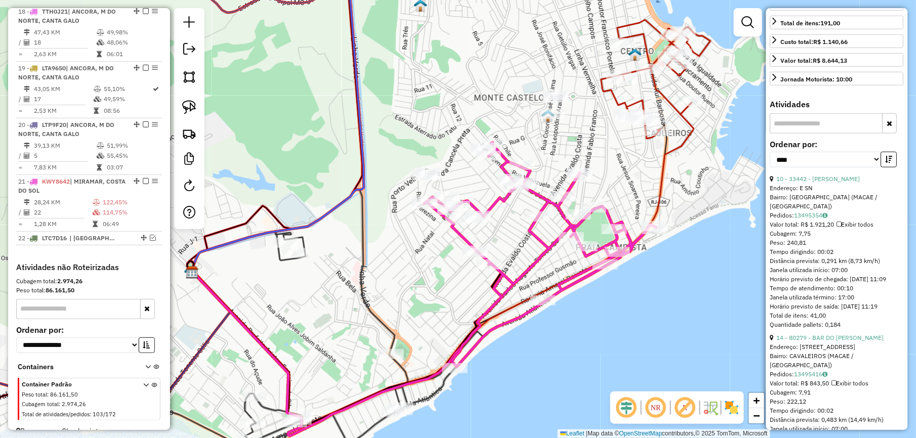
drag, startPoint x: 318, startPoint y: 172, endPoint x: 330, endPoint y: 183, distance: 16.5
click at [305, 181] on div "Janela de atendimento Grade de atendimento Capacidade Transportadoras Veículos …" at bounding box center [458, 219] width 916 height 438
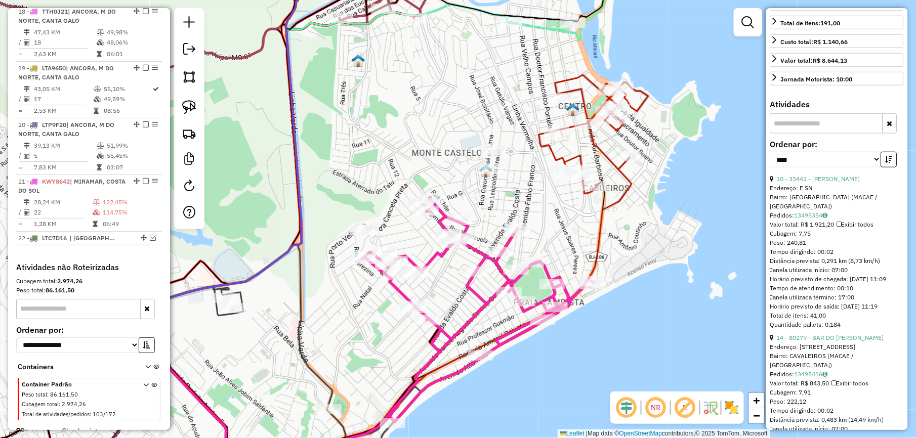
click at [452, 213] on icon at bounding box center [478, 309] width 232 height 225
click at [845, 183] on link "13 - 80279 - BAR DO LUCIANO" at bounding box center [829, 179] width 107 height 8
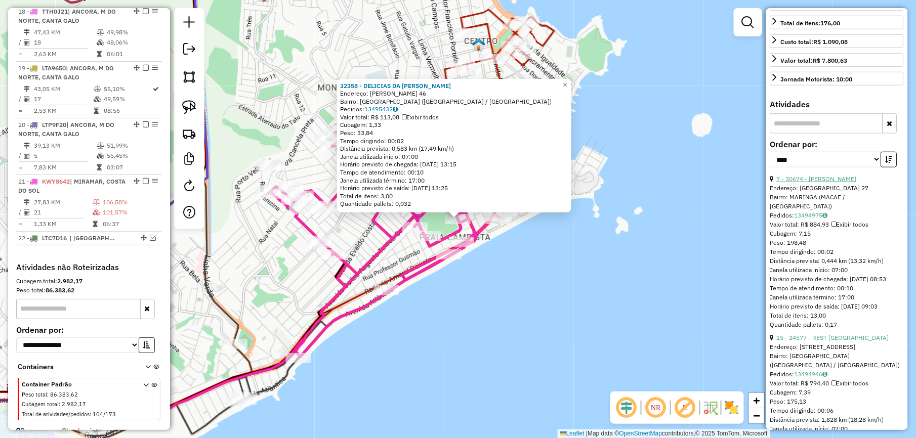
click at [809, 183] on link "7 - 30674 - ELIDE CECILIA" at bounding box center [816, 179] width 80 height 8
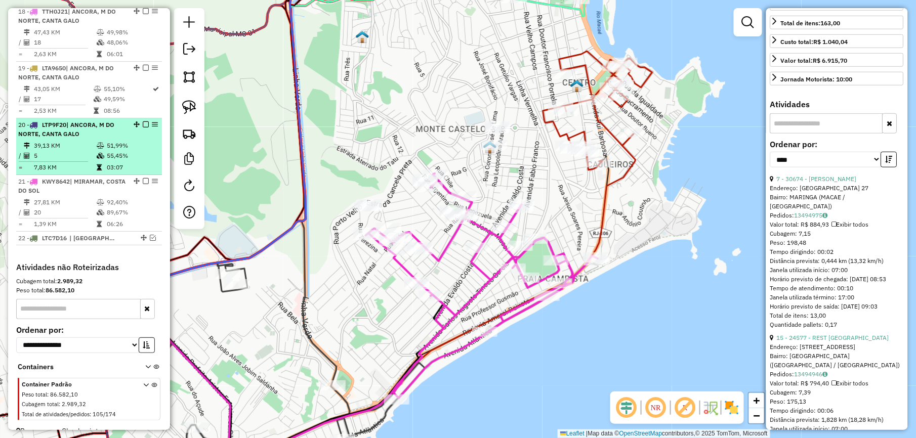
drag, startPoint x: 140, startPoint y: 166, endPoint x: 148, endPoint y: 169, distance: 9.0
click at [143, 178] on em at bounding box center [146, 181] width 6 height 6
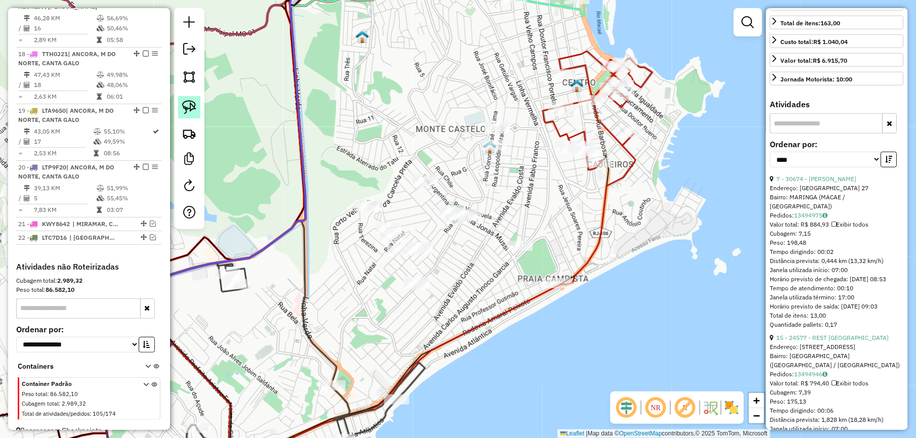
click at [193, 110] on img at bounding box center [189, 107] width 14 height 14
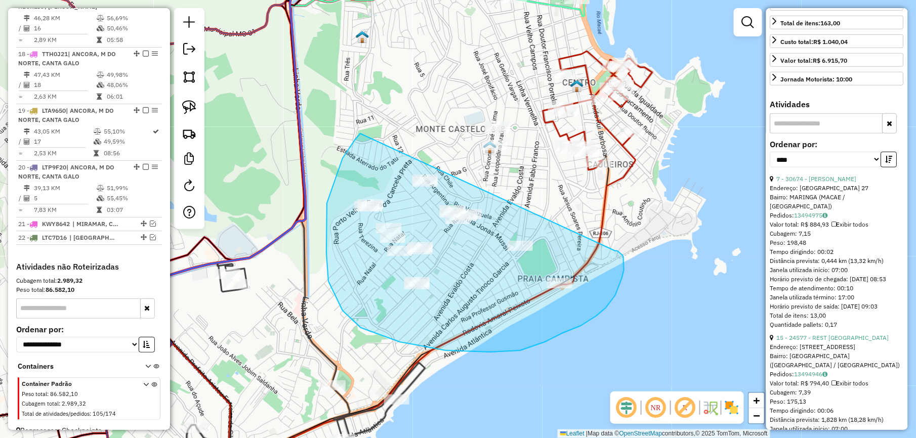
drag, startPoint x: 360, startPoint y: 134, endPoint x: 615, endPoint y: 251, distance: 280.6
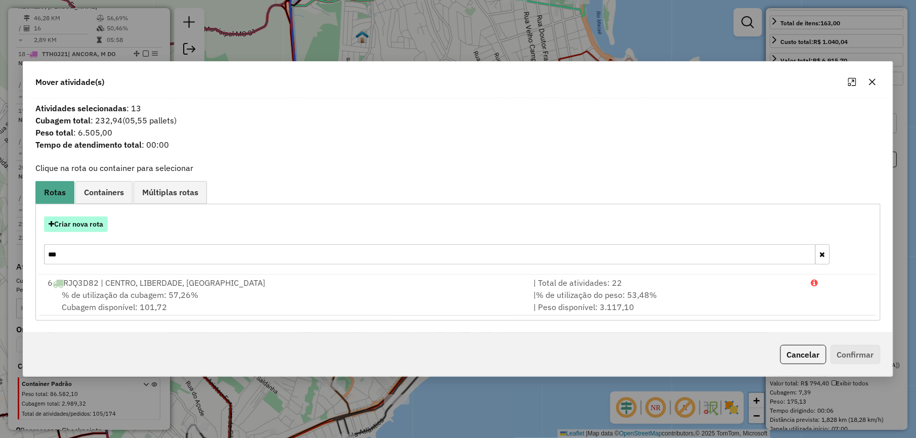
click at [87, 216] on button "Criar nova rota" at bounding box center [76, 224] width 64 height 16
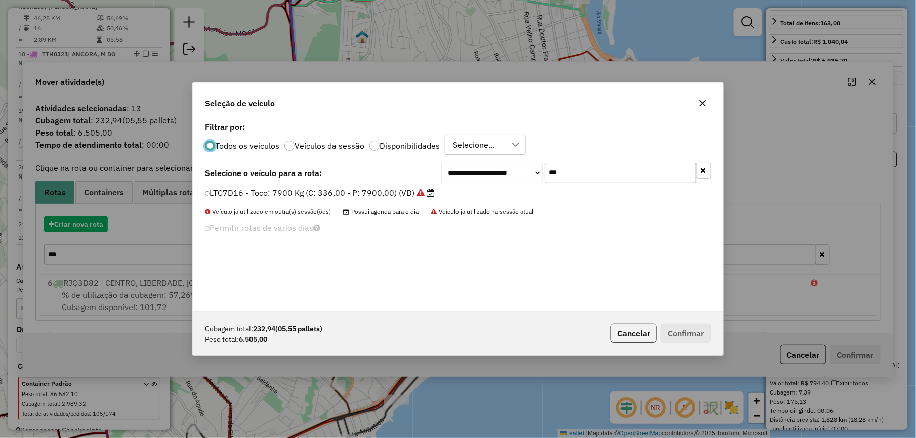
scroll to position [5, 3]
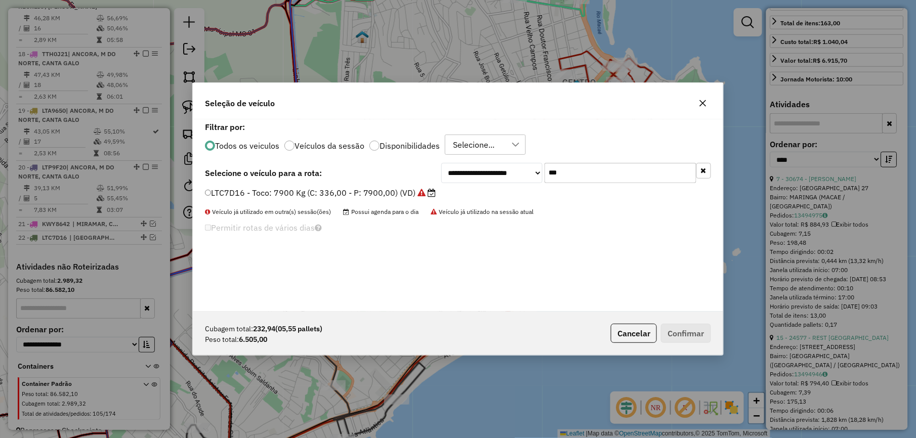
click at [589, 171] on input "***" at bounding box center [620, 173] width 152 height 20
type input "***"
drag, startPoint x: 395, startPoint y: 191, endPoint x: 438, endPoint y: 209, distance: 46.7
click at [395, 191] on label "RJD9E12 - Toco: 6700 Kg (C: 238,00 - P: 6700,00) (VD)" at bounding box center [316, 193] width 222 height 12
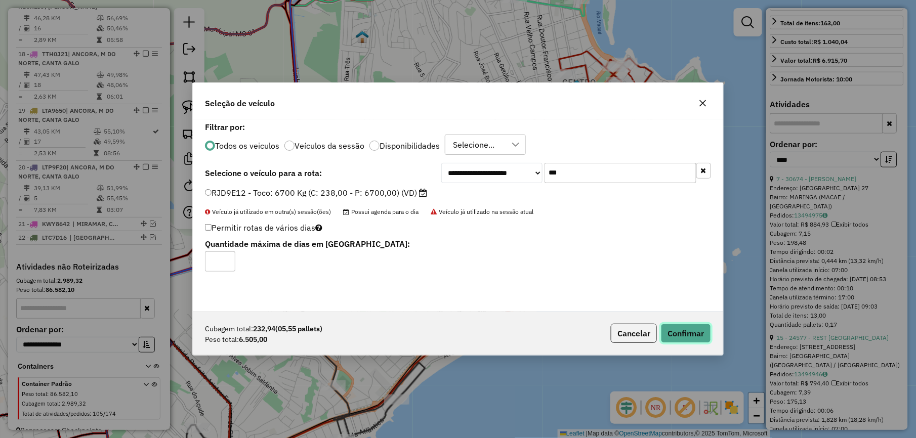
drag, startPoint x: 680, startPoint y: 329, endPoint x: 671, endPoint y: 325, distance: 10.4
click at [681, 329] on button "Confirmar" at bounding box center [686, 333] width 50 height 19
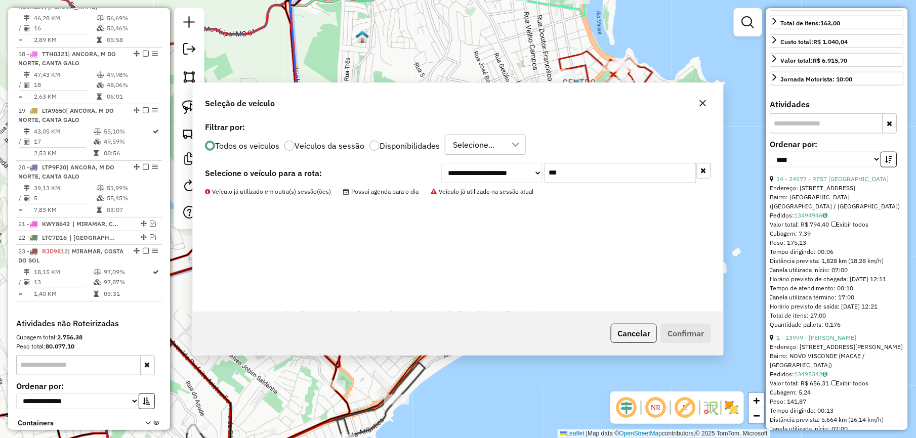
scroll to position [1372, 0]
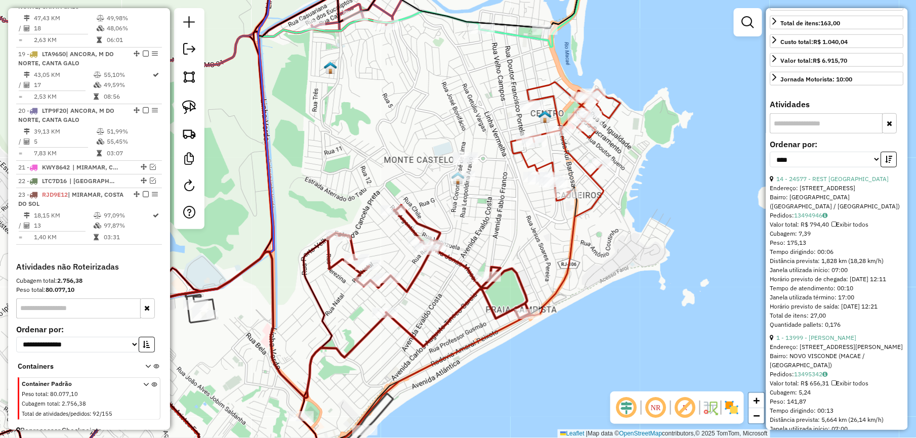
drag, startPoint x: 433, startPoint y: 116, endPoint x: 294, endPoint y: 239, distance: 185.6
click at [294, 238] on div "Janela de atendimento Grade de atendimento Capacidade Transportadoras Veículos …" at bounding box center [458, 219] width 916 height 438
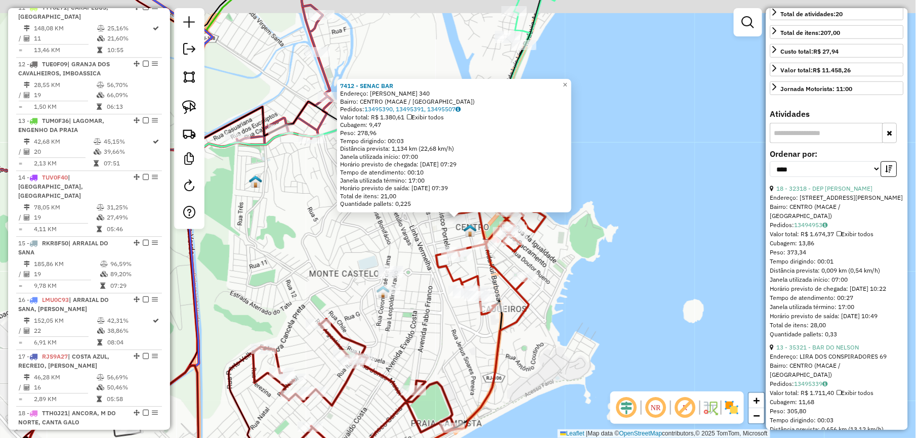
scroll to position [780, 0]
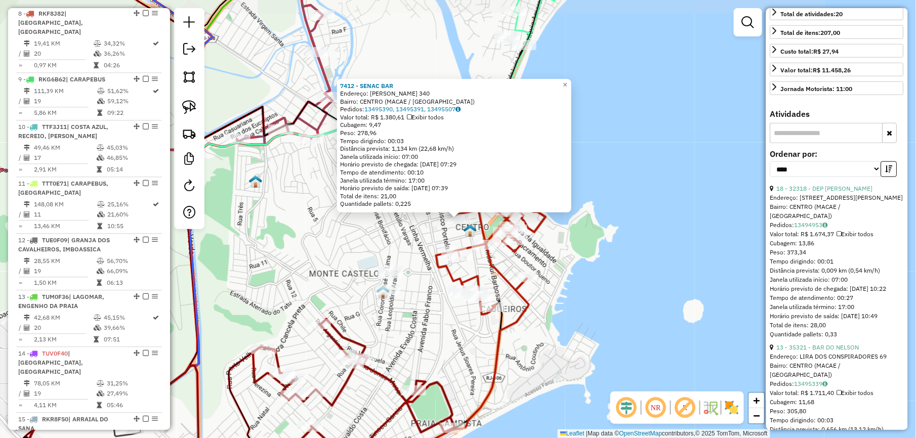
click at [284, 227] on div "7412 - SENAC BAR Endereço: ANTERO PERLINGEIRO 340 Bairro: CENTRO (MACAE / RJ) P…" at bounding box center [458, 219] width 916 height 438
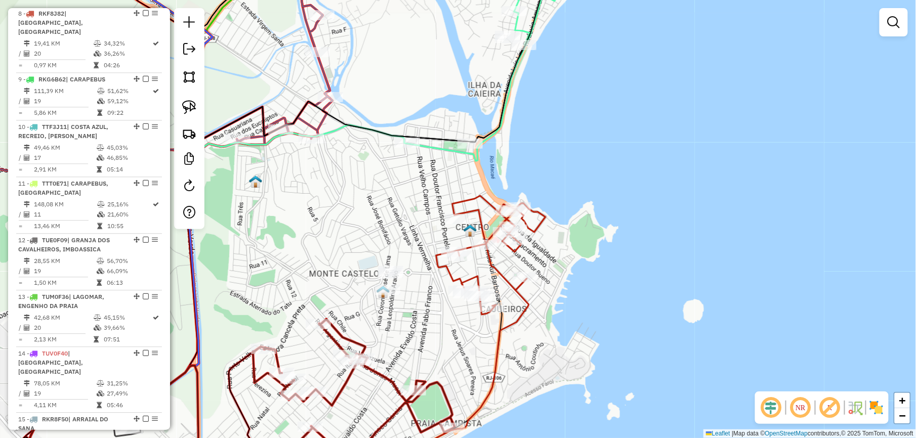
drag, startPoint x: 187, startPoint y: 106, endPoint x: 195, endPoint y: 120, distance: 16.6
click at [187, 106] on img at bounding box center [189, 107] width 14 height 14
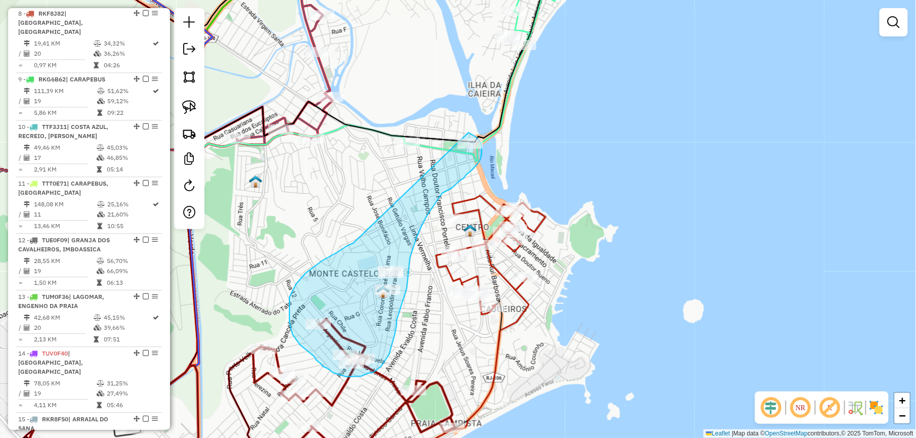
drag, startPoint x: 328, startPoint y: 257, endPoint x: 468, endPoint y: 133, distance: 187.4
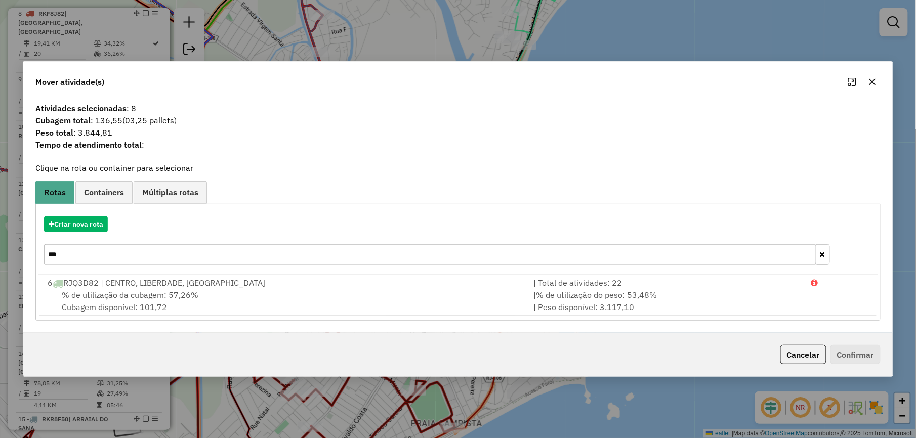
click at [551, 251] on input "***" at bounding box center [429, 254] width 771 height 20
type input "***"
click at [870, 81] on icon "button" at bounding box center [872, 82] width 8 height 8
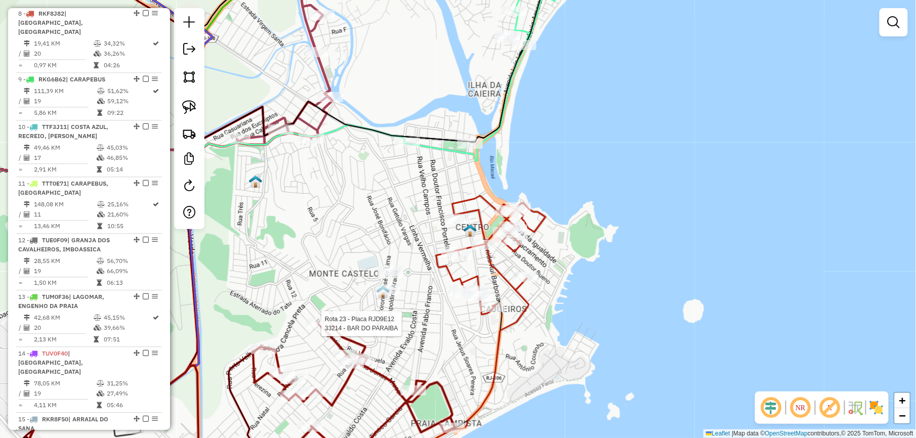
select select "*********"
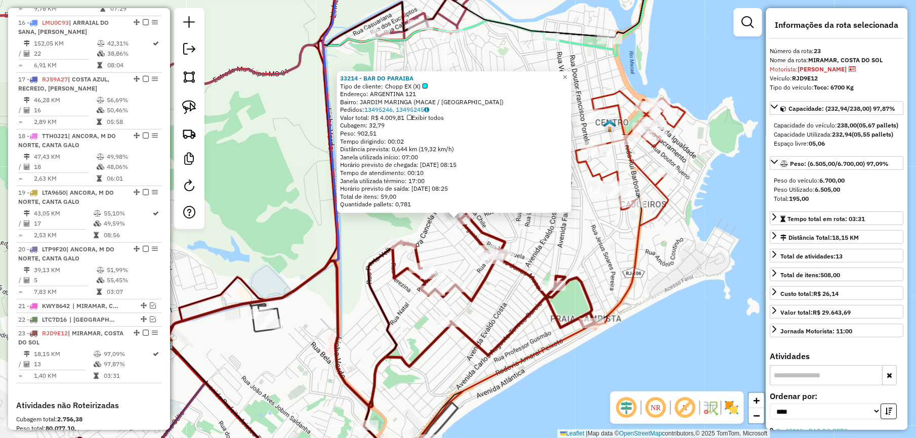
scroll to position [1372, 0]
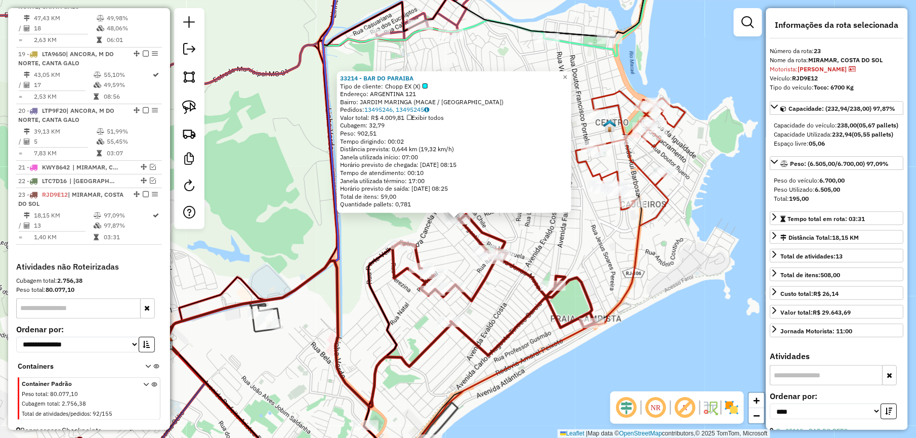
click at [529, 237] on div "33214 - BAR DO PARAIBA Tipo de cliente: Chopp EX (X) Endereço: ARGENTINA 121 Ba…" at bounding box center [458, 219] width 916 height 438
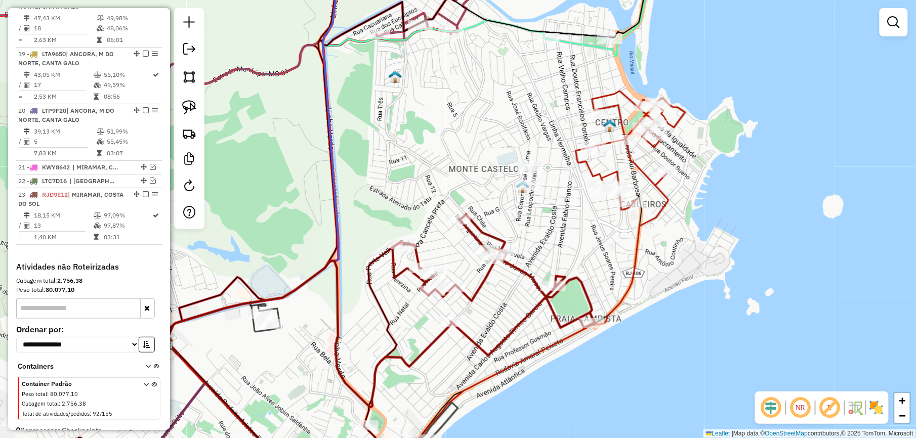
drag, startPoint x: 539, startPoint y: 229, endPoint x: 474, endPoint y: 283, distance: 84.4
click at [487, 290] on div "Janela de atendimento Grade de atendimento Capacidade Transportadoras Veículos …" at bounding box center [458, 219] width 916 height 438
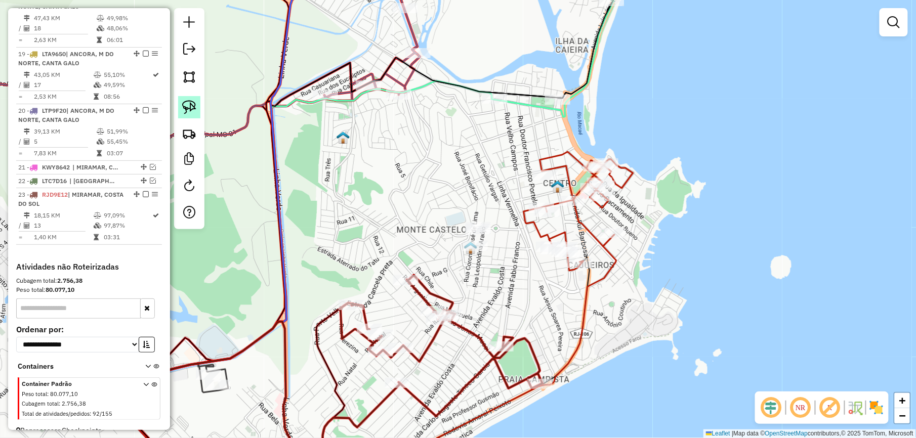
drag, startPoint x: 193, startPoint y: 103, endPoint x: 250, endPoint y: 158, distance: 79.4
click at [192, 104] on img at bounding box center [189, 107] width 14 height 14
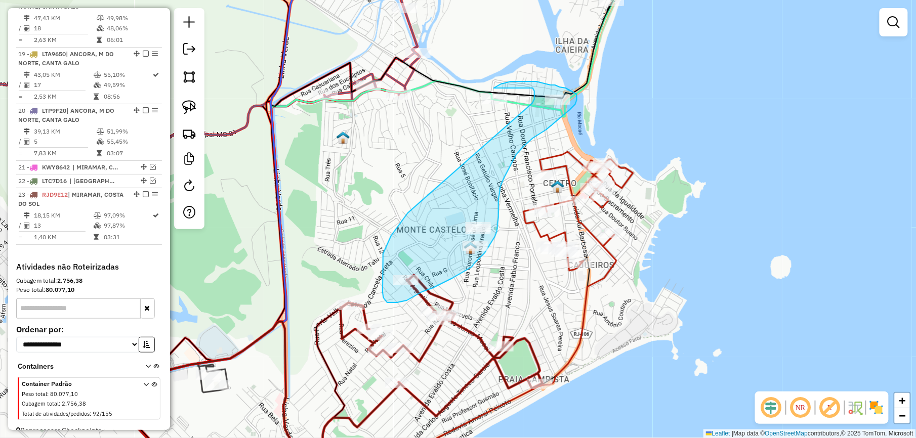
drag, startPoint x: 408, startPoint y: 213, endPoint x: 525, endPoint y: 112, distance: 154.9
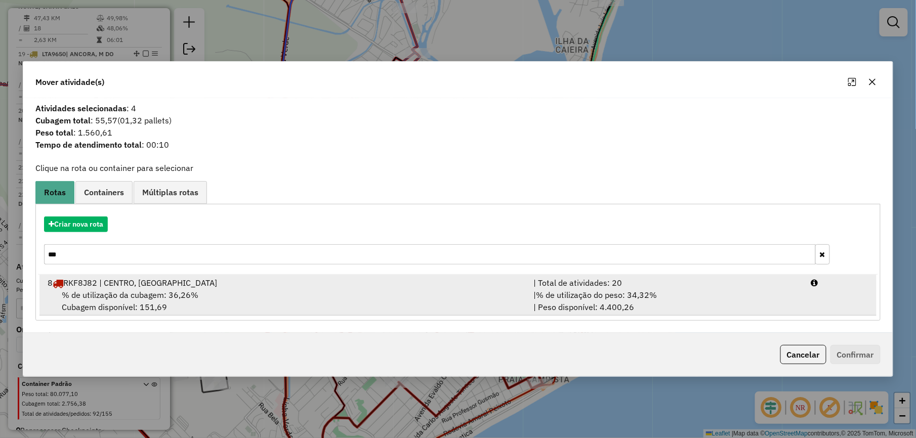
click at [126, 300] on div "% de utilização da cubagem: 36,26% Cubagem disponível: 151,69" at bounding box center [284, 301] width 486 height 24
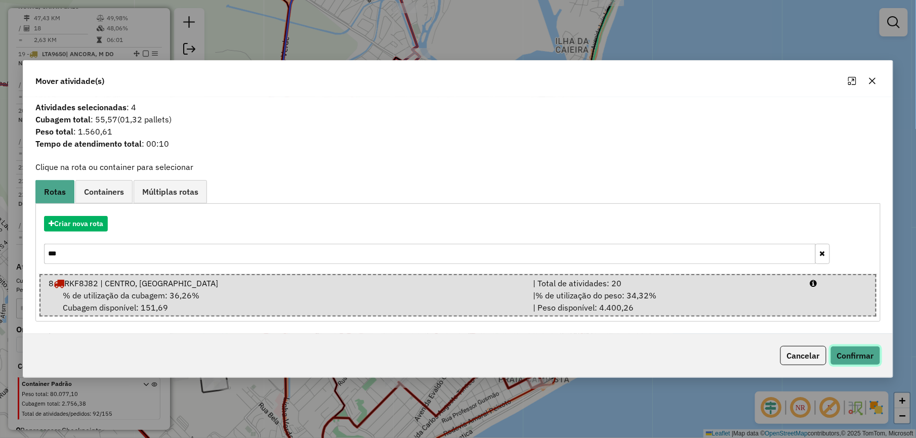
drag, startPoint x: 845, startPoint y: 354, endPoint x: 743, endPoint y: 346, distance: 102.5
click at [846, 352] on button "Confirmar" at bounding box center [855, 355] width 50 height 19
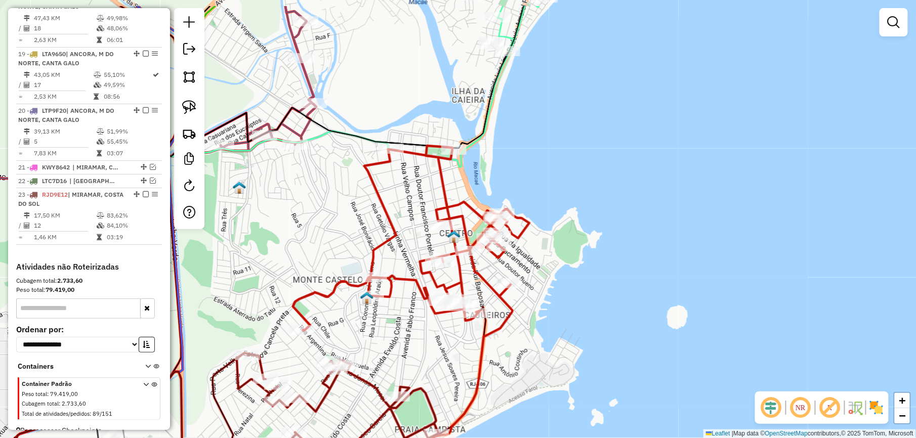
drag, startPoint x: 367, startPoint y: 152, endPoint x: 264, endPoint y: 202, distance: 115.2
click at [264, 202] on div "Janela de atendimento Grade de atendimento Capacidade Transportadoras Veículos …" at bounding box center [458, 219] width 916 height 438
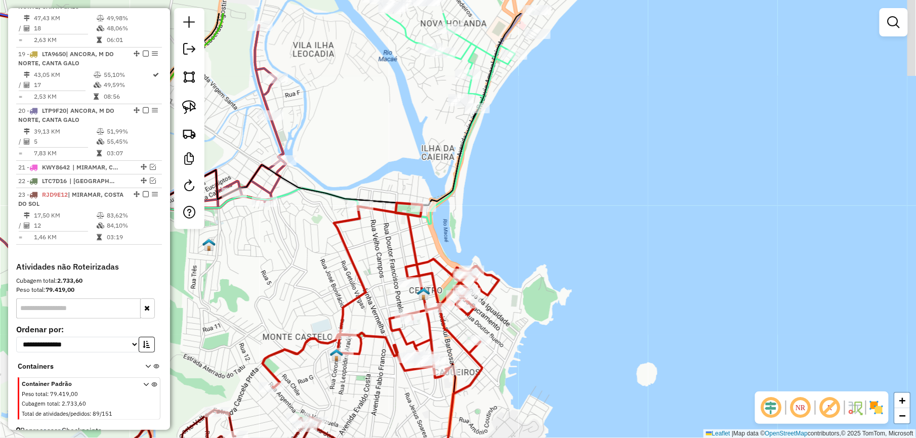
drag, startPoint x: 329, startPoint y: 226, endPoint x: 273, endPoint y: 318, distance: 108.0
click at [273, 318] on div "Janela de atendimento Grade de atendimento Capacidade Transportadoras Veículos …" at bounding box center [458, 219] width 916 height 438
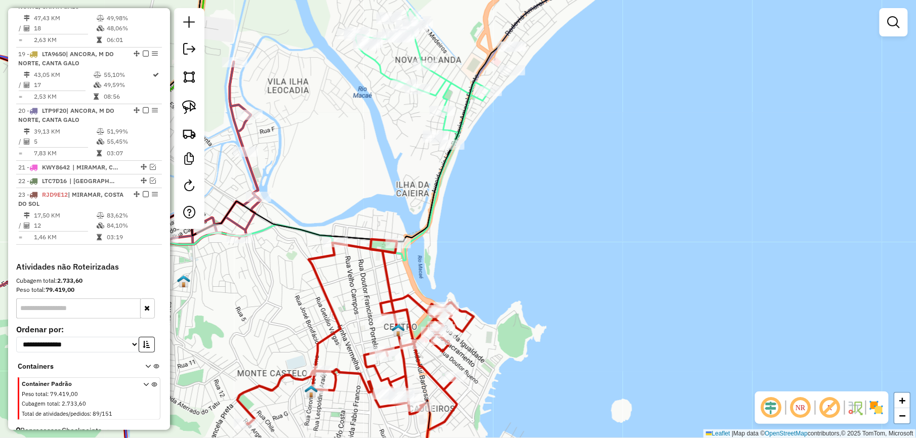
drag, startPoint x: 283, startPoint y: 292, endPoint x: 310, endPoint y: 272, distance: 33.2
click at [310, 272] on div "Janela de atendimento Grade de atendimento Capacidade Transportadoras Veículos …" at bounding box center [458, 219] width 916 height 438
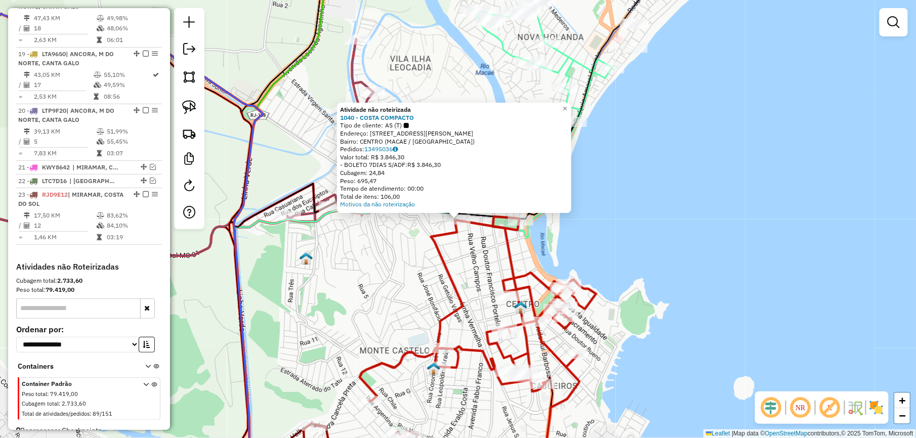
click at [397, 251] on div "Atividade não roteirizada 1040 - COSTA COMPACTO Tipo de cliente: AS (T) Endereç…" at bounding box center [458, 219] width 916 height 438
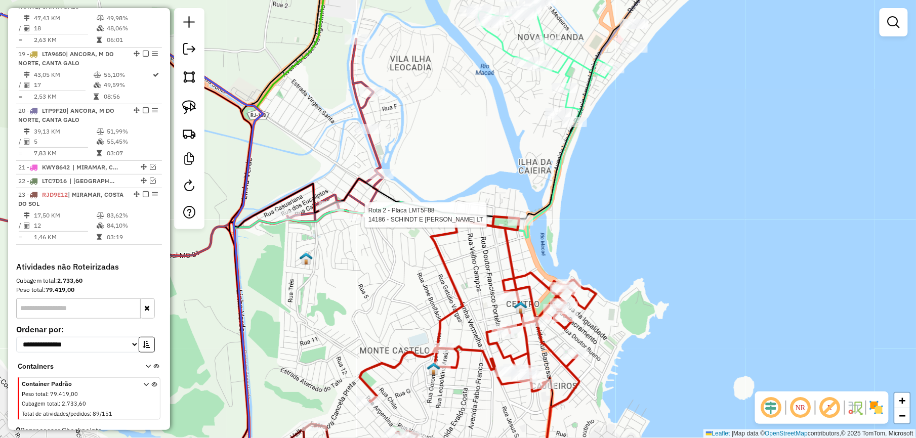
select select "*********"
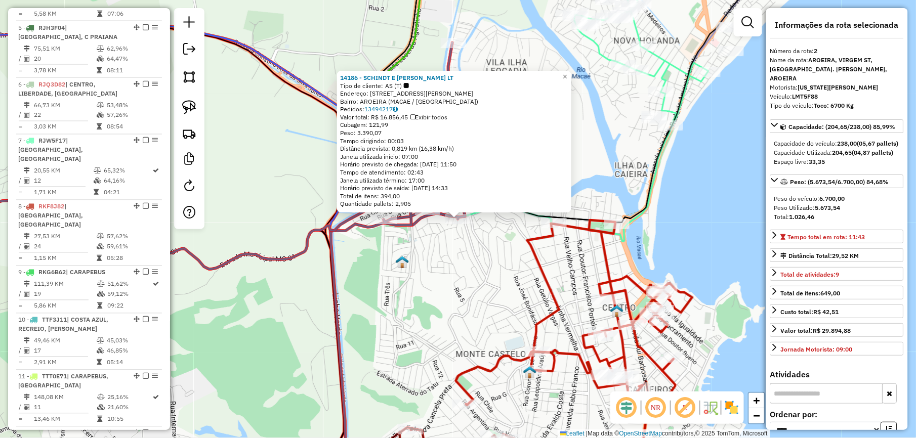
scroll to position [448, 0]
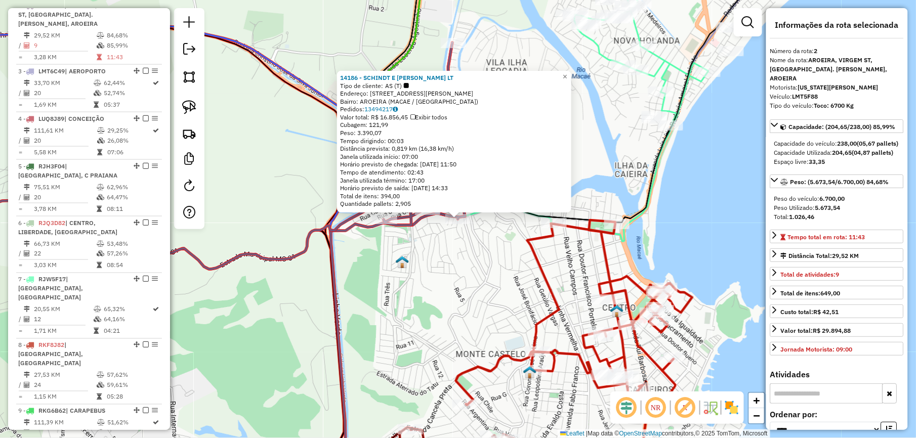
click at [508, 258] on div "14186 - SCHINDT E MACHADO LT Tipo de cliente: AS (T) Endereço: R ALCIDES MOURAO…" at bounding box center [458, 219] width 916 height 438
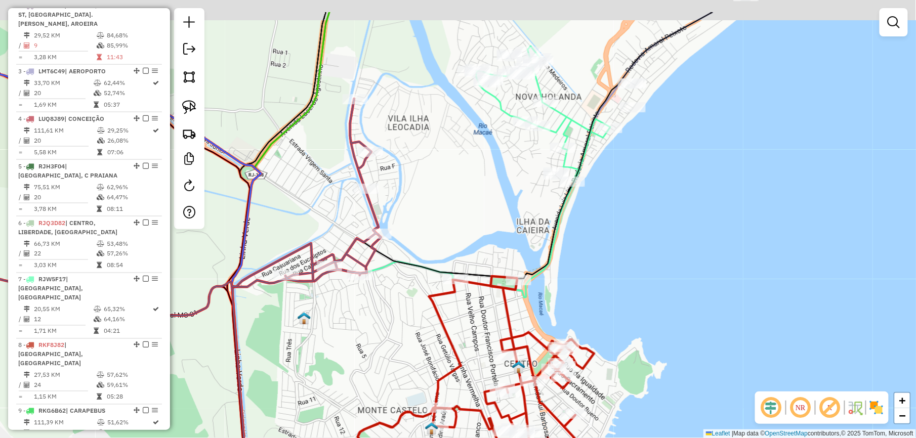
drag, startPoint x: 512, startPoint y: 239, endPoint x: 379, endPoint y: 316, distance: 154.3
click at [379, 318] on div "Janela de atendimento Grade de atendimento Capacidade Transportadoras Veículos …" at bounding box center [458, 219] width 916 height 438
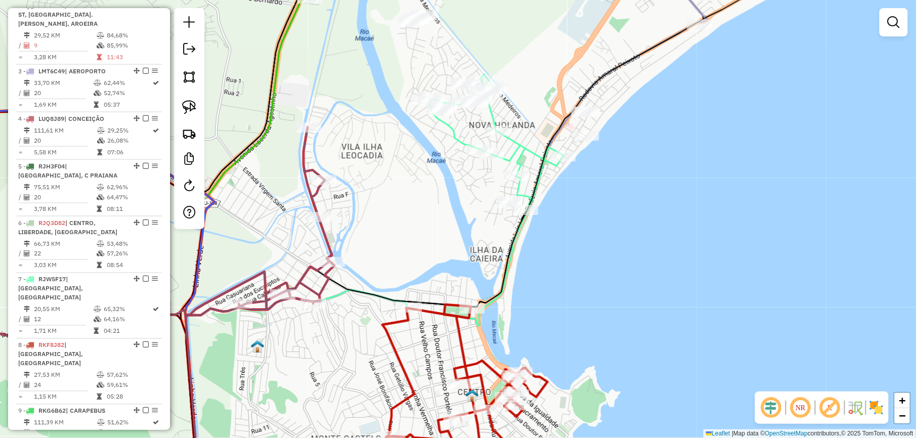
drag, startPoint x: 367, startPoint y: 191, endPoint x: 360, endPoint y: 305, distance: 113.5
click at [360, 305] on div "Janela de atendimento Grade de atendimento Capacidade Transportadoras Veículos …" at bounding box center [458, 219] width 916 height 438
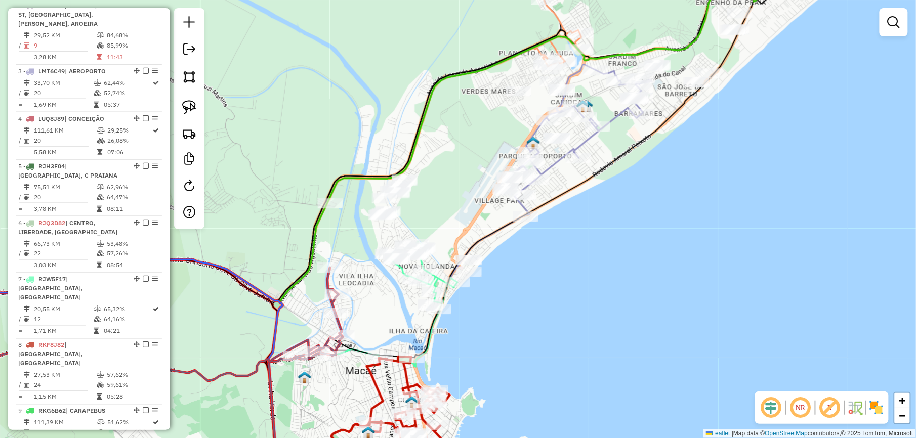
click at [334, 276] on icon at bounding box center [134, 324] width 416 height 113
select select "*********"
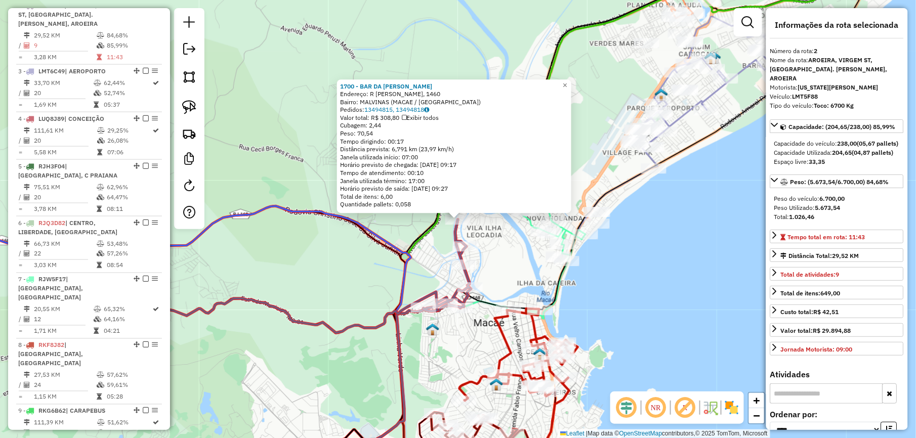
click at [351, 265] on div "1700 - BAR DA CLAUDIA Endereço: R MARIA JOSE MAHON SANTOS, 1460 Bairro: MALVINA…" at bounding box center [458, 219] width 916 height 438
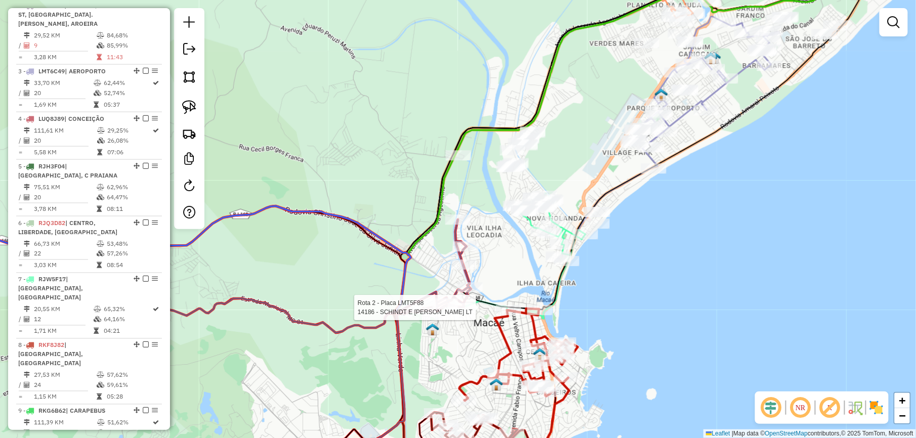
select select "*********"
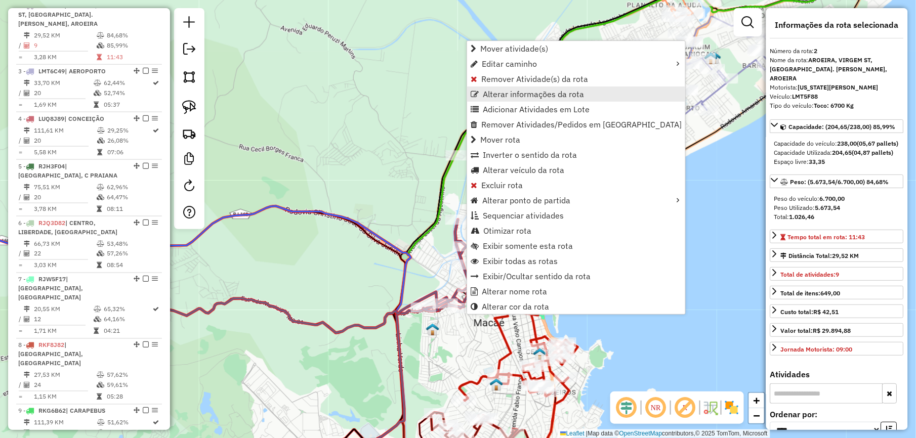
click at [539, 95] on span "Alterar informações da rota" at bounding box center [533, 94] width 101 height 8
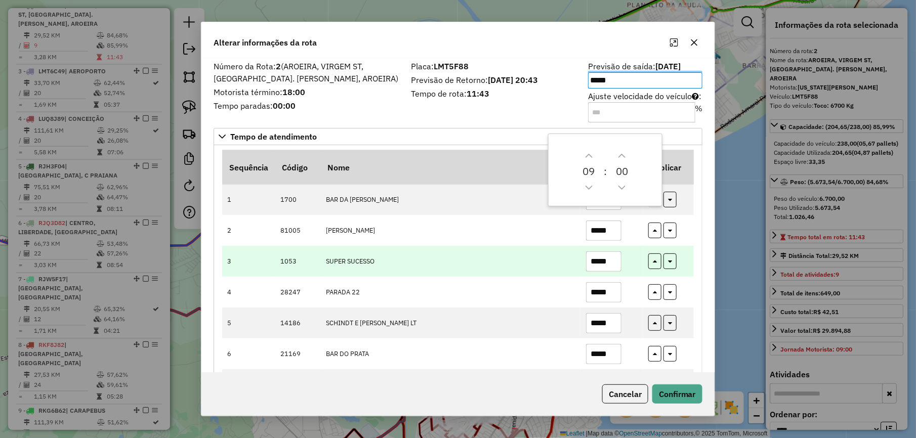
click at [608, 258] on input "*****" at bounding box center [603, 261] width 35 height 20
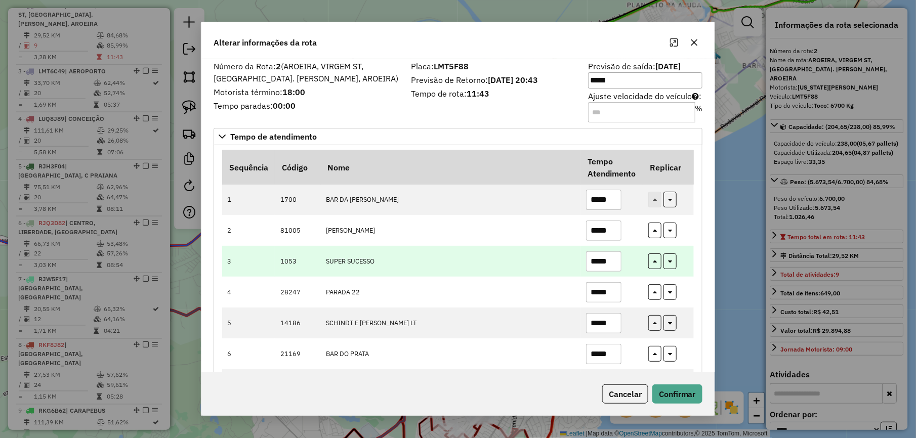
click at [608, 258] on input "*****" at bounding box center [603, 261] width 35 height 20
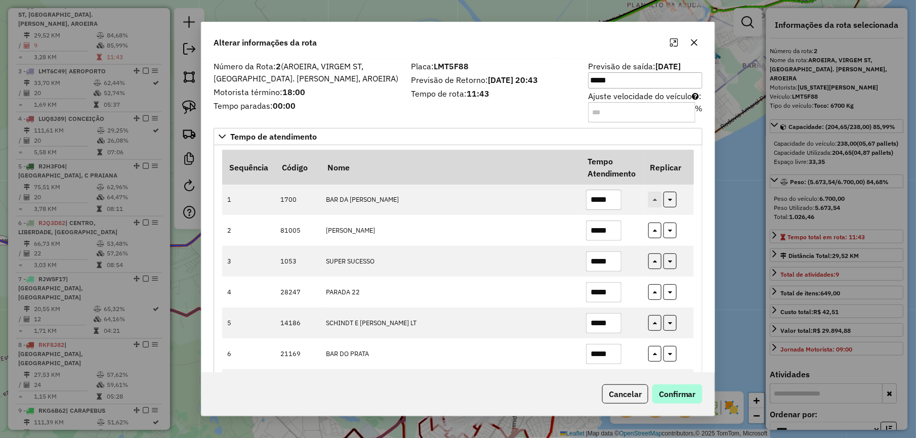
type input "*****"
click at [679, 392] on button "Confirmar" at bounding box center [677, 393] width 50 height 19
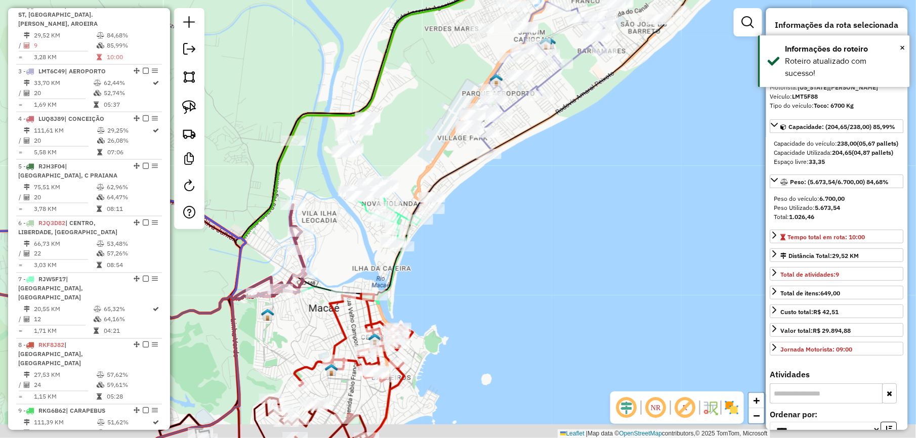
drag, startPoint x: 410, startPoint y: 189, endPoint x: 323, endPoint y: 193, distance: 87.1
click at [259, 170] on div "Janela de atendimento Grade de atendimento Capacidade Transportadoras Veículos …" at bounding box center [458, 219] width 916 height 438
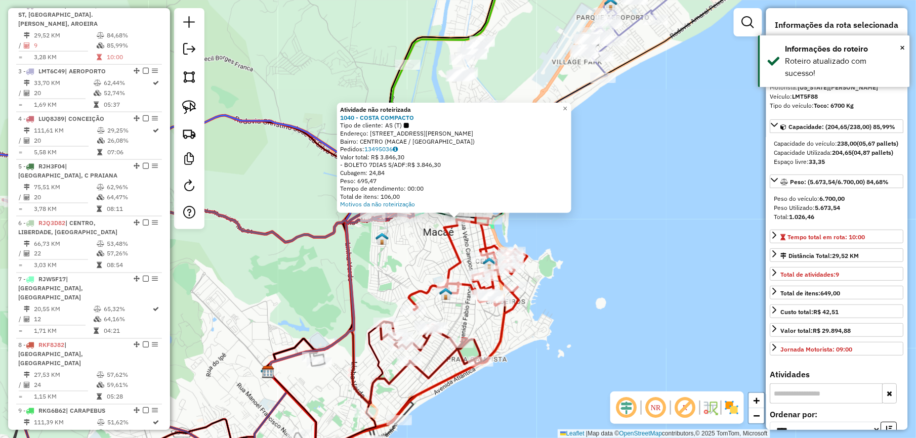
click at [634, 255] on div "Rota 8 - Placa RKF8J82 2765 - LUCAS COELHO Rota 8 - Placa RKF8J82 80275 - GARAG…" at bounding box center [458, 219] width 916 height 438
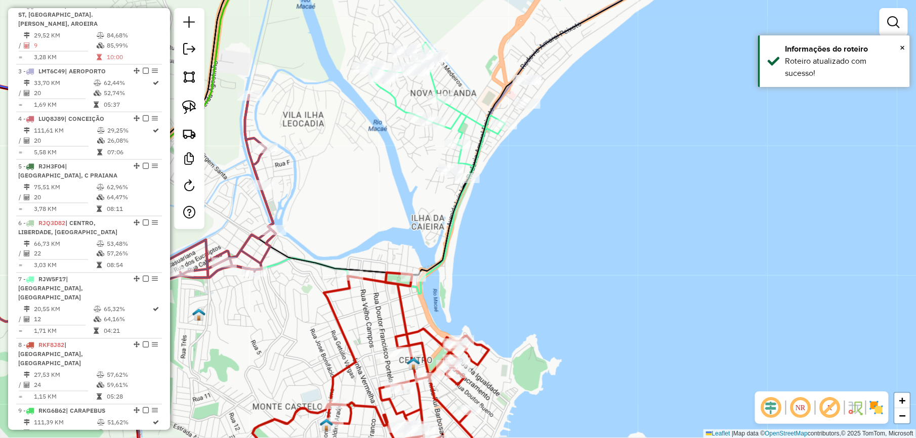
drag, startPoint x: 563, startPoint y: 158, endPoint x: 527, endPoint y: 231, distance: 81.4
click at [527, 231] on div "Janela de atendimento Grade de atendimento Capacidade Transportadoras Veículos …" at bounding box center [458, 219] width 916 height 438
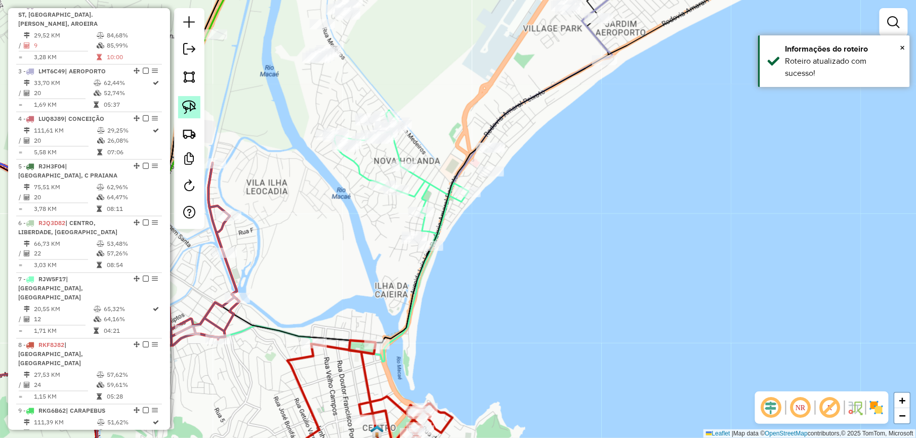
click at [195, 108] on img at bounding box center [189, 107] width 14 height 14
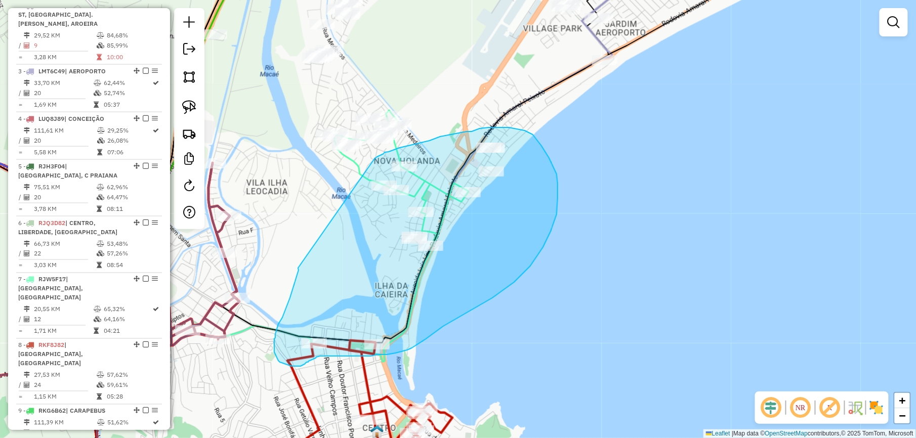
drag, startPoint x: 298, startPoint y: 268, endPoint x: 373, endPoint y: 159, distance: 132.7
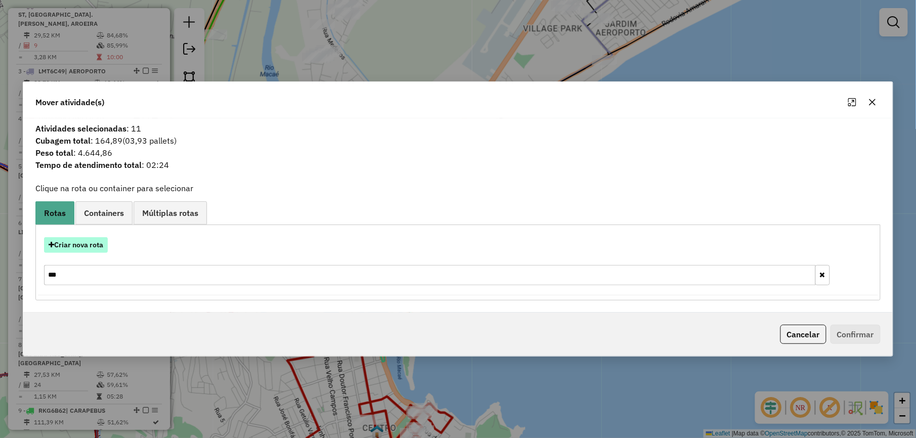
click at [100, 243] on button "Criar nova rota" at bounding box center [76, 245] width 64 height 16
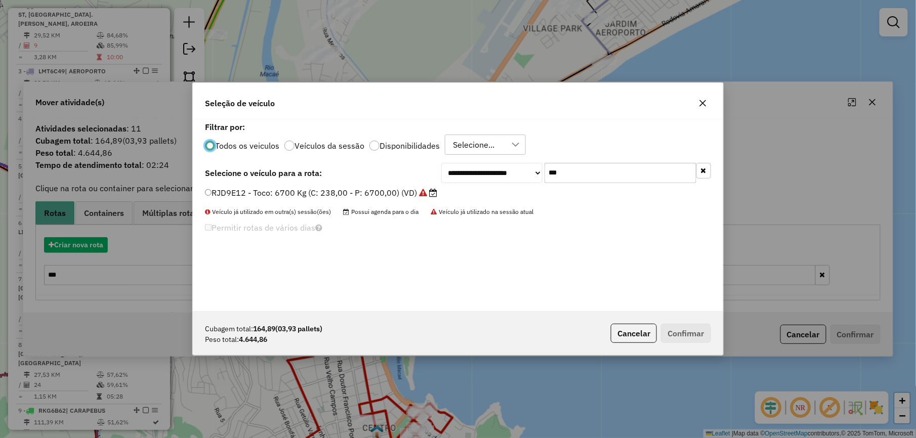
scroll to position [5, 3]
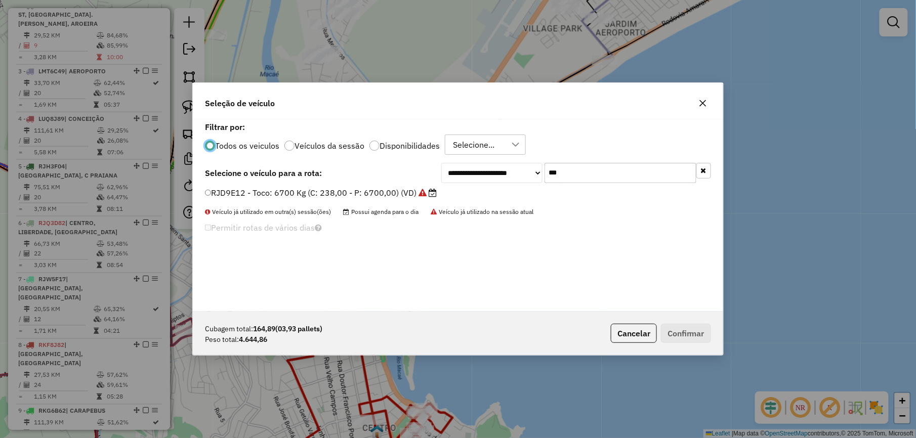
click at [604, 177] on input "***" at bounding box center [620, 173] width 152 height 20
type input "***"
drag, startPoint x: 418, startPoint y: 198, endPoint x: 472, endPoint y: 217, distance: 57.7
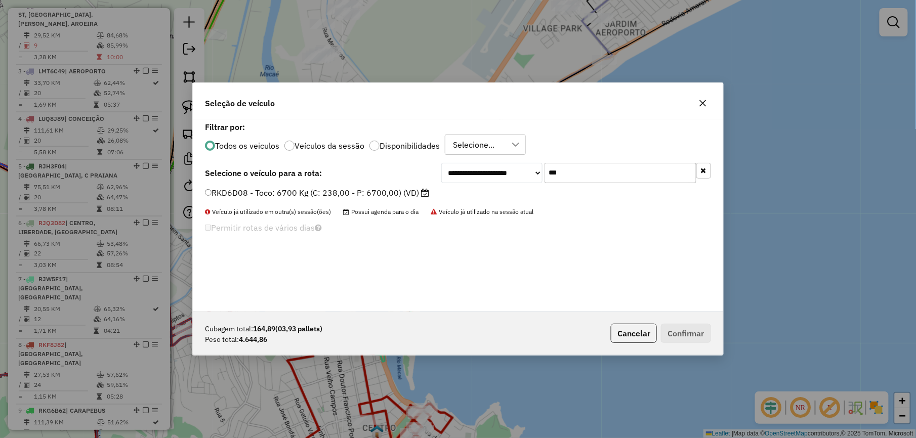
click at [418, 198] on label "RKD6D08 - Toco: 6700 Kg (C: 238,00 - P: 6700,00) (VD)" at bounding box center [317, 193] width 224 height 12
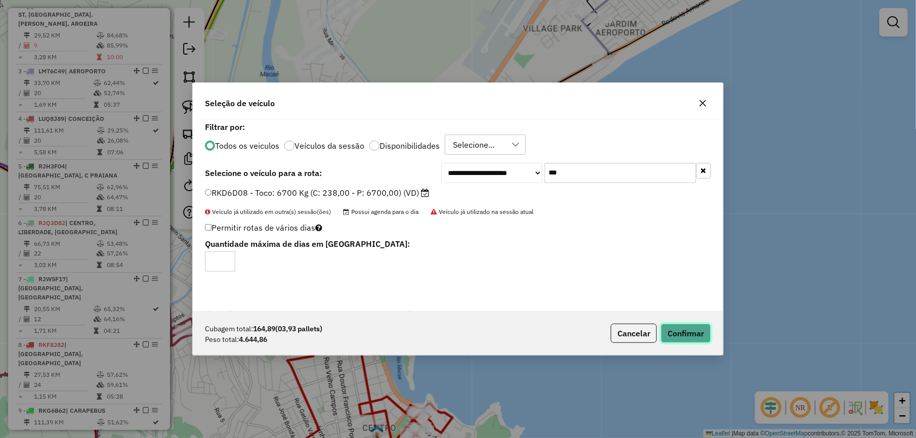
click at [695, 336] on button "Confirmar" at bounding box center [686, 333] width 50 height 19
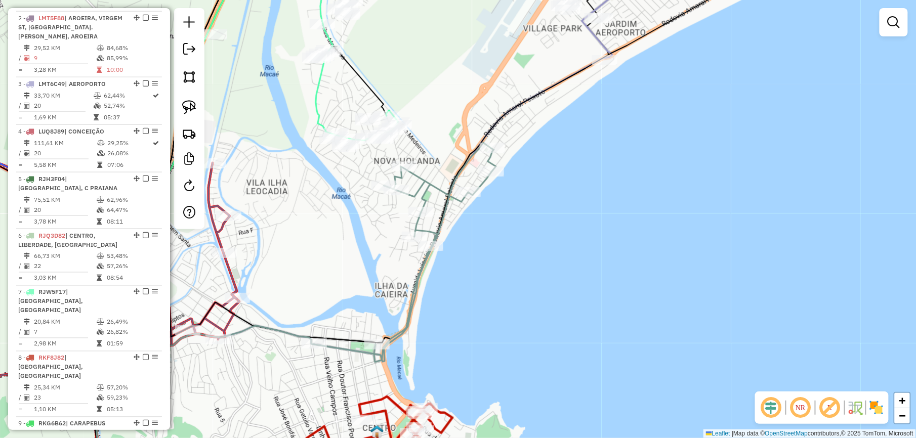
scroll to position [461, 0]
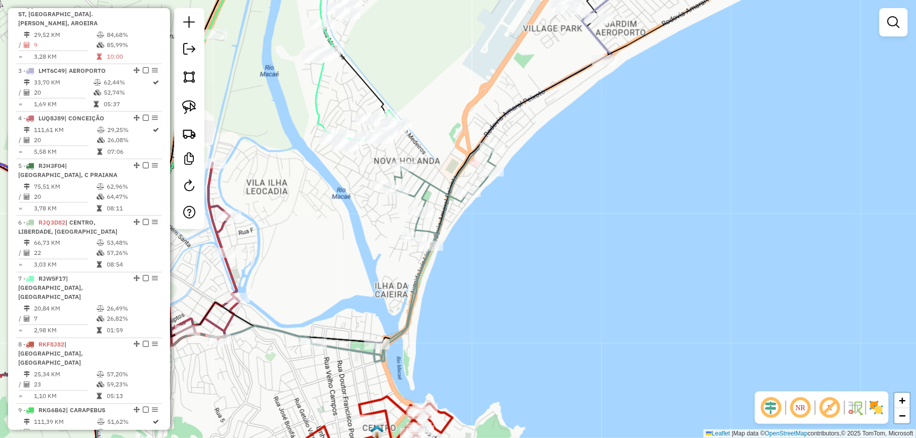
drag, startPoint x: 463, startPoint y: 90, endPoint x: 448, endPoint y: 199, distance: 109.9
click at [448, 199] on div "Janela de atendimento Grade de atendimento Capacidade Transportadoras Veículos …" at bounding box center [458, 219] width 916 height 438
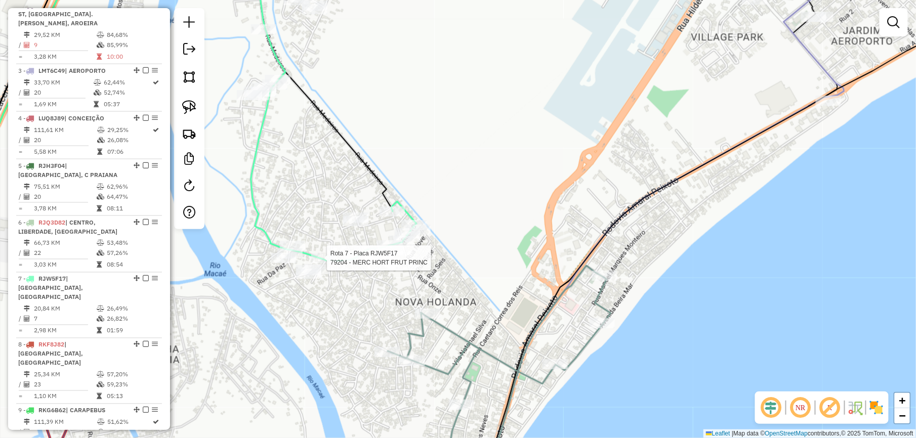
select select "*********"
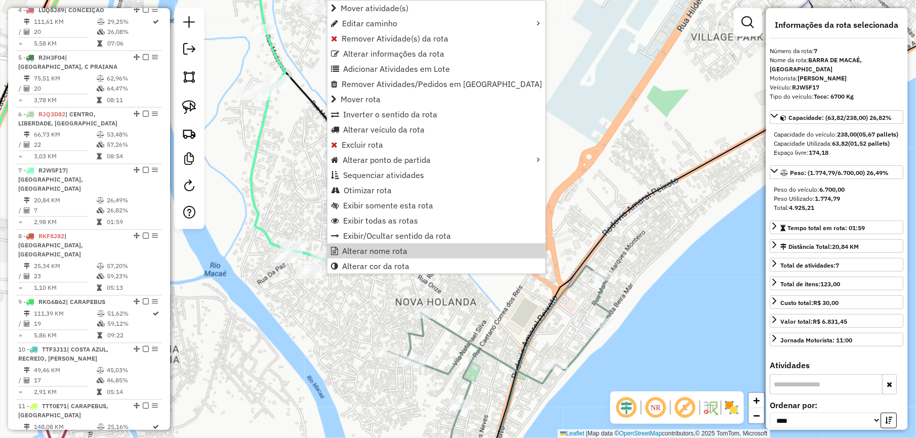
scroll to position [735, 0]
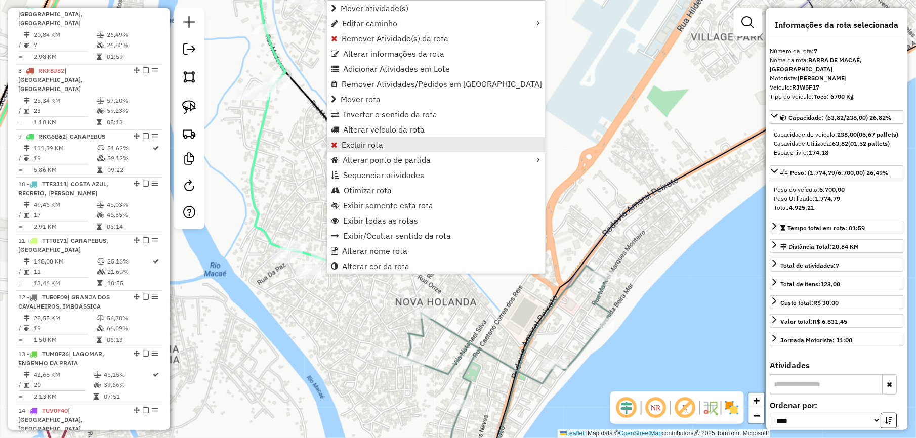
click at [361, 144] on span "Excluir rota" at bounding box center [361, 145] width 41 height 8
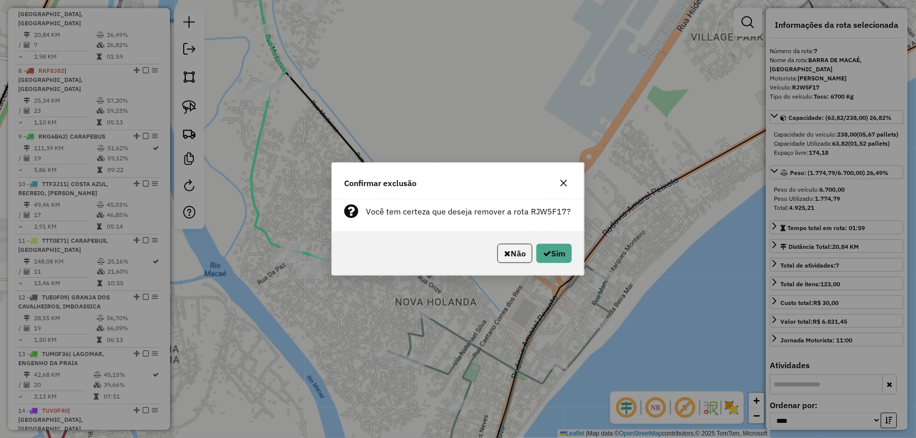
click at [532, 255] on p-footer "Não Sim" at bounding box center [532, 253] width 78 height 19
click at [545, 245] on button "Sim" at bounding box center [553, 253] width 35 height 19
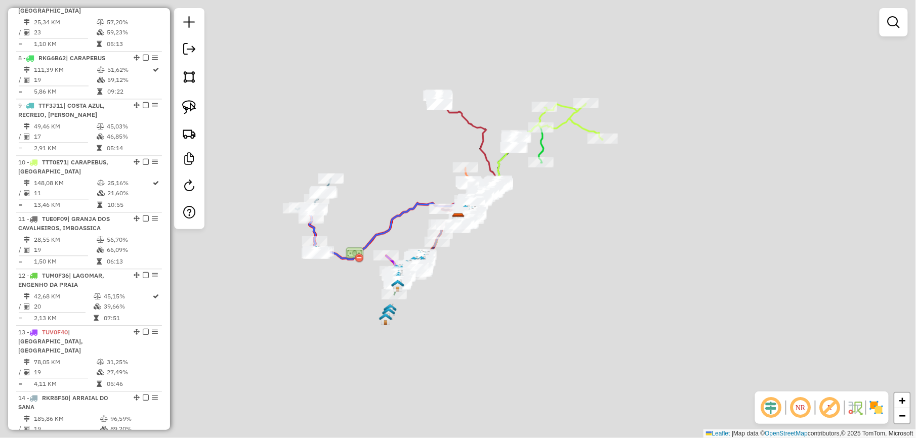
scroll to position [666, 0]
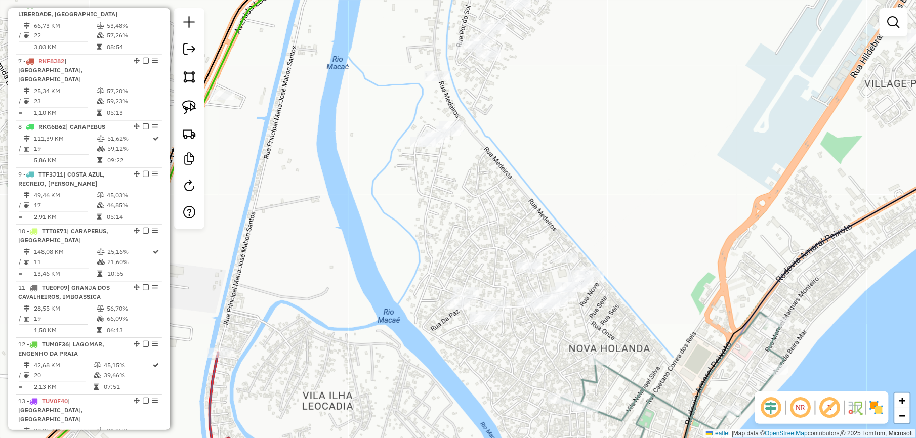
click at [187, 94] on div at bounding box center [189, 118] width 30 height 221
click at [188, 100] on link at bounding box center [189, 107] width 22 height 22
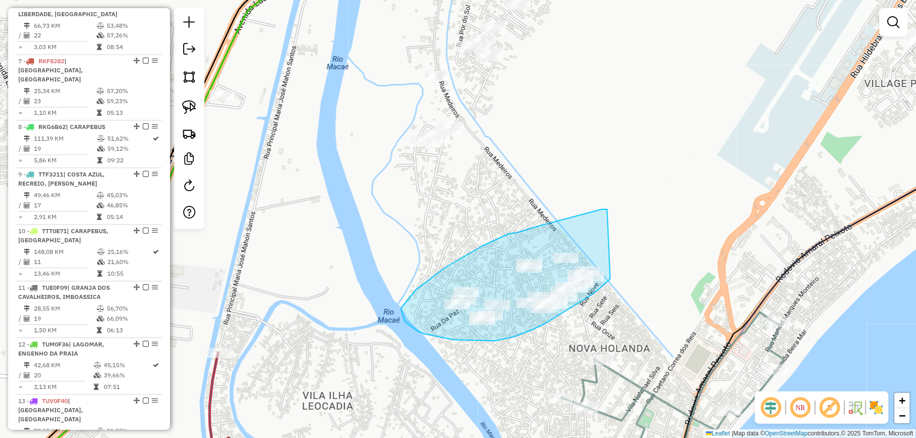
drag, startPoint x: 601, startPoint y: 209, endPoint x: 611, endPoint y: 276, distance: 67.5
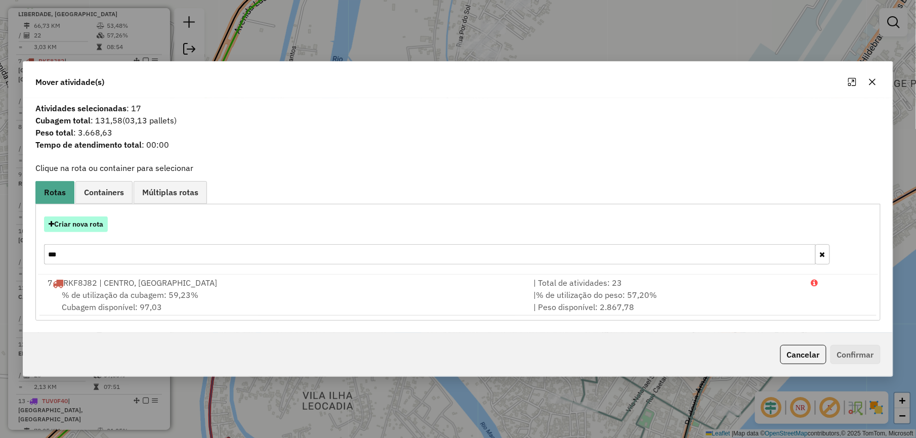
click at [90, 224] on button "Criar nova rota" at bounding box center [76, 224] width 64 height 16
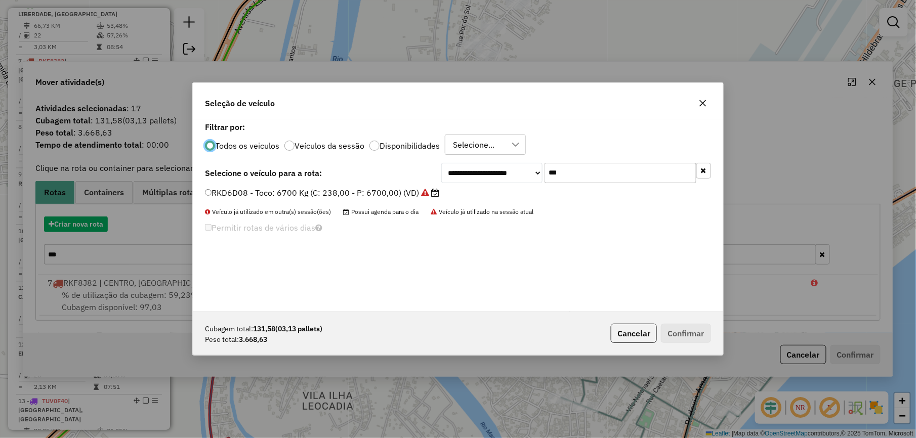
scroll to position [5, 3]
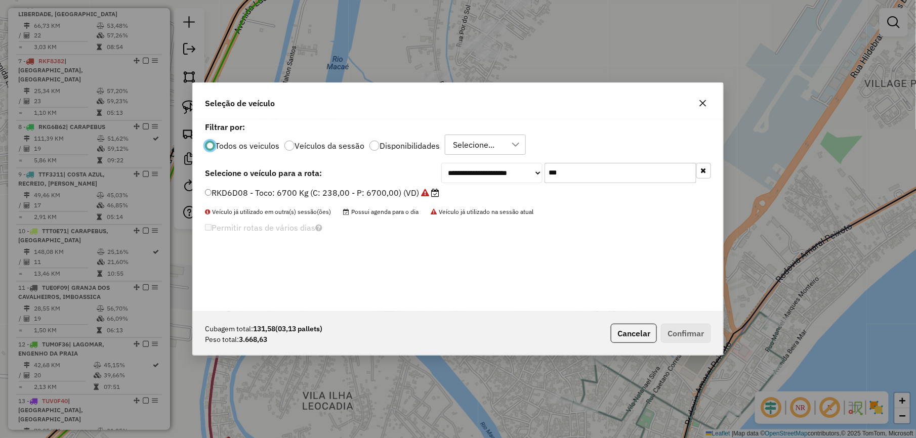
click at [601, 171] on input "***" at bounding box center [620, 173] width 152 height 20
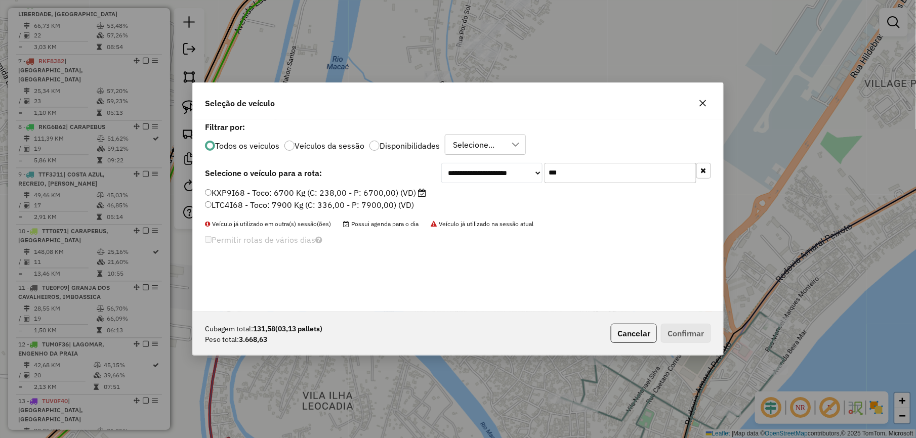
type input "***"
click at [342, 195] on label "KXP9I68 - Toco: 6700 Kg (C: 238,00 - P: 6700,00) (VD)" at bounding box center [315, 193] width 221 height 12
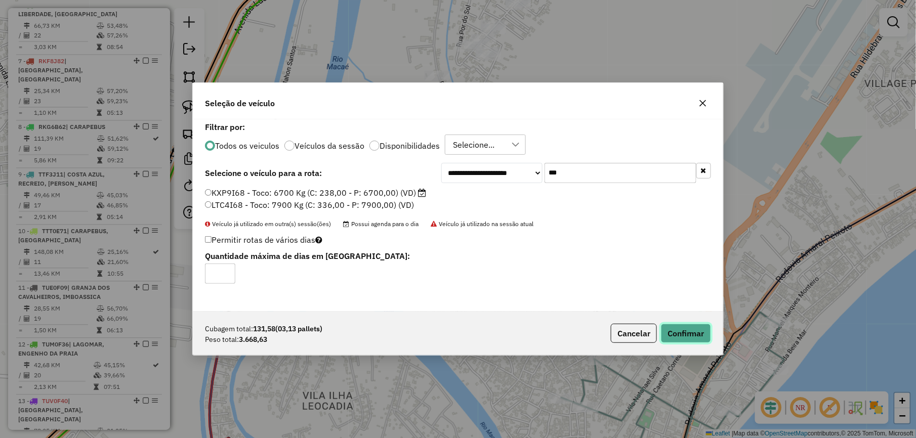
click at [699, 332] on button "Confirmar" at bounding box center [686, 333] width 50 height 19
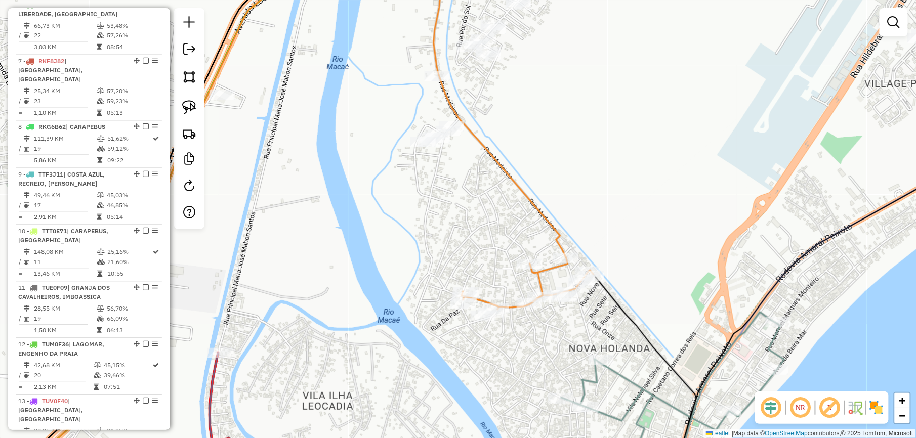
drag, startPoint x: 500, startPoint y: 175, endPoint x: 484, endPoint y: 278, distance: 104.0
click at [484, 276] on icon at bounding box center [295, 237] width 542 height 489
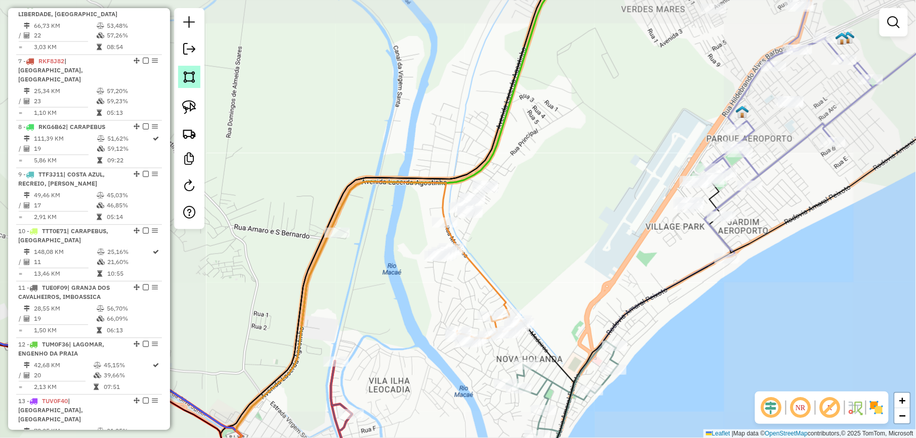
click at [189, 80] on img at bounding box center [189, 77] width 14 height 14
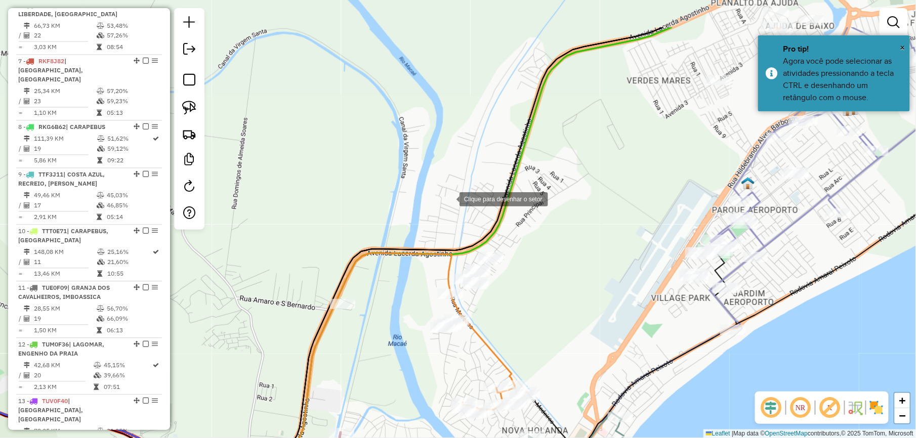
drag, startPoint x: 440, startPoint y: 132, endPoint x: 450, endPoint y: 197, distance: 66.5
click at [448, 199] on div at bounding box center [449, 198] width 20 height 20
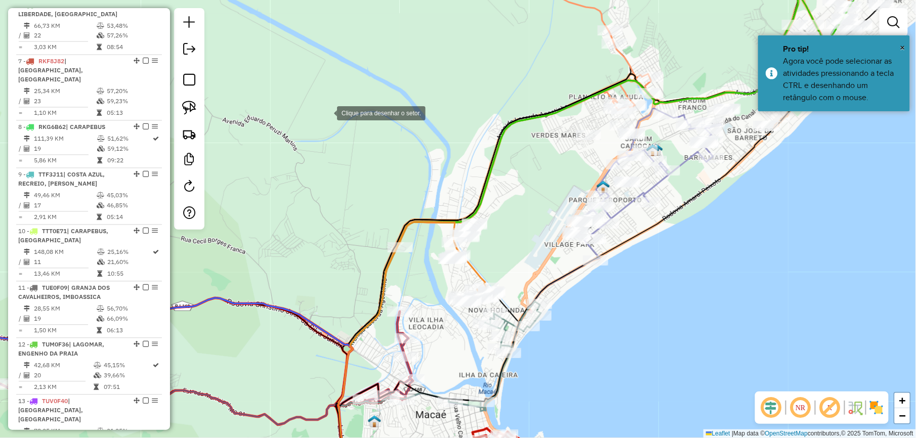
drag, startPoint x: 332, startPoint y: 112, endPoint x: 324, endPoint y: 112, distance: 7.6
click at [332, 112] on div at bounding box center [327, 112] width 20 height 20
click at [172, 71] on div at bounding box center [173, 72] width 20 height 20
click at [181, 73] on link at bounding box center [189, 81] width 20 height 23
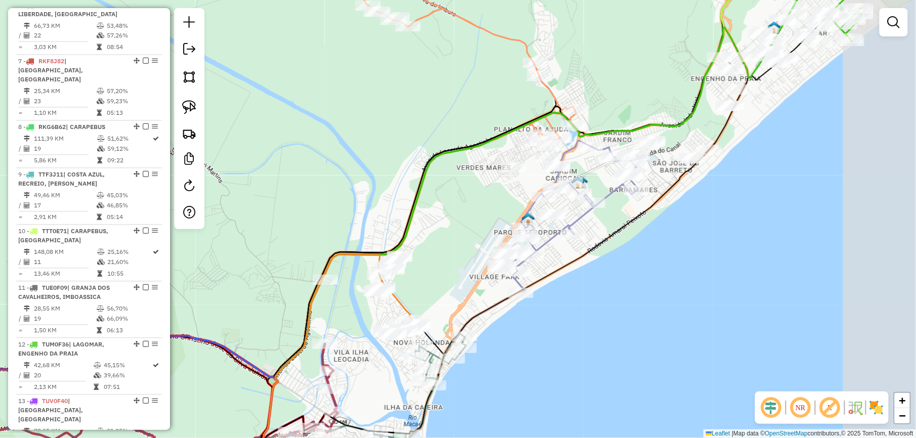
drag, startPoint x: 407, startPoint y: 189, endPoint x: 388, endPoint y: 199, distance: 21.3
click at [388, 199] on div "Janela de atendimento Grade de atendimento Capacidade Transportadoras Veículos …" at bounding box center [458, 219] width 916 height 438
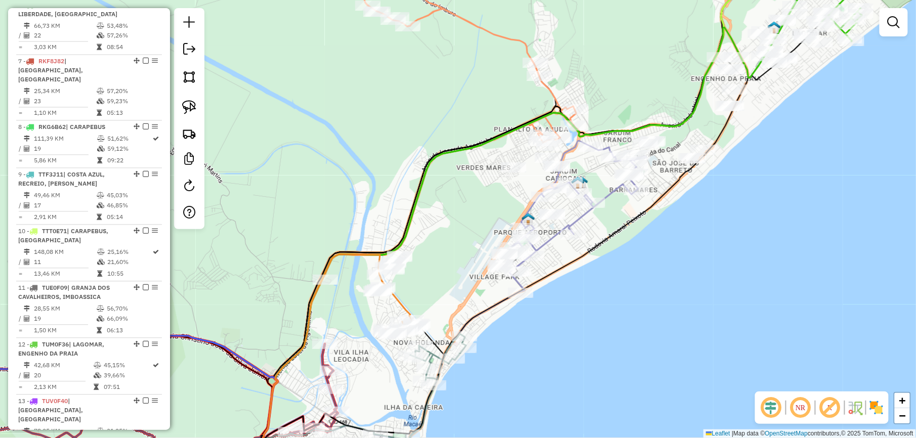
drag, startPoint x: 197, startPoint y: 108, endPoint x: 201, endPoint y: 114, distance: 7.3
click at [197, 108] on link at bounding box center [189, 107] width 22 height 22
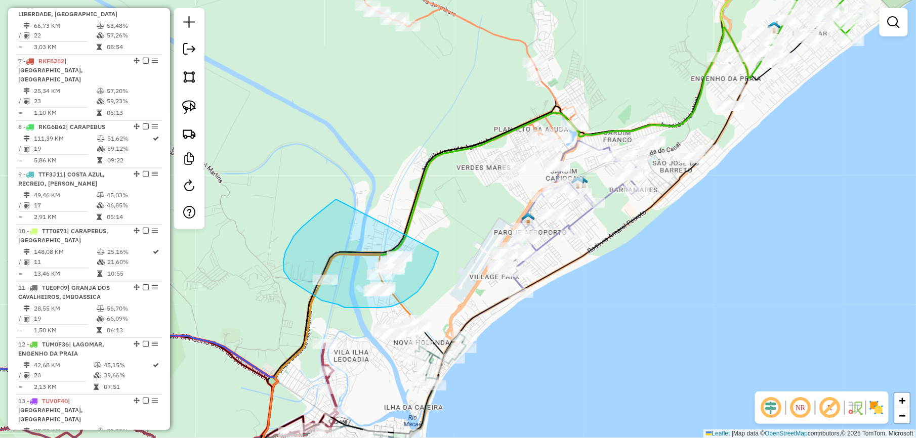
drag, startPoint x: 285, startPoint y: 252, endPoint x: 438, endPoint y: 252, distance: 152.8
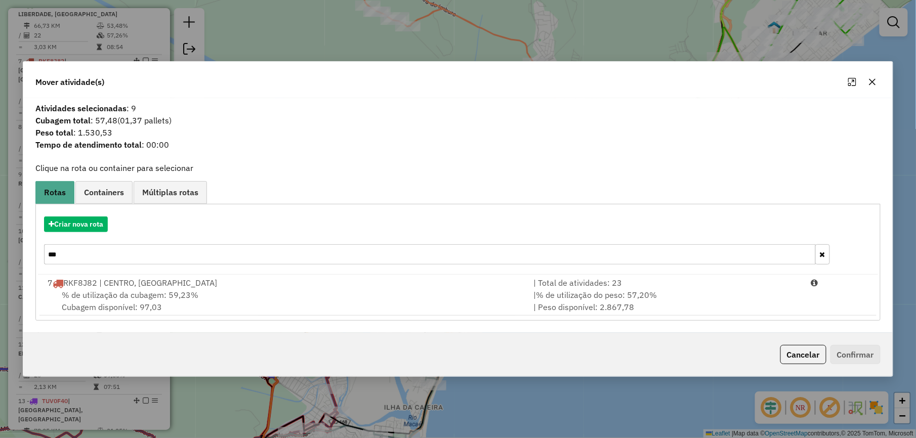
click at [873, 83] on icon "button" at bounding box center [872, 82] width 8 height 8
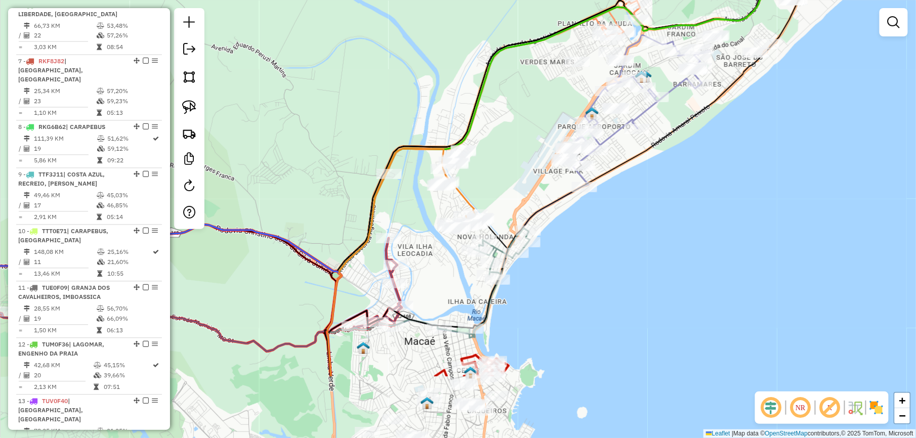
drag, startPoint x: 343, startPoint y: 221, endPoint x: 369, endPoint y: 180, distance: 48.4
click at [369, 180] on div "Janela de atendimento Grade de atendimento Capacidade Transportadoras Veículos …" at bounding box center [458, 219] width 916 height 438
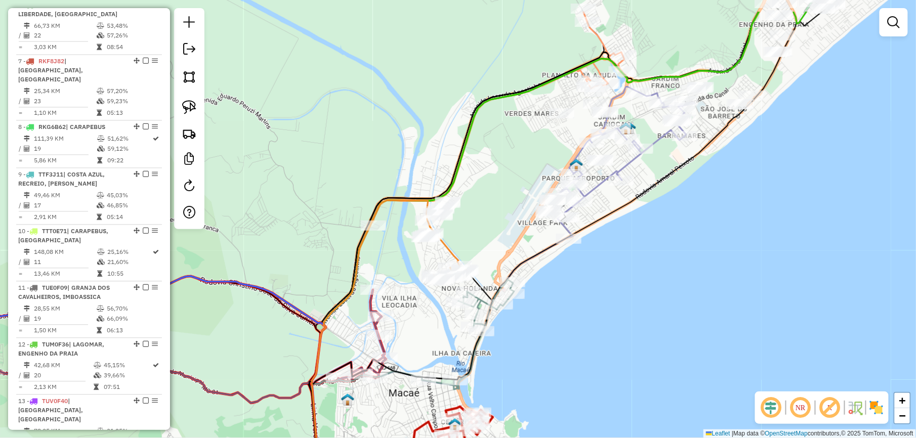
drag, startPoint x: 357, startPoint y: 200, endPoint x: 338, endPoint y: 256, distance: 58.5
click at [338, 256] on div "Janela de atendimento Grade de atendimento Capacidade Transportadoras Veículos …" at bounding box center [458, 219] width 916 height 438
select select "*********"
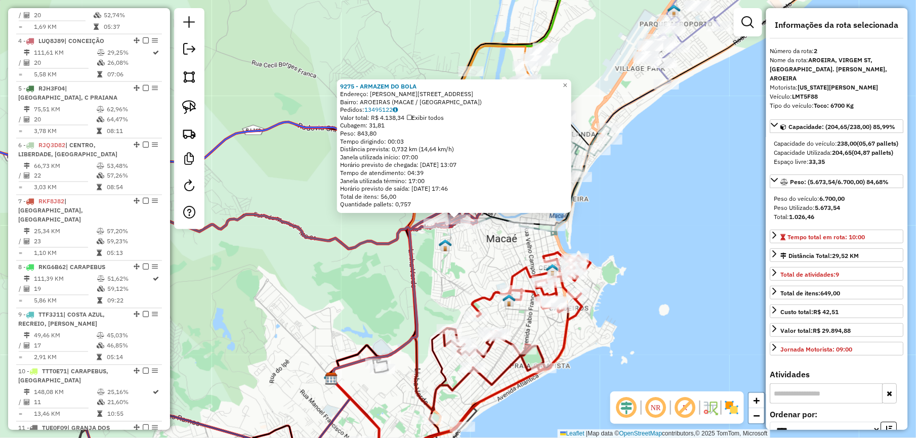
scroll to position [448, 0]
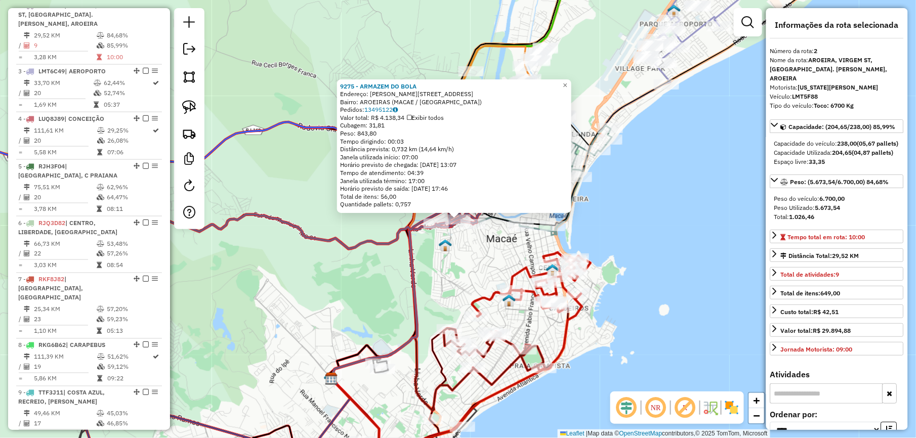
click at [435, 276] on div "9275 - ARMAZEM DO BOLA Endereço: ALZIDA DA SILVA GUIMARaES 507 Bairro: AROEIRAS…" at bounding box center [458, 219] width 916 height 438
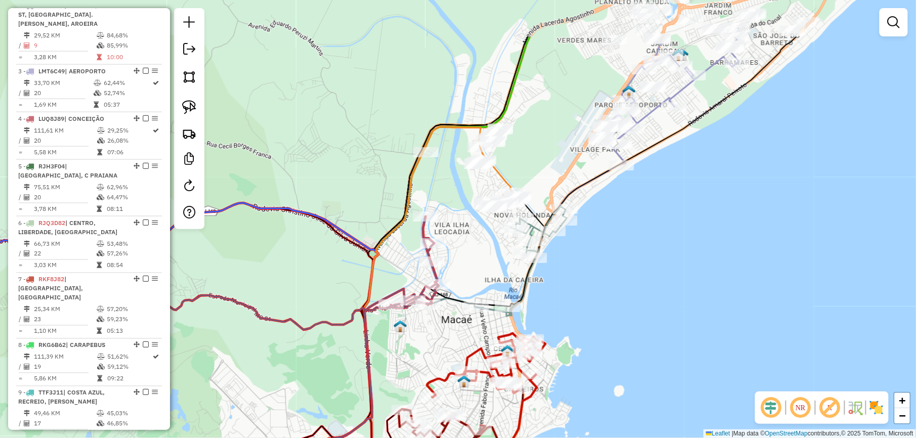
drag, startPoint x: 409, startPoint y: 339, endPoint x: 376, endPoint y: 381, distance: 53.0
click at [377, 381] on div "Janela de atendimento Grade de atendimento Capacidade Transportadoras Veículos …" at bounding box center [458, 219] width 916 height 438
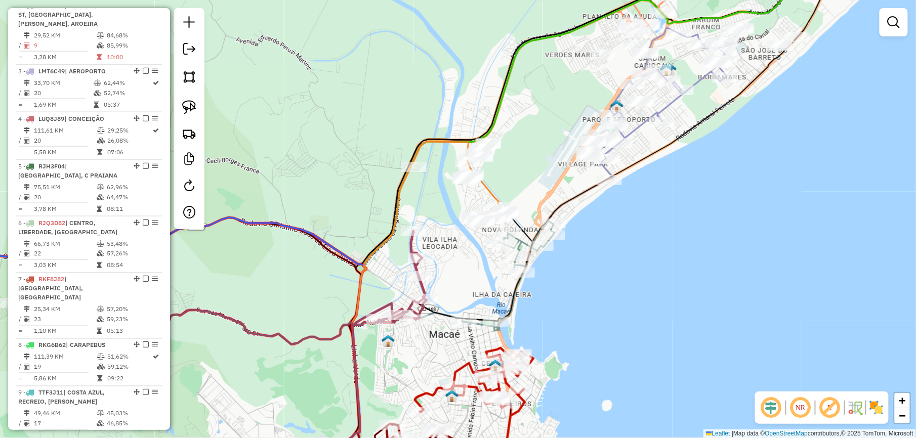
drag, startPoint x: 193, startPoint y: 107, endPoint x: 253, endPoint y: 156, distance: 77.7
click at [193, 107] on img at bounding box center [189, 107] width 14 height 14
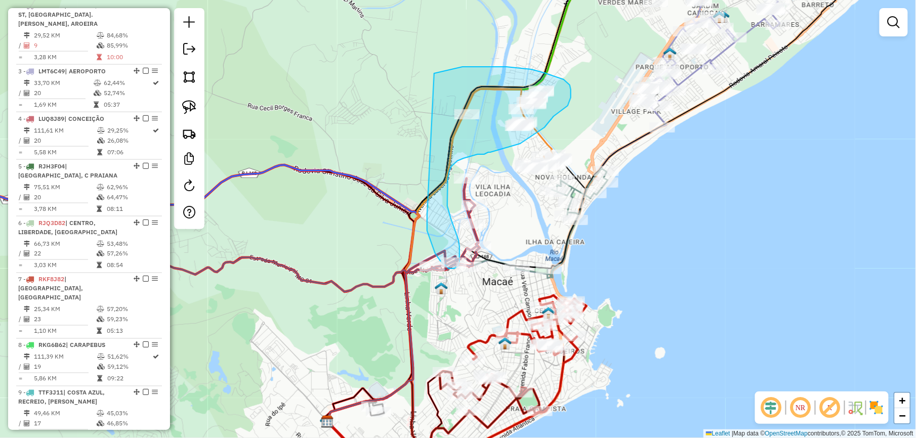
drag, startPoint x: 404, startPoint y: 262, endPoint x: 425, endPoint y: 76, distance: 187.4
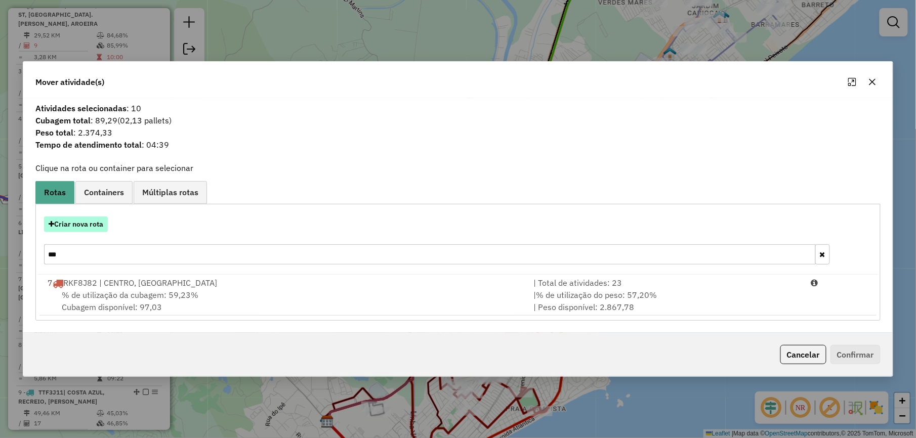
click at [87, 224] on button "Criar nova rota" at bounding box center [76, 224] width 64 height 16
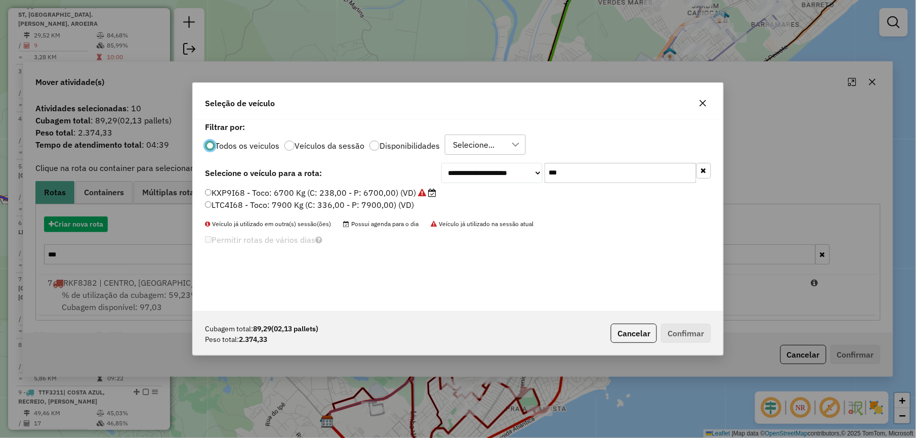
scroll to position [5, 3]
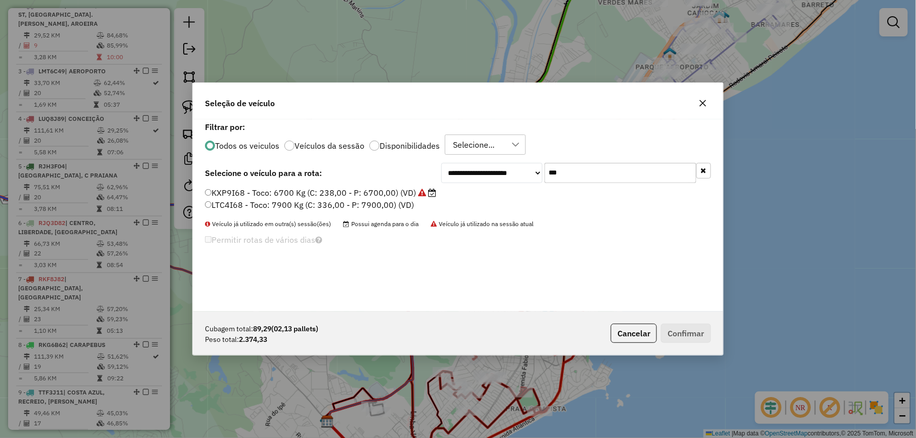
click at [563, 177] on input "***" at bounding box center [620, 173] width 152 height 20
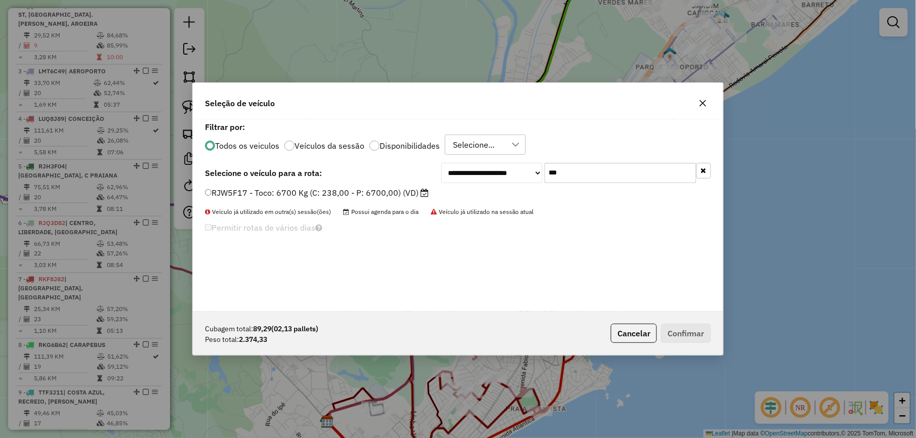
type input "***"
click at [373, 188] on label "RJW5F17 - Toco: 6700 Kg (C: 238,00 - P: 6700,00) (VD)" at bounding box center [317, 193] width 224 height 12
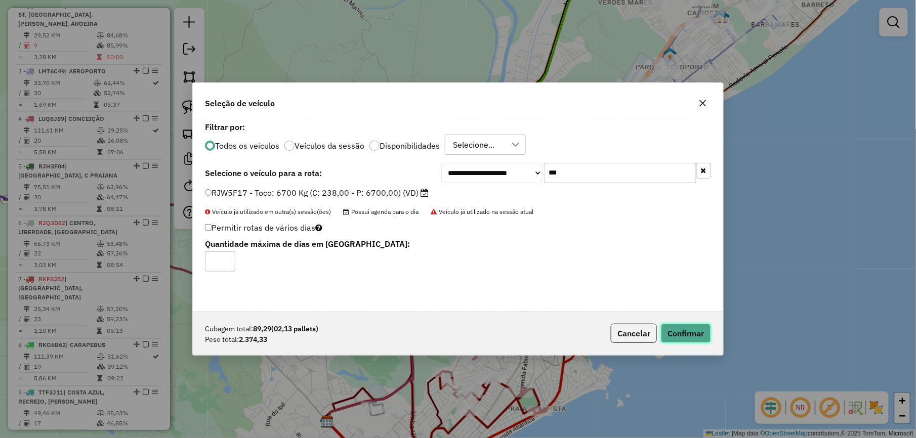
click at [691, 336] on button "Confirmar" at bounding box center [686, 333] width 50 height 19
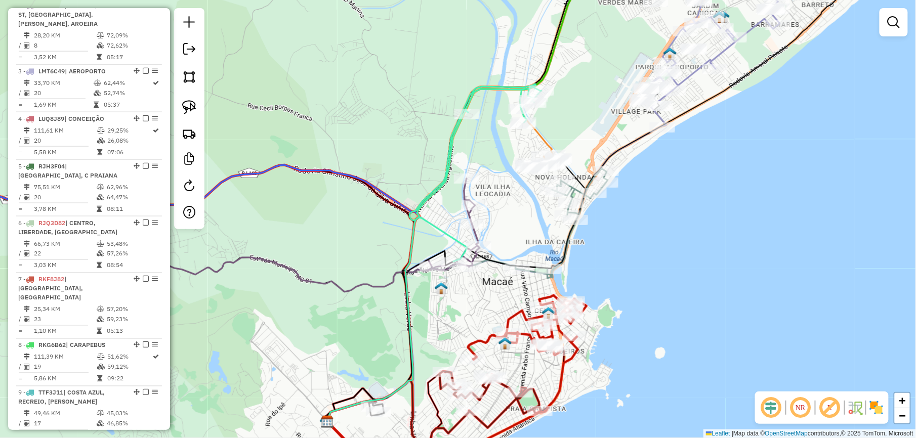
scroll to position [383, 0]
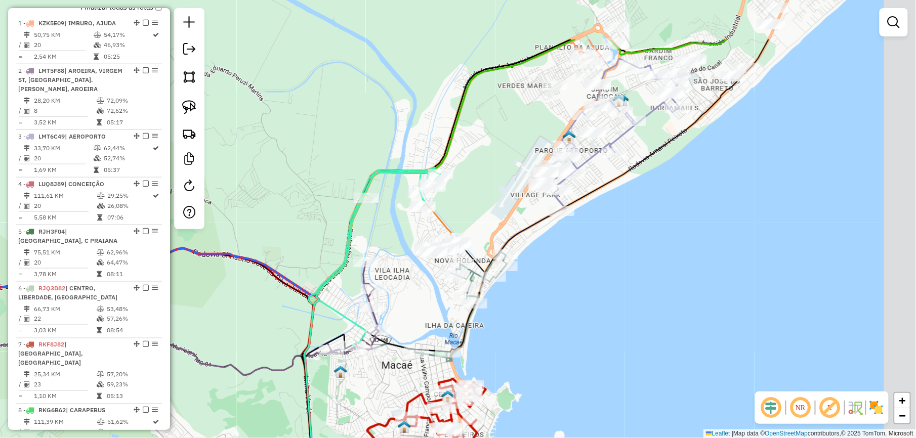
drag, startPoint x: 555, startPoint y: 125, endPoint x: 425, endPoint y: 229, distance: 165.9
click at [425, 229] on div "Janela de atendimento Grade de atendimento Capacidade Transportadoras Veículos …" at bounding box center [458, 219] width 916 height 438
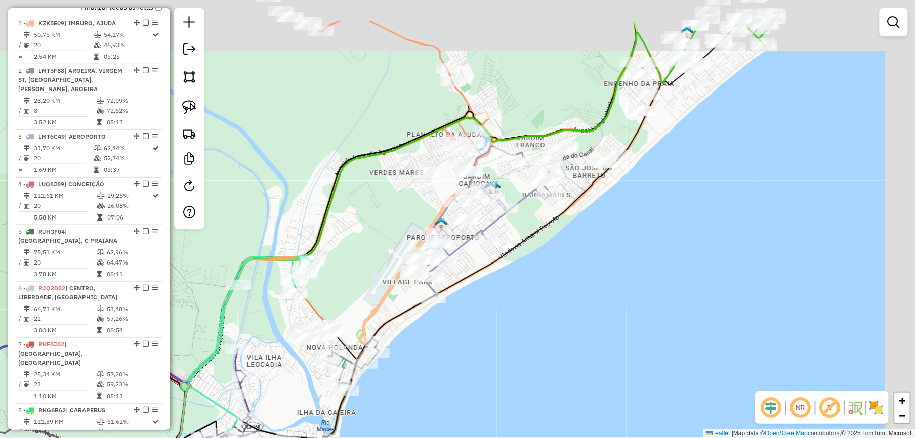
drag, startPoint x: 454, startPoint y: 193, endPoint x: 319, endPoint y: 280, distance: 160.4
click at [319, 280] on div "Janela de atendimento Grade de atendimento Capacidade Transportadoras Veículos …" at bounding box center [458, 219] width 916 height 438
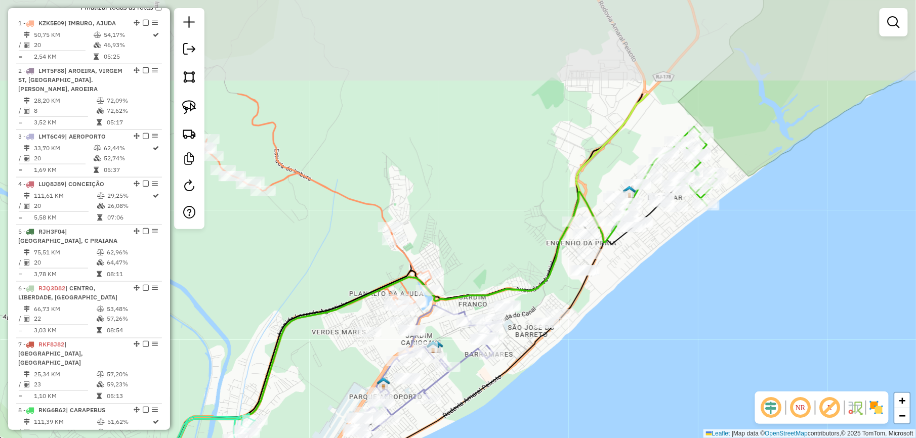
drag, startPoint x: 353, startPoint y: 198, endPoint x: 333, endPoint y: 336, distance: 139.1
click at [333, 336] on div "Janela de atendimento Grade de atendimento Capacidade Transportadoras Veículos …" at bounding box center [458, 219] width 916 height 438
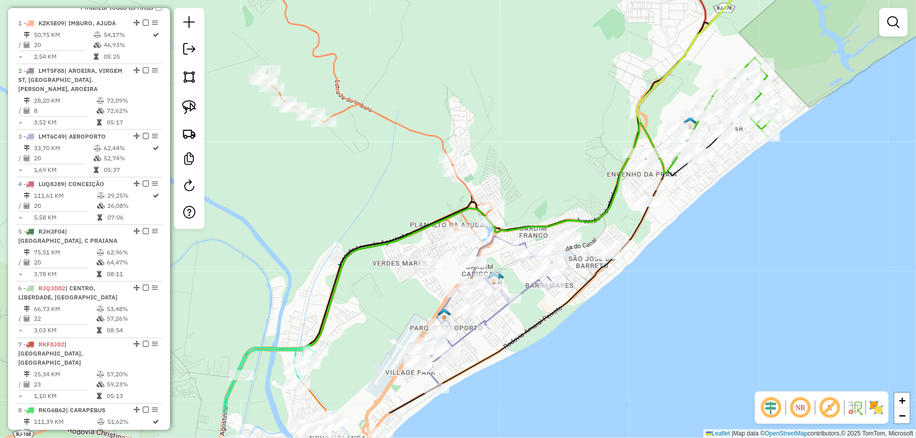
drag, startPoint x: 299, startPoint y: 358, endPoint x: 387, endPoint y: 247, distance: 141.5
click at [387, 247] on div "Janela de atendimento Grade de atendimento Capacidade Transportadoras Veículos …" at bounding box center [458, 219] width 916 height 438
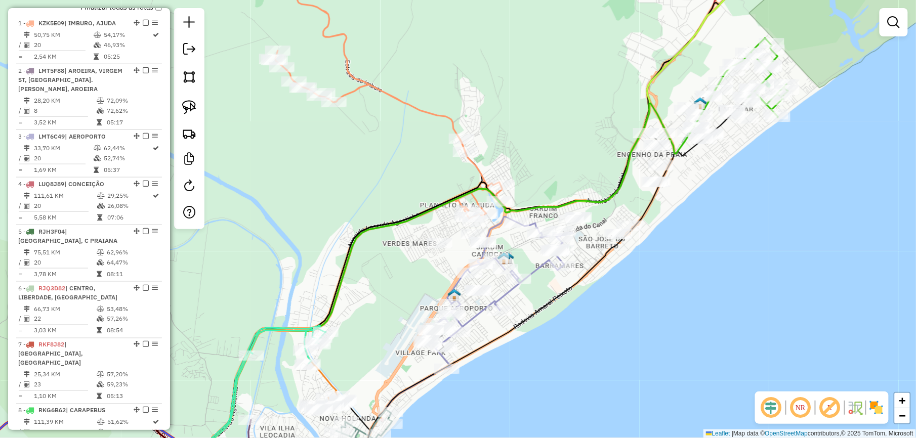
drag, startPoint x: 614, startPoint y: 114, endPoint x: 451, endPoint y: 270, distance: 225.0
click at [452, 269] on div "Janela de atendimento Grade de atendimento Capacidade Transportadoras Veículos …" at bounding box center [458, 219] width 916 height 438
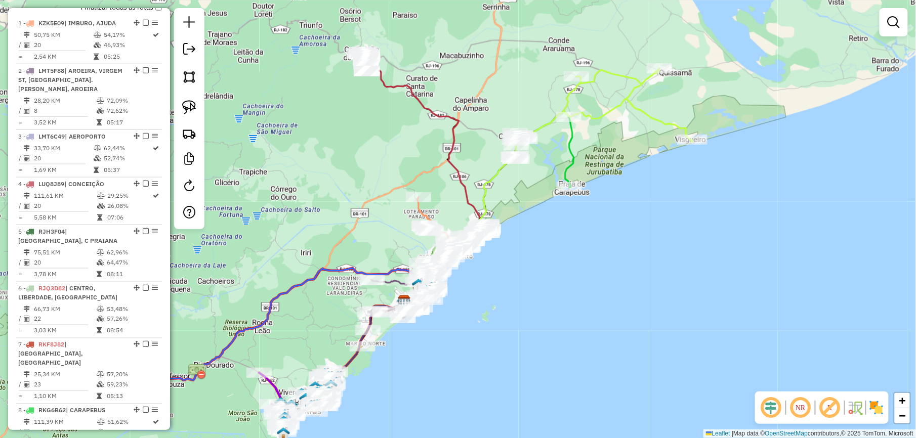
drag, startPoint x: 468, startPoint y: 124, endPoint x: 468, endPoint y: 136, distance: 11.1
click at [462, 136] on div "Janela de atendimento Grade de atendimento Capacidade Transportadoras Veículos …" at bounding box center [458, 219] width 916 height 438
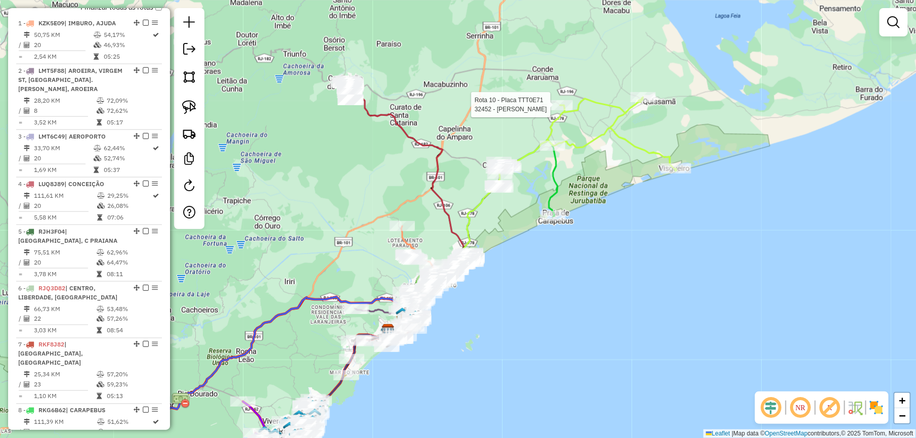
select select "*********"
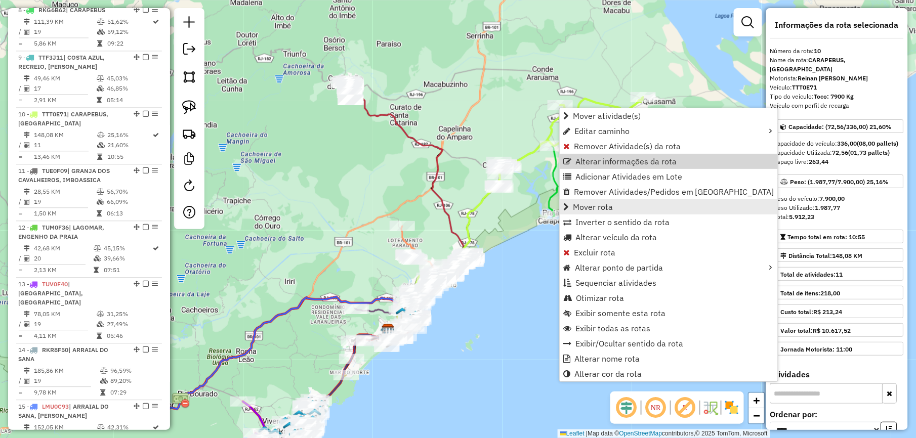
scroll to position [885, 0]
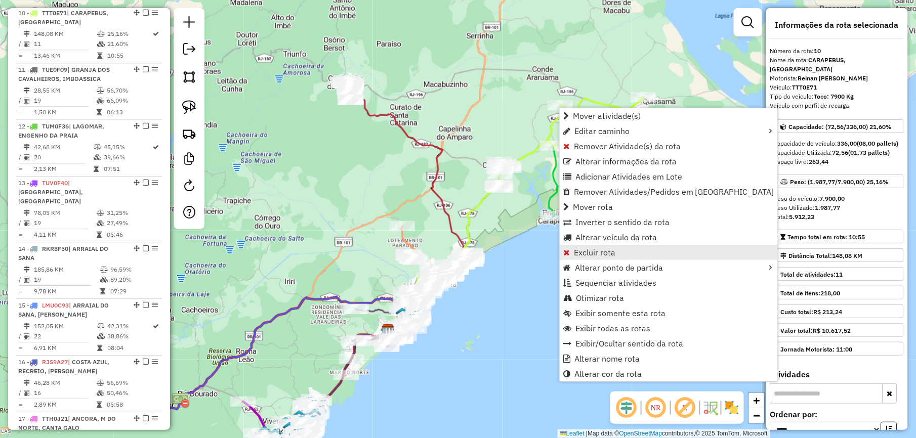
click at [607, 250] on span "Excluir rota" at bounding box center [594, 252] width 41 height 8
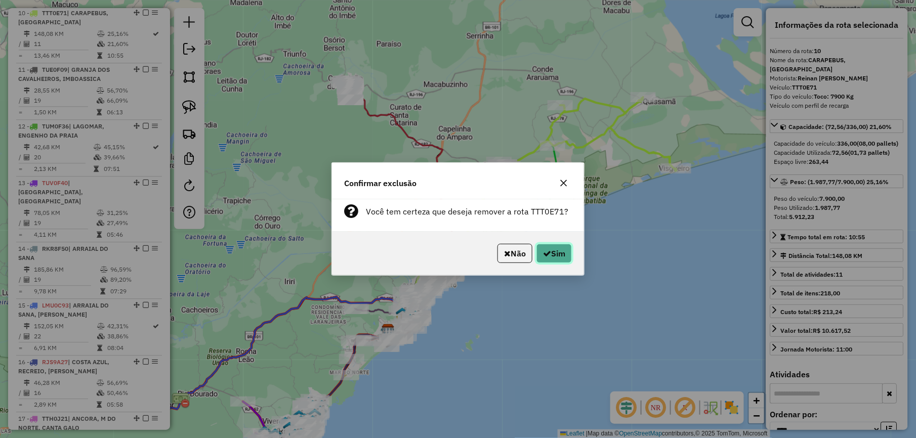
click at [557, 255] on button "Sim" at bounding box center [553, 253] width 35 height 19
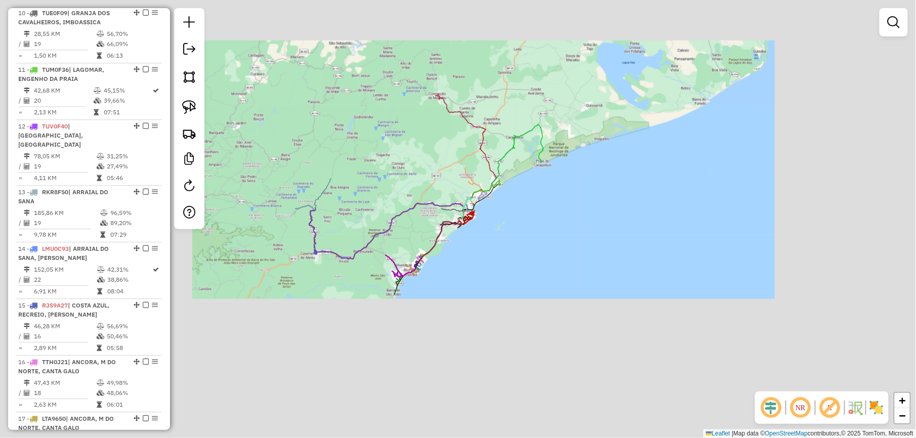
scroll to position [828, 0]
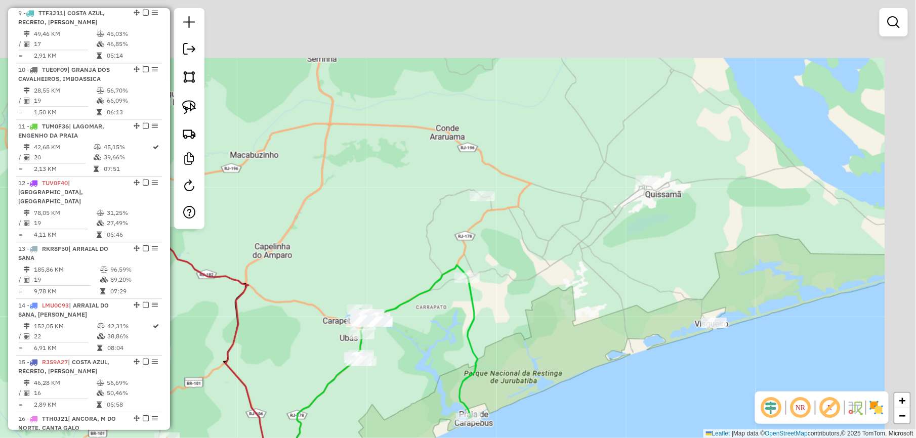
drag, startPoint x: 388, startPoint y: 172, endPoint x: 365, endPoint y: 175, distance: 23.9
click at [385, 175] on div "Janela de atendimento Grade de atendimento Capacidade Transportadoras Veículos …" at bounding box center [458, 219] width 916 height 438
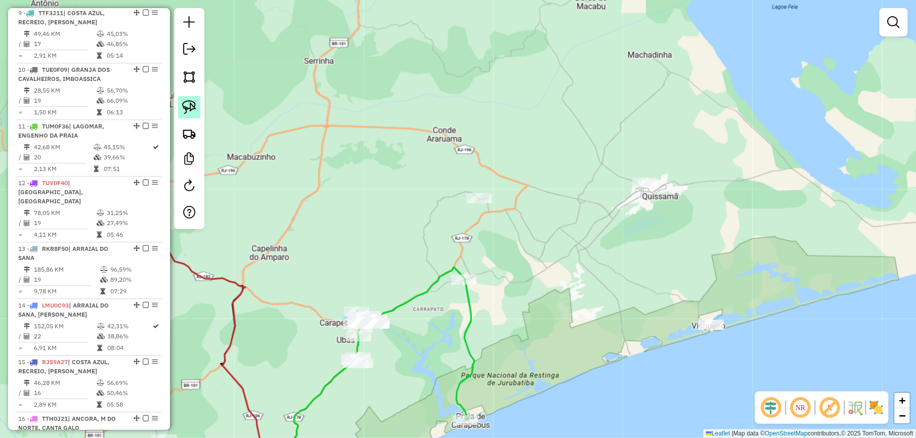
click at [189, 105] on img at bounding box center [189, 107] width 14 height 14
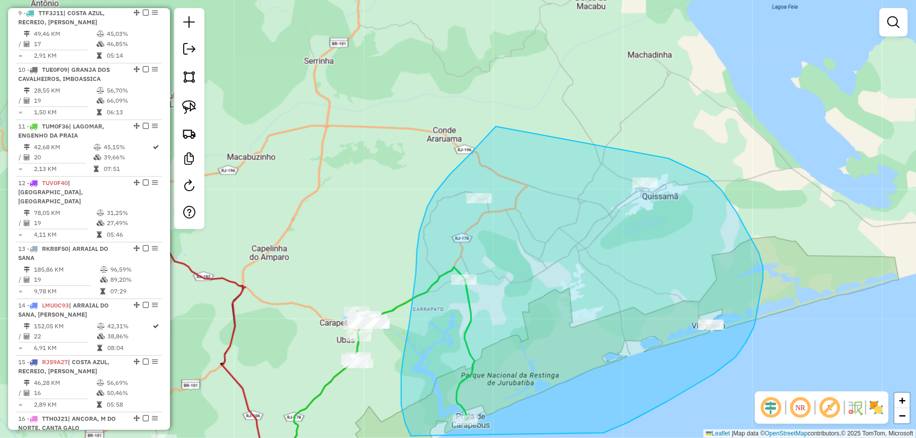
drag, startPoint x: 496, startPoint y: 126, endPoint x: 668, endPoint y: 158, distance: 175.4
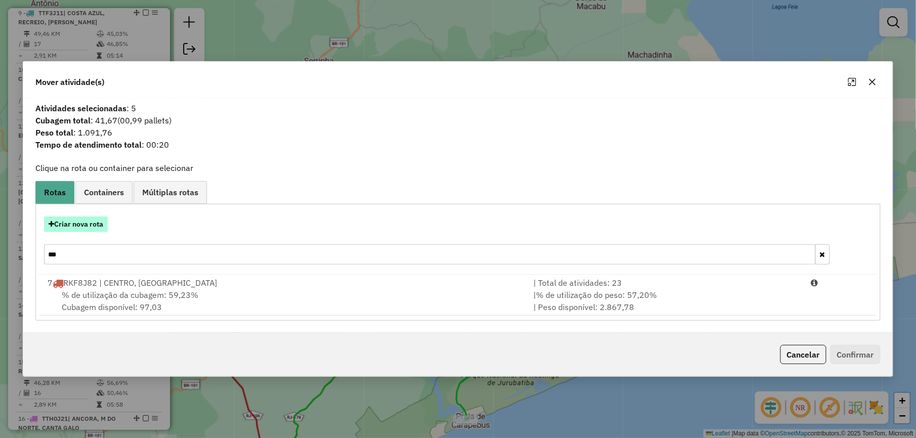
click at [71, 227] on button "Criar nova rota" at bounding box center [76, 224] width 64 height 16
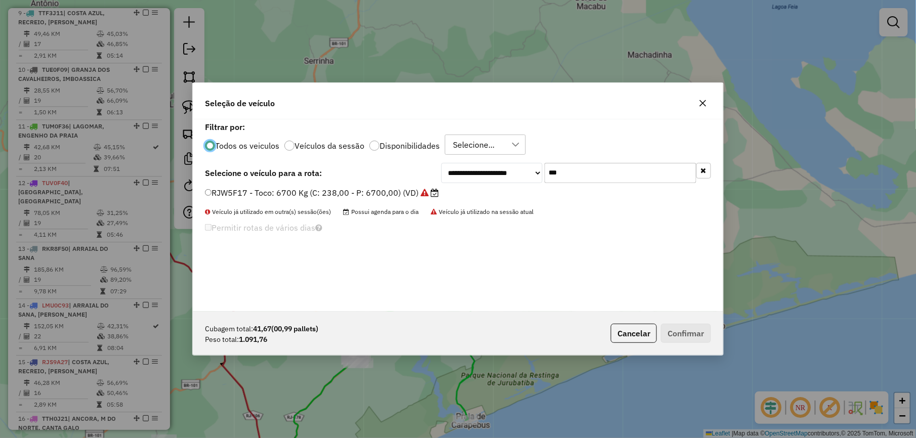
scroll to position [5, 3]
click at [626, 172] on input "***" at bounding box center [620, 173] width 152 height 20
type input "**"
drag, startPoint x: 397, startPoint y: 192, endPoint x: 481, endPoint y: 230, distance: 91.9
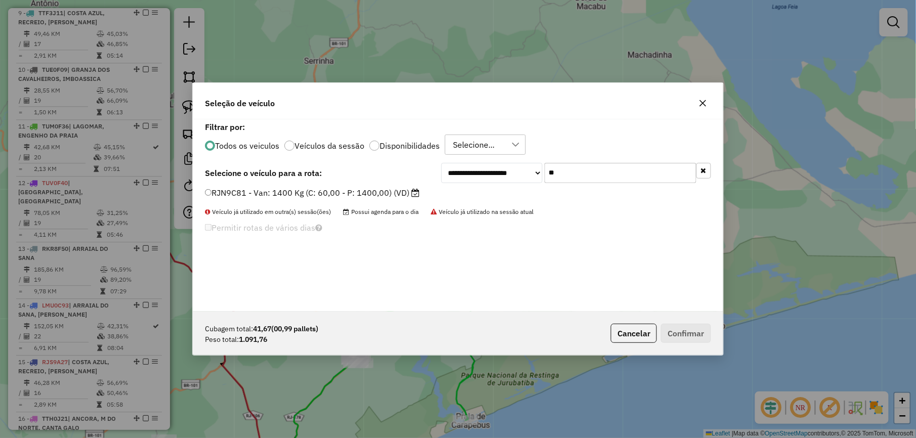
click at [397, 192] on label "RJN9C81 - Van: 1400 Kg (C: 60,00 - P: 1400,00) (VD)" at bounding box center [312, 193] width 214 height 12
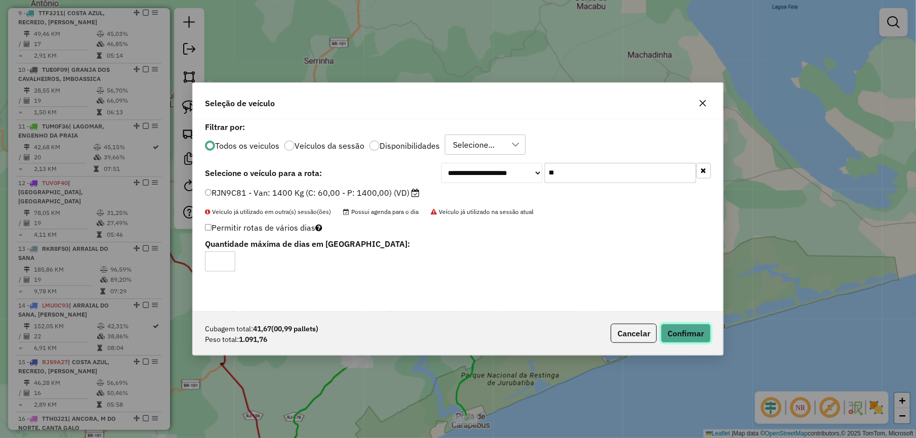
click at [686, 333] on button "Confirmar" at bounding box center [686, 333] width 50 height 19
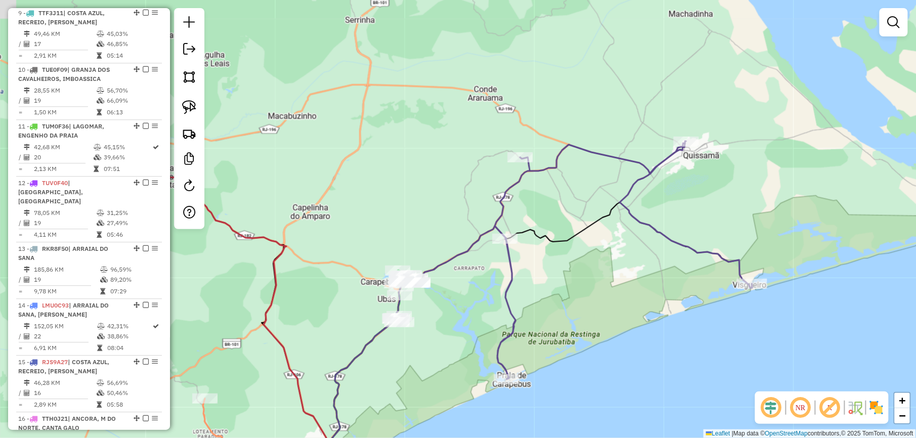
drag, startPoint x: 411, startPoint y: 245, endPoint x: 465, endPoint y: 184, distance: 81.7
click at [453, 193] on div "Janela de atendimento Grade de atendimento Capacidade Transportadoras Veículos …" at bounding box center [458, 219] width 916 height 438
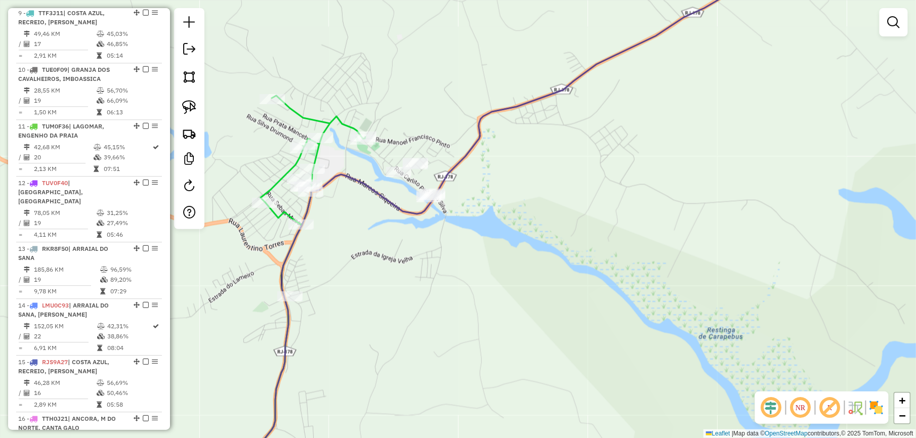
drag, startPoint x: 191, startPoint y: 107, endPoint x: 244, endPoint y: 138, distance: 61.0
click at [191, 107] on img at bounding box center [189, 107] width 14 height 14
drag, startPoint x: 484, startPoint y: 190, endPoint x: 418, endPoint y: 231, distance: 77.5
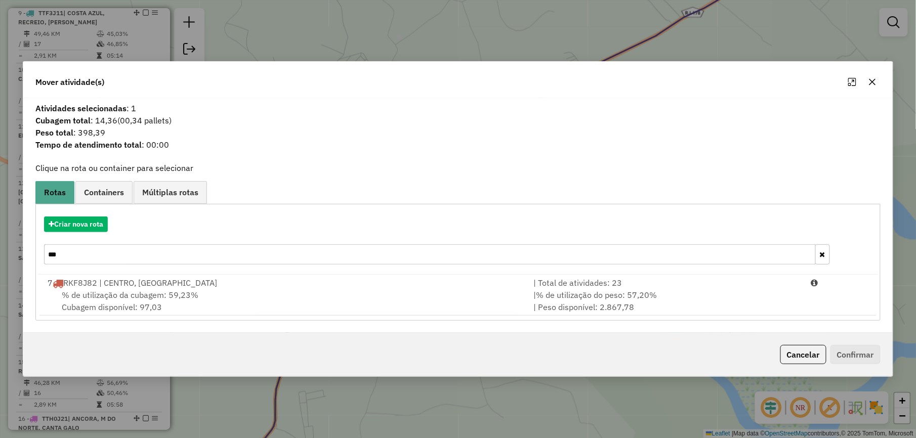
click at [164, 249] on input "***" at bounding box center [429, 254] width 771 height 20
type input "**"
click at [869, 78] on icon "button" at bounding box center [872, 82] width 8 height 8
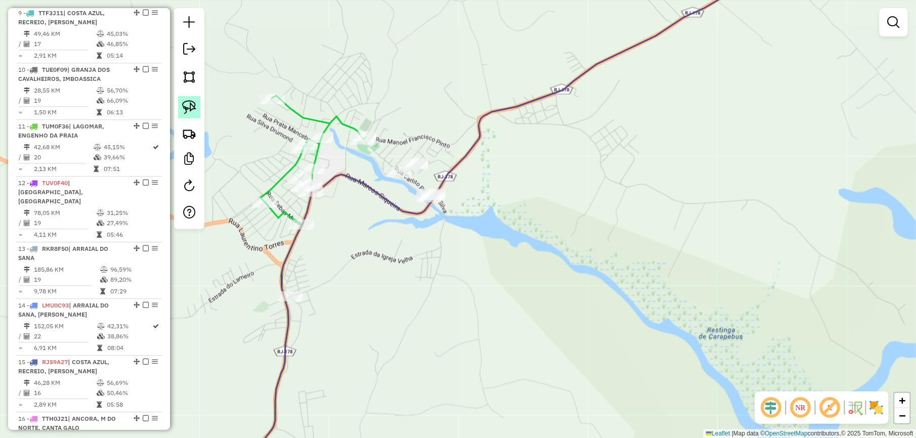
click at [186, 105] on img at bounding box center [189, 107] width 14 height 14
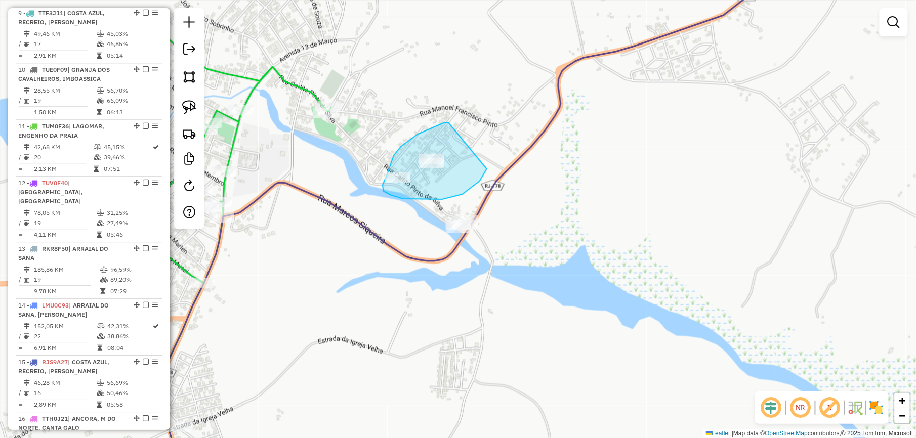
drag, startPoint x: 448, startPoint y: 122, endPoint x: 492, endPoint y: 158, distance: 56.8
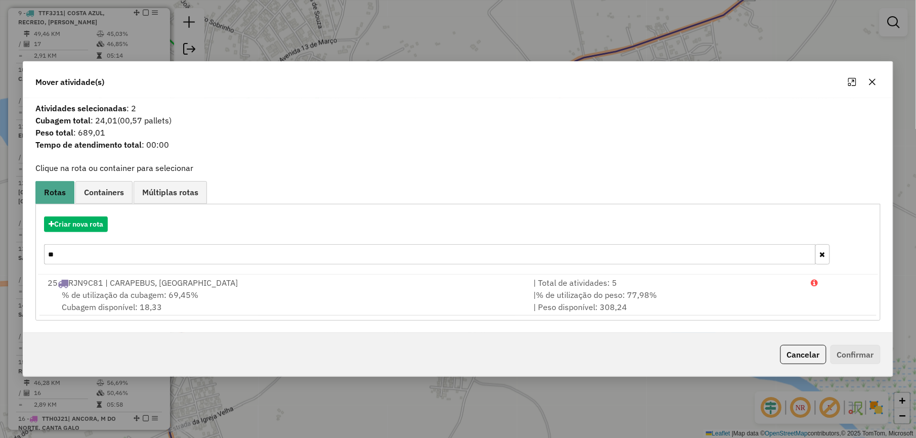
click at [873, 78] on icon "button" at bounding box center [872, 82] width 8 height 8
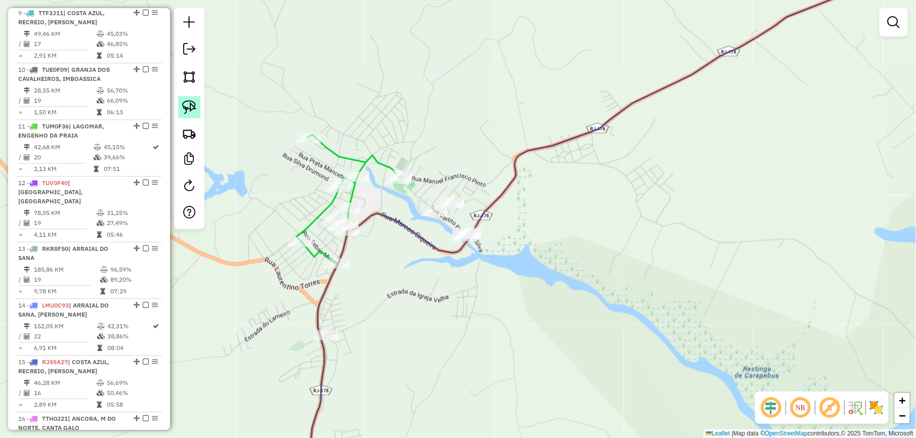
click at [185, 106] on img at bounding box center [189, 107] width 14 height 14
drag, startPoint x: 374, startPoint y: 158, endPoint x: 454, endPoint y: 179, distance: 82.7
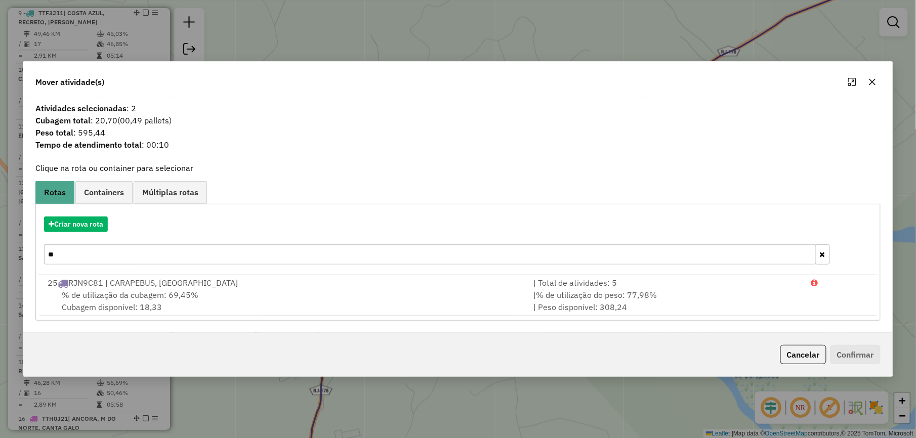
click at [875, 79] on icon "button" at bounding box center [872, 82] width 8 height 8
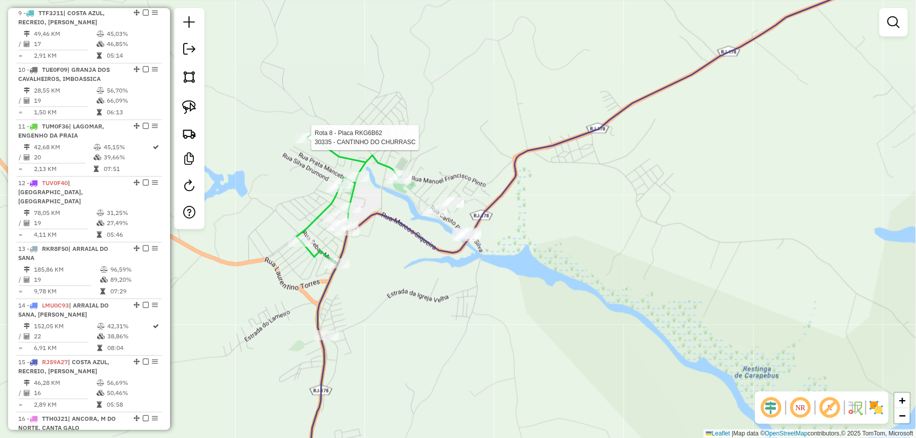
select select "*********"
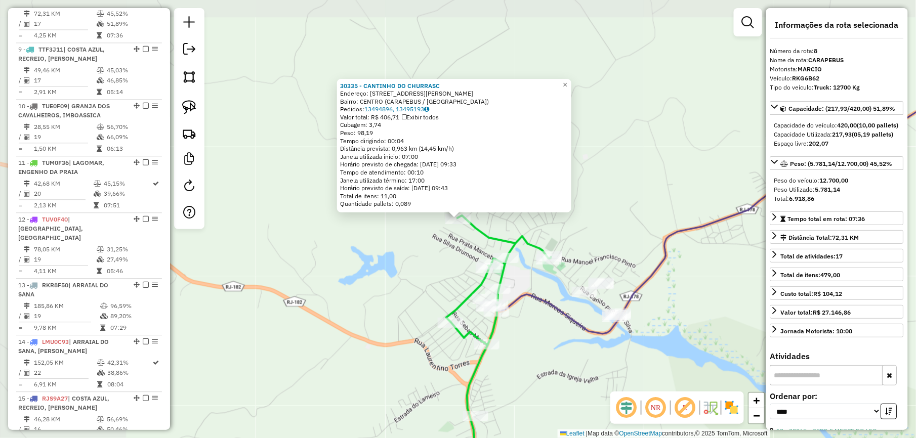
scroll to position [780, 0]
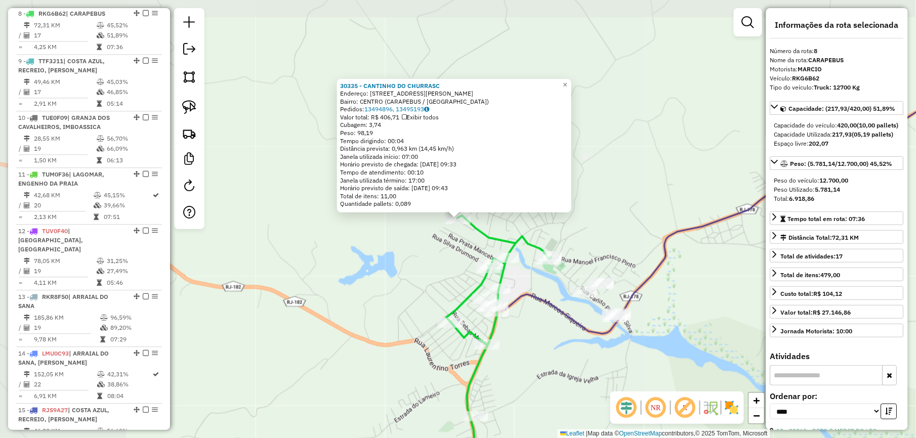
click at [335, 256] on div "30335 - CANTINHO DO CHURRASC Endereço: RUA JOaO JOSE DE BARCELOS 156 Bairro: CE…" at bounding box center [458, 219] width 916 height 438
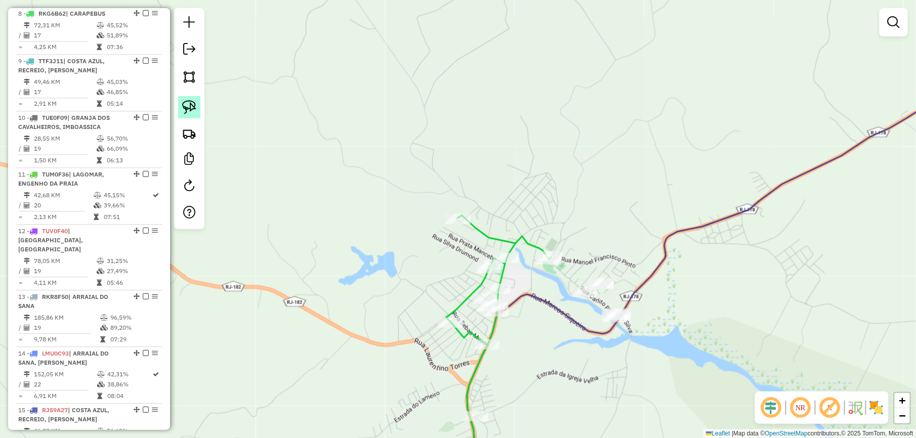
click at [190, 97] on link at bounding box center [189, 107] width 22 height 22
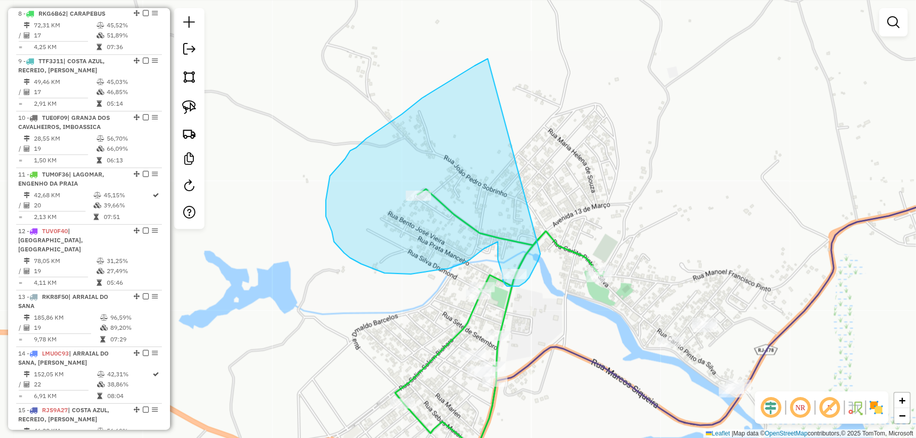
drag, startPoint x: 493, startPoint y: 150, endPoint x: 543, endPoint y: 247, distance: 109.1
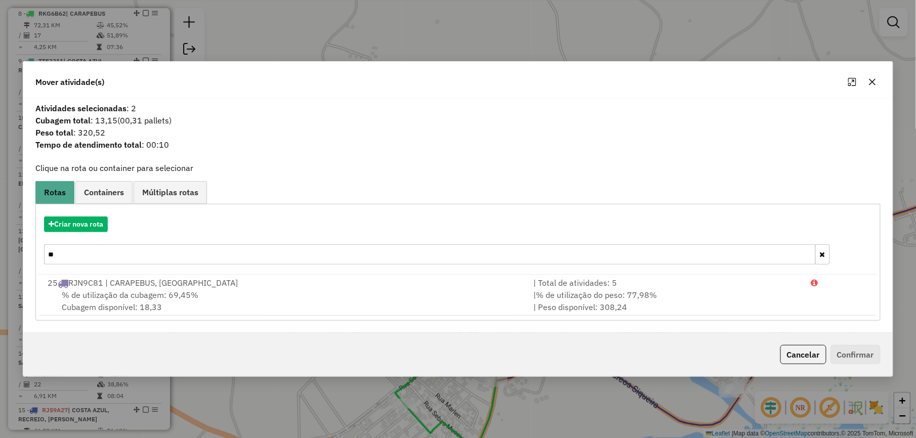
click at [871, 75] on button "button" at bounding box center [872, 82] width 16 height 16
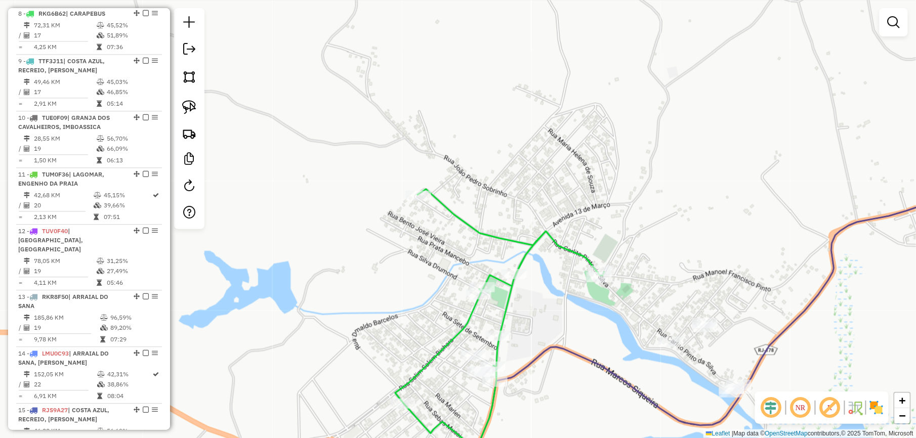
drag, startPoint x: 189, startPoint y: 106, endPoint x: 306, endPoint y: 146, distance: 123.7
click at [189, 104] on img at bounding box center [189, 107] width 14 height 14
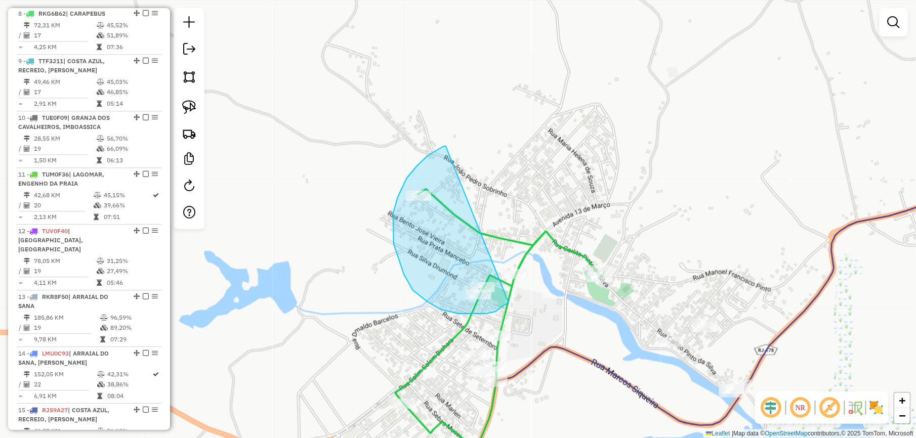
drag, startPoint x: 417, startPoint y: 166, endPoint x: 508, endPoint y: 302, distance: 164.4
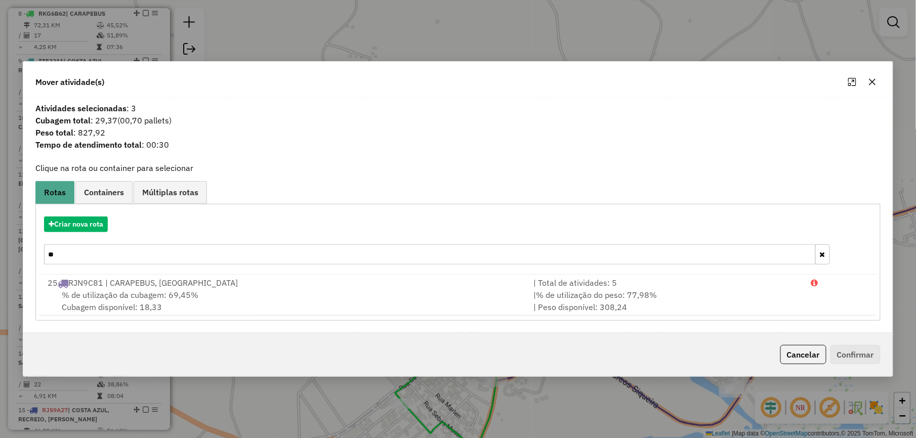
click at [871, 78] on icon "button" at bounding box center [872, 82] width 8 height 8
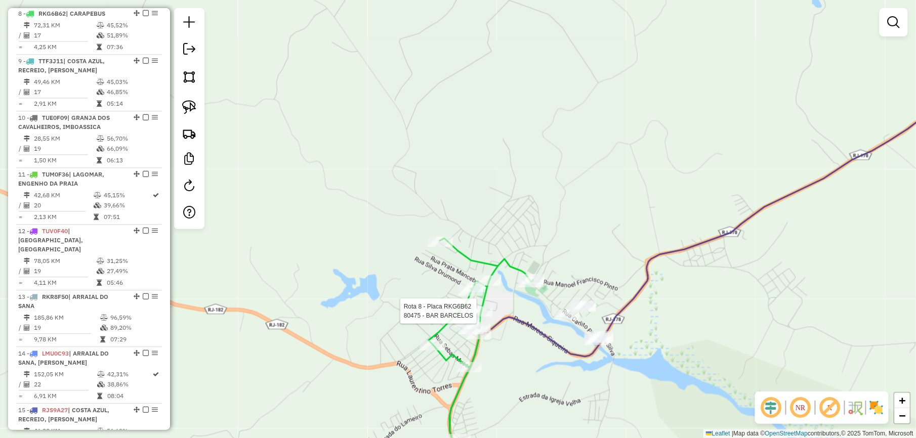
select select "*********"
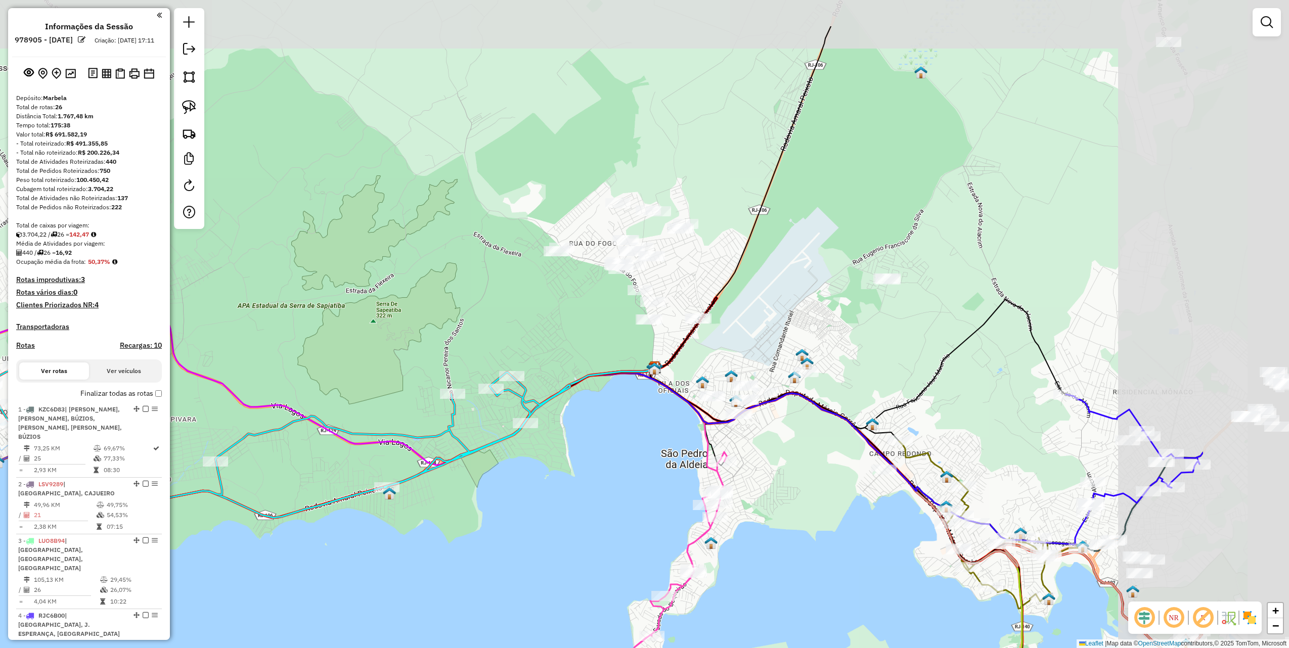
click at [508, 297] on div "Janela de atendimento Grade de atendimento Capacidade Transportadoras Veículos …" at bounding box center [644, 324] width 1289 height 648
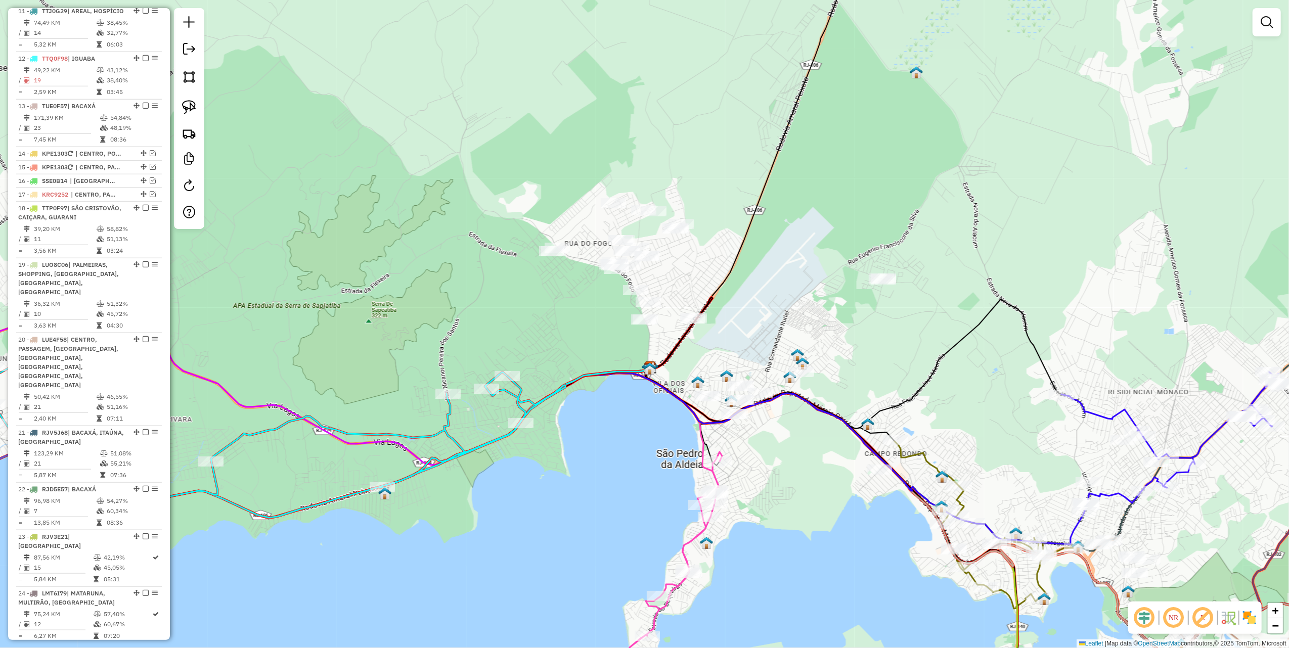
drag, startPoint x: 644, startPoint y: 313, endPoint x: 641, endPoint y: 295, distance: 17.4
click at [641, 296] on div "Janela de atendimento Grade de atendimento Capacidade Transportadoras Veículos …" at bounding box center [644, 324] width 1289 height 648
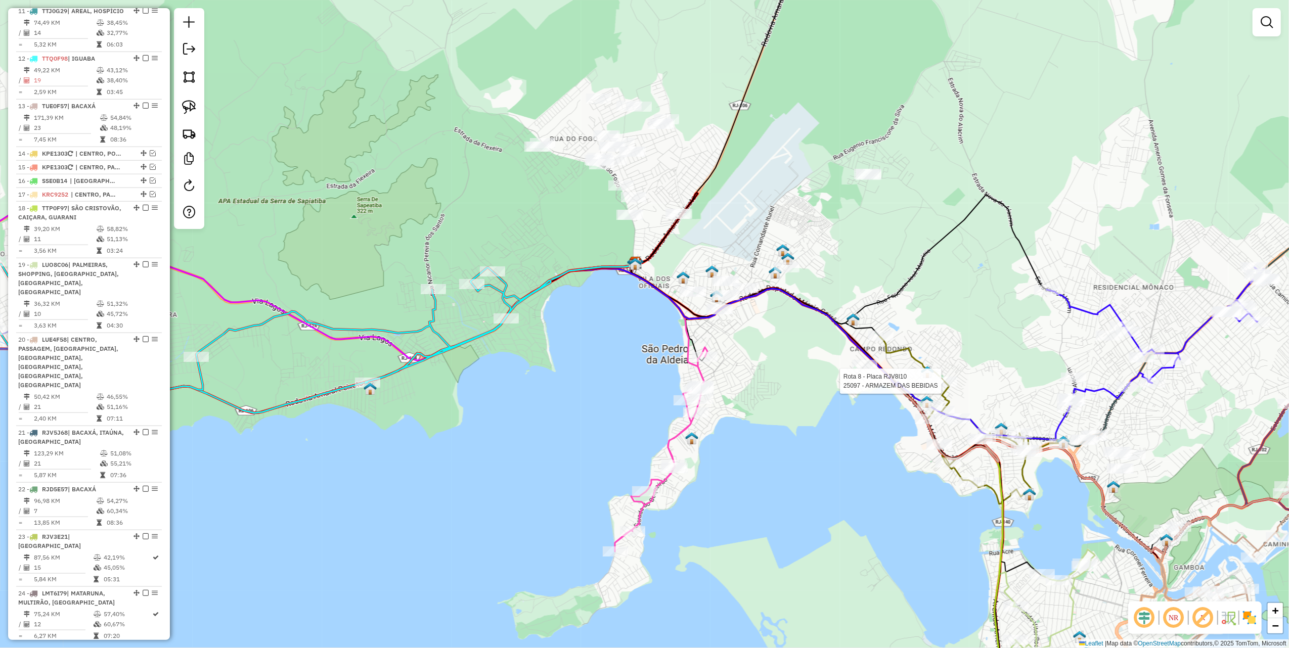
select select "*********"
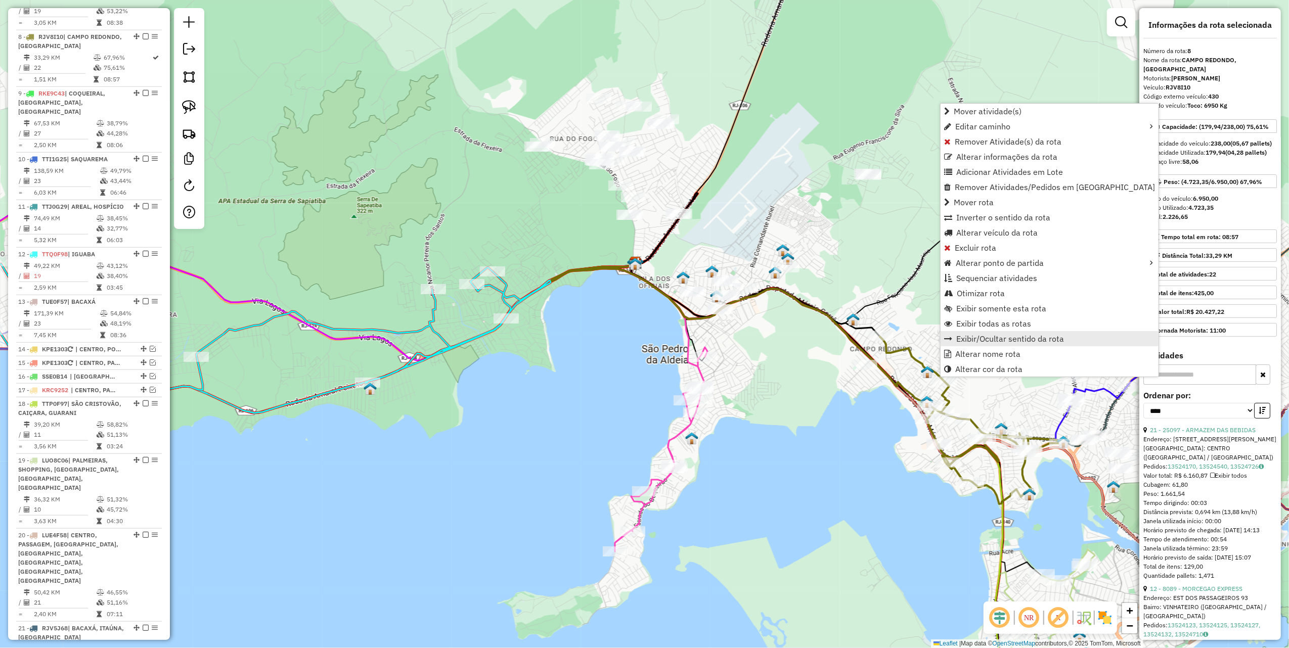
scroll to position [784, 0]
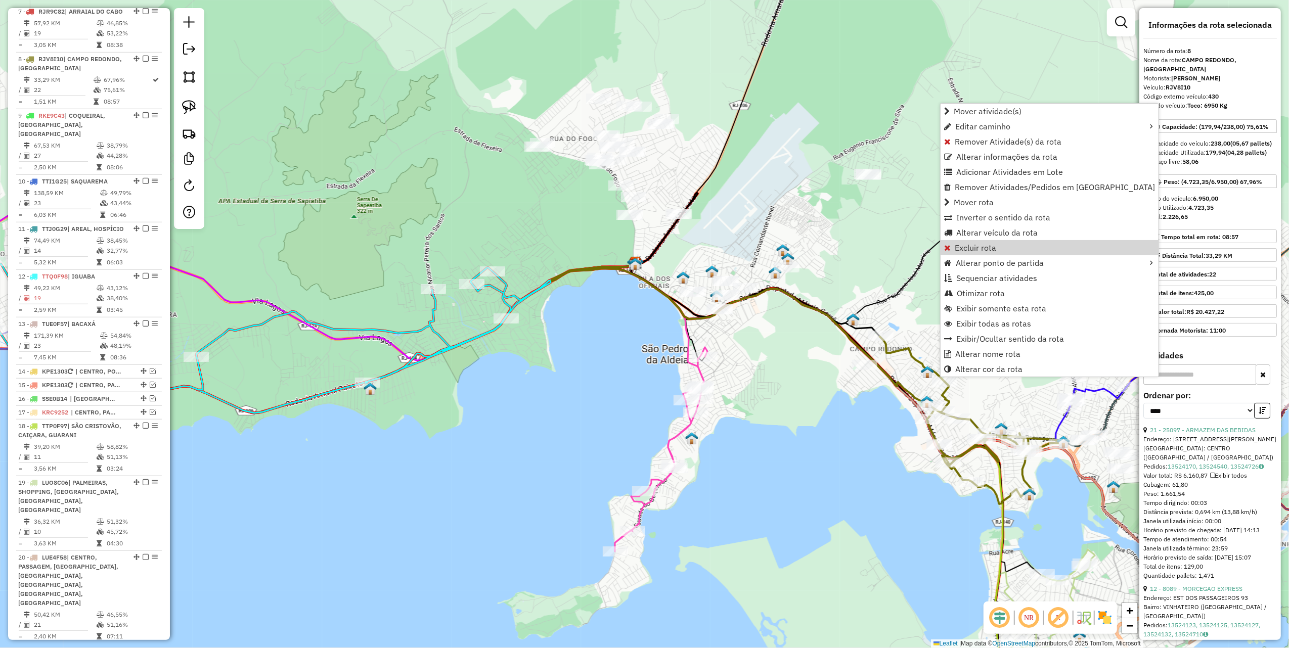
click at [442, 172] on div "Janela de atendimento Grade de atendimento Capacidade Transportadoras Veículos …" at bounding box center [644, 324] width 1289 height 648
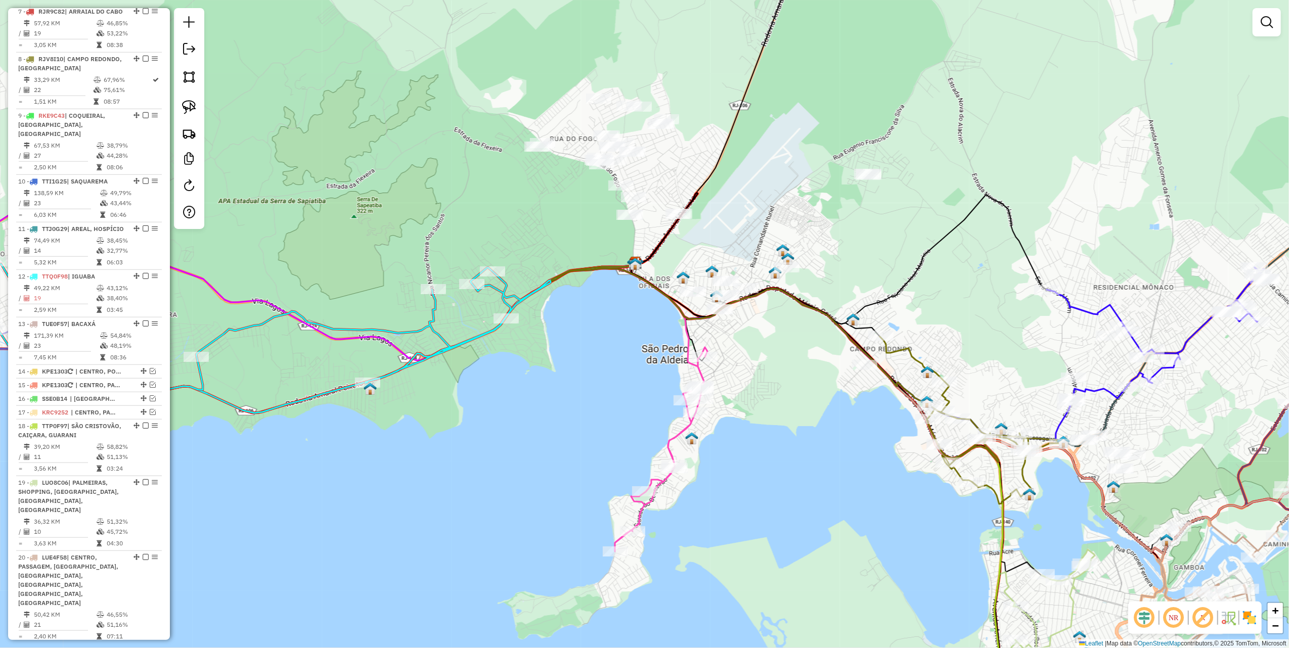
drag, startPoint x: 189, startPoint y: 102, endPoint x: 354, endPoint y: 100, distance: 164.9
click at [189, 102] on img at bounding box center [189, 107] width 14 height 14
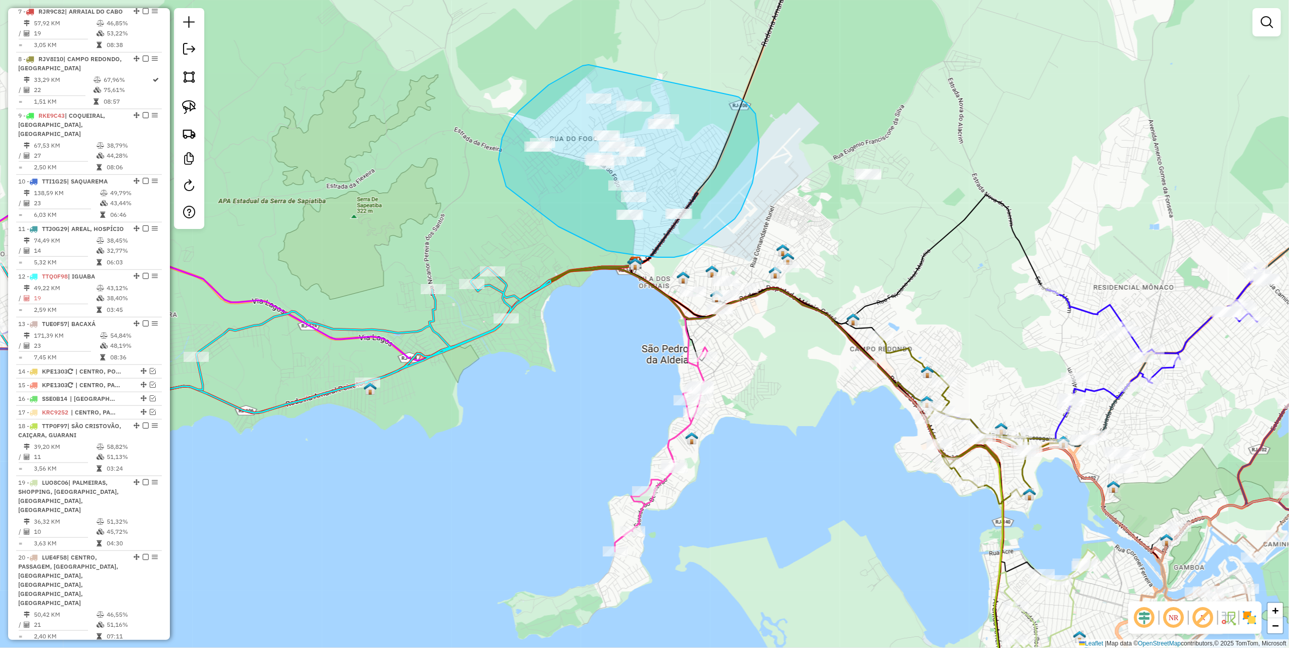
drag, startPoint x: 549, startPoint y: 85, endPoint x: 733, endPoint y: 95, distance: 184.4
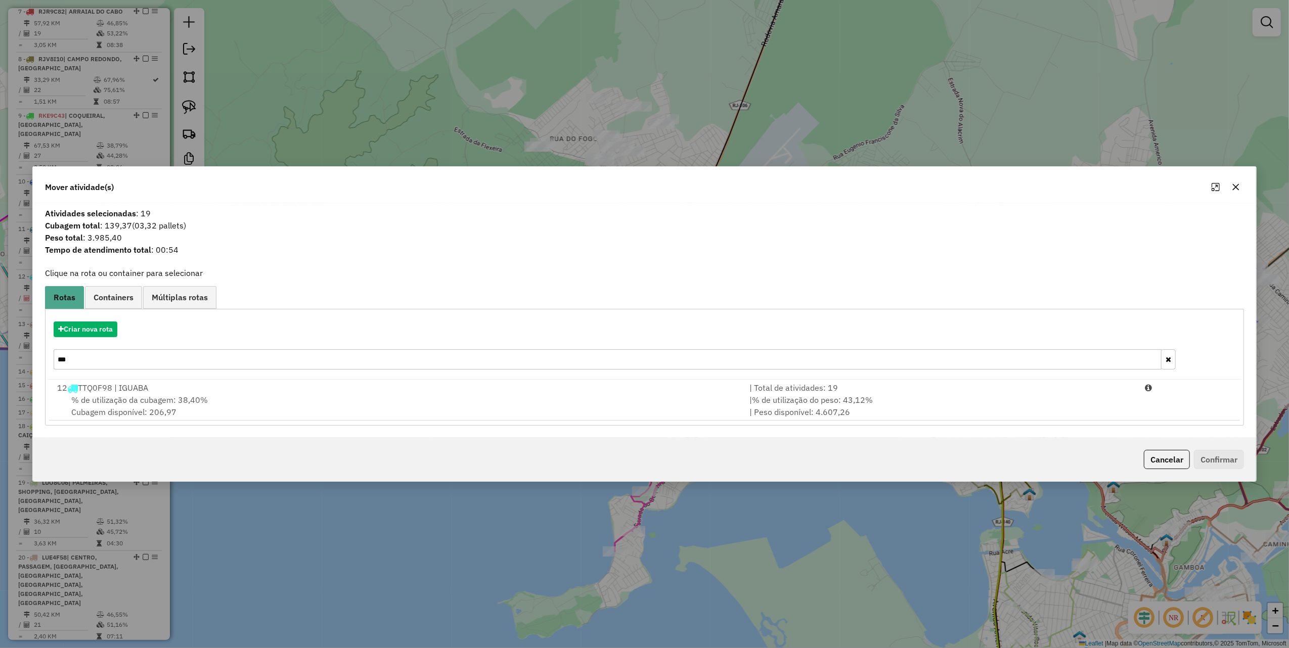
click at [178, 363] on input "***" at bounding box center [608, 360] width 1108 height 20
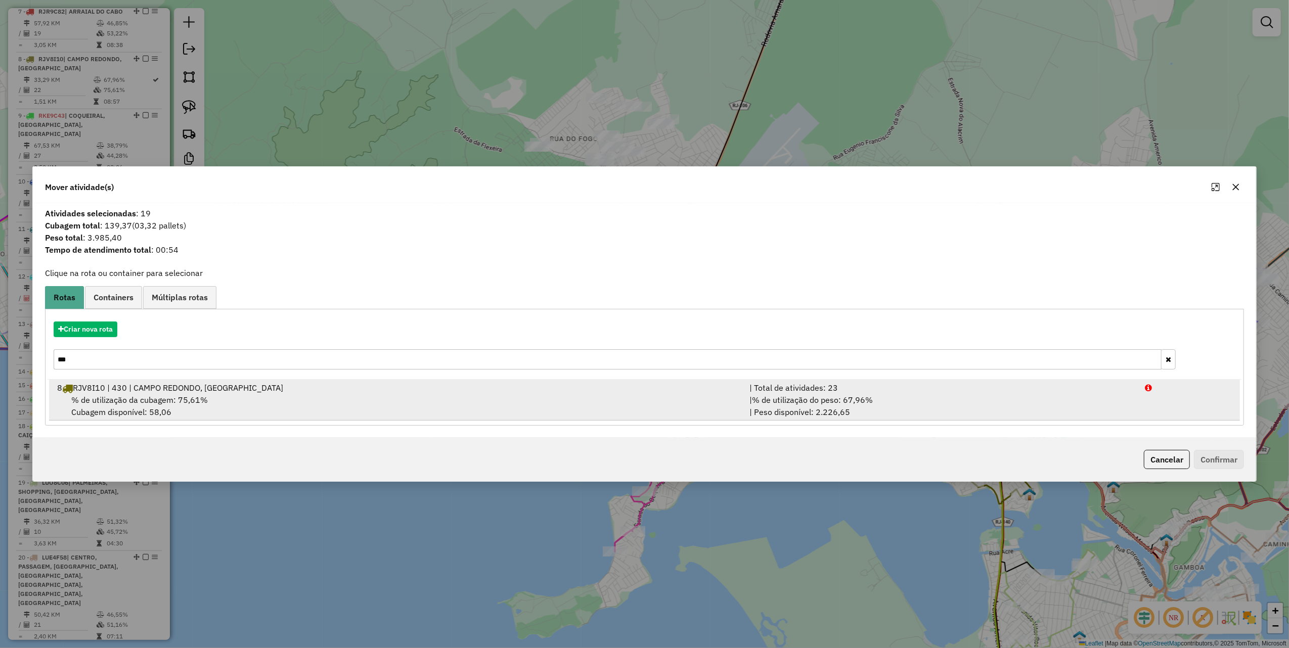
type input "***"
click at [381, 398] on div "% de utilização da cubagem: 75,61% Cubagem disponível: 58,06" at bounding box center [397, 406] width 692 height 24
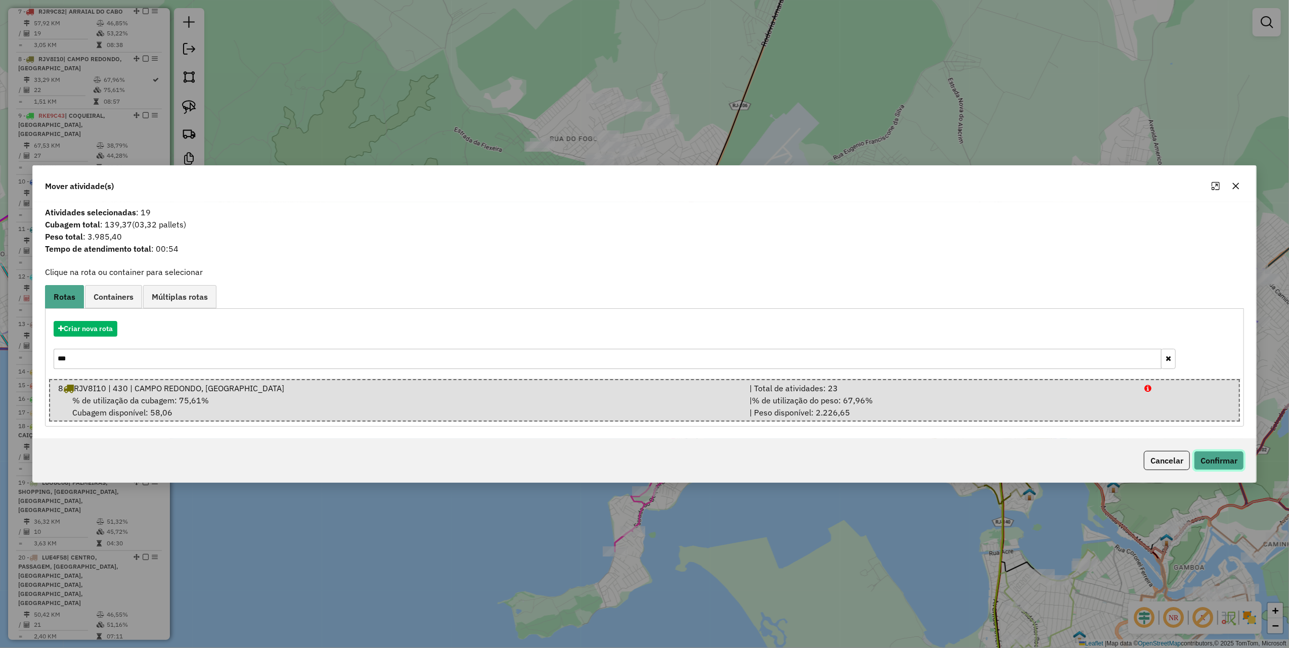
click at [1208, 461] on button "Confirmar" at bounding box center [1219, 460] width 50 height 19
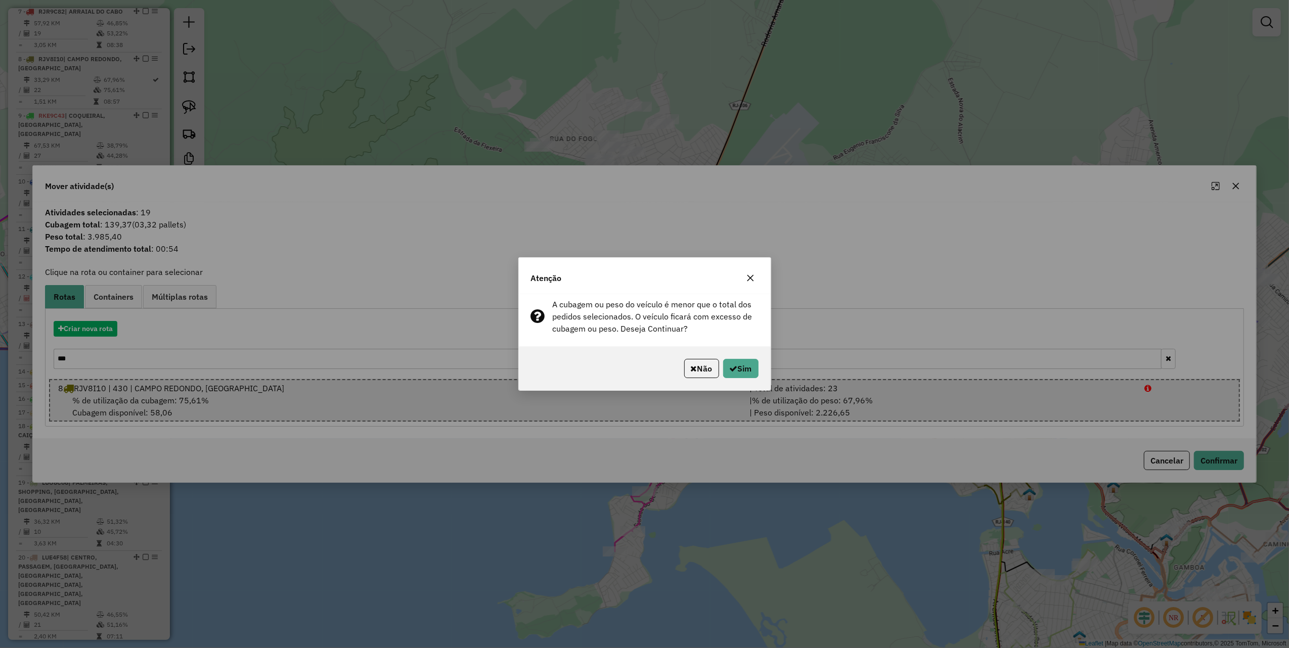
click at [749, 269] on div "Atenção" at bounding box center [645, 276] width 252 height 36
drag, startPoint x: 746, startPoint y: 280, endPoint x: 752, endPoint y: 278, distance: 6.4
click at [747, 280] on icon "button" at bounding box center [751, 278] width 8 height 8
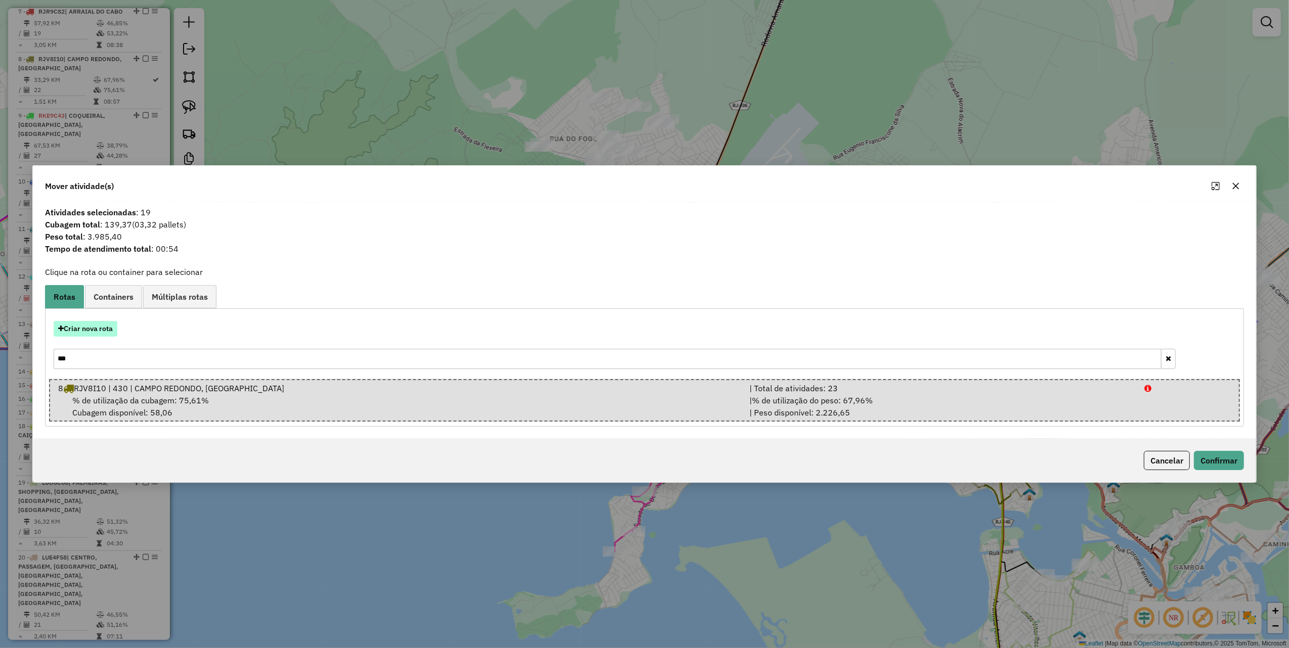
click at [91, 332] on button "Criar nova rota" at bounding box center [86, 329] width 64 height 16
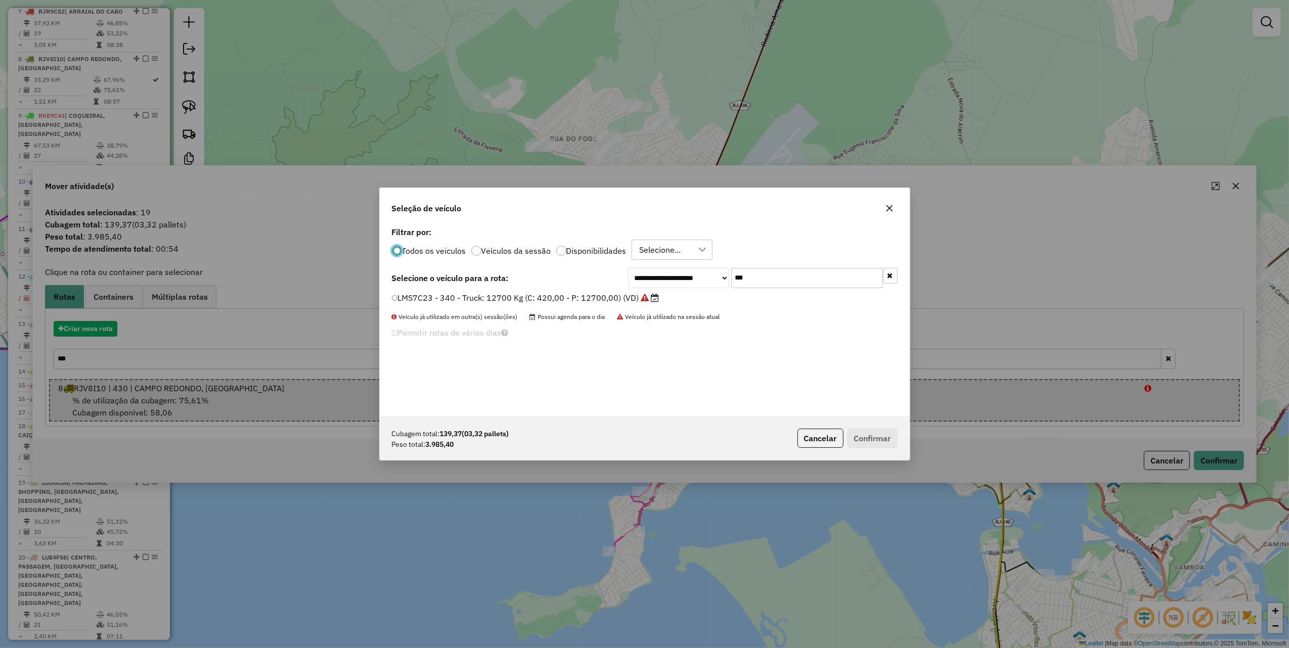
scroll to position [5, 3]
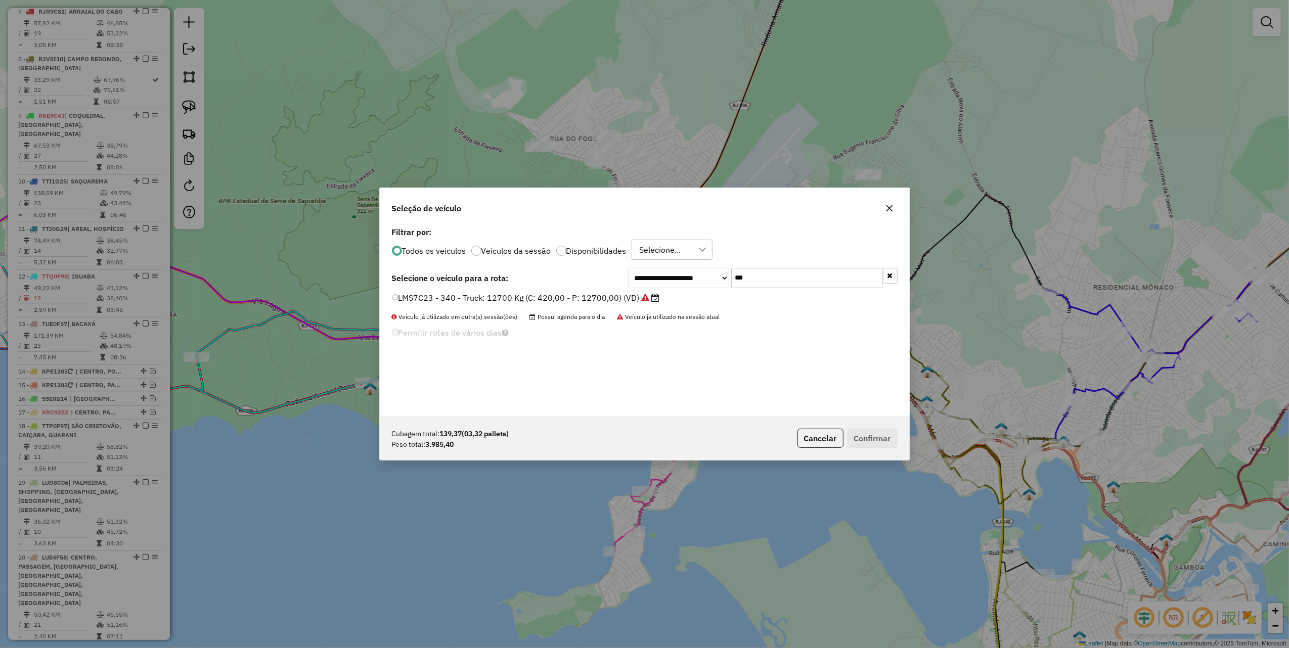
click at [760, 276] on input "***" at bounding box center [807, 278] width 152 height 20
type input "***"
click at [630, 294] on icon at bounding box center [630, 298] width 8 height 8
click at [885, 431] on button "Confirmar" at bounding box center [873, 438] width 50 height 19
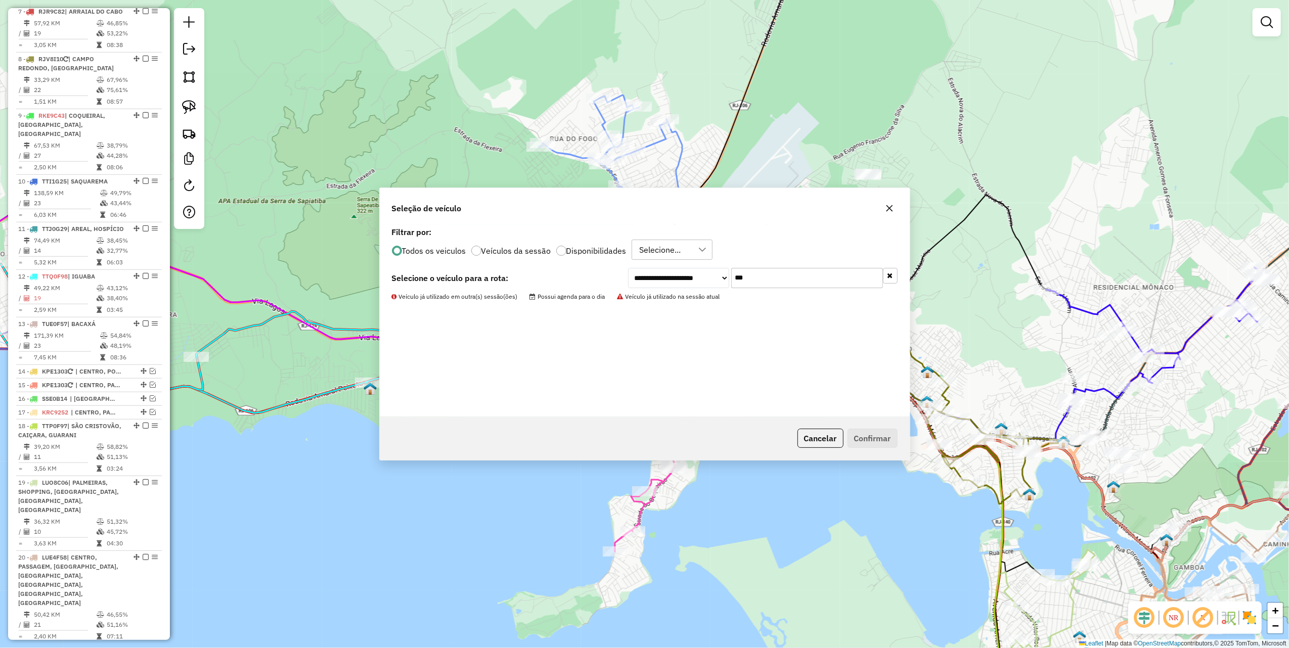
scroll to position [727, 0]
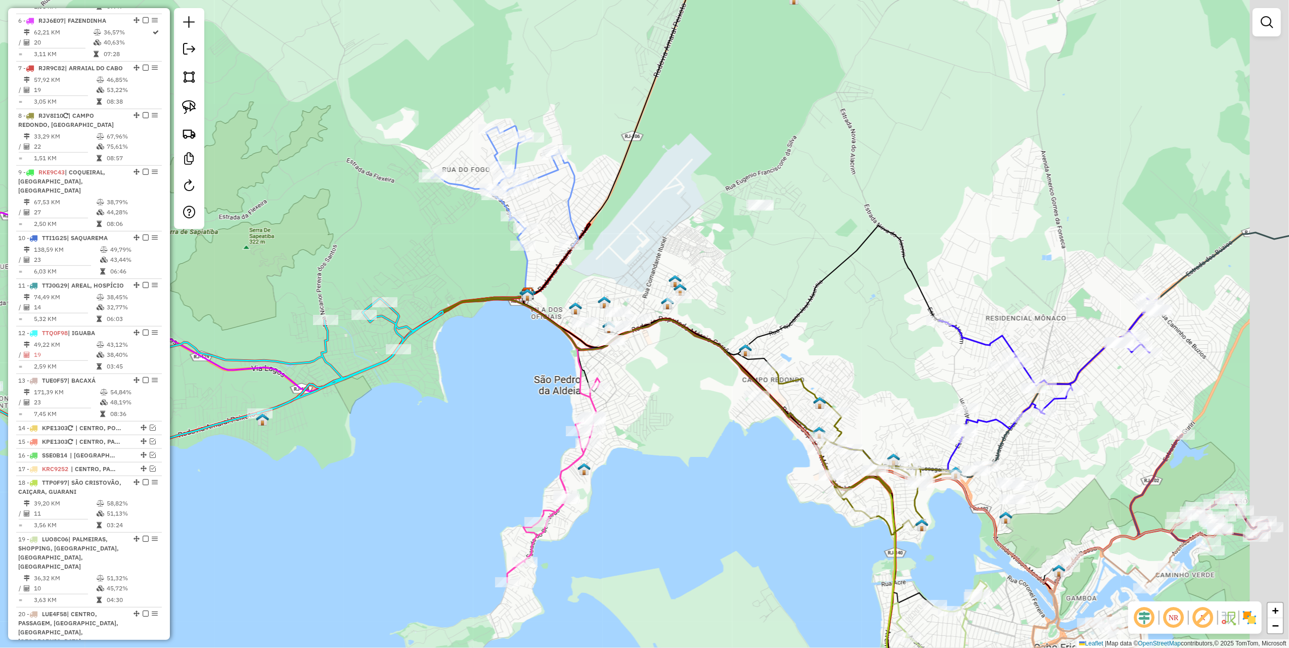
drag, startPoint x: 684, startPoint y: 249, endPoint x: 643, endPoint y: 242, distance: 41.2
click at [644, 249] on div "Janela de atendimento Grade de atendimento Capacidade Transportadoras Veículos …" at bounding box center [644, 324] width 1289 height 648
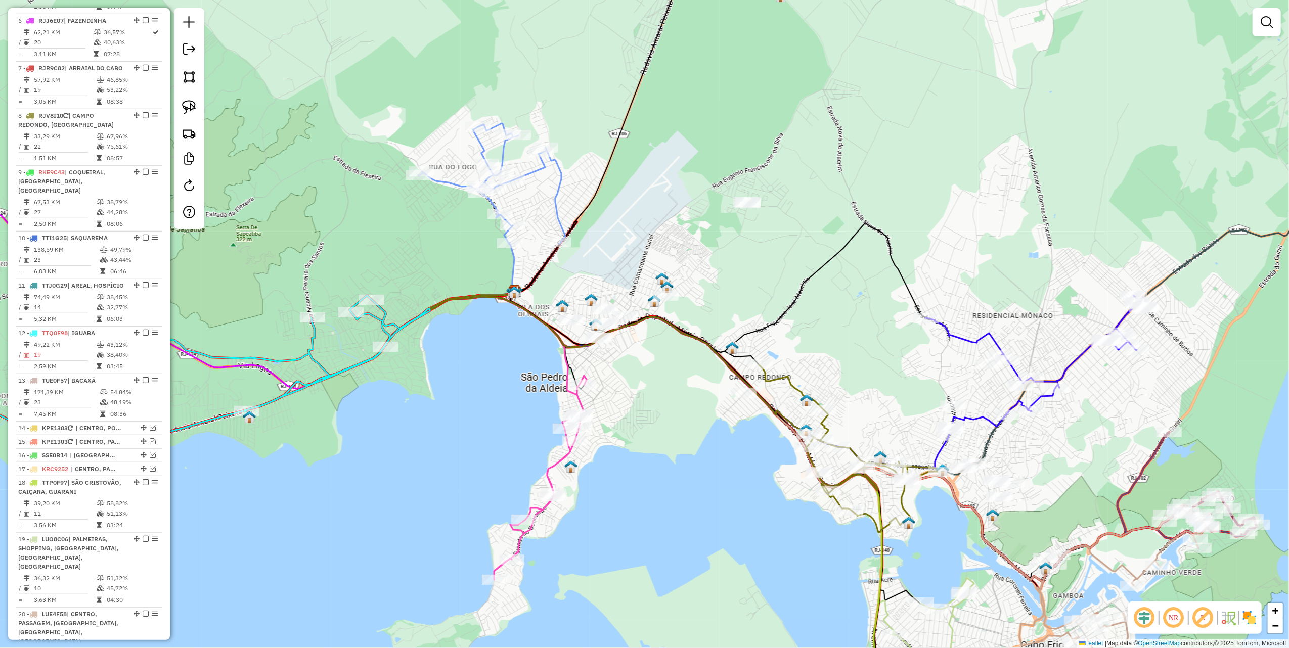
drag, startPoint x: 189, startPoint y: 109, endPoint x: 338, endPoint y: 165, distance: 158.8
click at [189, 109] on img at bounding box center [189, 107] width 14 height 14
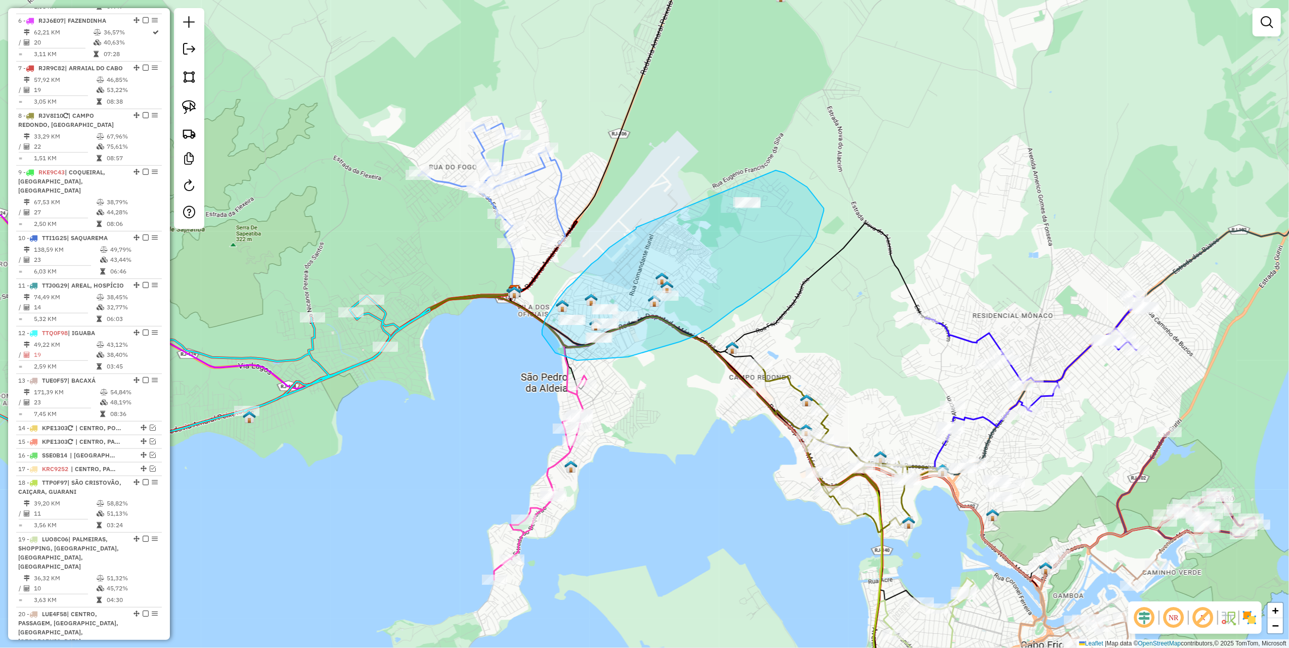
drag, startPoint x: 636, startPoint y: 228, endPoint x: 717, endPoint y: 168, distance: 100.6
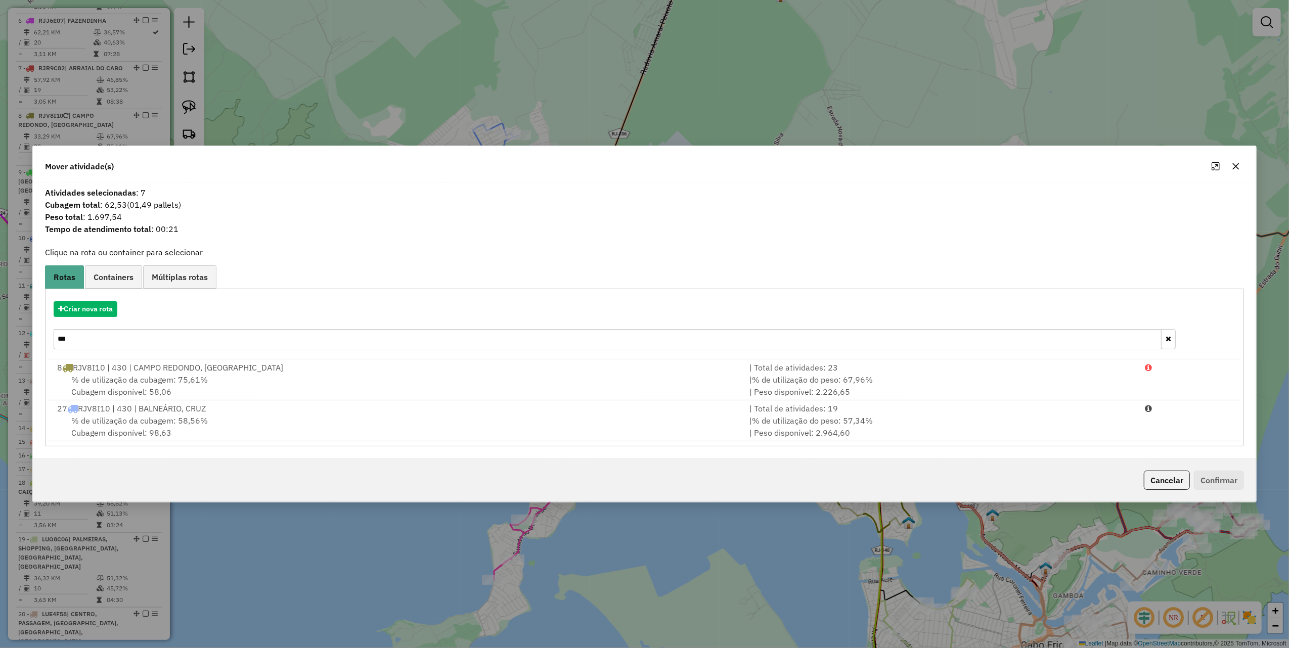
click at [108, 343] on input "***" at bounding box center [608, 339] width 1108 height 20
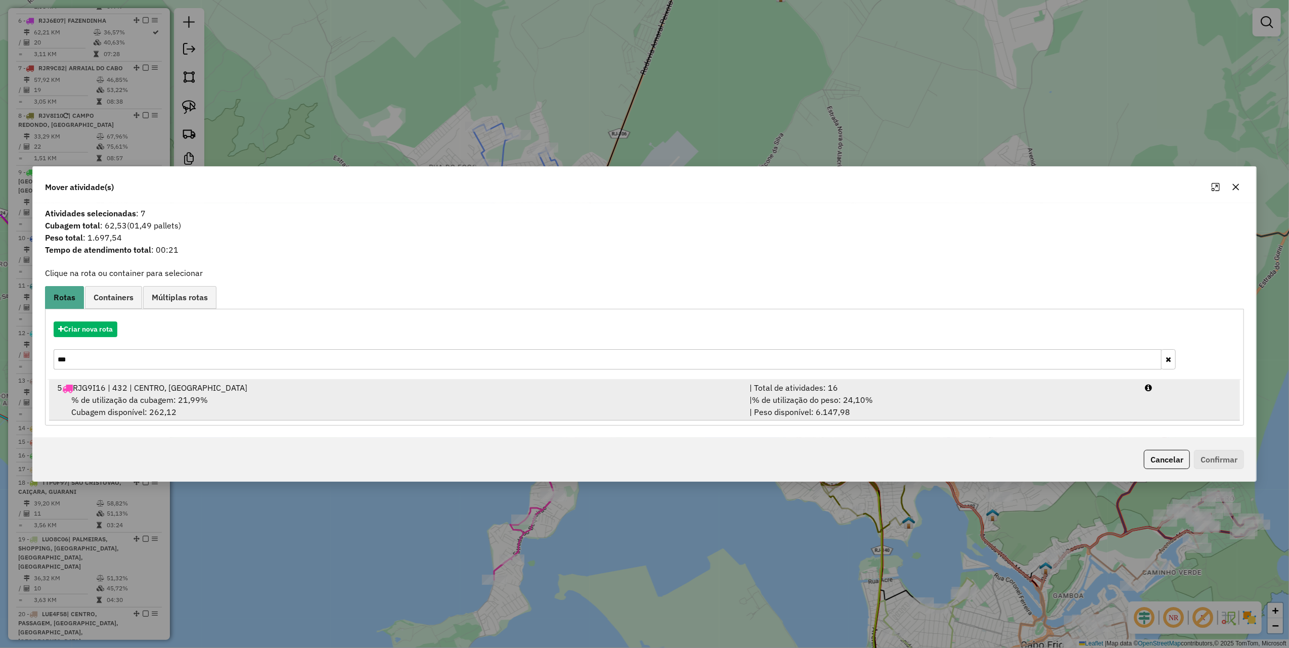
type input "***"
click at [926, 405] on div "| % de utilização do peso: 24,10% | Peso disponível: 6.147,98" at bounding box center [942, 406] width 396 height 24
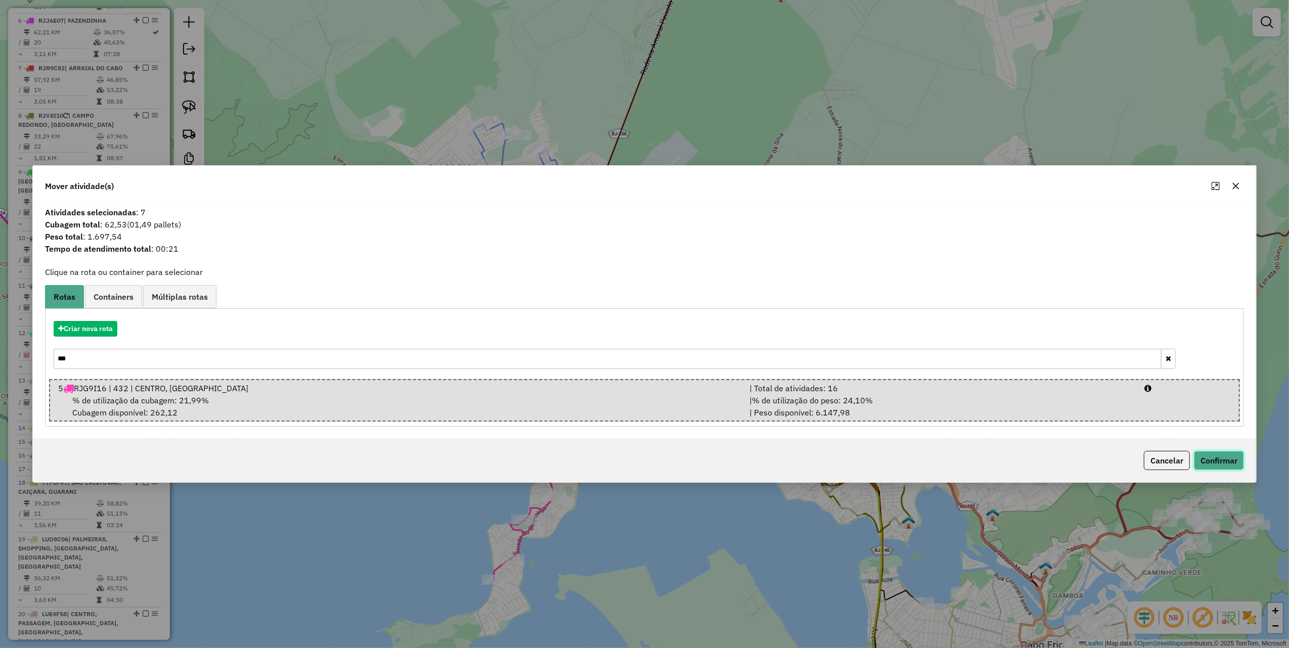
click at [1236, 465] on button "Confirmar" at bounding box center [1219, 460] width 50 height 19
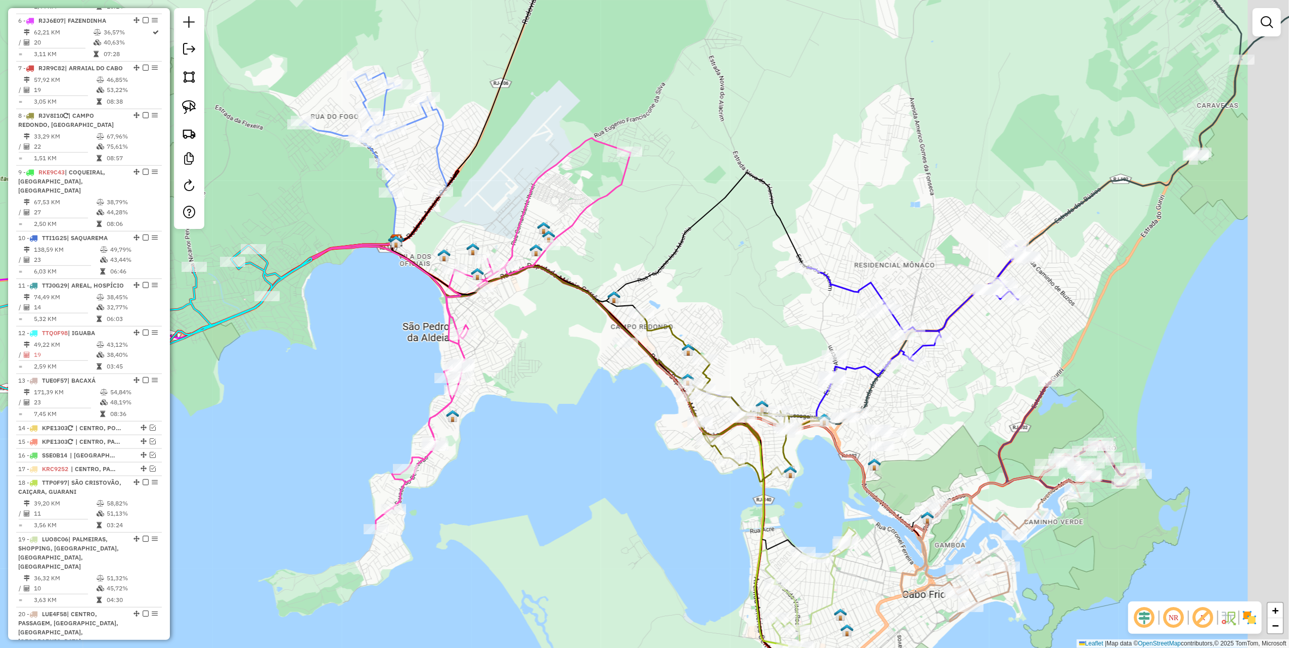
drag, startPoint x: 711, startPoint y: 295, endPoint x: 563, endPoint y: 237, distance: 158.7
click at [571, 241] on div "Janela de atendimento Grade de atendimento Capacidade Transportadoras Veículos …" at bounding box center [644, 324] width 1289 height 648
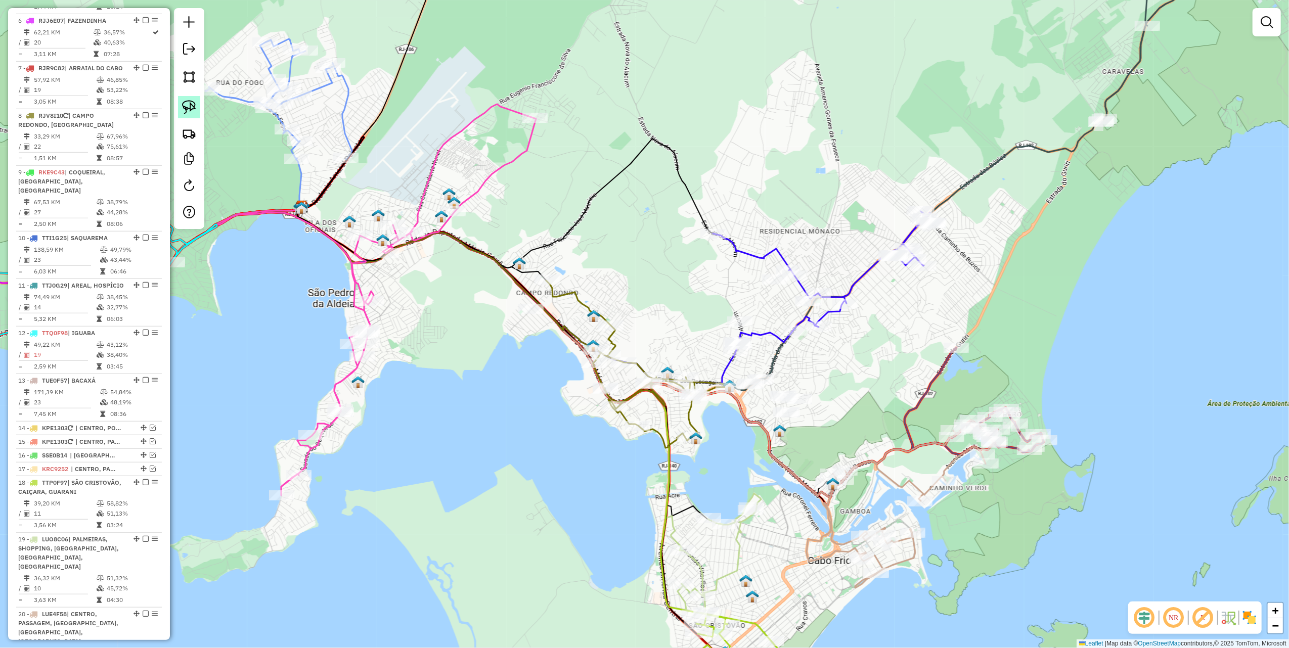
click at [193, 104] on img at bounding box center [189, 107] width 14 height 14
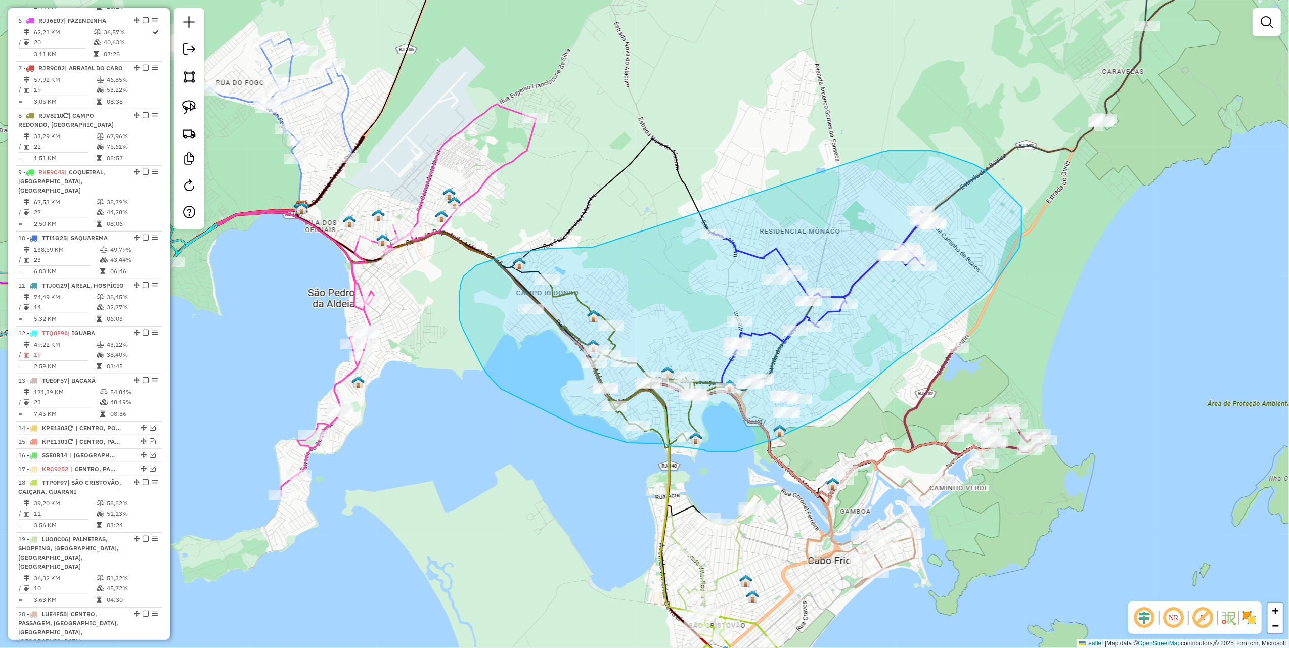
drag, startPoint x: 466, startPoint y: 274, endPoint x: 883, endPoint y: 152, distance: 434.9
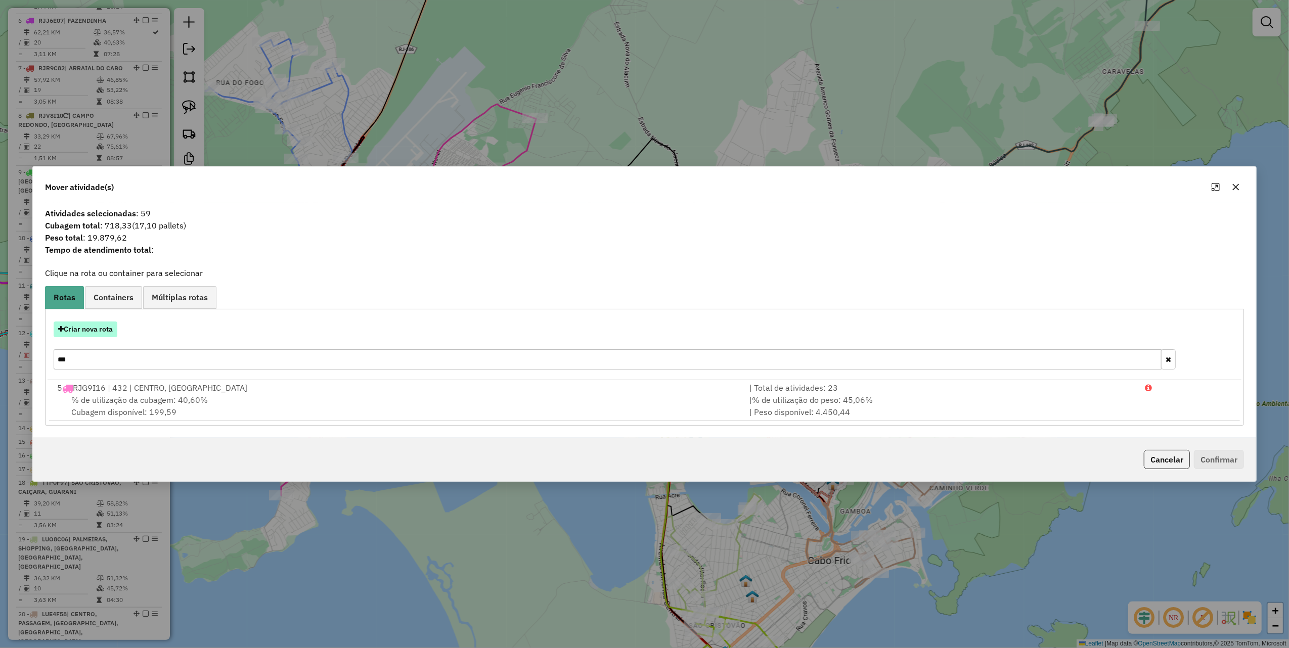
click at [96, 331] on button "Criar nova rota" at bounding box center [86, 330] width 64 height 16
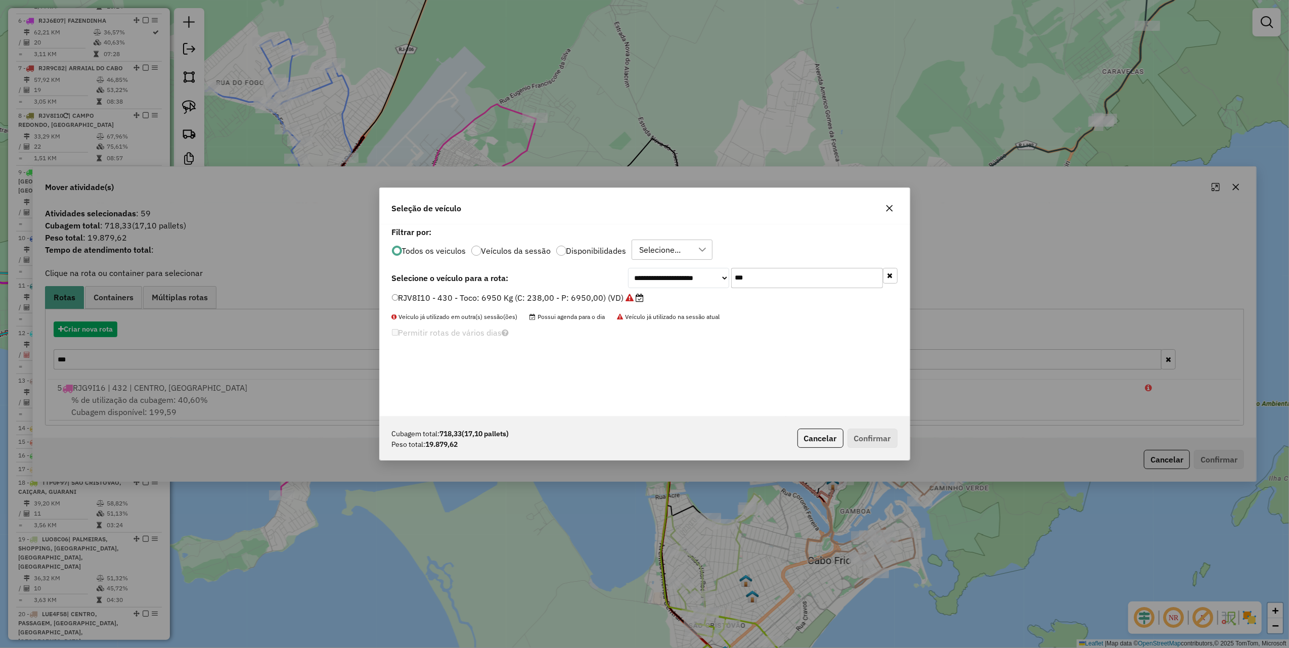
scroll to position [5, 3]
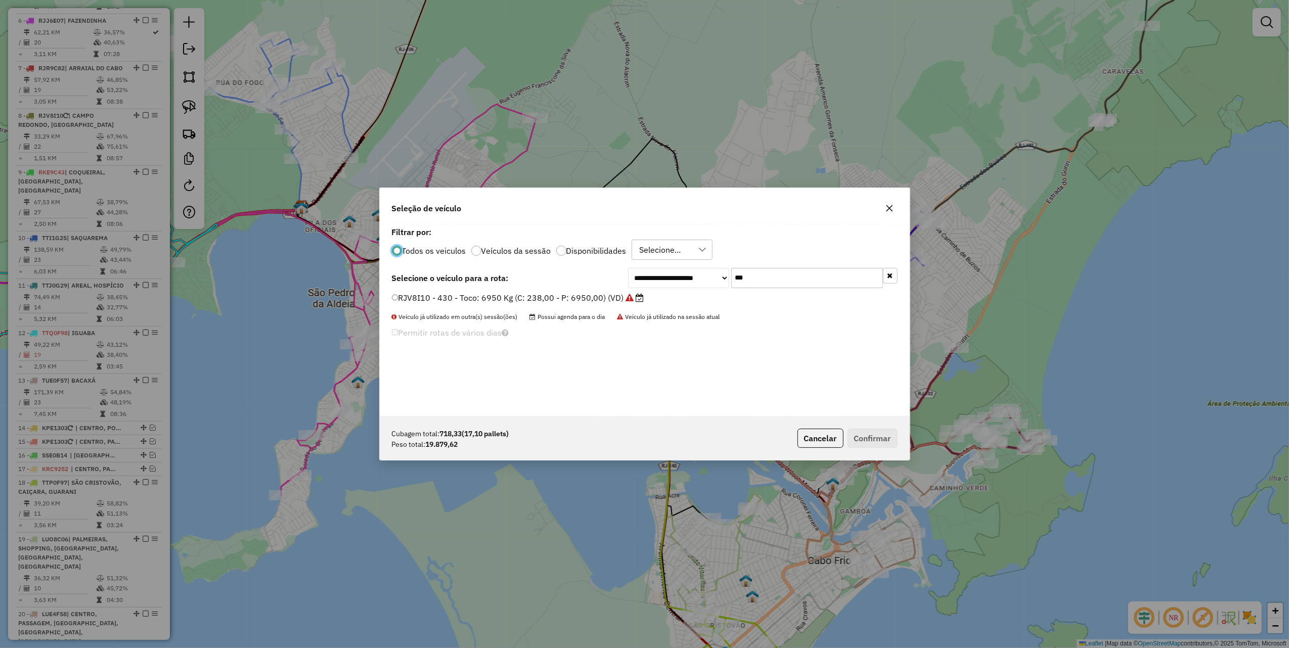
click at [798, 277] on input "***" at bounding box center [807, 278] width 152 height 20
click at [892, 207] on icon "button" at bounding box center [890, 208] width 8 height 8
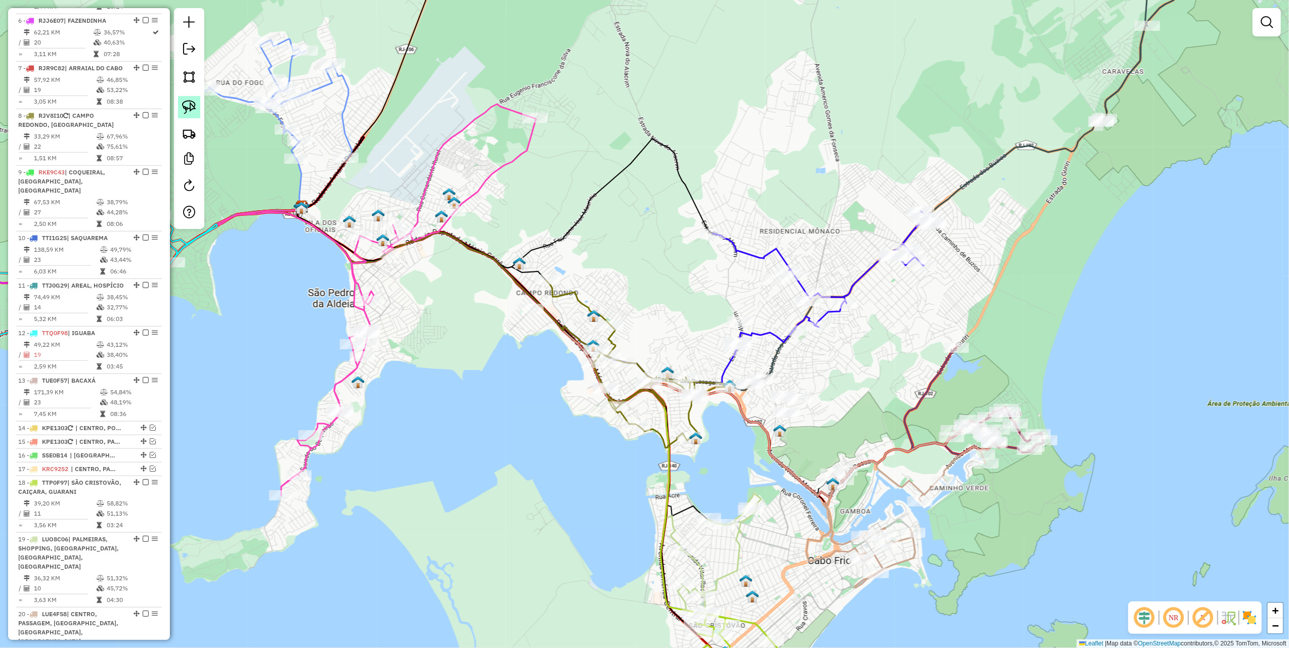
click at [182, 109] on img at bounding box center [189, 107] width 14 height 14
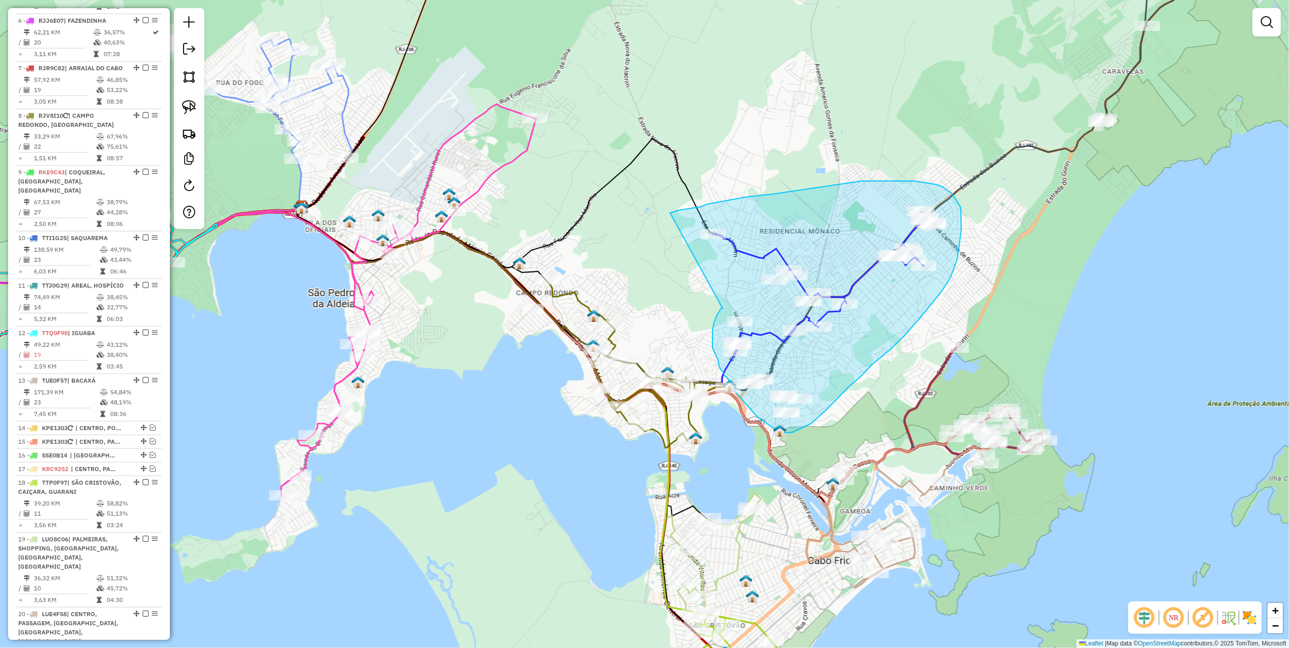
drag, startPoint x: 723, startPoint y: 309, endPoint x: 666, endPoint y: 215, distance: 109.4
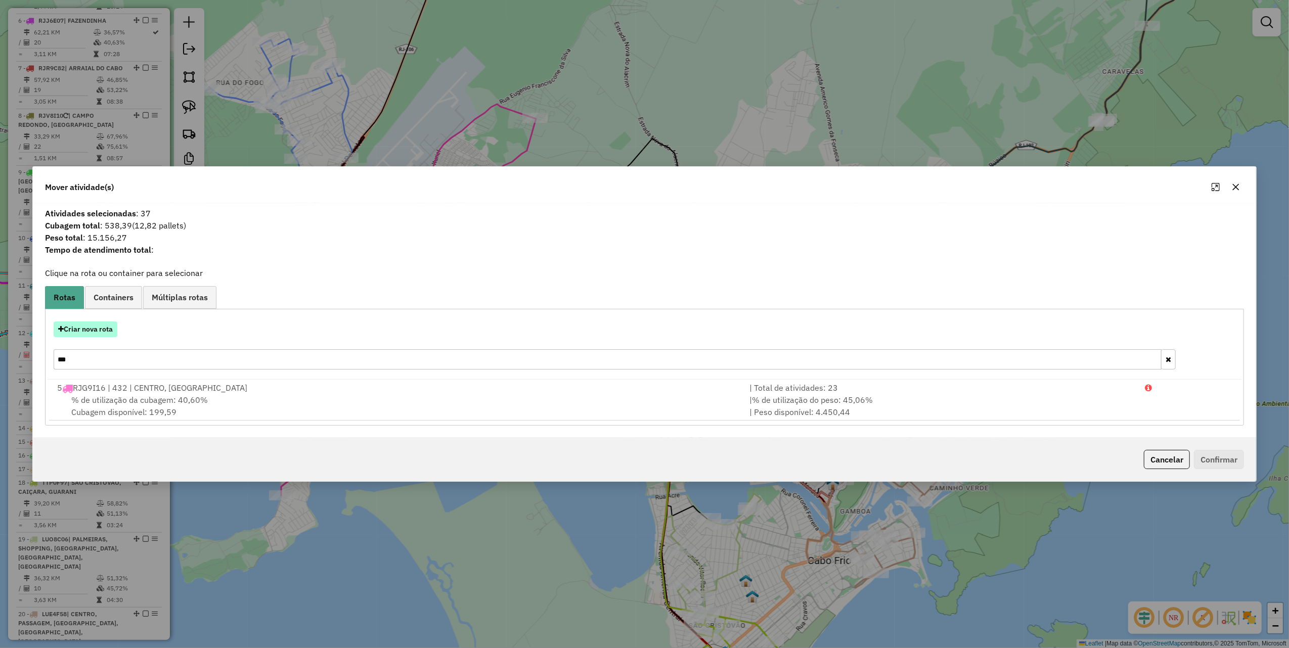
click at [84, 330] on button "Criar nova rota" at bounding box center [86, 330] width 64 height 16
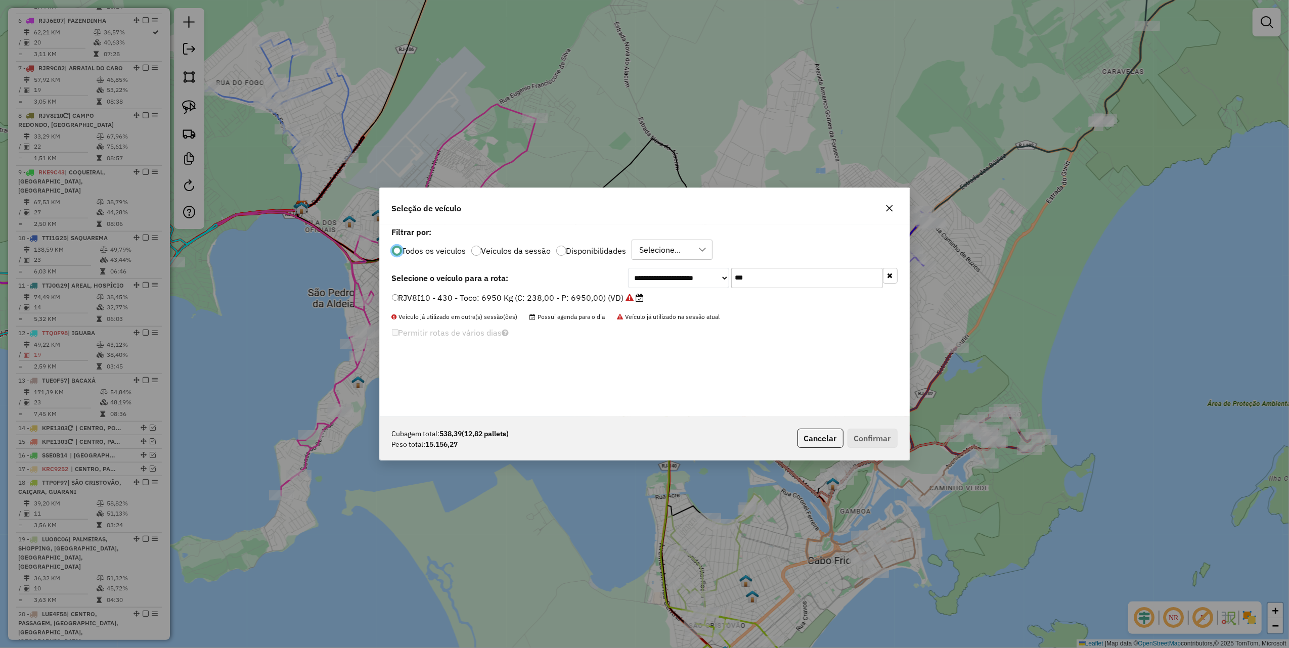
click at [772, 282] on input "***" at bounding box center [807, 278] width 152 height 20
type input "***"
drag, startPoint x: 570, startPoint y: 302, endPoint x: 592, endPoint y: 309, distance: 23.2
click at [570, 302] on label "SSE0A95 - VUC: 2330 Kg (C: 120,00 - P: 2330,00) (VD)" at bounding box center [502, 298] width 220 height 12
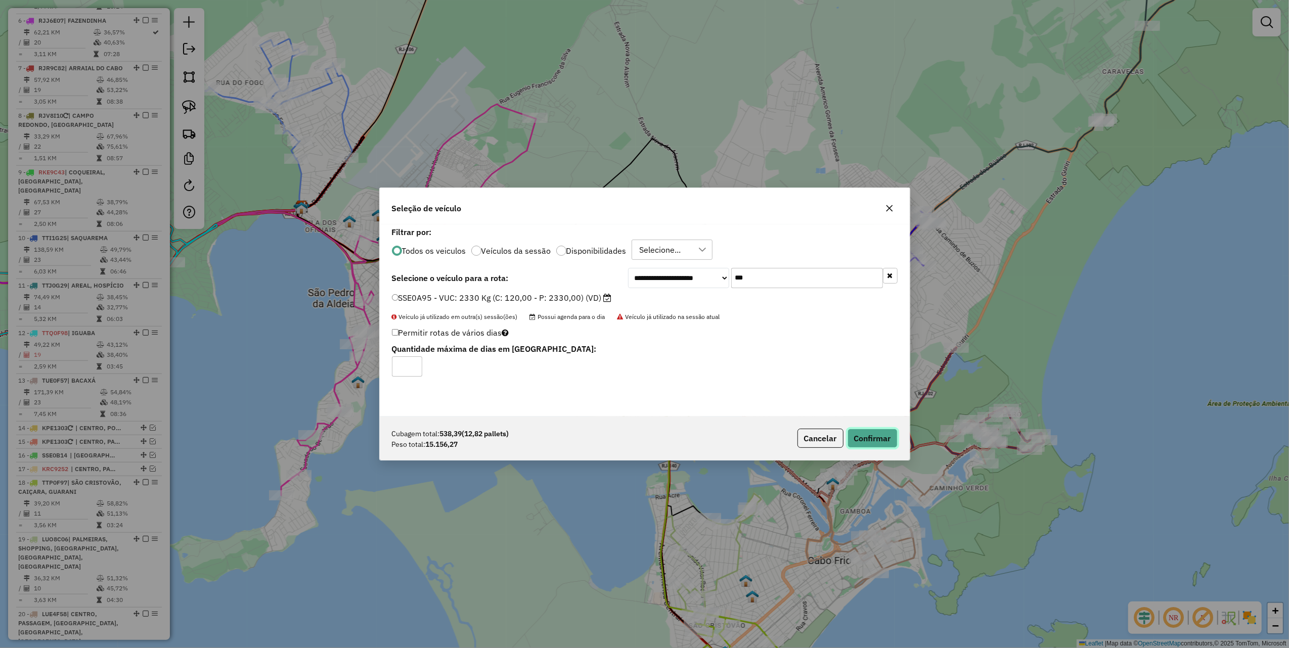
click at [888, 437] on button "Confirmar" at bounding box center [873, 438] width 50 height 19
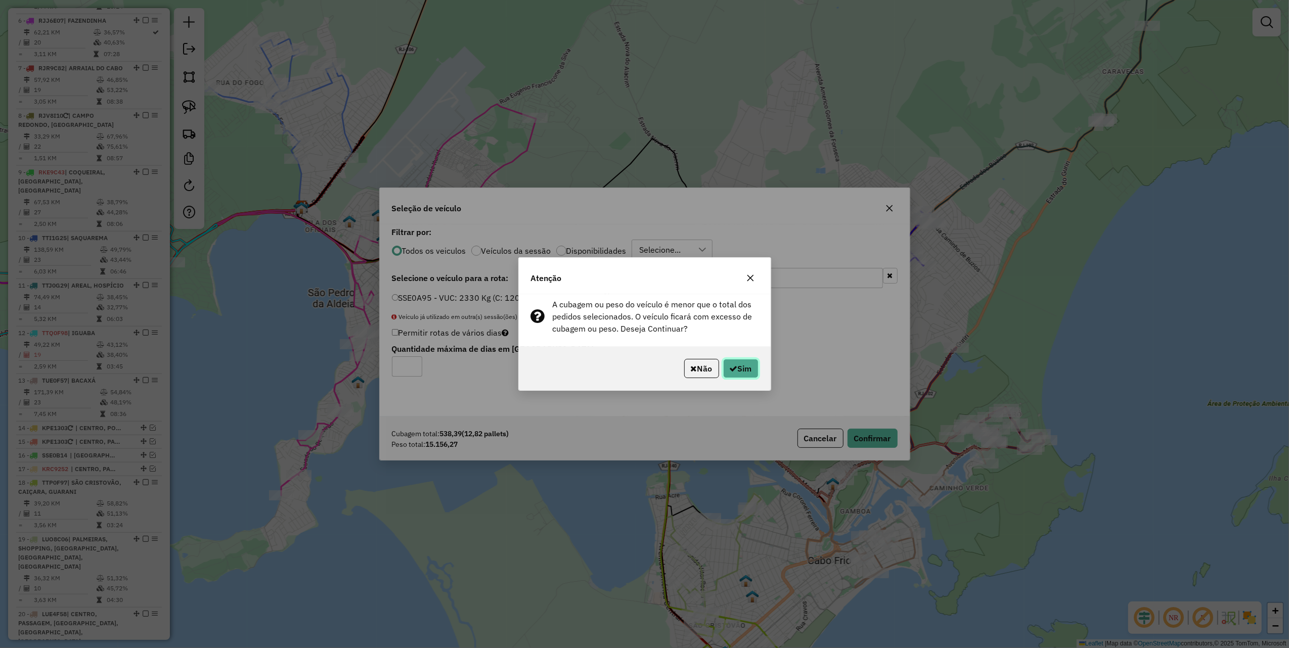
click at [749, 371] on button "Sim" at bounding box center [740, 368] width 35 height 19
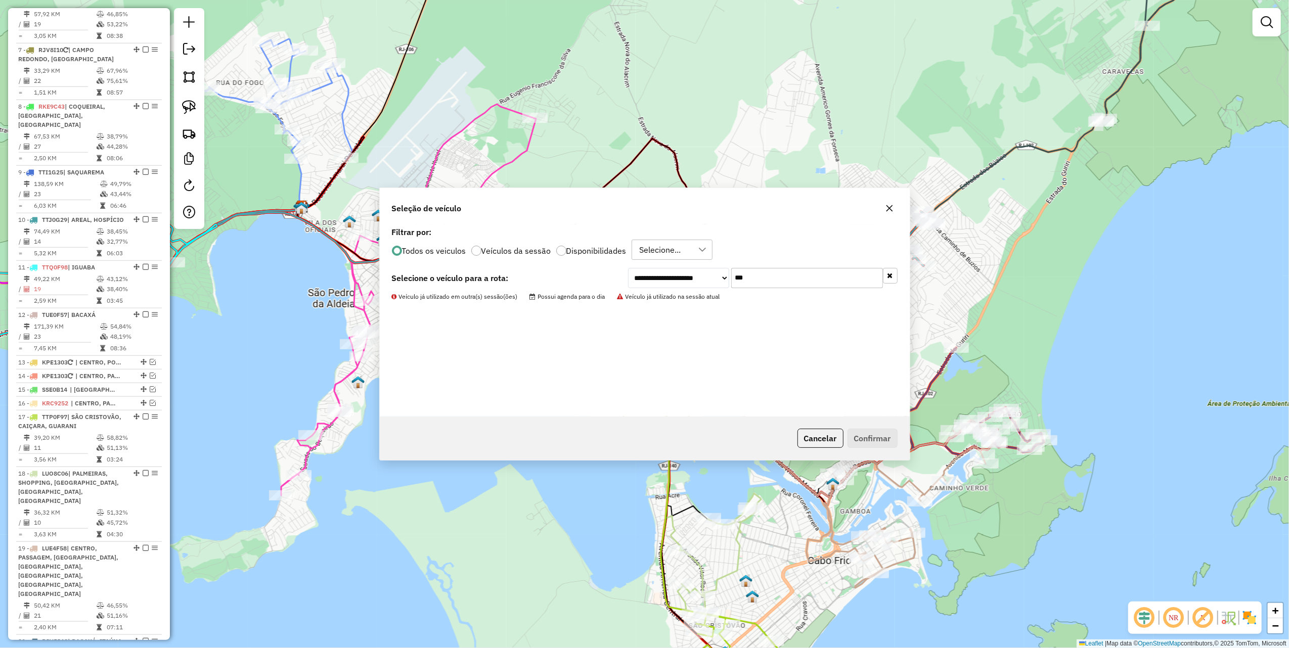
scroll to position [670, 0]
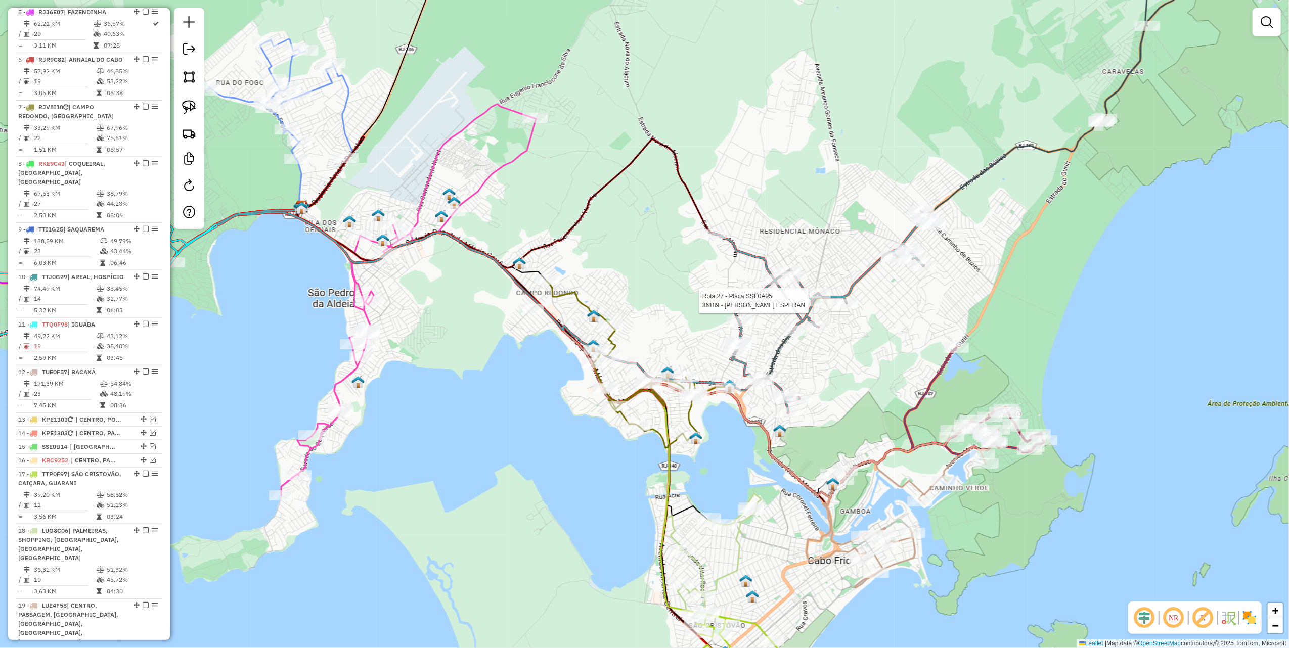
select select "*********"
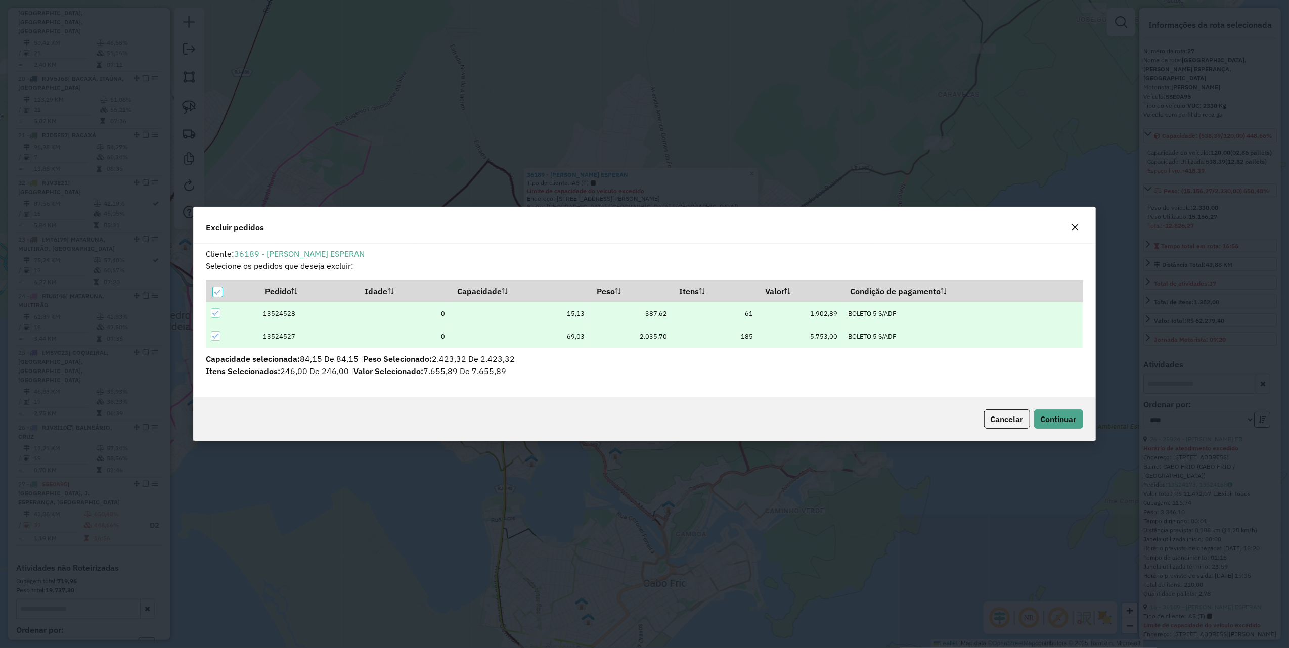
scroll to position [5, 3]
click at [1055, 418] on span "Continuar" at bounding box center [1059, 419] width 36 height 10
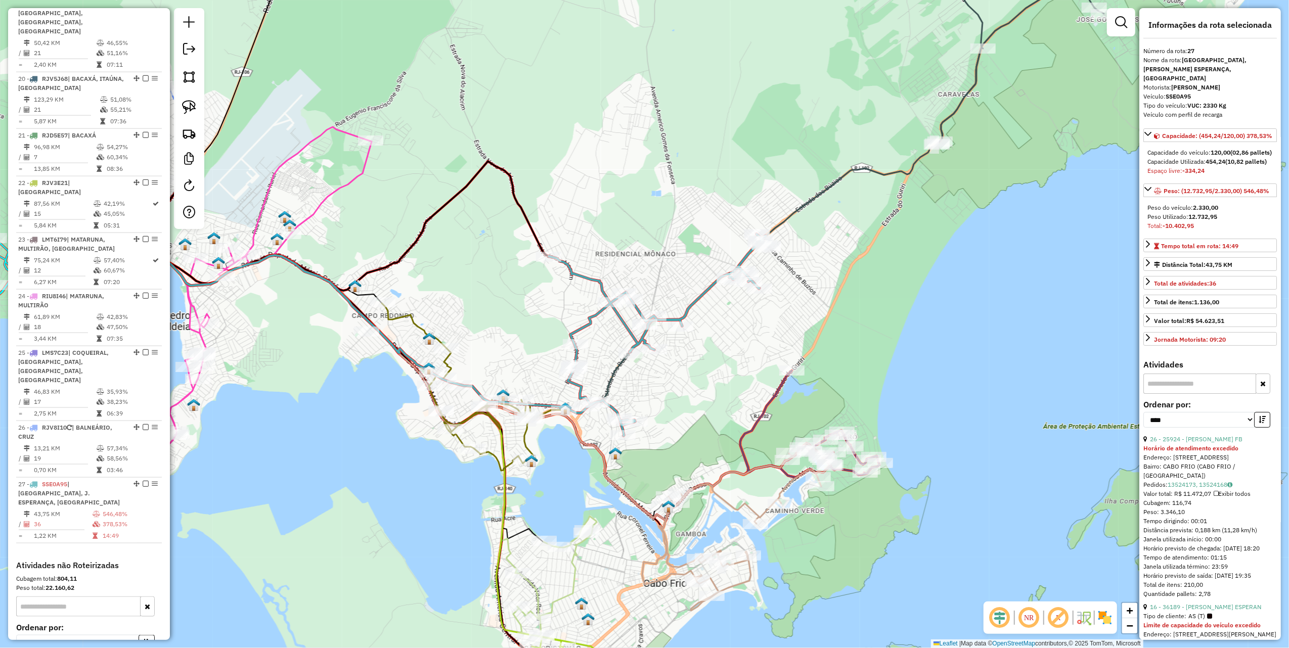
scroll to position [1287, 0]
click at [1192, 443] on link "26 - 25924 - [PERSON_NAME] FB" at bounding box center [1196, 440] width 93 height 8
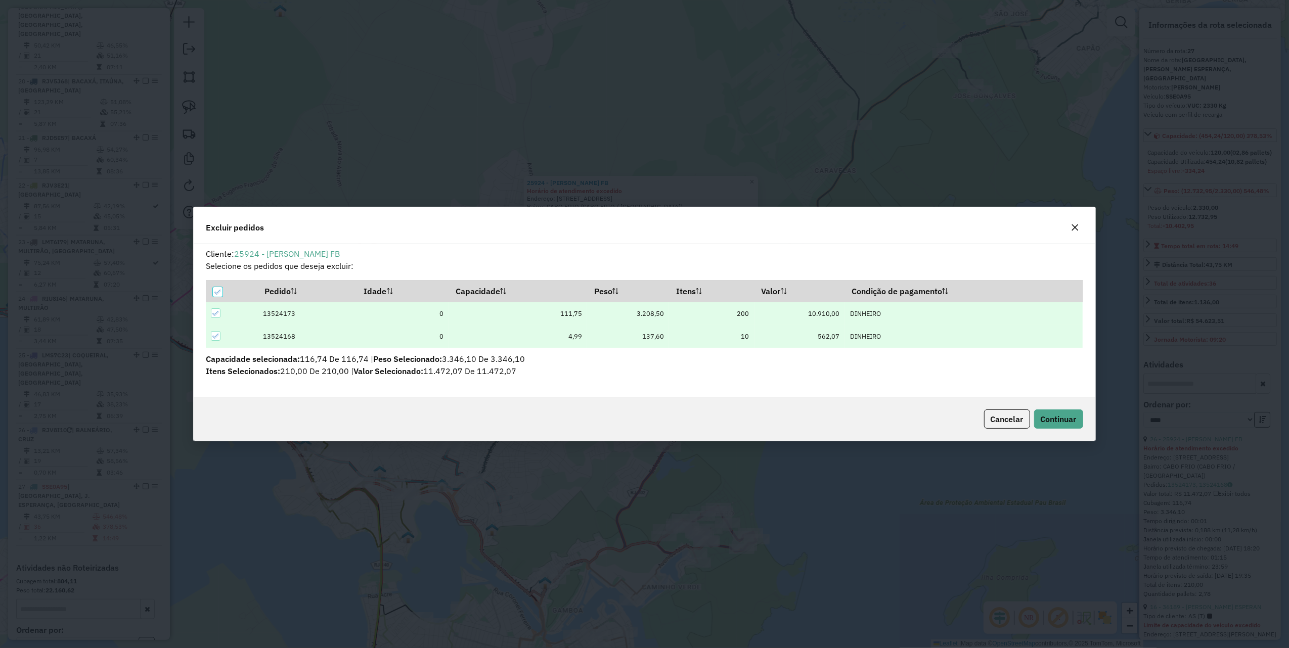
scroll to position [0, 0]
click at [1070, 420] on span "Continuar" at bounding box center [1059, 419] width 36 height 10
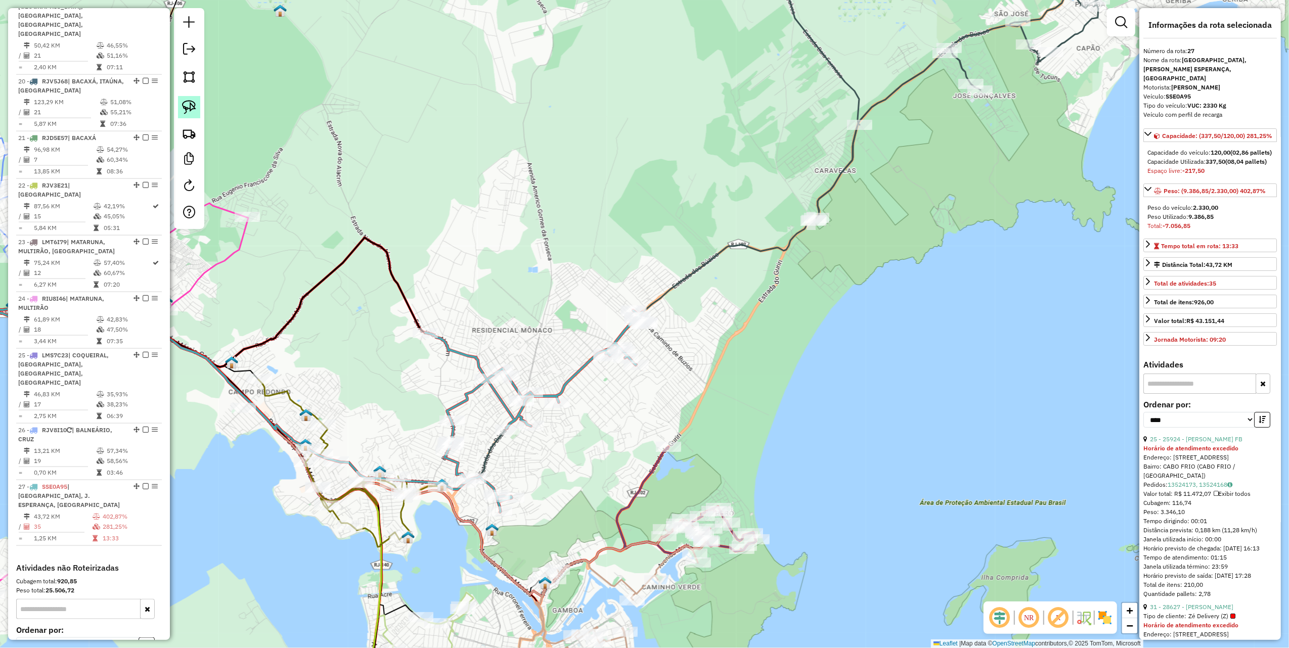
click at [199, 102] on link at bounding box center [189, 107] width 22 height 22
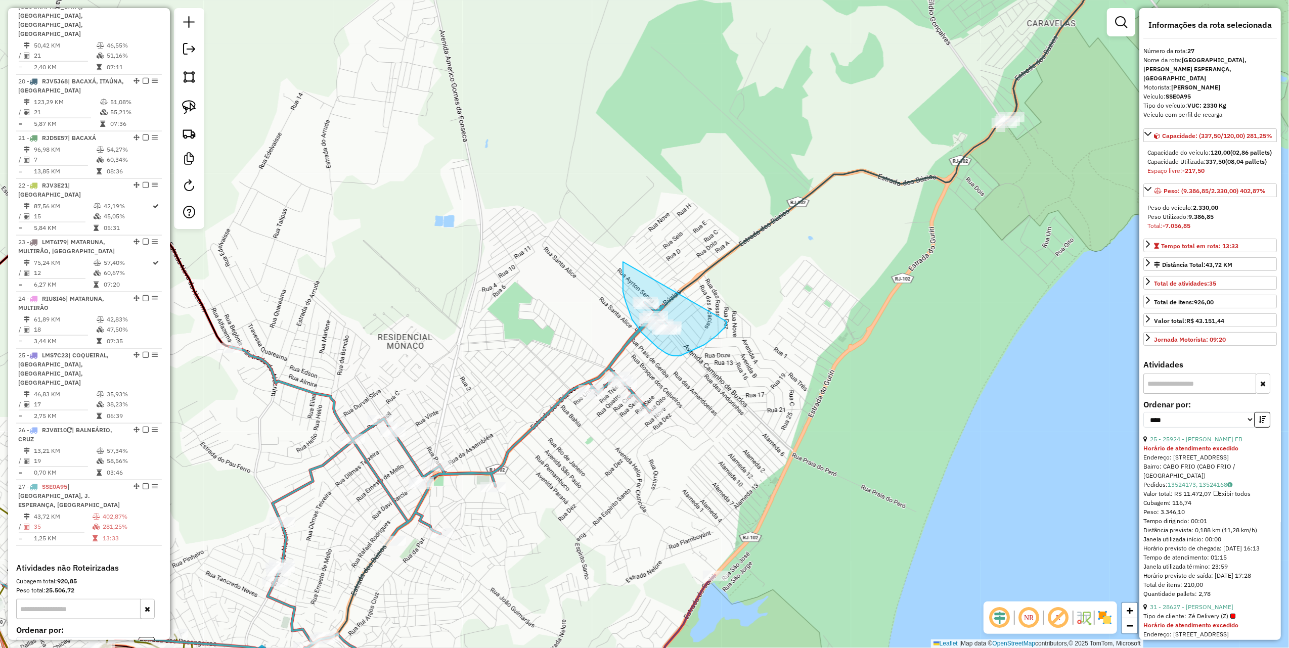
drag, startPoint x: 623, startPoint y: 262, endPoint x: 727, endPoint y: 321, distance: 119.1
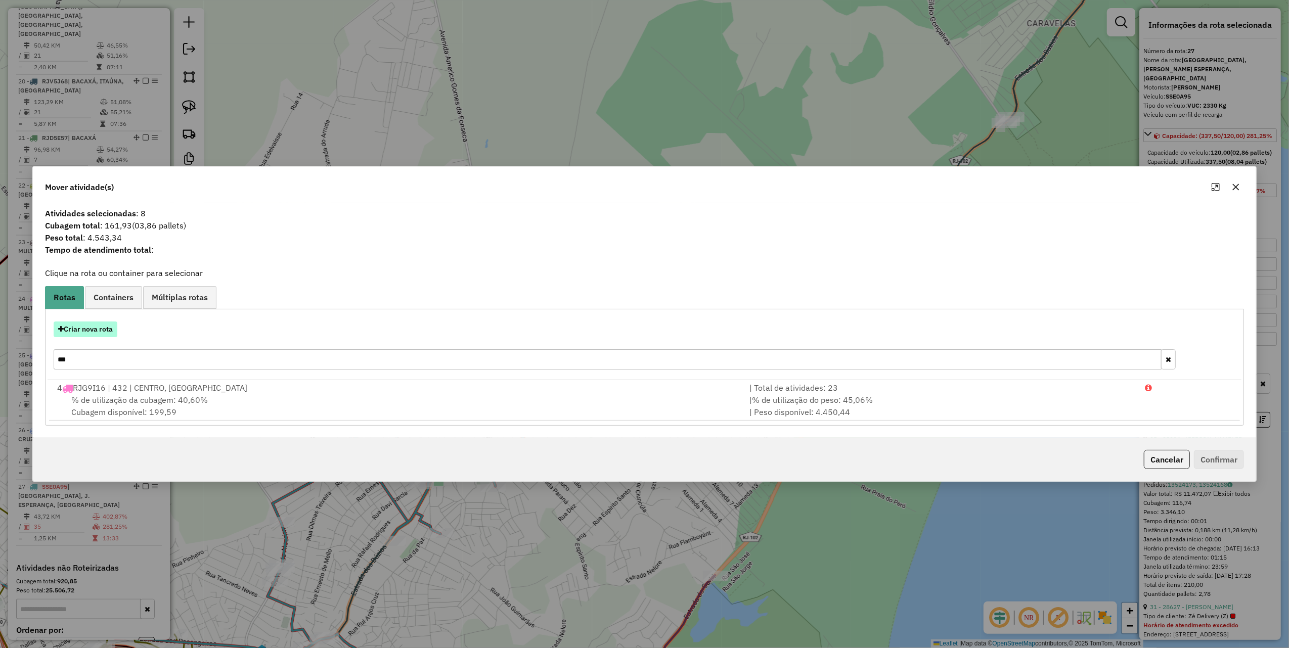
click at [96, 325] on button "Criar nova rota" at bounding box center [86, 330] width 64 height 16
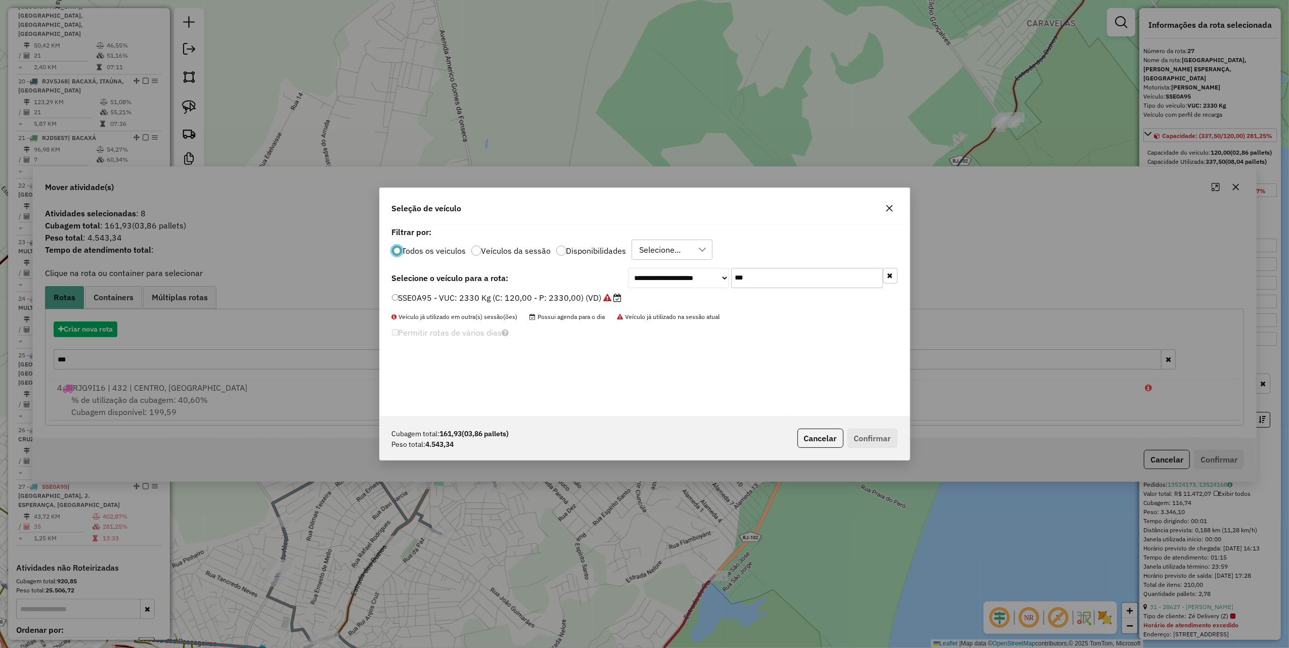
scroll to position [5, 3]
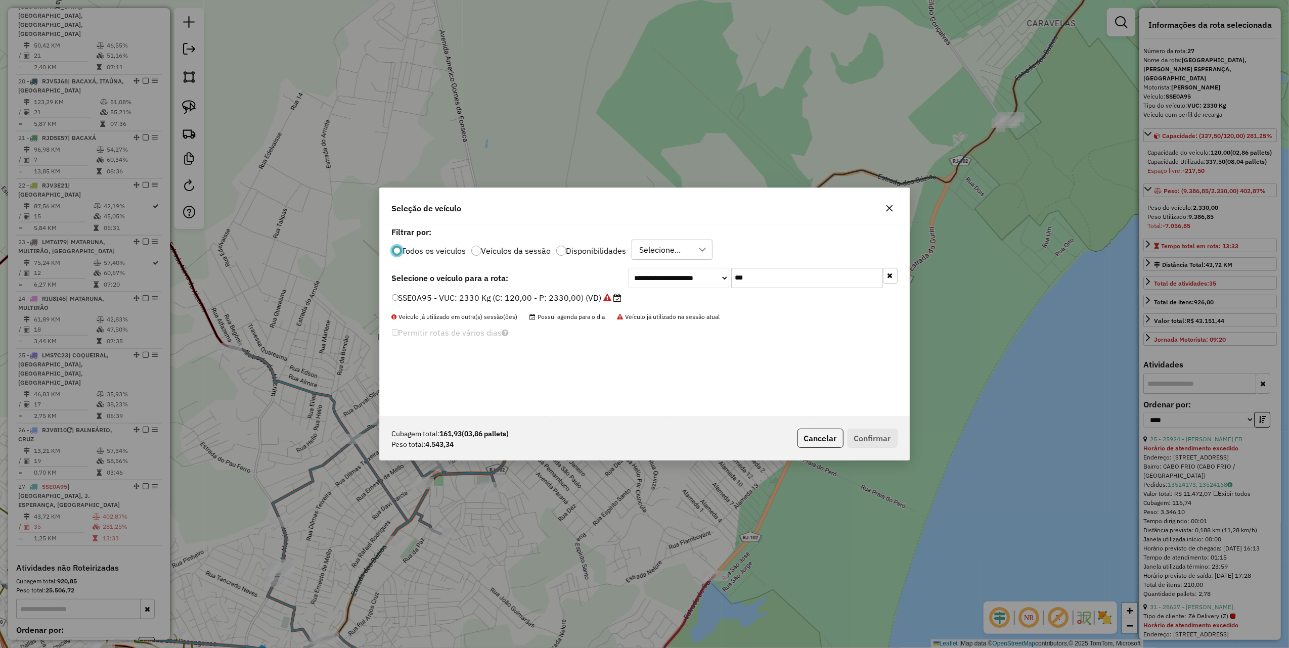
click at [771, 284] on input "***" at bounding box center [807, 278] width 152 height 20
type input "*"
type input "***"
click at [607, 298] on label "RJN6D56 - Truck: 12700 Kg (C: 420,00 - P: 12700,00) (VD)" at bounding box center [510, 298] width 236 height 12
click at [875, 438] on button "Confirmar" at bounding box center [873, 438] width 50 height 19
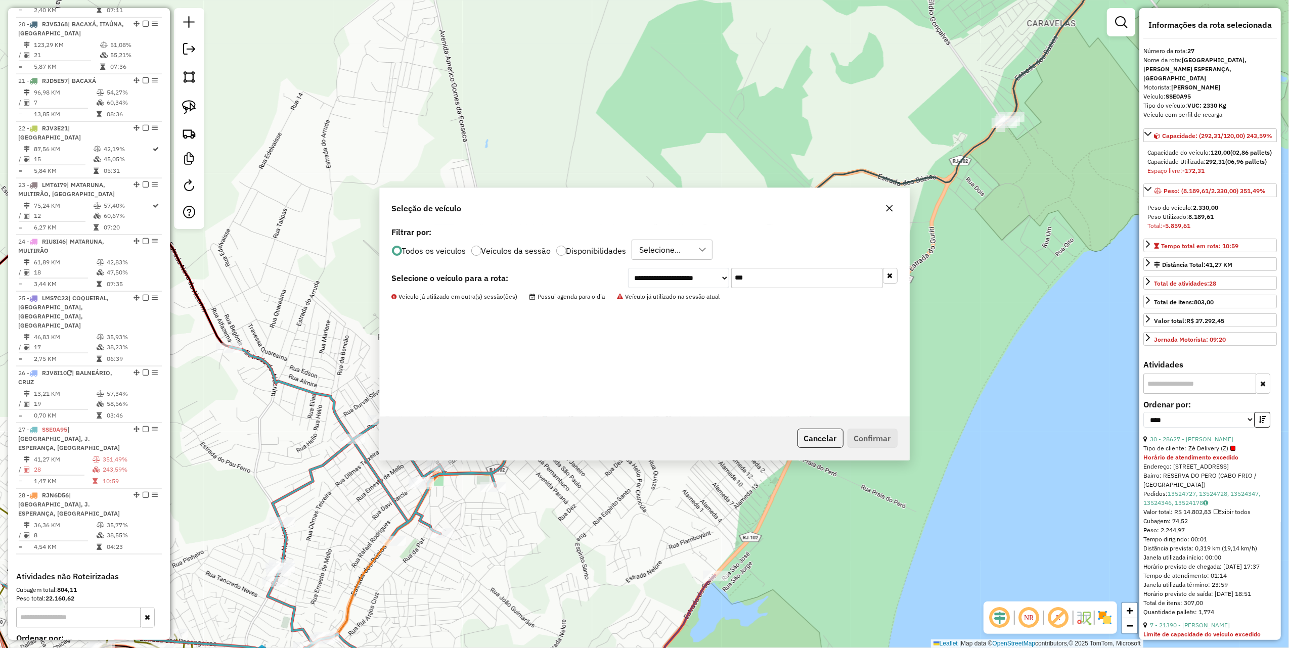
scroll to position [1344, 0]
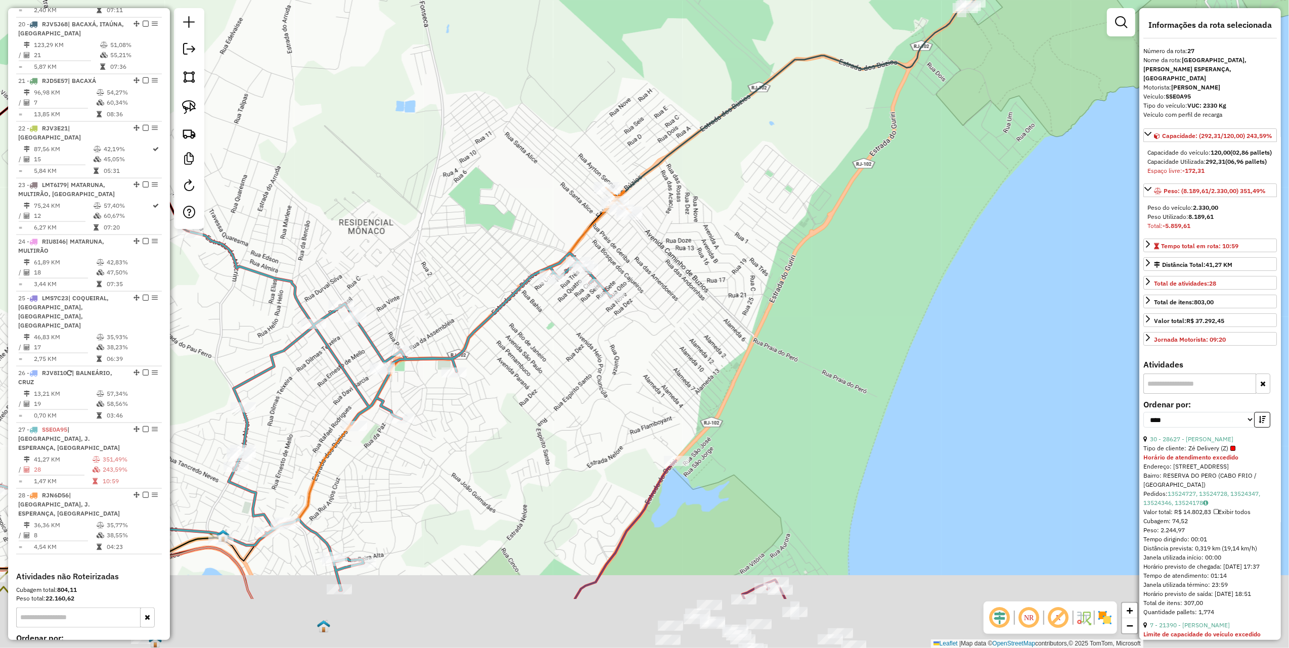
drag, startPoint x: 403, startPoint y: 272, endPoint x: 336, endPoint y: 156, distance: 134.1
click at [351, 168] on div "Janela de atendimento Grade de atendimento Capacidade Transportadoras Veículos …" at bounding box center [644, 324] width 1289 height 648
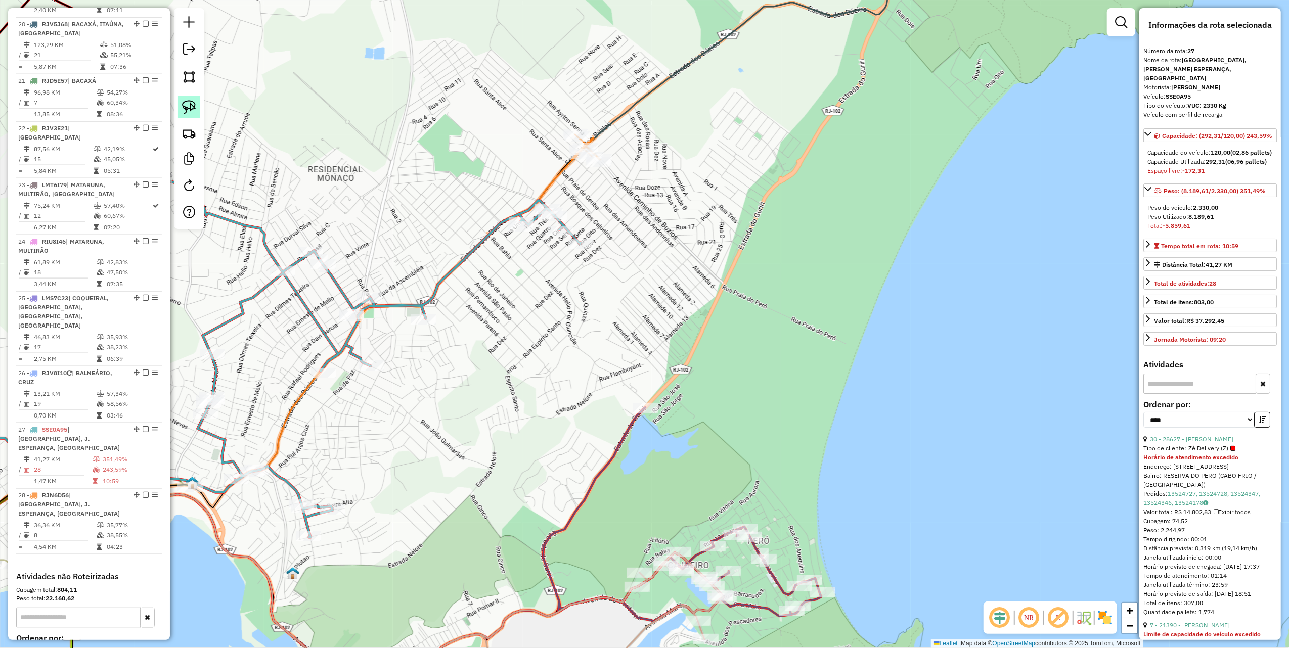
drag, startPoint x: 192, startPoint y: 103, endPoint x: 191, endPoint y: 116, distance: 12.7
click at [192, 103] on img at bounding box center [189, 107] width 14 height 14
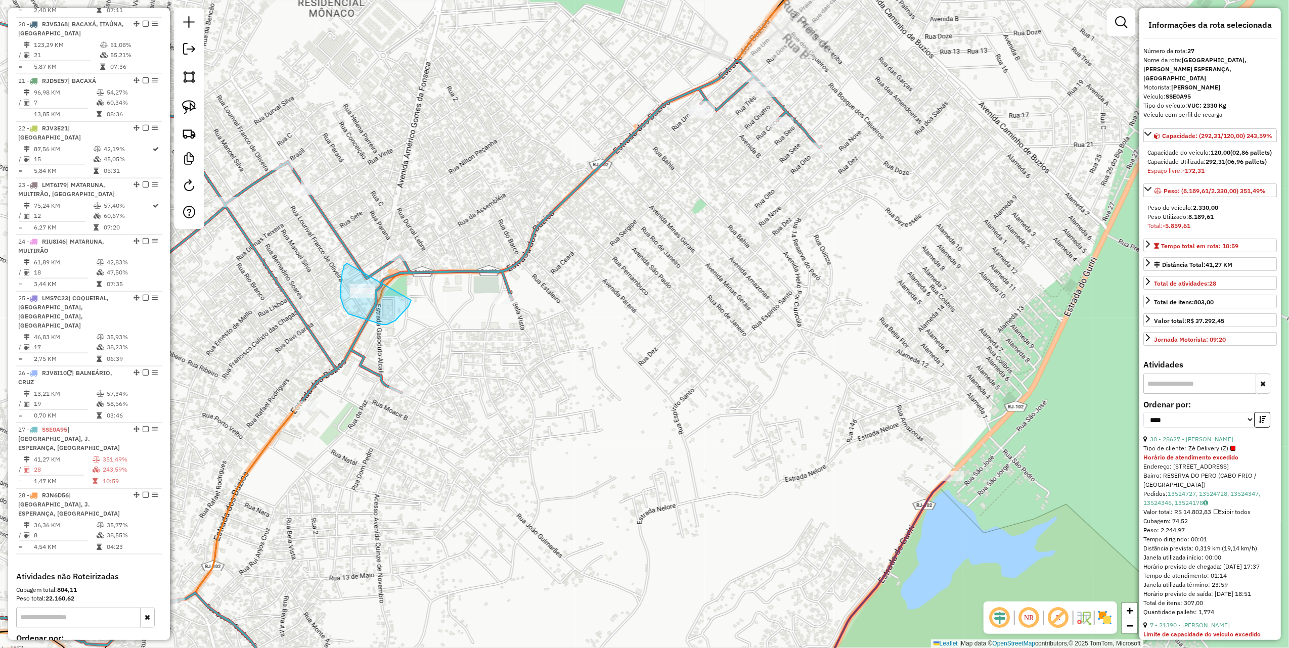
drag, startPoint x: 344, startPoint y: 268, endPoint x: 411, endPoint y: 300, distance: 74.7
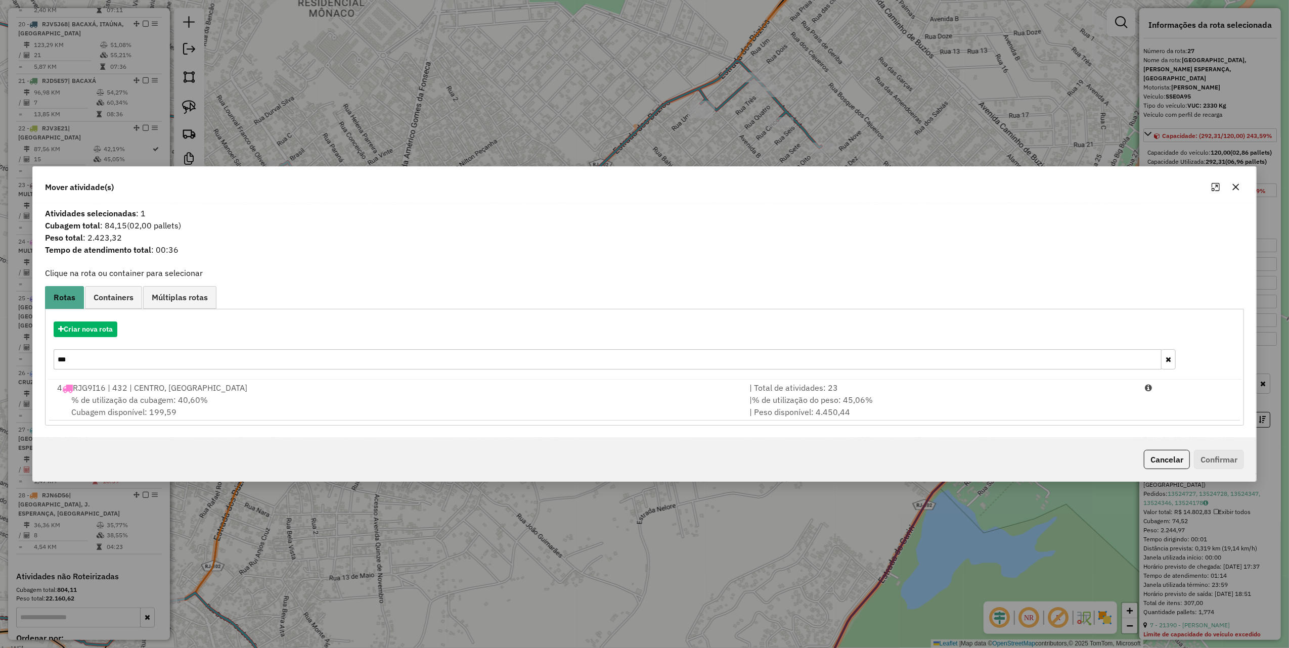
click at [143, 362] on input "***" at bounding box center [608, 360] width 1108 height 20
click at [143, 361] on input "***" at bounding box center [608, 360] width 1108 height 20
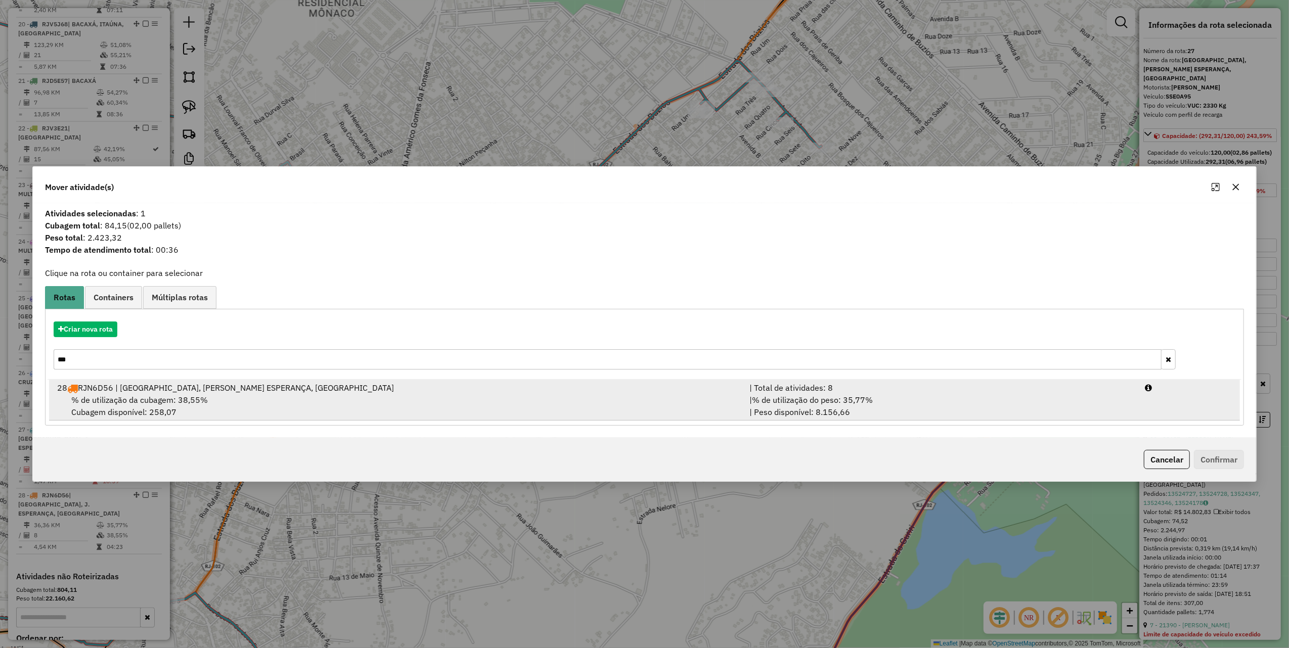
type input "***"
click at [185, 397] on span "% de utilização da cubagem: 38,55%" at bounding box center [139, 400] width 137 height 10
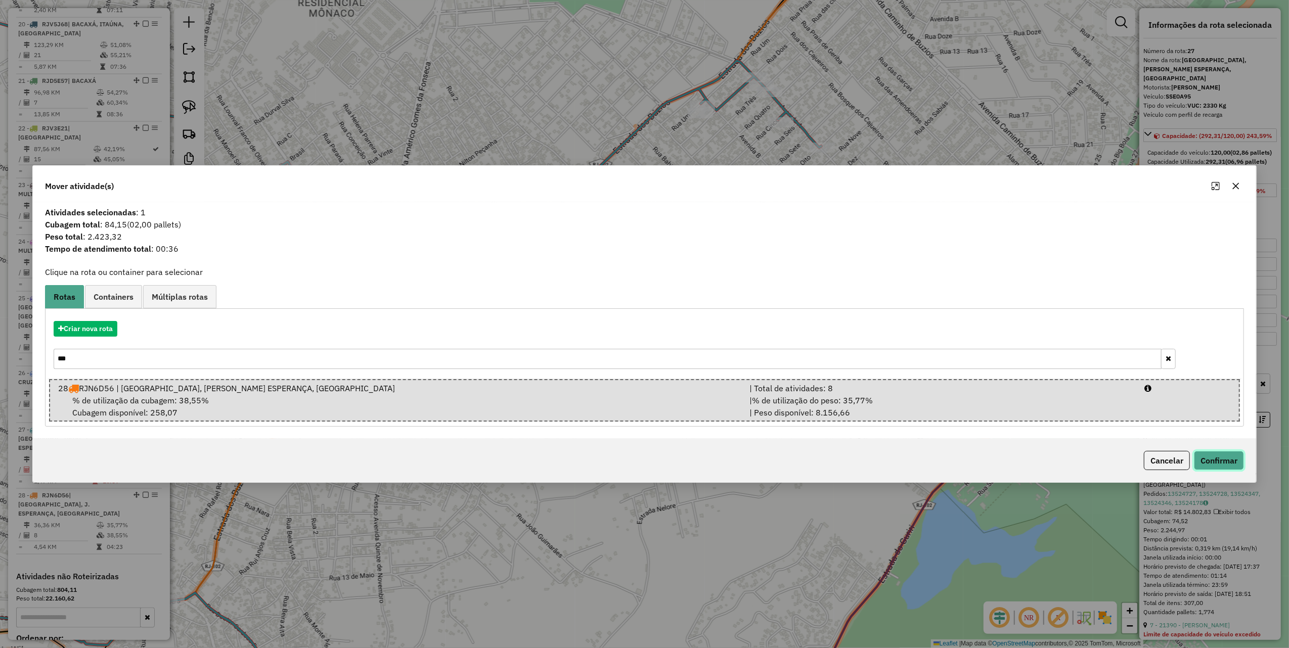
click at [1214, 459] on button "Confirmar" at bounding box center [1219, 460] width 50 height 19
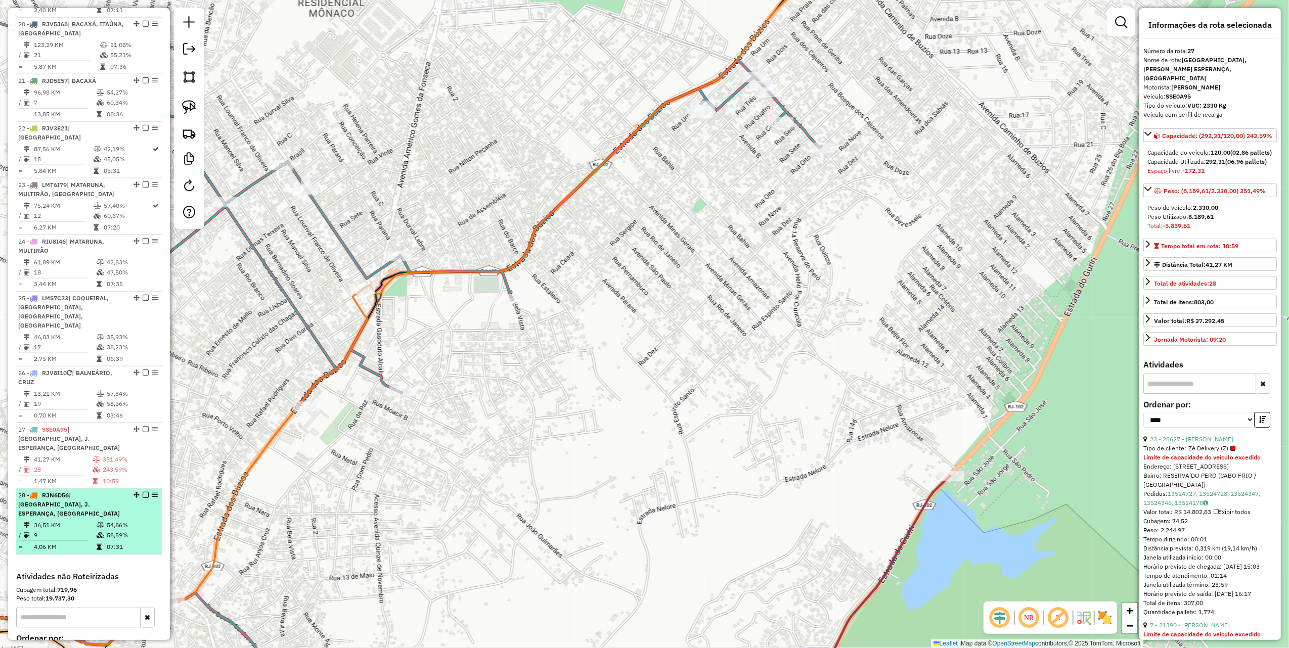
click at [143, 492] on em at bounding box center [146, 495] width 6 height 6
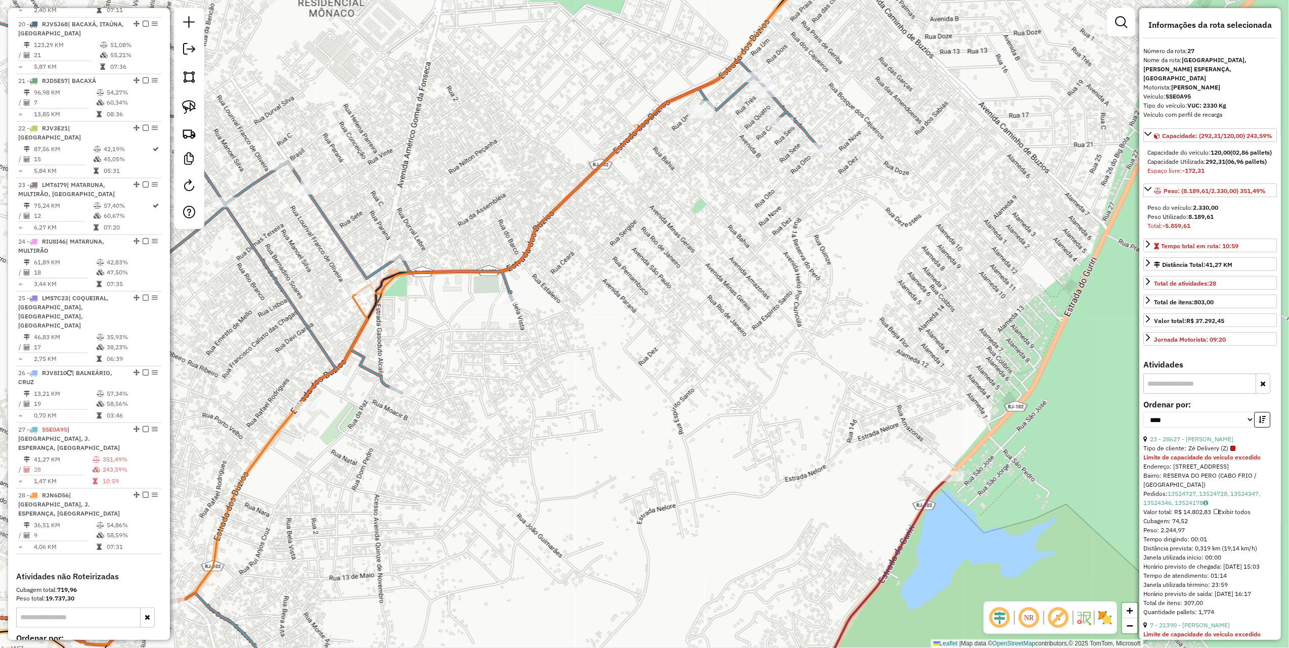
scroll to position [1301, 0]
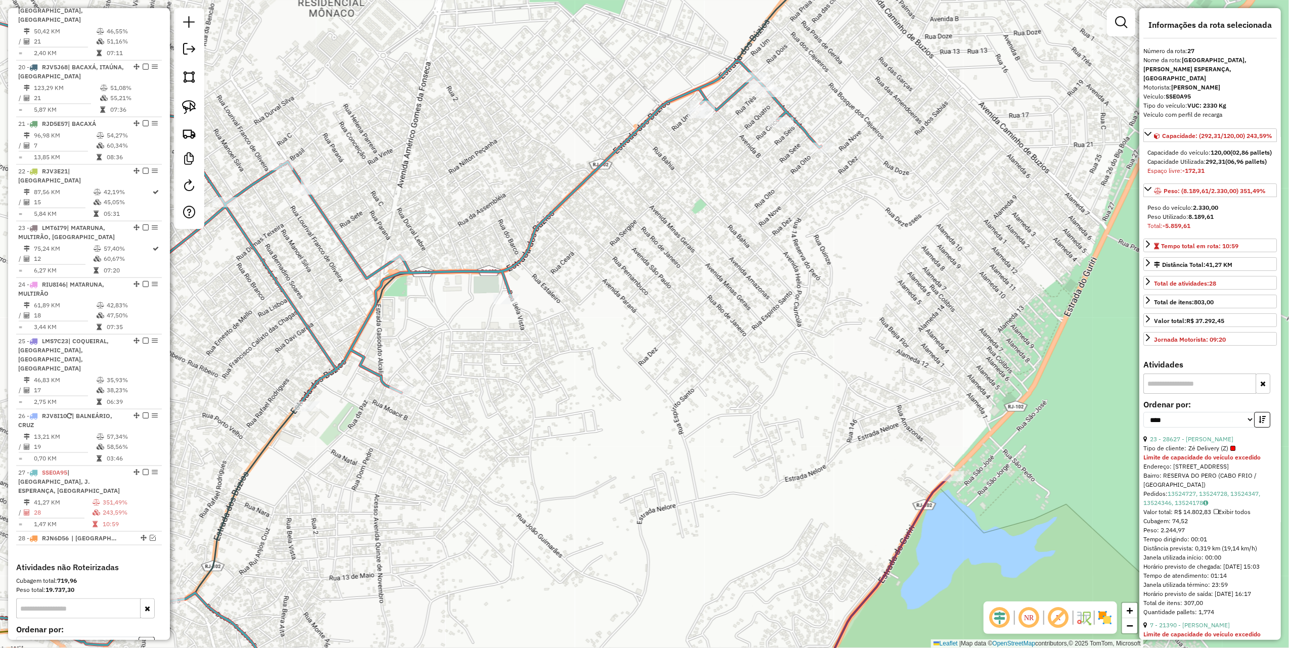
drag, startPoint x: 664, startPoint y: 308, endPoint x: 638, endPoint y: 392, distance: 87.8
click at [638, 392] on div "Janela de atendimento Grade de atendimento Capacidade Transportadoras Veículos …" at bounding box center [644, 324] width 1289 height 648
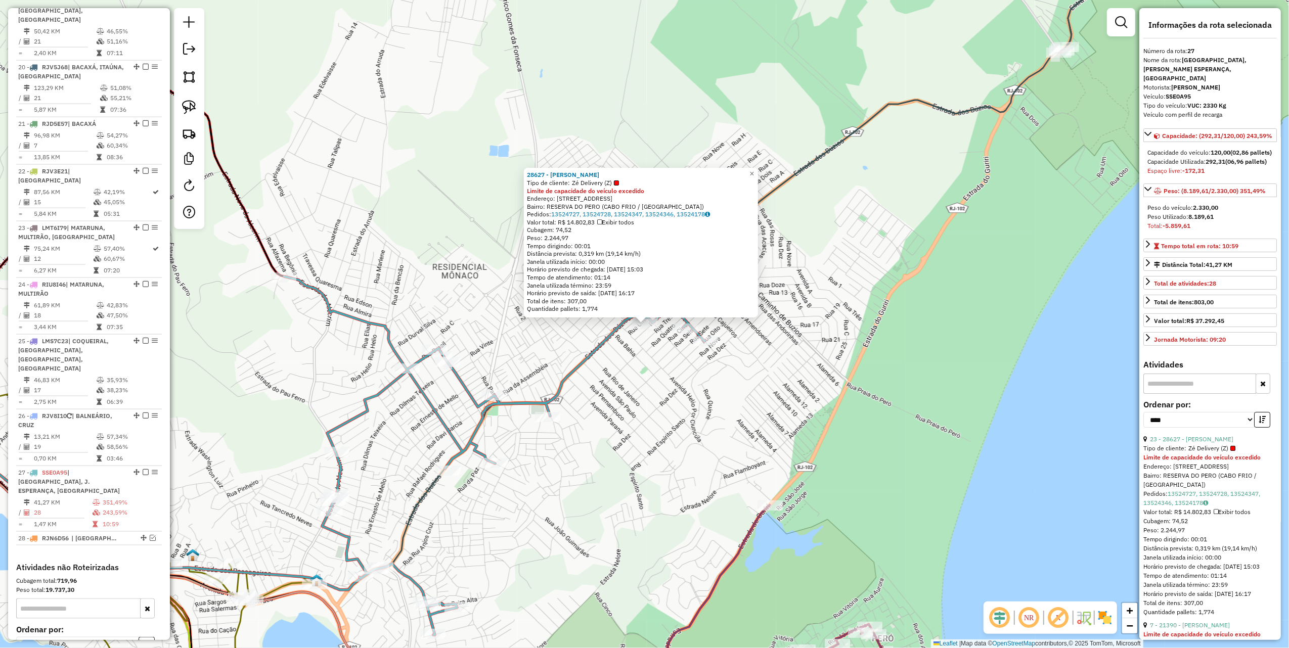
click at [474, 290] on div "28627 - [PERSON_NAME] Tipo de cliente: Zé Delivery (Z) Limite de capacidade do …" at bounding box center [644, 324] width 1289 height 648
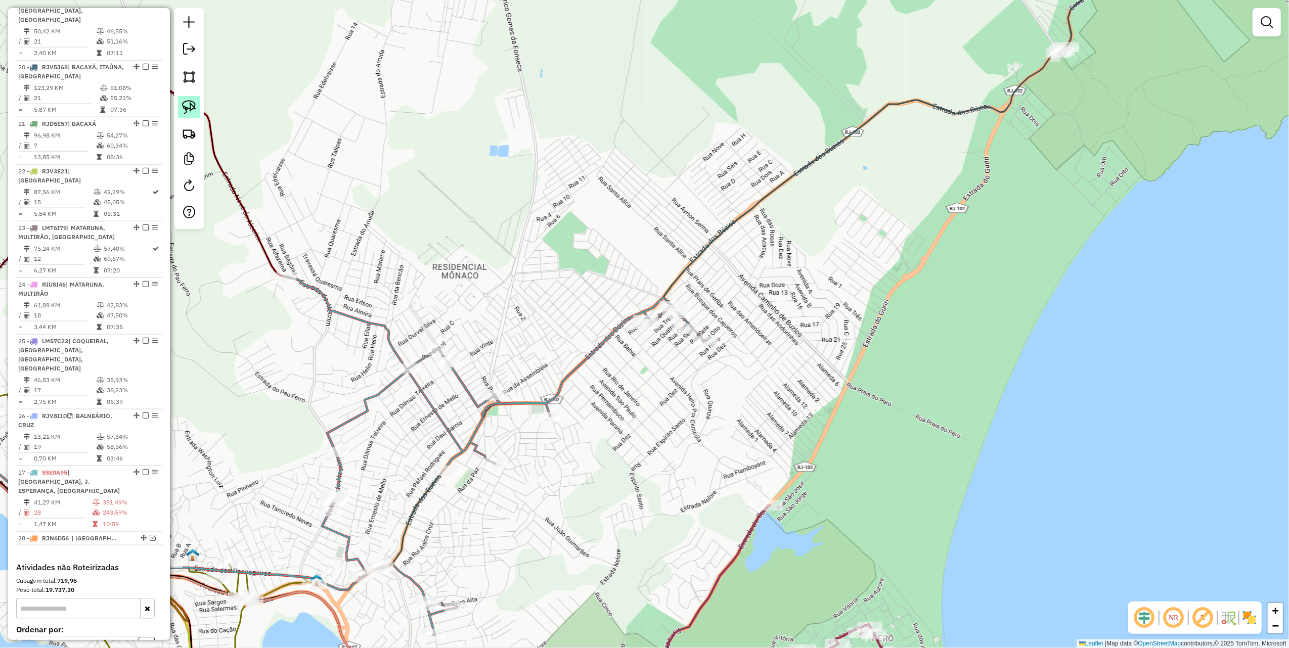
click at [181, 111] on link at bounding box center [189, 107] width 22 height 22
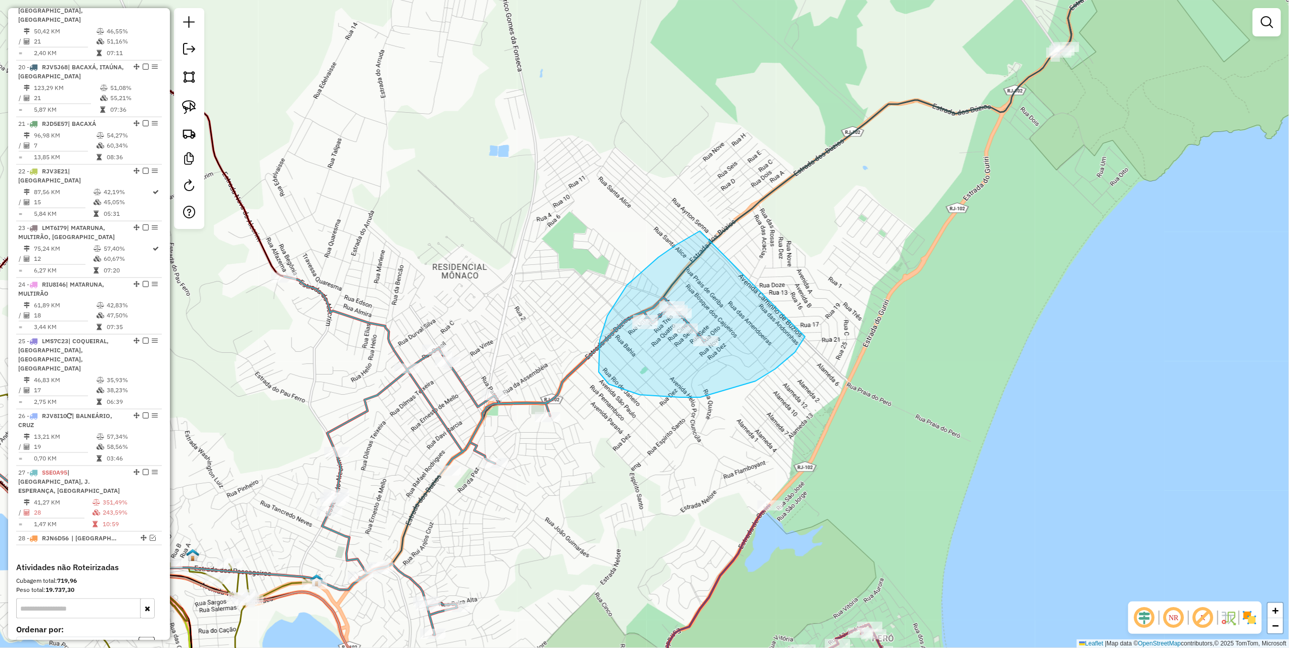
drag, startPoint x: 700, startPoint y: 231, endPoint x: 810, endPoint y: 313, distance: 137.1
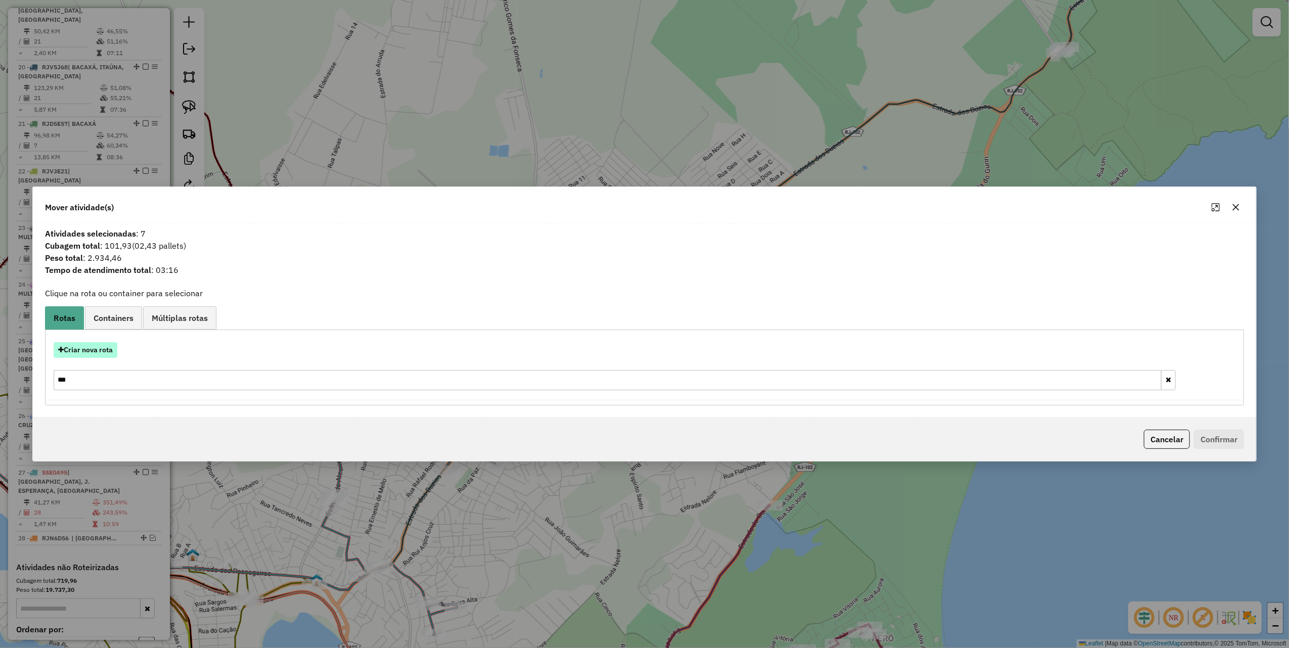
click at [100, 351] on button "Criar nova rota" at bounding box center [86, 350] width 64 height 16
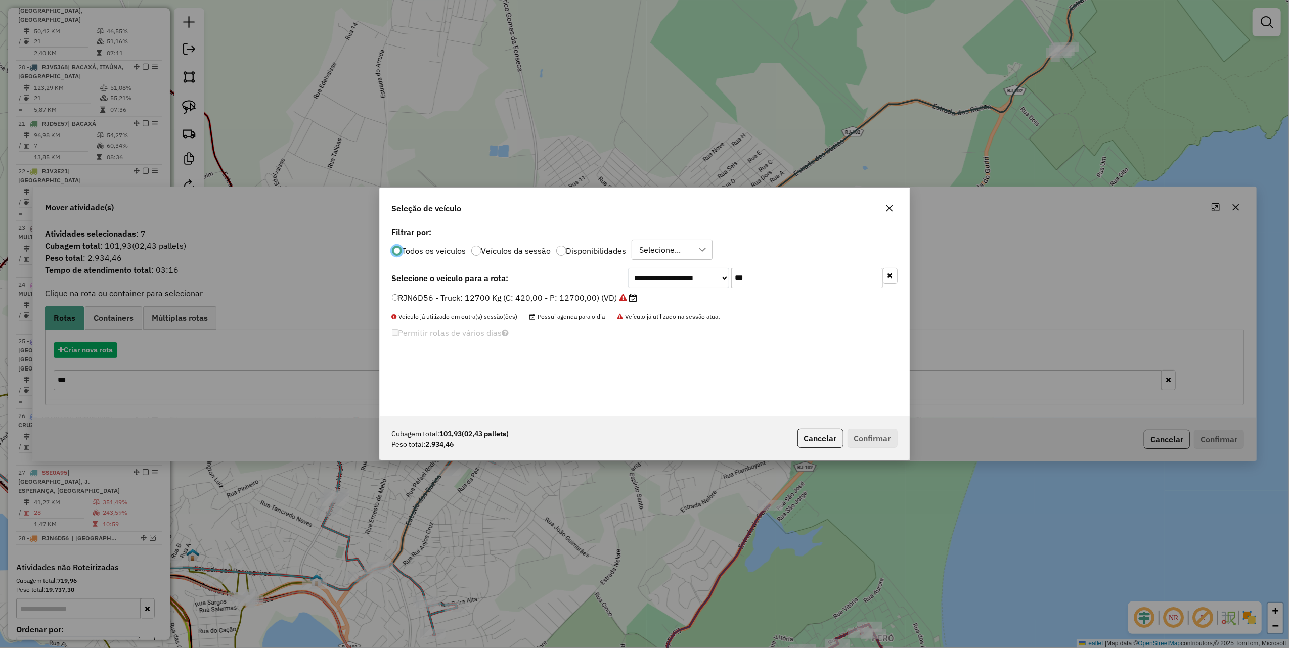
scroll to position [5, 3]
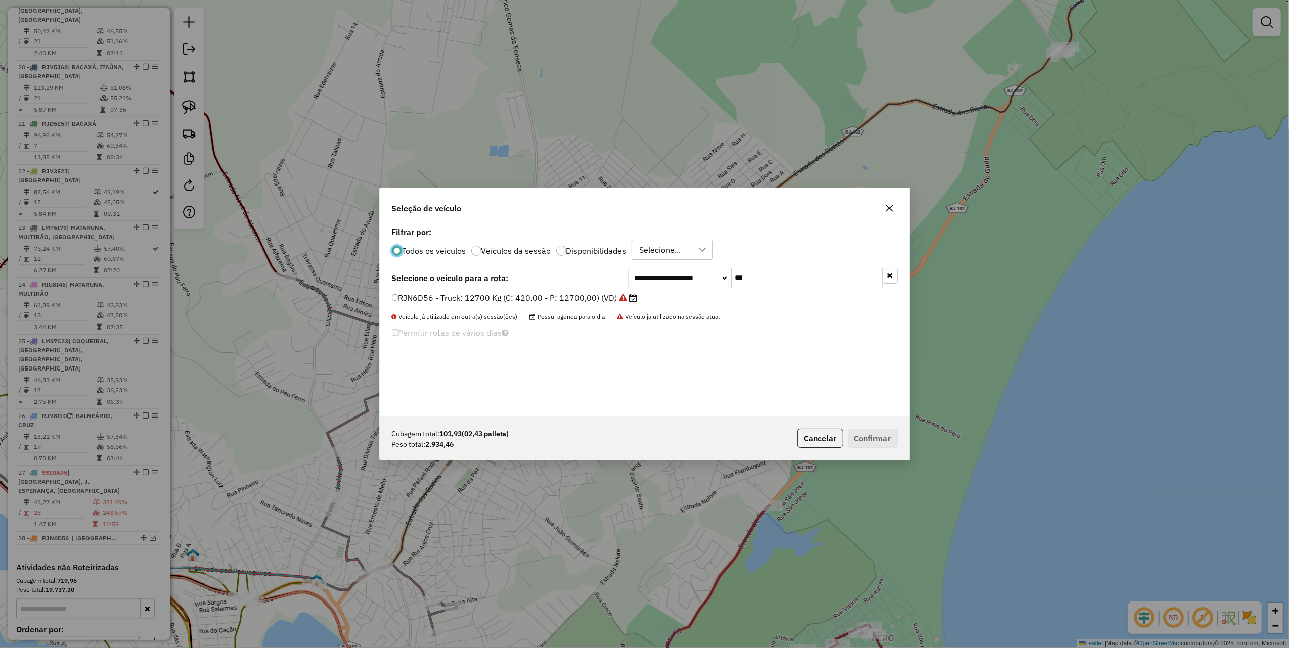
click at [790, 270] on input "***" at bounding box center [807, 278] width 152 height 20
click at [789, 274] on input "***" at bounding box center [807, 278] width 152 height 20
type input "***"
click at [591, 296] on label "RJC6B00 - Toco: 6950 Kg (C: 238,00 - P: 6950,00) (VD)" at bounding box center [503, 298] width 222 height 12
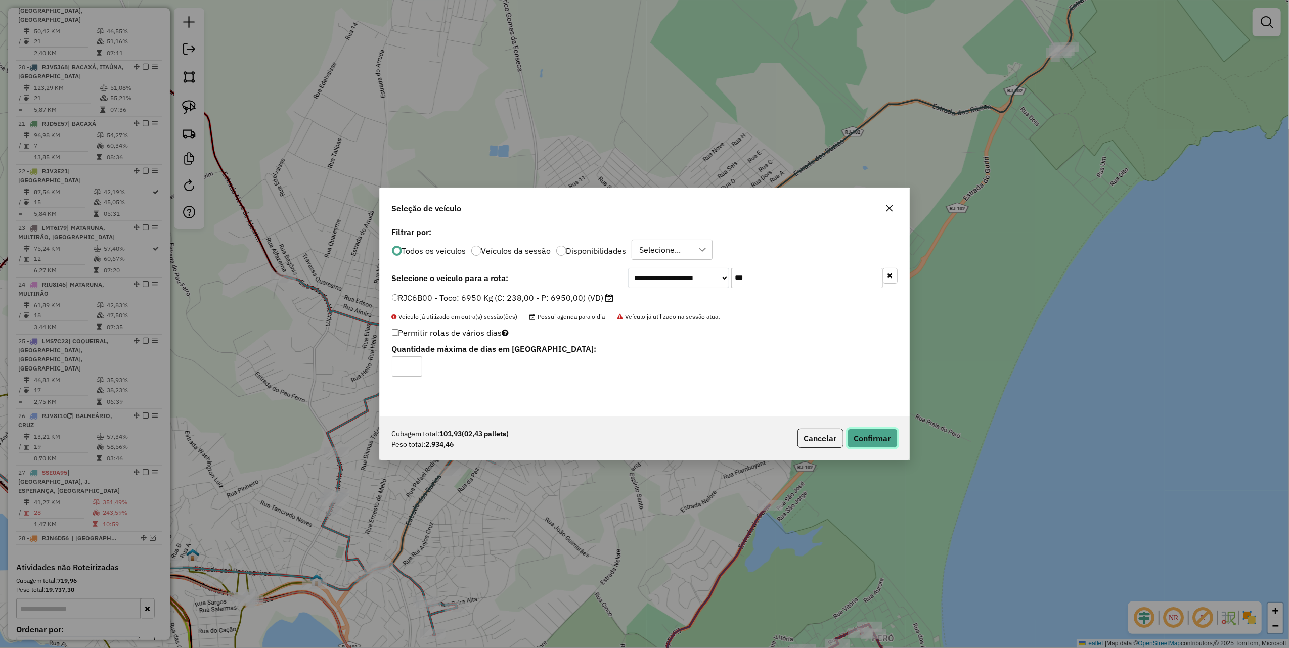
click at [871, 436] on button "Confirmar" at bounding box center [873, 438] width 50 height 19
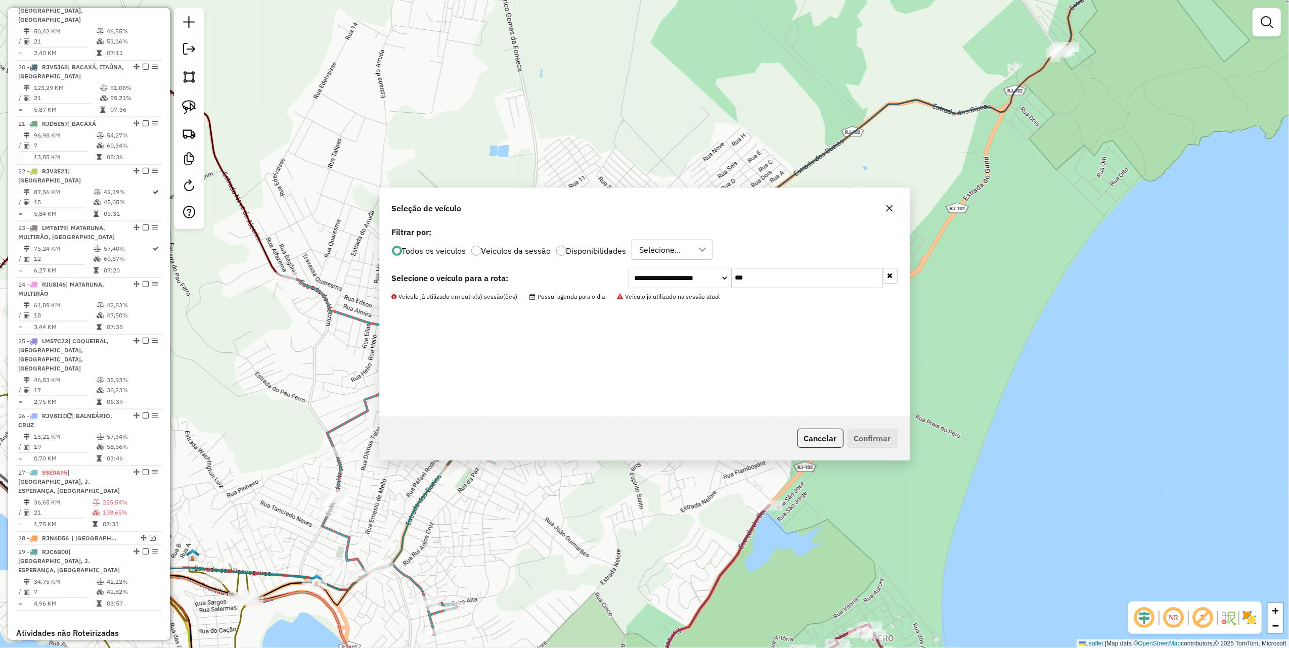
scroll to position [1344, 0]
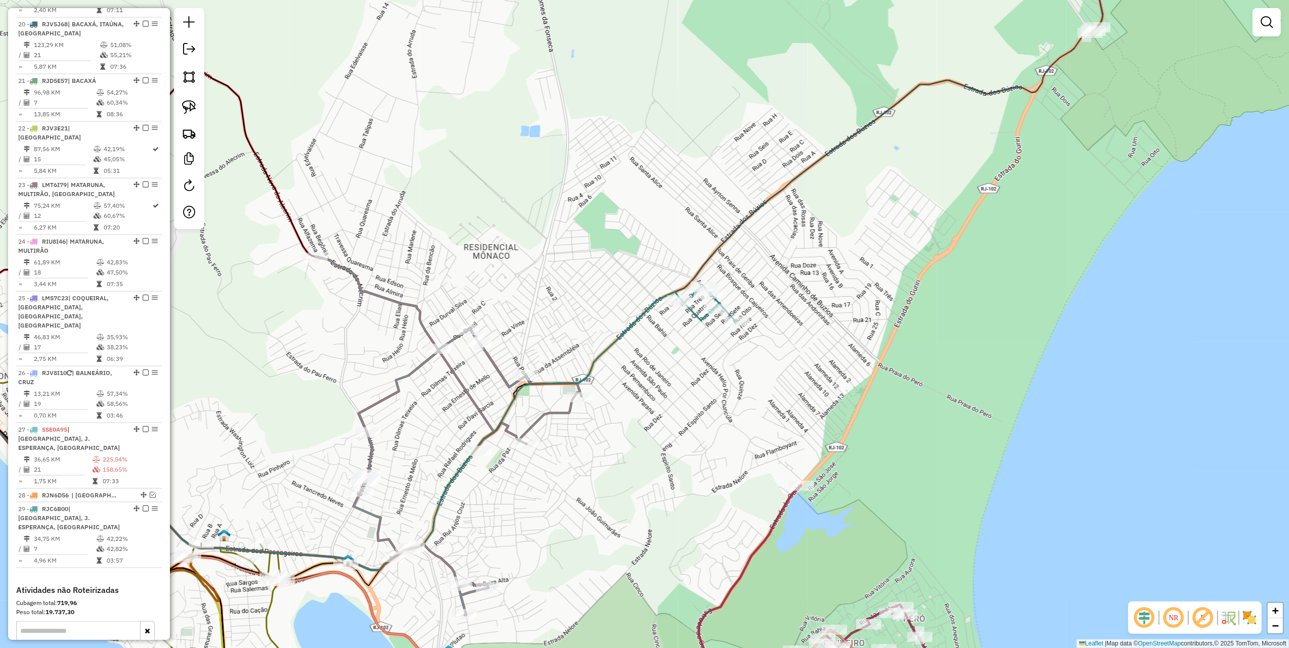
drag, startPoint x: 407, startPoint y: 284, endPoint x: 570, endPoint y: 177, distance: 195.0
click at [560, 184] on div "Janela de atendimento Grade de atendimento Capacidade Transportadoras Veículos …" at bounding box center [644, 324] width 1289 height 648
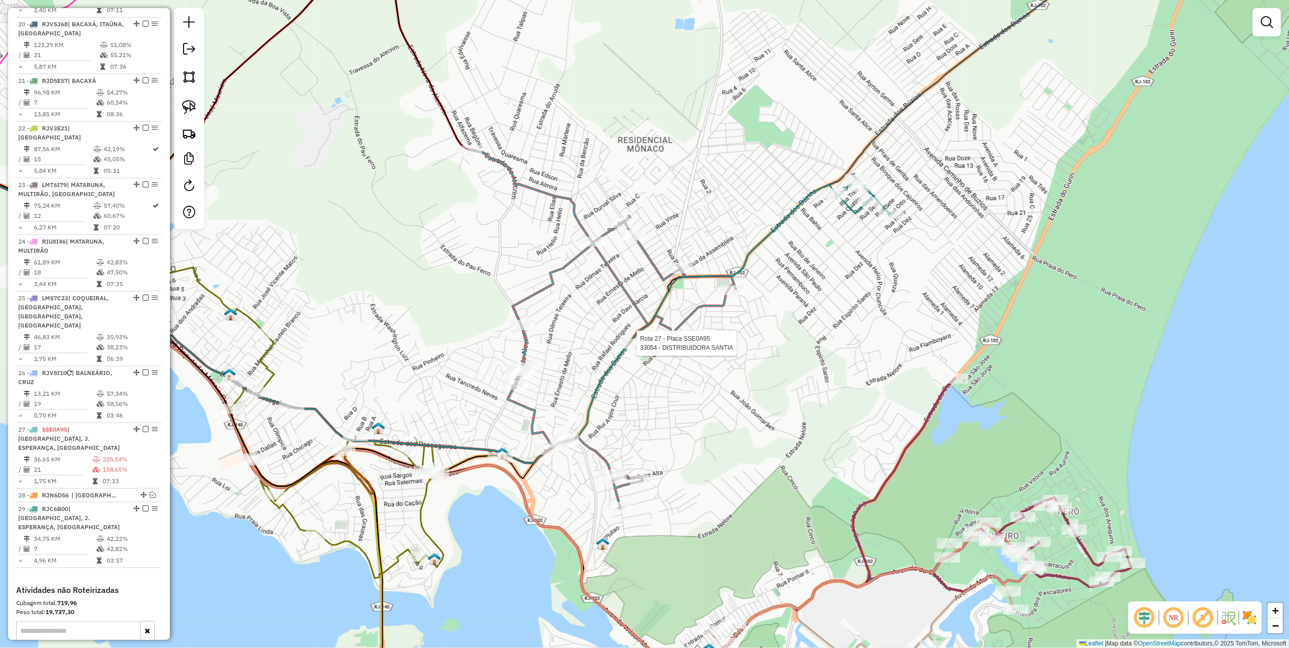
select select "*********"
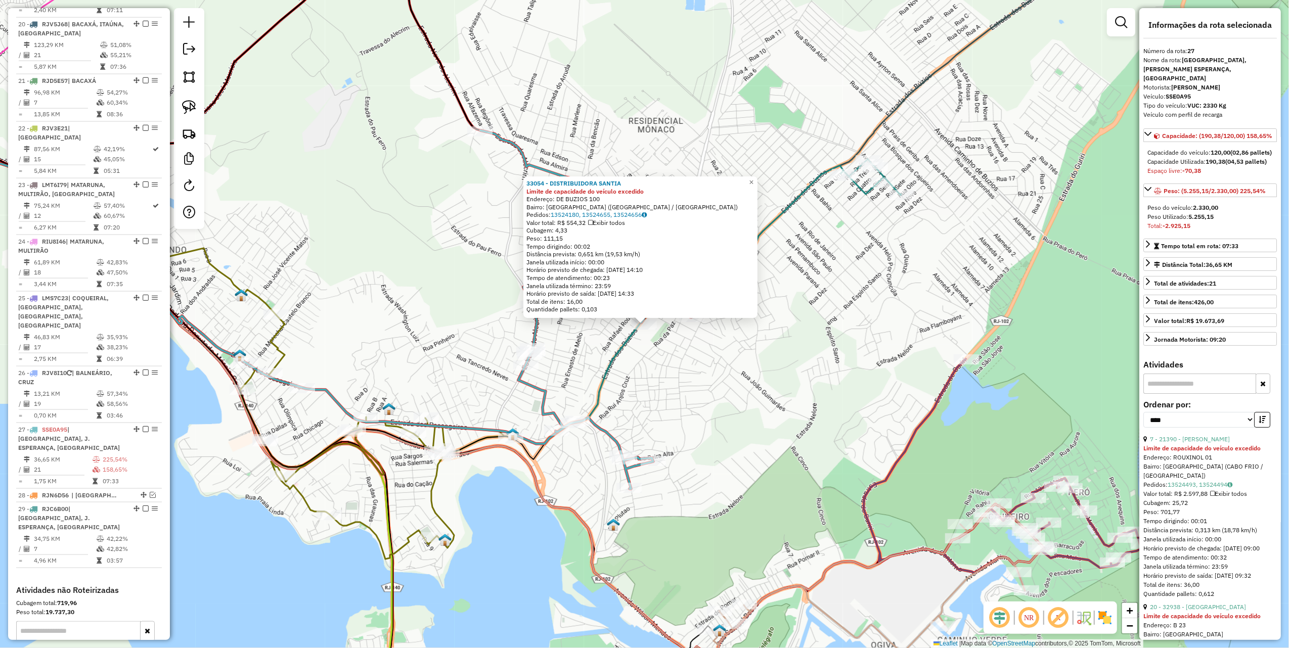
scroll to position [1358, 0]
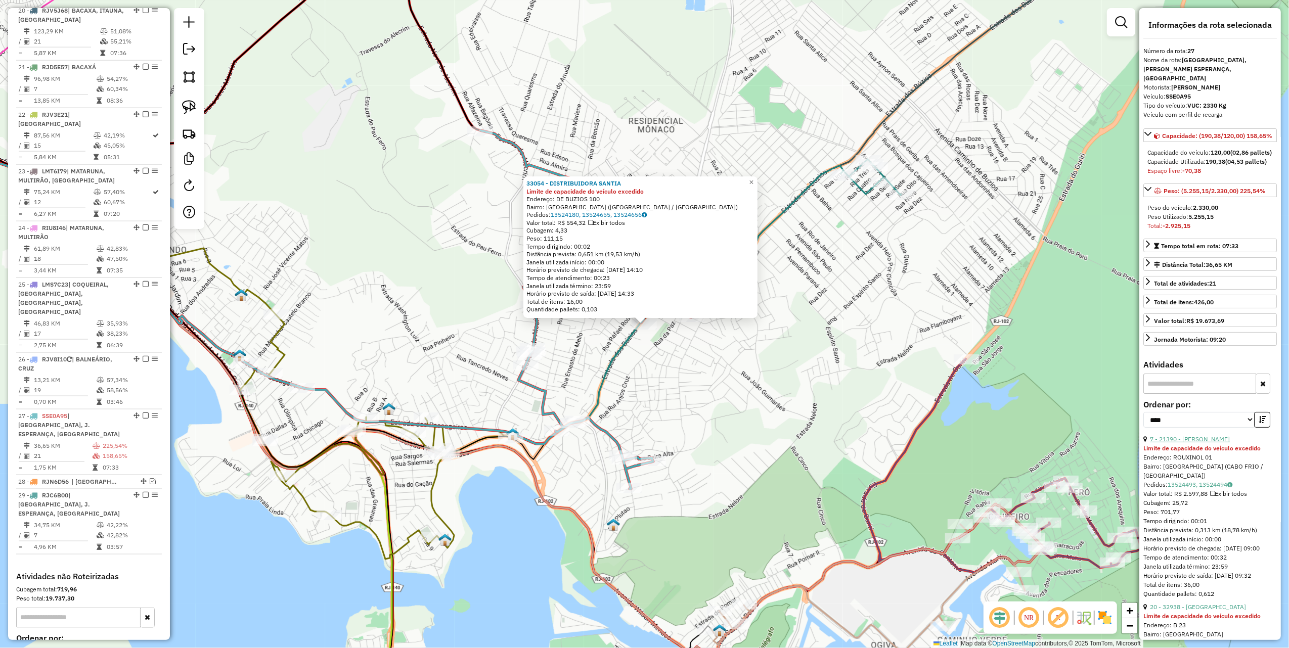
click at [1210, 443] on link "7 - 21390 - [PERSON_NAME]" at bounding box center [1190, 440] width 80 height 8
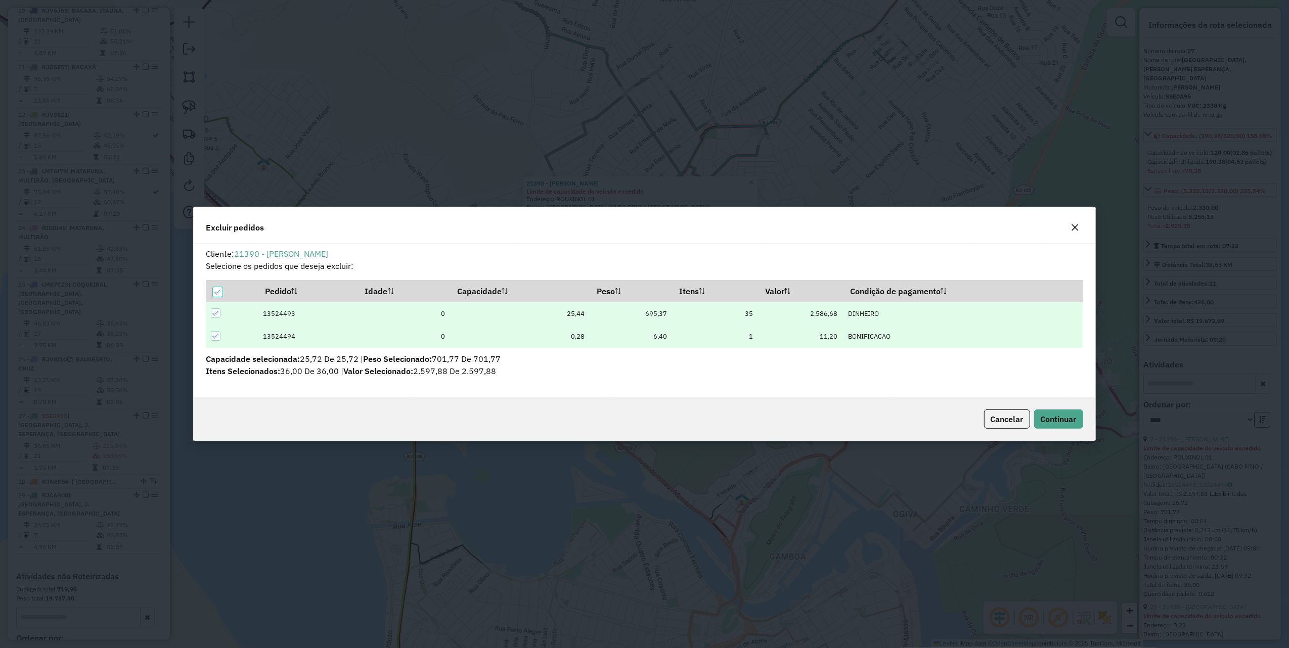
scroll to position [0, 0]
click at [1073, 226] on icon "button" at bounding box center [1075, 228] width 8 height 8
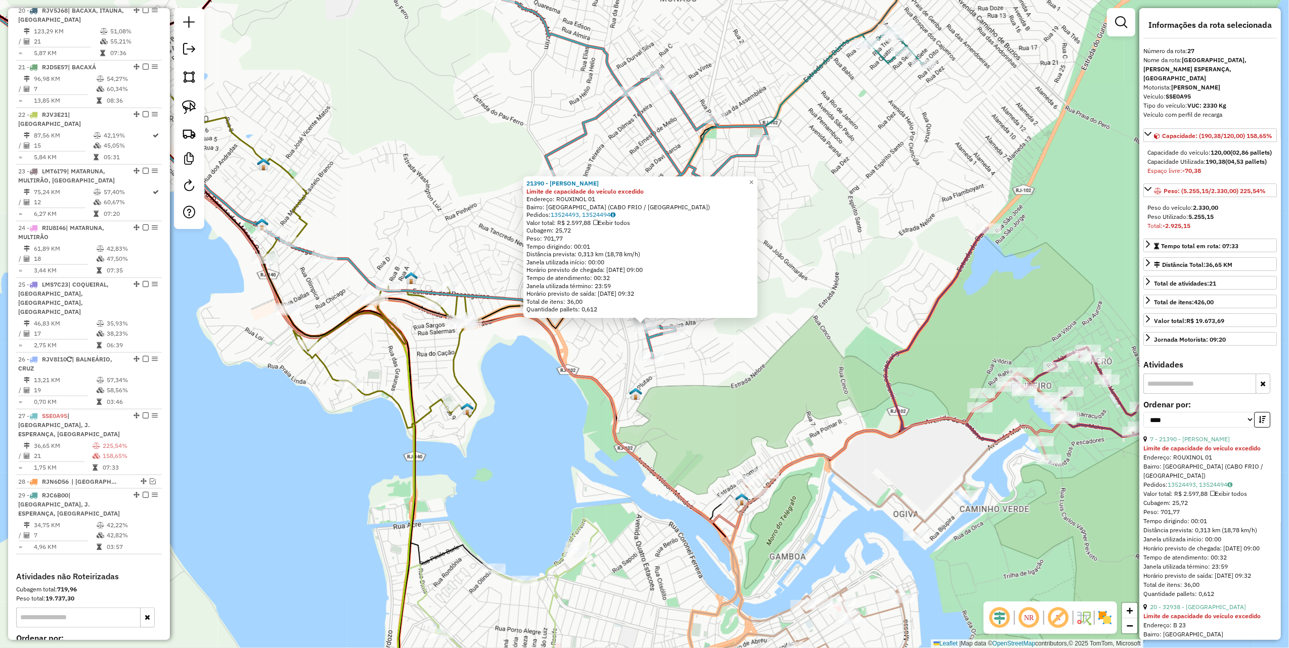
click at [858, 236] on div "21390 - CANDINHO BAR Limite de capacidade do veículo excedido Endereço: ROUXINO…" at bounding box center [644, 324] width 1289 height 648
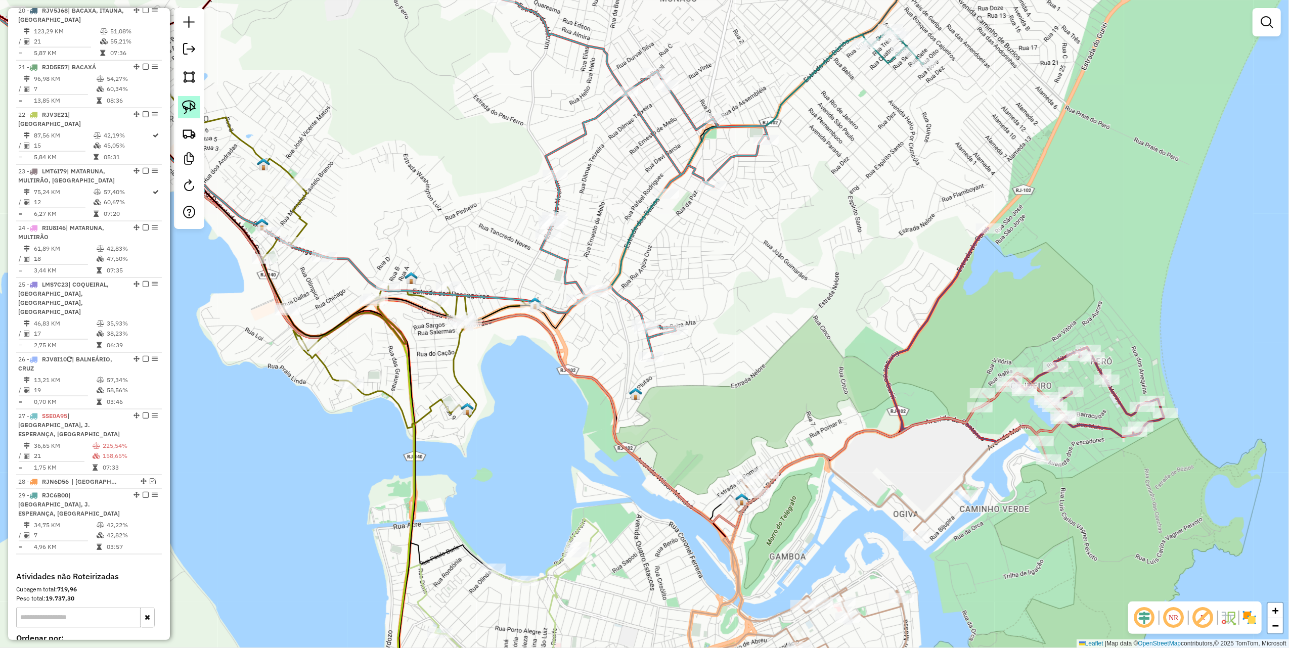
click at [186, 111] on img at bounding box center [189, 107] width 14 height 14
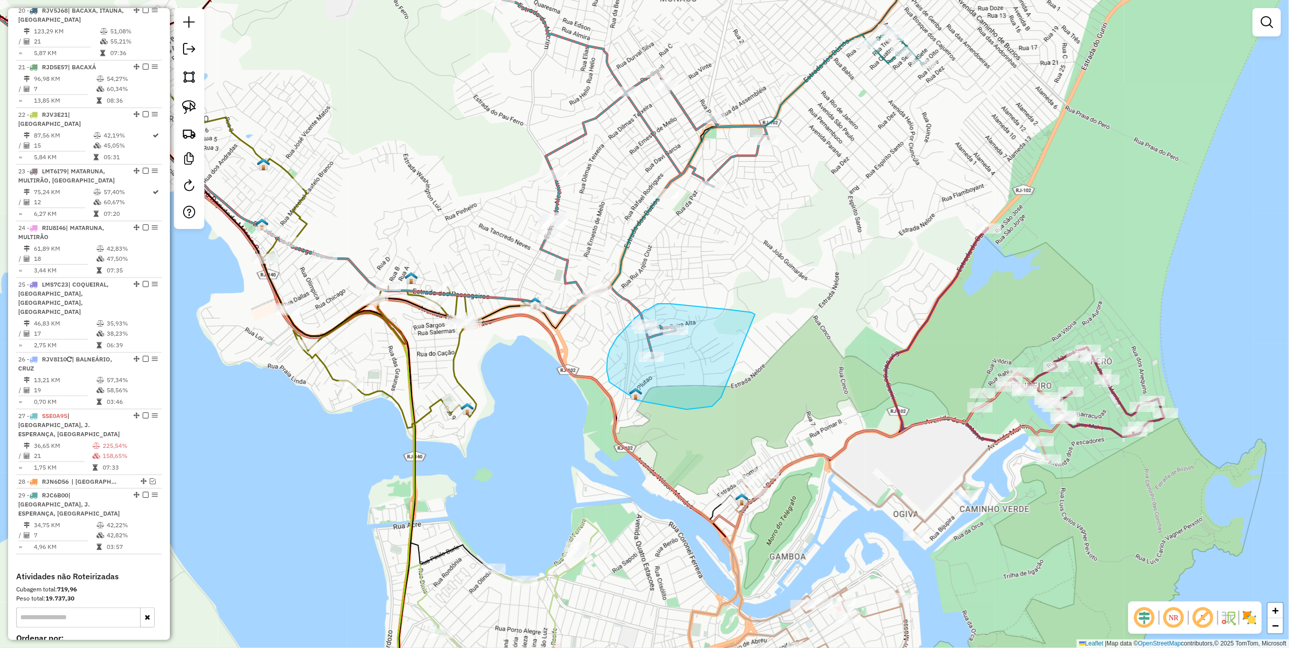
drag, startPoint x: 726, startPoint y: 310, endPoint x: 726, endPoint y: 381, distance: 71.8
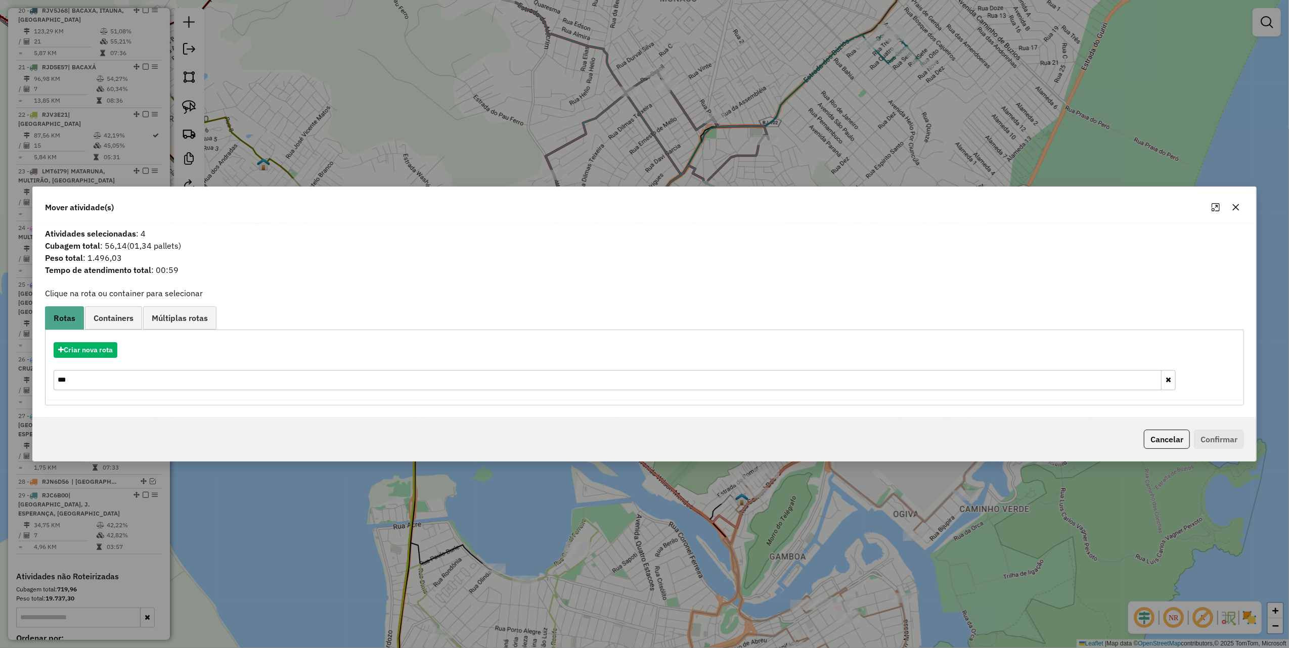
click at [136, 379] on input "***" at bounding box center [608, 380] width 1108 height 20
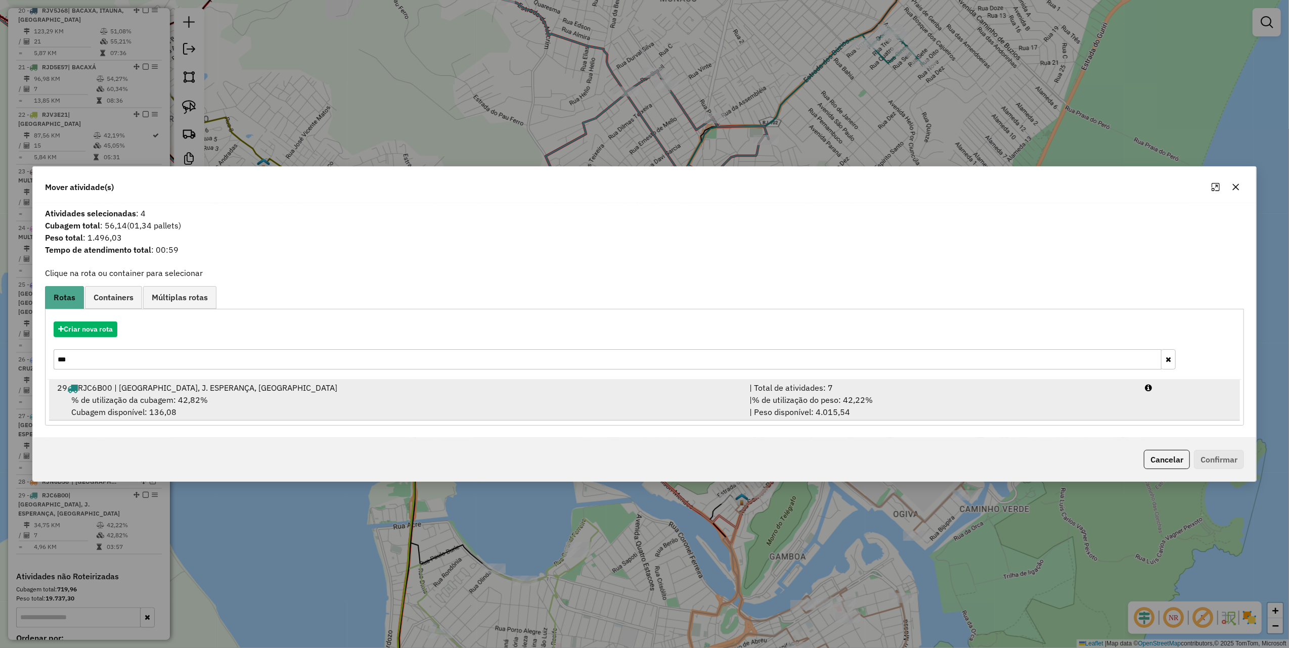
type input "***"
click at [885, 409] on div "| % de utilização do peso: 42,22% | Peso disponível: 4.015,54" at bounding box center [942, 406] width 396 height 24
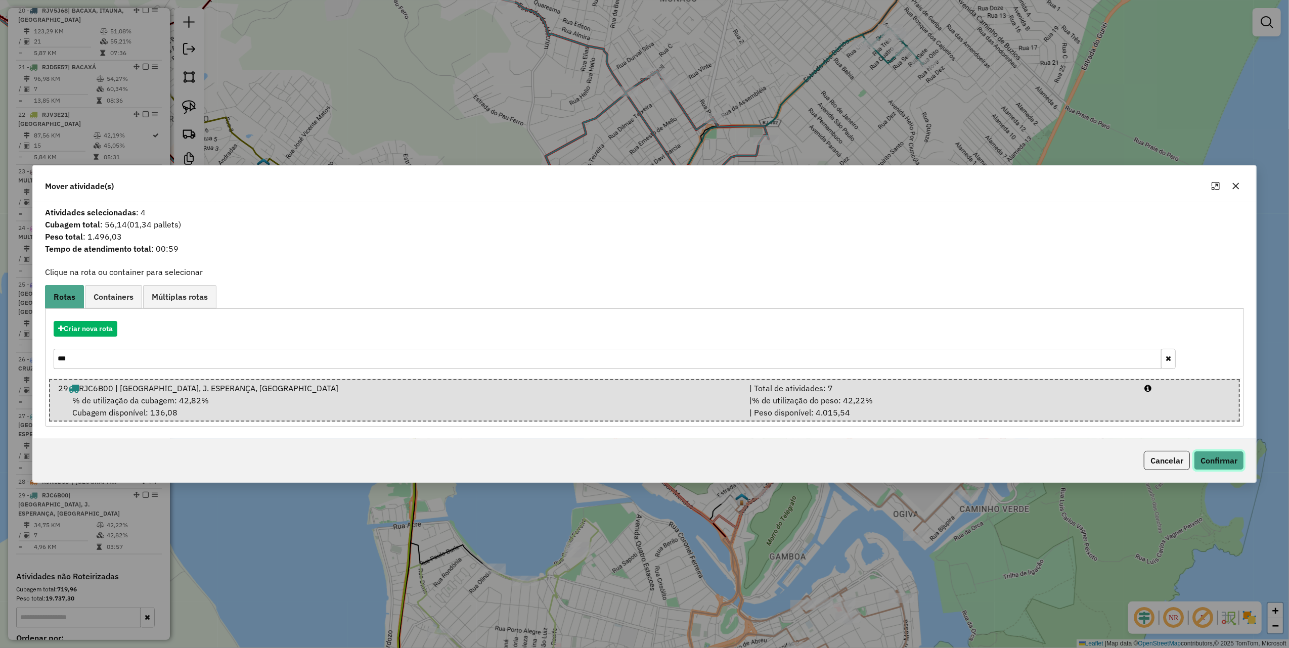
click at [1212, 460] on button "Confirmar" at bounding box center [1219, 460] width 50 height 19
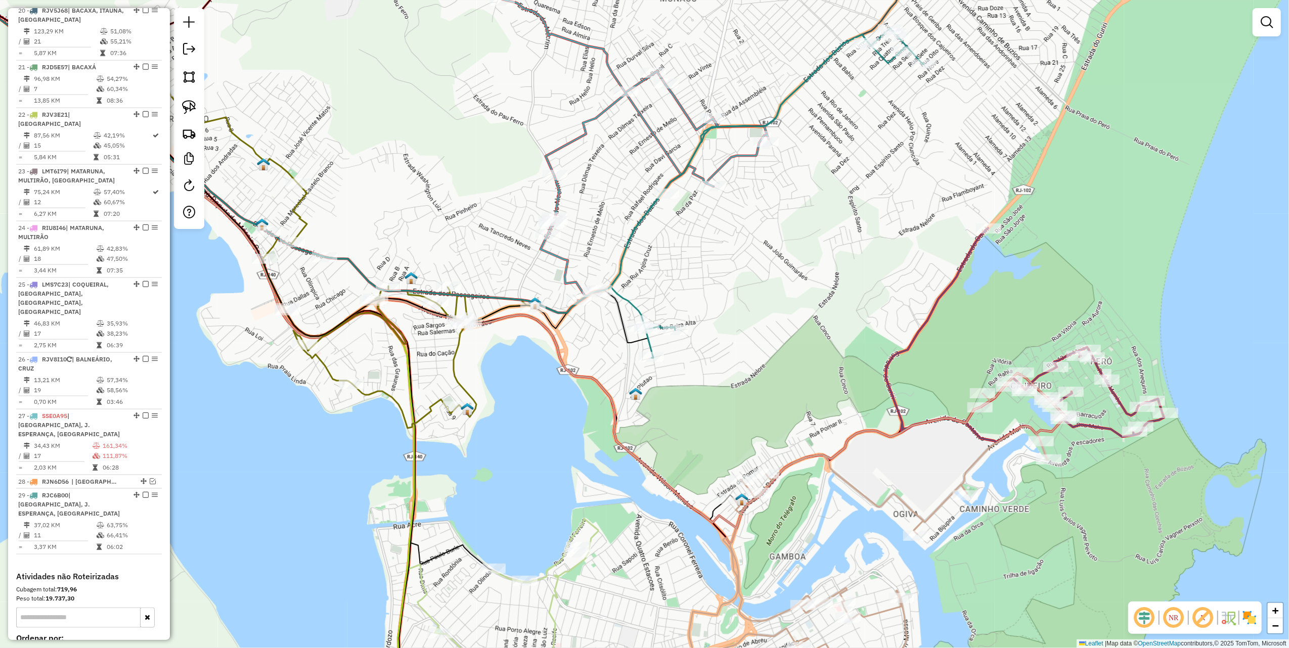
click at [601, 284] on icon at bounding box center [368, 155] width 995 height 315
select select "*********"
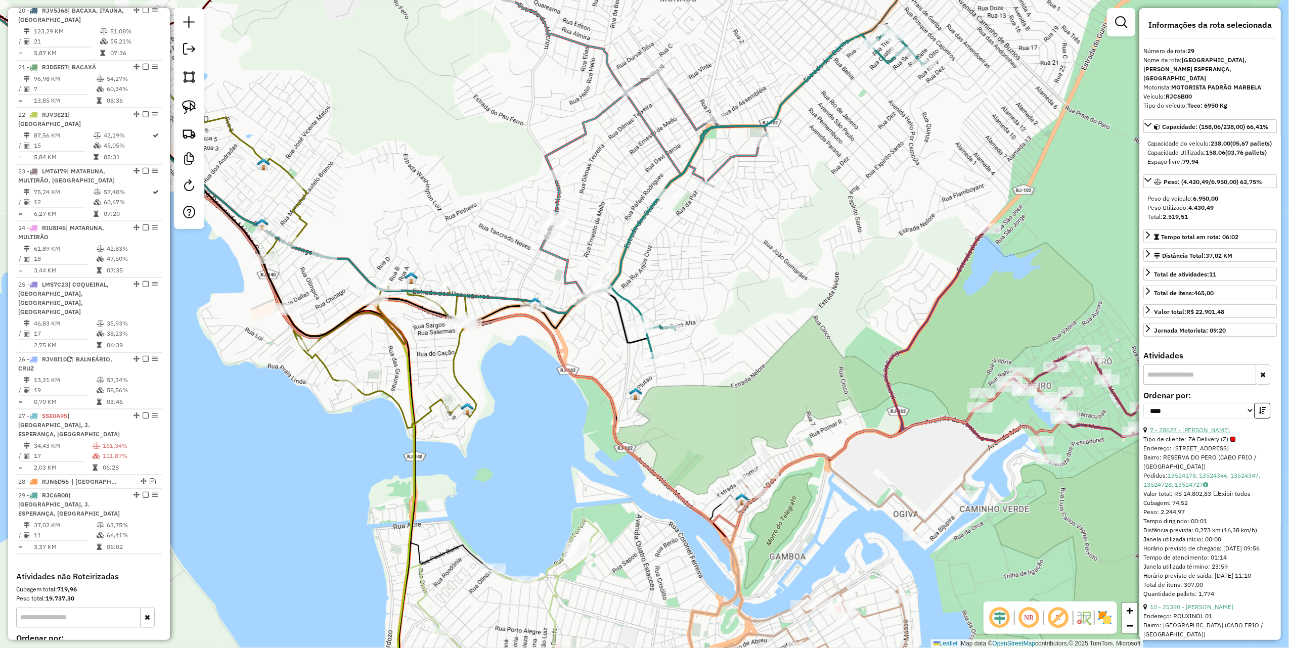
click at [1230, 434] on link "7 - 28627 - [PERSON_NAME]" at bounding box center [1190, 430] width 80 height 8
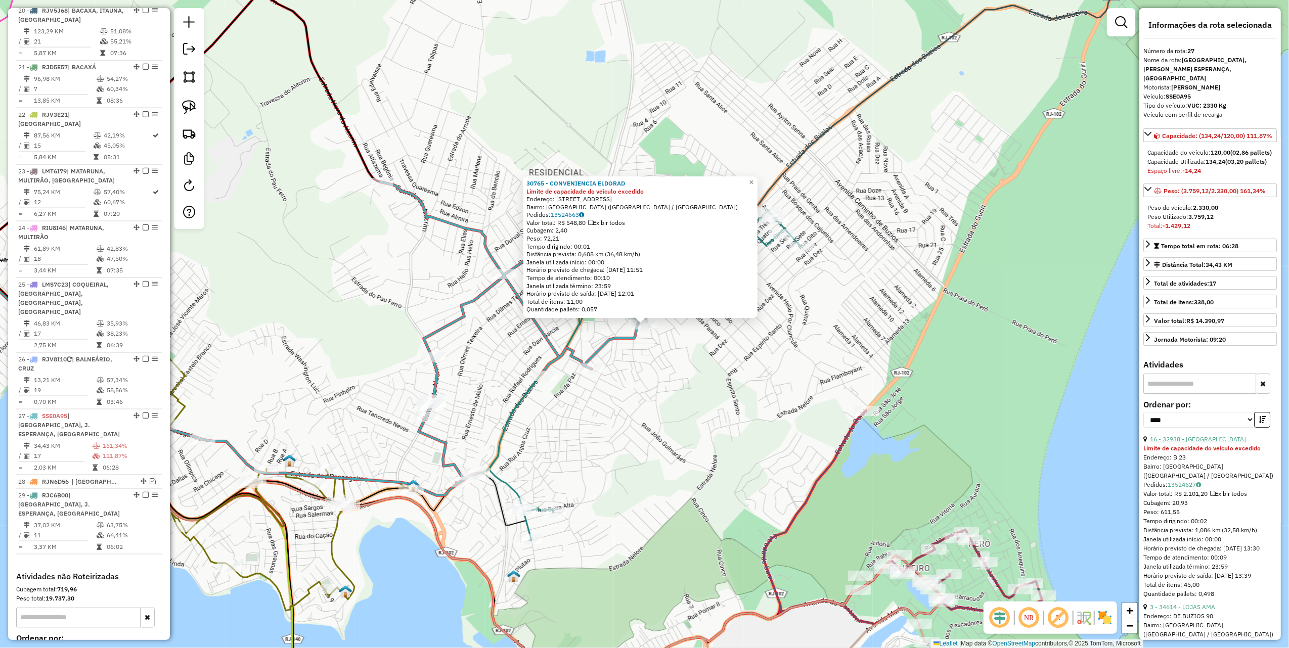
click at [1202, 443] on link "16 - 32938 - [GEOGRAPHIC_DATA]" at bounding box center [1198, 440] width 96 height 8
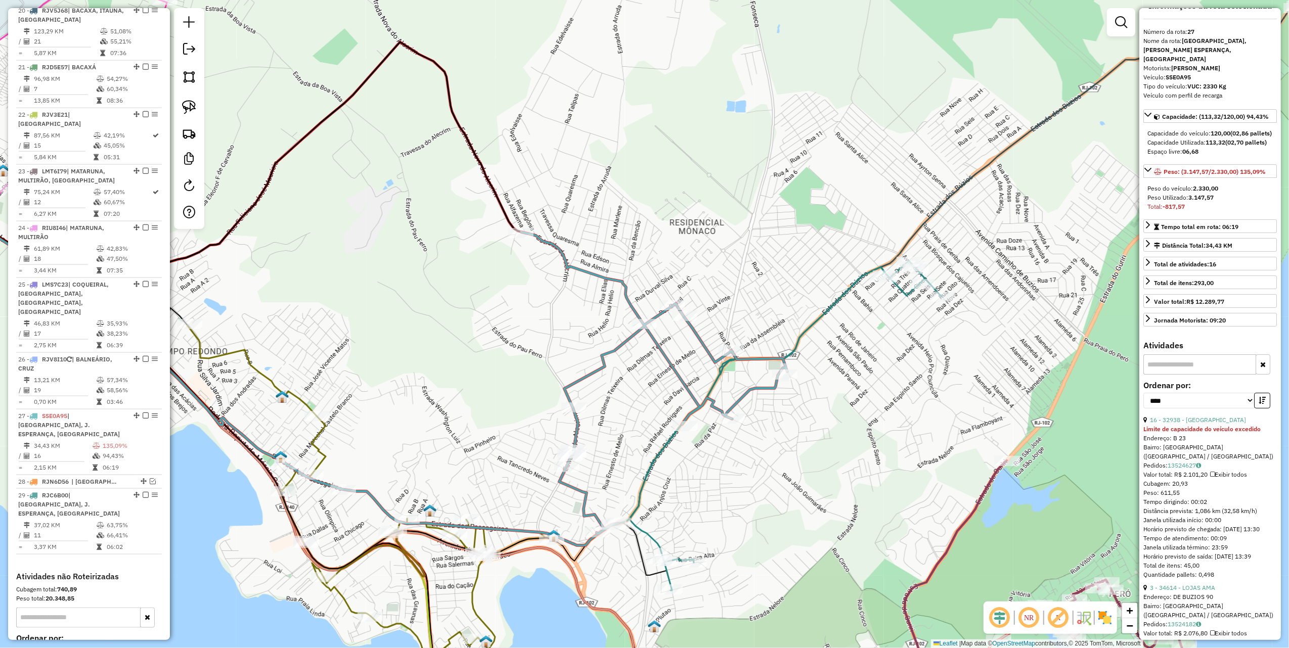
scroll to position [67, 0]
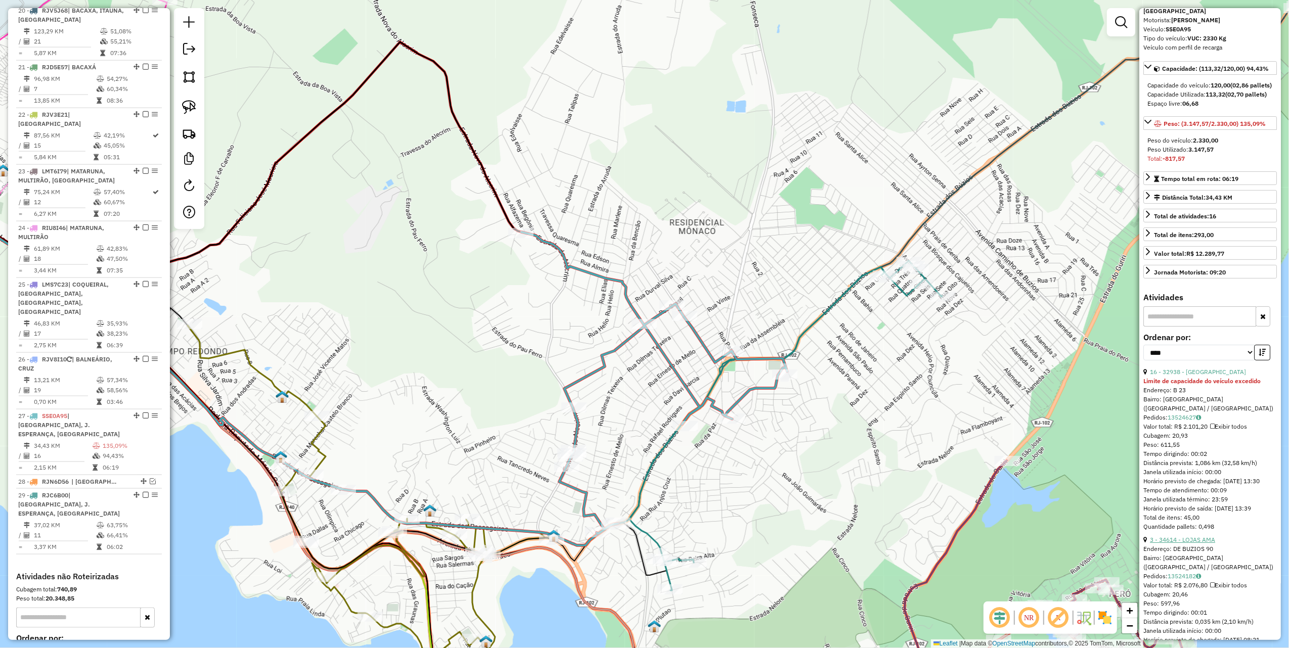
click at [1200, 544] on link "3 - 34614 - LOJAS AMA" at bounding box center [1182, 540] width 65 height 8
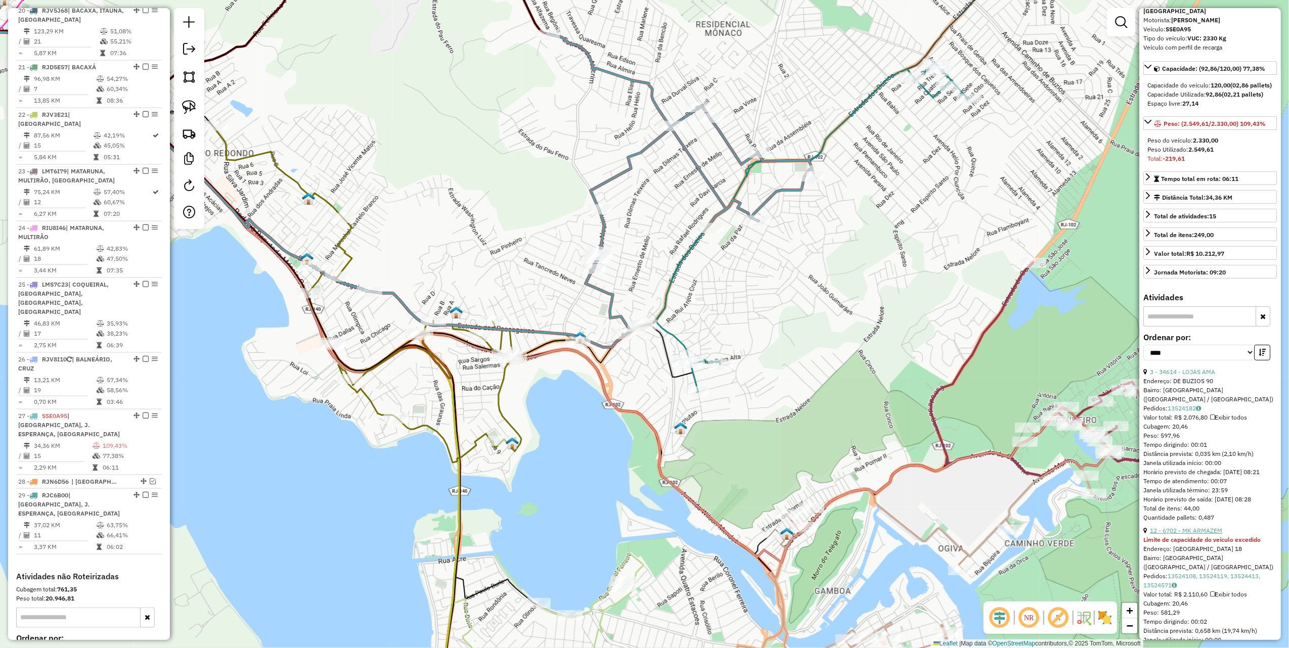
click at [1190, 533] on link "12 - 6702 - MK ARMAZEM" at bounding box center [1186, 531] width 72 height 8
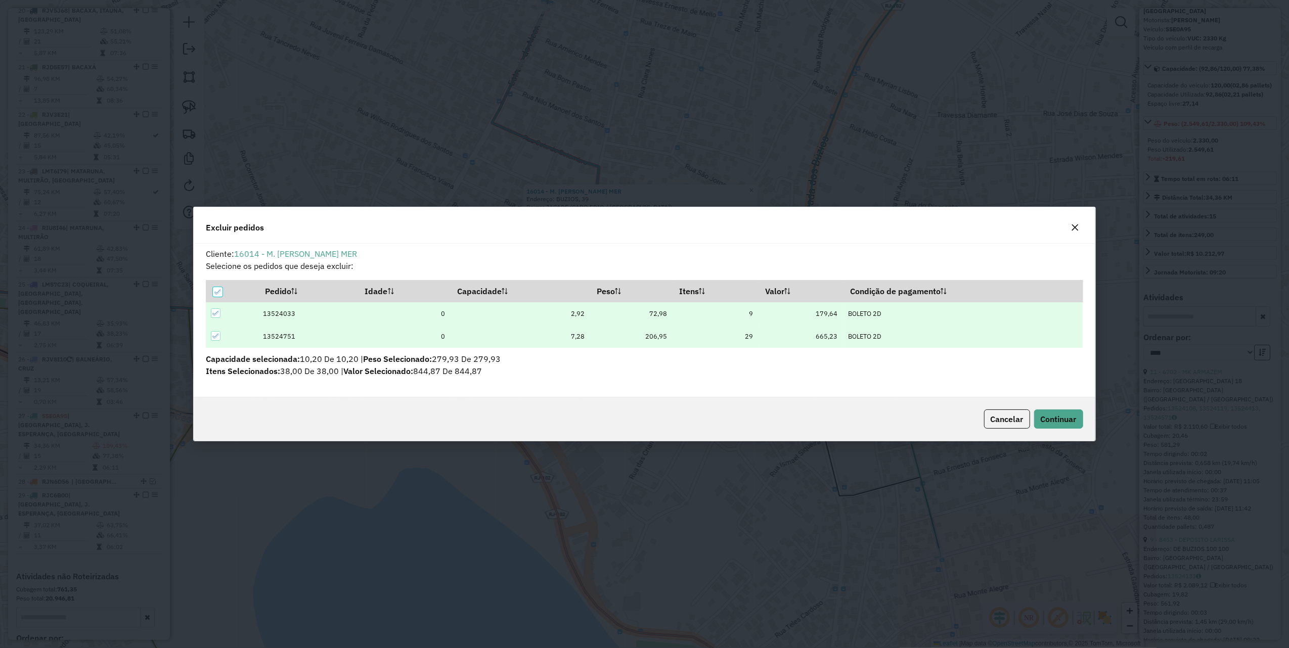
scroll to position [0, 0]
click at [1041, 414] on span "Continuar" at bounding box center [1059, 419] width 36 height 10
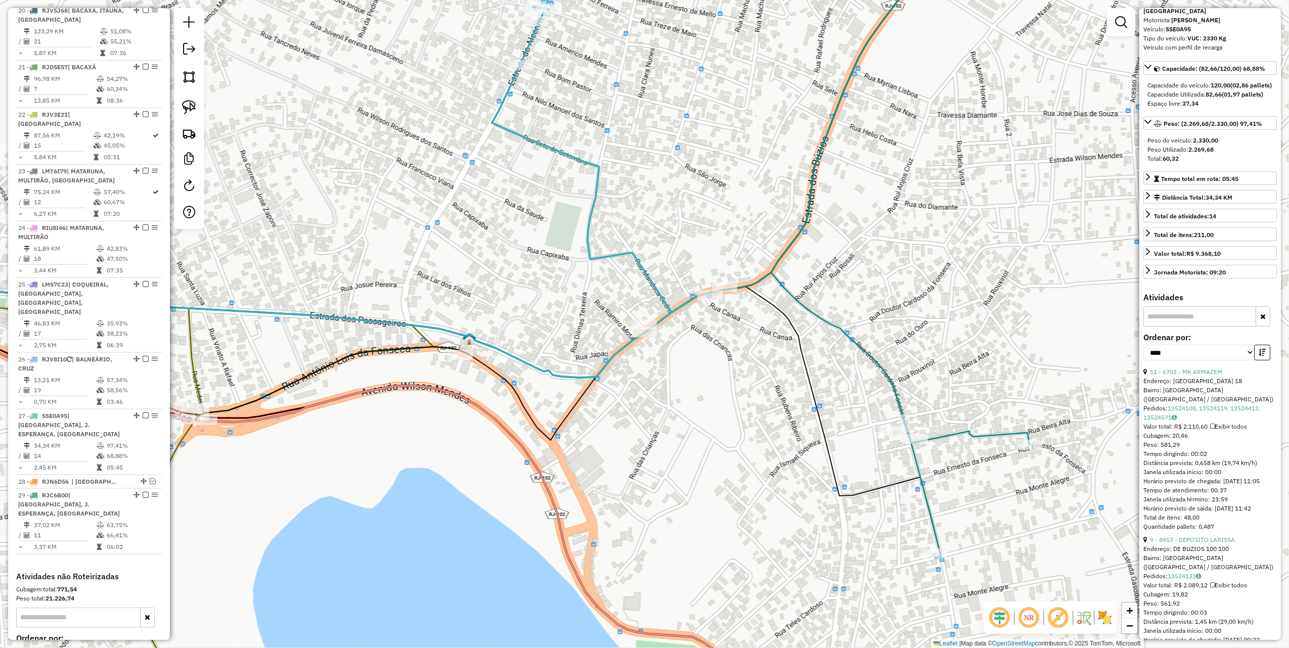
drag, startPoint x: 414, startPoint y: 199, endPoint x: 354, endPoint y: 298, distance: 115.3
click at [354, 298] on div "Janela de atendimento Grade de atendimento Capacidade Transportadoras Veículos …" at bounding box center [644, 324] width 1289 height 648
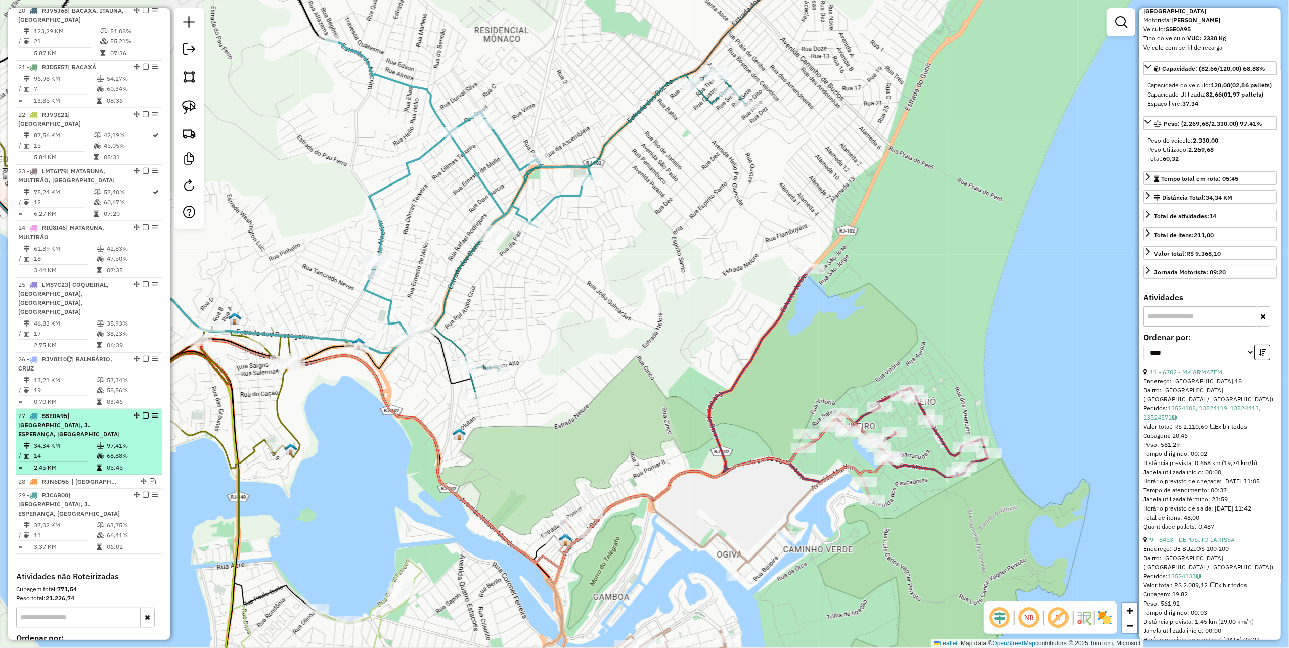
click at [144, 413] on em at bounding box center [146, 416] width 6 height 6
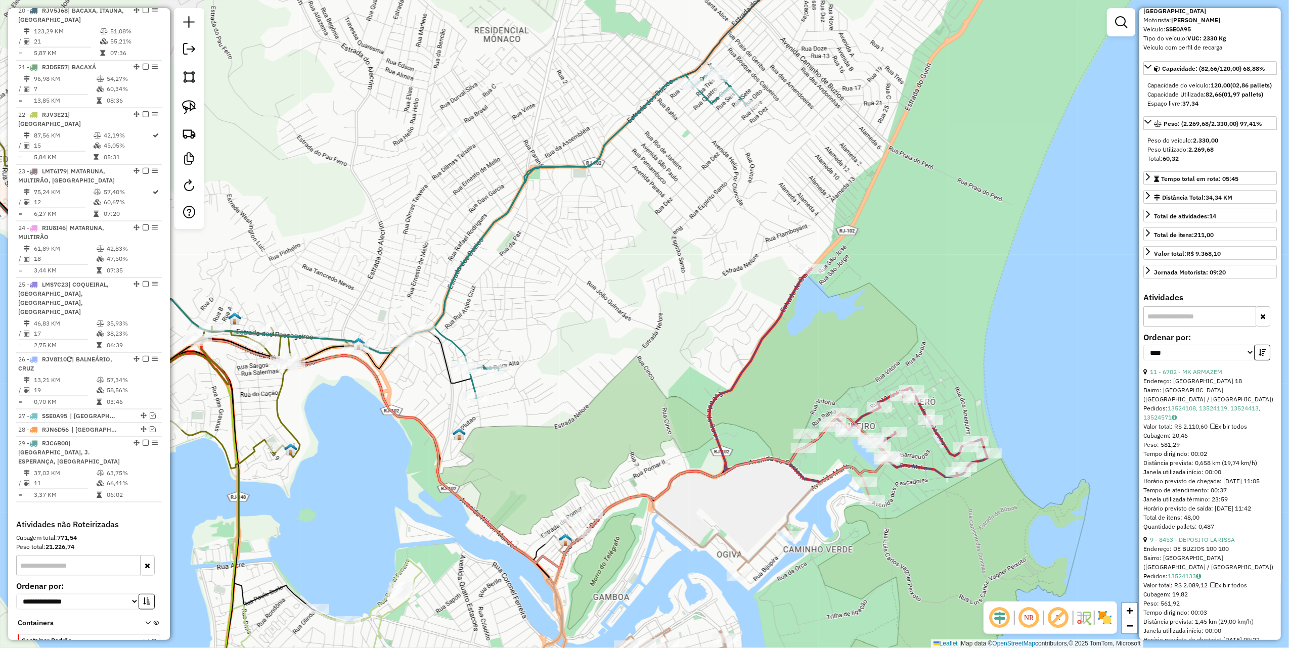
scroll to position [1315, 0]
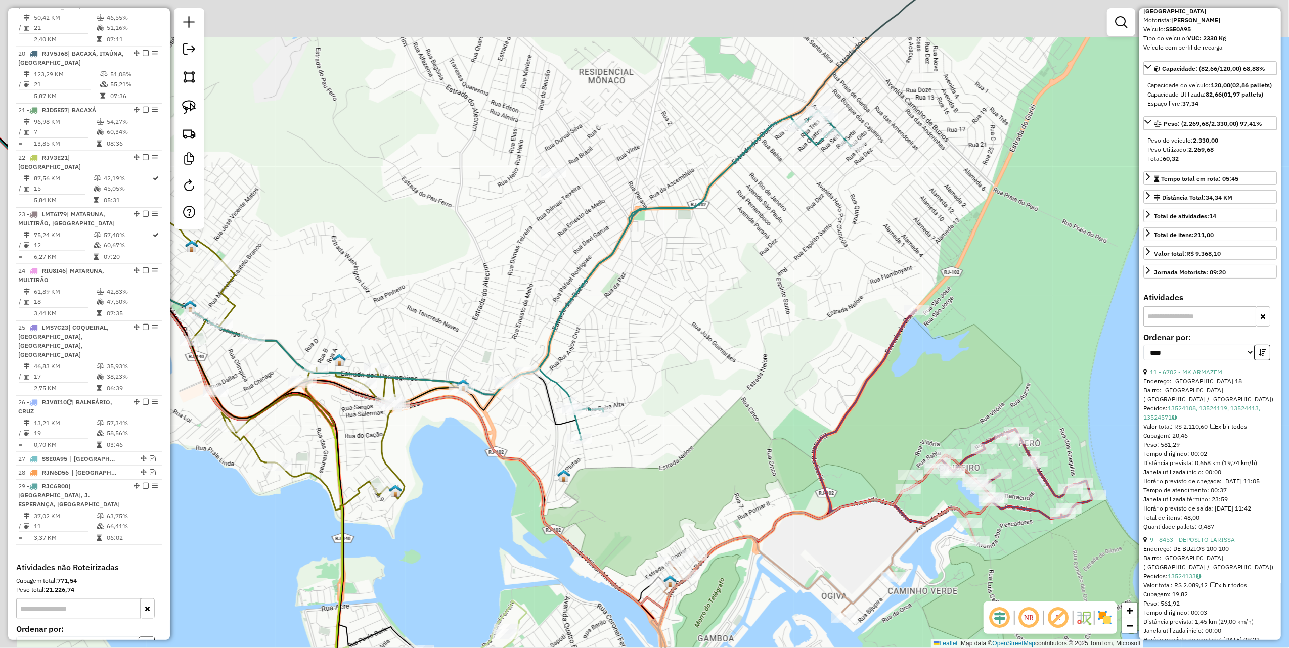
drag, startPoint x: 721, startPoint y: 381, endPoint x: 787, endPoint y: 405, distance: 70.2
click at [785, 405] on div "Janela de atendimento Grade de atendimento Capacidade Transportadoras Veículos …" at bounding box center [644, 324] width 1289 height 648
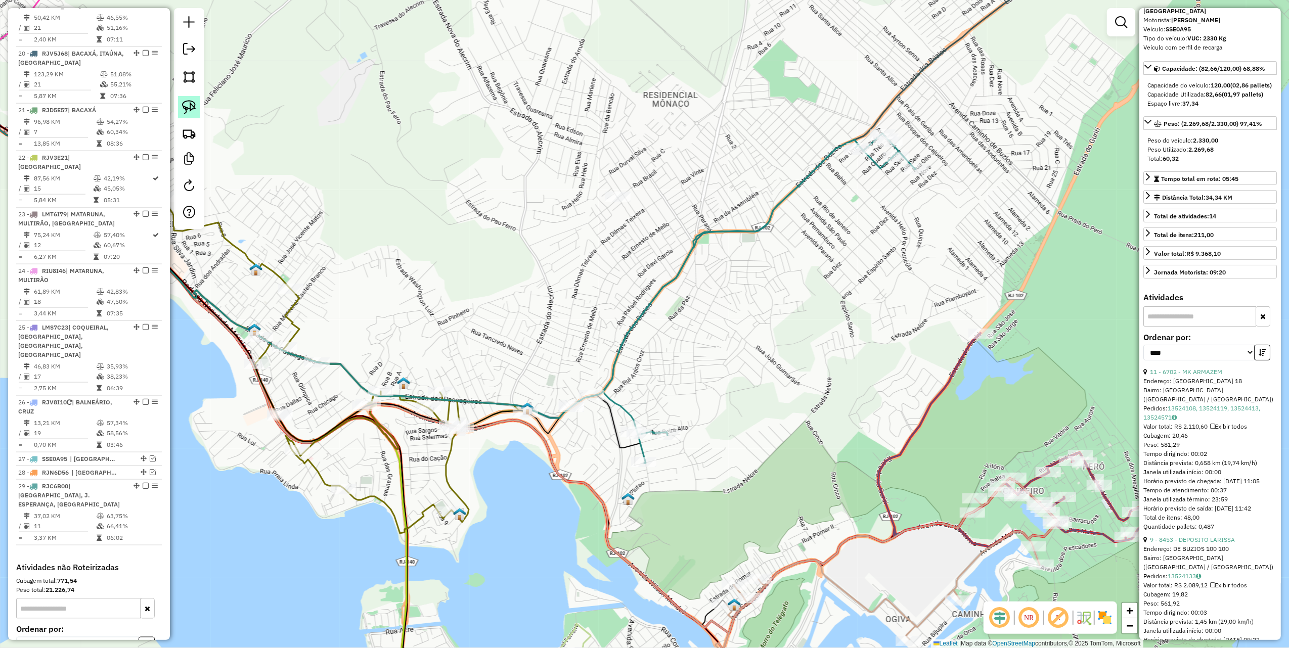
click at [194, 106] on img at bounding box center [189, 107] width 14 height 14
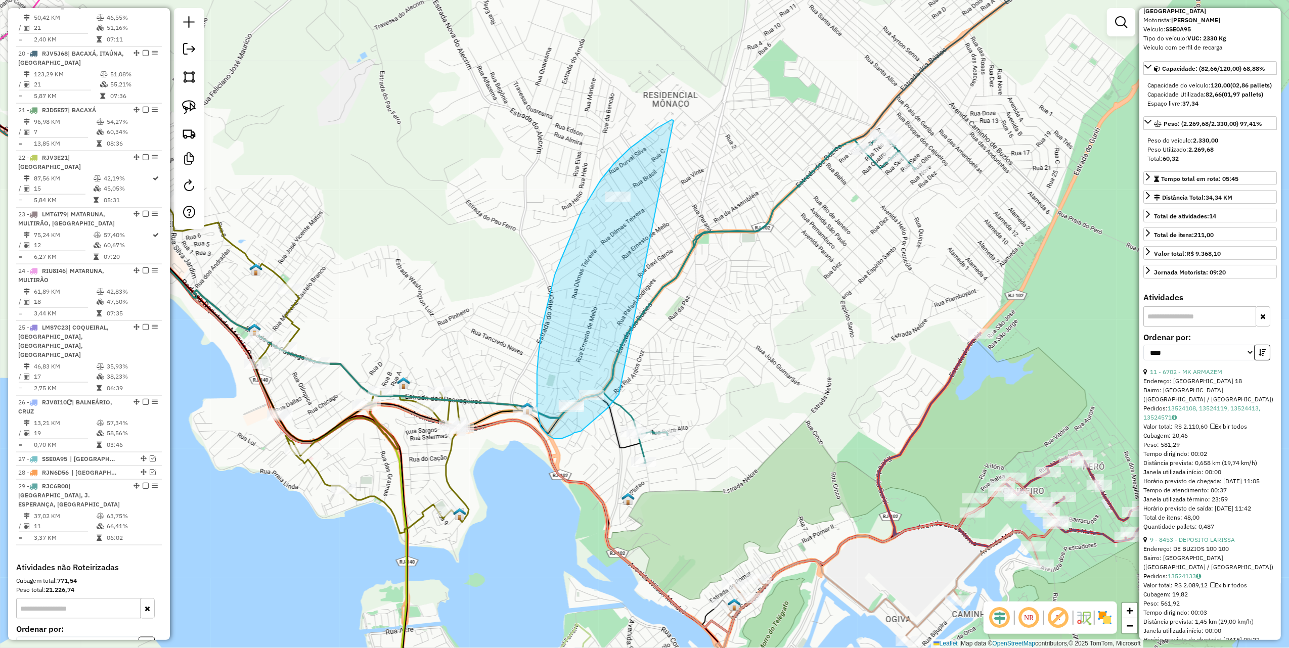
drag, startPoint x: 674, startPoint y: 120, endPoint x: 619, endPoint y: 395, distance: 279.5
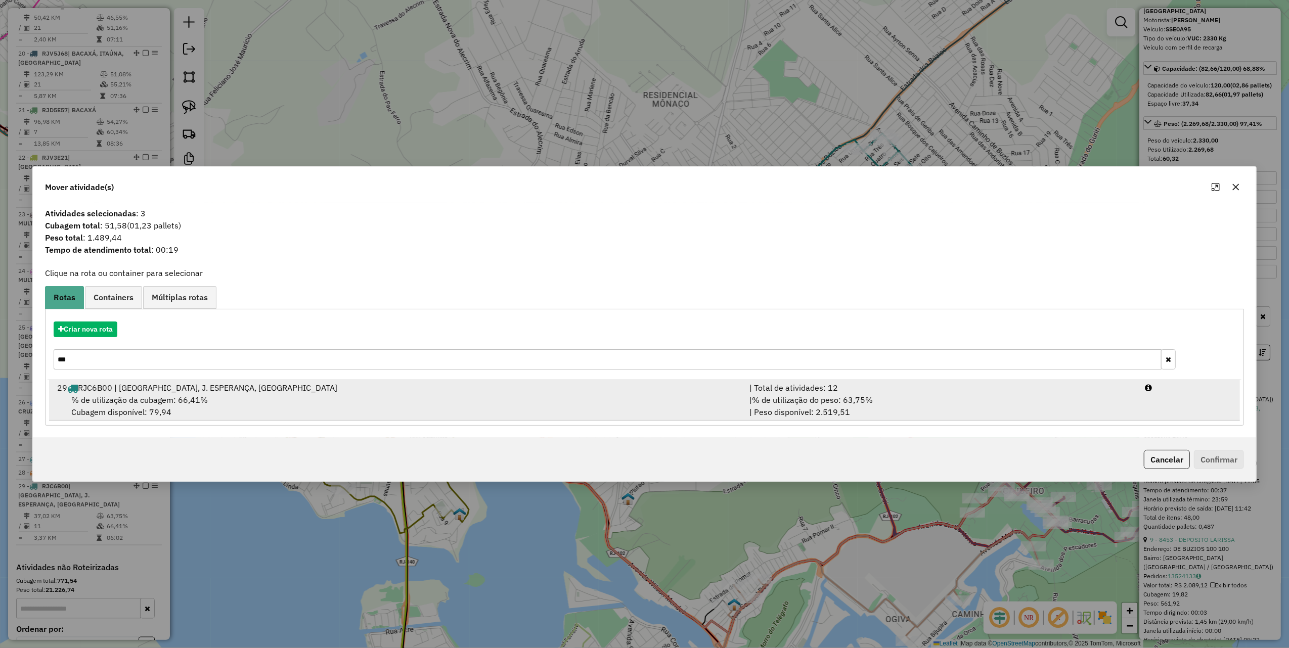
drag, startPoint x: 234, startPoint y: 403, endPoint x: 344, endPoint y: 408, distance: 110.9
click at [235, 399] on div "% de utilização da cubagem: 66,41% Cubagem disponível: 79,94" at bounding box center [397, 406] width 692 height 24
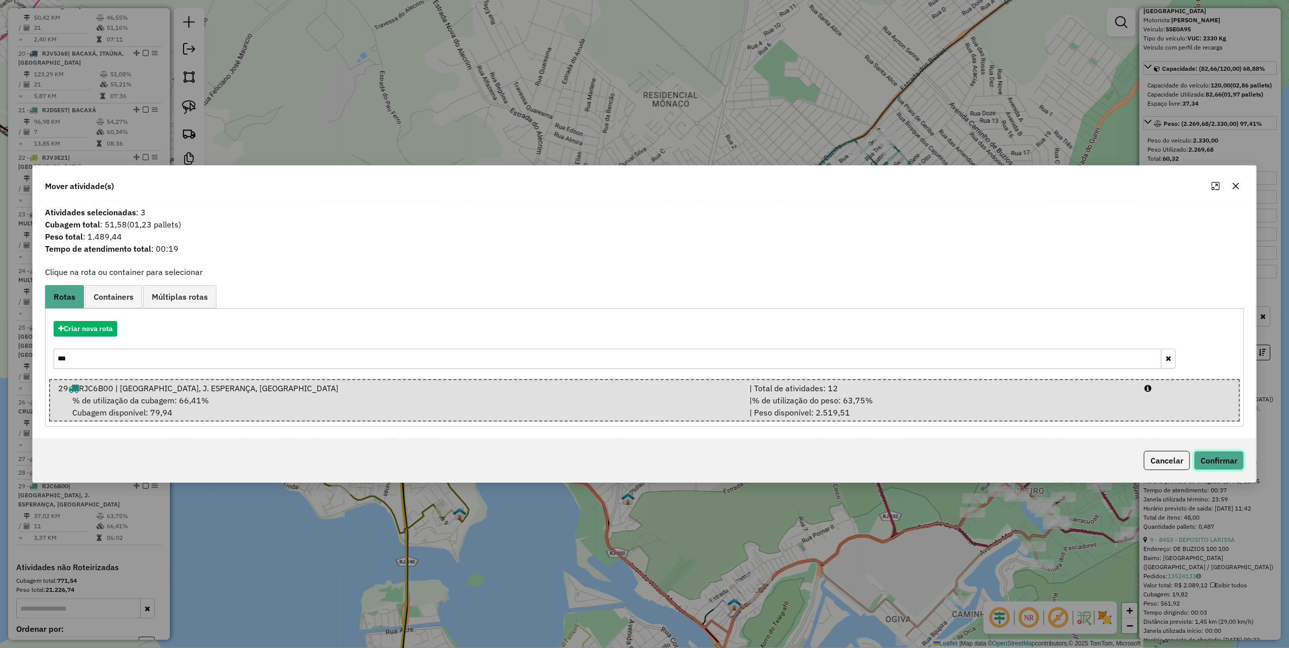
click at [1224, 464] on button "Confirmar" at bounding box center [1219, 460] width 50 height 19
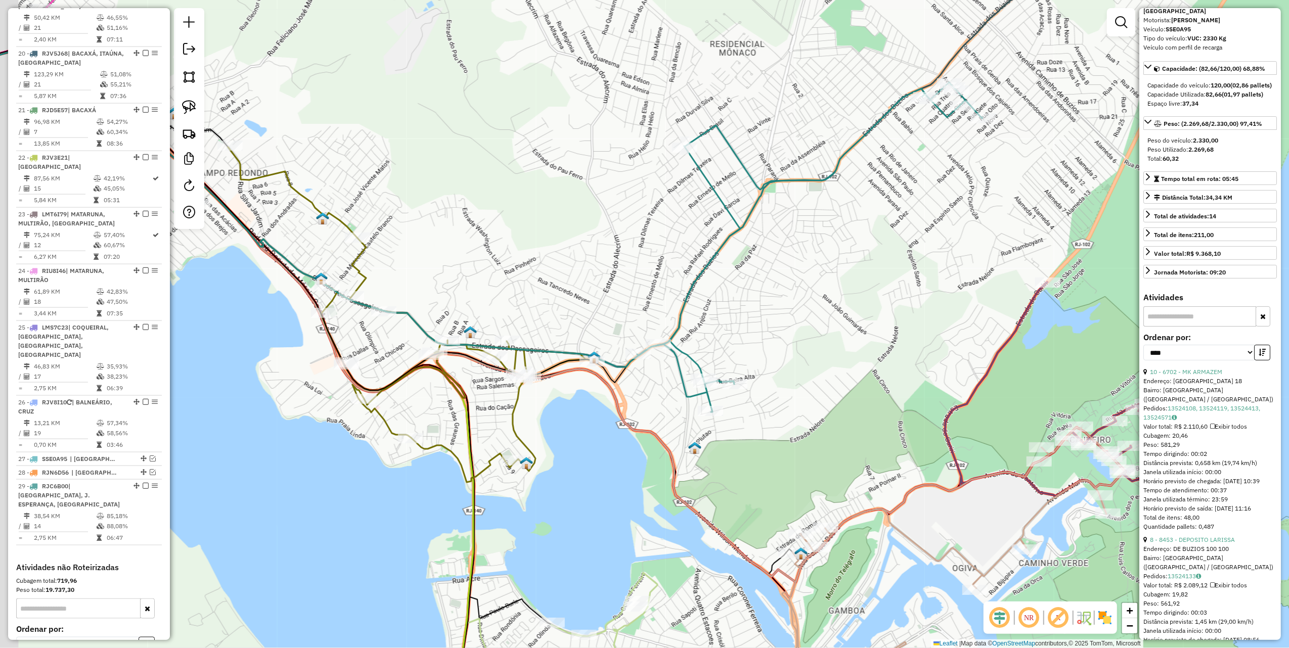
drag, startPoint x: 540, startPoint y: 255, endPoint x: 561, endPoint y: 237, distance: 27.3
click at [558, 239] on div "Janela de atendimento Grade de atendimento Capacidade Transportadoras Veículos …" at bounding box center [644, 324] width 1289 height 648
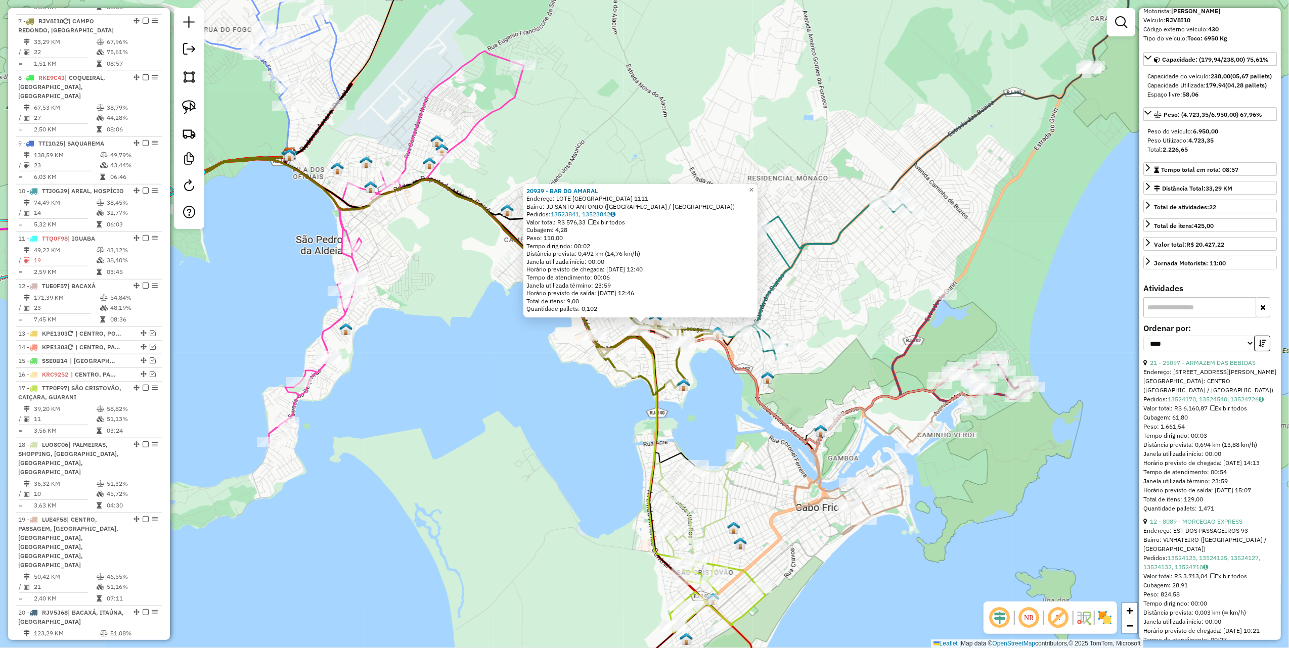
scroll to position [726, 0]
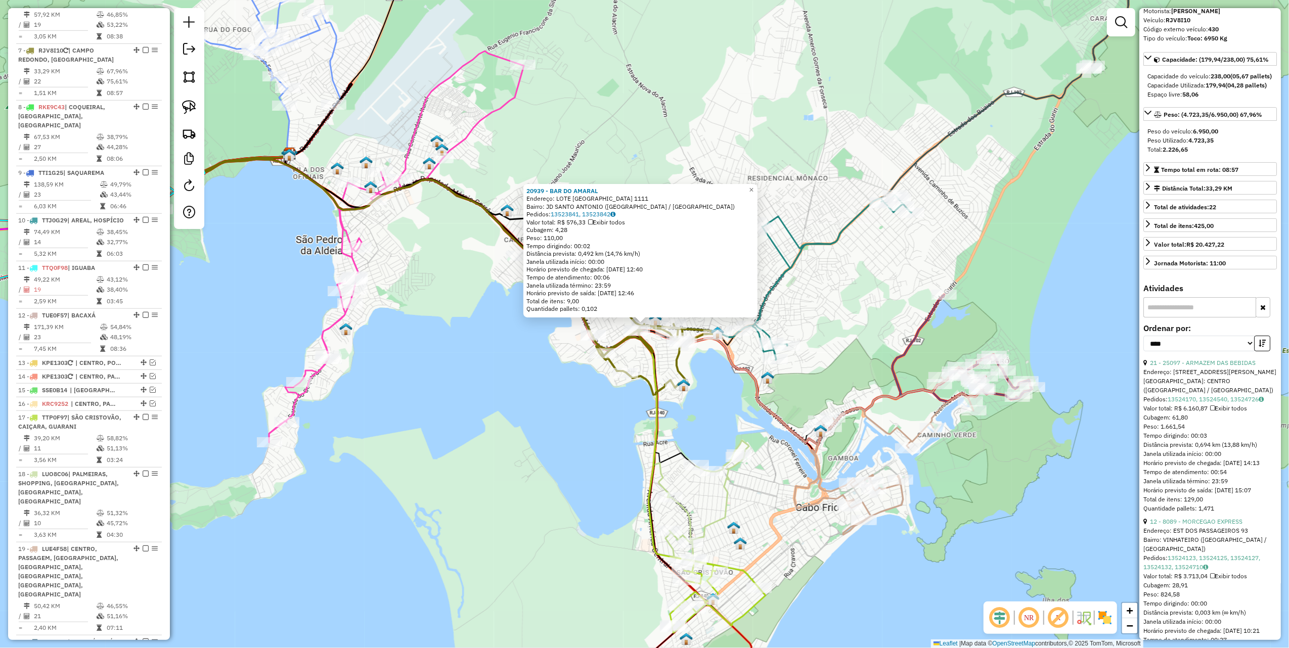
click at [463, 357] on div "20939 - BAR DO AMARAL Endereço: LOTE PORTO DO SOL 1111 Bairro: JD [GEOGRAPHIC_D…" at bounding box center [644, 324] width 1289 height 648
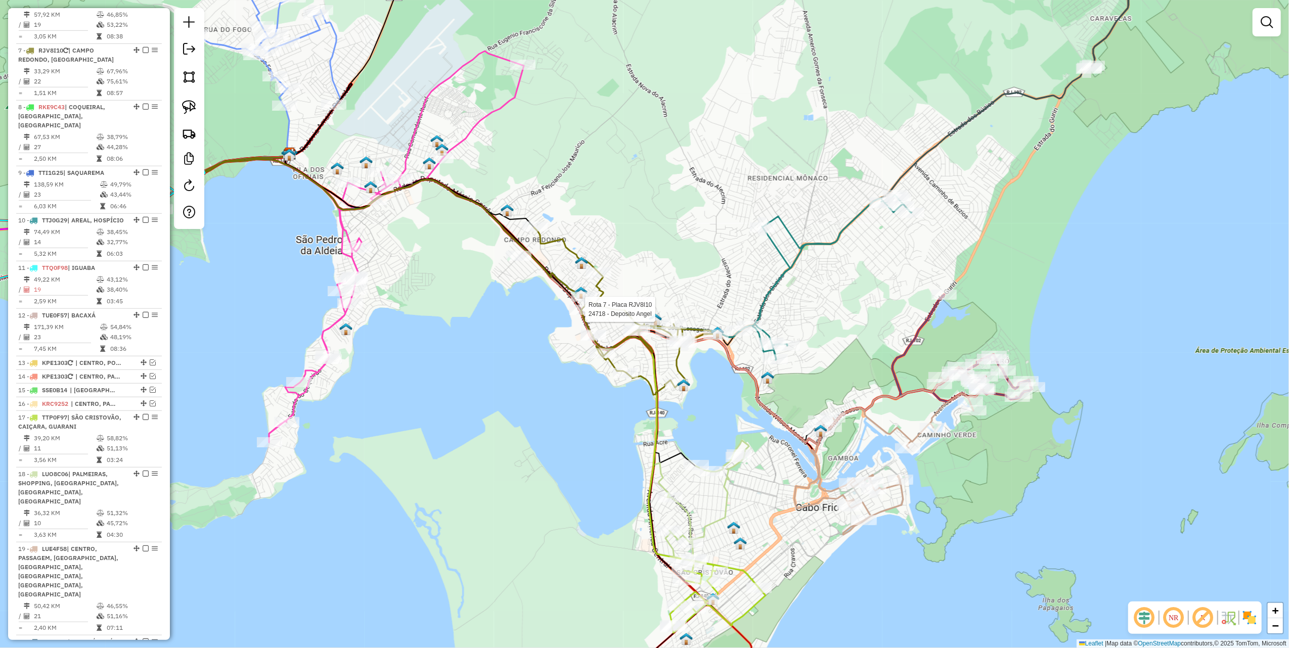
select select "*********"
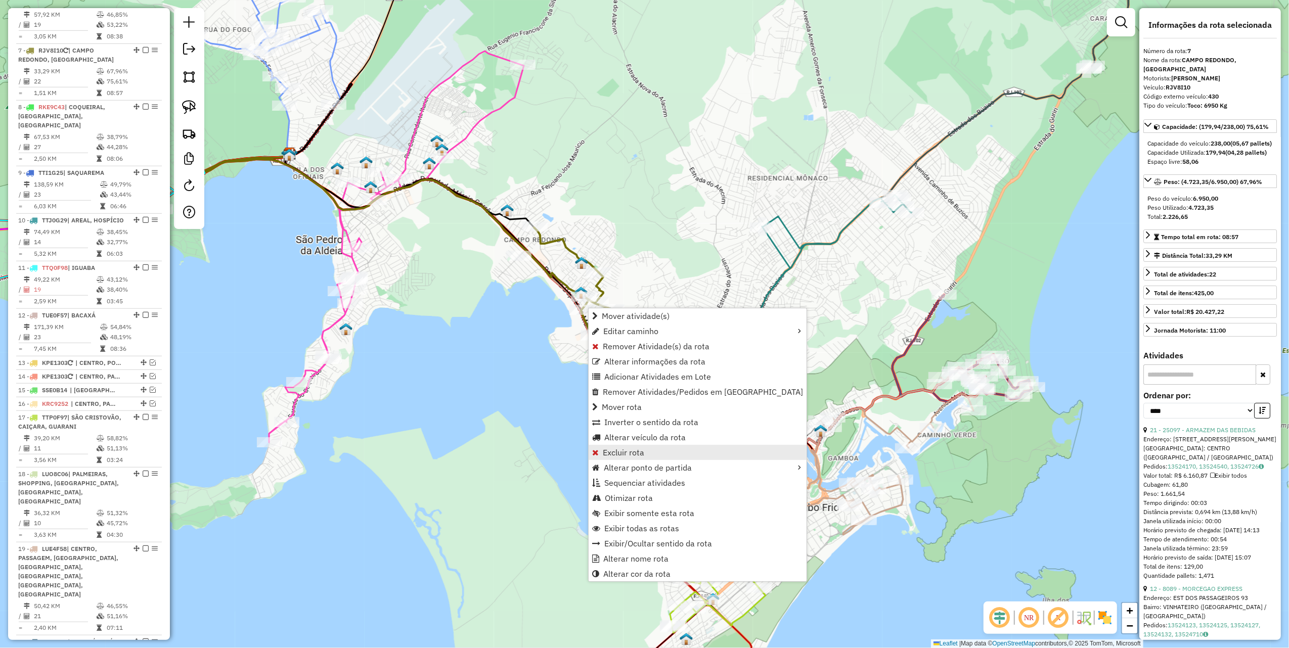
click at [626, 452] on span "Excluir rota" at bounding box center [623, 453] width 41 height 8
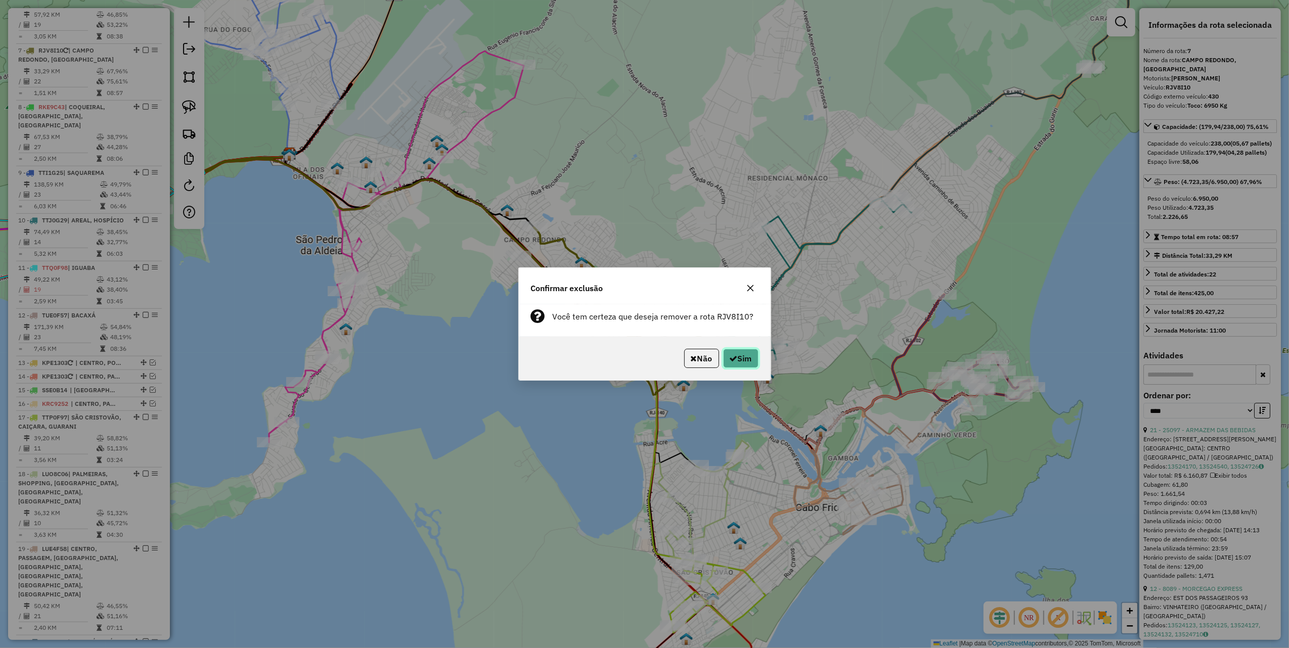
click at [740, 359] on button "Sim" at bounding box center [740, 358] width 35 height 19
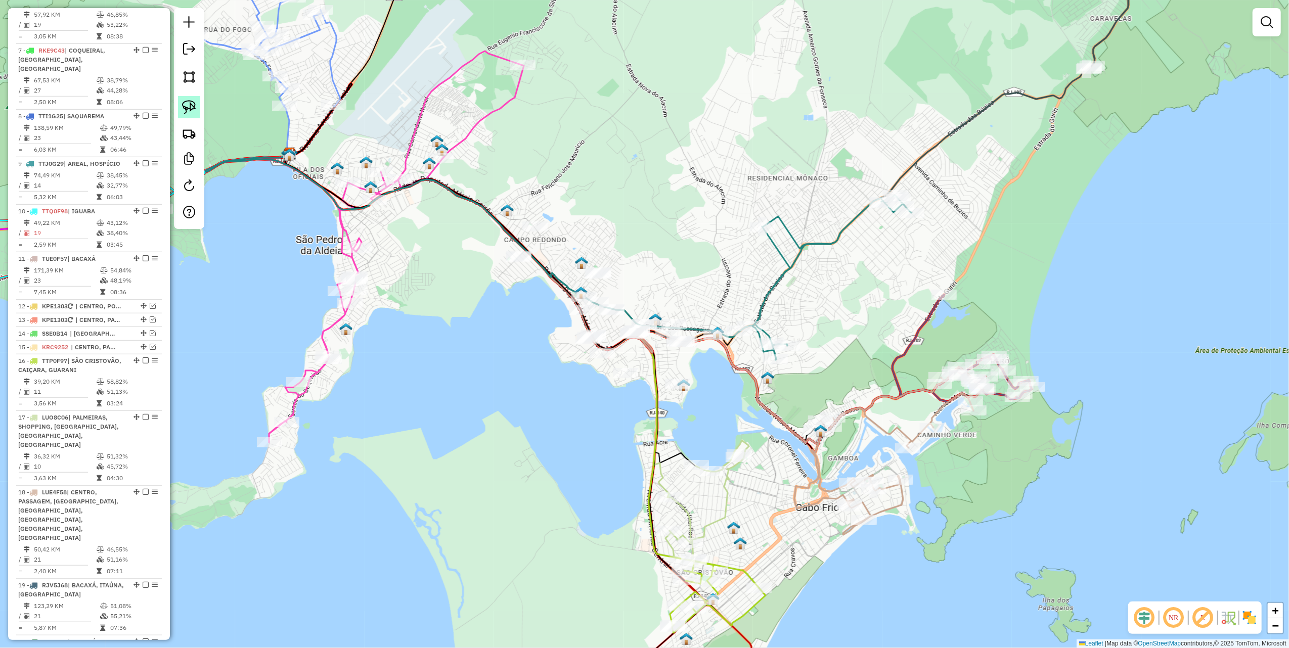
click at [187, 112] on img at bounding box center [189, 107] width 14 height 14
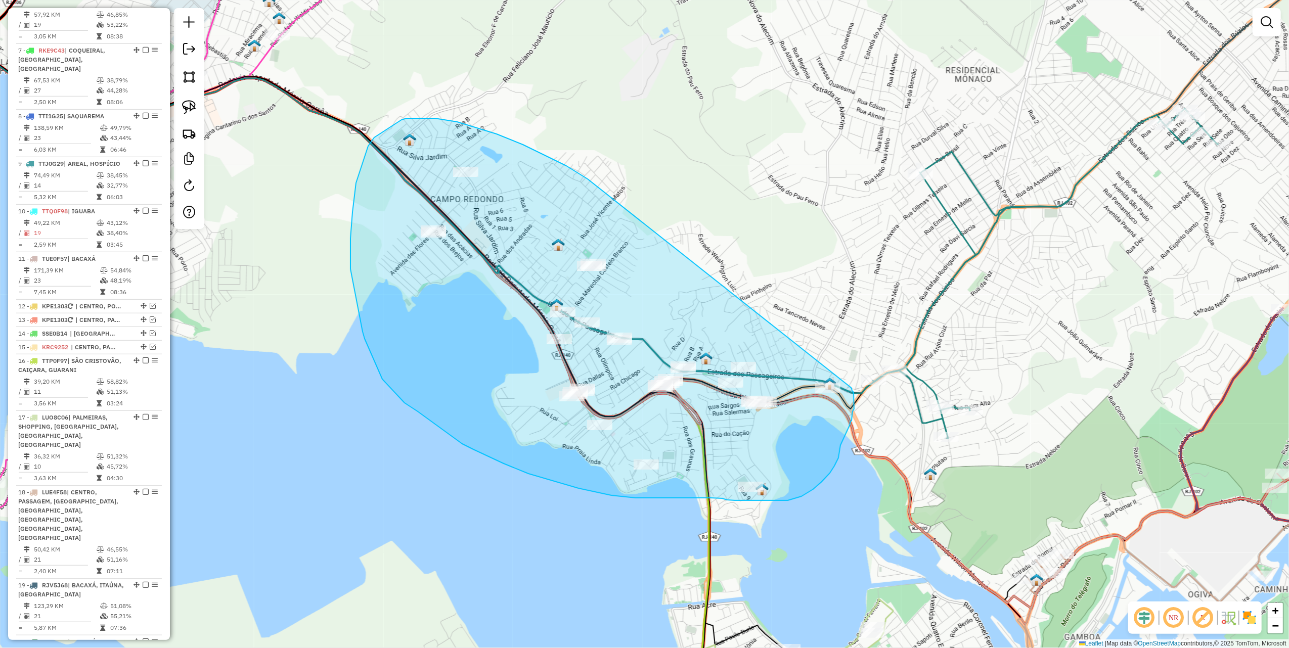
drag, startPoint x: 588, startPoint y: 179, endPoint x: 851, endPoint y: 387, distance: 335.6
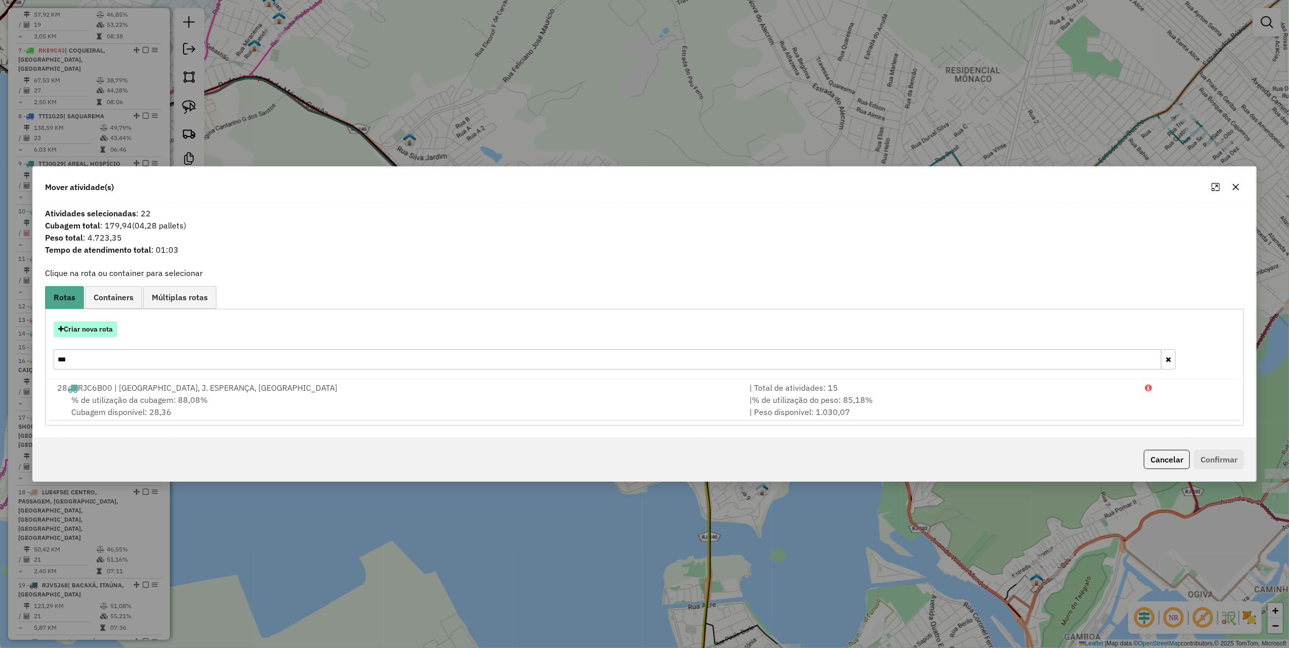
click at [96, 332] on button "Criar nova rota" at bounding box center [86, 330] width 64 height 16
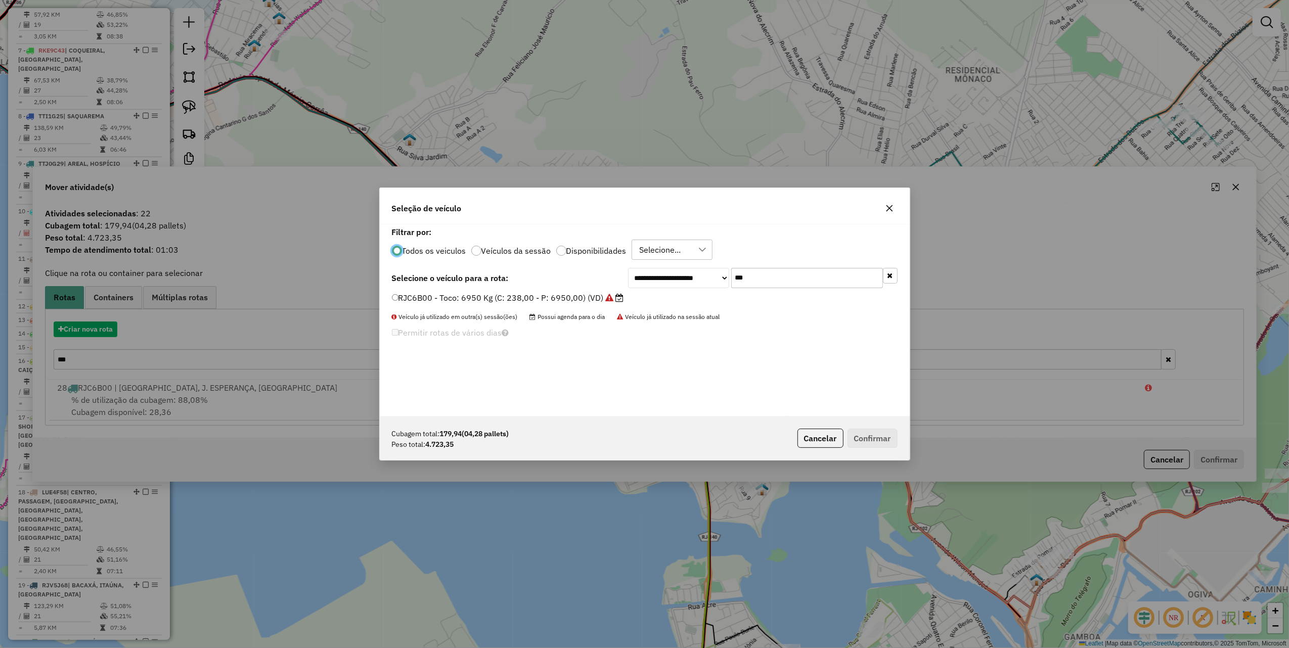
scroll to position [5, 3]
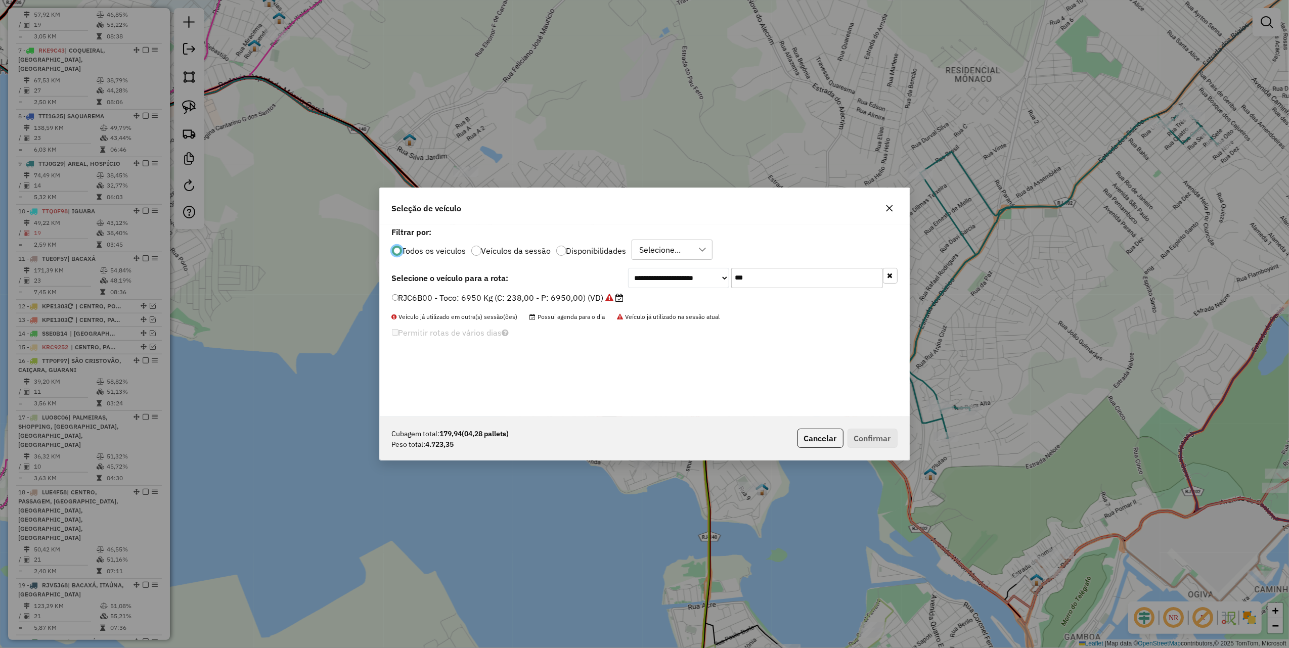
click at [786, 279] on input "***" at bounding box center [807, 278] width 152 height 20
type input "****"
drag, startPoint x: 567, startPoint y: 298, endPoint x: 749, endPoint y: 358, distance: 191.8
click at [567, 298] on label "LTC4869 - Toco: 8100 Kg (C: 336,00 - P: 8100,00) (VD)" at bounding box center [502, 298] width 221 height 12
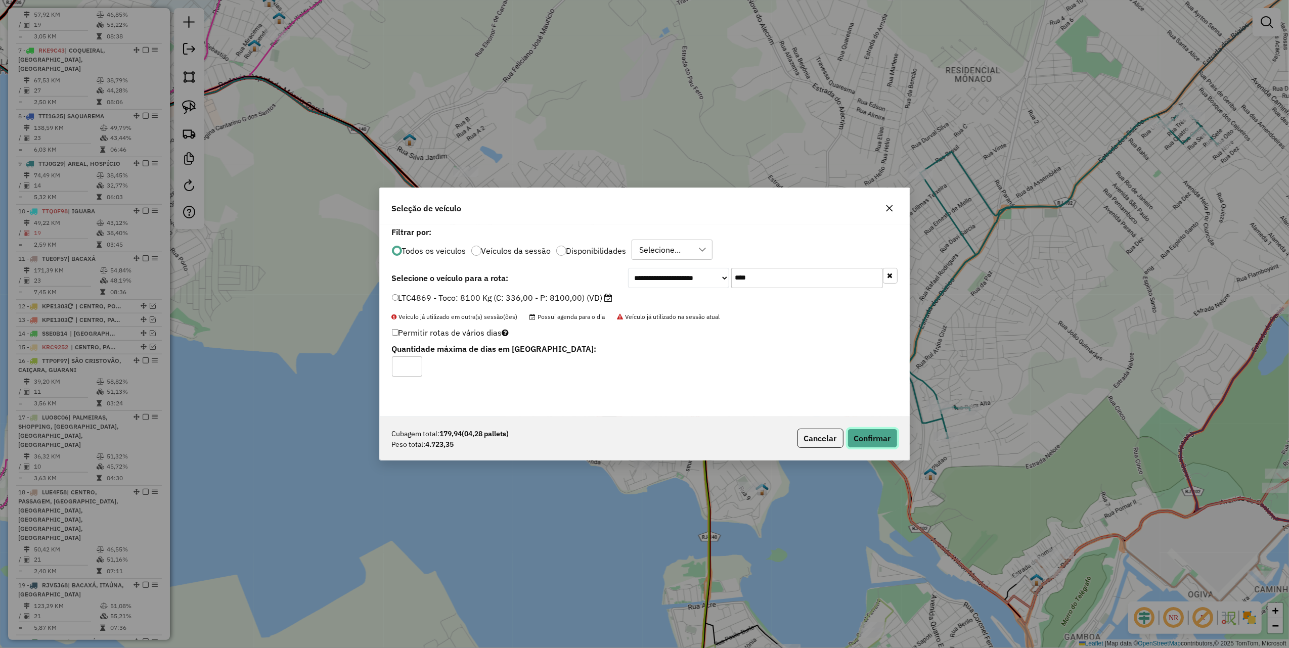
click at [894, 442] on button "Confirmar" at bounding box center [873, 438] width 50 height 19
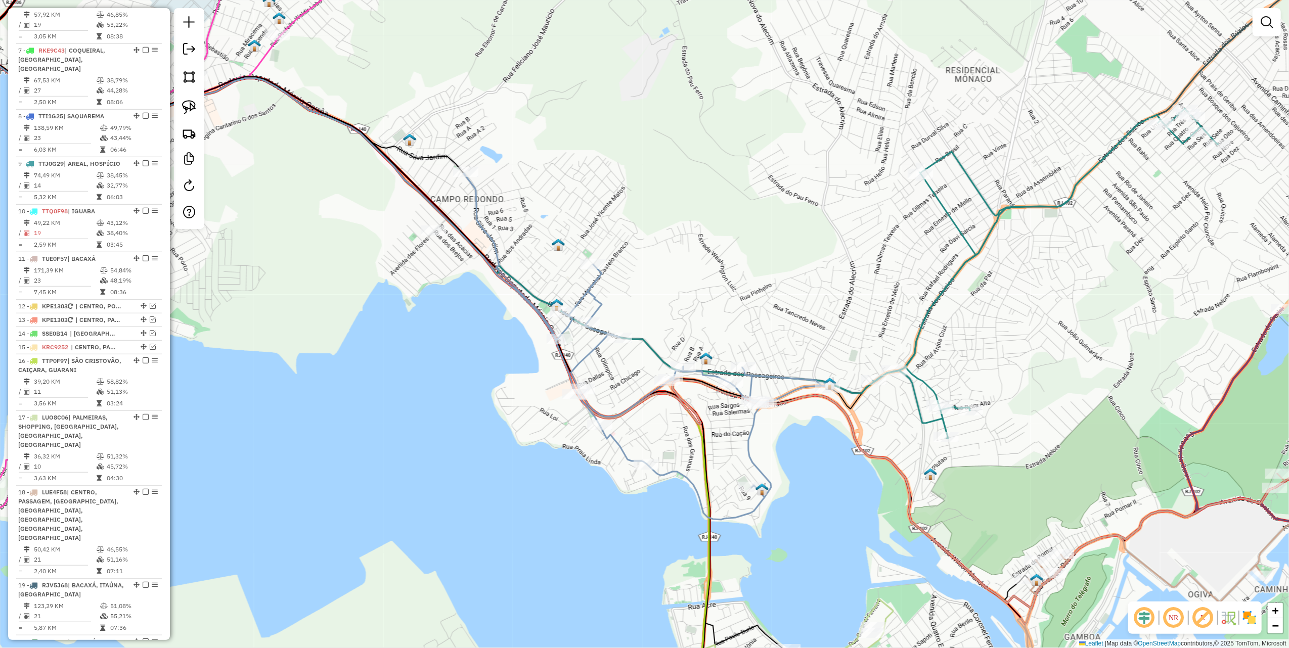
drag, startPoint x: 763, startPoint y: 265, endPoint x: 532, endPoint y: 298, distance: 233.6
click at [539, 299] on div "Janela de atendimento Grade de atendimento Capacidade Transportadoras Veículos …" at bounding box center [644, 324] width 1289 height 648
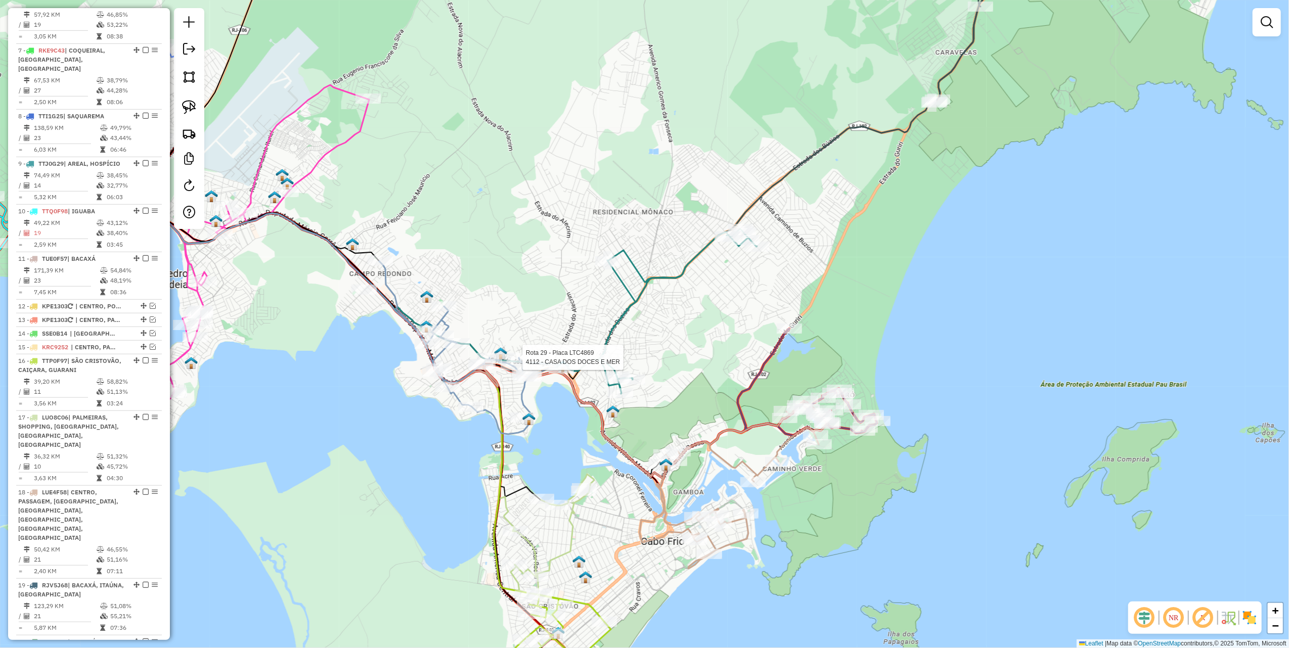
select select "*********"
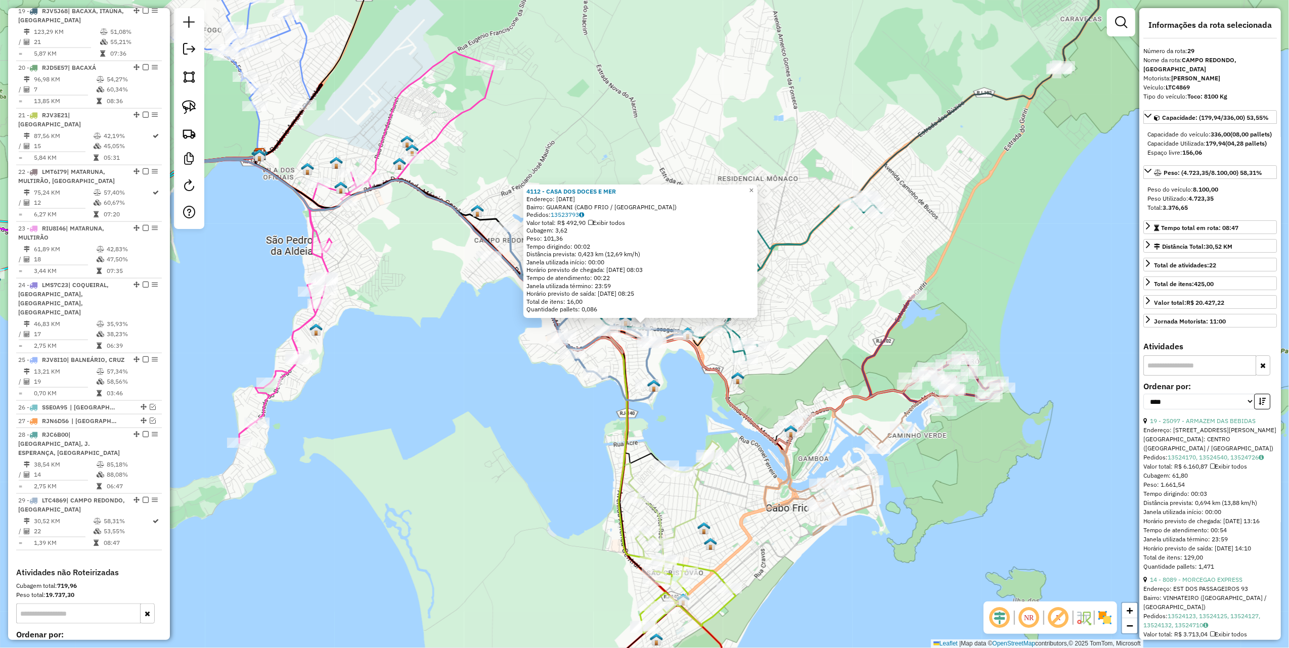
scroll to position [1306, 0]
click at [454, 391] on div "4112 - CASA DOS DOCES E MER Endereço: [DATE] Bairro: GUARANI ([GEOGRAPHIC_DATA]…" at bounding box center [644, 324] width 1289 height 648
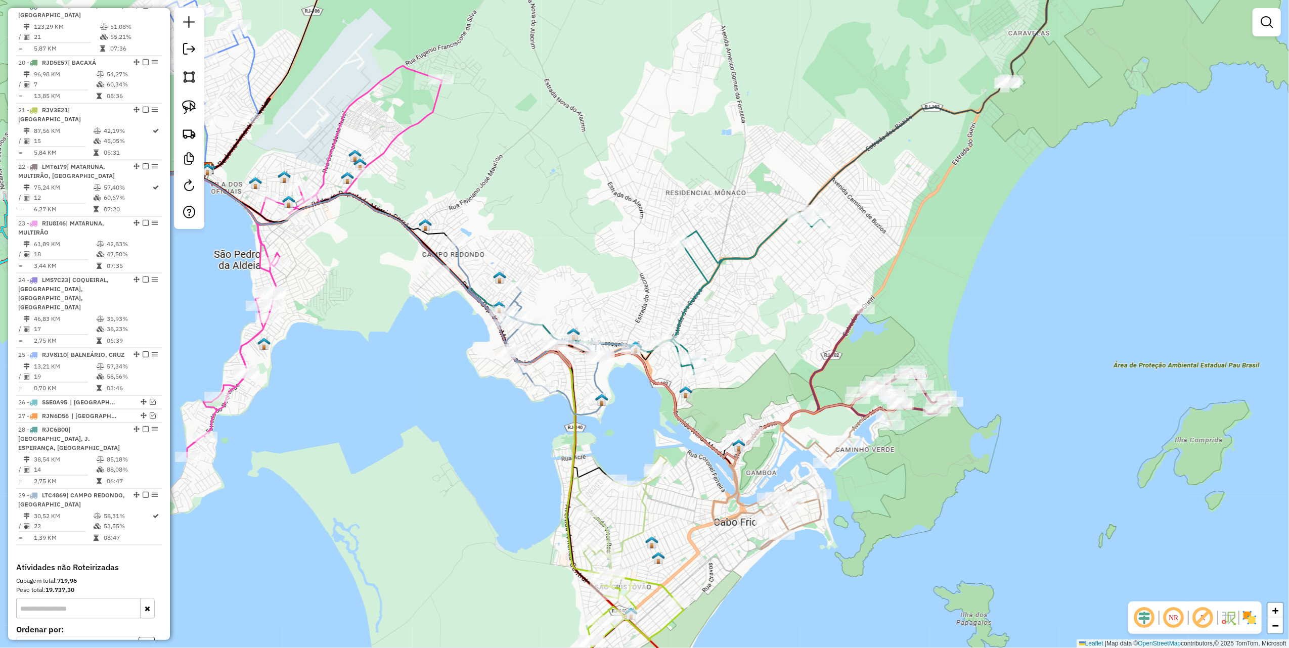
drag, startPoint x: 621, startPoint y: 268, endPoint x: 340, endPoint y: 306, distance: 283.9
click at [341, 306] on div "Janela de atendimento Grade de atendimento Capacidade Transportadoras Veículos …" at bounding box center [644, 324] width 1289 height 648
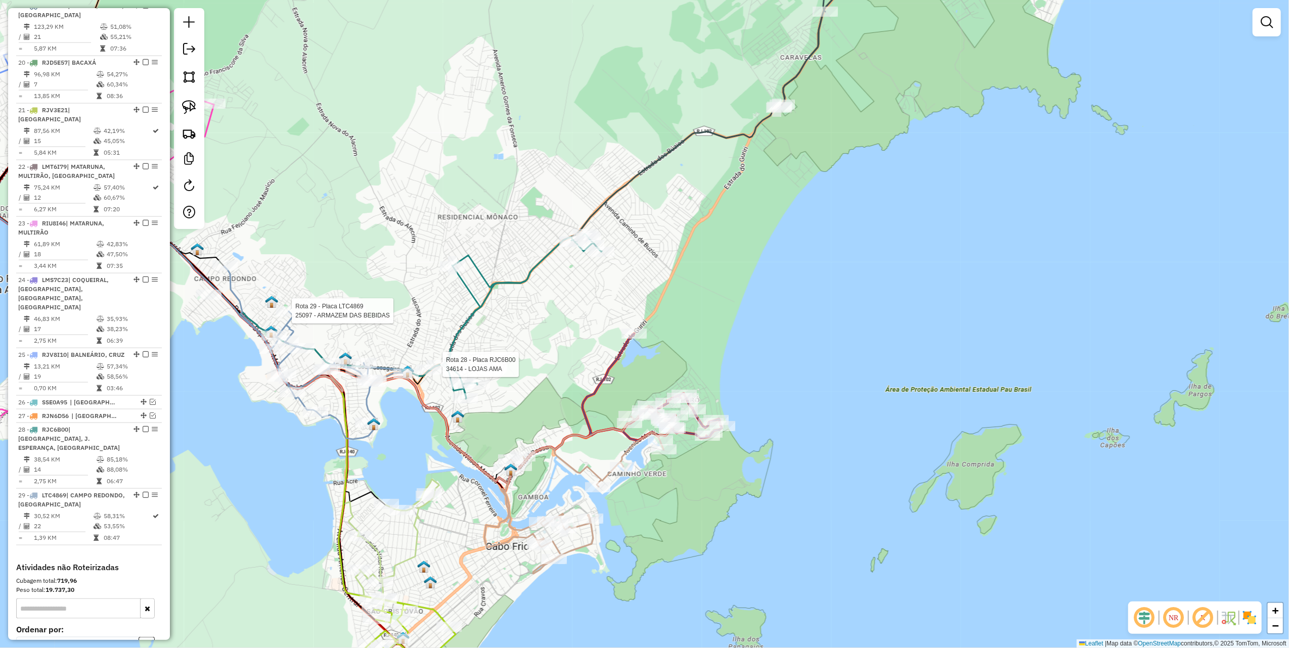
select select "*********"
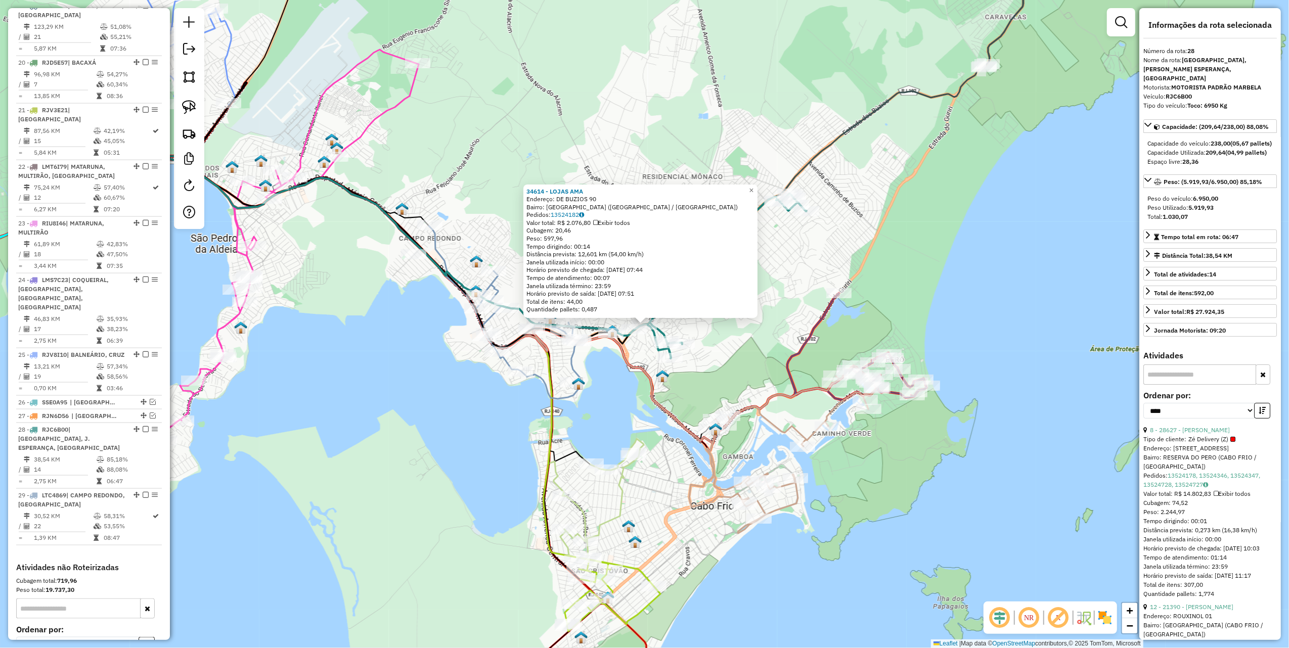
click at [616, 393] on div "34614 - LOJAS AMA Endereço: DE BUZIOS 90 Bairro: [GEOGRAPHIC_DATA] ([GEOGRAPHIC…" at bounding box center [644, 324] width 1289 height 648
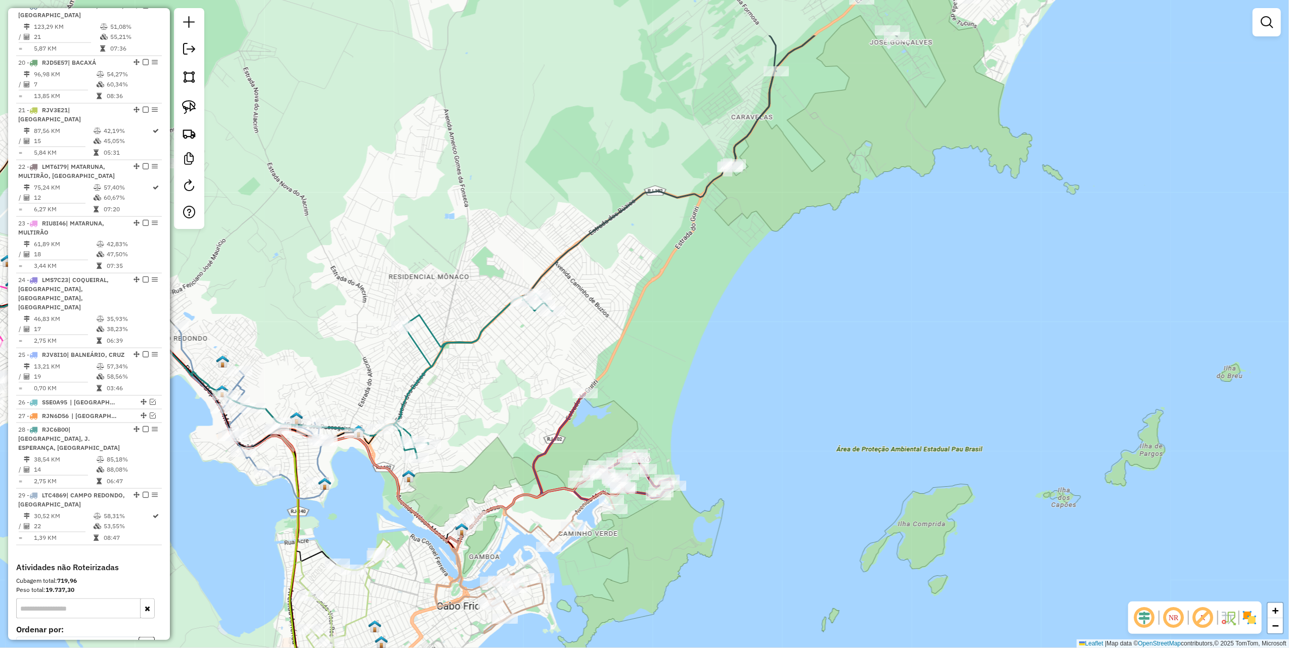
drag, startPoint x: 607, startPoint y: 244, endPoint x: 300, endPoint y: 363, distance: 329.7
click at [302, 363] on div "Janela de atendimento Grade de atendimento Capacidade Transportadoras Veículos …" at bounding box center [644, 324] width 1289 height 648
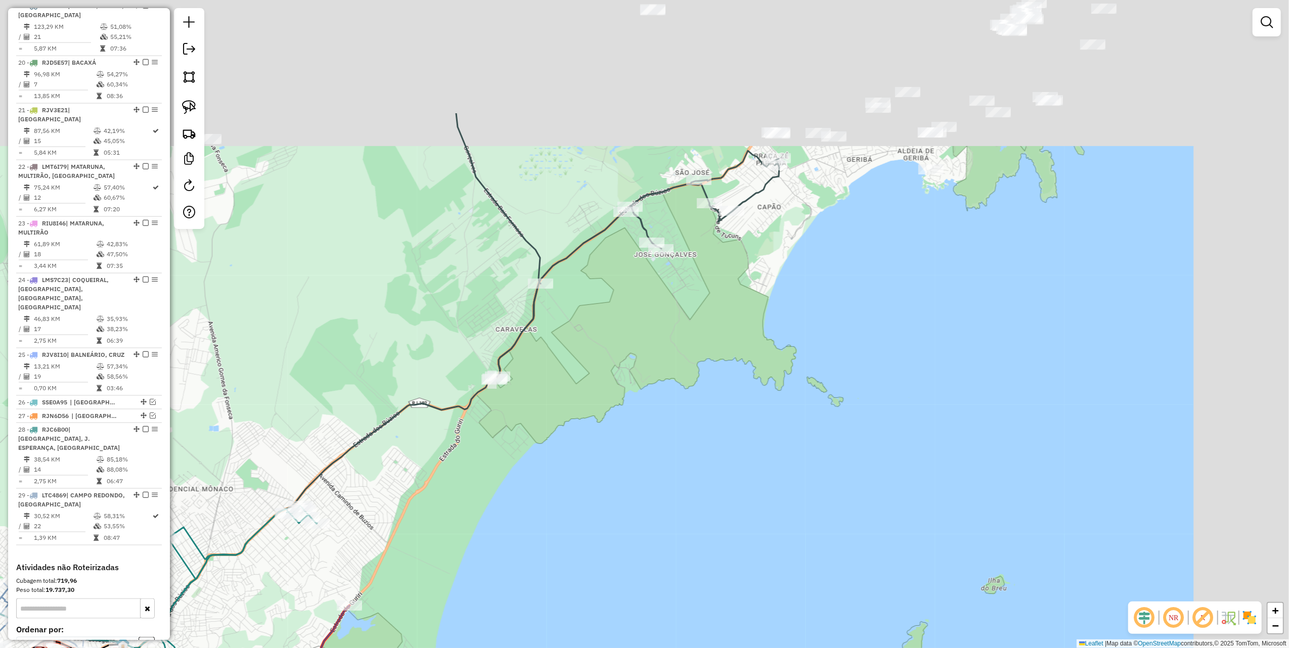
drag, startPoint x: 746, startPoint y: 301, endPoint x: 510, endPoint y: 518, distance: 320.4
click at [510, 518] on div "Janela de atendimento Grade de atendimento Capacidade Transportadoras Veículos …" at bounding box center [644, 324] width 1289 height 648
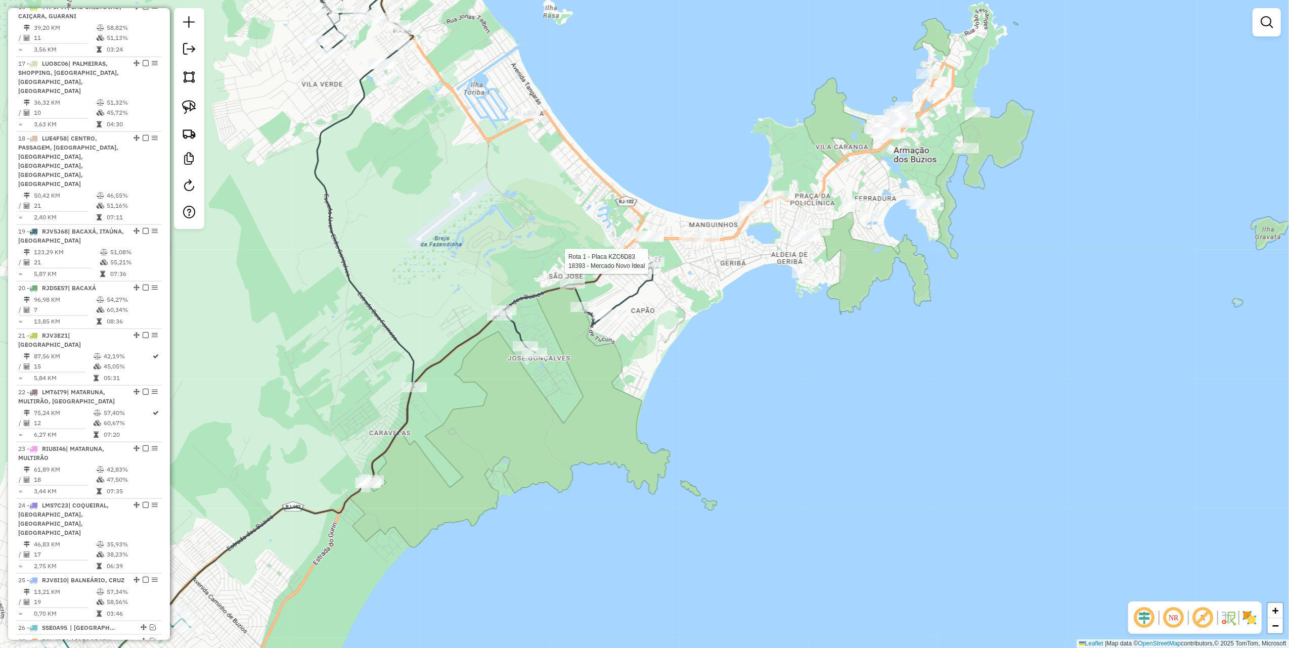
select select "*********"
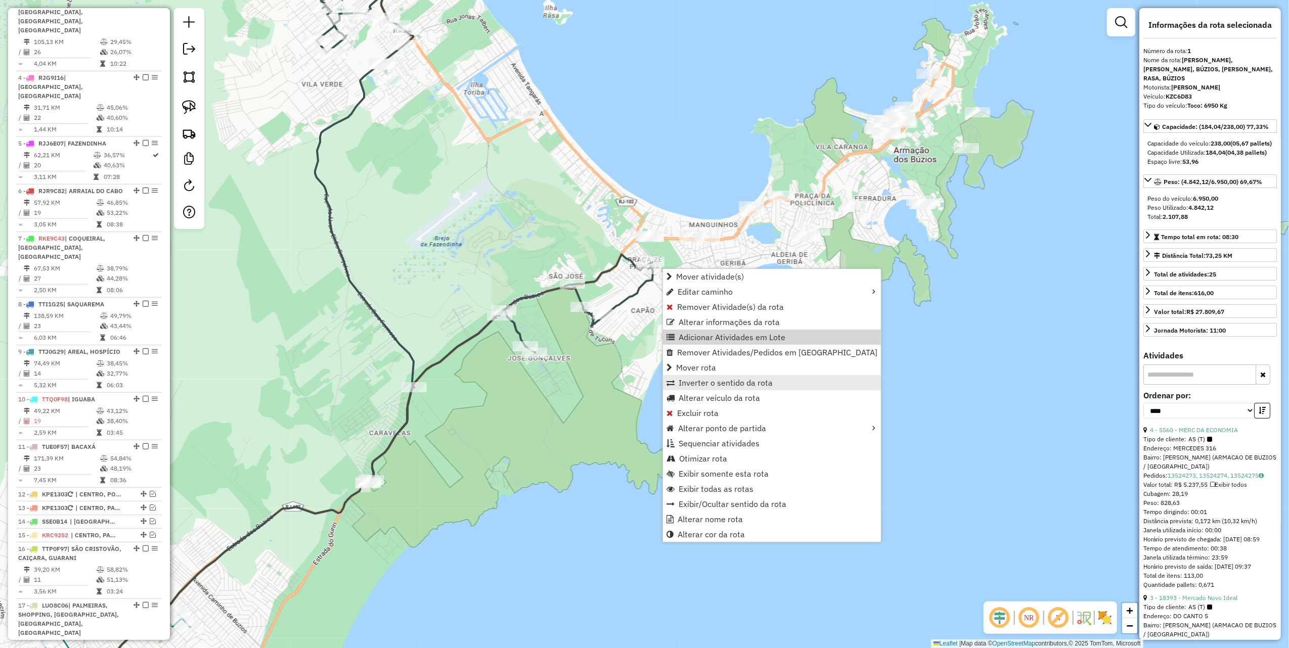
scroll to position [404, 0]
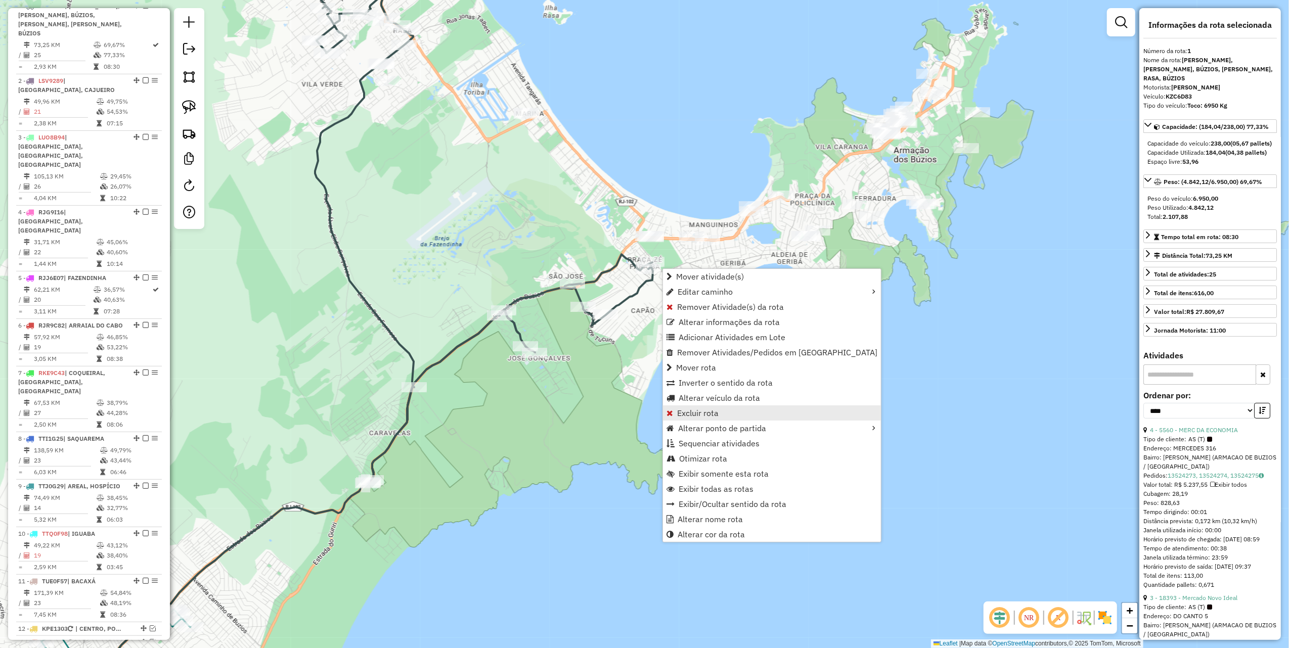
click at [698, 416] on span "Excluir rota" at bounding box center [697, 413] width 41 height 8
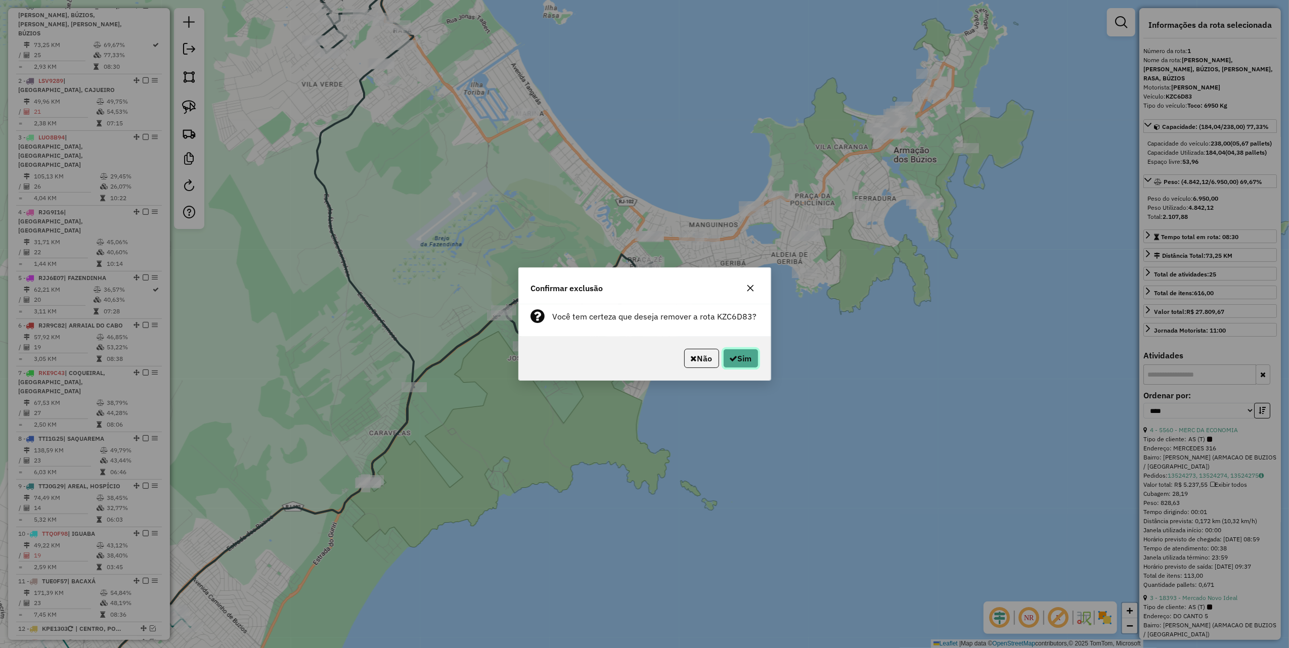
drag, startPoint x: 751, startPoint y: 357, endPoint x: 545, endPoint y: 358, distance: 206.4
click at [752, 357] on button "Sim" at bounding box center [740, 358] width 35 height 19
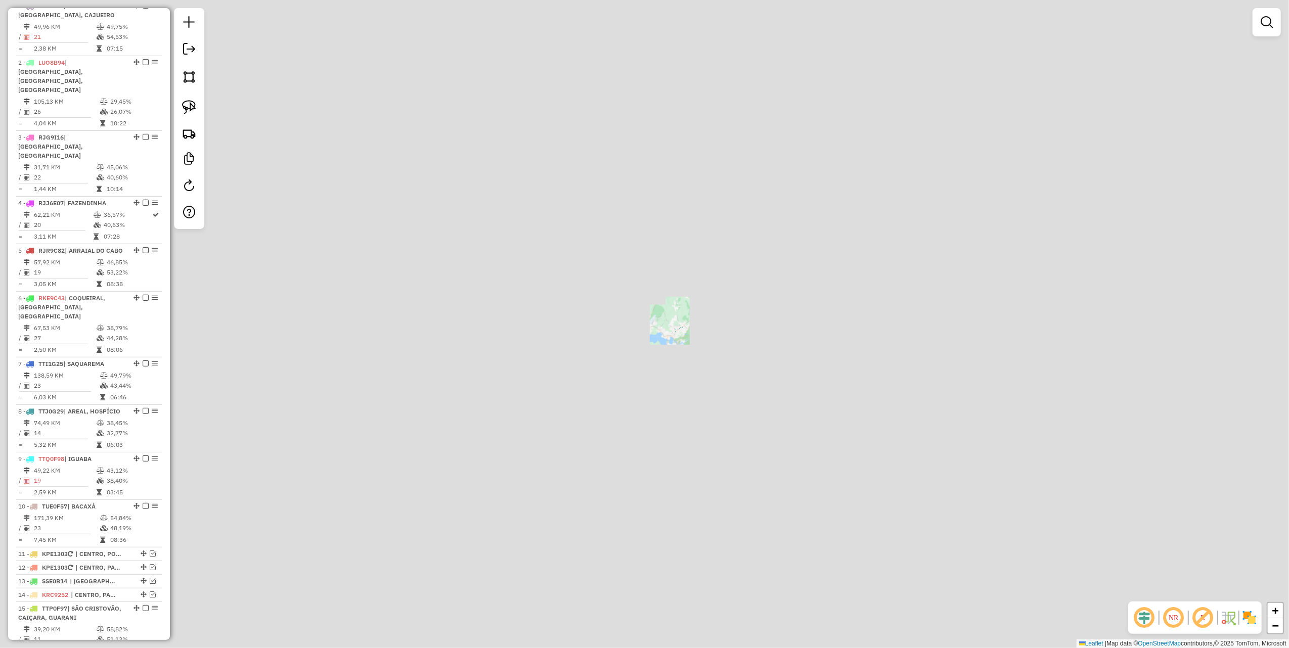
scroll to position [338, 0]
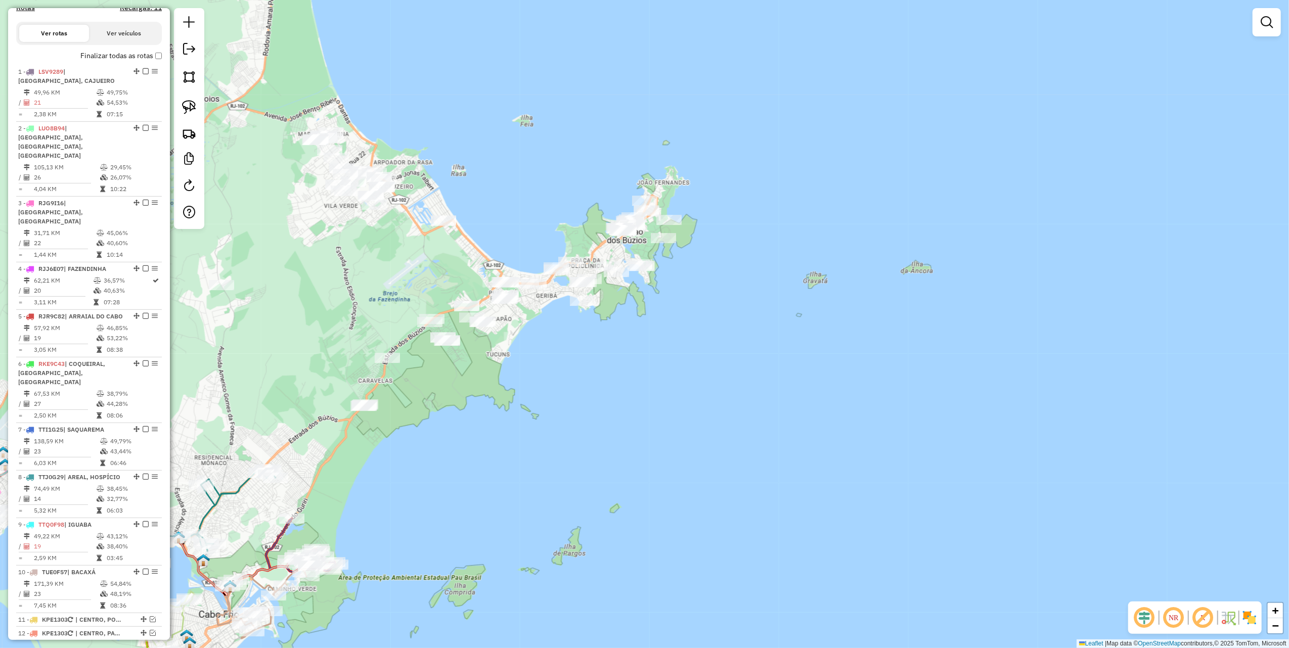
drag, startPoint x: 195, startPoint y: 103, endPoint x: 280, endPoint y: 154, distance: 99.6
click at [195, 103] on img at bounding box center [189, 107] width 14 height 14
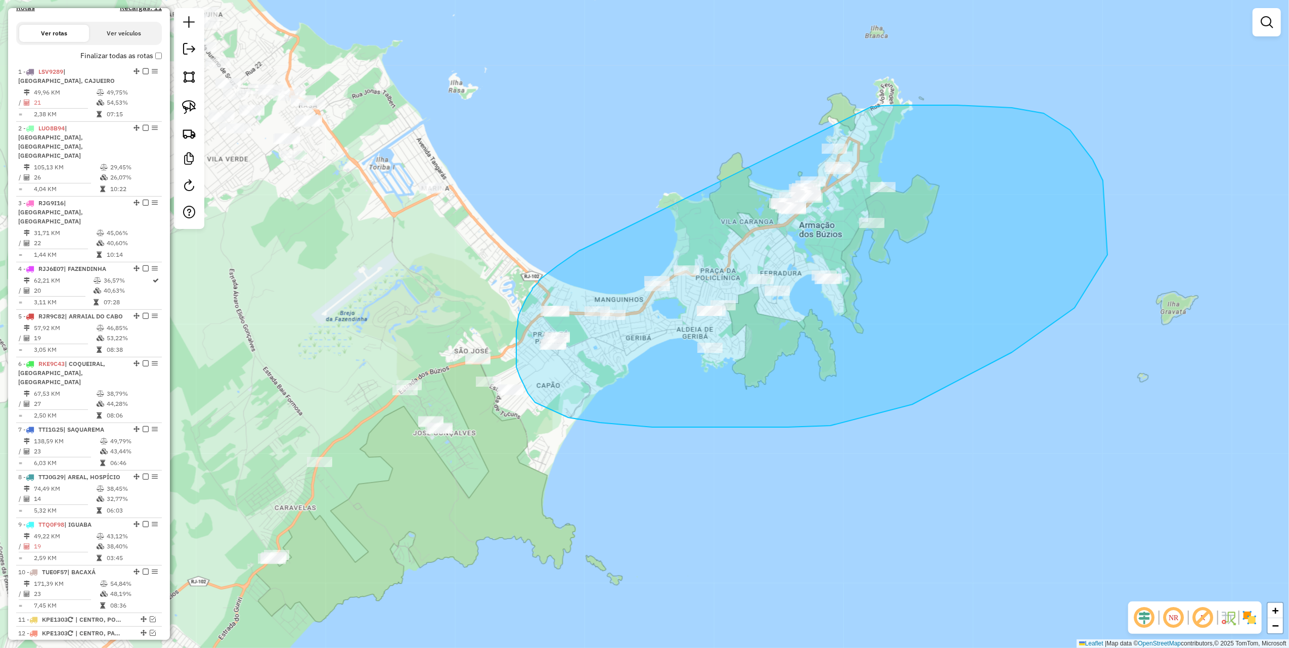
drag, startPoint x: 563, startPoint y: 262, endPoint x: 833, endPoint y: 116, distance: 306.0
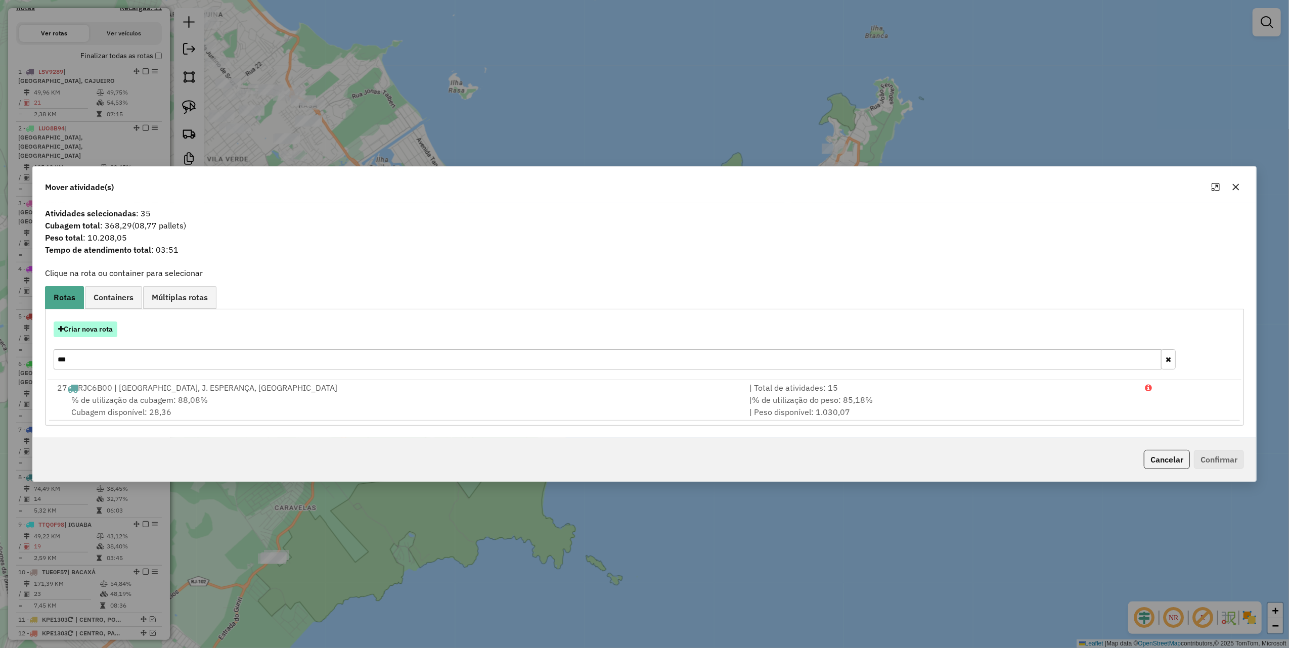
click at [102, 328] on button "Criar nova rota" at bounding box center [86, 330] width 64 height 16
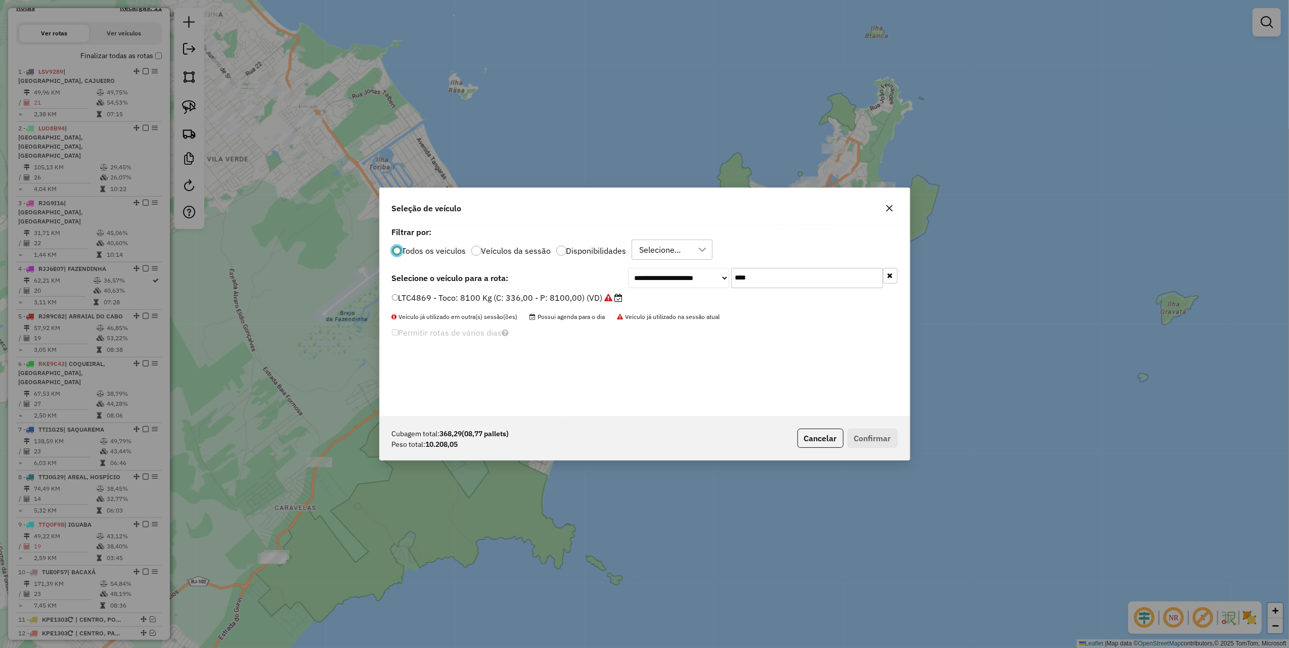
scroll to position [5, 3]
click at [753, 280] on input "****" at bounding box center [807, 278] width 152 height 20
type input "***"
click at [572, 300] on label "SSE0B21 - VUC: 2330 Kg (C: 120,00 - P: 2330,00) (VD)" at bounding box center [502, 298] width 220 height 12
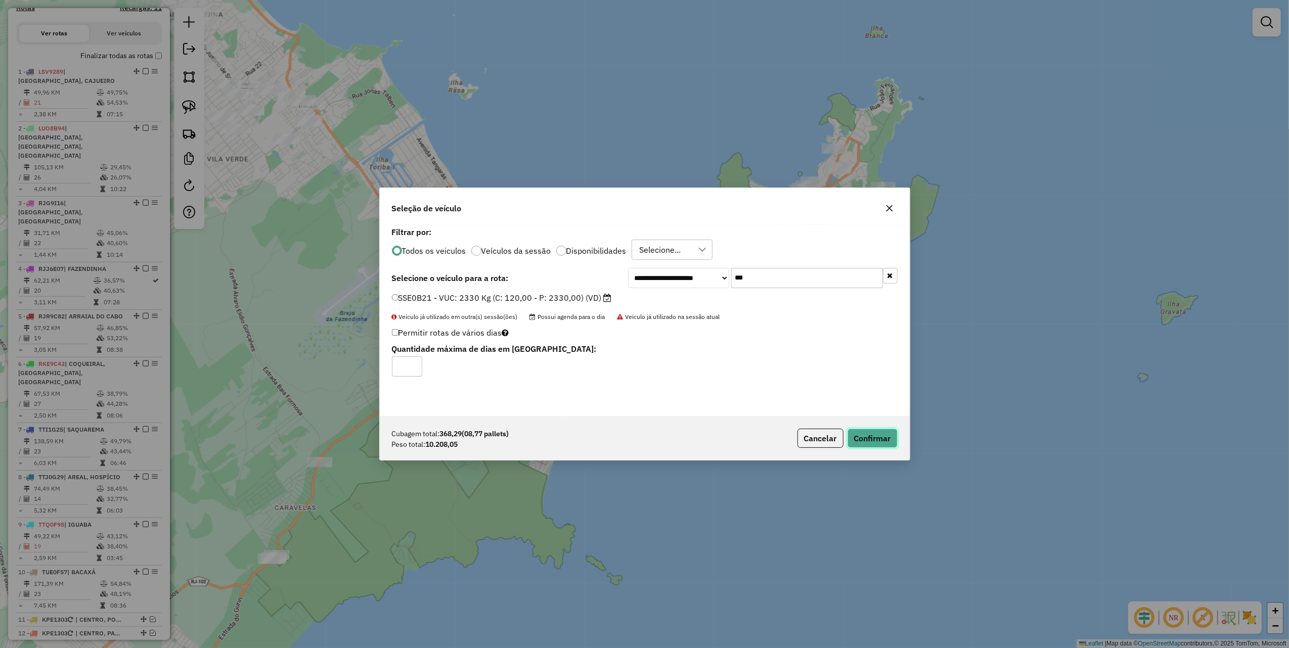
click at [862, 435] on button "Confirmar" at bounding box center [873, 438] width 50 height 19
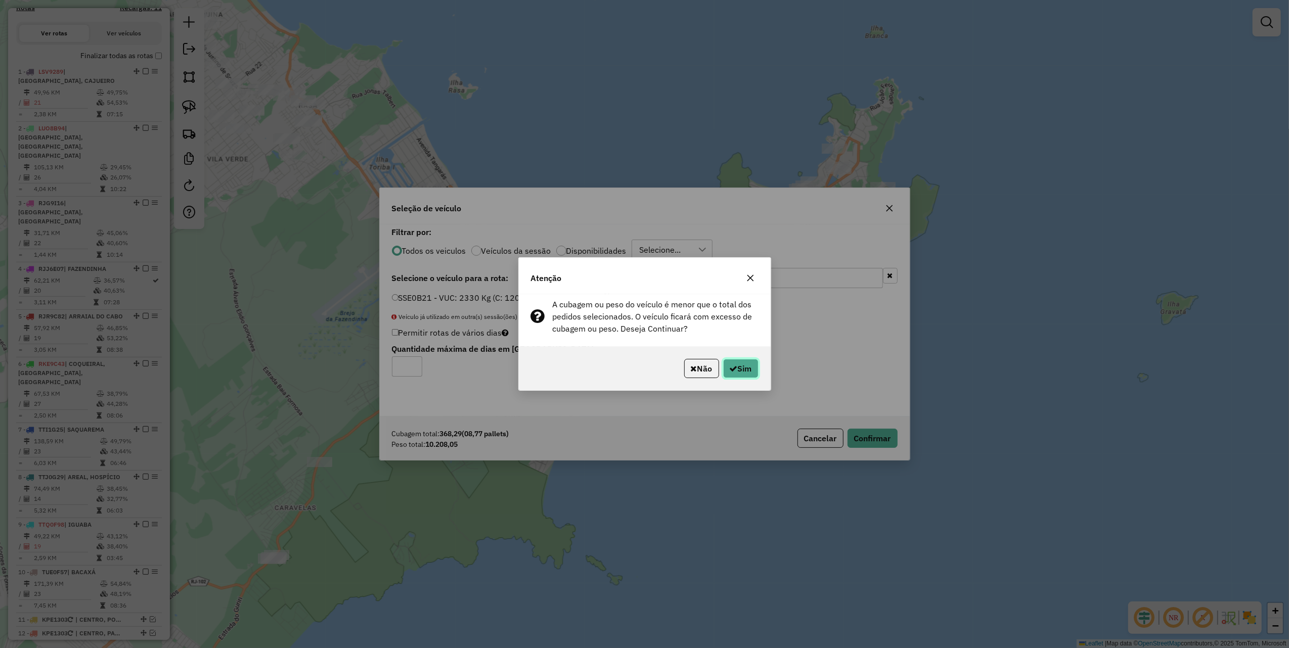
click at [749, 371] on button "Sim" at bounding box center [740, 368] width 35 height 19
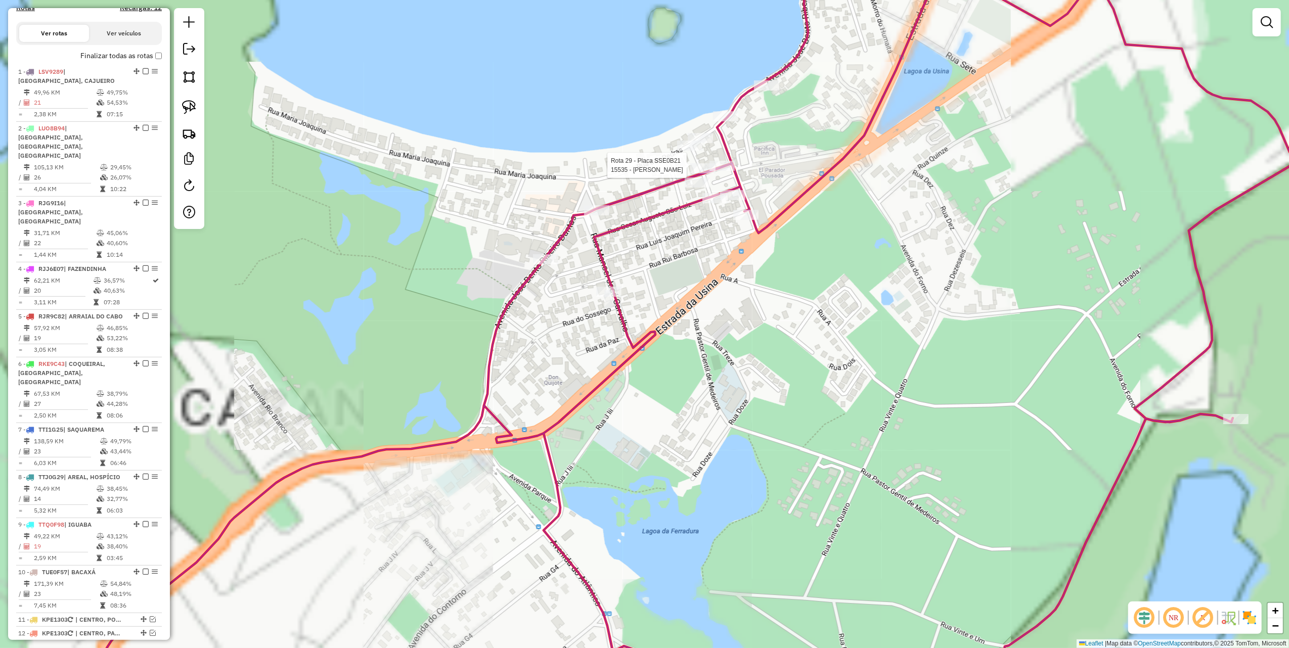
select select "*********"
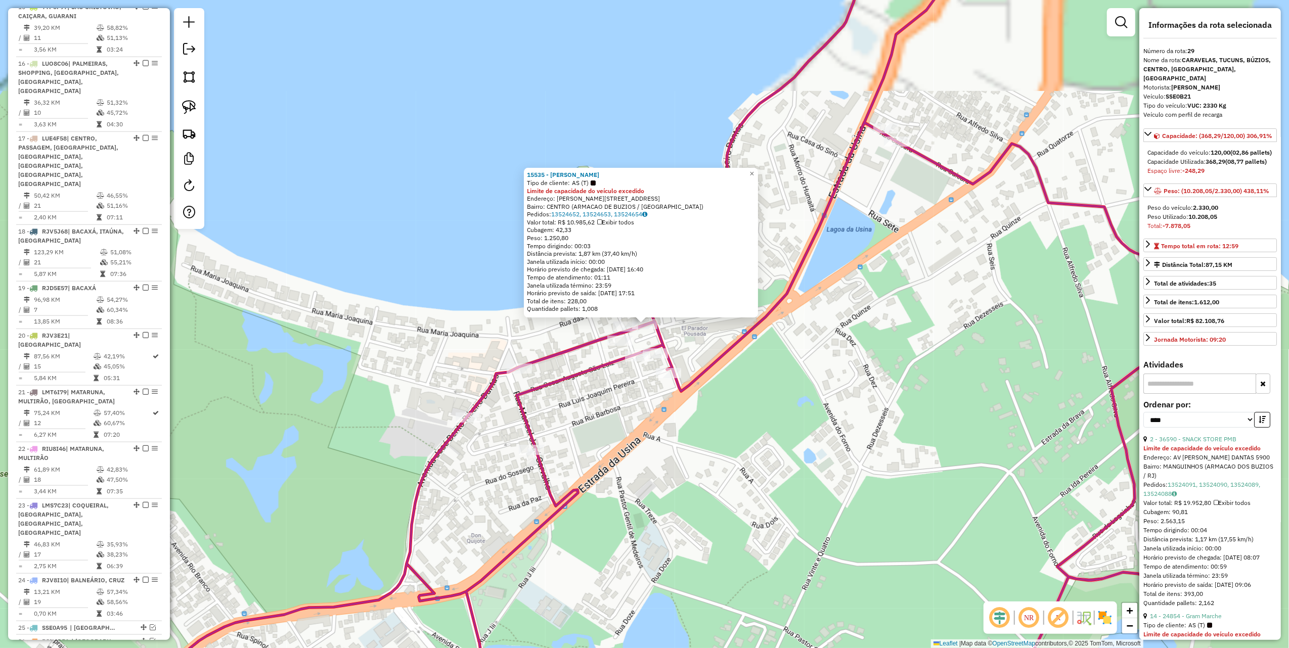
scroll to position [1306, 0]
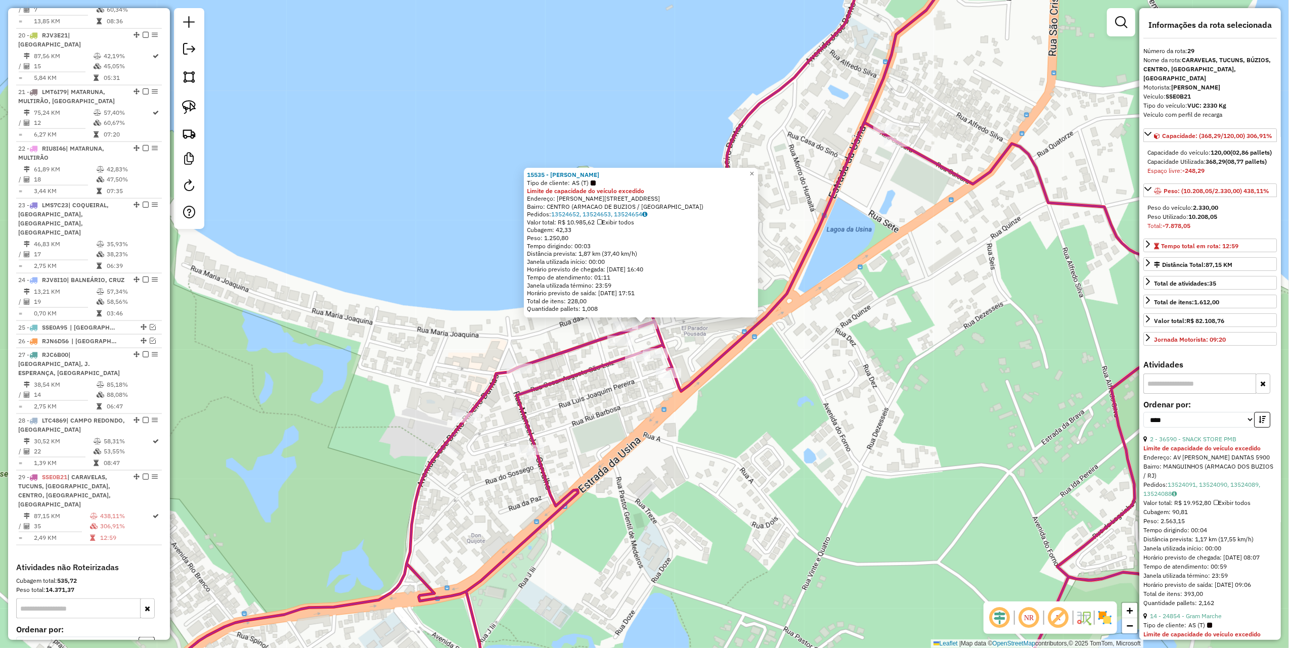
click at [569, 407] on div "15535 - MERCADO SANTOS DUMON Tipo de cliente: AS (T) Limite de capacidade do ve…" at bounding box center [644, 324] width 1289 height 648
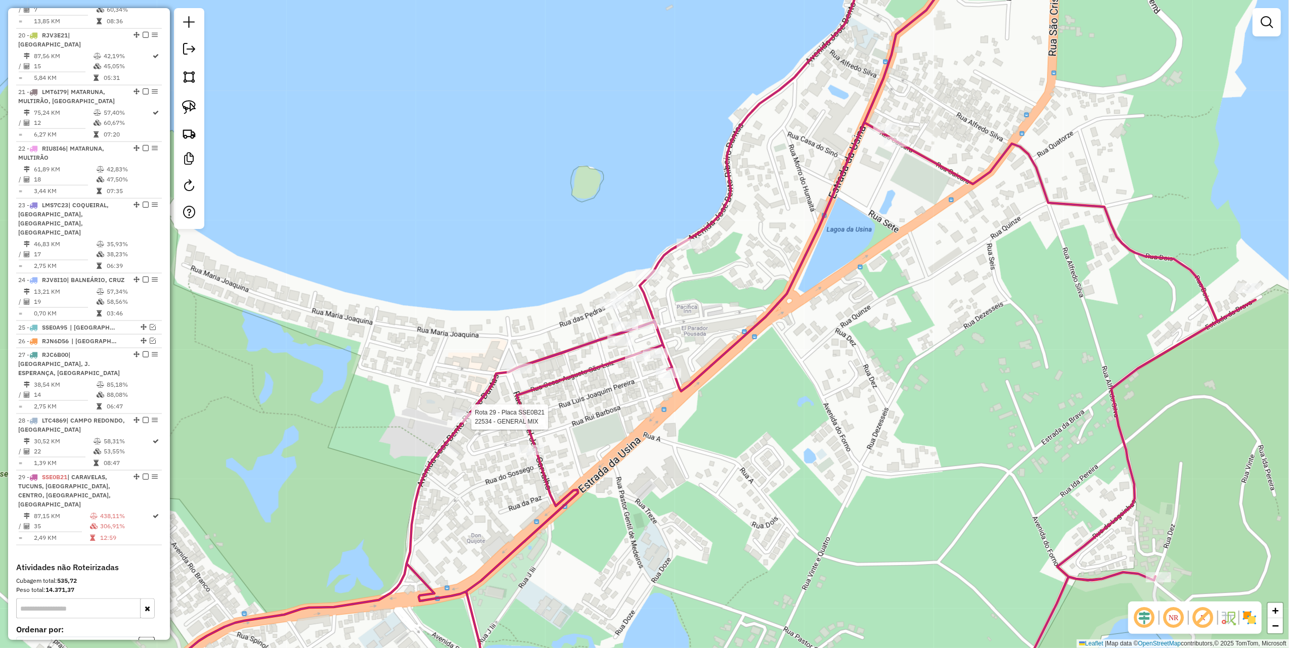
select select "*********"
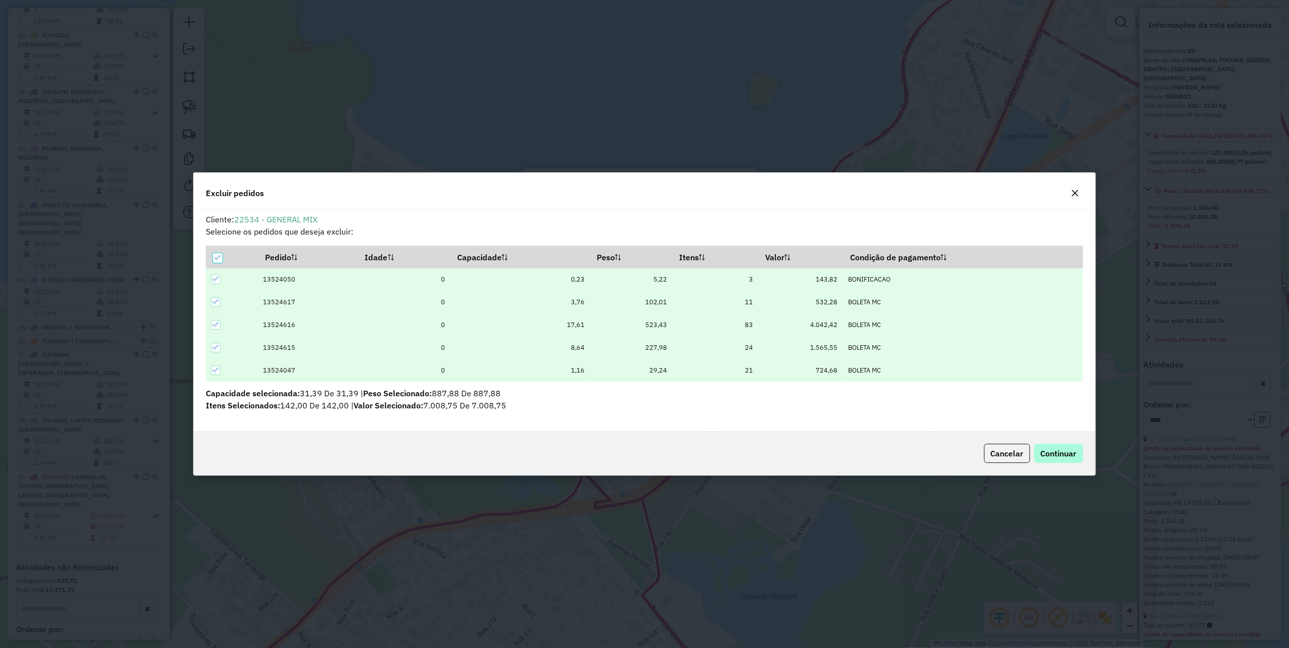
scroll to position [0, 0]
click at [1078, 455] on button "Continuar" at bounding box center [1058, 453] width 49 height 19
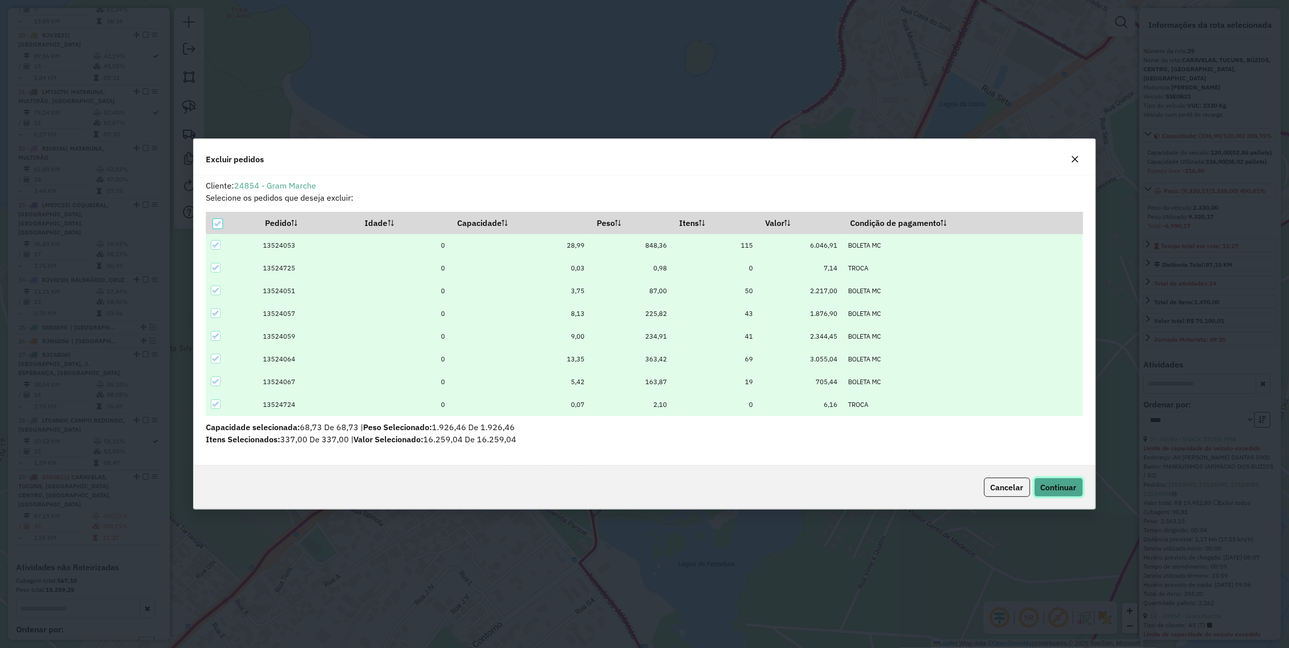
click at [1067, 483] on span "Continuar" at bounding box center [1059, 488] width 36 height 10
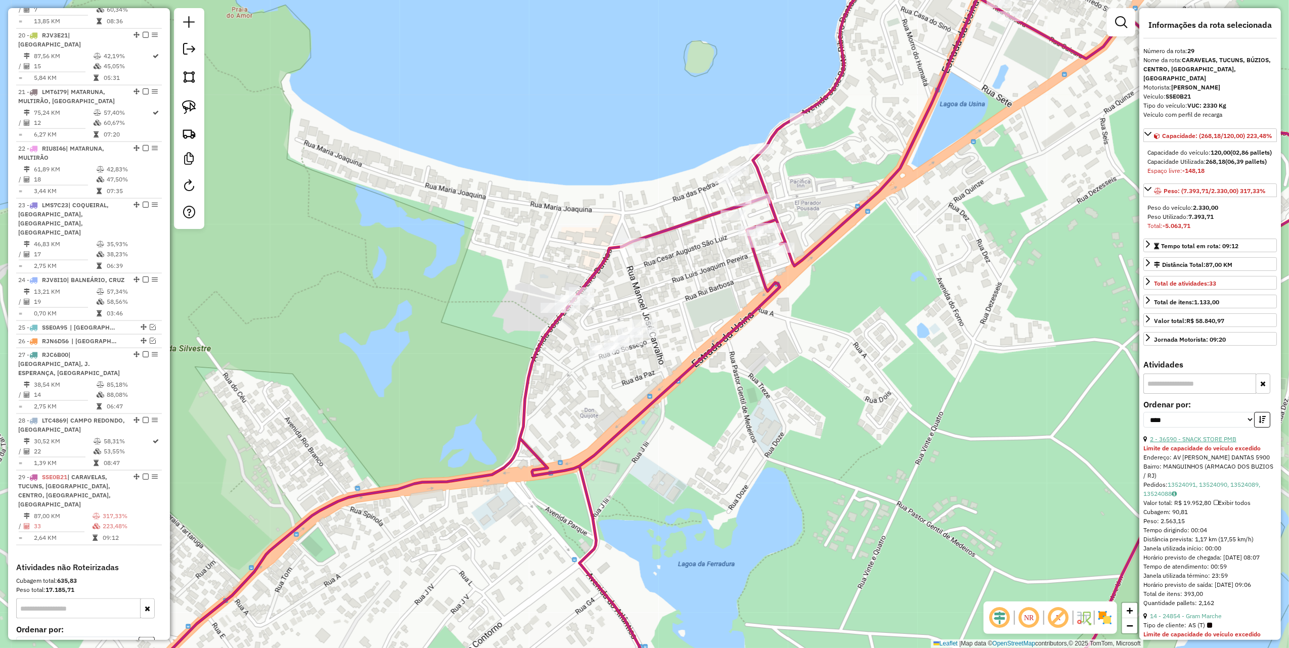
click at [1210, 443] on link "2 - 36590 - SNACK STORE PMB" at bounding box center [1193, 440] width 86 height 8
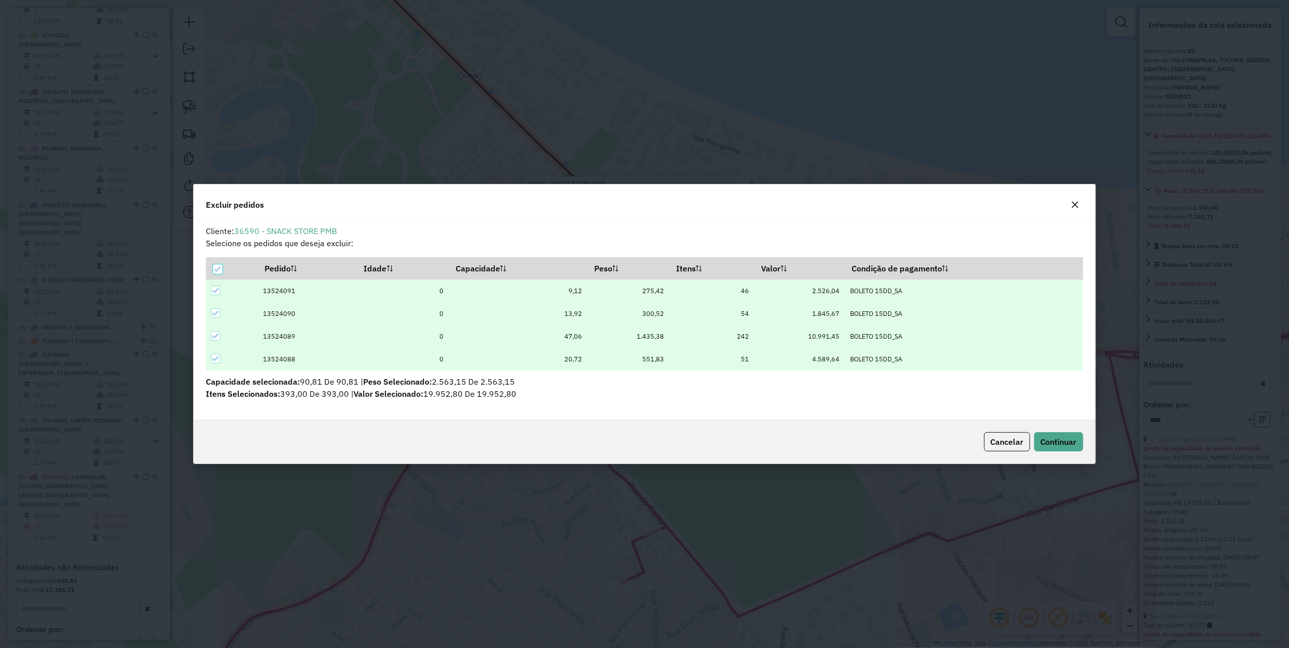
scroll to position [5, 3]
click at [1073, 442] on span "Continuar" at bounding box center [1059, 442] width 36 height 10
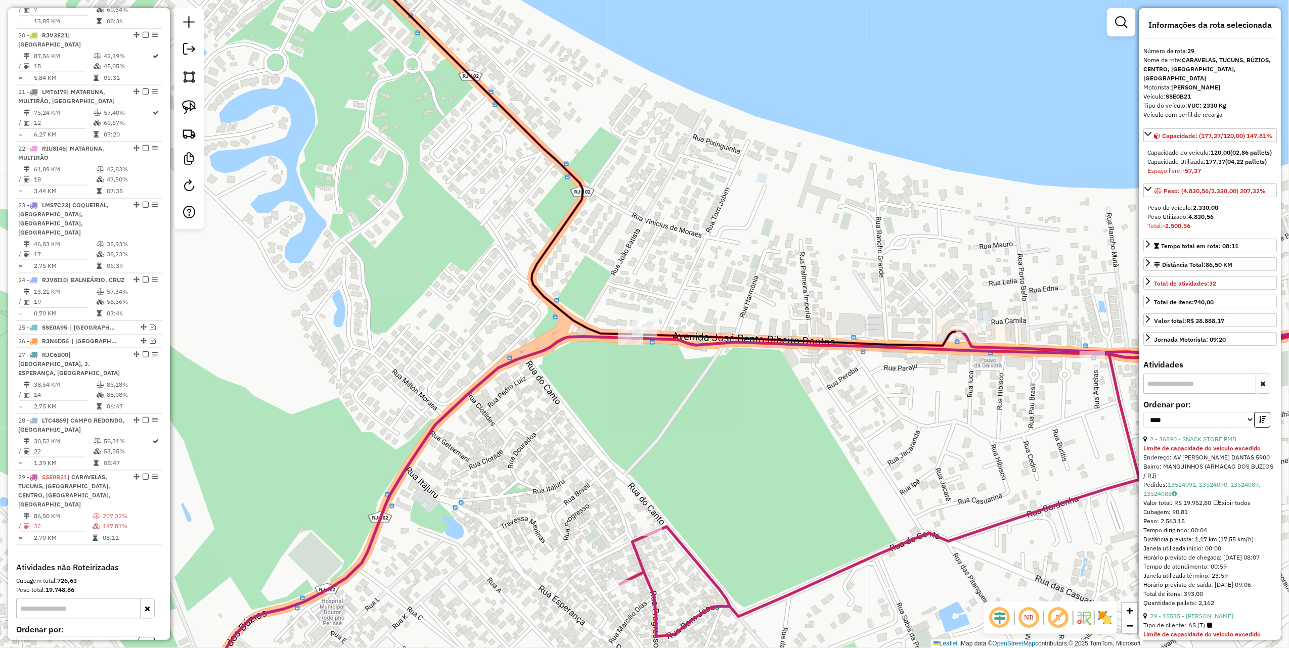
click at [658, 539] on div "Janela de atendimento Grade de atendimento Capacidade Transportadoras Veículos …" at bounding box center [644, 324] width 1289 height 648
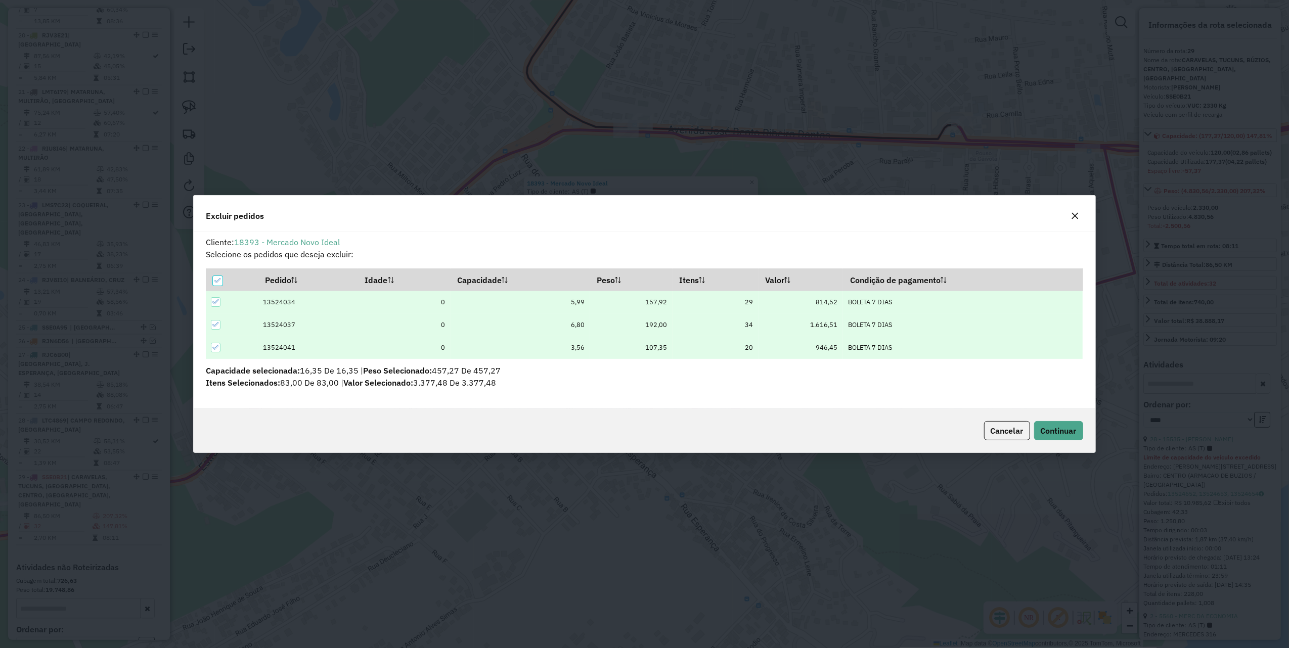
scroll to position [0, 0]
click at [1070, 427] on span "Continuar" at bounding box center [1059, 431] width 36 height 10
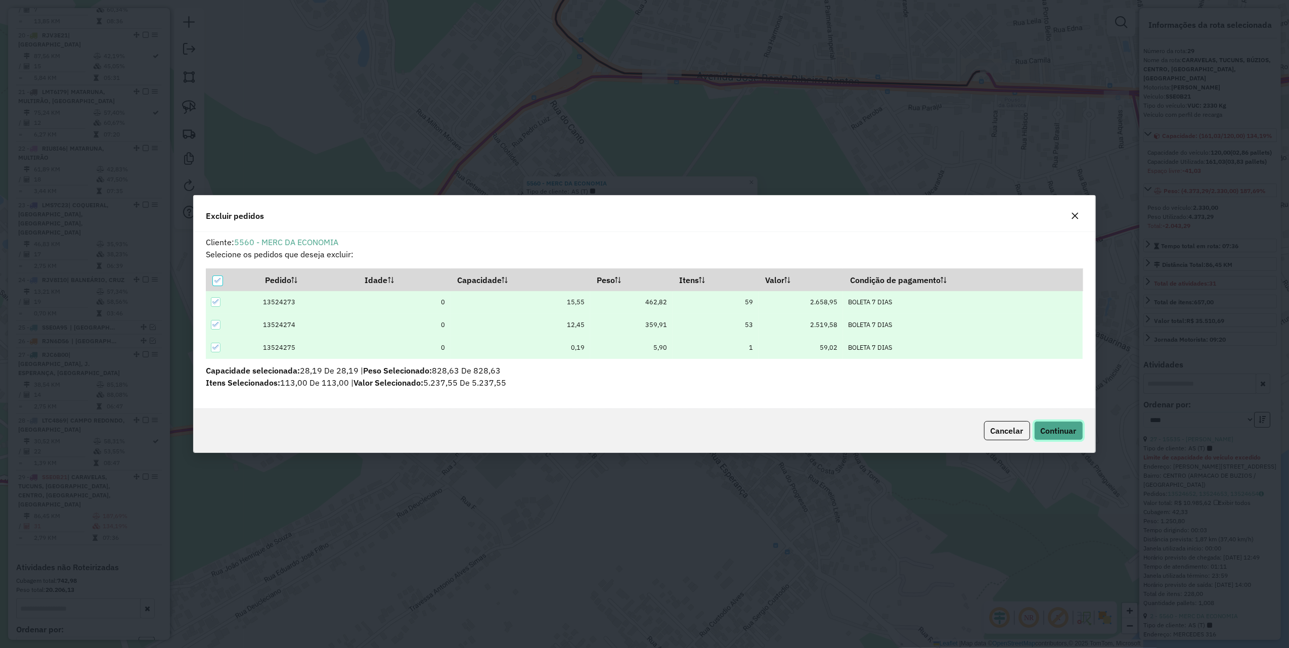
click at [1061, 423] on button "Continuar" at bounding box center [1058, 430] width 49 height 19
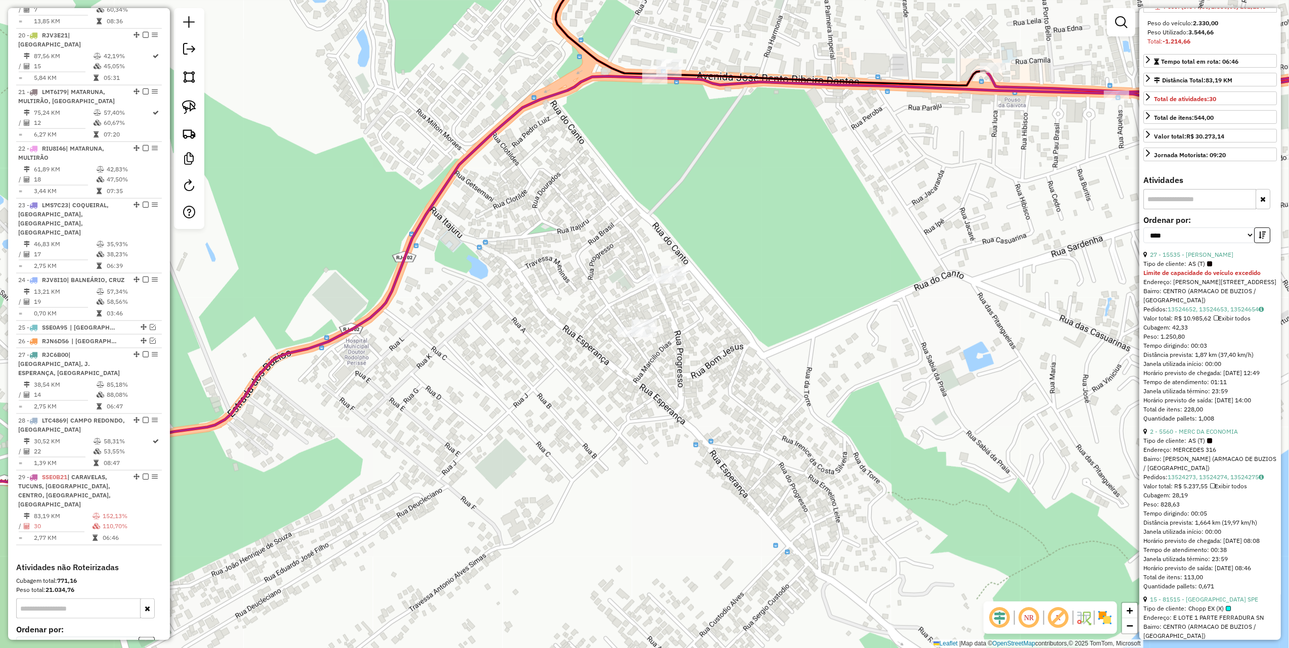
scroll to position [202, 0]
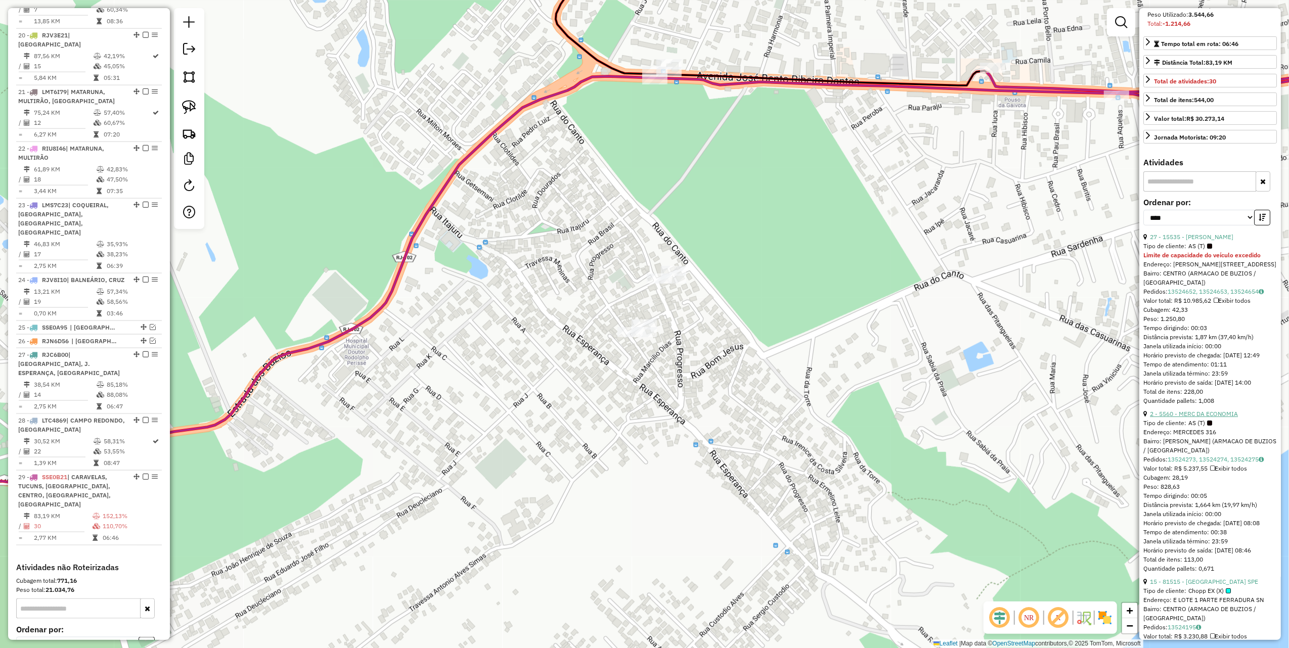
click at [1201, 418] on link "2 - 5560 - MERC DA ECONOMIA" at bounding box center [1194, 414] width 88 height 8
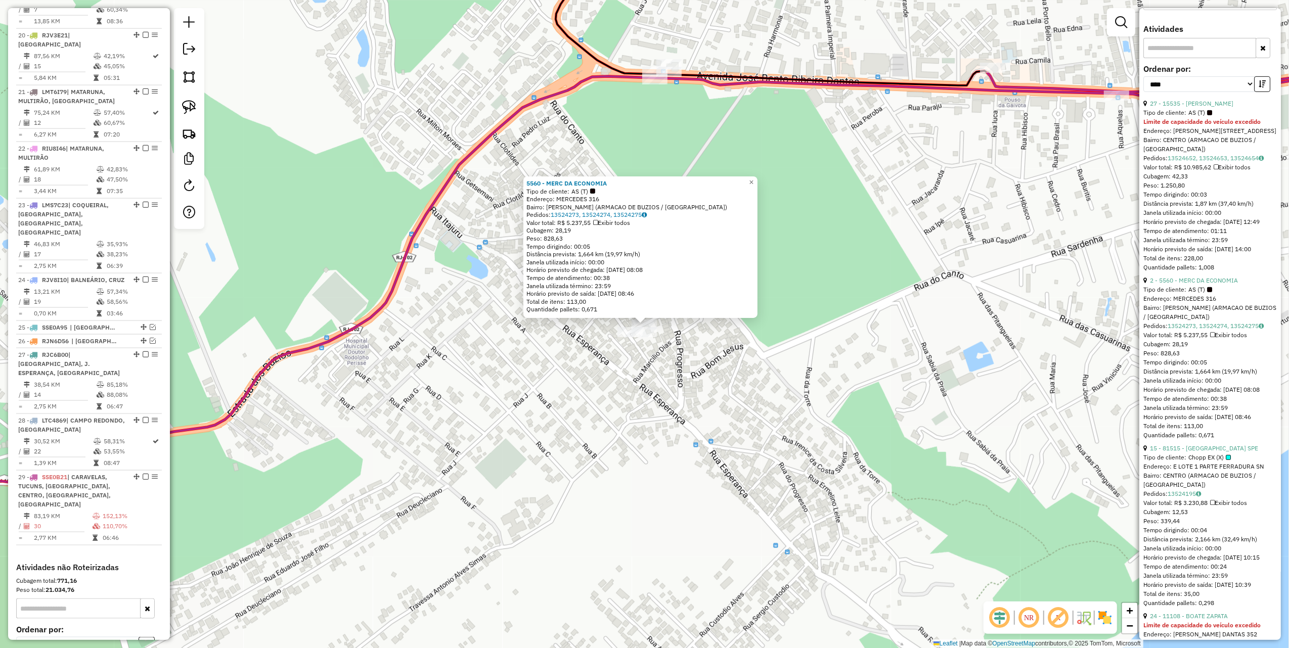
scroll to position [337, 0]
click at [1221, 451] on link "15 - 81515 - [GEOGRAPHIC_DATA] SPE" at bounding box center [1204, 448] width 108 height 8
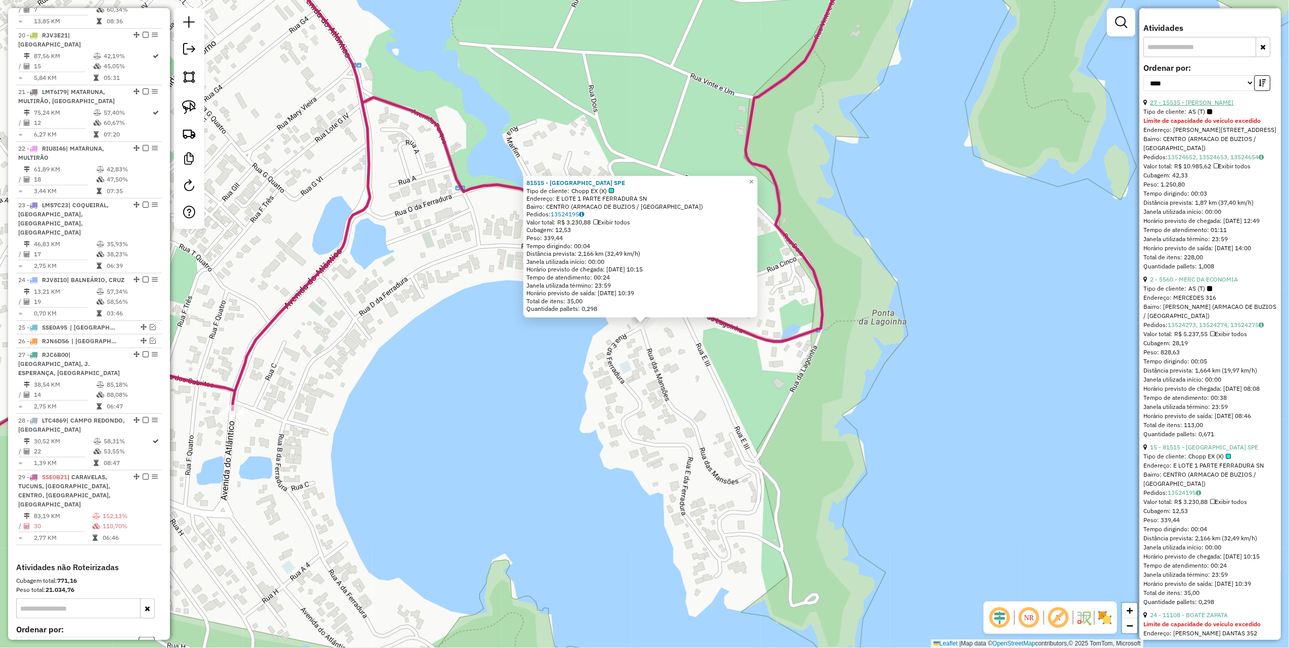
click at [1216, 106] on link "27 - 15535 - [PERSON_NAME]" at bounding box center [1191, 103] width 83 height 8
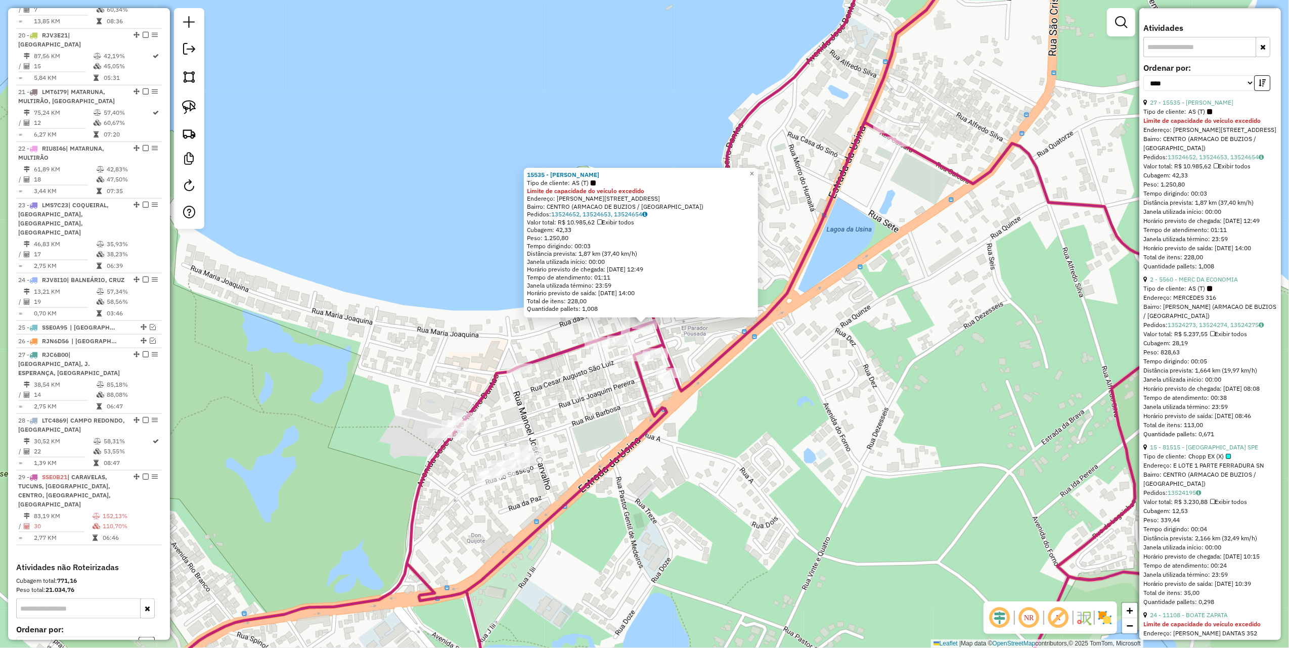
click at [713, 383] on div "15535 - MERCADO SANTOS DUMON Tipo de cliente: AS (T) Limite de capacidade do ve…" at bounding box center [644, 324] width 1289 height 648
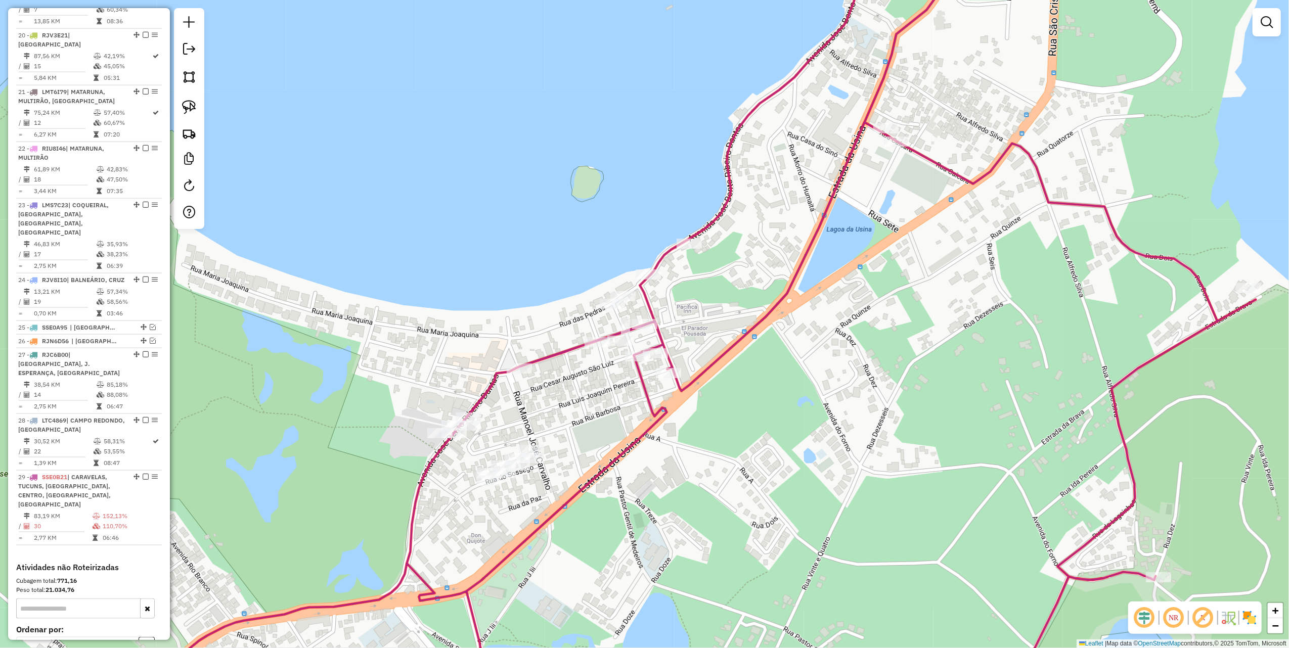
drag, startPoint x: 682, startPoint y: 453, endPoint x: 733, endPoint y: 413, distance: 64.9
click at [722, 427] on div "Janela de atendimento Grade de atendimento Capacidade Transportadoras Veículos …" at bounding box center [644, 324] width 1289 height 648
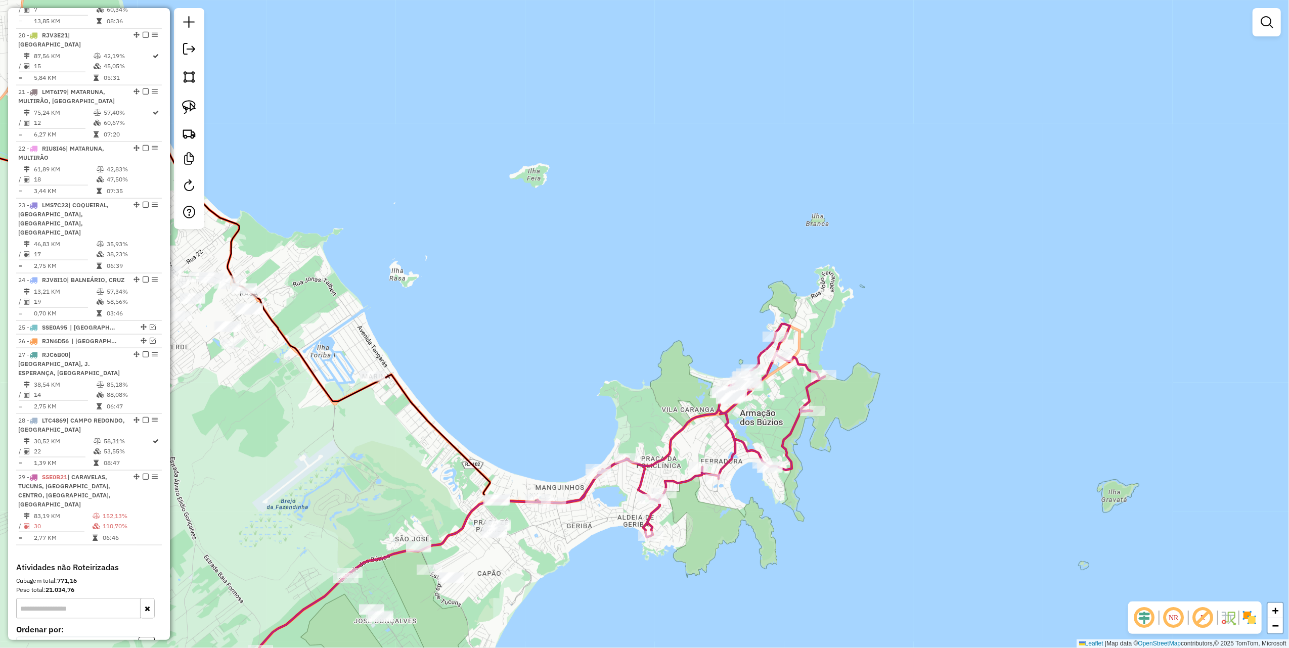
drag, startPoint x: 661, startPoint y: 389, endPoint x: 678, endPoint y: 368, distance: 27.3
click at [672, 373] on div "Janela de atendimento Grade de atendimento Capacidade Transportadoras Veículos …" at bounding box center [644, 324] width 1289 height 648
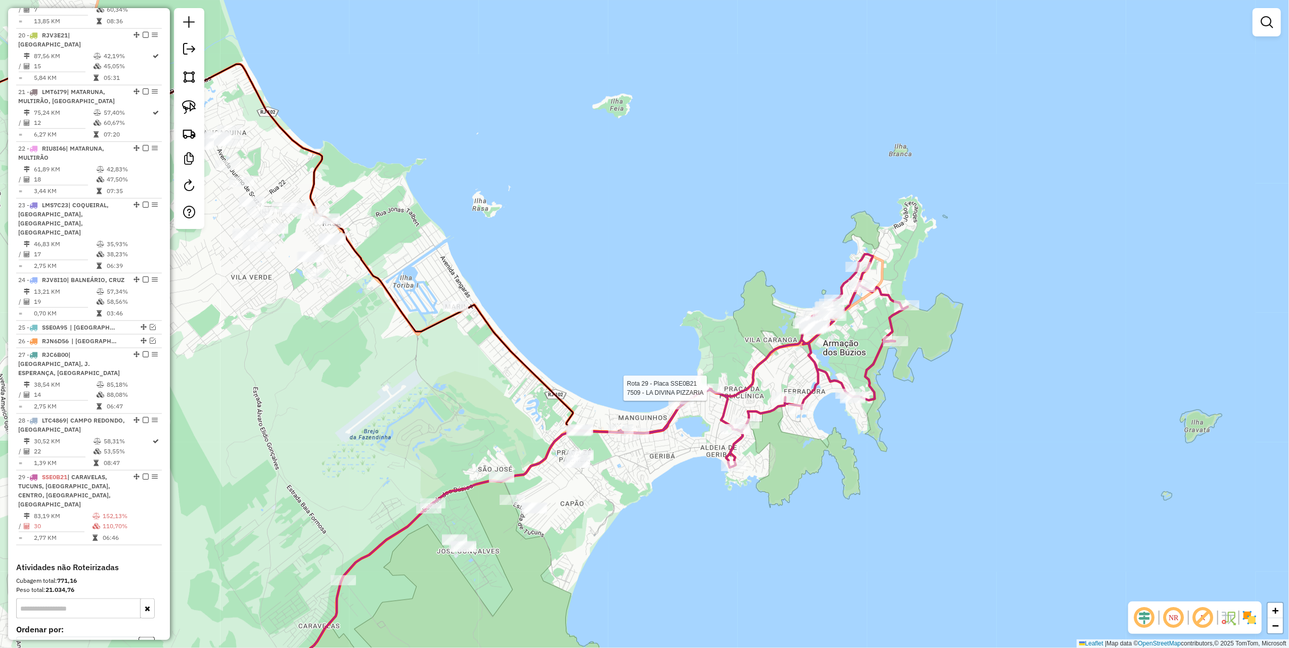
select select "*********"
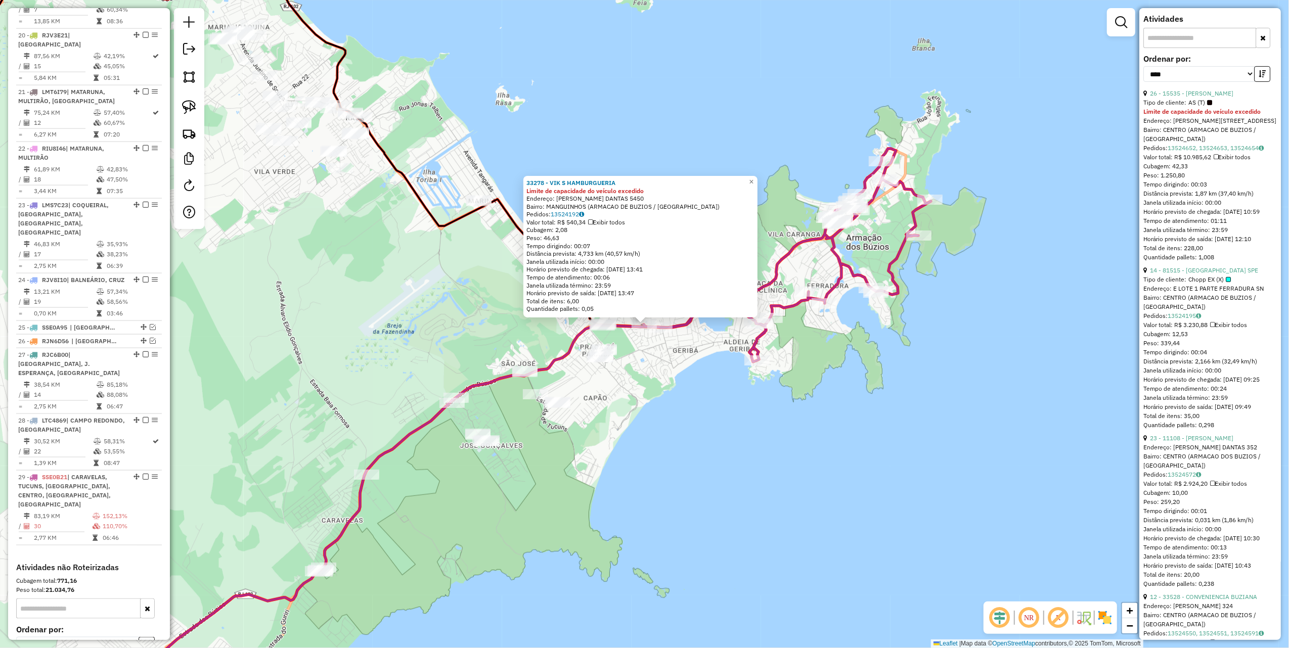
scroll to position [405, 0]
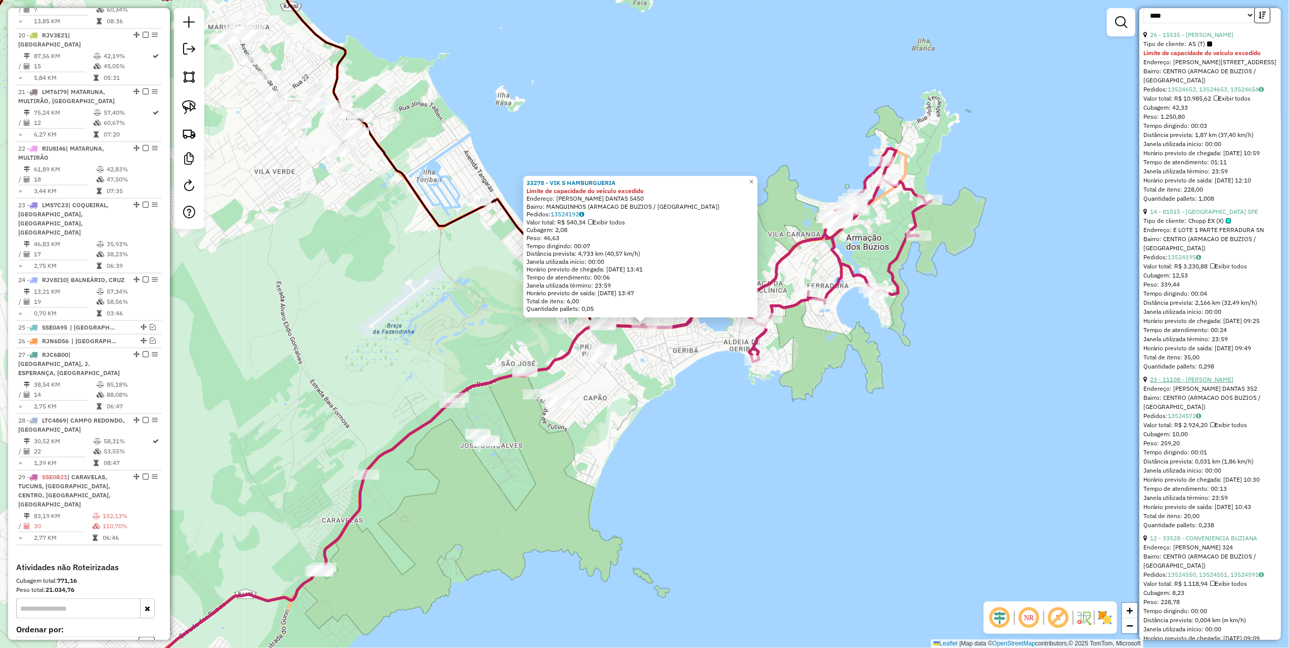
click at [1202, 383] on link "23 - 11108 - [PERSON_NAME]" at bounding box center [1191, 380] width 83 height 8
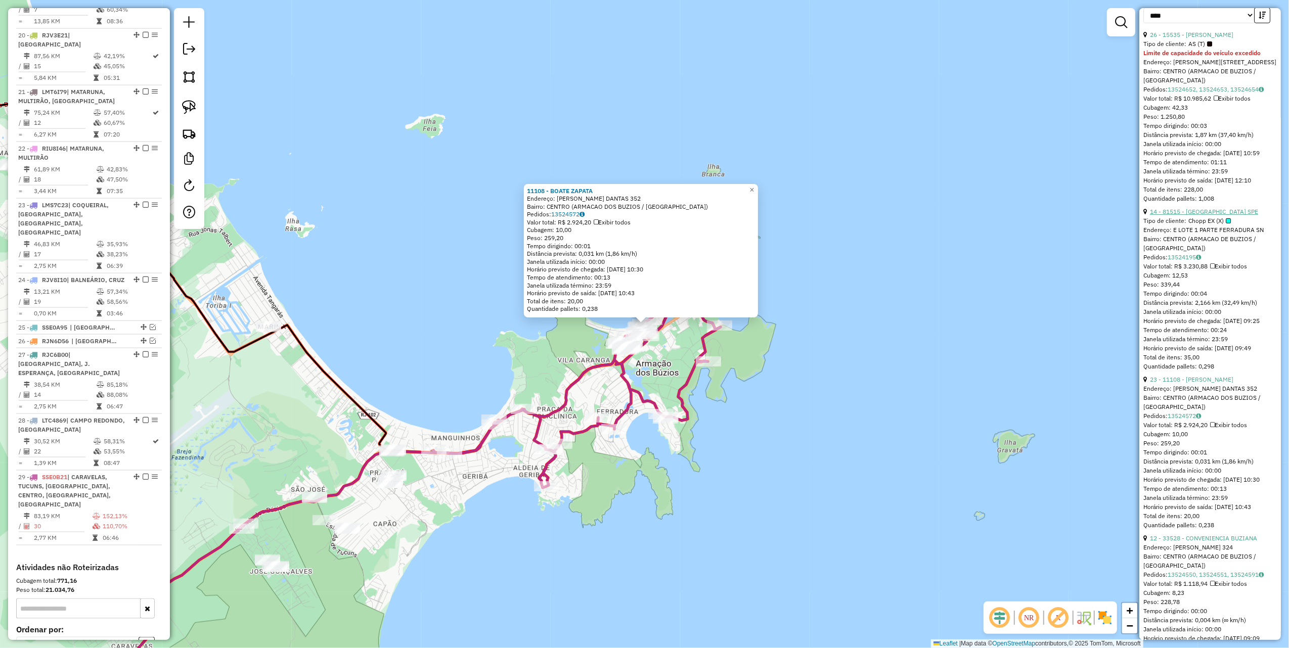
click at [1219, 215] on link "14 - 81515 - [GEOGRAPHIC_DATA] SPE" at bounding box center [1204, 212] width 108 height 8
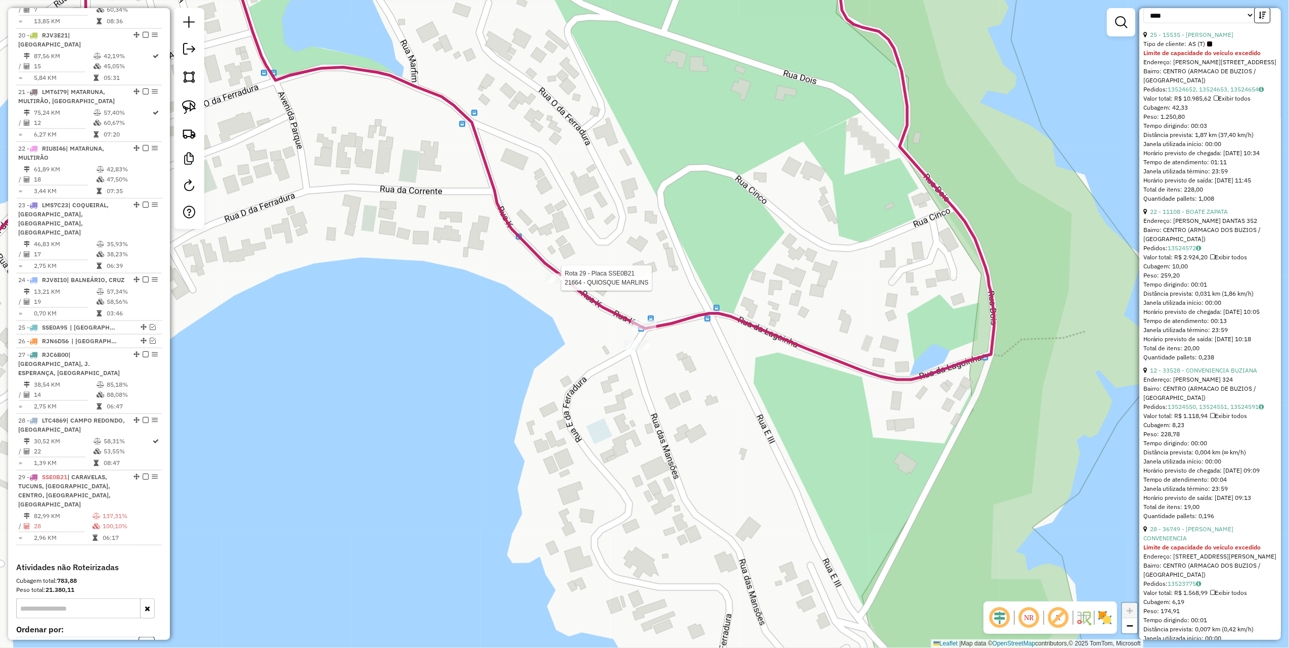
click at [556, 284] on div at bounding box center [558, 279] width 25 height 10
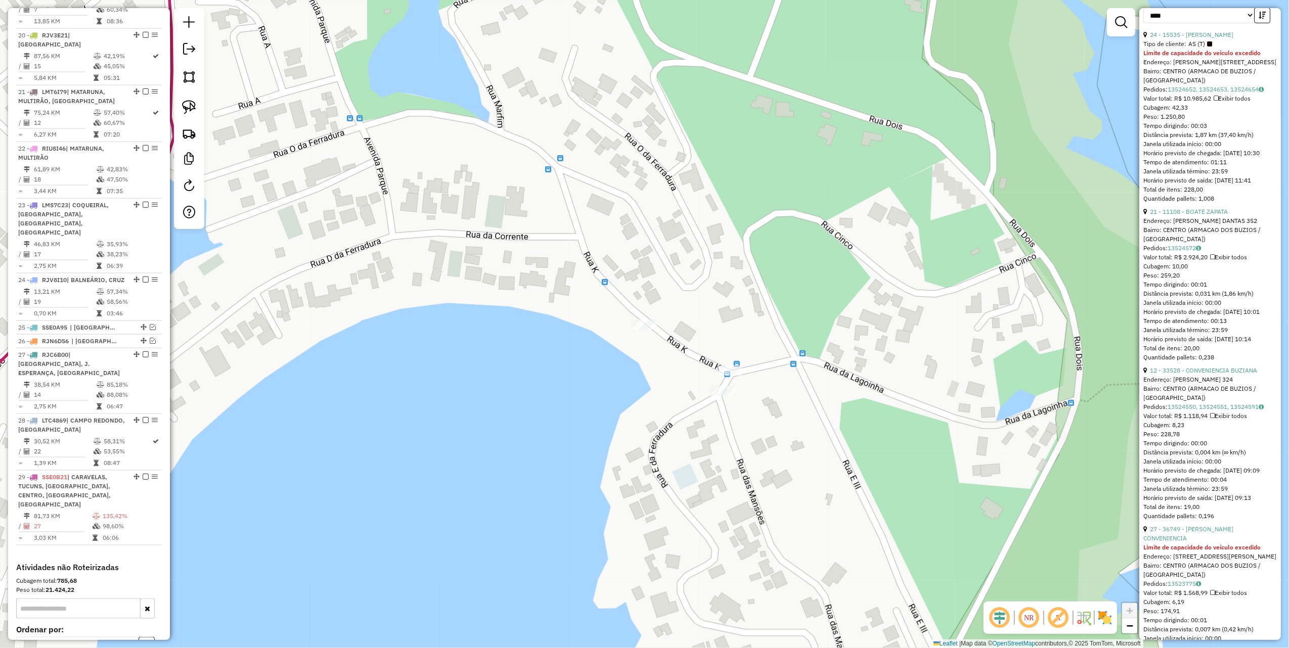
scroll to position [395, 0]
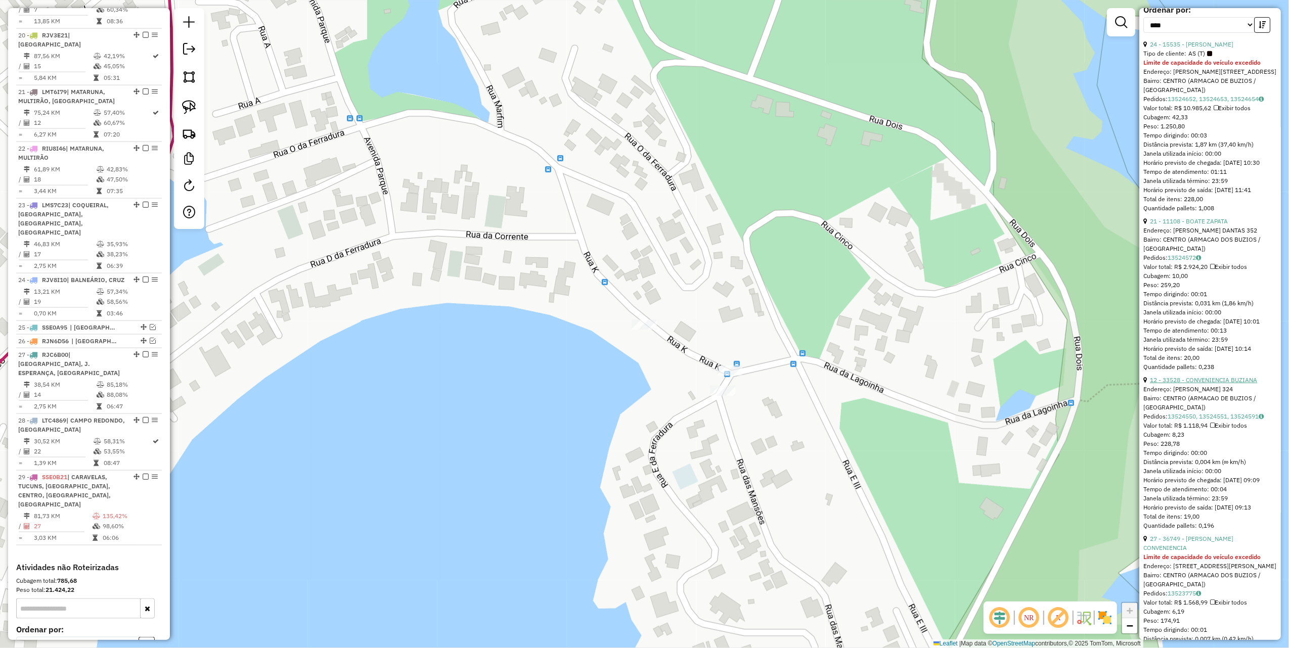
click at [1196, 384] on link "12 - 33528 - CONVENIENCIA BUZIANA" at bounding box center [1203, 380] width 107 height 8
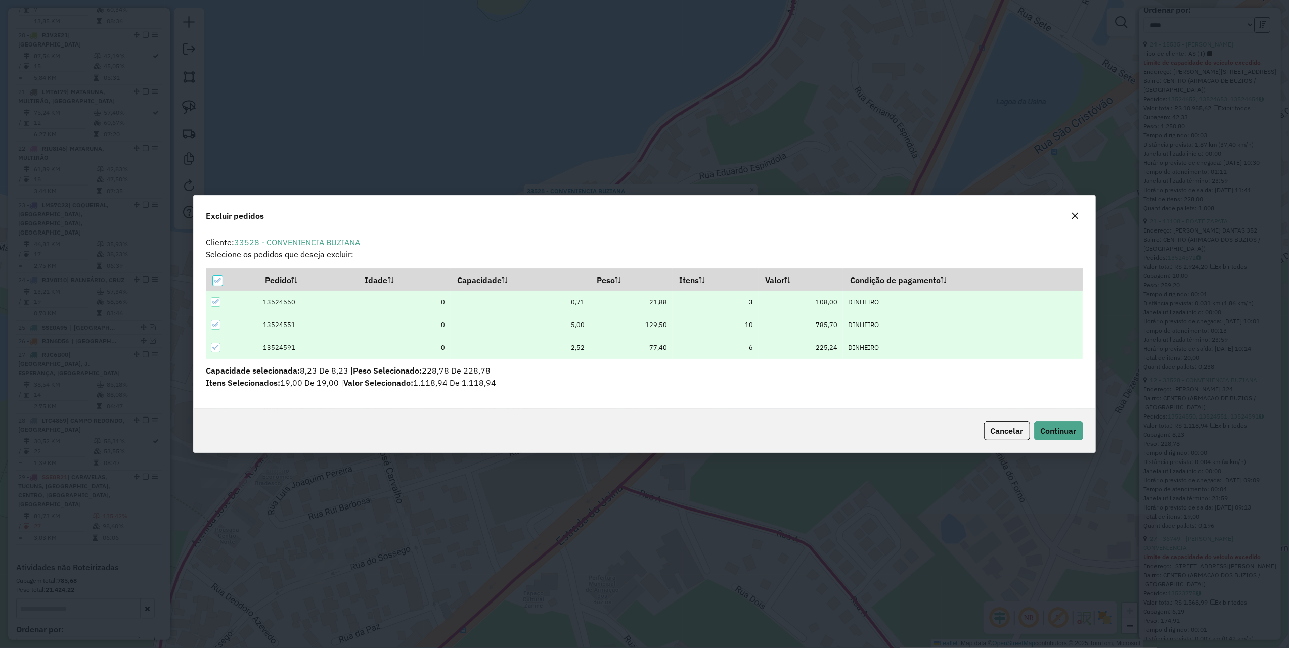
scroll to position [0, 0]
click at [1055, 427] on span "Continuar" at bounding box center [1059, 431] width 36 height 10
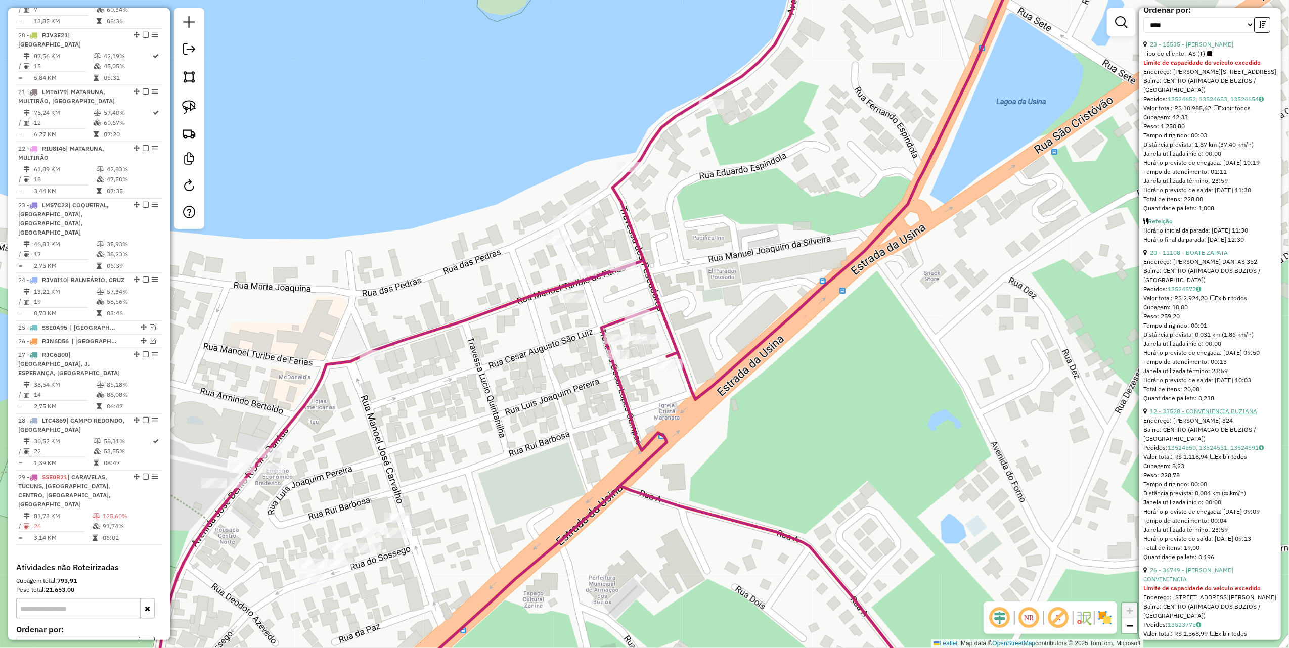
click at [1195, 415] on link "12 - 33528 - CONVENIENCIA BUZIANA" at bounding box center [1203, 412] width 107 height 8
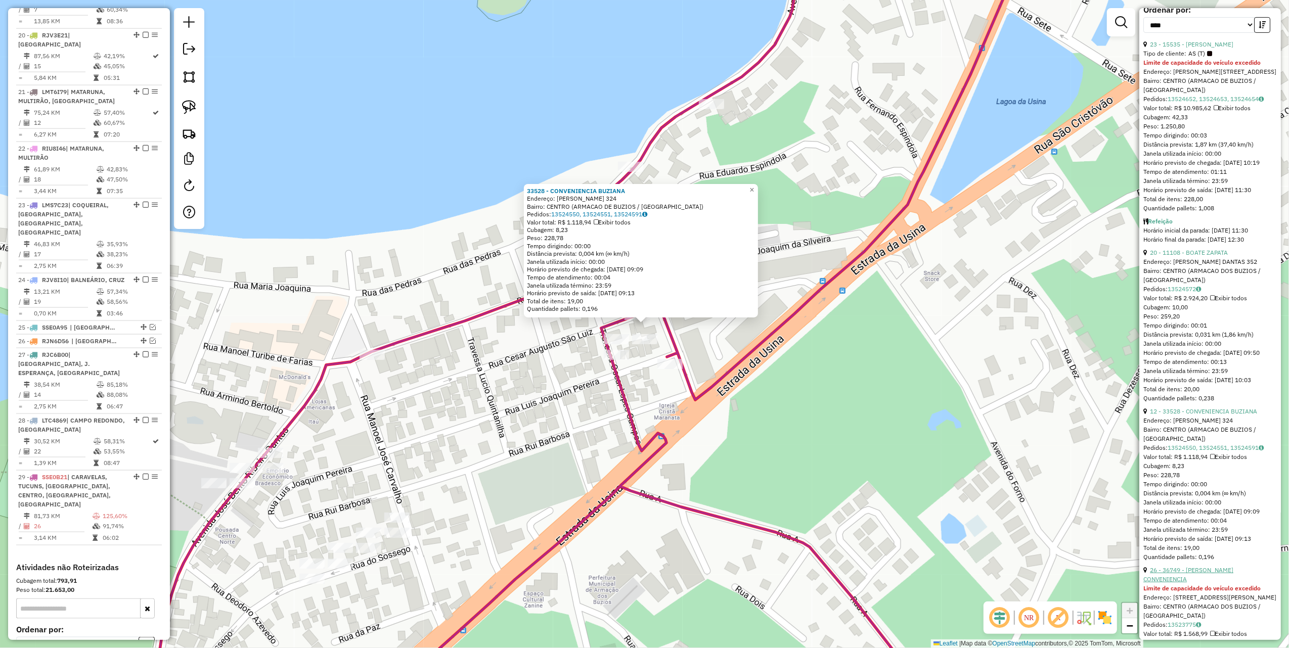
click at [1221, 583] on link "26 - 36749 - [PERSON_NAME] CONVENIENCIA" at bounding box center [1189, 575] width 90 height 17
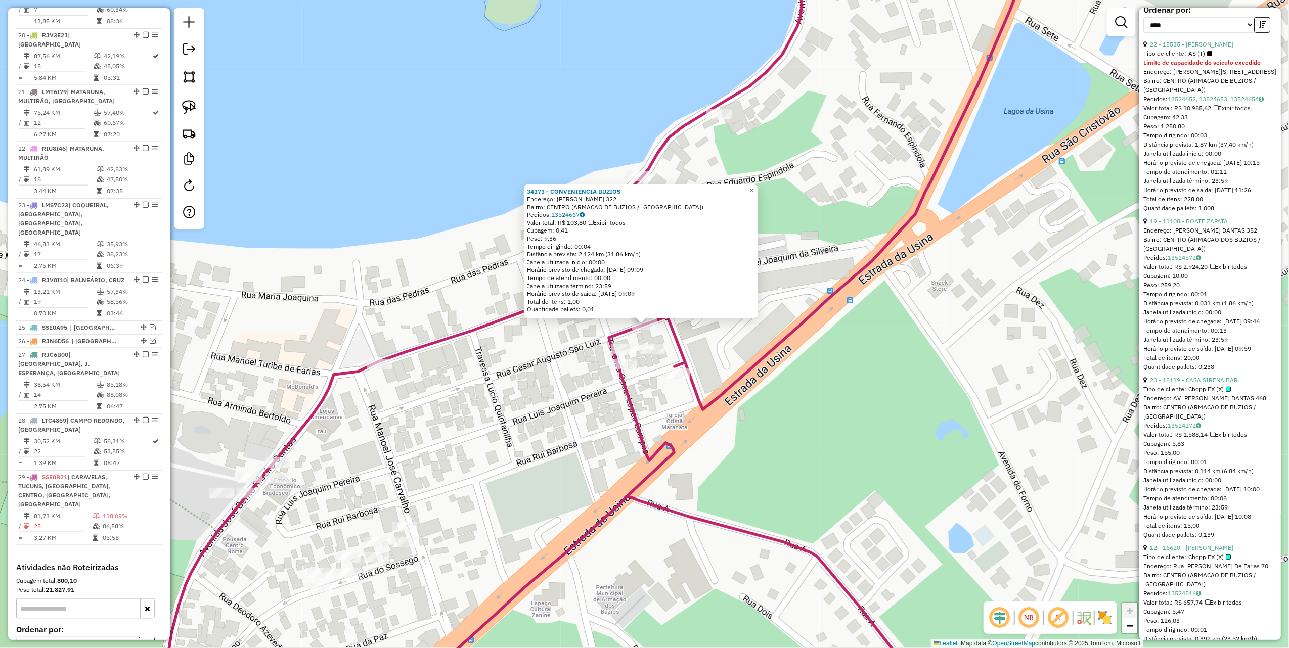
click at [1179, 235] on div "Endereço: [PERSON_NAME] DANTAS 352" at bounding box center [1211, 230] width 134 height 9
click at [1184, 225] on link "19 - 11108 - BOATE ZAPATA" at bounding box center [1189, 222] width 78 height 8
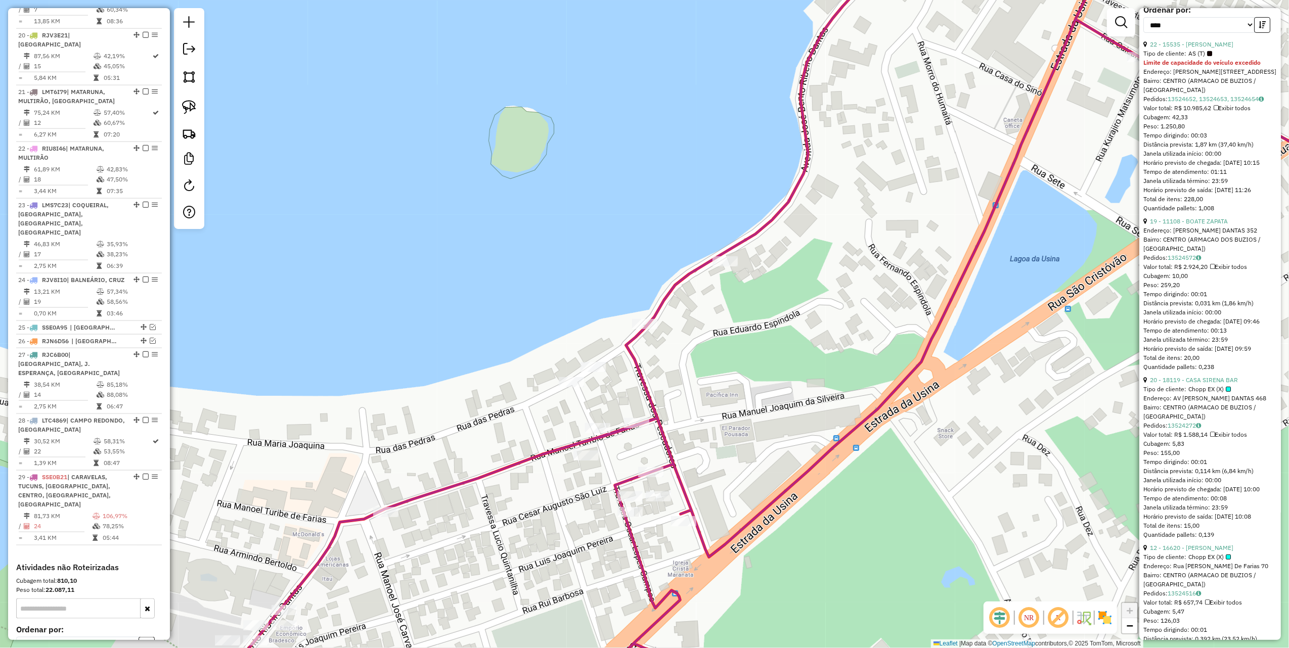
scroll to position [386, 0]
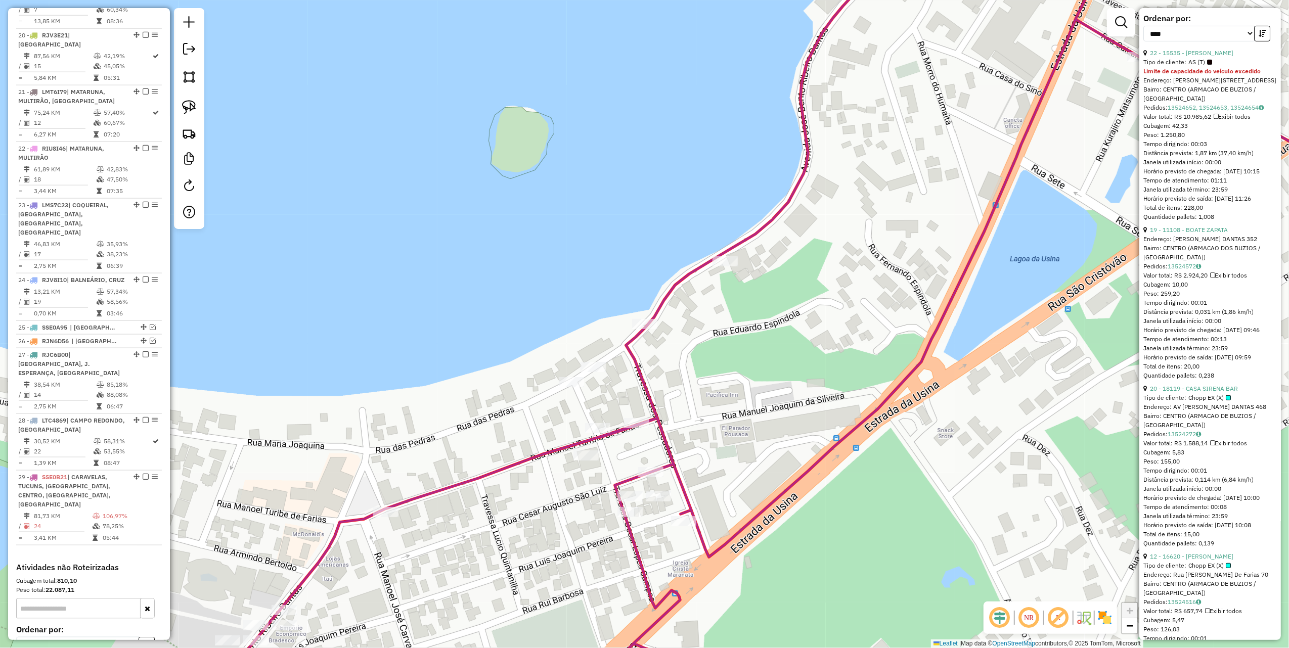
click at [1206, 399] on span "Chopp EX (X)" at bounding box center [1210, 398] width 42 height 9
click at [1207, 393] on link "20 - 18119 - CASA SIRENA BAR" at bounding box center [1194, 389] width 88 height 8
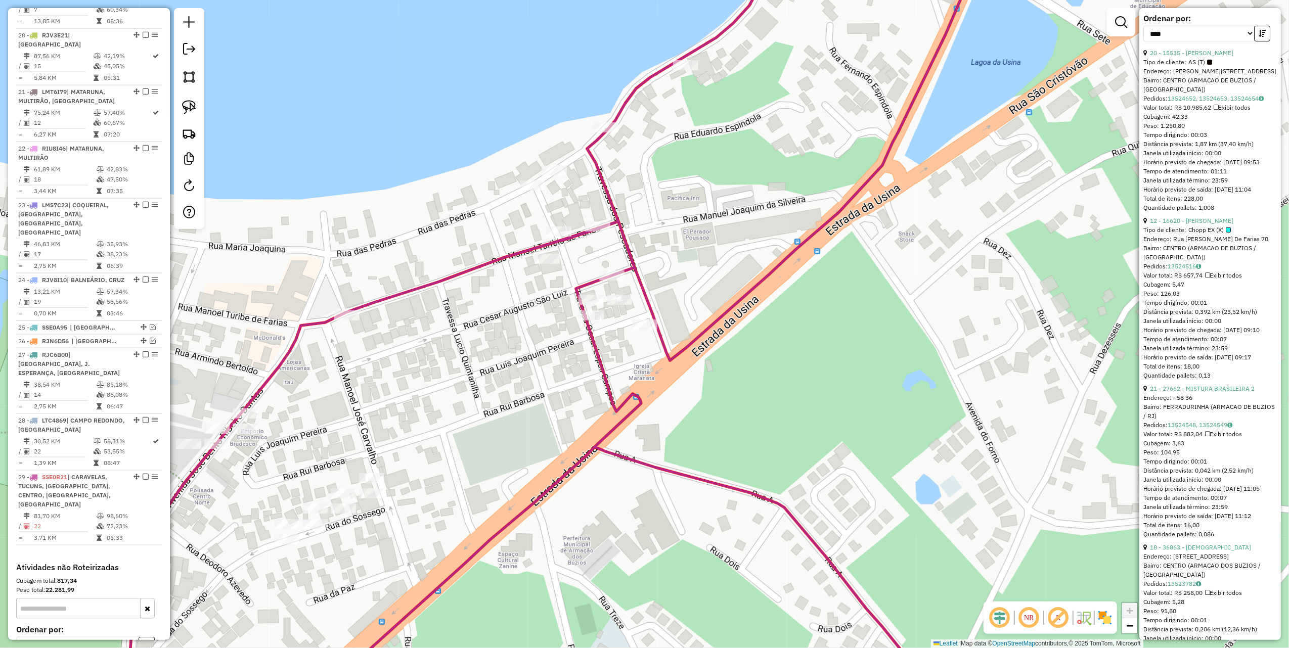
drag, startPoint x: 604, startPoint y: 308, endPoint x: 614, endPoint y: 307, distance: 10.2
click at [612, 308] on div "Janela de atendimento Grade de atendimento Capacidade Transportadoras Veículos …" at bounding box center [644, 324] width 1289 height 648
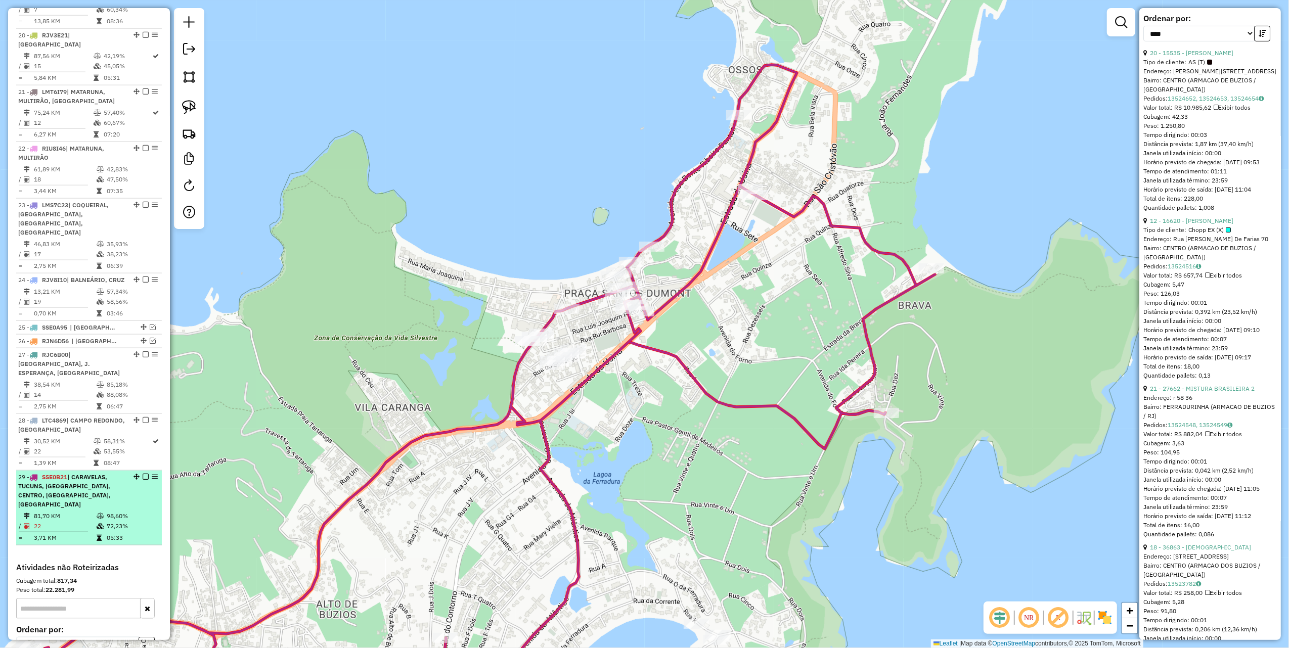
click at [143, 474] on em at bounding box center [146, 477] width 6 height 6
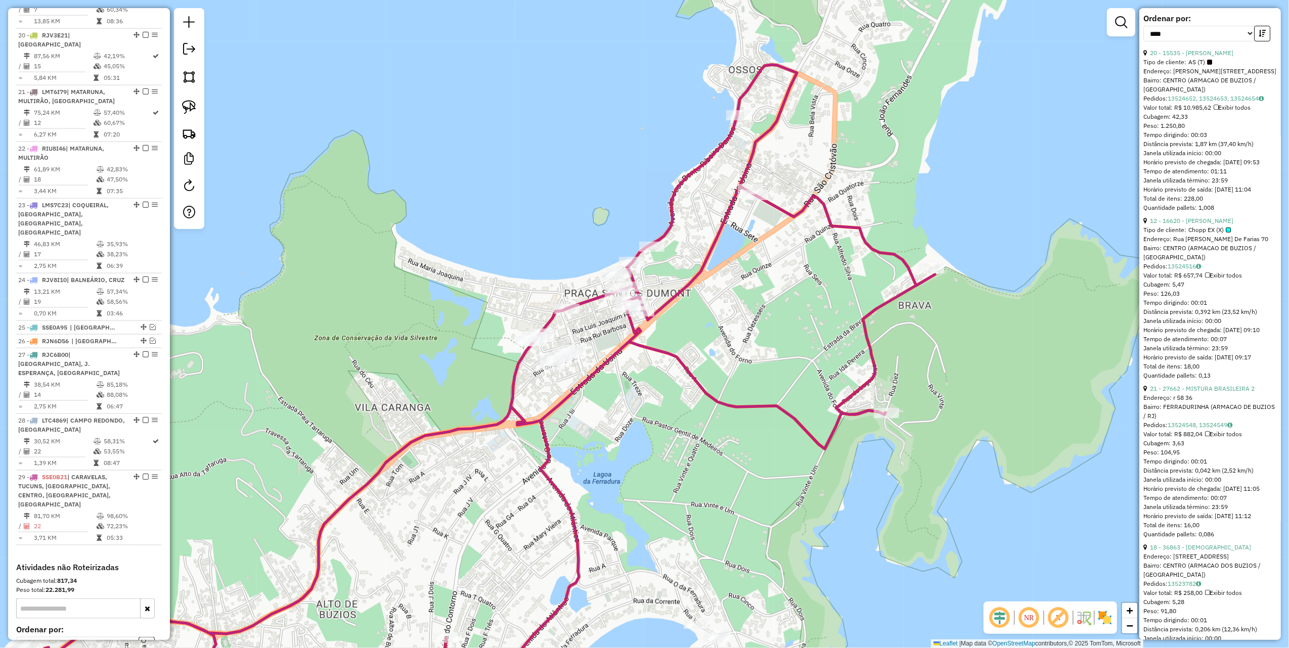
scroll to position [1254, 0]
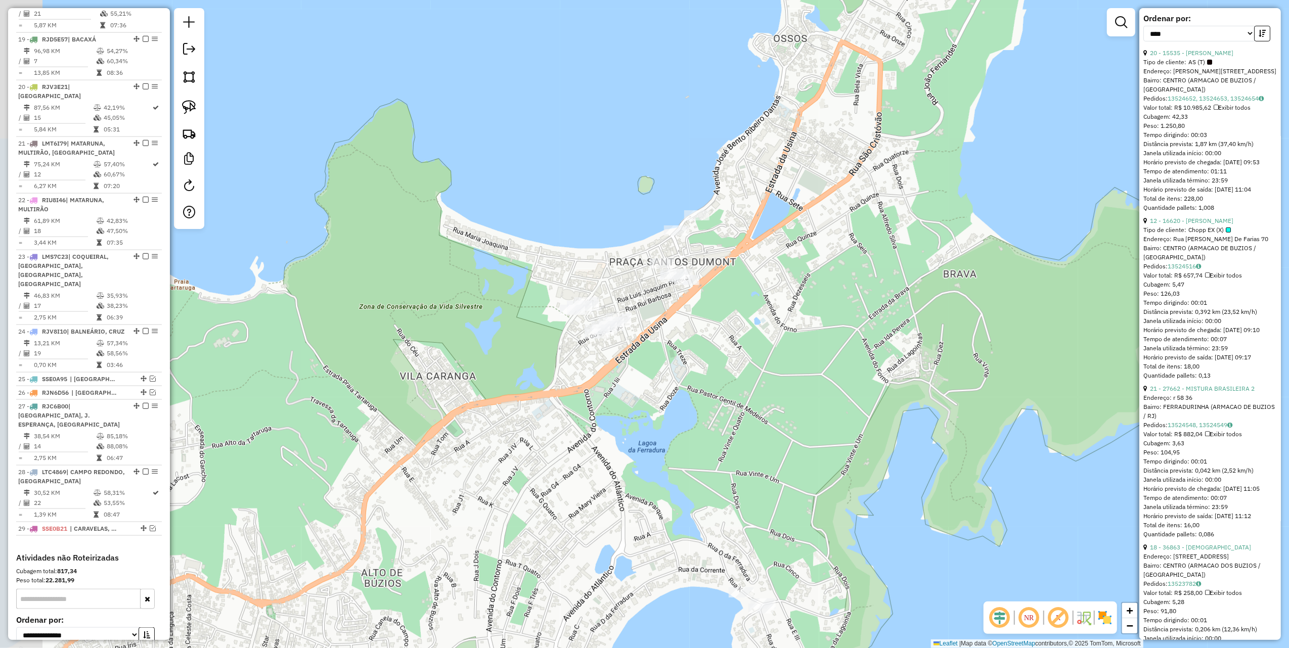
drag, startPoint x: 444, startPoint y: 327, endPoint x: 512, endPoint y: 267, distance: 90.7
click at [499, 278] on div "Janela de atendimento Grade de atendimento Capacidade Transportadoras Veículos …" at bounding box center [644, 324] width 1289 height 648
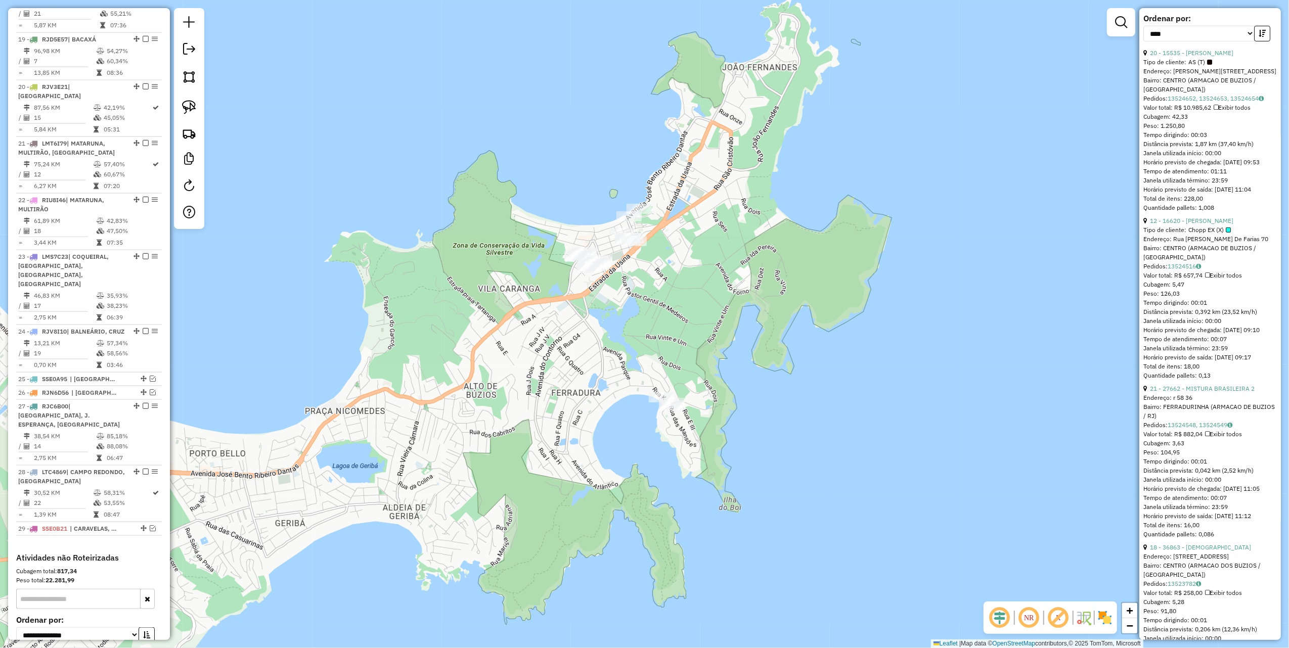
drag, startPoint x: 191, startPoint y: 104, endPoint x: 216, endPoint y: 112, distance: 26.4
click at [191, 104] on img at bounding box center [189, 107] width 14 height 14
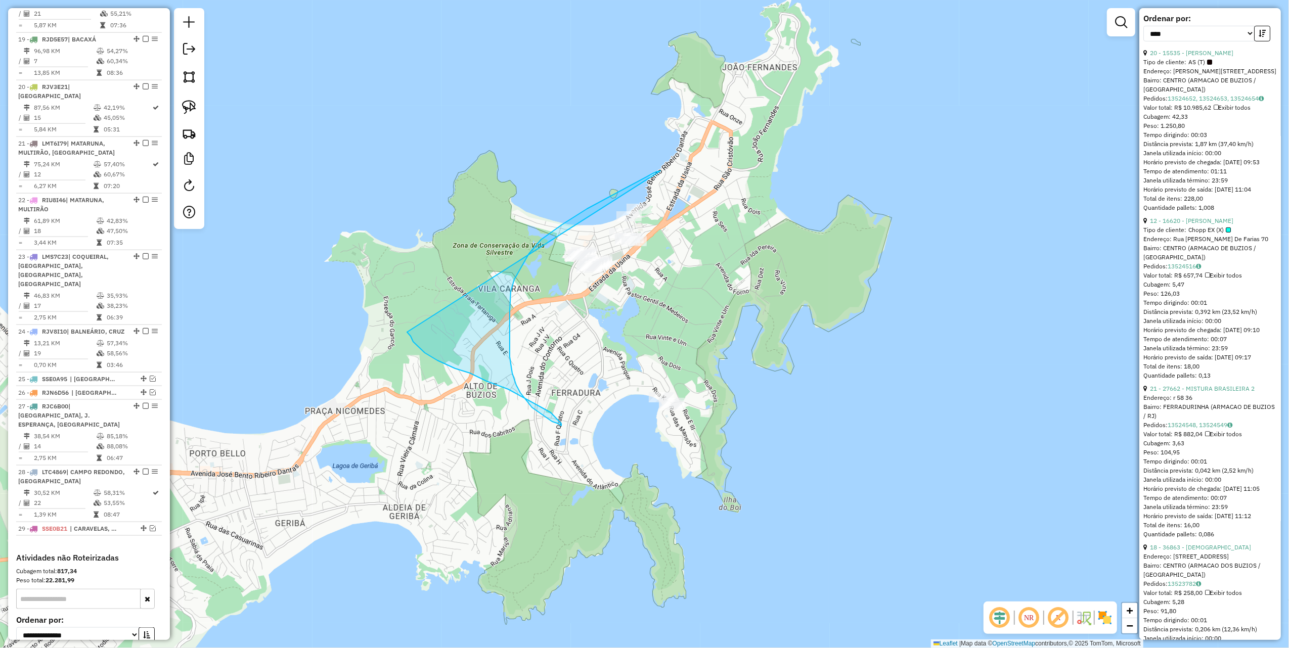
drag, startPoint x: 636, startPoint y: 183, endPoint x: 375, endPoint y: 279, distance: 278.8
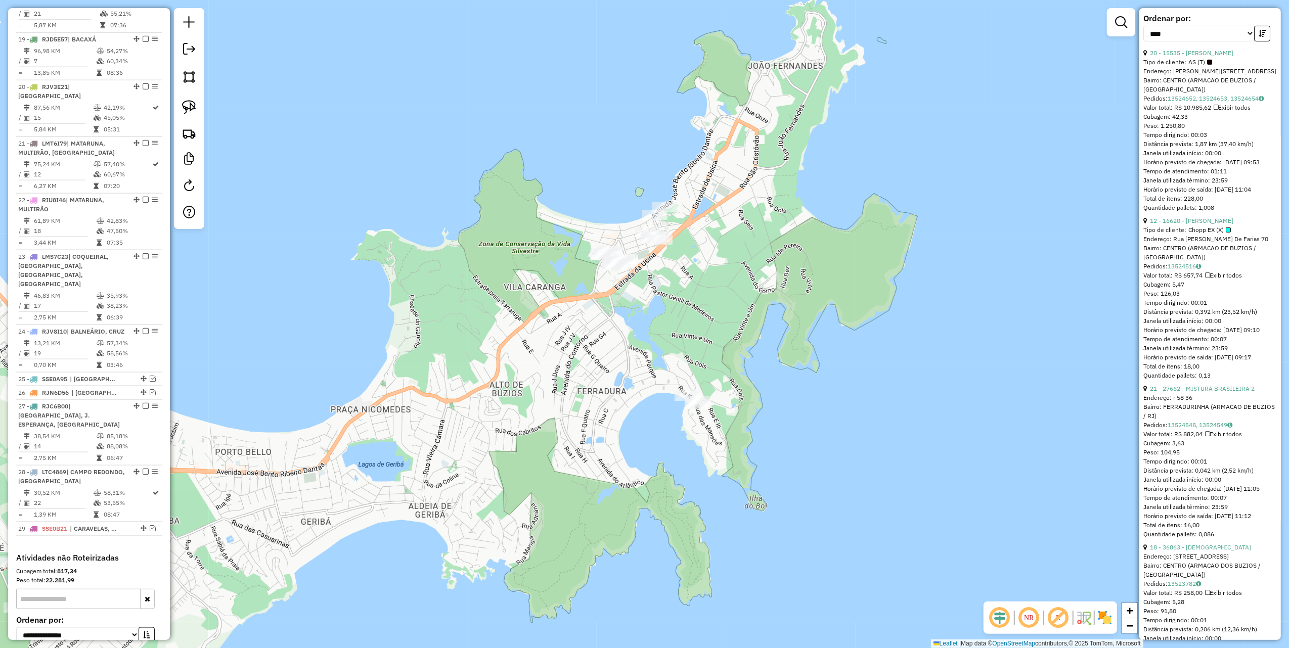
drag, startPoint x: 403, startPoint y: 274, endPoint x: 595, endPoint y: 215, distance: 200.8
click at [594, 216] on div "Janela de atendimento Grade de atendimento Capacidade Transportadoras Veículos …" at bounding box center [644, 324] width 1289 height 648
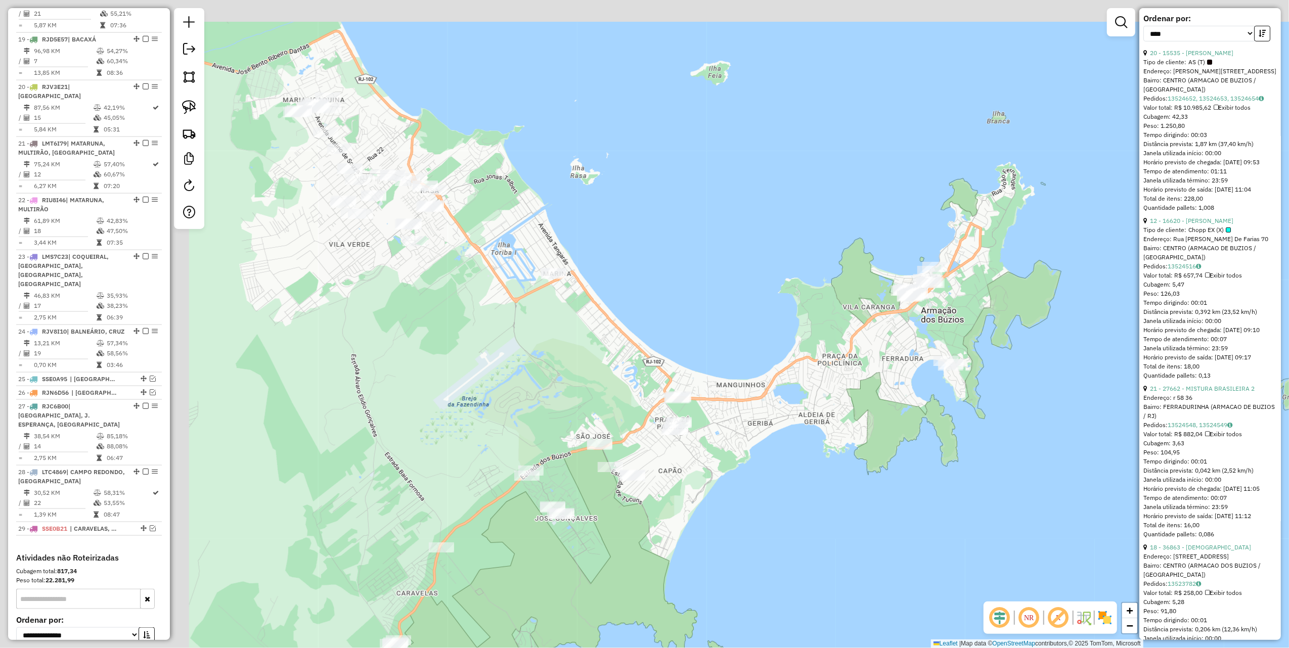
drag, startPoint x: 561, startPoint y: 232, endPoint x: 589, endPoint y: 251, distance: 34.2
click at [589, 251] on div "Janela de atendimento Grade de atendimento Capacidade Transportadoras Veículos …" at bounding box center [644, 324] width 1289 height 648
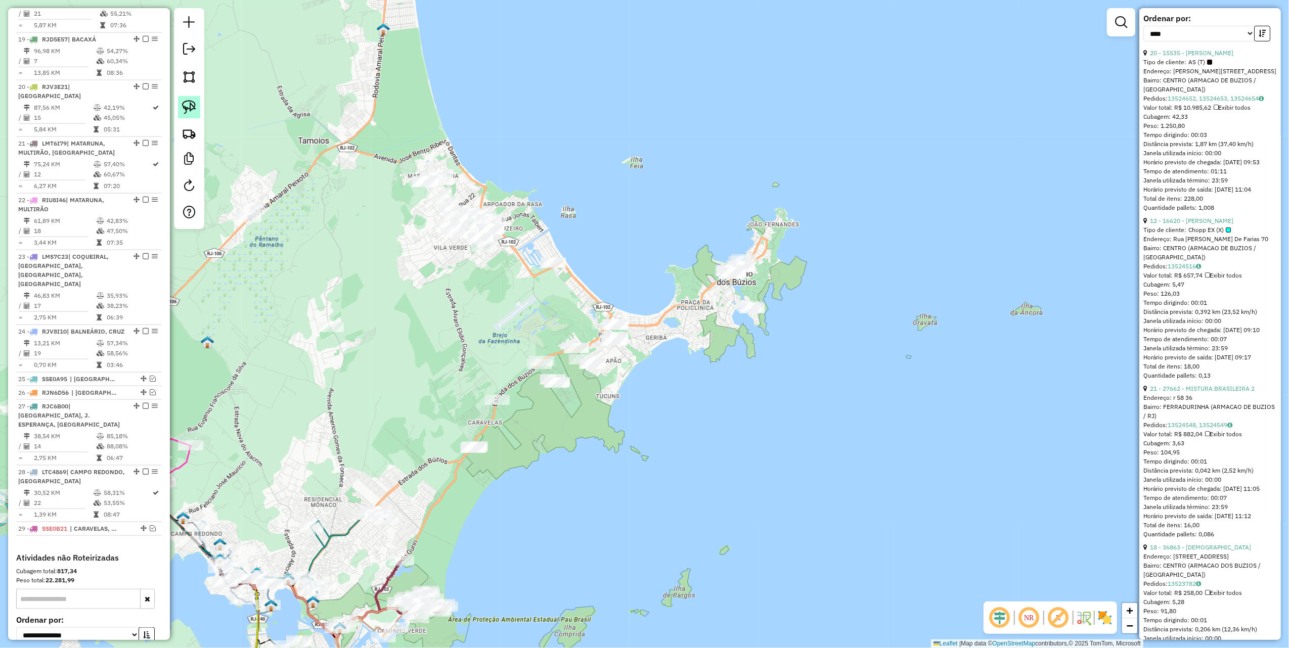
click at [187, 110] on img at bounding box center [189, 107] width 14 height 14
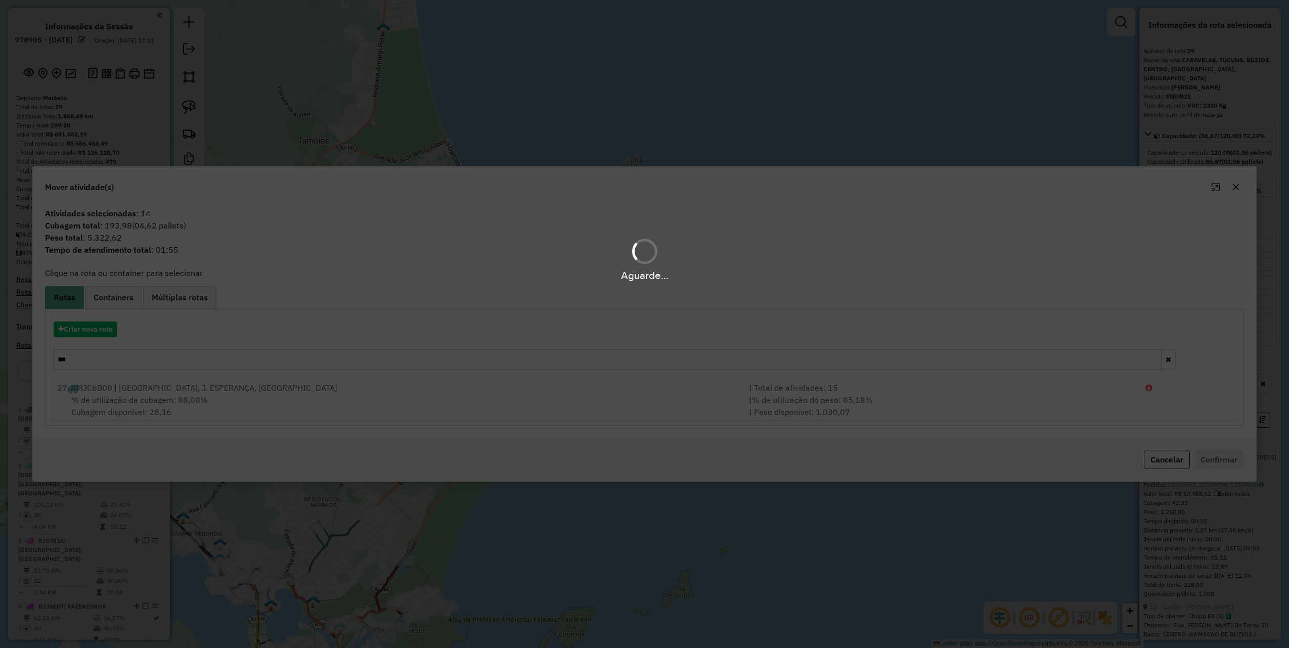
select select "*********"
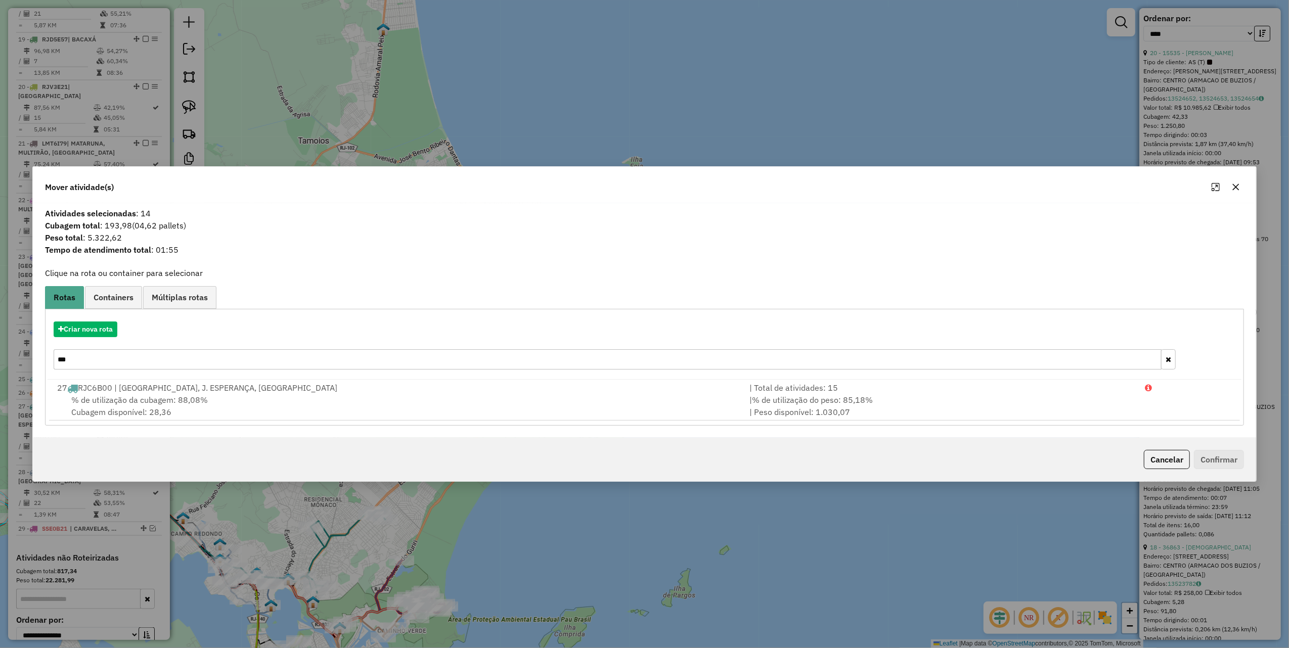
click at [1237, 185] on icon "button" at bounding box center [1236, 187] width 7 height 7
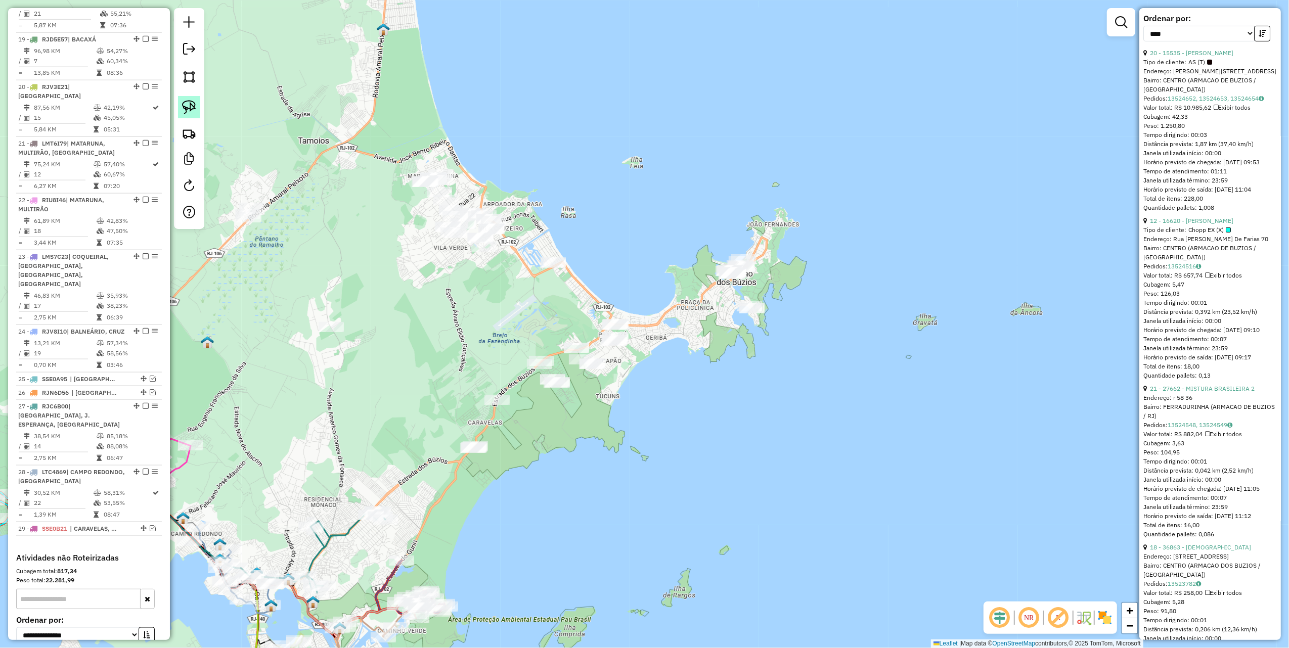
click at [193, 108] on img at bounding box center [189, 107] width 14 height 14
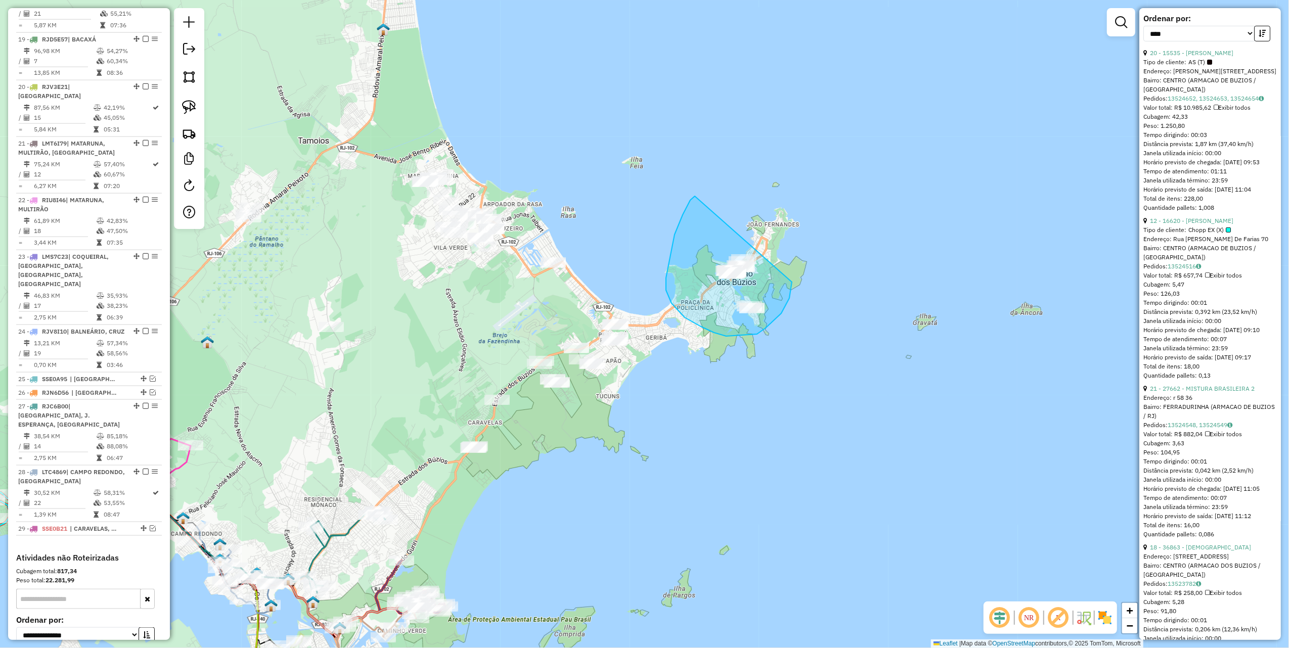
drag, startPoint x: 695, startPoint y: 196, endPoint x: 790, endPoint y: 265, distance: 117.0
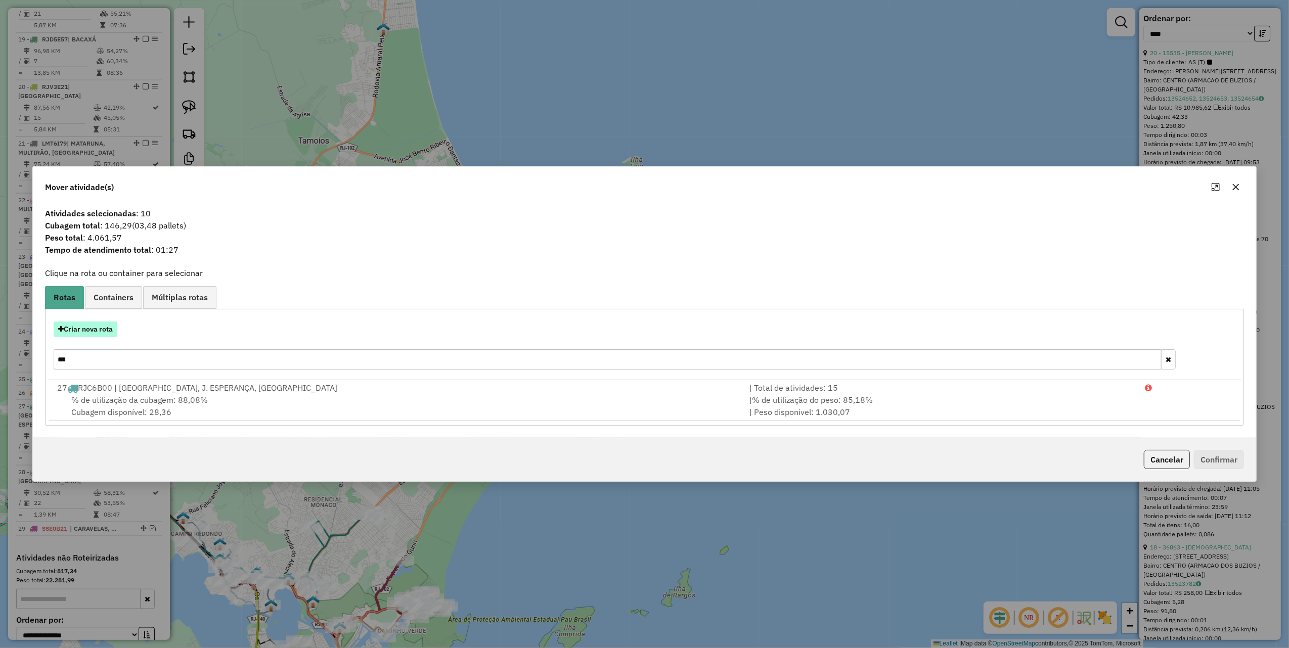
click at [105, 337] on button "Criar nova rota" at bounding box center [86, 330] width 64 height 16
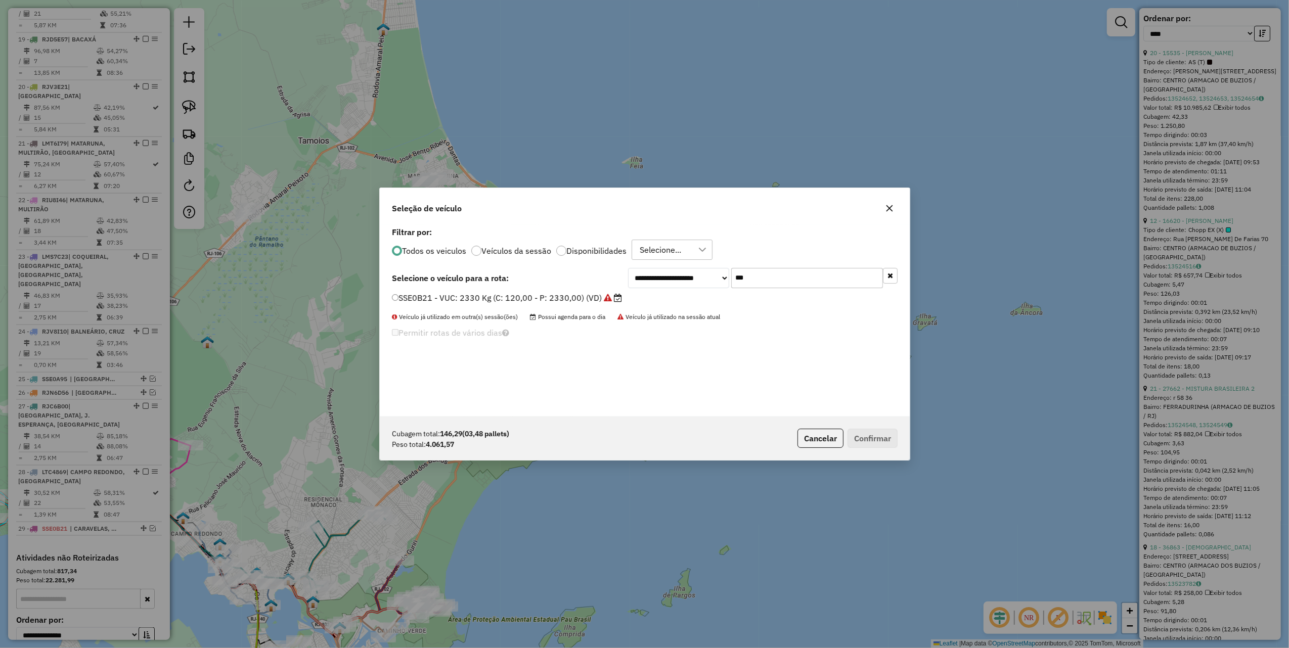
scroll to position [5, 3]
click at [782, 274] on input "***" at bounding box center [807, 278] width 152 height 20
click at [783, 274] on input "***" at bounding box center [807, 278] width 152 height 20
type input "***"
click at [602, 298] on label "RKN3A59 - 381 - Toco: 6950 Kg (C: 238,00 - P: 6950,00) (VD)" at bounding box center [515, 298] width 246 height 12
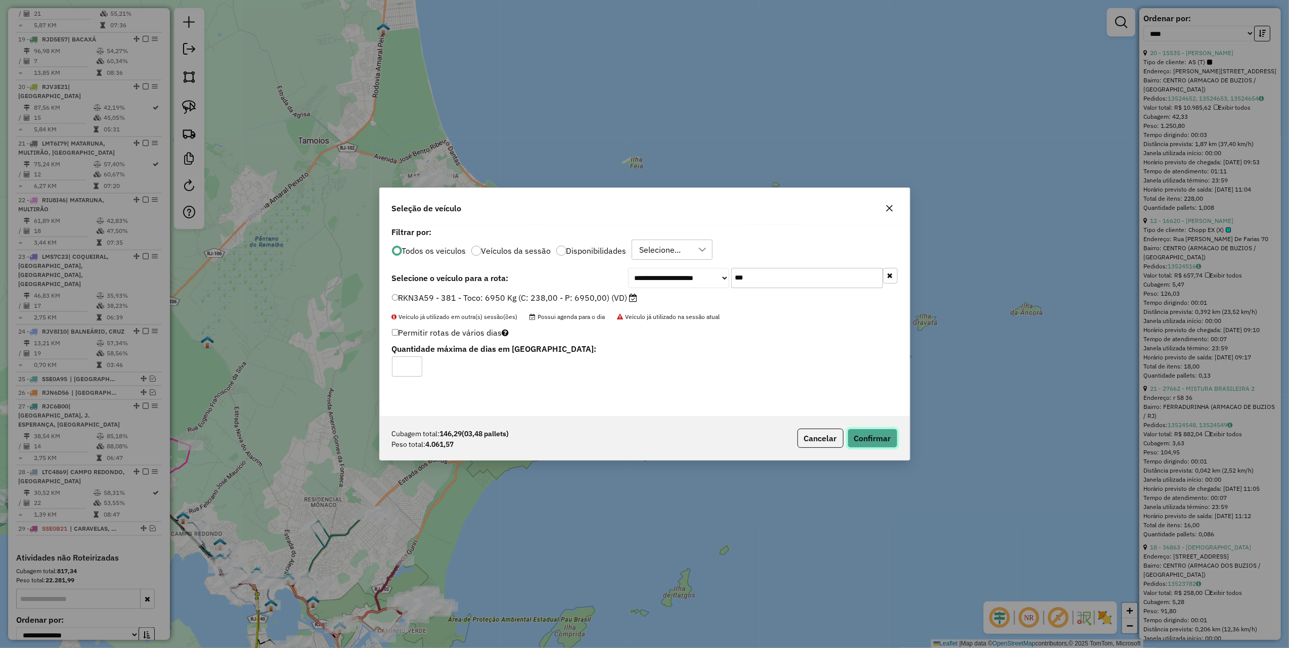
click at [883, 438] on button "Confirmar" at bounding box center [873, 438] width 50 height 19
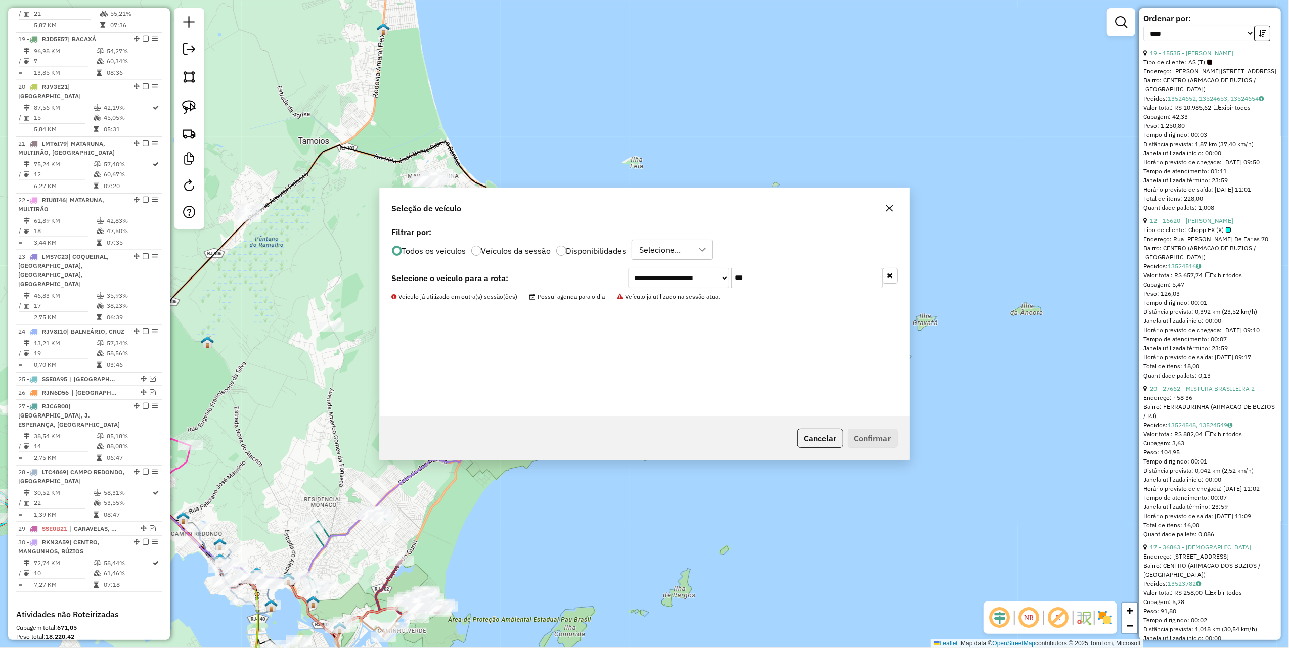
scroll to position [1311, 0]
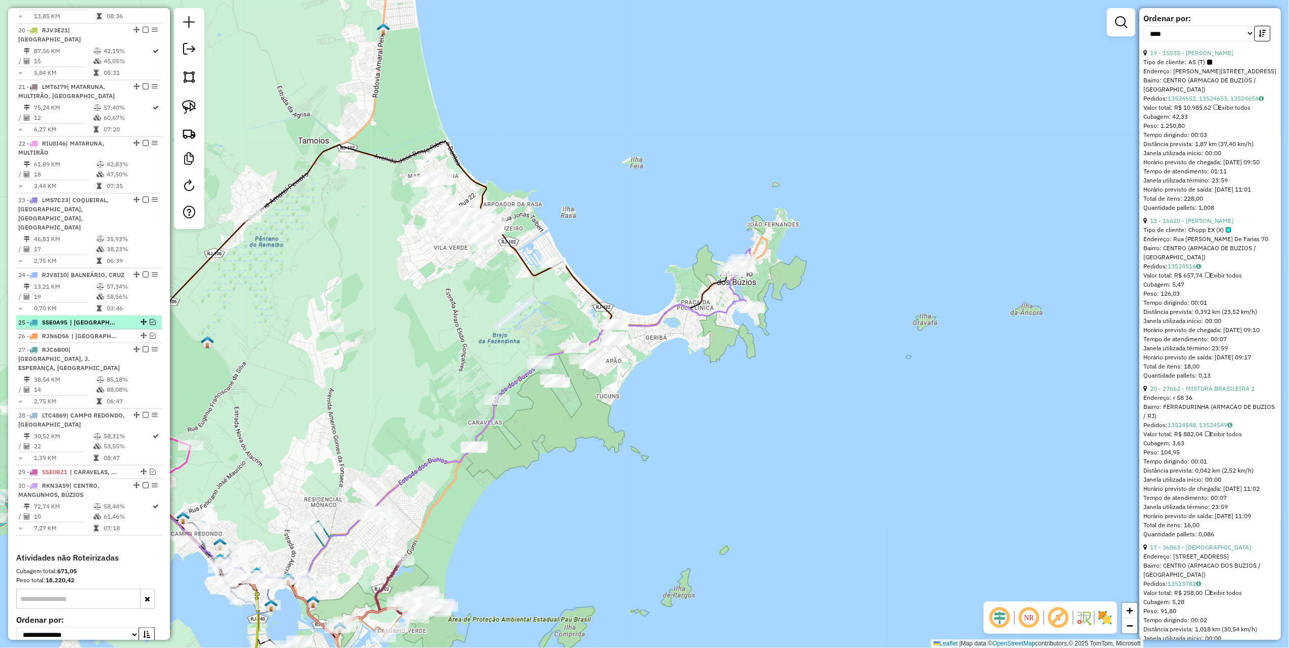
click at [150, 319] on em at bounding box center [153, 322] width 6 height 6
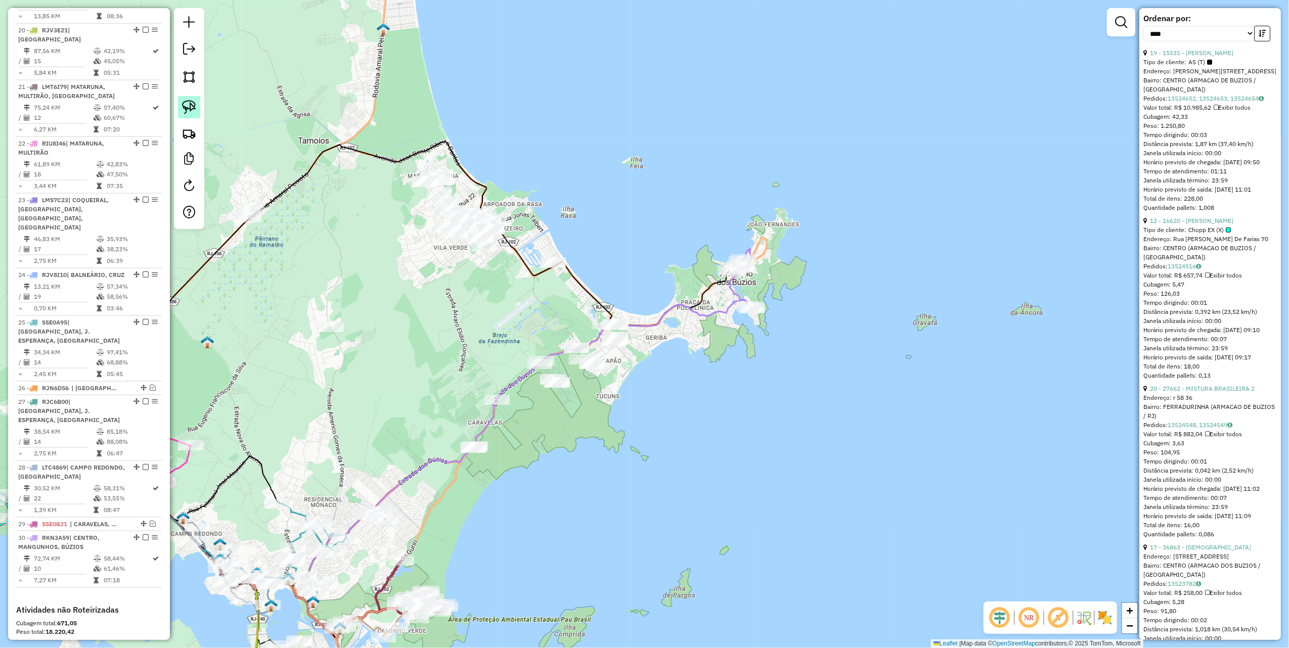
click at [194, 111] on img at bounding box center [189, 107] width 14 height 14
drag, startPoint x: 313, startPoint y: 261, endPoint x: 379, endPoint y: 346, distance: 107.8
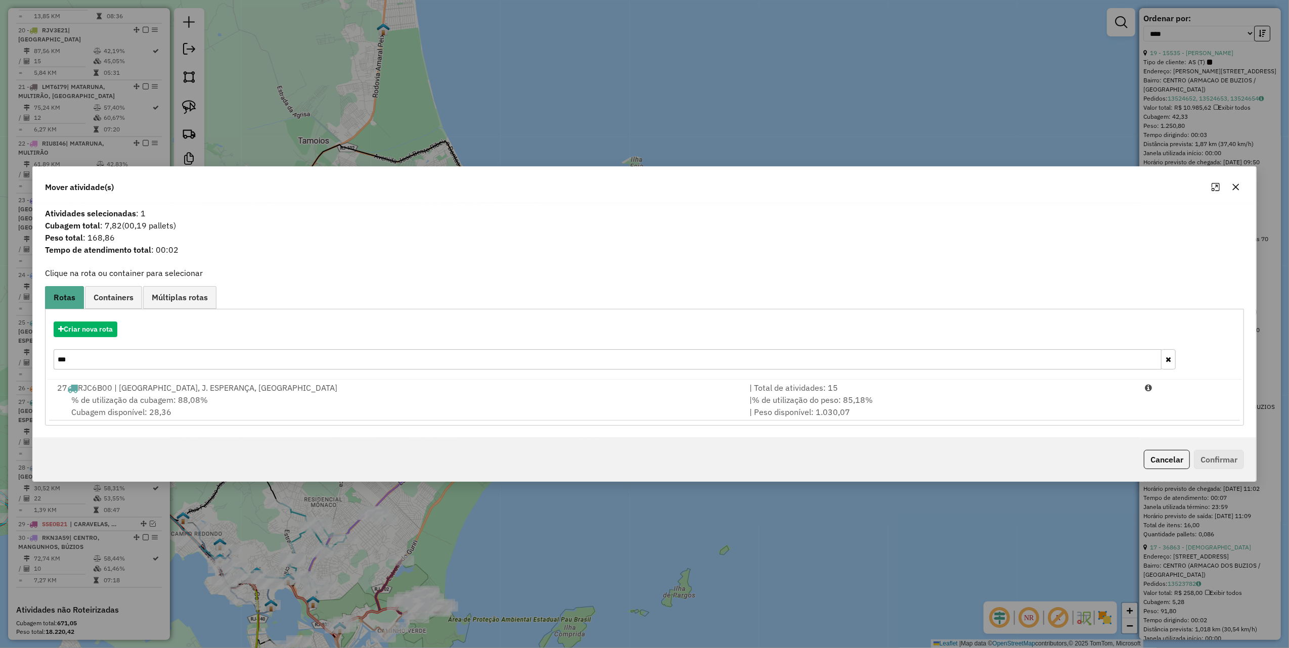
click at [104, 357] on input "***" at bounding box center [608, 360] width 1108 height 20
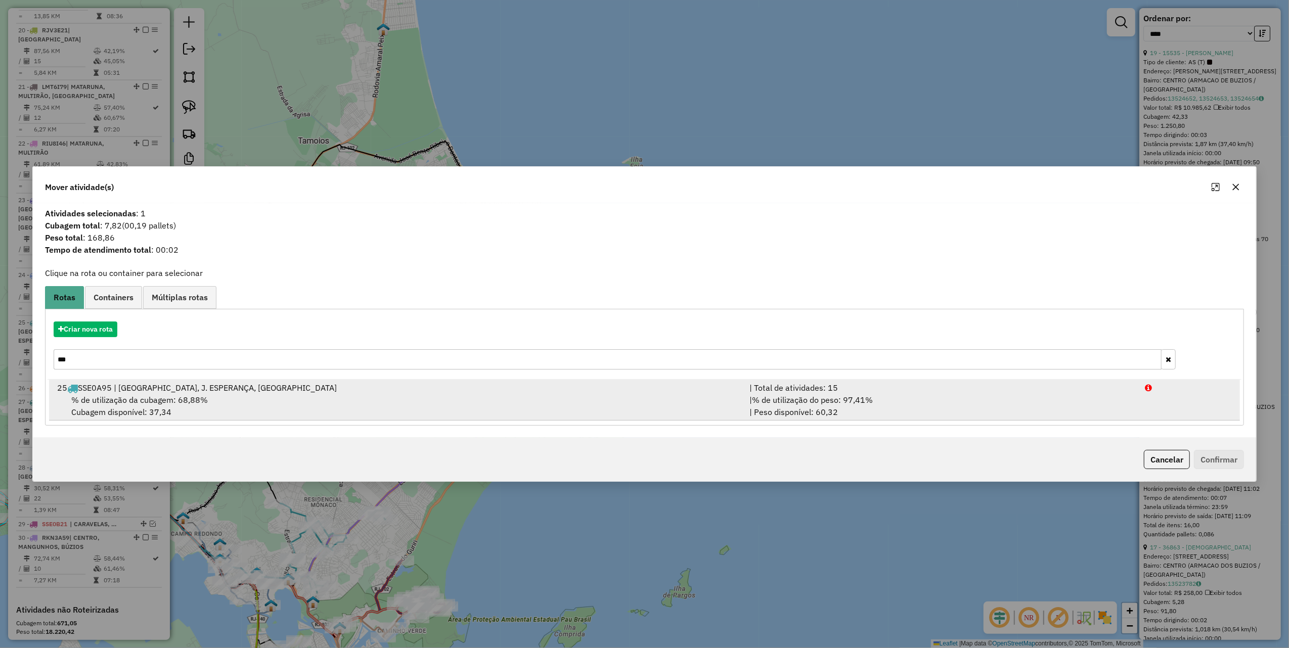
type input "***"
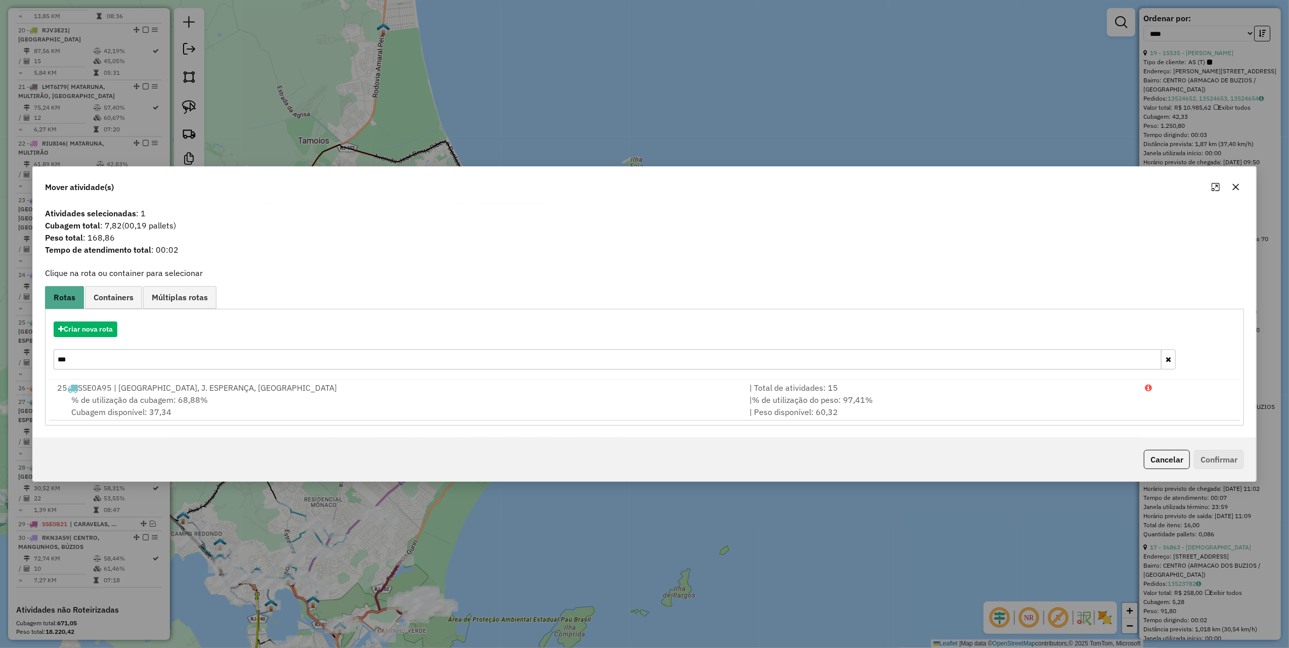
drag, startPoint x: 925, startPoint y: 396, endPoint x: 1166, endPoint y: 440, distance: 244.8
click at [929, 396] on div "| % de utilização do peso: 97,41% | Peso disponível: 60,32" at bounding box center [942, 406] width 396 height 24
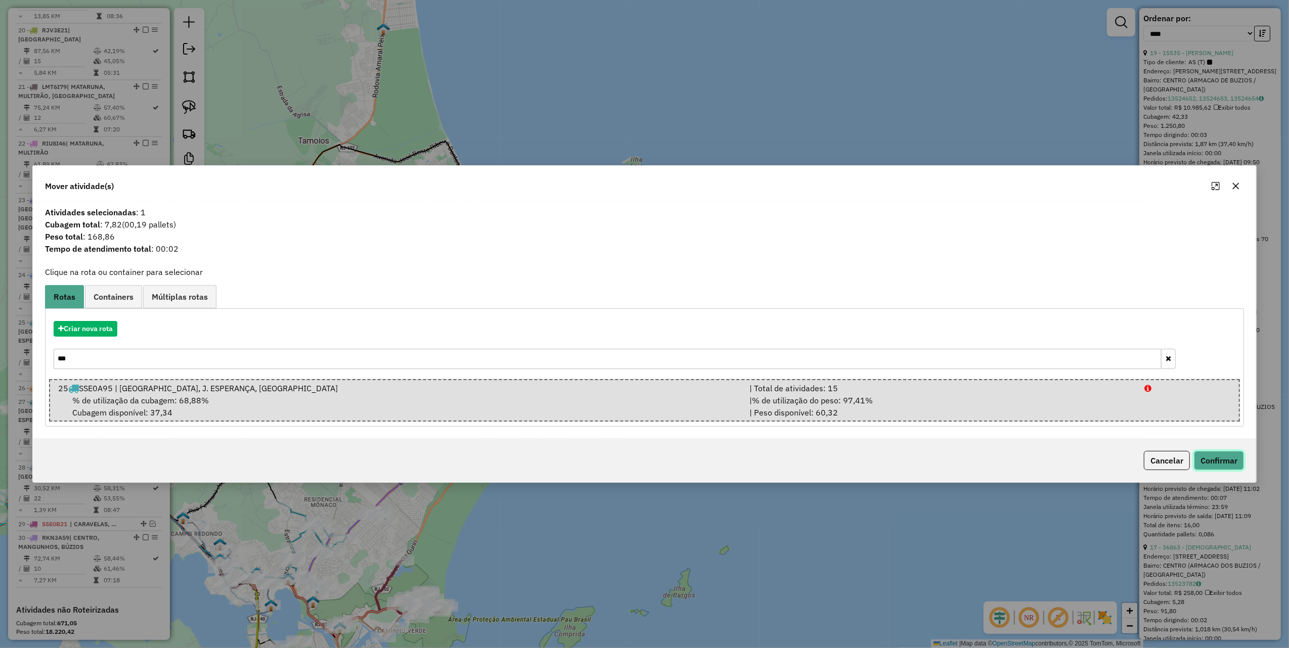
click at [1227, 460] on button "Confirmar" at bounding box center [1219, 460] width 50 height 19
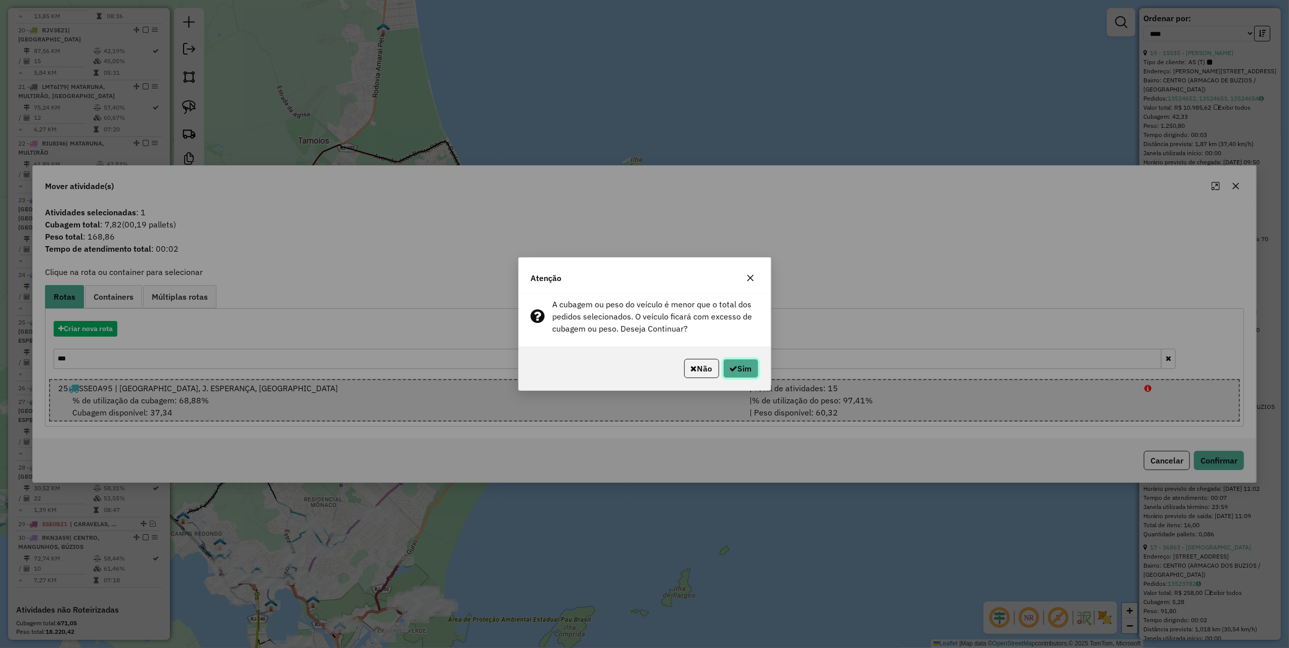
click at [743, 370] on button "Sim" at bounding box center [740, 368] width 35 height 19
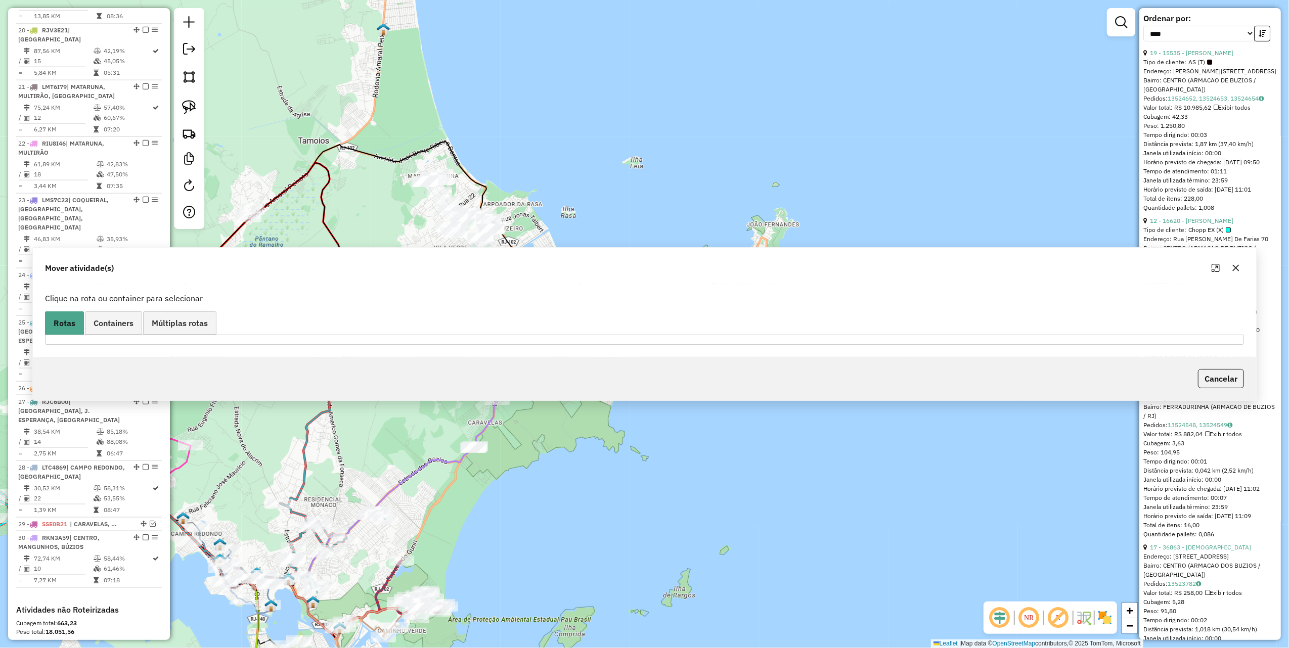
scroll to position [1354, 0]
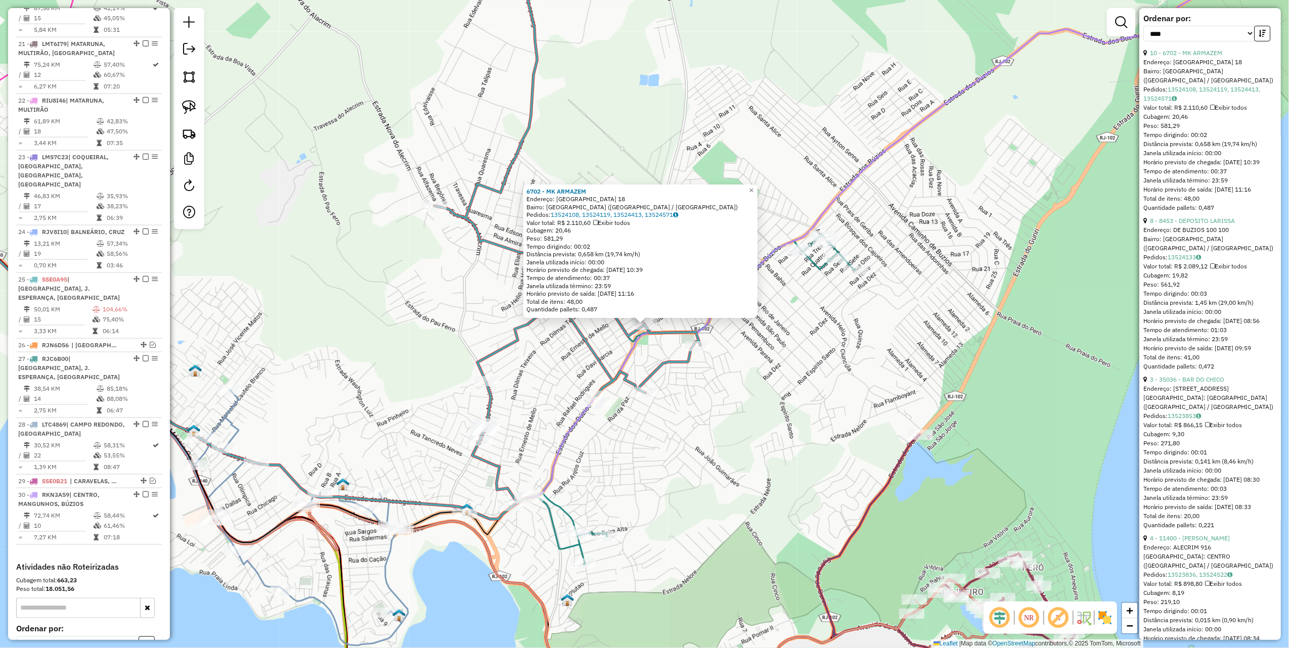
click at [691, 413] on div "6702 - MK ARMAZEM Endereço: [GEOGRAPHIC_DATA] 18 Bairro: [GEOGRAPHIC_DATA] ([GE…" at bounding box center [644, 324] width 1289 height 648
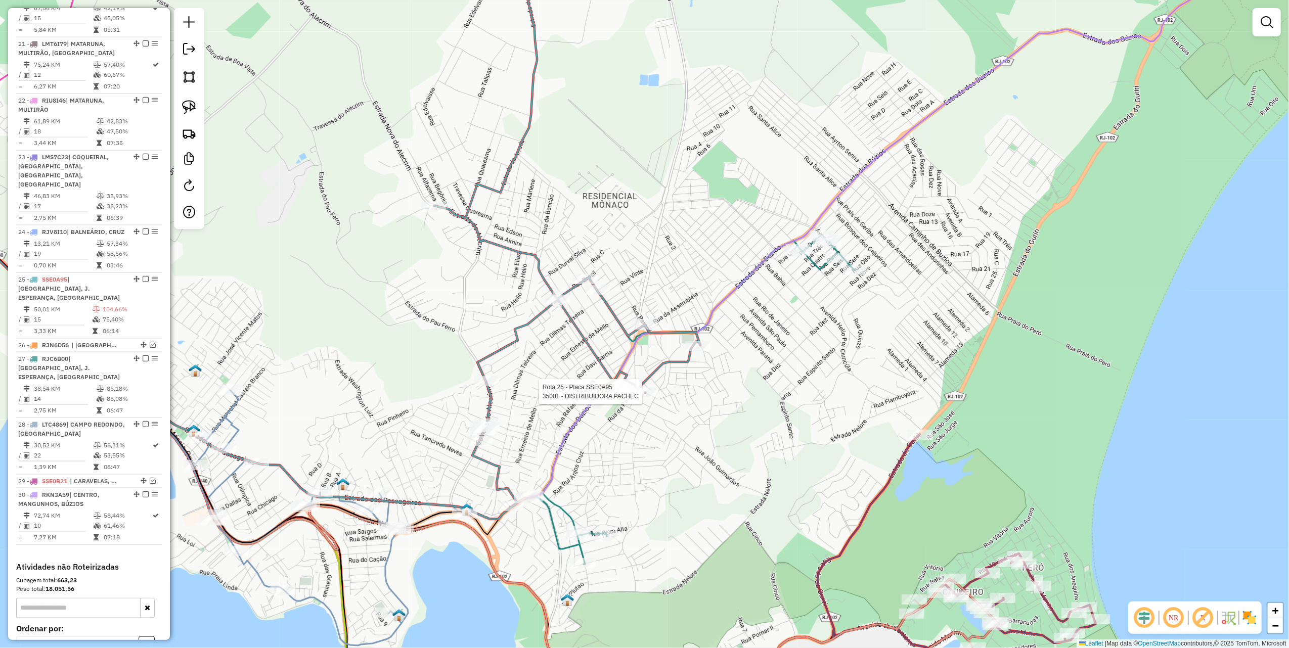
select select "*********"
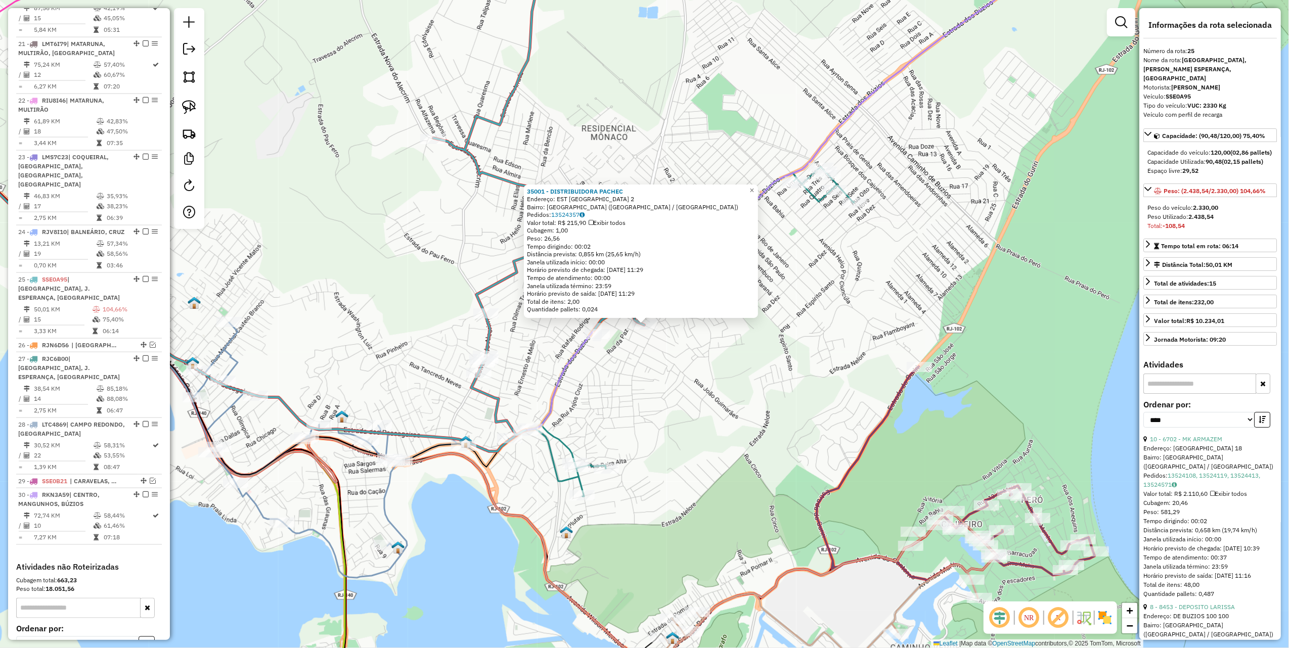
click at [650, 420] on div "35001 - DISTRIBUIDORA PACHEC Endereço: EST [GEOGRAPHIC_DATA] 2 Bairro: [GEOGRAP…" at bounding box center [644, 324] width 1289 height 648
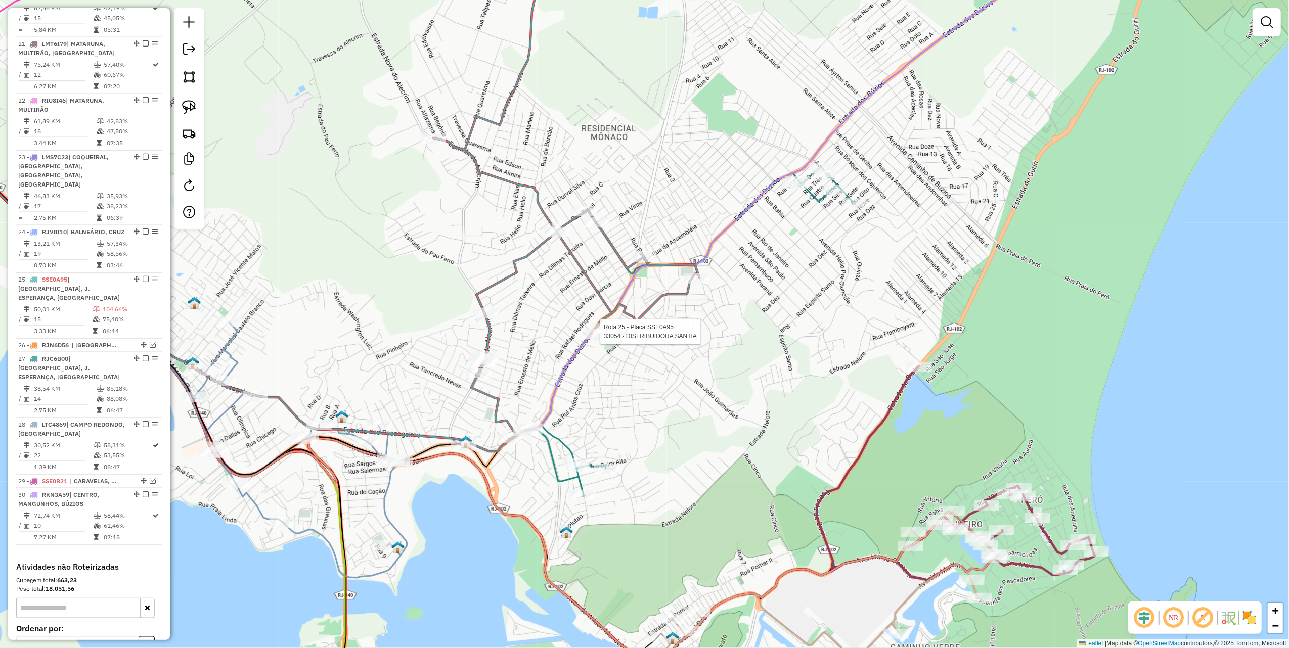
click at [599, 341] on div at bounding box center [597, 332] width 9 height 18
select select "*********"
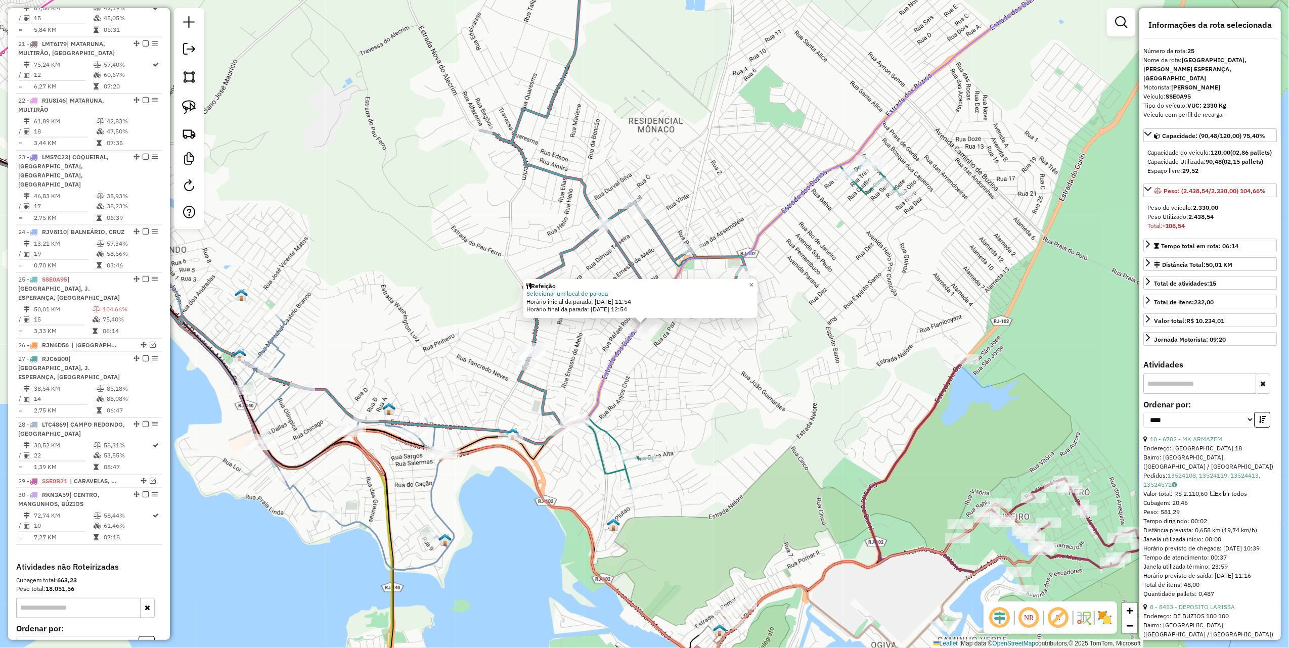
click at [818, 312] on div "Refeição Selecionar um local de parada Horário inicial da parada: [DATE] 11:54 …" at bounding box center [644, 324] width 1289 height 648
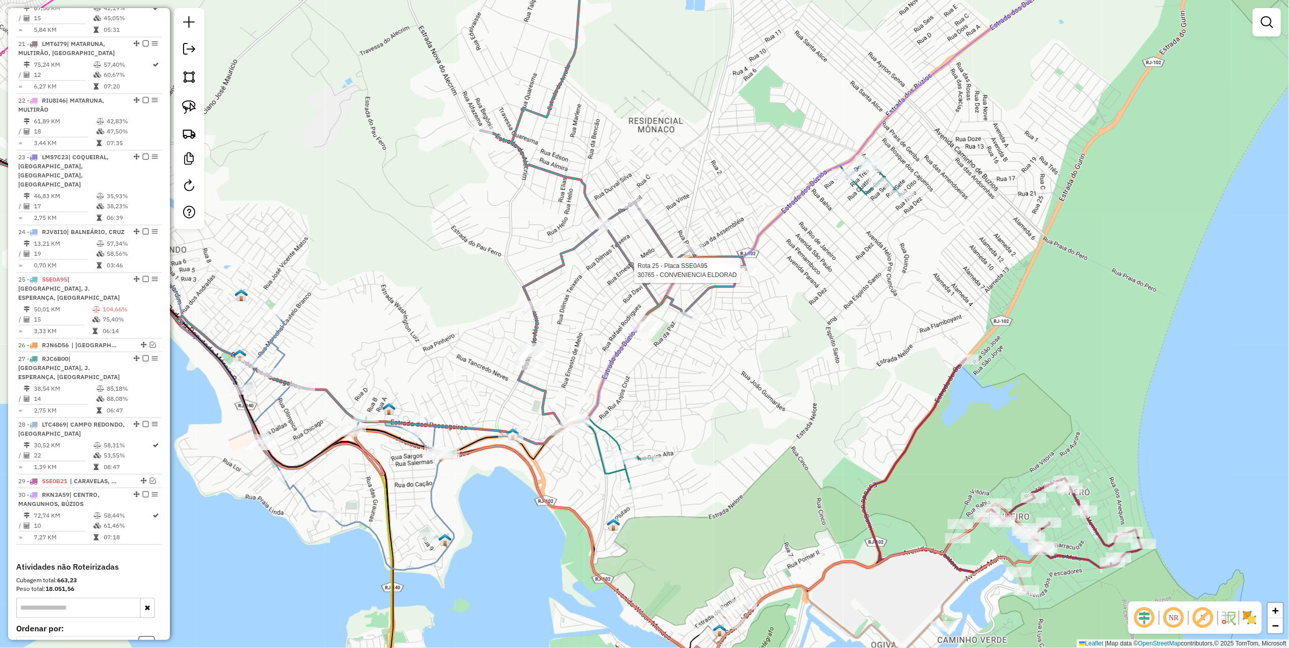
select select "*********"
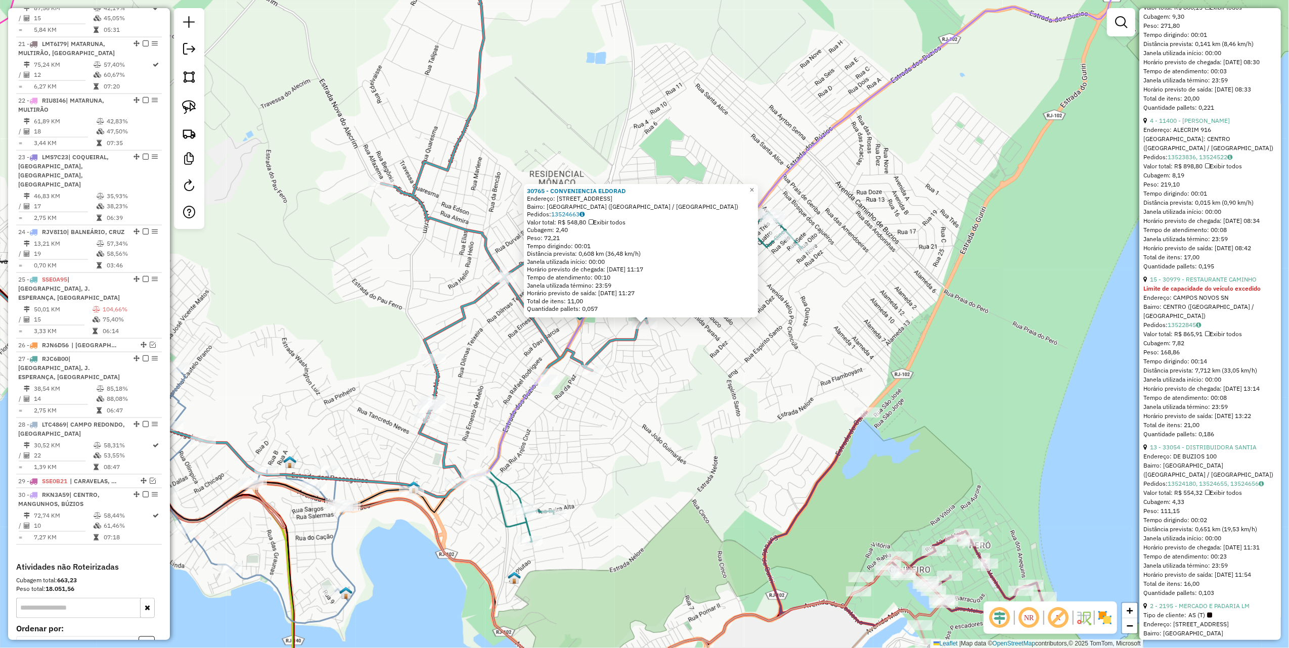
scroll to position [809, 0]
click at [1216, 446] on link "13 - 33054 - DISTRIBUIDORA SANTIA" at bounding box center [1203, 443] width 107 height 8
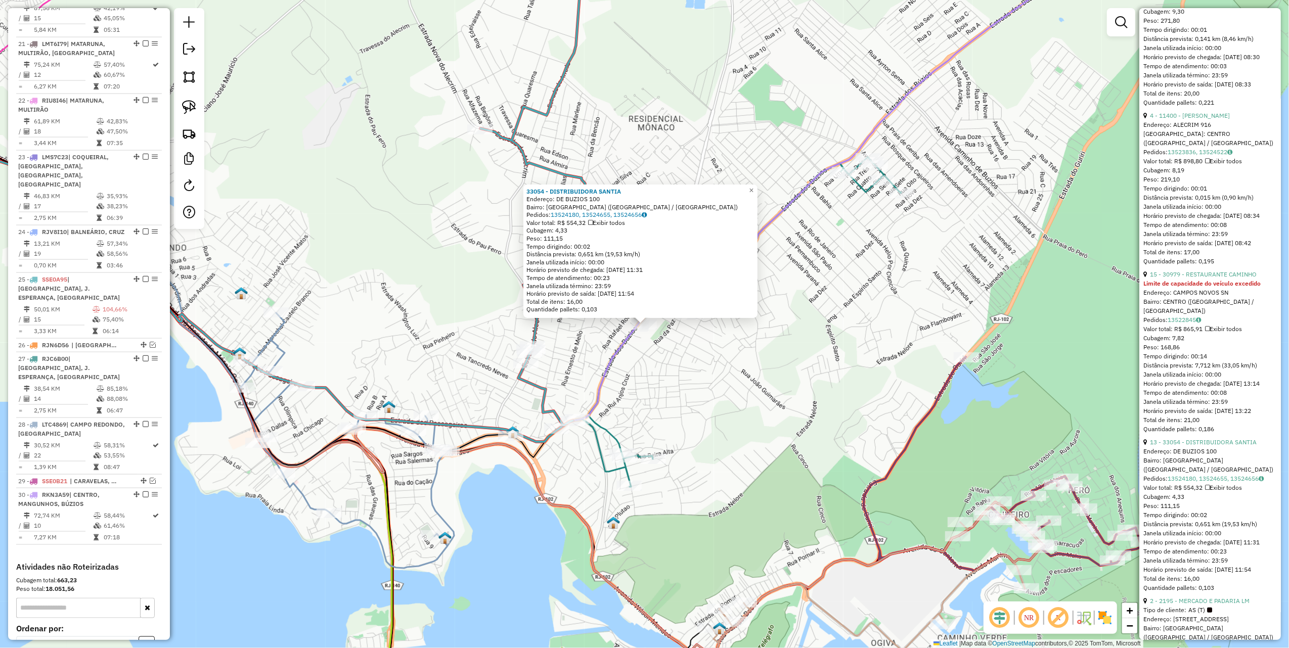
click at [818, 395] on div "33054 - DISTRIBUIDORA SANTIA Endereço: DE BUZIOS 100 Bairro: [GEOGRAPHIC_DATA] …" at bounding box center [644, 324] width 1289 height 648
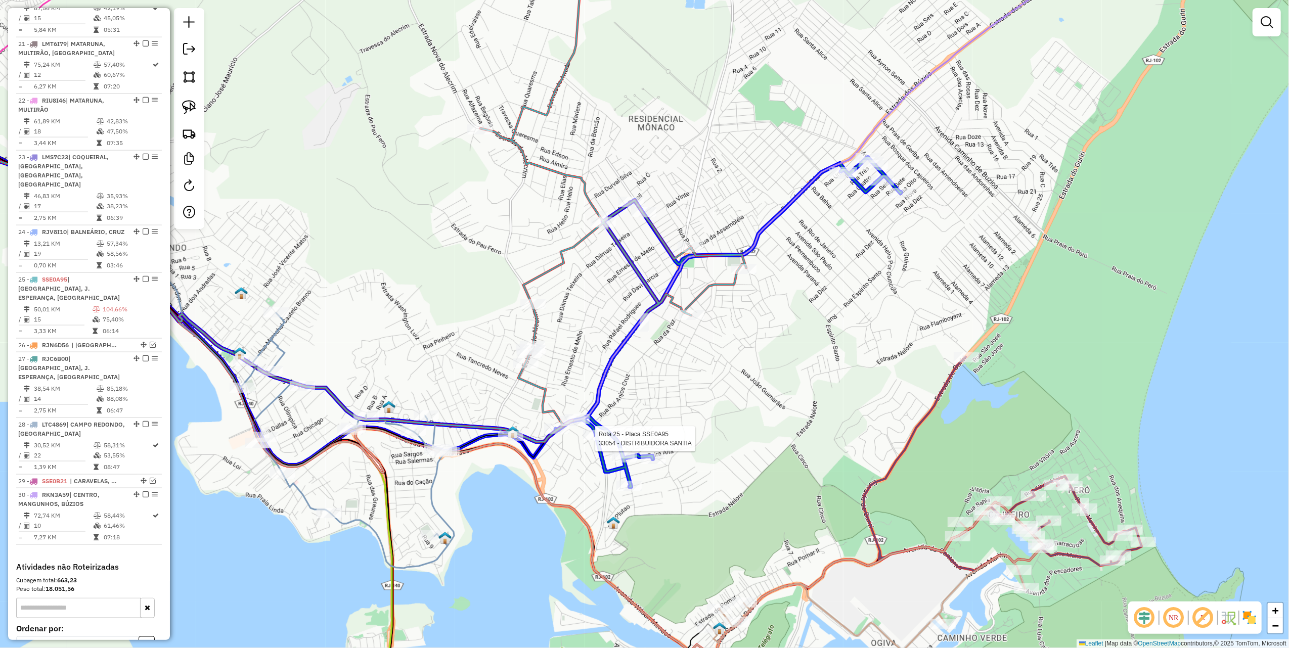
click at [600, 441] on div at bounding box center [595, 435] width 25 height 10
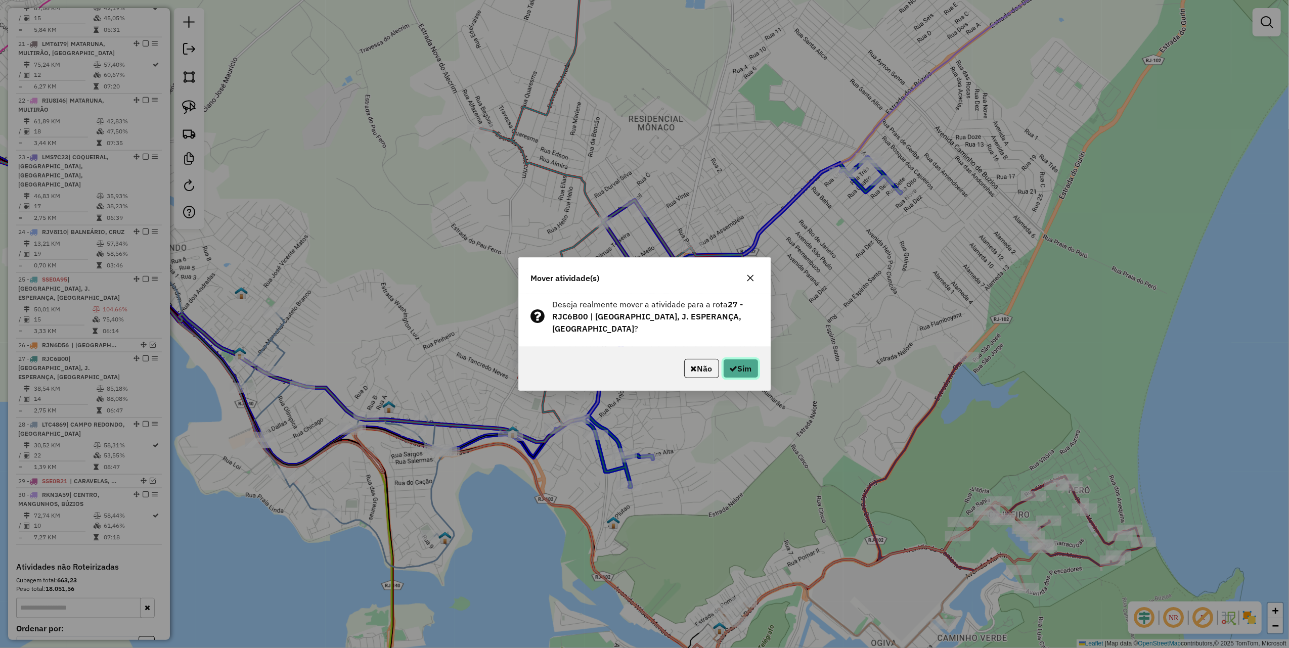
click at [751, 364] on button "Sim" at bounding box center [740, 368] width 35 height 19
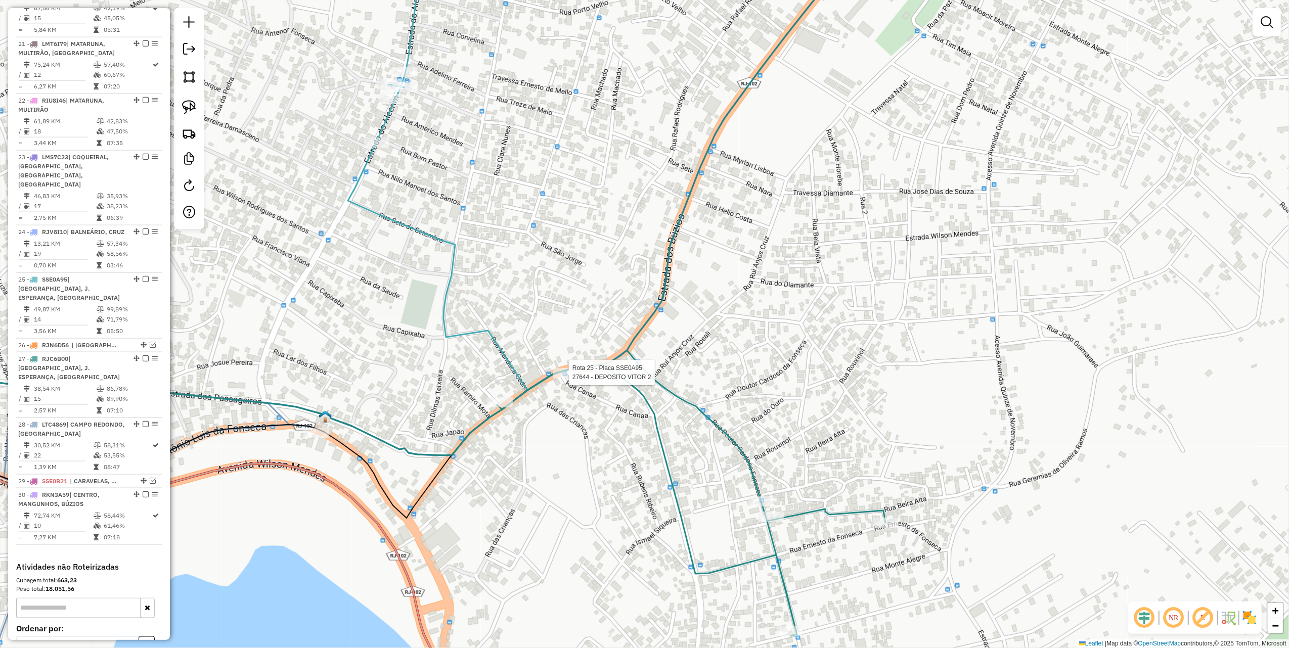
select select "*********"
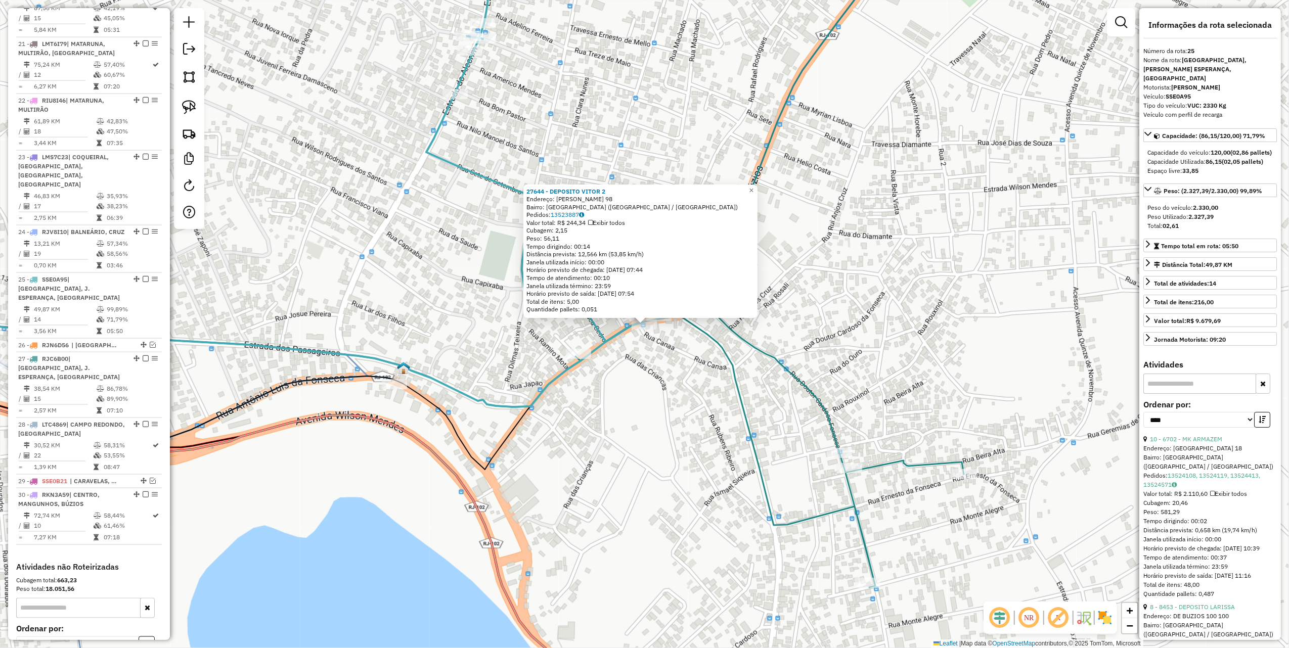
click at [597, 426] on div "27644 - DEPOSITO VITOR 2 Endereço: [PERSON_NAME] 98 Bairro: [GEOGRAPHIC_DATA] (…" at bounding box center [644, 324] width 1289 height 648
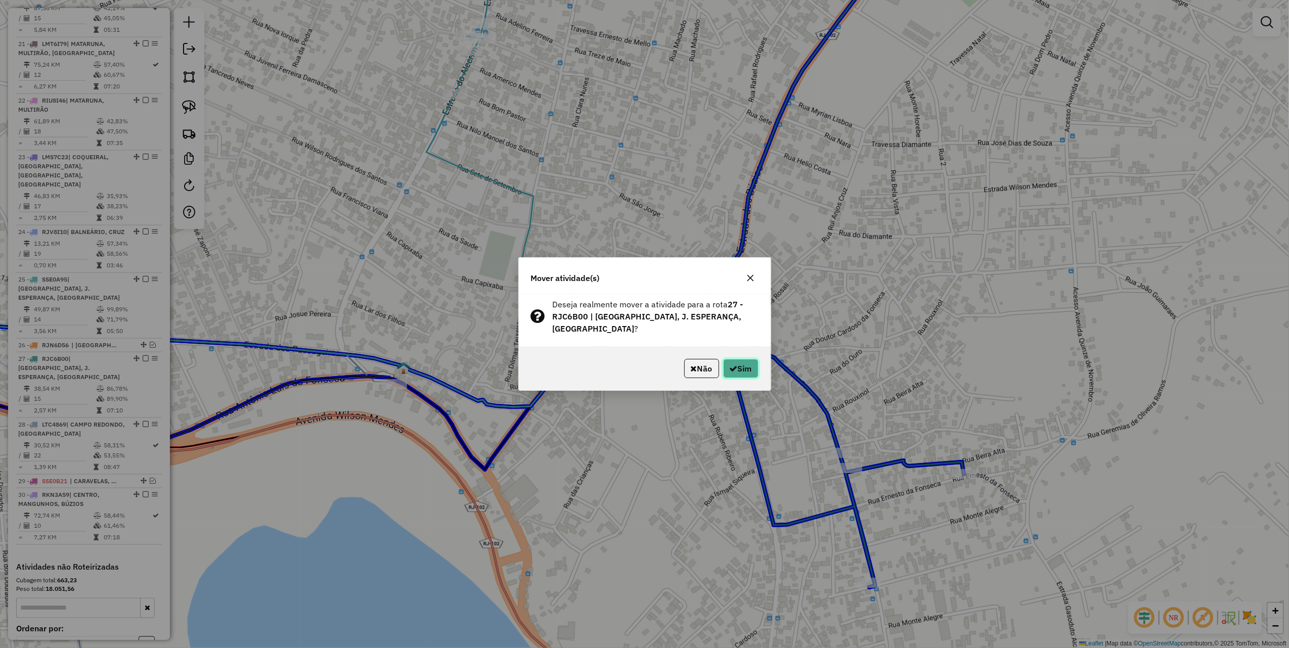
click at [730, 373] on button "Sim" at bounding box center [740, 368] width 35 height 19
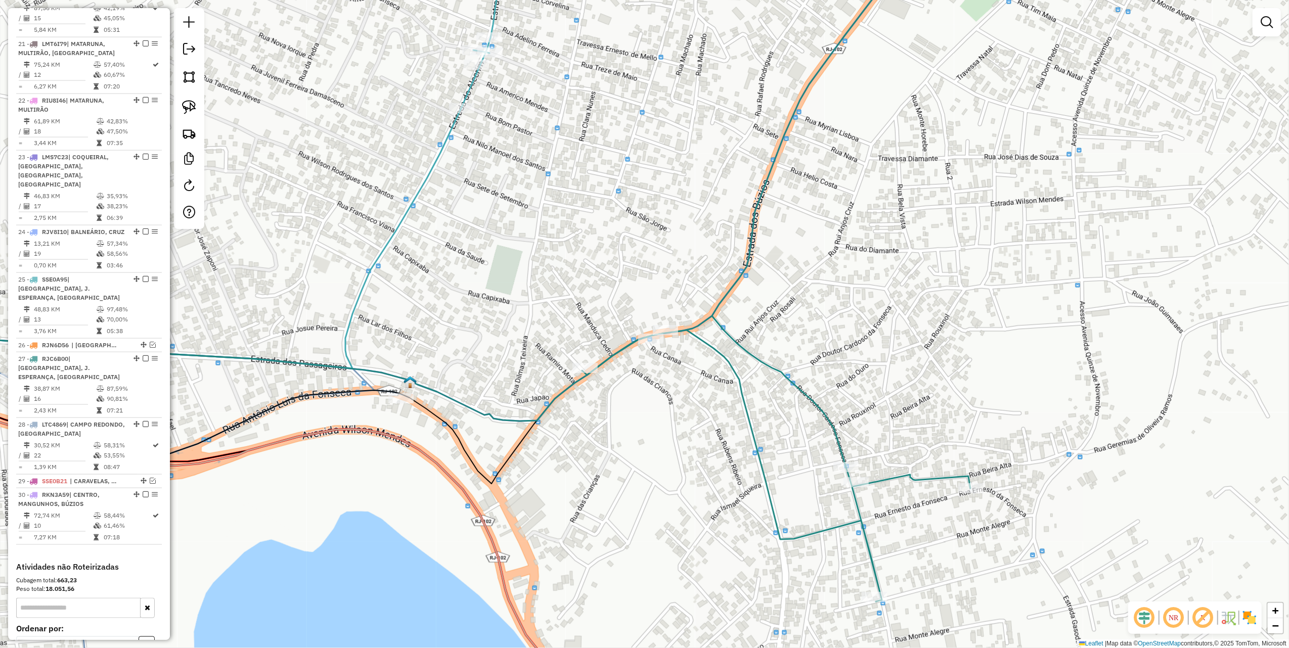
drag, startPoint x: 492, startPoint y: 350, endPoint x: 455, endPoint y: 428, distance: 86.0
click at [456, 427] on div "Janela de atendimento Grade de atendimento Capacidade Transportadoras Veículos …" at bounding box center [644, 324] width 1289 height 648
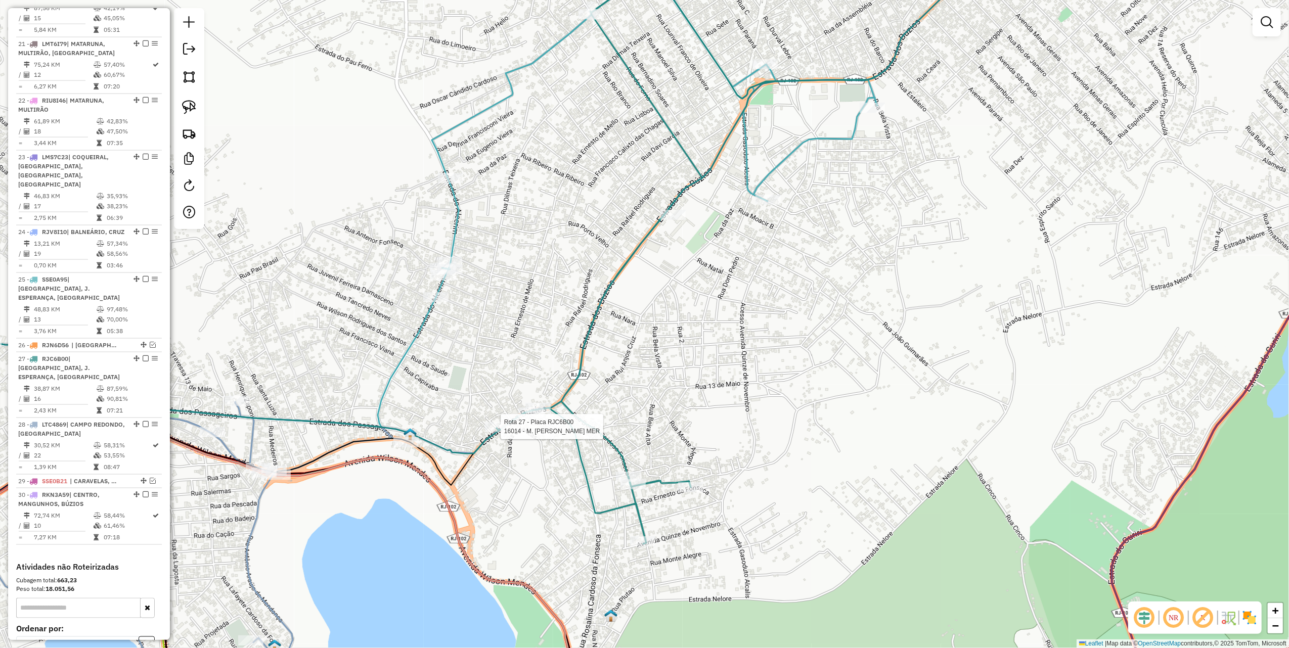
select select "*********"
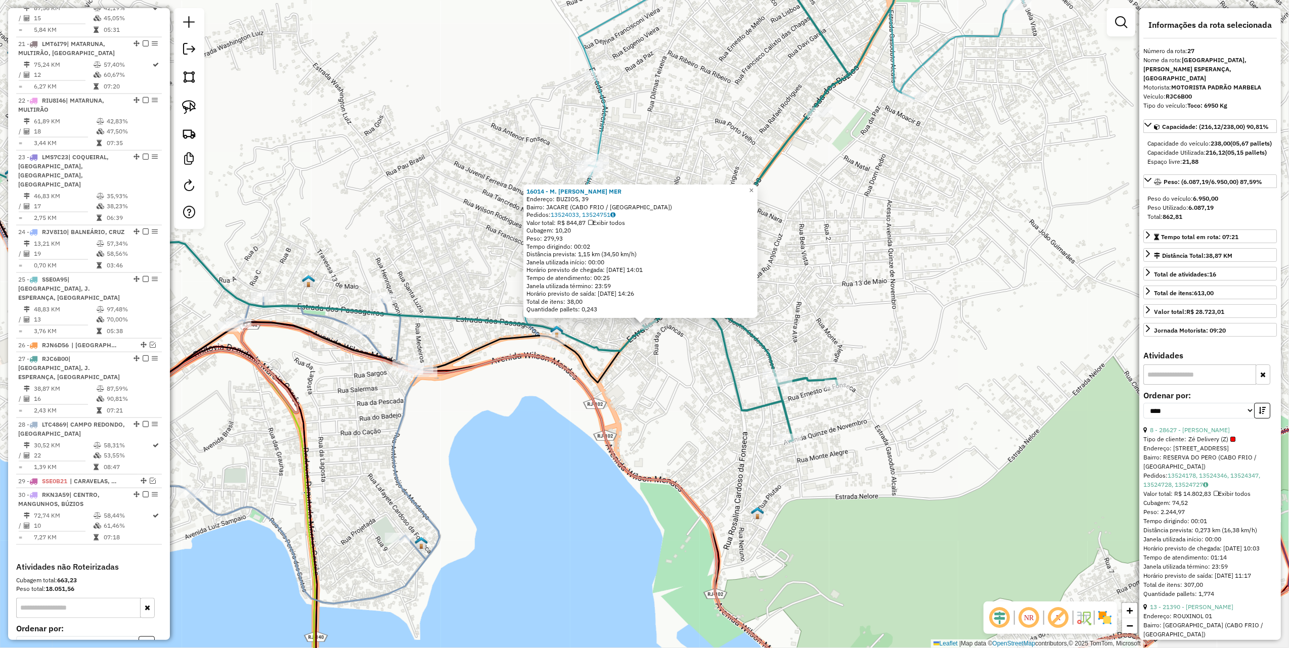
click at [664, 387] on div "16014 - M. [PERSON_NAME]: BUZIOS, 39 Bairro: JACARE ([GEOGRAPHIC_DATA] / [GEOGR…" at bounding box center [644, 324] width 1289 height 648
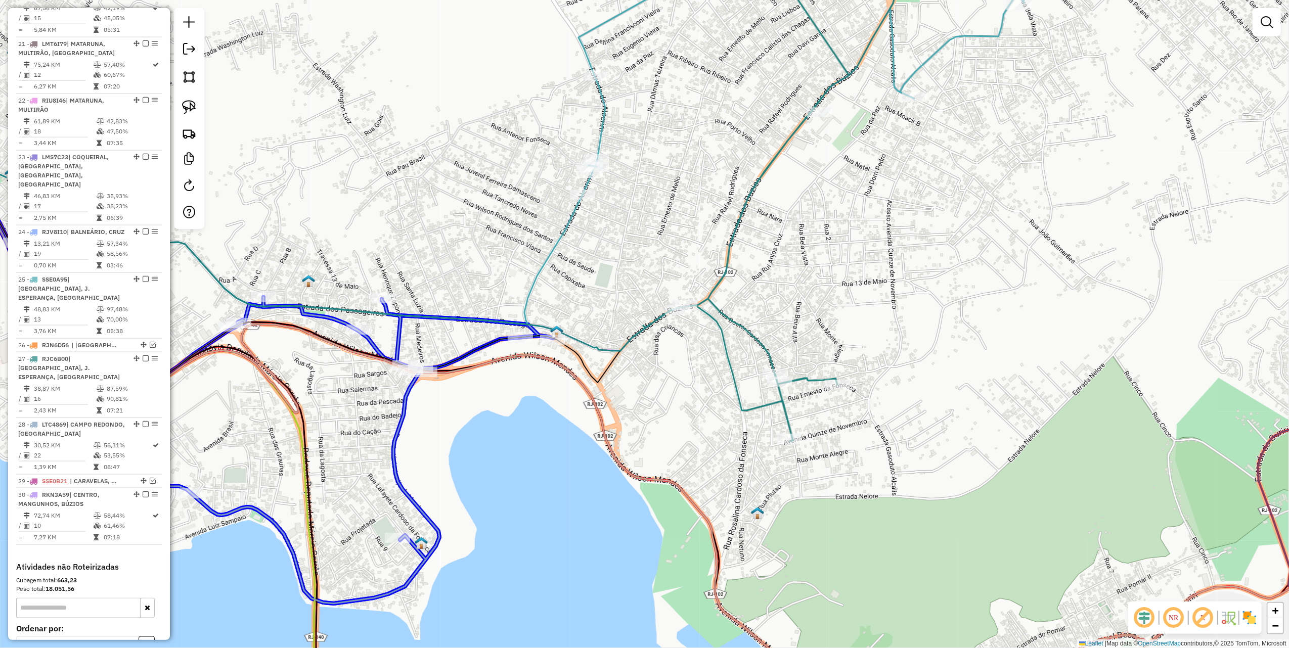
drag, startPoint x: 646, startPoint y: 330, endPoint x: 523, endPoint y: 348, distance: 124.7
click at [523, 348] on div "Janela de atendimento Grade de atendimento Capacidade Transportadoras Veículos …" at bounding box center [644, 324] width 1289 height 648
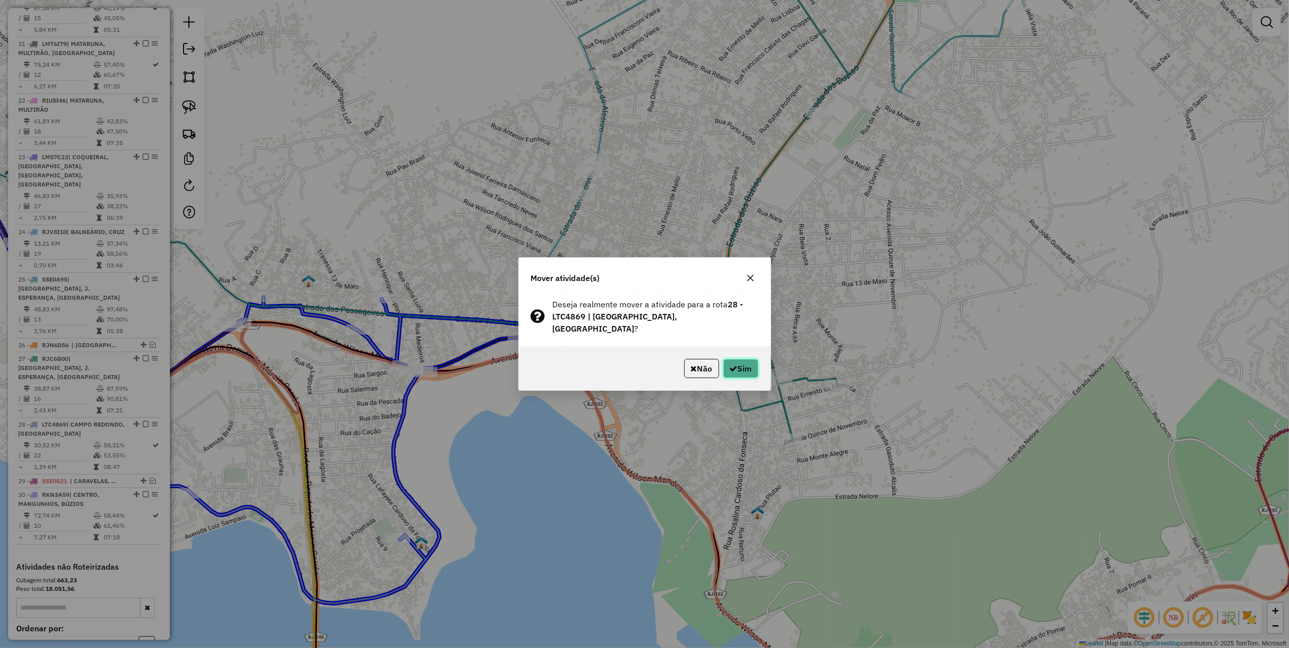
click at [730, 365] on icon "button" at bounding box center [734, 369] width 8 height 8
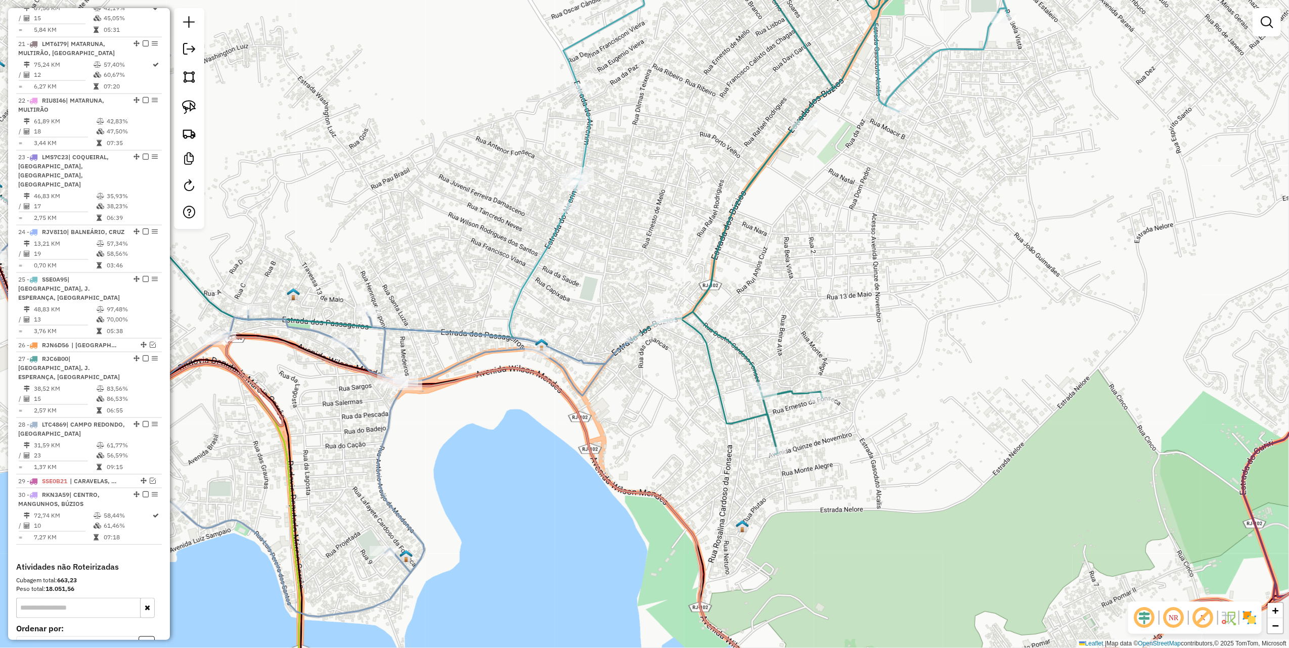
drag, startPoint x: 472, startPoint y: 251, endPoint x: 332, endPoint y: 344, distance: 168.6
click at [334, 342] on div "Janela de atendimento Grade de atendimento Capacidade Transportadoras Veículos …" at bounding box center [644, 324] width 1289 height 648
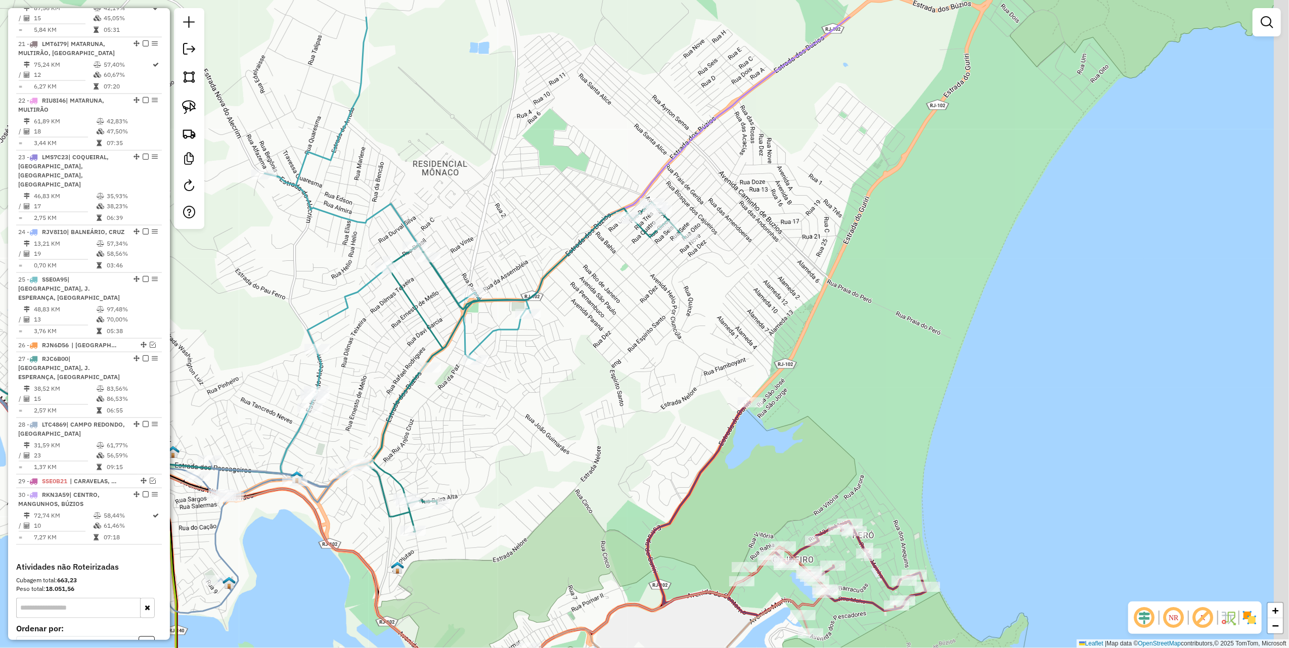
drag, startPoint x: 619, startPoint y: 389, endPoint x: 531, endPoint y: 491, distance: 134.4
click at [535, 487] on div "Janela de atendimento Grade de atendimento Capacidade Transportadoras Veículos …" at bounding box center [644, 324] width 1289 height 648
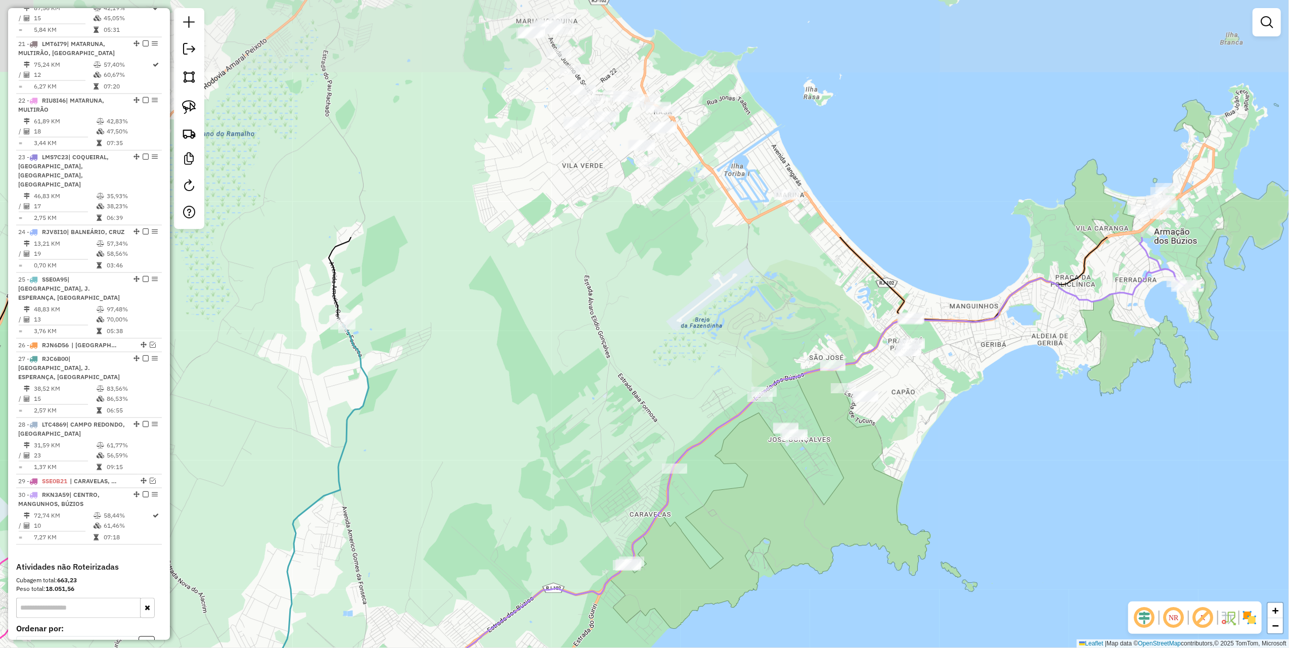
drag, startPoint x: 906, startPoint y: 296, endPoint x: 801, endPoint y: 604, distance: 325.5
click at [801, 604] on div "Janela de atendimento Grade de atendimento Capacidade Transportadoras Veículos …" at bounding box center [644, 324] width 1289 height 648
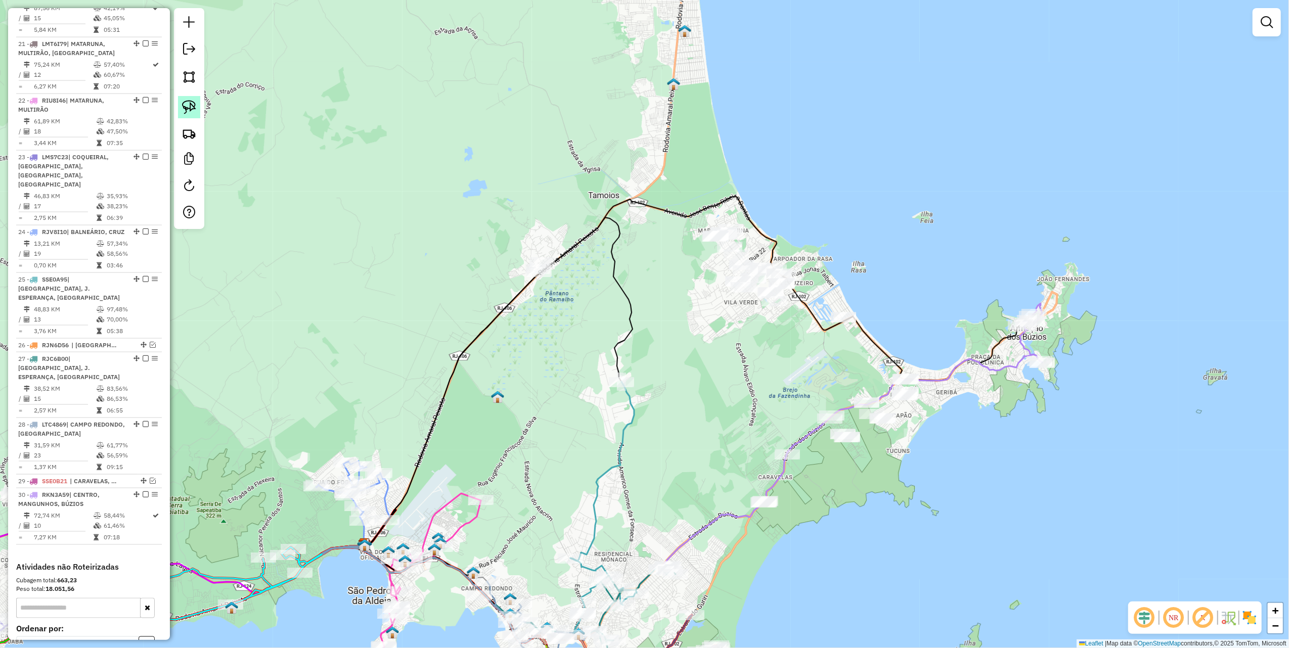
click at [197, 104] on link at bounding box center [189, 107] width 22 height 22
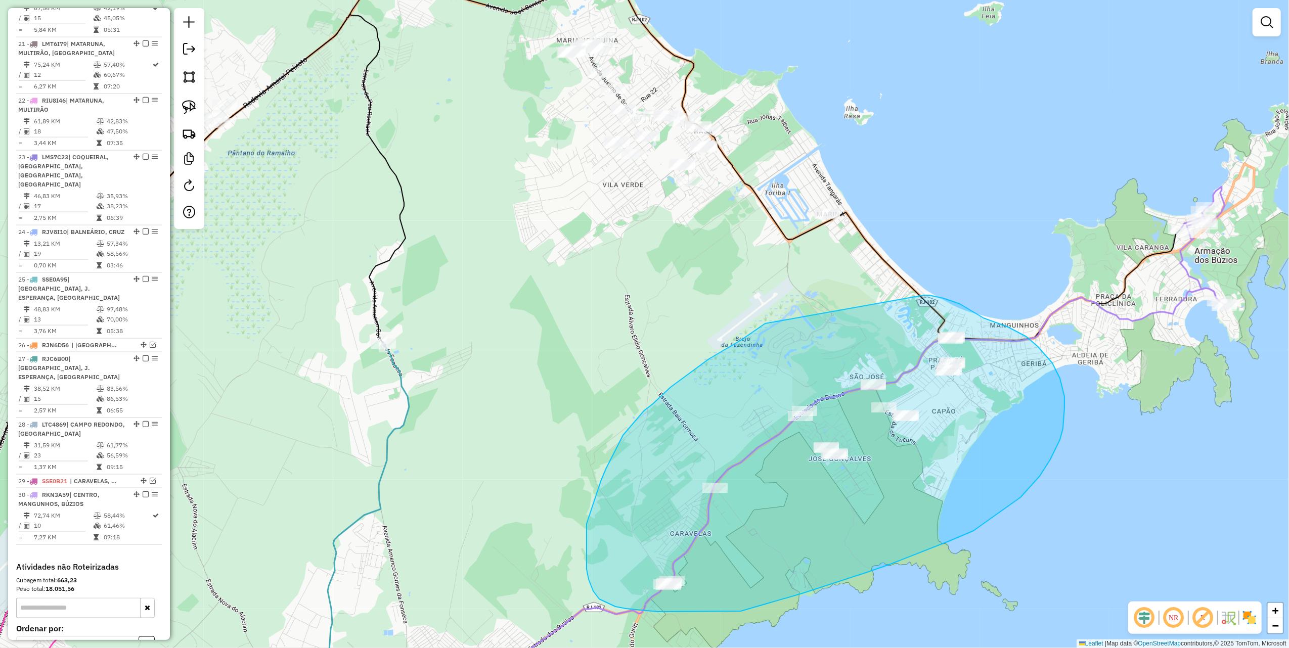
drag, startPoint x: 754, startPoint y: 332, endPoint x: 924, endPoint y: 295, distance: 173.9
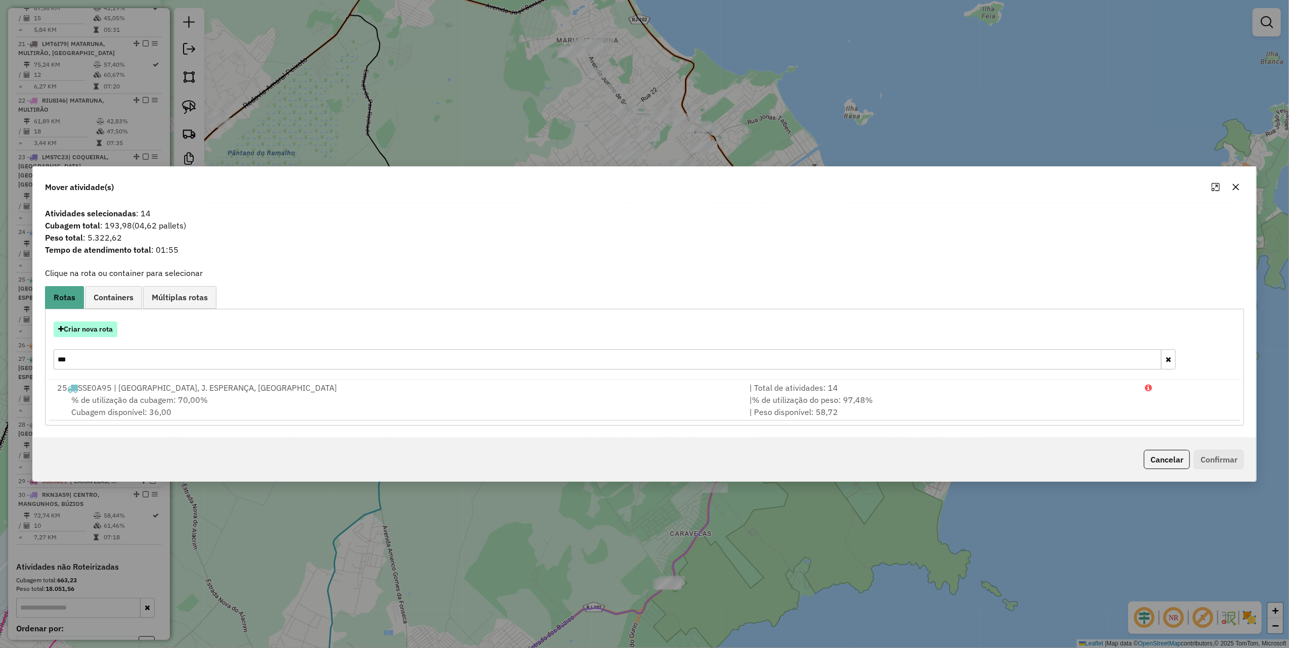
click at [92, 329] on button "Criar nova rota" at bounding box center [86, 330] width 64 height 16
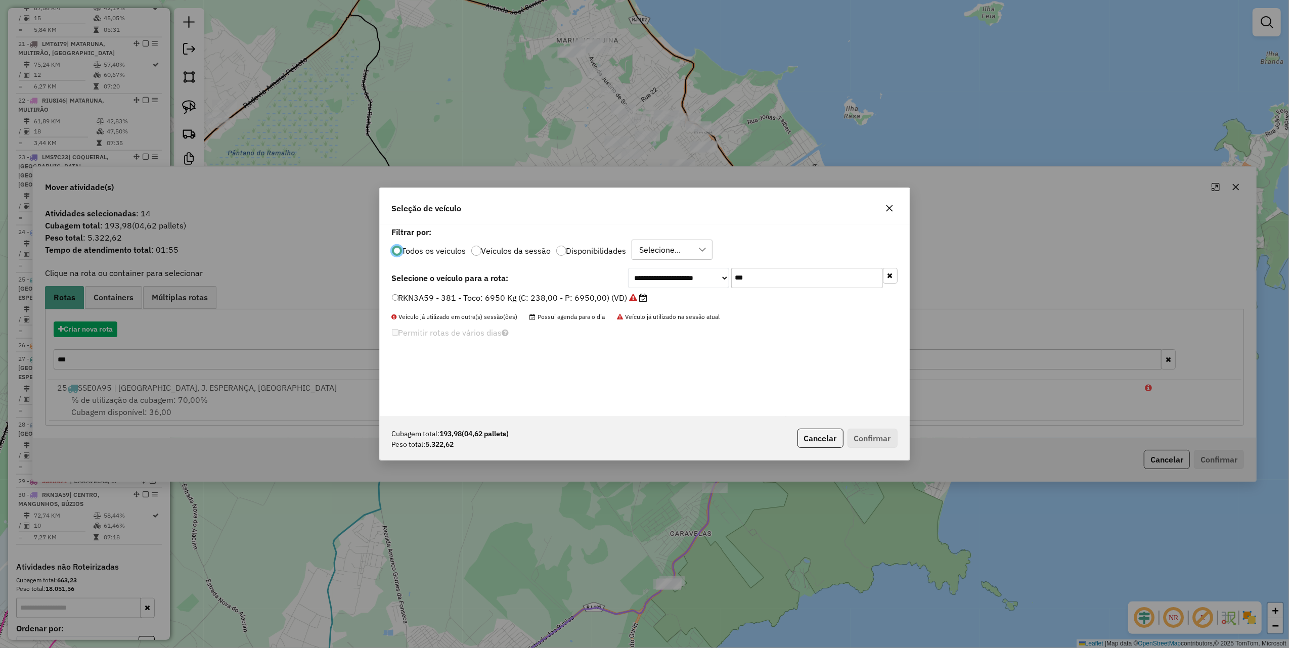
scroll to position [5, 3]
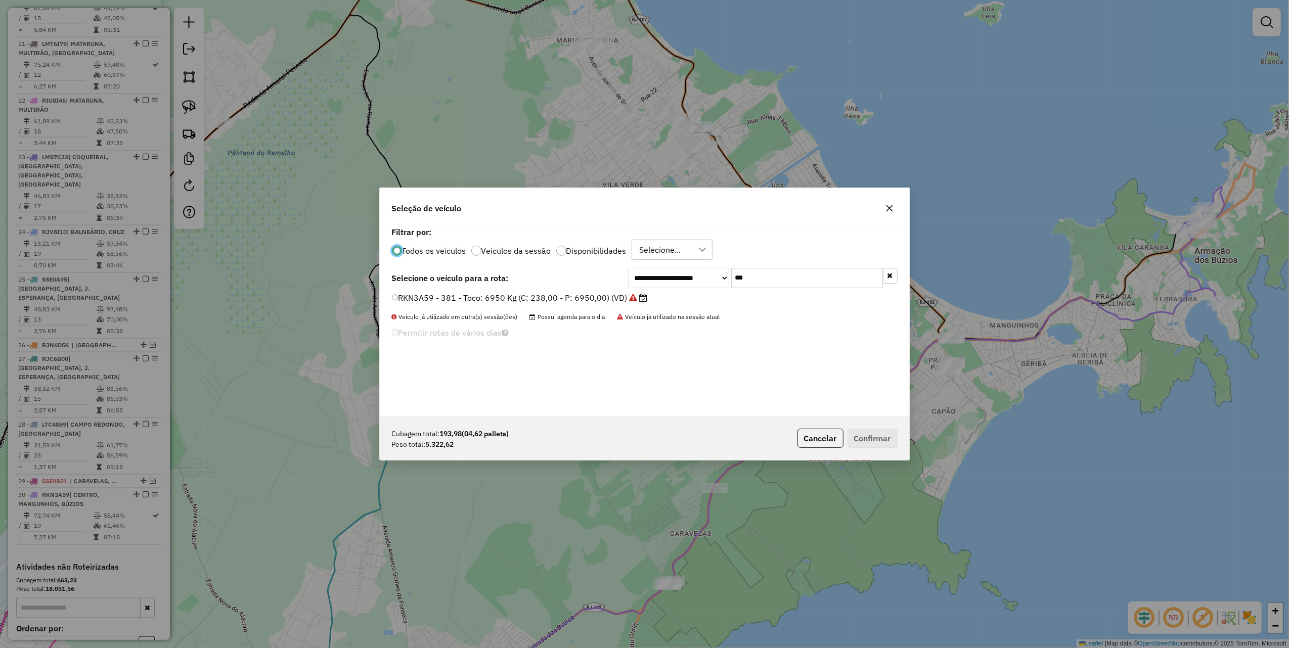
click at [786, 279] on input "***" at bounding box center [807, 278] width 152 height 20
type input "*"
type input "***"
click at [595, 294] on label "KZC6D83 - Toco: 6950 Kg (C: 238,00 - P: 6950,00) (VD)" at bounding box center [503, 298] width 223 height 12
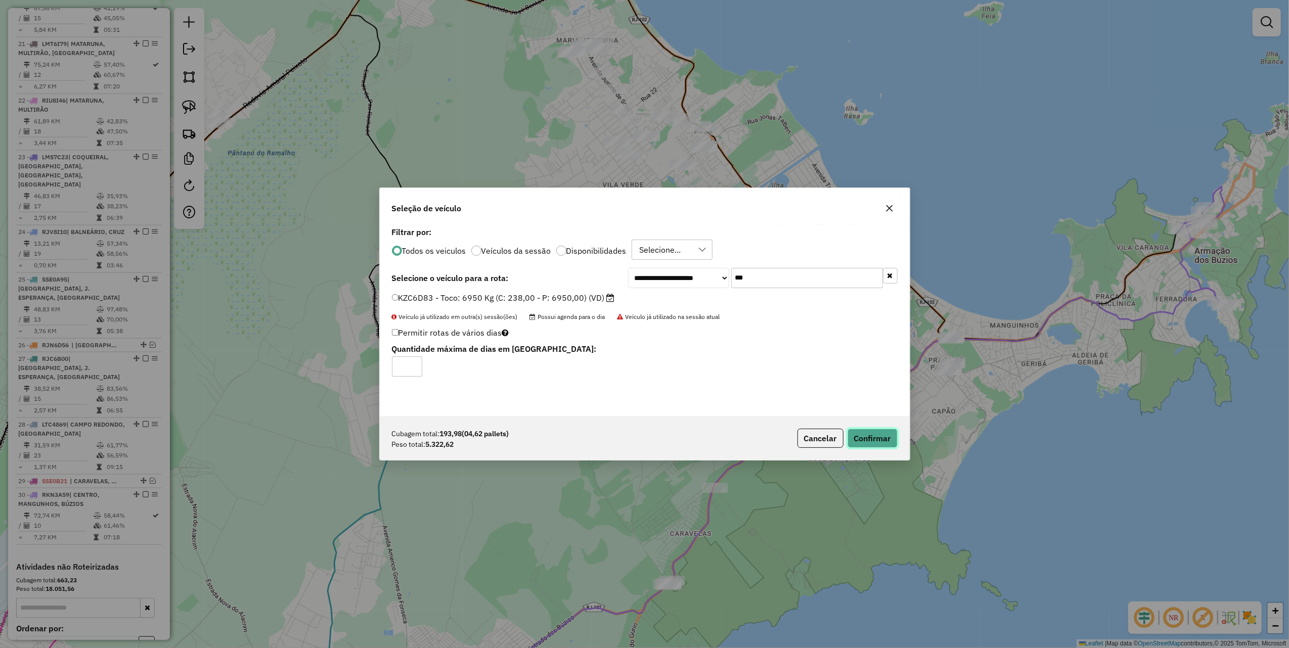
click at [879, 440] on button "Confirmar" at bounding box center [873, 438] width 50 height 19
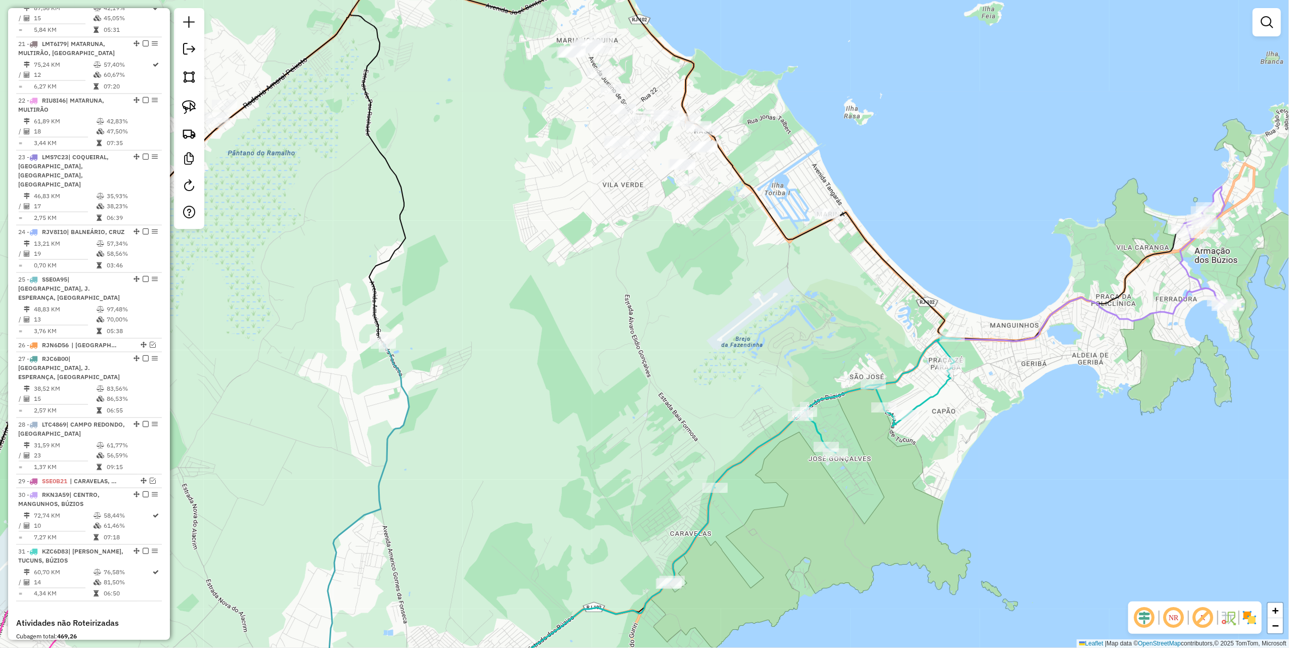
drag, startPoint x: 620, startPoint y: 245, endPoint x: 612, endPoint y: 323, distance: 78.4
click at [638, 332] on div "Janela de atendimento Grade de atendimento Capacidade Transportadoras Veículos …" at bounding box center [644, 324] width 1289 height 648
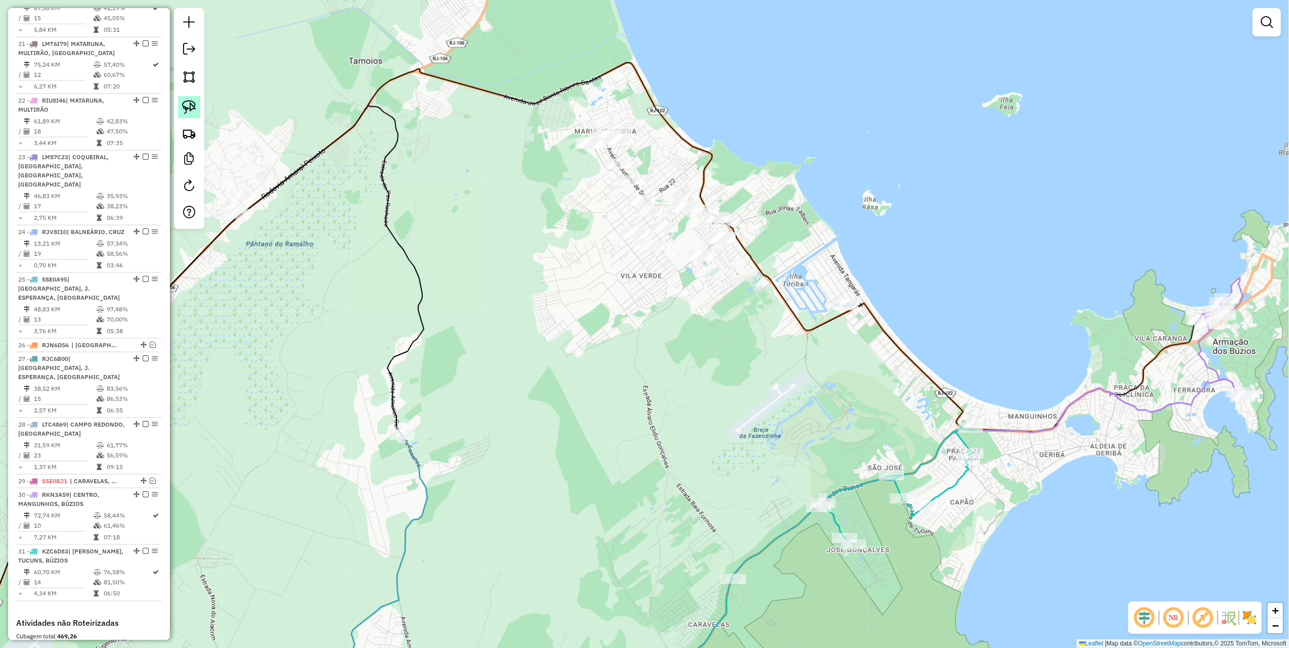
drag, startPoint x: 181, startPoint y: 103, endPoint x: 193, endPoint y: 102, distance: 12.2
click at [181, 103] on link at bounding box center [189, 107] width 22 height 22
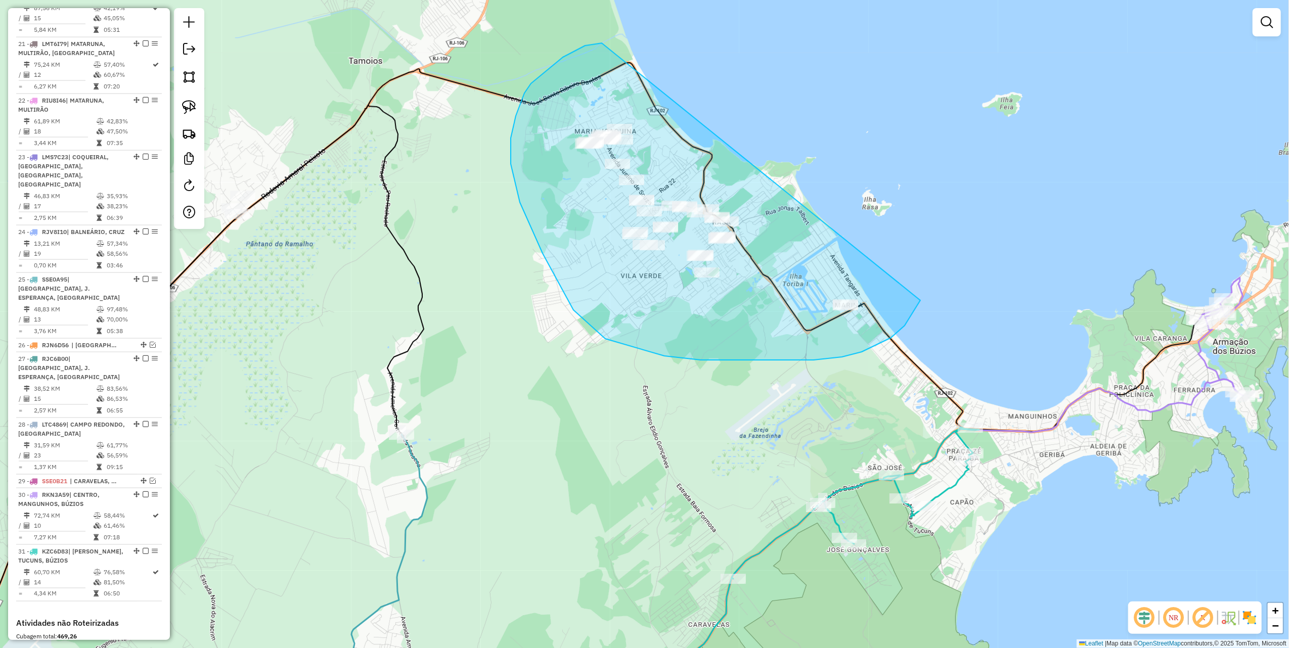
drag, startPoint x: 585, startPoint y: 46, endPoint x: 923, endPoint y: 276, distance: 408.8
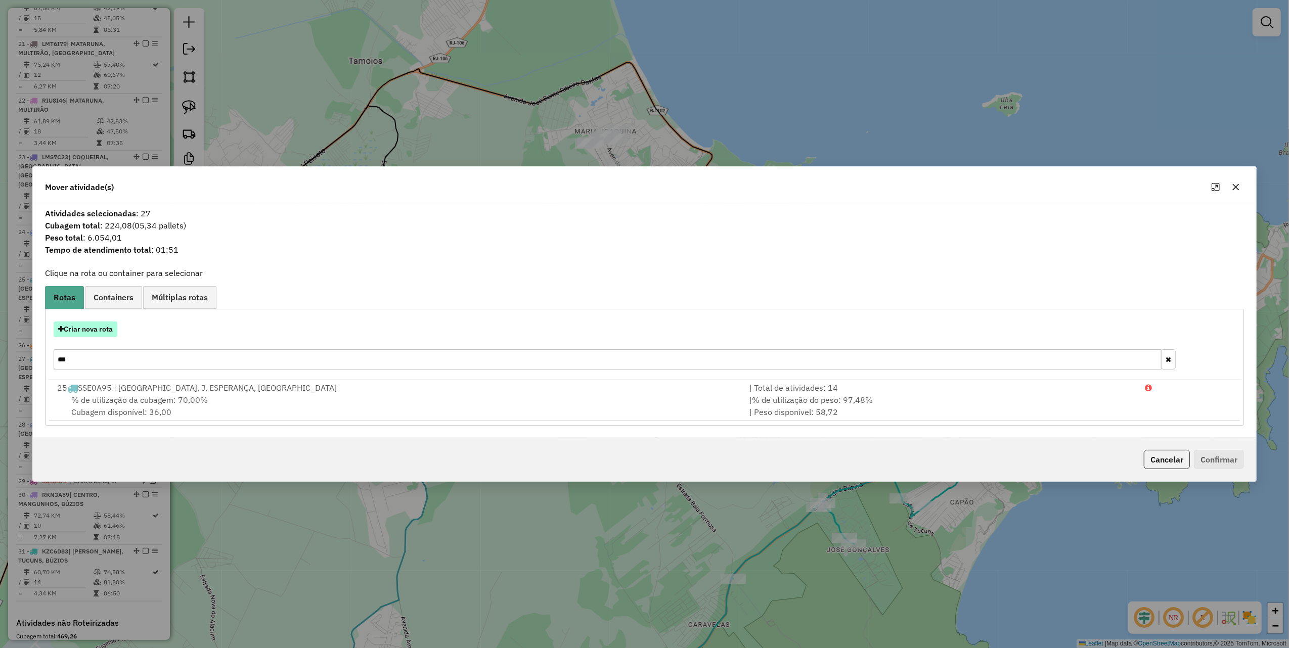
click at [108, 332] on button "Criar nova rota" at bounding box center [86, 330] width 64 height 16
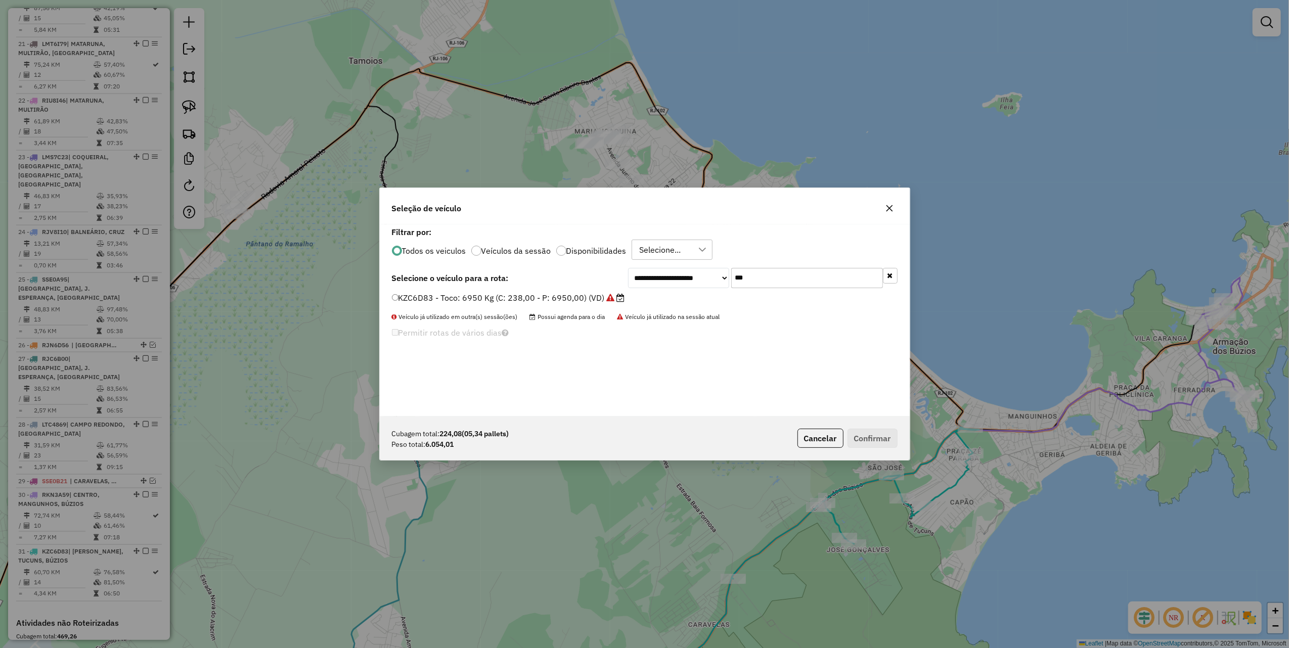
click at [842, 278] on input "***" at bounding box center [807, 278] width 152 height 20
type input "***"
click at [587, 300] on label "TUM0F94 - Toco: 8100 Kg (C: 336,00 - P: 8100,00) (VD)" at bounding box center [504, 298] width 224 height 12
click at [885, 444] on button "Confirmar" at bounding box center [873, 438] width 50 height 19
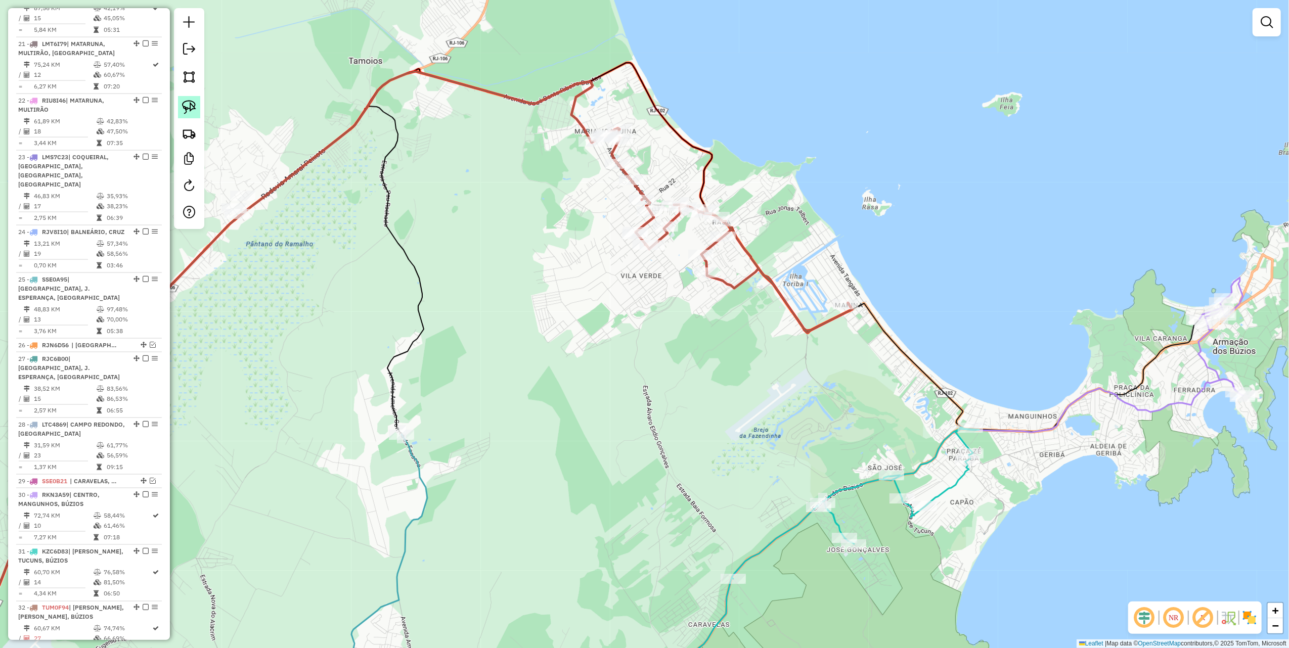
click at [193, 108] on img at bounding box center [189, 107] width 14 height 14
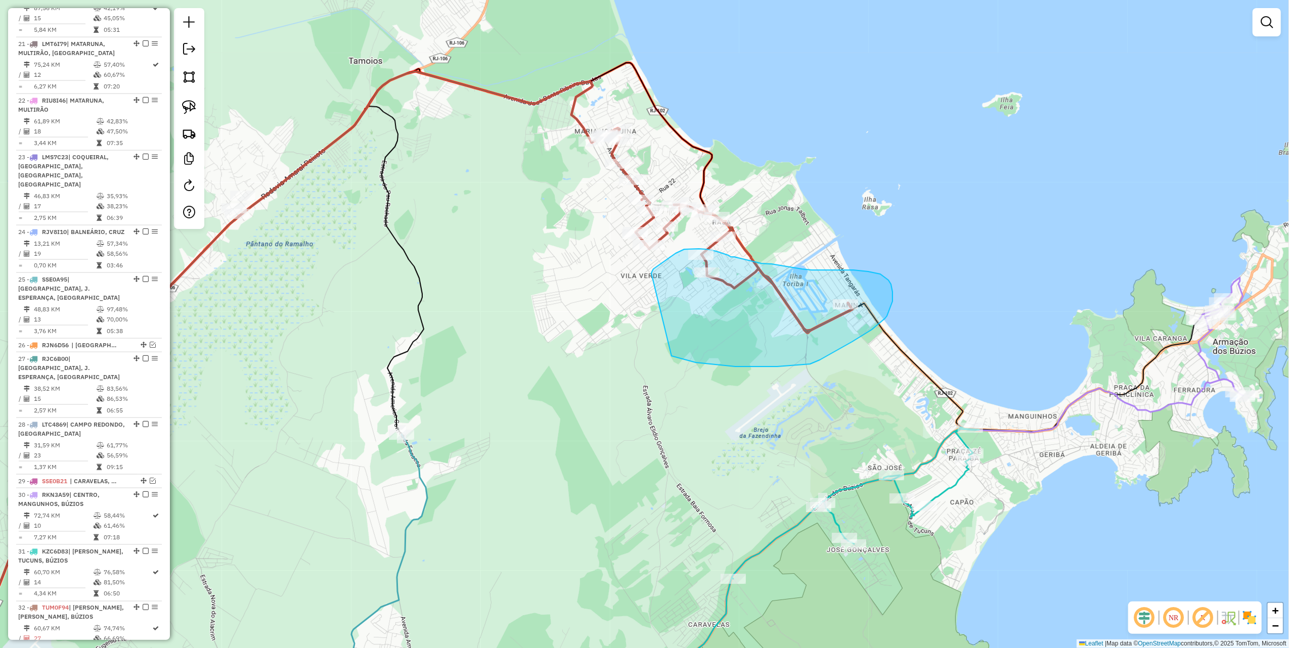
drag, startPoint x: 673, startPoint y: 356, endPoint x: 652, endPoint y: 296, distance: 63.7
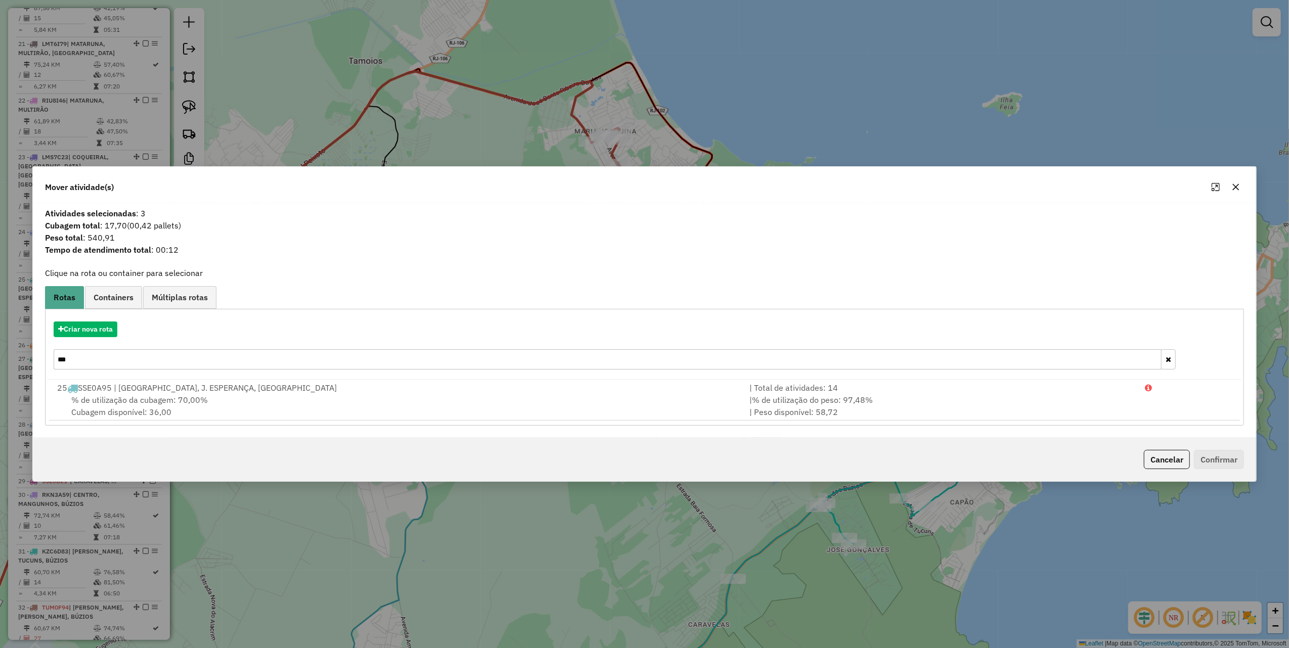
click at [179, 358] on input "***" at bounding box center [608, 360] width 1108 height 20
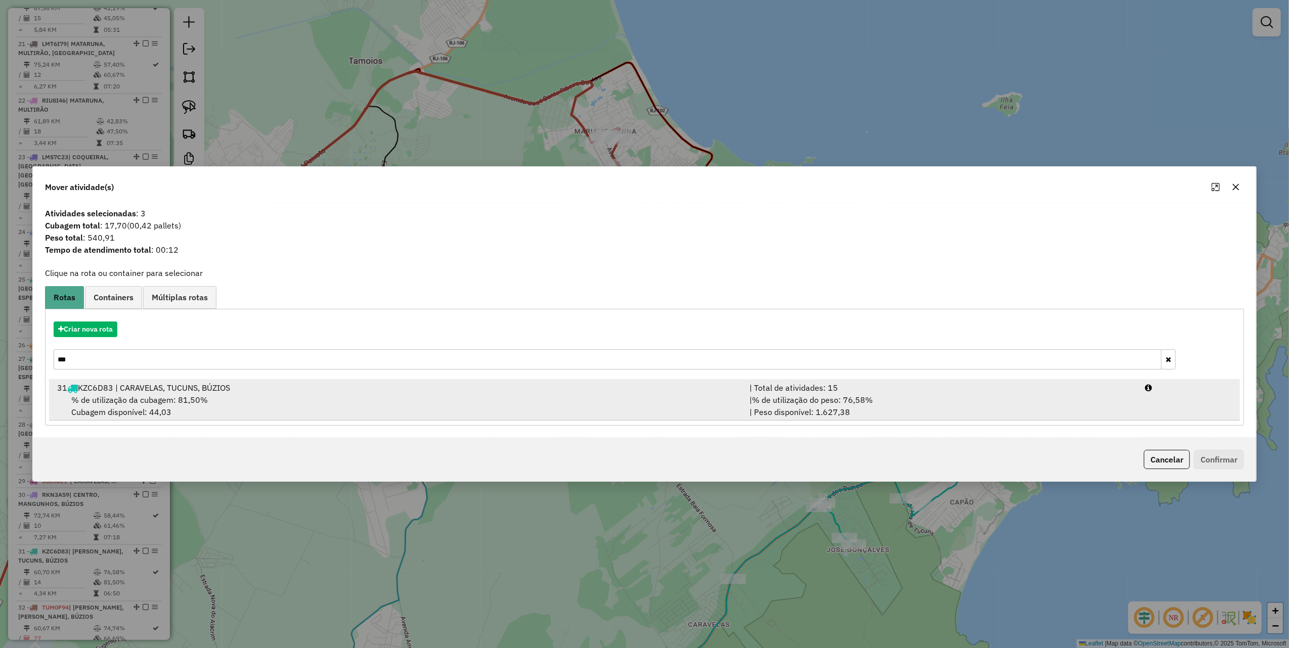
type input "***"
drag, startPoint x: 581, startPoint y: 402, endPoint x: 620, endPoint y: 401, distance: 38.5
click at [594, 401] on div "% de utilização da cubagem: 81,50% Cubagem disponível: 44,03" at bounding box center [397, 406] width 692 height 24
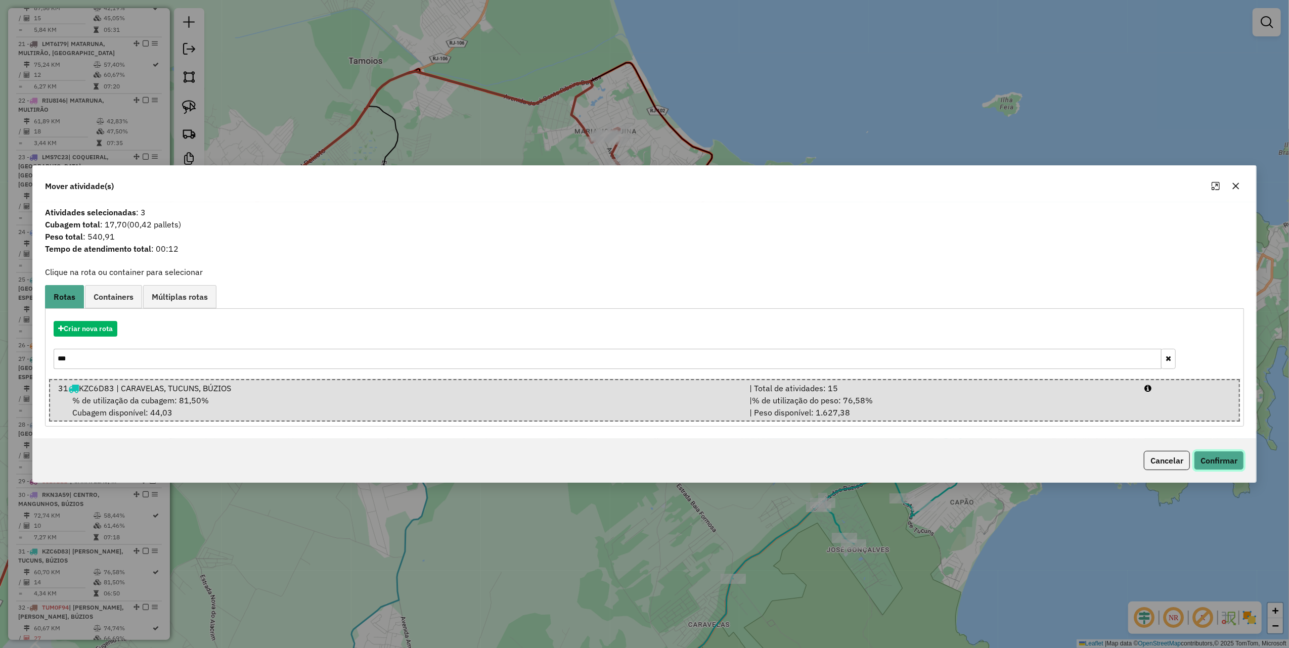
click at [1215, 464] on button "Confirmar" at bounding box center [1219, 460] width 50 height 19
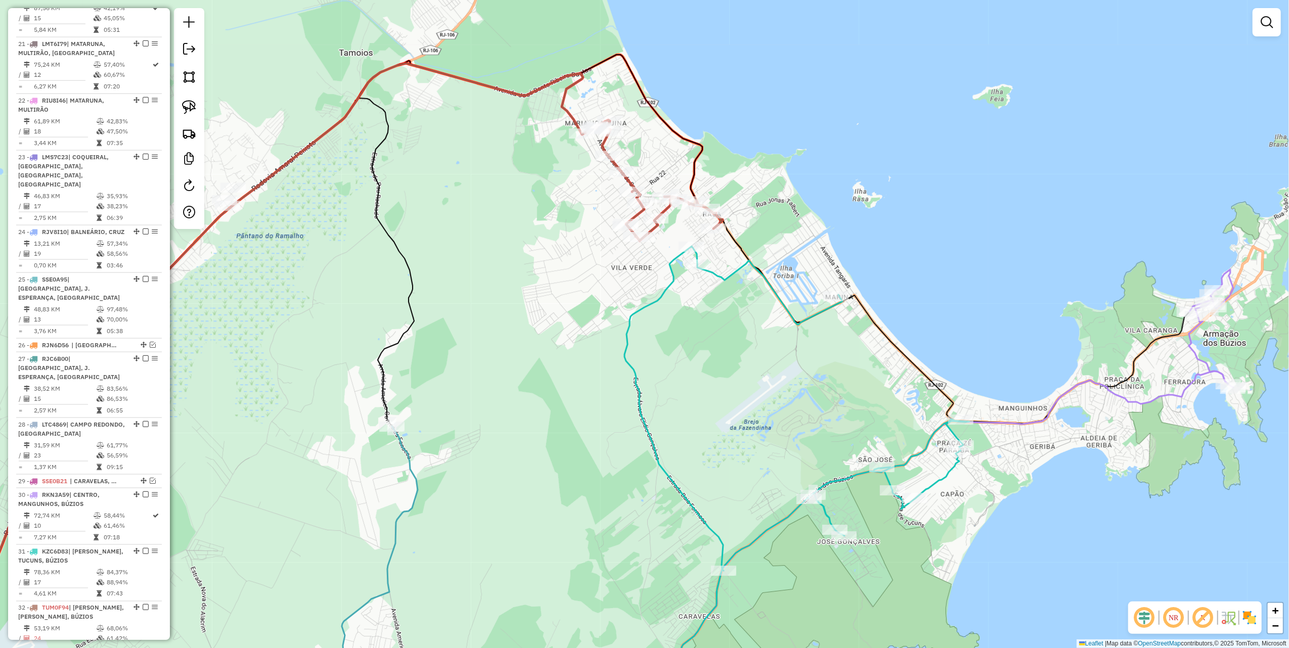
drag, startPoint x: 986, startPoint y: 296, endPoint x: 948, endPoint y: 292, distance: 38.2
click at [949, 282] on div "Janela de atendimento Grade de atendimento Capacidade Transportadoras Veículos …" at bounding box center [644, 324] width 1289 height 648
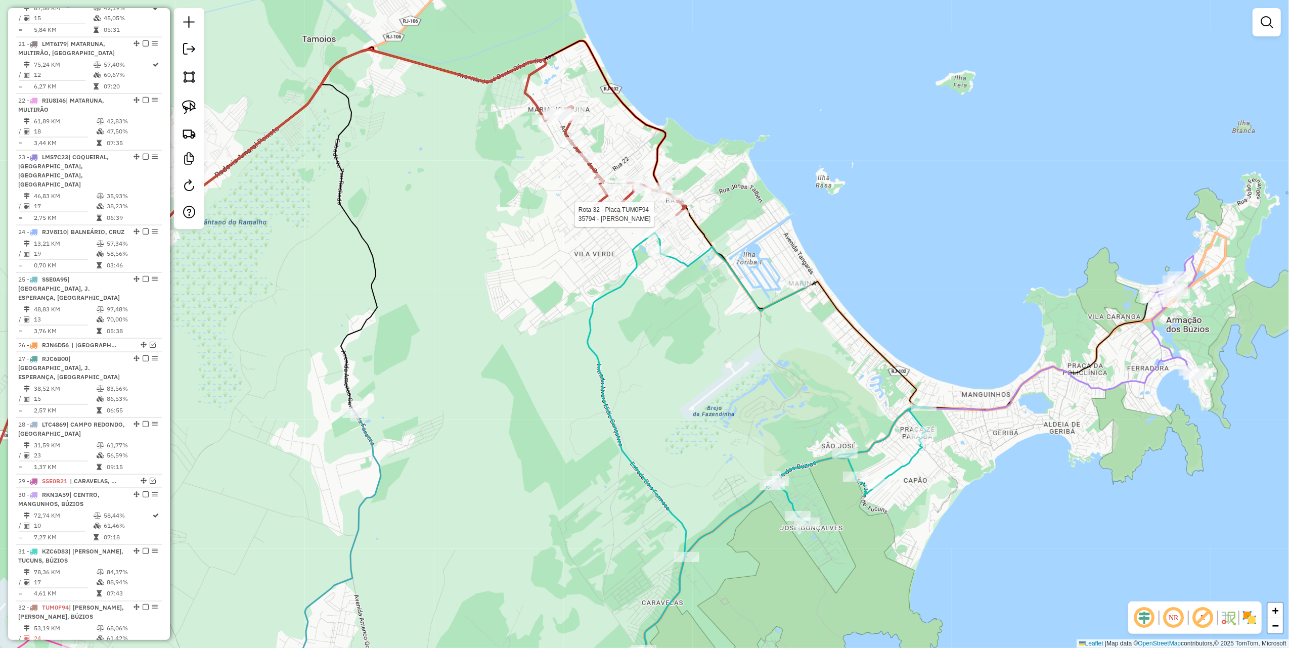
click at [680, 220] on div at bounding box center [676, 215] width 25 height 10
select select "*********"
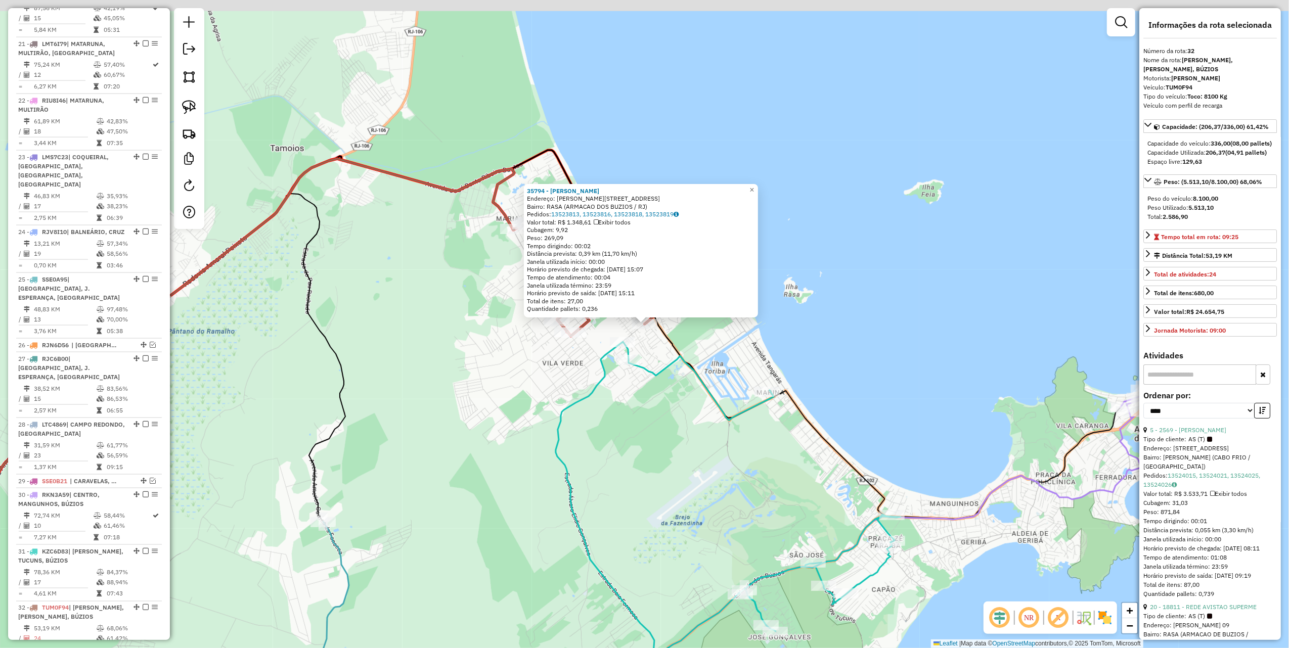
scroll to position [1467, 0]
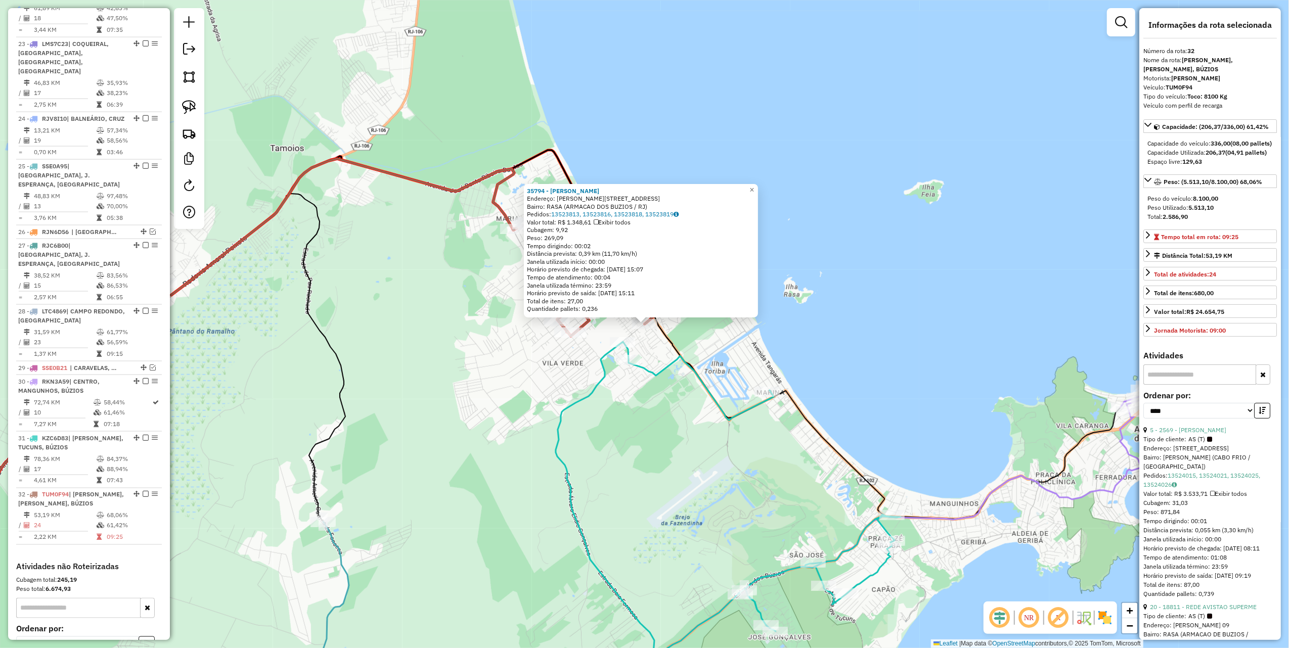
click at [668, 458] on div "35794 - [PERSON_NAME]: [STREET_ADDRESS][PERSON_NAME] Bairro: RASA (ARMACAO DOS …" at bounding box center [644, 324] width 1289 height 648
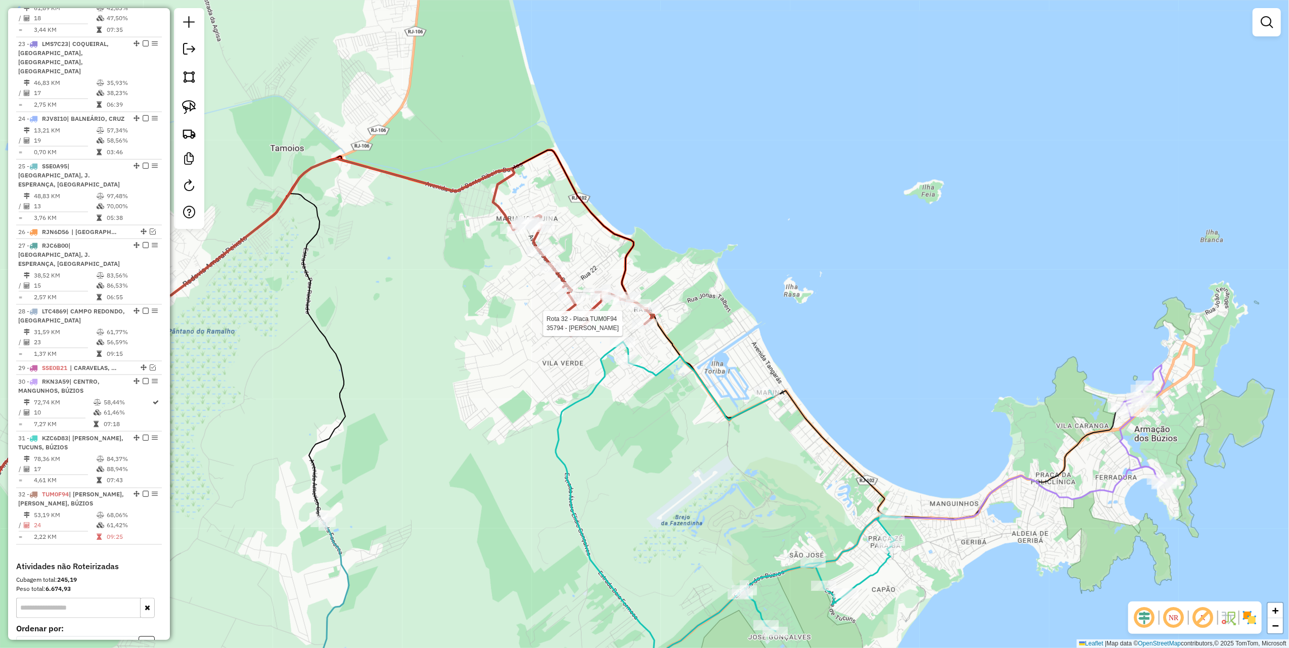
select select "*********"
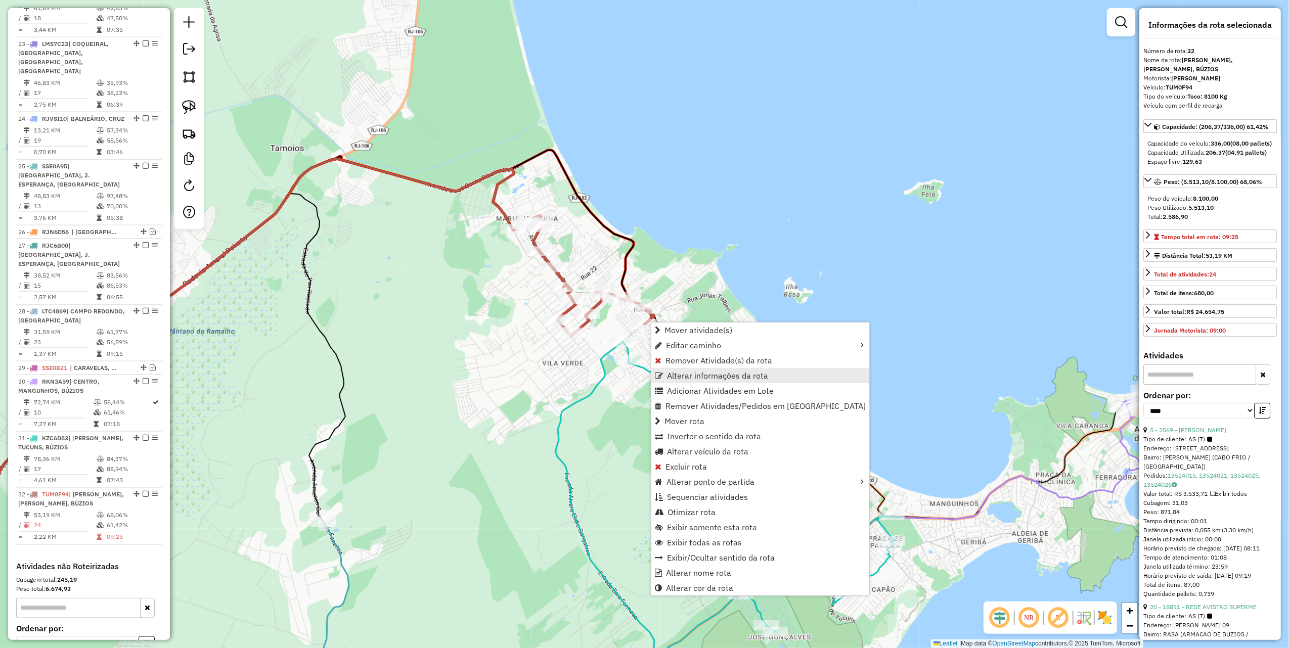
click at [722, 372] on span "Alterar informações da rota" at bounding box center [717, 376] width 101 height 8
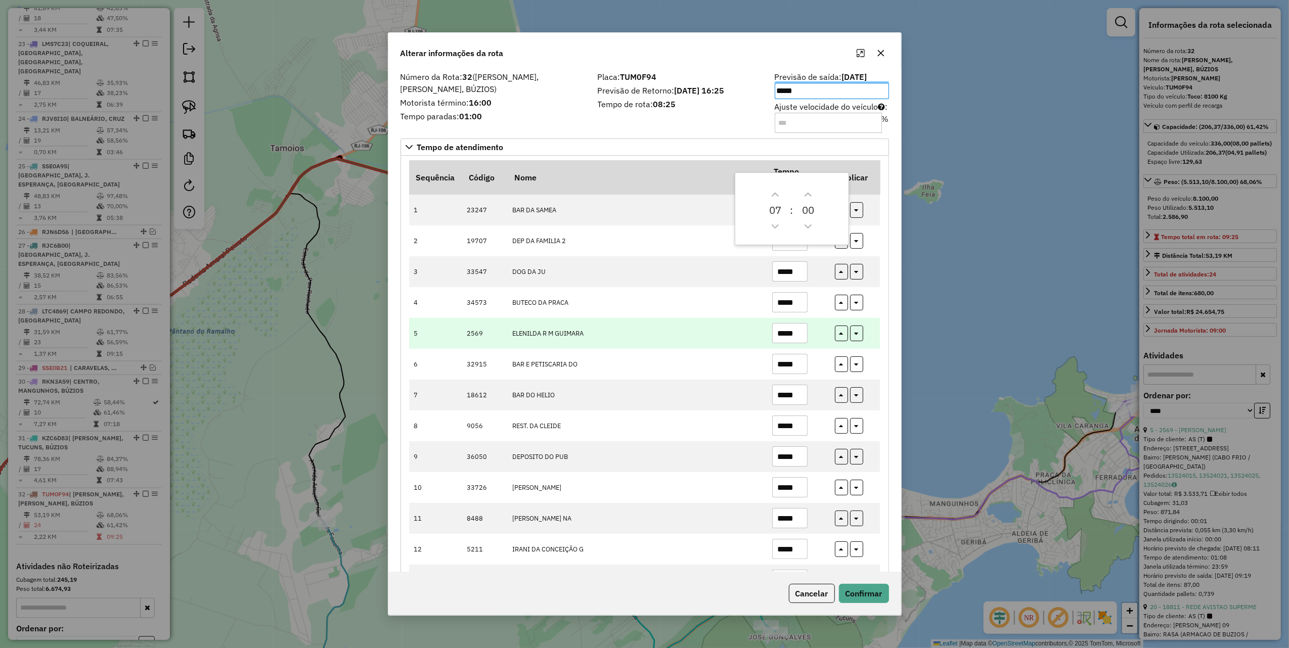
click at [797, 338] on input "*****" at bounding box center [789, 333] width 35 height 20
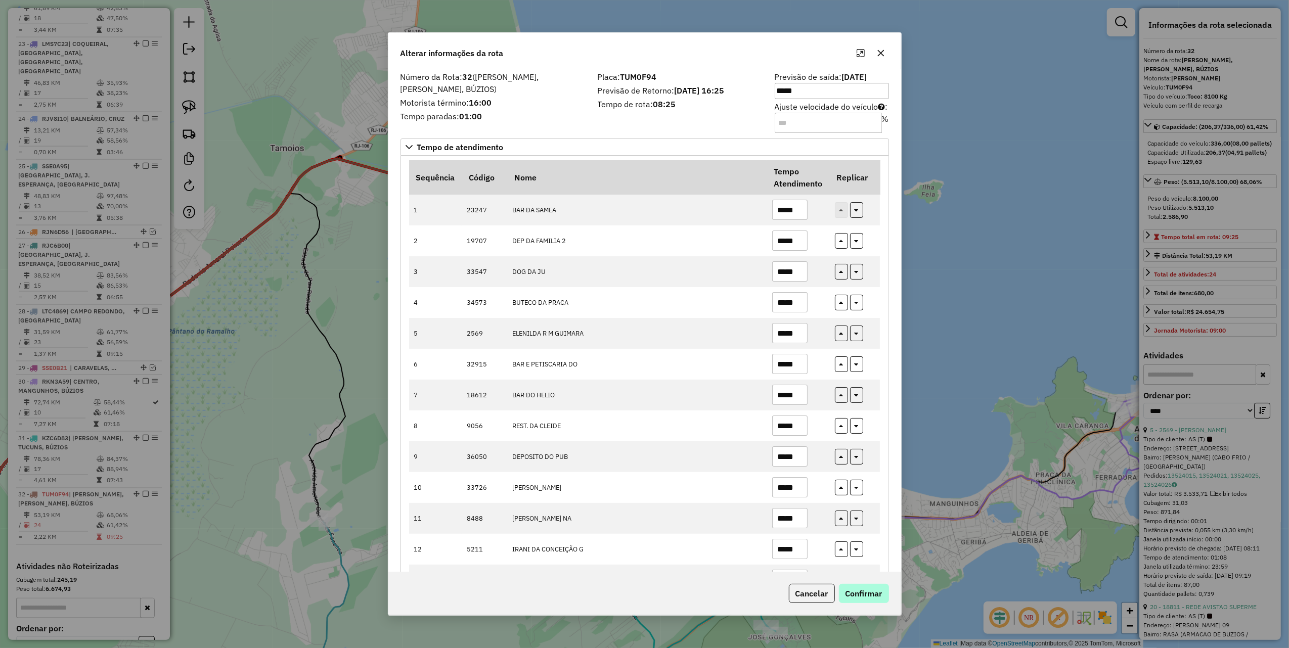
type input "*****"
drag, startPoint x: 877, startPoint y: 591, endPoint x: 670, endPoint y: 534, distance: 215.1
click at [876, 591] on button "Confirmar" at bounding box center [864, 593] width 50 height 19
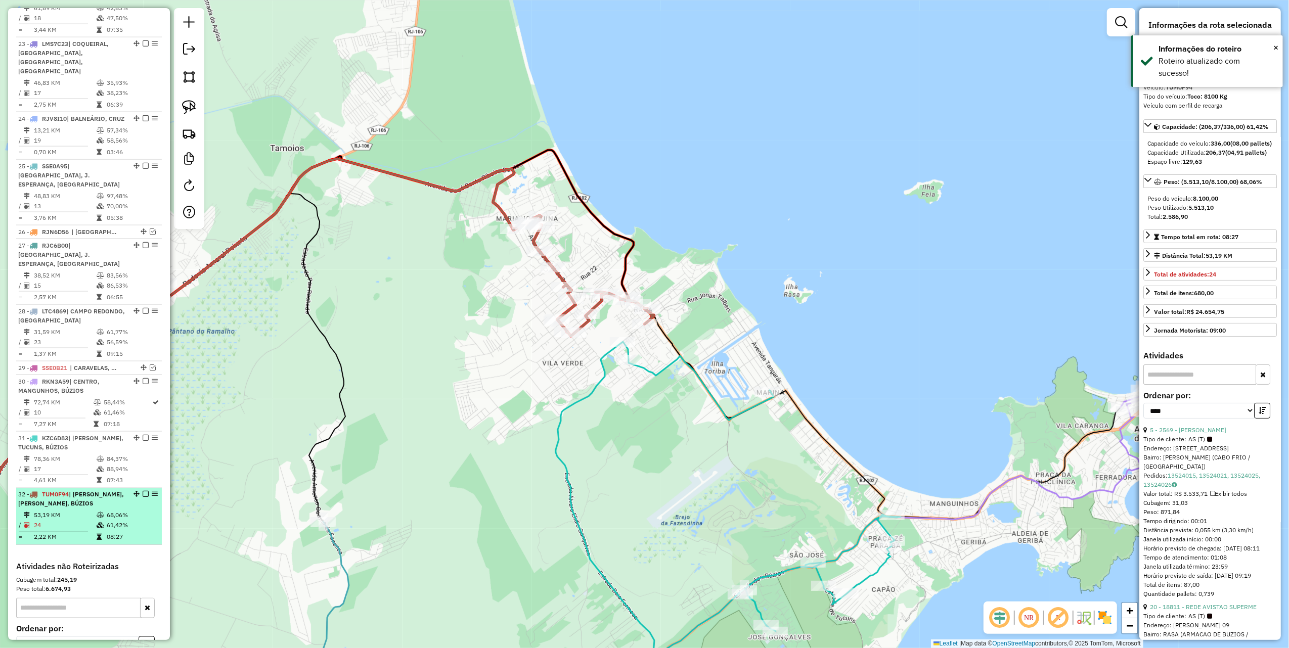
click at [143, 492] on em at bounding box center [146, 495] width 6 height 6
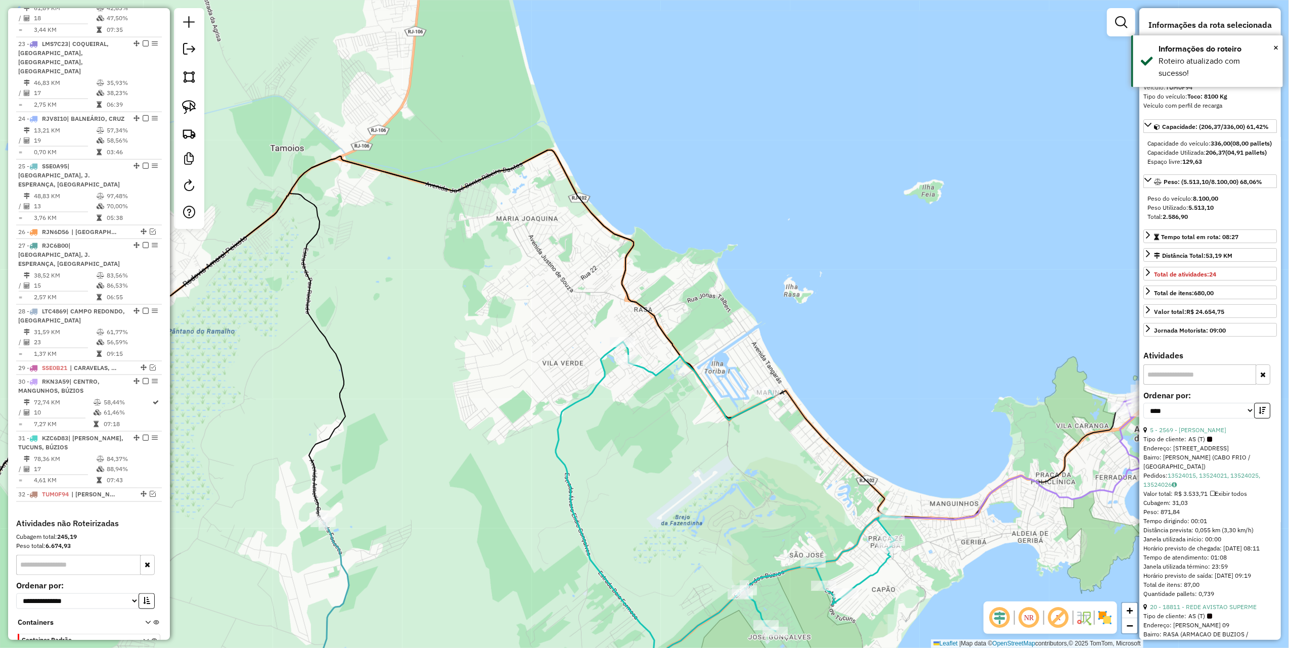
scroll to position [1424, 0]
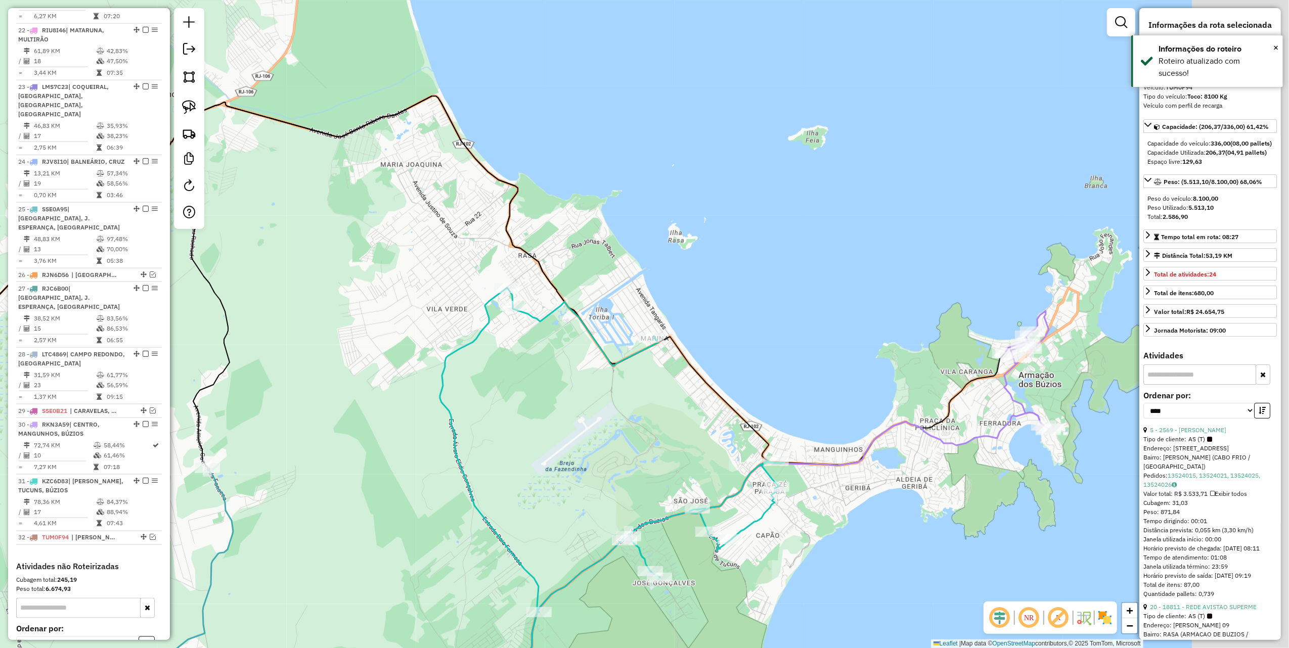
drag, startPoint x: 941, startPoint y: 393, endPoint x: 678, endPoint y: 280, distance: 285.5
click at [682, 272] on div "Janela de atendimento Grade de atendimento Capacidade Transportadoras Veículos …" at bounding box center [644, 324] width 1289 height 648
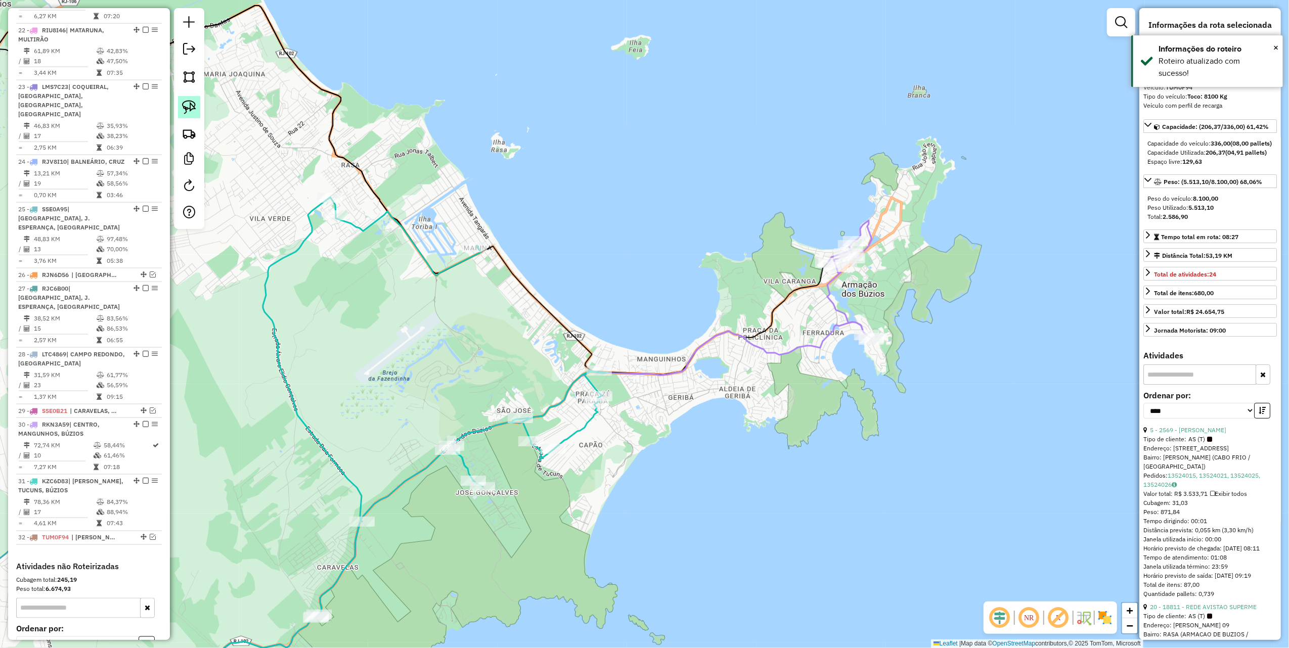
click at [181, 107] on link at bounding box center [189, 107] width 22 height 22
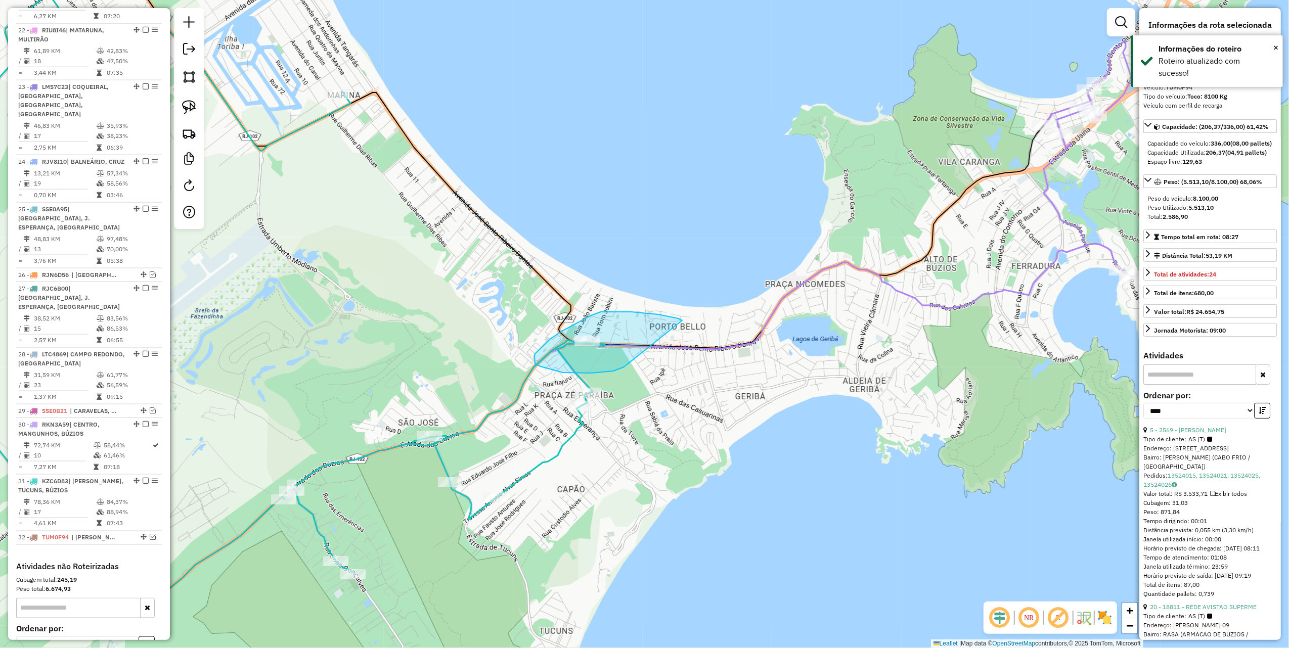
drag, startPoint x: 682, startPoint y: 321, endPoint x: 627, endPoint y: 366, distance: 71.5
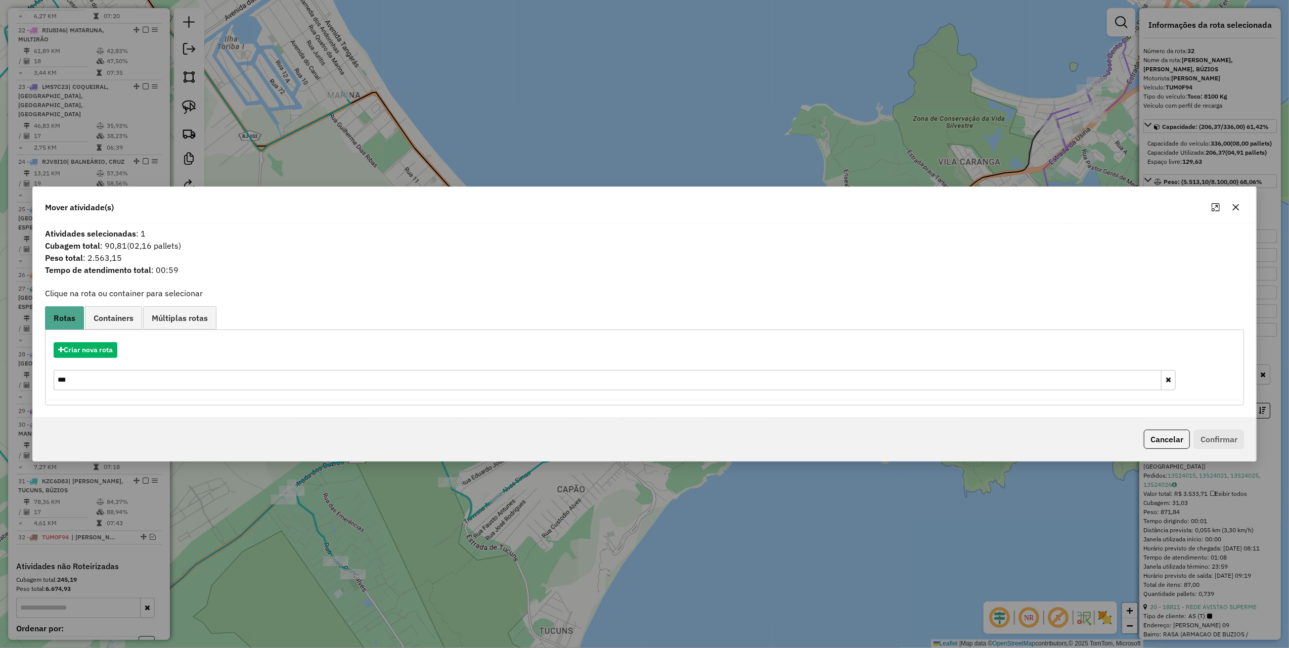
click at [195, 382] on input "***" at bounding box center [608, 380] width 1108 height 20
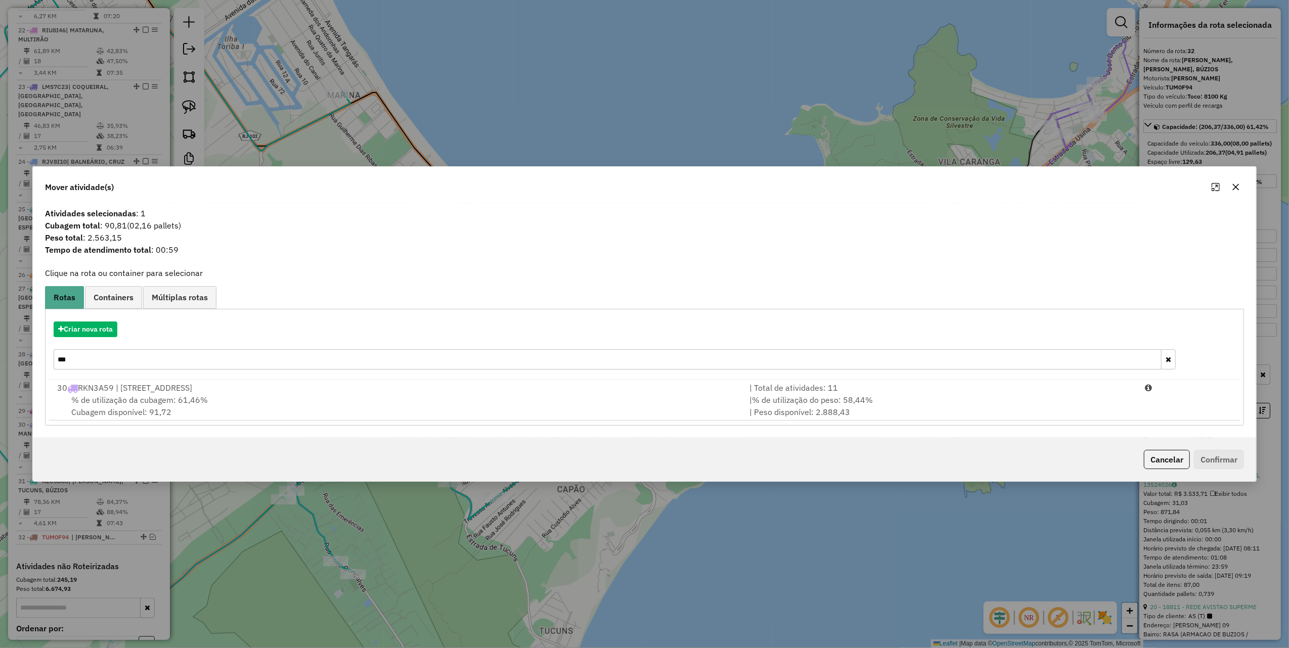
type input "***"
click at [1234, 187] on icon "button" at bounding box center [1236, 187] width 8 height 8
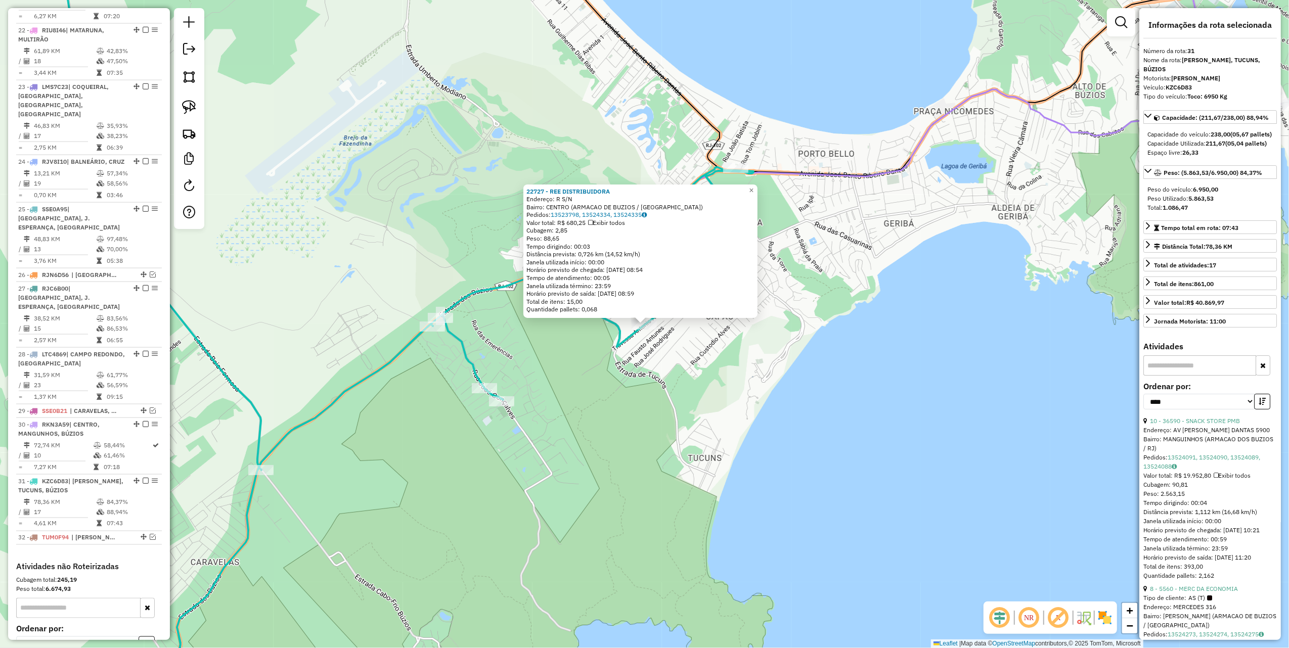
click at [682, 446] on div "22727 - REE DISTRIBUIDORA Endereço: R S/N Bairro: CENTRO (ARMACAO DE BUZIOS / […" at bounding box center [644, 324] width 1289 height 648
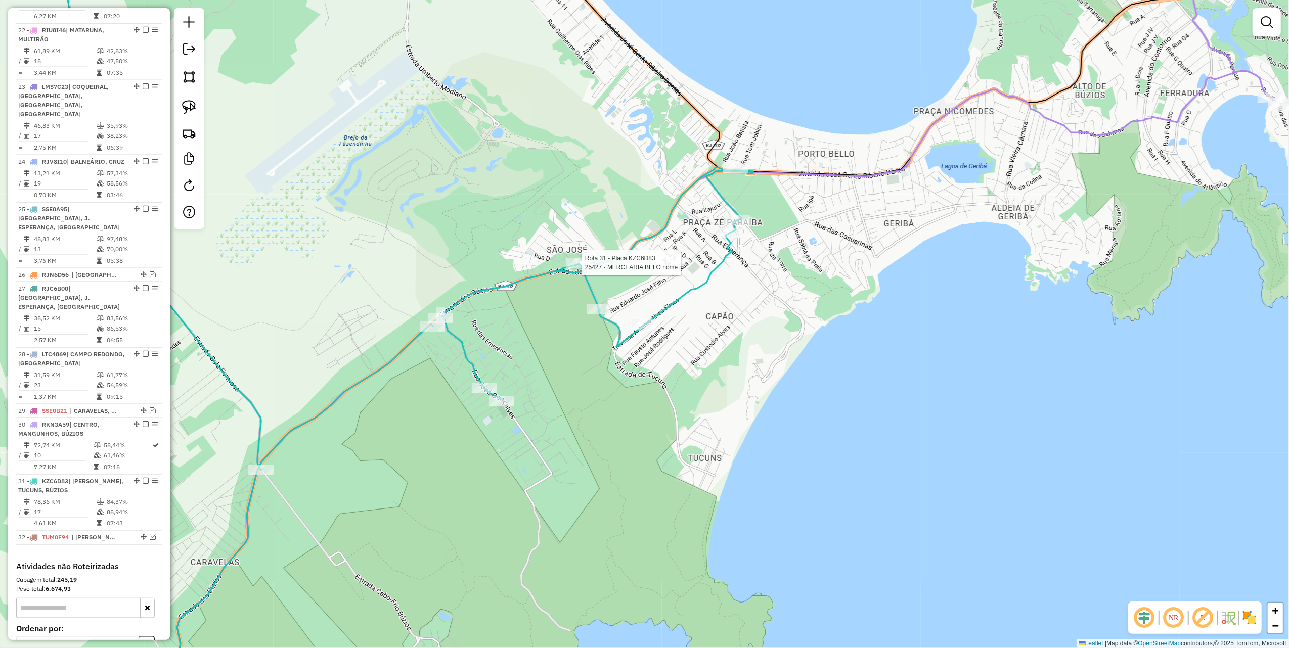
select select "*********"
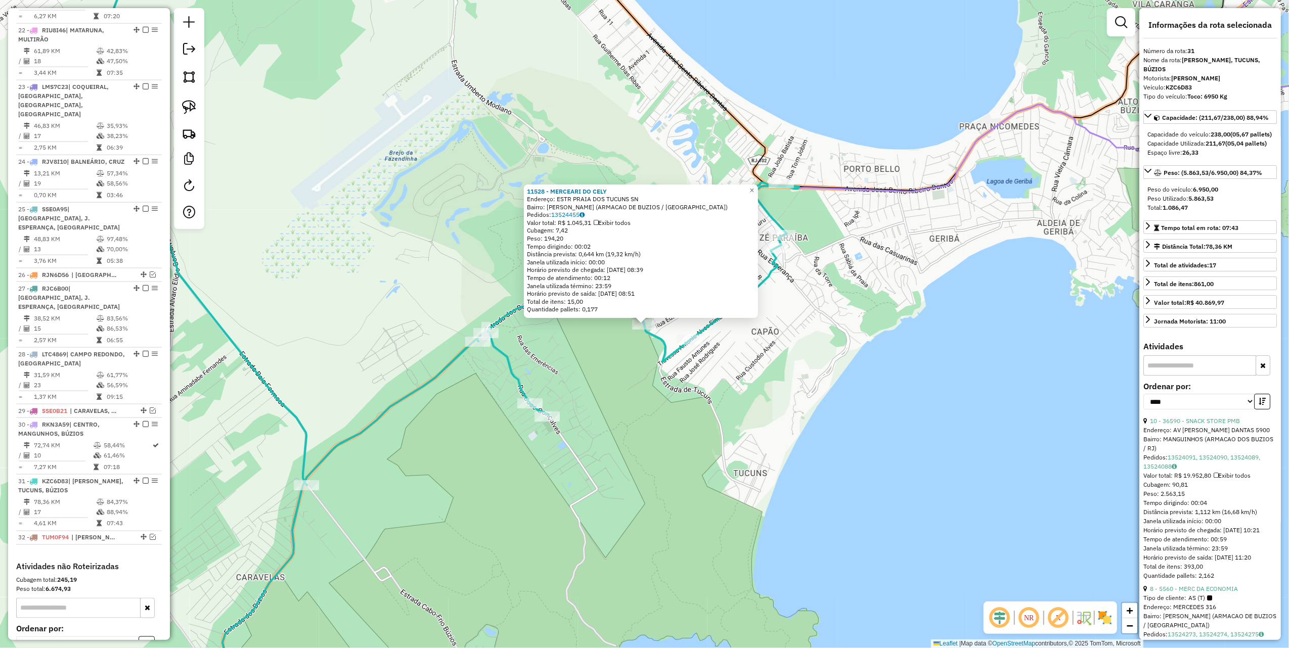
click at [648, 409] on div "11528 - MERCEARI DO CELY Endereço: ESTR PRAIA DOS TUCUNS SN Bairro: CEM BRACAS …" at bounding box center [644, 324] width 1289 height 648
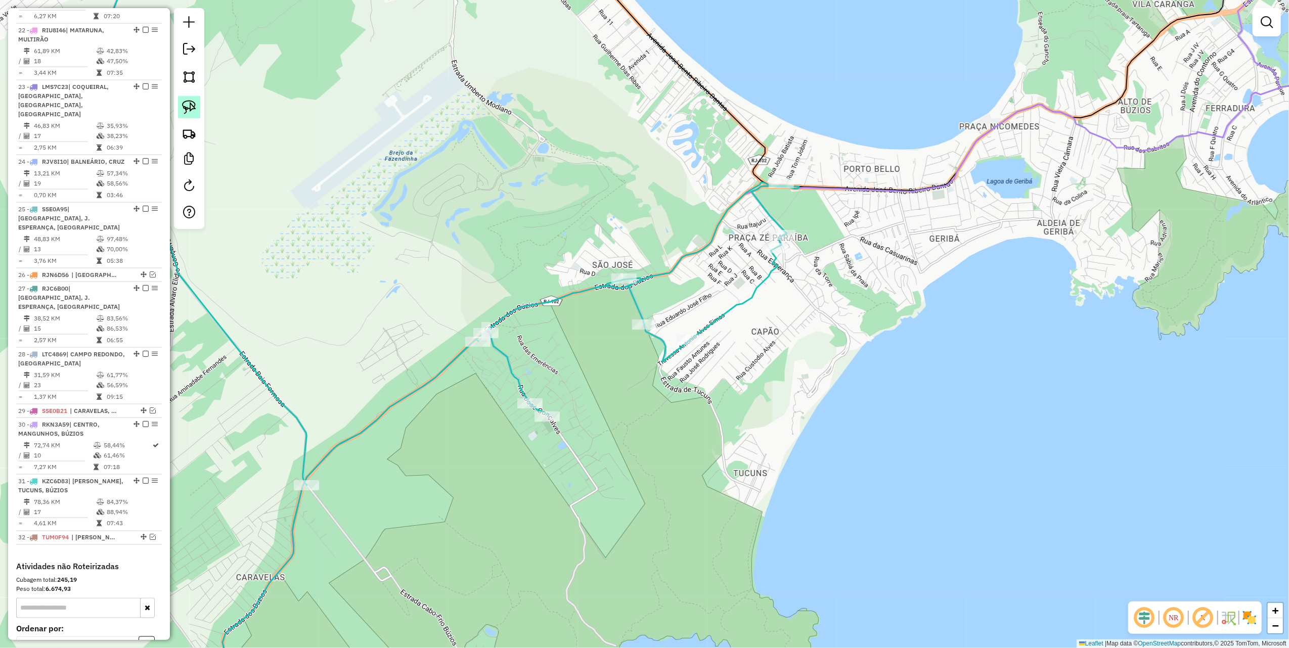
click at [198, 109] on link at bounding box center [189, 107] width 22 height 22
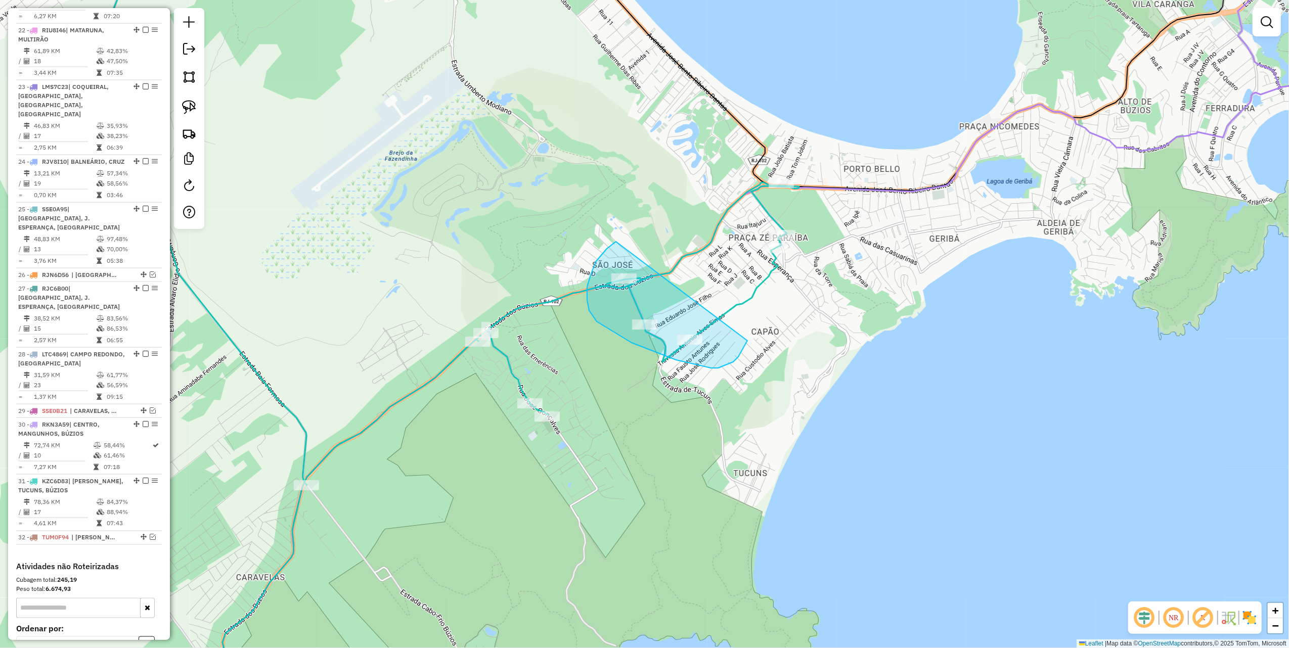
drag, startPoint x: 607, startPoint y: 249, endPoint x: 748, endPoint y: 338, distance: 166.7
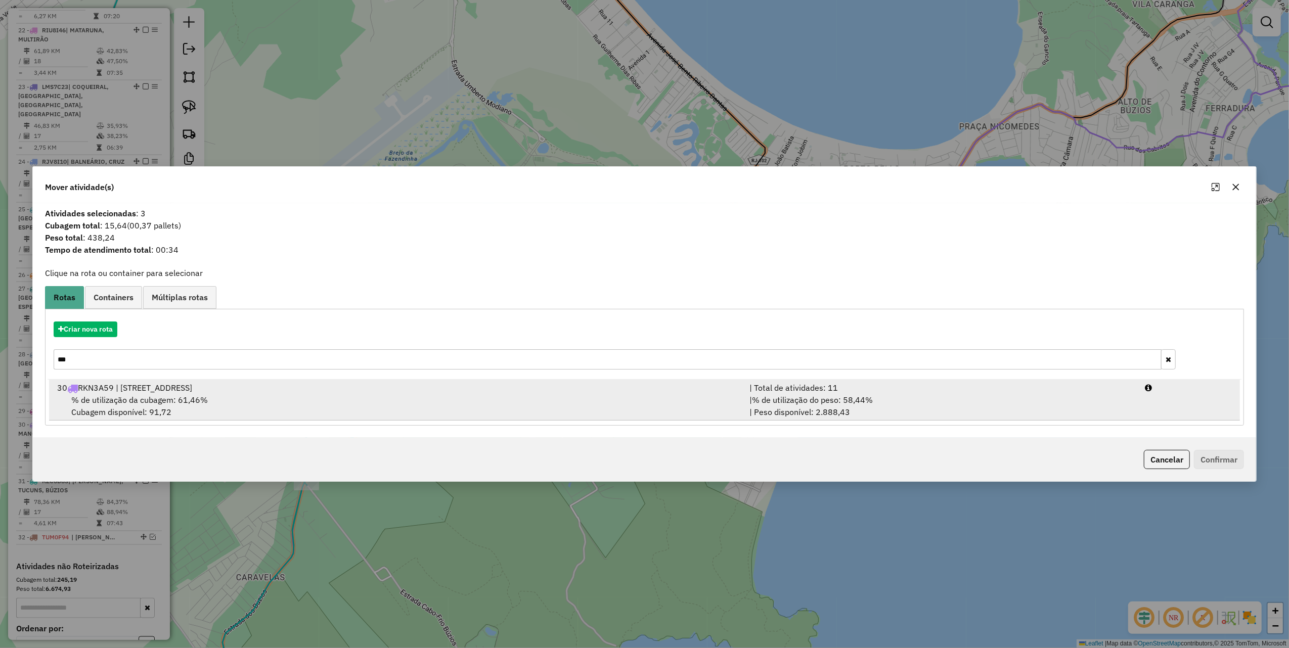
drag, startPoint x: 155, startPoint y: 394, endPoint x: 193, endPoint y: 401, distance: 39.1
click at [156, 394] on div "% de utilização da cubagem: 61,46% Cubagem disponível: 91,72" at bounding box center [397, 406] width 692 height 24
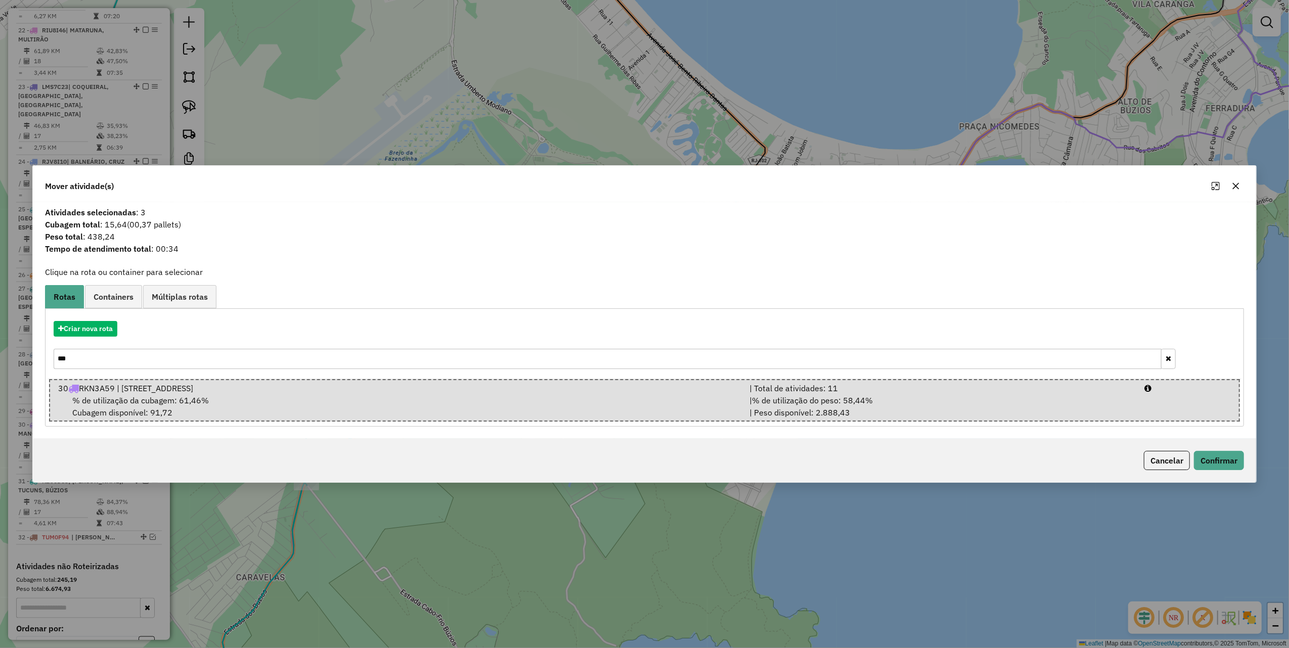
click at [1229, 448] on div "Cancelar Confirmar" at bounding box center [645, 461] width 1224 height 44
click at [1227, 455] on button "Confirmar" at bounding box center [1219, 460] width 50 height 19
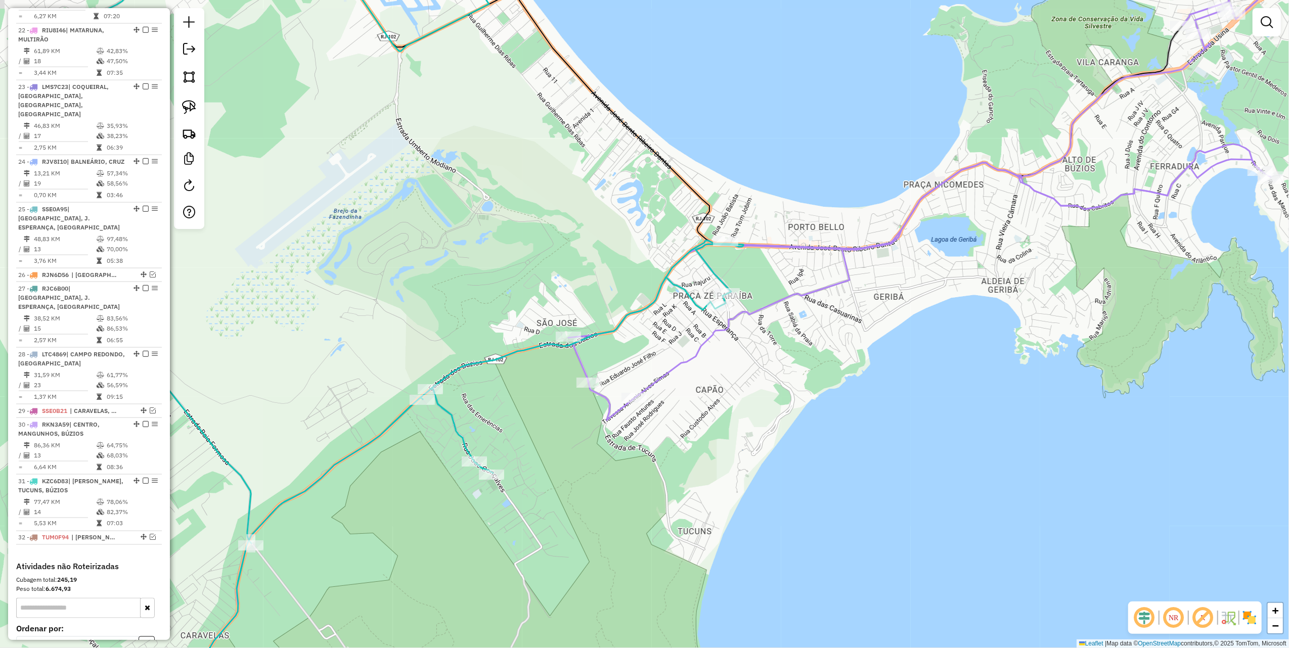
drag, startPoint x: 662, startPoint y: 237, endPoint x: 599, endPoint y: 302, distance: 89.8
click at [601, 305] on div "Janela de atendimento Grade de atendimento Capacidade Transportadoras Veículos …" at bounding box center [644, 324] width 1289 height 648
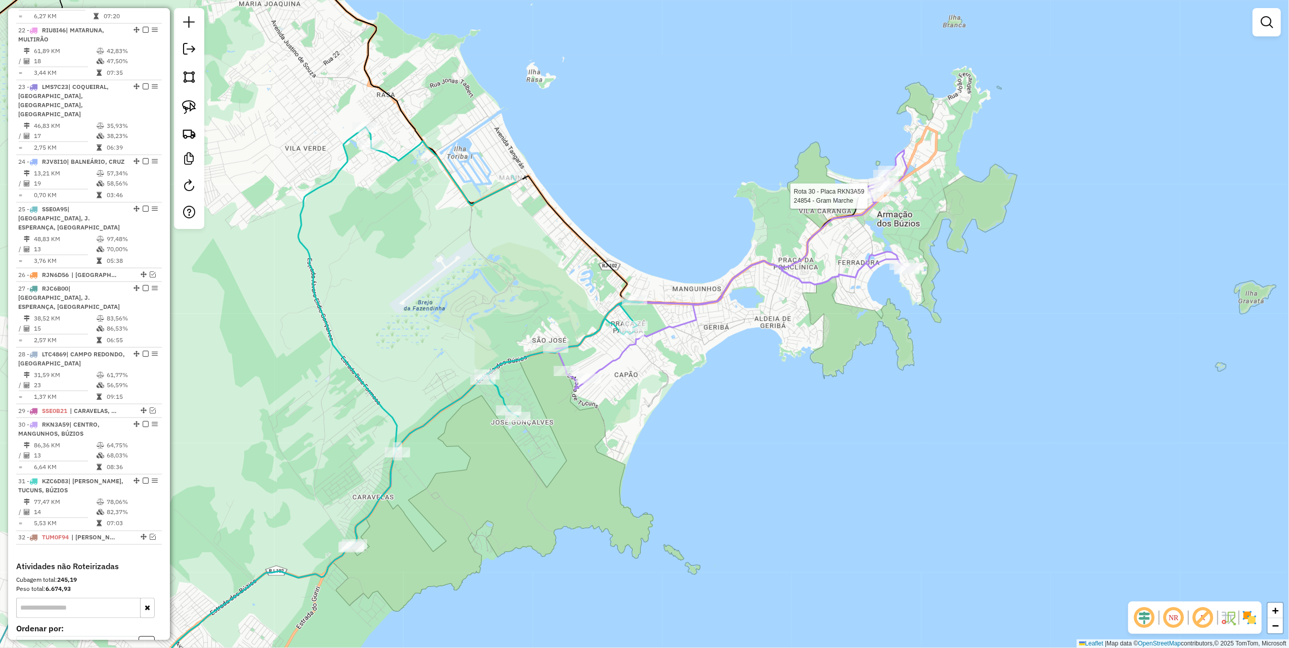
select select "*********"
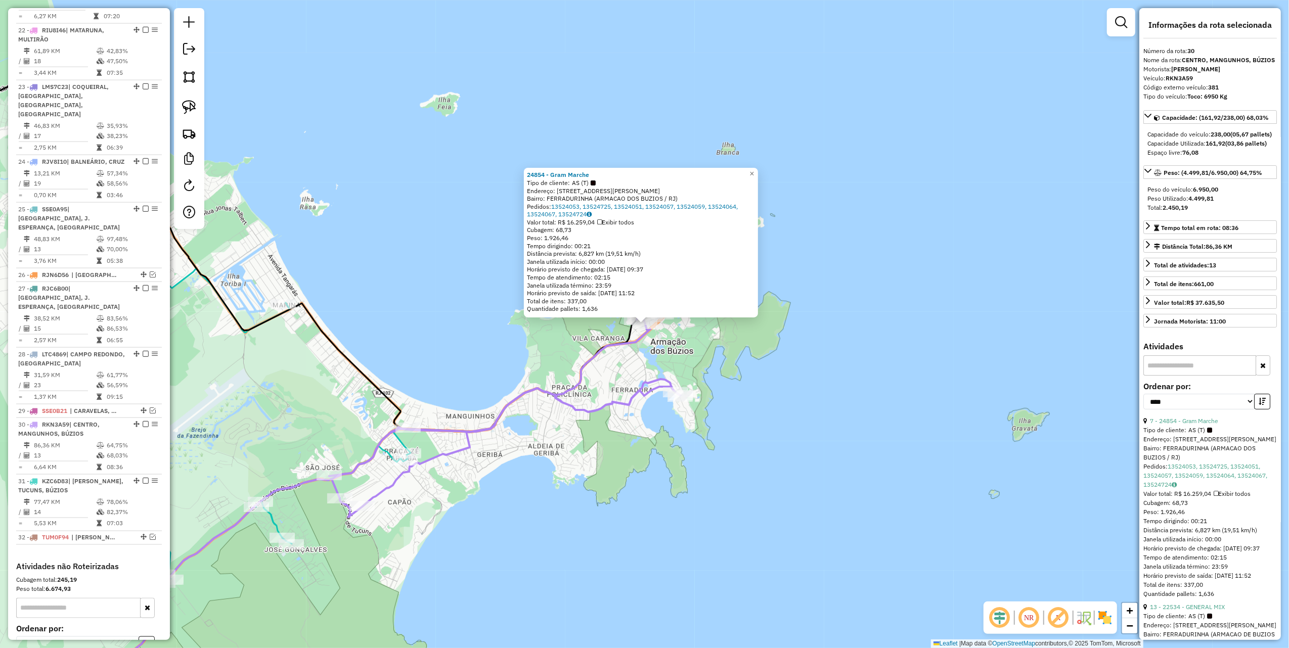
click at [444, 378] on div "24854 - Gram Marche Tipo de cliente: AS (T) Endereço: [STREET_ADDRESS][PERSON_N…" at bounding box center [644, 324] width 1289 height 648
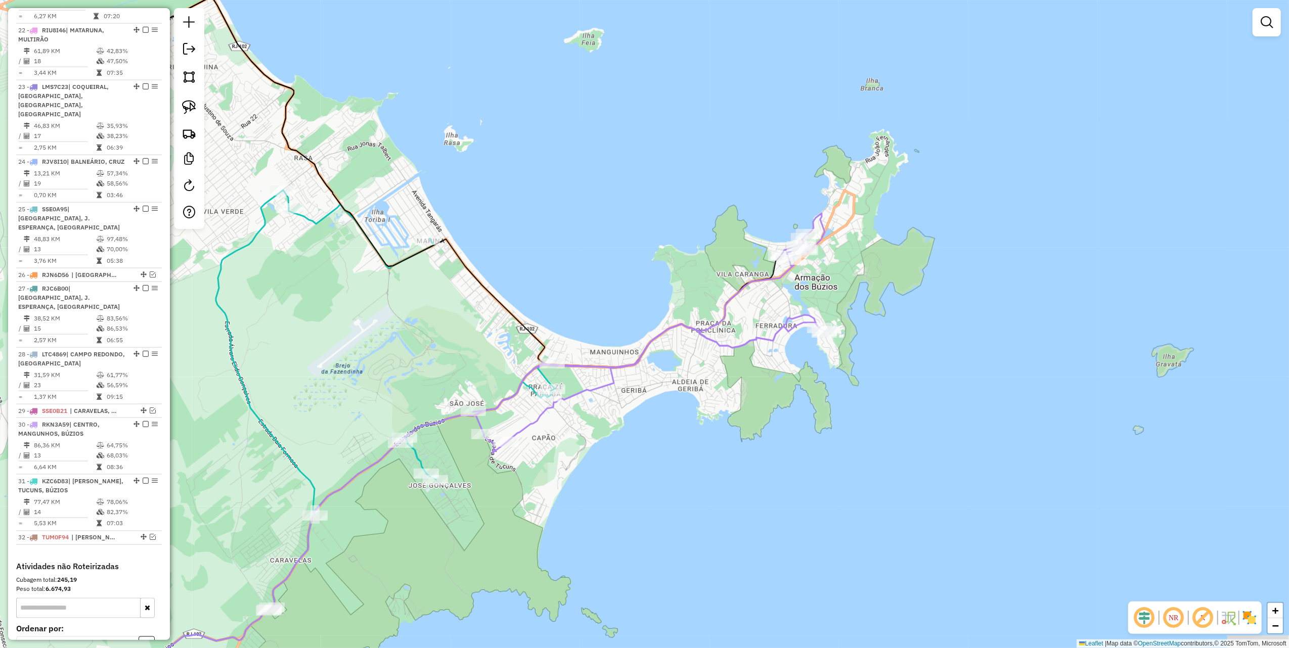
drag, startPoint x: 519, startPoint y: 310, endPoint x: 549, endPoint y: 294, distance: 33.9
click at [549, 294] on div "Janela de atendimento Grade de atendimento Capacidade Transportadoras Veículos …" at bounding box center [644, 324] width 1289 height 648
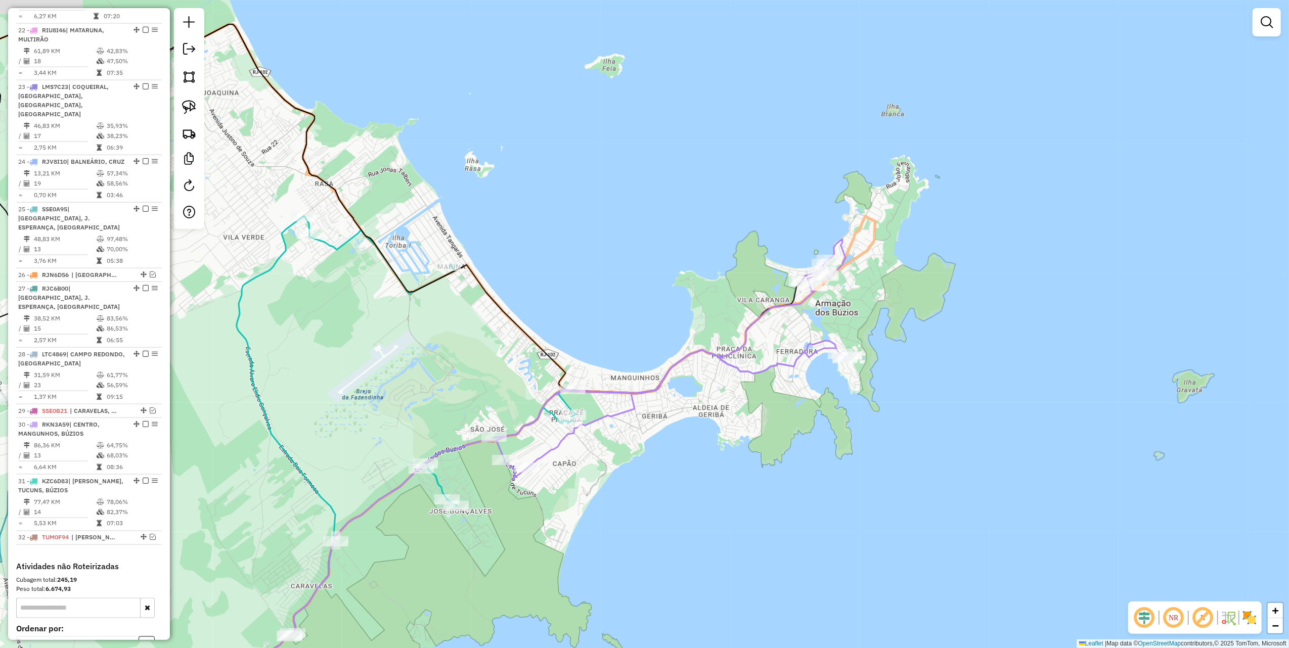
drag, startPoint x: 307, startPoint y: 334, endPoint x: 471, endPoint y: 464, distance: 210.3
click at [463, 462] on div "Janela de atendimento Grade de atendimento Capacidade Transportadoras Veículos …" at bounding box center [644, 324] width 1289 height 648
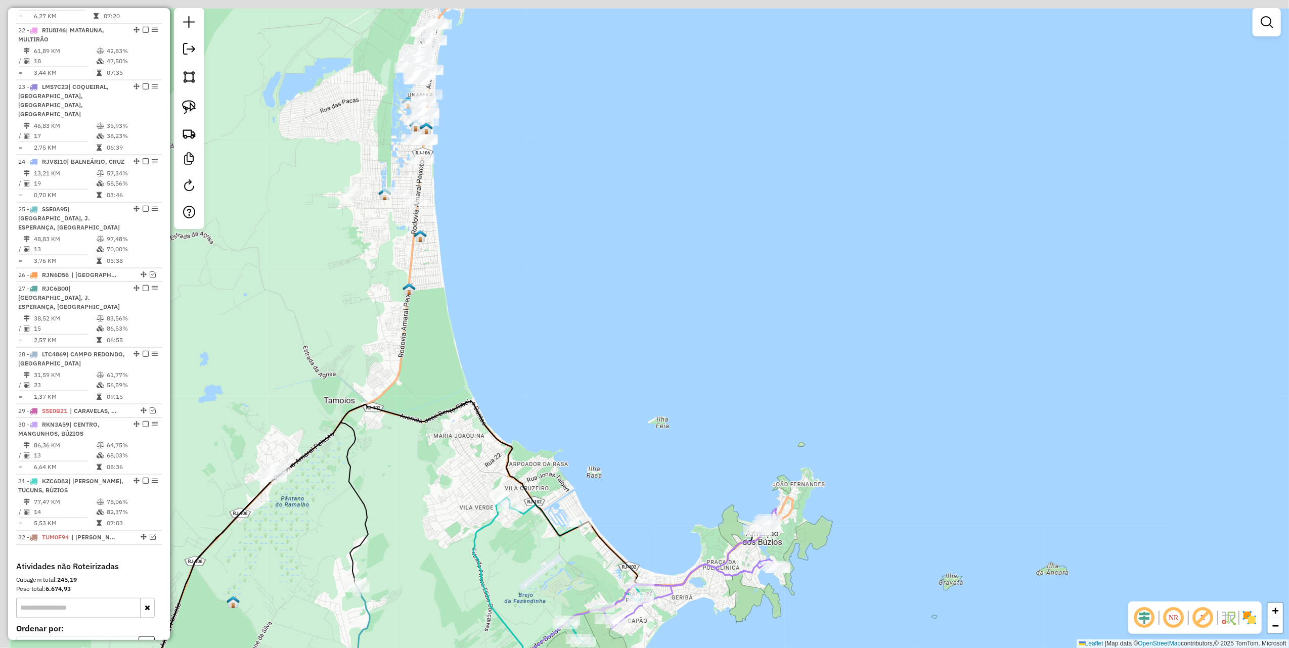
drag, startPoint x: 423, startPoint y: 221, endPoint x: 545, endPoint y: 442, distance: 252.0
click at [527, 433] on div "Janela de atendimento Grade de atendimento Capacidade Transportadoras Veículos …" at bounding box center [644, 324] width 1289 height 648
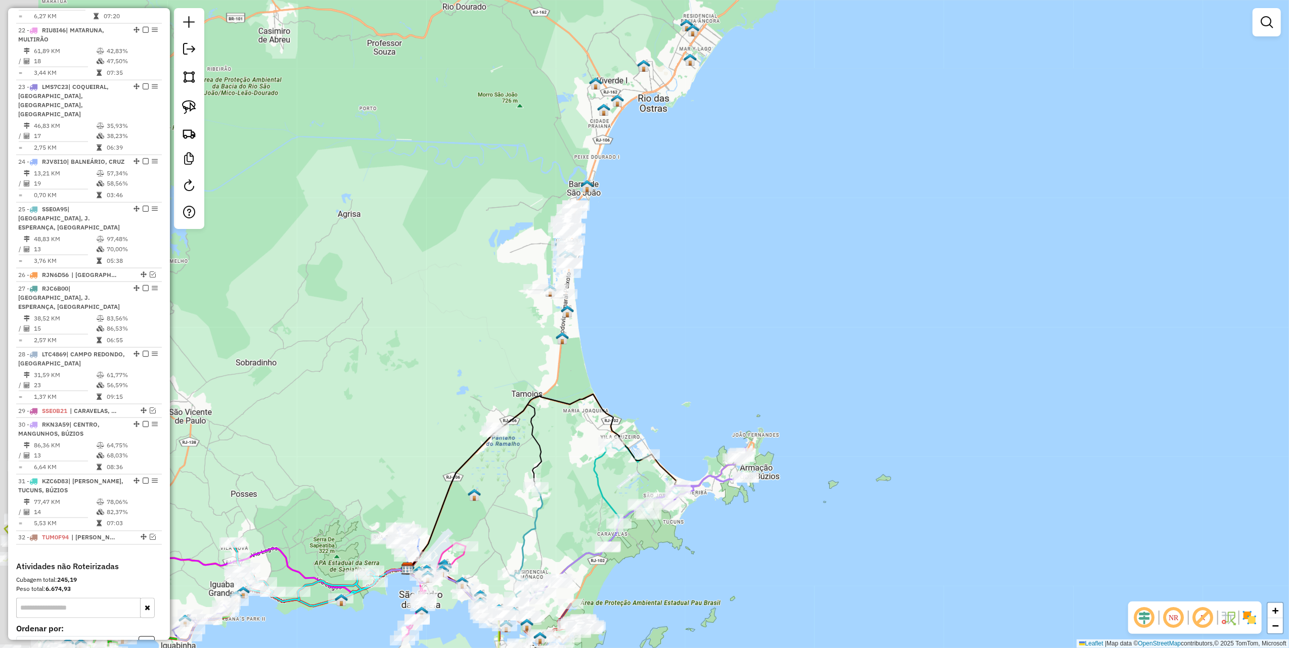
drag, startPoint x: 373, startPoint y: 391, endPoint x: 426, endPoint y: 299, distance: 105.6
click at [435, 308] on div "Janela de atendimento Grade de atendimento Capacidade Transportadoras Veículos …" at bounding box center [644, 324] width 1289 height 648
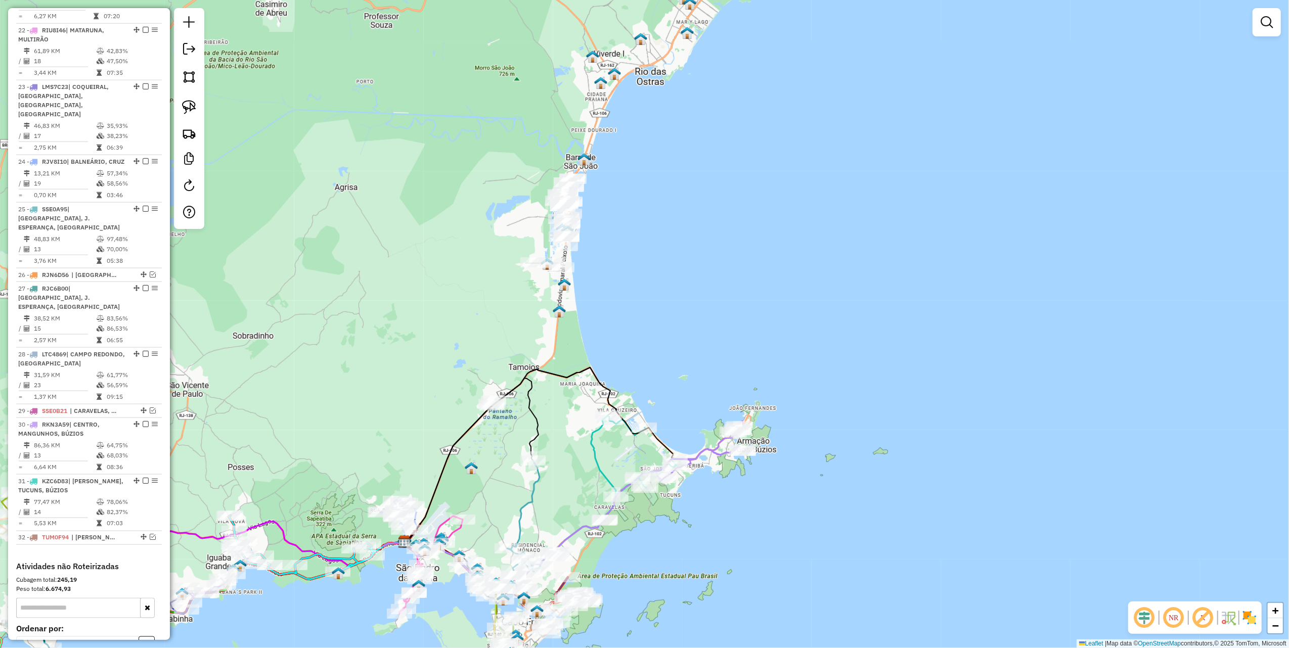
drag, startPoint x: 189, startPoint y: 110, endPoint x: 191, endPoint y: 118, distance: 8.3
click at [189, 110] on img at bounding box center [189, 107] width 14 height 14
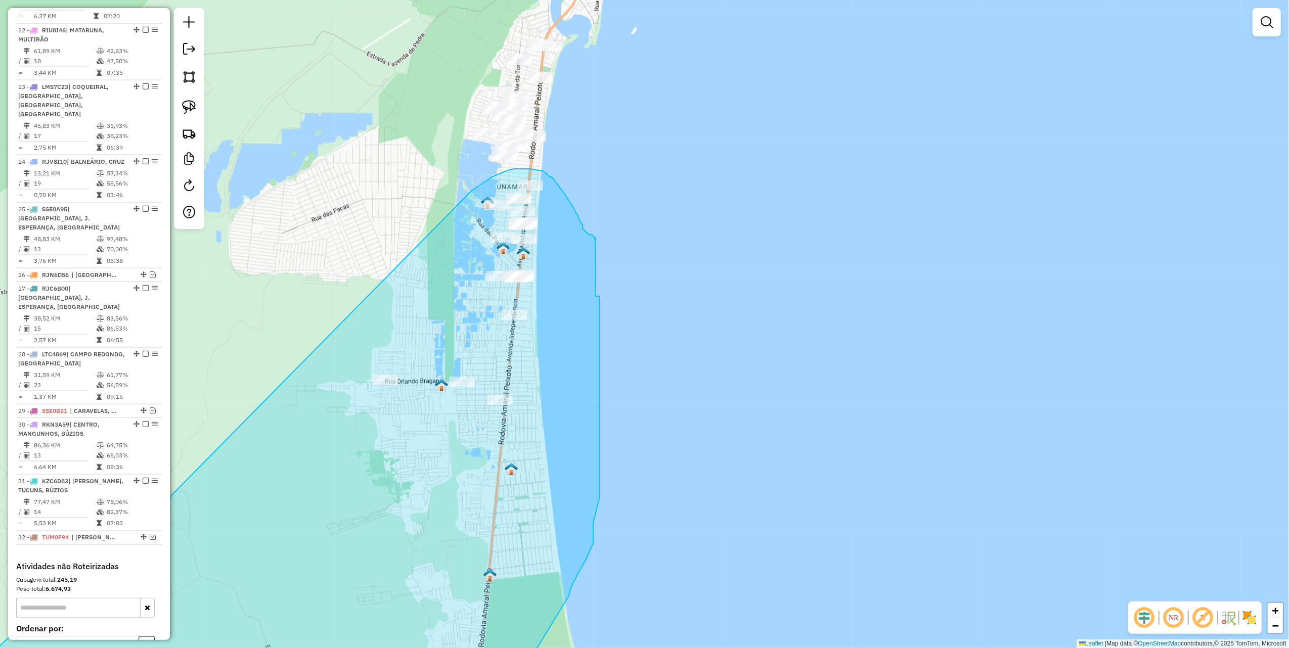
drag, startPoint x: 419, startPoint y: 346, endPoint x: 468, endPoint y: 193, distance: 160.9
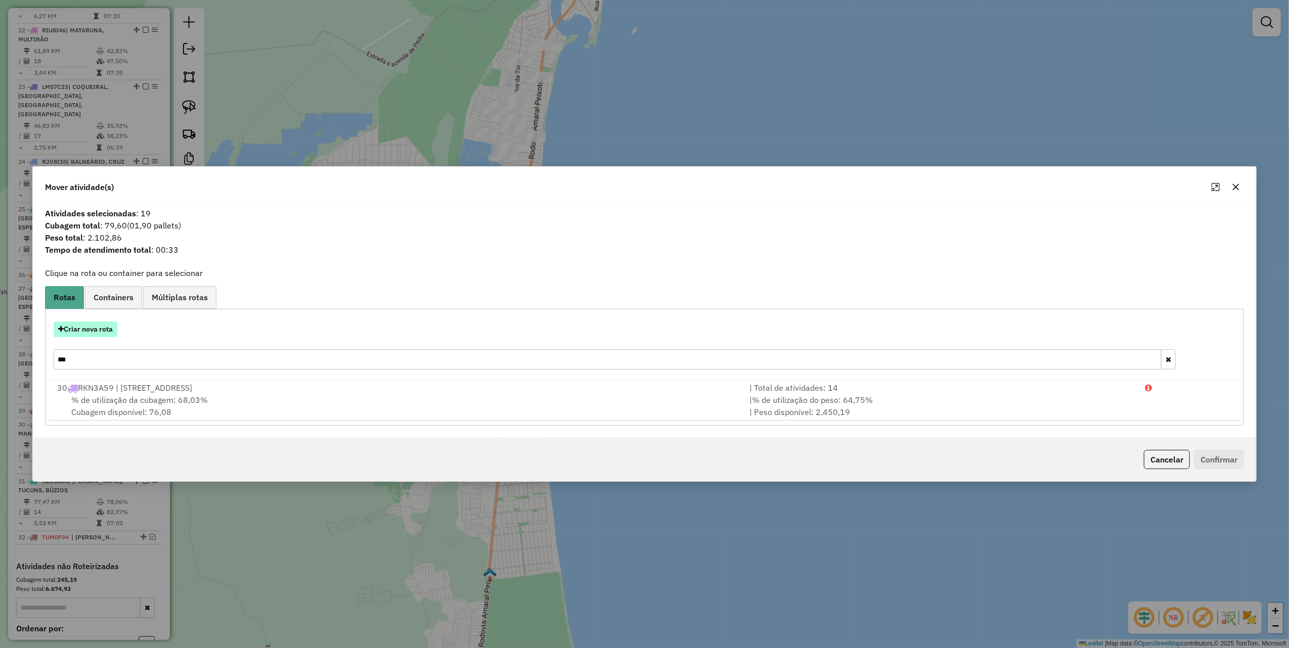
click at [101, 327] on button "Criar nova rota" at bounding box center [86, 330] width 64 height 16
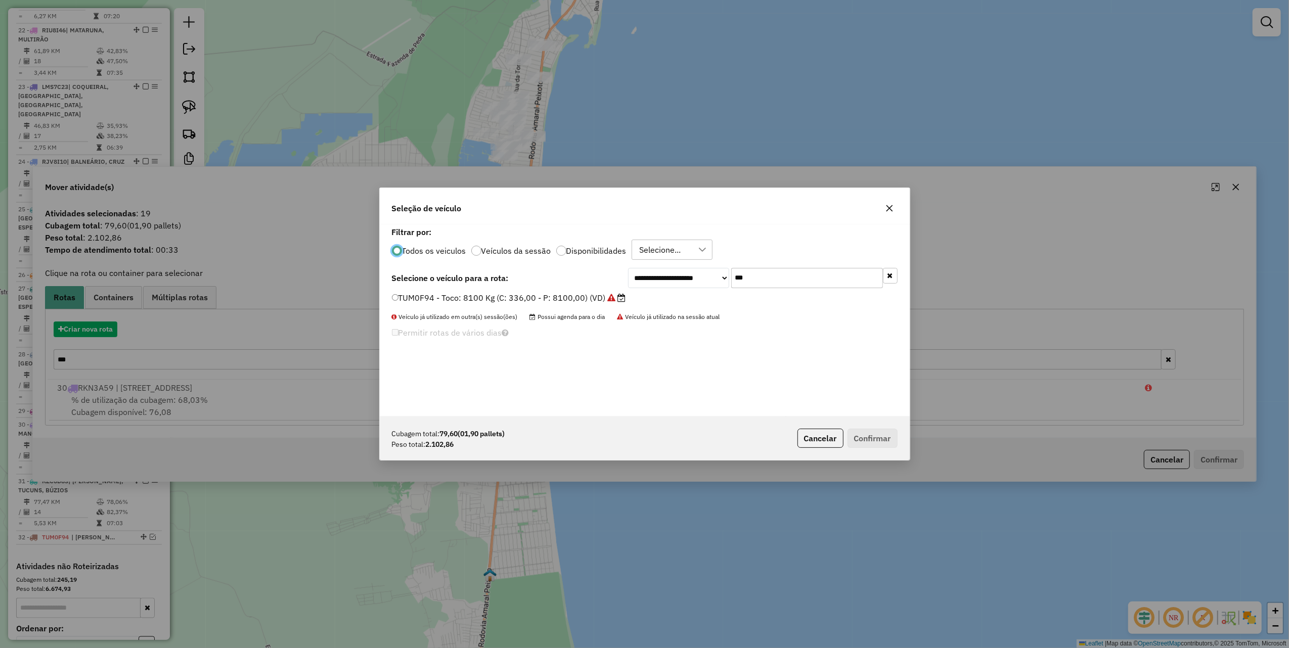
scroll to position [5, 3]
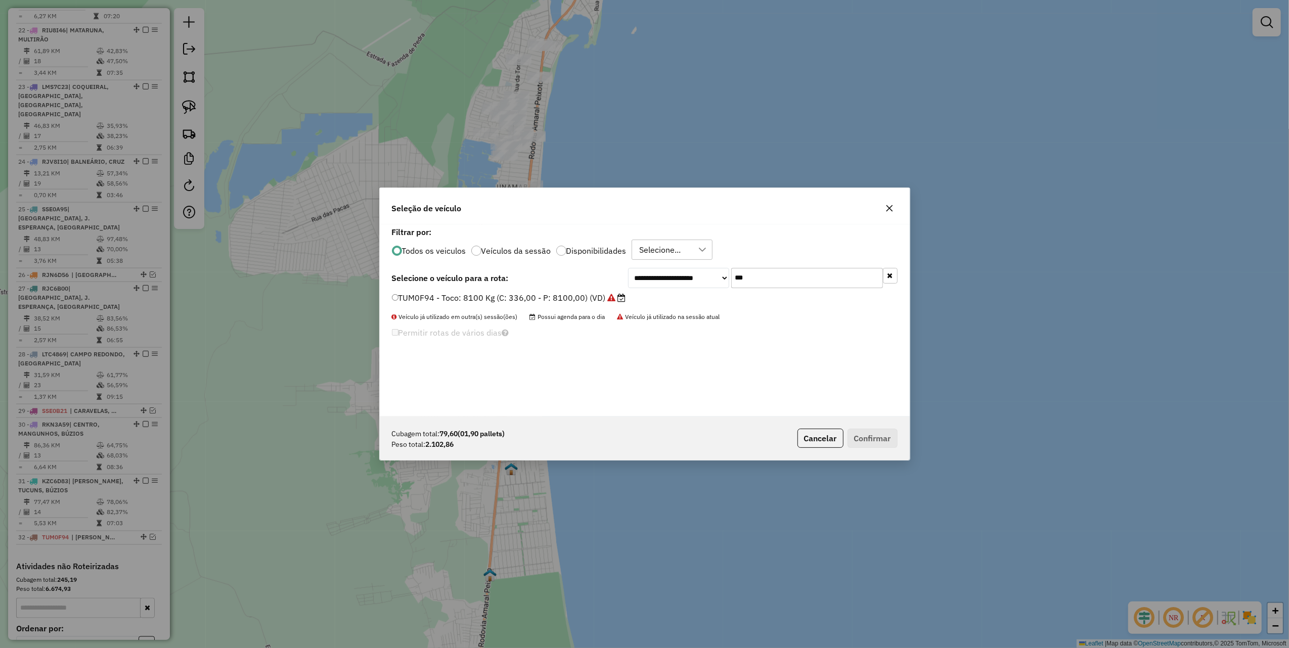
click at [773, 272] on input "***" at bounding box center [807, 278] width 152 height 20
type input "*"
type input "***"
click at [637, 297] on label "LMT6C45 - 348 - Truck: 12700 Kg (C: 420,00 - P: 12700,00) (VD)" at bounding box center [521, 298] width 258 height 12
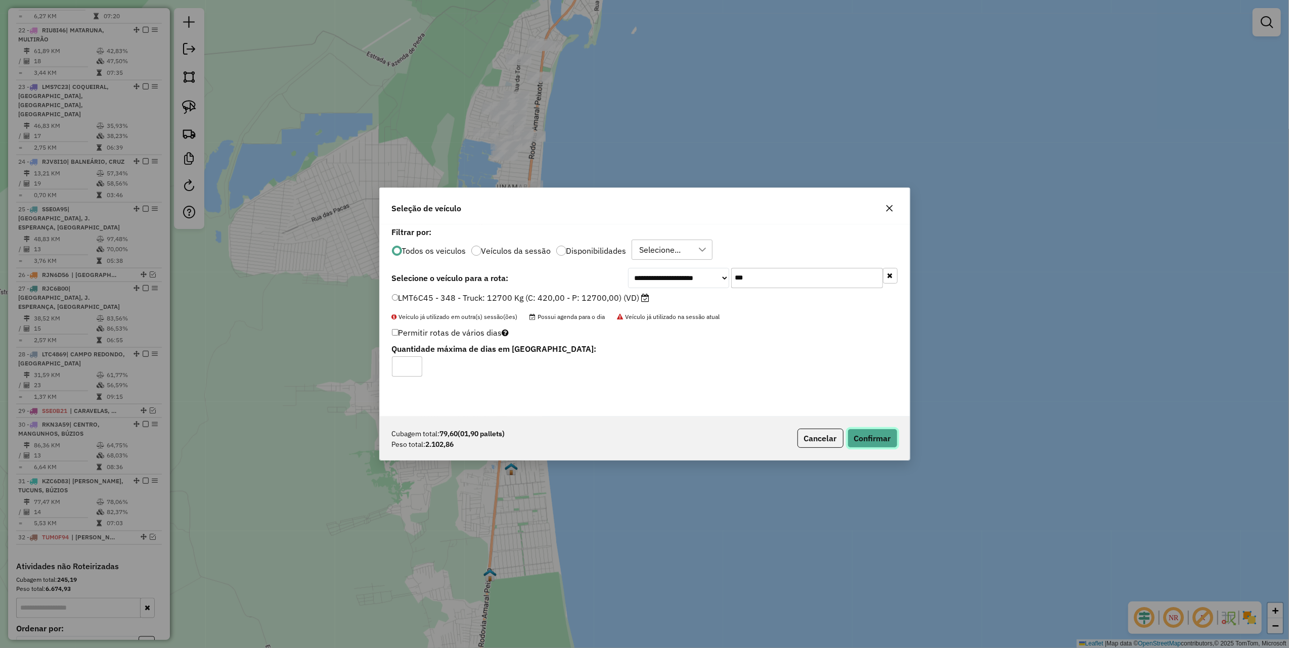
click at [872, 431] on button "Confirmar" at bounding box center [873, 438] width 50 height 19
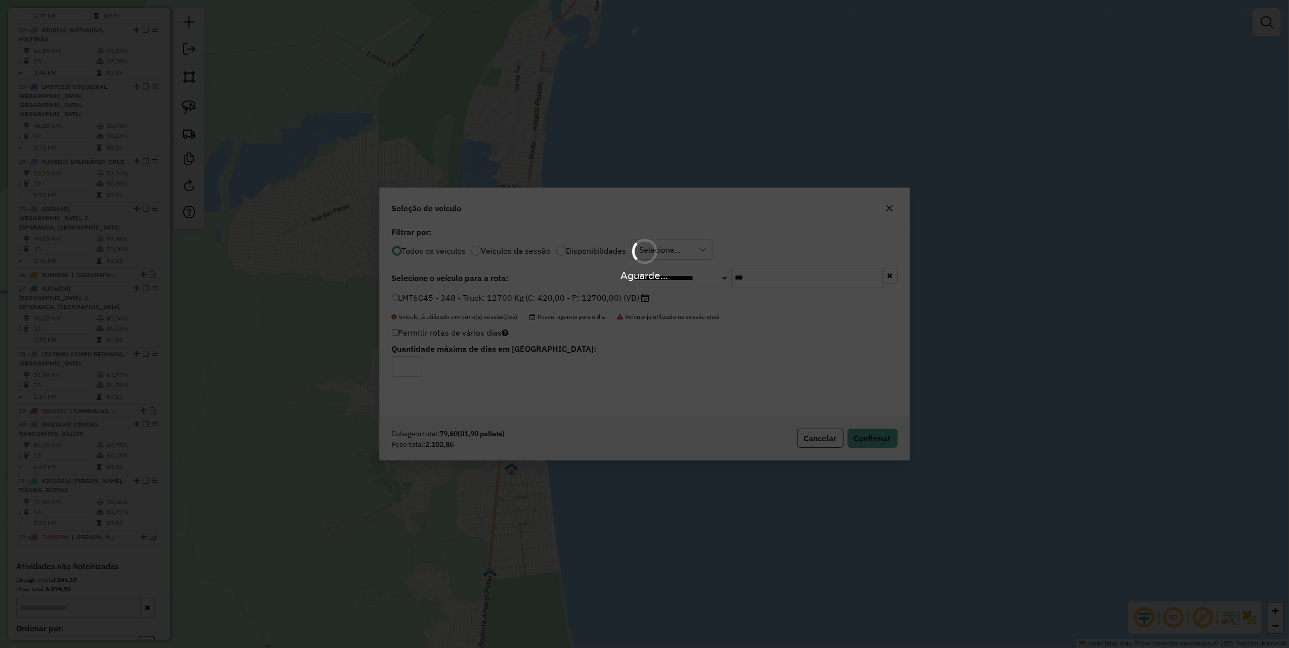
scroll to position [1467, 0]
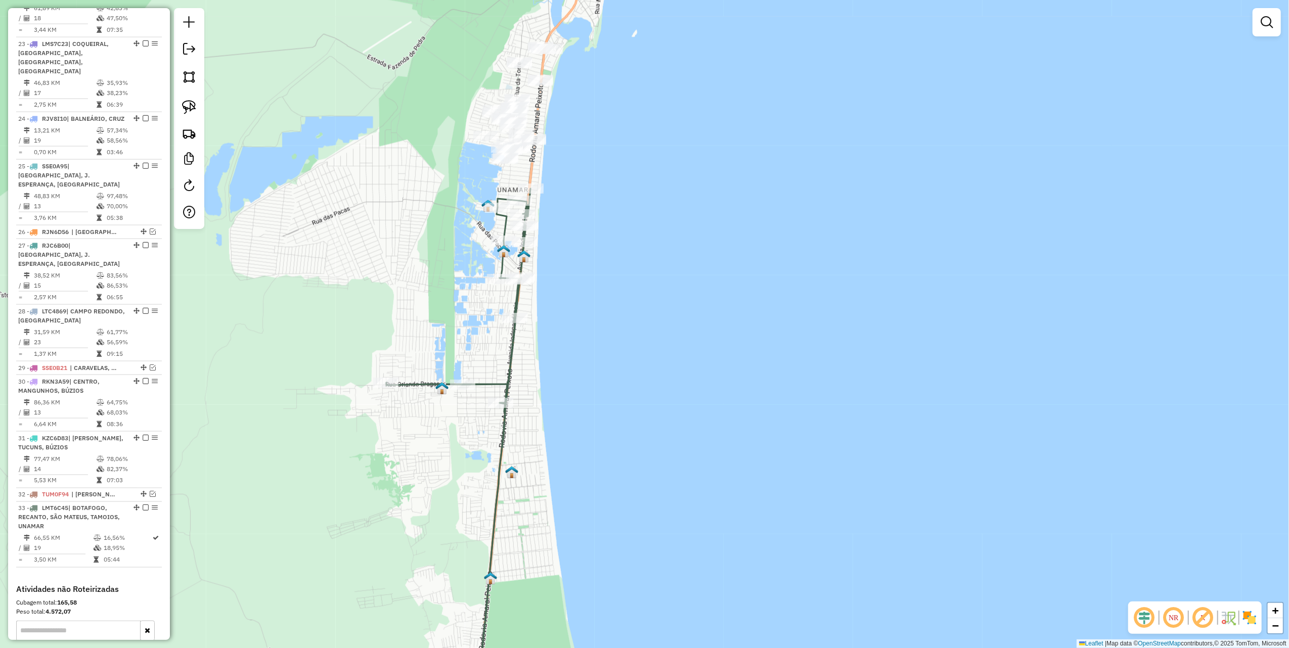
drag, startPoint x: 648, startPoint y: 193, endPoint x: 563, endPoint y: 328, distance: 159.4
click at [611, 350] on div "Janela de atendimento Grade de atendimento Capacidade Transportadoras Veículos …" at bounding box center [644, 324] width 1289 height 648
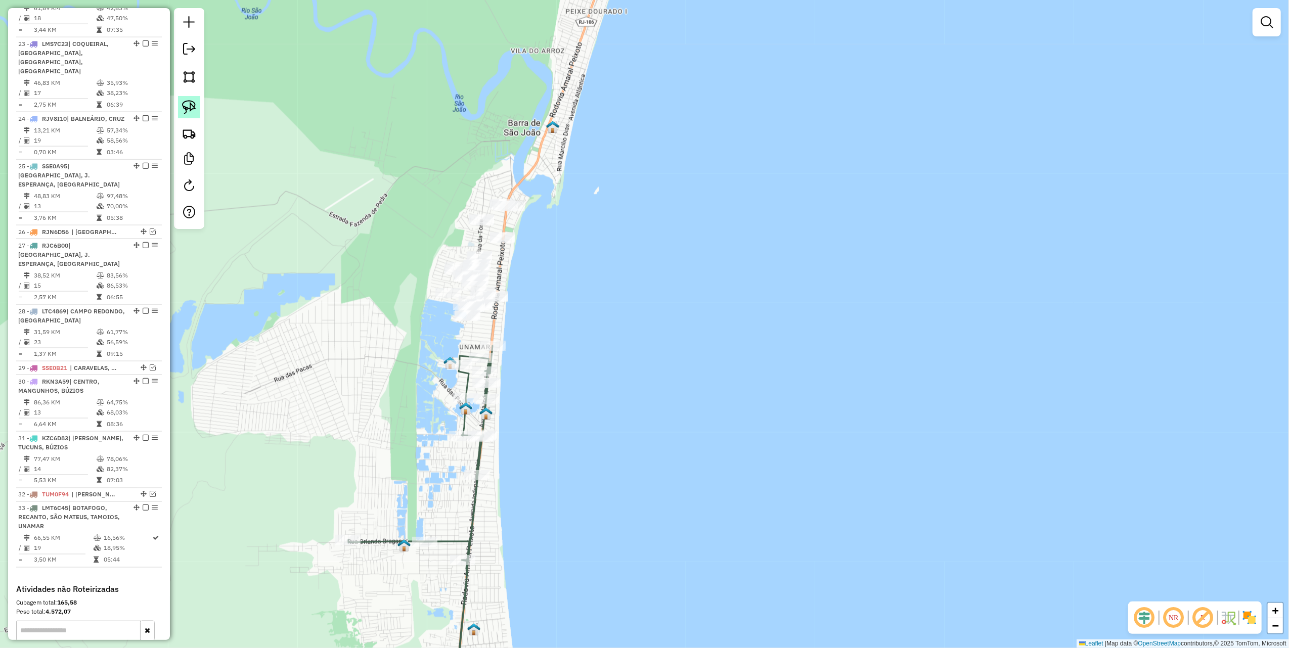
click at [191, 105] on img at bounding box center [189, 107] width 14 height 14
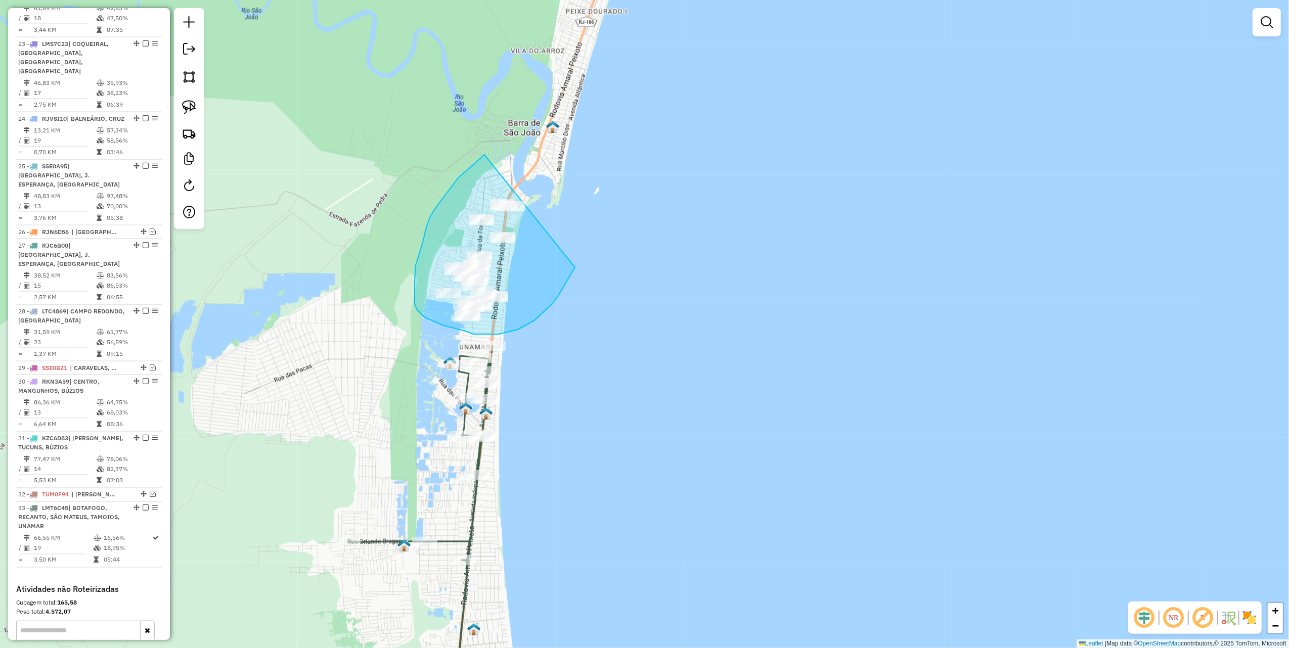
drag, startPoint x: 485, startPoint y: 155, endPoint x: 588, endPoint y: 221, distance: 122.6
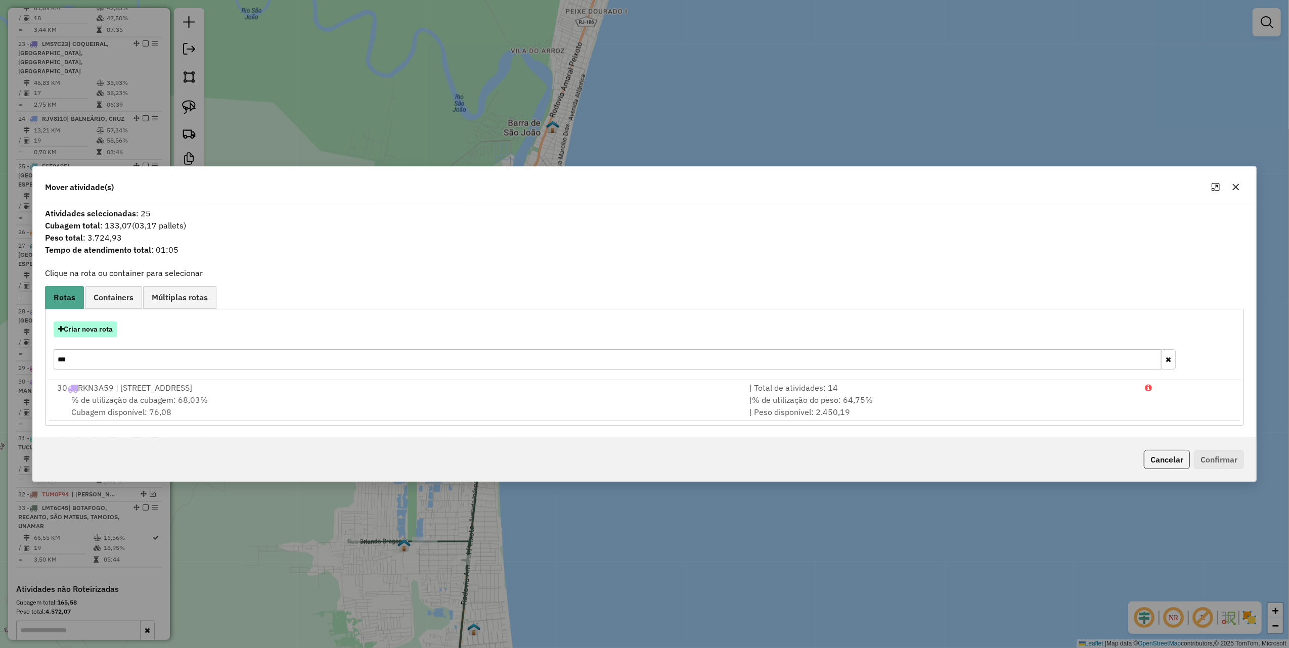
click at [108, 327] on button "Criar nova rota" at bounding box center [86, 330] width 64 height 16
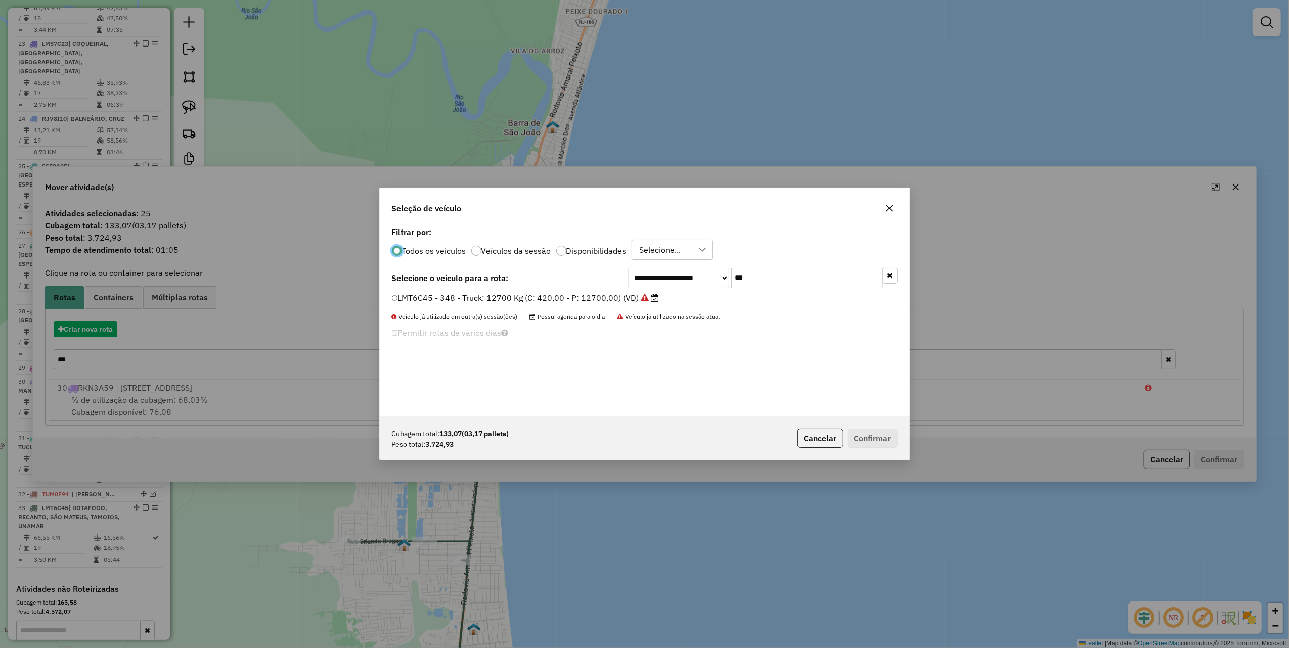
scroll to position [5, 3]
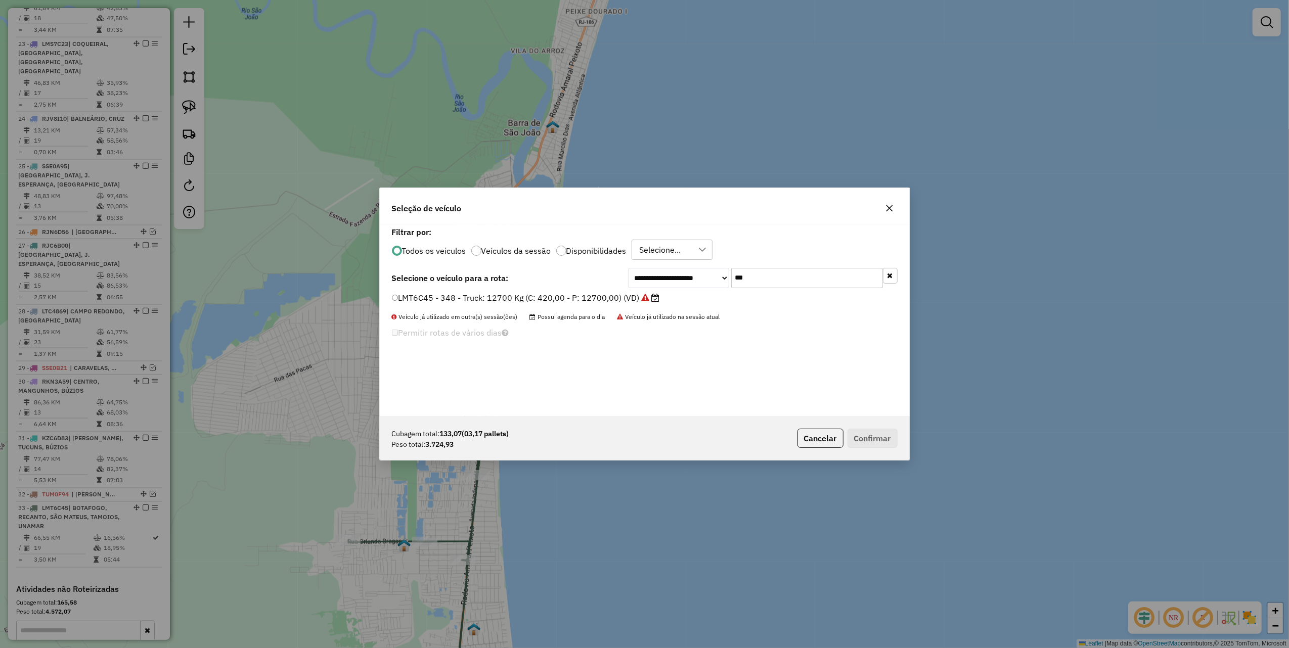
click at [787, 275] on input "***" at bounding box center [807, 278] width 152 height 20
type input "***"
click at [575, 298] on label "RKL9G01 - 433 - Toco: 8100 Kg (C: 336,00 - P: 8100,00) (VD)" at bounding box center [514, 298] width 245 height 12
click at [876, 446] on button "Confirmar" at bounding box center [873, 438] width 50 height 19
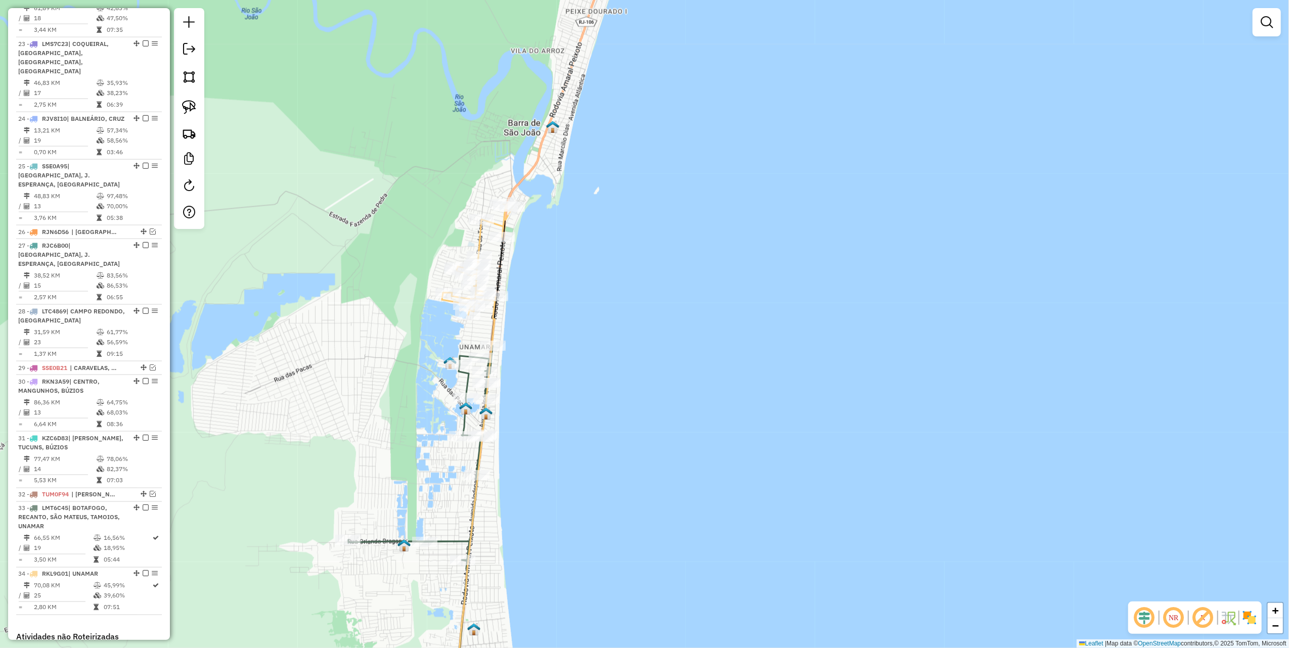
drag, startPoint x: 284, startPoint y: 472, endPoint x: 407, endPoint y: 290, distance: 219.7
click at [399, 302] on div "Janela de atendimento Grade de atendimento Capacidade Transportadoras Veículos …" at bounding box center [644, 324] width 1289 height 648
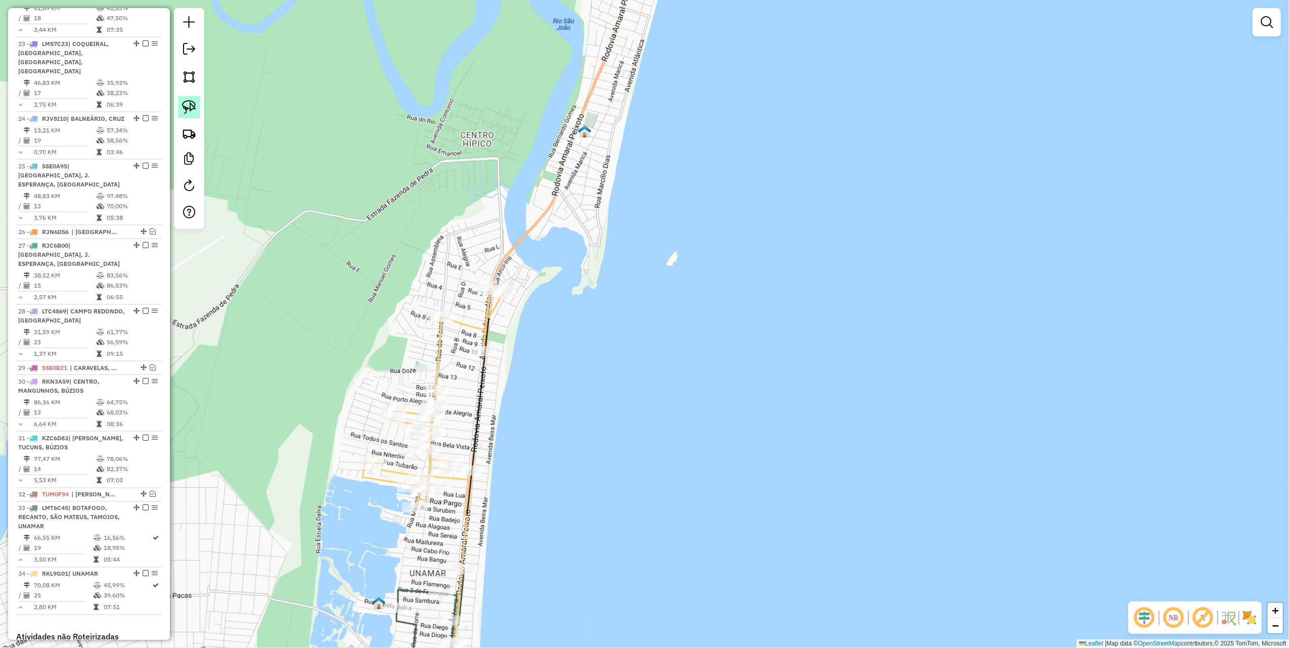
click at [188, 110] on img at bounding box center [189, 107] width 14 height 14
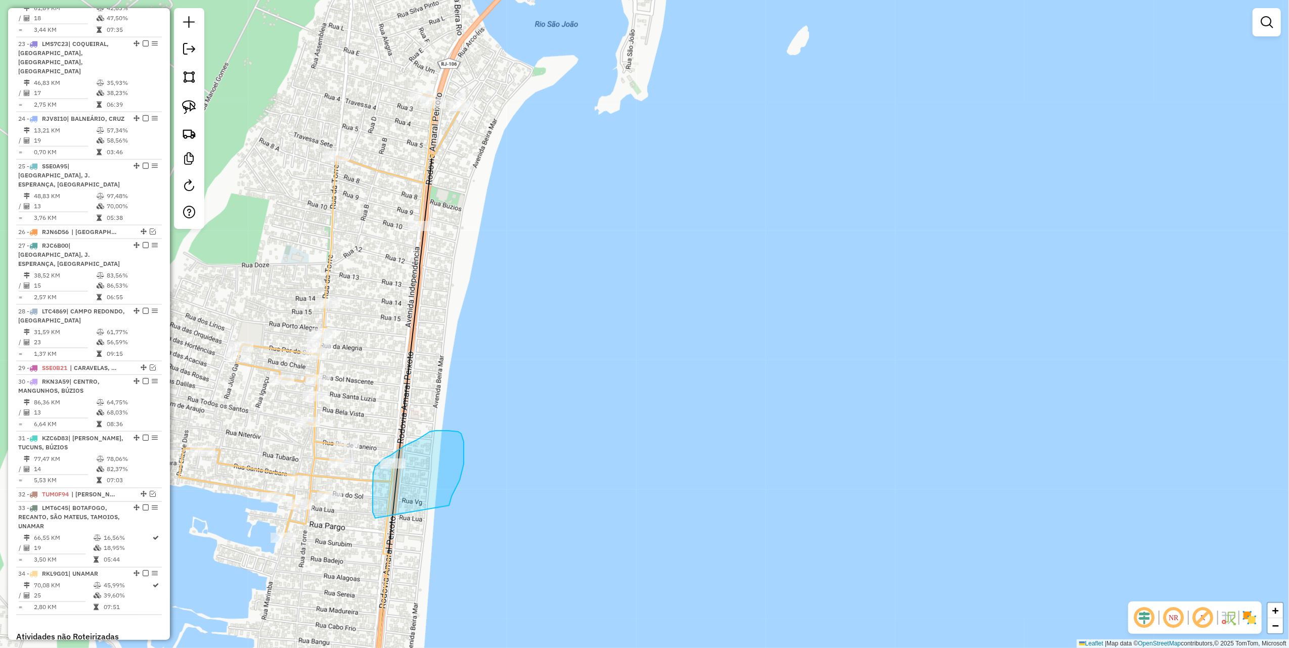
drag, startPoint x: 464, startPoint y: 464, endPoint x: 375, endPoint y: 518, distance: 103.8
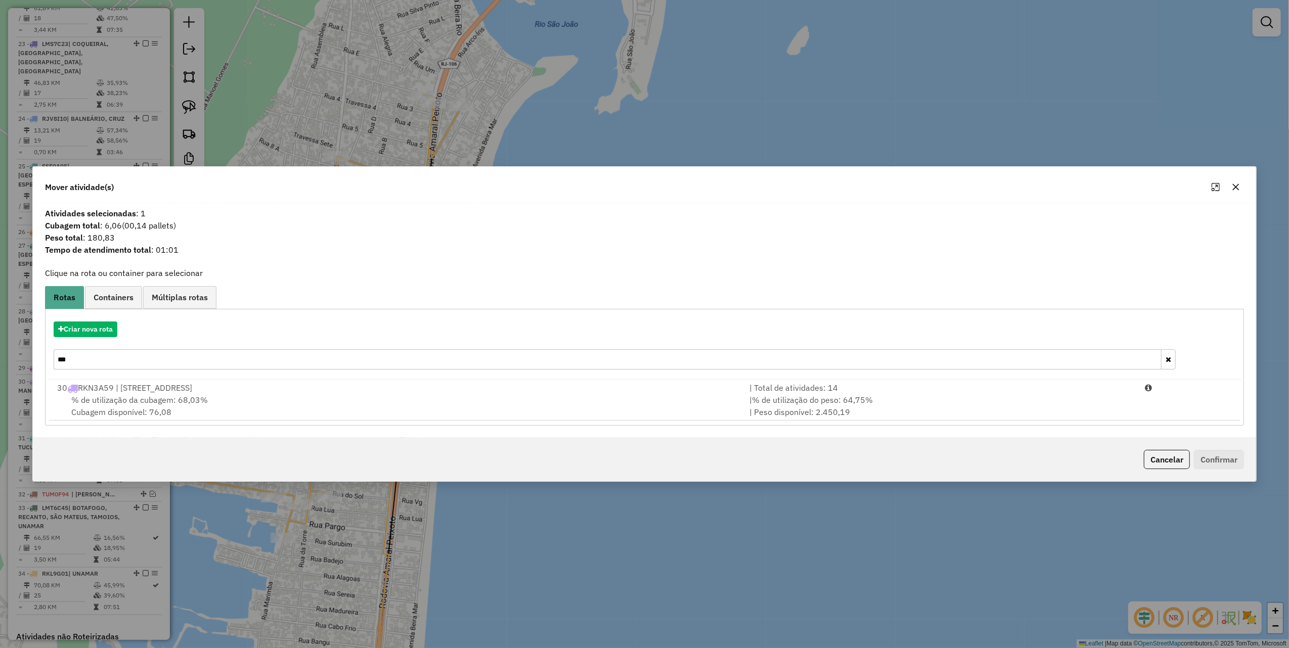
click at [576, 363] on input "***" at bounding box center [608, 360] width 1108 height 20
click at [575, 363] on input "***" at bounding box center [608, 360] width 1108 height 20
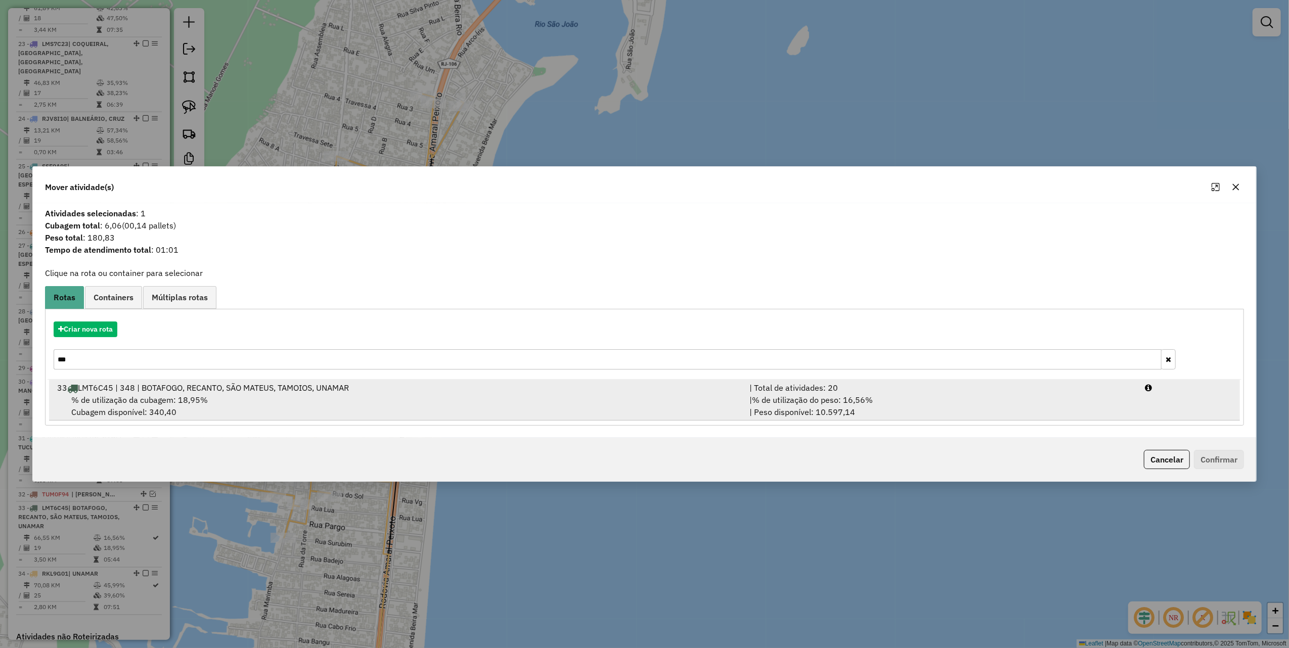
type input "***"
click at [658, 405] on div "% de utilização da cubagem: 18,95% Cubagem disponível: 340,40" at bounding box center [397, 406] width 692 height 24
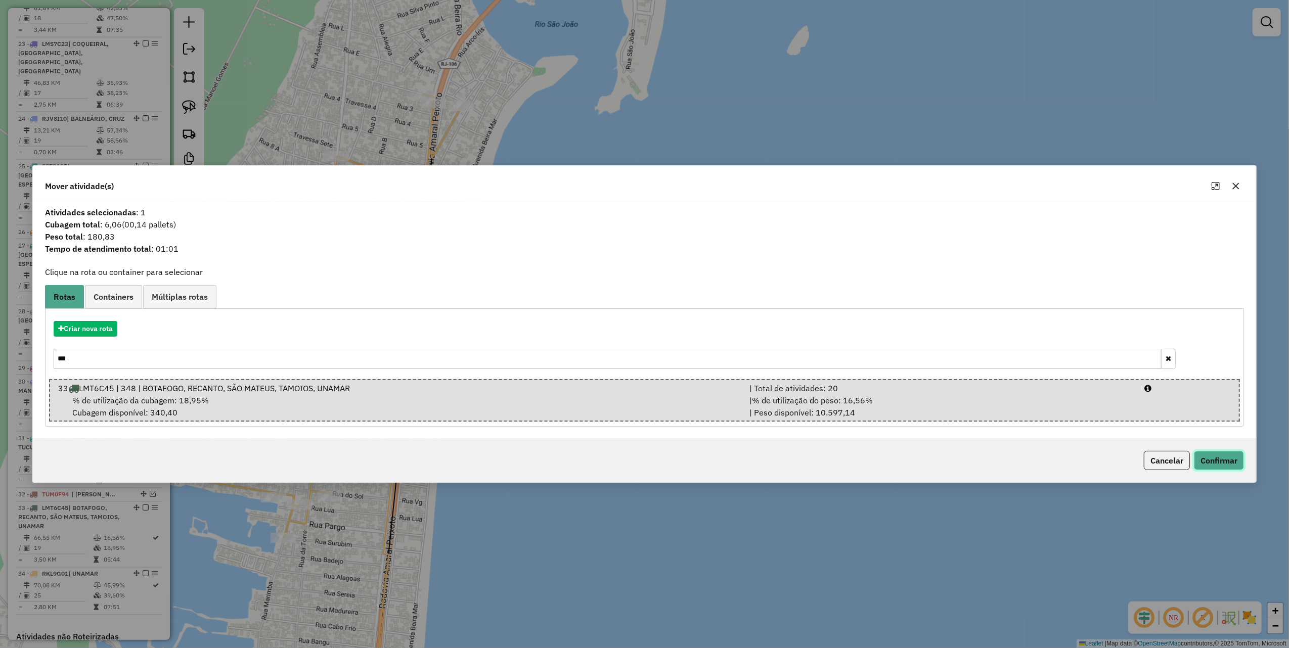
click at [1236, 467] on button "Confirmar" at bounding box center [1219, 460] width 50 height 19
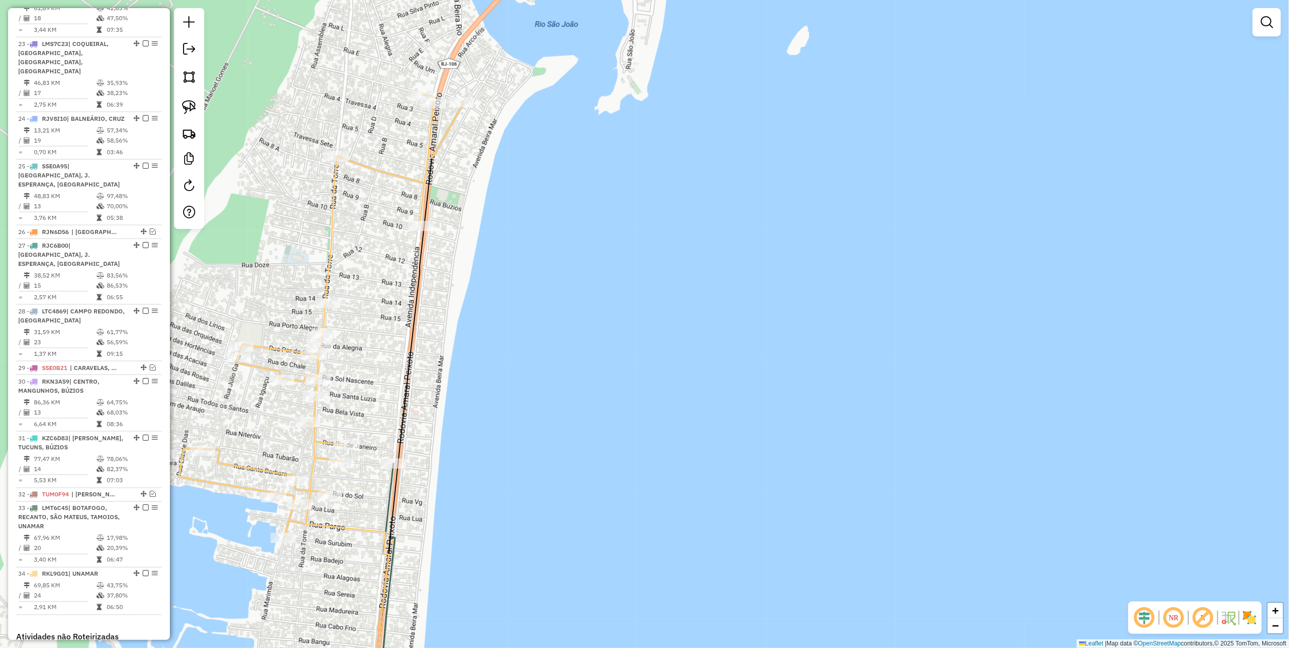
drag, startPoint x: 397, startPoint y: 358, endPoint x: 484, endPoint y: 254, distance: 135.4
click at [464, 280] on div "Janela de atendimento Grade de atendimento Capacidade Transportadoras Veículos …" at bounding box center [644, 324] width 1289 height 648
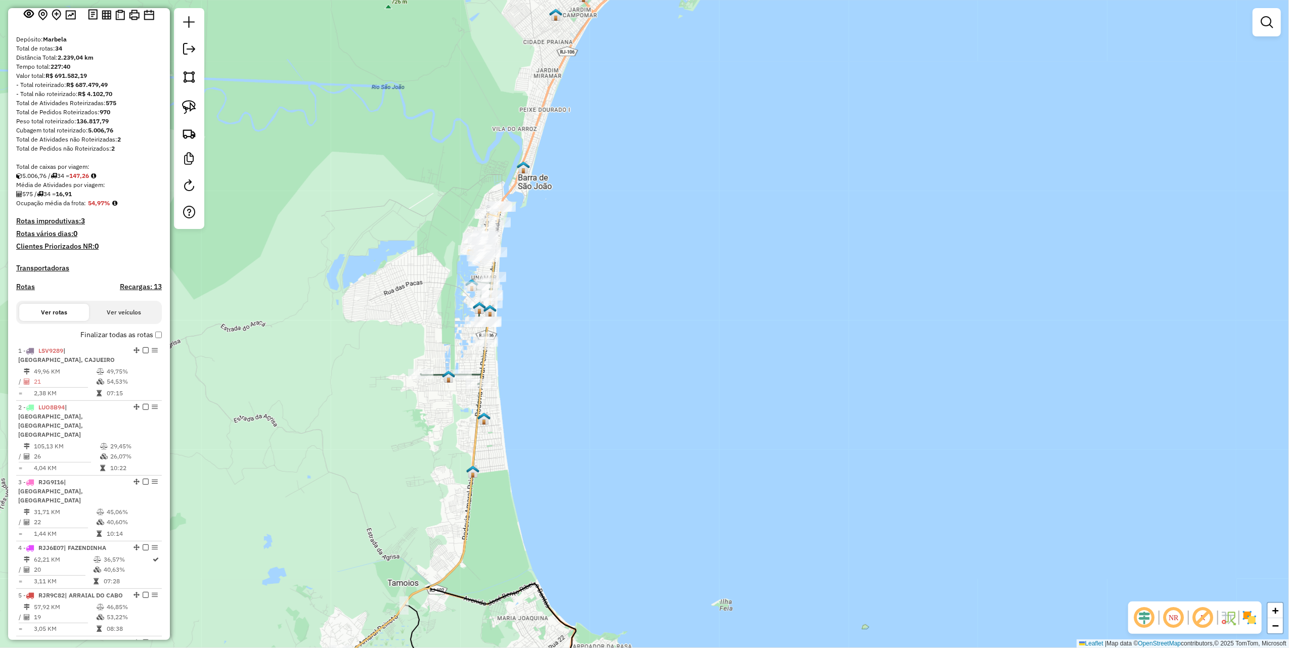
scroll to position [0, 0]
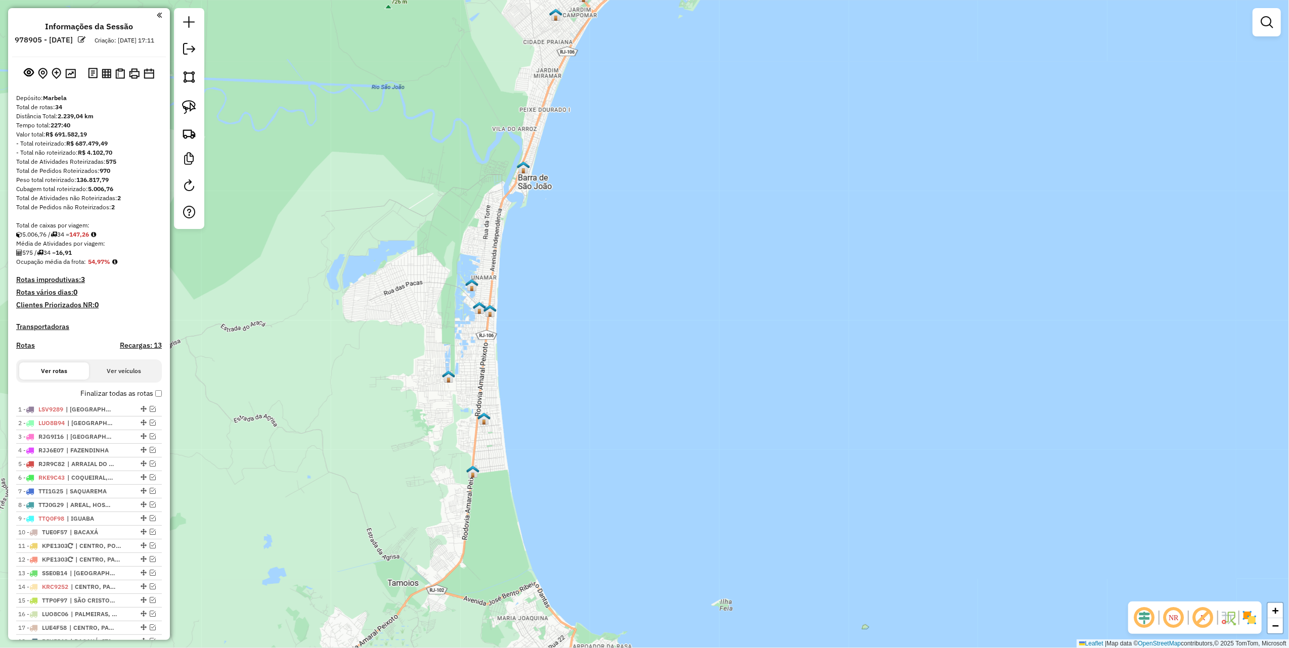
drag, startPoint x: 480, startPoint y: 342, endPoint x: 543, endPoint y: 296, distance: 77.8
click at [543, 296] on div "Janela de atendimento Grade de atendimento Capacidade Transportadoras Veículos …" at bounding box center [644, 324] width 1289 height 648
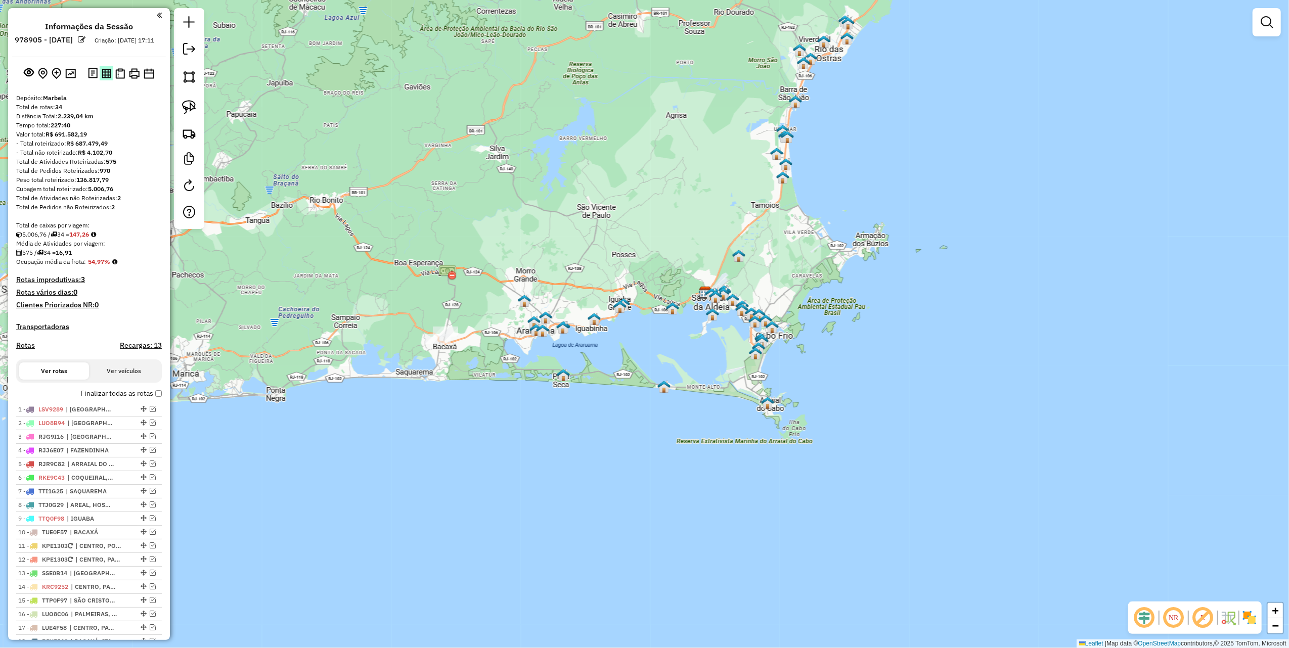
click at [104, 78] on img at bounding box center [107, 74] width 10 height 10
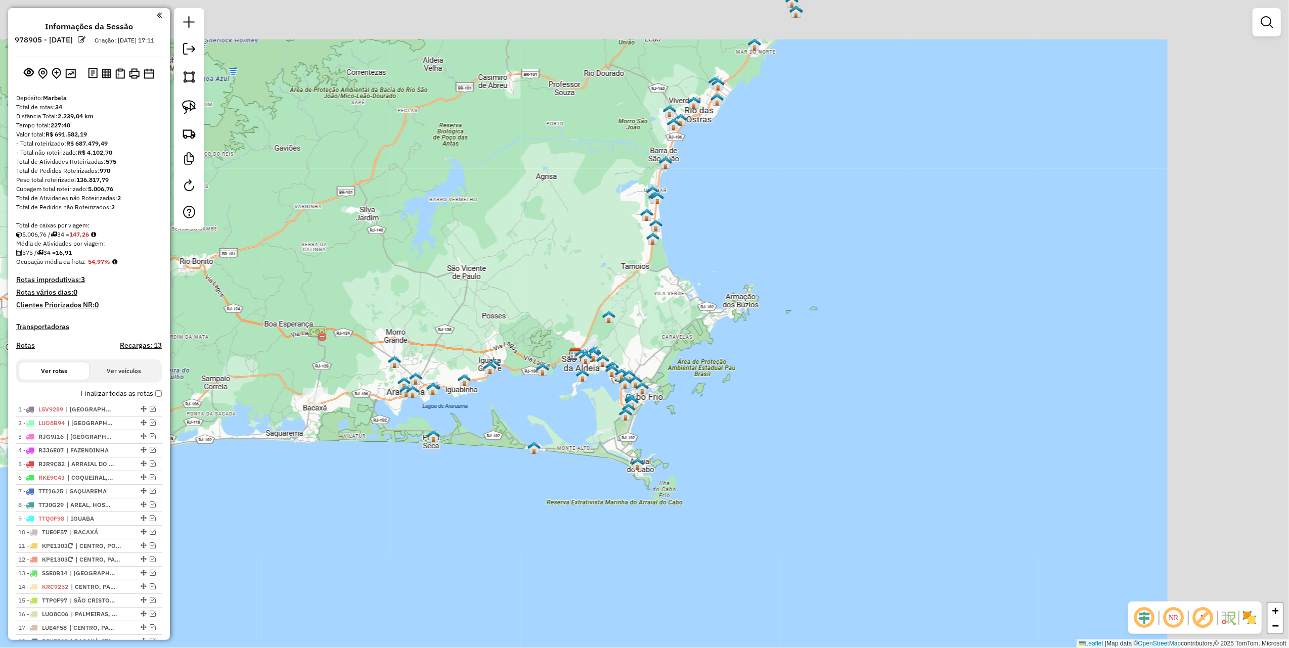
drag, startPoint x: 642, startPoint y: 170, endPoint x: 512, endPoint y: 231, distance: 143.7
click at [512, 231] on div "Janela de atendimento Grade de atendimento Capacidade Transportadoras Veículos …" at bounding box center [644, 324] width 1289 height 648
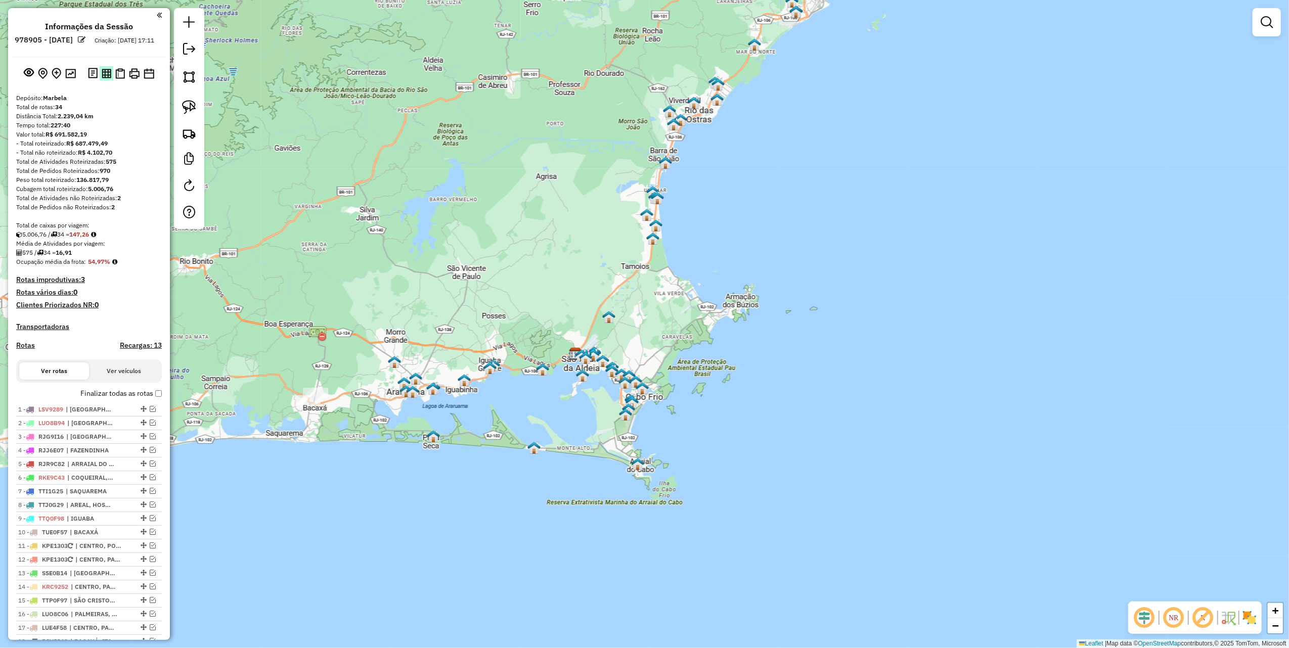
click at [103, 78] on img at bounding box center [107, 74] width 10 height 10
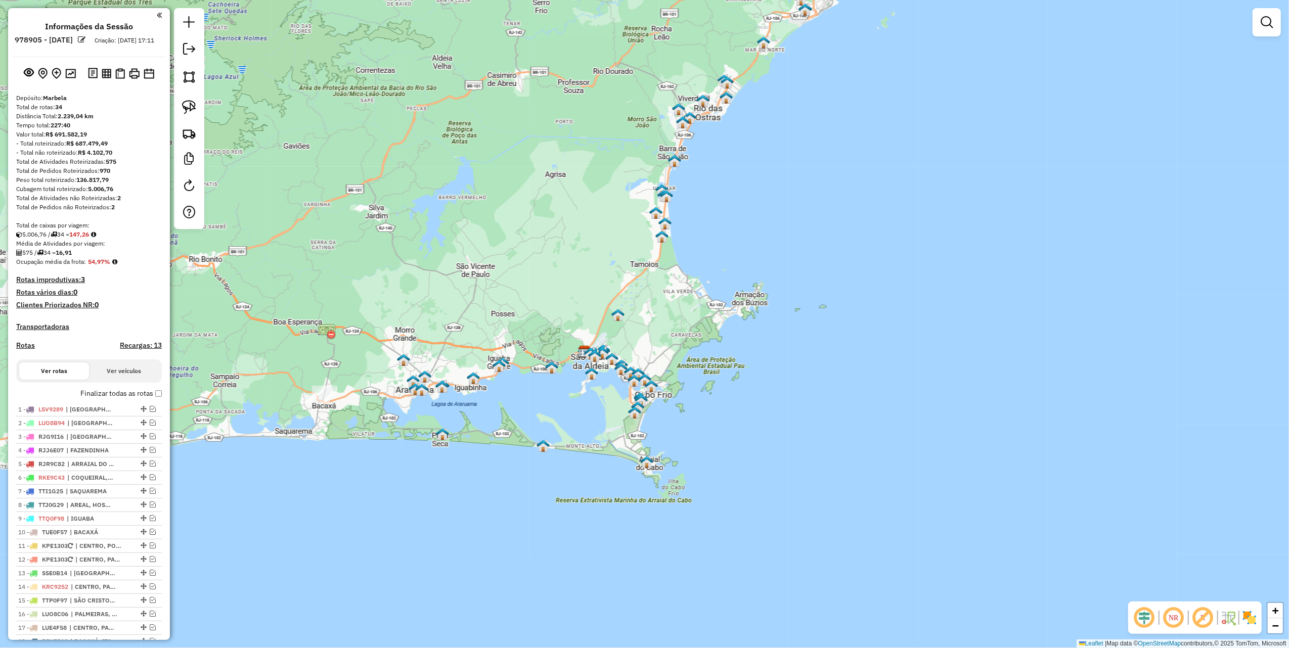
drag, startPoint x: 457, startPoint y: 332, endPoint x: 680, endPoint y: 274, distance: 230.7
click at [680, 274] on div "Janela de atendimento Grade de atendimento Capacidade Transportadoras Veículos …" at bounding box center [644, 324] width 1289 height 648
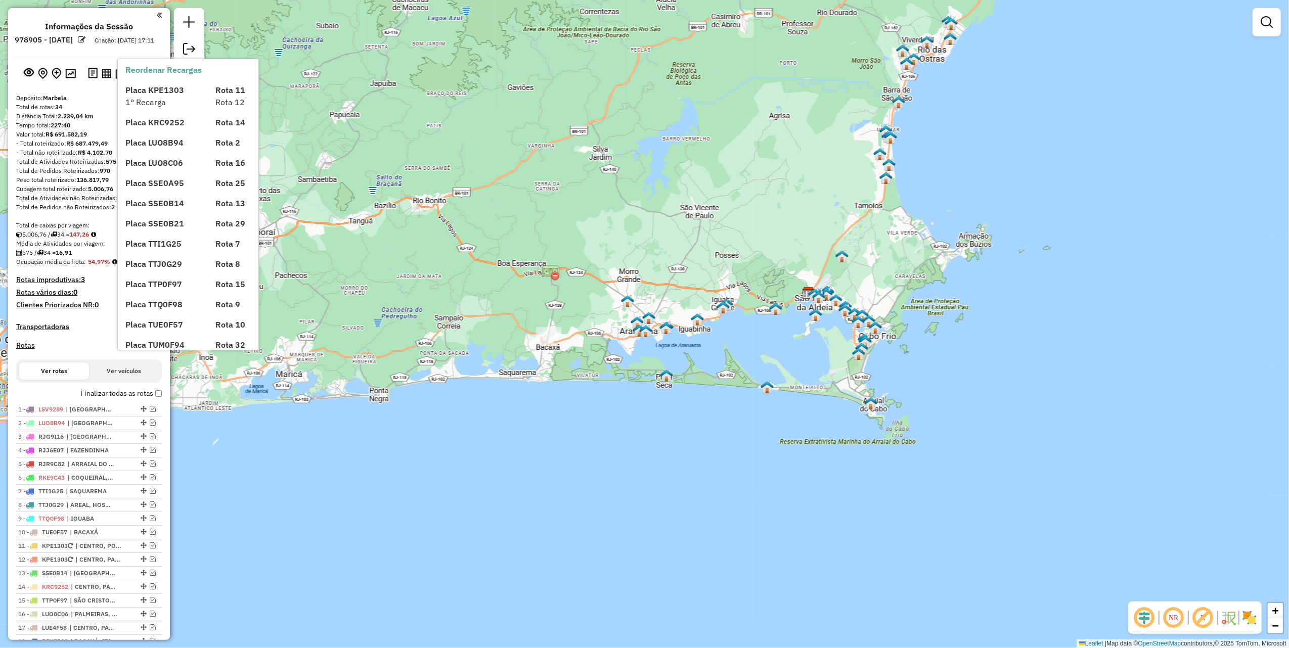
drag, startPoint x: 152, startPoint y: 399, endPoint x: 595, endPoint y: 375, distance: 444.2
click at [152, 399] on label "Finalizar todas as rotas" at bounding box center [120, 393] width 81 height 11
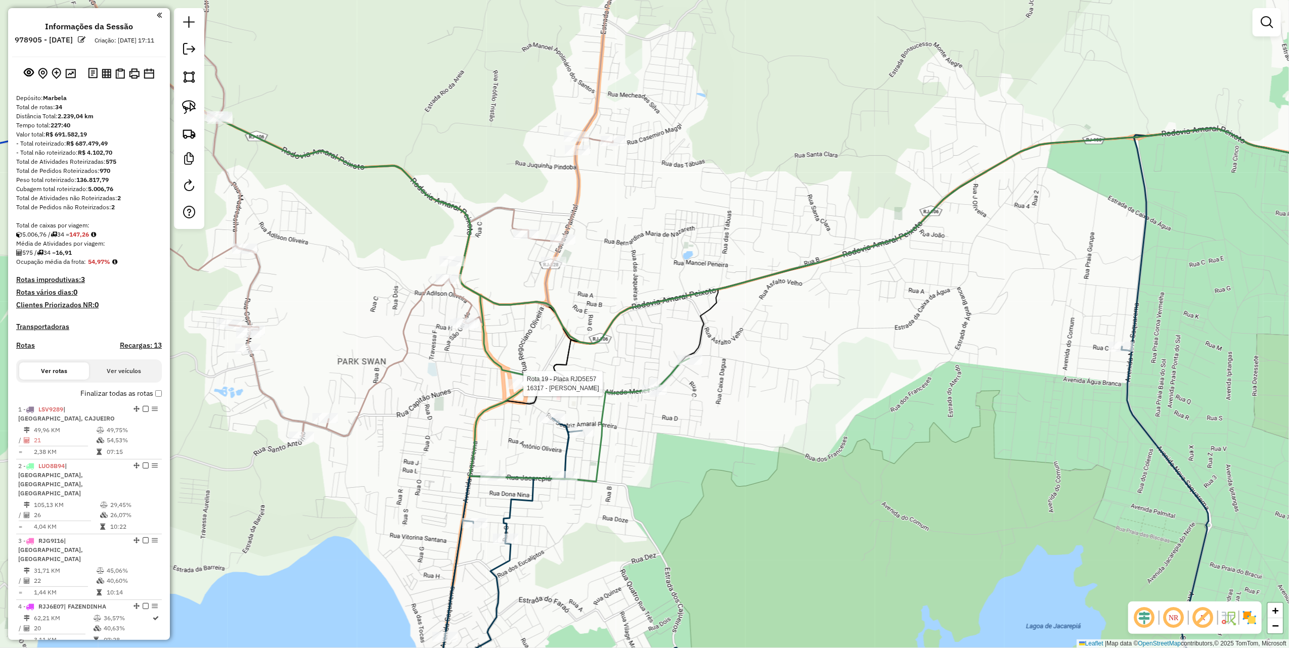
select select "*********"
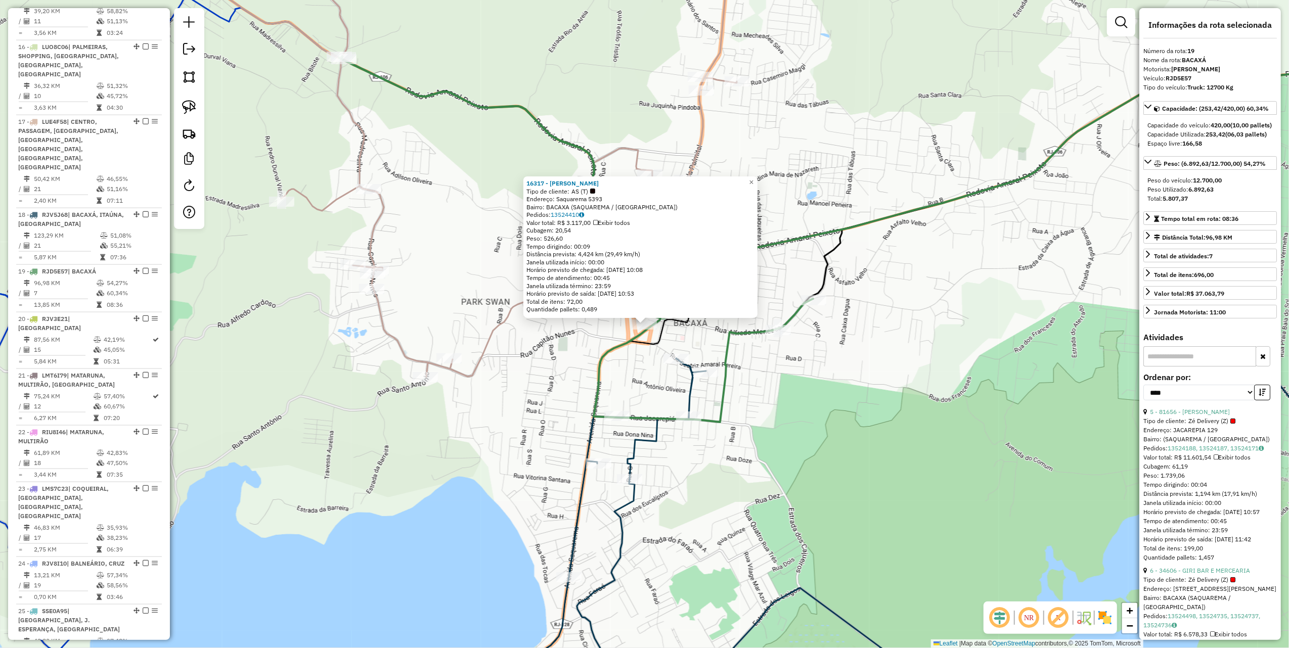
scroll to position [1408, 0]
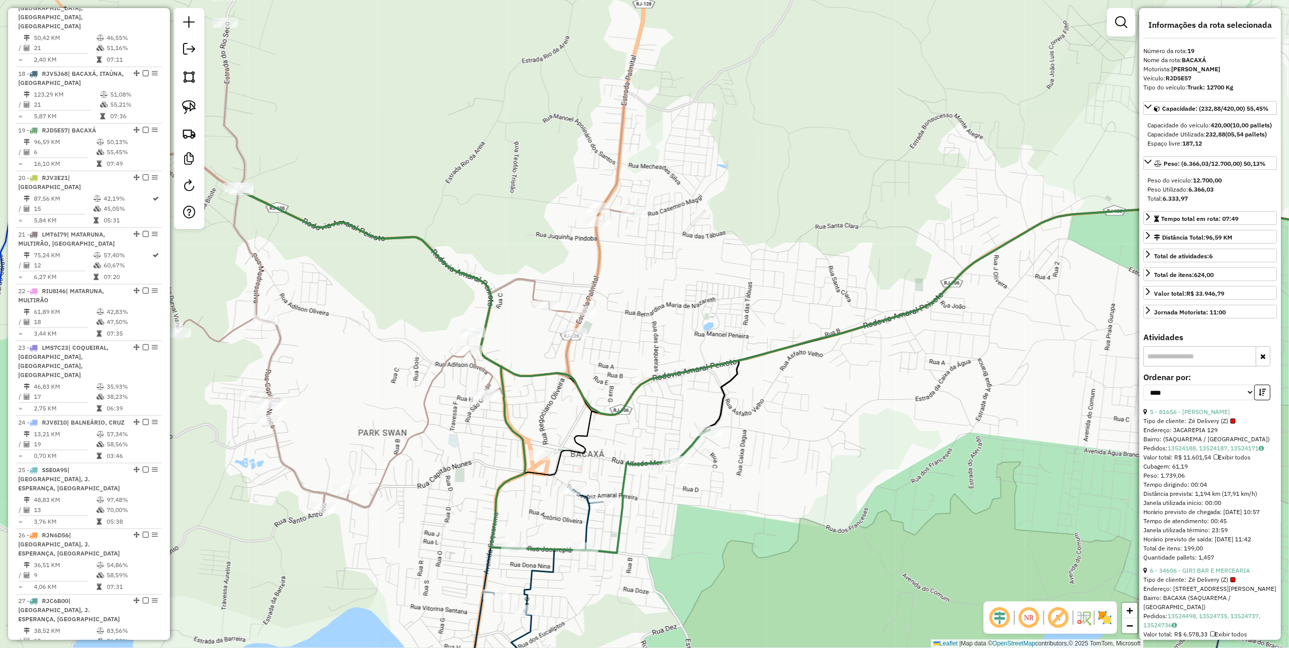
drag, startPoint x: 383, startPoint y: 207, endPoint x: 341, endPoint y: 228, distance: 47.1
click at [360, 239] on div "Janela de atendimento Grade de atendimento Capacidade Transportadoras Veículos …" at bounding box center [644, 324] width 1289 height 648
click at [174, 100] on div at bounding box center [189, 118] width 30 height 221
drag, startPoint x: 181, startPoint y: 105, endPoint x: 383, endPoint y: 176, distance: 214.4
click at [181, 105] on link at bounding box center [189, 107] width 22 height 22
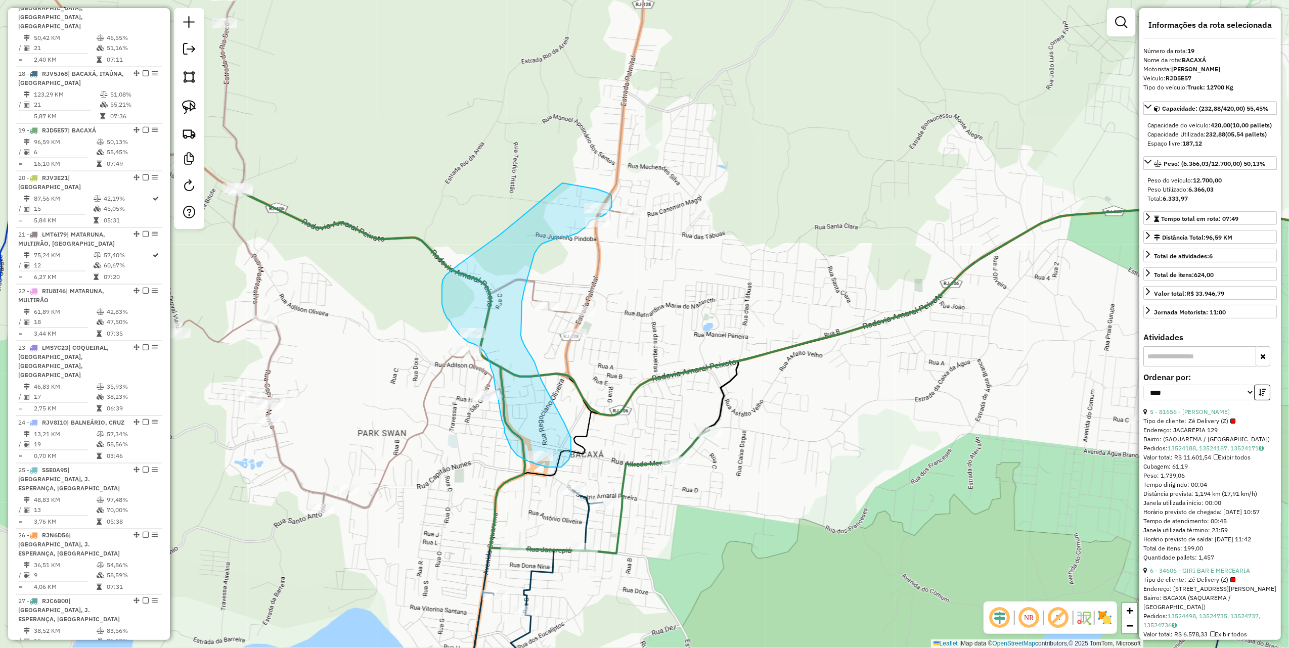
drag, startPoint x: 496, startPoint y: 238, endPoint x: 545, endPoint y: 183, distance: 73.5
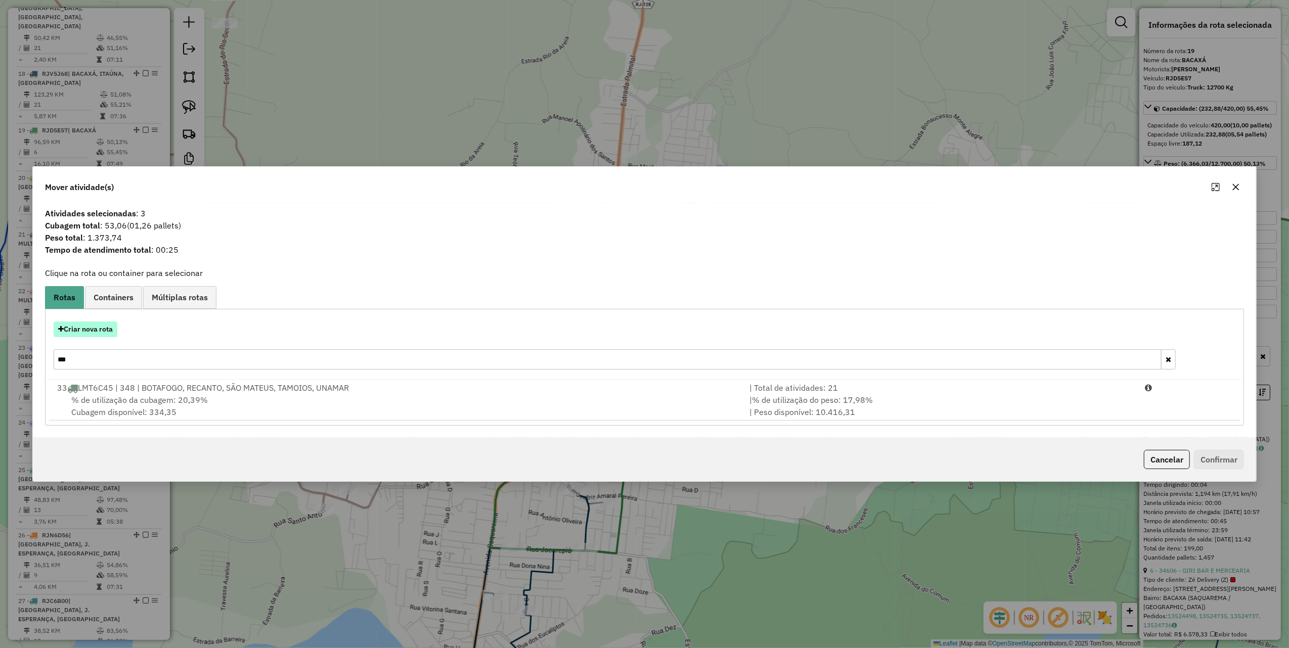
click at [98, 328] on button "Criar nova rota" at bounding box center [86, 330] width 64 height 16
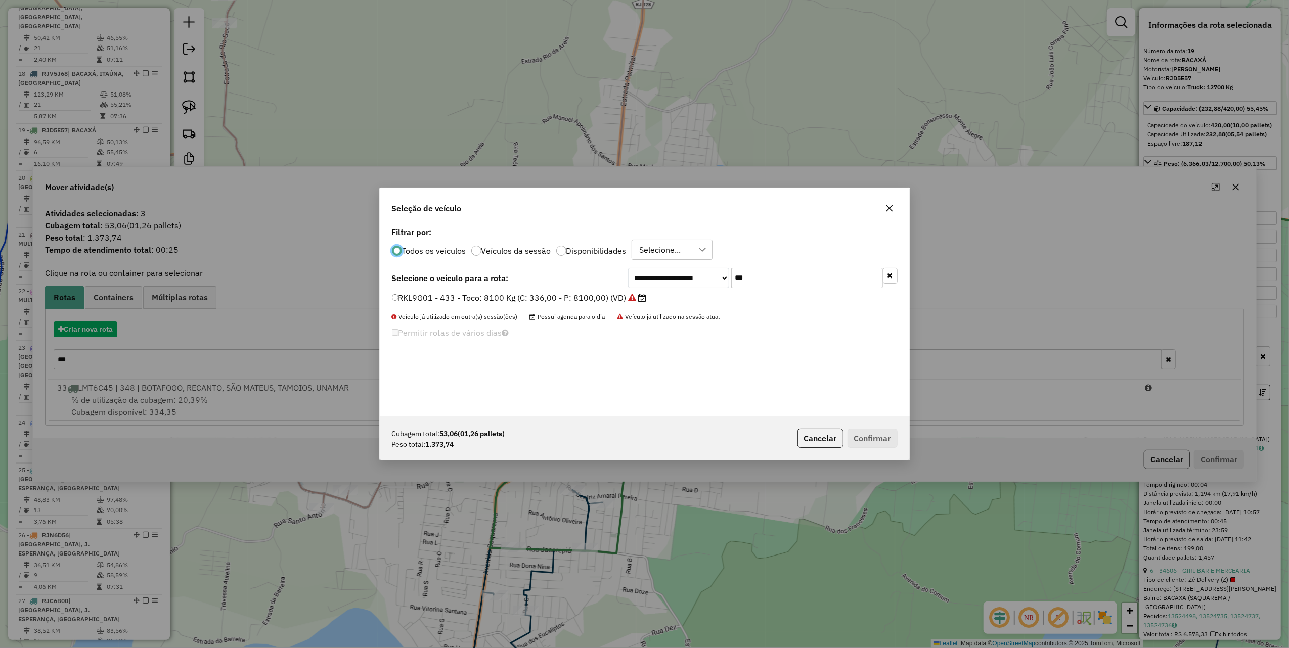
scroll to position [5, 3]
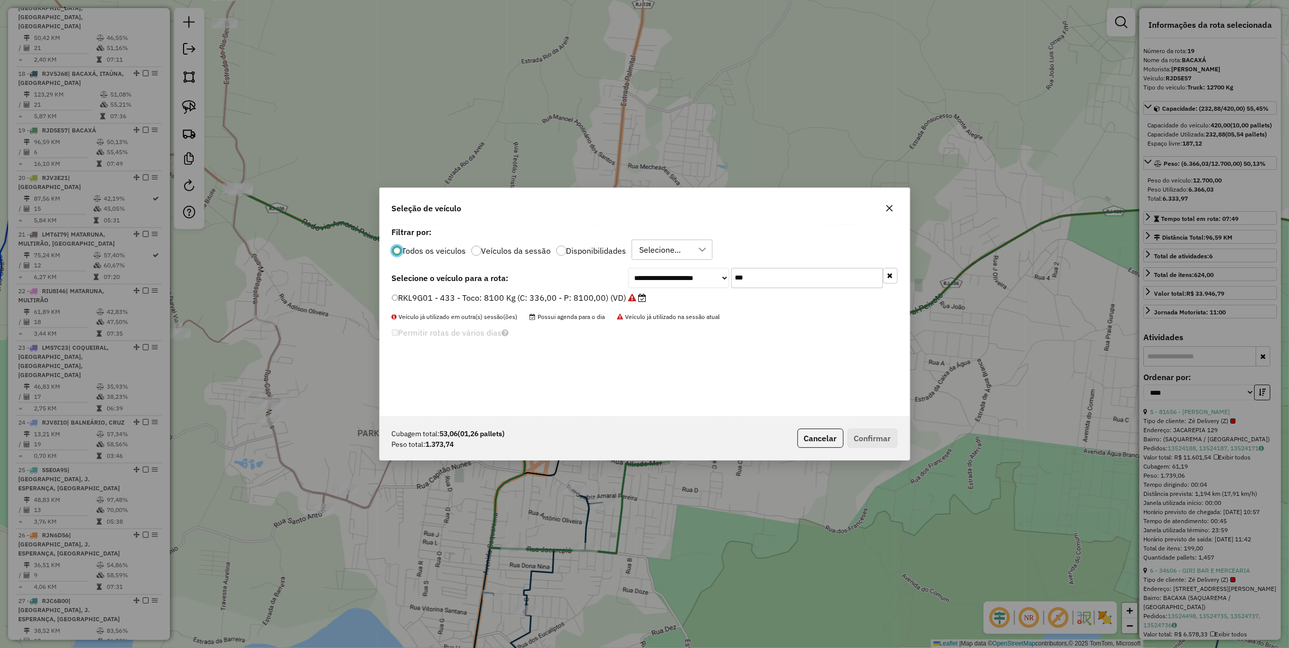
click at [759, 280] on input "***" at bounding box center [807, 278] width 152 height 20
type input "***"
drag, startPoint x: 577, startPoint y: 298, endPoint x: 586, endPoint y: 298, distance: 9.1
click at [577, 298] on label "TTE0J52 - Lonado: 6800 Kg (C: 252,00 - P: 6800,00) (VD)" at bounding box center [507, 298] width 230 height 12
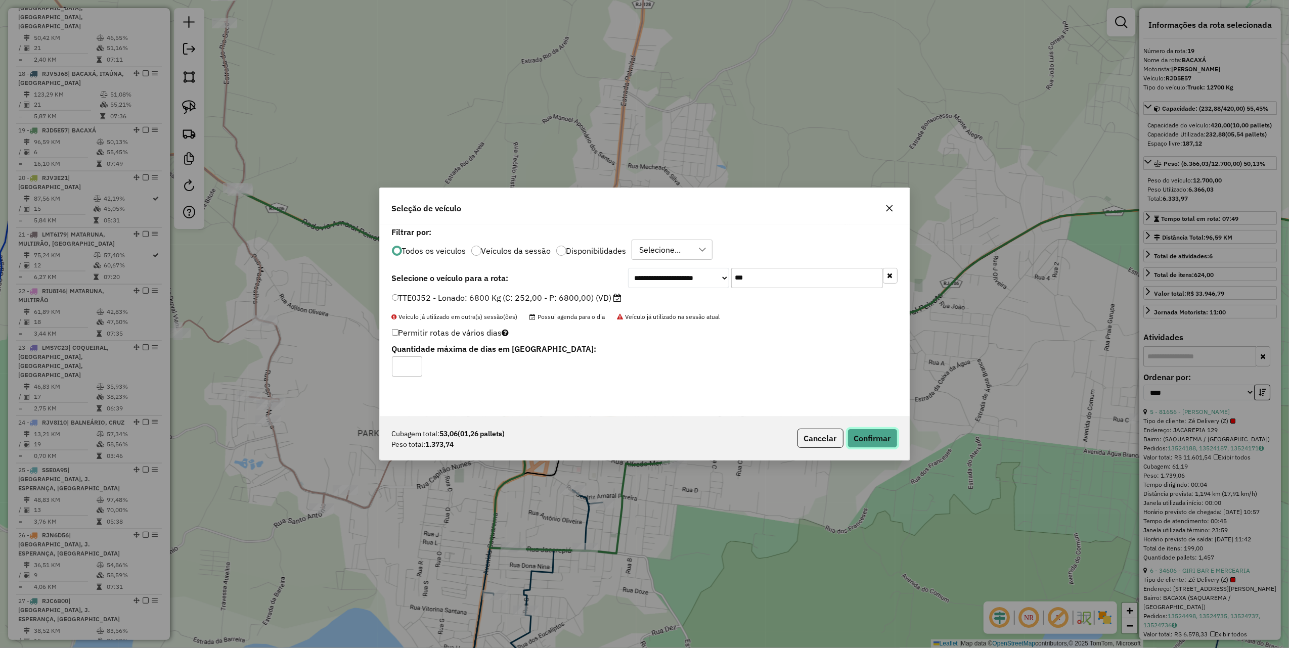
click at [873, 430] on button "Confirmar" at bounding box center [873, 438] width 50 height 19
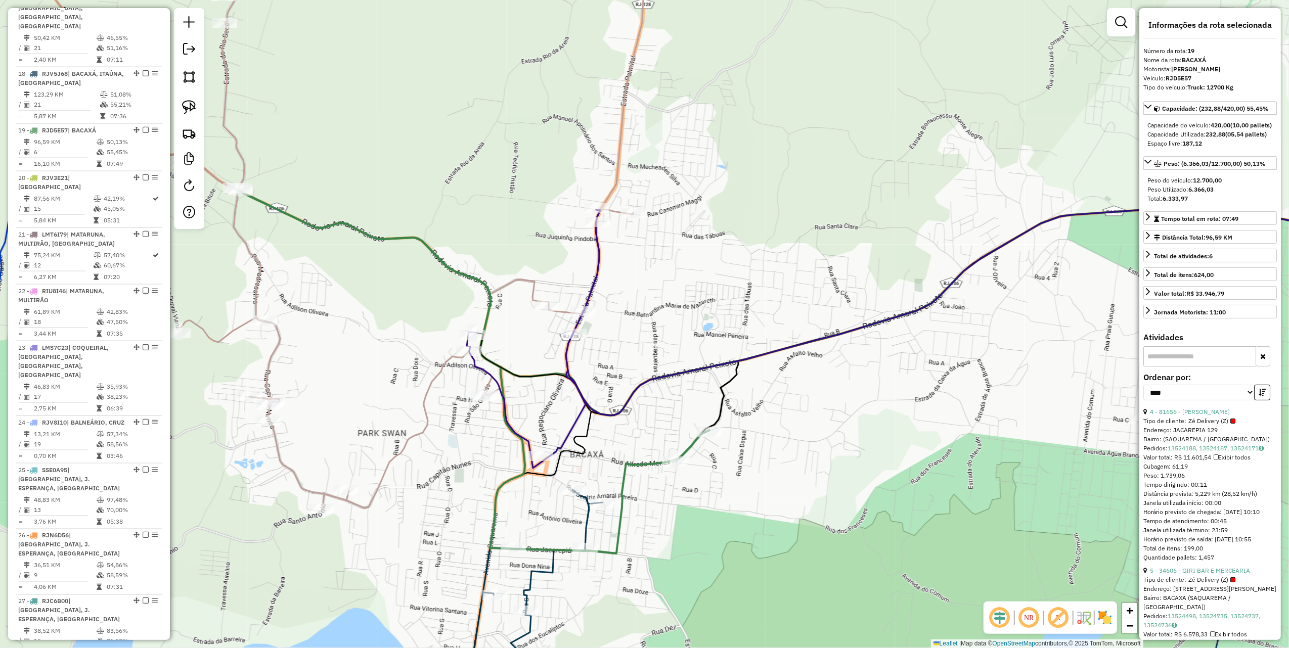
drag, startPoint x: 567, startPoint y: 215, endPoint x: 584, endPoint y: 201, distance: 22.3
click at [581, 204] on div "Janela de atendimento Grade de atendimento Capacidade Transportadoras Veículos …" at bounding box center [644, 324] width 1289 height 648
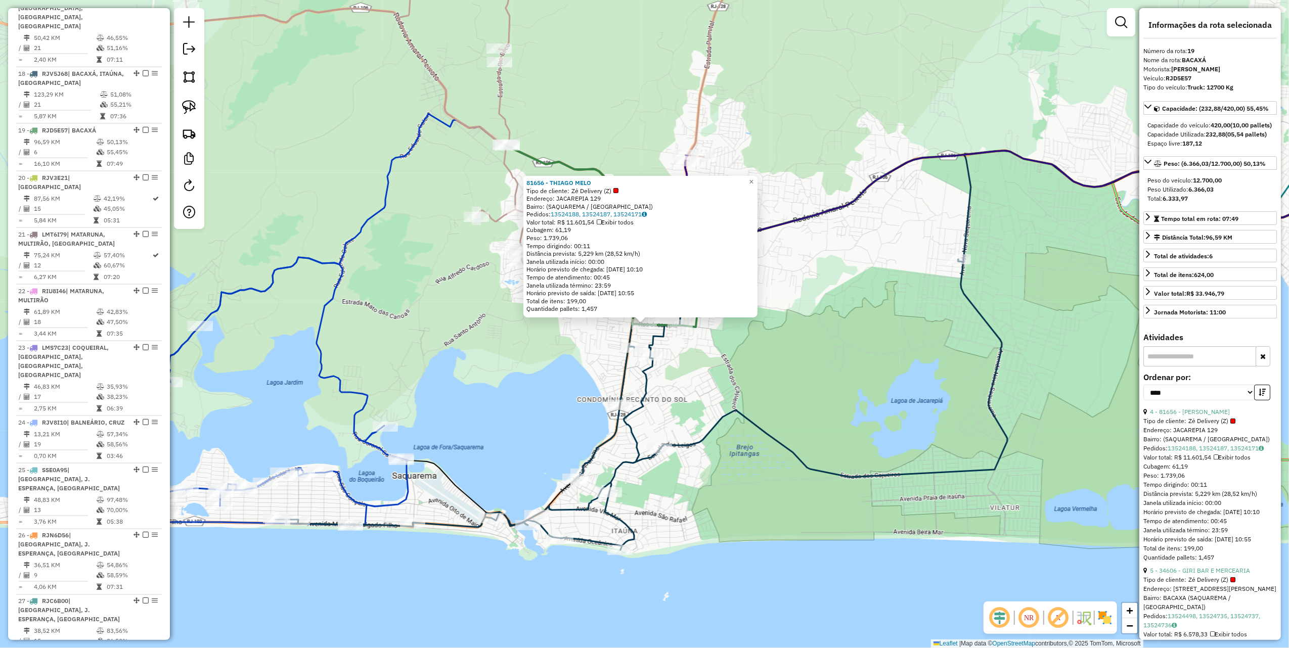
click at [844, 326] on div "81656 - THIAGO MELO Tipo de cliente: Zé Delivery (Z) Endereço: JACAREPIA 129 Ba…" at bounding box center [644, 324] width 1289 height 648
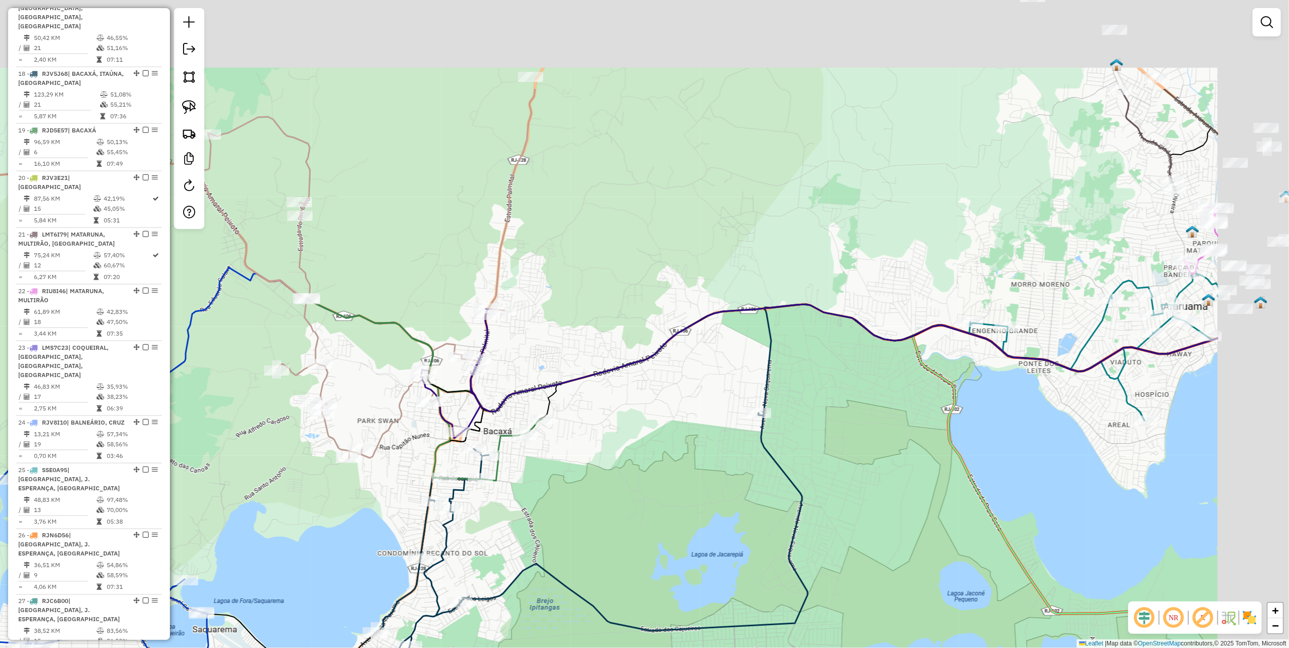
drag, startPoint x: 663, startPoint y: 138, endPoint x: 461, endPoint y: 327, distance: 276.3
click at [463, 316] on div "Janela de atendimento Grade de atendimento Capacidade Transportadoras Veículos …" at bounding box center [644, 324] width 1289 height 648
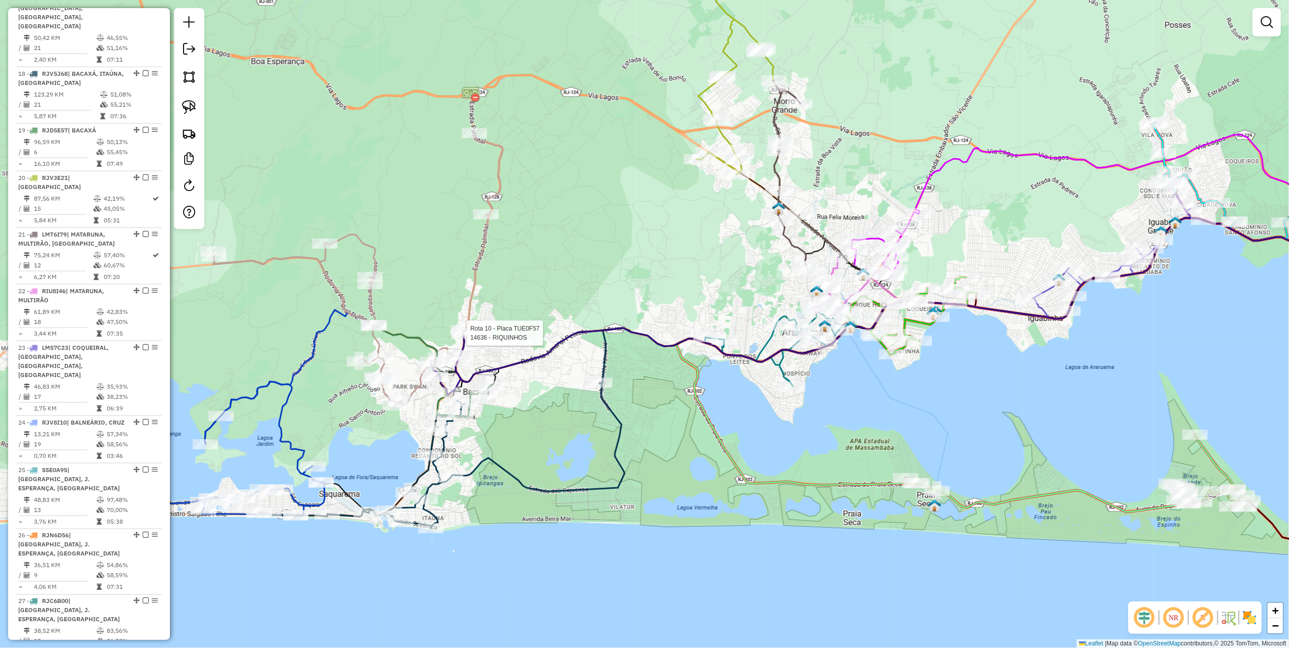
select select "*********"
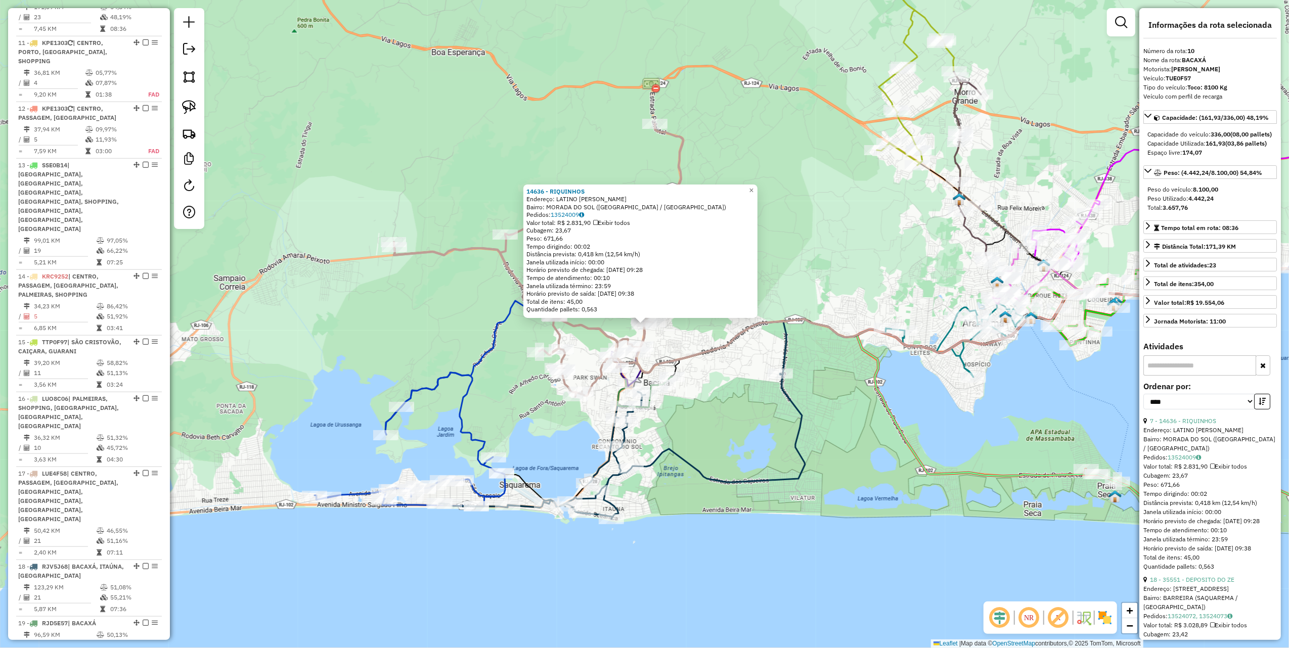
scroll to position [860, 0]
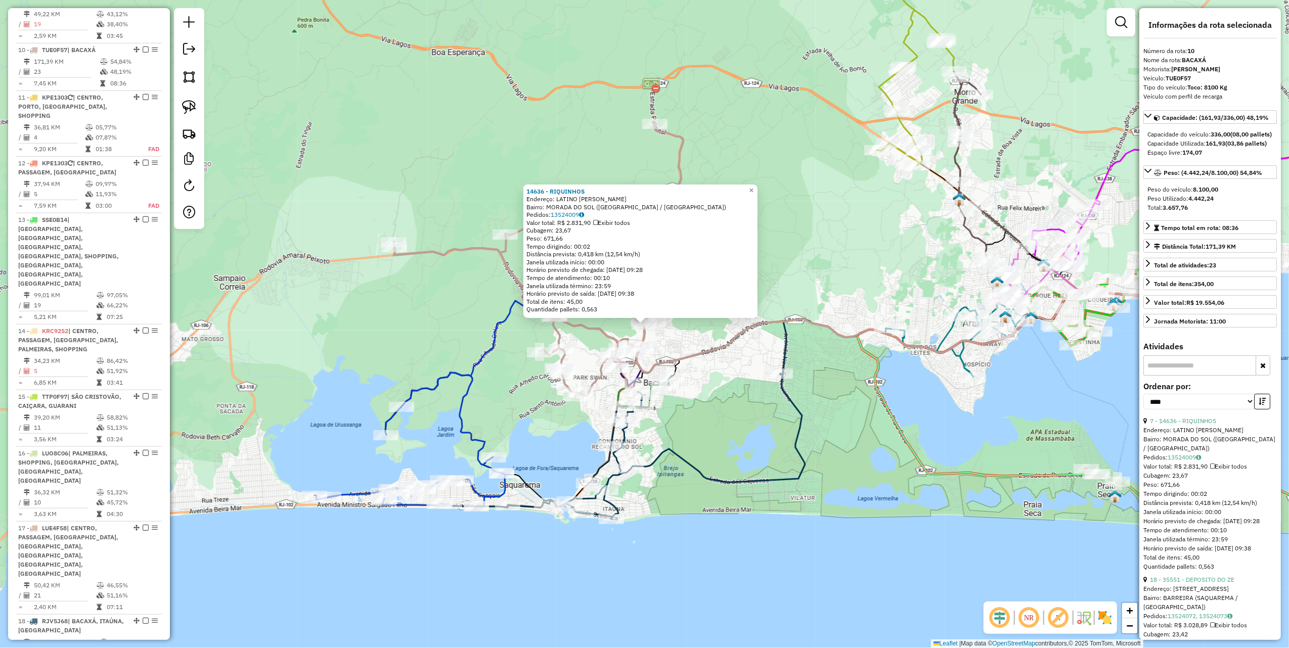
click at [429, 172] on div "14636 - [PERSON_NAME]: LATINO MELO LJ Bairro: MORADA DO SOL (SAQUAREMA / [GEOGR…" at bounding box center [644, 324] width 1289 height 648
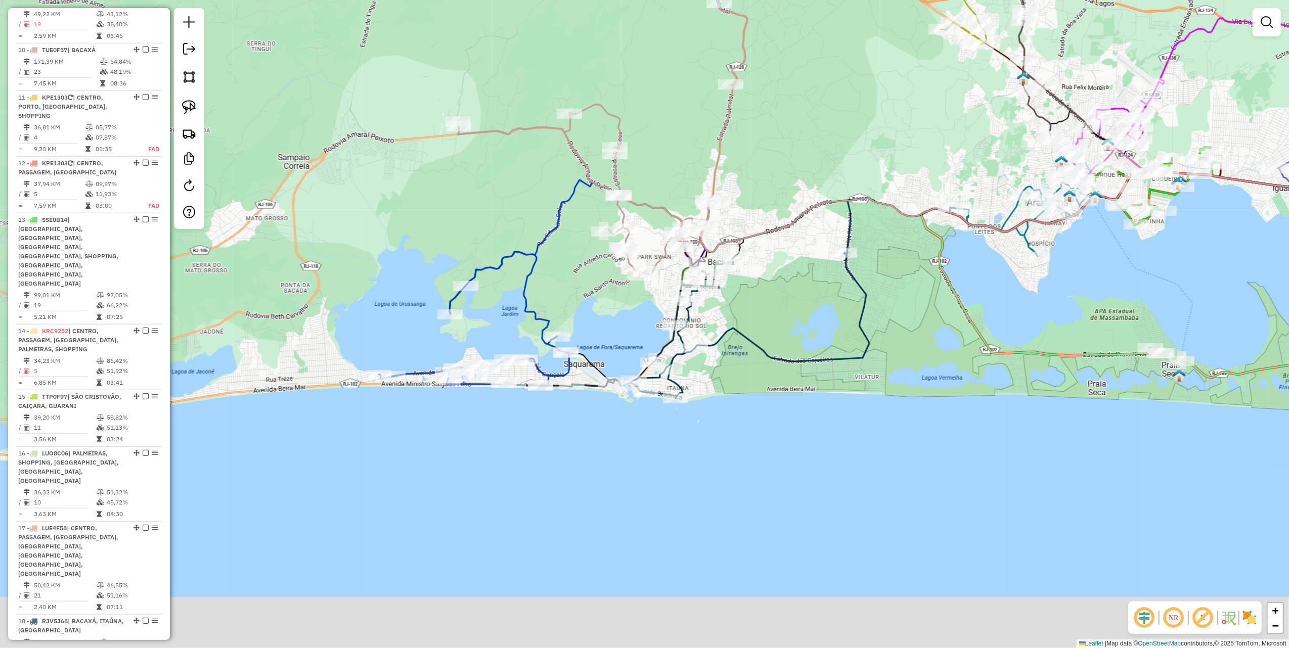
drag, startPoint x: 278, startPoint y: 251, endPoint x: 347, endPoint y: 123, distance: 144.8
click at [345, 124] on div "Janela de atendimento Grade de atendimento Capacidade Transportadoras Veículos …" at bounding box center [644, 324] width 1289 height 648
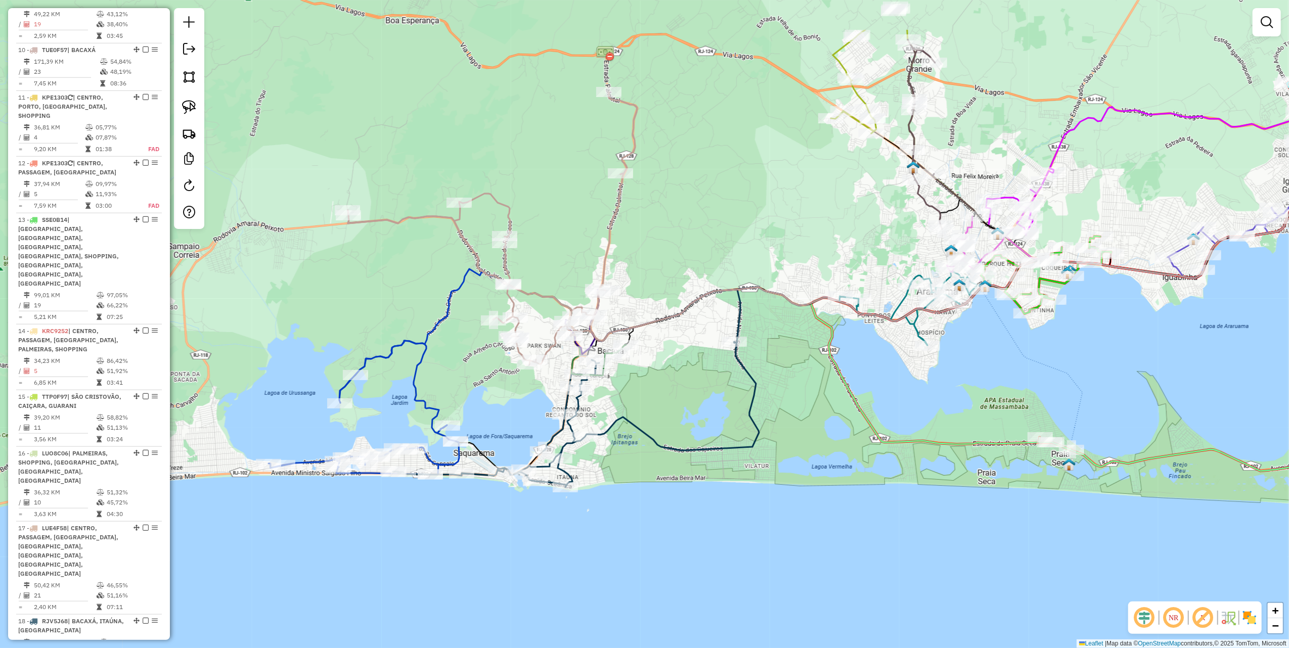
drag, startPoint x: 411, startPoint y: 189, endPoint x: 294, endPoint y: 284, distance: 151.0
click at [294, 284] on div "Janela de atendimento Grade de atendimento Capacidade Transportadoras Veículos …" at bounding box center [644, 324] width 1289 height 648
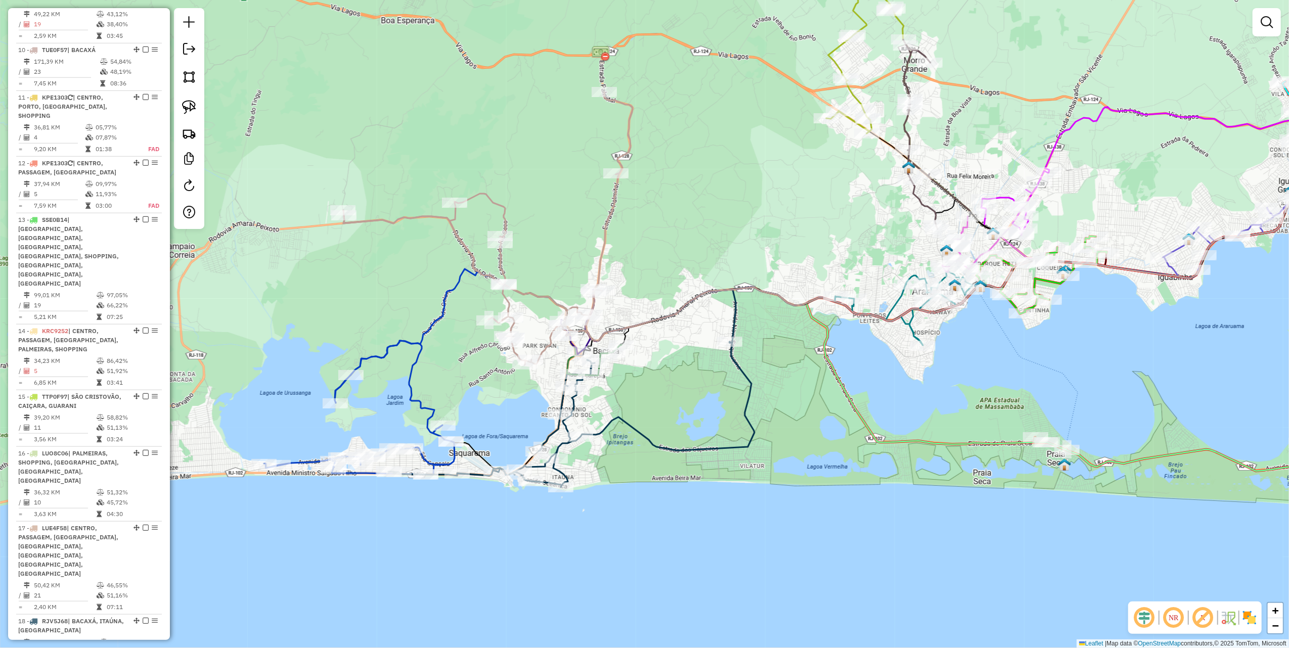
drag, startPoint x: 349, startPoint y: 263, endPoint x: 234, endPoint y: 345, distance: 141.5
click at [235, 342] on div "Janela de atendimento Grade de atendimento Capacidade Transportadoras Veículos …" at bounding box center [644, 324] width 1289 height 648
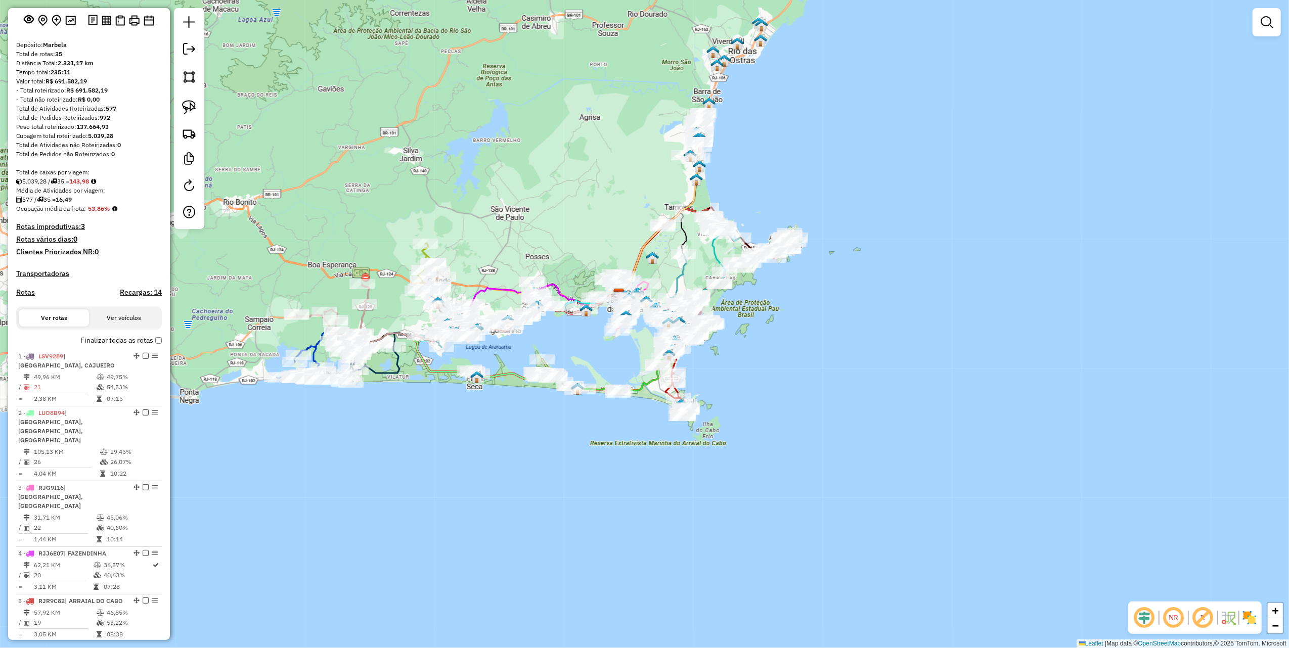
scroll to position [0, 0]
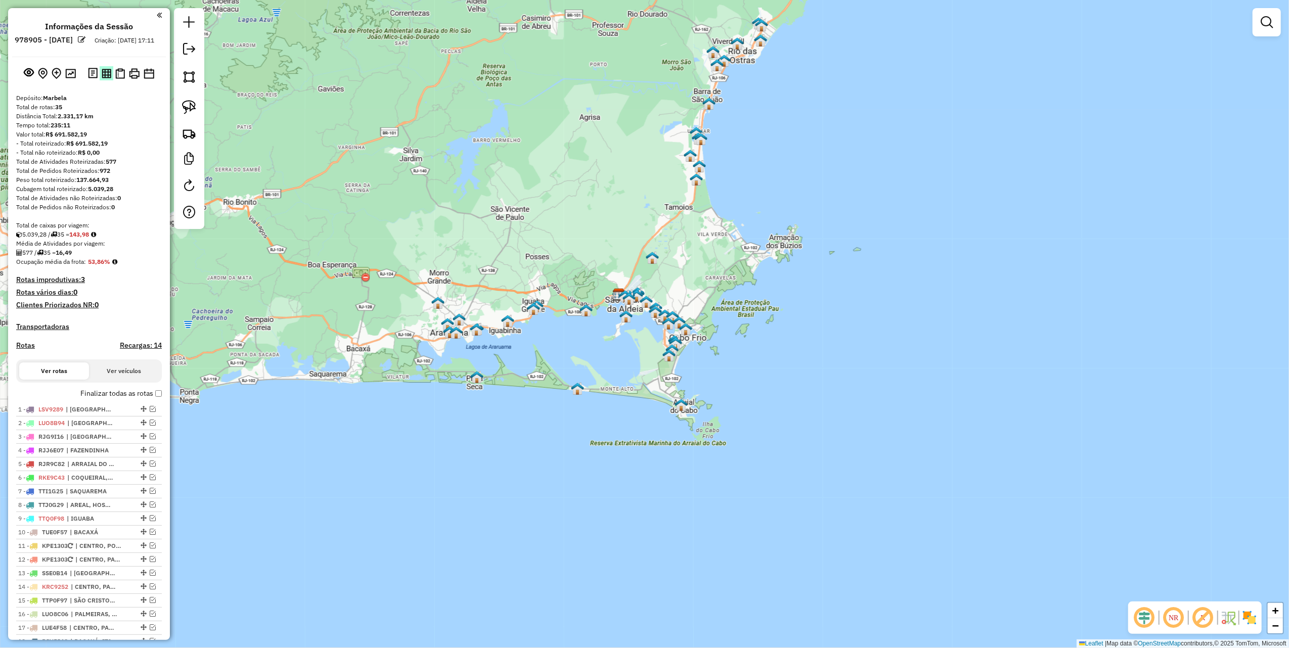
click at [108, 78] on img at bounding box center [107, 74] width 10 height 10
drag, startPoint x: 463, startPoint y: 138, endPoint x: 604, endPoint y: 82, distance: 151.2
click at [590, 90] on div "Janela de atendimento Grade de atendimento Capacidade Transportadoras Veículos …" at bounding box center [644, 324] width 1289 height 648
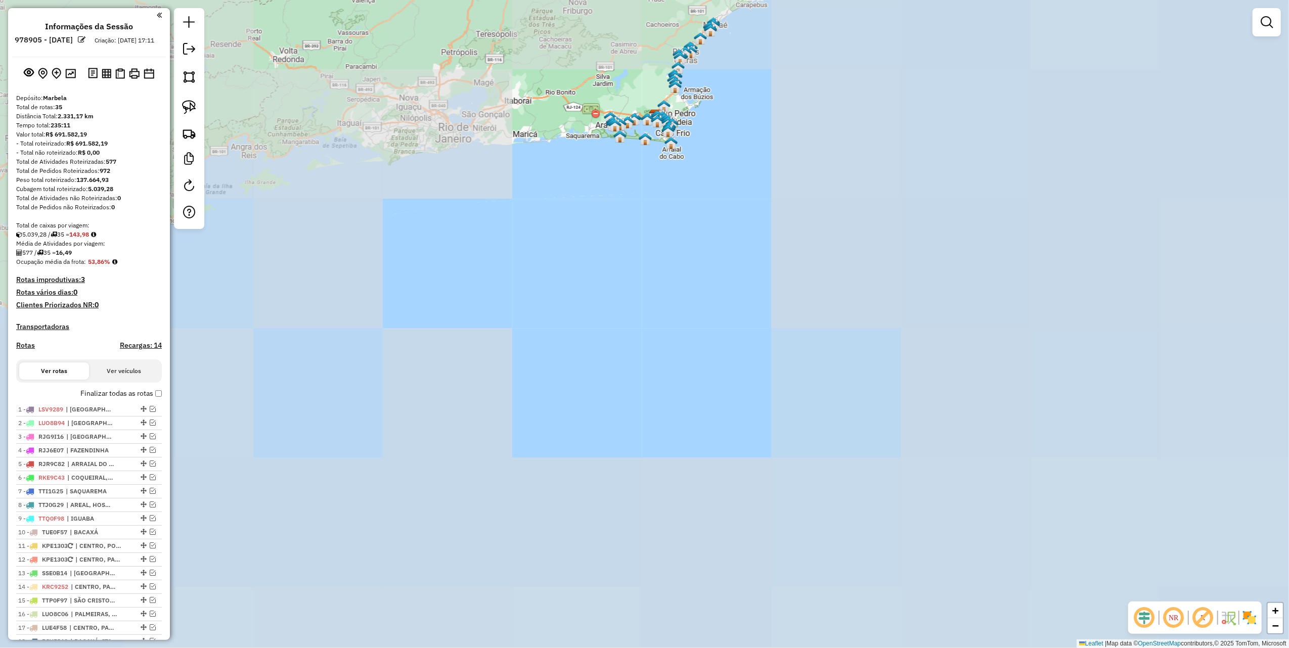
drag, startPoint x: 189, startPoint y: 54, endPoint x: 209, endPoint y: 66, distance: 23.6
click at [189, 54] on em at bounding box center [189, 49] width 12 height 12
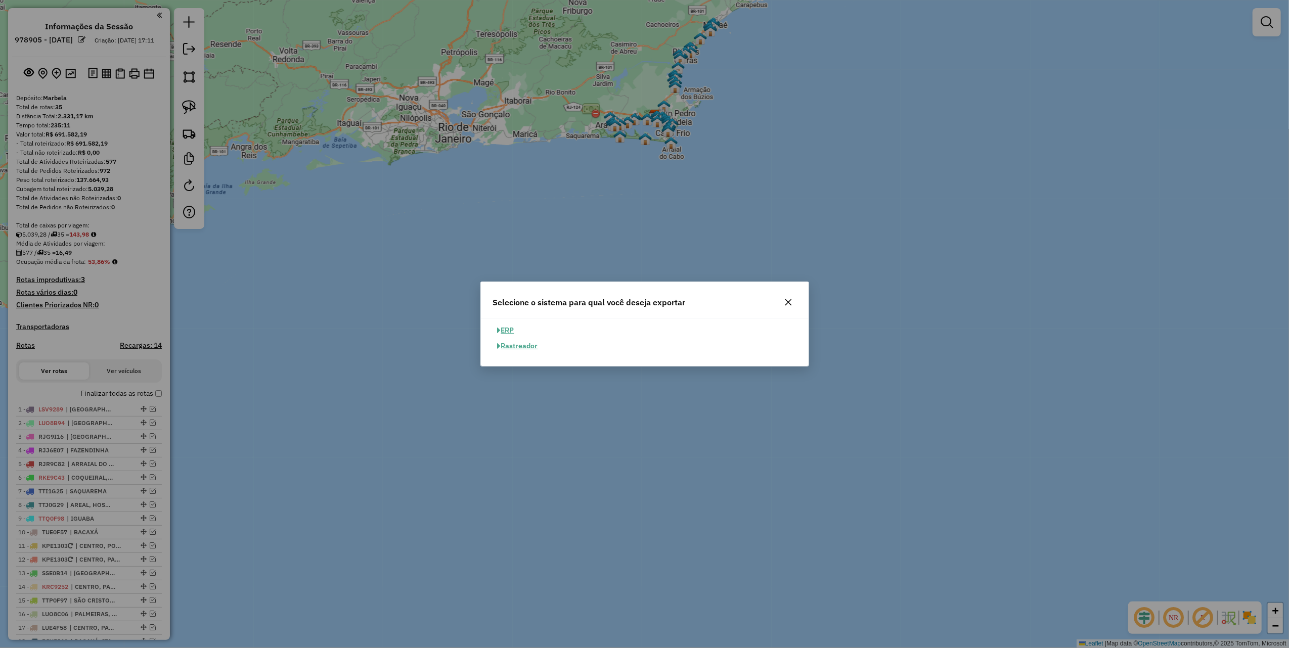
click at [514, 328] on button "ERP" at bounding box center [506, 331] width 26 height 16
select select "**"
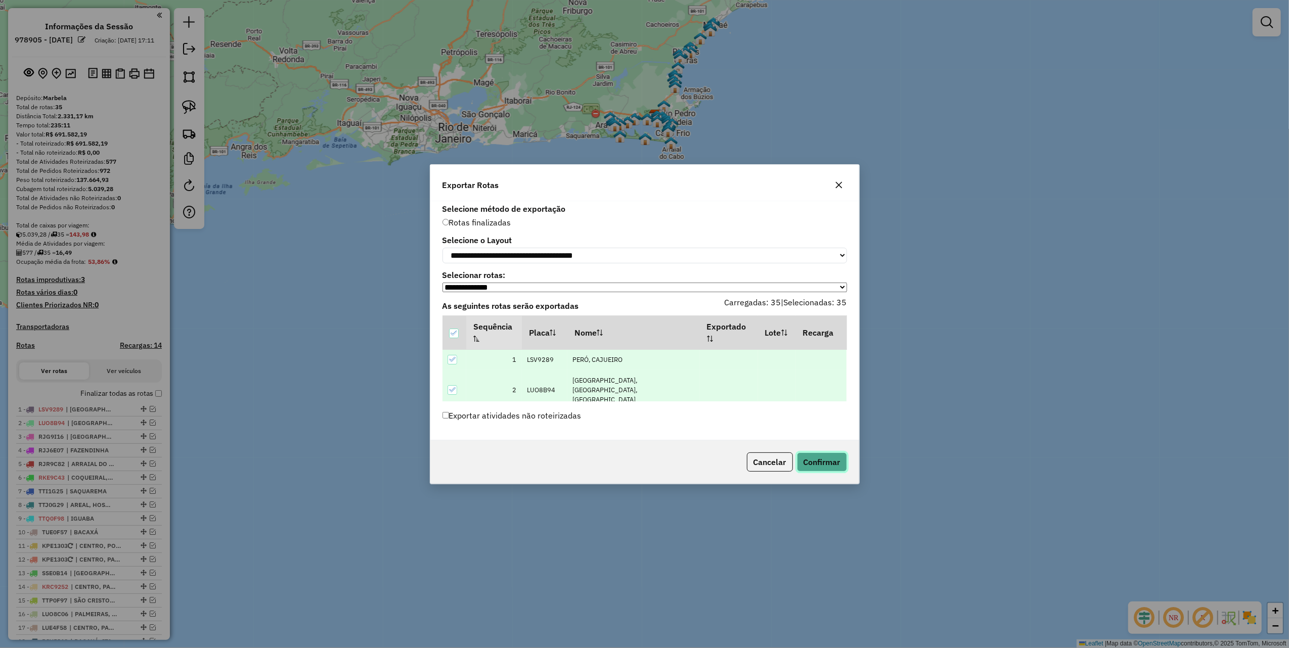
click at [805, 456] on button "Confirmar" at bounding box center [822, 462] width 50 height 19
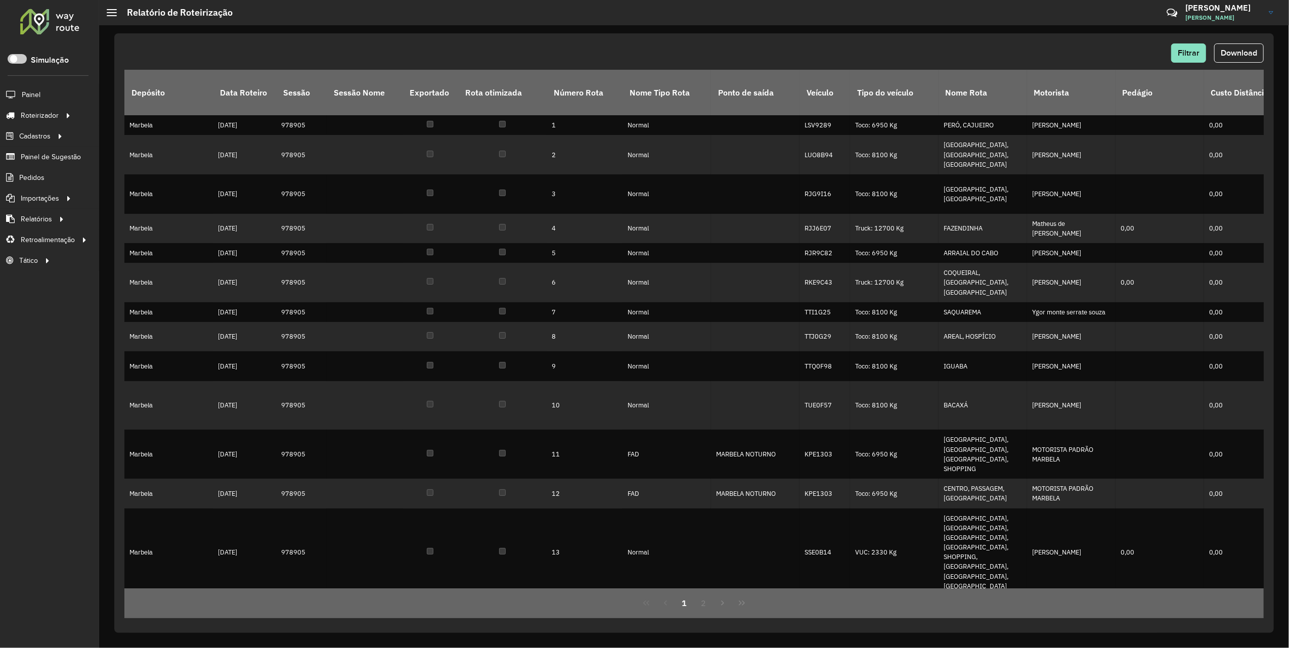
click at [1239, 47] on button "Download" at bounding box center [1239, 53] width 50 height 19
click at [1231, 56] on span "Download" at bounding box center [1239, 53] width 36 height 9
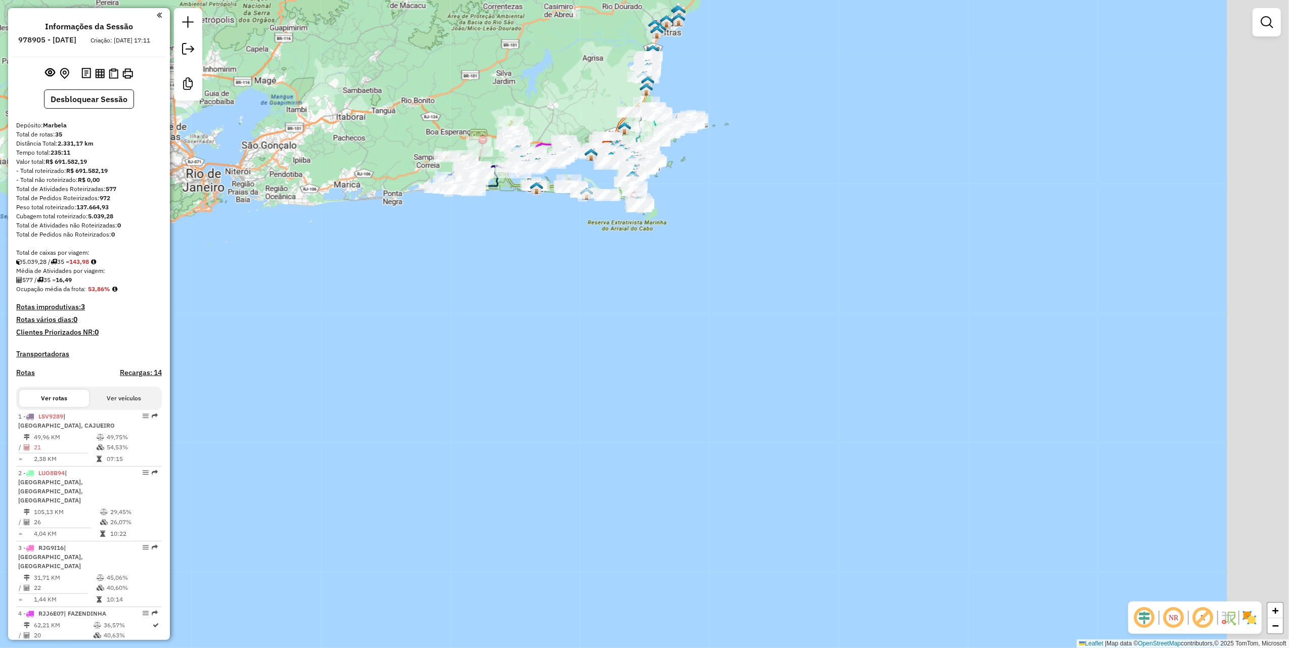
drag, startPoint x: 721, startPoint y: 233, endPoint x: 650, endPoint y: 272, distance: 81.5
click at [650, 272] on div "Janela de atendimento Grade de atendimento Capacidade Transportadoras Veículos …" at bounding box center [644, 324] width 1289 height 648
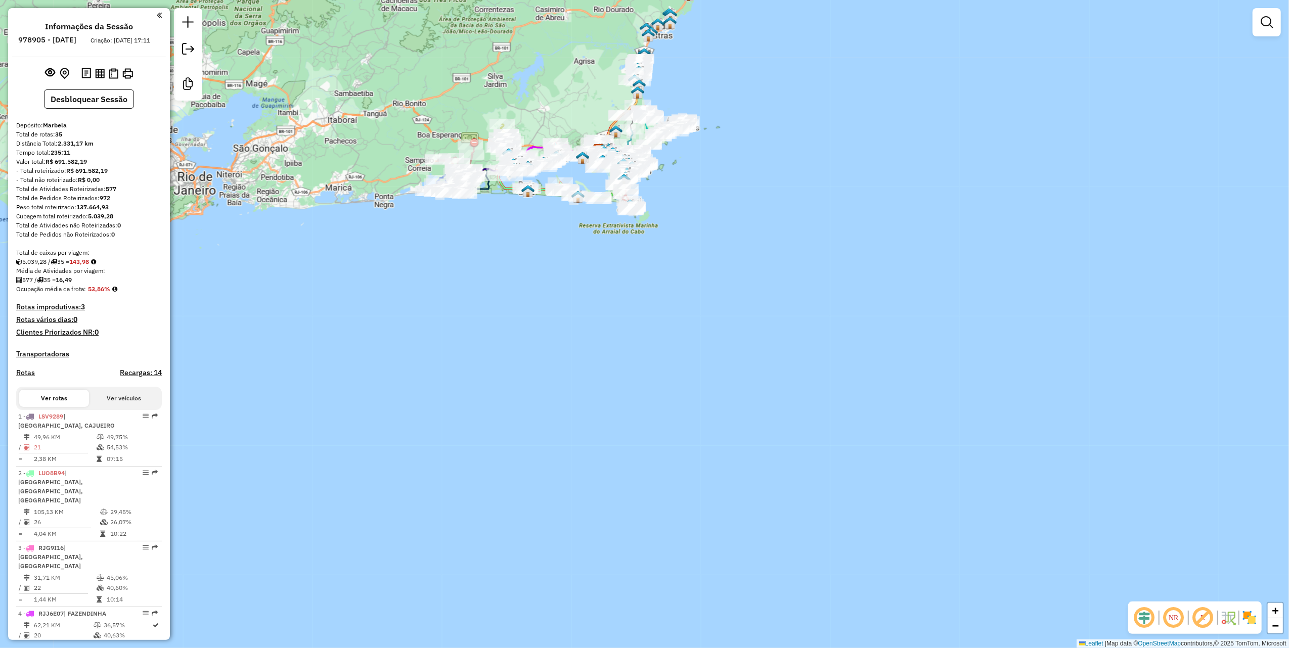
drag, startPoint x: 925, startPoint y: 329, endPoint x: 822, endPoint y: 261, distance: 122.6
click at [925, 329] on div "Janela de atendimento Grade de atendimento Capacidade Transportadoras Veículos …" at bounding box center [644, 324] width 1289 height 648
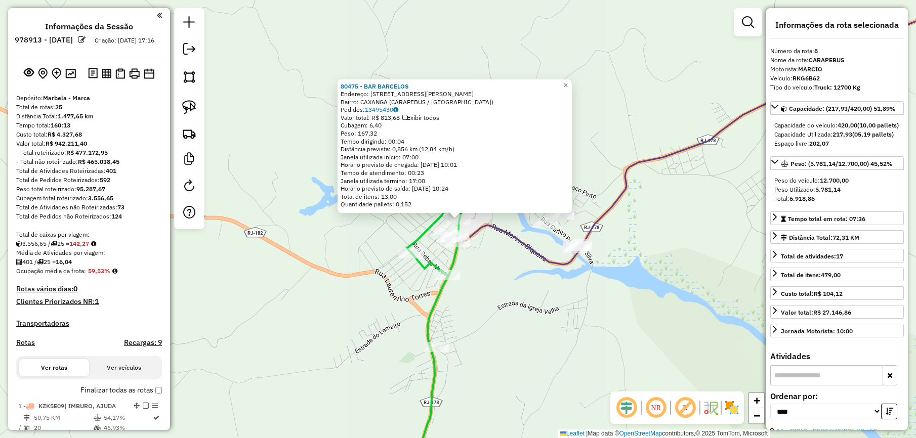
select select "*********"
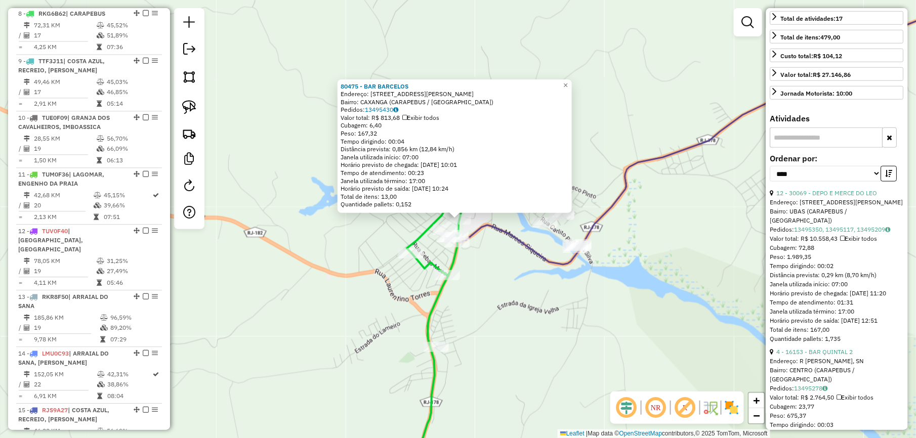
scroll to position [270, 0]
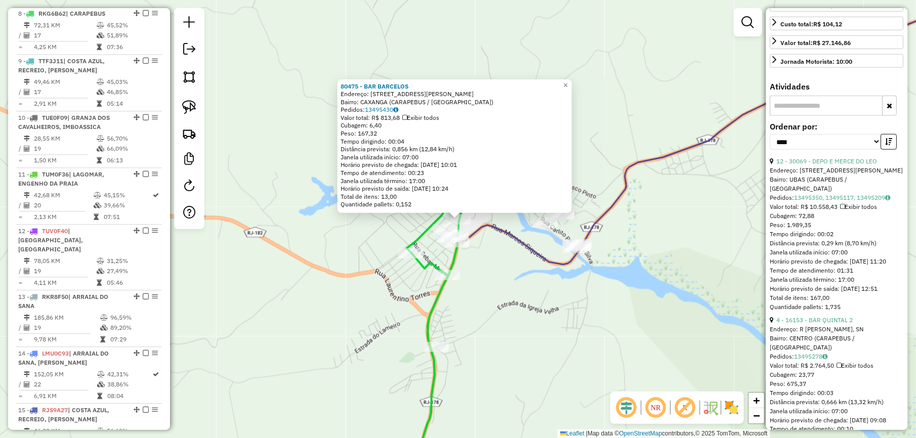
click at [895, 155] on div "**********" at bounding box center [837, 140] width 134 height 34
click at [889, 145] on icon "button" at bounding box center [888, 141] width 7 height 7
click at [850, 165] on link "15 - 19619 - MINEMERCADO GAVINHO" at bounding box center [830, 161] width 108 height 8
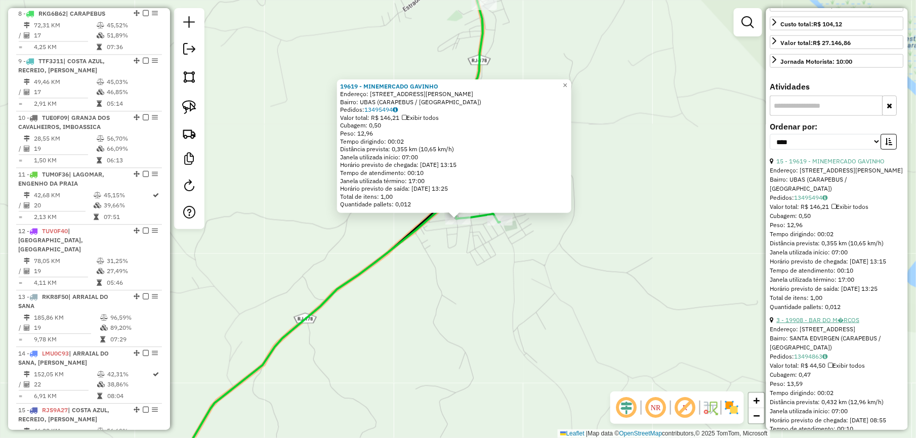
click at [821, 324] on link "3 - 19908 - BAR DO M�RCOS" at bounding box center [817, 320] width 83 height 8
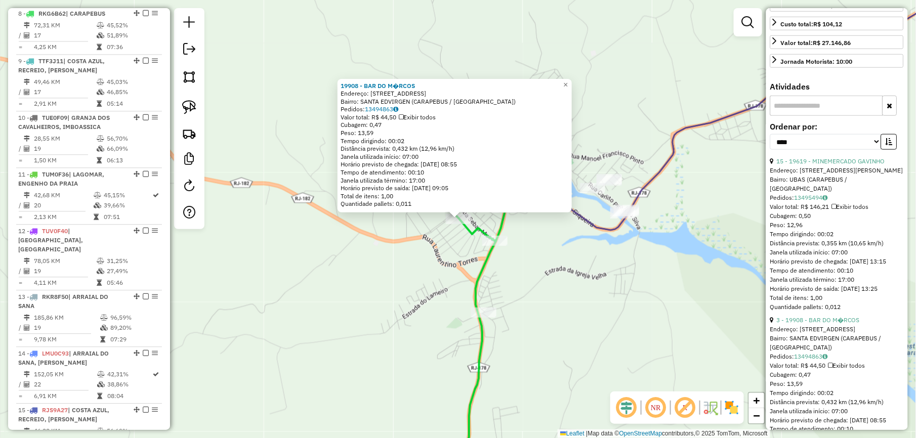
drag, startPoint x: 634, startPoint y: 318, endPoint x: 611, endPoint y: 302, distance: 27.6
click at [634, 318] on div "19908 - BAR DO M�RCOS Endereço: R [GEOGRAPHIC_DATA], 0 Bairro: SANTA EDVIRGEN (…" at bounding box center [458, 219] width 916 height 438
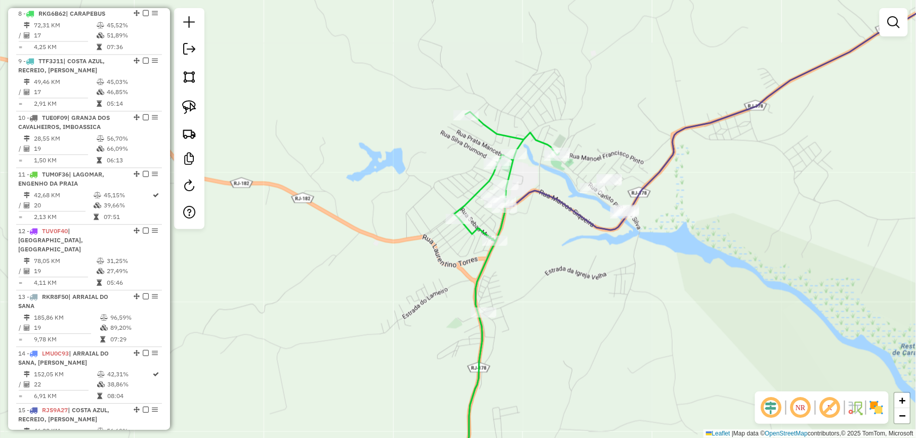
select select "*********"
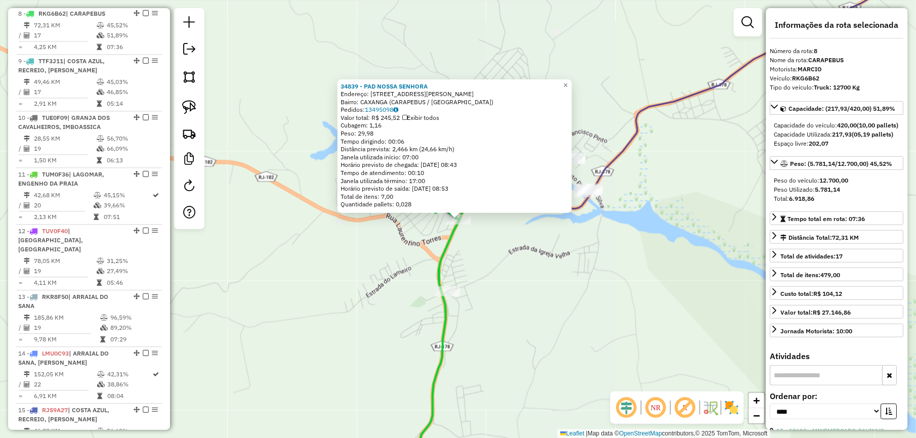
click at [514, 253] on div "34839 - PAD NOSSA SENHORA Endereço: AV [PERSON_NAME] 1027 Bairro: CAXANGA (CARA…" at bounding box center [458, 219] width 916 height 438
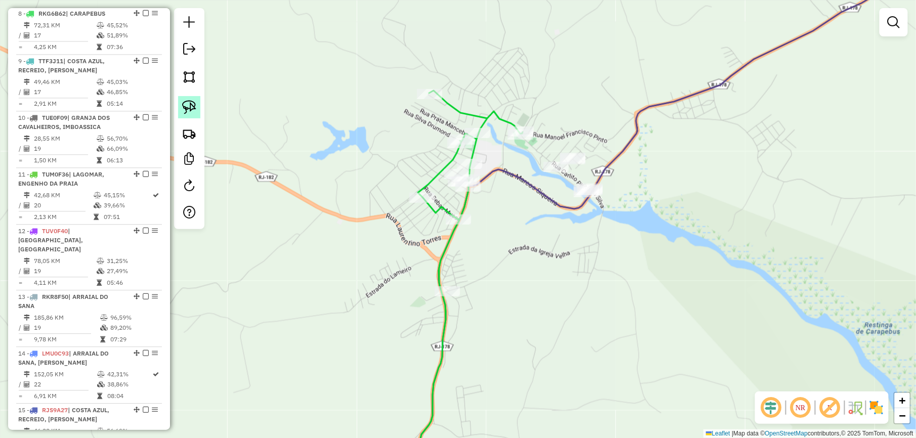
click at [193, 110] on img at bounding box center [189, 107] width 14 height 14
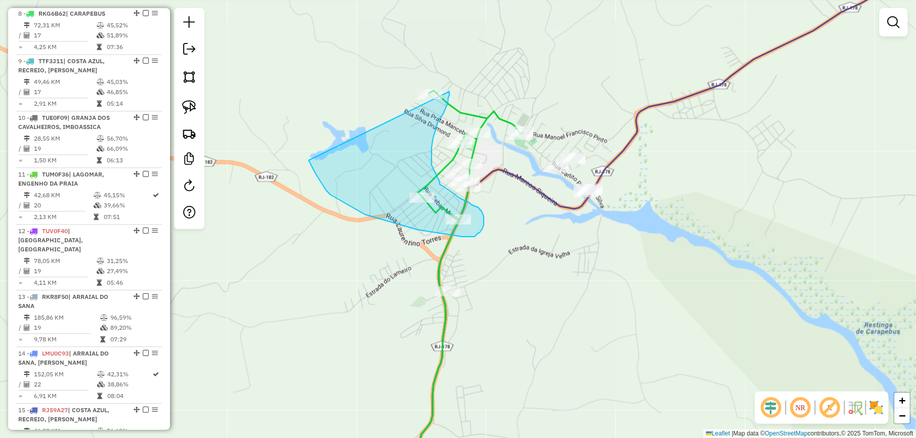
drag, startPoint x: 309, startPoint y: 160, endPoint x: 402, endPoint y: 85, distance: 119.8
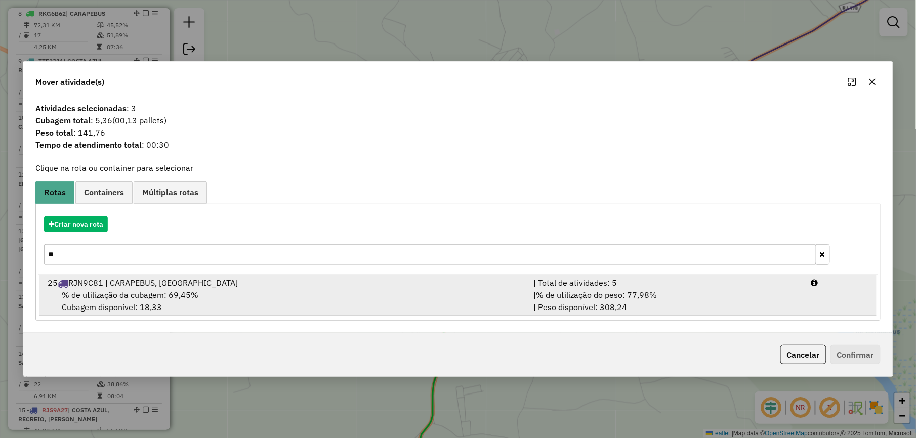
click at [135, 281] on div "25 RJN9C81 | CARAPEBUS, [GEOGRAPHIC_DATA]" at bounding box center [284, 283] width 486 height 12
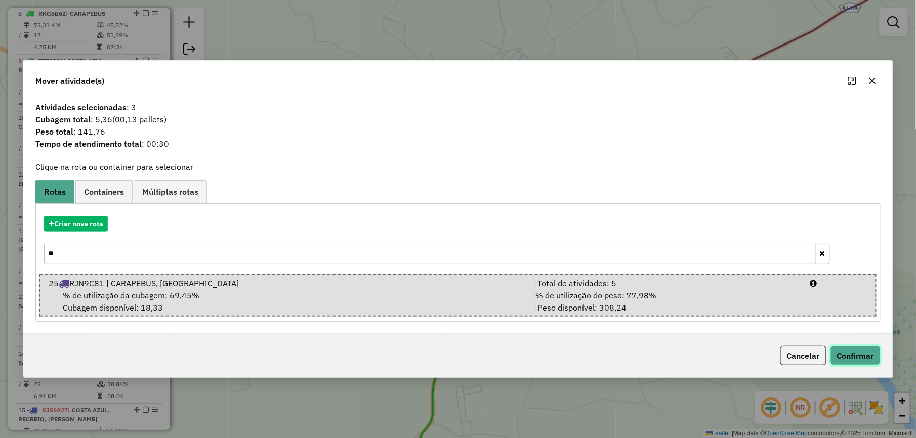
click at [859, 346] on button "Confirmar" at bounding box center [855, 355] width 50 height 19
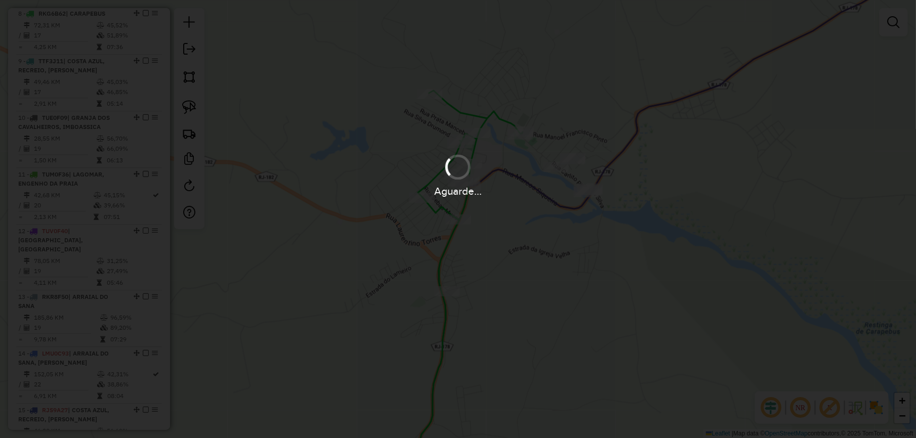
scroll to position [733, 0]
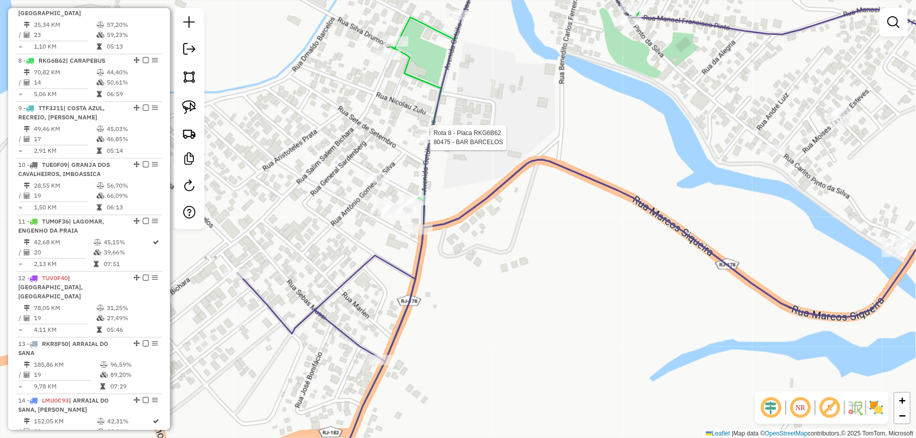
select select "*********"
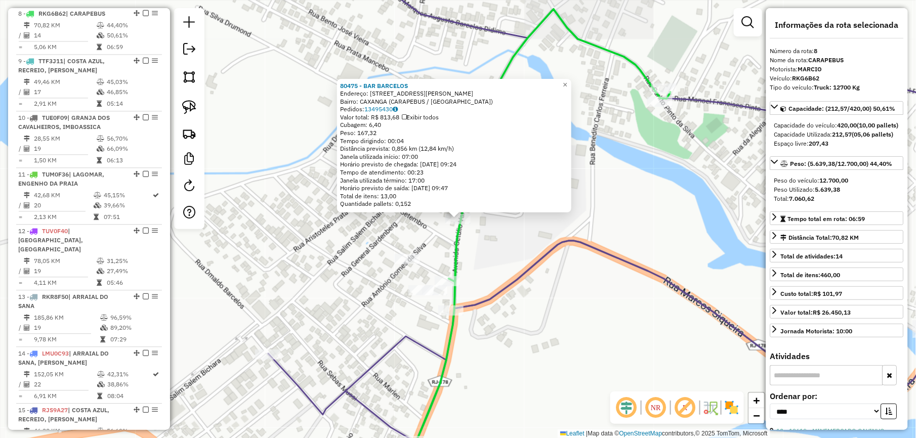
click at [531, 265] on icon at bounding box center [638, 199] width 740 height 487
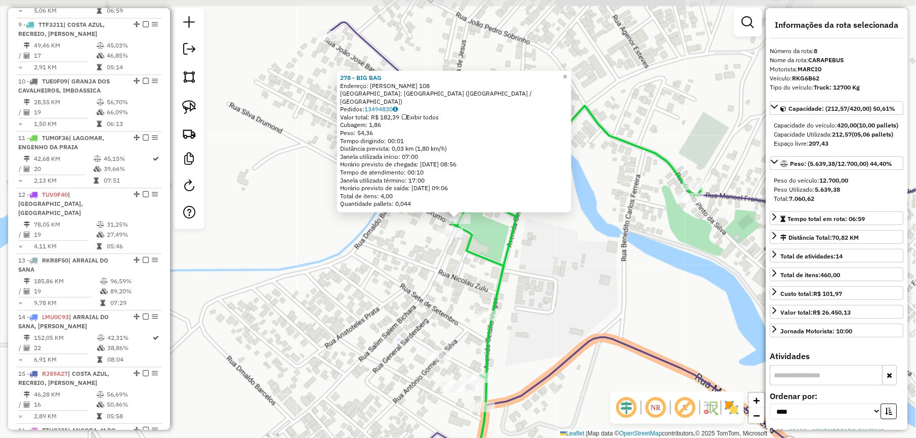
scroll to position [780, 0]
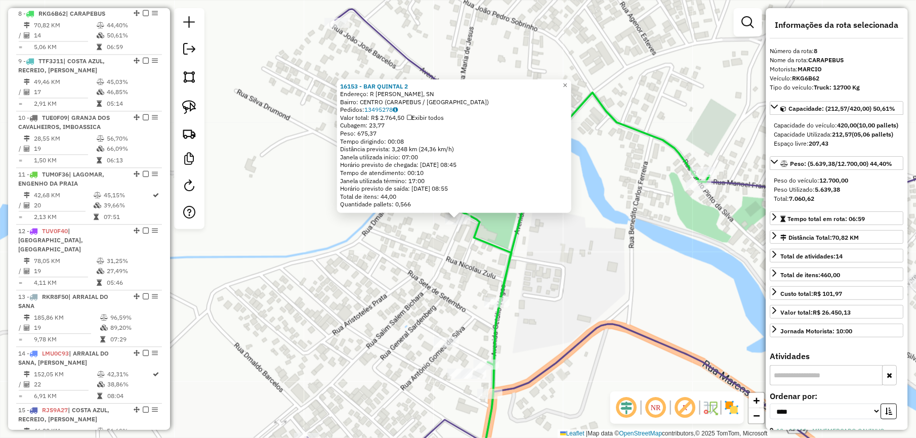
click at [442, 248] on div "16153 - BAR QUINTAL 2 Endereço: R [PERSON_NAME], SN Bairro: CENTRO (CARAPEBUS /…" at bounding box center [458, 219] width 916 height 438
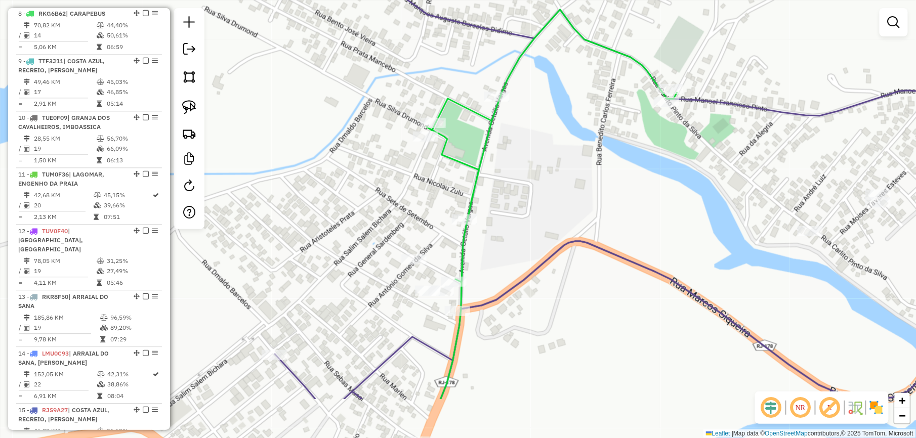
drag, startPoint x: 425, startPoint y: 249, endPoint x: 352, endPoint y: 138, distance: 132.6
click at [367, 158] on div "Janela de atendimento Grade de atendimento Capacidade Transportadoras Veículos …" at bounding box center [458, 219] width 916 height 438
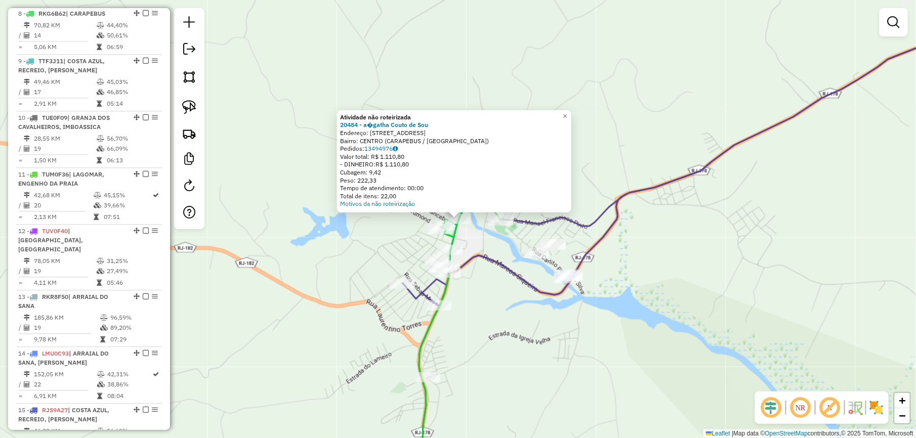
click at [476, 247] on div "Atividade não roteirizada 20484 - a�gatha Couto de Sou Endereço: [STREET_ADDRES…" at bounding box center [458, 219] width 916 height 438
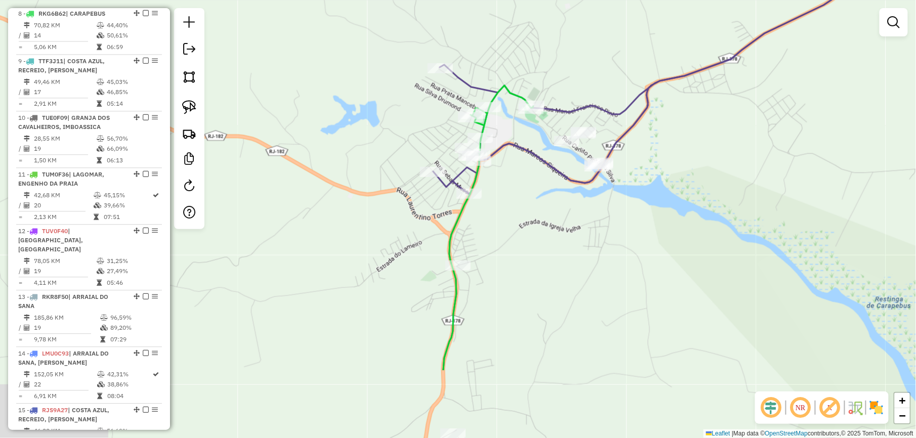
drag, startPoint x: 489, startPoint y: 286, endPoint x: 502, endPoint y: 202, distance: 85.0
click at [519, 169] on div "Janela de atendimento Grade de atendimento Capacidade Transportadoras Veículos …" at bounding box center [458, 219] width 916 height 438
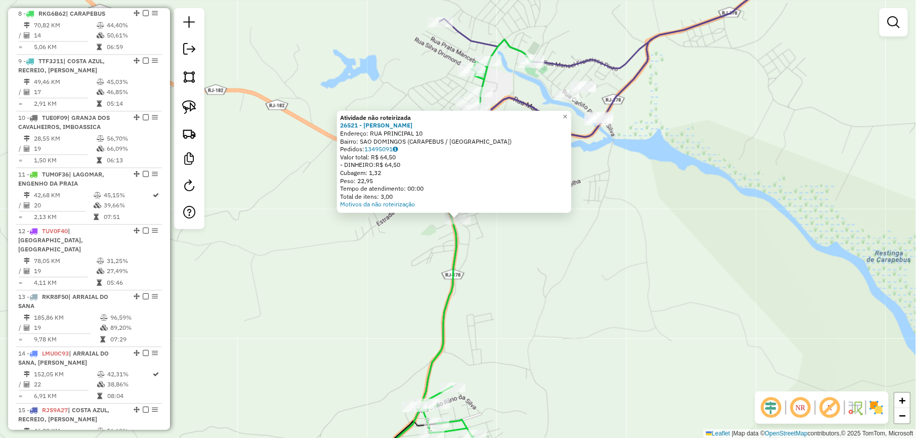
click at [578, 262] on div "Atividade não roteirizada 26521 - [PERSON_NAME]: RUA PRINCIPAL 10 Bairro: SAO D…" at bounding box center [458, 219] width 916 height 438
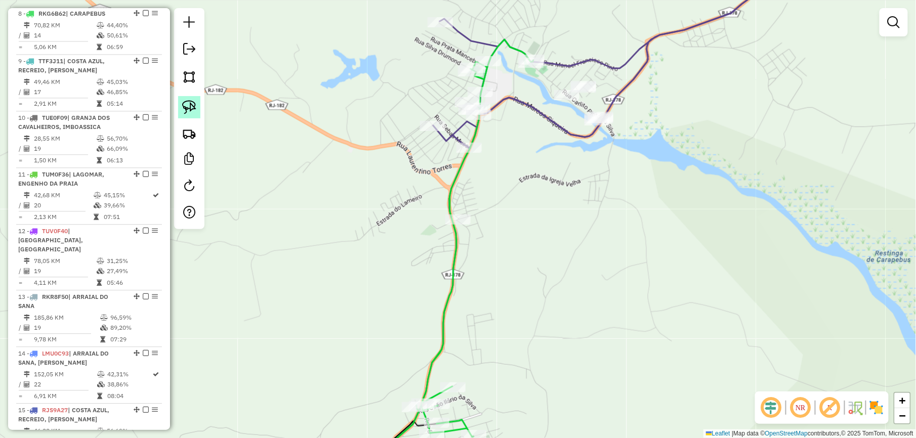
click at [195, 106] on img at bounding box center [189, 107] width 14 height 14
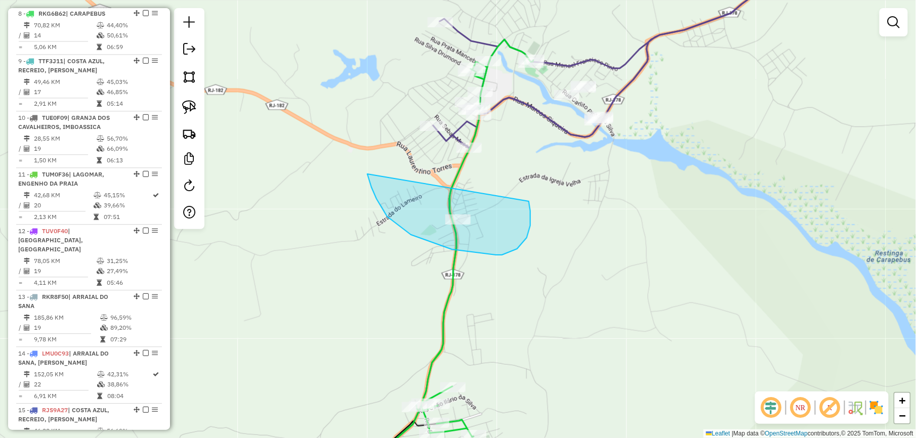
drag, startPoint x: 367, startPoint y: 174, endPoint x: 528, endPoint y: 201, distance: 163.1
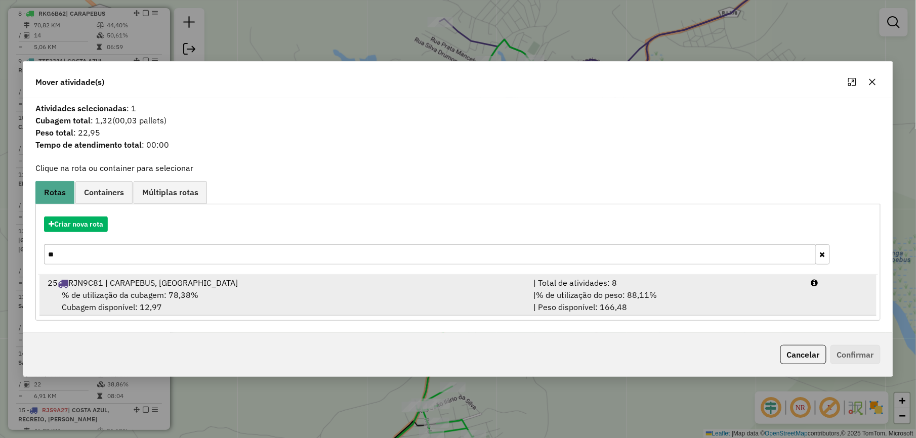
drag, startPoint x: 355, startPoint y: 285, endPoint x: 438, endPoint y: 288, distance: 83.0
click at [357, 285] on div "25 RJN9C81 | CARAPEBUS, [GEOGRAPHIC_DATA]" at bounding box center [284, 283] width 486 height 12
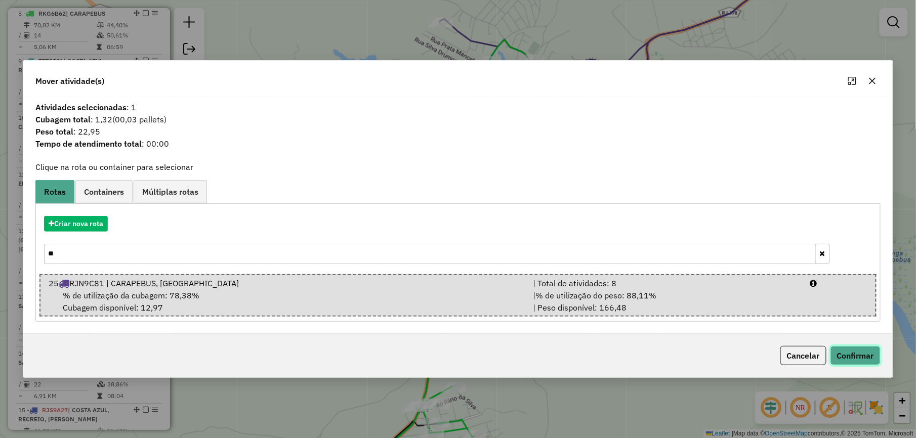
click at [858, 352] on button "Confirmar" at bounding box center [855, 355] width 50 height 19
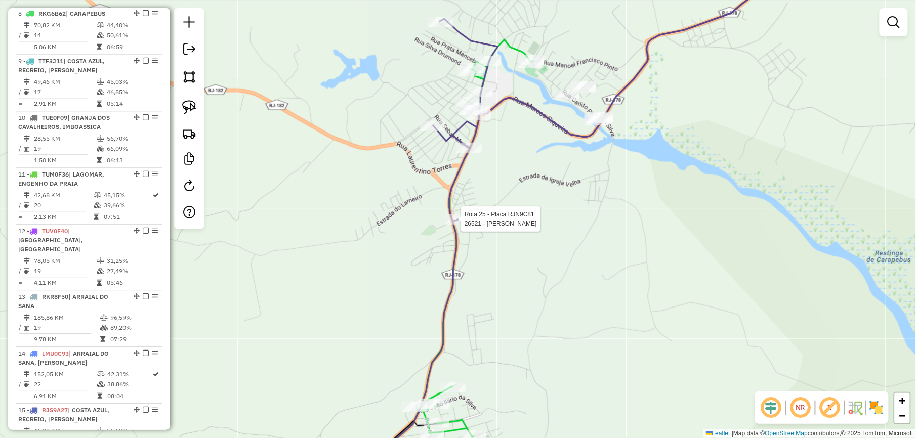
select select "*********"
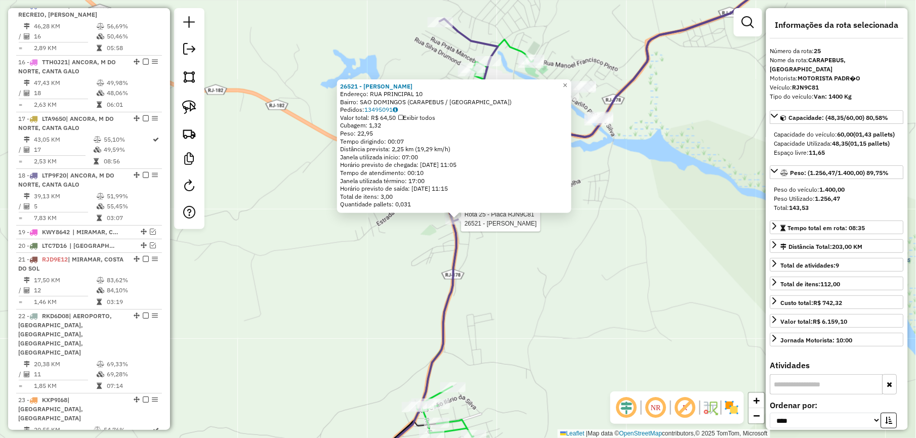
scroll to position [1512, 0]
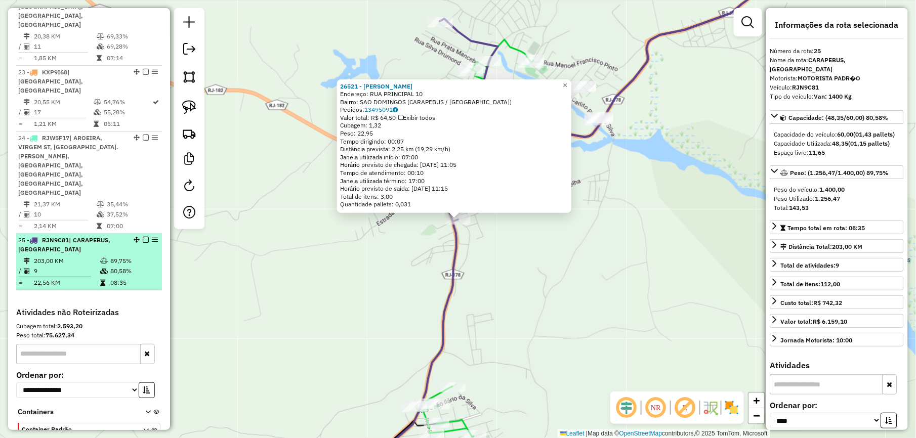
click at [143, 237] on em at bounding box center [146, 240] width 6 height 6
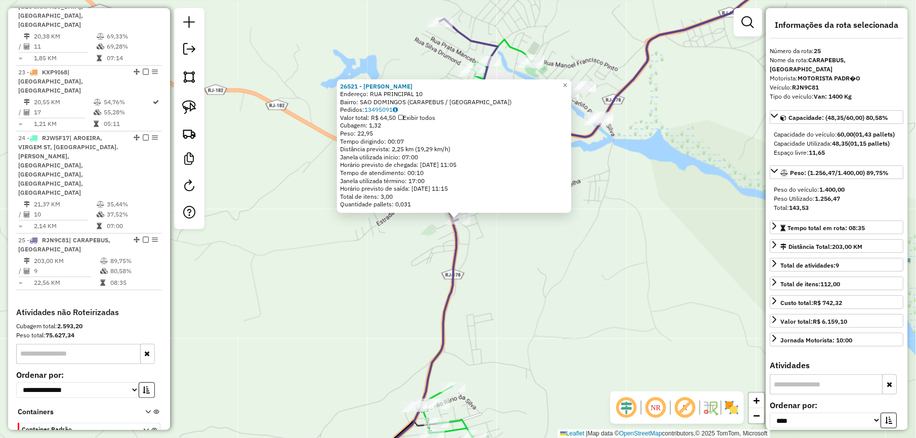
scroll to position [1469, 0]
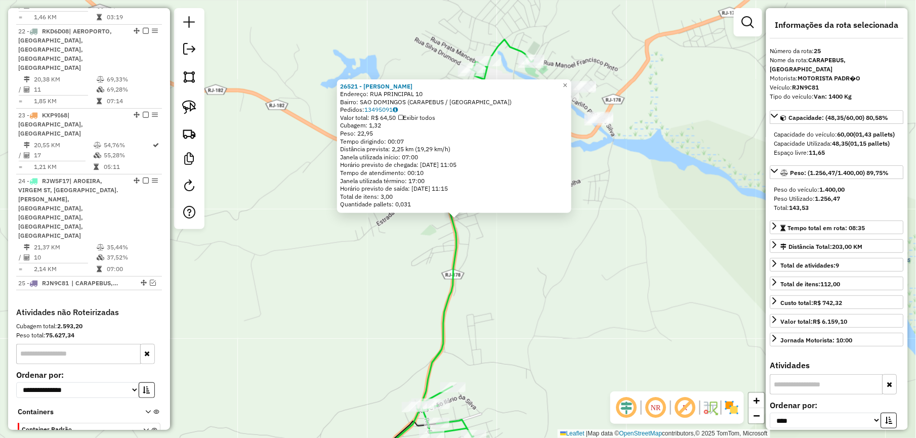
click at [386, 260] on div "26521 - [PERSON_NAME]: RUA PRINCIPAL 10 Bairro: [GEOGRAPHIC_DATA] (CARAPEBUS / …" at bounding box center [458, 219] width 916 height 438
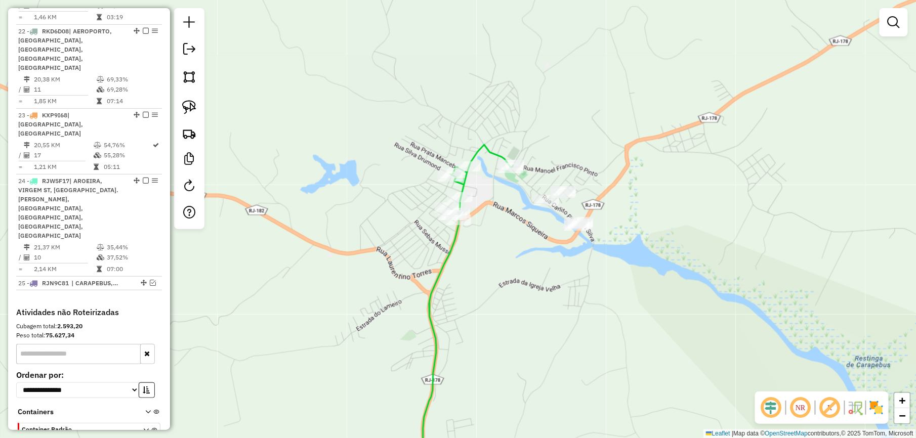
drag, startPoint x: 401, startPoint y: 207, endPoint x: 387, endPoint y: 284, distance: 78.5
click at [387, 281] on div "Janela de atendimento Grade de atendimento Capacidade Transportadoras Veículos …" at bounding box center [458, 219] width 916 height 438
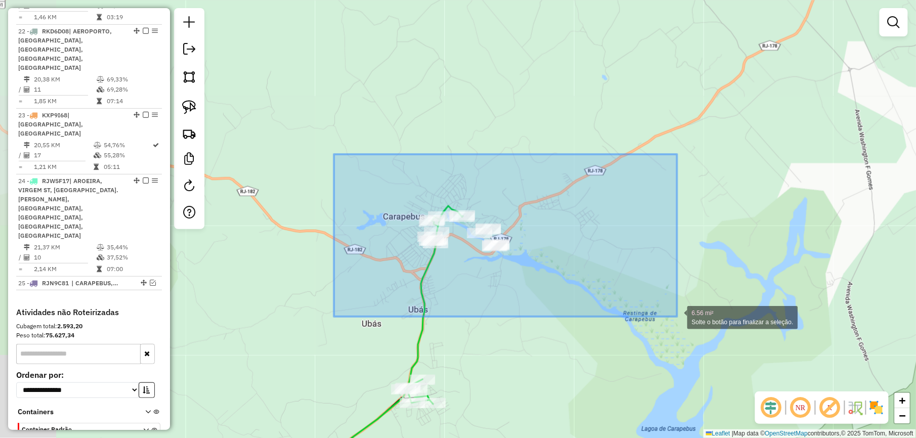
drag, startPoint x: 340, startPoint y: 160, endPoint x: 621, endPoint y: 293, distance: 311.3
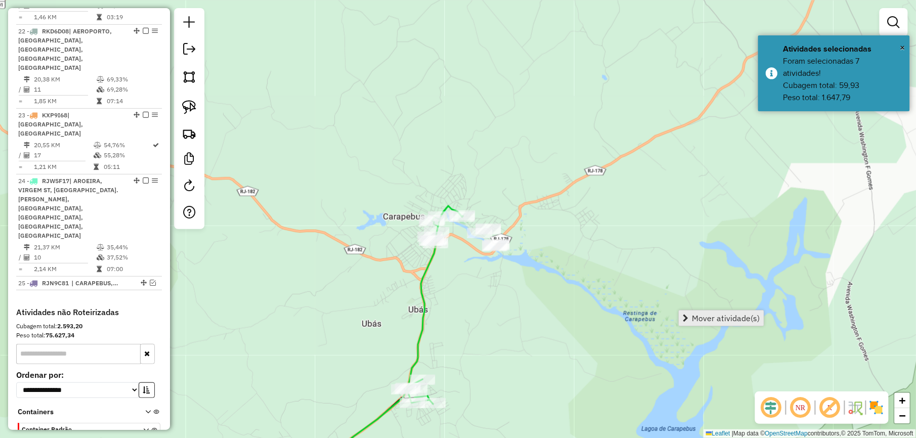
click at [710, 318] on span "Mover atividade(s)" at bounding box center [726, 318] width 68 height 8
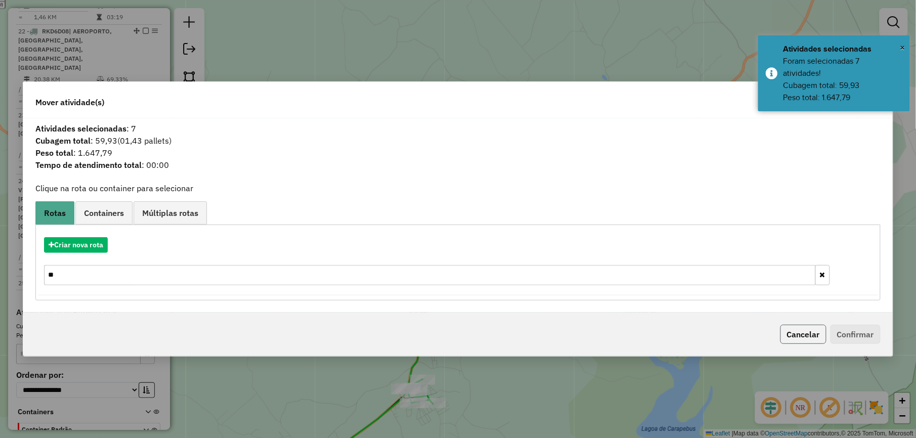
click at [801, 337] on button "Cancelar" at bounding box center [803, 334] width 46 height 19
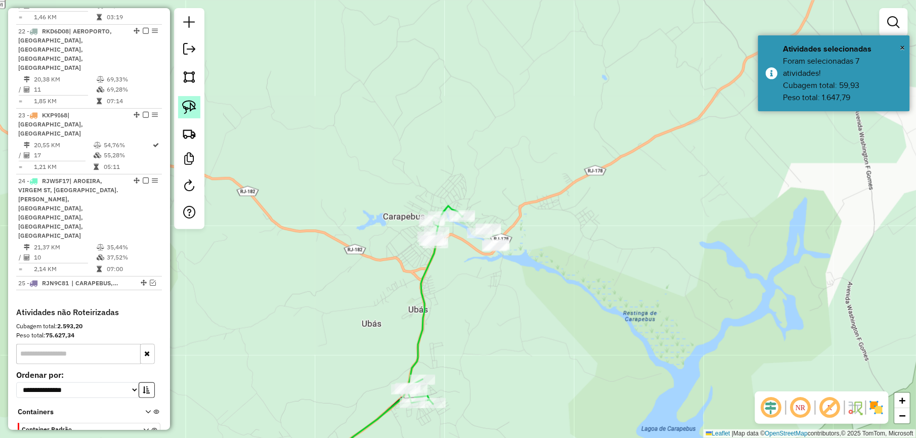
click at [185, 108] on img at bounding box center [189, 107] width 14 height 14
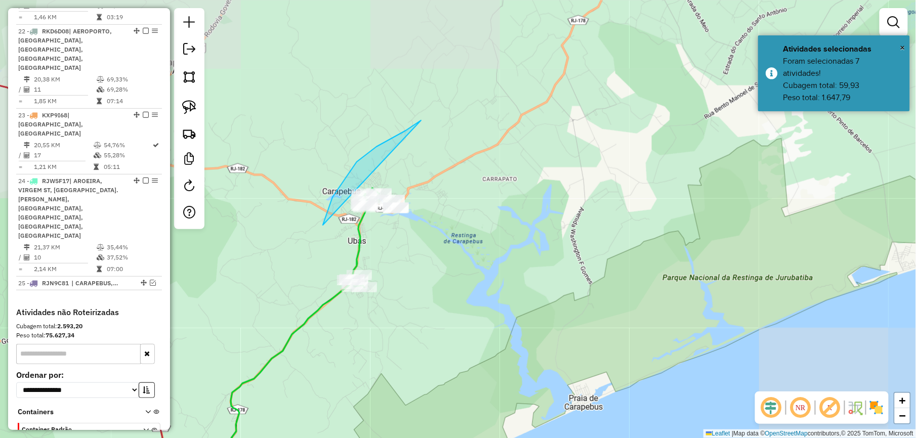
drag, startPoint x: 421, startPoint y: 120, endPoint x: 462, endPoint y: 255, distance: 141.1
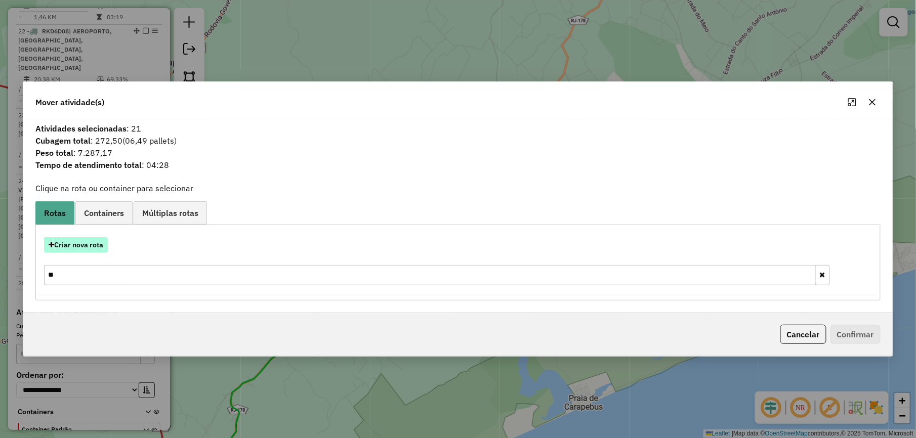
click at [99, 249] on button "Criar nova rota" at bounding box center [76, 245] width 64 height 16
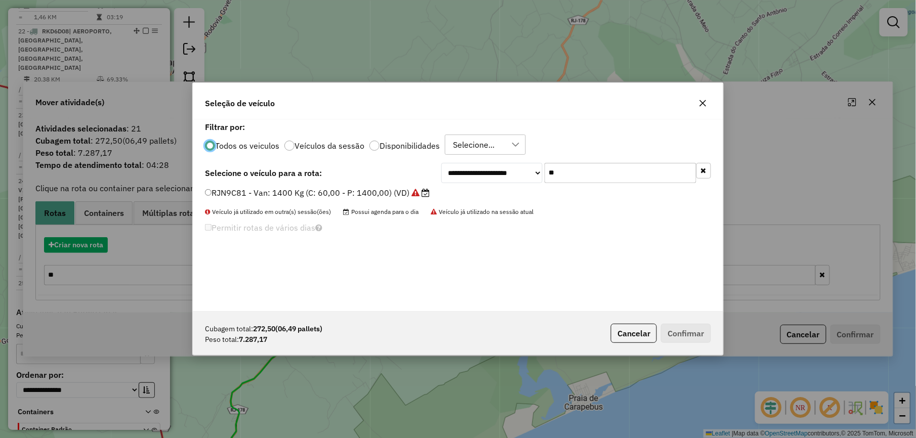
scroll to position [5, 3]
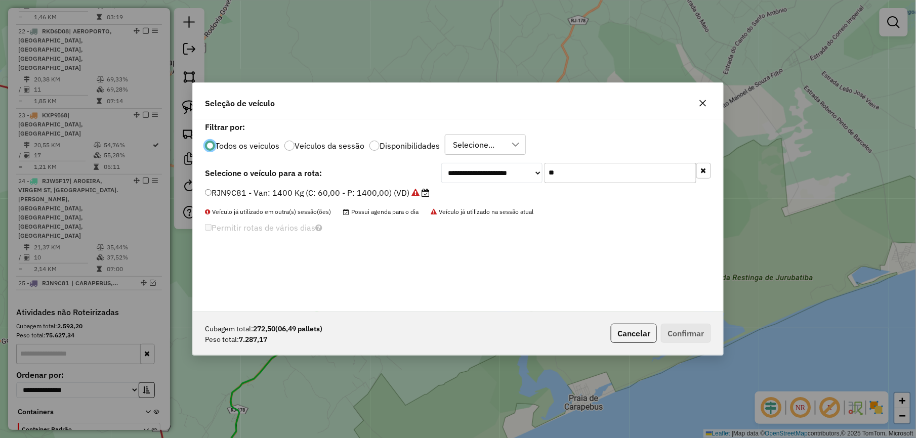
click at [590, 170] on input "**" at bounding box center [620, 173] width 152 height 20
type input "***"
click at [366, 188] on label "RKG6B62 - Truck: 12700 Kg (C: 420,00 - P: 12700,00) (VD)" at bounding box center [328, 193] width 246 height 12
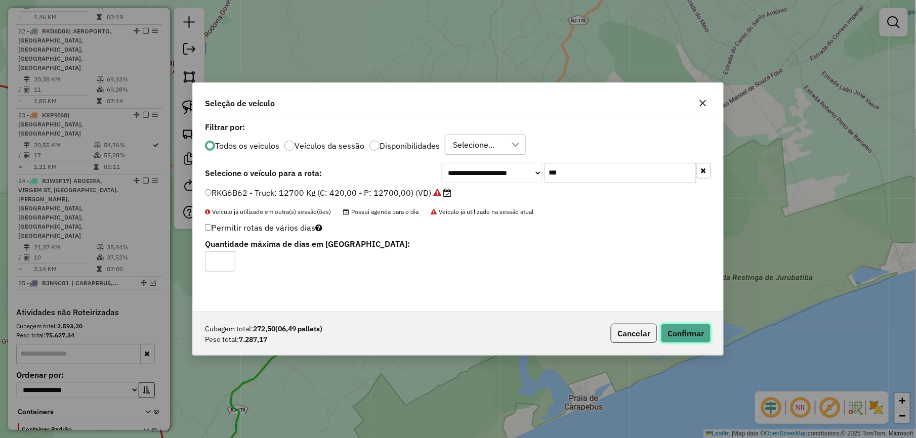
click at [680, 330] on button "Confirmar" at bounding box center [686, 333] width 50 height 19
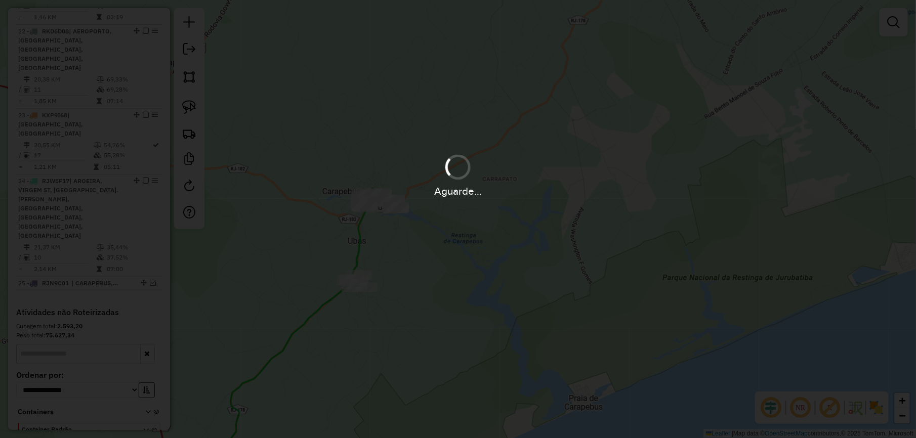
scroll to position [1465, 0]
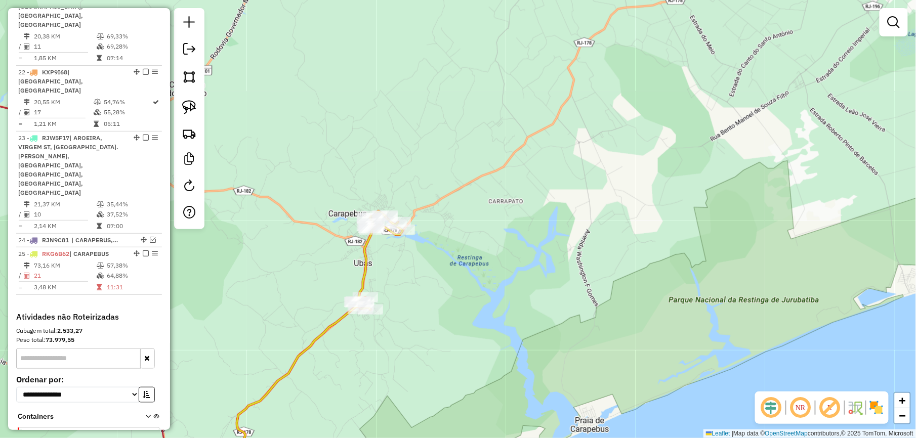
drag, startPoint x: 310, startPoint y: 136, endPoint x: 650, endPoint y: 299, distance: 377.1
click at [644, 300] on div "Janela de atendimento Grade de atendimento Capacidade Transportadoras Veículos …" at bounding box center [458, 219] width 916 height 438
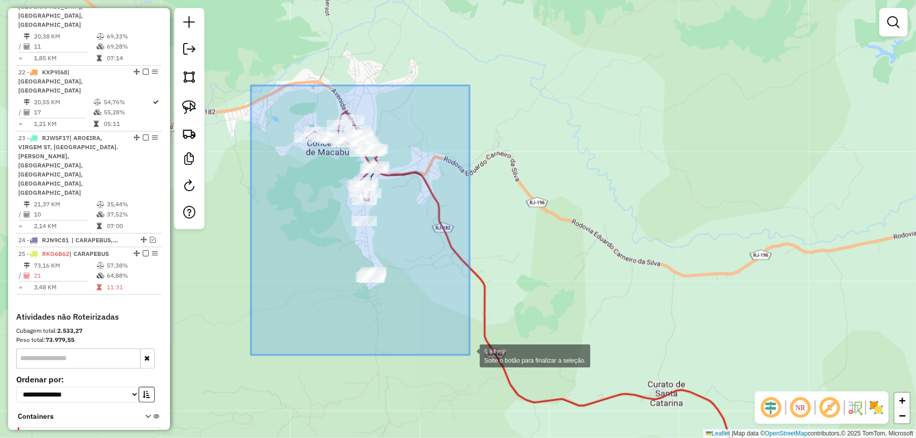
drag, startPoint x: 251, startPoint y: 85, endPoint x: 481, endPoint y: 338, distance: 341.6
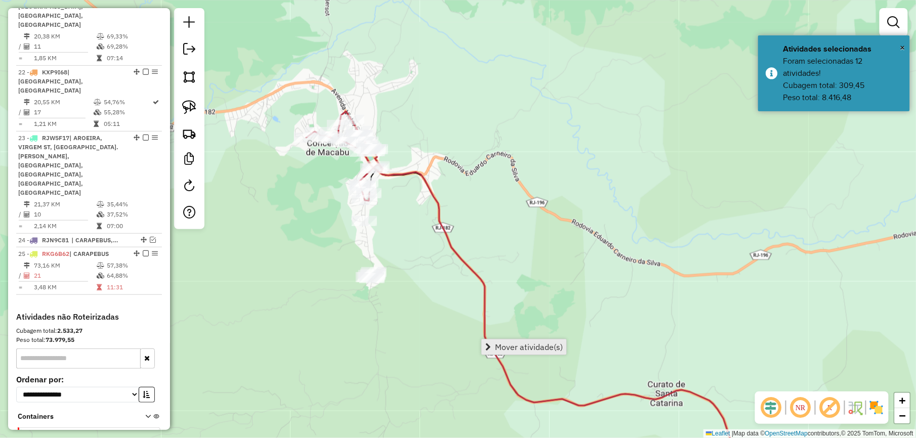
click at [538, 344] on span "Mover atividade(s)" at bounding box center [529, 347] width 68 height 8
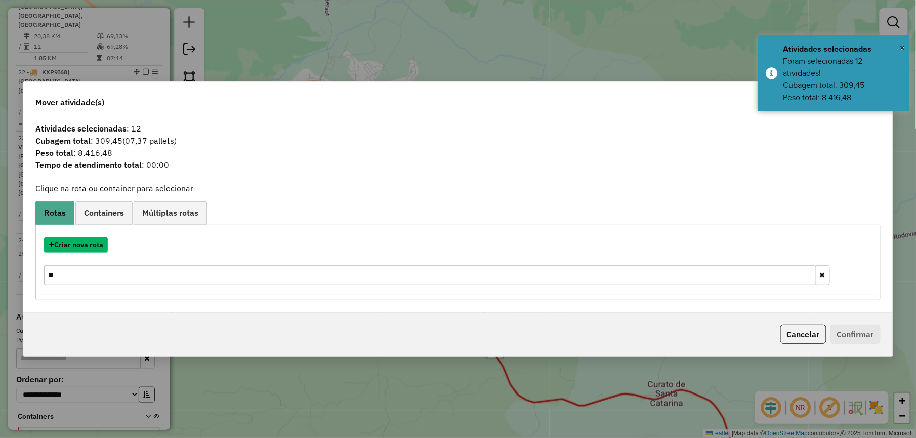
click at [79, 245] on button "Criar nova rota" at bounding box center [76, 245] width 64 height 16
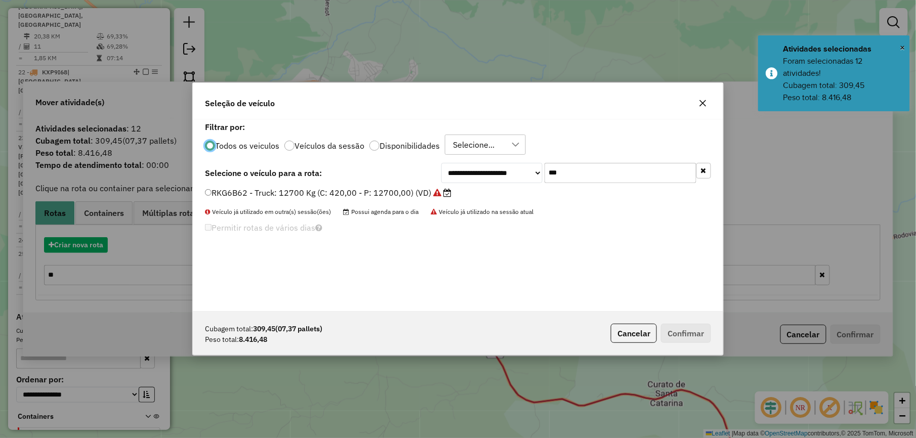
scroll to position [5, 3]
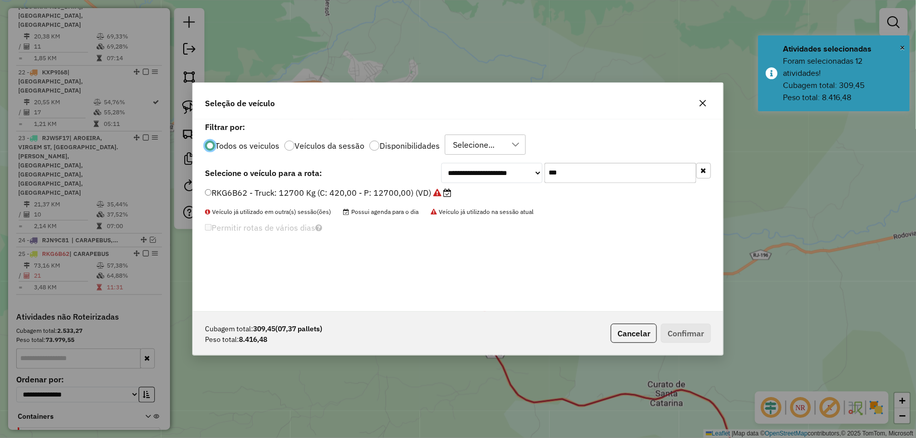
click at [590, 173] on input "***" at bounding box center [620, 173] width 152 height 20
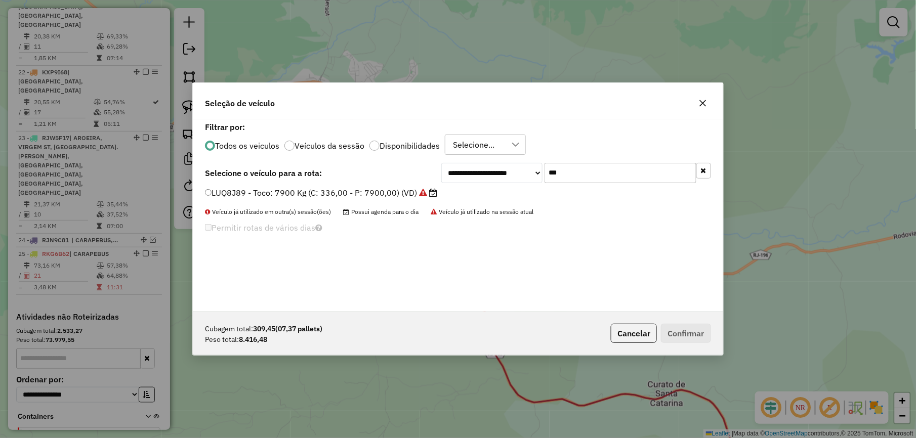
type input "***"
drag, startPoint x: 704, startPoint y: 102, endPoint x: 679, endPoint y: 106, distance: 25.6
click at [704, 102] on icon "button" at bounding box center [703, 103] width 8 height 8
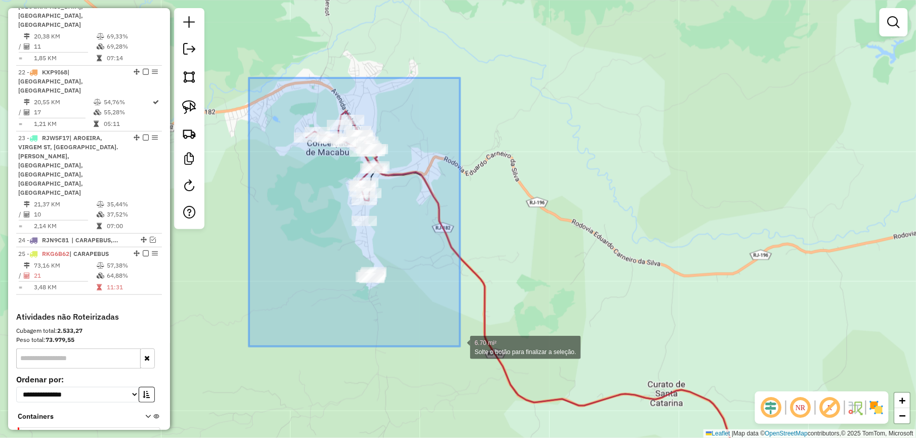
drag, startPoint x: 339, startPoint y: 274, endPoint x: 476, endPoint y: 316, distance: 143.8
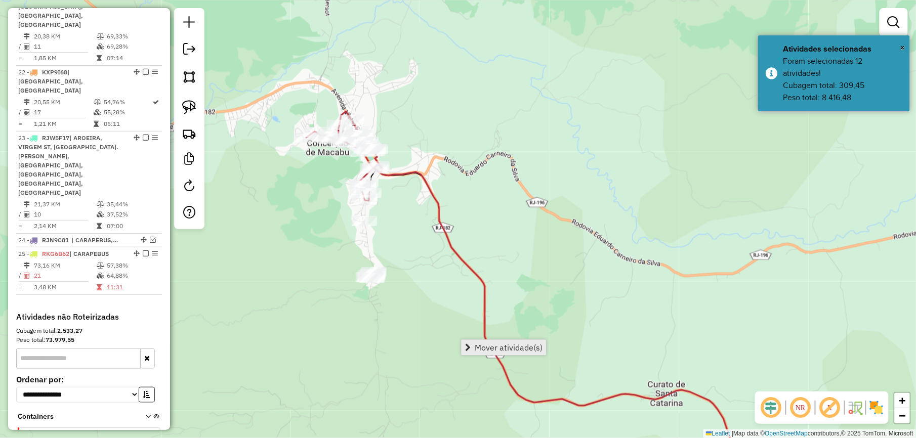
click at [500, 346] on span "Mover atividade(s)" at bounding box center [508, 347] width 68 height 8
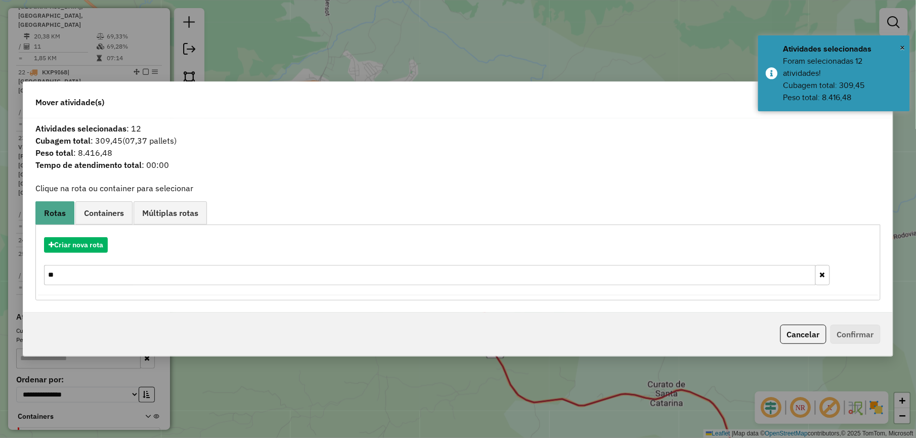
click at [61, 274] on input "**" at bounding box center [429, 275] width 771 height 20
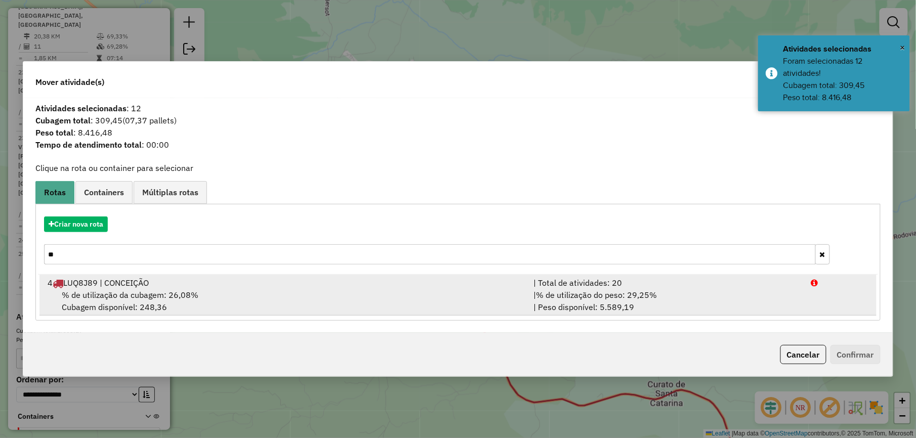
type input "**"
drag, startPoint x: 435, startPoint y: 298, endPoint x: 493, endPoint y: 300, distance: 57.7
click at [436, 298] on div "% de utilização da cubagem: 26,08% Cubagem disponível: 248,36" at bounding box center [284, 301] width 486 height 24
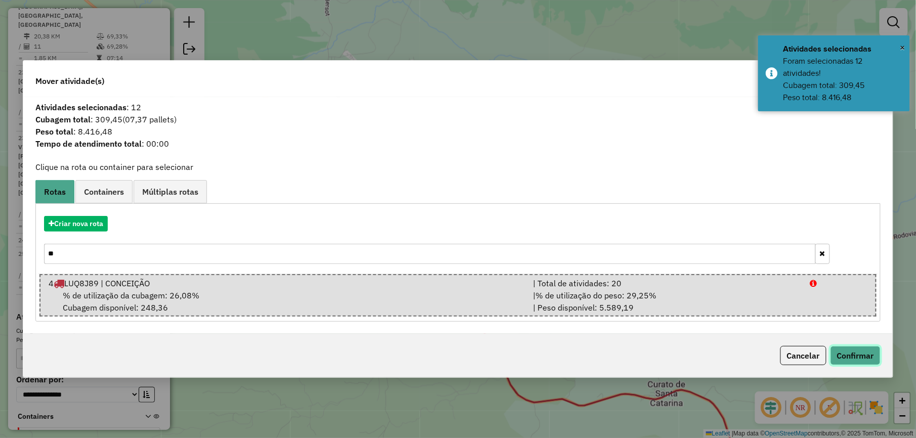
click at [854, 349] on button "Confirmar" at bounding box center [855, 355] width 50 height 19
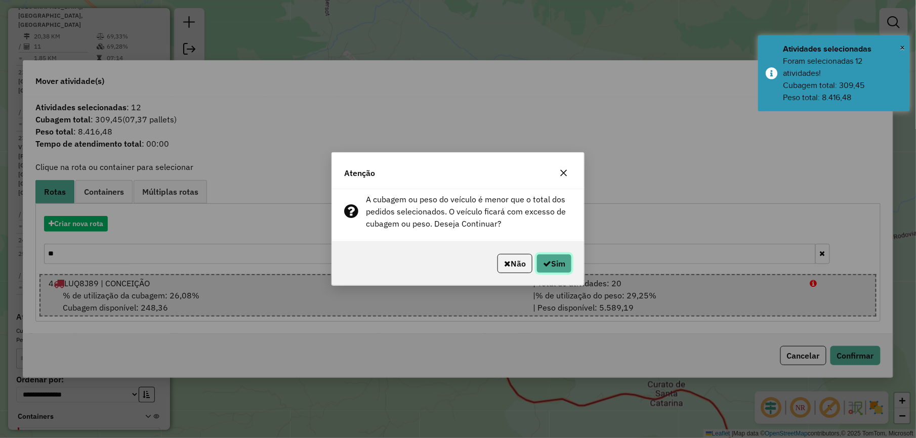
click at [551, 268] on button "Sim" at bounding box center [553, 263] width 35 height 19
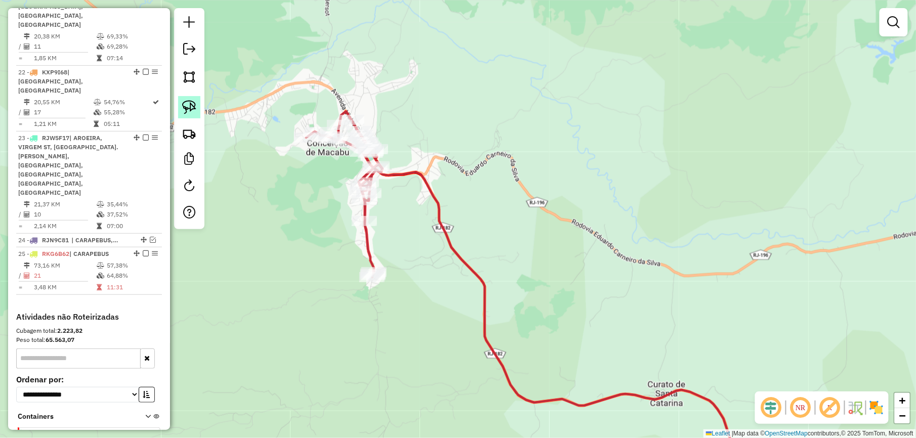
click at [191, 106] on img at bounding box center [189, 107] width 14 height 14
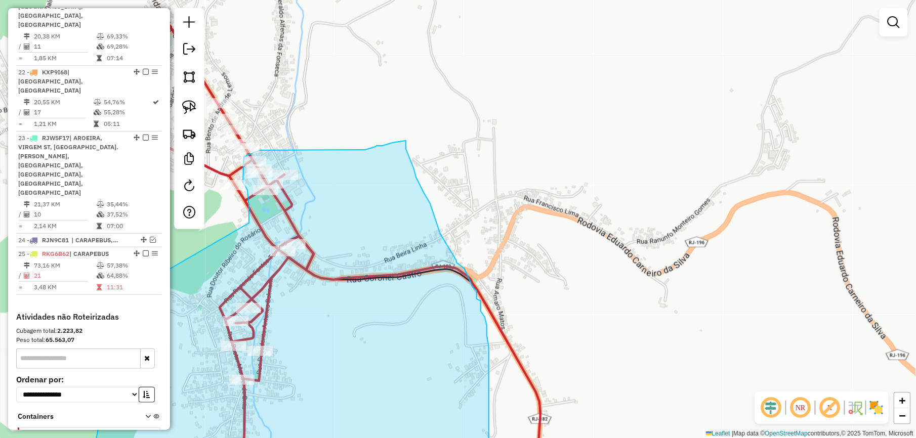
drag, startPoint x: 337, startPoint y: 179, endPoint x: 249, endPoint y: 226, distance: 99.8
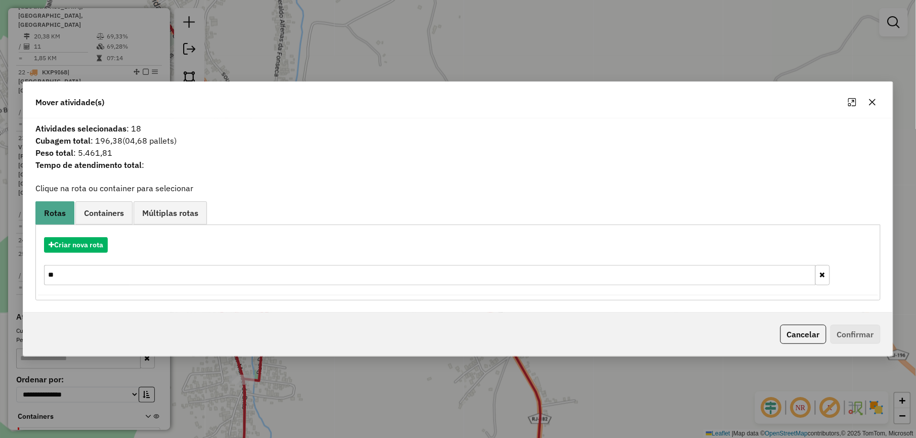
drag, startPoint x: 870, startPoint y: 95, endPoint x: 844, endPoint y: 113, distance: 31.6
click at [870, 95] on button "button" at bounding box center [872, 102] width 16 height 16
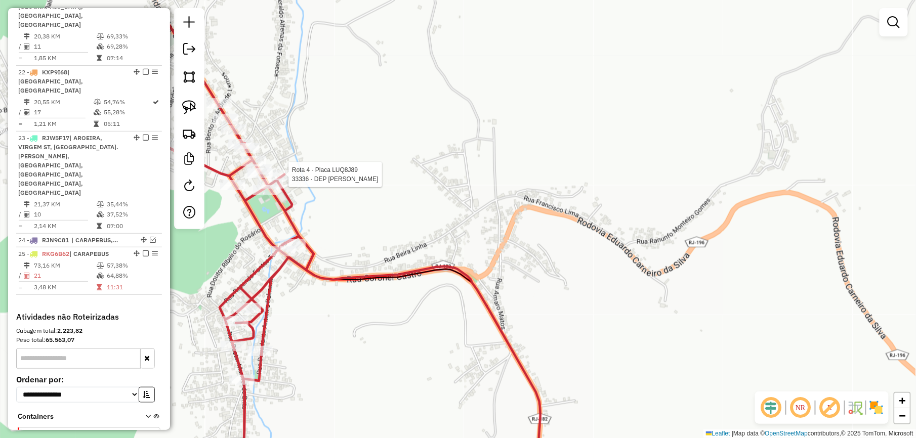
select select "*********"
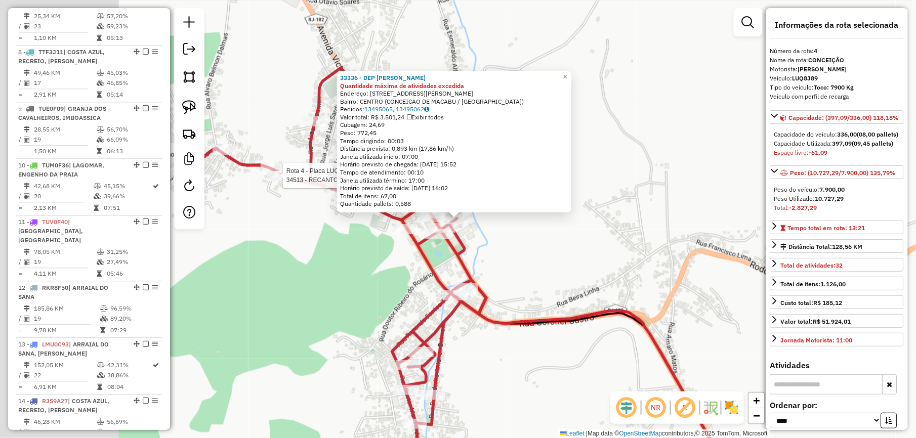
scroll to position [561, 0]
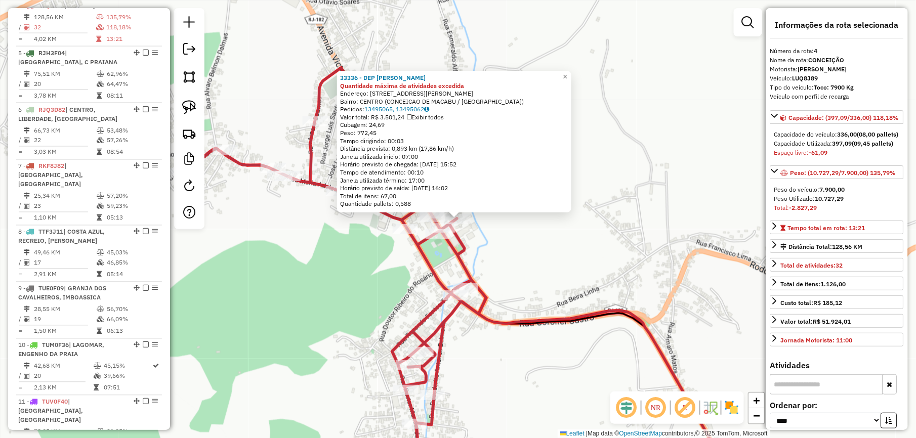
drag, startPoint x: 329, startPoint y: 300, endPoint x: 332, endPoint y: 209, distance: 91.6
click at [333, 211] on div "33336 - DEP CORUJAO SANDRA Quantidade máxima de atividades excedida Endereço: R…" at bounding box center [458, 219] width 916 height 438
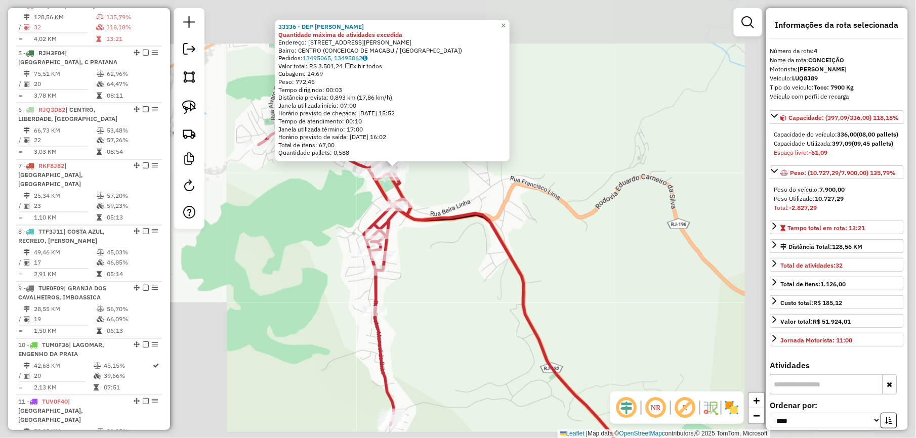
click at [299, 221] on div "33336 - DEP CORUJAO SANDRA Quantidade máxima de atividades excedida Endereço: R…" at bounding box center [458, 219] width 916 height 438
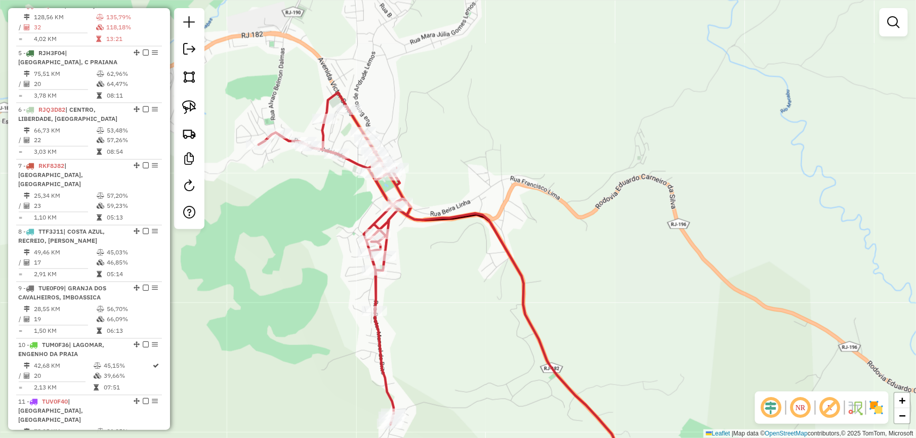
drag, startPoint x: 183, startPoint y: 102, endPoint x: 243, endPoint y: 192, distance: 108.7
click at [182, 102] on img at bounding box center [189, 107] width 14 height 14
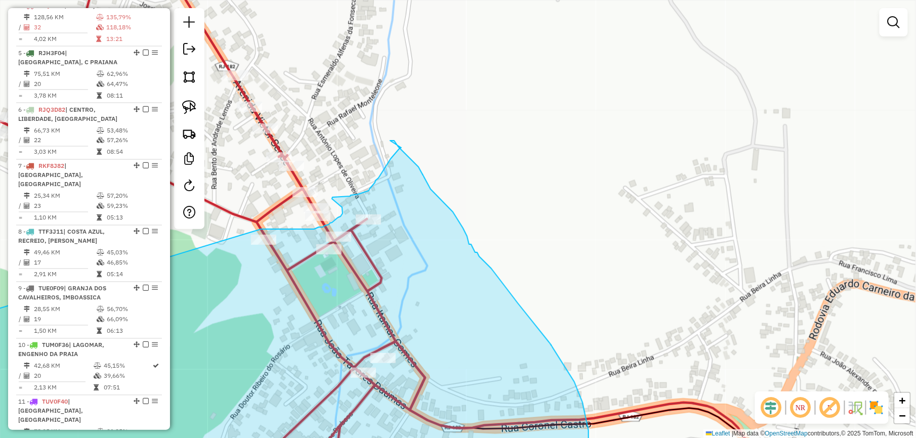
drag, startPoint x: 257, startPoint y: 209, endPoint x: 259, endPoint y: 230, distance: 20.8
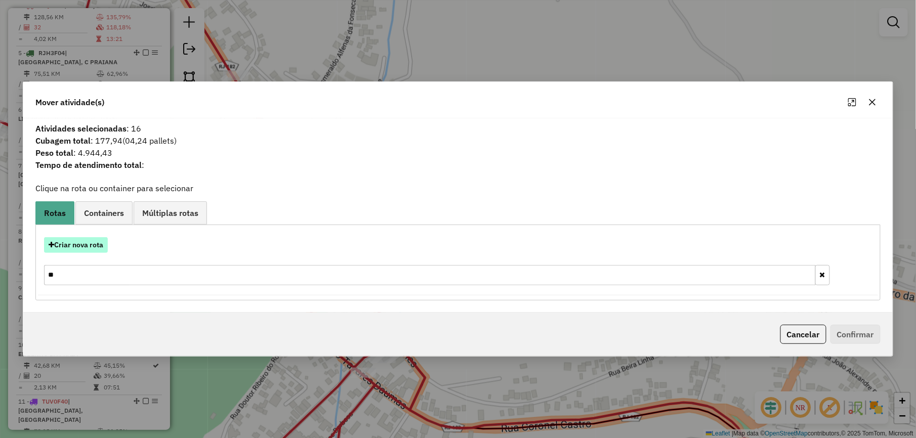
click at [98, 240] on button "Criar nova rota" at bounding box center [76, 245] width 64 height 16
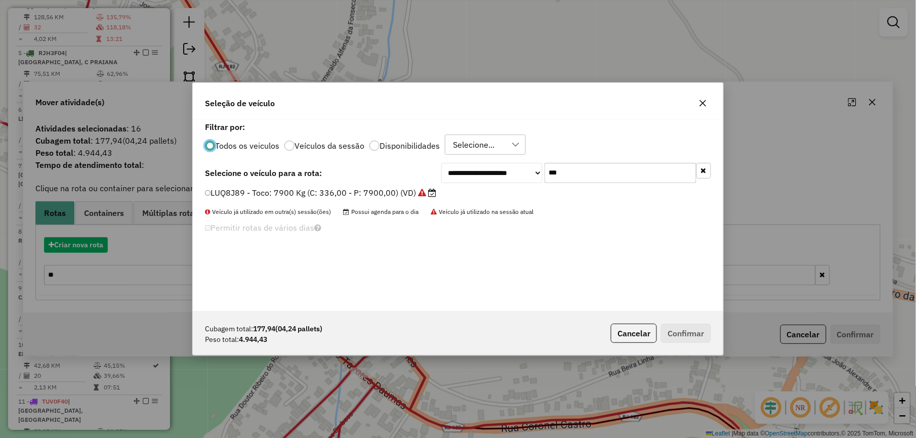
scroll to position [5, 3]
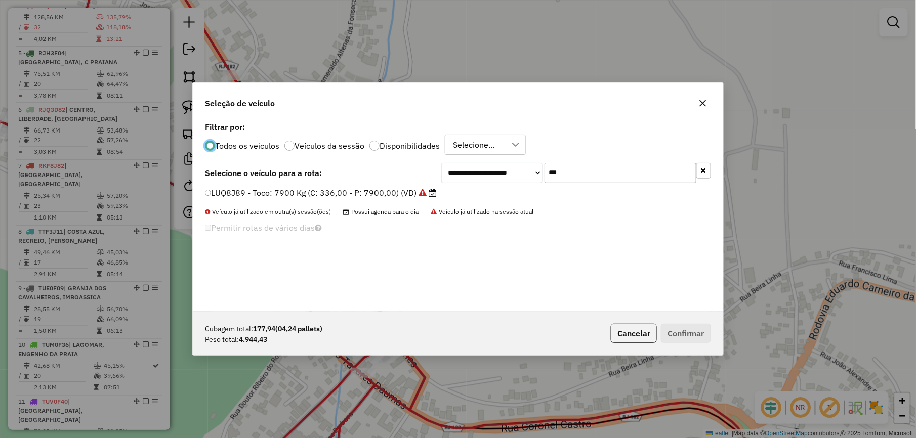
click at [608, 163] on input "***" at bounding box center [620, 173] width 152 height 20
type input "**"
click at [388, 193] on label "TTT0E71 - Toco: 7900 Kg (C: 336,00 - P: 7900,00) (VD)" at bounding box center [315, 193] width 221 height 12
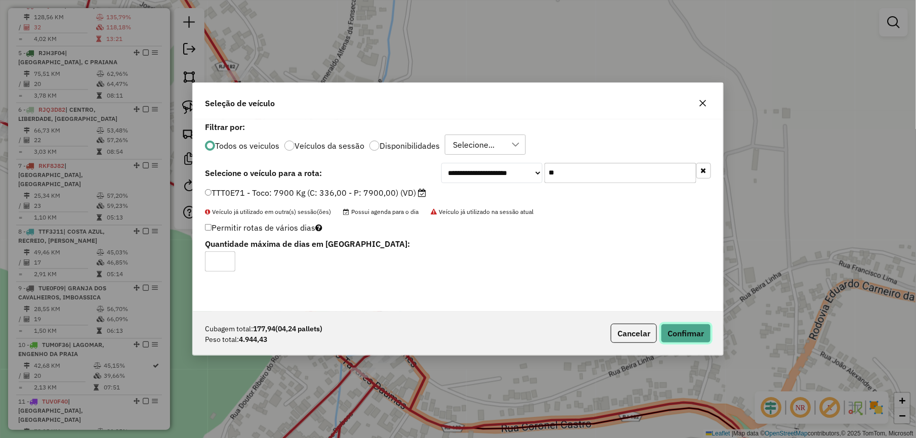
click at [684, 329] on button "Confirmar" at bounding box center [686, 333] width 50 height 19
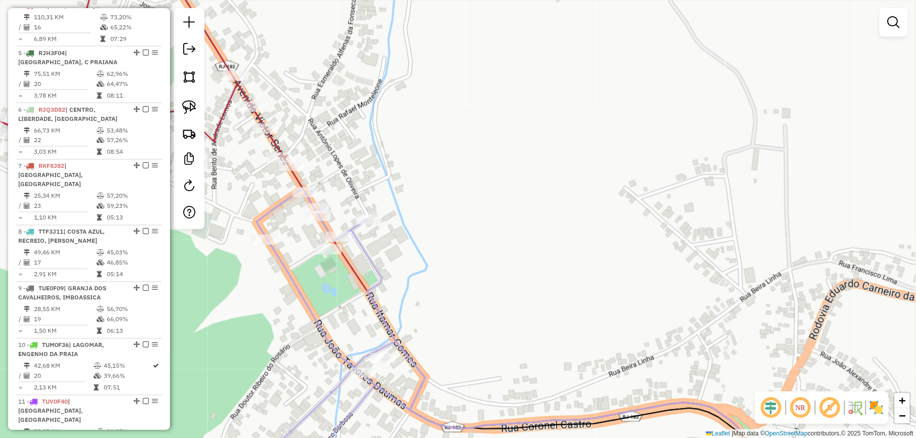
drag, startPoint x: 469, startPoint y: 226, endPoint x: 517, endPoint y: 160, distance: 81.1
click at [511, 168] on div "Janela de atendimento Grade de atendimento Capacidade Transportadoras Veículos …" at bounding box center [458, 219] width 916 height 438
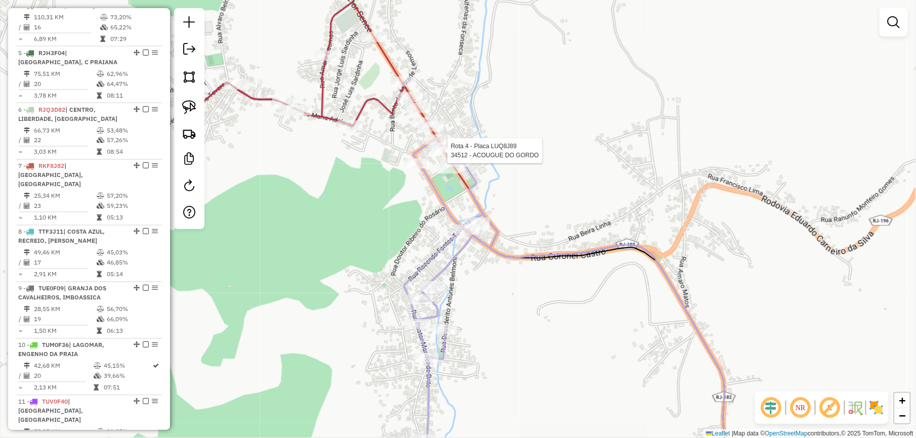
select select "*********"
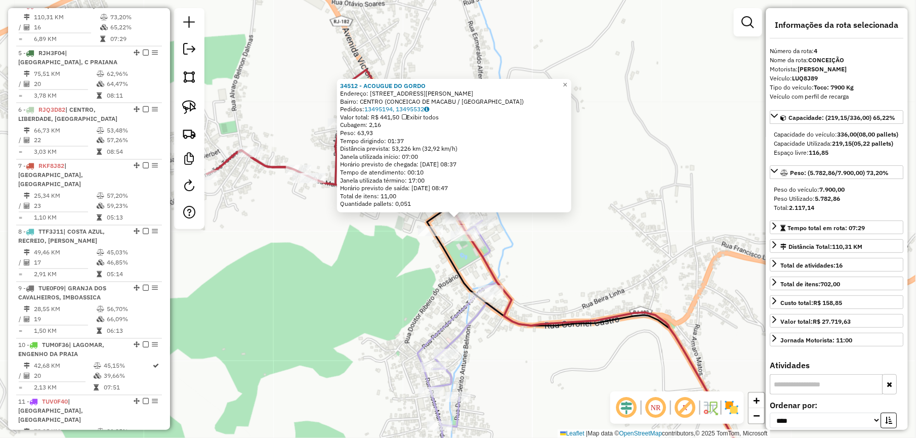
drag, startPoint x: 350, startPoint y: 255, endPoint x: 381, endPoint y: 212, distance: 52.9
click at [380, 213] on div "34512 - ACOUGUE DO GORDO Endereço: AV VICTOR SENCE 39 Bairro: CENTRO (CONCEICAO…" at bounding box center [458, 219] width 916 height 438
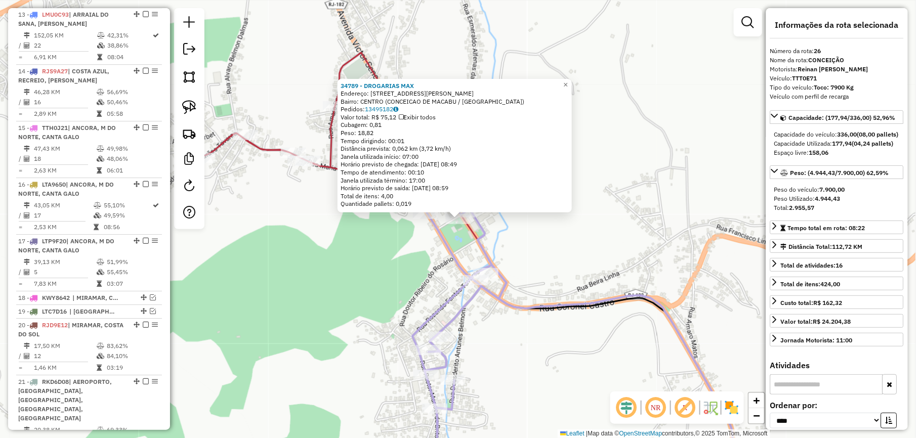
scroll to position [1517, 0]
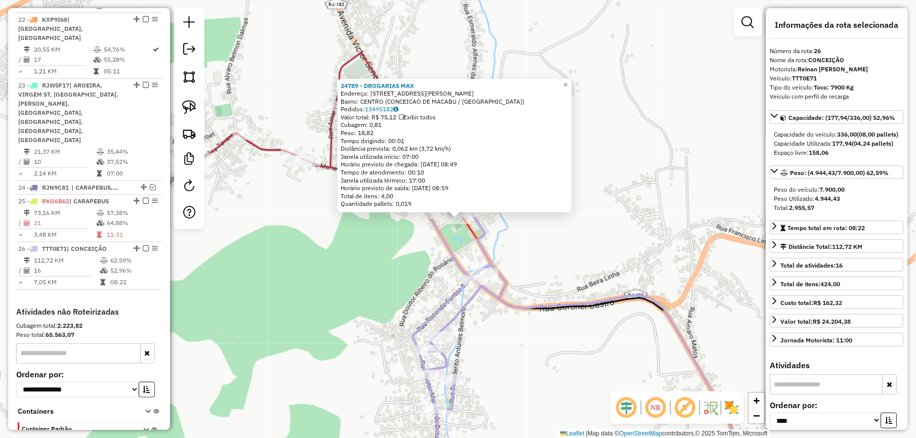
click at [405, 251] on div "34789 - DROGARIAS MAX Endereço: R DR ABELARDO DE CARVALHO 31 Bairro: CENTRO (CO…" at bounding box center [458, 219] width 916 height 438
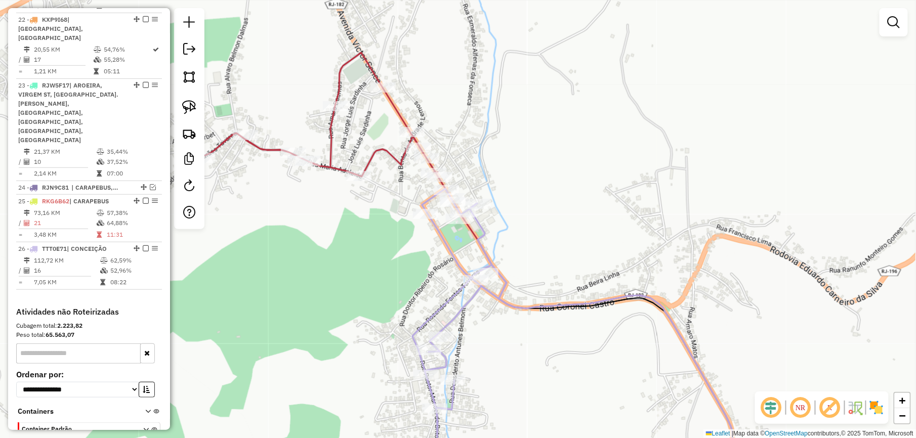
drag, startPoint x: 379, startPoint y: 257, endPoint x: 415, endPoint y: 193, distance: 73.6
click at [413, 195] on div "Janela de atendimento Grade de atendimento Capacidade Transportadoras Veículos …" at bounding box center [458, 219] width 916 height 438
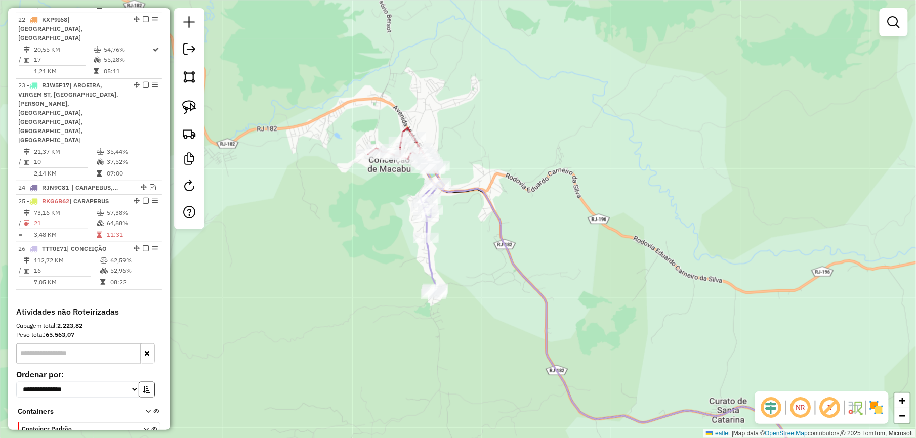
drag, startPoint x: 577, startPoint y: 209, endPoint x: 310, endPoint y: 83, distance: 295.7
click at [332, 98] on div "Janela de atendimento Grade de atendimento Capacidade Transportadoras Veículos …" at bounding box center [458, 219] width 916 height 438
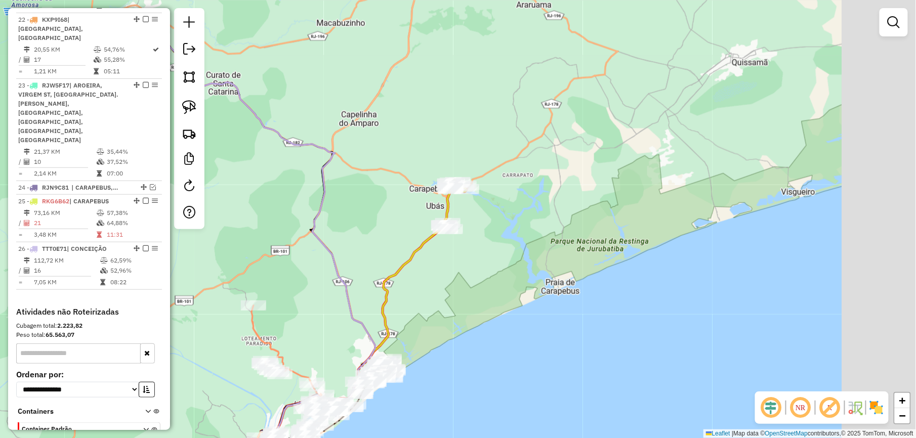
drag, startPoint x: 395, startPoint y: 122, endPoint x: 335, endPoint y: 98, distance: 64.7
click at [335, 98] on div "Janela de atendimento Grade de atendimento Capacidade Transportadoras Veículos …" at bounding box center [458, 219] width 916 height 438
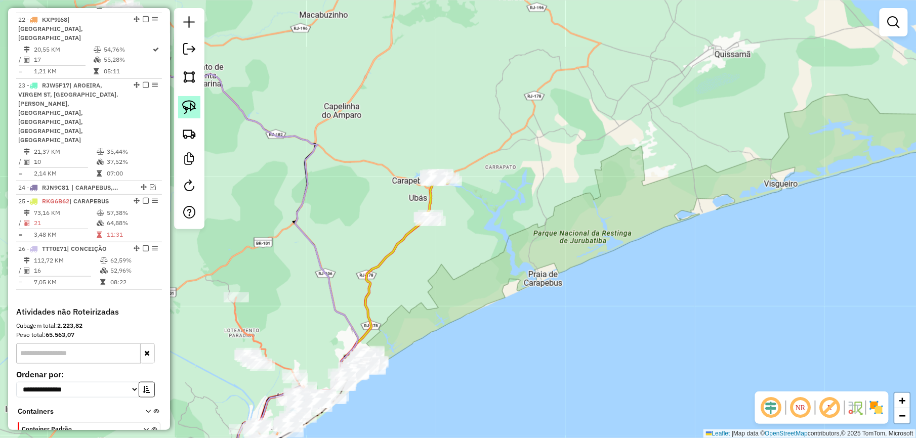
click at [185, 103] on img at bounding box center [189, 107] width 14 height 14
drag, startPoint x: 367, startPoint y: 179, endPoint x: 484, endPoint y: 212, distance: 121.0
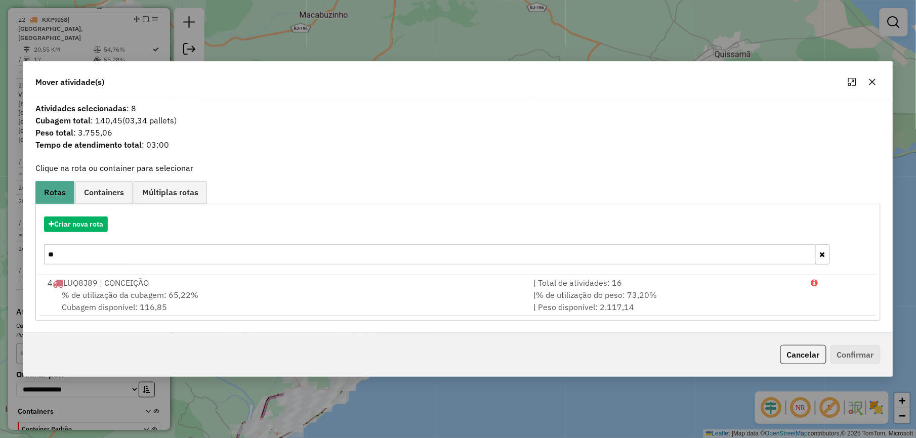
click at [870, 82] on icon "button" at bounding box center [872, 82] width 8 height 8
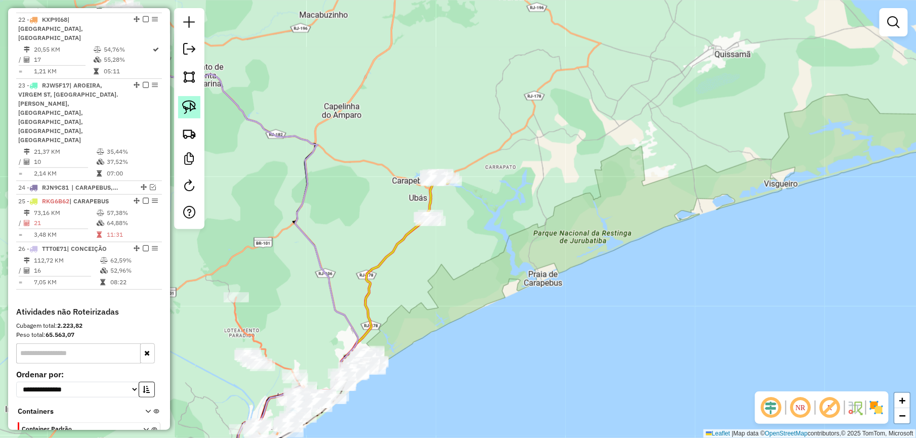
click at [193, 105] on img at bounding box center [189, 107] width 14 height 14
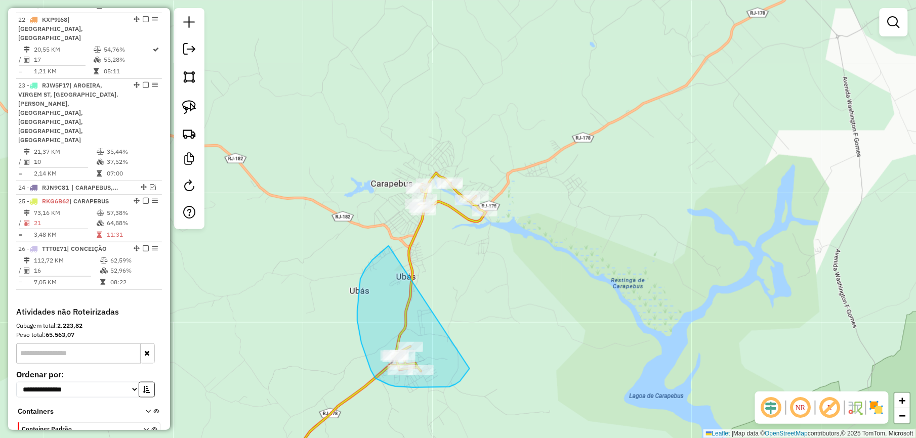
drag, startPoint x: 388, startPoint y: 246, endPoint x: 472, endPoint y: 357, distance: 139.4
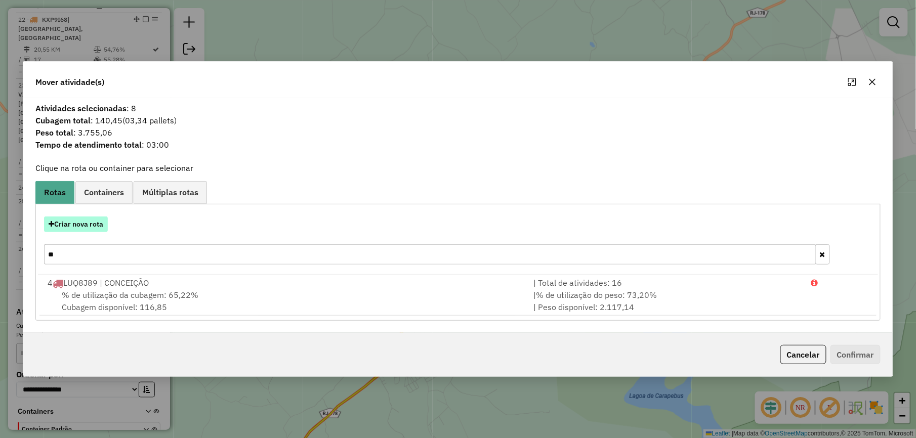
click at [96, 220] on button "Criar nova rota" at bounding box center [76, 224] width 64 height 16
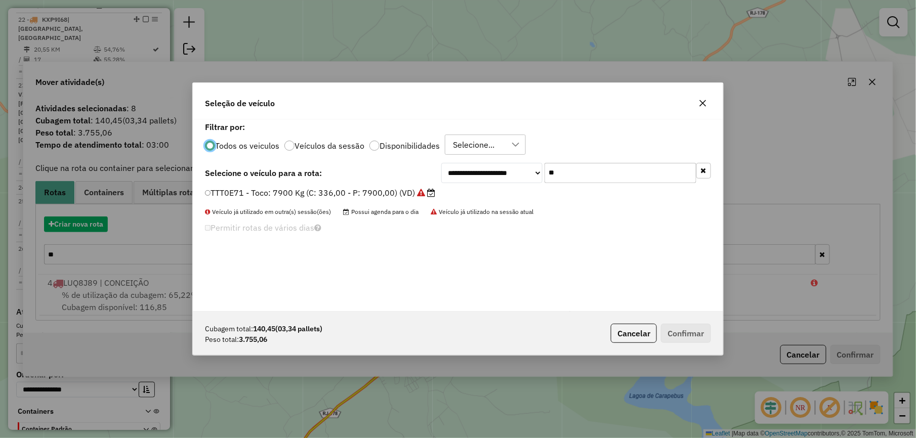
scroll to position [5, 3]
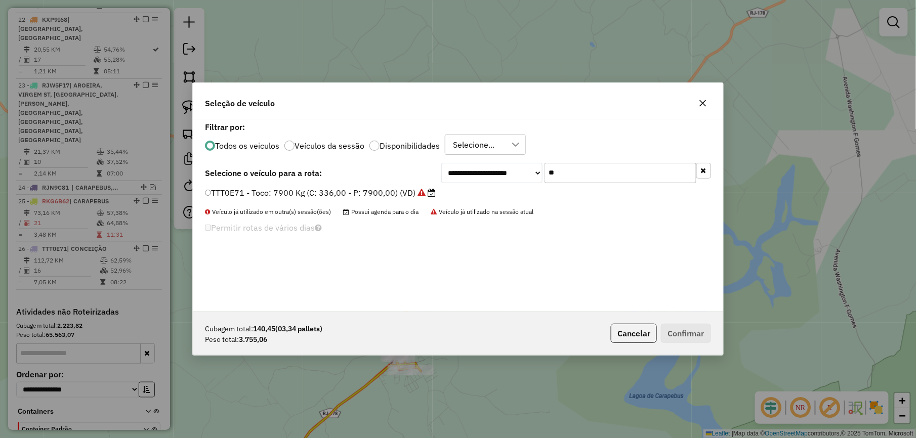
click at [565, 172] on input "**" at bounding box center [620, 173] width 152 height 20
type input "****"
click at [415, 197] on label "LTO8B08 - Truck: 12700 Kg (C: 420,00 - P: 12700,00) (VD)" at bounding box center [322, 193] width 234 height 12
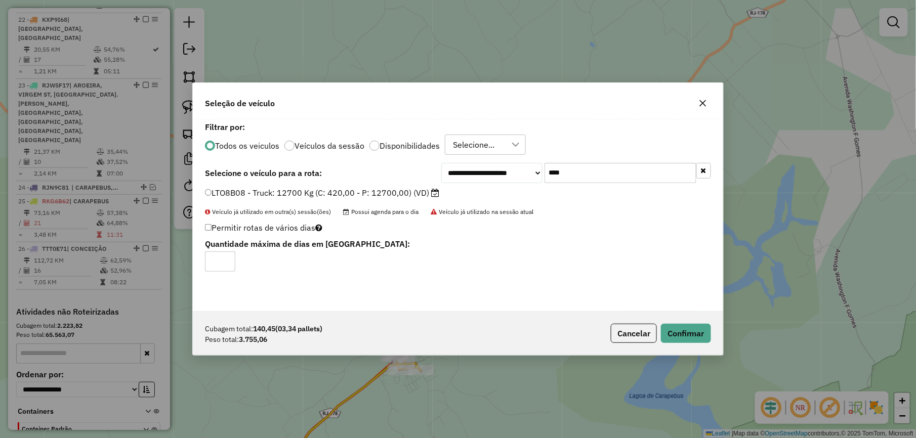
click at [599, 178] on input "****" at bounding box center [620, 173] width 152 height 20
click at [422, 194] on label "LTO8B08 - Truck: 12700 Kg (C: 420,00 - P: 12700,00) (VD)" at bounding box center [322, 193] width 234 height 12
click at [679, 331] on button "Confirmar" at bounding box center [686, 333] width 50 height 19
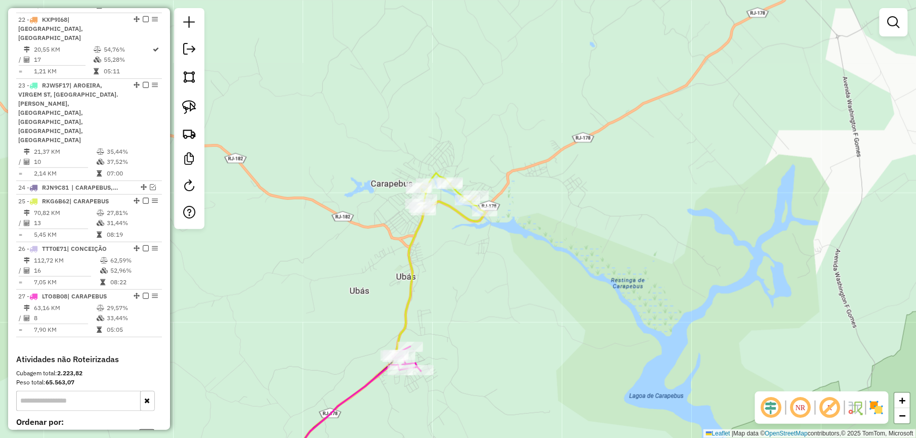
drag, startPoint x: 341, startPoint y: 334, endPoint x: 435, endPoint y: 232, distance: 138.9
click at [425, 241] on div "Janela de atendimento Grade de atendimento Capacidade Transportadoras Veículos …" at bounding box center [458, 219] width 916 height 438
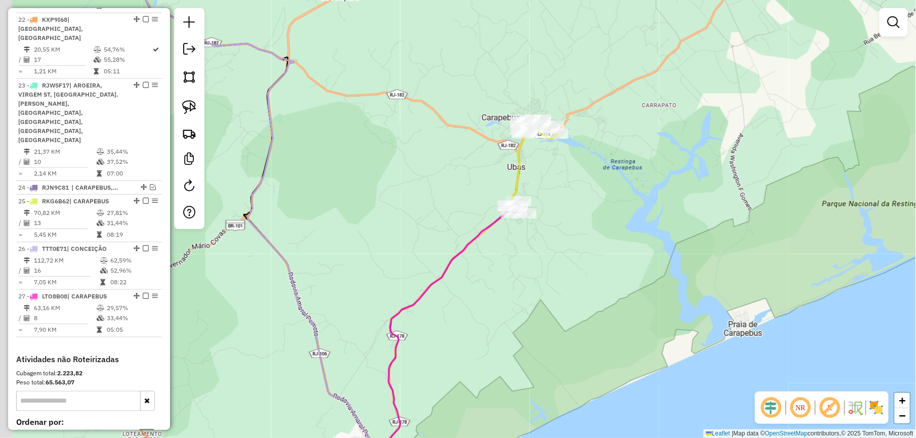
drag, startPoint x: 306, startPoint y: 269, endPoint x: 355, endPoint y: 236, distance: 58.9
click at [355, 236] on div "Janela de atendimento Grade de atendimento Capacidade Transportadoras Veículos …" at bounding box center [458, 219] width 916 height 438
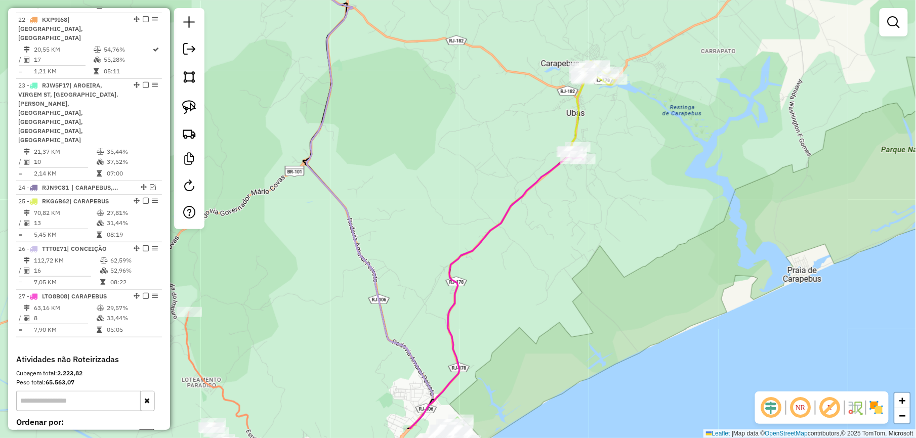
drag, startPoint x: 358, startPoint y: 237, endPoint x: 474, endPoint y: 63, distance: 208.6
click at [432, 63] on icon at bounding box center [299, 166] width 266 height 526
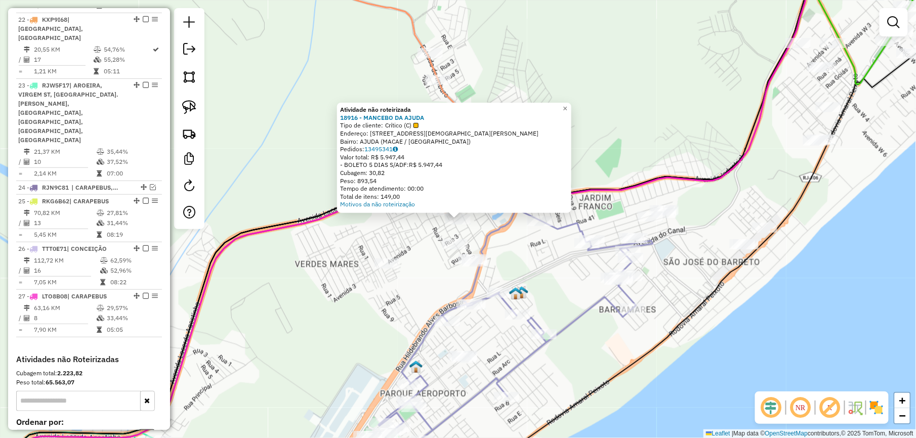
click at [414, 264] on div "Atividade não roteirizada 18916 - MANCEBO DA AJUDA Tipo de cliente: Crítico (C)…" at bounding box center [458, 219] width 916 height 438
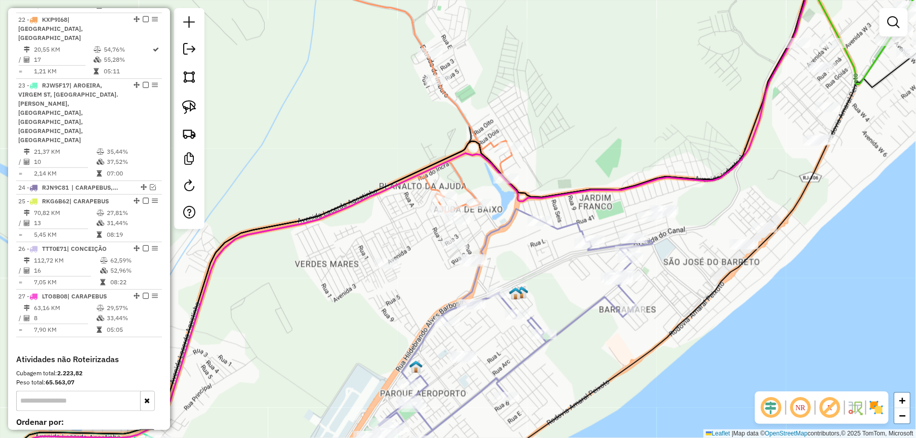
drag, startPoint x: 195, startPoint y: 110, endPoint x: 203, endPoint y: 116, distance: 10.1
click at [195, 110] on img at bounding box center [189, 107] width 14 height 14
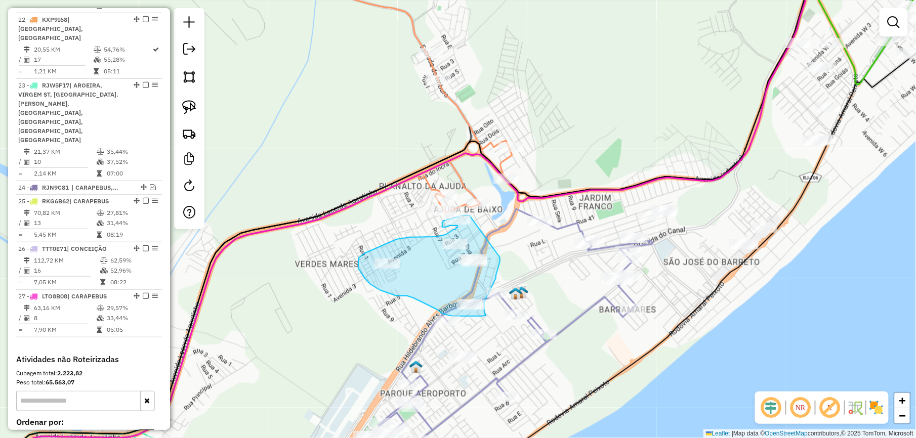
drag, startPoint x: 500, startPoint y: 257, endPoint x: 480, endPoint y: 219, distance: 43.7
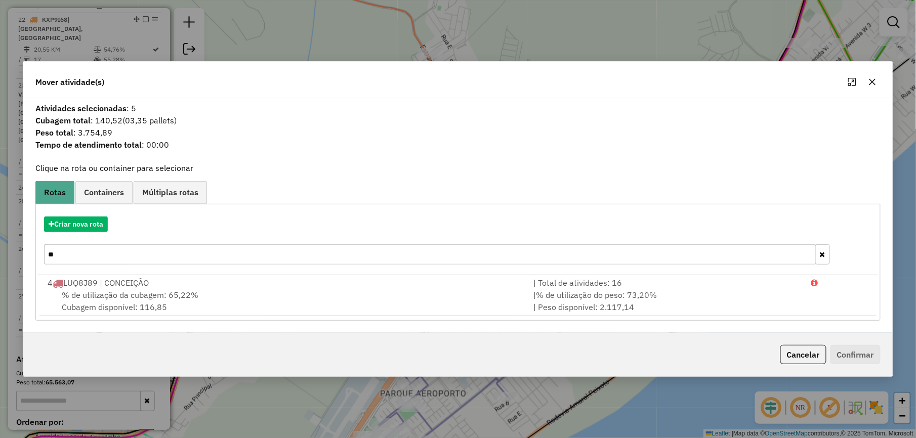
click at [877, 78] on button "button" at bounding box center [872, 82] width 16 height 16
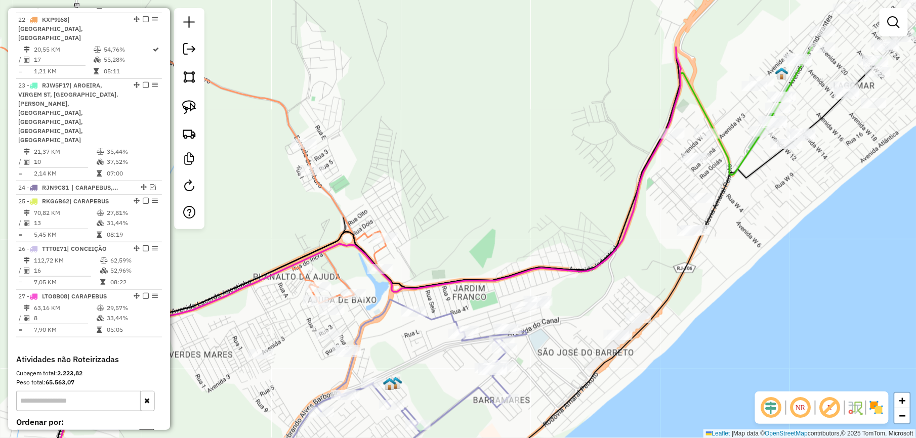
drag, startPoint x: 607, startPoint y: 176, endPoint x: 460, endPoint y: 241, distance: 160.3
click at [463, 241] on div "Janela de atendimento Grade de atendimento Capacidade Transportadoras Veículos …" at bounding box center [458, 219] width 916 height 438
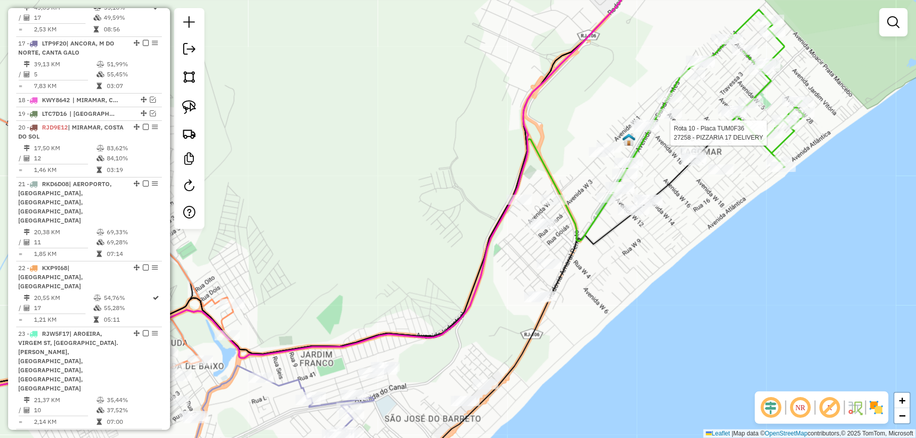
select select "*********"
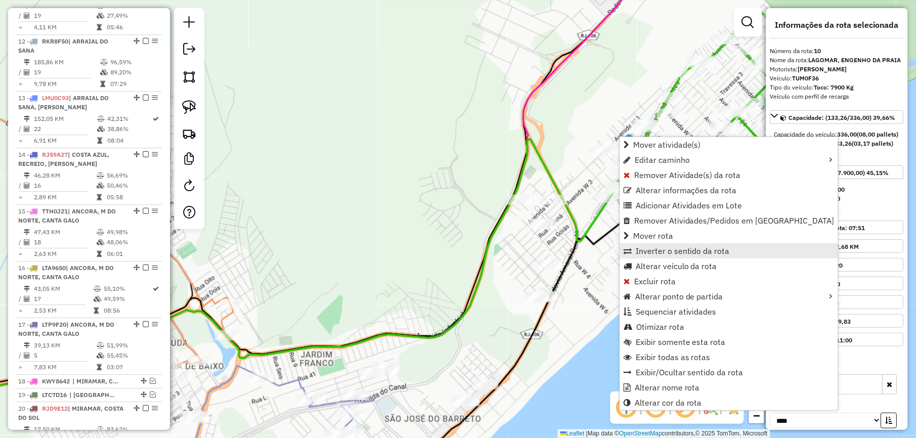
scroll to position [893, 0]
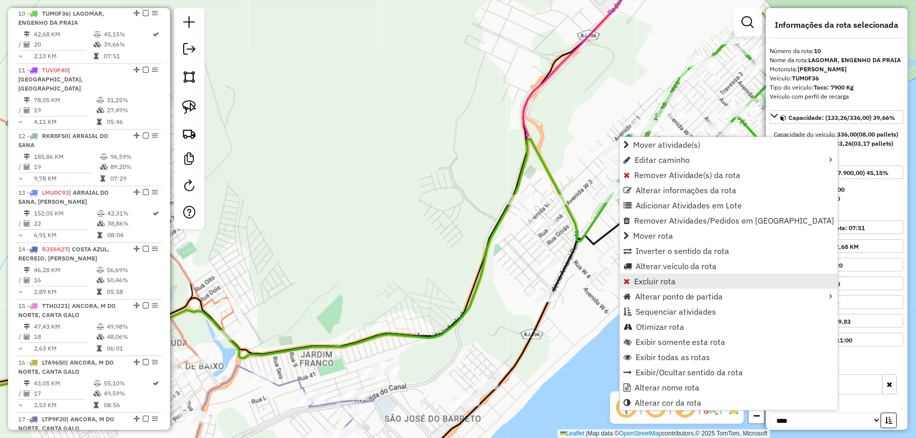
click at [648, 283] on span "Excluir rota" at bounding box center [654, 281] width 41 height 8
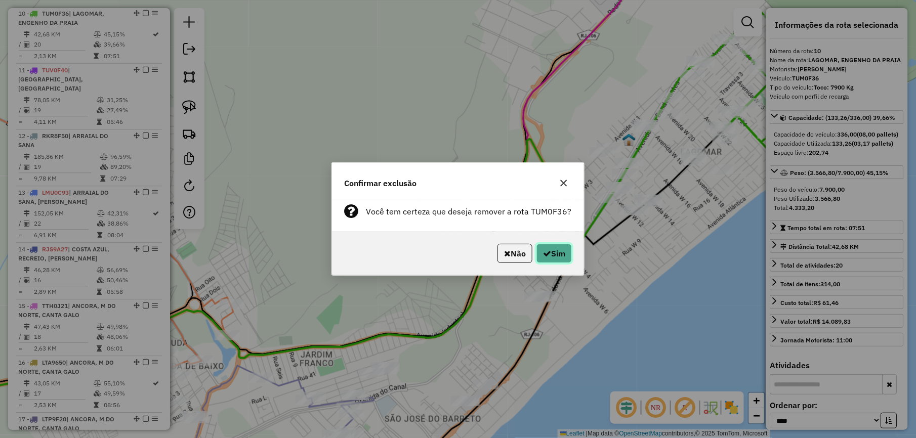
click at [555, 258] on button "Sim" at bounding box center [553, 253] width 35 height 19
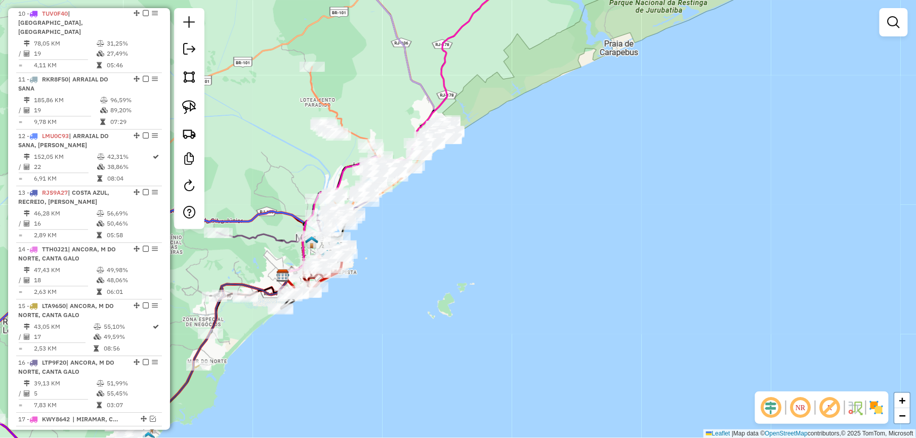
drag, startPoint x: 334, startPoint y: 300, endPoint x: 480, endPoint y: 157, distance: 204.2
click at [478, 158] on div "Janela de atendimento Grade de atendimento Capacidade Transportadoras Veículos …" at bounding box center [458, 219] width 916 height 438
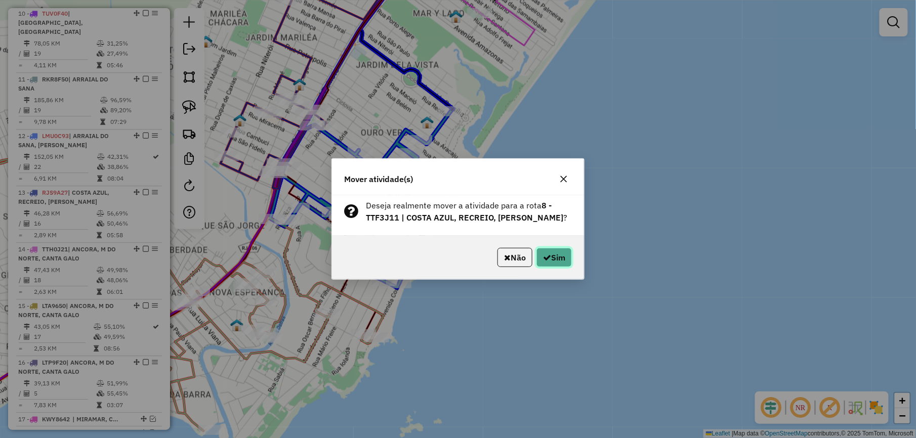
click at [547, 259] on icon "button" at bounding box center [547, 257] width 8 height 8
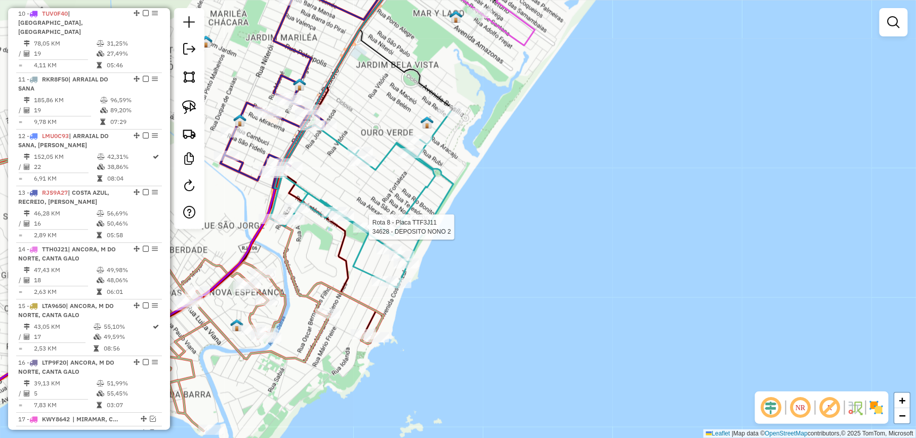
select select "*********"
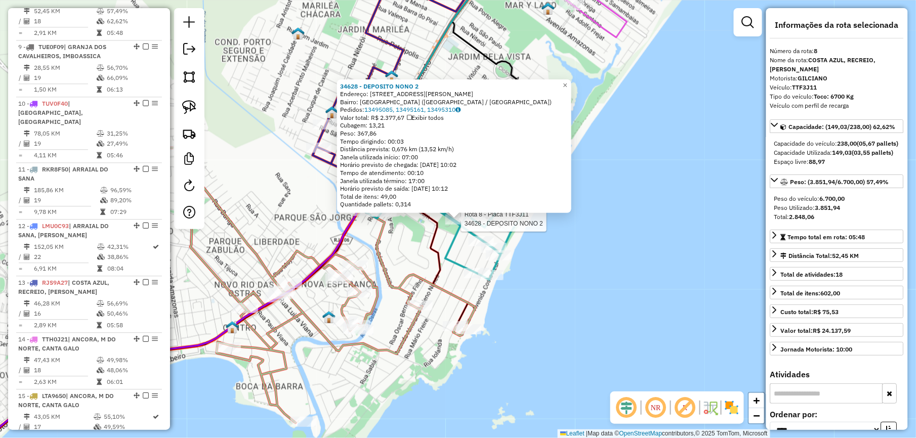
scroll to position [780, 0]
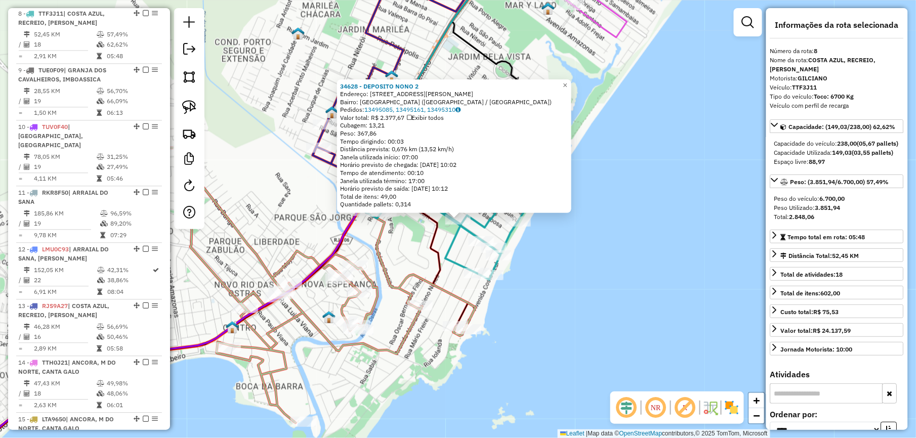
click at [587, 200] on div "34628 - DEPOSITO NONO 2 Endereço: AV GOVERNADOR ROBERTO SILVEIRA 769 Bairro: CO…" at bounding box center [458, 219] width 916 height 438
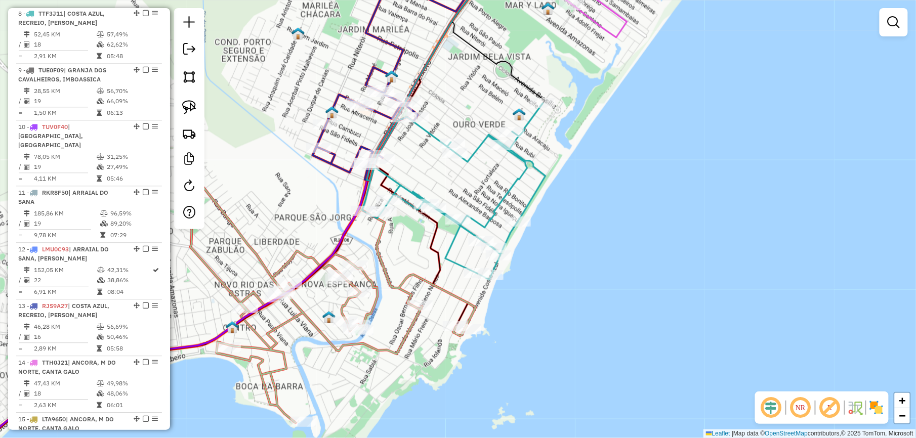
drag, startPoint x: 569, startPoint y: 185, endPoint x: 458, endPoint y: 292, distance: 153.8
click at [473, 278] on div "Janela de atendimento Grade de atendimento Capacidade Transportadoras Veículos …" at bounding box center [458, 219] width 916 height 438
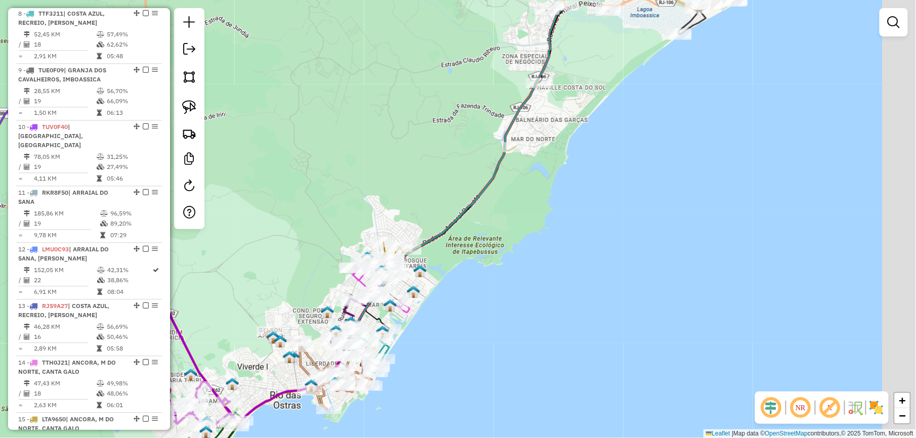
drag, startPoint x: 607, startPoint y: 157, endPoint x: 351, endPoint y: 451, distance: 390.8
click at [351, 438] on html "Aguarde... Pop-up bloqueado! Seu navegador bloqueou automáticamente a abertura …" at bounding box center [458, 219] width 916 height 438
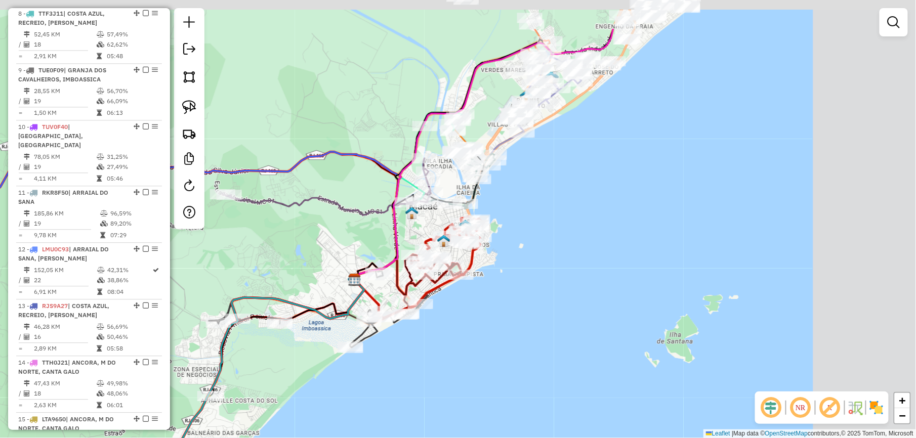
drag, startPoint x: 620, startPoint y: 283, endPoint x: 373, endPoint y: 460, distance: 303.9
click at [373, 438] on html "Aguarde... Pop-up bloqueado! Seu navegador bloqueou automáticamente a abertura …" at bounding box center [458, 219] width 916 height 438
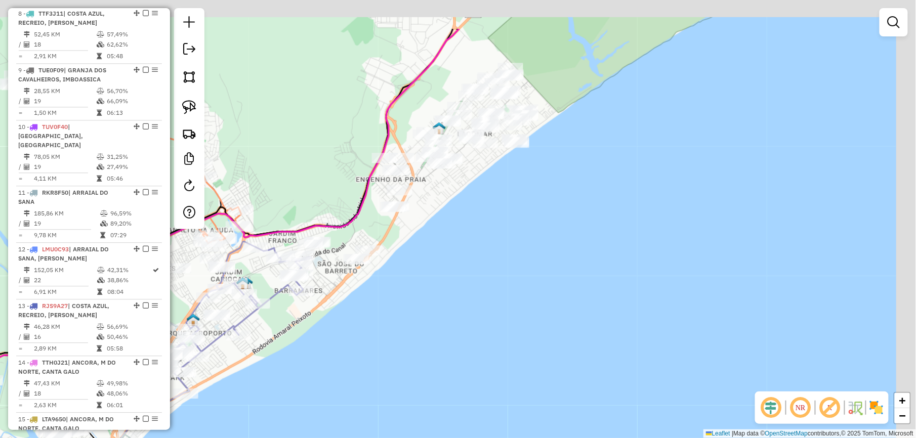
drag, startPoint x: 553, startPoint y: 124, endPoint x: 435, endPoint y: 255, distance: 176.6
click at [435, 255] on div "Janela de atendimento Grade de atendimento Capacidade Transportadoras Veículos …" at bounding box center [458, 219] width 916 height 438
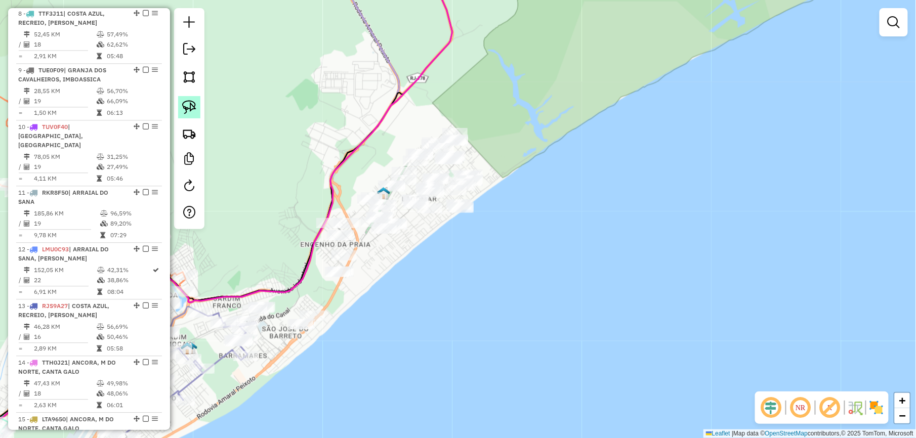
click at [188, 103] on img at bounding box center [189, 107] width 14 height 14
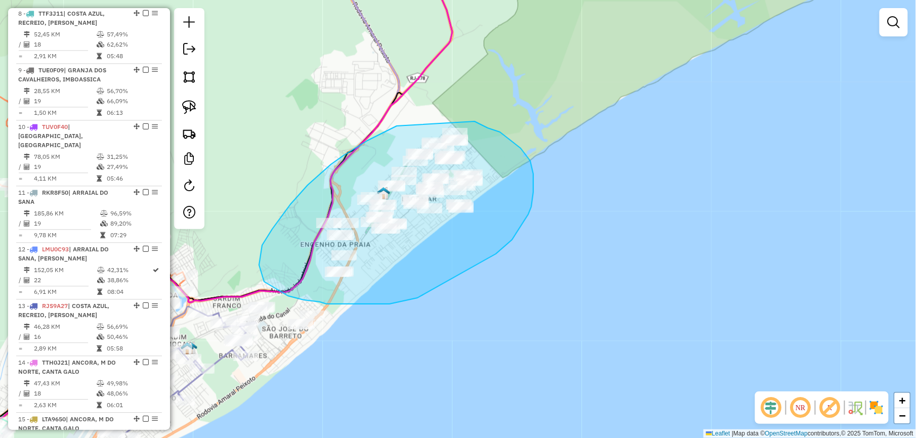
drag, startPoint x: 392, startPoint y: 128, endPoint x: 465, endPoint y: 116, distance: 74.8
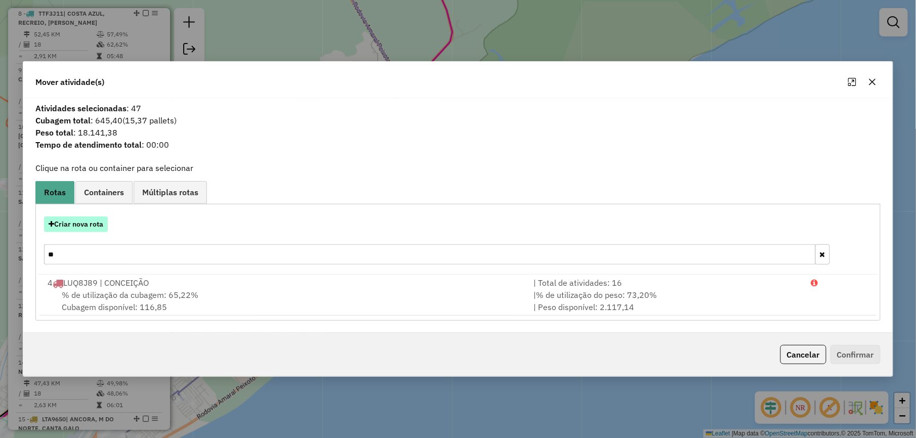
click at [98, 229] on button "Criar nova rota" at bounding box center [76, 224] width 64 height 16
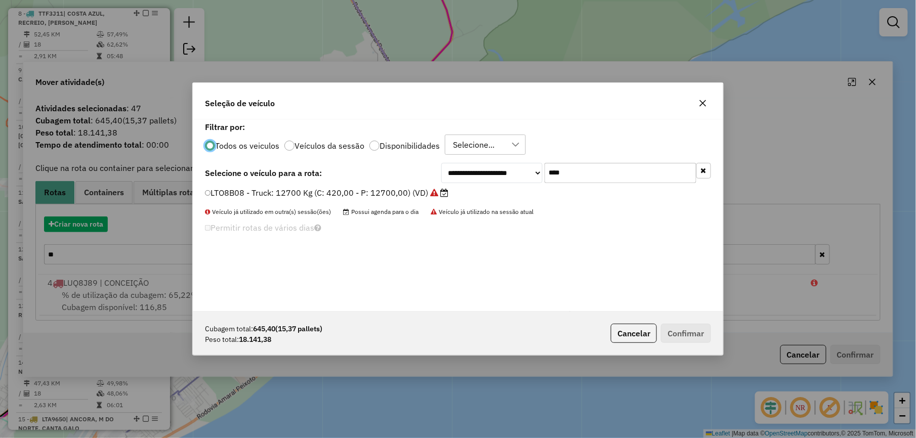
scroll to position [5, 3]
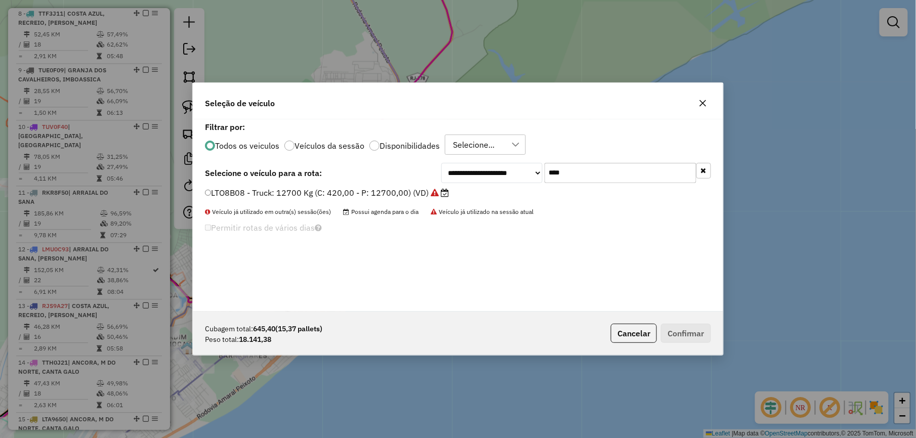
click at [583, 175] on input "****" at bounding box center [620, 173] width 152 height 20
type input "**"
drag, startPoint x: 397, startPoint y: 195, endPoint x: 448, endPoint y: 221, distance: 57.2
click at [397, 195] on label "RIQ9D31 - Van: 1400 Kg (C: 60,00 - P: 1400,00) (VD)" at bounding box center [312, 193] width 214 height 12
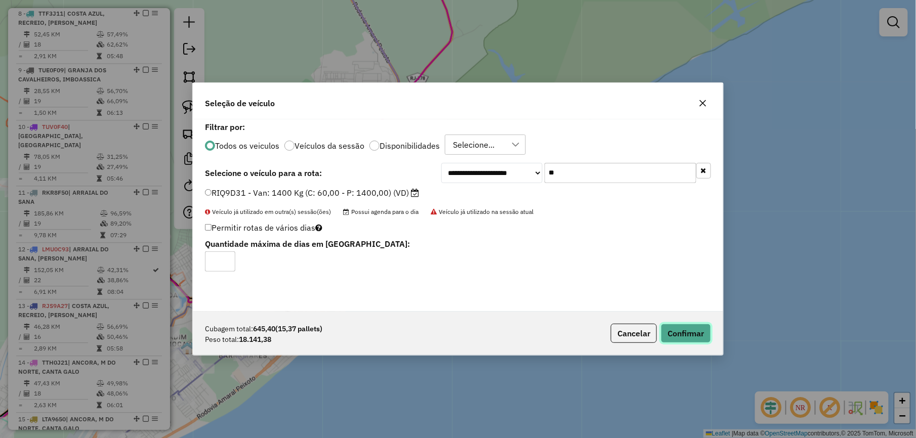
click at [709, 342] on button "Confirmar" at bounding box center [686, 333] width 50 height 19
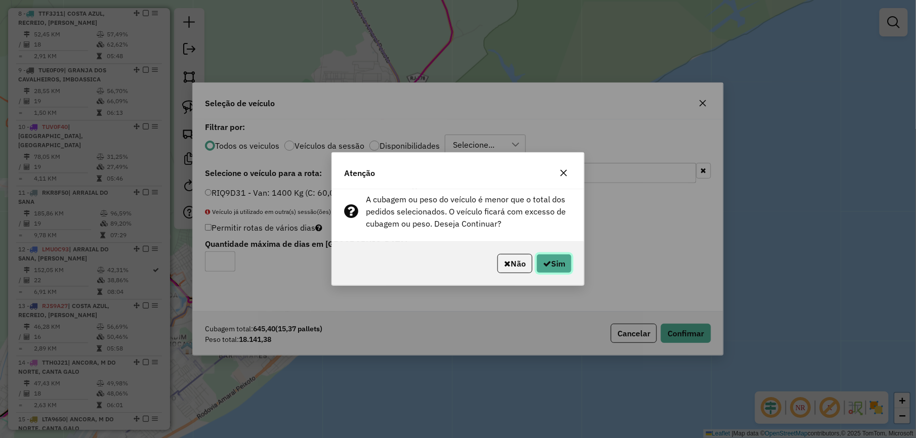
click at [552, 267] on button "Sim" at bounding box center [553, 263] width 35 height 19
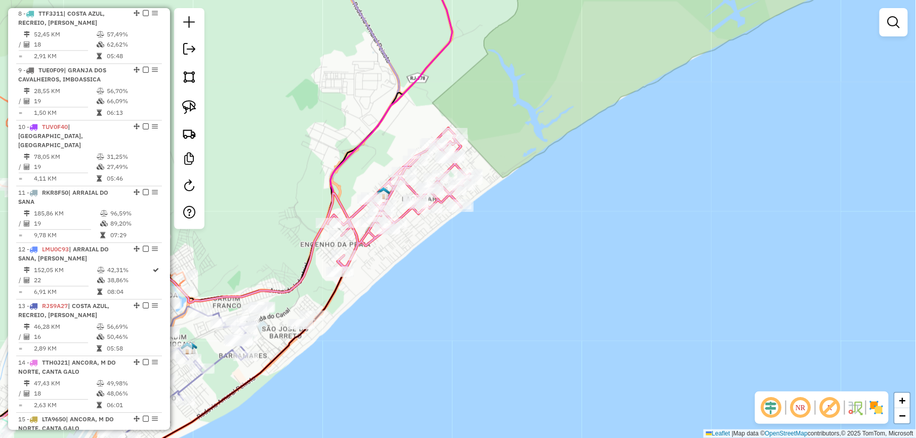
click at [440, 168] on div "Janela de atendimento Grade de atendimento Capacidade Transportadoras Veículos …" at bounding box center [458, 219] width 916 height 438
click at [445, 163] on div at bounding box center [449, 158] width 25 height 10
select select "*********"
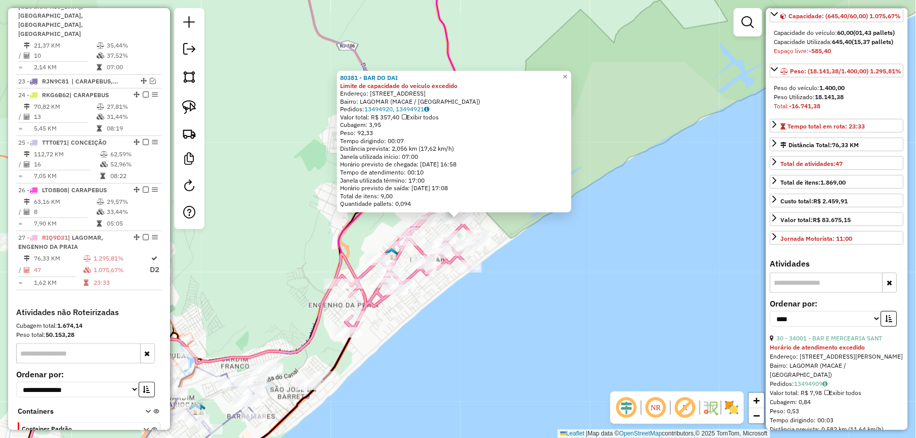
scroll to position [337, 0]
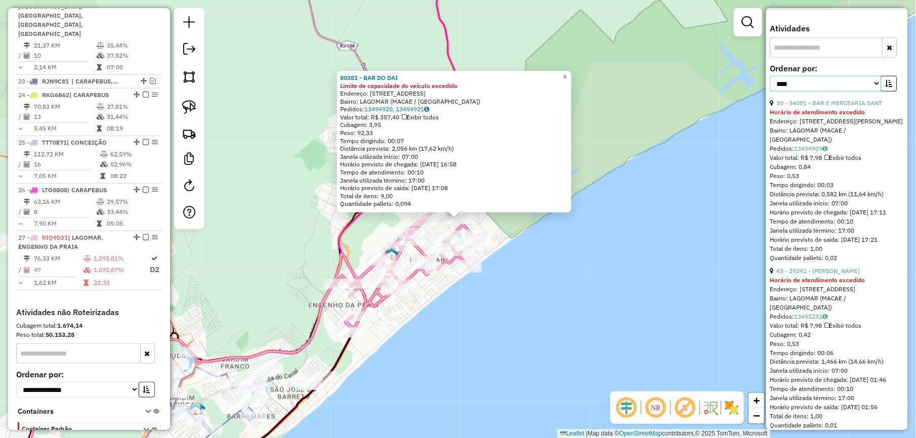
drag, startPoint x: 846, startPoint y: 129, endPoint x: 860, endPoint y: 126, distance: 14.1
click at [848, 92] on select "**********" at bounding box center [825, 84] width 111 height 16
click at [890, 92] on button "button" at bounding box center [889, 84] width 16 height 16
click at [848, 107] on link "44 - 5953 - FRATELLI COSULICH B" at bounding box center [823, 103] width 95 height 8
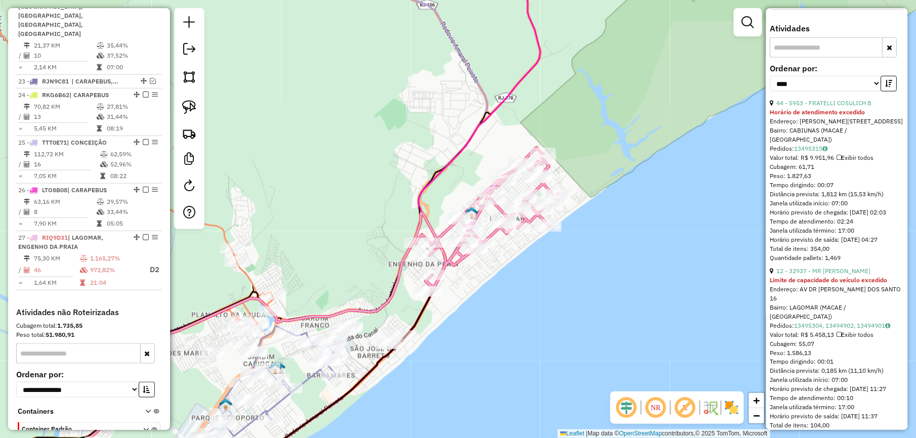
scroll to position [328, 0]
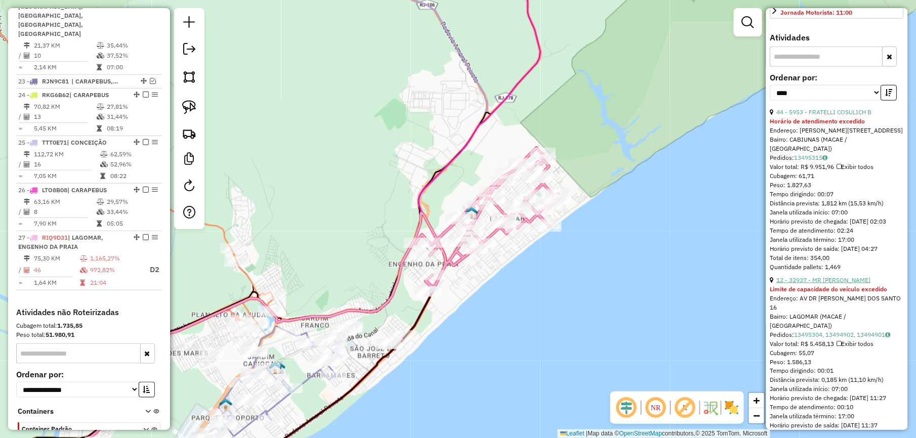
click at [828, 284] on link "12 - 32937 - MR BAR" at bounding box center [823, 280] width 94 height 8
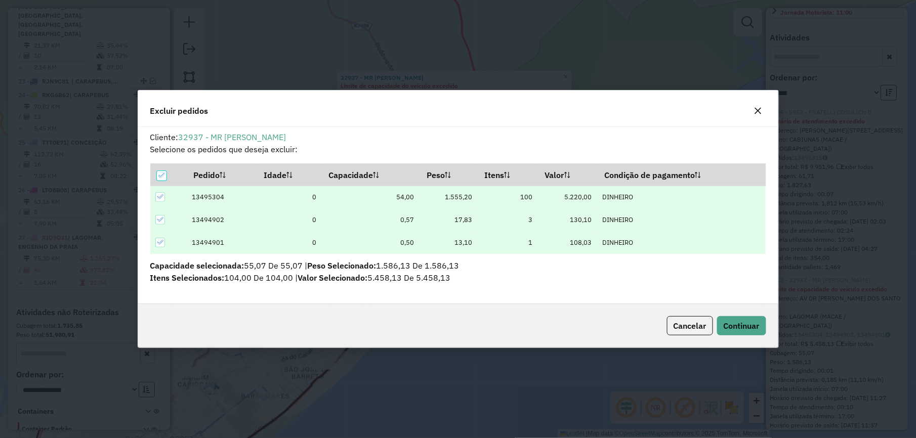
scroll to position [0, 0]
click at [755, 316] on button "Continuar" at bounding box center [741, 325] width 49 height 19
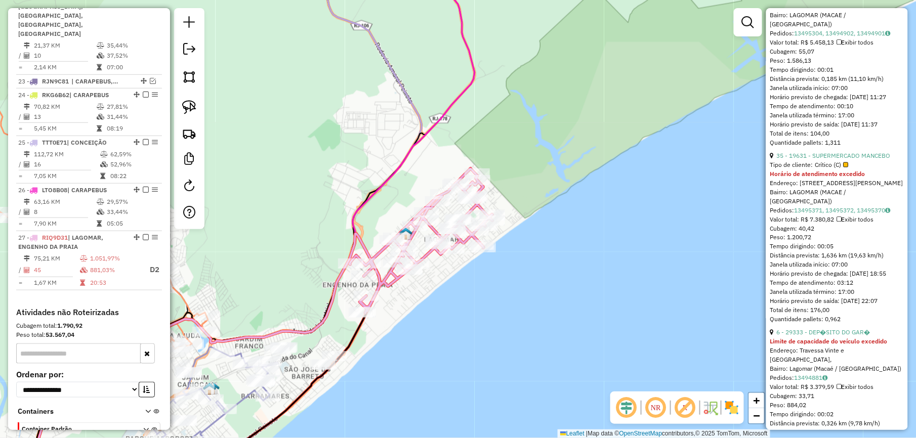
scroll to position [462, 0]
click at [842, 158] on link "35 - 19631 - SUPERMERCADO MANCEBO" at bounding box center [833, 155] width 114 height 8
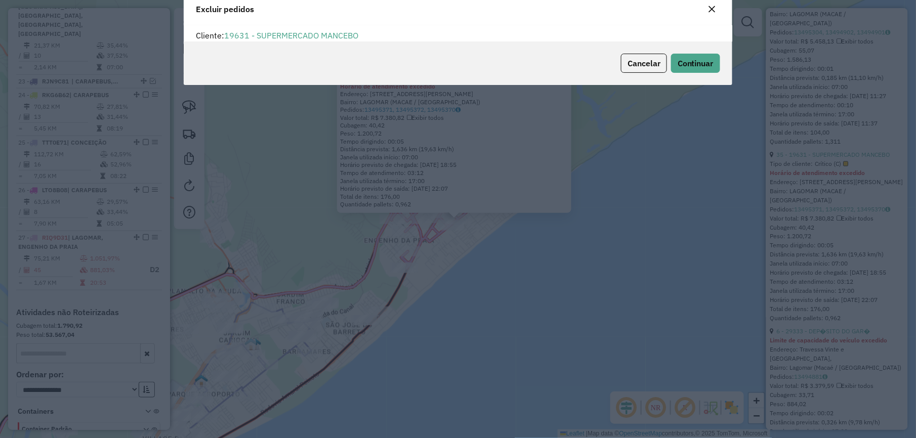
scroll to position [5, 3]
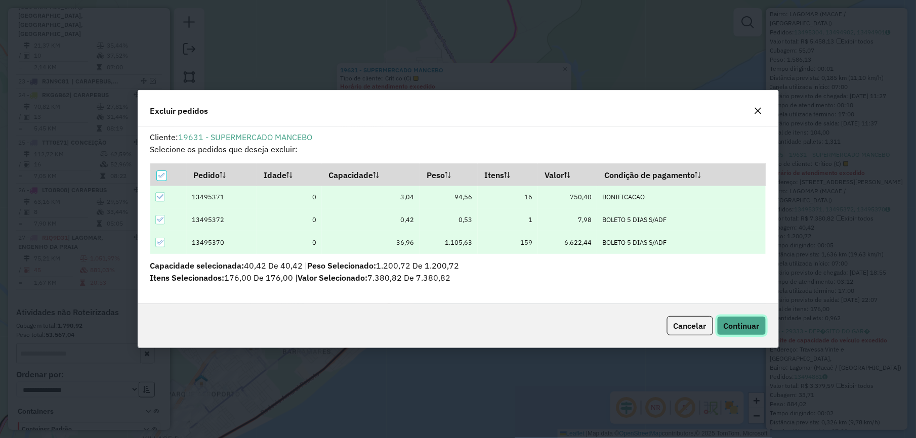
click at [735, 320] on button "Continuar" at bounding box center [741, 325] width 49 height 19
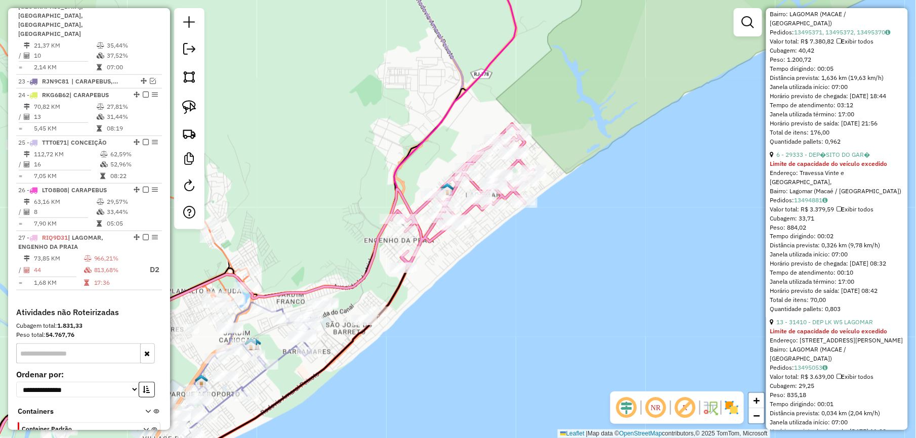
scroll to position [454, 0]
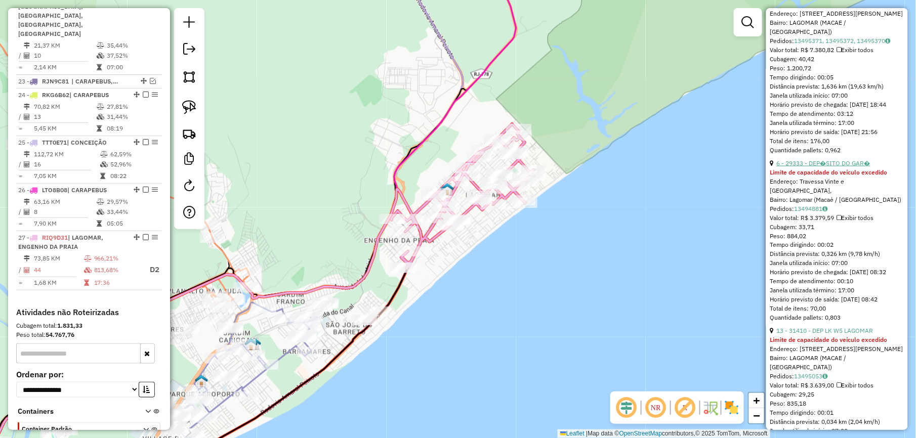
click at [841, 167] on link "6 - 29333 - DEP�SITO DO GAR�" at bounding box center [823, 163] width 94 height 8
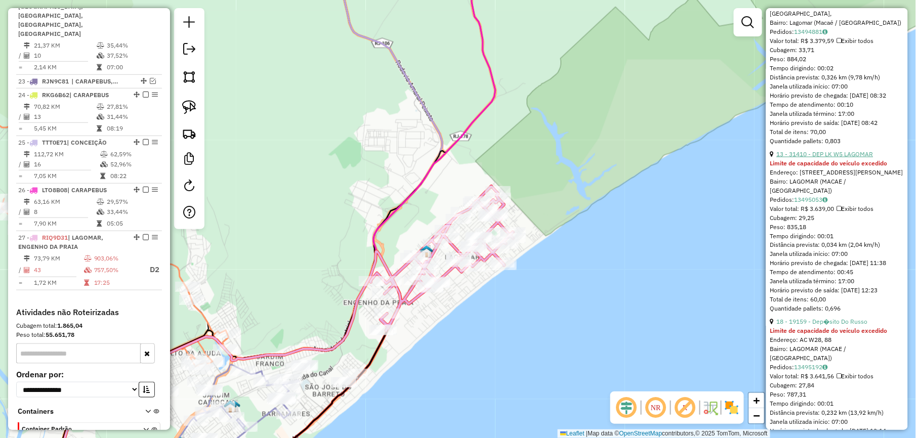
click at [846, 158] on link "13 - 31410 - DEP LK W5 LAGOMAR" at bounding box center [824, 154] width 97 height 8
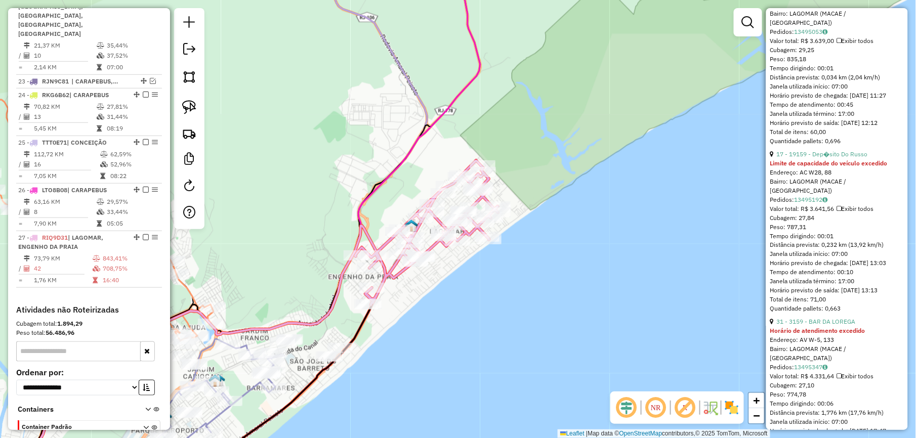
scroll to position [1565, 0]
click at [836, 158] on link "17 - 19159 - Dep�sito Do Russo" at bounding box center [821, 154] width 91 height 8
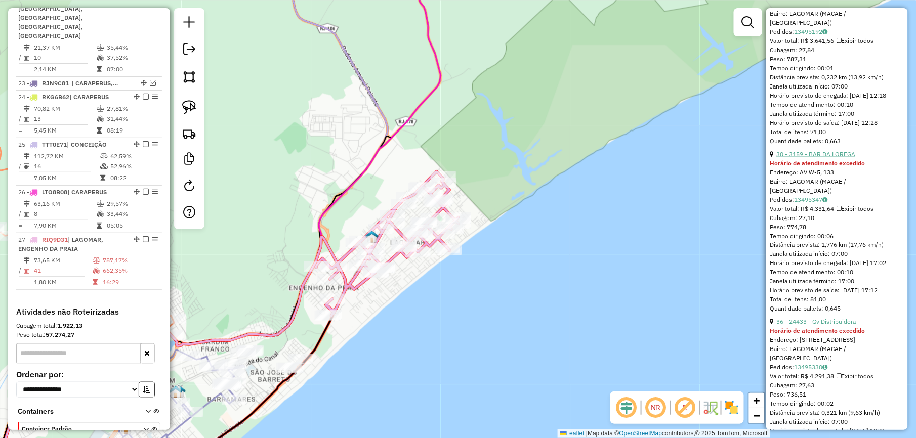
click at [819, 158] on link "30 - 3159 - BAR DA LOREGA" at bounding box center [815, 154] width 79 height 8
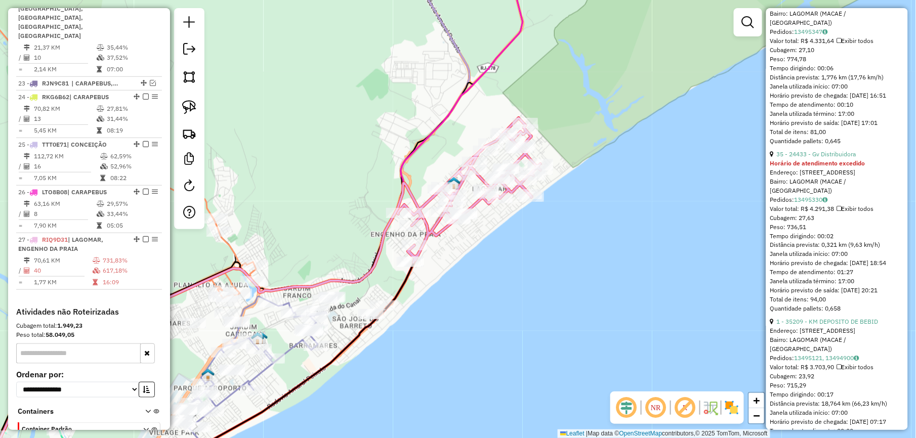
click at [800, 168] on div "Horário de atendimento excedido" at bounding box center [837, 163] width 134 height 9
click at [803, 158] on link "35 - 24433 - Gv Distribuidora" at bounding box center [815, 154] width 79 height 8
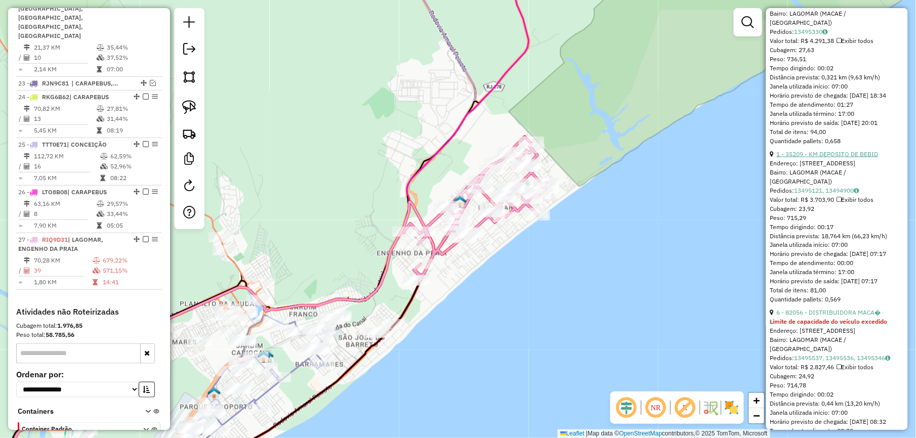
click at [806, 158] on link "1 - 35209 - KM DEPOSITO DE BEBID" at bounding box center [827, 154] width 102 height 8
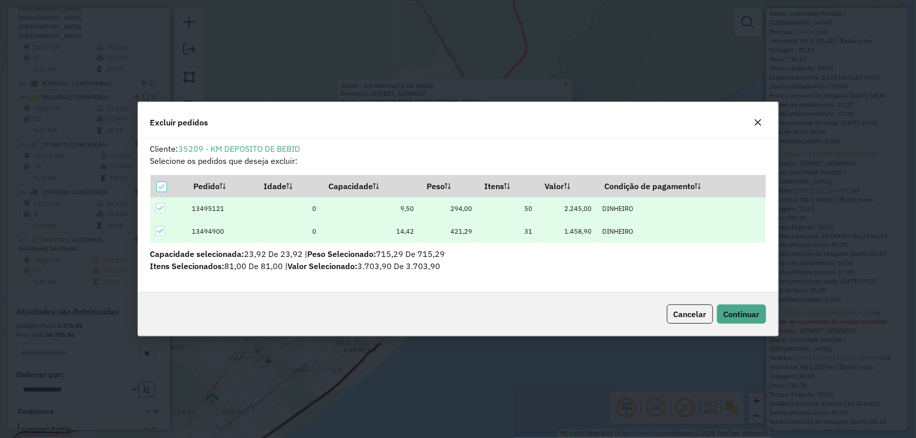
scroll to position [0, 0]
click at [736, 315] on span "Continuar" at bounding box center [741, 314] width 36 height 10
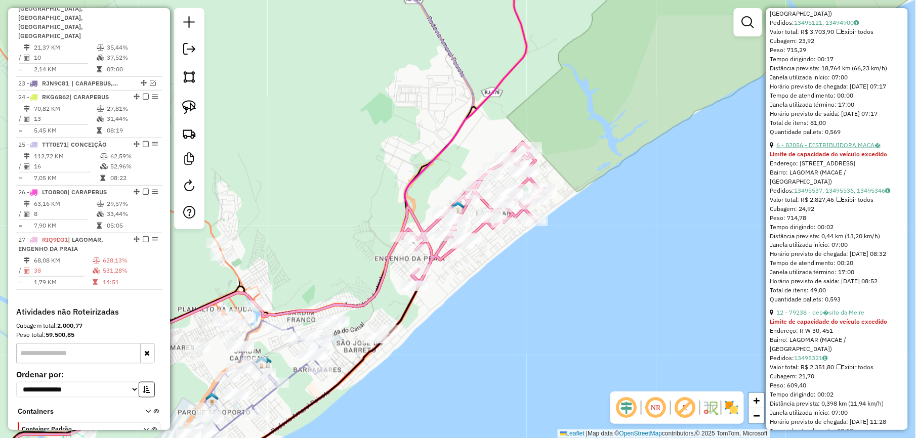
drag, startPoint x: 824, startPoint y: 169, endPoint x: 827, endPoint y: 175, distance: 5.9
click at [828, 149] on link "6 - 82056 - DISTRIBUIDORA MACA�" at bounding box center [828, 145] width 104 height 8
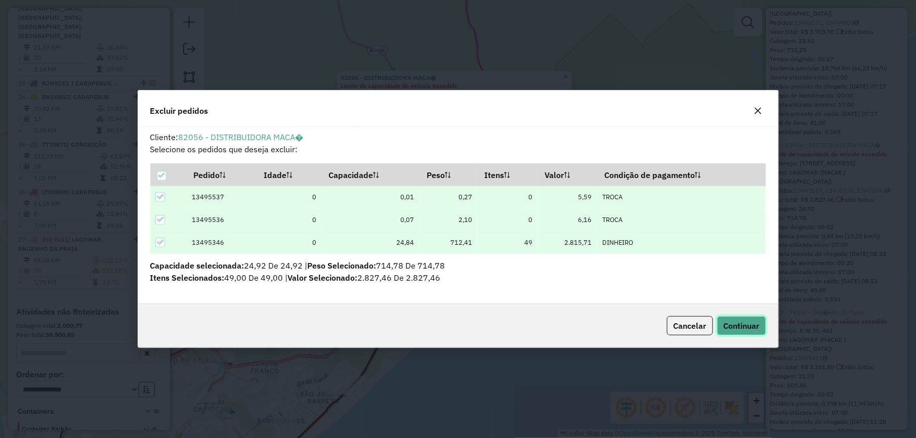
click at [746, 322] on span "Continuar" at bounding box center [741, 326] width 36 height 10
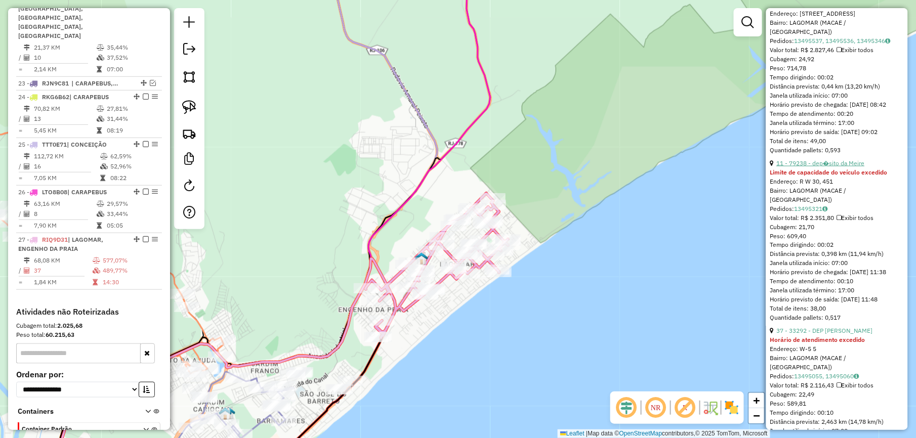
click at [828, 167] on link "11 - 79238 - dep�sito da Meire" at bounding box center [820, 163] width 88 height 8
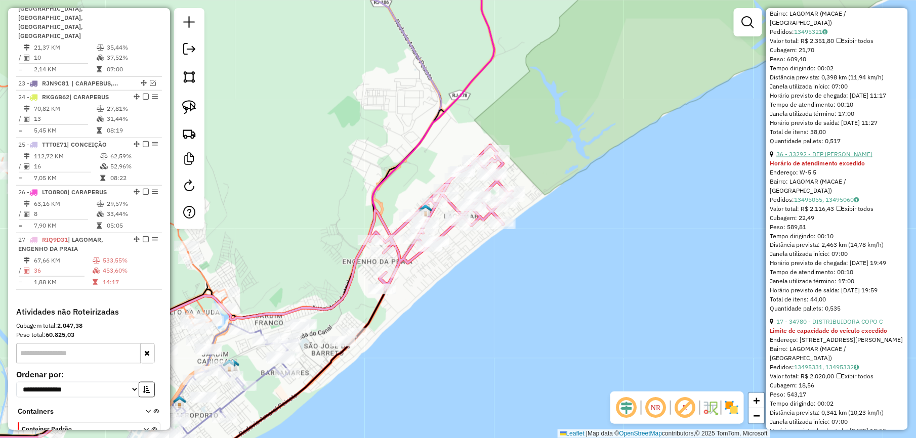
click at [840, 158] on link "36 - 33292 - DEP MACIEL" at bounding box center [824, 154] width 96 height 8
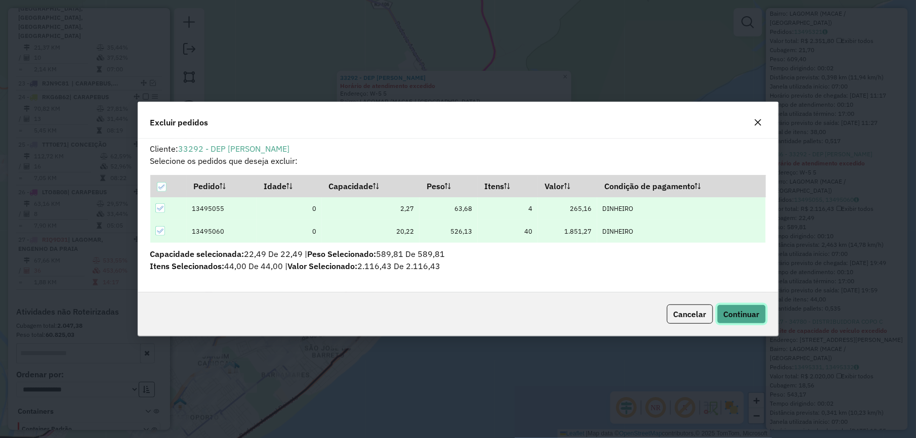
click at [749, 314] on span "Continuar" at bounding box center [741, 314] width 36 height 10
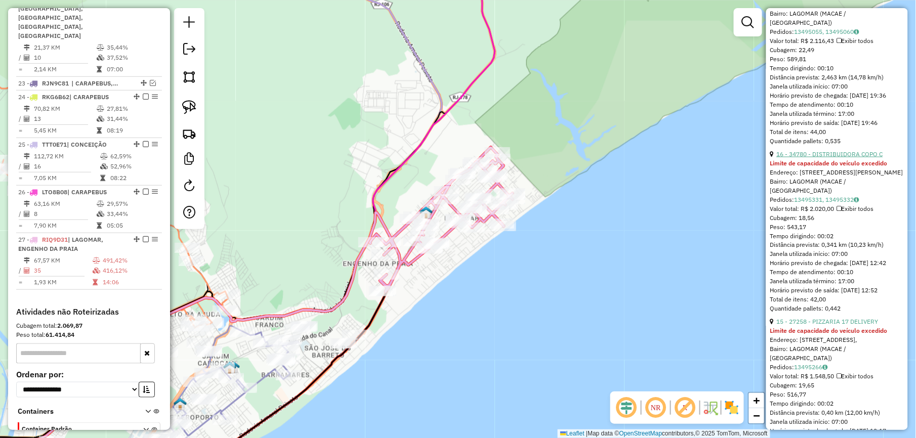
click at [853, 158] on link "16 - 34780 - DISTRIBUIDORA COPO C" at bounding box center [829, 154] width 106 height 8
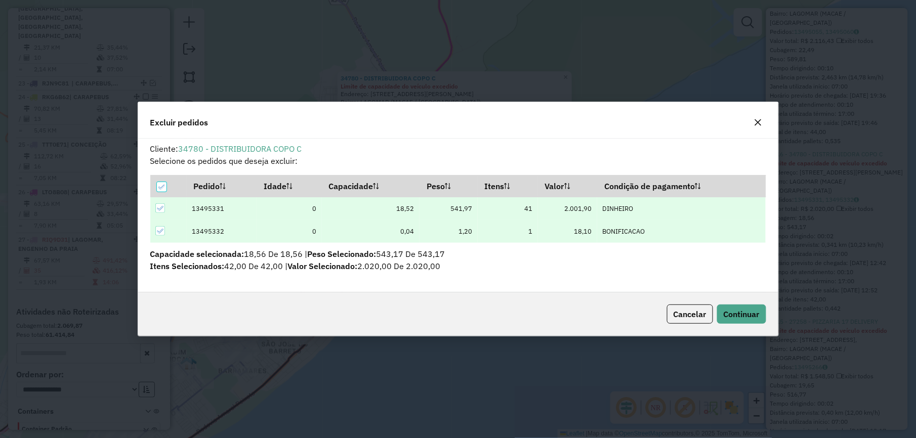
scroll to position [5, 3]
click at [749, 313] on span "Continuar" at bounding box center [741, 314] width 36 height 10
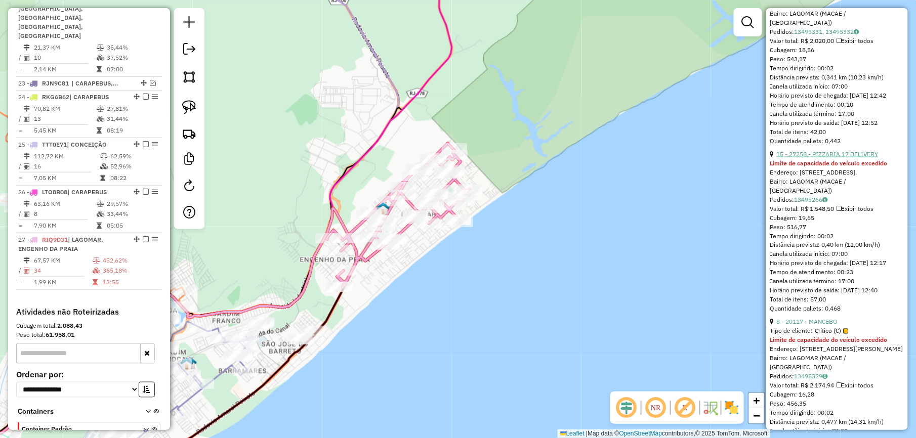
click at [812, 158] on link "15 - 27258 - PIZZARIA 17 DELIVERY" at bounding box center [827, 154] width 102 height 8
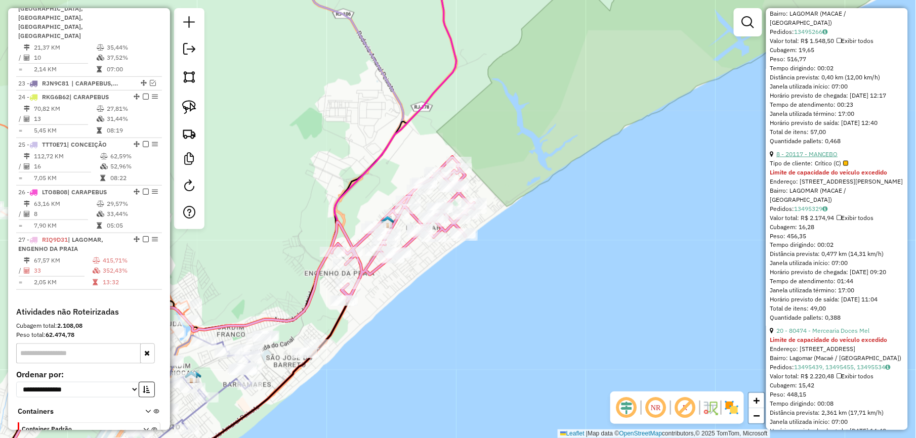
click at [801, 158] on link "8 - 20117 - MANCEBO" at bounding box center [806, 154] width 61 height 8
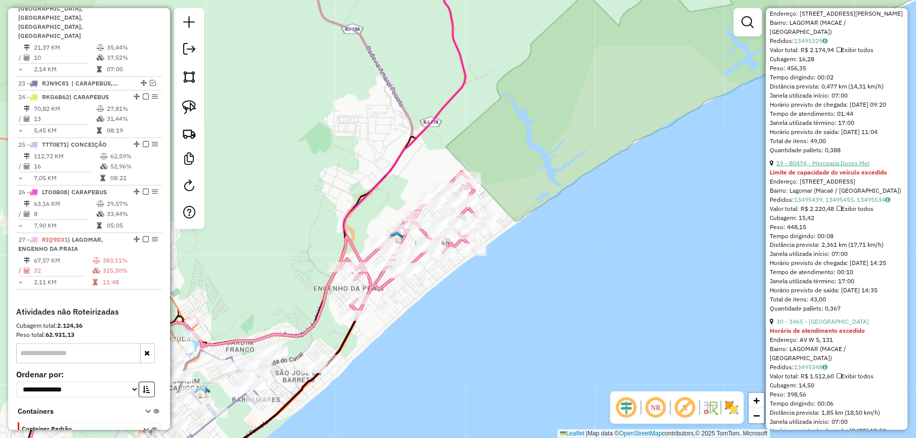
click at [800, 167] on link "19 - 80474 - Mercearia Doces Mel" at bounding box center [822, 163] width 93 height 8
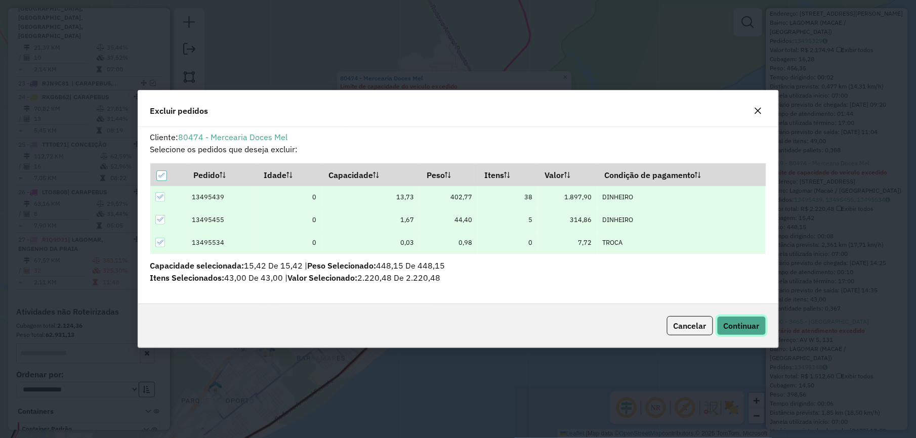
click at [735, 330] on span "Continuar" at bounding box center [741, 326] width 36 height 10
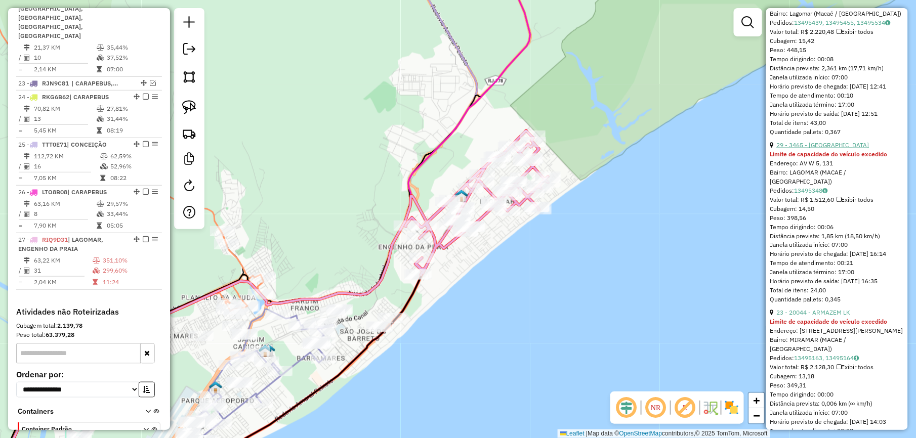
click at [821, 149] on link "29 - 3465 - NOVA CONQUISTA" at bounding box center [822, 145] width 93 height 8
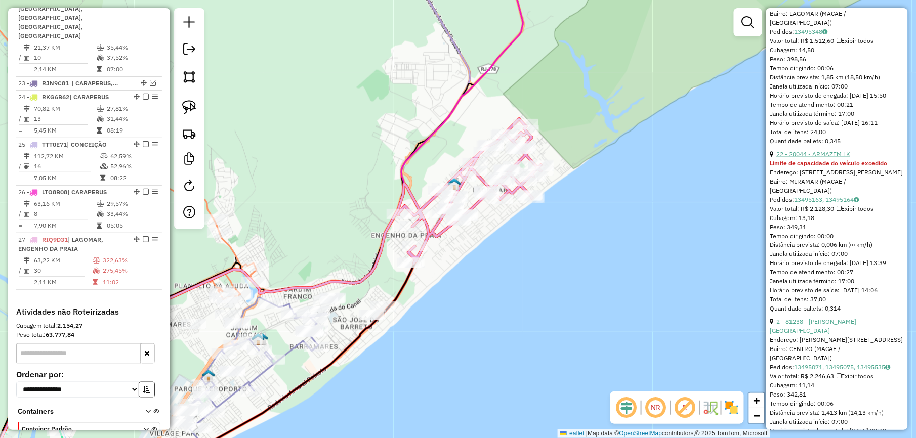
click at [819, 158] on link "22 - 20044 - ARMAZEM LK" at bounding box center [813, 154] width 74 height 8
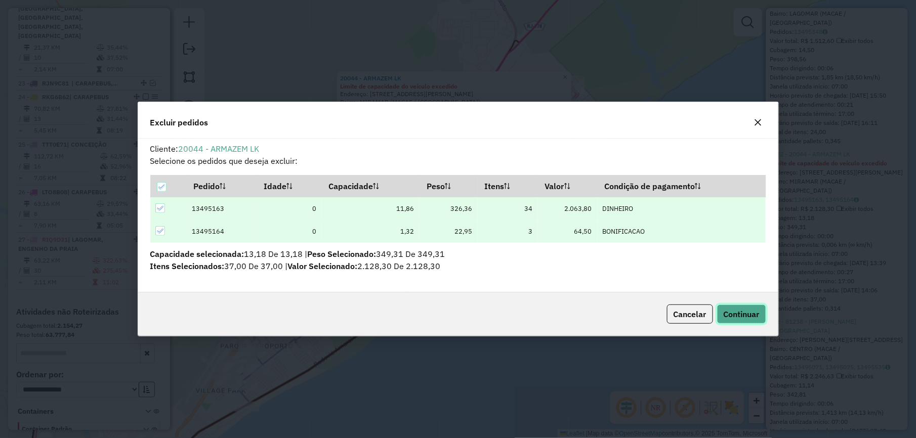
click at [729, 307] on button "Continuar" at bounding box center [741, 314] width 49 height 19
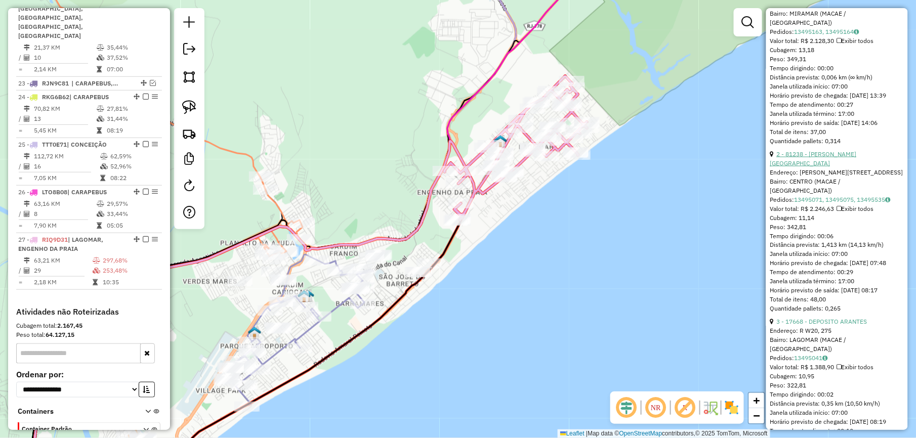
click at [820, 167] on link "2 - 81238 - LINCOLN DA COSTA DRU" at bounding box center [813, 158] width 86 height 17
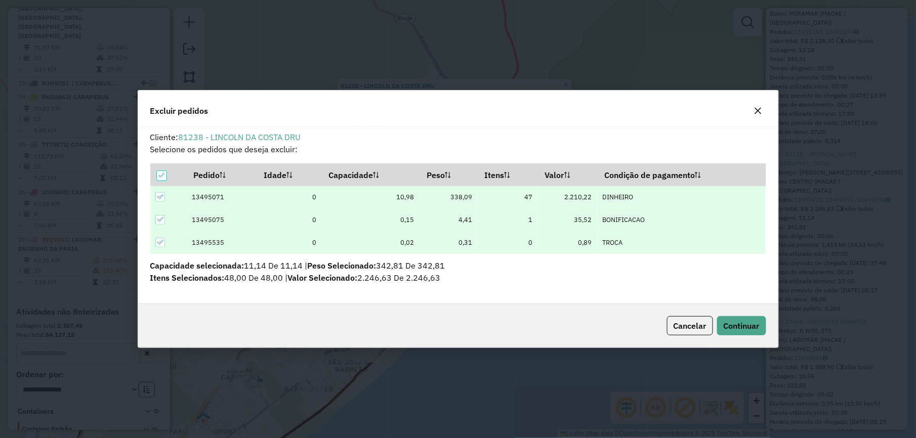
scroll to position [0, 0]
click at [729, 323] on span "Continuar" at bounding box center [741, 326] width 36 height 10
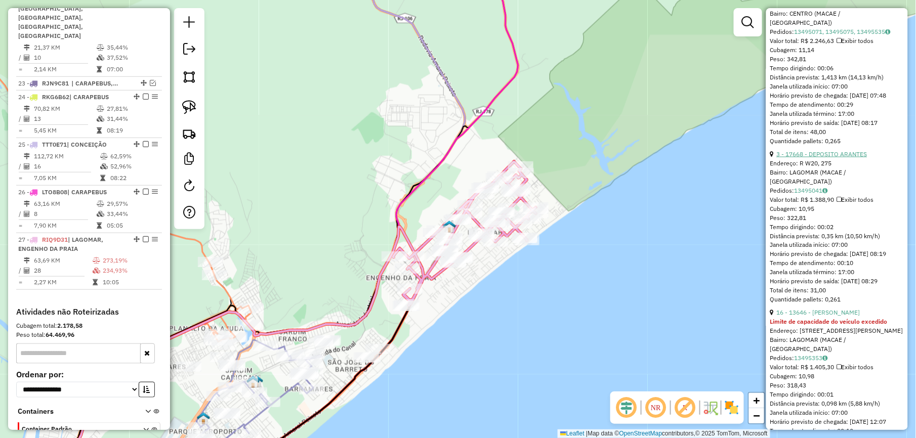
click at [845, 158] on link "3 - 17668 - DEPOSITO ARANTES" at bounding box center [821, 154] width 91 height 8
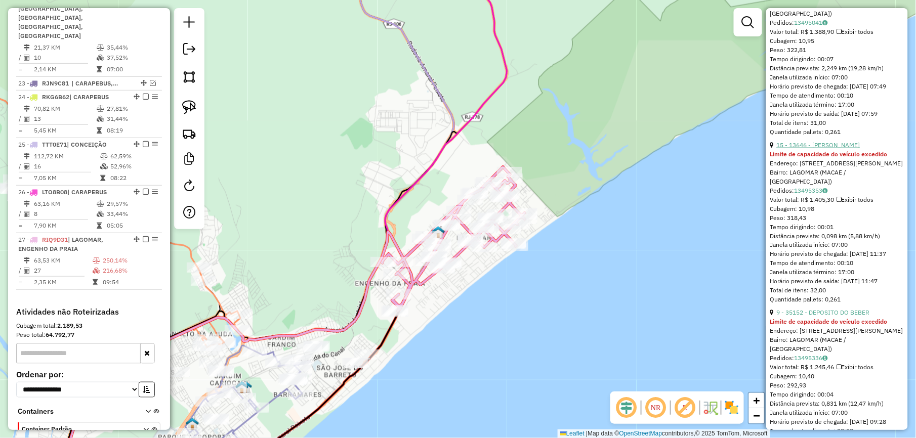
click at [826, 149] on link "15 - 13646 - ANTONIO JORGE TEIXEI" at bounding box center [817, 145] width 83 height 8
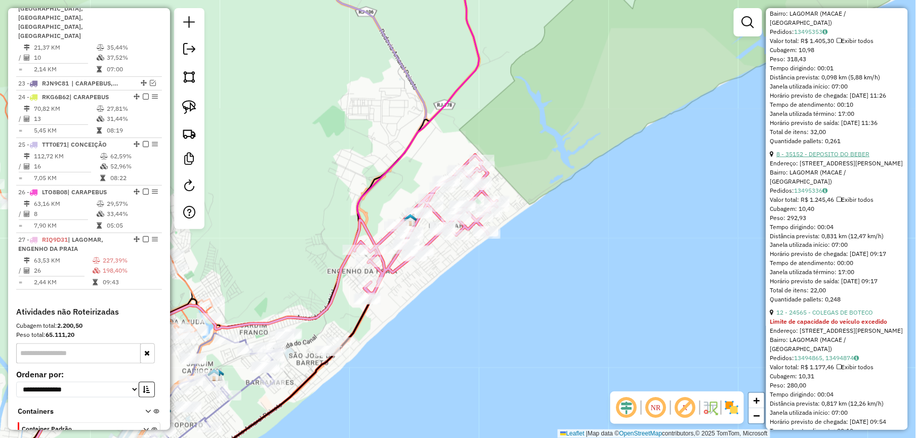
click at [830, 158] on link "8 - 35152 - DEPOSITO DO BEBER" at bounding box center [822, 154] width 93 height 8
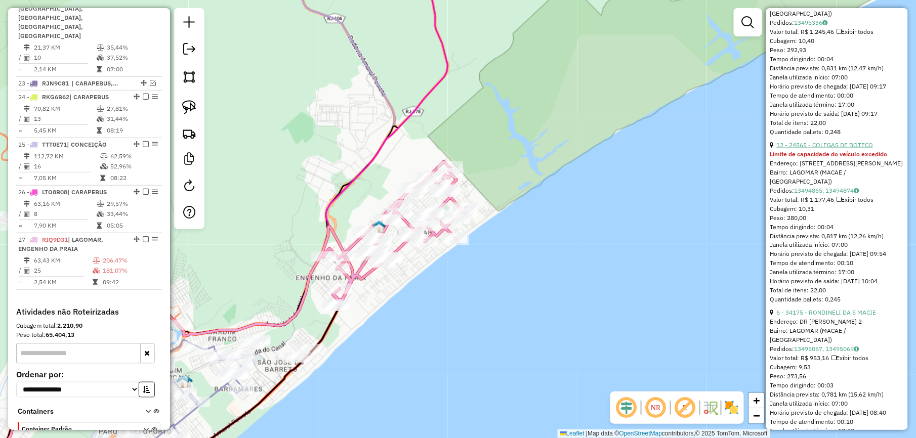
click at [815, 149] on link "12 - 24565 - COLEGAS DE BOTECO" at bounding box center [824, 145] width 97 height 8
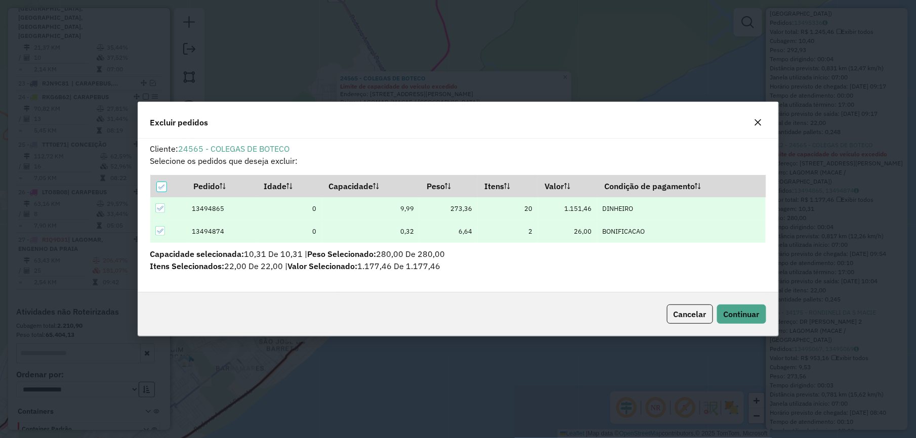
scroll to position [5, 3]
click at [739, 307] on button "Continuar" at bounding box center [741, 314] width 49 height 19
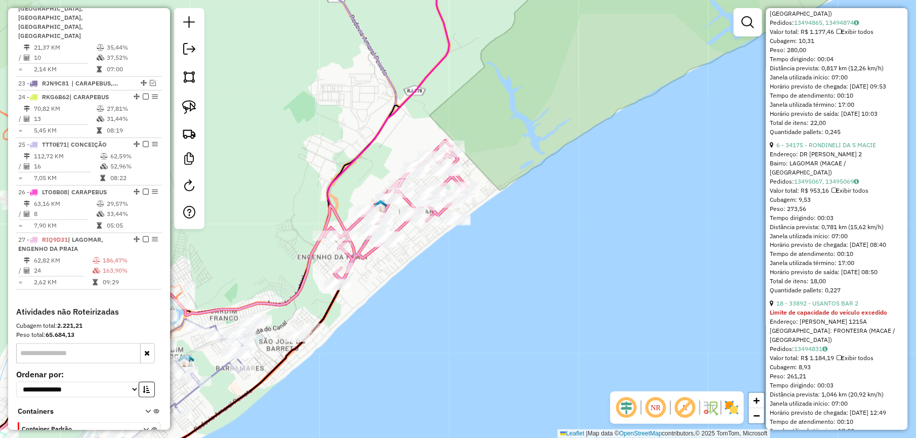
scroll to position [444, 0]
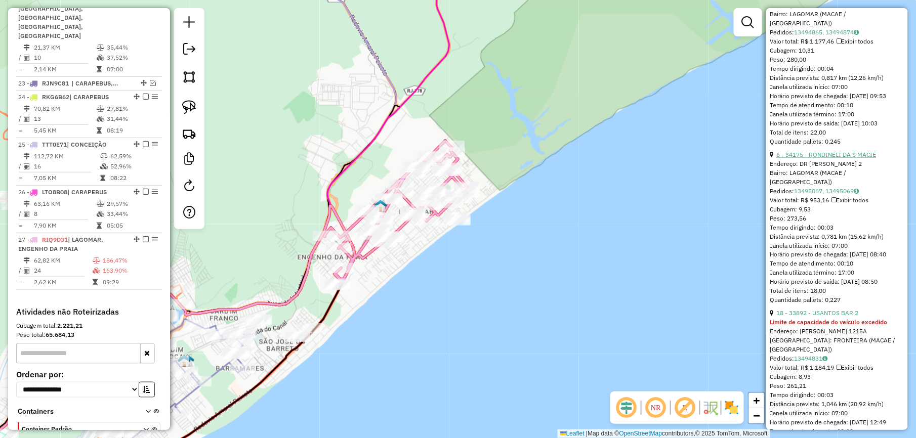
click at [810, 158] on link "6 - 34175 - RONDINELI DA S MACIE" at bounding box center [826, 155] width 100 height 8
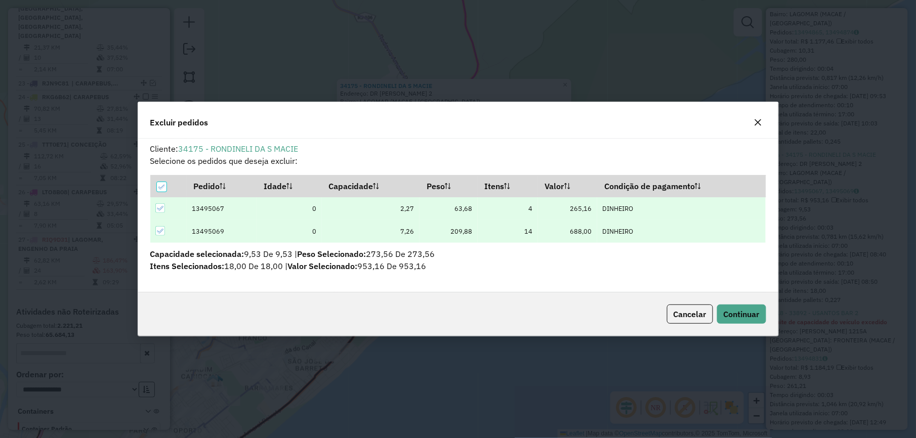
scroll to position [0, 0]
click at [729, 310] on span "Continuar" at bounding box center [741, 314] width 36 height 10
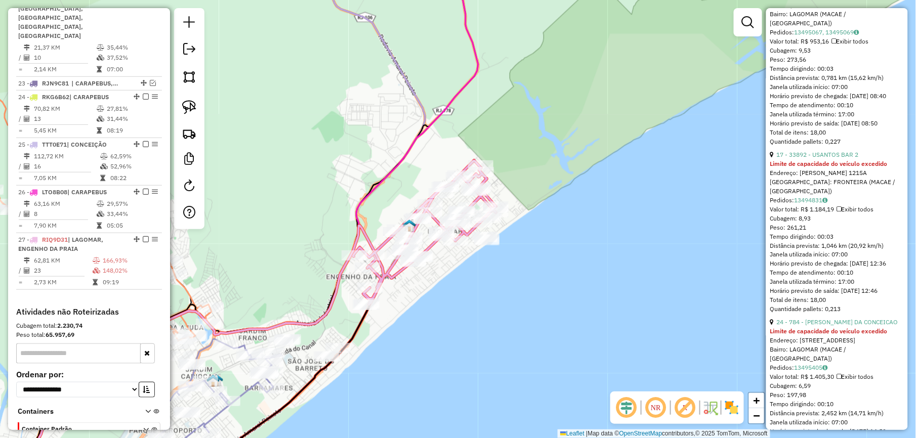
click at [832, 159] on div "17 - 33892 - USANTOS BAR 2" at bounding box center [837, 154] width 134 height 9
click at [832, 158] on link "17 - 33892 - USANTOS BAR 2" at bounding box center [817, 155] width 82 height 8
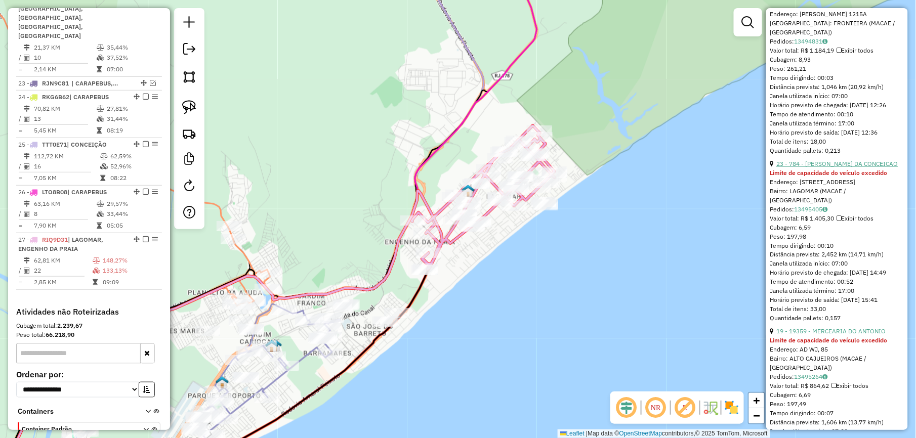
click at [828, 167] on link "23 - 784 - PEDRO DA CONCEICAO" at bounding box center [836, 164] width 121 height 8
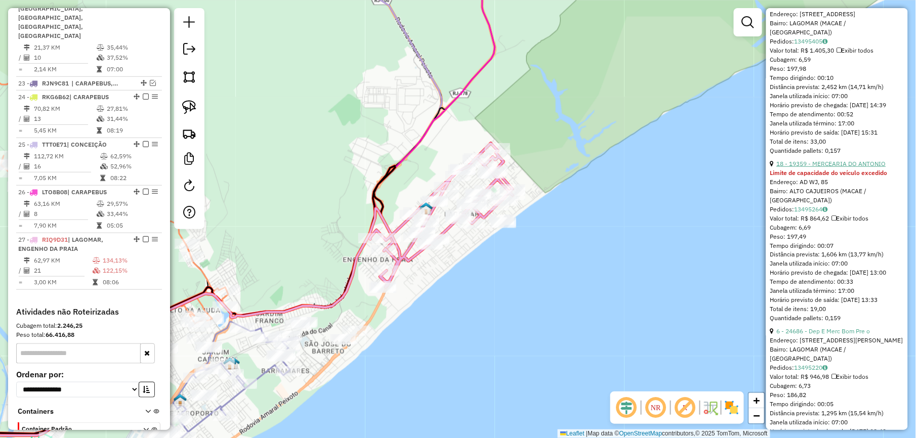
click at [827, 167] on link "18 - 19359 - MERCEARIA DO ANTONIO" at bounding box center [830, 164] width 109 height 8
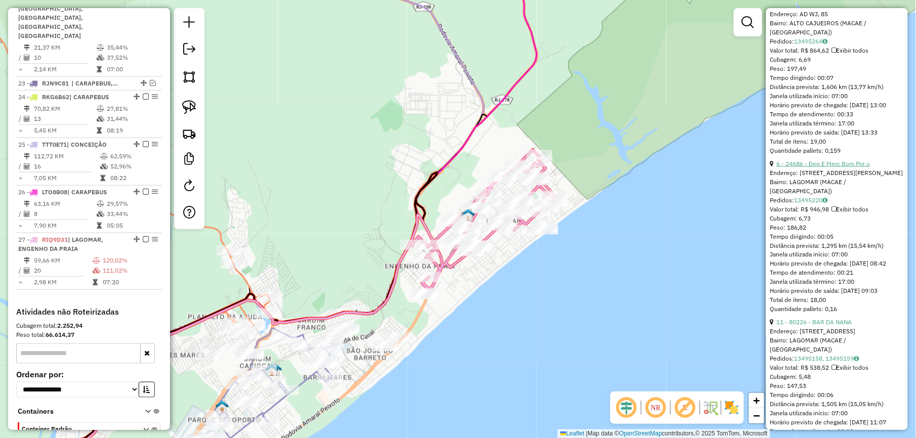
click at [823, 167] on link "6 - 24686 - Dep E Merc Bom Pre o" at bounding box center [823, 164] width 94 height 8
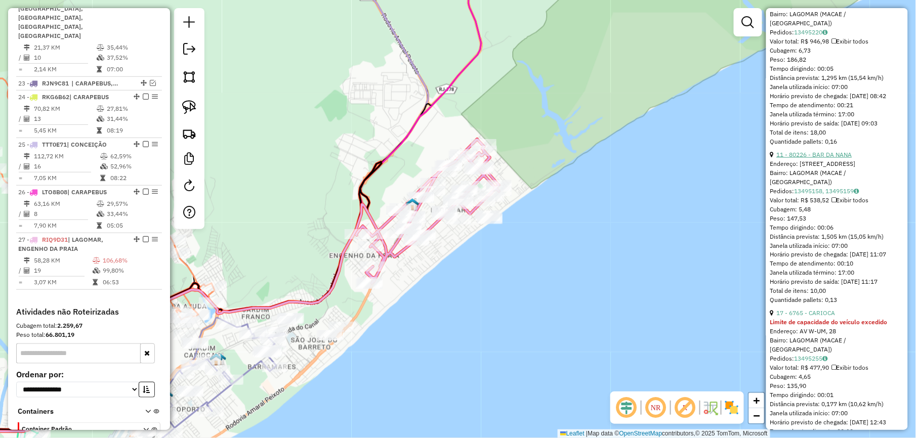
click at [809, 158] on link "11 - 80226 - BAR DA NANA" at bounding box center [813, 155] width 75 height 8
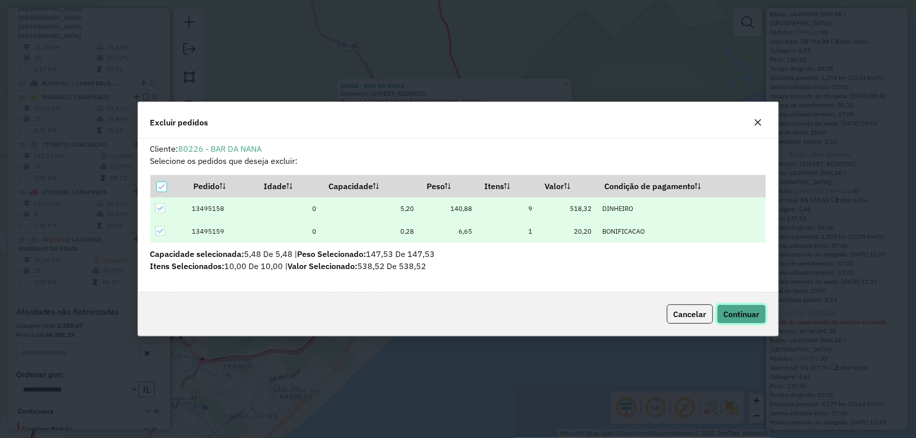
click at [741, 311] on span "Continuar" at bounding box center [741, 314] width 36 height 10
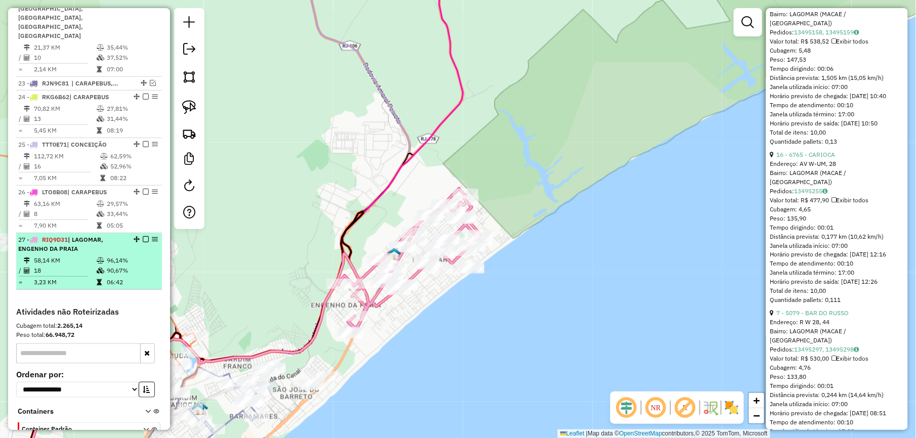
click at [146, 236] on em at bounding box center [146, 239] width 6 height 6
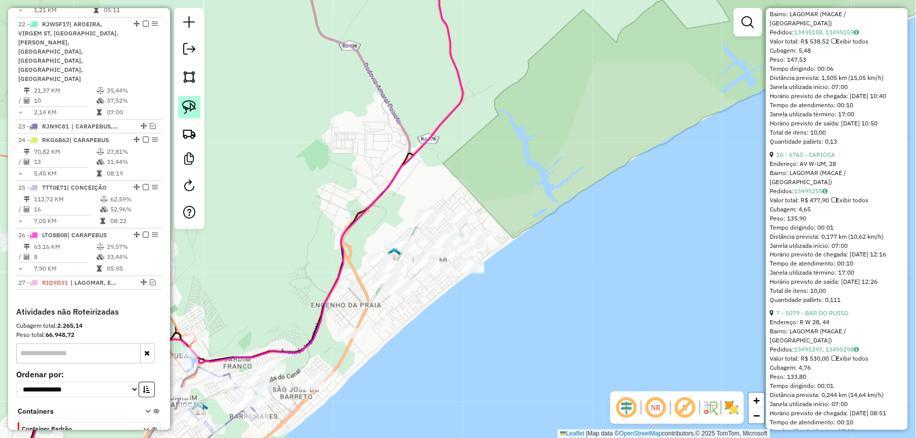
click at [192, 110] on img at bounding box center [189, 107] width 14 height 14
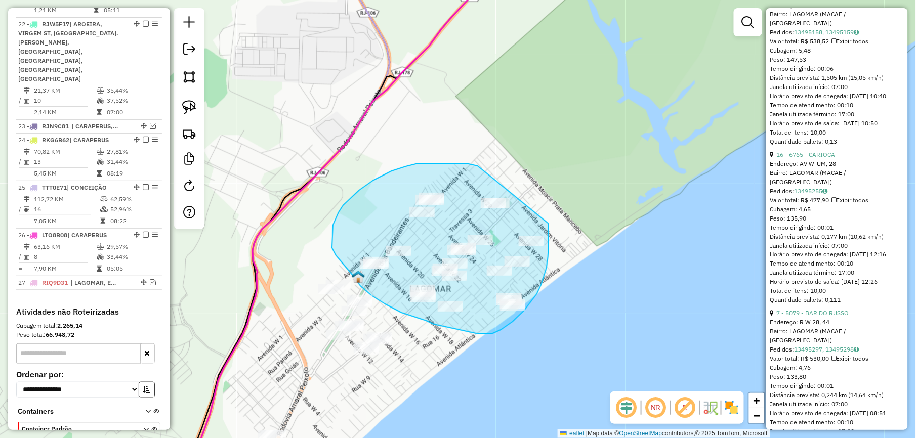
drag, startPoint x: 468, startPoint y: 164, endPoint x: 546, endPoint y: 209, distance: 90.2
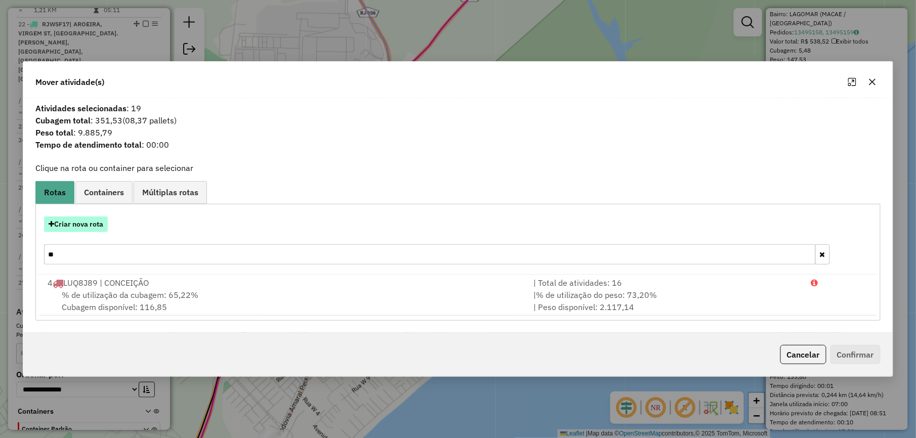
click at [87, 223] on button "Criar nova rota" at bounding box center [76, 224] width 64 height 16
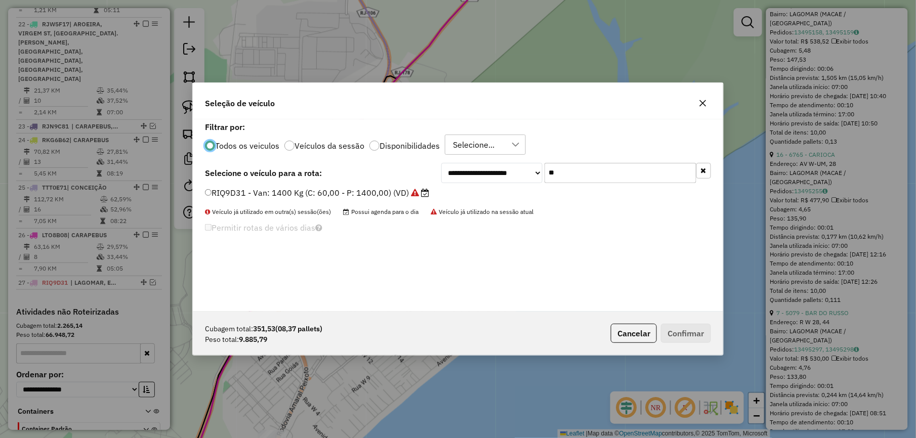
scroll to position [5, 3]
click at [603, 175] on input "**" at bounding box center [620, 173] width 152 height 20
type input "***"
drag, startPoint x: 401, startPoint y: 190, endPoint x: 500, endPoint y: 217, distance: 102.7
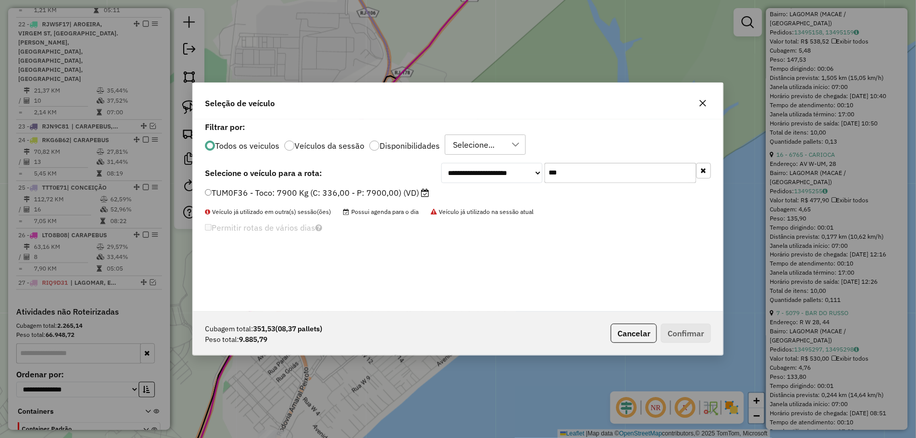
click at [401, 190] on label "TUM0F36 - Toco: 7900 Kg (C: 336,00 - P: 7900,00) (VD)" at bounding box center [317, 193] width 224 height 12
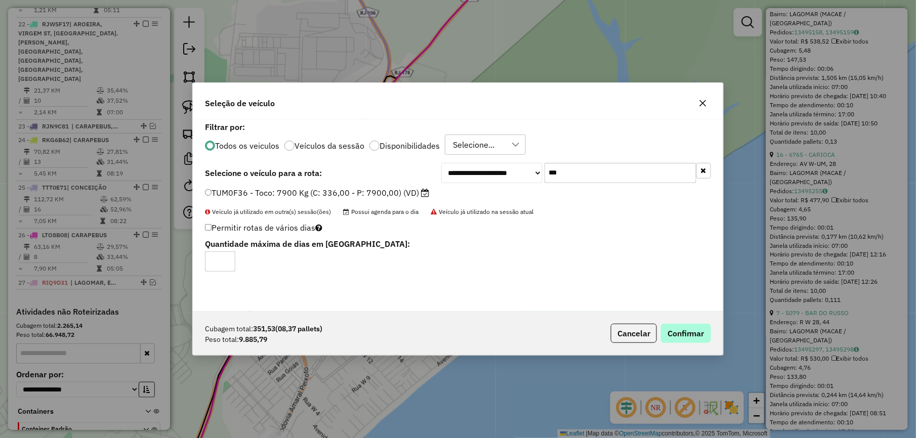
click at [694, 324] on div "Cubagem total: 351,53 (08,37 pallets) Peso total: 9.885,79 Cancelar Confirmar" at bounding box center [458, 334] width 530 height 44
click at [689, 331] on button "Confirmar" at bounding box center [686, 333] width 50 height 19
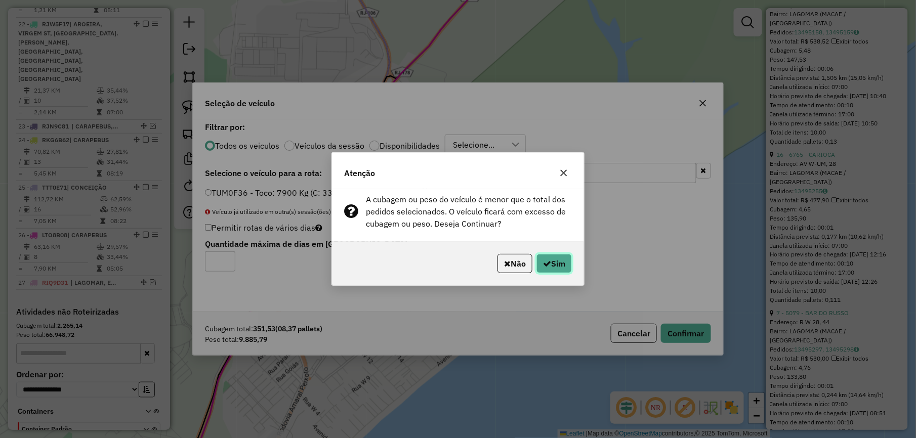
click at [547, 264] on icon "button" at bounding box center [547, 263] width 8 height 8
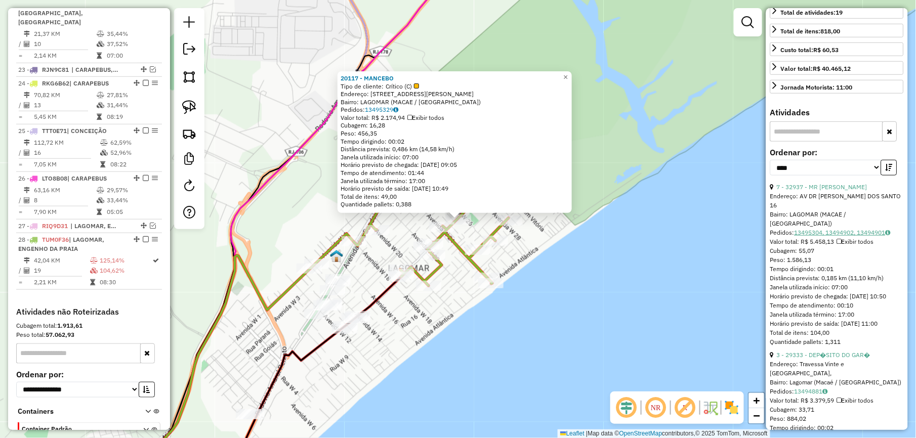
scroll to position [260, 0]
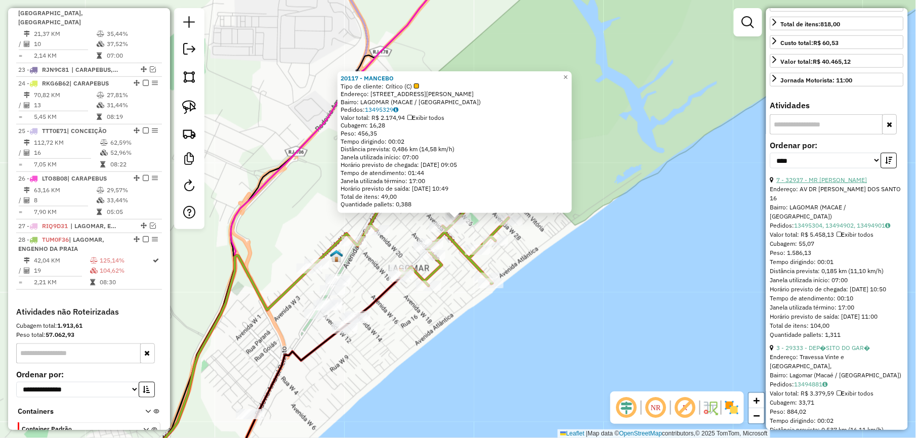
click at [823, 184] on link "7 - 32937 - MR BAR" at bounding box center [821, 180] width 91 height 8
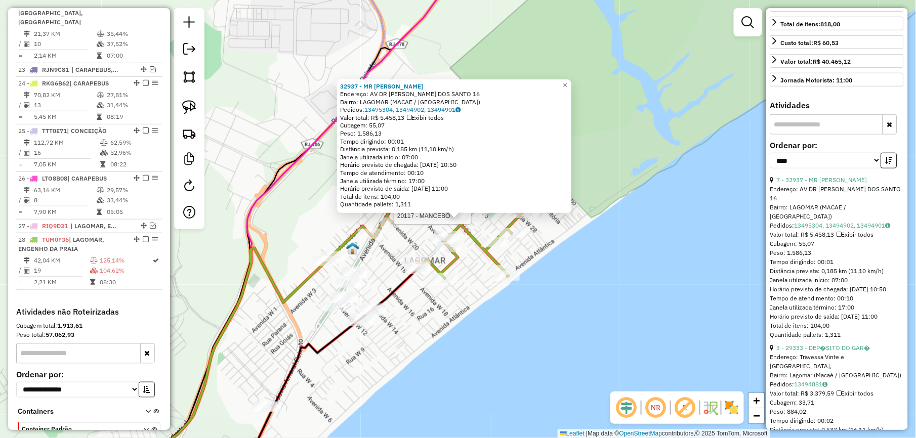
click at [486, 217] on div at bounding box center [474, 212] width 25 height 10
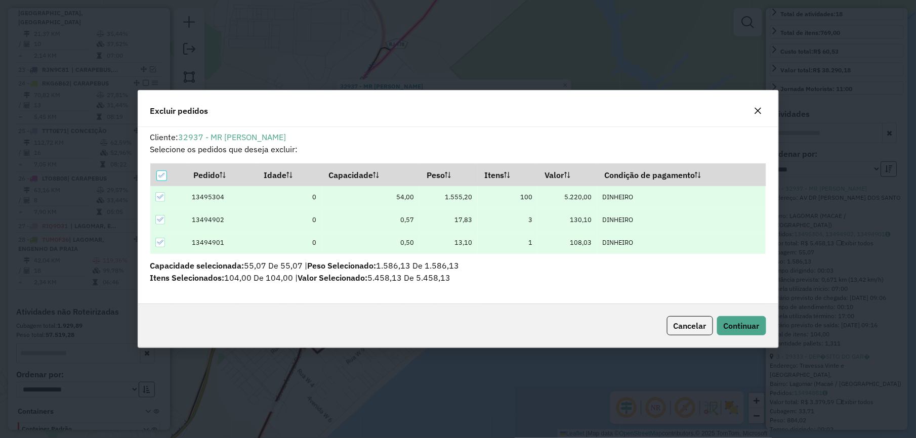
scroll to position [0, 0]
click at [720, 324] on button "Continuar" at bounding box center [741, 325] width 49 height 19
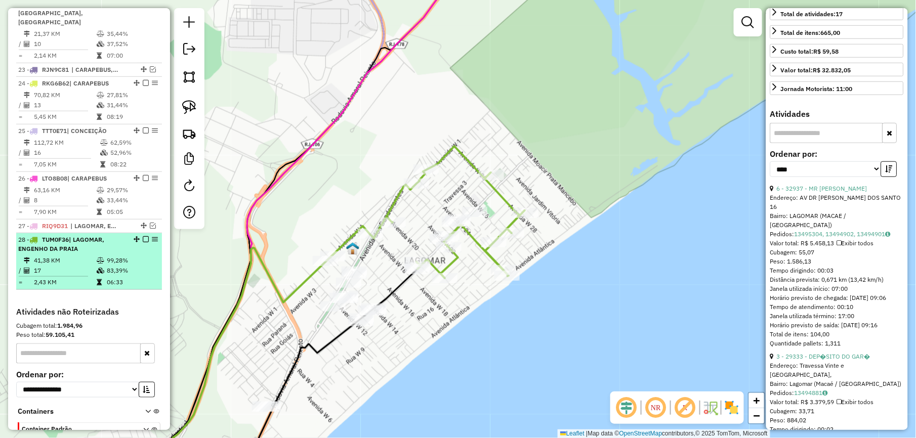
click at [143, 235] on div "28 - TUM0F36 | LAGOMAR, ENGENHO DA PRAIA" at bounding box center [89, 244] width 142 height 18
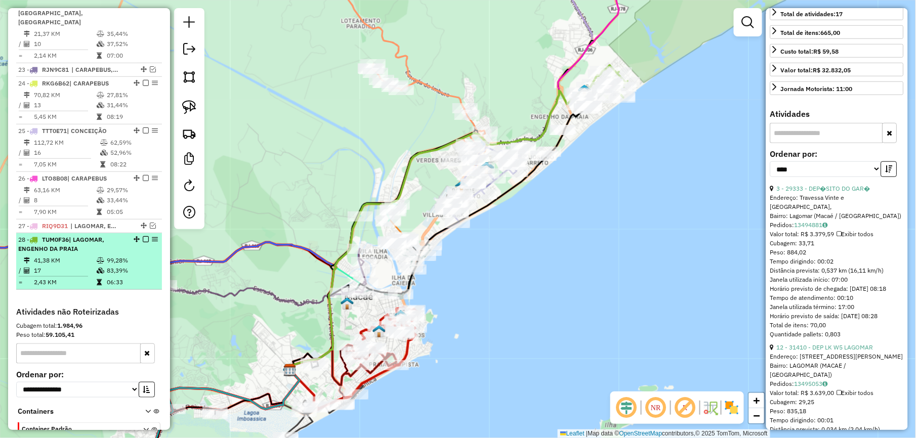
click at [143, 236] on em at bounding box center [146, 239] width 6 height 6
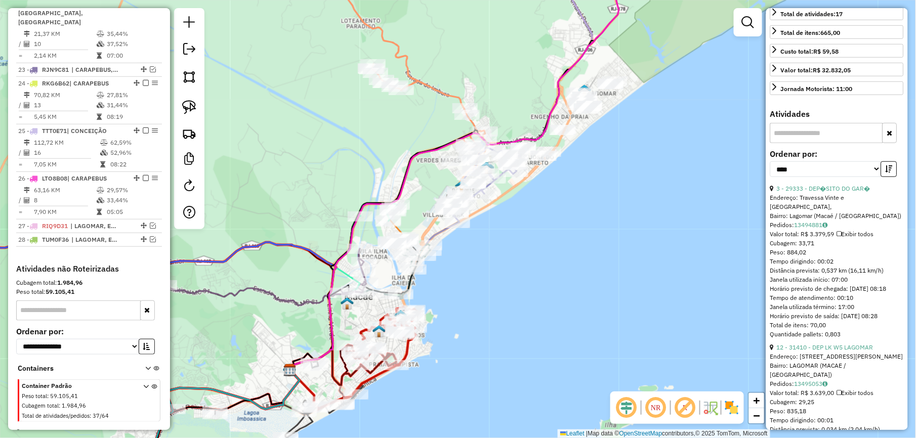
scroll to position [1536, 0]
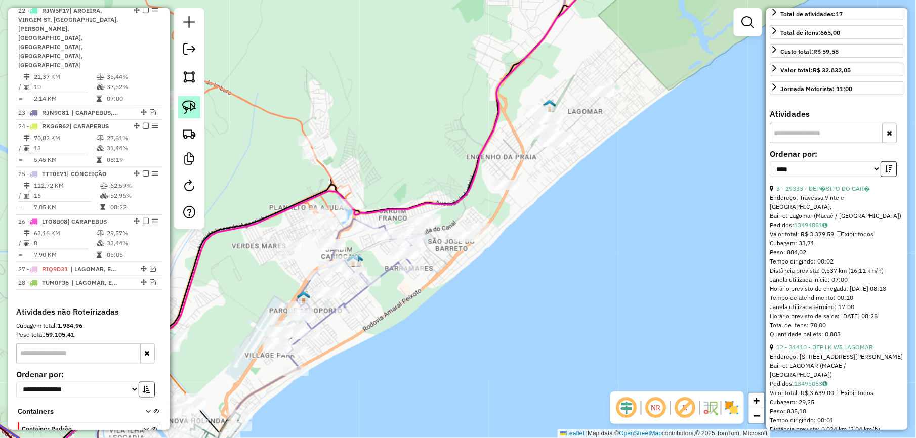
click at [186, 105] on img at bounding box center [189, 107] width 14 height 14
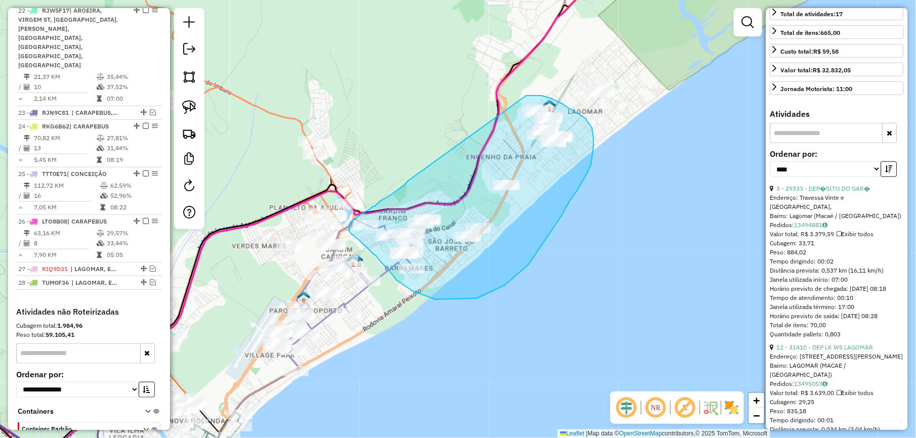
drag, startPoint x: 408, startPoint y: 181, endPoint x: 522, endPoint y: 98, distance: 141.2
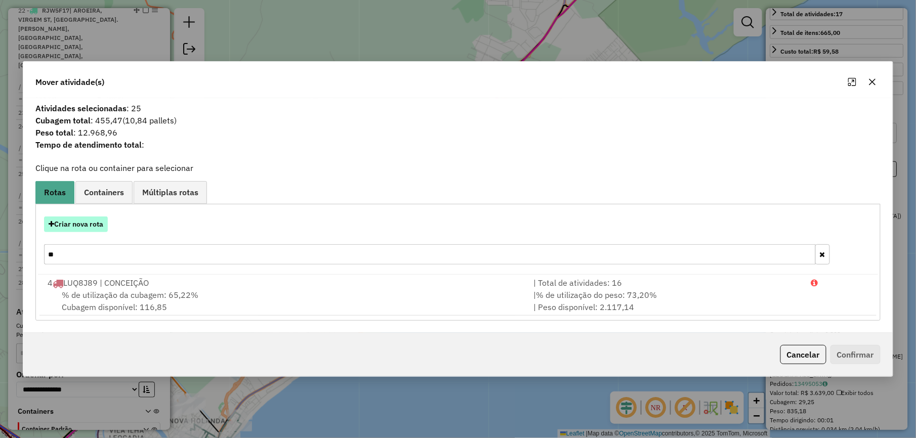
click at [101, 220] on button "Criar nova rota" at bounding box center [76, 224] width 64 height 16
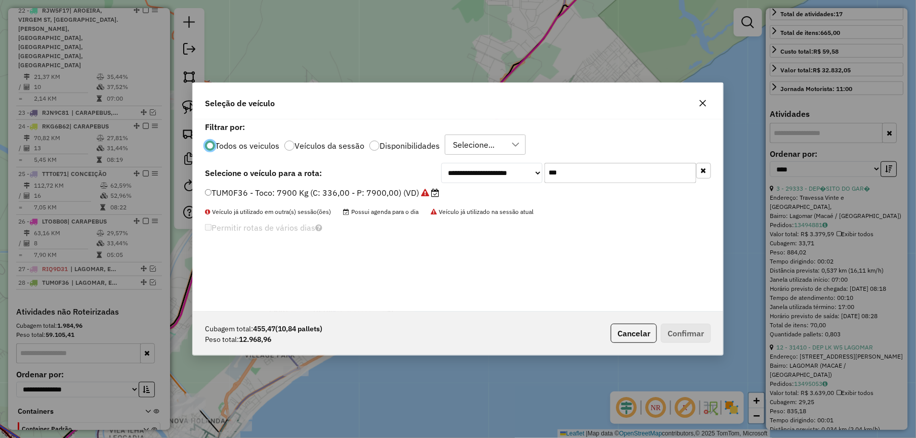
scroll to position [5, 3]
click at [626, 174] on input "***" at bounding box center [620, 173] width 152 height 20
type input "***"
click at [409, 189] on label "LMT6I84 - Toco: 7900 Kg (C: 336,00 - P: 7900,00) (VD)" at bounding box center [315, 193] width 221 height 12
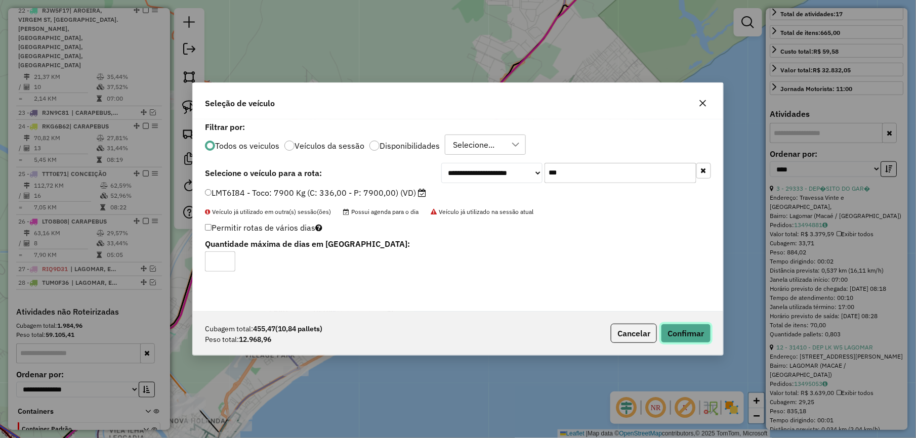
click at [699, 341] on button "Confirmar" at bounding box center [686, 333] width 50 height 19
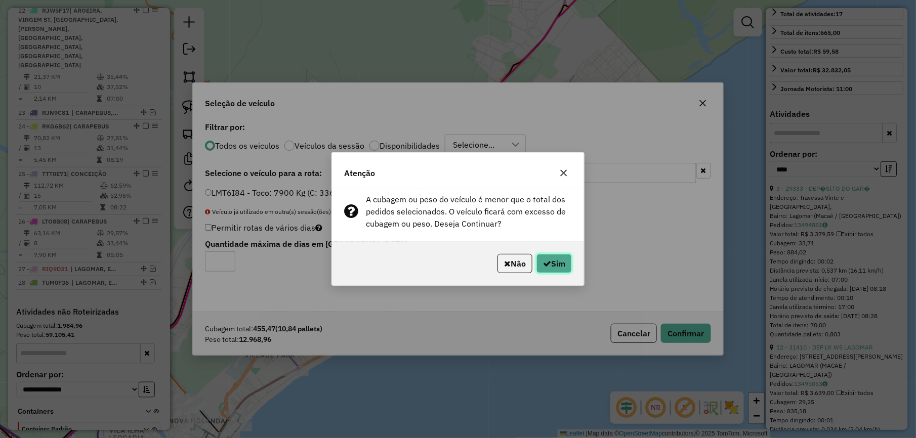
click at [553, 254] on button "Sim" at bounding box center [553, 263] width 35 height 19
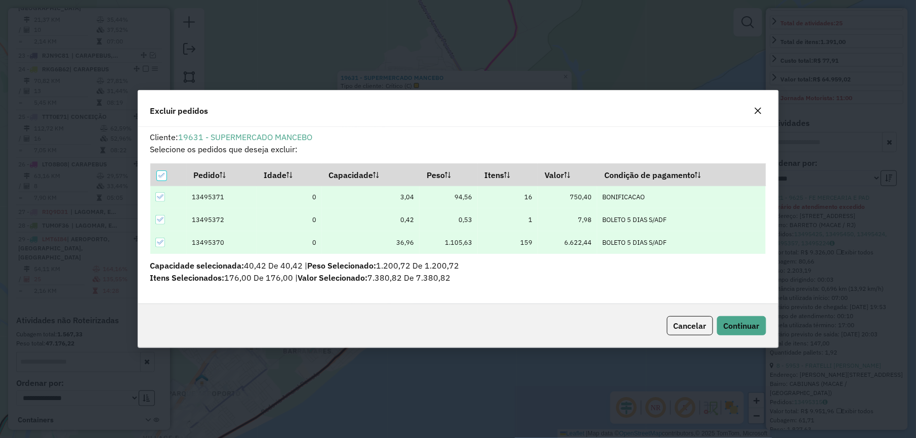
scroll to position [0, 0]
click at [753, 329] on span "Continuar" at bounding box center [741, 326] width 36 height 10
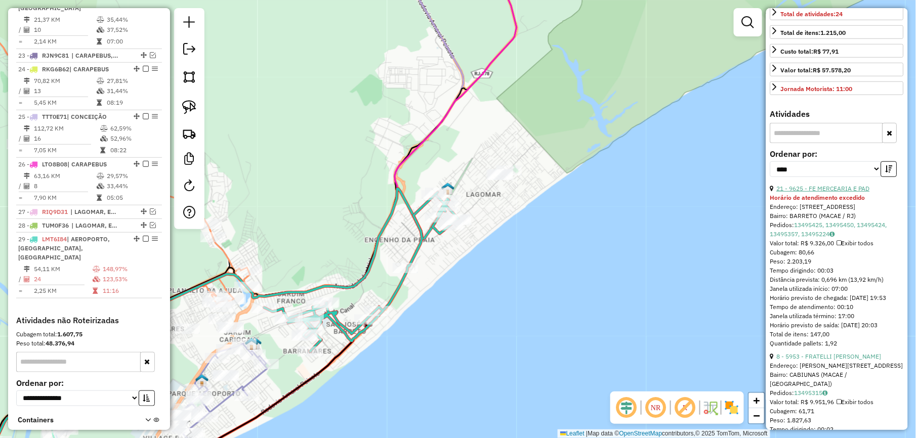
click at [828, 192] on link "21 - 9625 - FE MERCEARIA E PAD" at bounding box center [822, 189] width 93 height 8
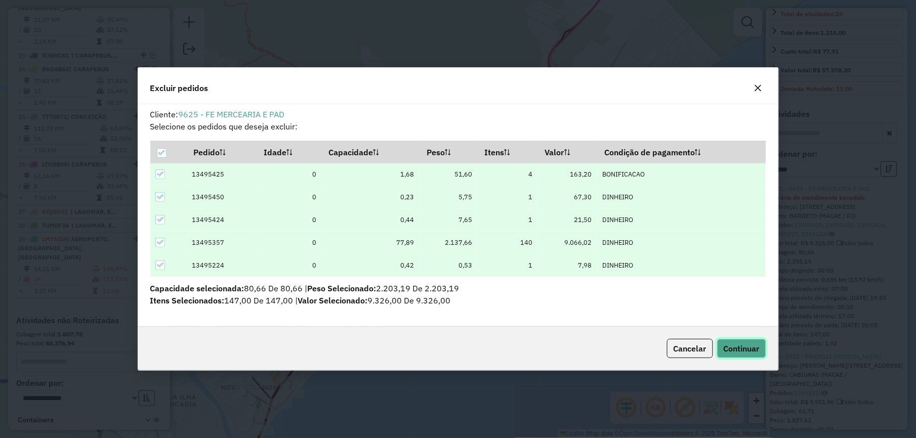
click at [755, 346] on span "Continuar" at bounding box center [741, 348] width 36 height 10
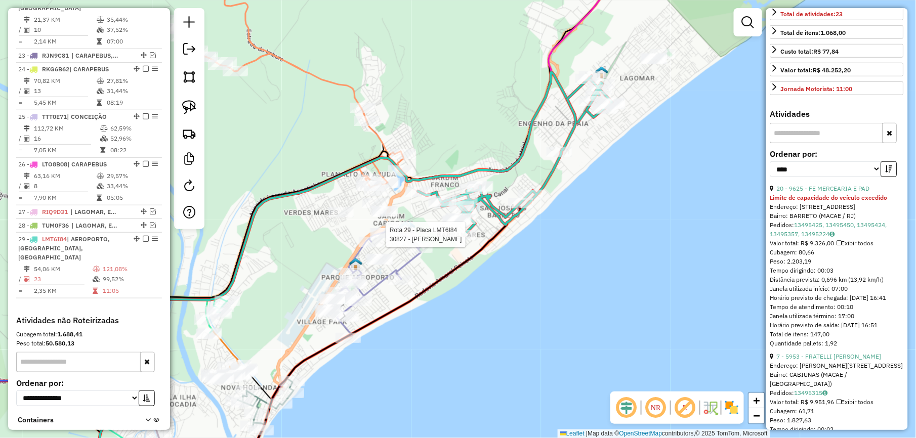
scroll to position [242, 0]
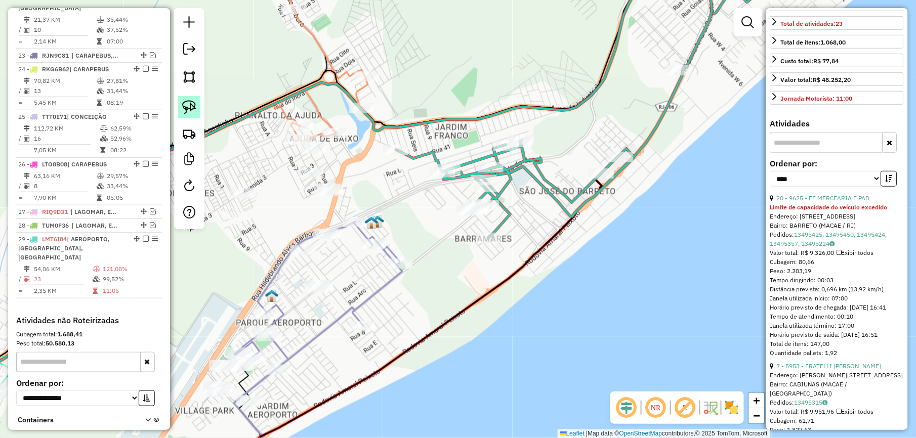
click at [189, 111] on img at bounding box center [189, 107] width 14 height 14
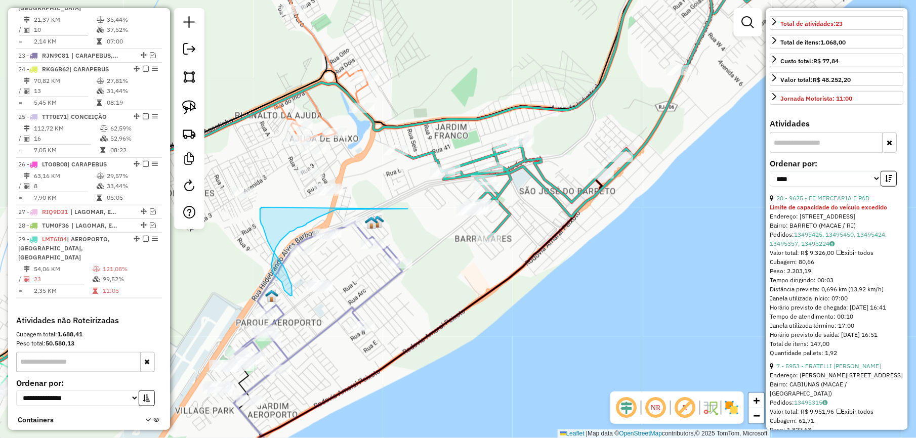
drag, startPoint x: 408, startPoint y: 209, endPoint x: 268, endPoint y: 208, distance: 139.6
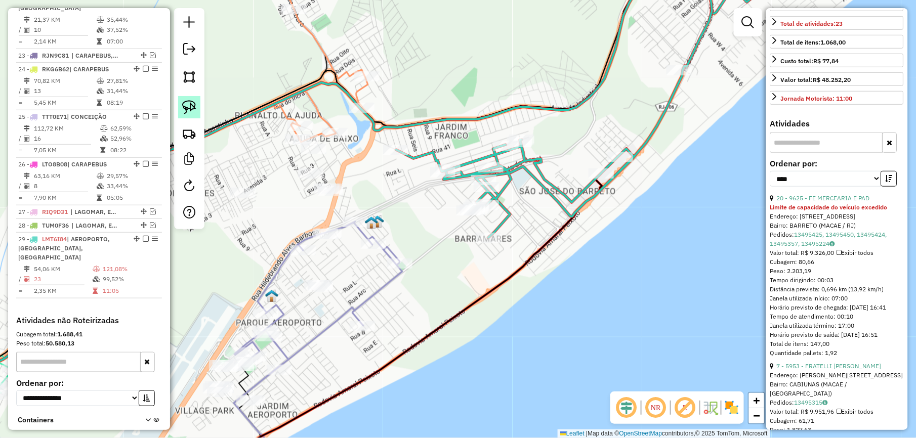
click at [189, 106] on img at bounding box center [189, 107] width 14 height 14
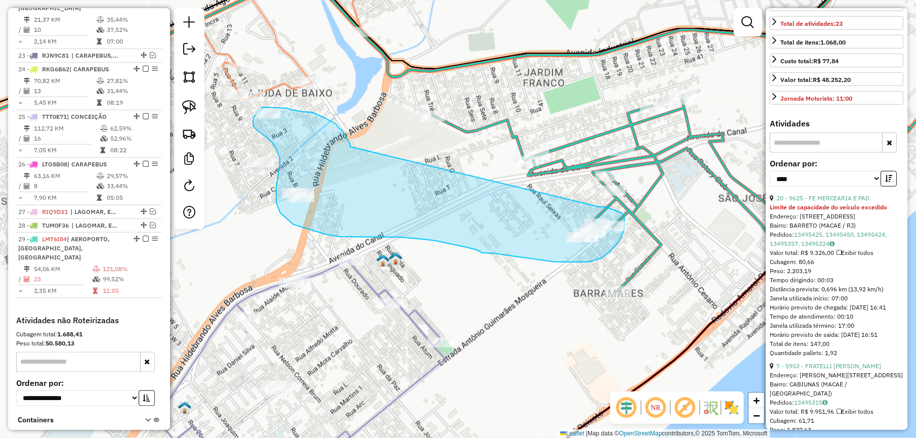
drag, startPoint x: 350, startPoint y: 146, endPoint x: 597, endPoint y: 207, distance: 254.8
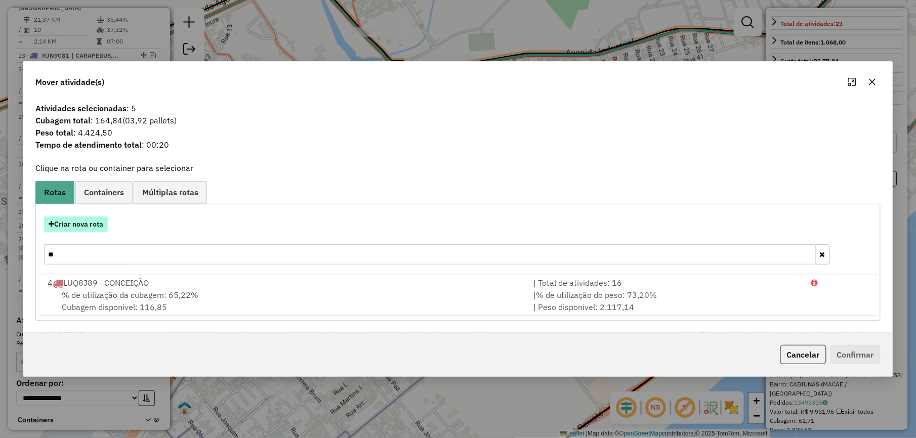
click at [101, 218] on button "Criar nova rota" at bounding box center [76, 224] width 64 height 16
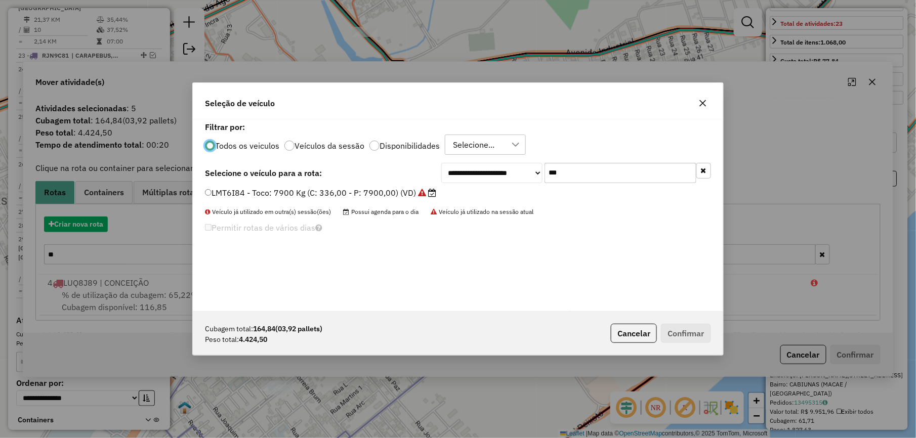
scroll to position [5, 3]
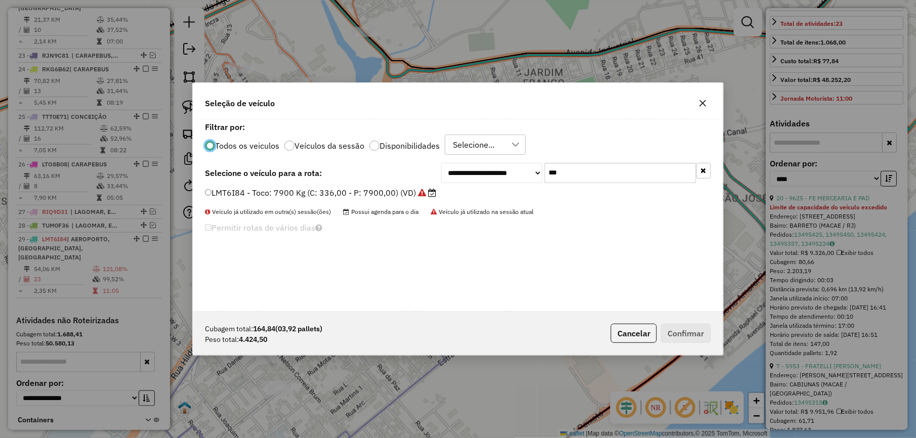
click at [579, 172] on input "***" at bounding box center [620, 173] width 152 height 20
type input "***"
click at [427, 191] on label "LMT6D04 - Truck: 12700 Kg (C: 420,00 - P: 12700,00) (VD)" at bounding box center [323, 193] width 236 height 12
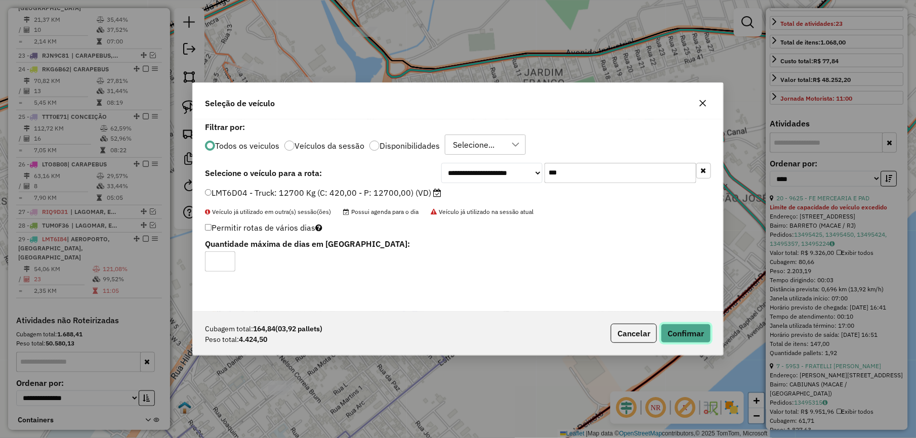
click at [706, 336] on button "Confirmar" at bounding box center [686, 333] width 50 height 19
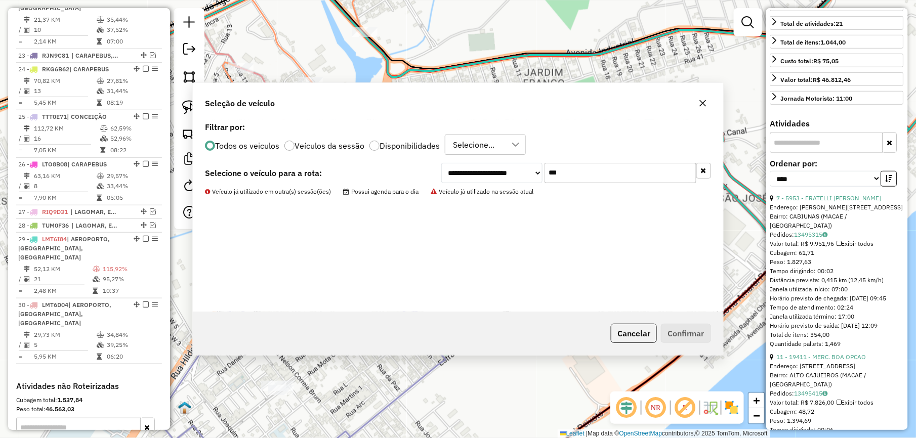
scroll to position [1650, 0]
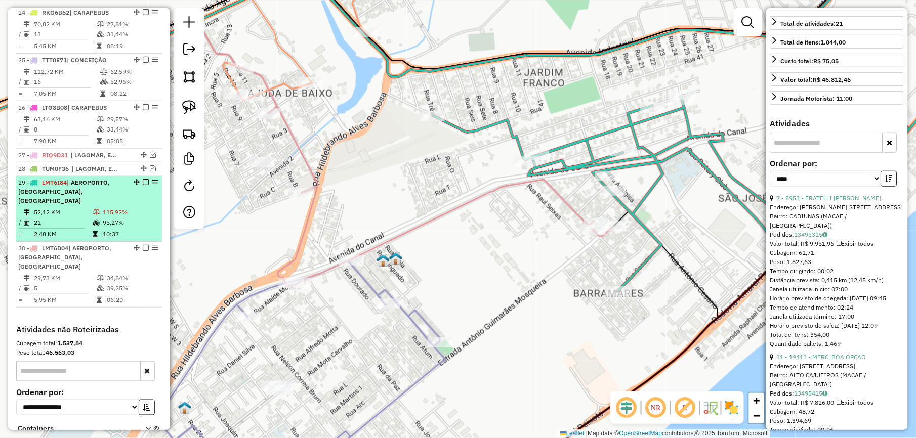
click at [143, 245] on em at bounding box center [146, 248] width 6 height 6
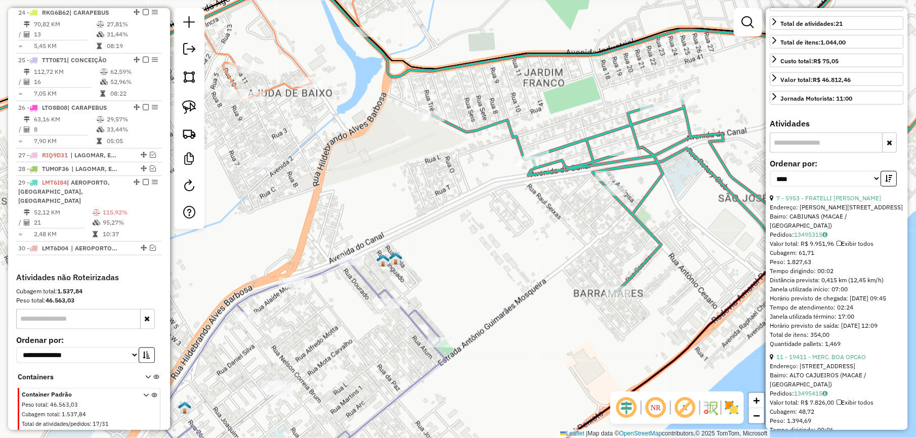
scroll to position [1607, 0]
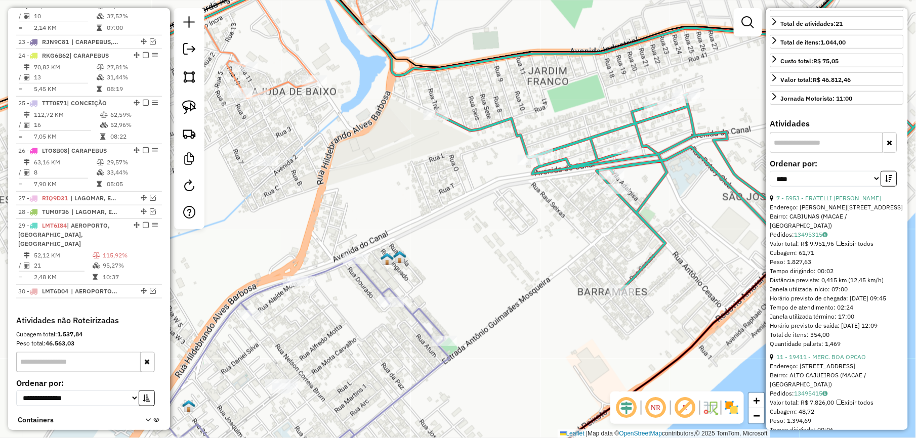
drag, startPoint x: 337, startPoint y: 226, endPoint x: 429, endPoint y: 165, distance: 110.3
click at [423, 170] on div "Janela de atendimento Grade de atendimento Capacidade Transportadoras Veículos …" at bounding box center [458, 219] width 916 height 438
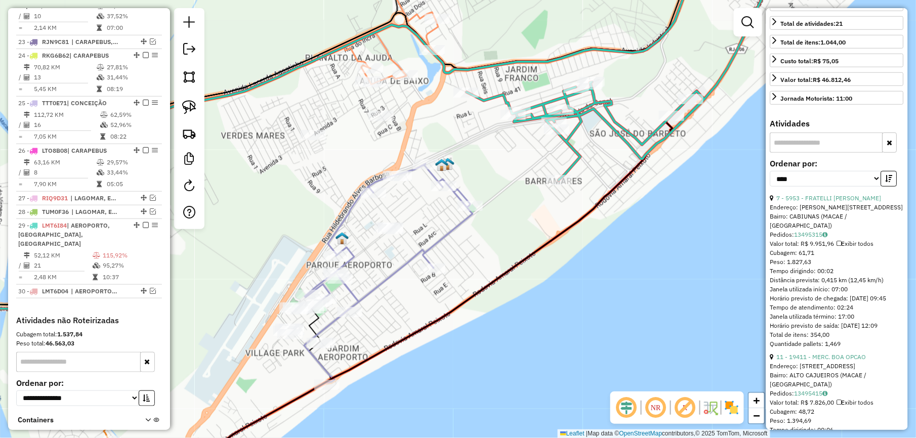
drag, startPoint x: 191, startPoint y: 111, endPoint x: 231, endPoint y: 112, distance: 40.5
click at [191, 110] on img at bounding box center [189, 107] width 14 height 14
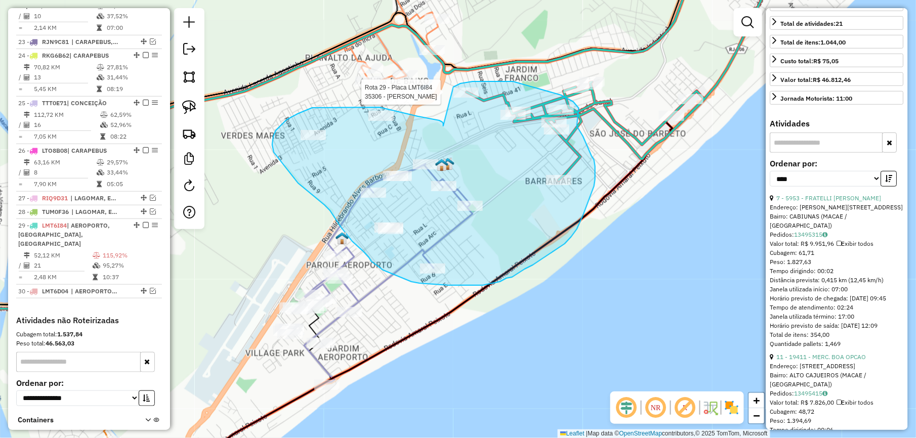
click at [453, 87] on div "Rota 29 - Placa LMT6I84 35306 - ANTONIO CORREIA LIMA Janela de atendimento Grad…" at bounding box center [458, 219] width 916 height 438
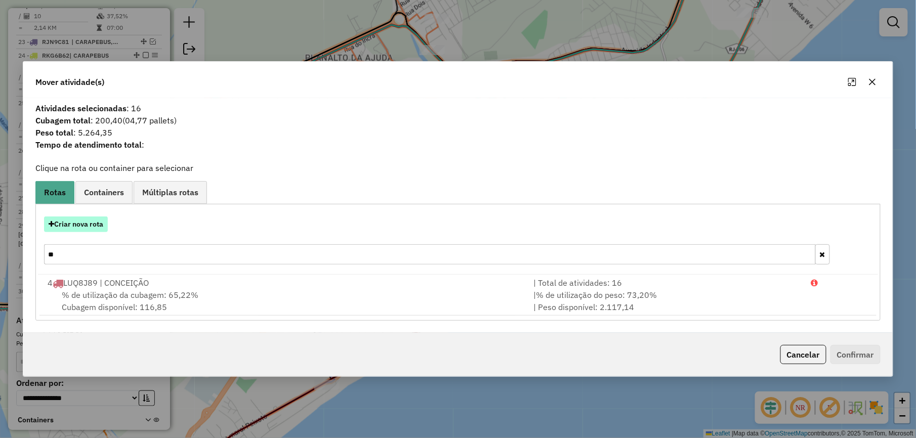
click at [90, 221] on button "Criar nova rota" at bounding box center [76, 224] width 64 height 16
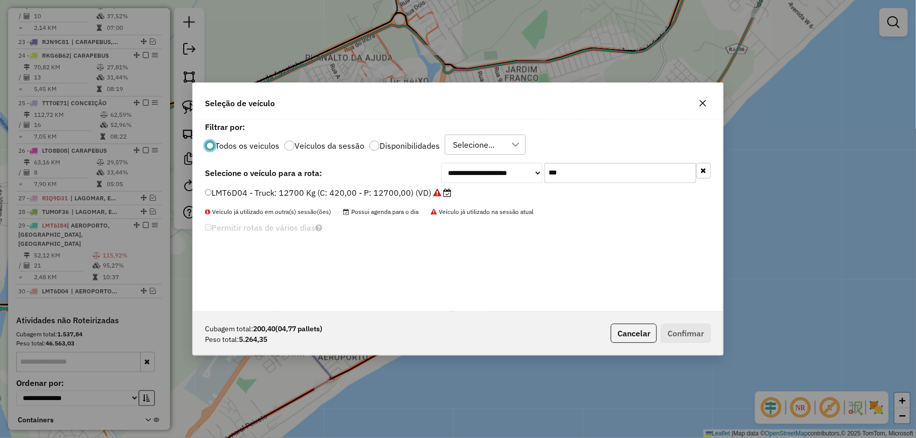
scroll to position [5, 3]
click at [594, 172] on input "***" at bounding box center [620, 173] width 152 height 20
type input "****"
click at [406, 185] on div "**********" at bounding box center [458, 215] width 530 height 192
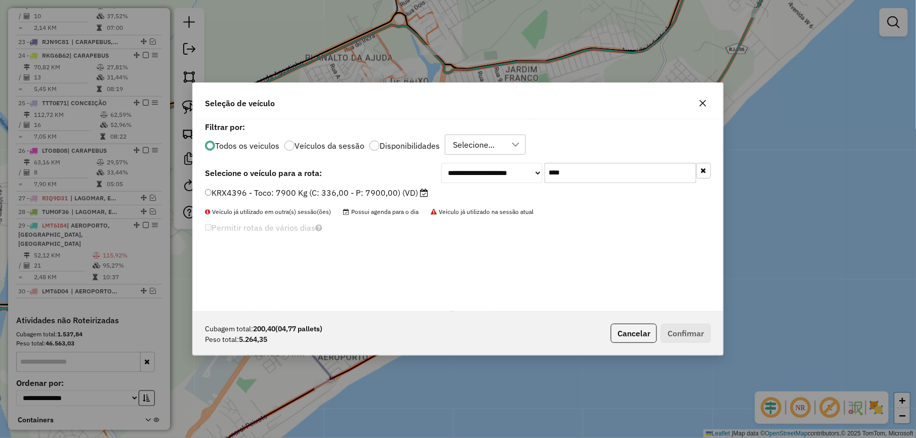
click at [408, 191] on label "KRX4396 - Toco: 7900 Kg (C: 336,00 - P: 7900,00) (VD)" at bounding box center [316, 193] width 223 height 12
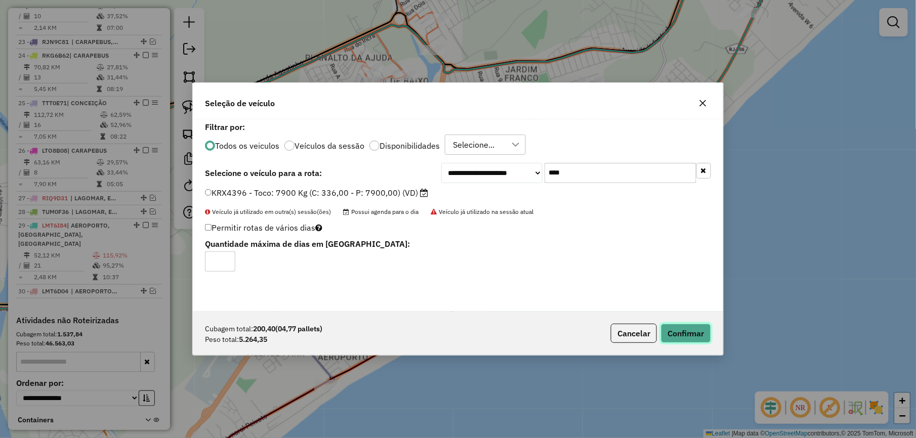
drag, startPoint x: 690, startPoint y: 341, endPoint x: 696, endPoint y: 337, distance: 6.9
click at [692, 340] on button "Confirmar" at bounding box center [686, 333] width 50 height 19
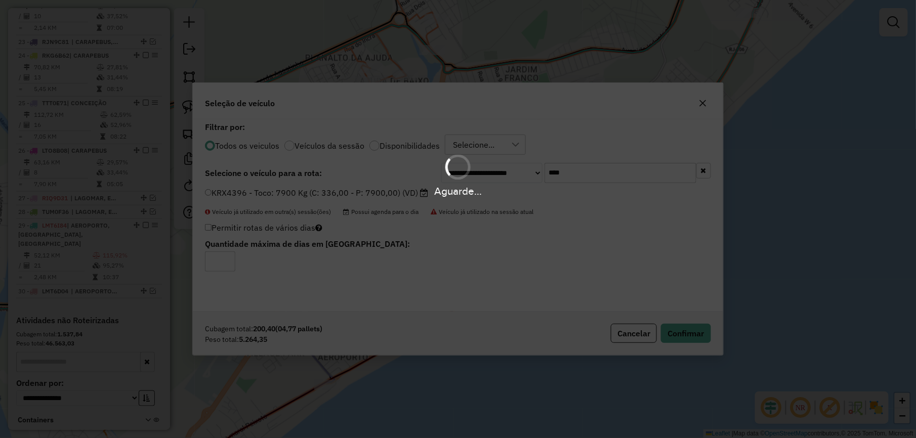
scroll to position [1662, 0]
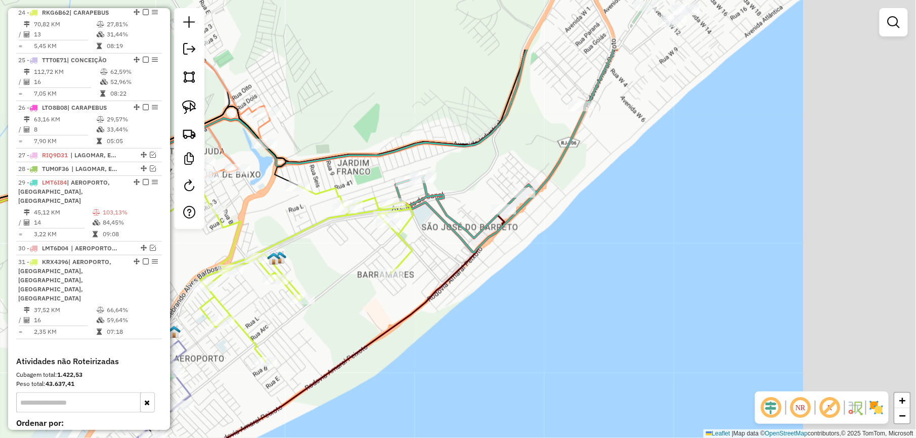
drag, startPoint x: 737, startPoint y: 212, endPoint x: 423, endPoint y: 401, distance: 366.6
click at [425, 401] on div "Janela de atendimento Grade de atendimento Capacidade Transportadoras Veículos …" at bounding box center [458, 219] width 916 height 438
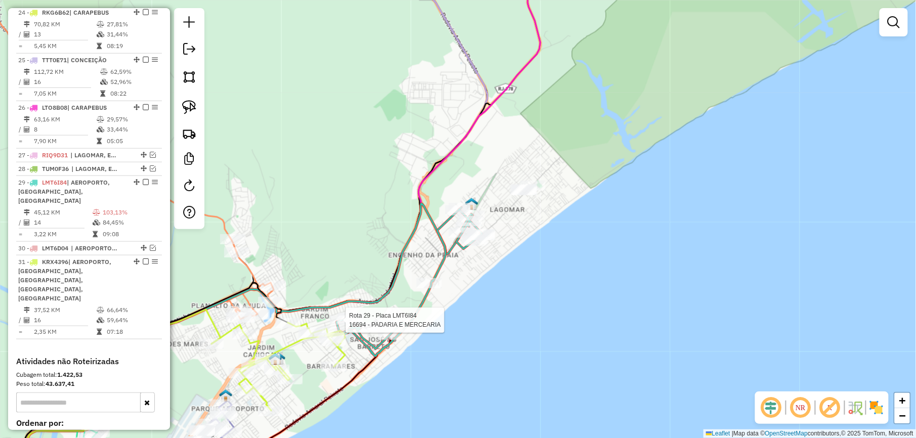
select select "*********"
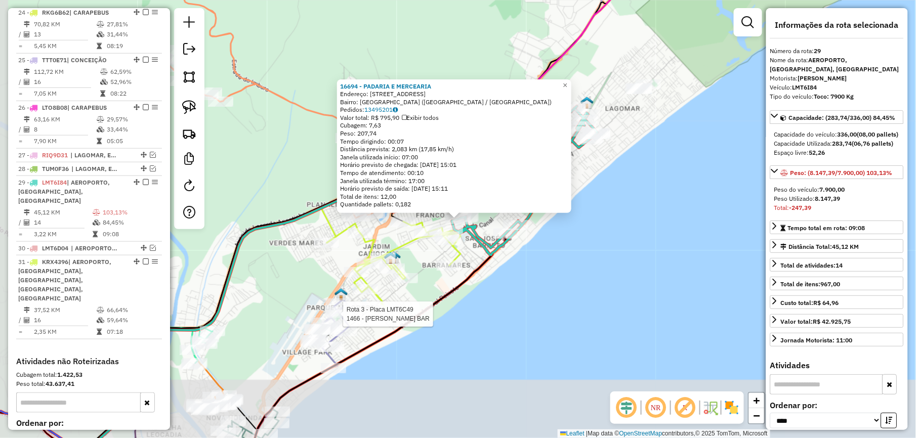
scroll to position [1684, 0]
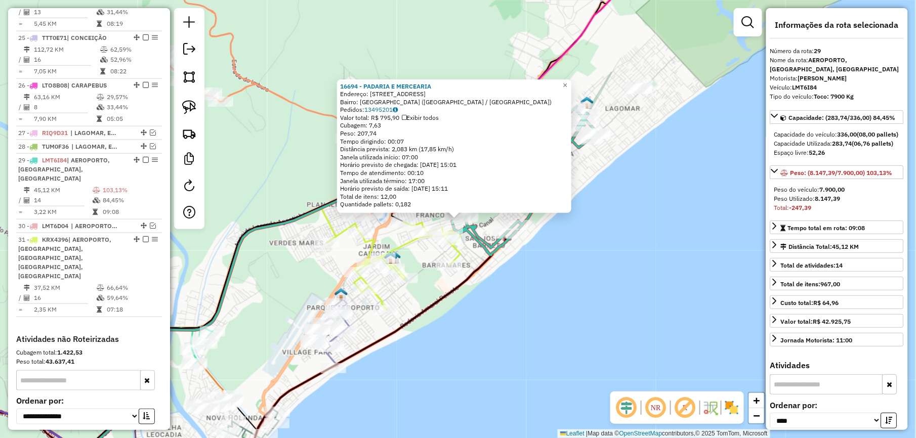
click at [525, 310] on div "16694 - PADARIA E MERCEARIA Endereço: R RUA CATETE (LOT FRANCO PLAZA), 28 Bairr…" at bounding box center [458, 219] width 916 height 438
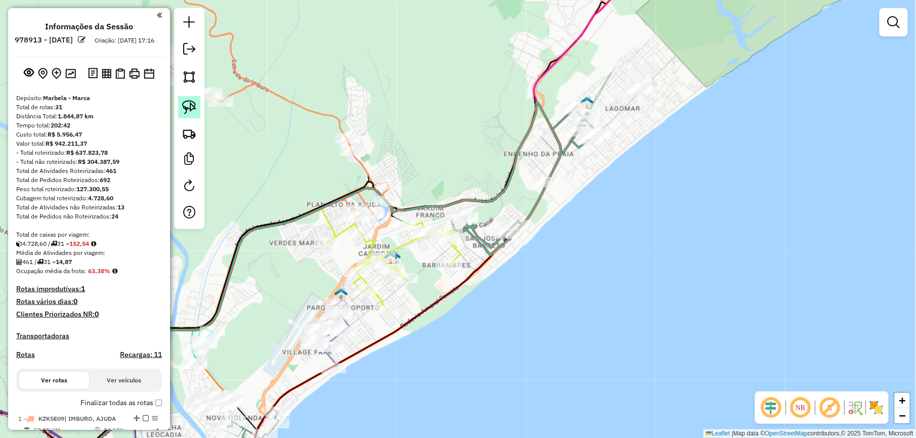
scroll to position [1684, 0]
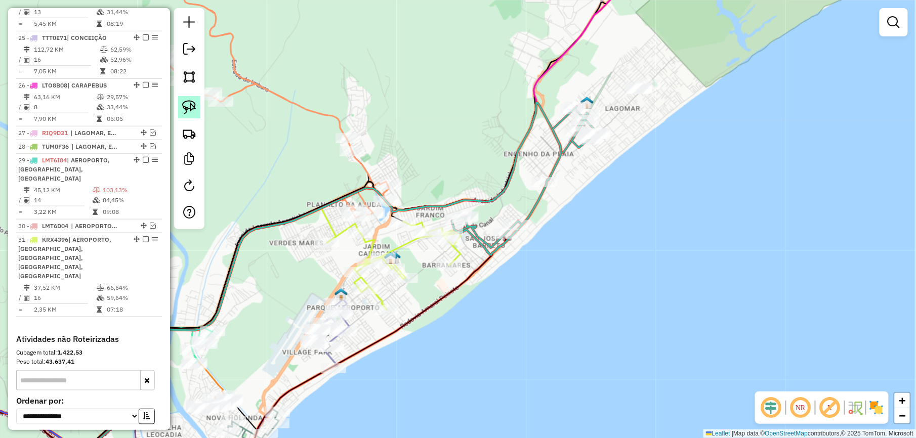
click at [185, 108] on img at bounding box center [189, 107] width 14 height 14
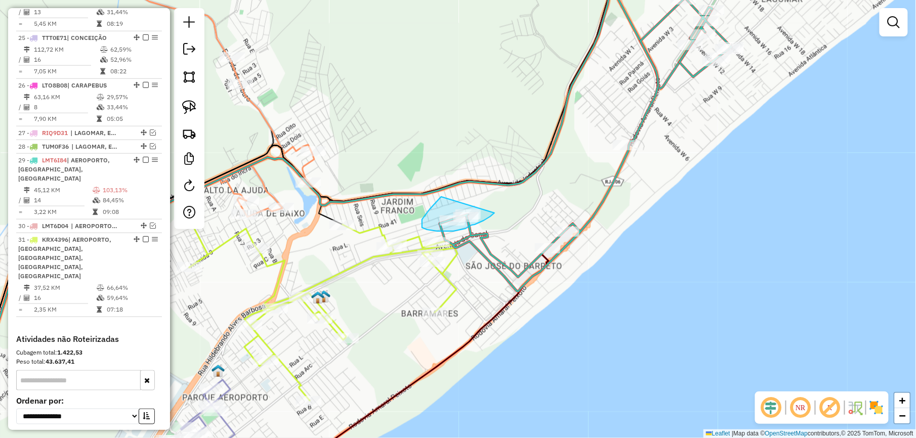
drag, startPoint x: 425, startPoint y: 215, endPoint x: 494, endPoint y: 213, distance: 69.3
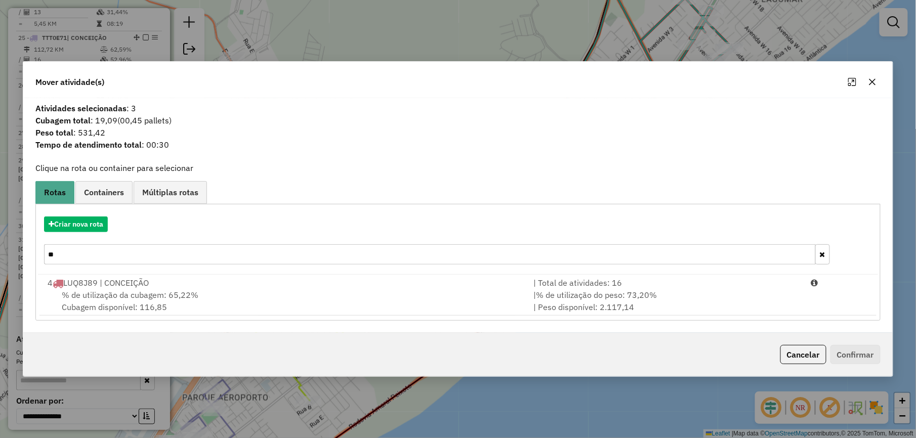
click at [874, 86] on button "button" at bounding box center [872, 82] width 16 height 16
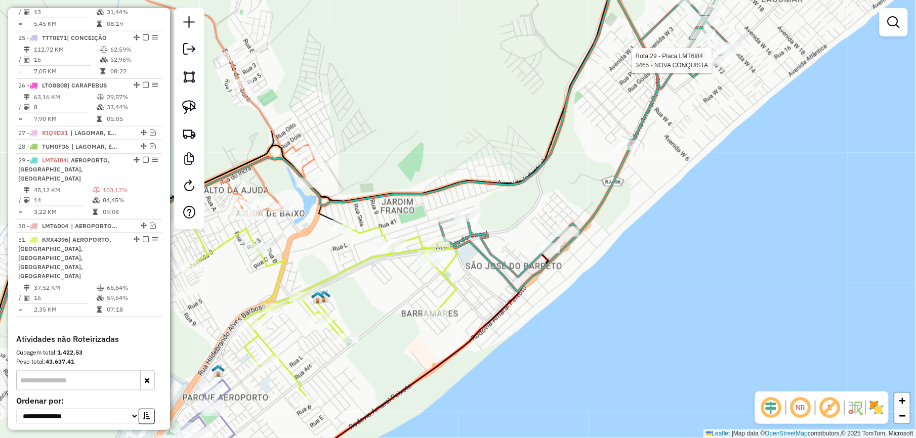
select select "*********"
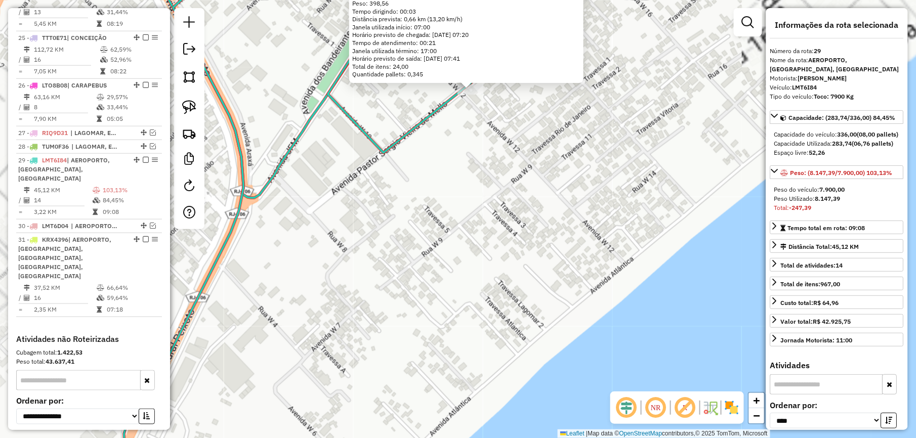
click at [509, 122] on div "3465 - NOVA CONQUISTA Endereço: AV W 5, 131 Bairro: LAGOMAR (MACAE / [GEOGRAPHI…" at bounding box center [458, 219] width 916 height 438
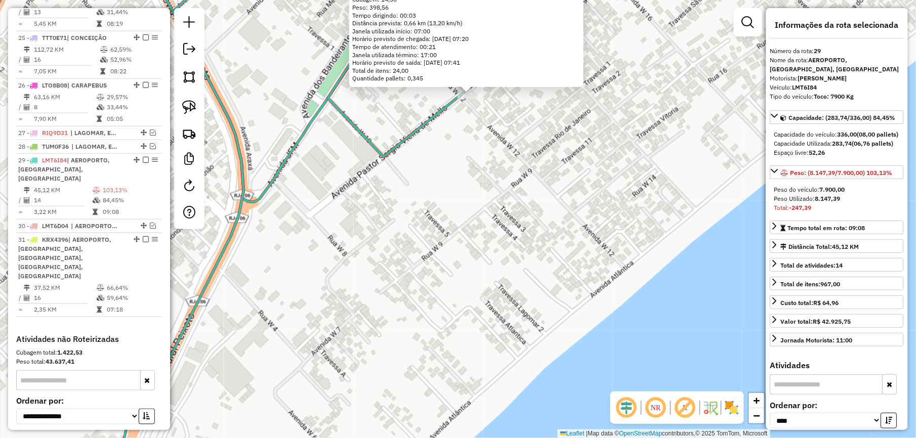
click at [503, 103] on div "3465 - NOVA CONQUISTA Endereço: AV W 5, 131 Bairro: LAGOMAR (MACAE / [GEOGRAPHI…" at bounding box center [458, 219] width 916 height 438
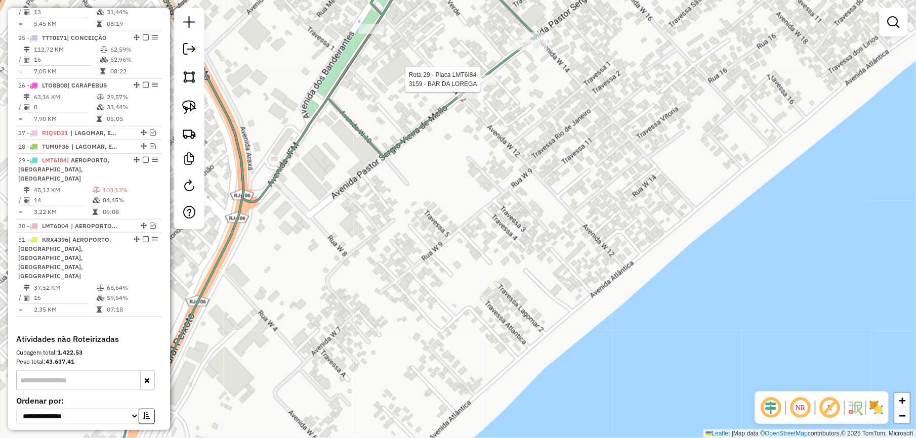
select select "*********"
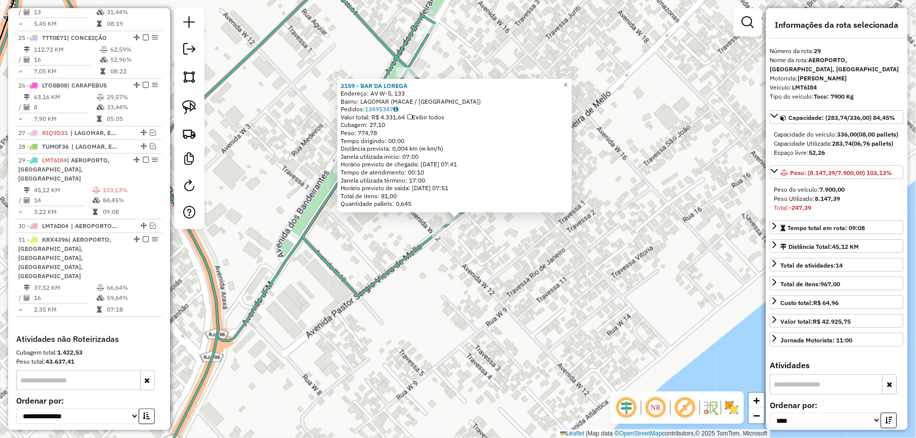
click at [486, 242] on div "3159 - BAR DA [PERSON_NAME]: AV W-5, 133 Bairro: LAGOMAR (MACAE / [GEOGRAPHIC_D…" at bounding box center [458, 219] width 916 height 438
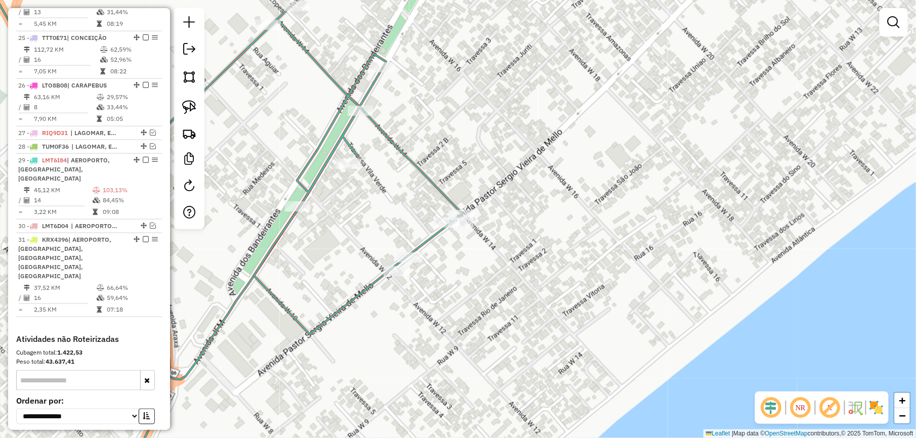
drag, startPoint x: 666, startPoint y: 150, endPoint x: 522, endPoint y: 291, distance: 202.1
click at [531, 284] on div "Janela de atendimento Grade de atendimento Capacidade Transportadoras Veículos …" at bounding box center [458, 219] width 916 height 438
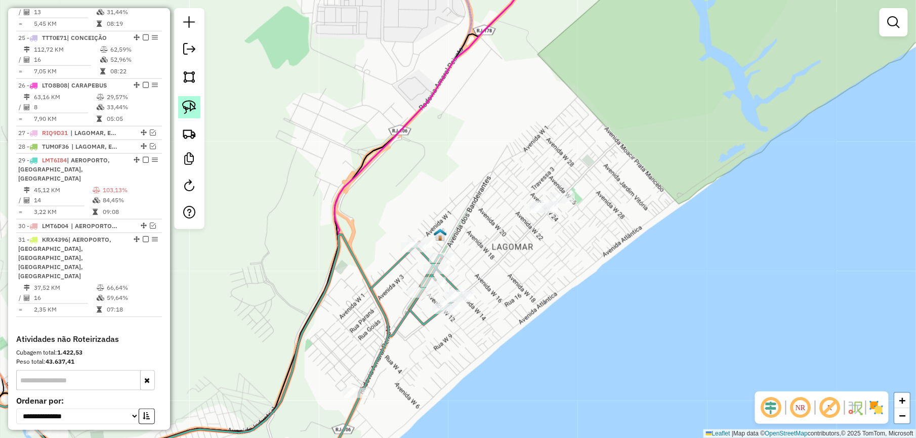
click at [195, 106] on img at bounding box center [189, 107] width 14 height 14
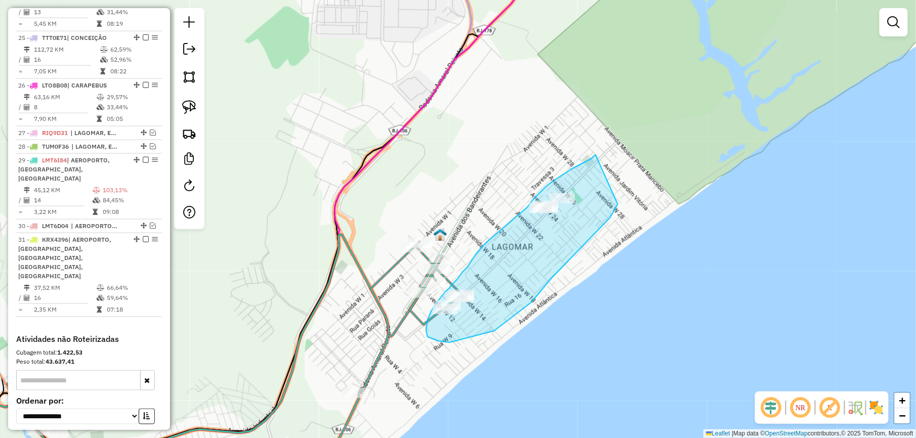
drag, startPoint x: 595, startPoint y: 155, endPoint x: 618, endPoint y: 201, distance: 51.4
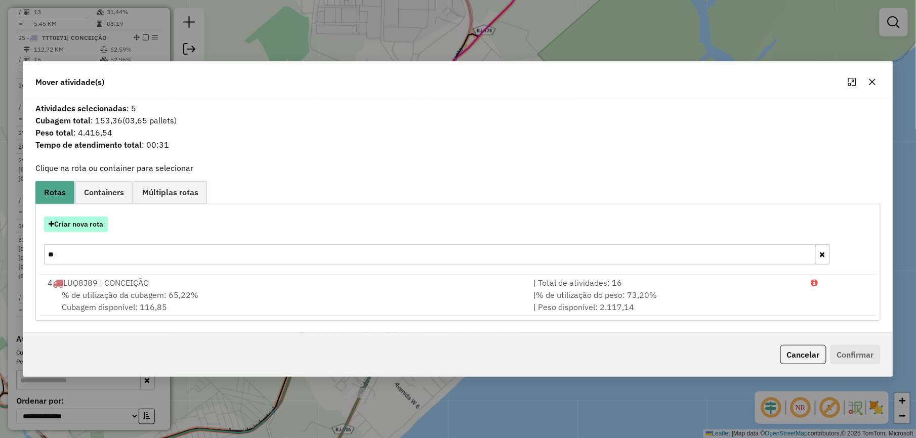
click at [92, 227] on button "Criar nova rota" at bounding box center [76, 224] width 64 height 16
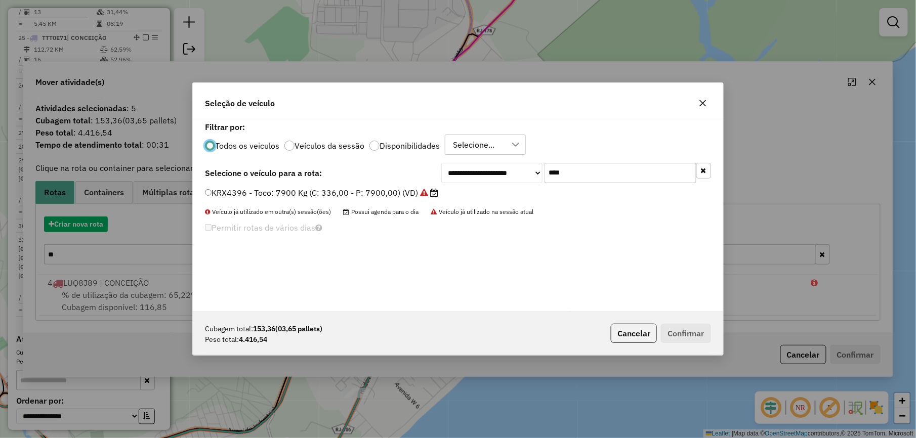
scroll to position [5, 3]
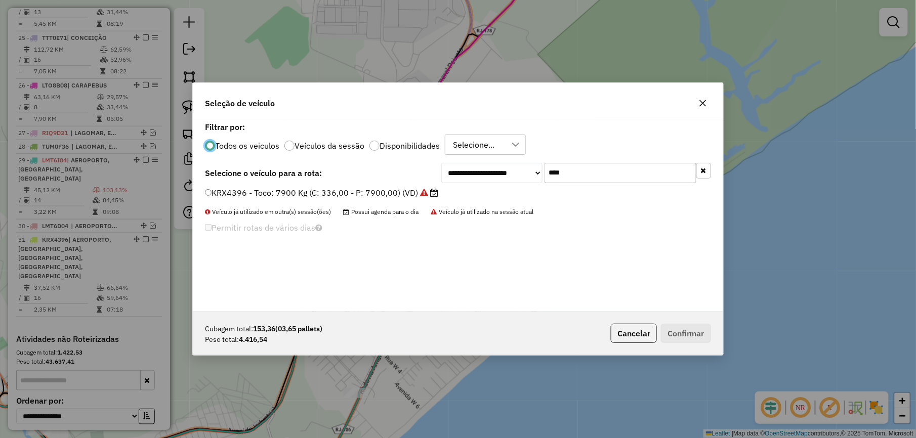
click at [587, 177] on input "****" at bounding box center [620, 173] width 152 height 20
type input "***"
drag, startPoint x: 415, startPoint y: 191, endPoint x: 505, endPoint y: 226, distance: 96.4
click at [415, 191] on label "RJE9B58 - Truck: 12700 Kg (C: 420,00 - P: 12700,00) (VD)" at bounding box center [322, 193] width 234 height 12
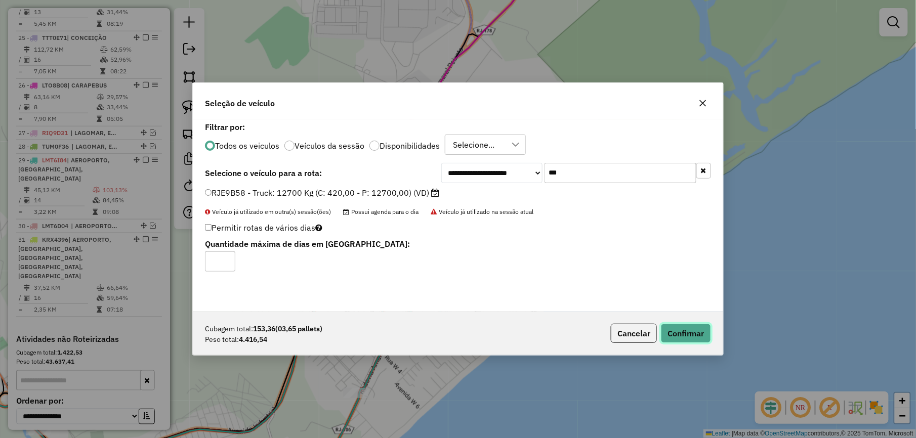
click at [705, 333] on button "Confirmar" at bounding box center [686, 333] width 50 height 19
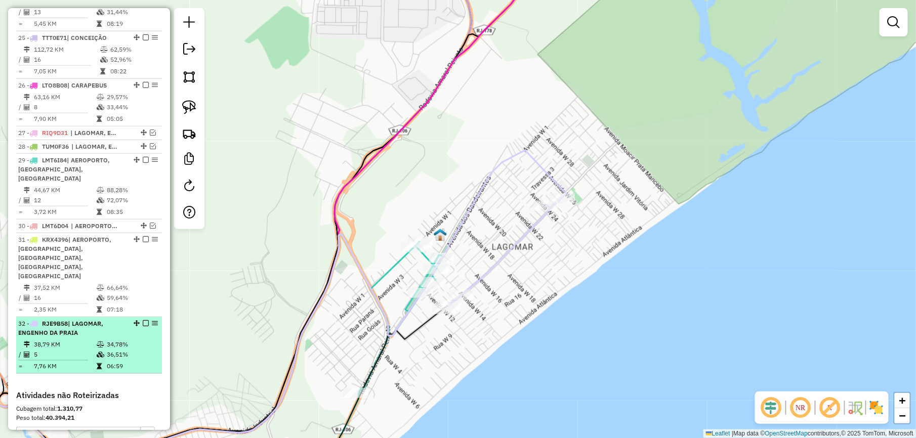
click at [143, 320] on em at bounding box center [146, 323] width 6 height 6
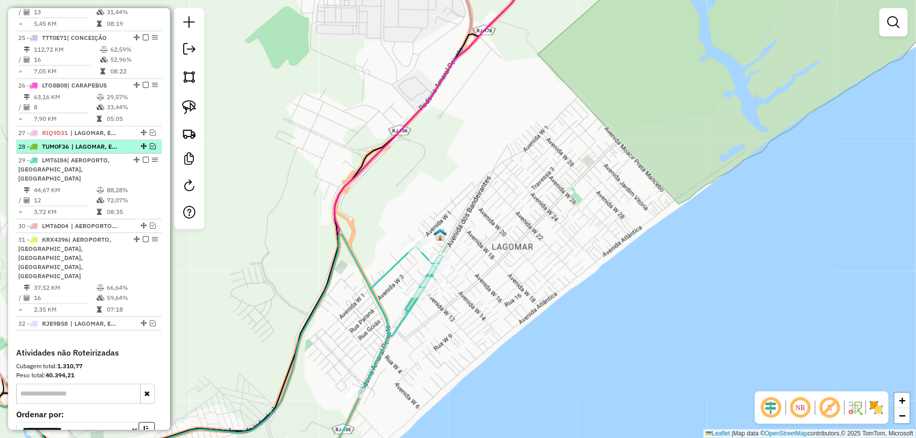
click at [150, 143] on em at bounding box center [153, 146] width 6 height 6
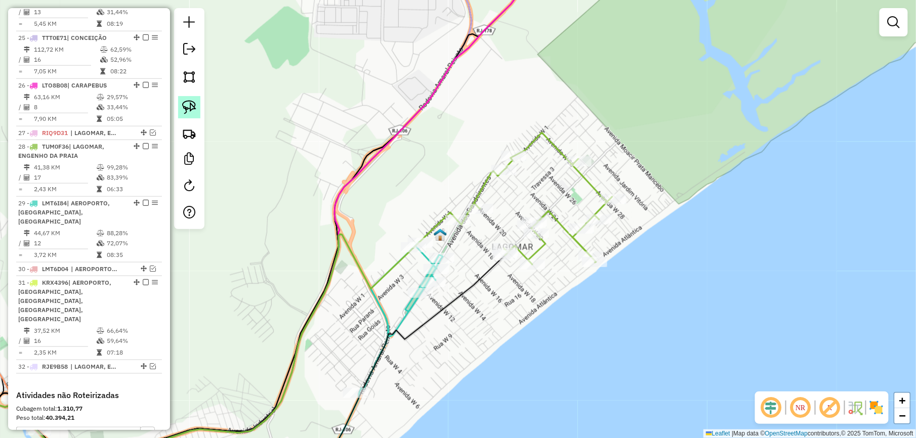
click at [187, 103] on img at bounding box center [189, 107] width 14 height 14
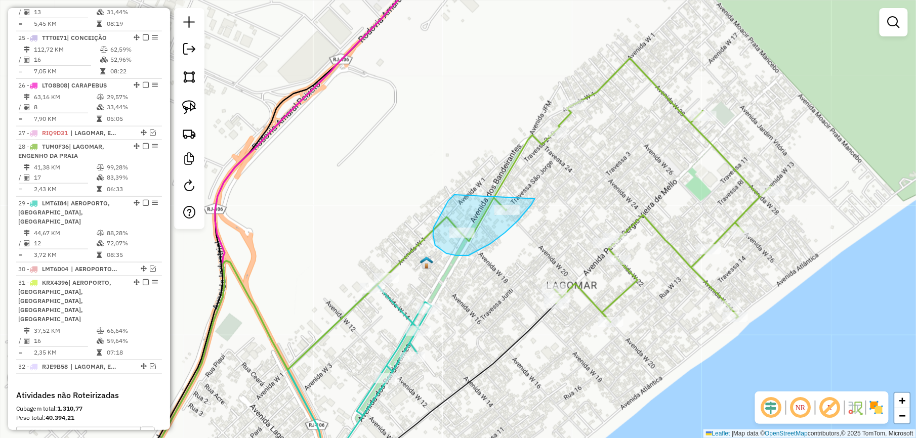
drag, startPoint x: 448, startPoint y: 201, endPoint x: 535, endPoint y: 193, distance: 86.8
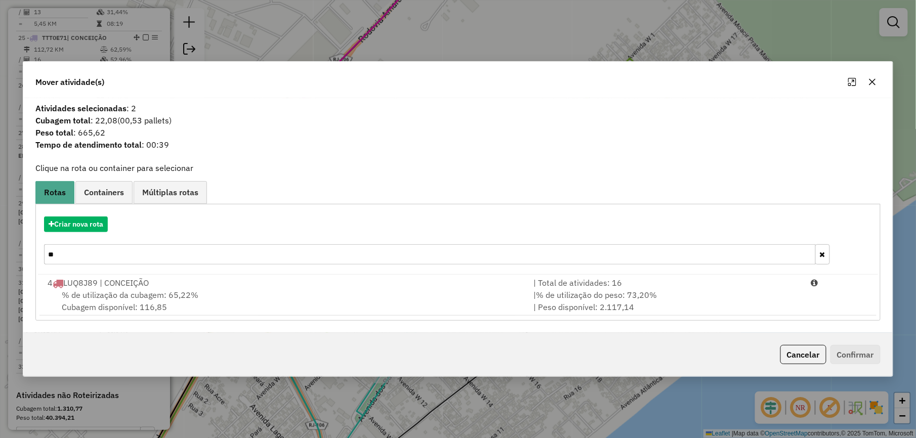
click at [124, 260] on input "**" at bounding box center [429, 254] width 771 height 20
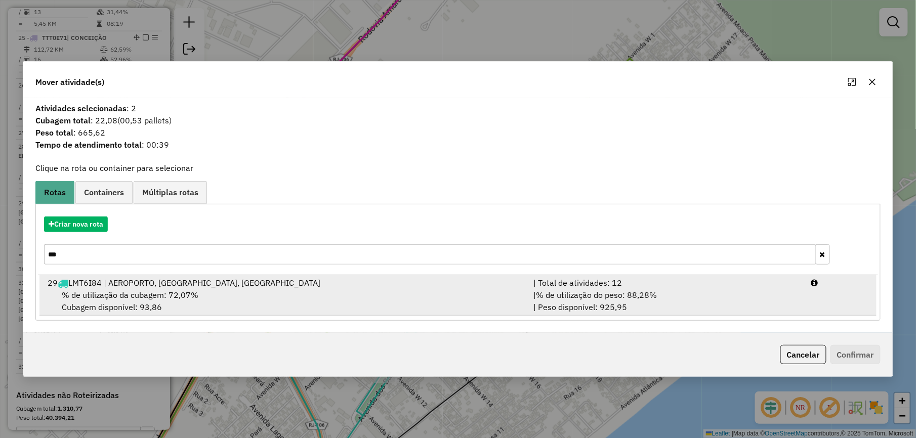
type input "***"
click at [775, 308] on div "| % de utilização do peso: 88,28% | Peso disponível: 925,95" at bounding box center [665, 301] width 277 height 24
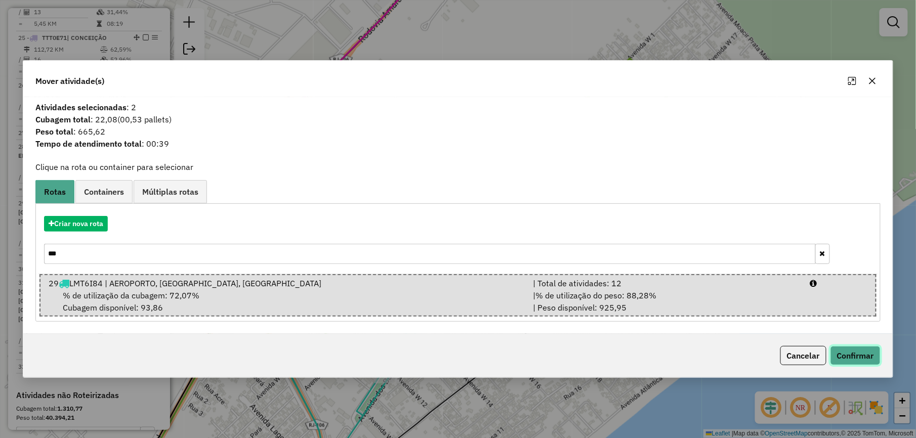
click at [838, 351] on button "Confirmar" at bounding box center [855, 355] width 50 height 19
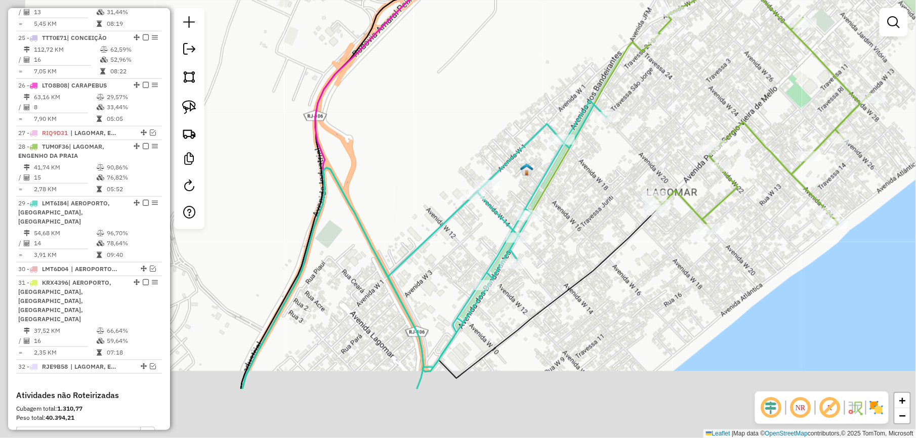
drag, startPoint x: 294, startPoint y: 229, endPoint x: 411, endPoint y: 116, distance: 162.4
click at [407, 121] on div "Janela de atendimento Grade de atendimento Capacidade Transportadoras Veículos …" at bounding box center [458, 219] width 916 height 438
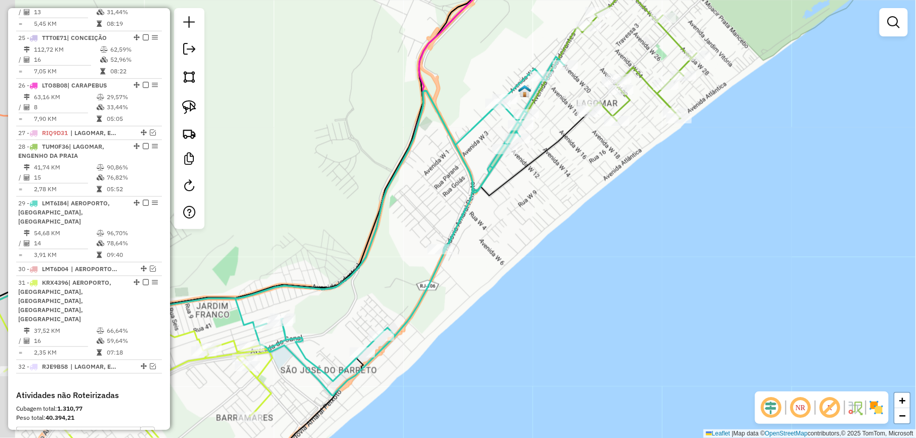
drag, startPoint x: 326, startPoint y: 194, endPoint x: 465, endPoint y: 66, distance: 189.7
click at [465, 66] on div "Janela de atendimento Grade de atendimento Capacidade Transportadoras Veículos …" at bounding box center [458, 219] width 916 height 438
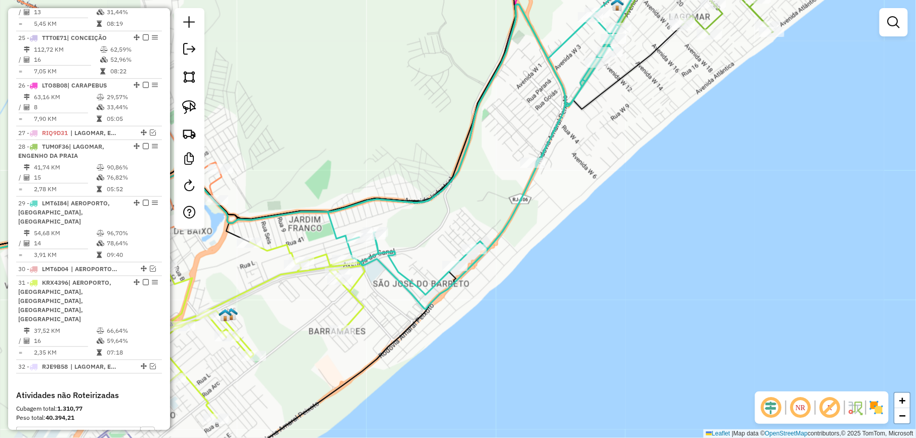
drag, startPoint x: 312, startPoint y: 169, endPoint x: 497, endPoint y: 28, distance: 232.1
click at [496, 28] on div "Janela de atendimento Grade de atendimento Capacidade Transportadoras Veículos …" at bounding box center [458, 219] width 916 height 438
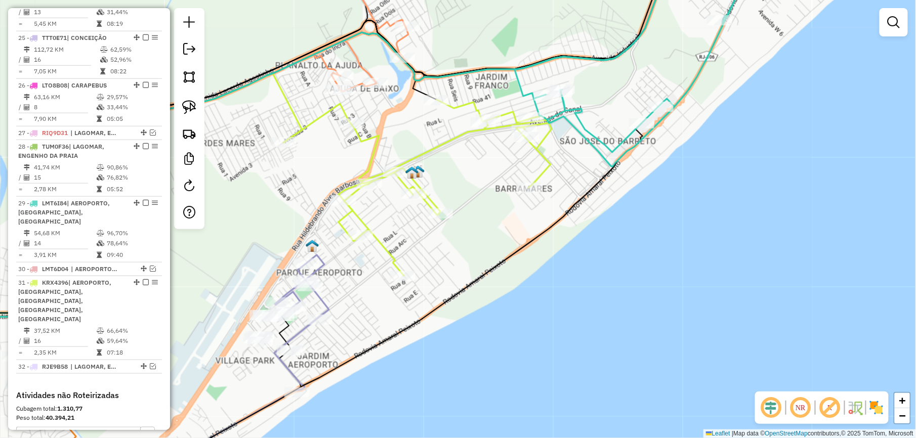
drag, startPoint x: 301, startPoint y: 230, endPoint x: 393, endPoint y: 111, distance: 149.3
click at [392, 113] on div "Janela de atendimento Grade de atendimento Capacidade Transportadoras Veículos …" at bounding box center [458, 219] width 916 height 438
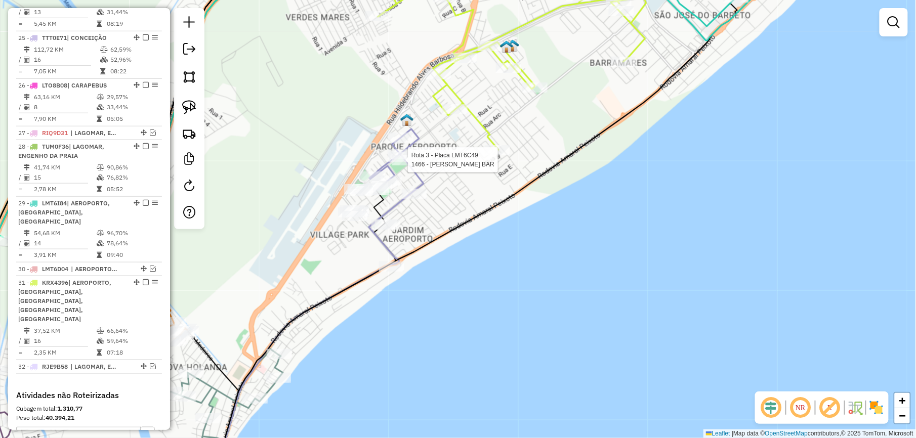
select select "*********"
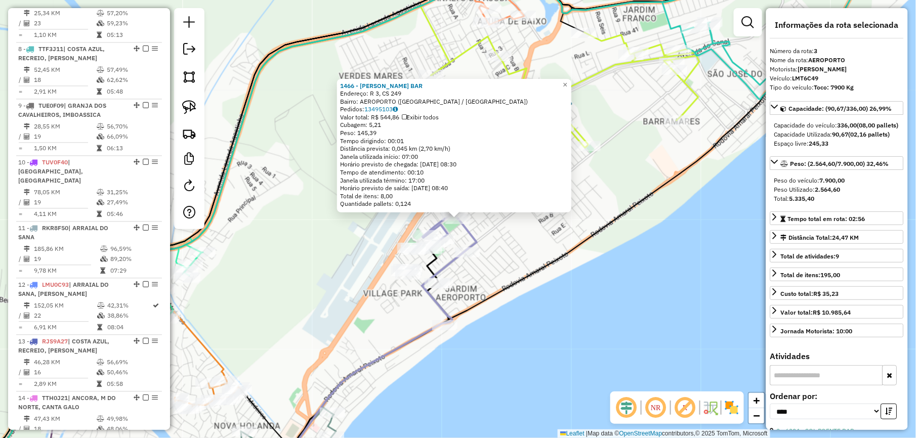
scroll to position [527, 0]
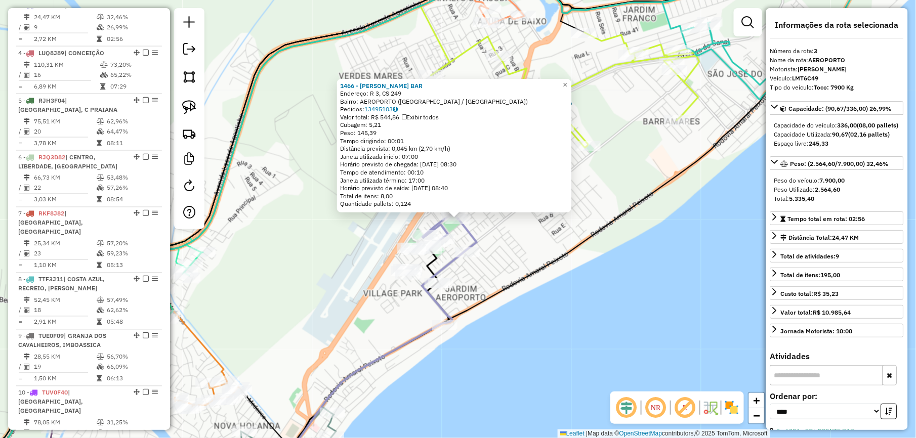
click at [337, 272] on div "1466 - ISAIAS LANCHE BAR Endereço: R 3, CS 249 Bairro: AEROPORTO ([GEOGRAPHIC_D…" at bounding box center [458, 219] width 916 height 438
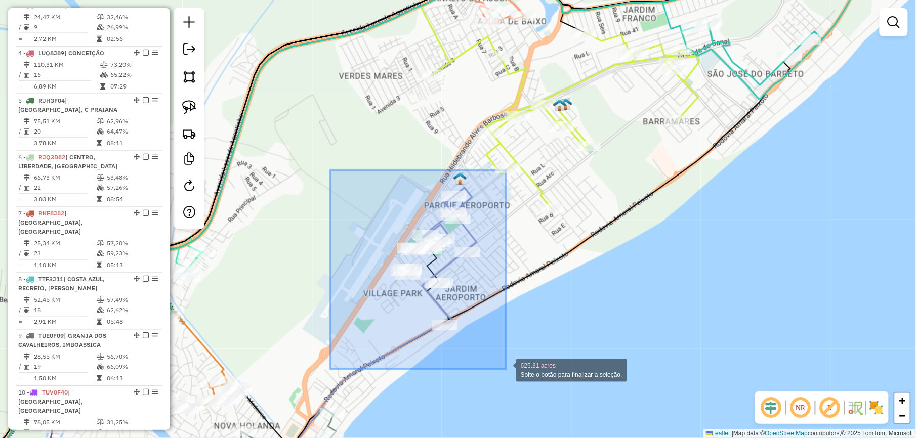
drag, startPoint x: 340, startPoint y: 201, endPoint x: 508, endPoint y: 369, distance: 238.2
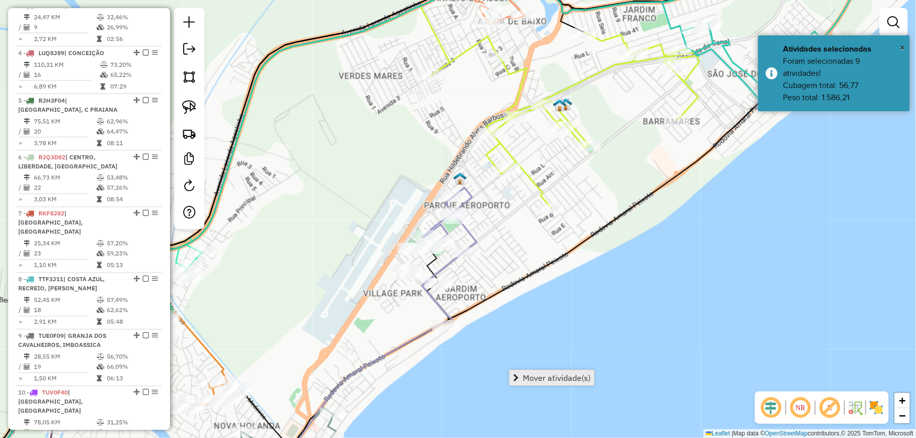
click at [551, 378] on span "Mover atividade(s)" at bounding box center [557, 378] width 68 height 8
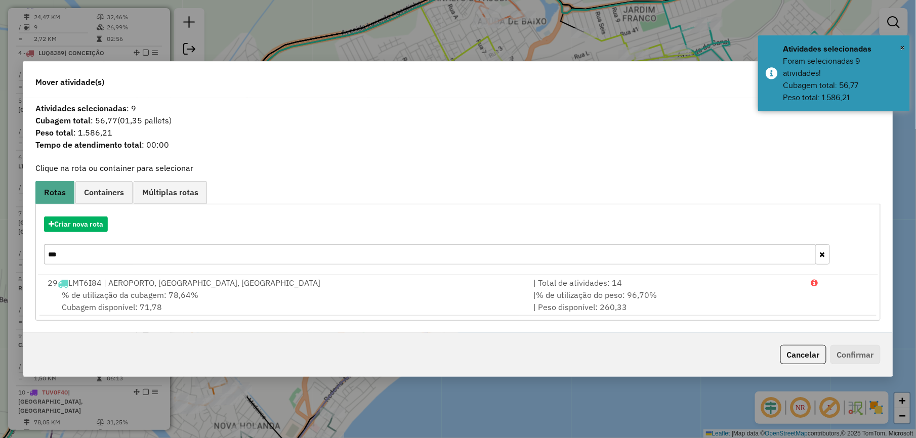
click at [122, 257] on input "***" at bounding box center [429, 254] width 771 height 20
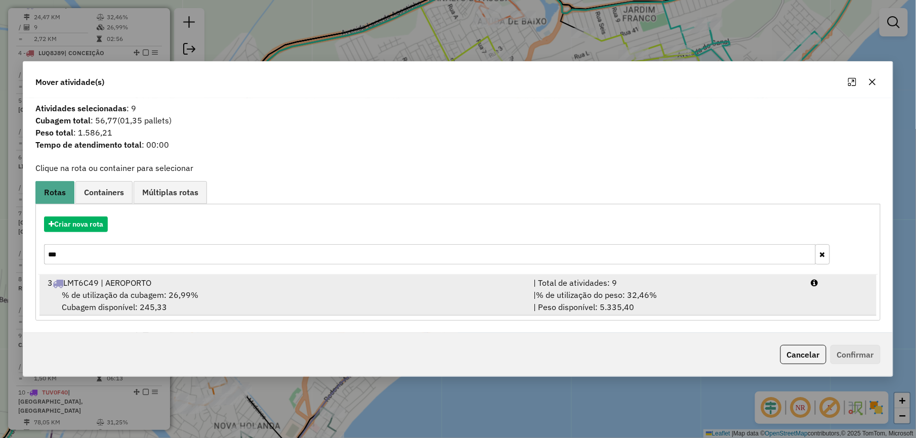
type input "***"
click at [552, 304] on div "| % de utilização do peso: 32,46% | Peso disponível: 5.335,40" at bounding box center [665, 301] width 277 height 24
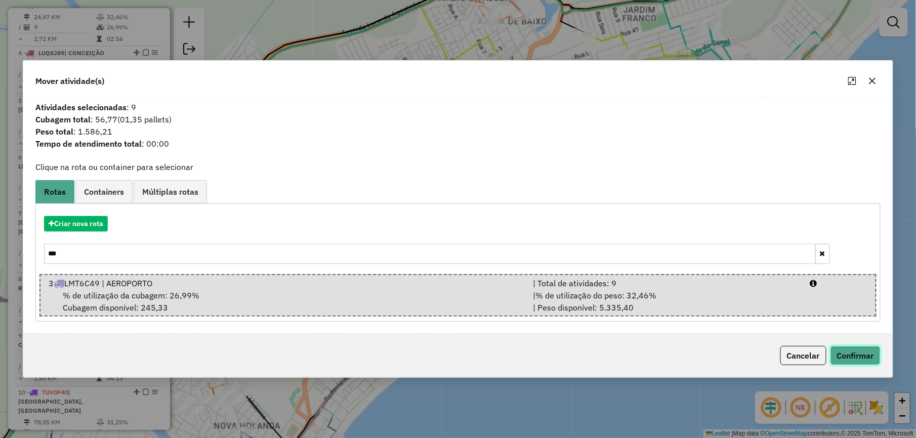
click at [863, 361] on button "Confirmar" at bounding box center [855, 355] width 50 height 19
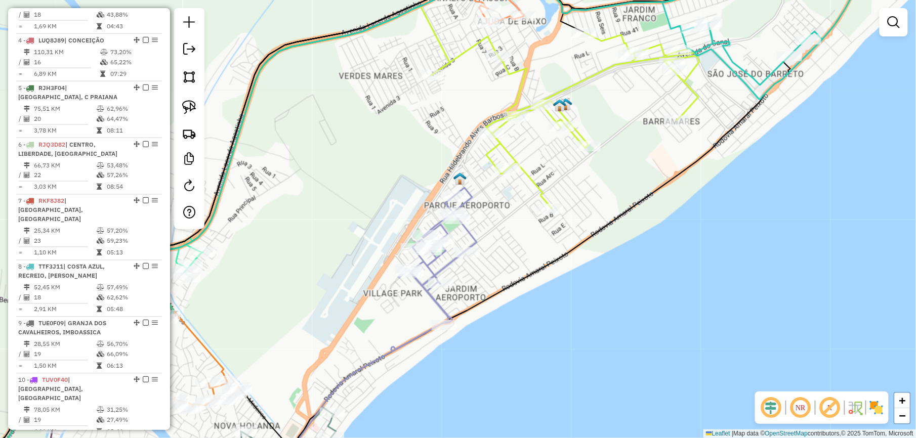
scroll to position [466, 0]
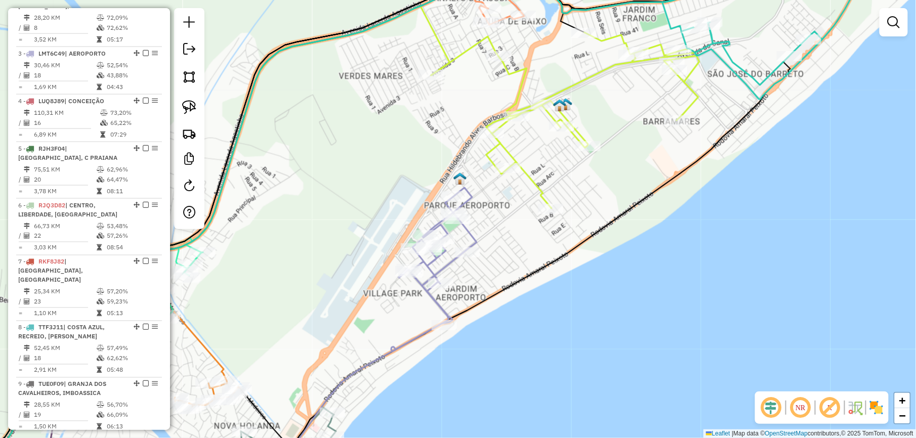
drag, startPoint x: 357, startPoint y: 173, endPoint x: 438, endPoint y: 118, distance: 97.9
click at [428, 126] on div "Janela de atendimento Grade de atendimento Capacidade Transportadoras Veículos …" at bounding box center [458, 219] width 916 height 438
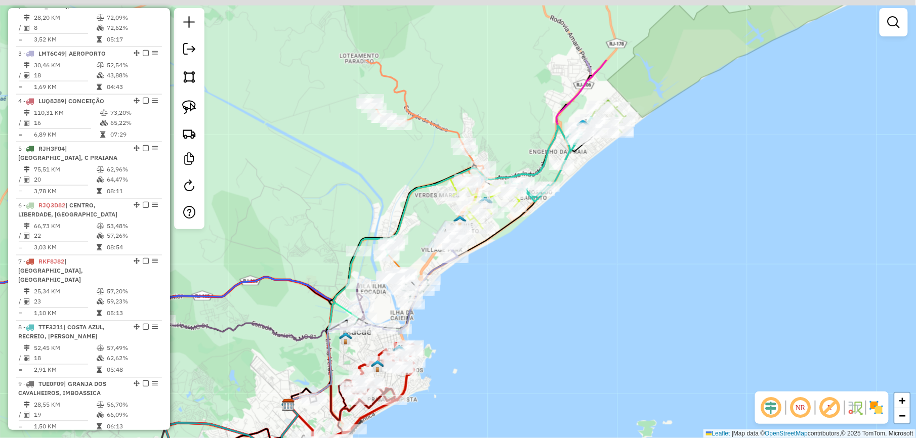
drag, startPoint x: 436, startPoint y: 93, endPoint x: 429, endPoint y: 233, distance: 139.8
click at [428, 230] on div "Janela de atendimento Grade de atendimento Capacidade Transportadoras Veículos …" at bounding box center [458, 219] width 916 height 438
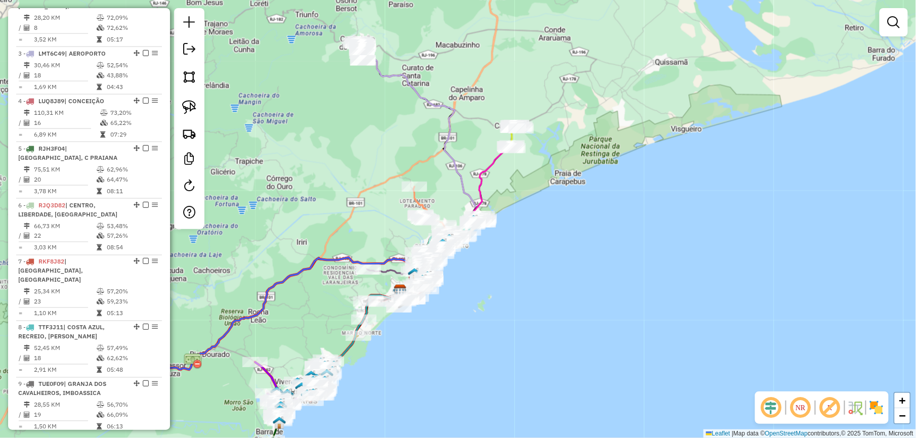
drag, startPoint x: 290, startPoint y: 150, endPoint x: 363, endPoint y: 238, distance: 113.9
click at [357, 237] on div "Janela de atendimento Grade de atendimento Capacidade Transportadoras Veículos …" at bounding box center [458, 219] width 916 height 438
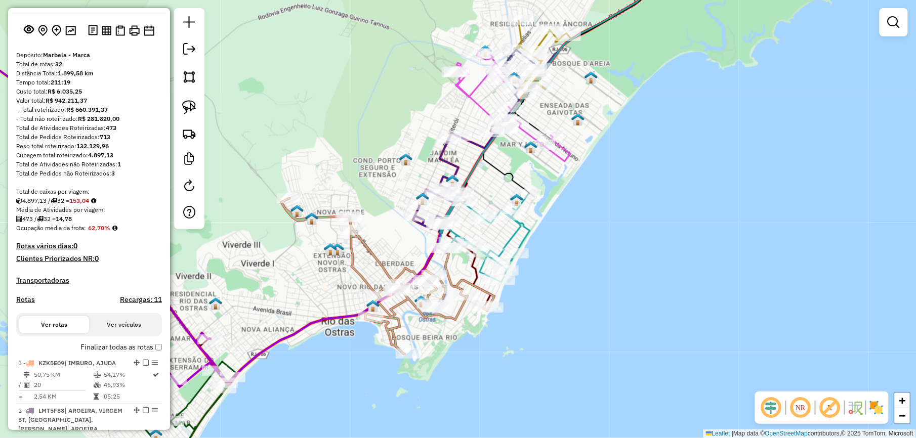
scroll to position [0, 0]
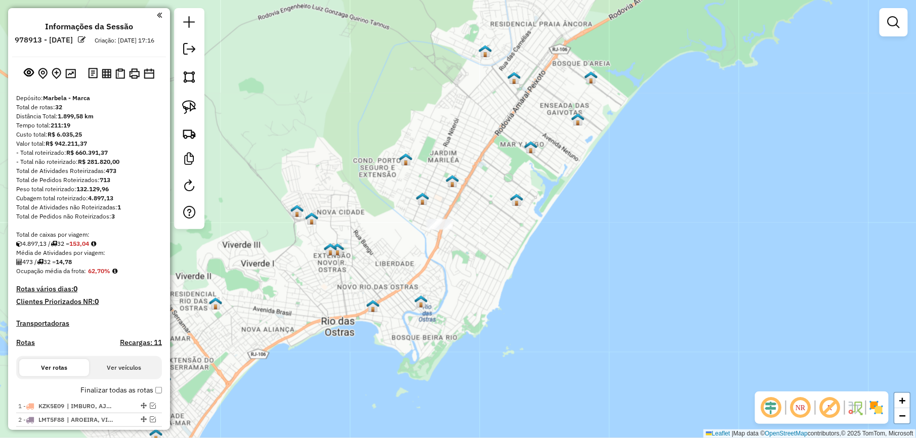
drag, startPoint x: 259, startPoint y: 271, endPoint x: 432, endPoint y: 283, distance: 173.4
click at [415, 283] on div "Janela de atendimento Grade de atendimento Capacidade Transportadoras Veículos …" at bounding box center [458, 219] width 916 height 438
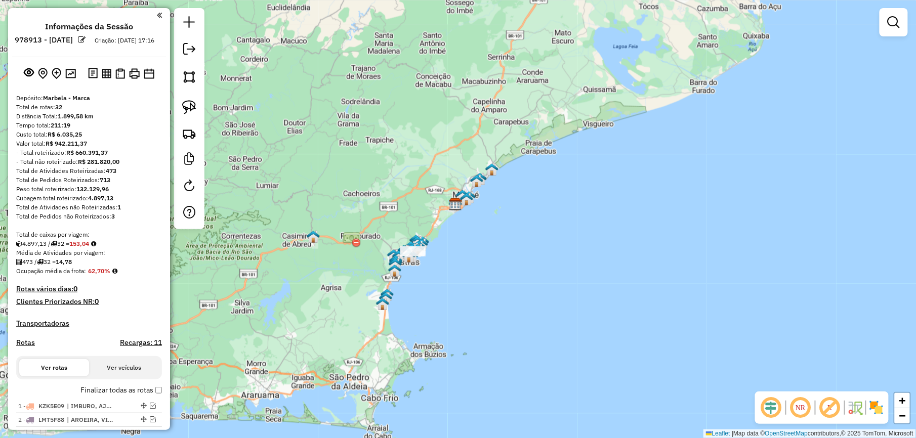
drag, startPoint x: 108, startPoint y: 82, endPoint x: 90, endPoint y: 85, distance: 18.5
click at [108, 78] on img at bounding box center [107, 74] width 10 height 10
drag, startPoint x: 261, startPoint y: 87, endPoint x: 349, endPoint y: 75, distance: 88.3
click at [349, 75] on div "Janela de atendimento Grade de atendimento Capacidade Transportadoras Veículos …" at bounding box center [458, 219] width 916 height 438
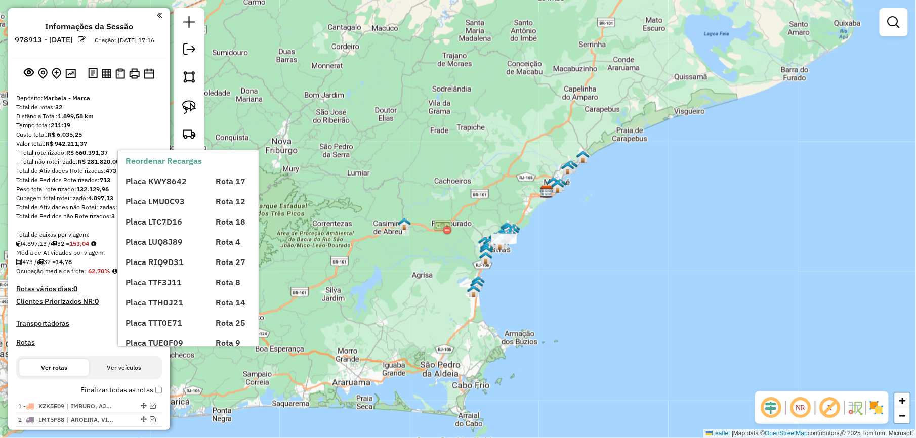
click at [142, 347] on h4 "Recargas: 11" at bounding box center [141, 342] width 42 height 9
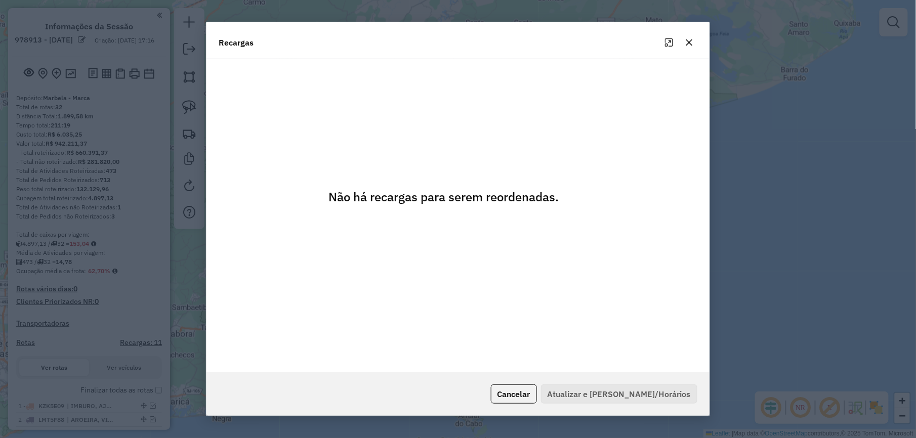
click at [689, 41] on icon "button" at bounding box center [689, 42] width 8 height 8
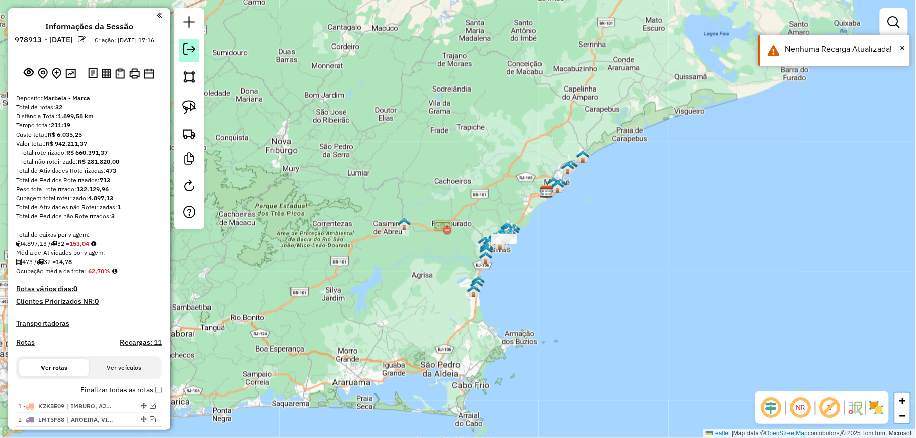
click at [189, 50] on em at bounding box center [189, 49] width 12 height 12
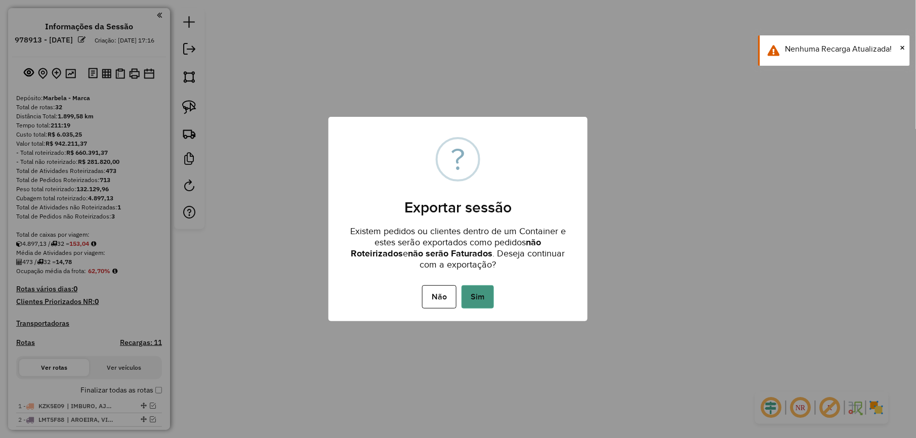
click at [486, 300] on button "Sim" at bounding box center [477, 296] width 32 height 23
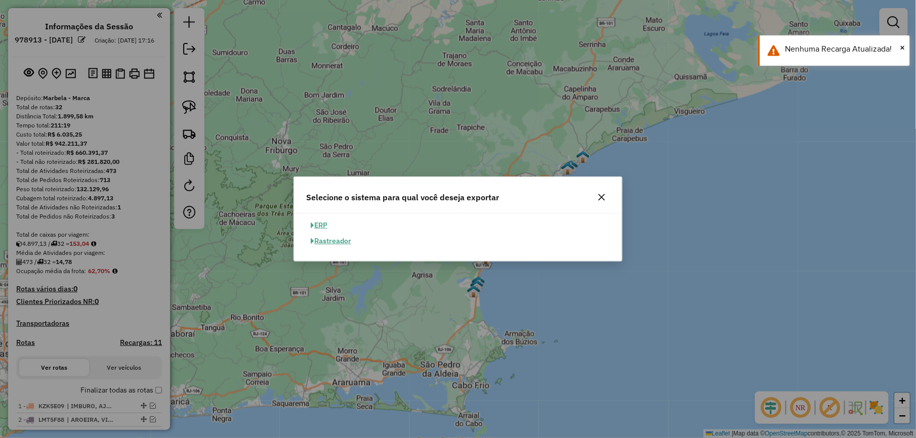
click at [326, 227] on button "ERP" at bounding box center [319, 226] width 26 height 16
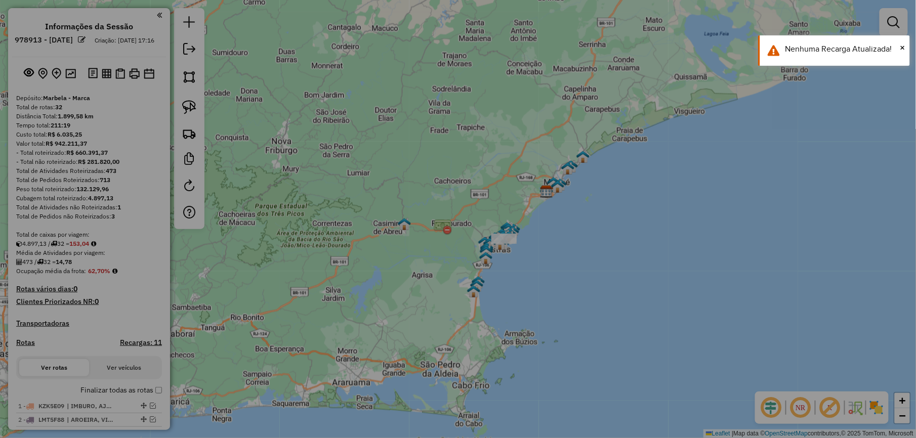
select select "**"
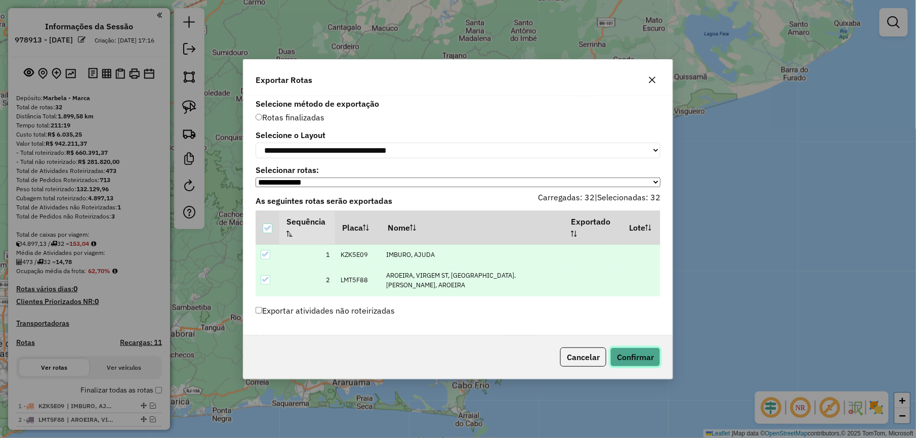
click at [652, 357] on button "Confirmar" at bounding box center [635, 357] width 50 height 19
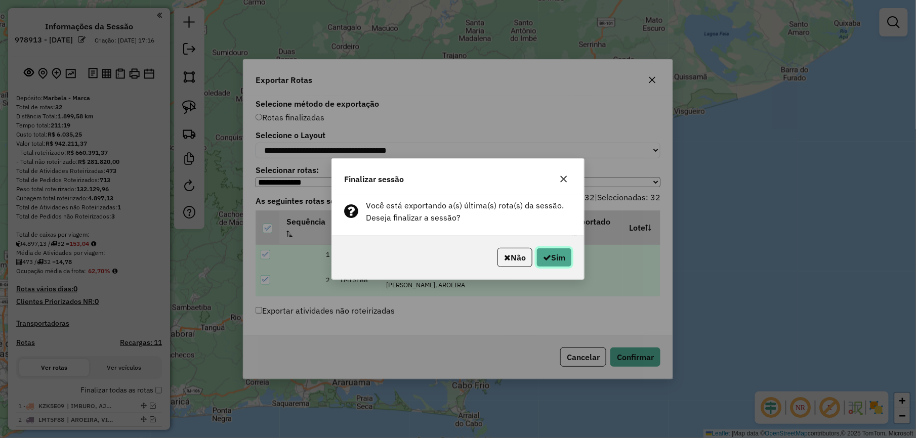
click at [541, 264] on button "Sim" at bounding box center [553, 257] width 35 height 19
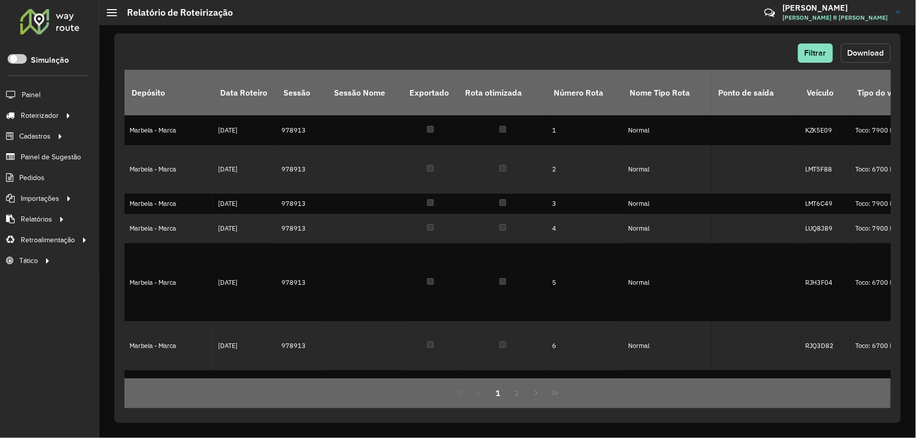
click at [853, 51] on span "Download" at bounding box center [865, 53] width 36 height 9
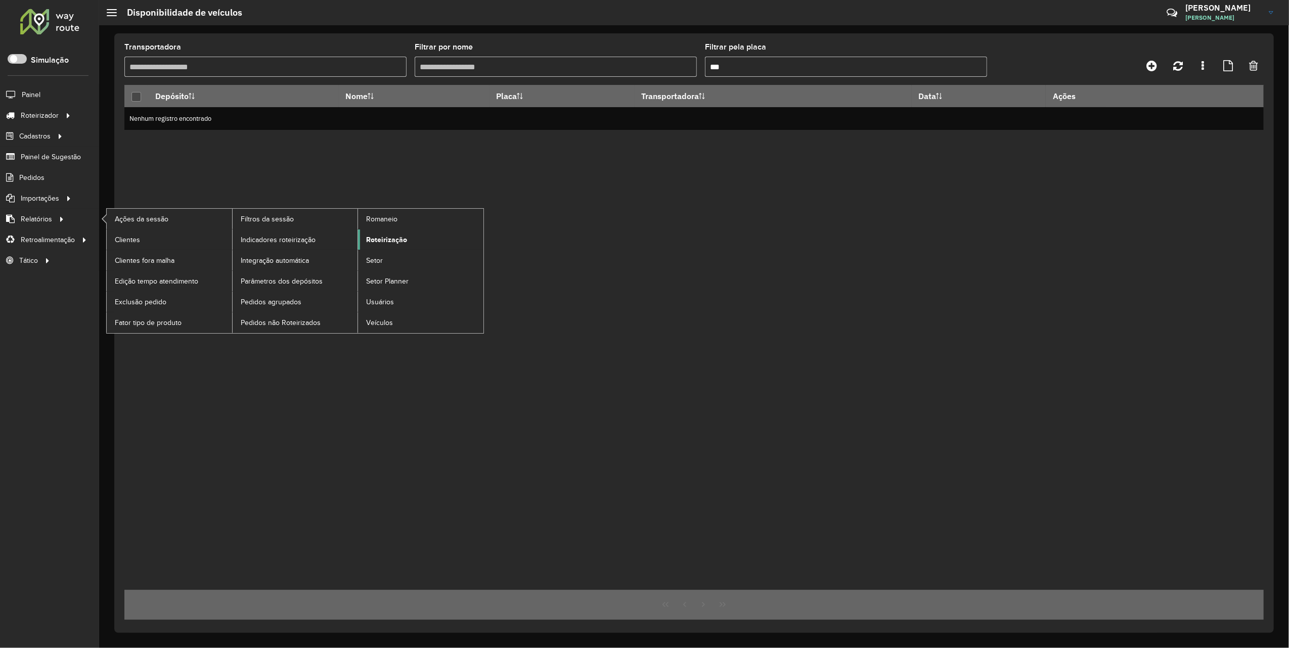
click at [377, 239] on span "Roteirização" at bounding box center [386, 240] width 41 height 11
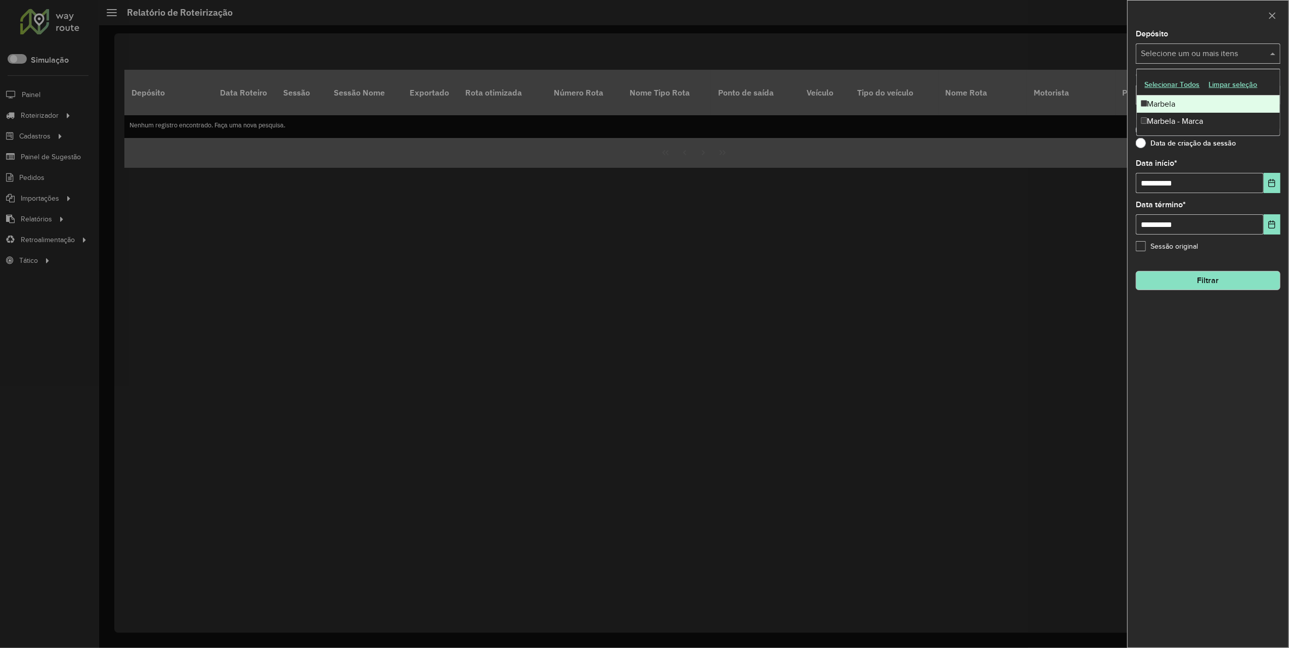
click at [1205, 59] on input "text" at bounding box center [1203, 54] width 129 height 12
click at [1184, 108] on div "Marbela" at bounding box center [1208, 104] width 143 height 17
click at [1182, 123] on div "Marbela - Marca" at bounding box center [1208, 121] width 143 height 17
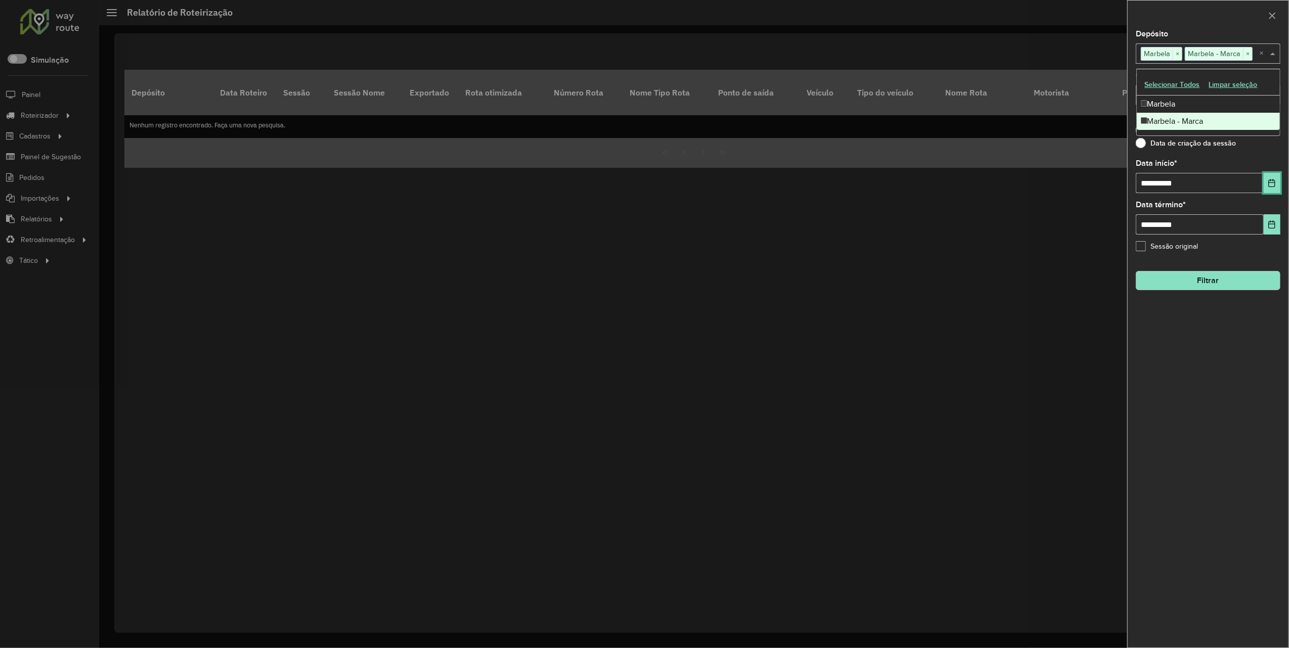
click at [1269, 181] on icon "Choose Date" at bounding box center [1272, 183] width 7 height 8
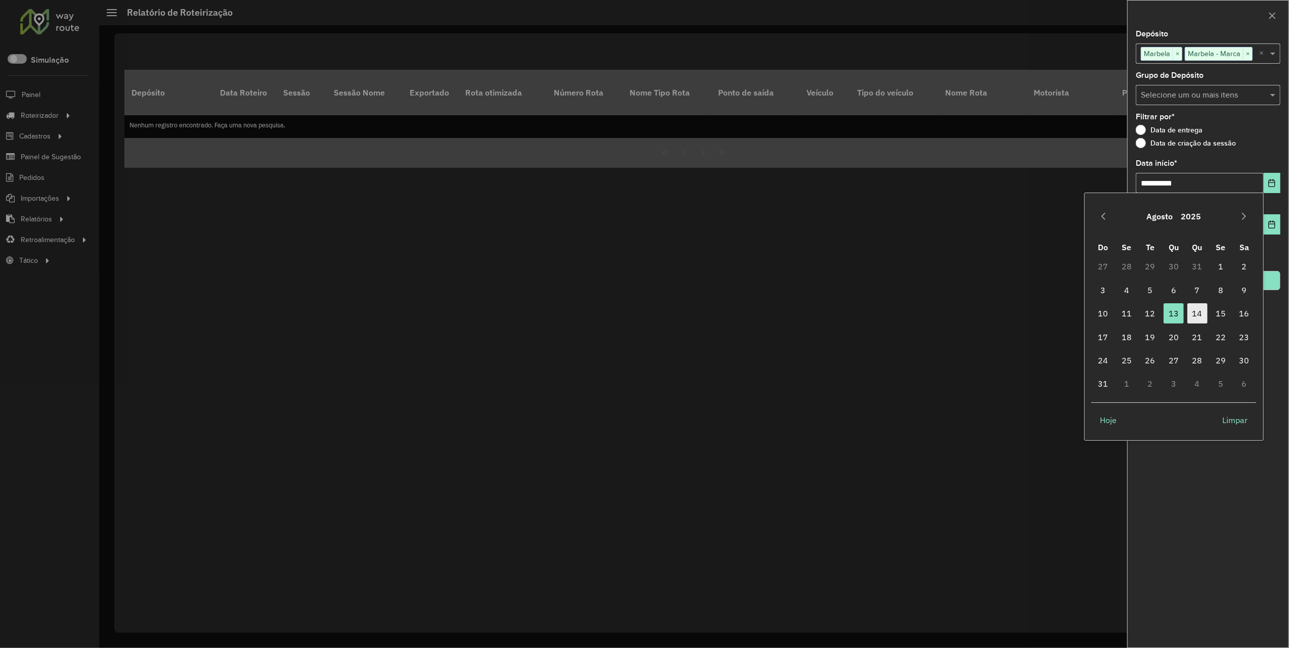
click at [1193, 317] on span "14" at bounding box center [1198, 313] width 20 height 20
type input "**********"
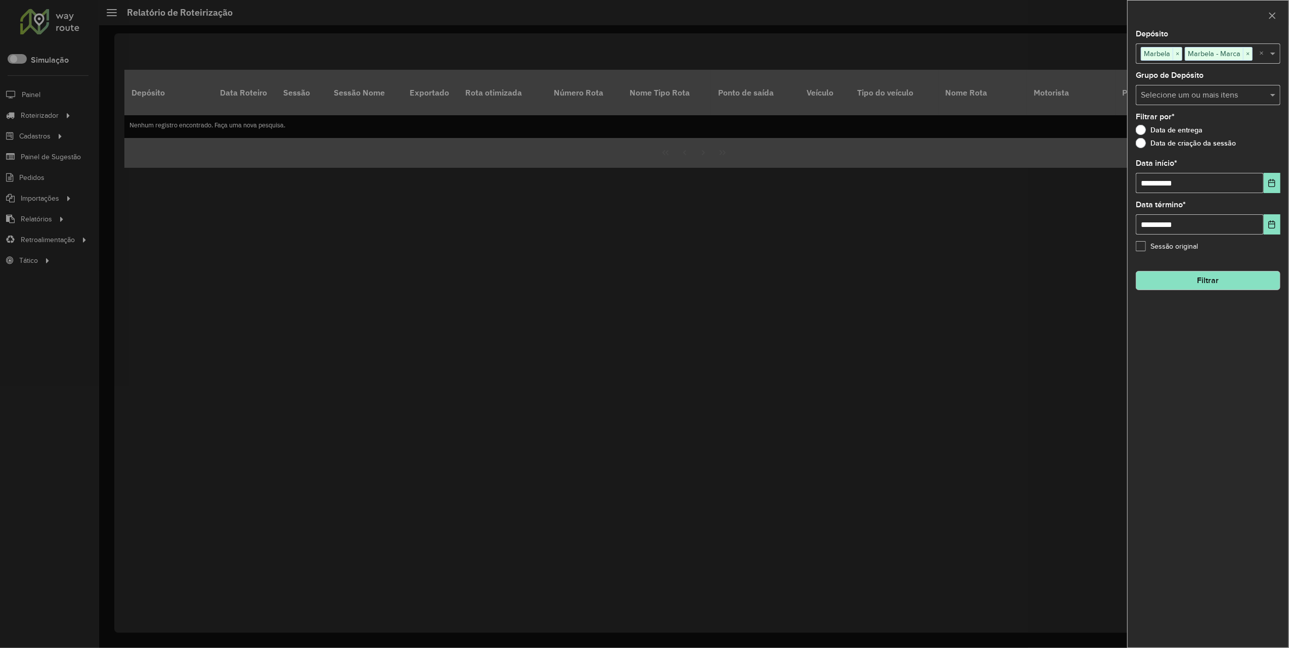
click at [1201, 278] on button "Filtrar" at bounding box center [1208, 280] width 145 height 19
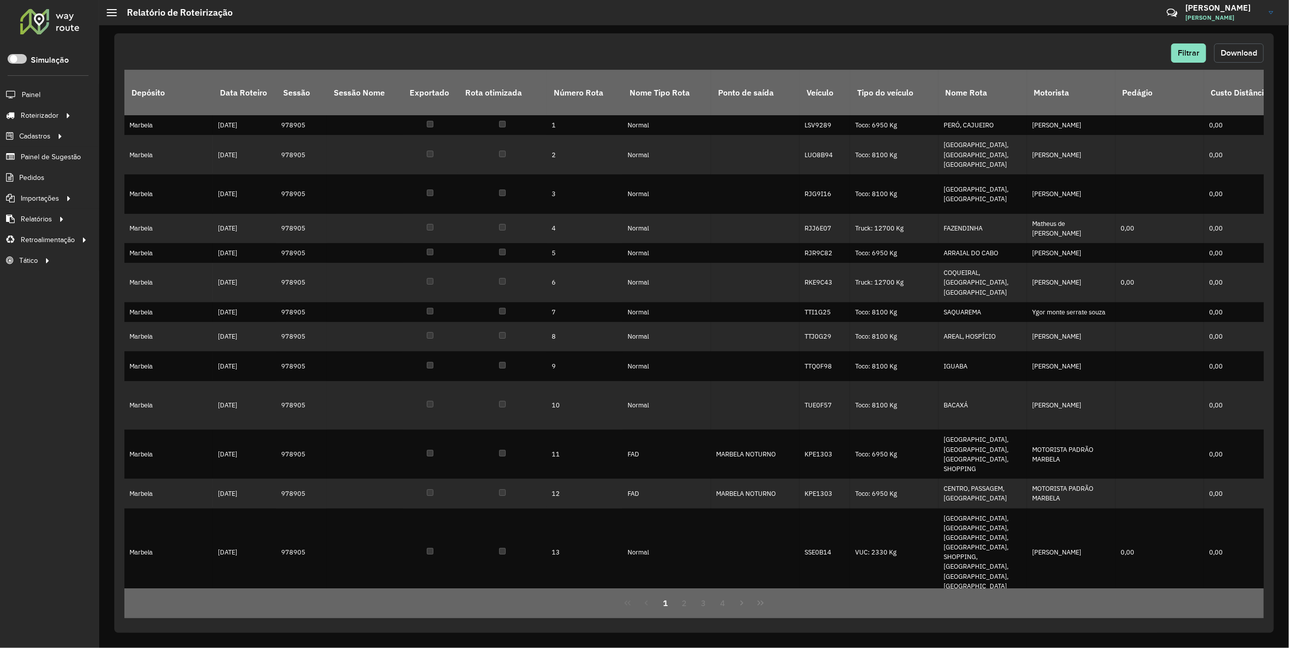
click at [1225, 51] on span "Download" at bounding box center [1239, 53] width 36 height 9
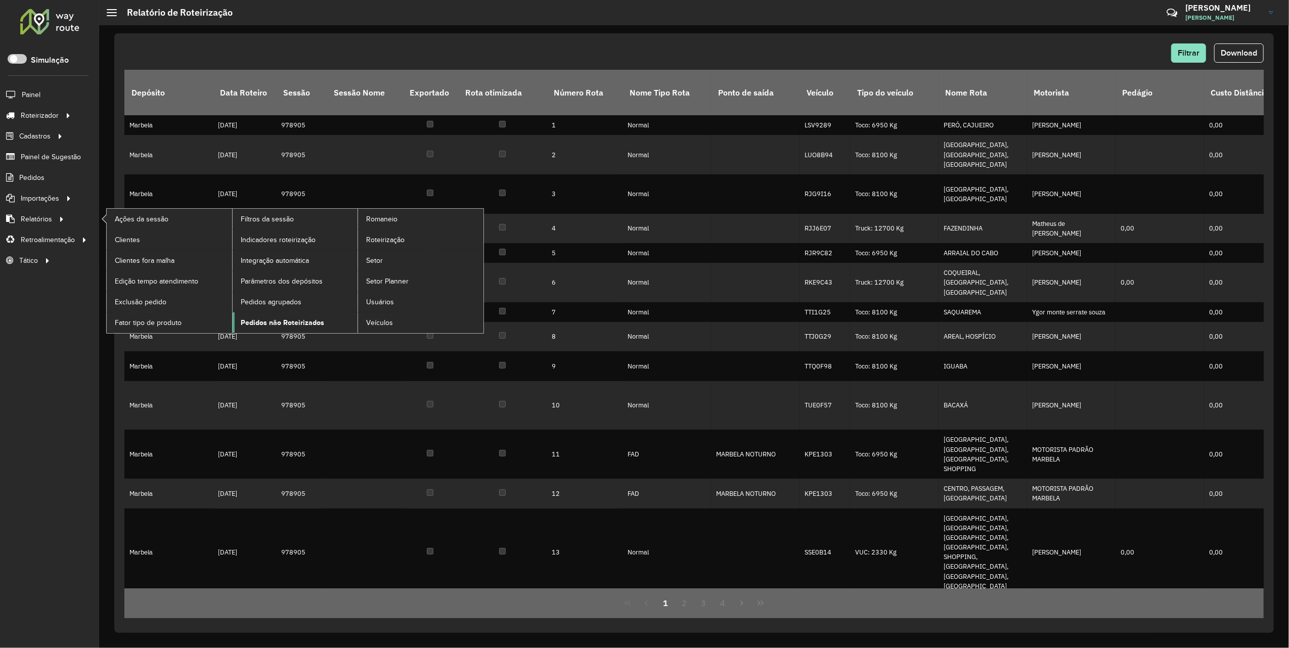
click at [268, 320] on span "Pedidos não Roteirizados" at bounding box center [282, 323] width 83 height 11
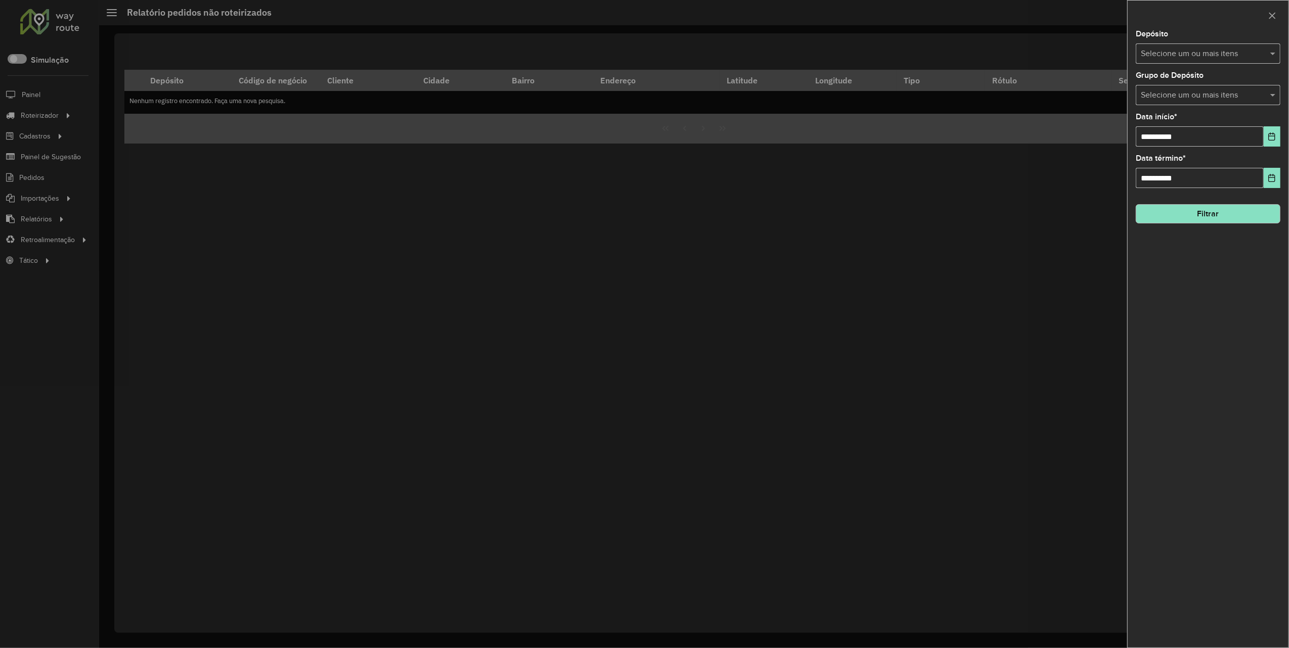
click at [1160, 49] on input "text" at bounding box center [1203, 54] width 129 height 12
drag, startPoint x: 1156, startPoint y: 104, endPoint x: 1155, endPoint y: 118, distance: 13.7
click at [1156, 107] on div "Marbela" at bounding box center [1208, 104] width 143 height 17
click at [1153, 120] on div "Marbela - Marca" at bounding box center [1208, 121] width 143 height 17
click at [1269, 142] on button "Choose Date" at bounding box center [1272, 136] width 17 height 20
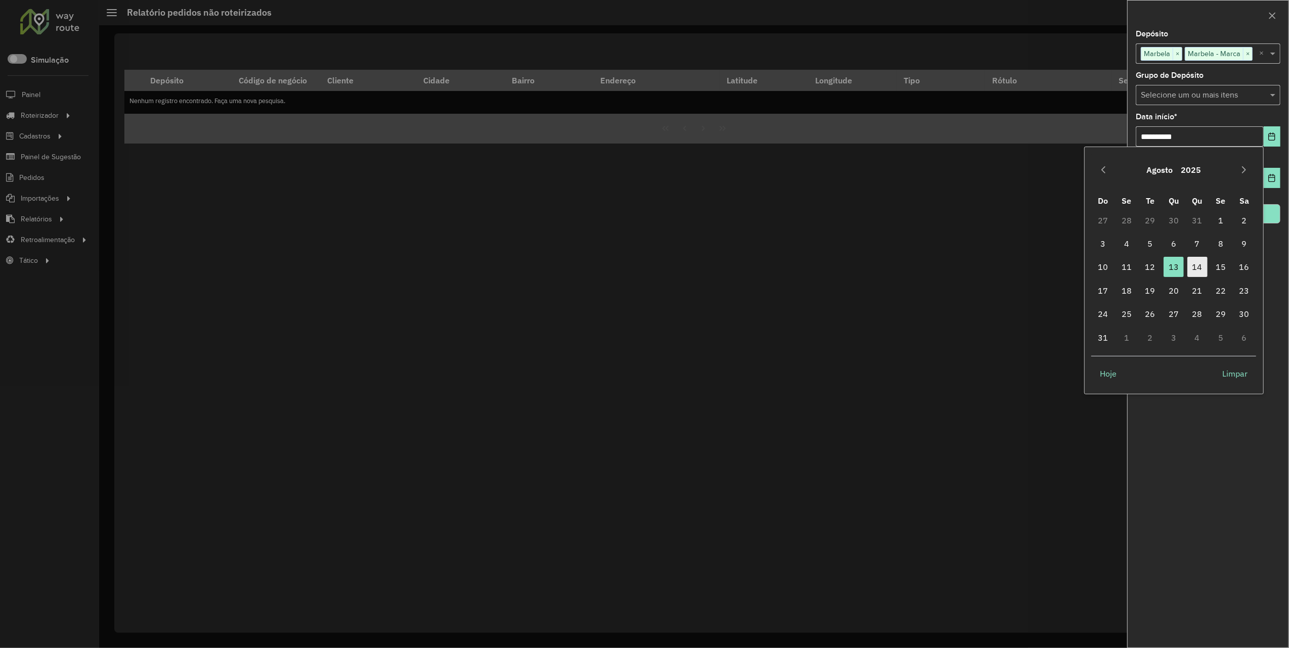
click at [1190, 268] on span "14" at bounding box center [1198, 267] width 20 height 20
type input "**********"
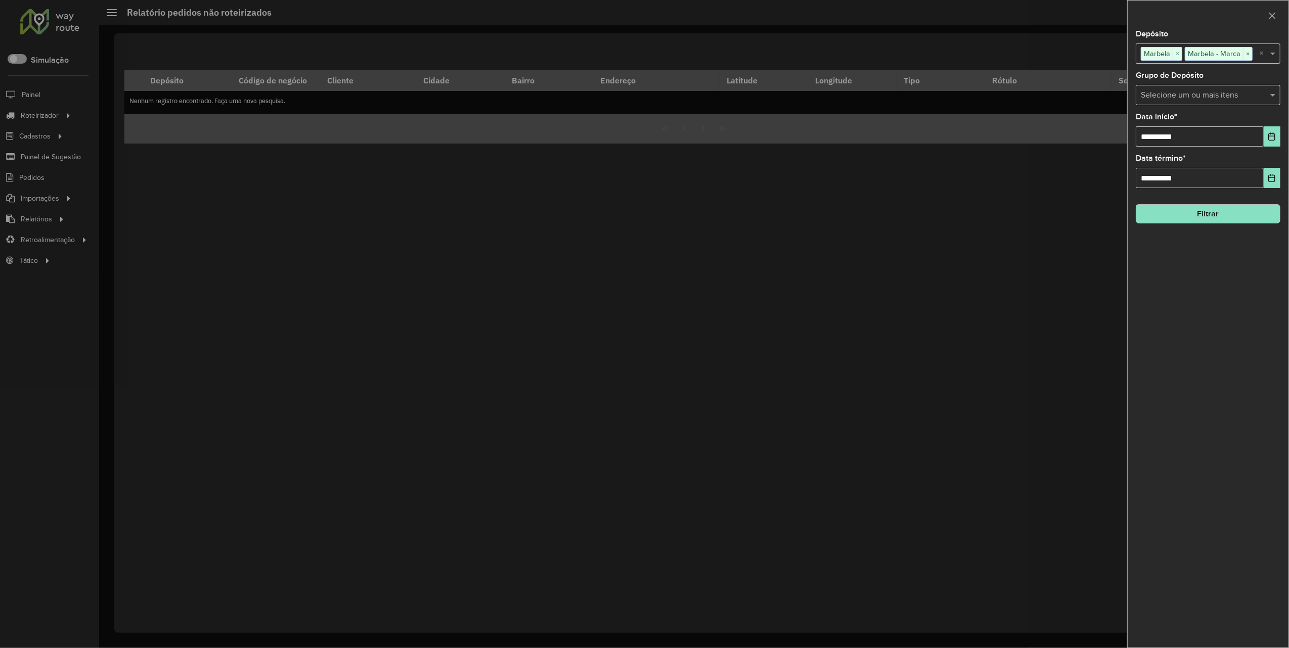
click at [1226, 218] on button "Filtrar" at bounding box center [1208, 213] width 145 height 19
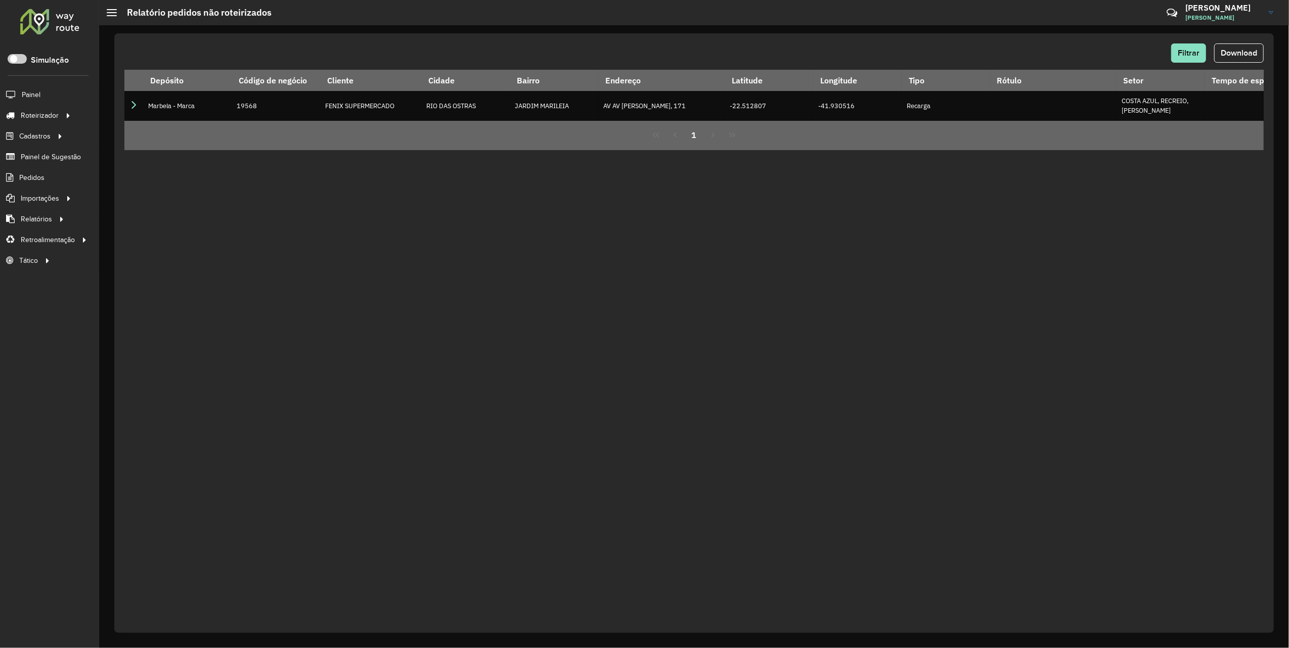
click at [1247, 42] on div "Filtrar Download Depósito Código de negócio Cliente Cidade Bairro Endereço Lati…" at bounding box center [694, 333] width 1160 height 600
click at [1235, 51] on span "Download" at bounding box center [1239, 53] width 36 height 9
drag, startPoint x: 714, startPoint y: 251, endPoint x: 686, endPoint y: 205, distance: 54.0
click at [714, 251] on div "Filtrar Download Depósito Código de negócio Cliente Cidade Bairro Endereço Lati…" at bounding box center [694, 333] width 1160 height 600
